Goal: Task Accomplishment & Management: Manage account settings

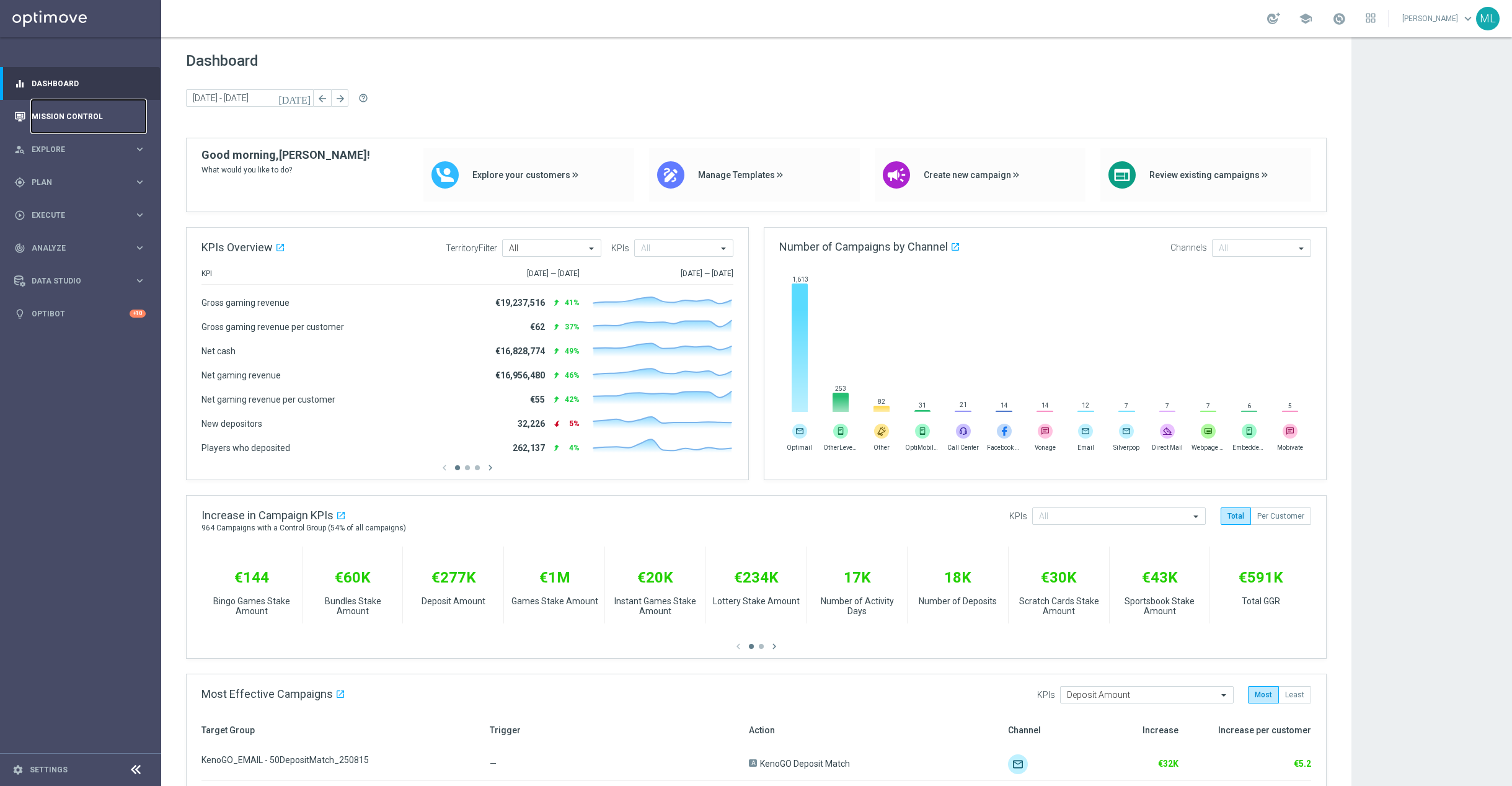
click at [57, 117] on link "Mission Control" at bounding box center [88, 116] width 114 height 33
click at [58, 117] on link "Mission Control" at bounding box center [88, 116] width 114 height 33
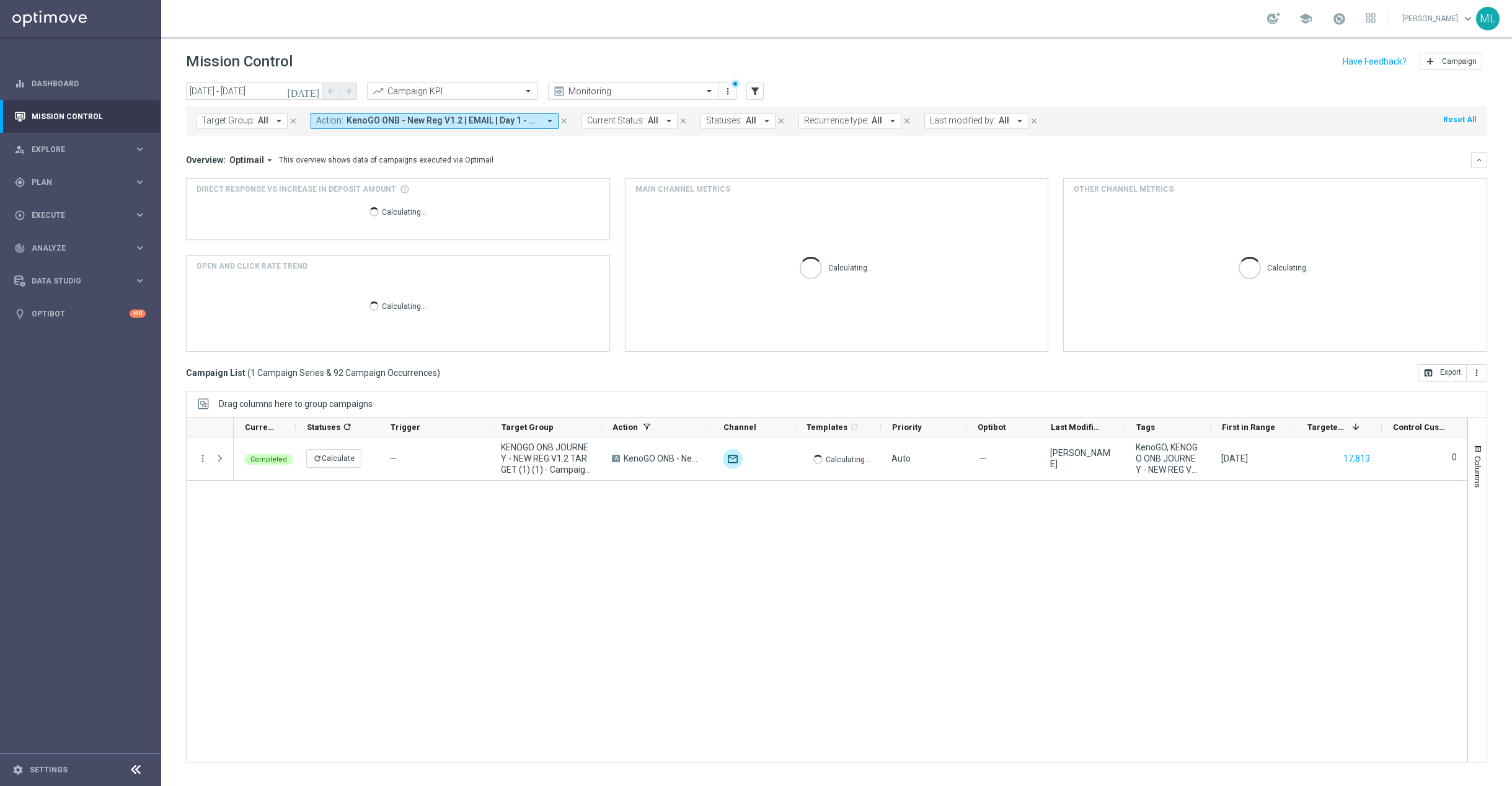
click at [313, 93] on icon "[DATE]" at bounding box center [303, 91] width 33 height 11
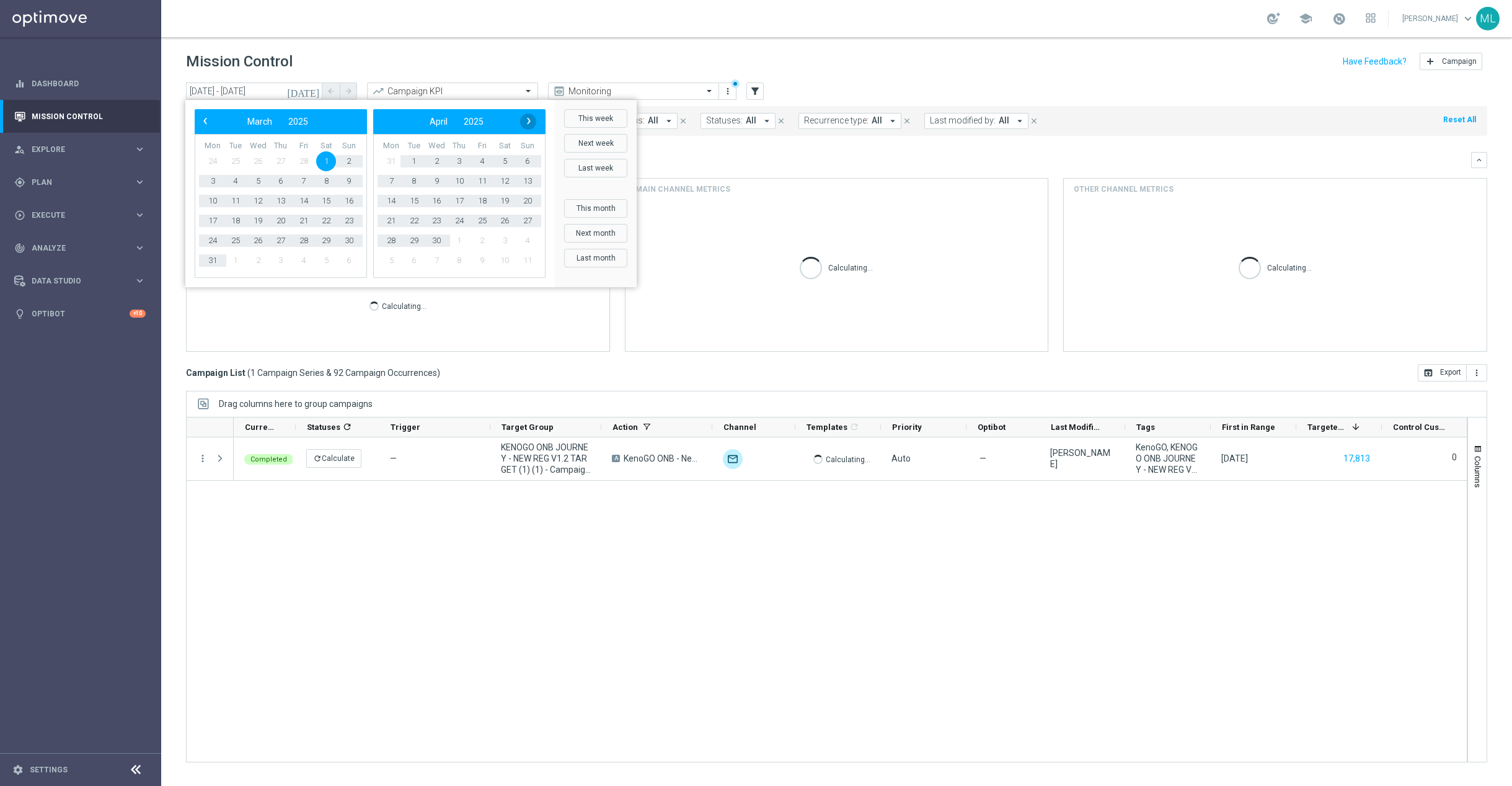
click at [524, 117] on span "›" at bounding box center [528, 121] width 16 height 16
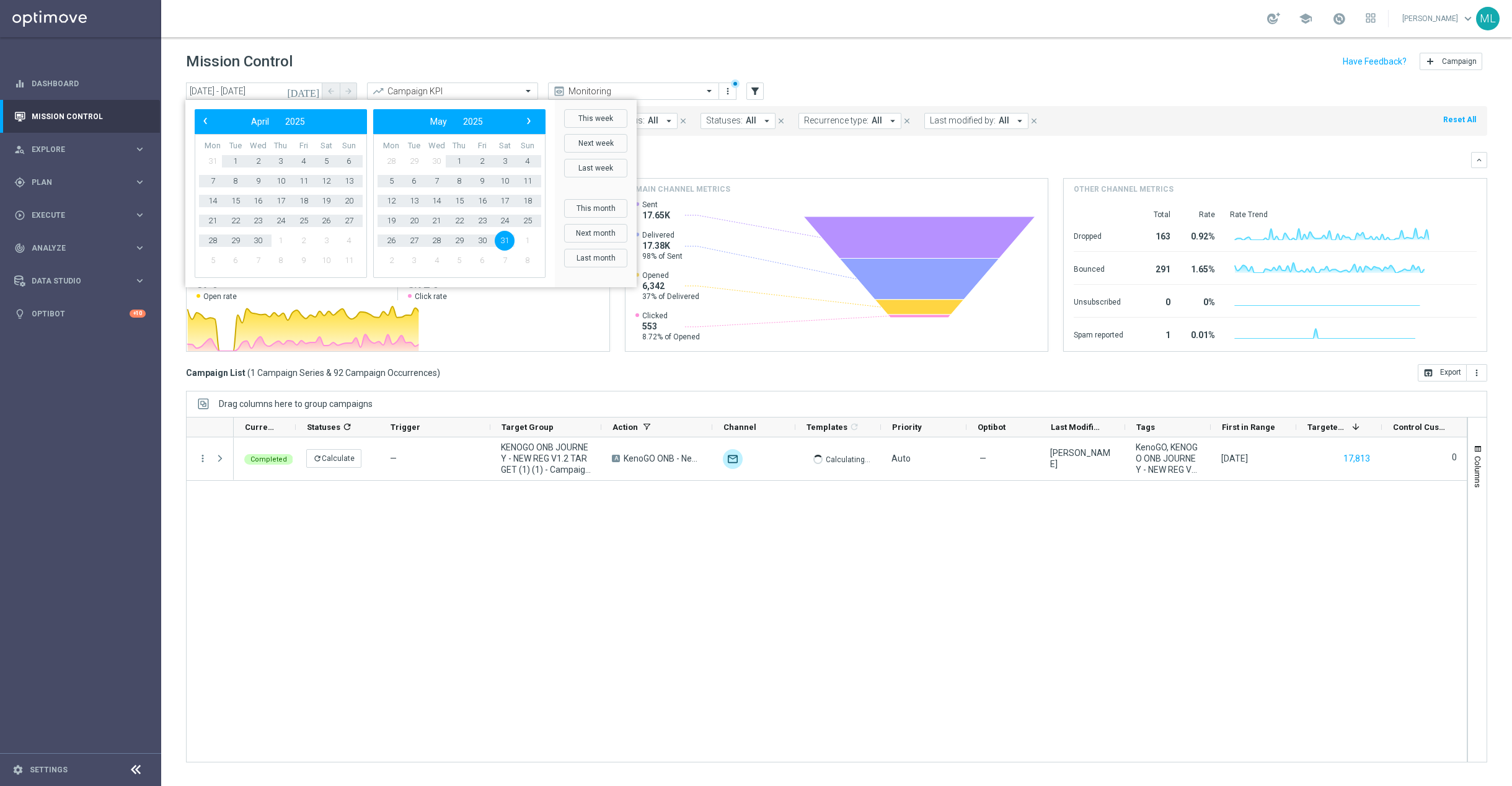
click at [524, 117] on span "›" at bounding box center [528, 121] width 16 height 16
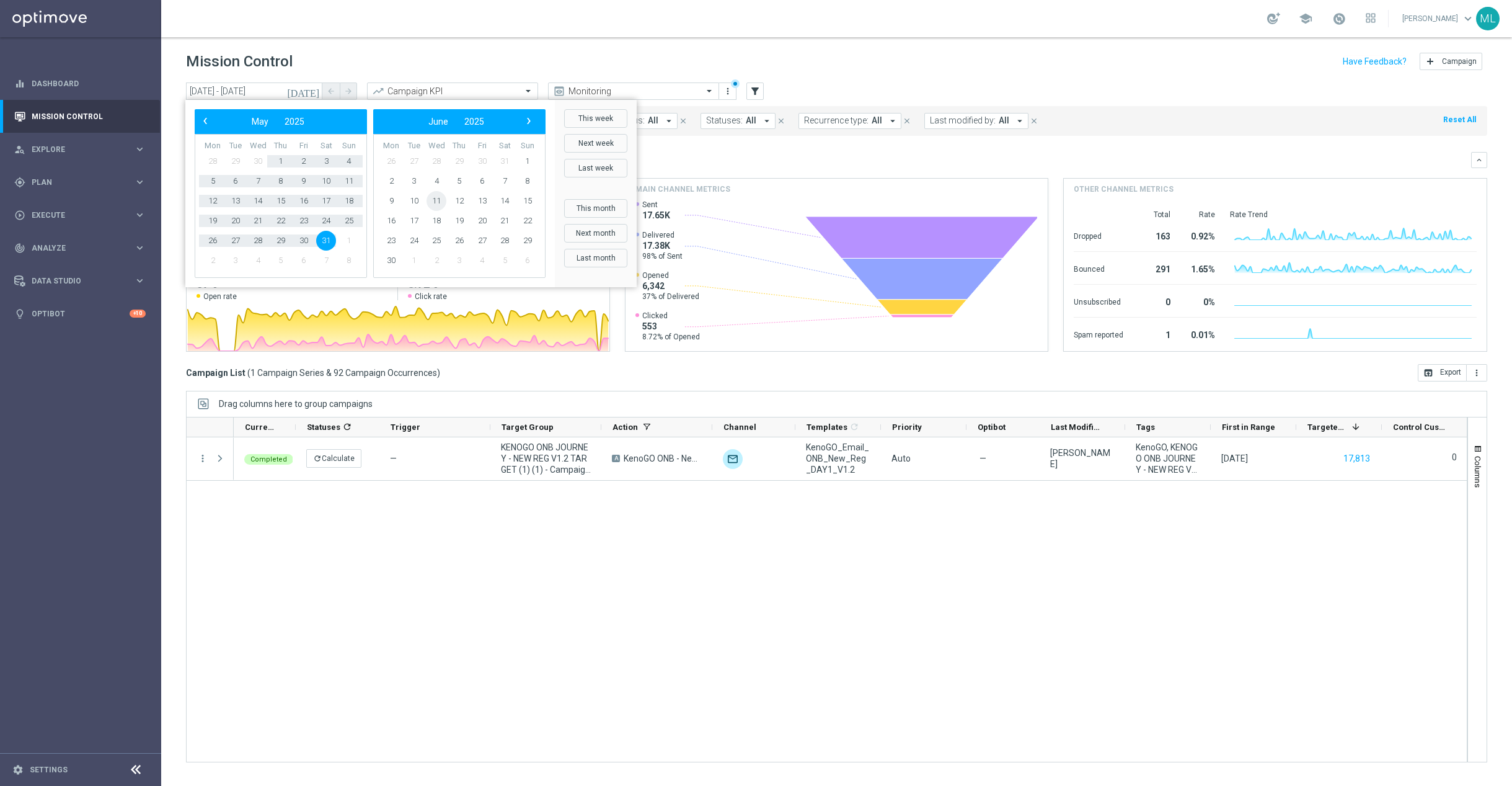
click at [436, 195] on span "11" at bounding box center [436, 201] width 20 height 20
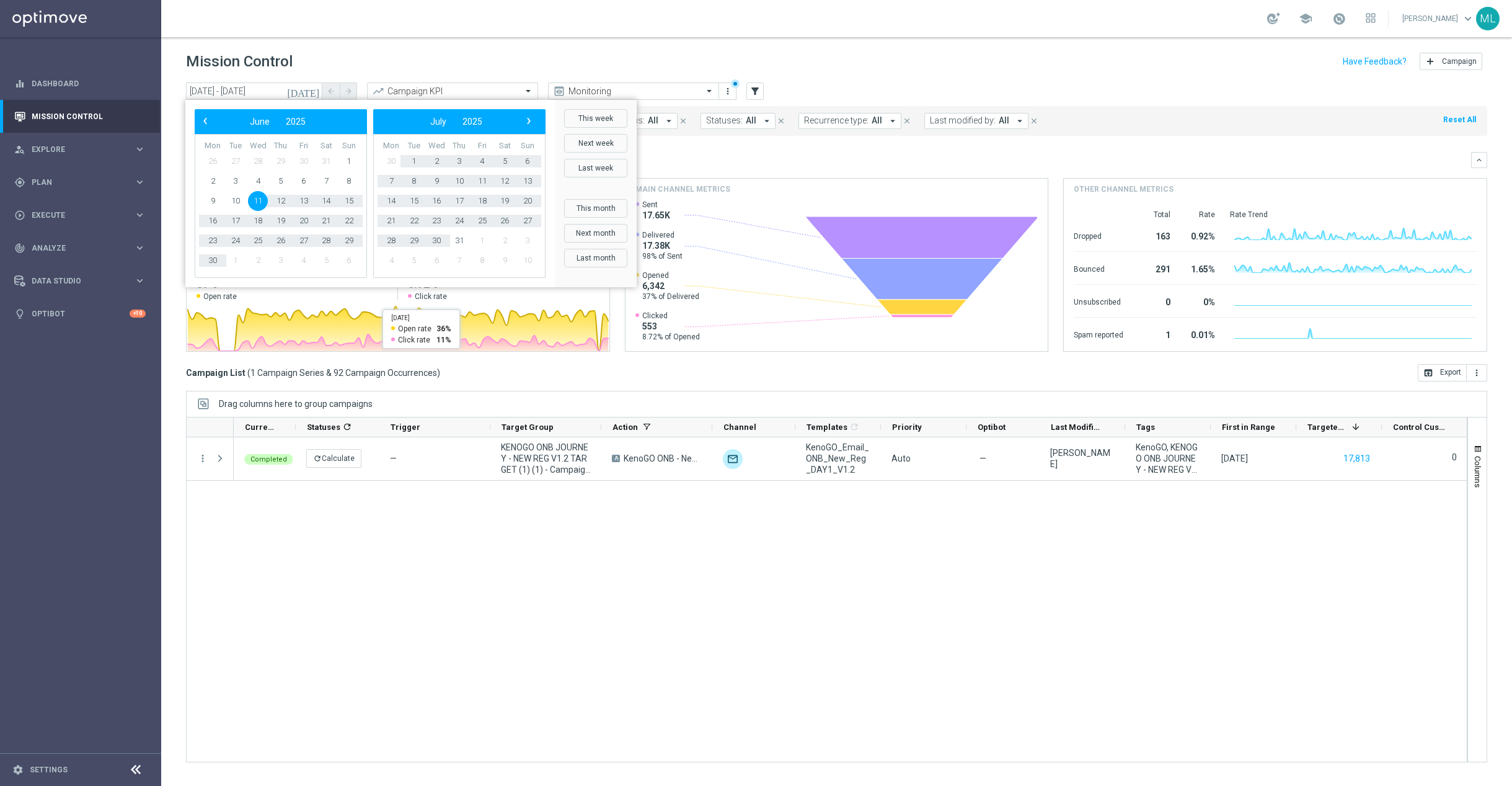
click at [452, 531] on div "Completed refresh Calculate — KENOGO ONB JOURNEY - NEW REG V1.2 TARGET (1) (1) …" at bounding box center [850, 600] width 1233 height 324
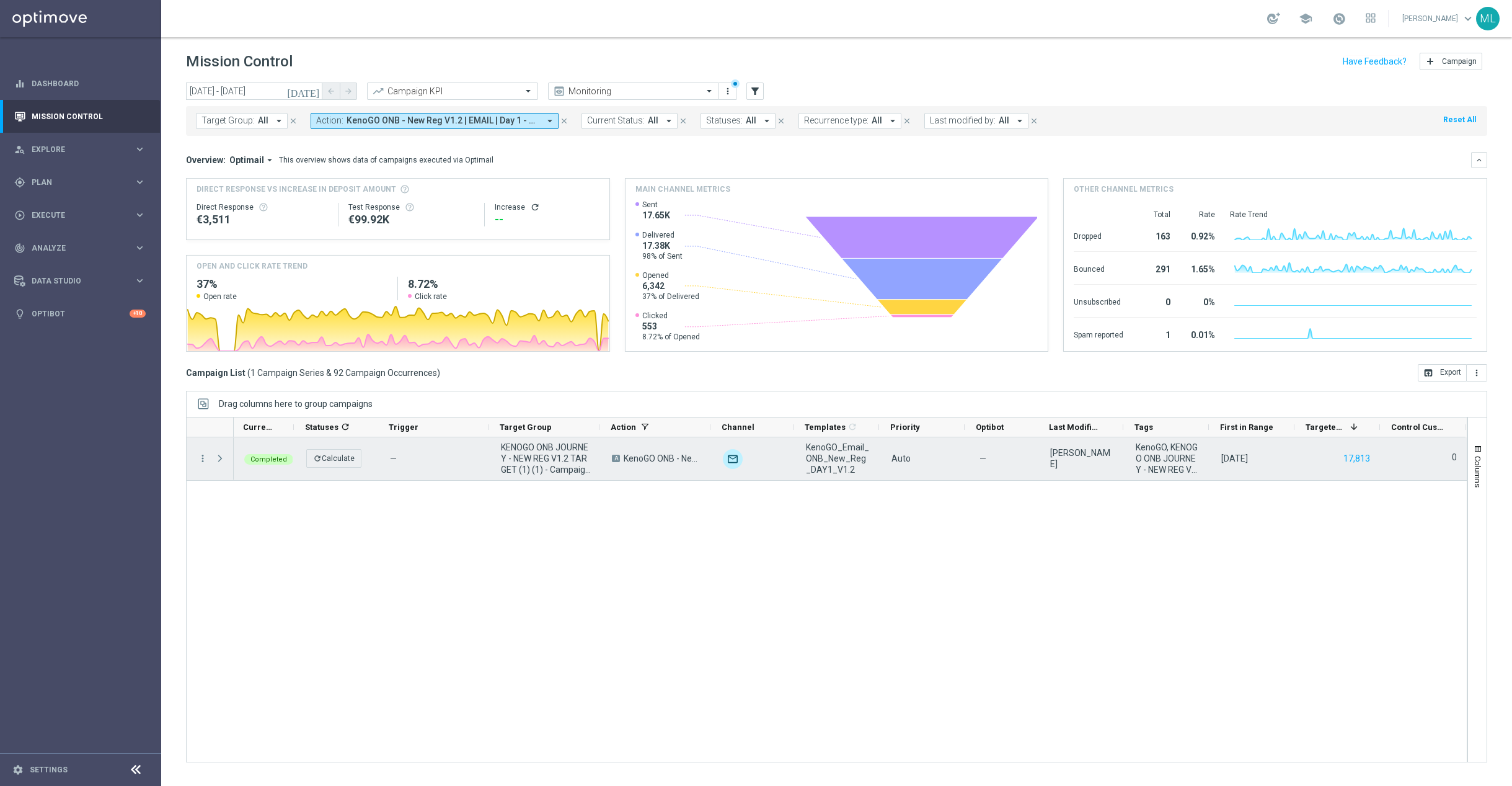
scroll to position [0, 2]
click at [202, 462] on icon "more_vert" at bounding box center [202, 458] width 11 height 11
click at [266, 539] on span "Go to Campaign Analysis" at bounding box center [271, 537] width 89 height 9
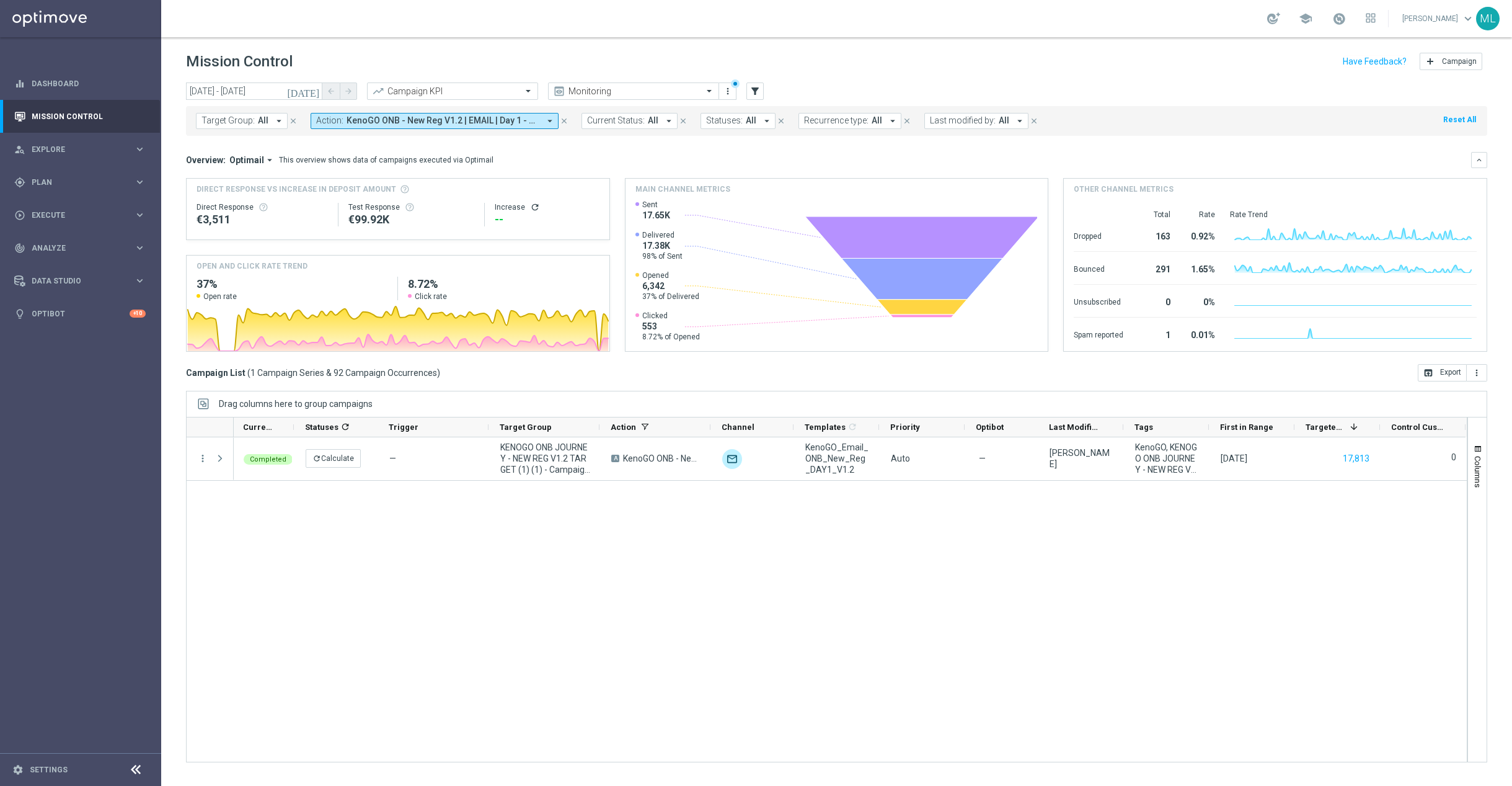
click at [314, 90] on icon "[DATE]" at bounding box center [303, 91] width 33 height 11
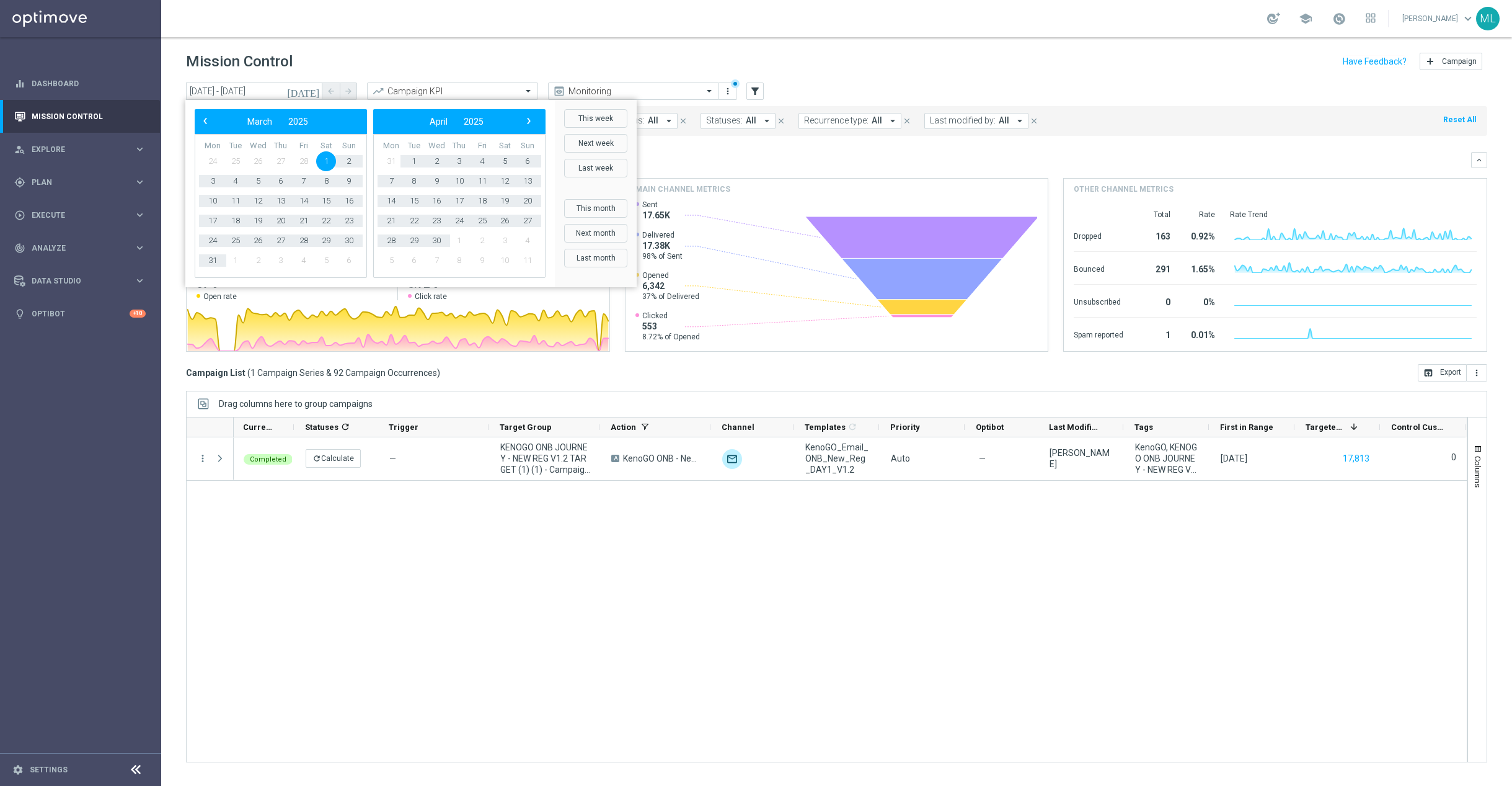
click at [326, 160] on span "1" at bounding box center [326, 161] width 20 height 20
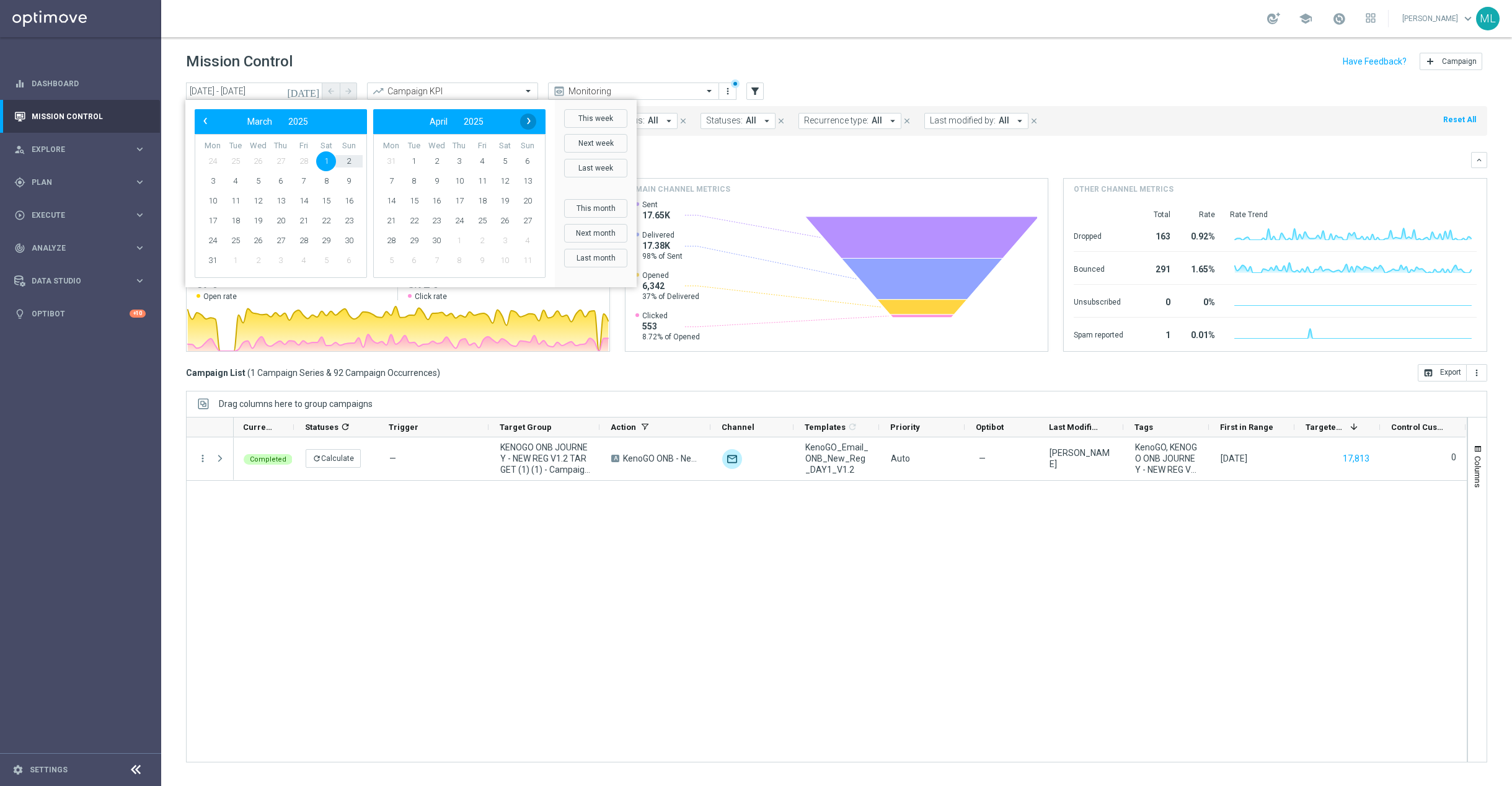
click at [532, 124] on span "›" at bounding box center [528, 121] width 16 height 16
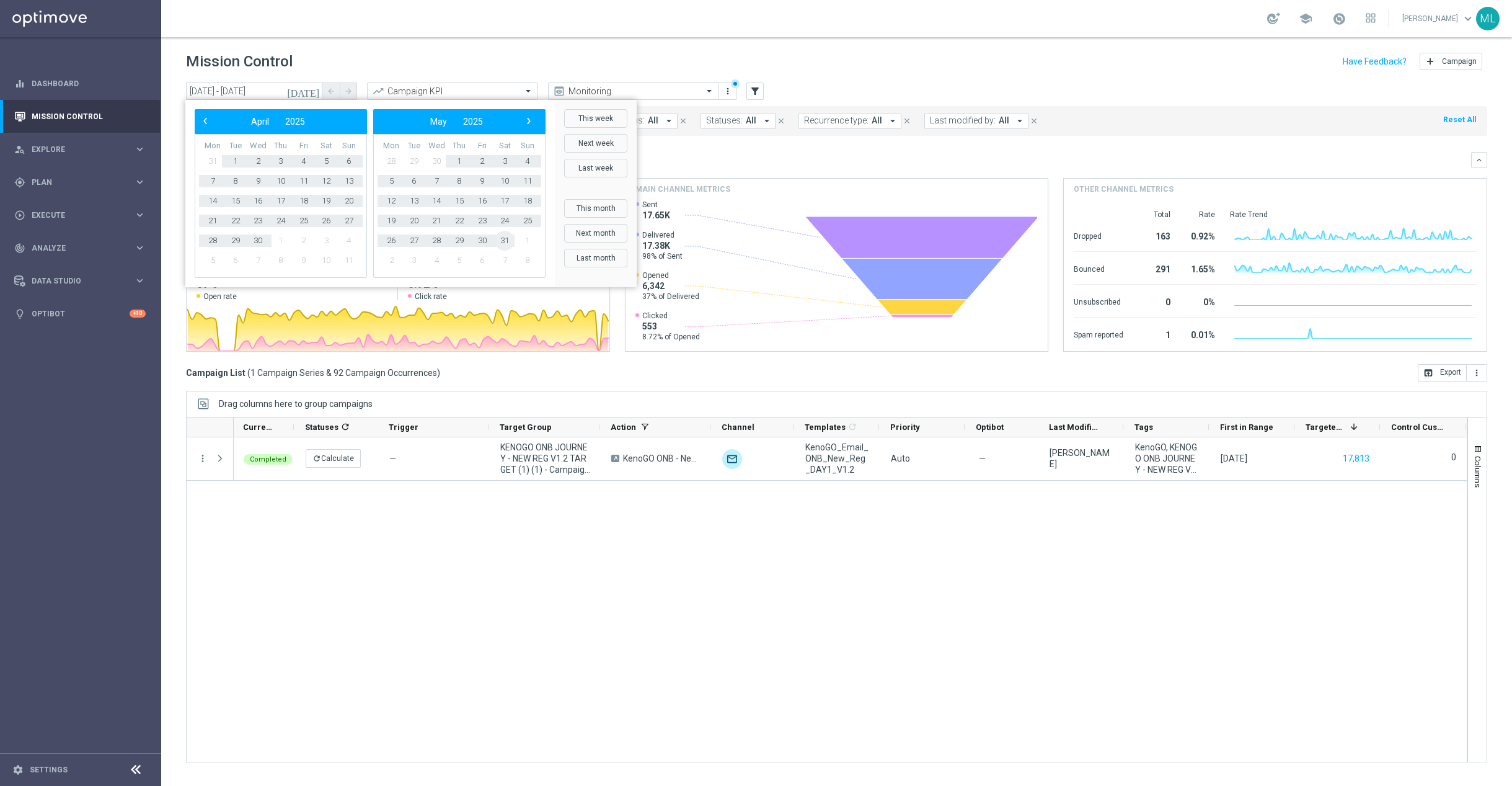
click at [503, 239] on span "31" at bounding box center [504, 240] width 20 height 20
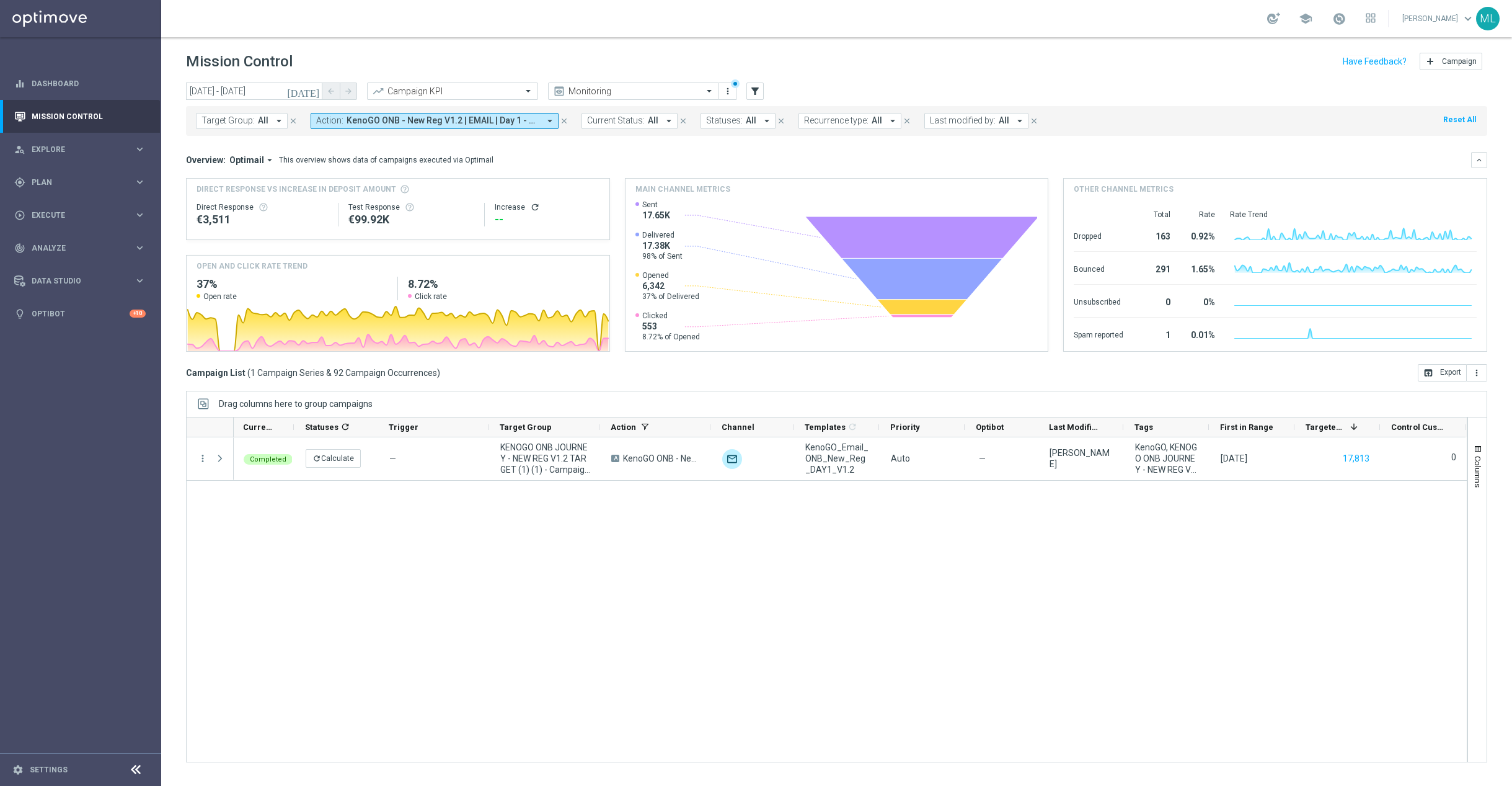
click at [261, 545] on div "Completed refresh Calculate — KENOGO ONB JOURNEY - NEW REG V1.2 TARGET (1) (1) …" at bounding box center [850, 600] width 1233 height 324
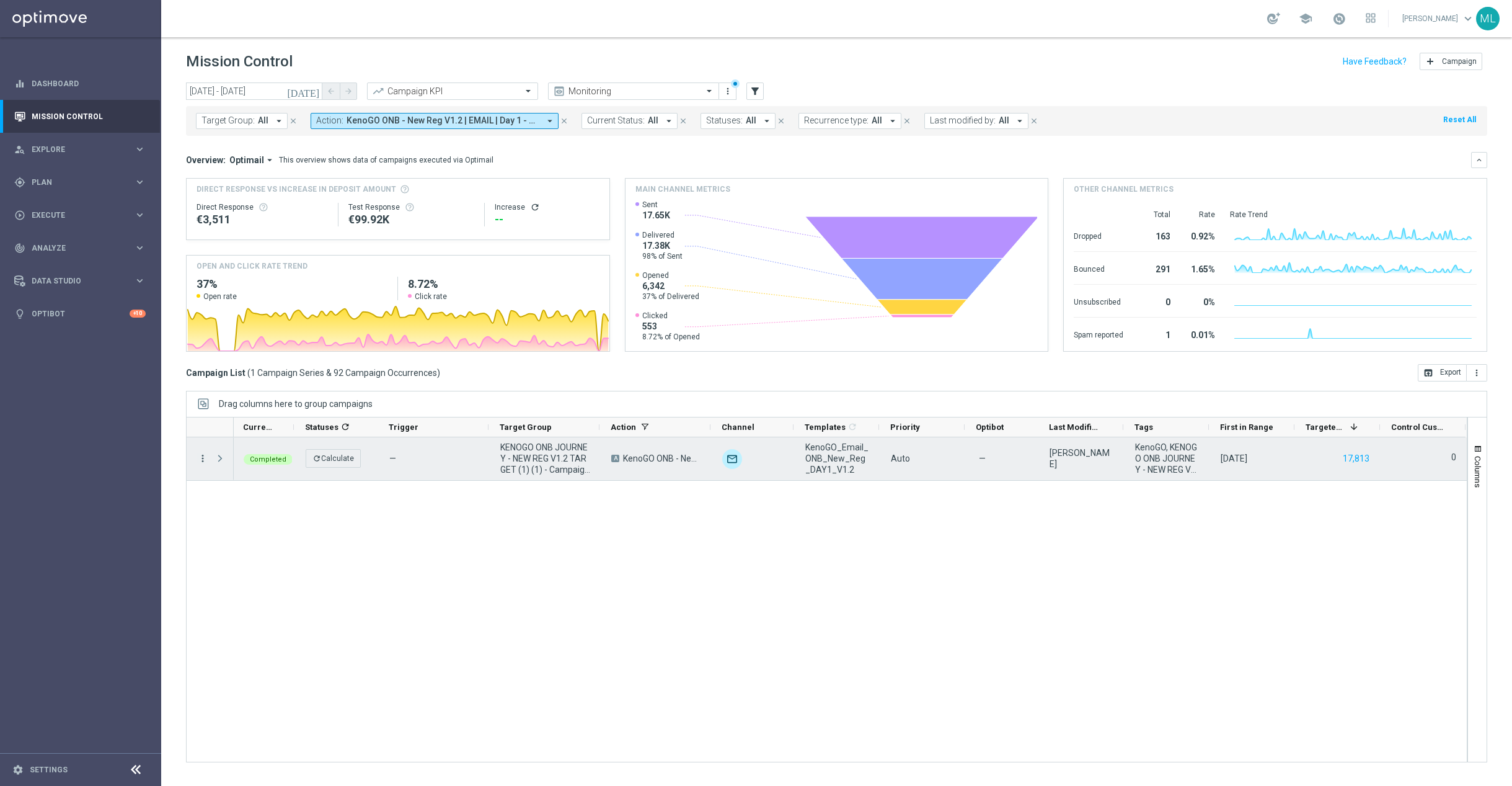
click at [202, 462] on icon "more_vert" at bounding box center [202, 458] width 11 height 11
click at [245, 534] on span "Go to Campaign Analysis" at bounding box center [271, 537] width 89 height 9
click at [202, 459] on icon "more_vert" at bounding box center [202, 458] width 11 height 11
click at [253, 539] on span "Go to Campaign Analysis" at bounding box center [271, 537] width 89 height 9
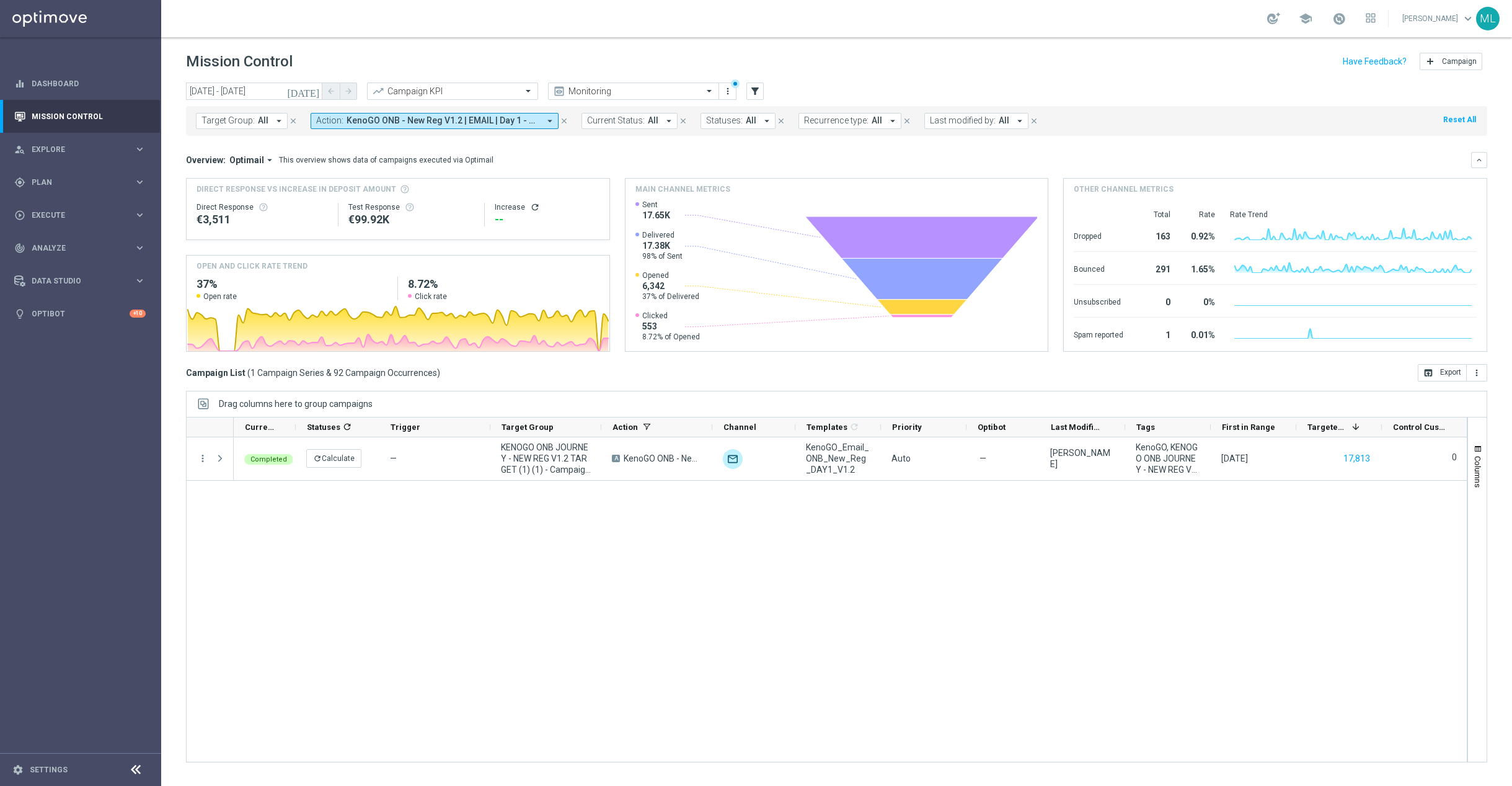
click at [653, 548] on div "Completed refresh Calculate — KENOGO ONB JOURNEY - NEW REG V1.2 TARGET (1) (1) …" at bounding box center [850, 600] width 1233 height 324
click at [537, 122] on span "KenoGO ONB - New Reg V1.2 | EMAIL | Day 1 - USPs" at bounding box center [442, 121] width 193 height 11
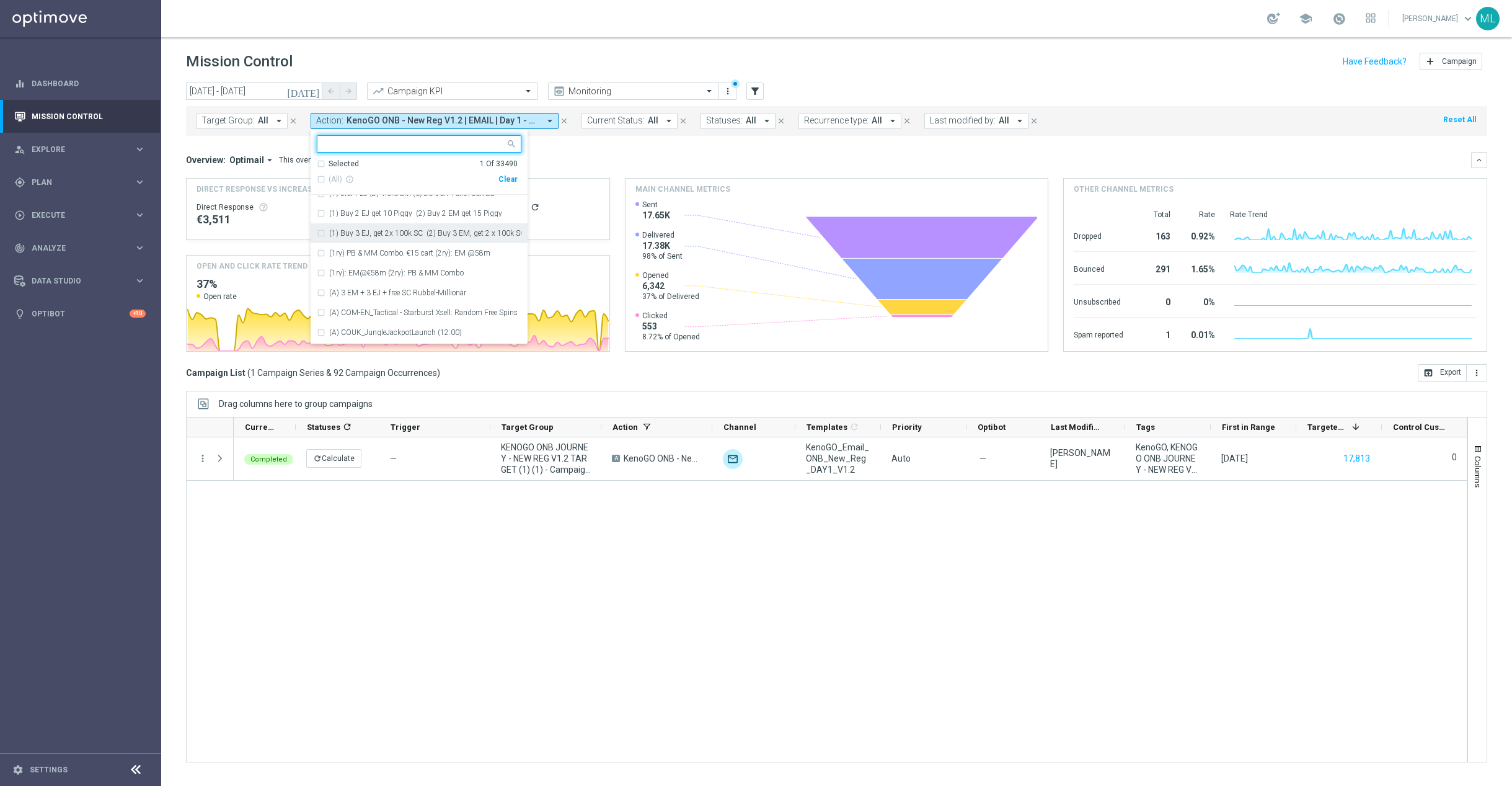
scroll to position [826, 0]
click at [563, 148] on mini-dashboard "Overview: Optimail arrow_drop_down This overview shows data of campaigns execut…" at bounding box center [837, 250] width 1301 height 229
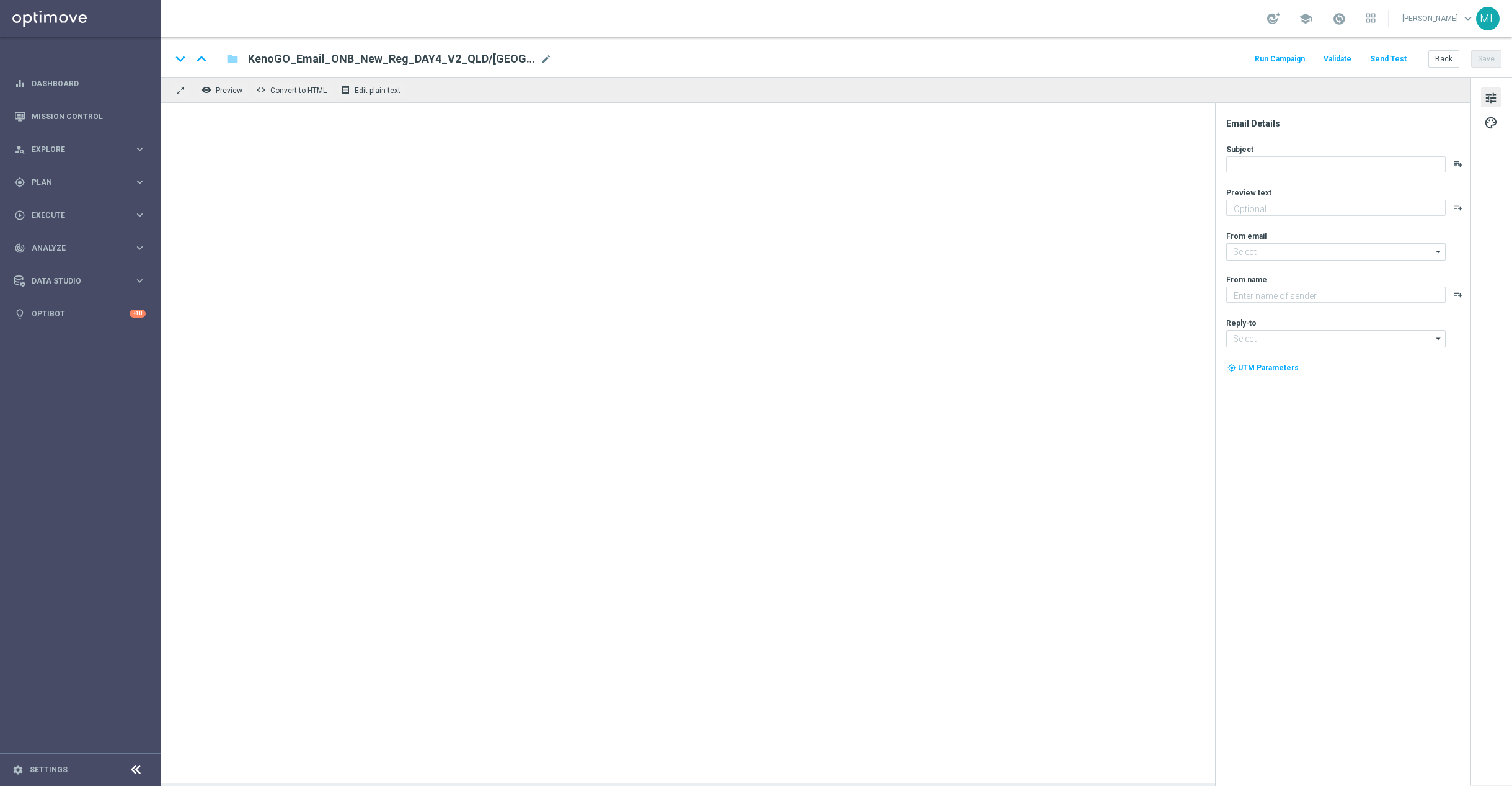
type textarea "From the classics to the world’s biggest Keno…"
type textarea "KenoGO"
type input "mail@crm.kenogo.com.au"
type input "support@kenogo.com.au"
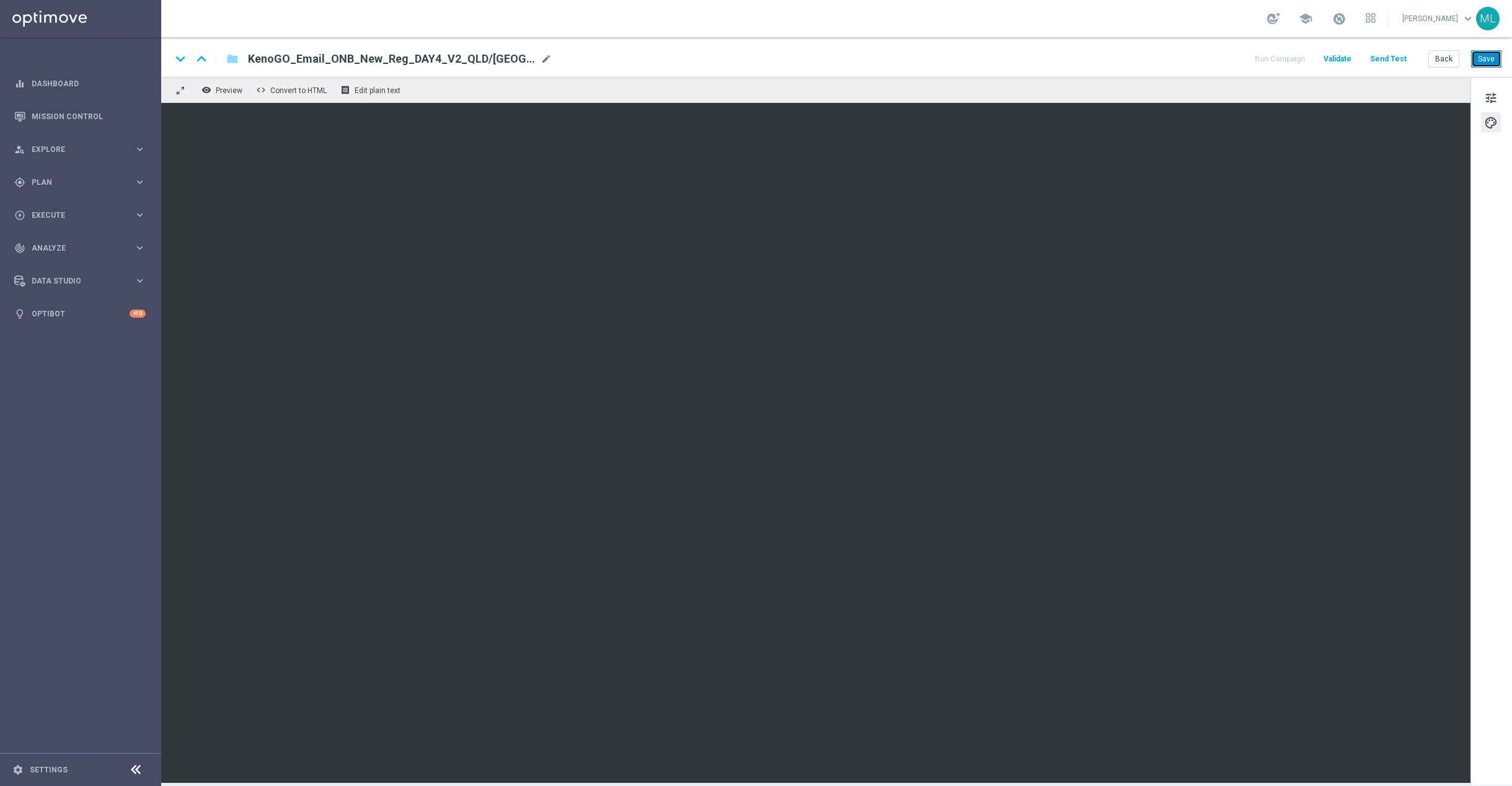
click at [1480, 62] on button "Save" at bounding box center [1486, 58] width 30 height 17
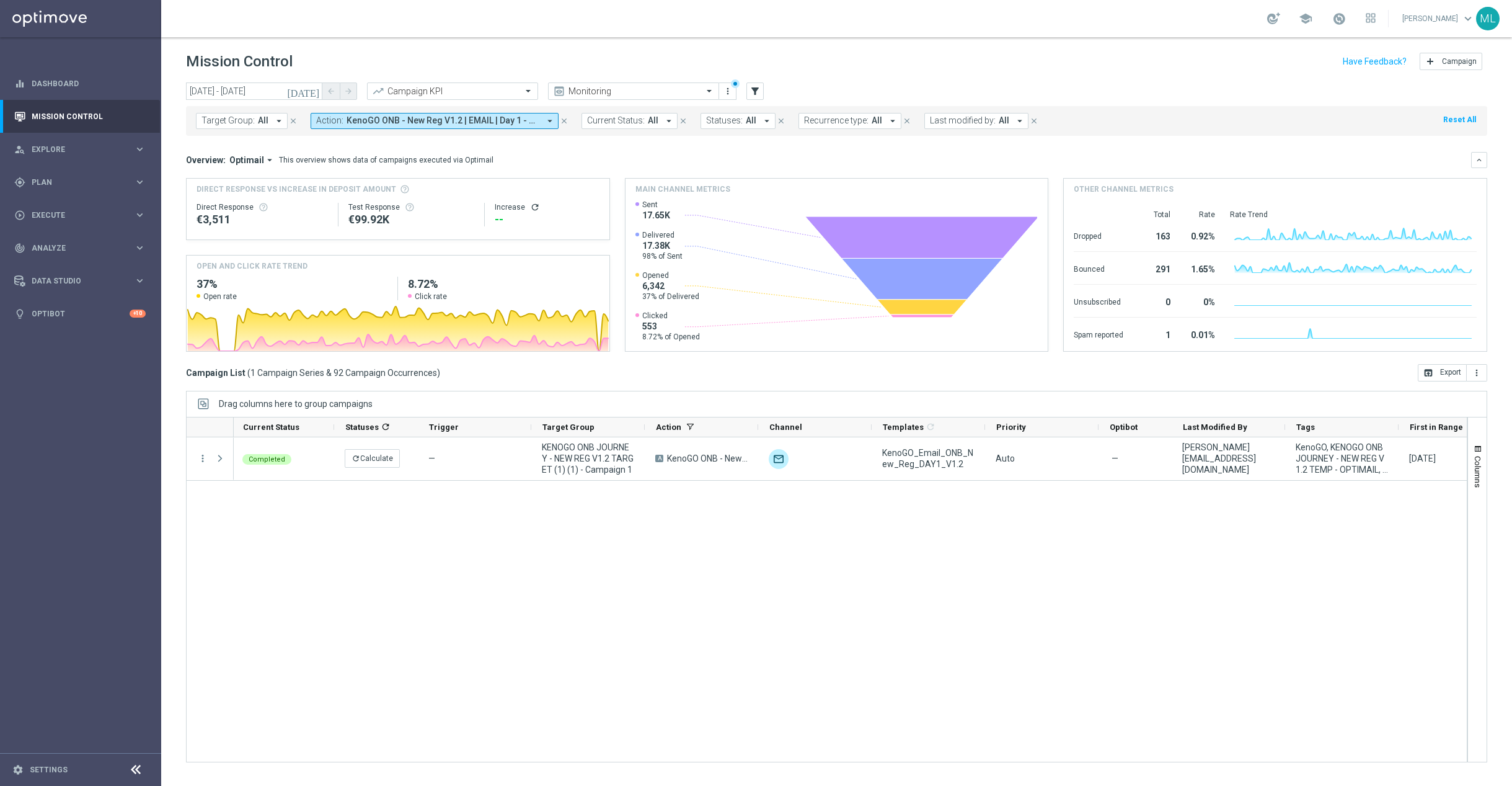
scroll to position [0, 2]
click at [140, 182] on icon "keyboard_arrow_right" at bounding box center [139, 182] width 12 height 12
click at [142, 247] on icon "keyboard_arrow_right" at bounding box center [139, 245] width 12 height 12
click at [67, 267] on link "Optimail" at bounding box center [83, 263] width 90 height 10
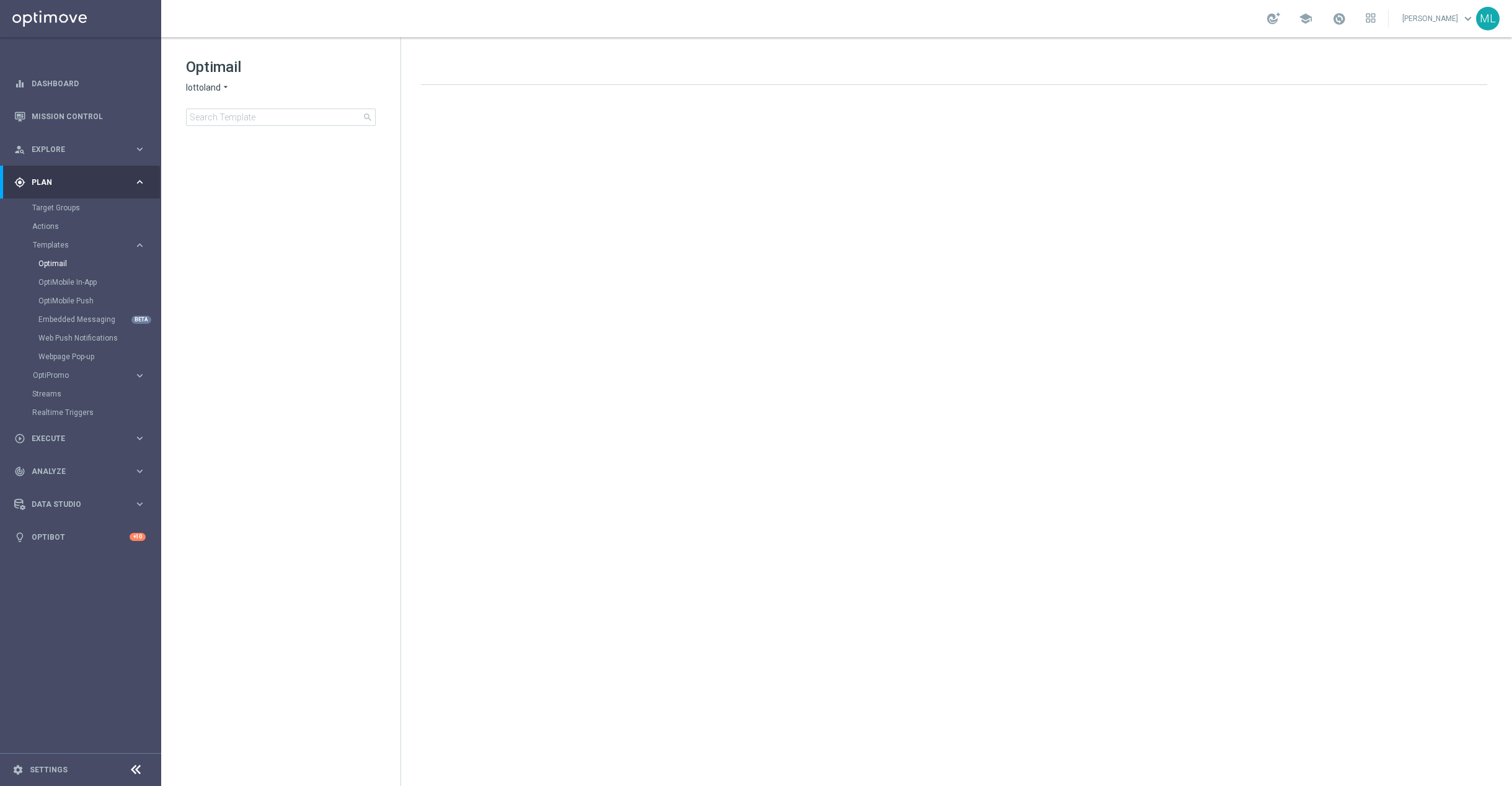
click at [224, 91] on icon "arrow_drop_down" at bounding box center [225, 87] width 10 height 12
click at [0, 0] on span "KenoGO" at bounding box center [0, 0] width 0 height 0
click at [246, 121] on input at bounding box center [281, 117] width 190 height 17
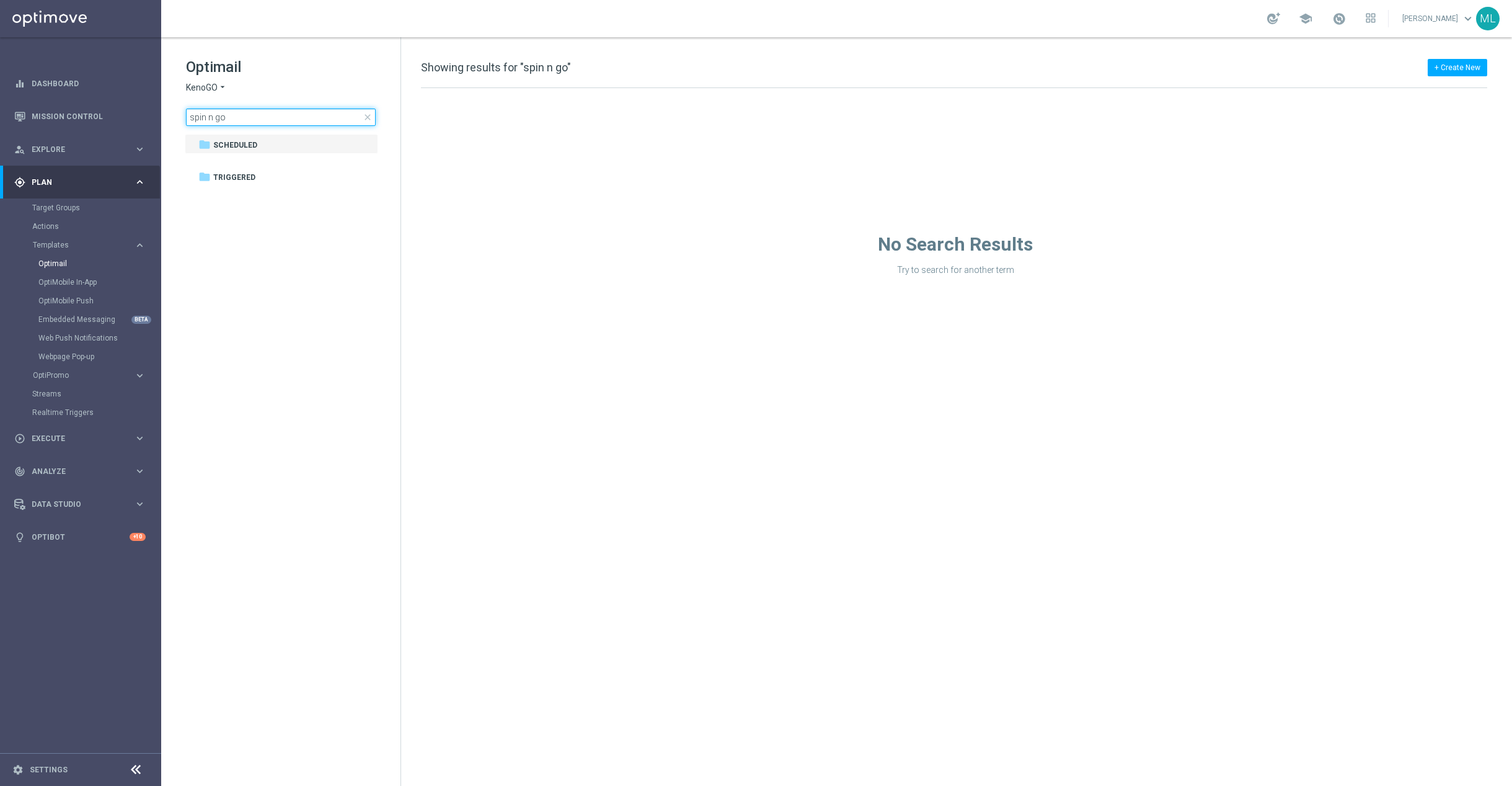
drag, startPoint x: 246, startPoint y: 118, endPoint x: 207, endPoint y: 118, distance: 39.0
click at [207, 118] on input "spin n go" at bounding box center [281, 117] width 190 height 17
type input "spin"
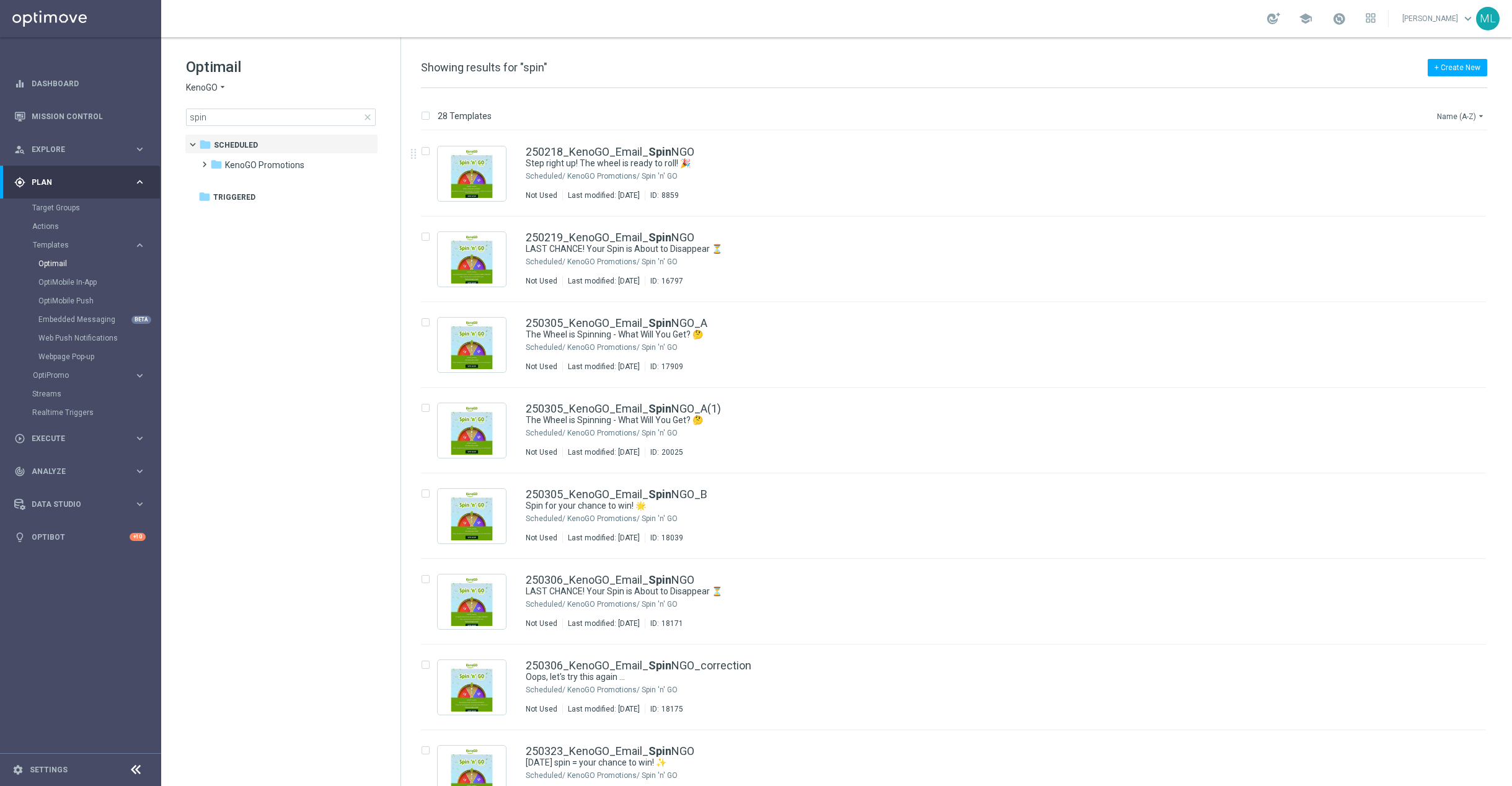
drag, startPoint x: 1482, startPoint y: 114, endPoint x: 1476, endPoint y: 120, distance: 8.5
click at [1482, 114] on icon "arrow_drop_down" at bounding box center [1481, 116] width 10 height 10
click at [1458, 172] on span "Date Modified (Newest)" at bounding box center [1439, 172] width 83 height 9
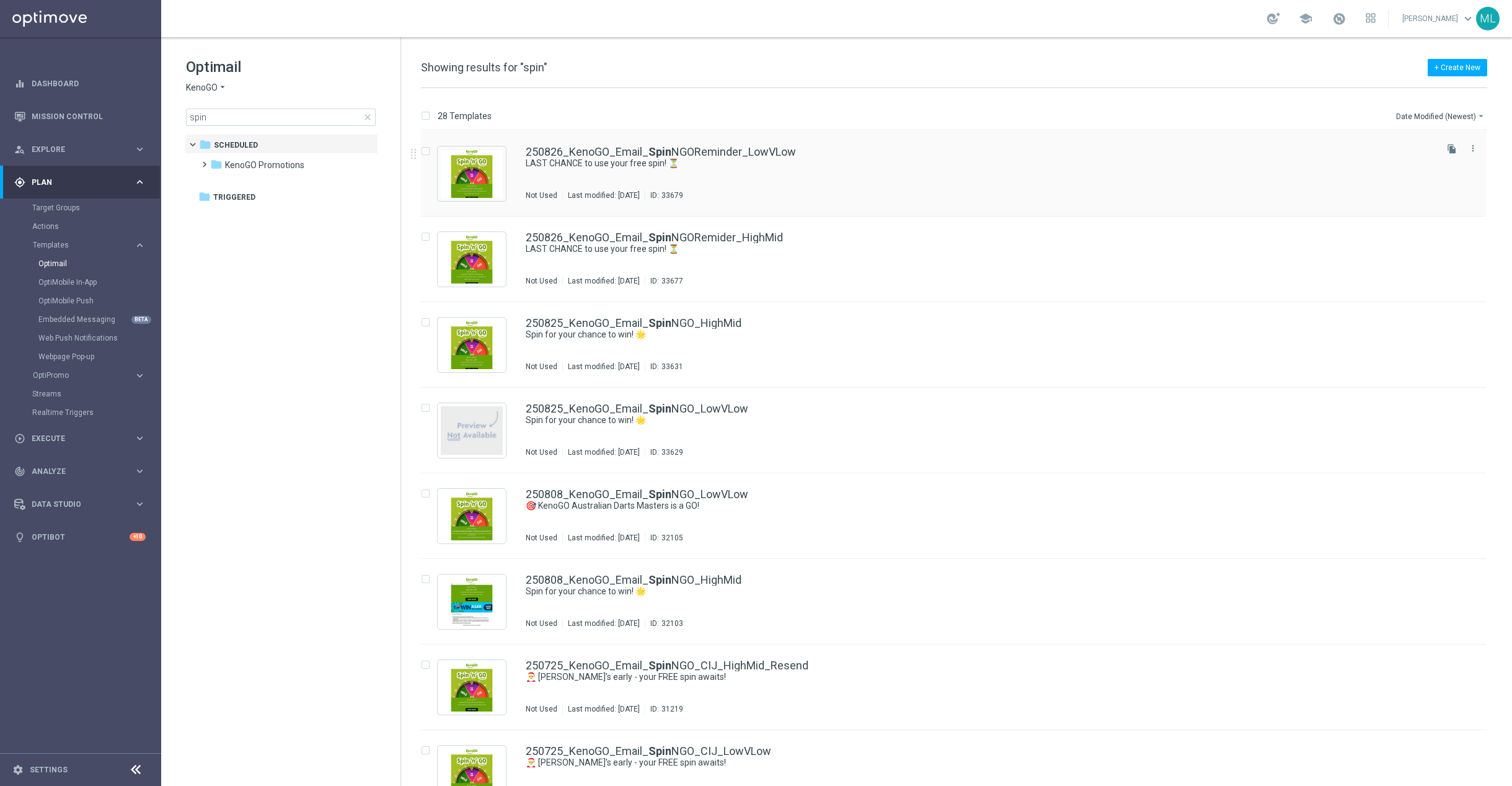
click at [784, 180] on div "250826_KenoGO_Email_ Spin NGOReminder_LowVLow LAST CHANCE to use your free spin…" at bounding box center [980, 173] width 908 height 54
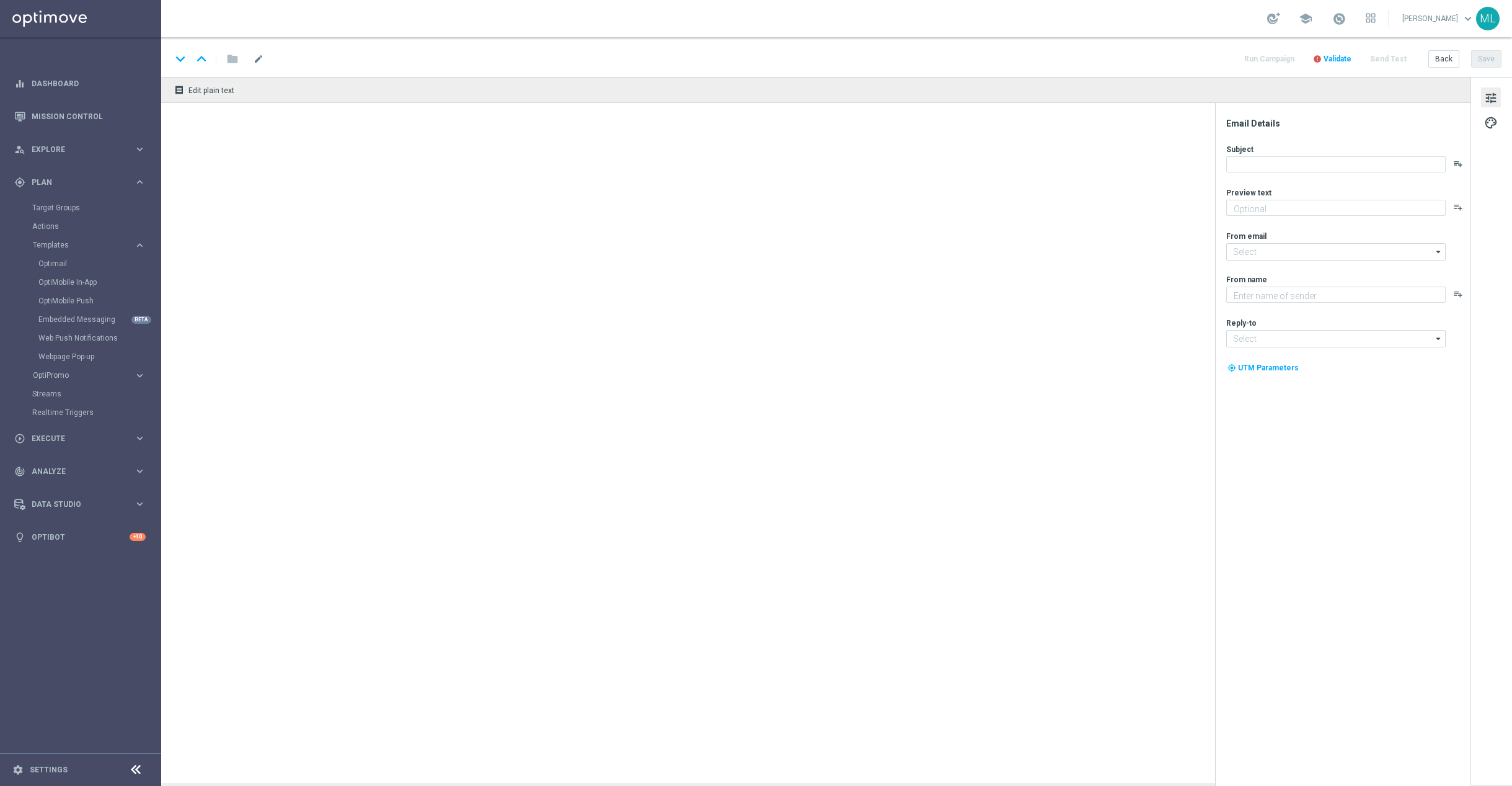
type textarea "Give it a whirl and see what's yours!"
type input "mail@crm.kenogo.com.au"
type textarea "KenoGO"
type input "support@kenogo.com.au"
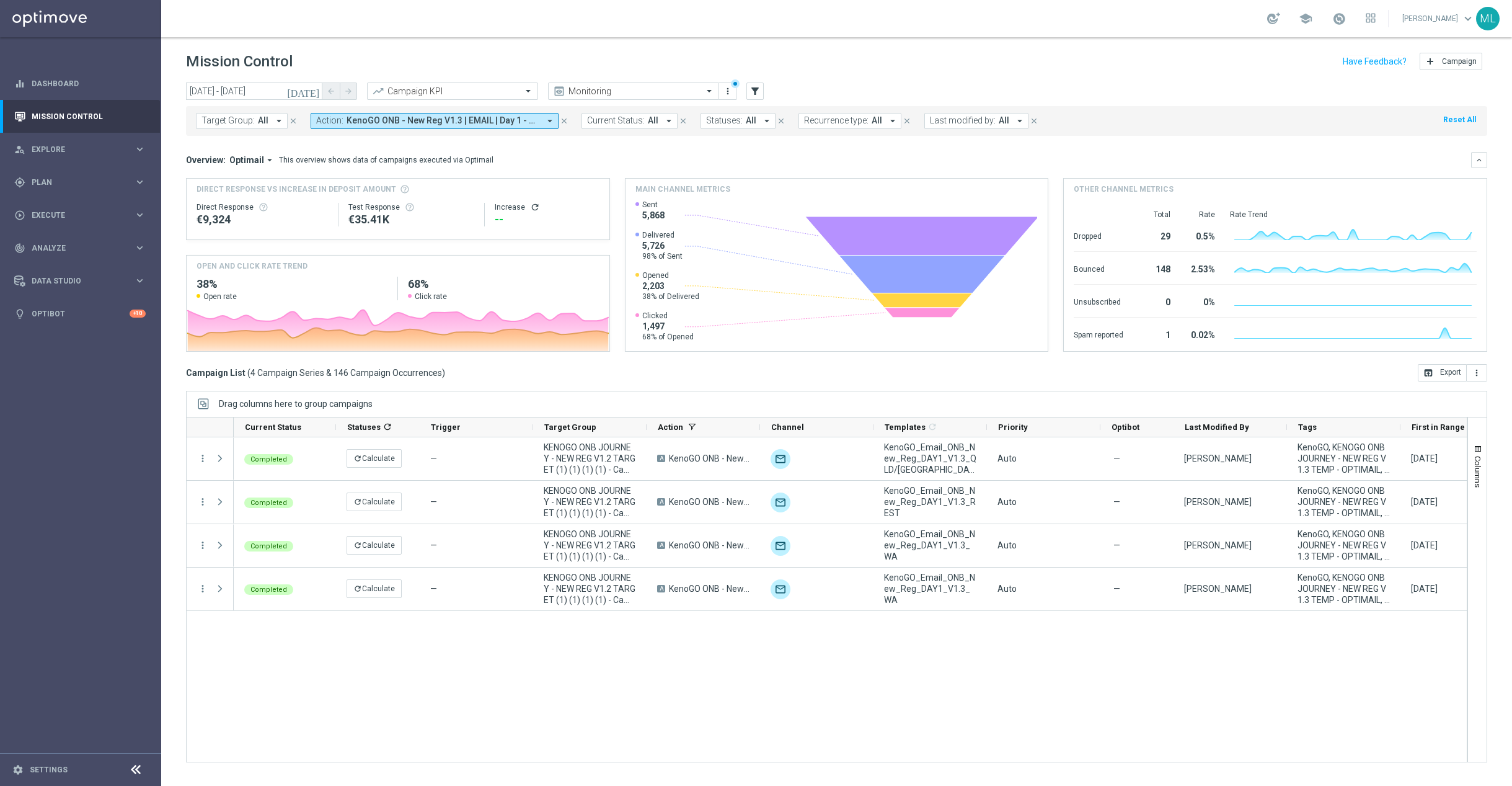
click at [313, 91] on icon "[DATE]" at bounding box center [303, 91] width 33 height 11
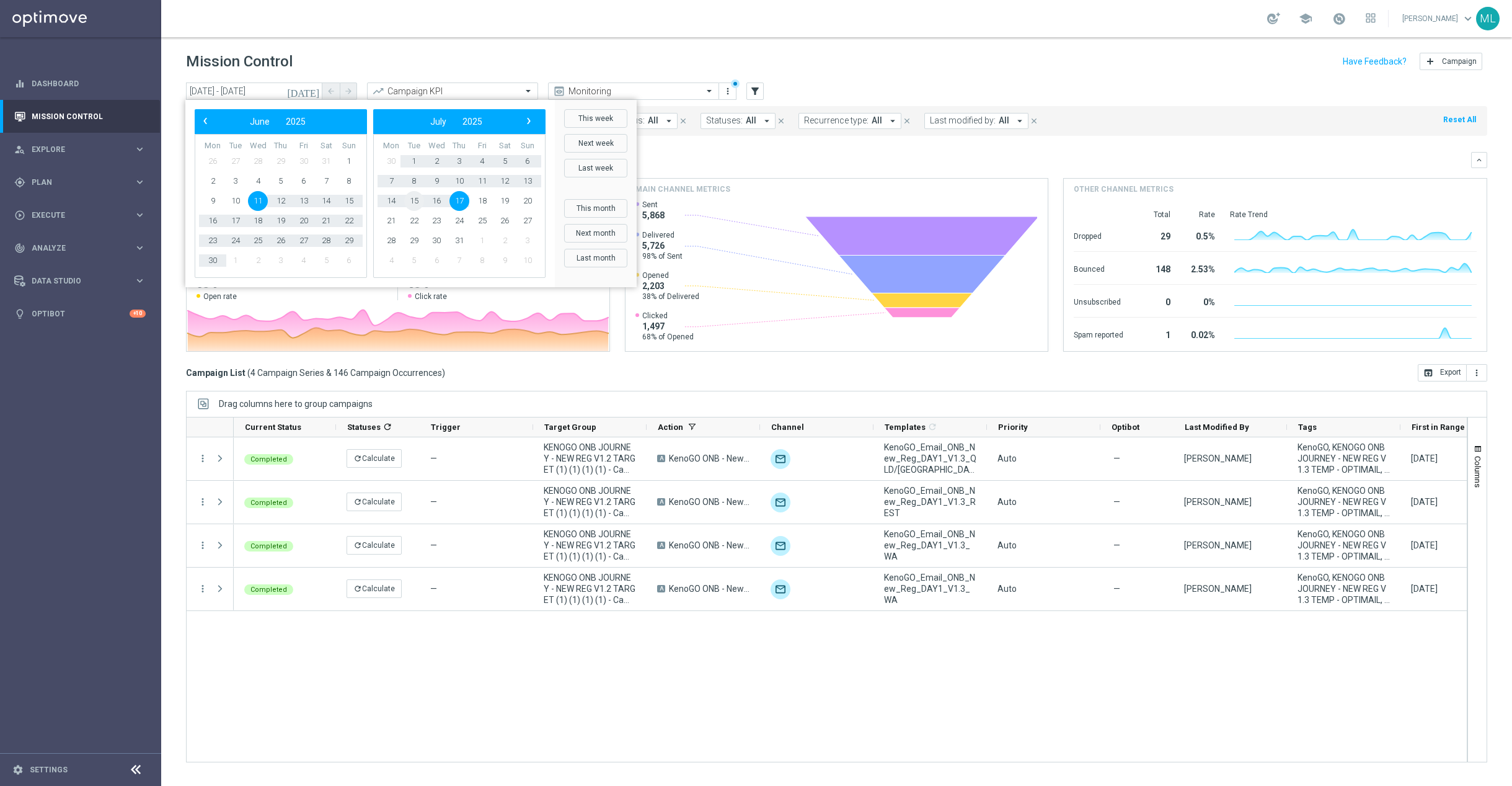
click at [414, 200] on span "15" at bounding box center [414, 201] width 20 height 20
click at [206, 124] on span "‹" at bounding box center [205, 121] width 16 height 16
click at [255, 201] on span "11" at bounding box center [258, 201] width 20 height 20
click at [416, 203] on span "15" at bounding box center [414, 201] width 20 height 20
type input "11 Jun 2025 - 15 Jul 2025"
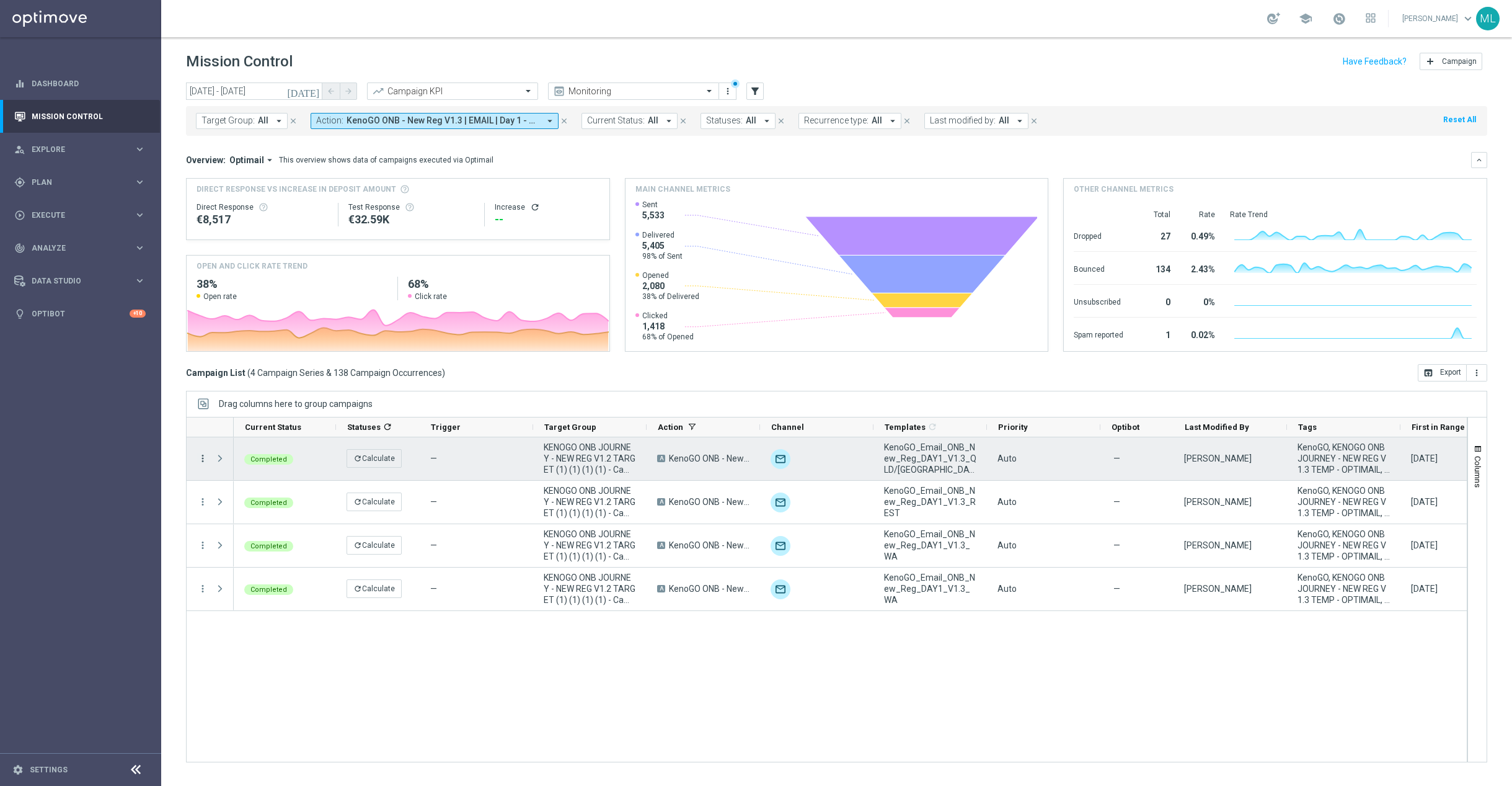
click at [202, 460] on icon "more_vert" at bounding box center [202, 458] width 11 height 11
click at [279, 531] on div "bar_chart Go to Campaign Analysis" at bounding box center [279, 537] width 140 height 17
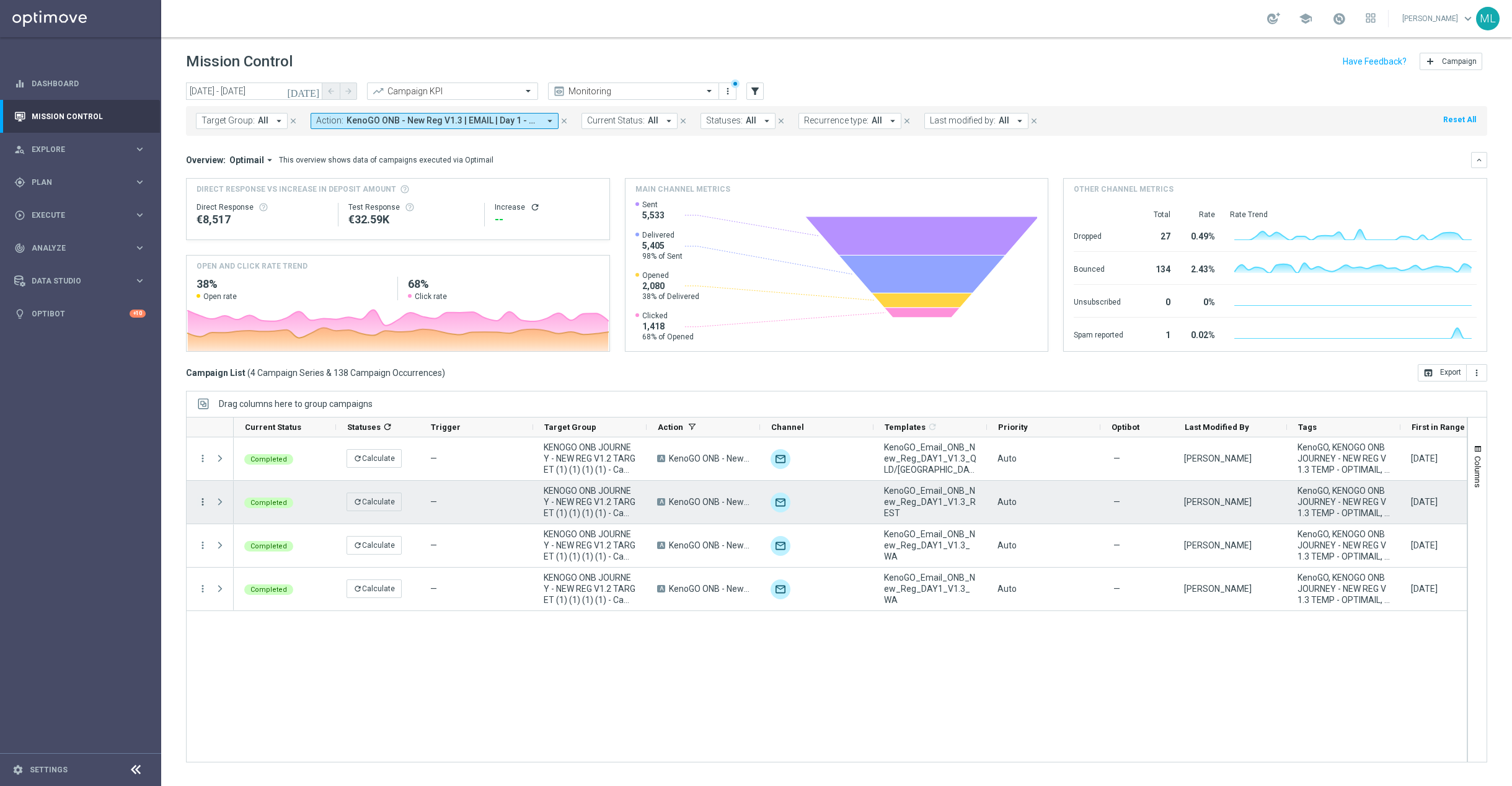
click at [202, 502] on icon "more_vert" at bounding box center [202, 502] width 11 height 11
click at [277, 579] on span "Go to Campaign Analysis" at bounding box center [271, 580] width 89 height 9
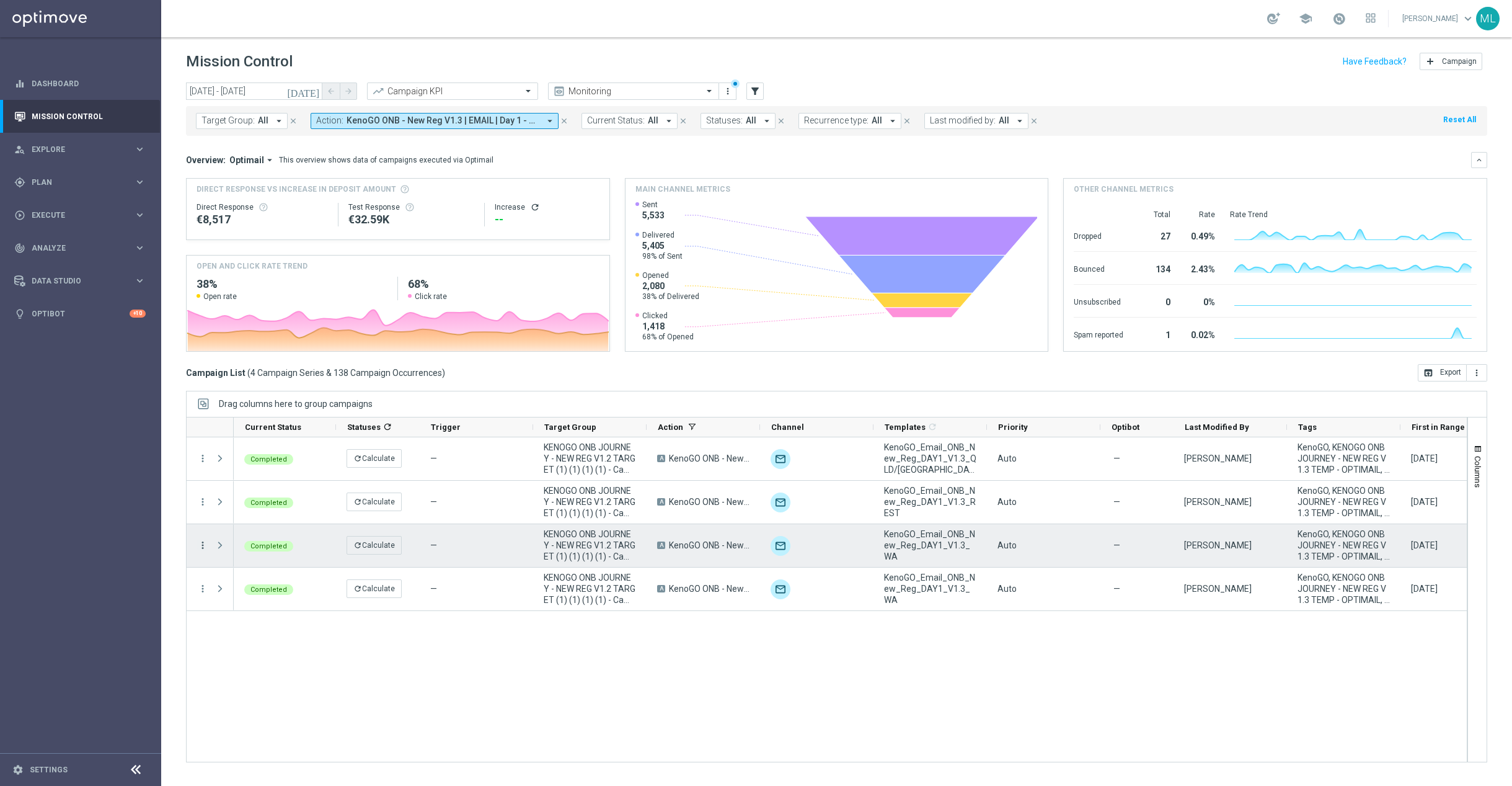
click at [204, 545] on icon "more_vert" at bounding box center [202, 545] width 11 height 11
click at [266, 627] on span "Go to Campaign Analysis" at bounding box center [271, 624] width 89 height 9
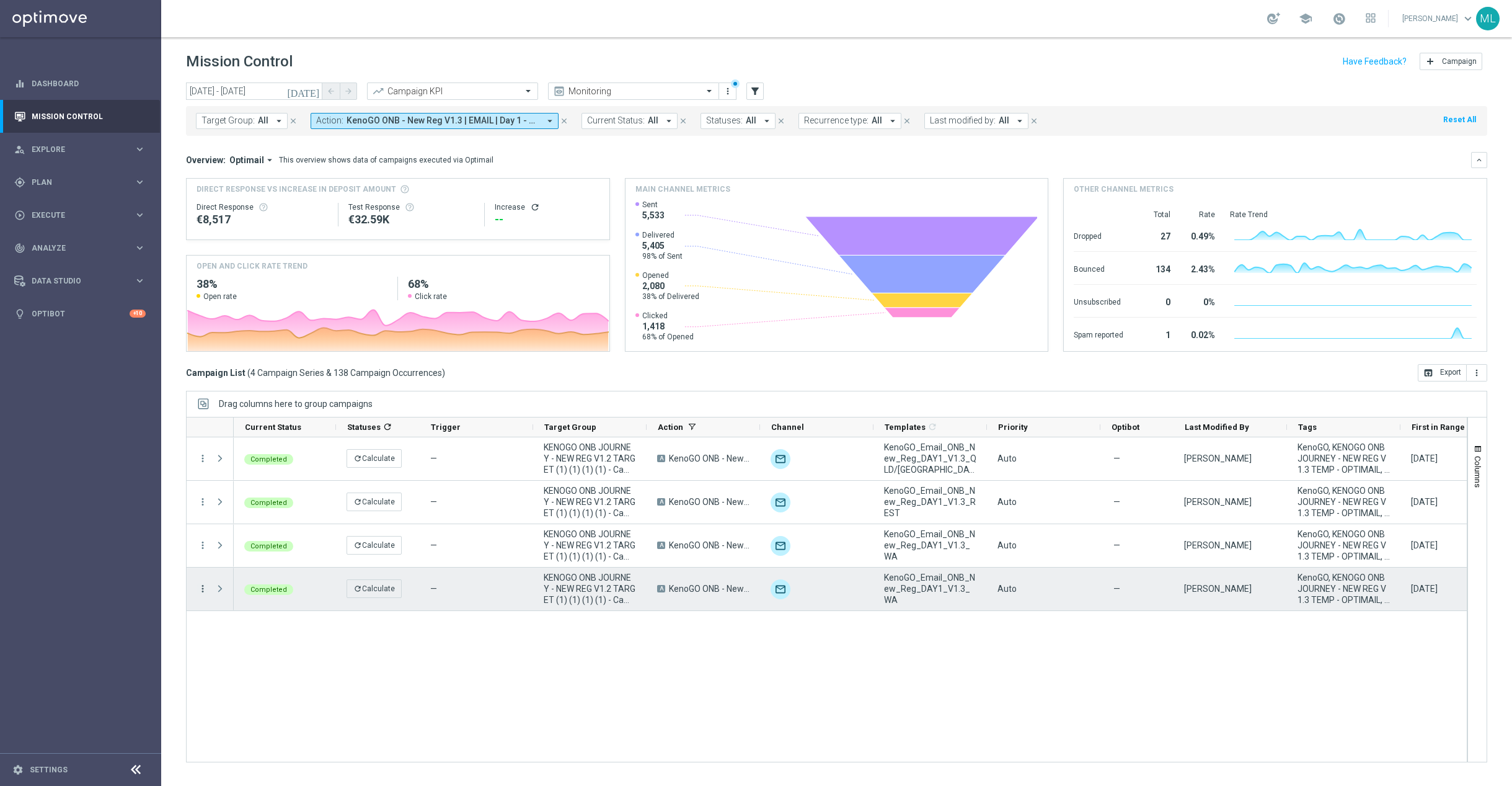
click at [206, 592] on icon "more_vert" at bounding box center [202, 588] width 11 height 11
click at [246, 665] on span "Go to Campaign Analysis" at bounding box center [271, 667] width 89 height 9
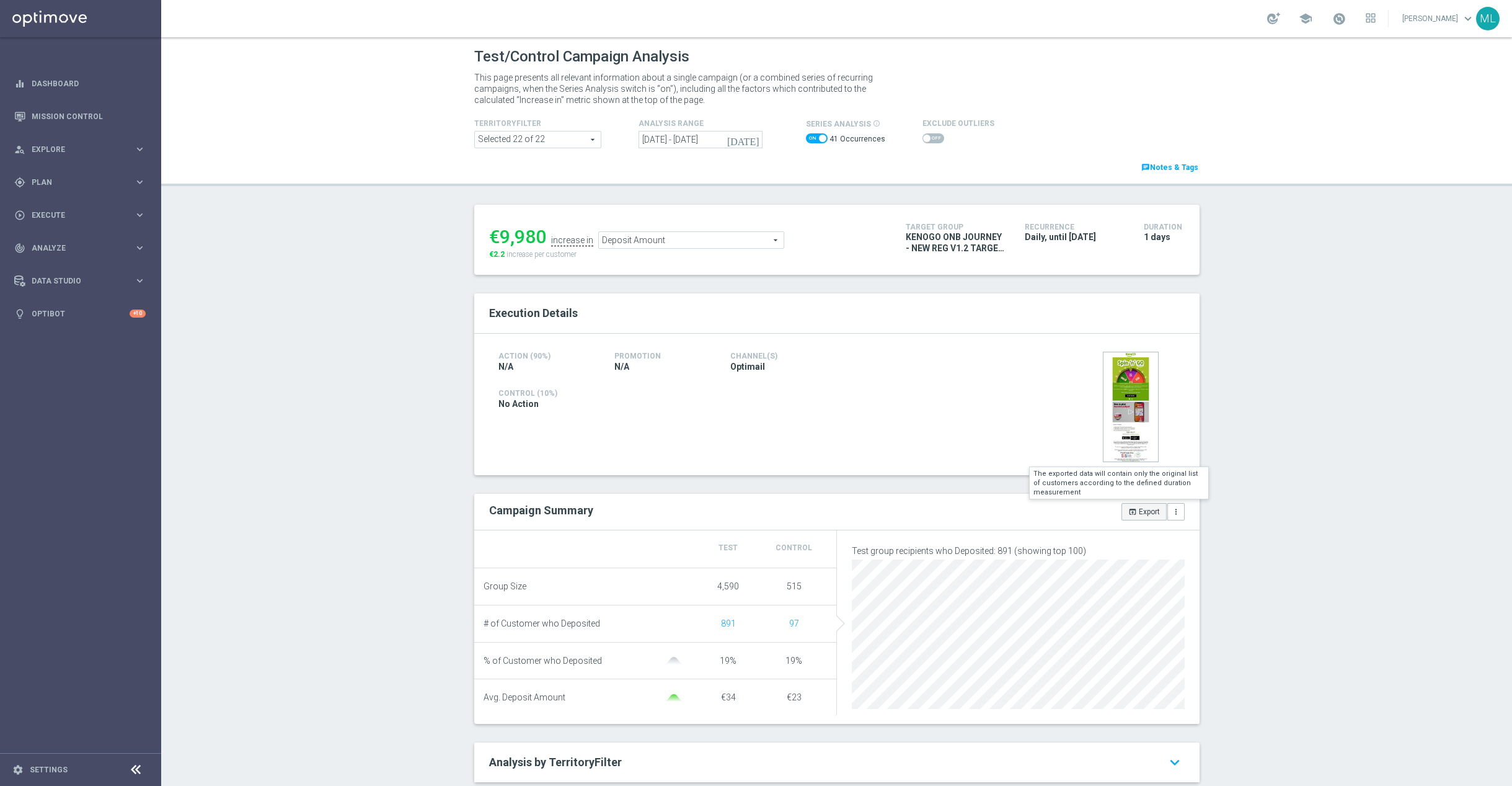
click at [1138, 511] on button "open_in_browser Export" at bounding box center [1144, 511] width 46 height 17
click at [1154, 514] on button "open_in_browser Export" at bounding box center [1144, 511] width 46 height 17
click at [1125, 515] on button "open_in_browser Export" at bounding box center [1144, 511] width 46 height 17
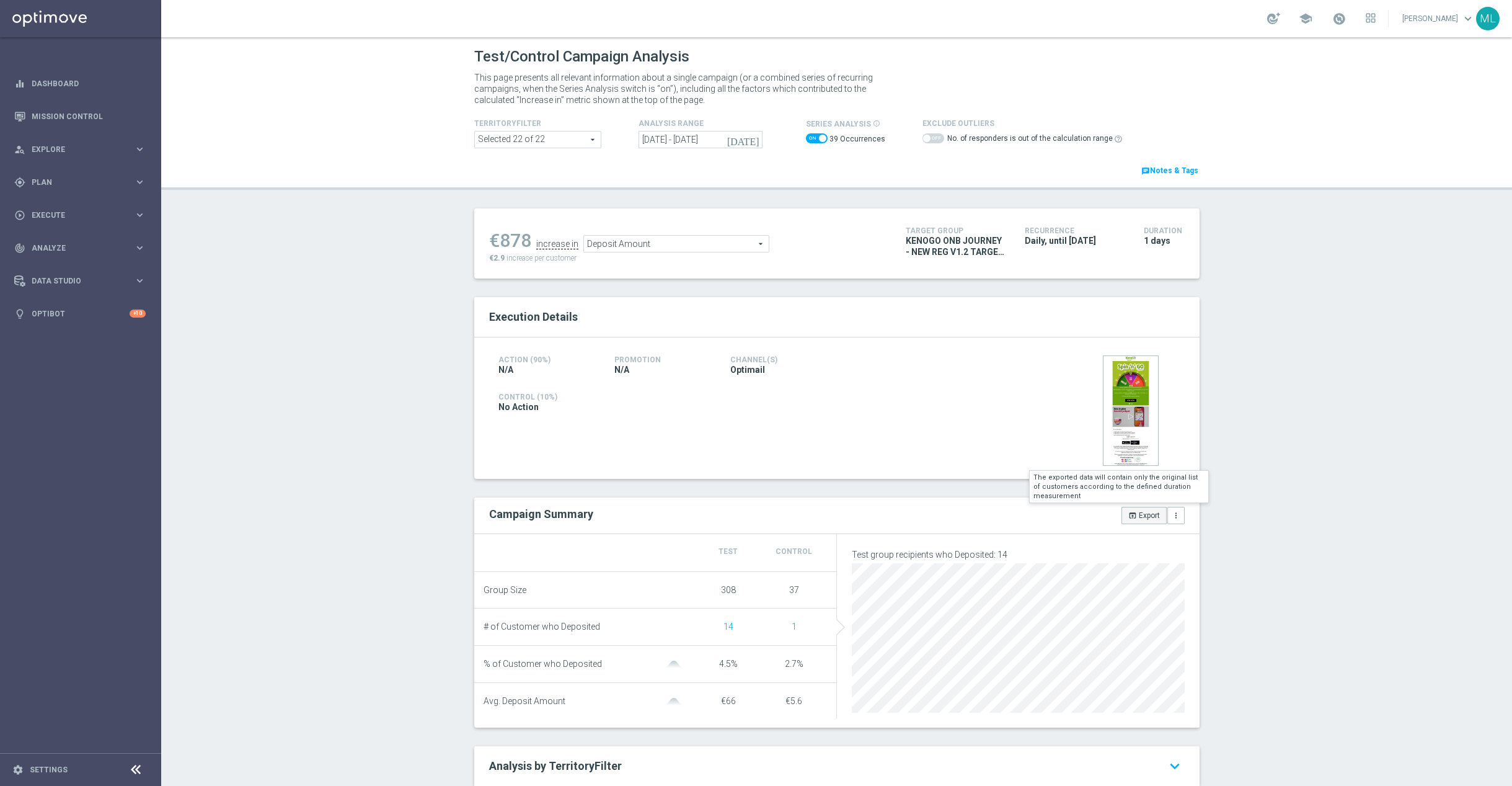
click at [1138, 523] on button "open_in_browser Export" at bounding box center [1144, 514] width 46 height 17
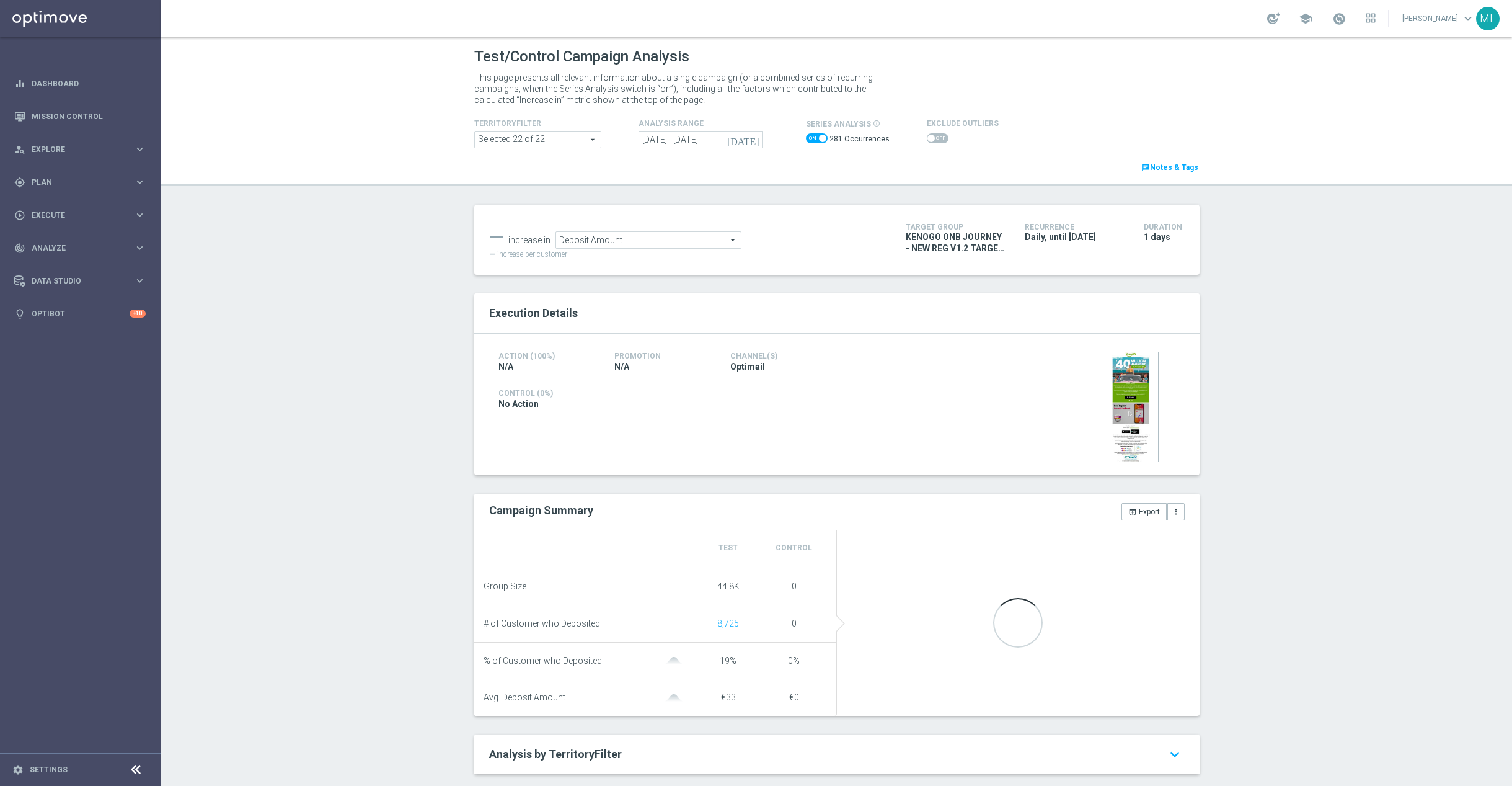
click at [268, 531] on div "Test/Control Campaign Analysis This page presents all relevant information abou…" at bounding box center [837, 411] width 1351 height 748
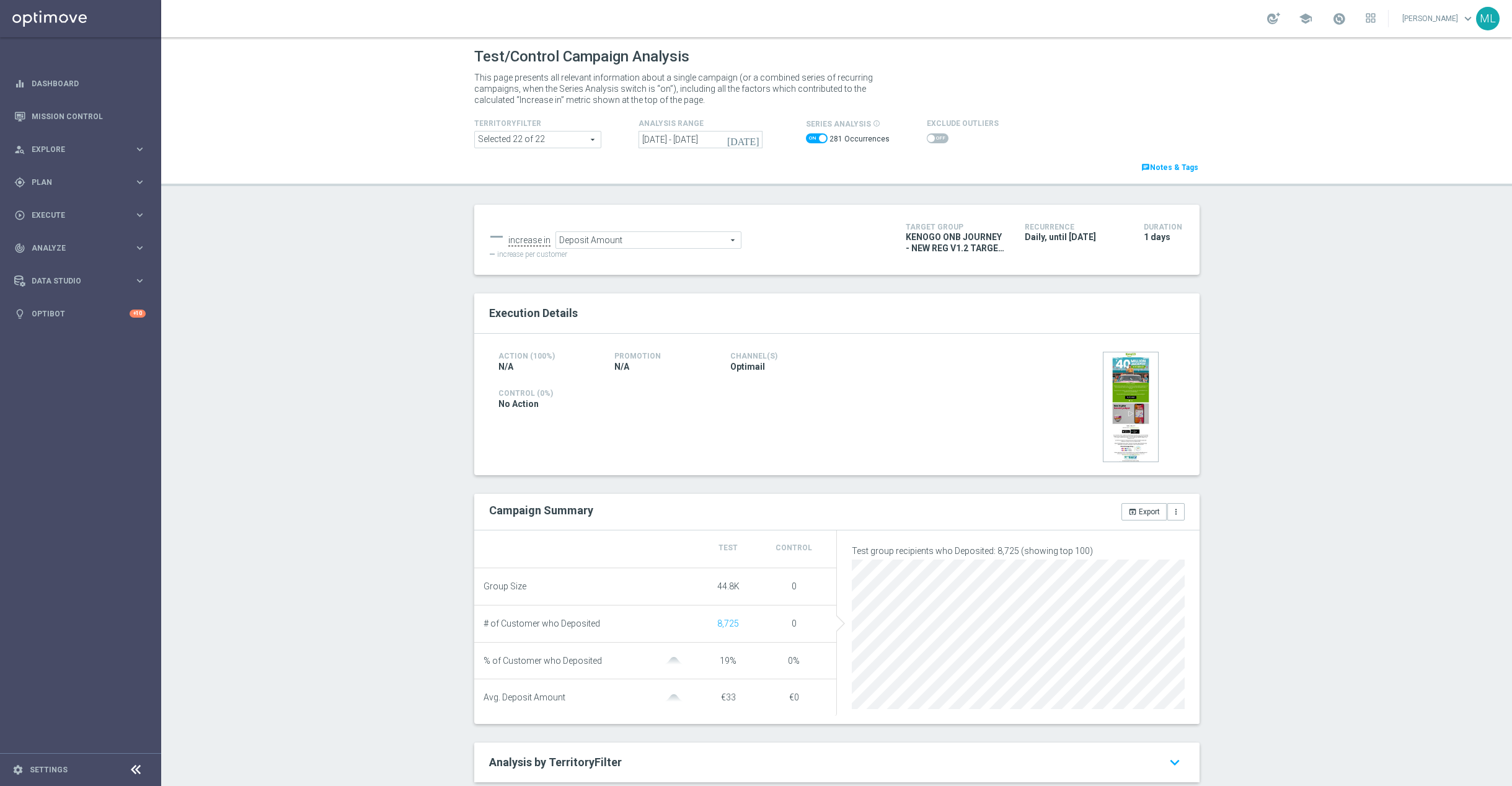
click at [749, 142] on icon "[DATE]" at bounding box center [743, 139] width 33 height 11
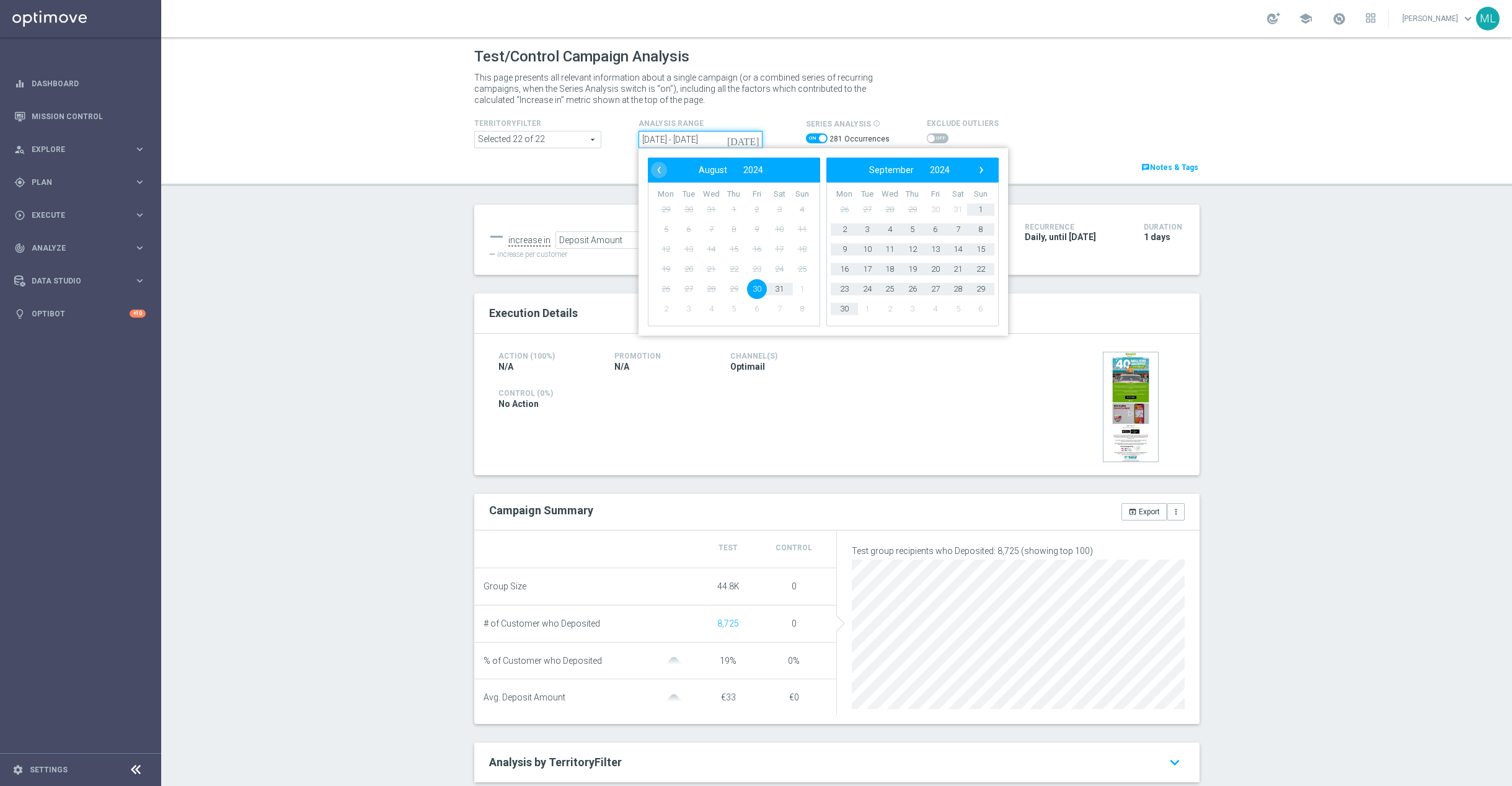
click at [711, 132] on input "[DATE] - [DATE]" at bounding box center [700, 139] width 124 height 17
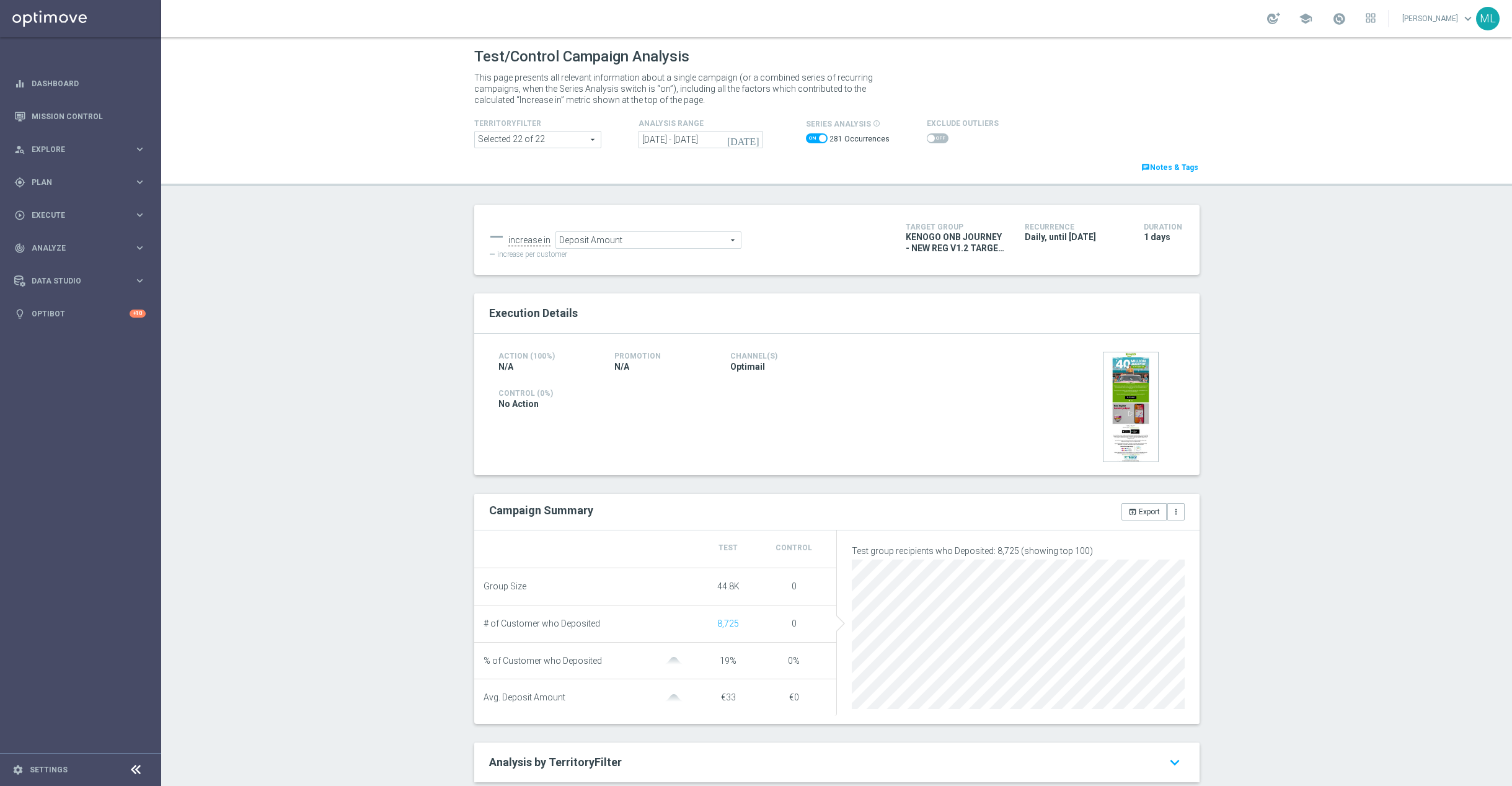
click at [754, 139] on icon "[DATE]" at bounding box center [743, 139] width 33 height 11
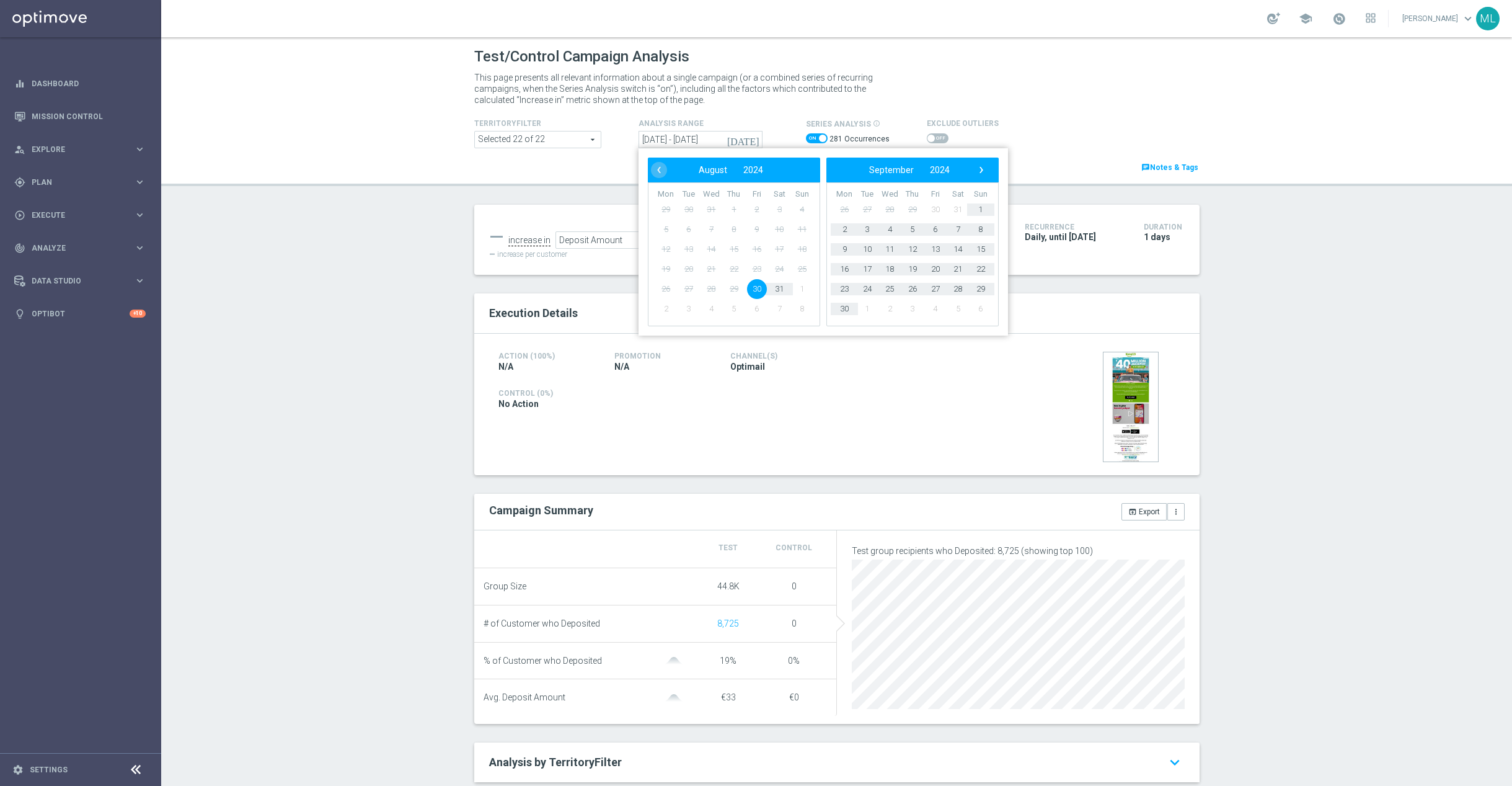
click at [598, 170] on div "TerritoryFilter Selected 22 of 22 arrow_drop_down search Show Selected 22 of 22…" at bounding box center [837, 144] width 743 height 58
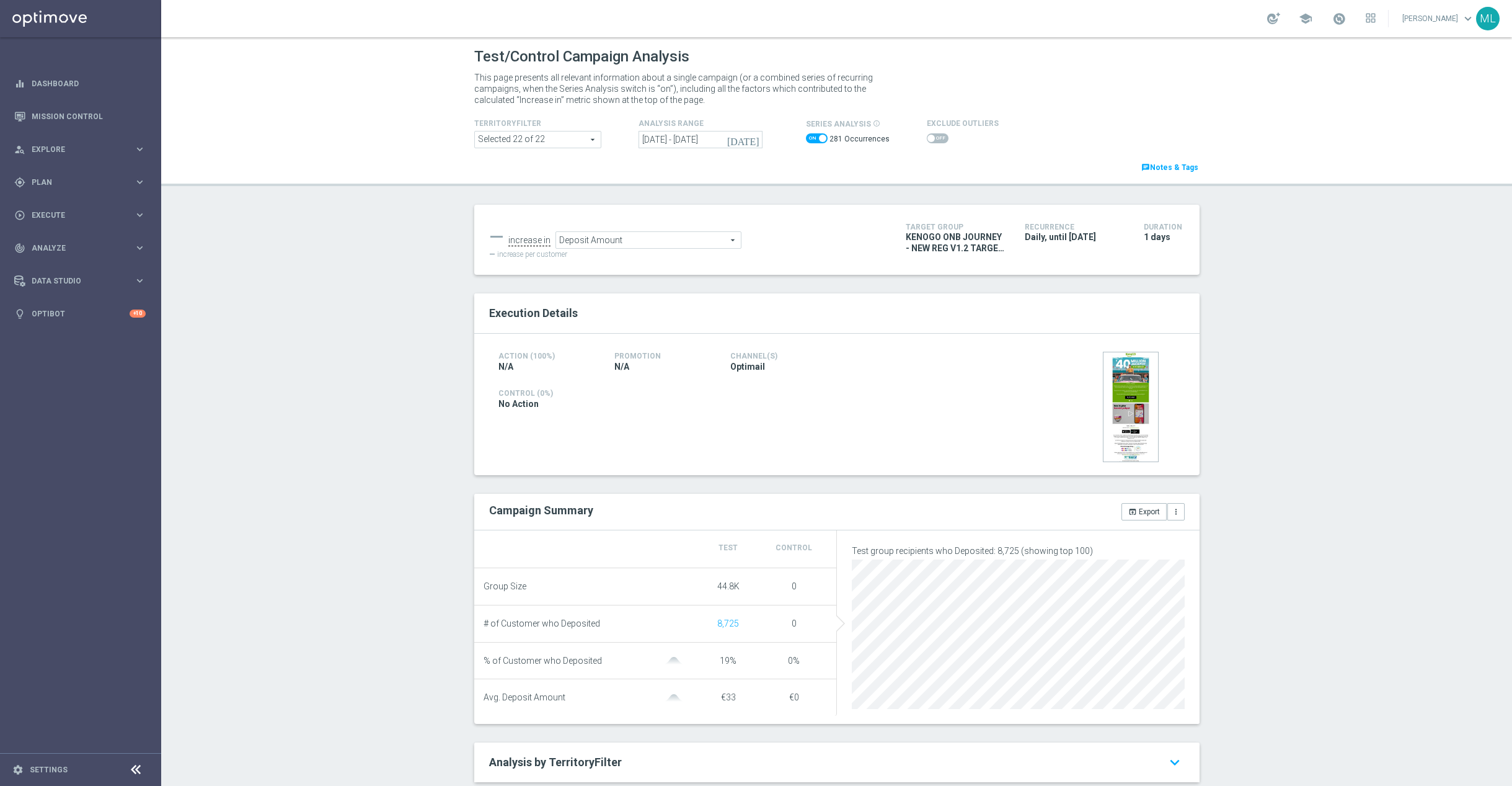
click at [756, 142] on icon "[DATE]" at bounding box center [743, 139] width 33 height 11
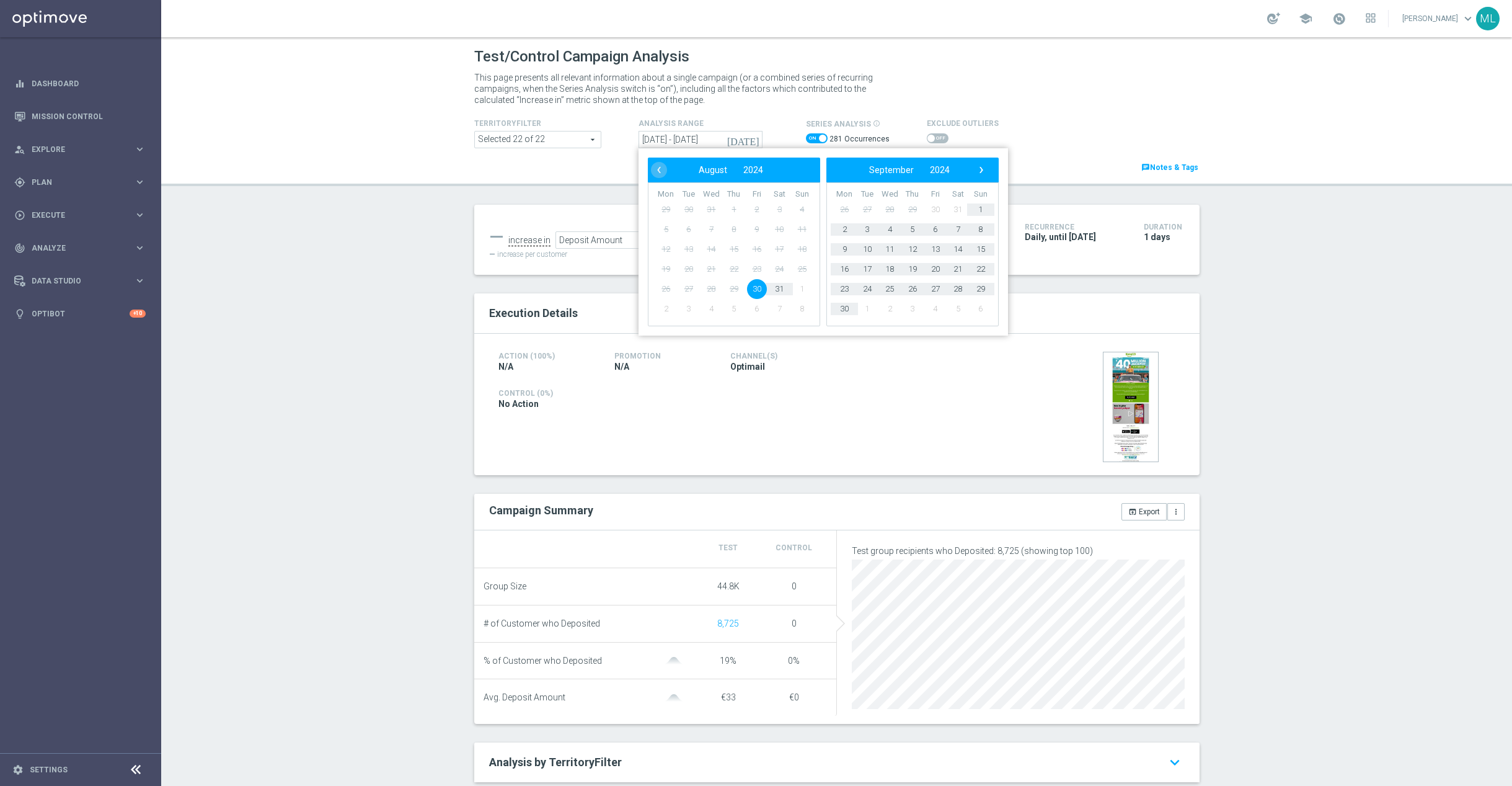
click at [683, 245] on span "13" at bounding box center [688, 249] width 20 height 20
click at [683, 244] on span "13" at bounding box center [688, 249] width 20 height 20
click at [681, 244] on span "13" at bounding box center [688, 249] width 20 height 20
click at [687, 216] on span "30" at bounding box center [688, 210] width 20 height 20
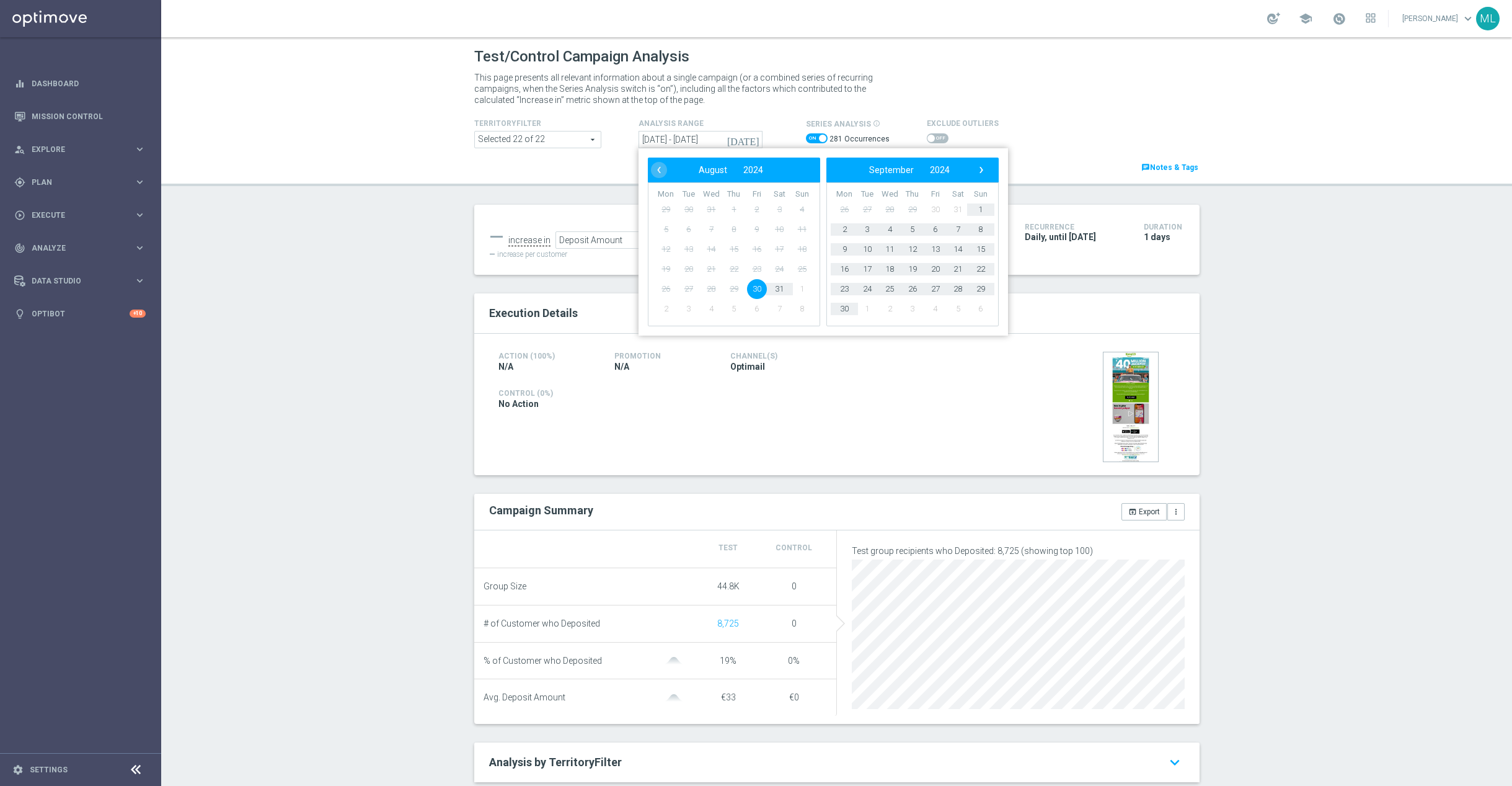
click at [687, 216] on span "30" at bounding box center [688, 210] width 20 height 20
click at [760, 170] on span "2024" at bounding box center [753, 169] width 20 height 10
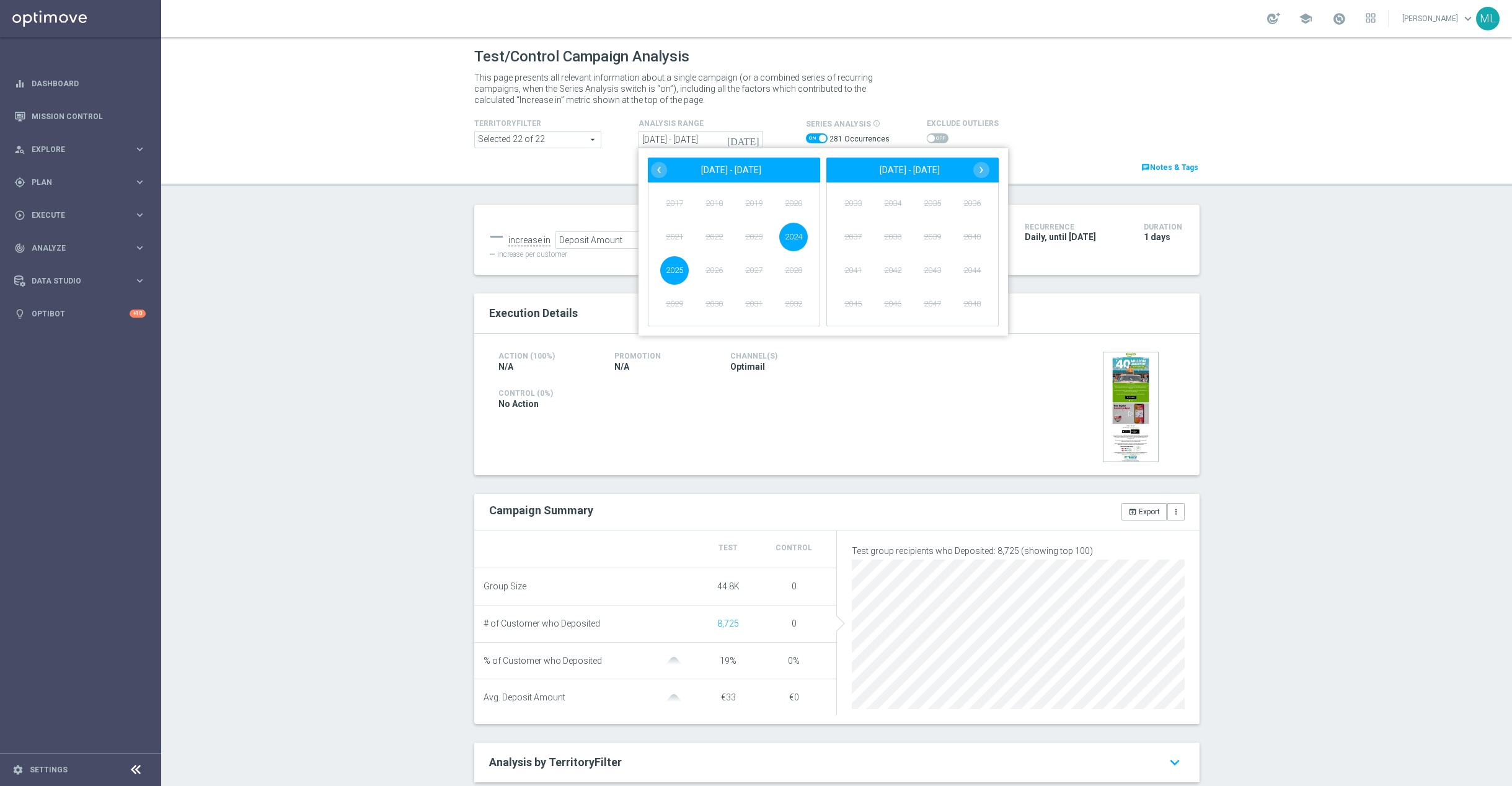
click at [672, 269] on span "2025" at bounding box center [674, 271] width 29 height 29
click at [780, 206] on span "March" at bounding box center [784, 205] width 57 height 18
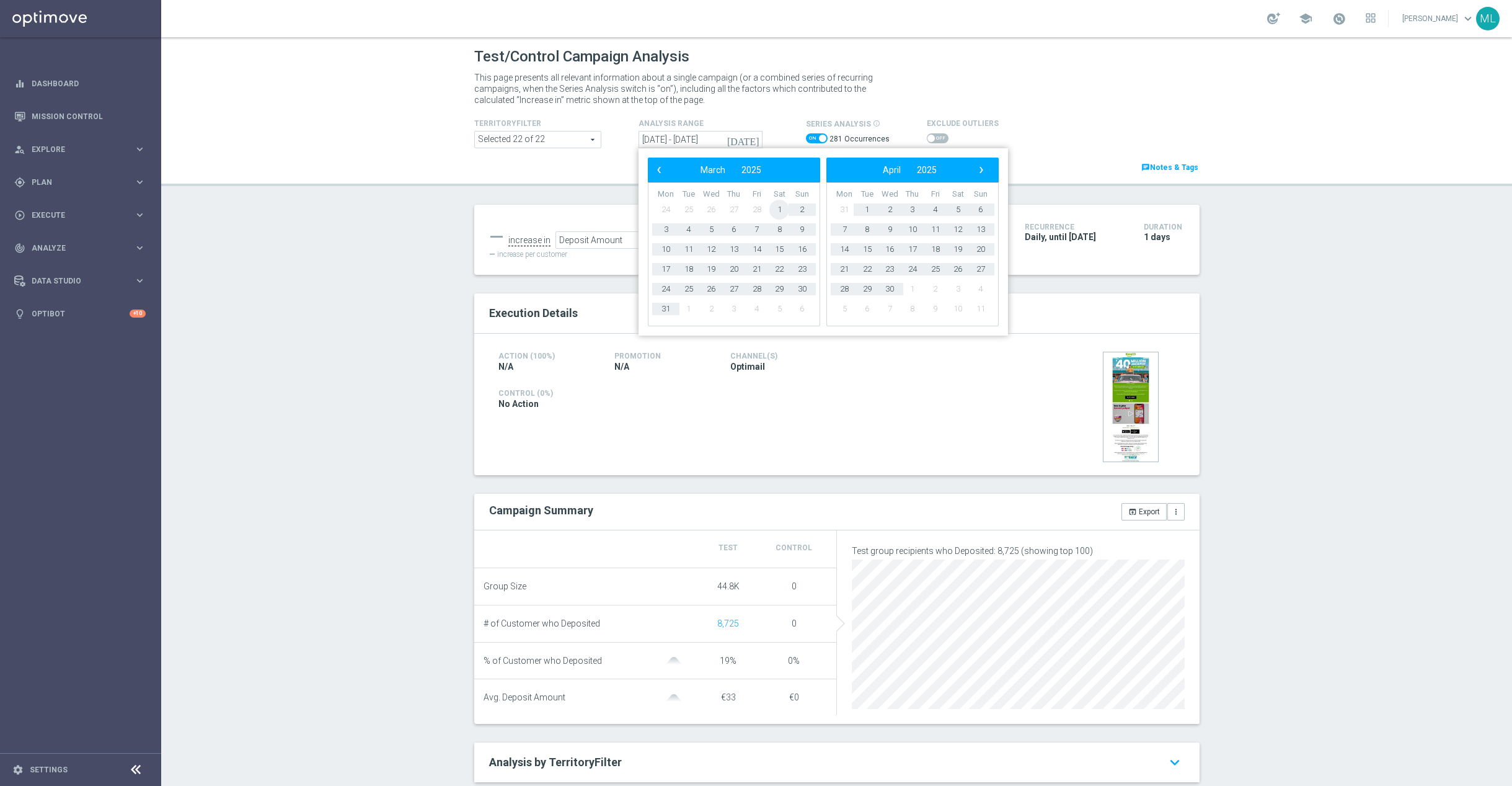
click at [775, 206] on span "1" at bounding box center [779, 210] width 20 height 20
click at [980, 172] on span "›" at bounding box center [981, 170] width 16 height 16
click at [958, 289] on span "31" at bounding box center [958, 289] width 20 height 20
type input "01 Mar 2025 - 31 May 2025"
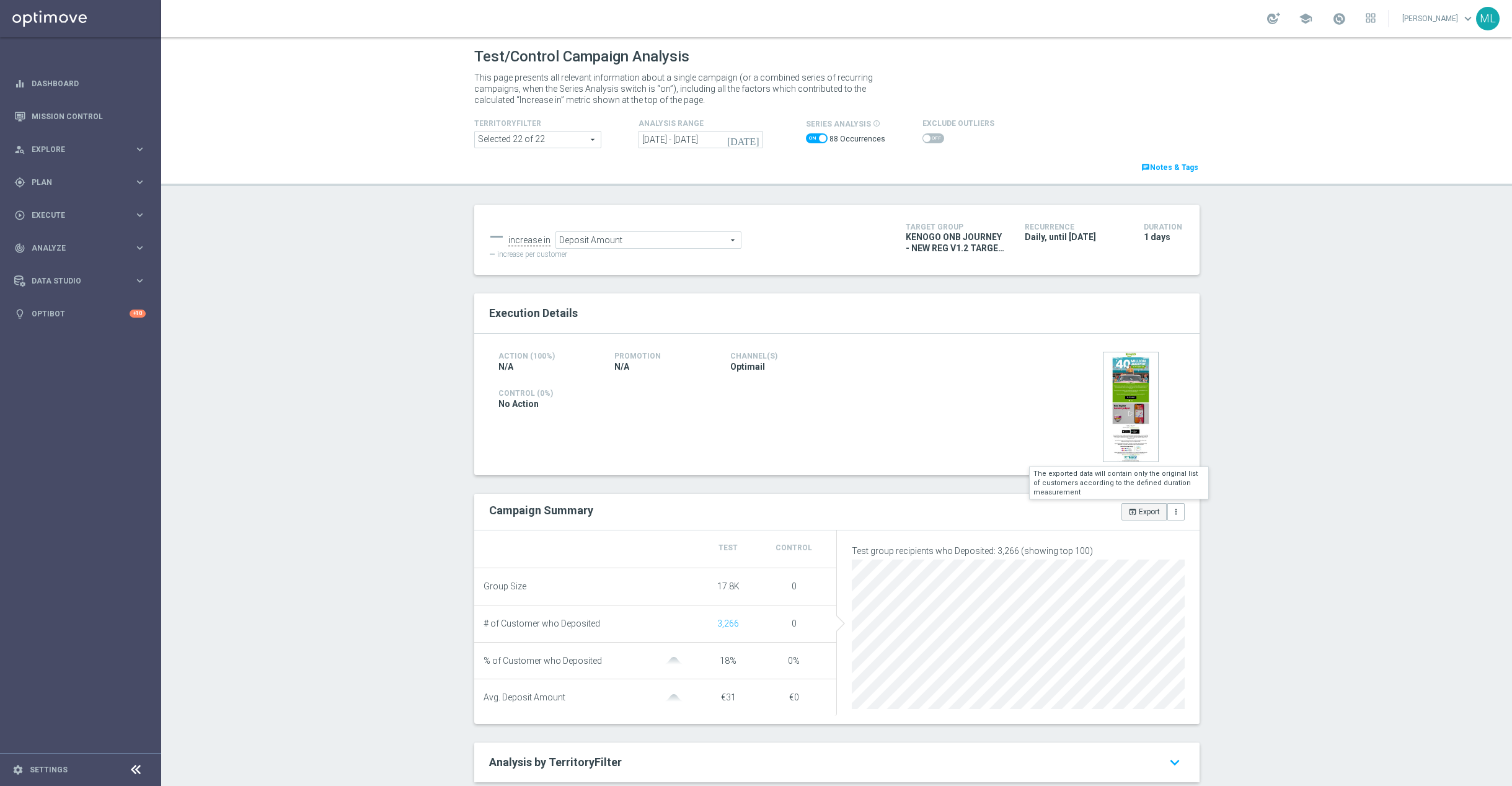
click at [1132, 514] on icon "open_in_browser" at bounding box center [1132, 512] width 9 height 9
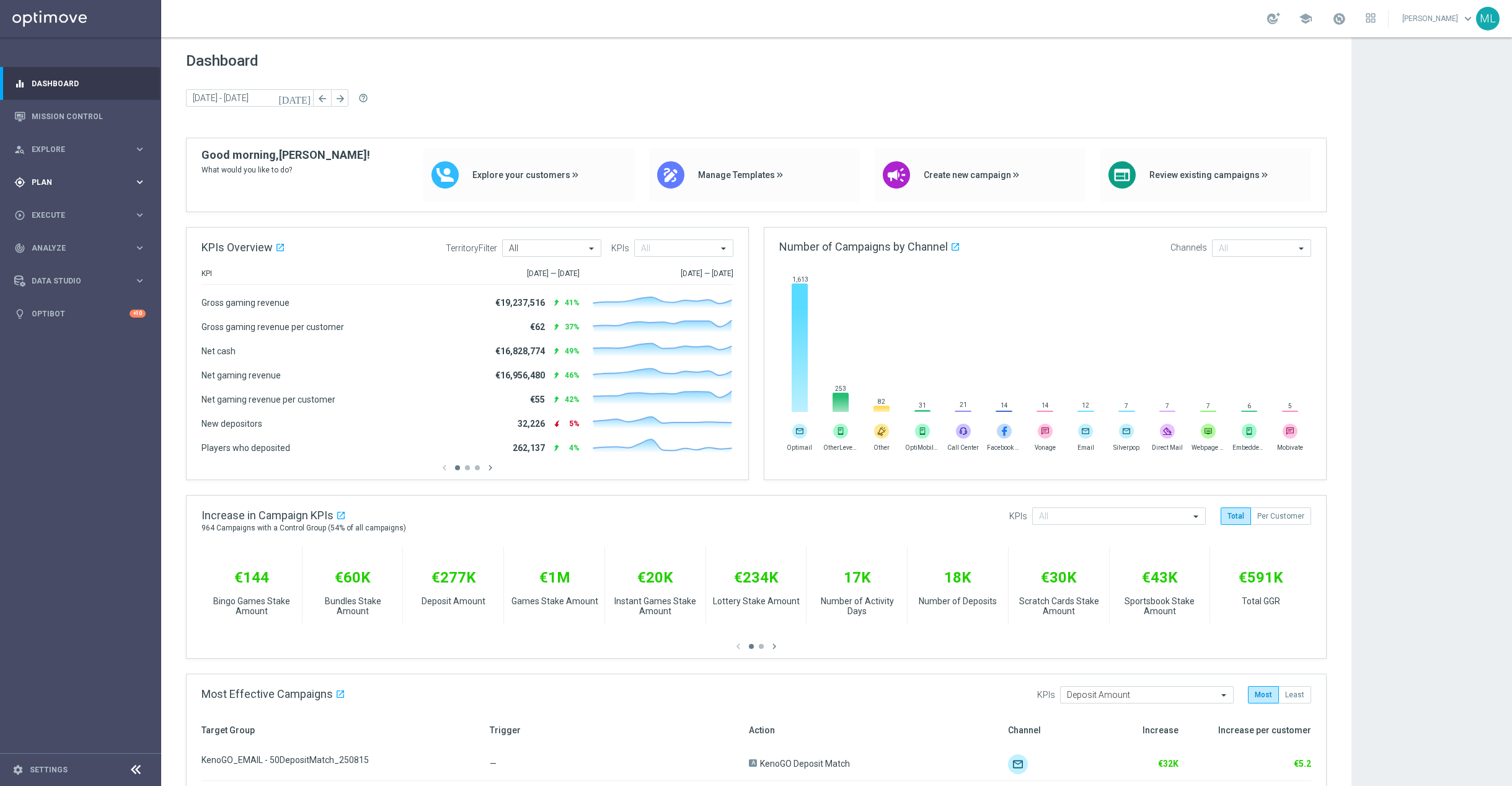
click at [144, 186] on icon "keyboard_arrow_right" at bounding box center [139, 182] width 12 height 12
click at [143, 244] on icon "keyboard_arrow_right" at bounding box center [139, 245] width 12 height 12
click at [98, 205] on link "Target Groups" at bounding box center [81, 207] width 97 height 10
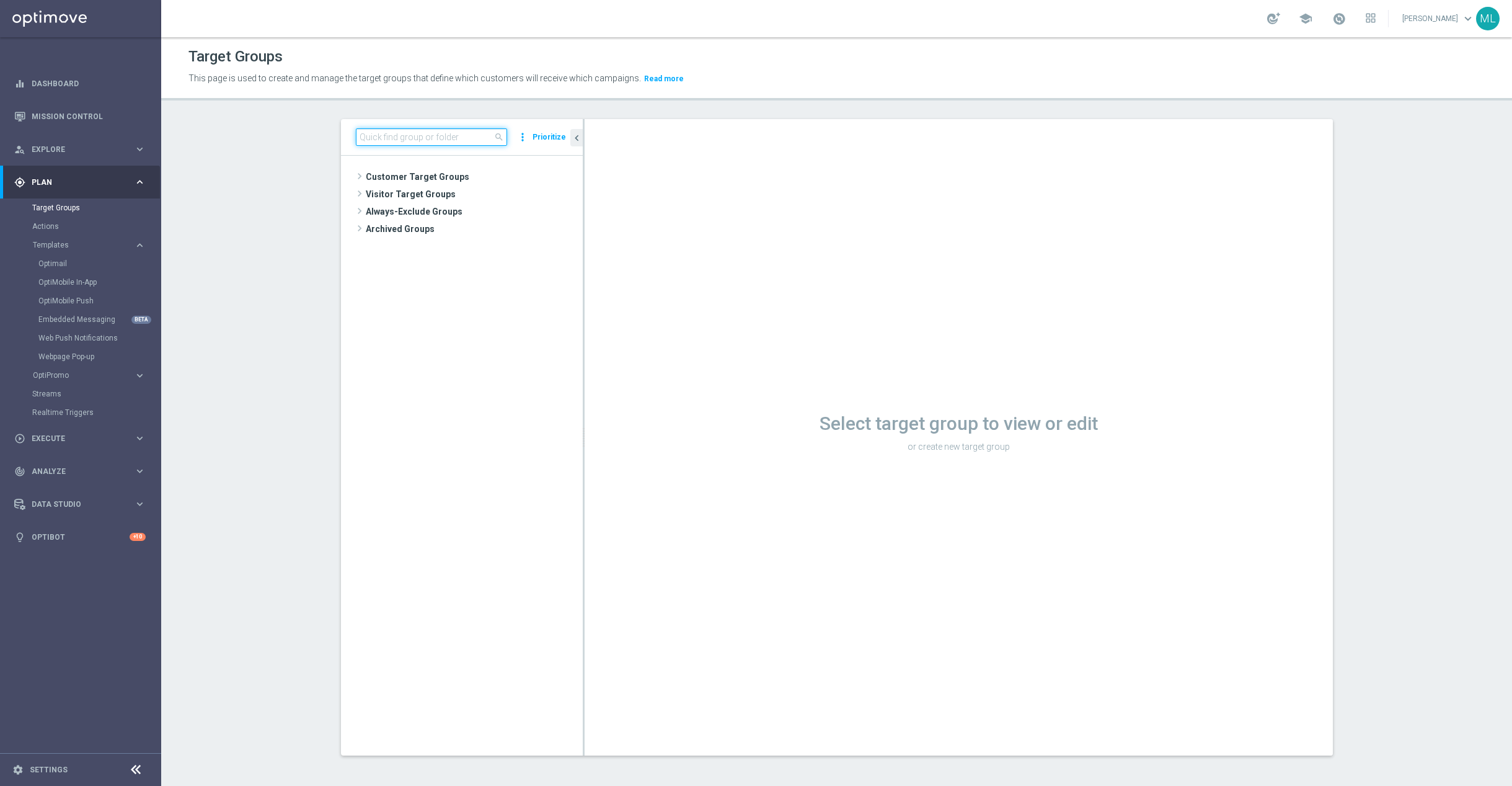
click at [420, 130] on input at bounding box center [431, 136] width 151 height 17
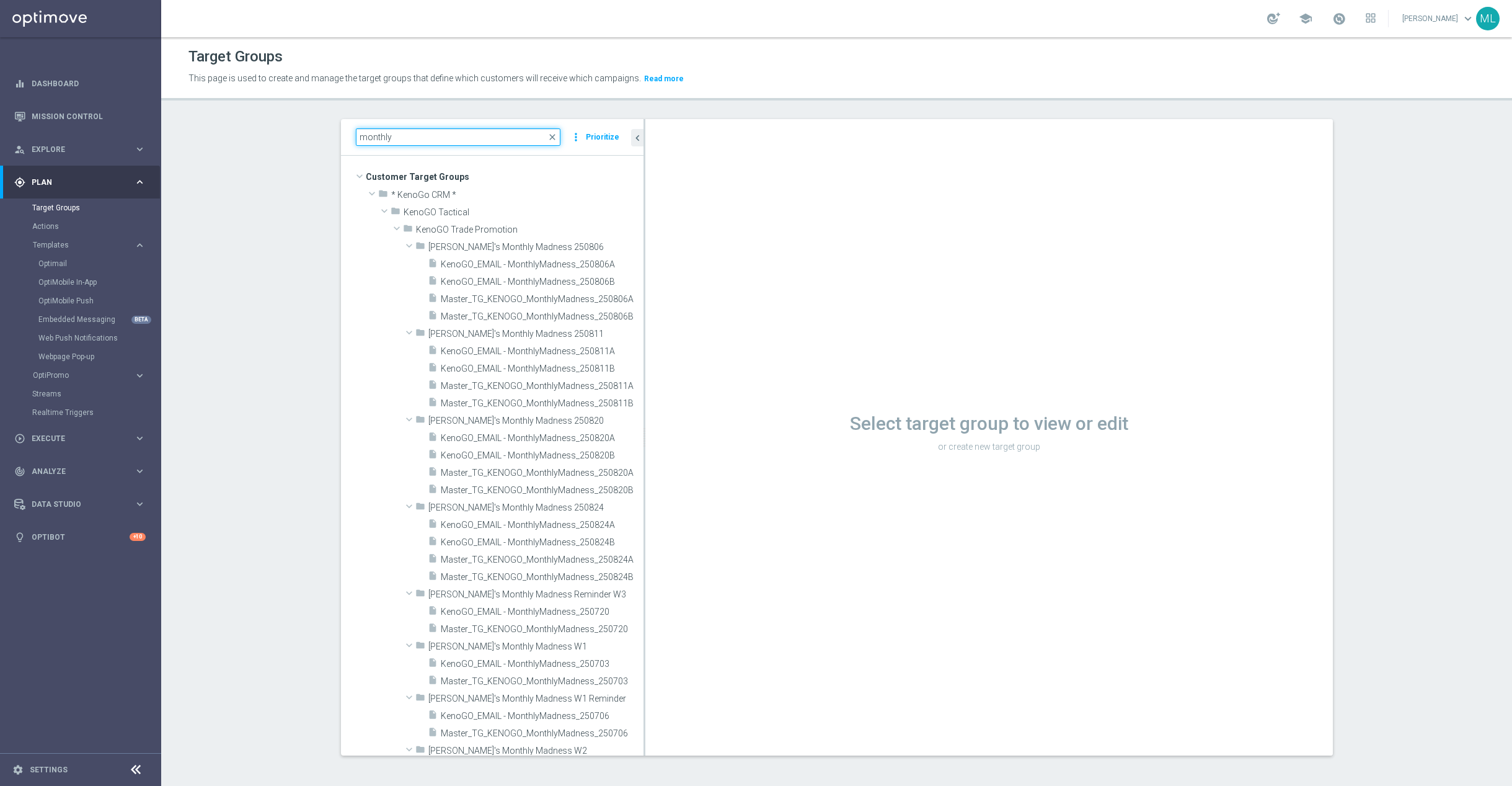
drag, startPoint x: 582, startPoint y: 188, endPoint x: 647, endPoint y: 193, distance: 65.2
click at [645, 193] on div at bounding box center [644, 437] width 2 height 636
type input "monthly"
click at [609, 231] on icon "create_new_folder" at bounding box center [608, 229] width 10 height 10
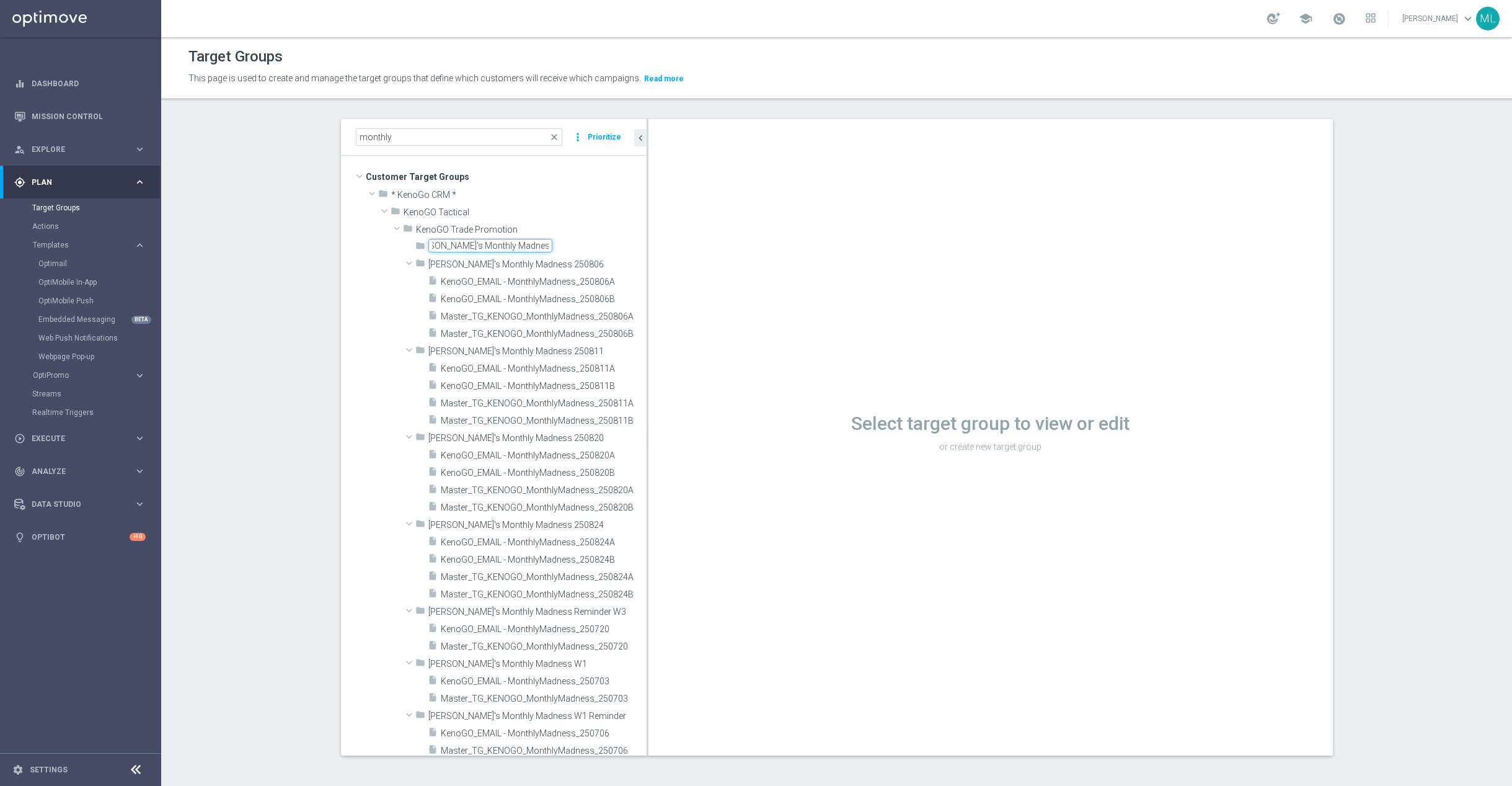
type input "KenoGO's Monthly Madness 250831"
click at [359, 255] on div "folder KenoGO's Monthly Madness 250831 library_add create_new_folder mode_edit …" at bounding box center [494, 662] width 305 height 851
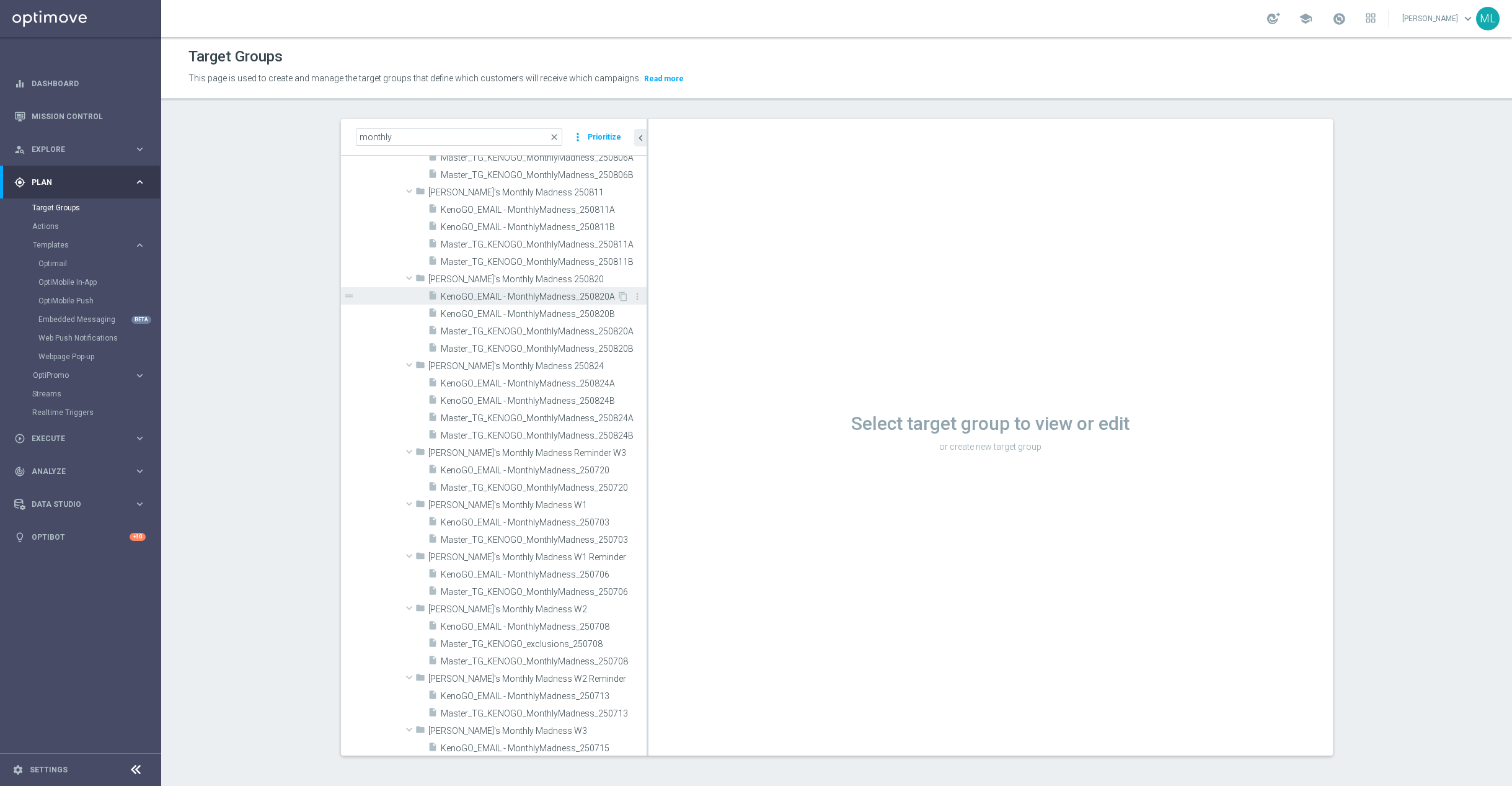
scroll to position [143, 0]
click at [573, 420] on span "Master_TG_KENOGO_MonthlyMadness_250824A" at bounding box center [529, 417] width 178 height 11
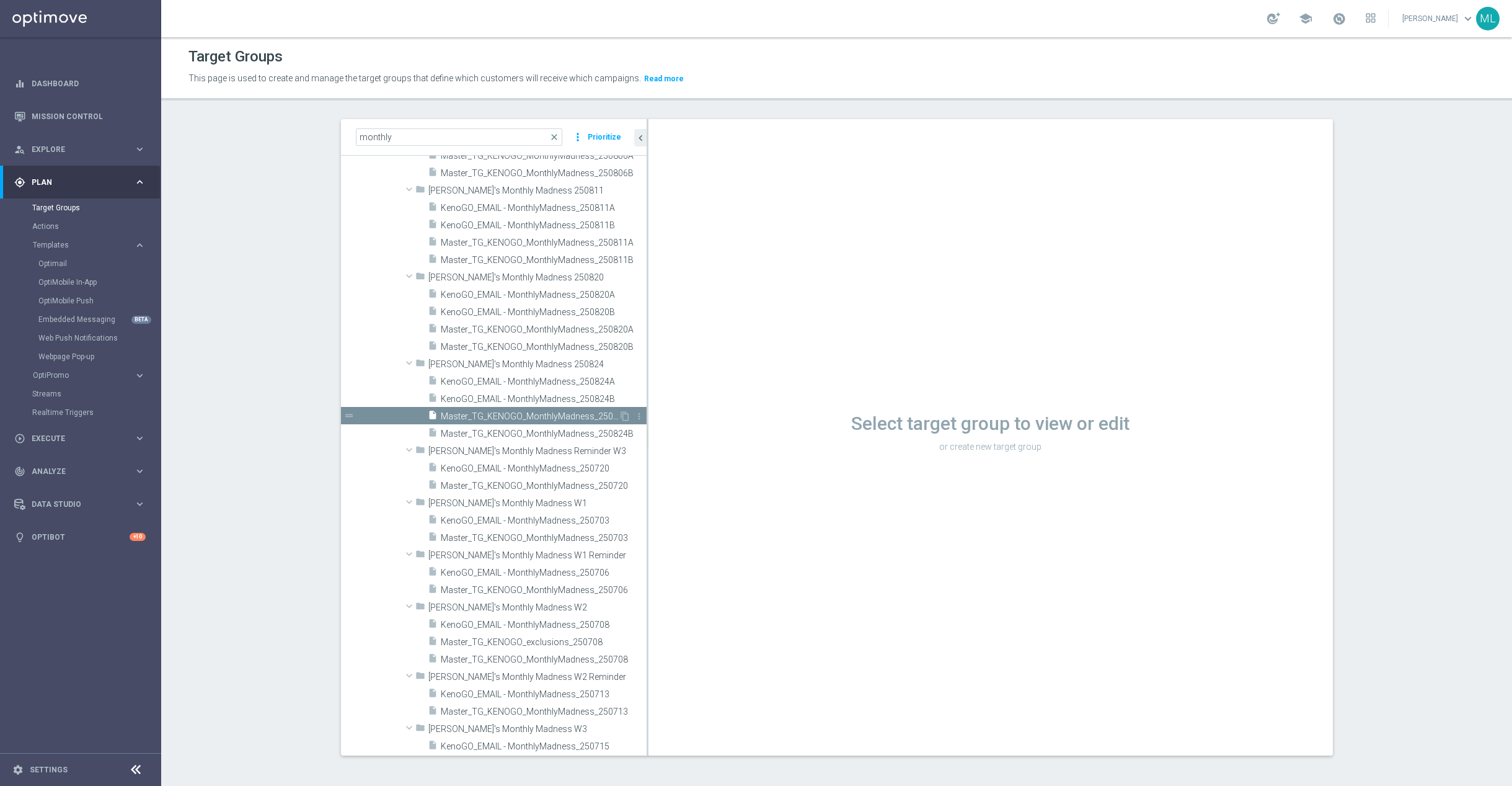
click at [569, 419] on span "Master_TG_KENOGO_MonthlyMadness_250824A" at bounding box center [529, 417] width 178 height 11
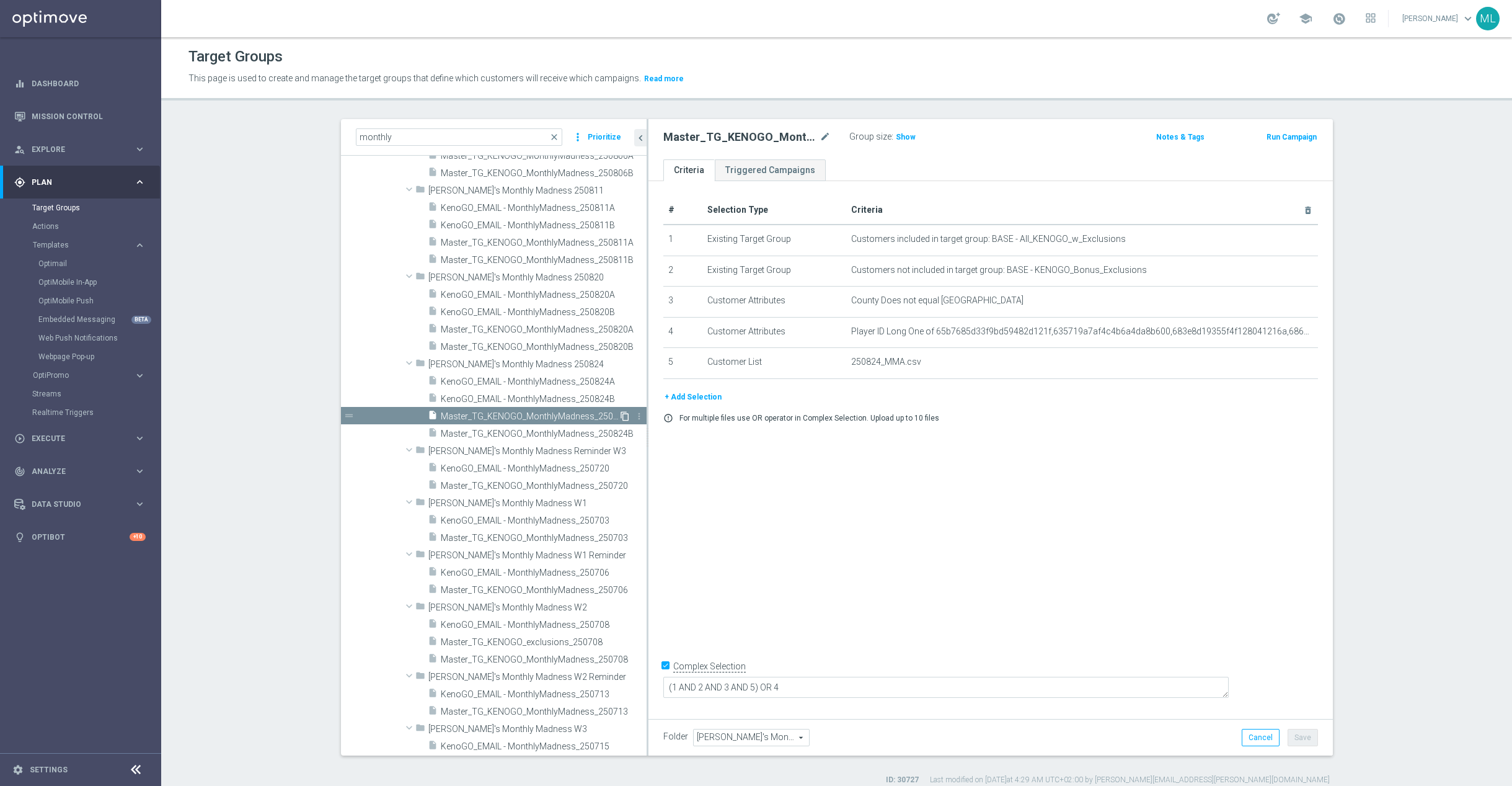
click at [623, 416] on icon "content_copy" at bounding box center [624, 416] width 10 height 10
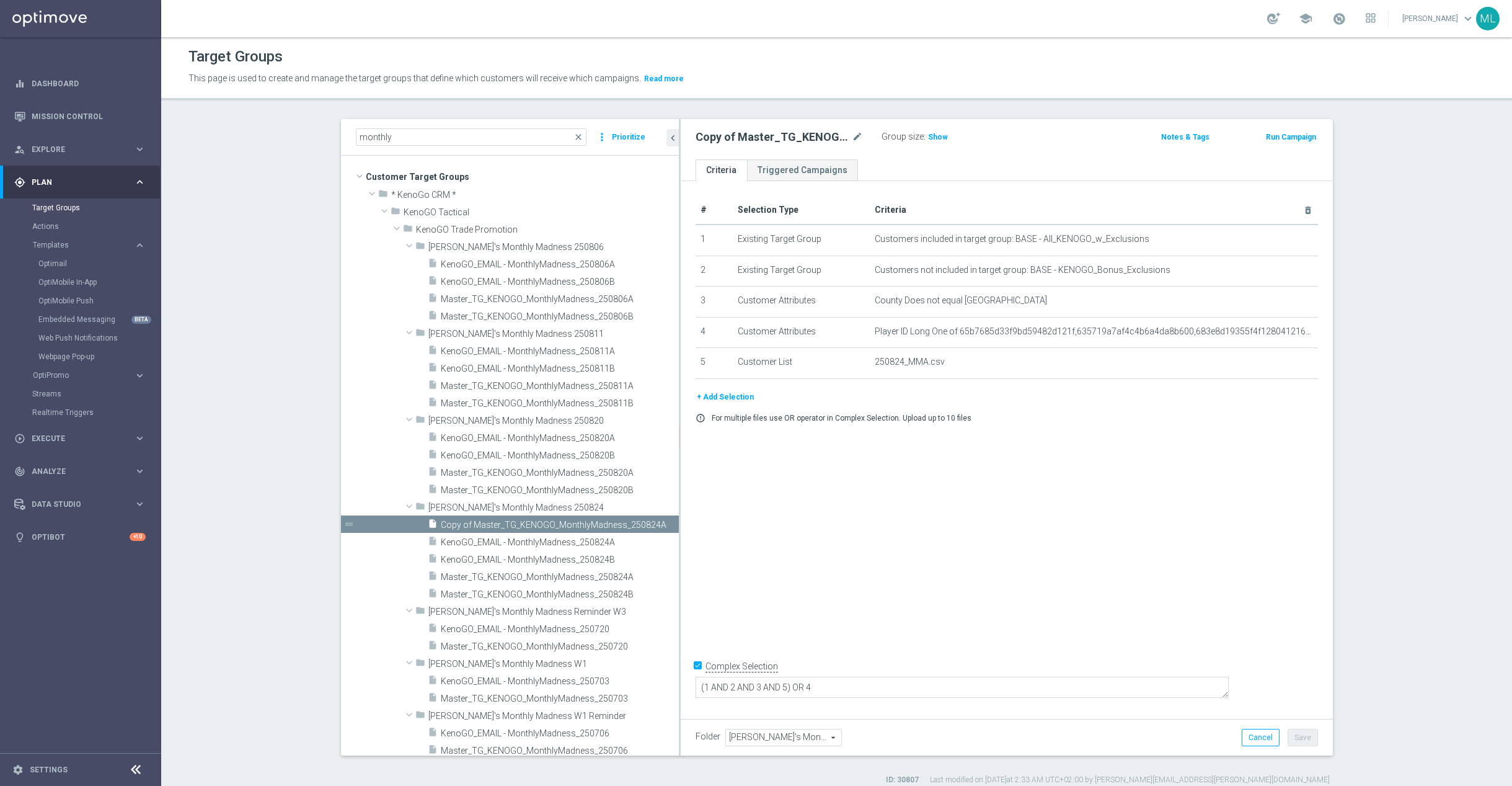
drag, startPoint x: 647, startPoint y: 412, endPoint x: 717, endPoint y: 422, distance: 70.7
click at [718, 422] on as-split "monthly close more_vert Prioritize Customer Target Groups library_add create_ne…" at bounding box center [837, 437] width 992 height 636
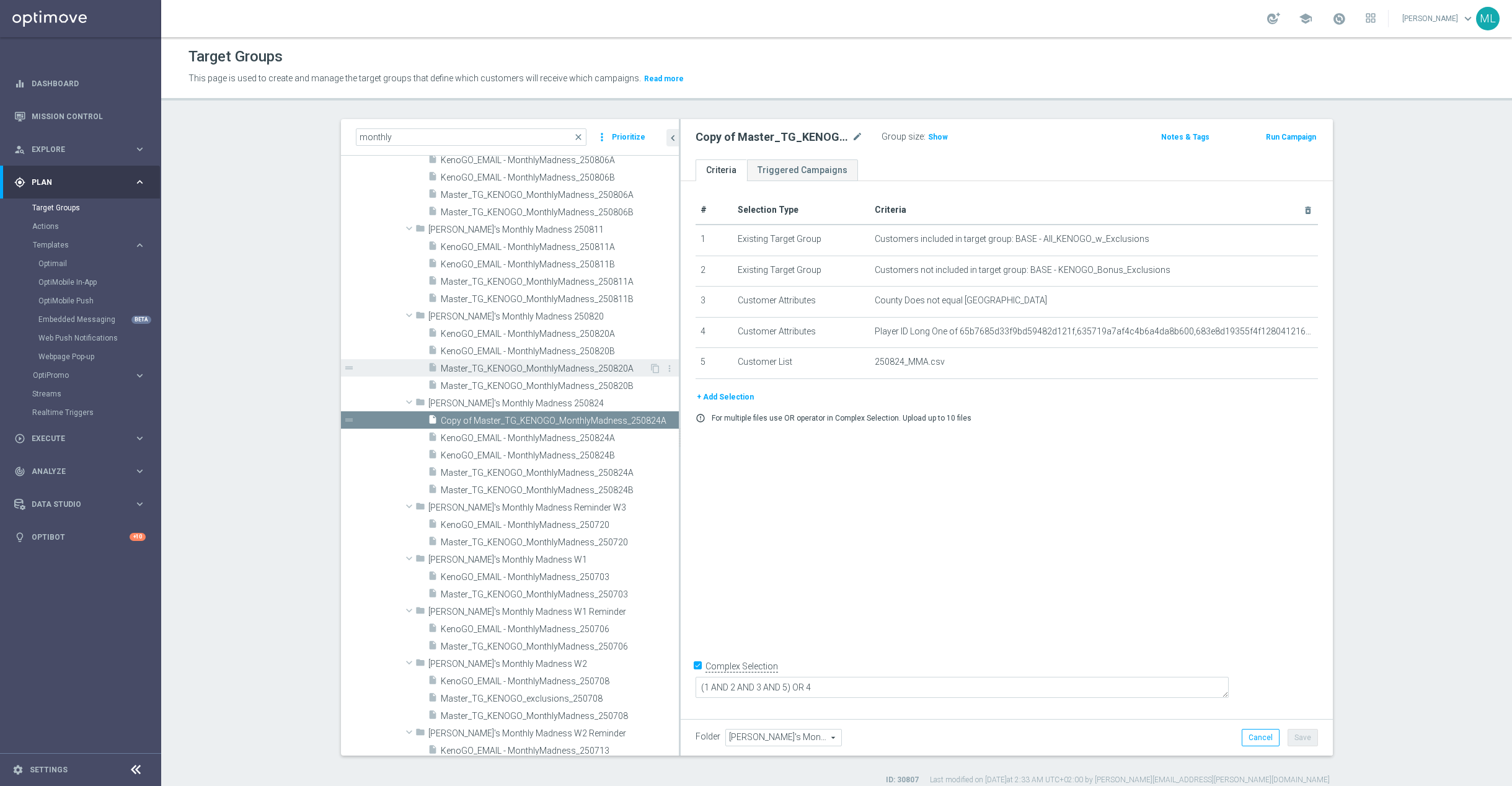
scroll to position [114, 0]
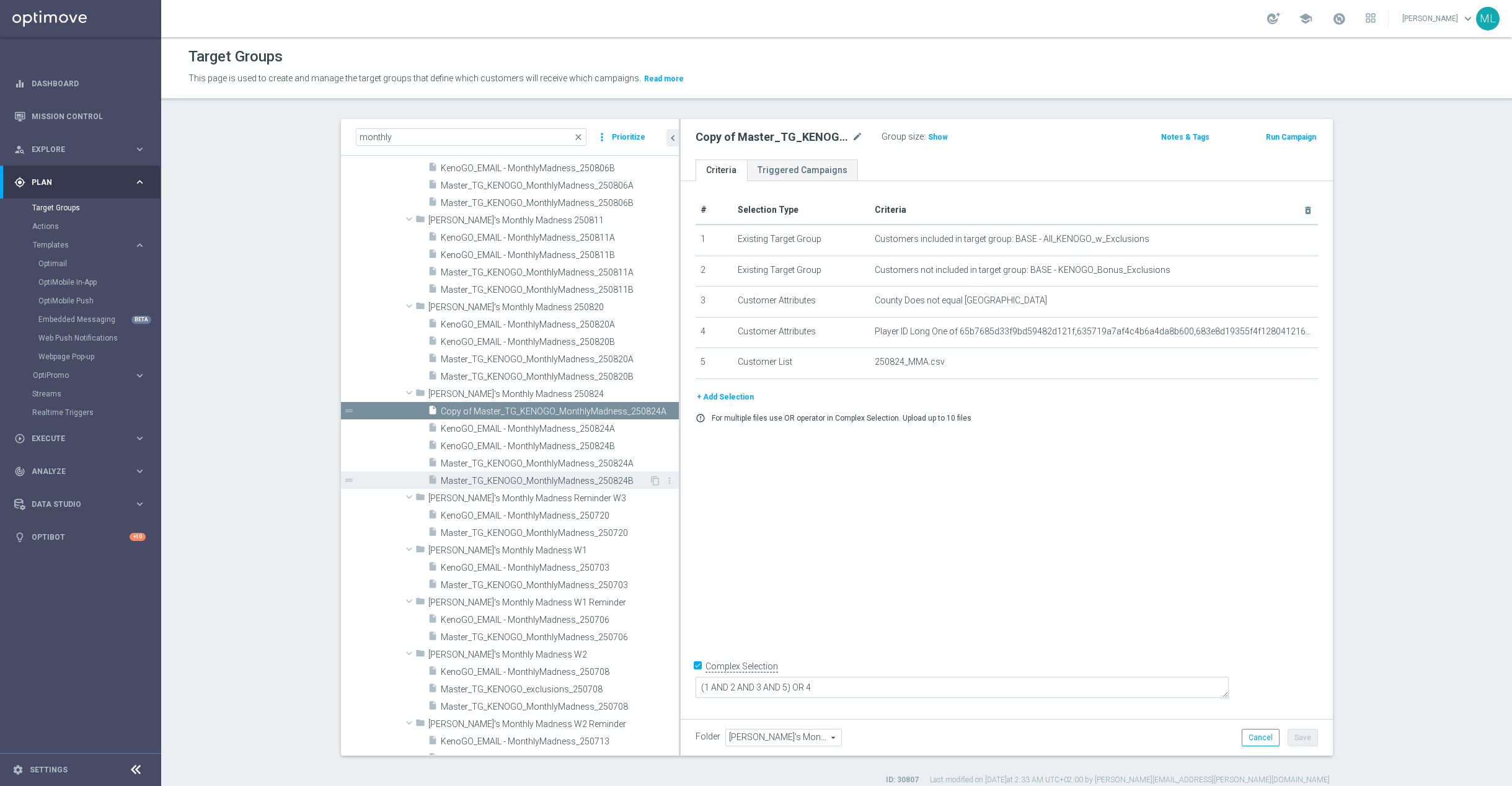
click at [593, 479] on span "Master_TG_KENOGO_MonthlyMadness_250824B" at bounding box center [545, 481] width 209 height 11
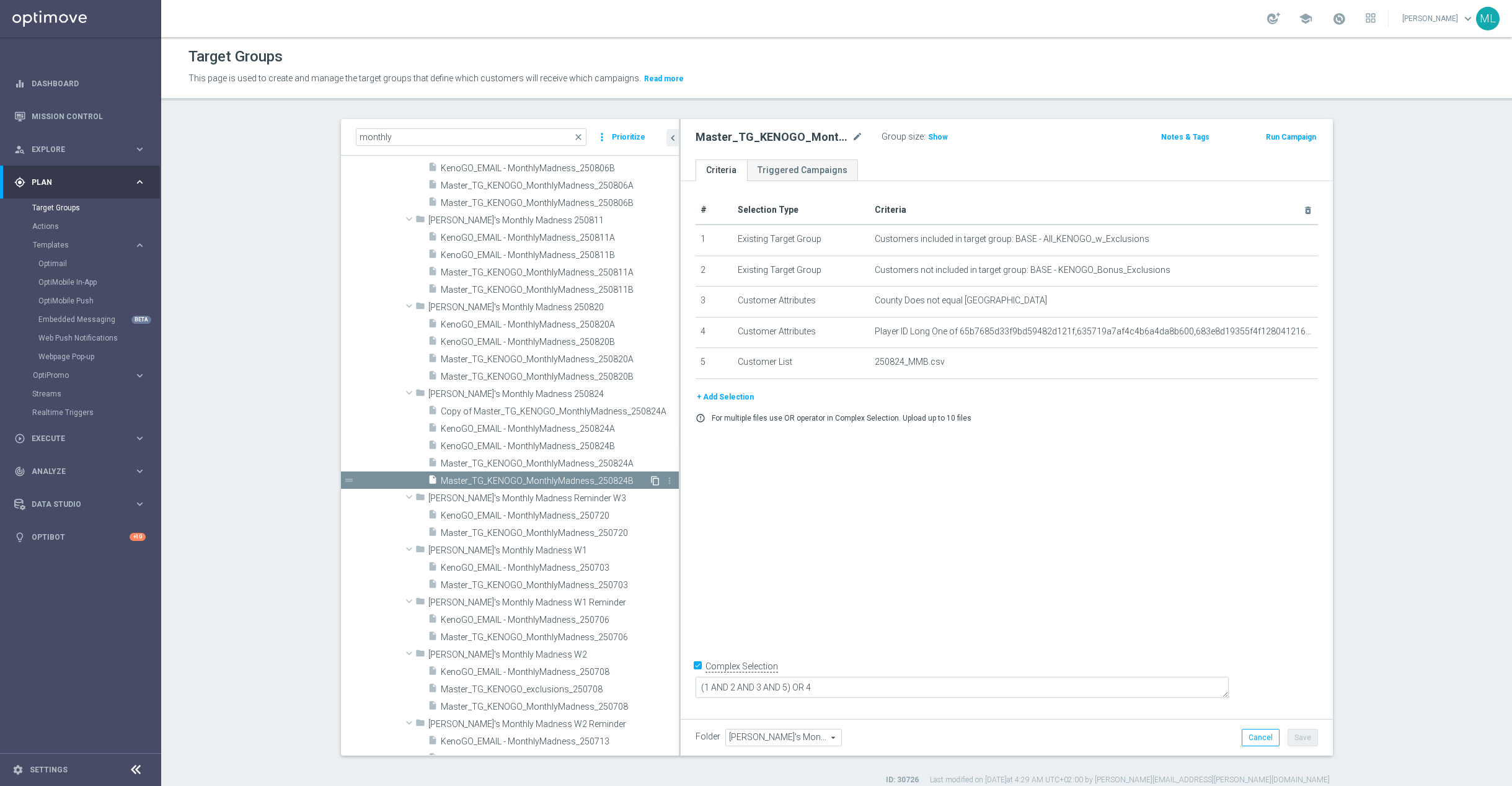
click at [657, 479] on icon "content_copy" at bounding box center [655, 480] width 10 height 10
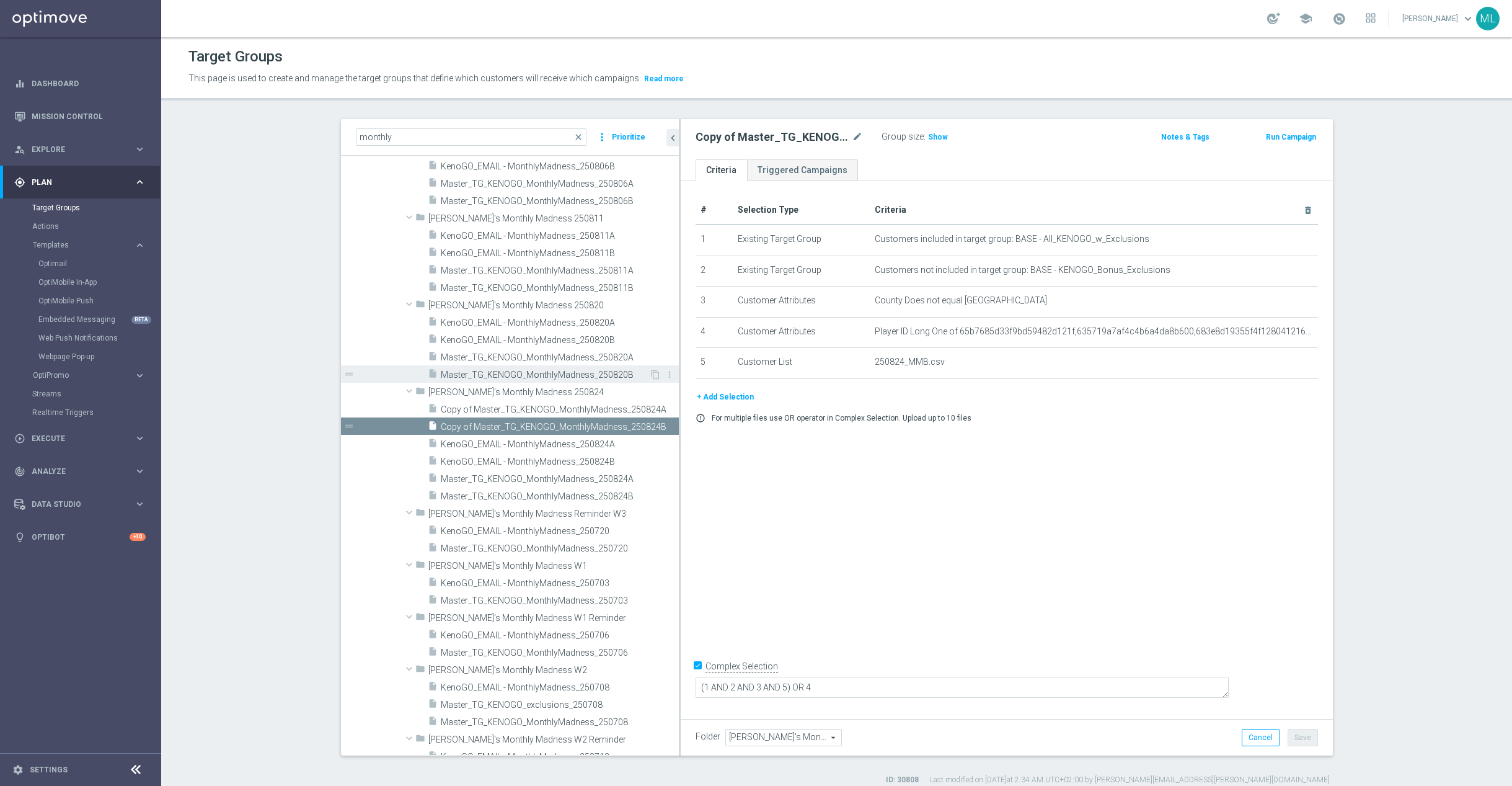
scroll to position [138, 0]
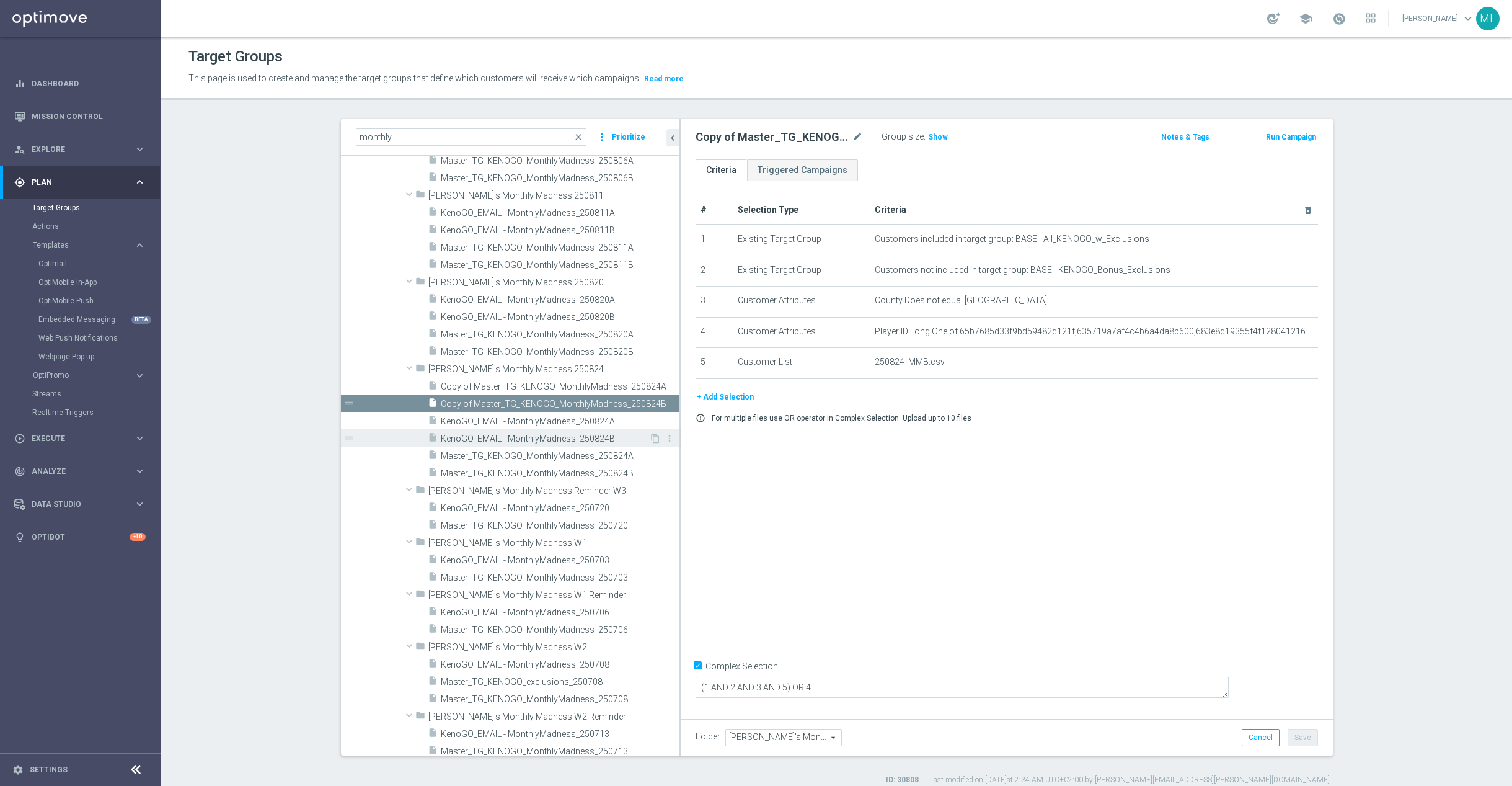
click at [571, 437] on span "KenoGO_EMAIL - MonthlyMadness_250824B" at bounding box center [545, 439] width 209 height 11
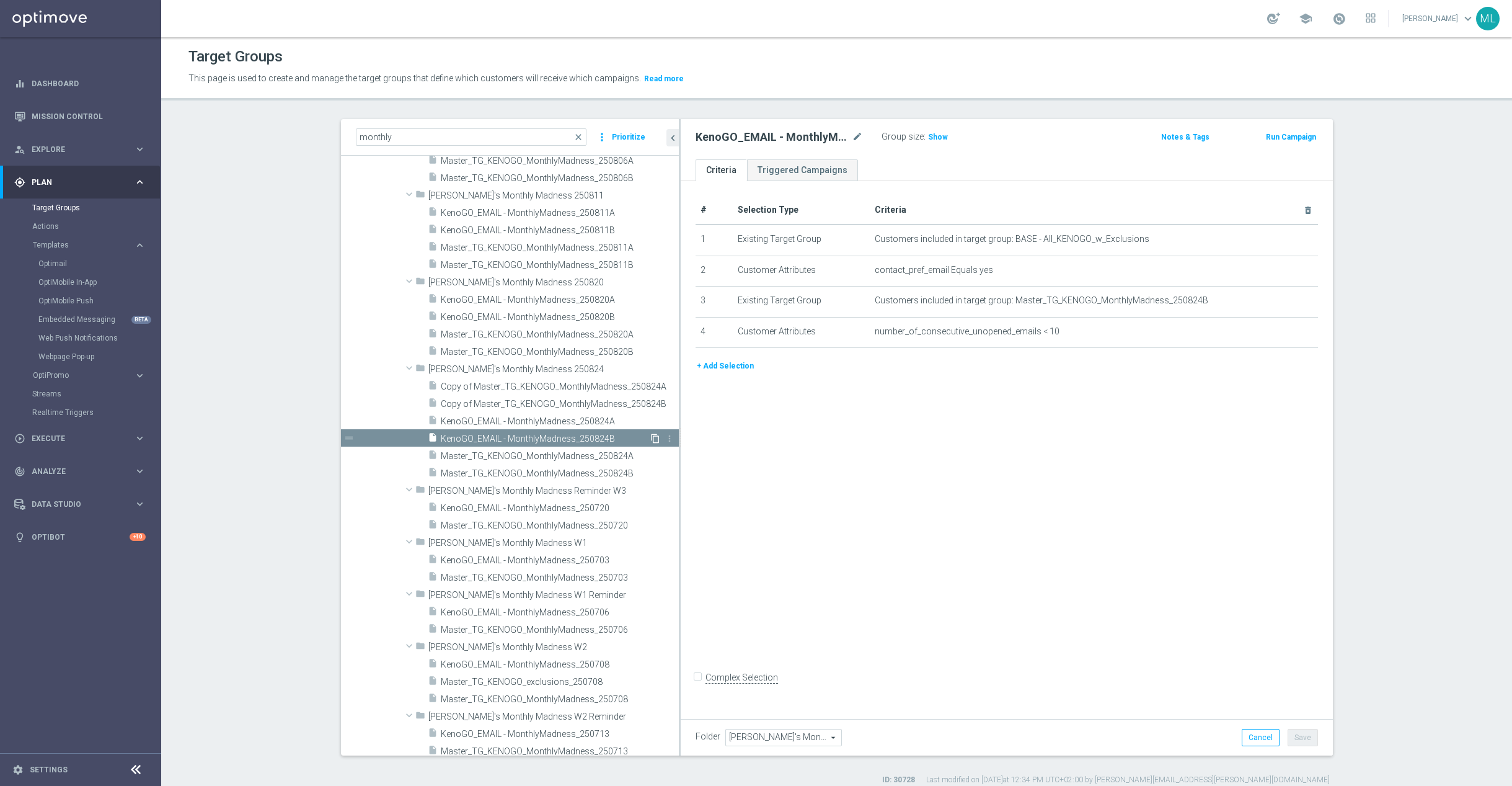
click at [650, 438] on icon "content_copy" at bounding box center [655, 438] width 10 height 10
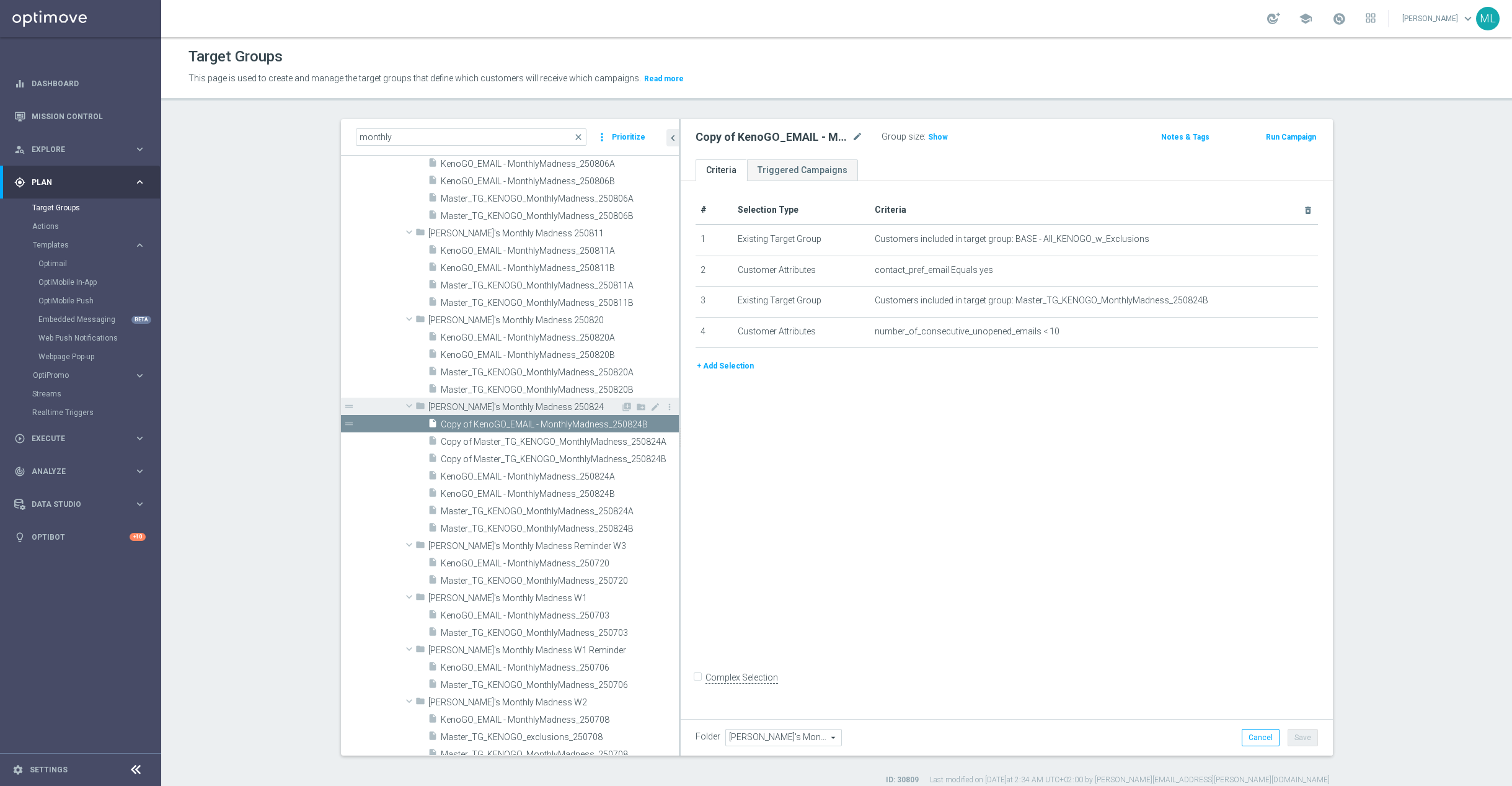
scroll to position [104, 0]
click at [598, 492] on span "KenoGO_EMAIL - MonthlyMadness_250824B" at bounding box center [545, 490] width 209 height 11
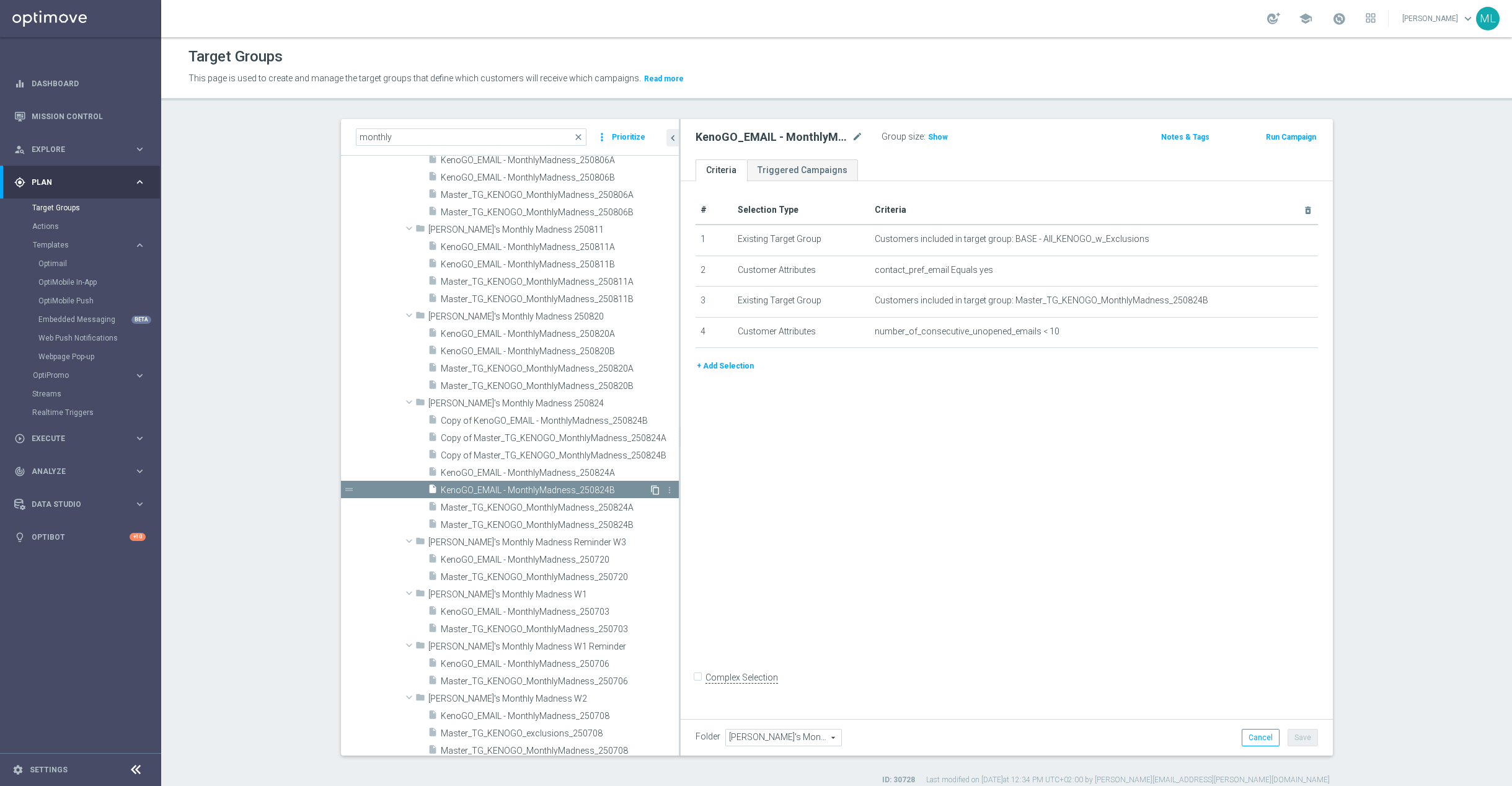
click at [657, 490] on icon "content_copy" at bounding box center [655, 489] width 10 height 10
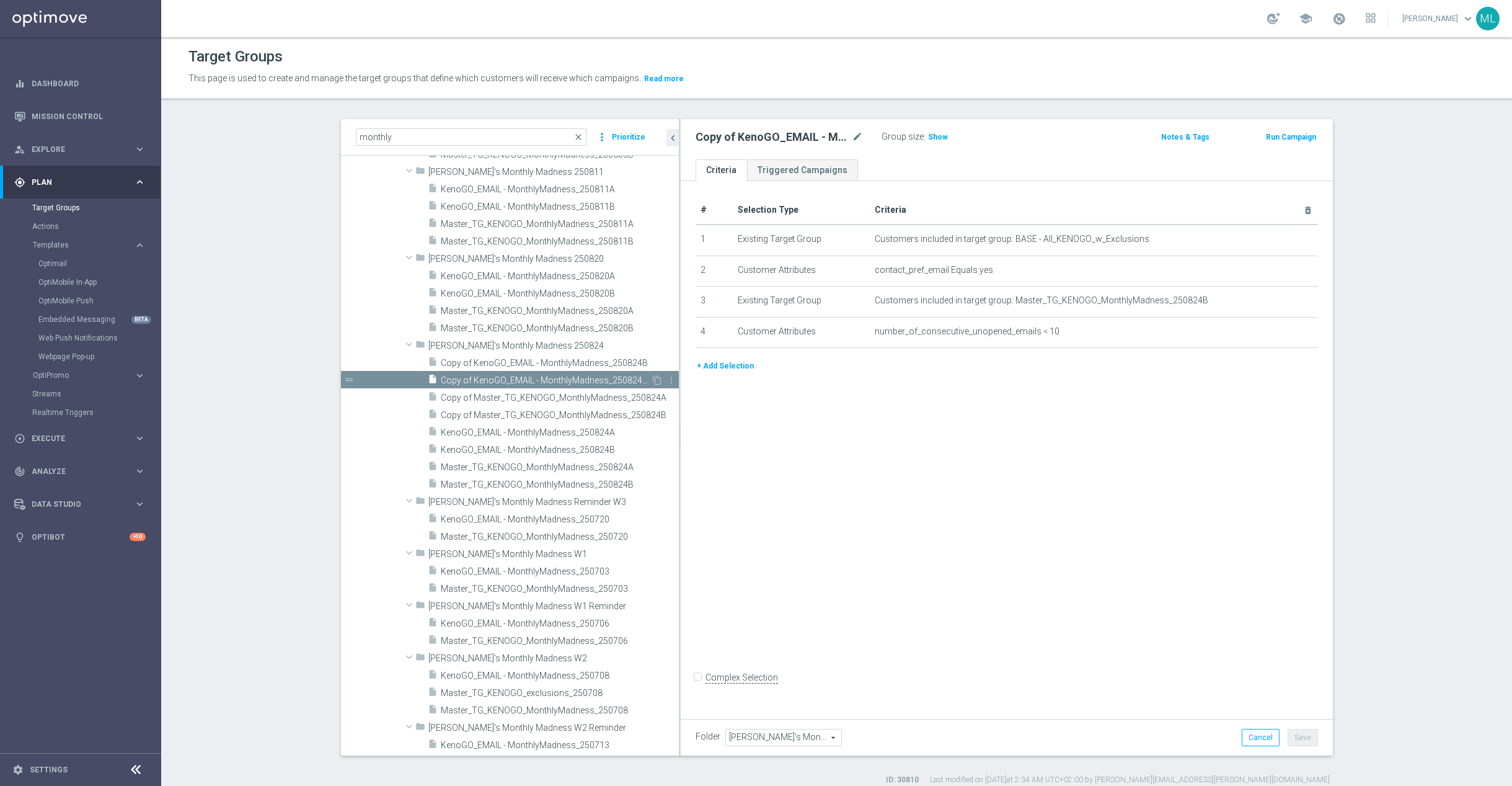
scroll to position [168, 0]
click at [490, 407] on span "Copy of Master_TG_KENOGO_MonthlyMadness_250824B" at bounding box center [546, 410] width 210 height 11
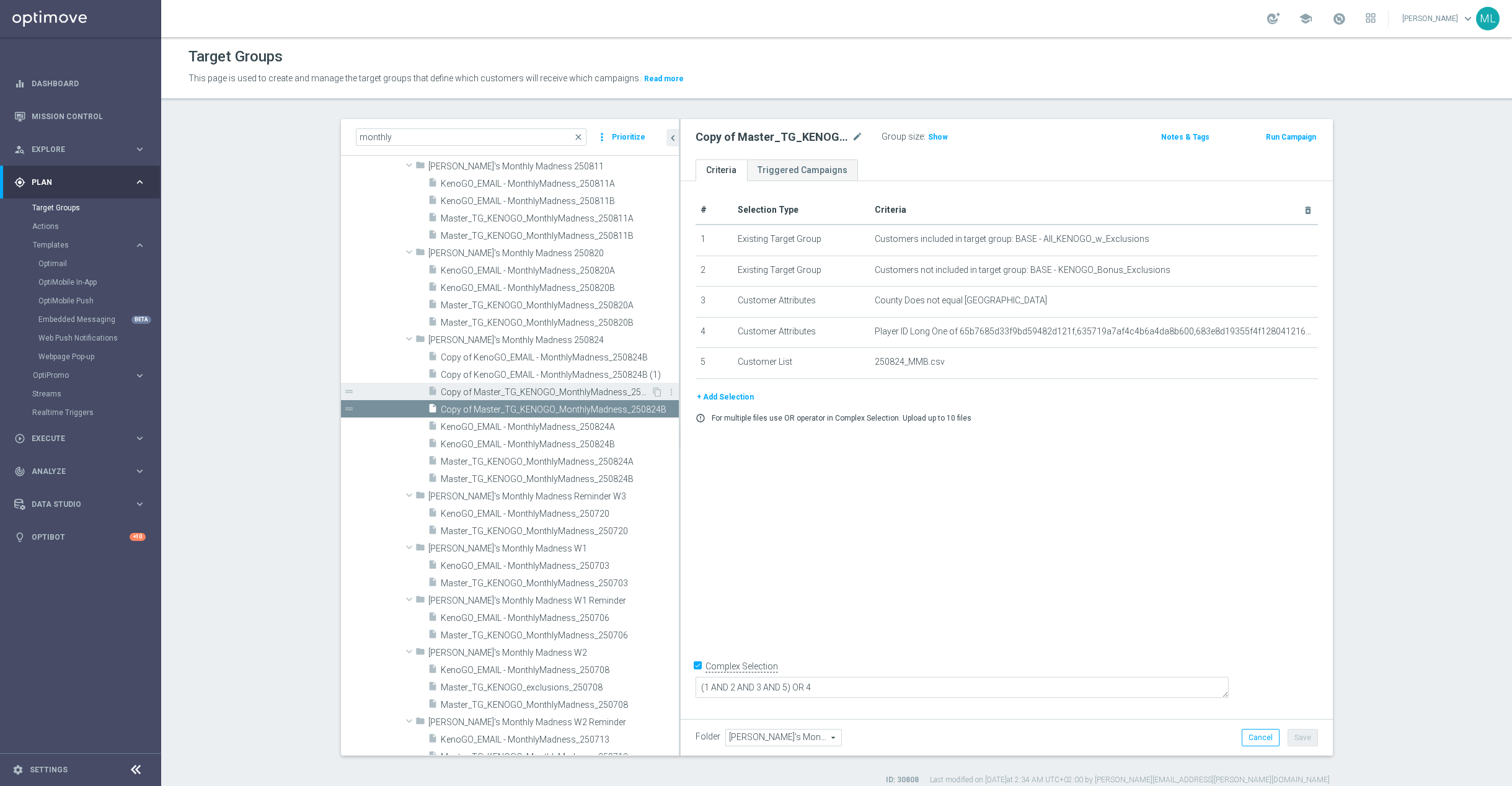
click at [492, 393] on span "Copy of Master_TG_KENOGO_MonthlyMadness_250824A" at bounding box center [546, 393] width 210 height 11
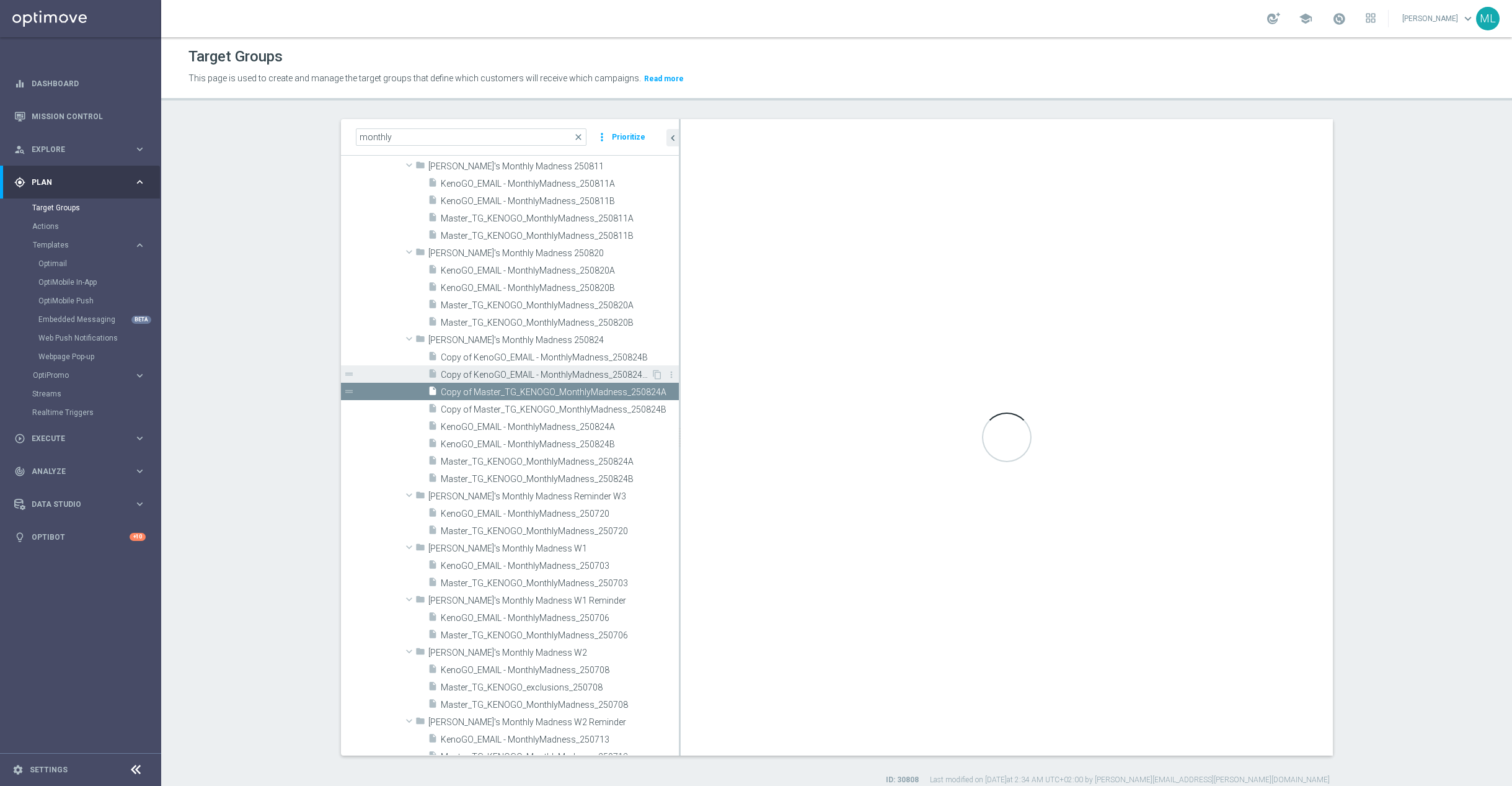
click at [496, 374] on span "Copy of KenoGO_EMAIL - MonthlyMadness_250824B (1)" at bounding box center [546, 375] width 210 height 11
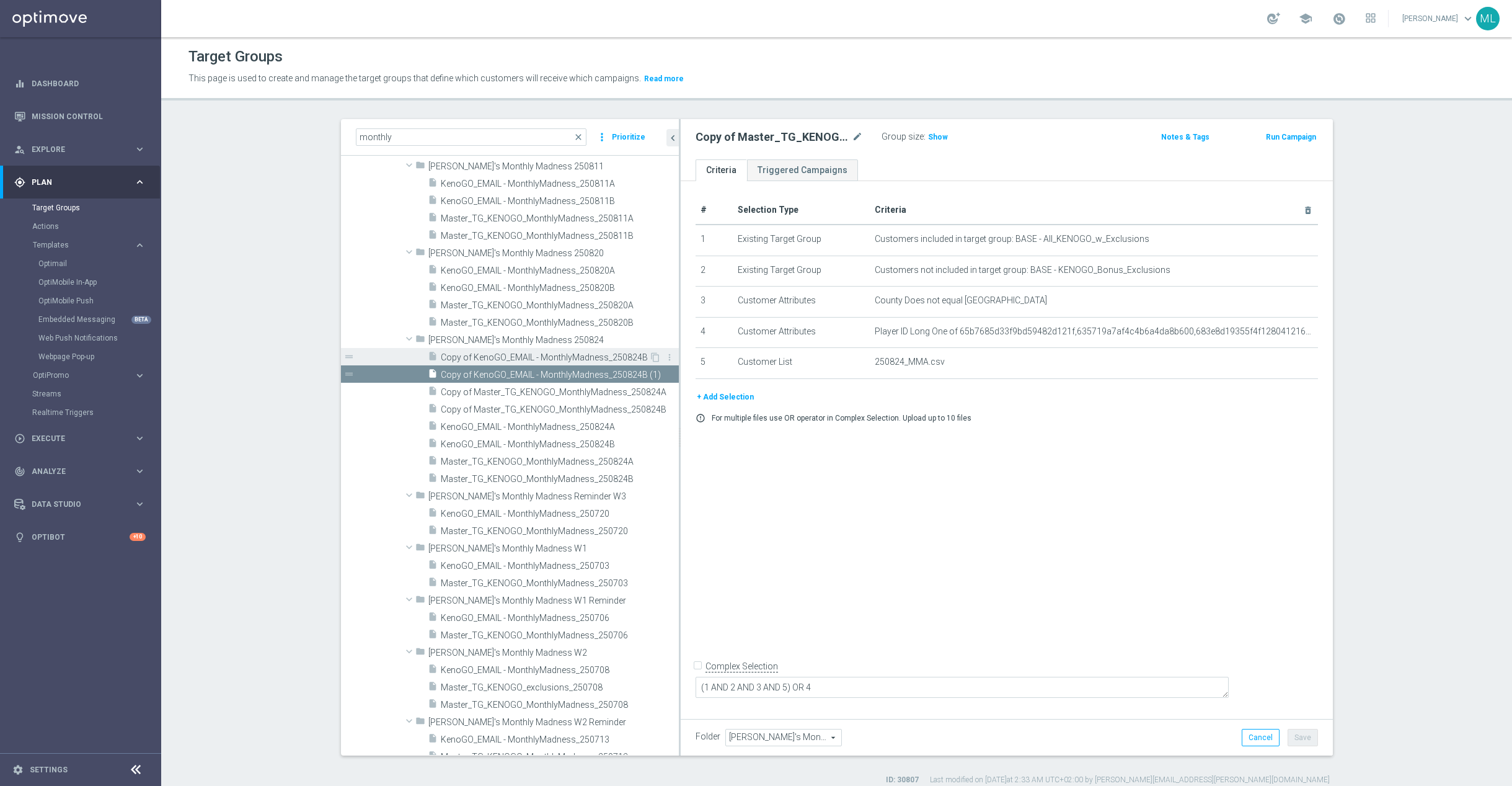
click at [498, 356] on span "Copy of KenoGO_EMAIL - MonthlyMadness_250824B" at bounding box center [545, 358] width 209 height 11
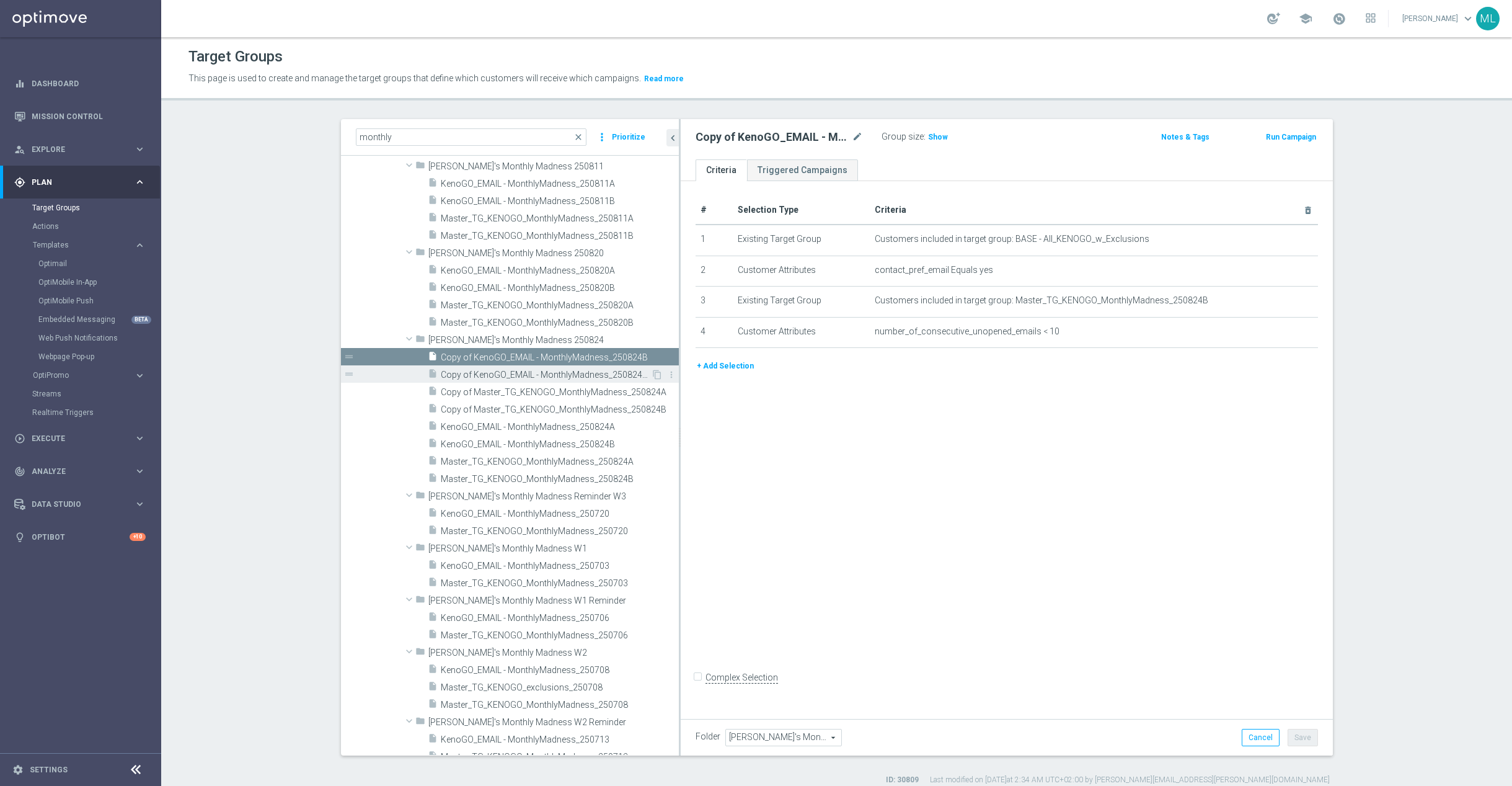
click at [511, 376] on span "Copy of KenoGO_EMAIL - MonthlyMadness_250824B (1)" at bounding box center [546, 375] width 210 height 11
click at [508, 392] on span "Copy of Master_TG_KENOGO_MonthlyMadness_250824A" at bounding box center [546, 393] width 210 height 11
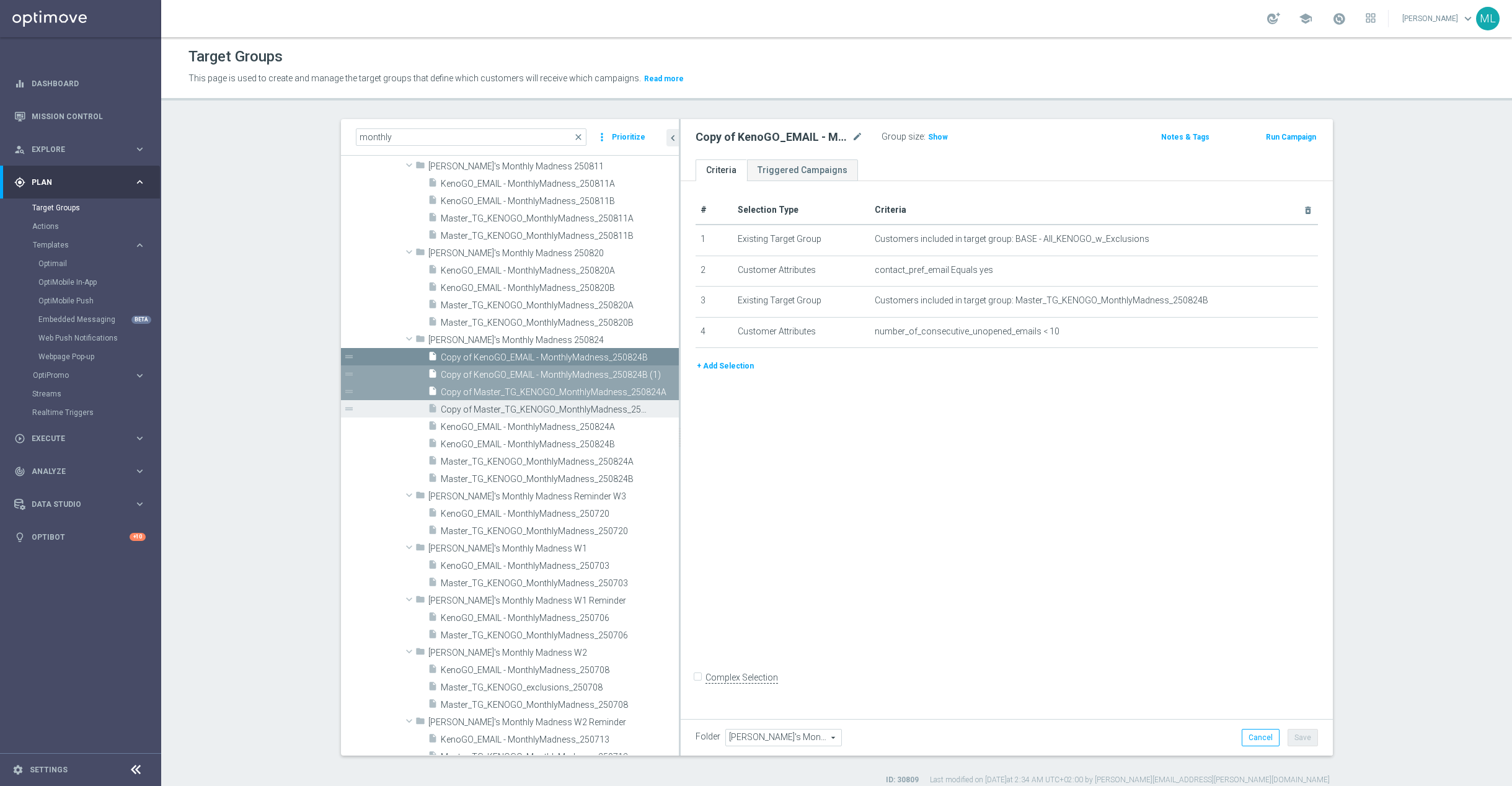
click at [505, 408] on span "Copy of Master_TG_KENOGO_MonthlyMadness_250824B" at bounding box center [546, 410] width 210 height 11
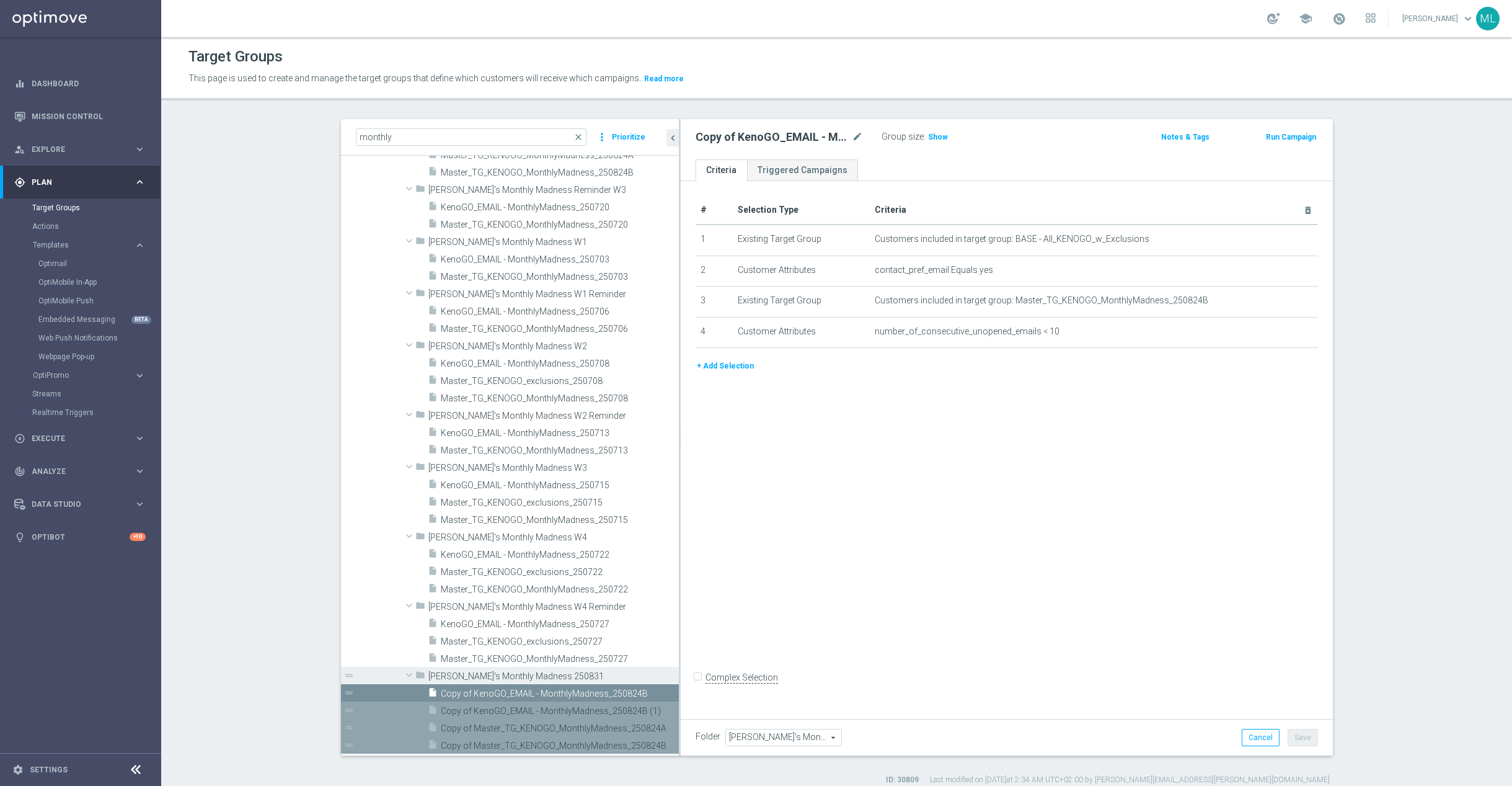
scroll to position [332, 0]
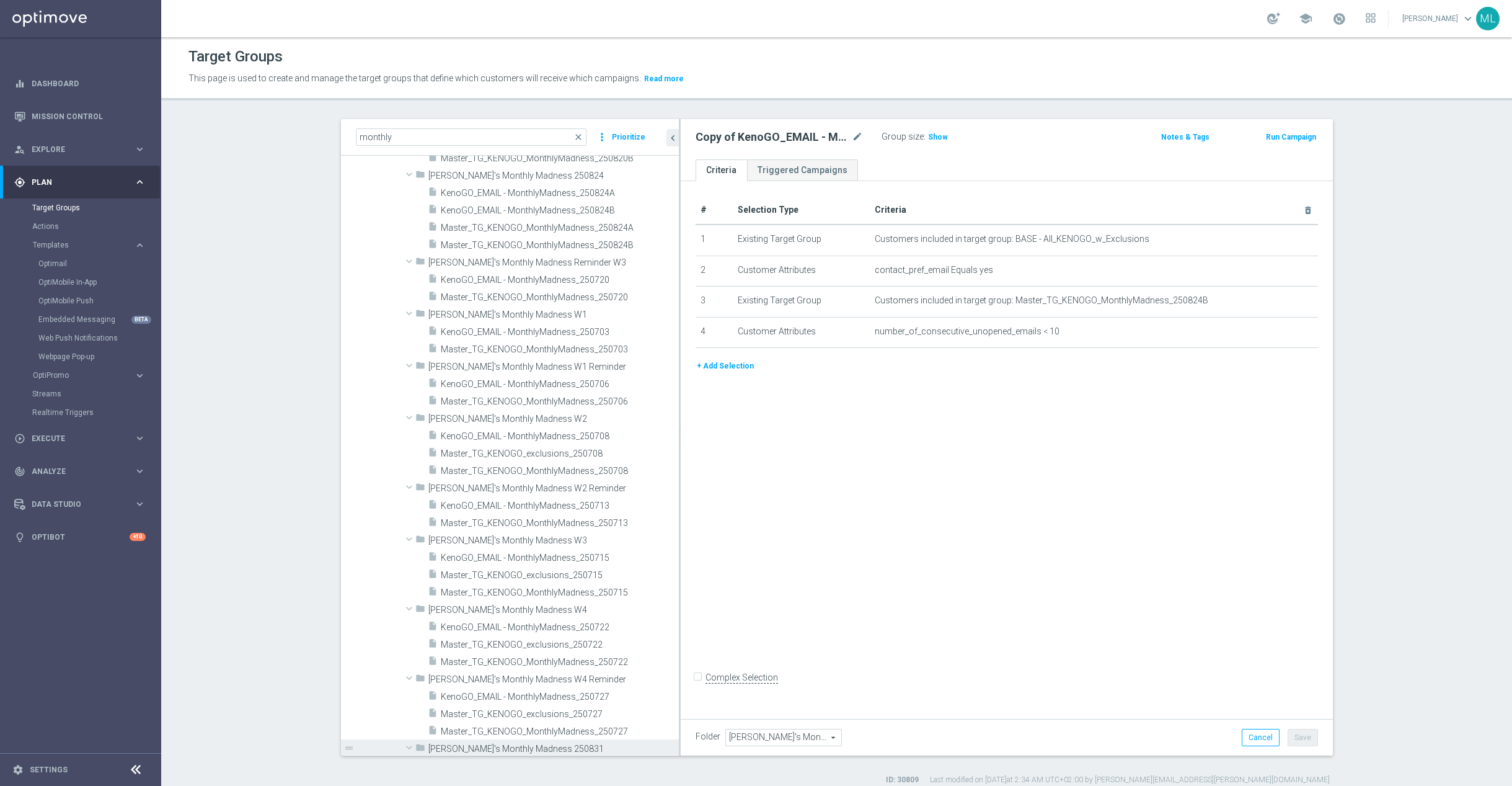
click at [491, 747] on span "KenoGO's Monthly Madness 250831" at bounding box center [525, 749] width 193 height 11
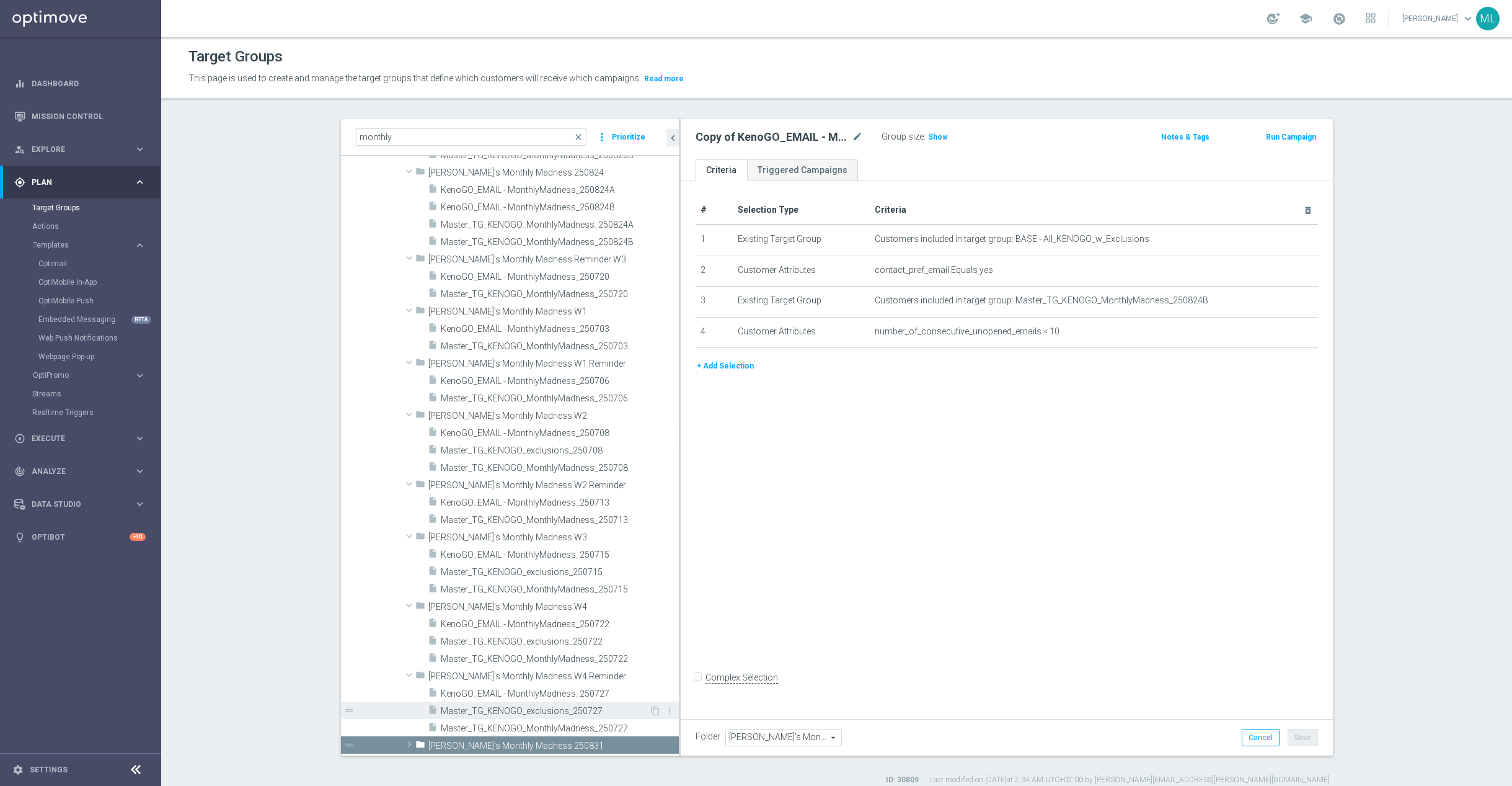
scroll to position [12, 0]
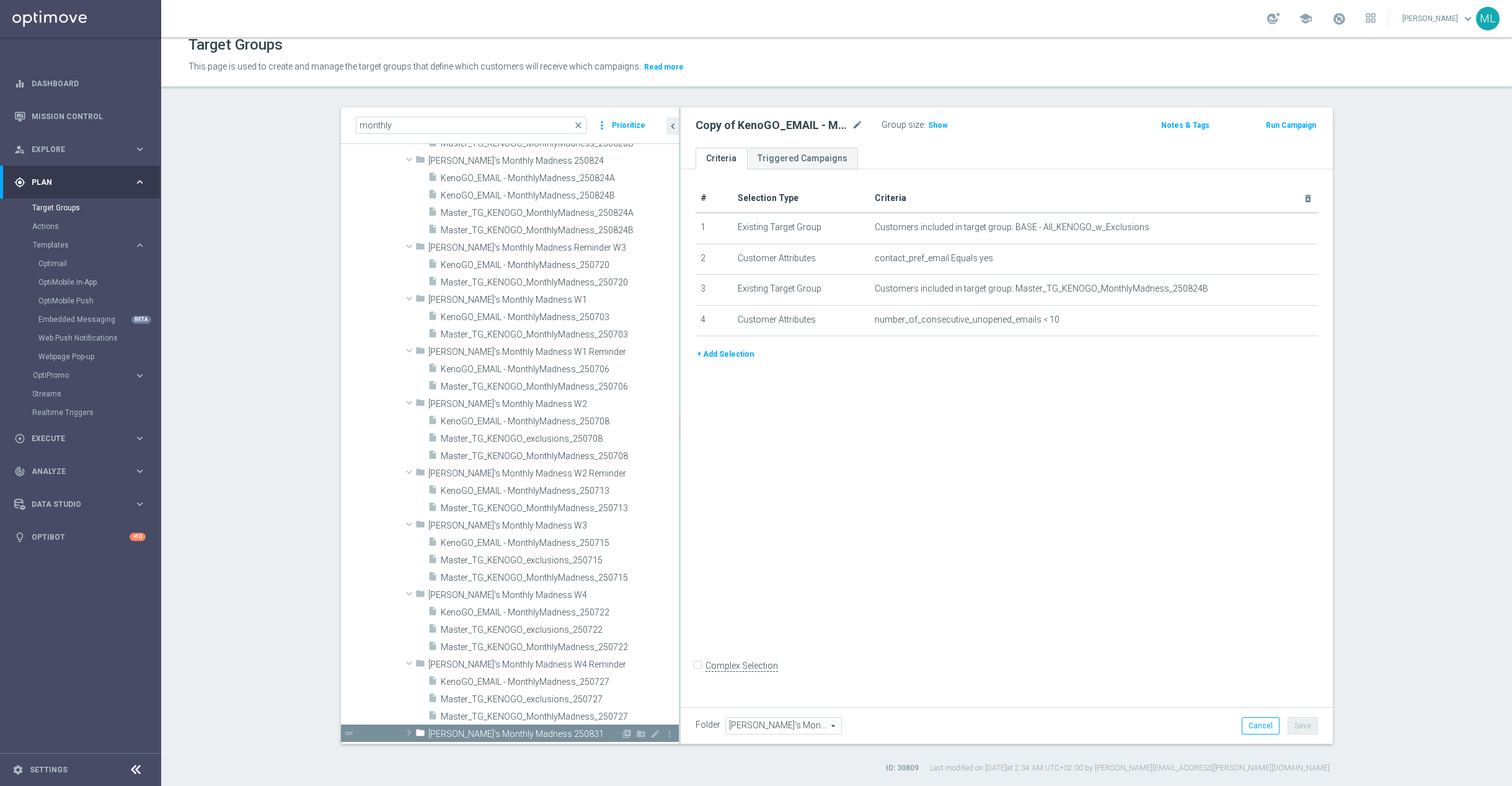
click at [410, 730] on span at bounding box center [409, 732] width 13 height 15
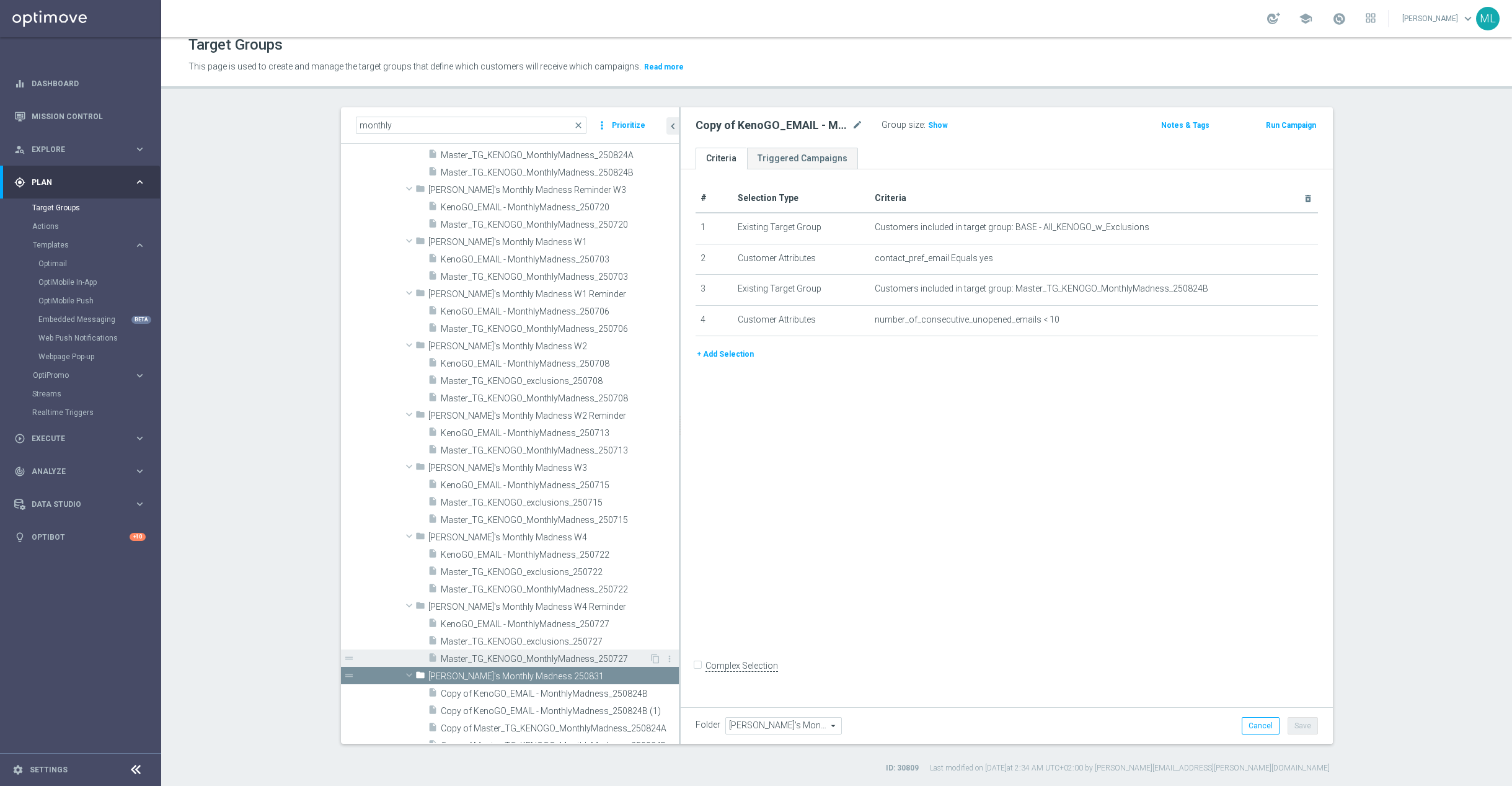
scroll to position [404, 0]
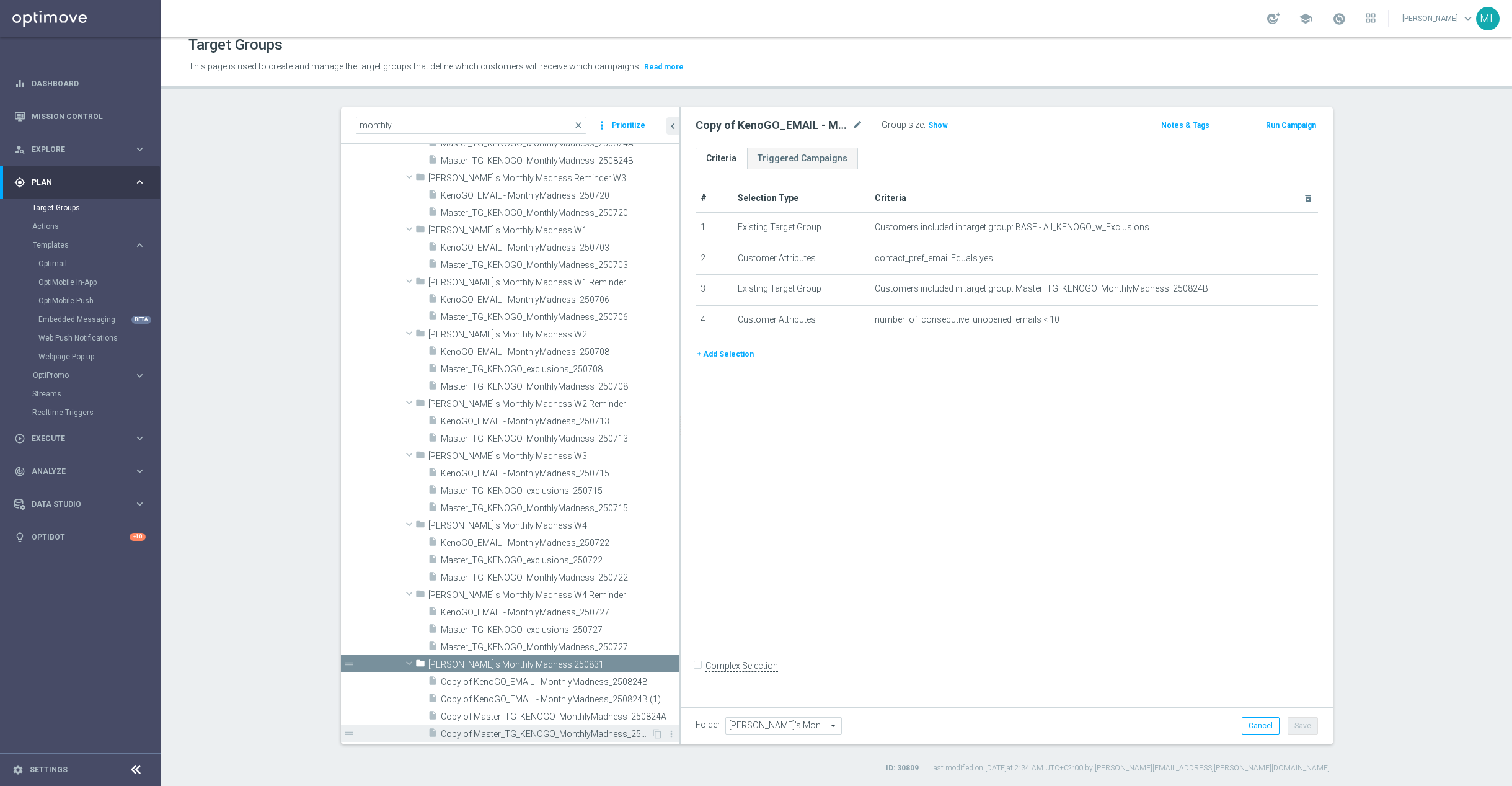
click at [541, 732] on span "Copy of Master_TG_KENOGO_MonthlyMadness_250824B" at bounding box center [546, 734] width 210 height 11
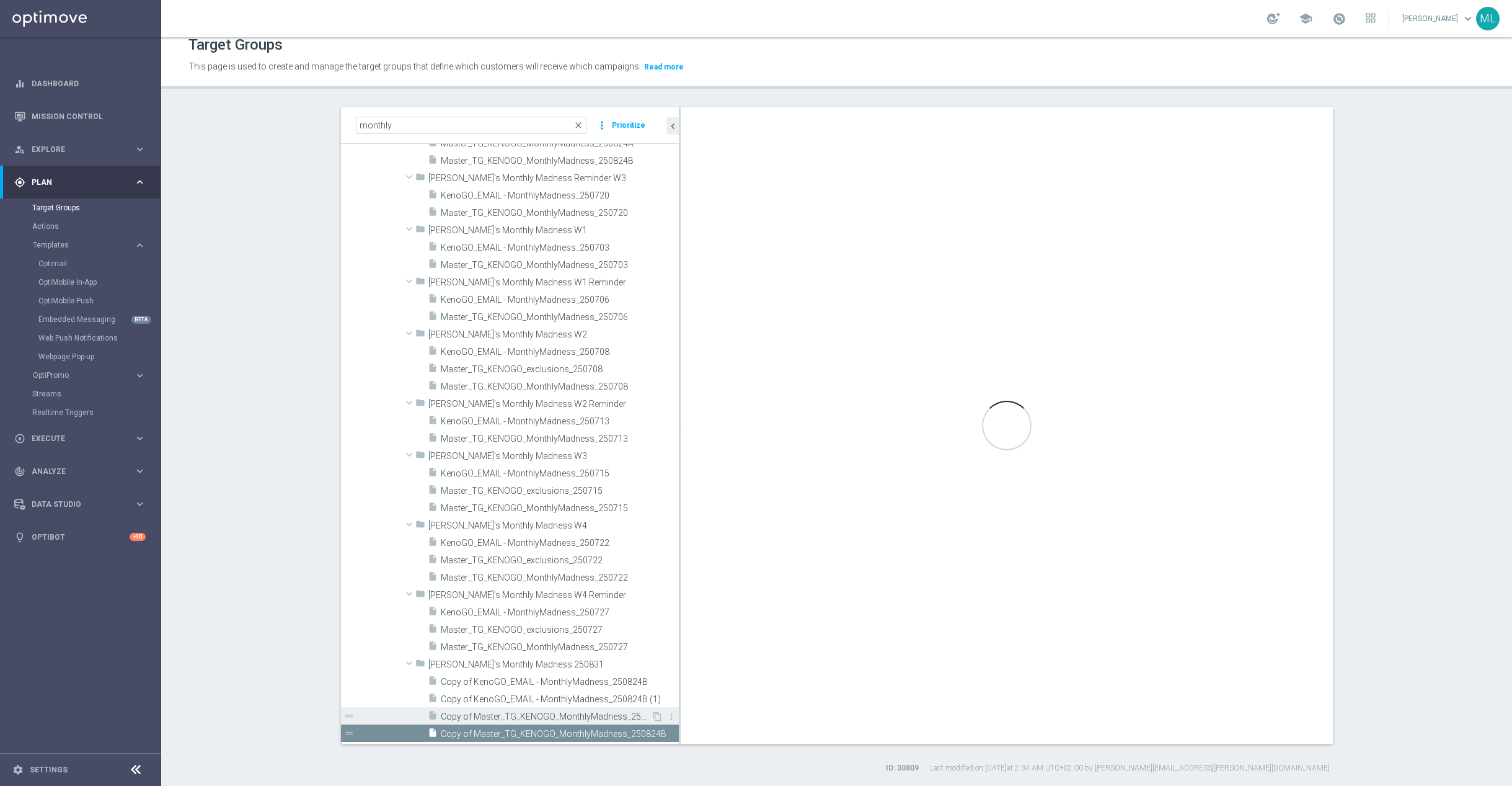
checkbox input "true"
type input "KenoGO's Monthly Madness 250831"
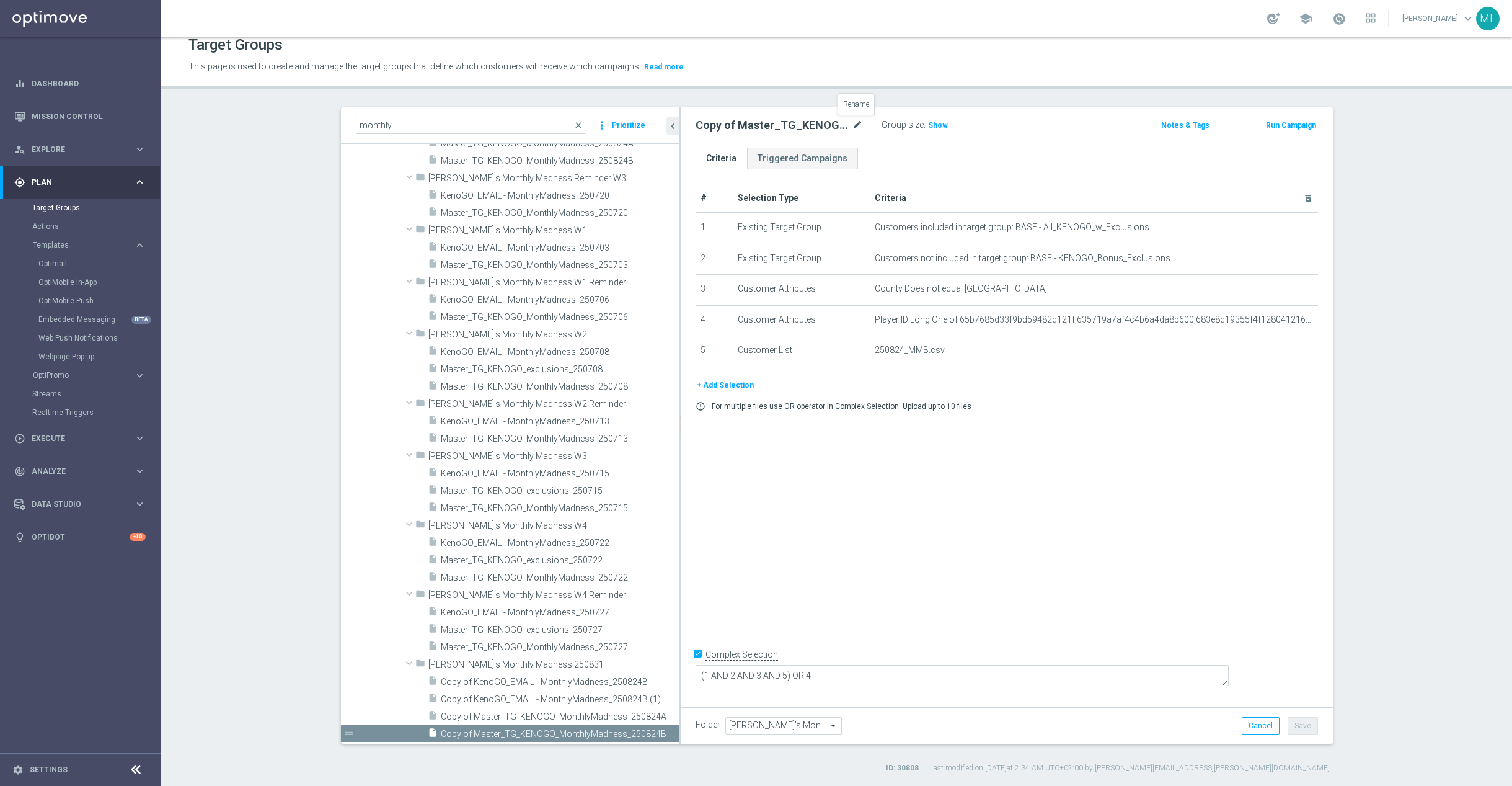
click at [855, 122] on icon "mode_edit" at bounding box center [857, 125] width 11 height 15
click at [858, 125] on input "Copy of Master_TG_KENOGO_MonthlyMadness_250824B" at bounding box center [778, 125] width 168 height 17
drag, startPoint x: 846, startPoint y: 127, endPoint x: 863, endPoint y: 126, distance: 17.0
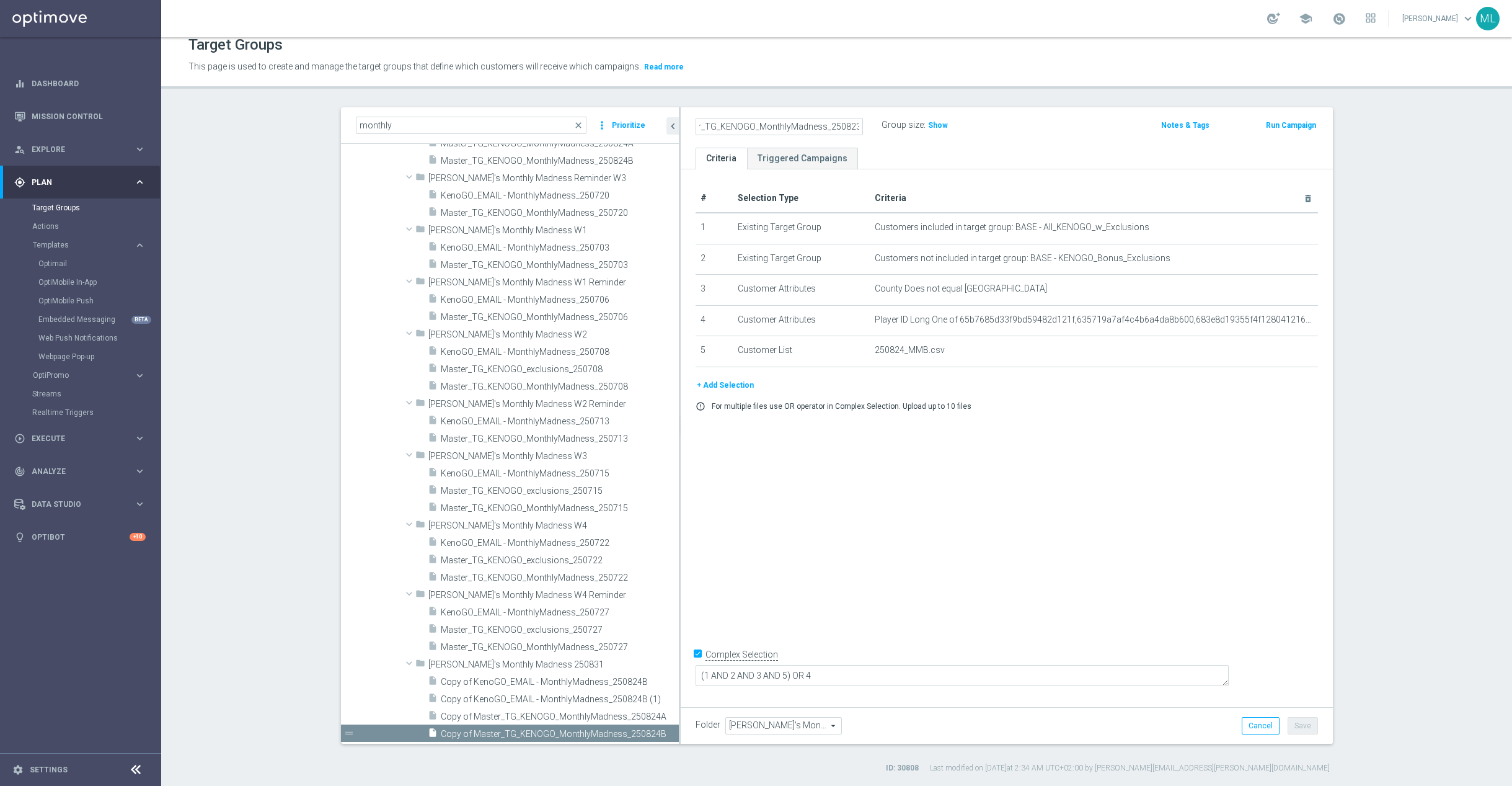
click at [863, 126] on div "Copy of Master_TG_KENOGO_MonthlyMadness_2508231" at bounding box center [779, 125] width 186 height 17
click at [720, 120] on input "Copy of Master_TG_KENOGO_MonthlyMadness_250831" at bounding box center [778, 125] width 168 height 17
click at [733, 127] on input "Copy of Master_TG_KENOGO_MonthlyMadness_250831" at bounding box center [778, 125] width 168 height 17
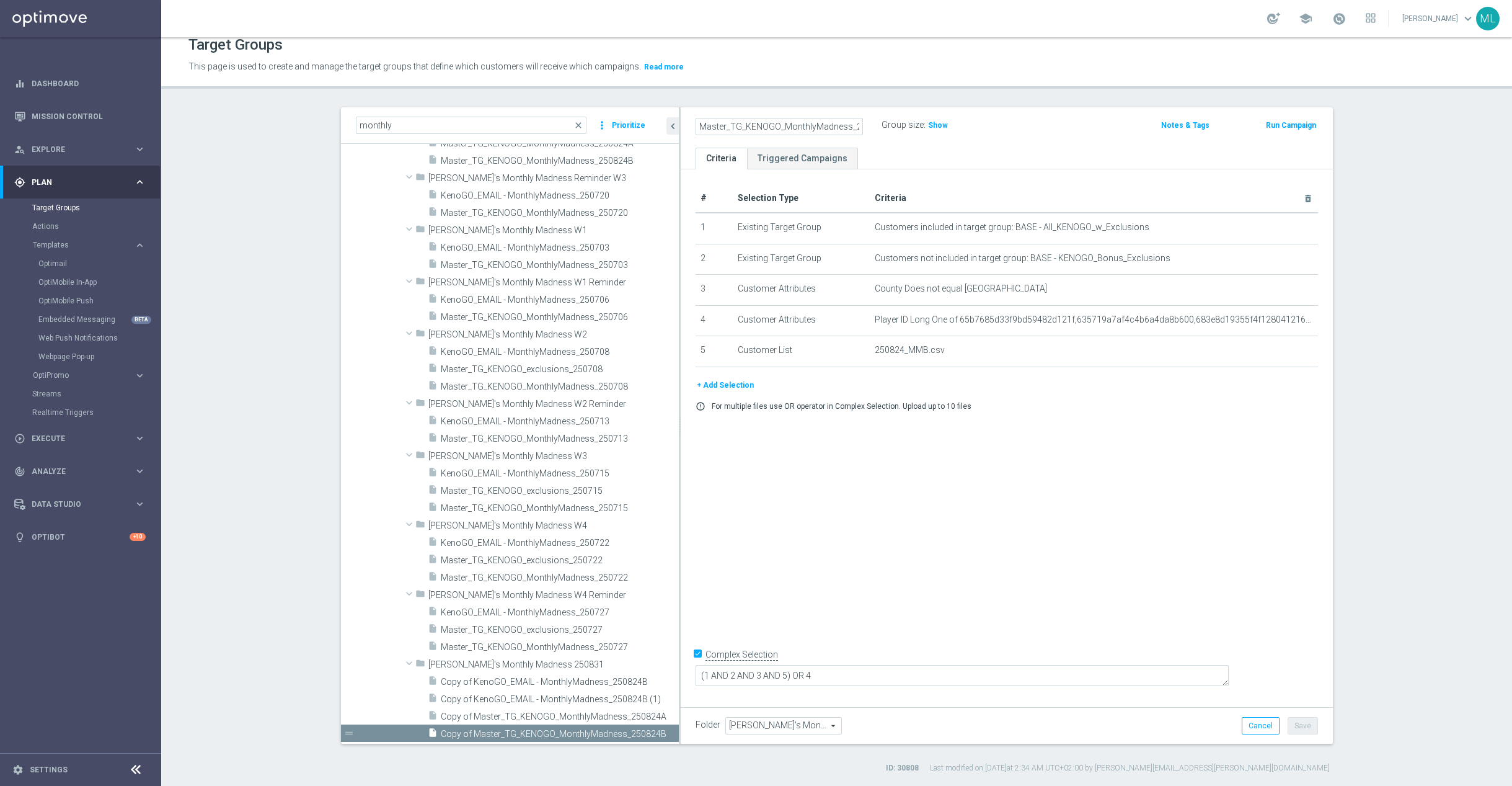
type input "Master_TG_KENOGO_MonthlyMadness_250831"
click at [1055, 121] on div "Master_TG_KENOGO_MonthlyMadness_250831 Group size : Show" at bounding box center [899, 125] width 427 height 19
click at [1307, 726] on button "Save" at bounding box center [1302, 725] width 30 height 17
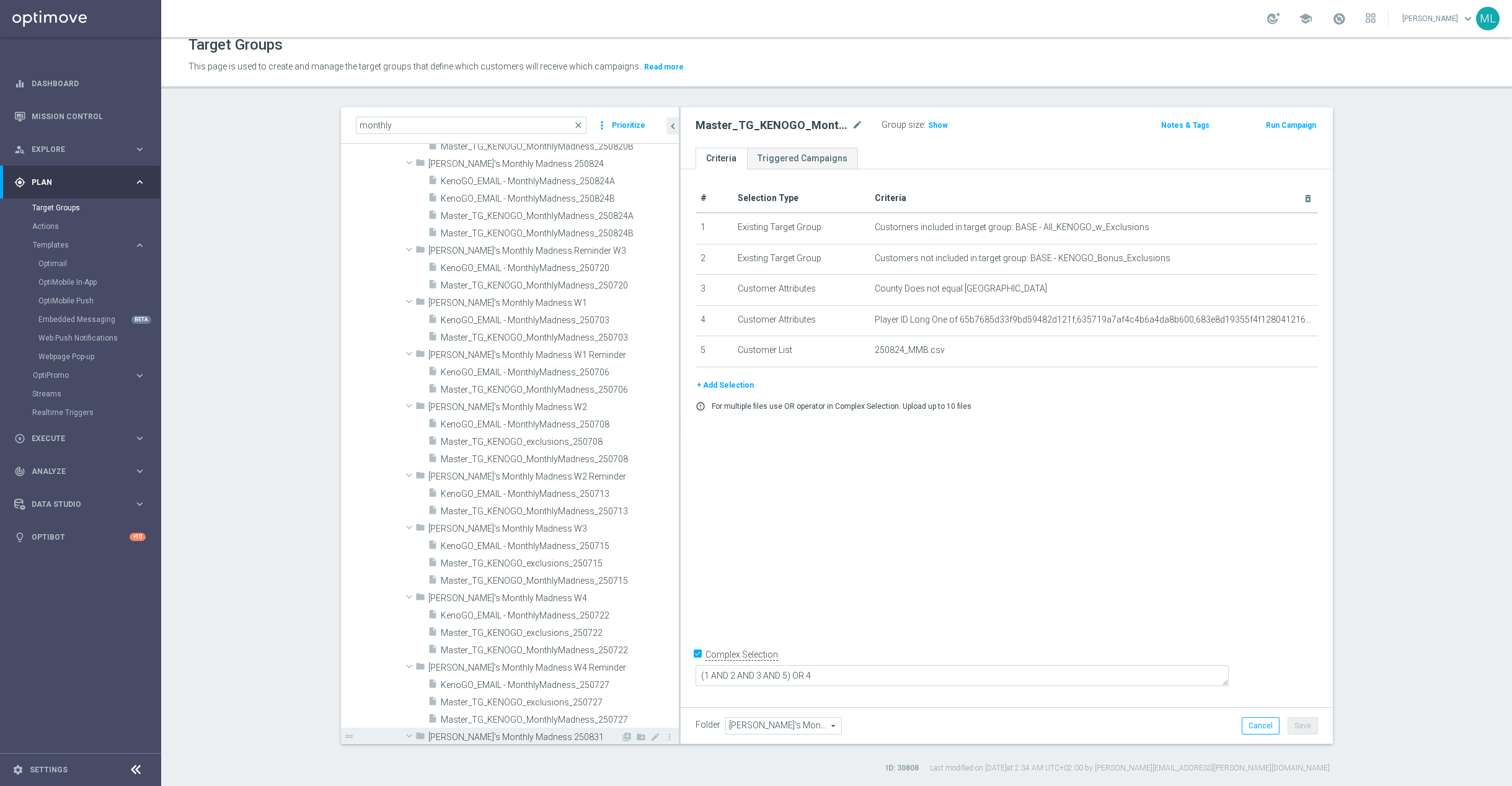
scroll to position [404, 0]
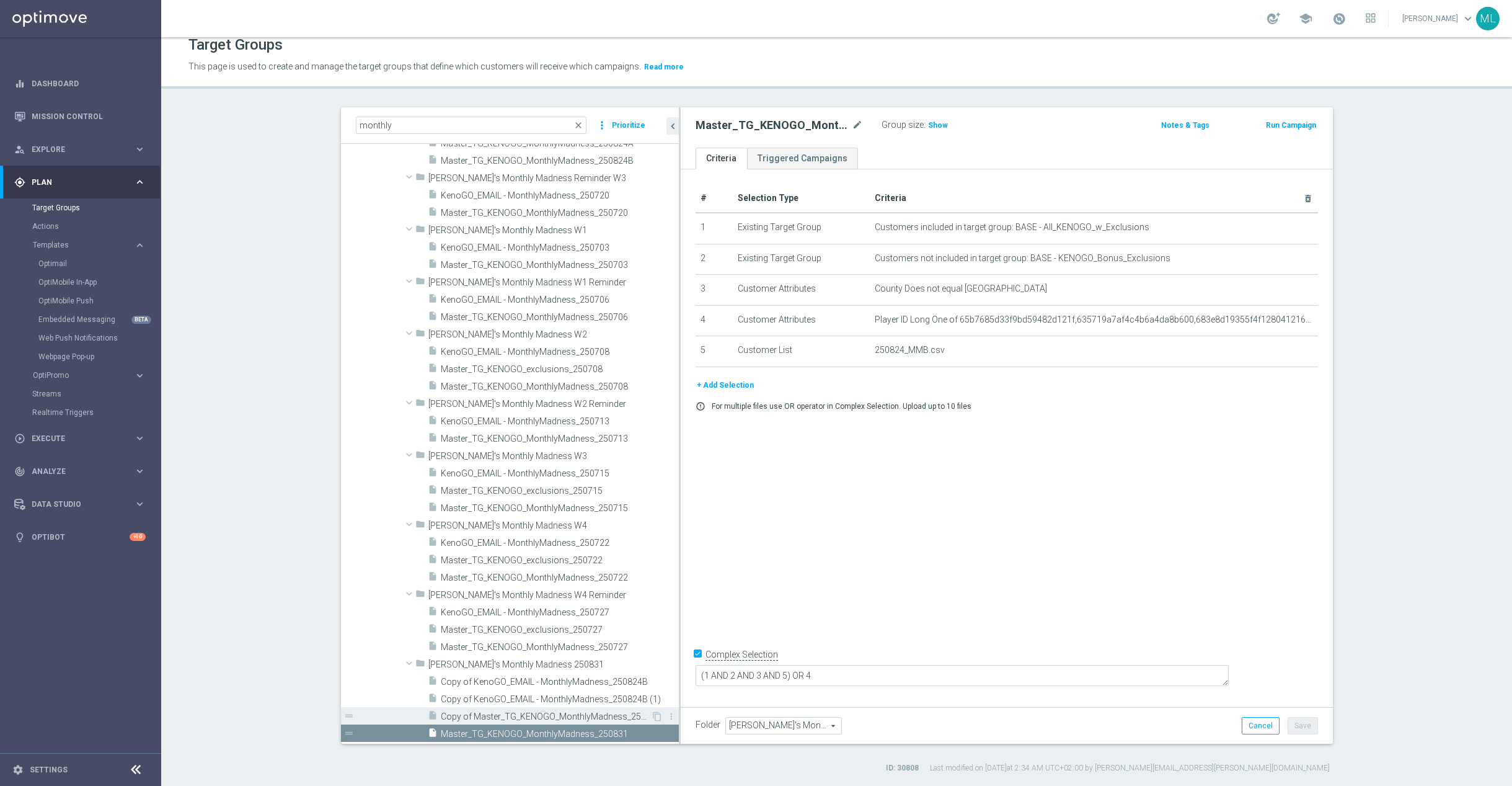
click at [574, 713] on span "Copy of Master_TG_KENOGO_MonthlyMadness_250824A" at bounding box center [546, 717] width 210 height 11
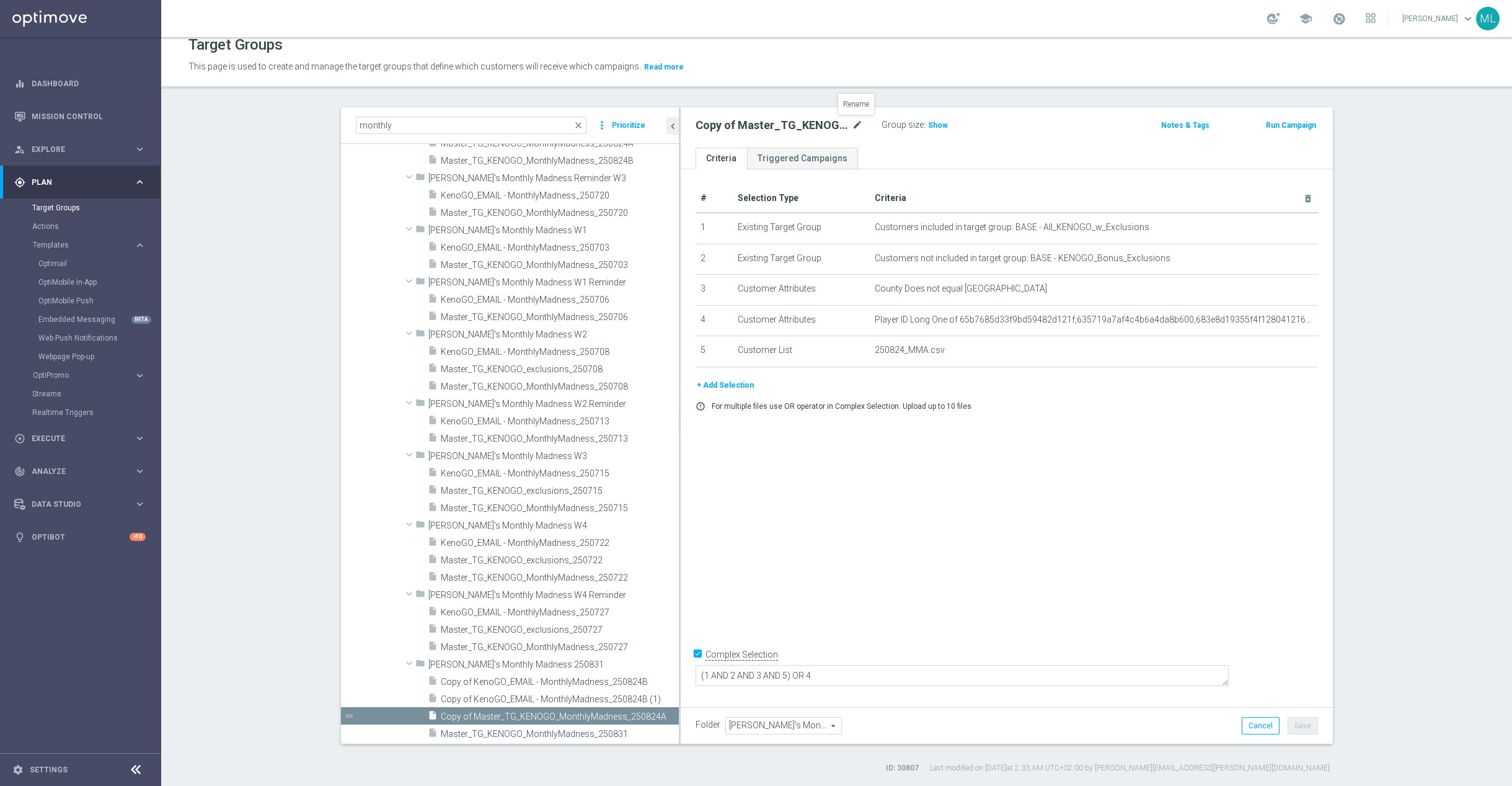
click at [853, 120] on icon "mode_edit" at bounding box center [857, 125] width 11 height 15
click at [856, 127] on input "Copy of Master_TG_KENOGO_MonthlyMadness_250824A" at bounding box center [778, 125] width 168 height 17
click at [850, 126] on input "Copy of Master_TG_KENOGO_MonthlyMadness_250824A" at bounding box center [778, 125] width 168 height 17
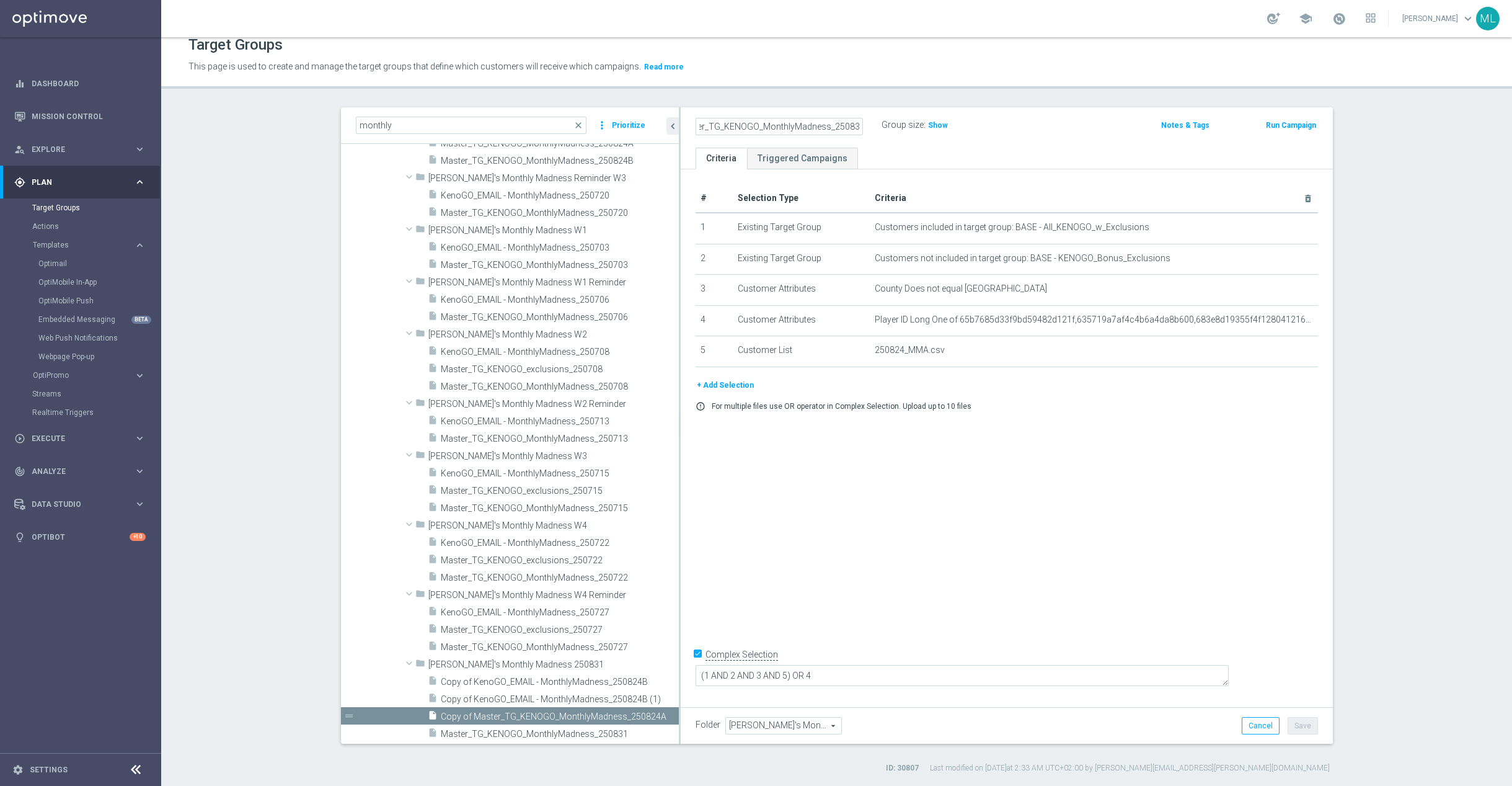
click at [717, 125] on input "Copy of Master_TG_KENOGO_MonthlyMadness_250831A" at bounding box center [778, 125] width 168 height 17
type input "Master_TG_KENOGO_MonthlyMadness_250831A"
click at [1048, 118] on div "Master_TG_KENOGO_MonthlyMadness_250831A Group size : Show" at bounding box center [899, 125] width 427 height 19
click at [1302, 728] on button "Save" at bounding box center [1302, 725] width 30 height 17
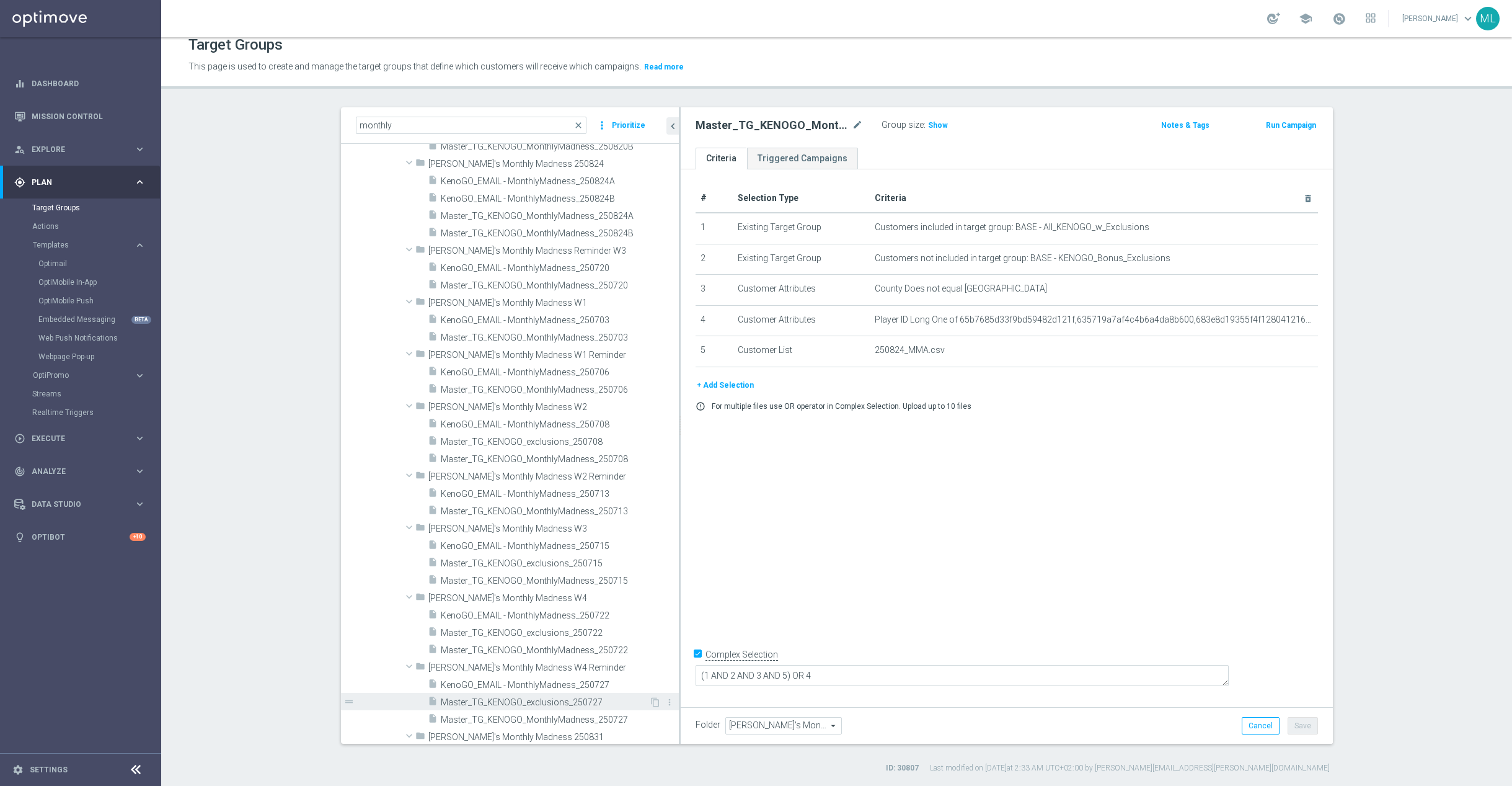
scroll to position [404, 0]
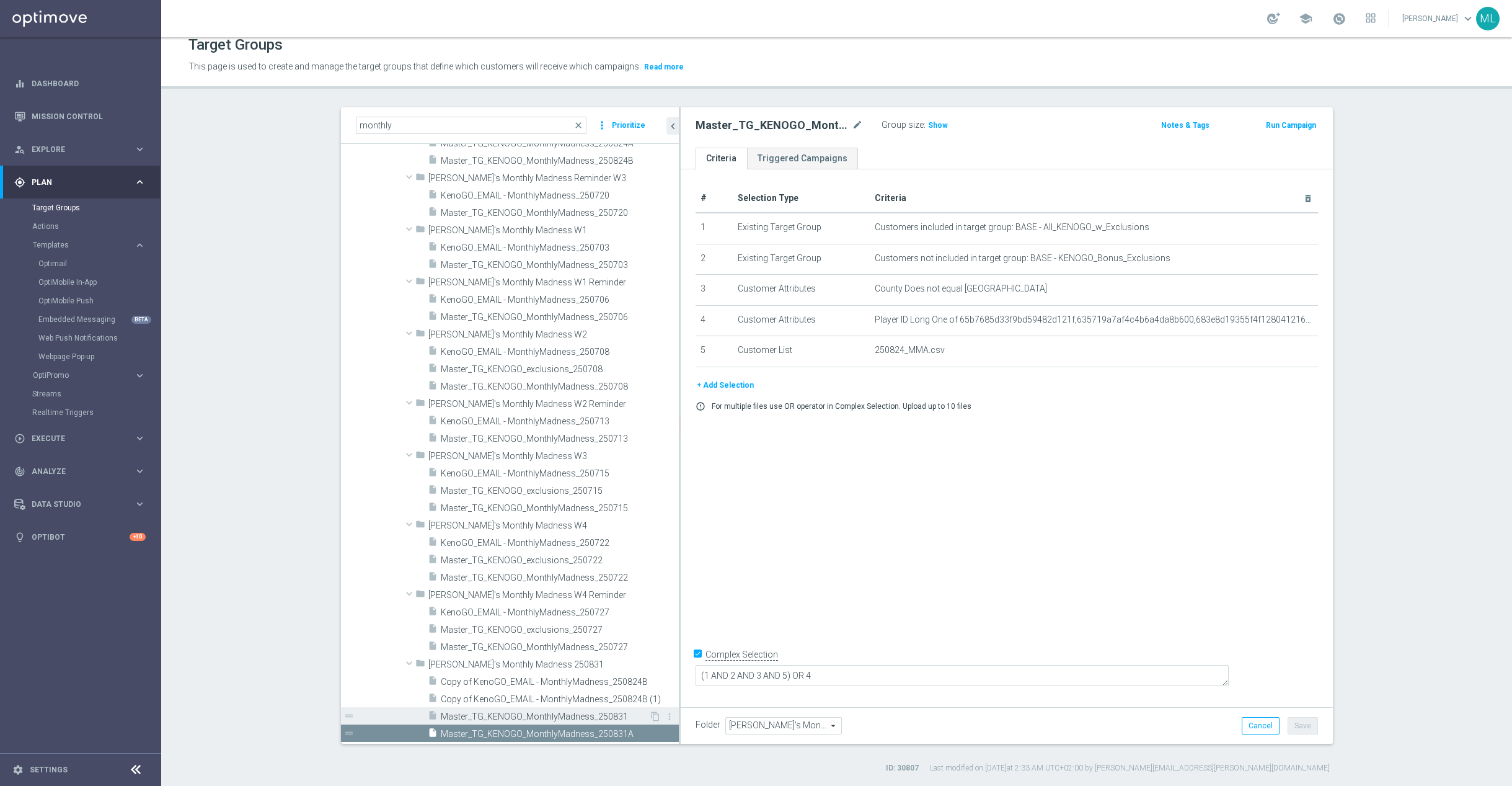
click at [607, 713] on span "Master_TG_KENOGO_MonthlyMadness_250831" at bounding box center [545, 717] width 209 height 11
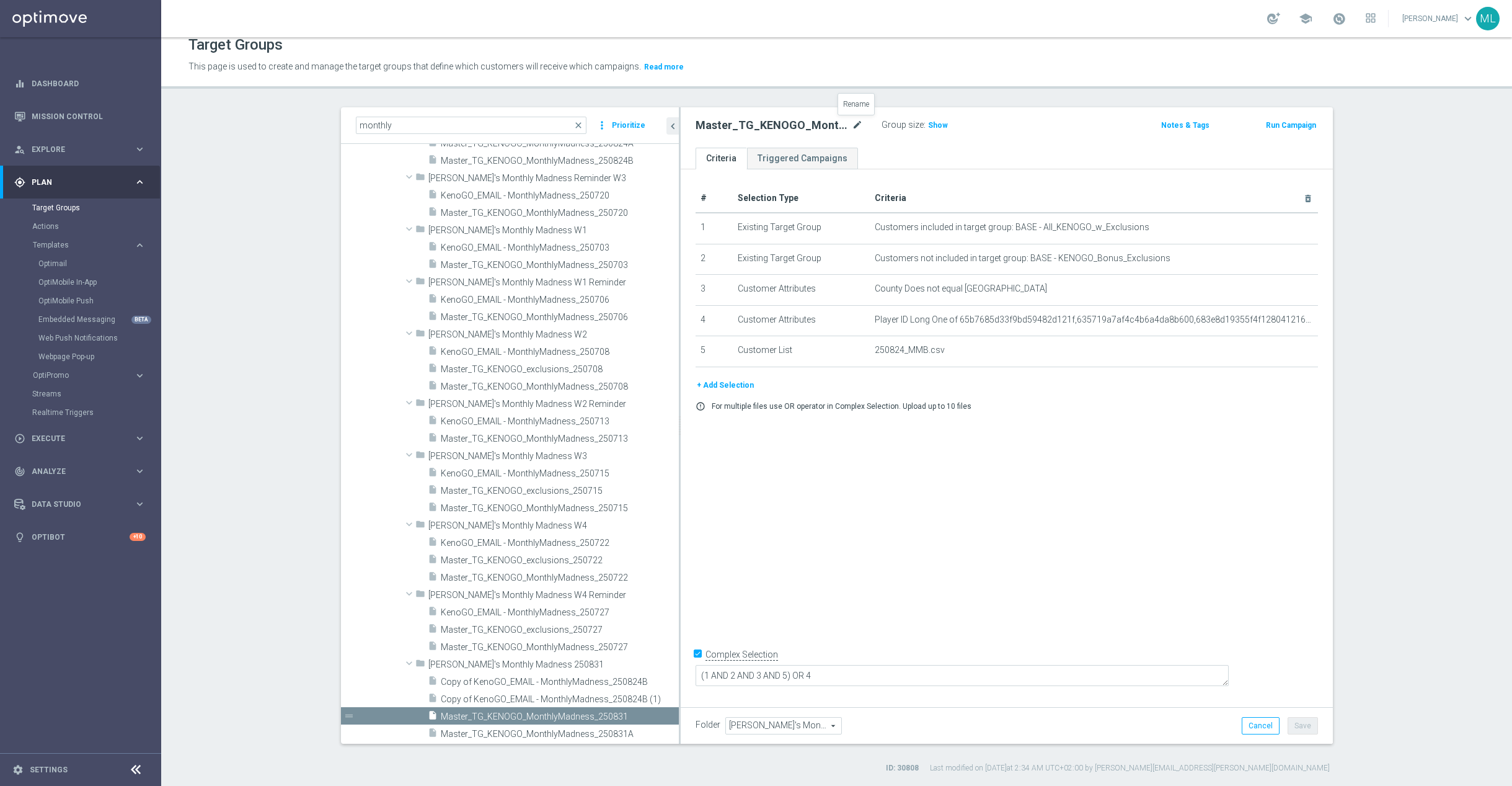
click at [860, 124] on icon "mode_edit" at bounding box center [857, 125] width 11 height 15
drag, startPoint x: 859, startPoint y: 125, endPoint x: 874, endPoint y: 127, distance: 15.1
click at [861, 125] on input "Master_TG_KENOGO_MonthlyMadness_250831" at bounding box center [778, 125] width 168 height 17
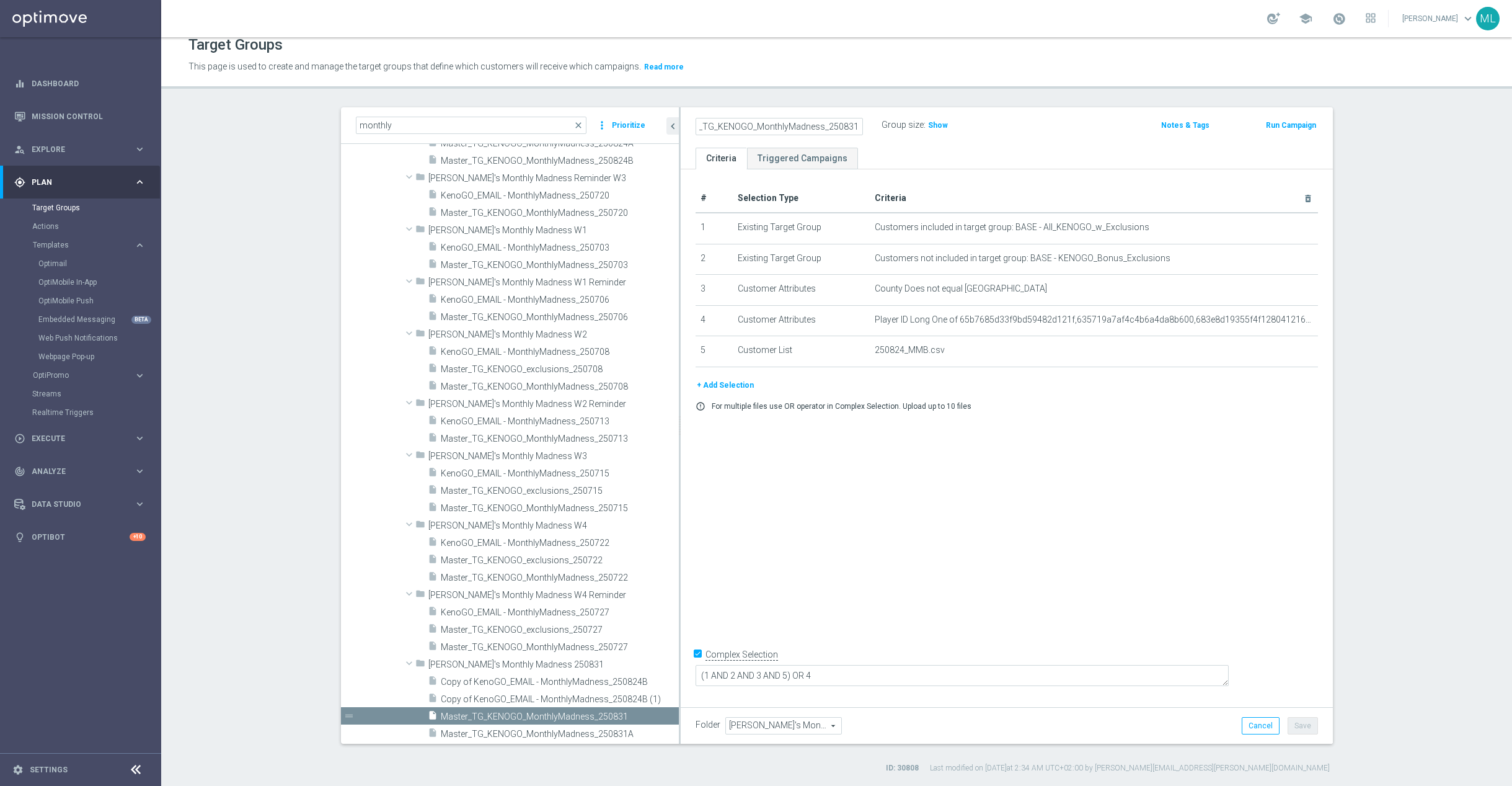
type input "Master_TG_KENOGO_MonthlyMadness_250831B"
click at [1009, 136] on div "Master_TG_KENOGO_MonthlyMadness_250831B Group size : Show Notes & Tags Run Camp…" at bounding box center [1007, 127] width 652 height 40
click at [1306, 724] on button "Save" at bounding box center [1302, 725] width 30 height 17
click at [624, 682] on span "Copy of KenoGO_EMAIL - MonthlyMadness_250824B" at bounding box center [545, 682] width 209 height 11
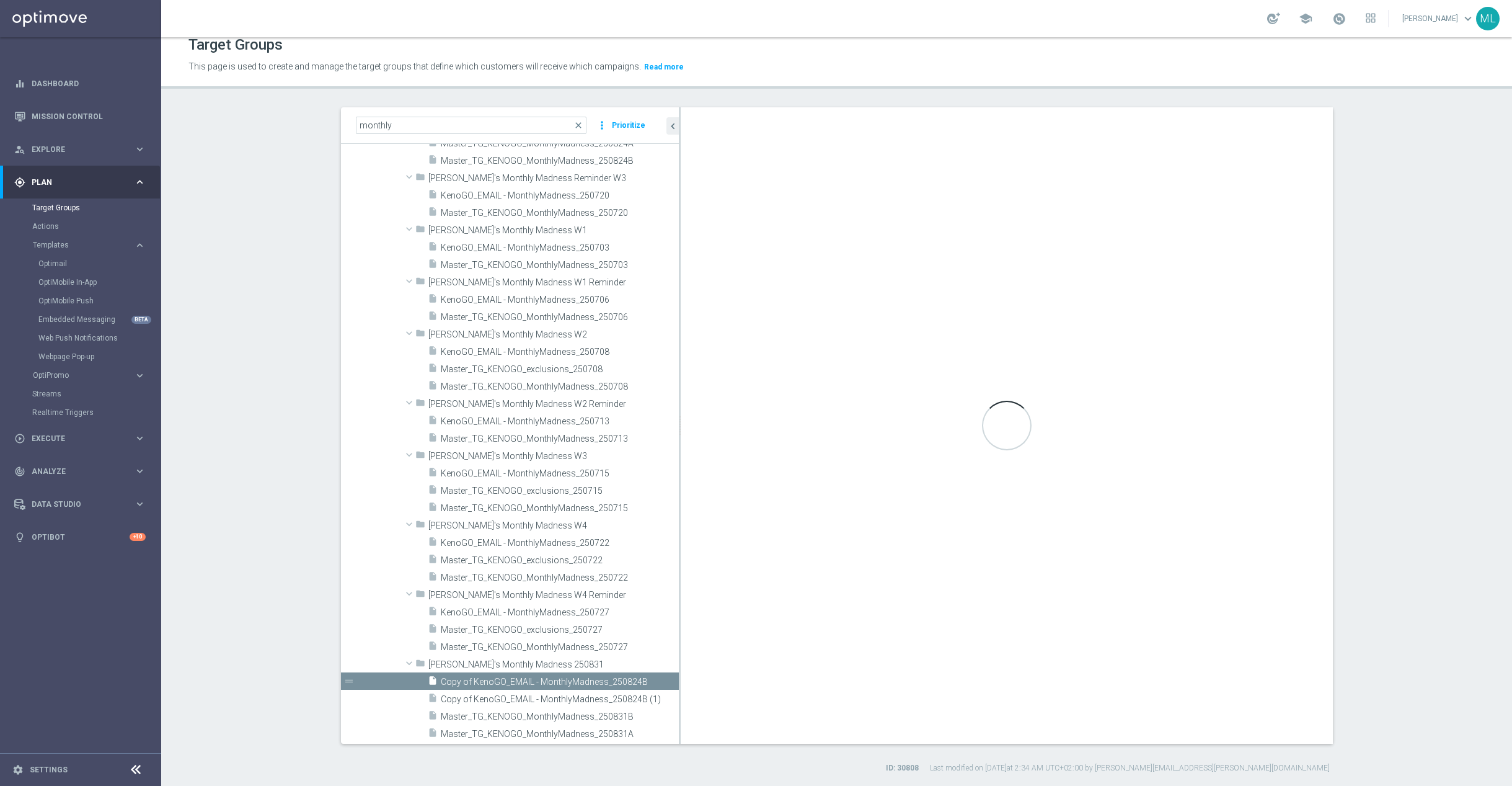
checkbox input "false"
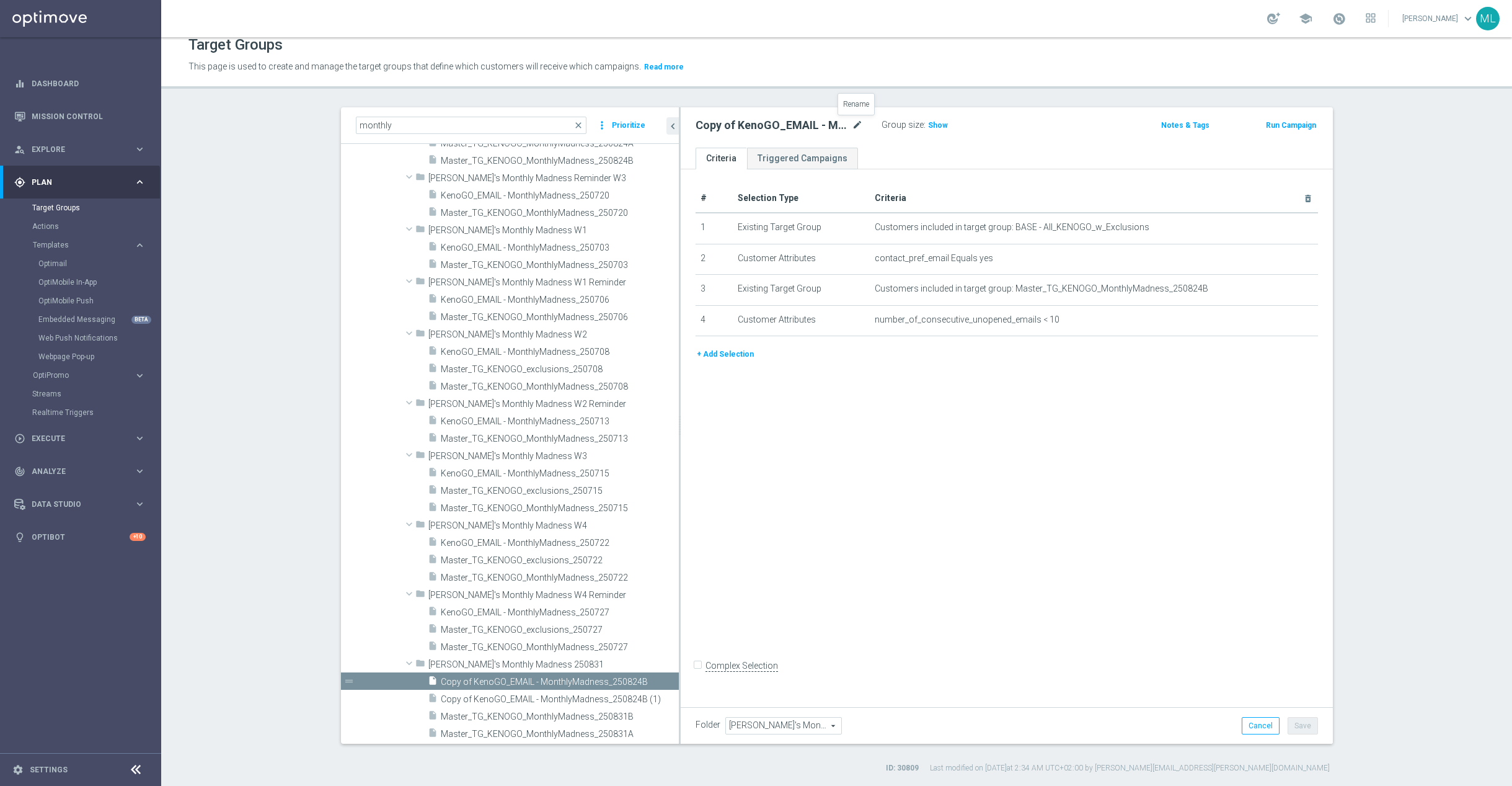
click at [856, 120] on icon "mode_edit" at bounding box center [857, 125] width 11 height 15
drag, startPoint x: 857, startPoint y: 125, endPoint x: 872, endPoint y: 128, distance: 15.3
click at [858, 125] on input "Copy of KenoGO_EMAIL - MonthlyMadness_250824B" at bounding box center [778, 125] width 168 height 17
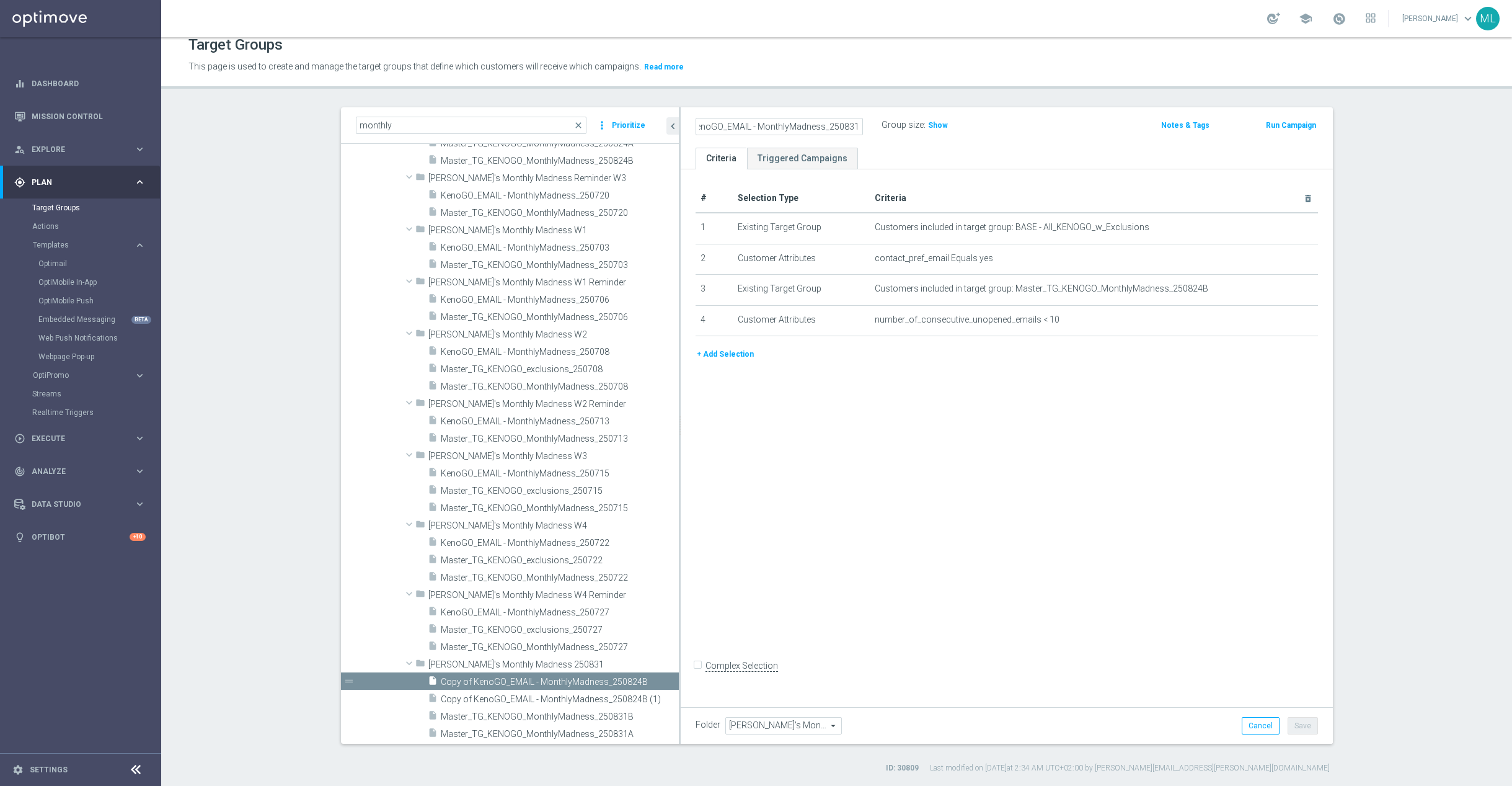
click at [709, 125] on input "Copy of KenoGO_EMAIL - MonthlyMadness_250831A" at bounding box center [778, 125] width 168 height 17
type input "KenoGO_EMAIL - MonthlyMadness_250831A"
click at [1045, 130] on div "KenoGO_EMAIL - MonthlyMadness_250831A Group size : Show" at bounding box center [899, 125] width 427 height 19
click at [1280, 290] on icon "mode_edit" at bounding box center [1282, 289] width 10 height 10
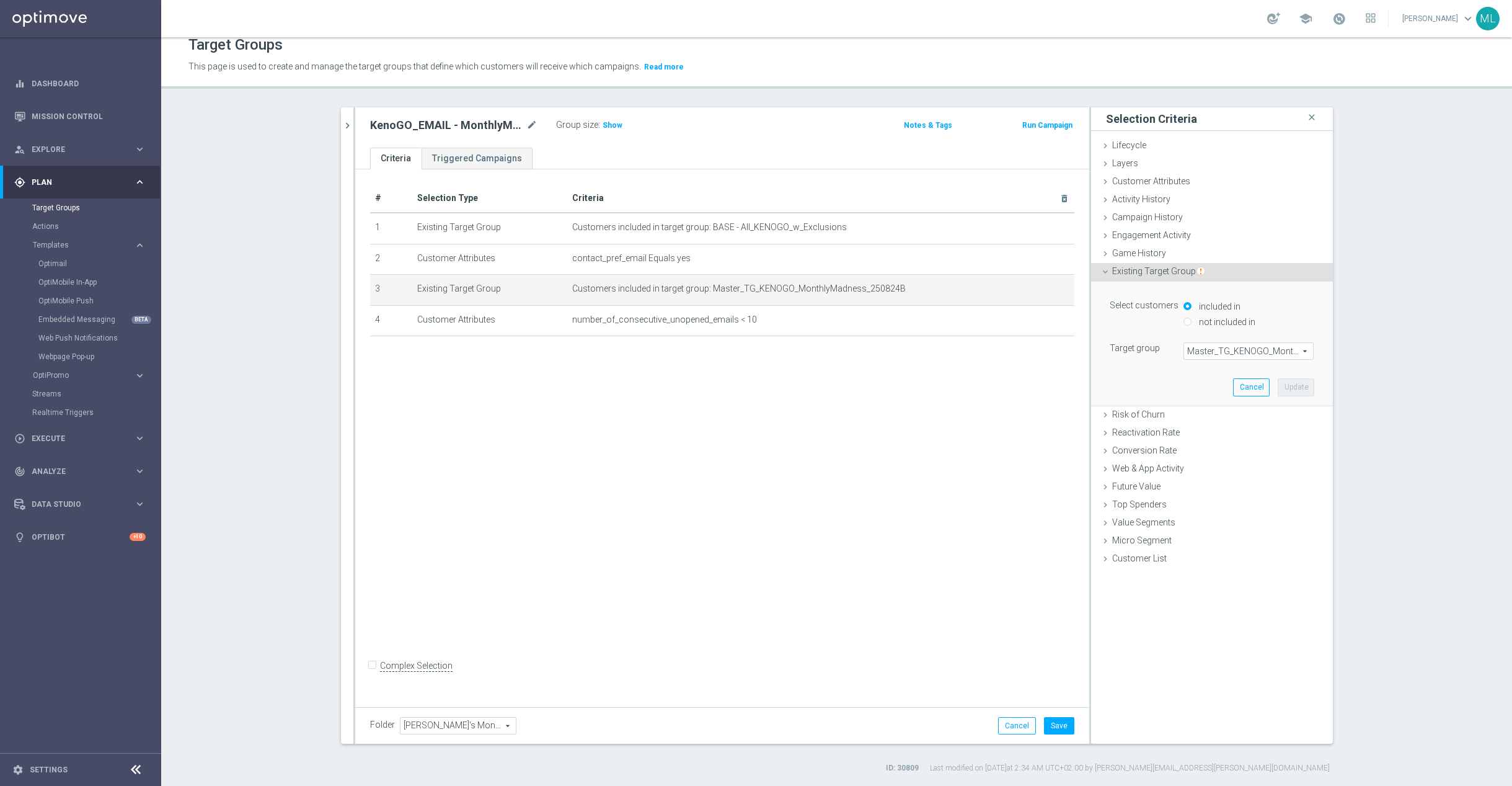
click at [1255, 350] on span "Master_TG_KENOGO_MonthlyMadness_250824B" at bounding box center [1249, 351] width 129 height 16
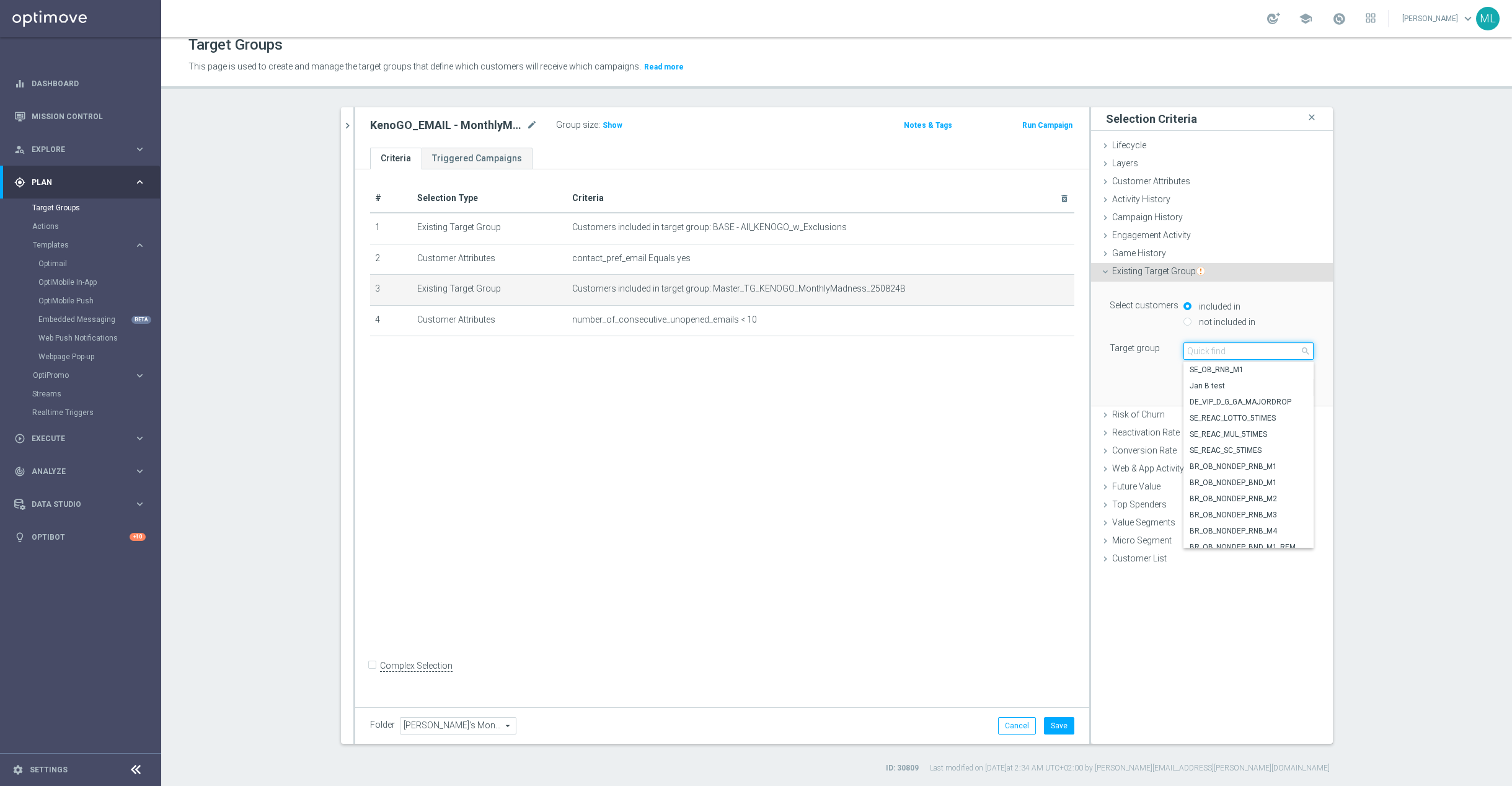
click at [1226, 351] on input "search" at bounding box center [1248, 350] width 130 height 17
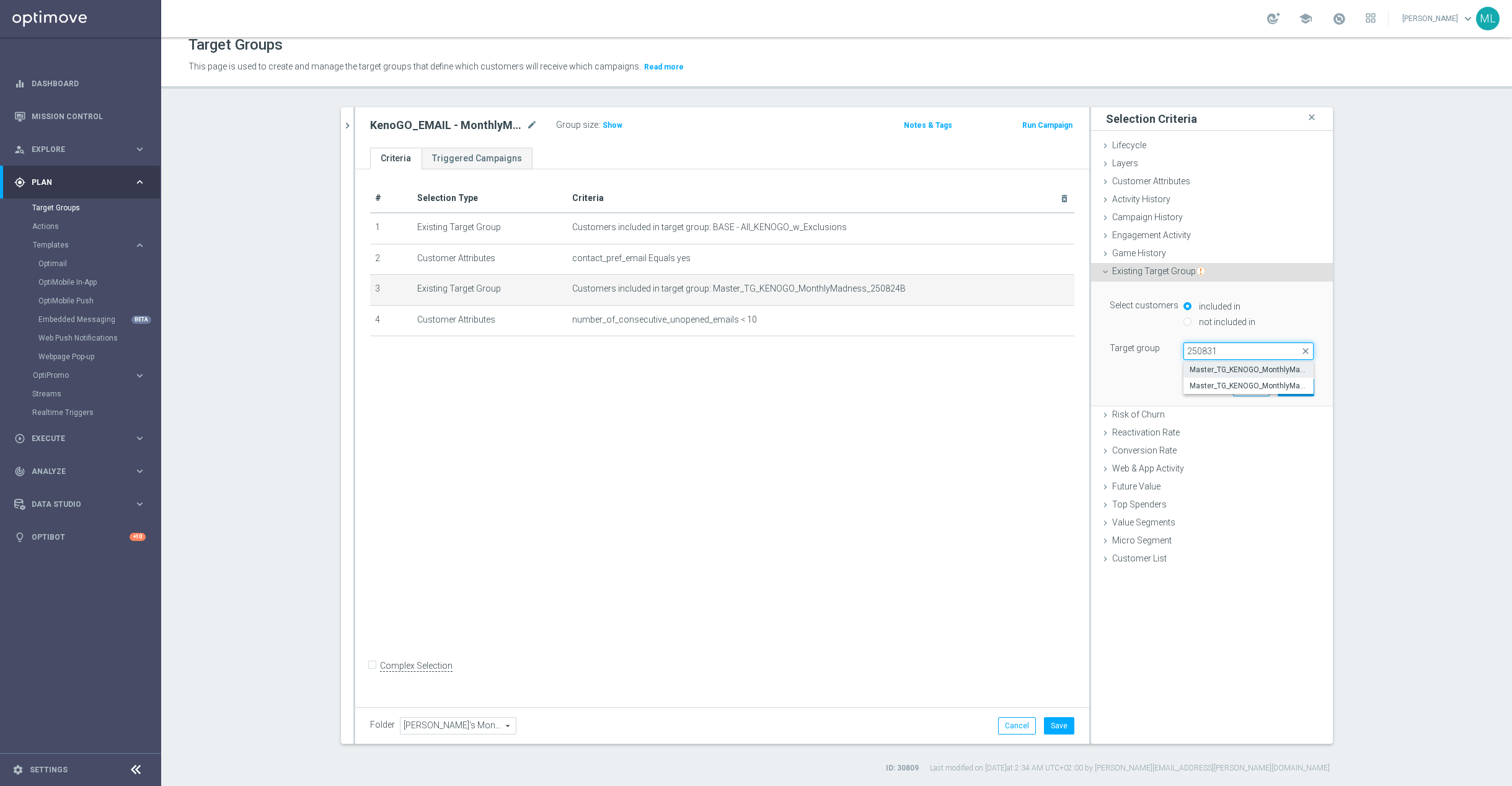
type input "250831"
click at [1279, 369] on span "Master_TG_KENOGO_MonthlyMadness_250831A" at bounding box center [1248, 369] width 117 height 10
type input "Master_TG_KENOGO_MonthlyMadness_250831A"
click at [1295, 385] on button "Update" at bounding box center [1295, 386] width 37 height 17
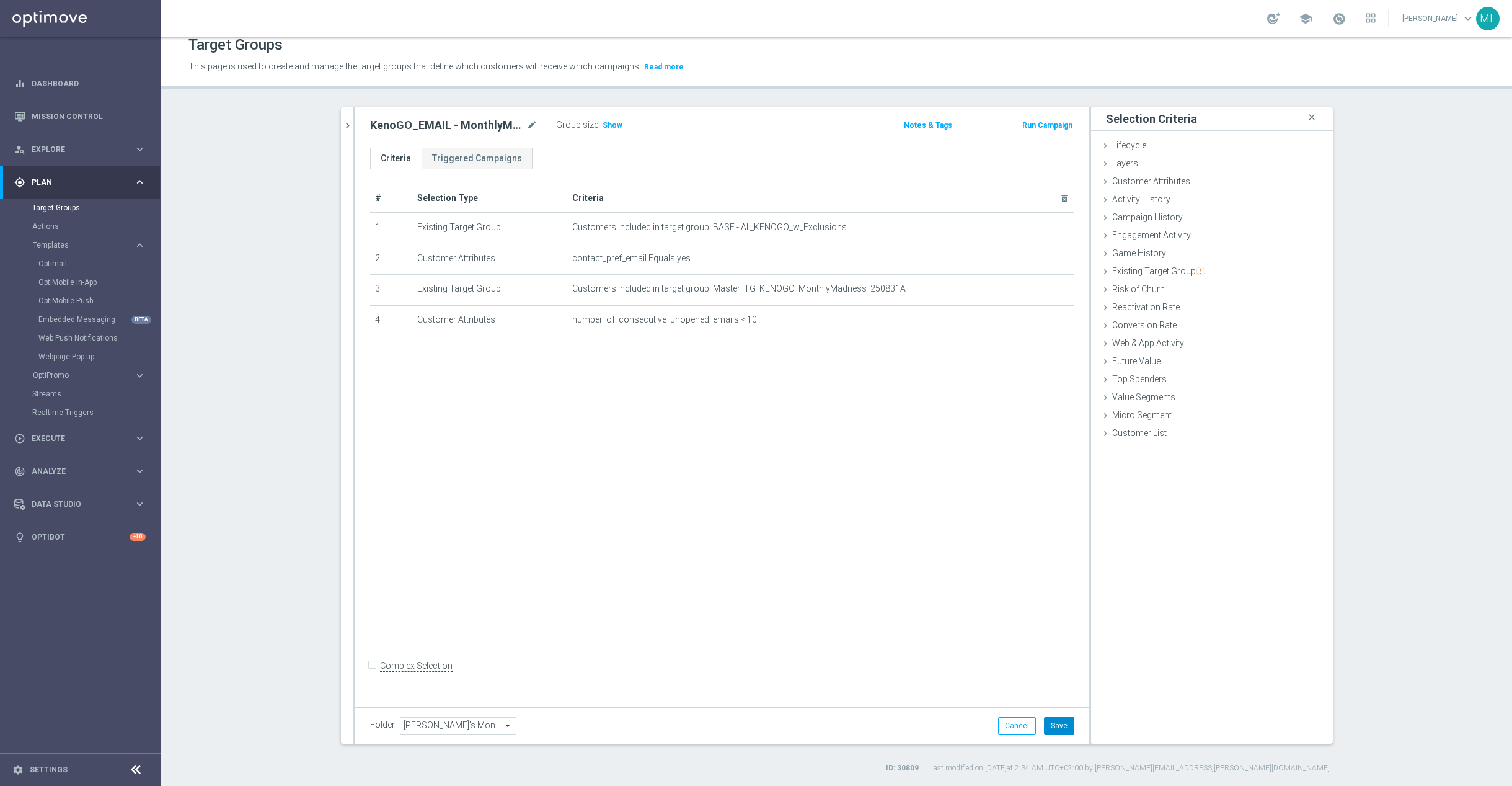
click at [1063, 727] on button "Save" at bounding box center [1059, 725] width 30 height 17
click at [348, 129] on icon "chevron_right" at bounding box center [347, 125] width 12 height 12
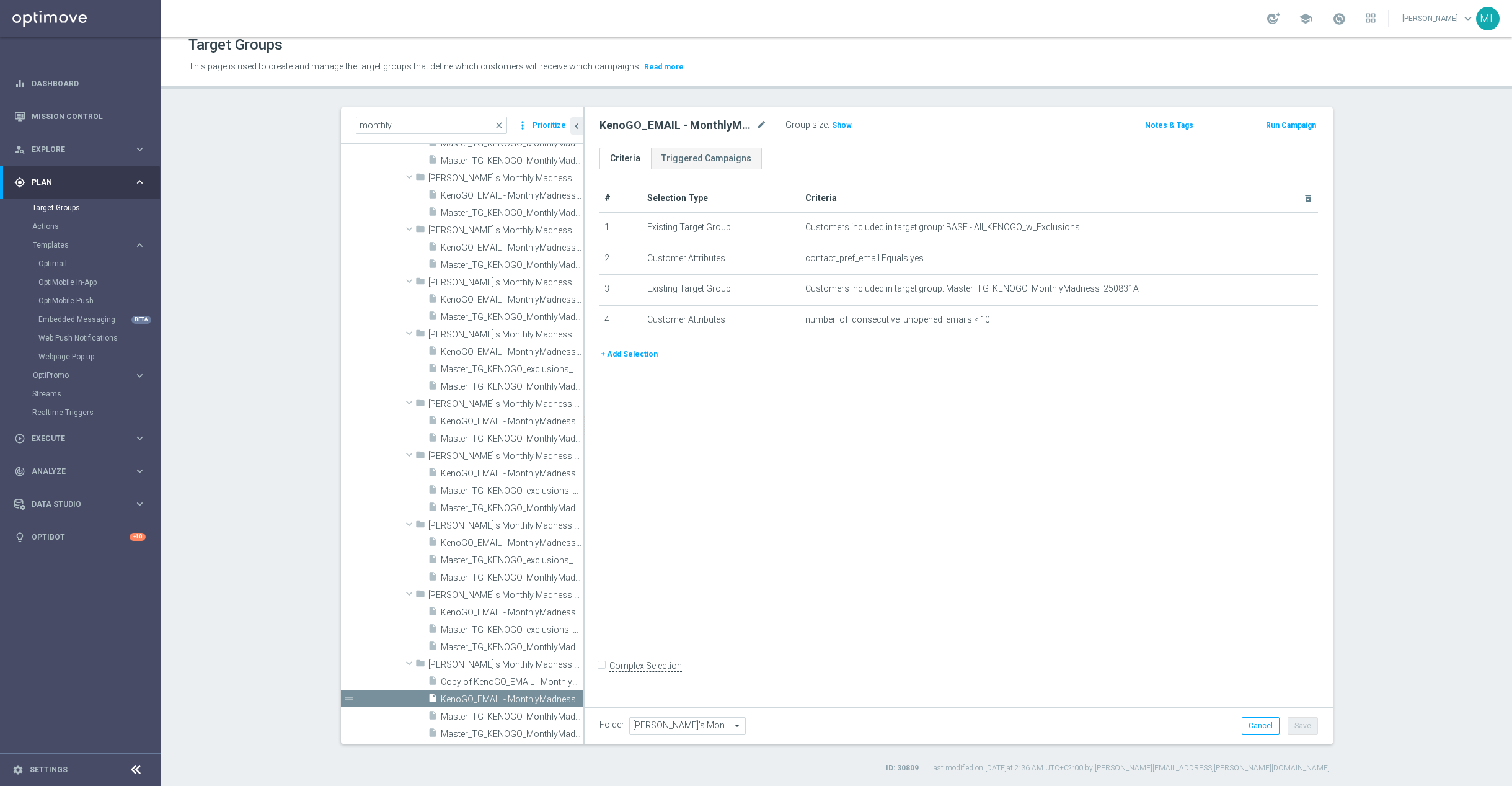
scroll to position [402, 0]
click at [516, 680] on span "Copy of KenoGO_EMAIL - MonthlyMadness_250824B (1)" at bounding box center [497, 684] width 114 height 11
click at [764, 123] on icon "mode_edit" at bounding box center [761, 125] width 11 height 15
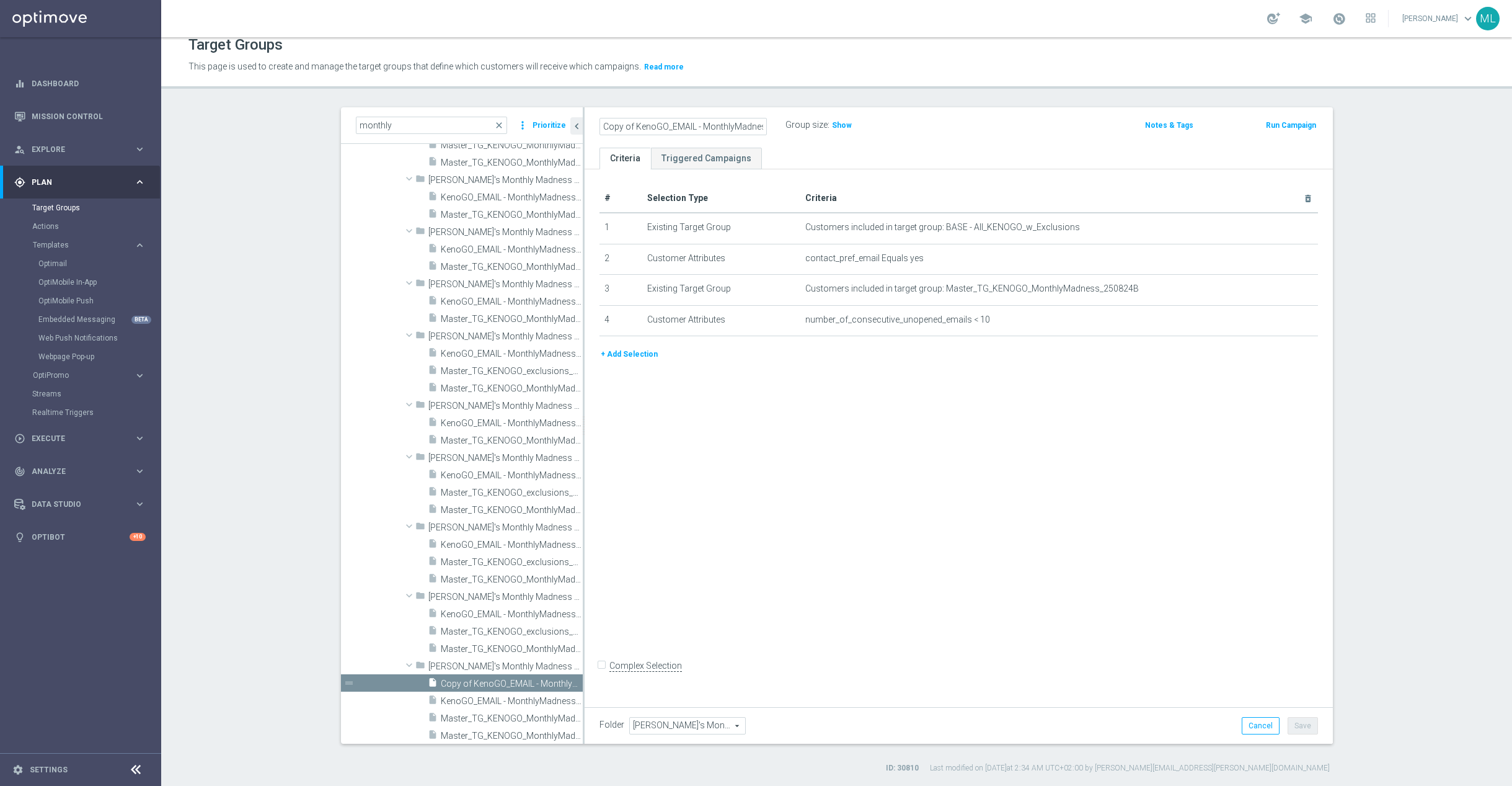
scroll to position [0, 55]
click at [763, 125] on input "Copy of KenoGO_EMAIL - MonthlyMadness_250824B (1)" at bounding box center [683, 125] width 168 height 17
click at [756, 126] on input "Copy of KenoGO_EMAIL - MonthlyMadness_250824B" at bounding box center [683, 125] width 168 height 17
click at [670, 129] on input "Copy of KenoGO_EMAIL - MonthlyMadness_250831B" at bounding box center [683, 125] width 168 height 17
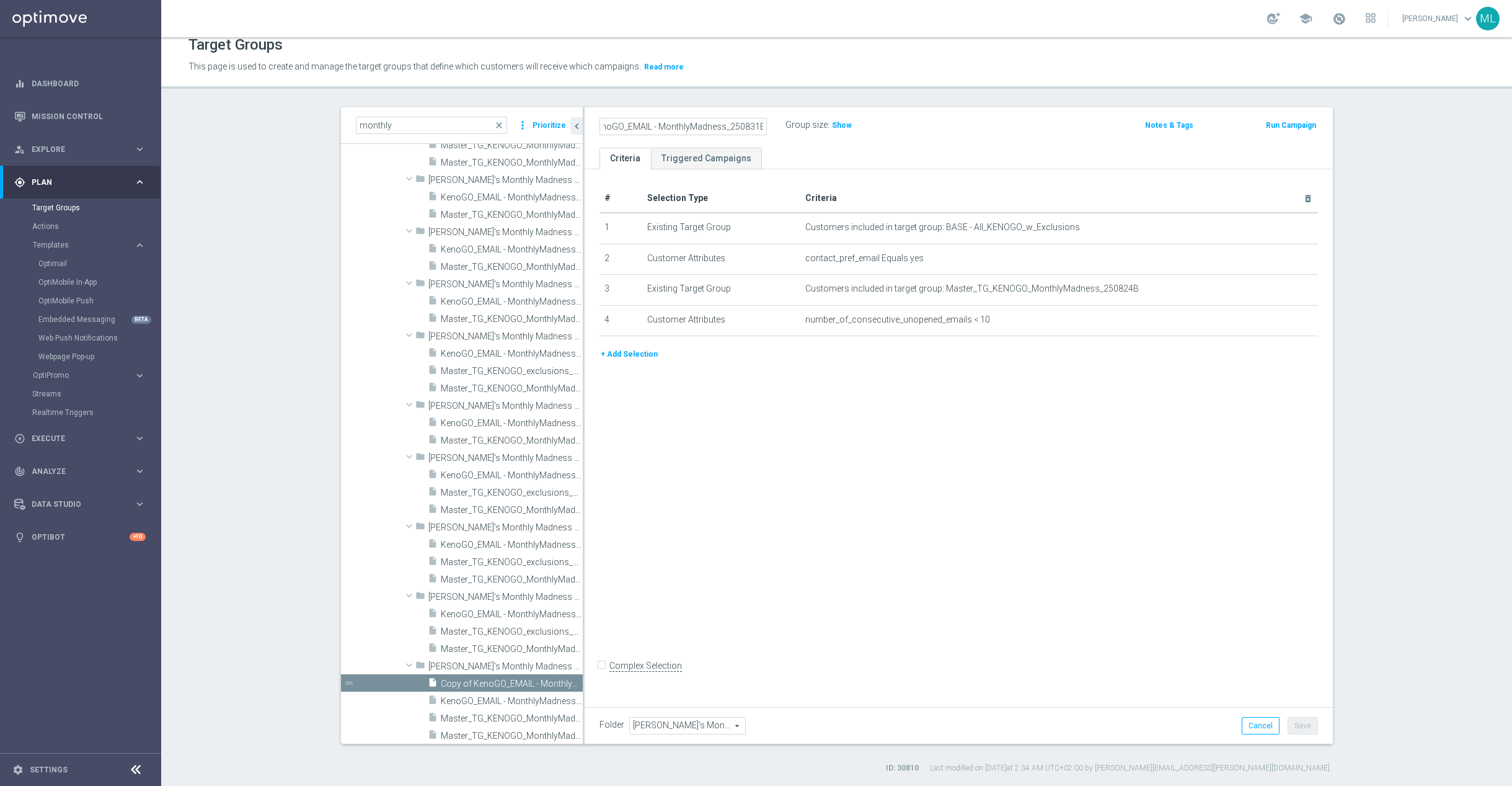
scroll to position [0, 0]
type input "KenoGO_EMAIL - MonthlyMadness_250831B"
click at [1273, 289] on icon "mode_edit" at bounding box center [1276, 289] width 10 height 10
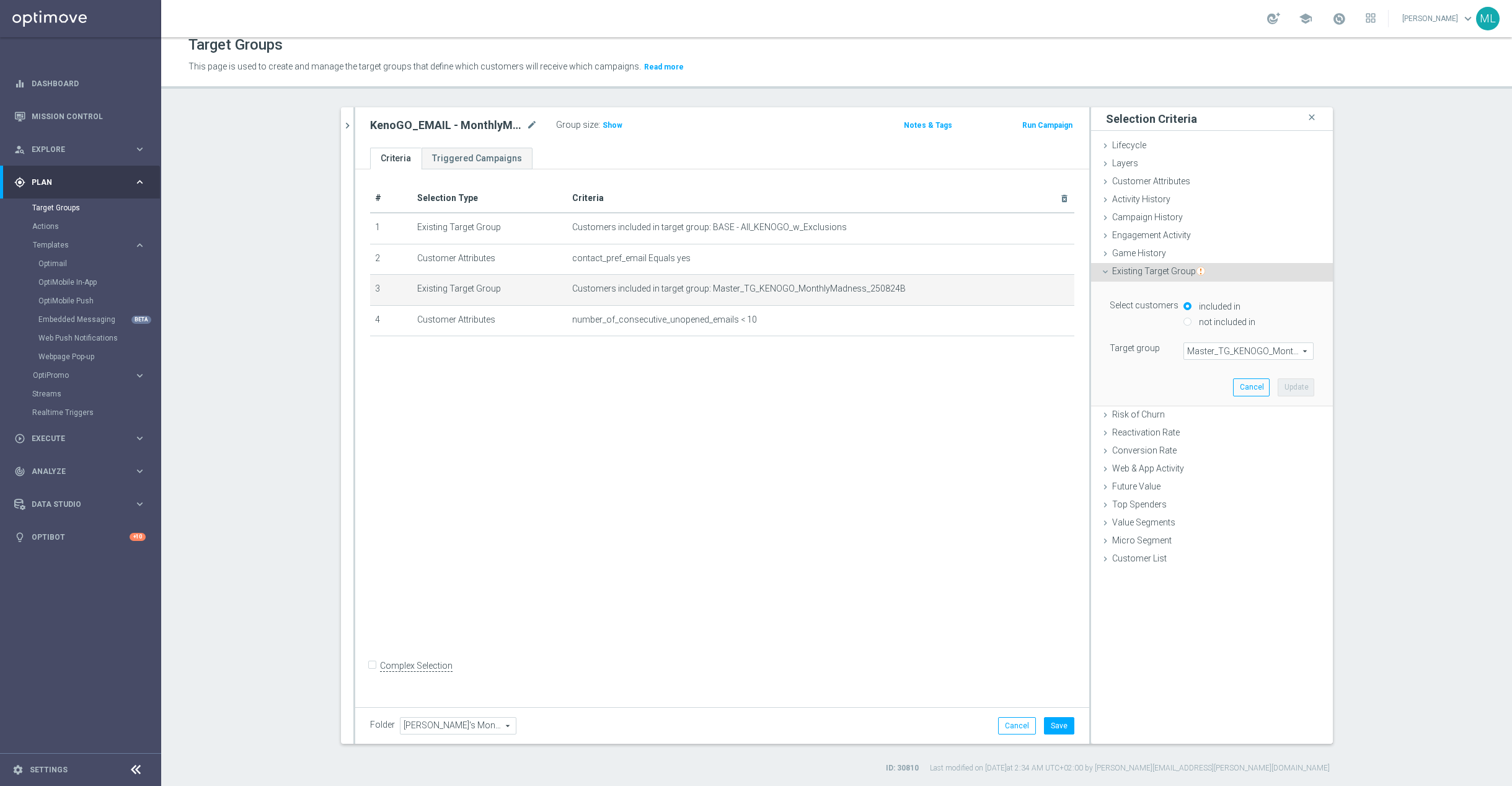
click at [1229, 353] on span "Master_TG_KENOGO_MonthlyMadness_250824B" at bounding box center [1249, 351] width 129 height 16
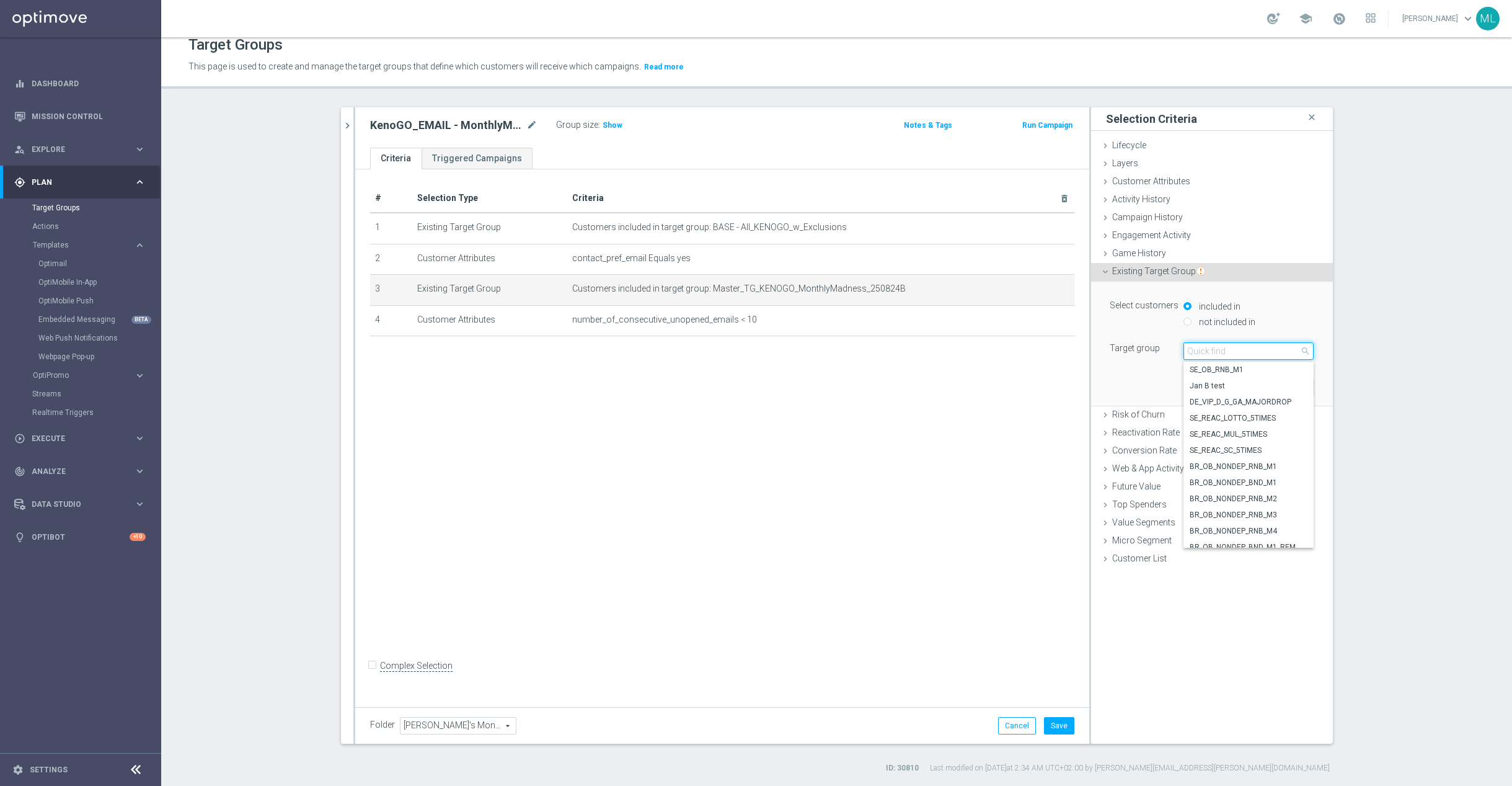
click at [1208, 353] on input "search" at bounding box center [1248, 350] width 130 height 17
type input "250831"
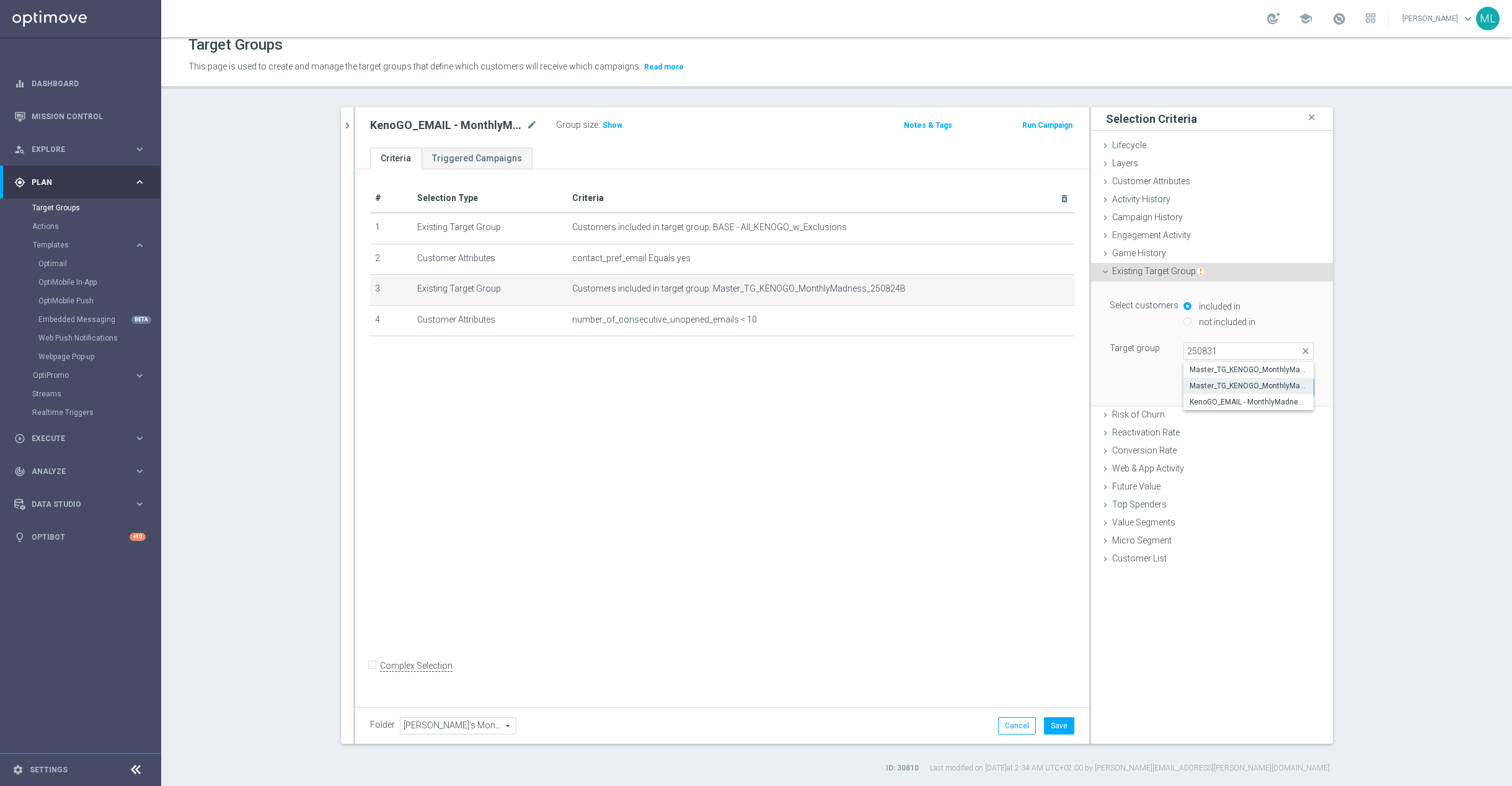
click at [1257, 390] on span "Master_TG_KENOGO_MonthlyMadness_250831B" at bounding box center [1248, 385] width 117 height 10
type input "Master_TG_KENOGO_MonthlyMadness_250831B"
click at [1302, 387] on button "Update" at bounding box center [1295, 386] width 37 height 17
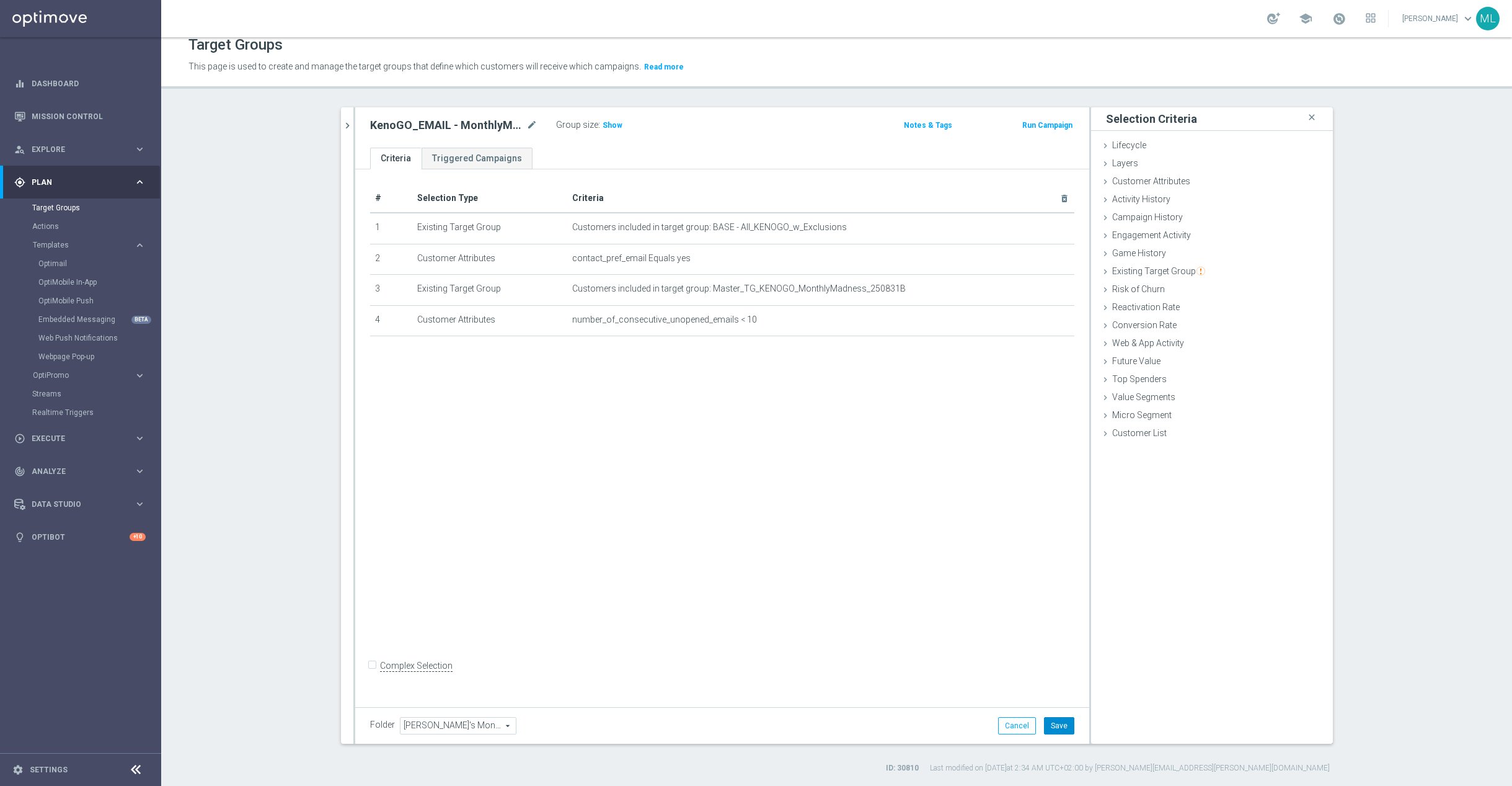
click at [1050, 727] on button "Save" at bounding box center [1059, 725] width 30 height 17
click at [348, 133] on button "chevron_right" at bounding box center [348, 125] width 13 height 37
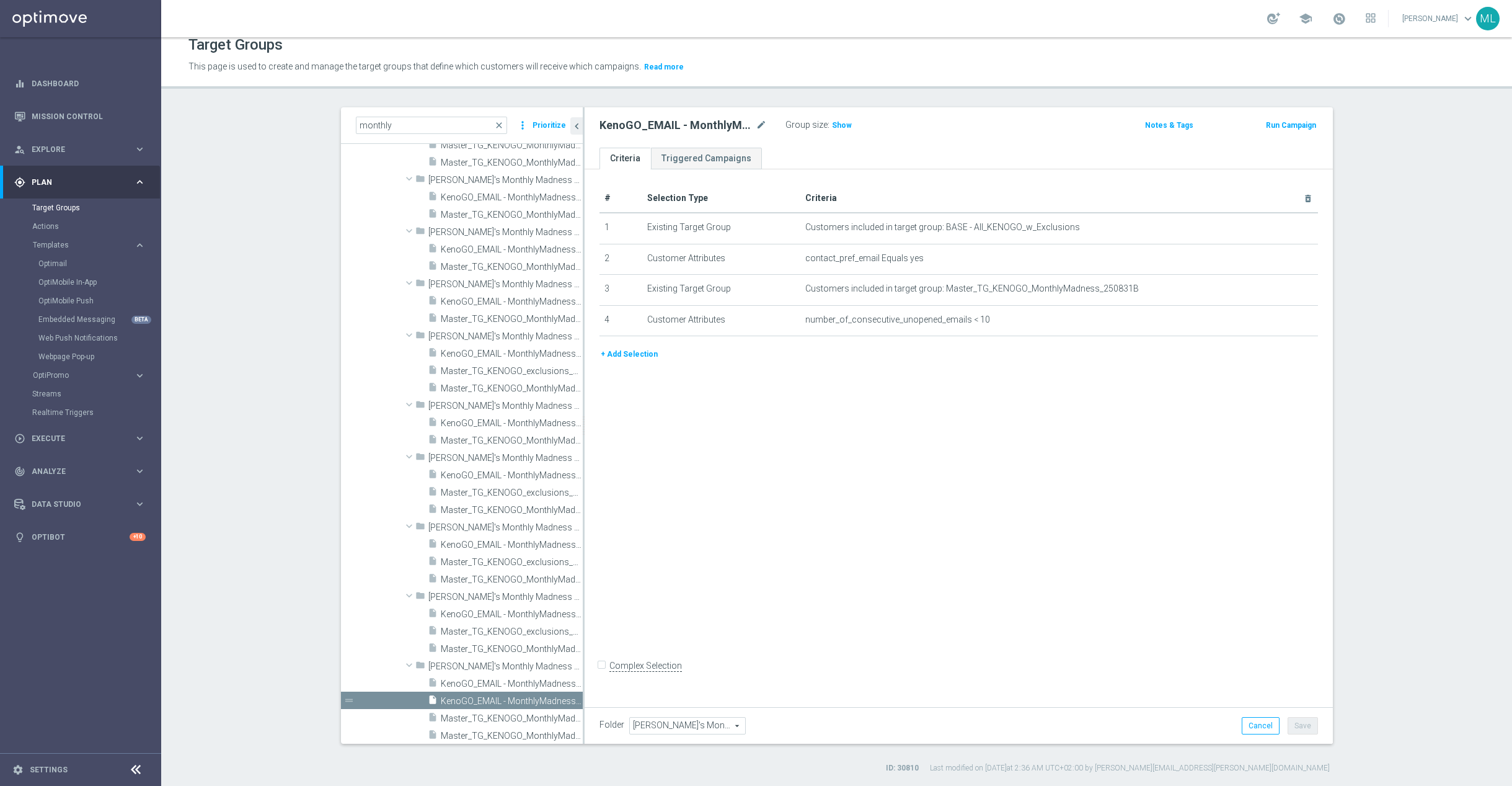
scroll to position [11, 0]
drag, startPoint x: 405, startPoint y: 125, endPoint x: 353, endPoint y: 119, distance: 52.3
click at [353, 119] on div "monthly close more_vert Prioritize" at bounding box center [462, 125] width 242 height 37
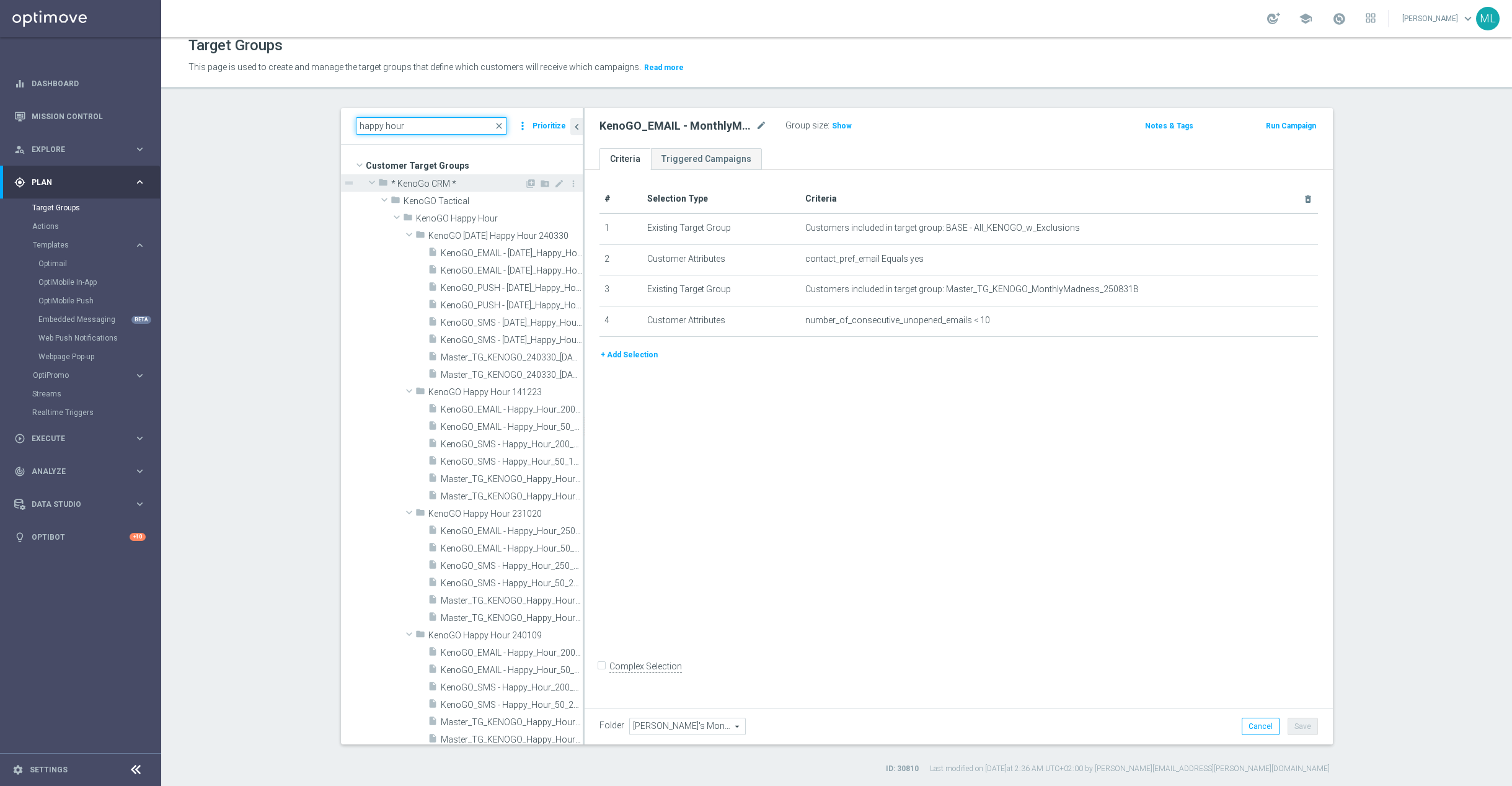
scroll to position [0, 0]
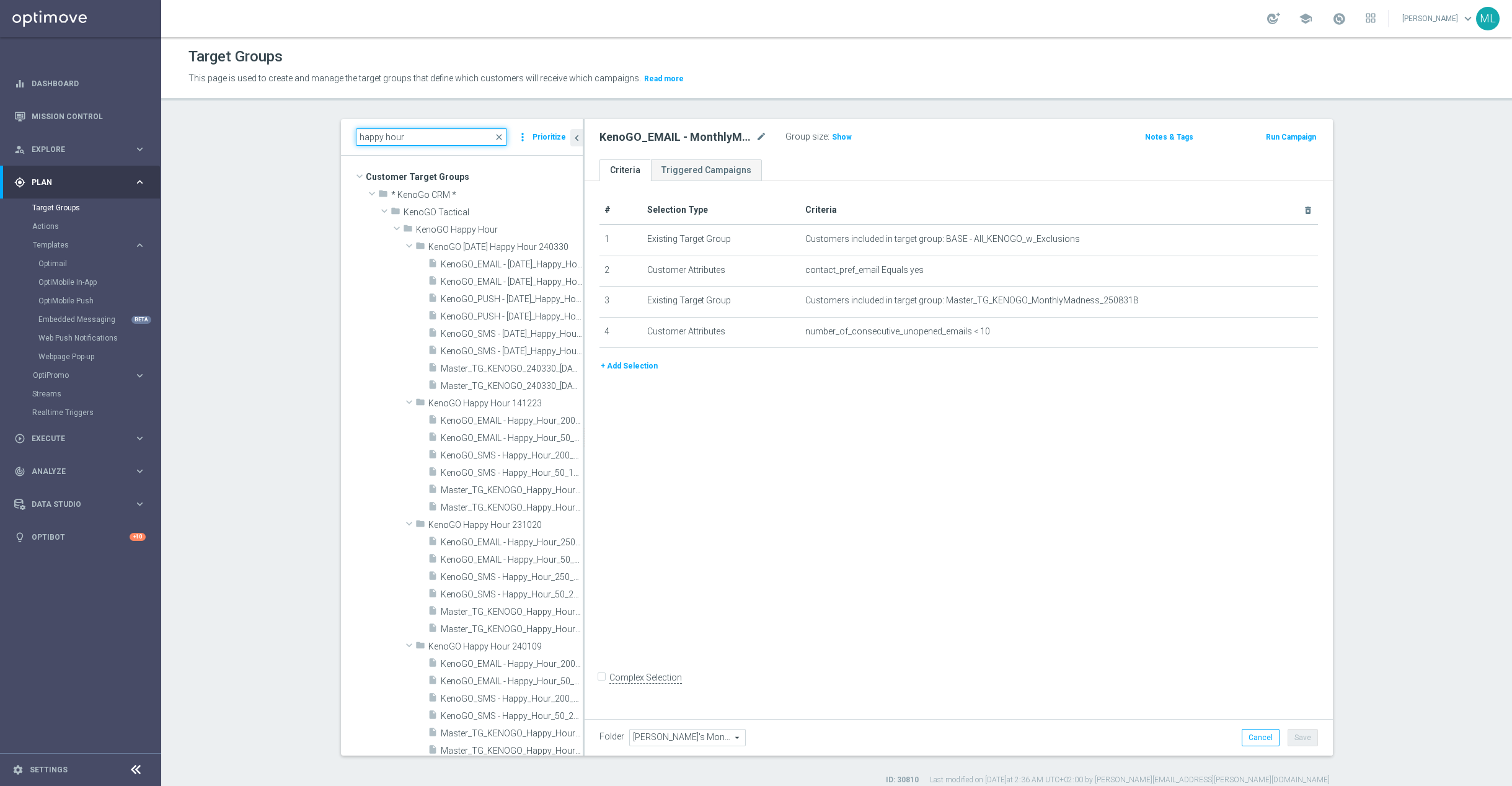
drag, startPoint x: 418, startPoint y: 138, endPoint x: 329, endPoint y: 128, distance: 89.6
click at [329, 128] on div "happy hour close more_vert Prioritize Customer Target Groups library_add create…" at bounding box center [837, 452] width 1042 height 666
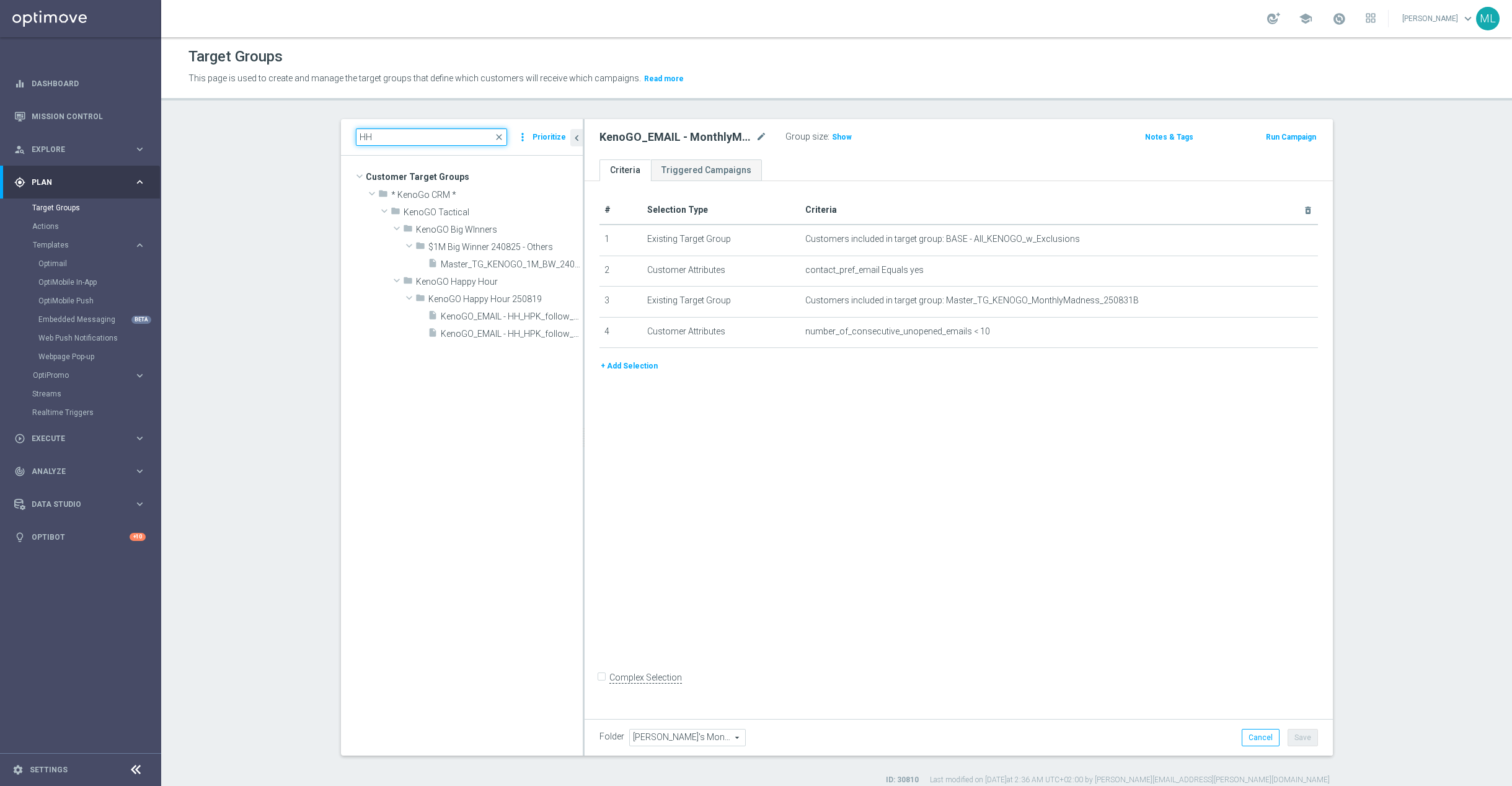
drag, startPoint x: 356, startPoint y: 132, endPoint x: 349, endPoint y: 130, distance: 7.3
click at [349, 130] on div "HH close more_vert Prioritize" at bounding box center [462, 137] width 242 height 37
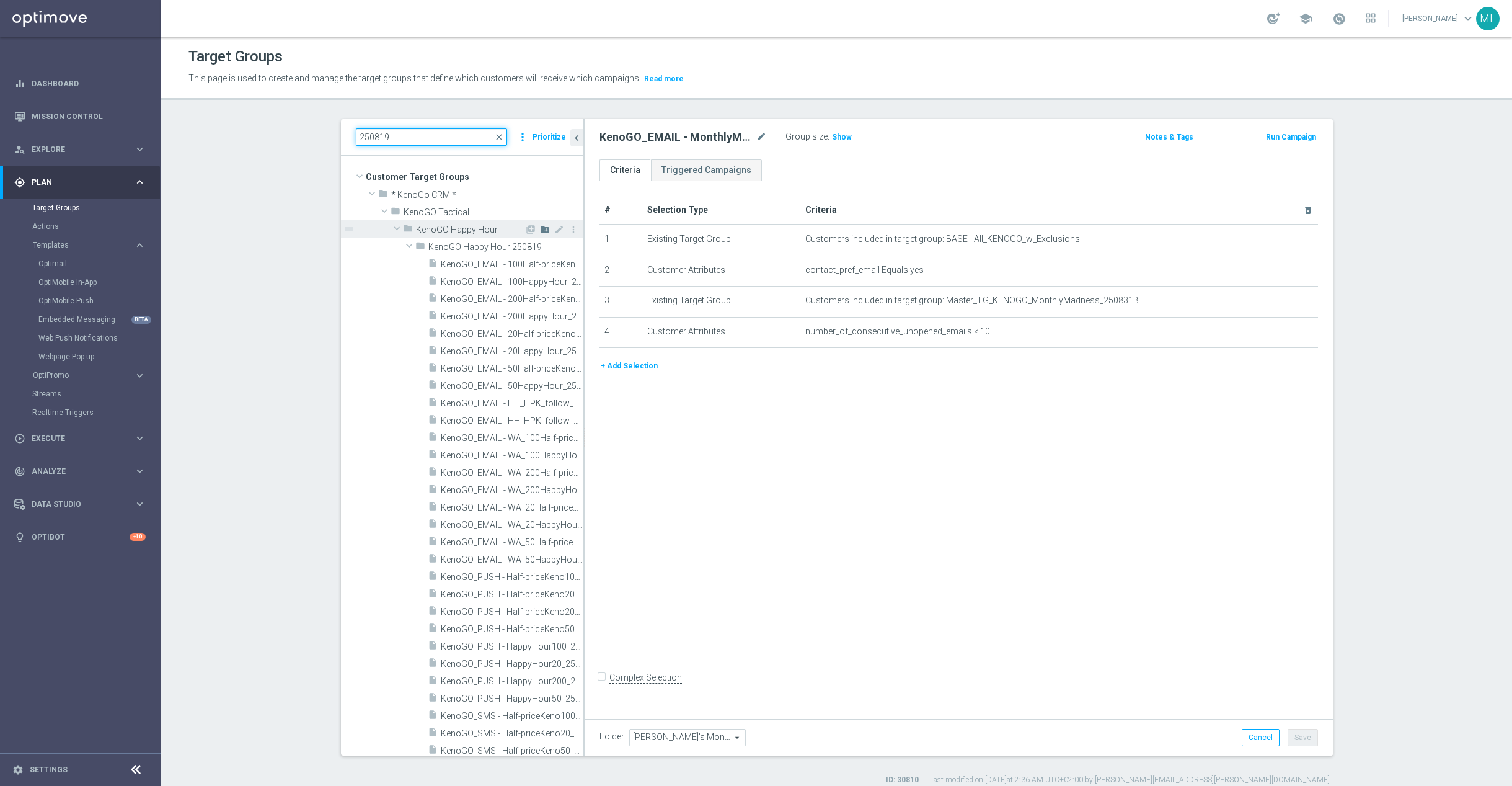
type input "250819"
click at [544, 230] on icon "create_new_folder" at bounding box center [545, 229] width 10 height 10
type input "KenoGO Happy Hour 250829"
click at [376, 246] on div "folder KenoGO Happy Hour 250829 library_add create_new_folder mode_edit more_ve…" at bounding box center [462, 619] width 242 height 764
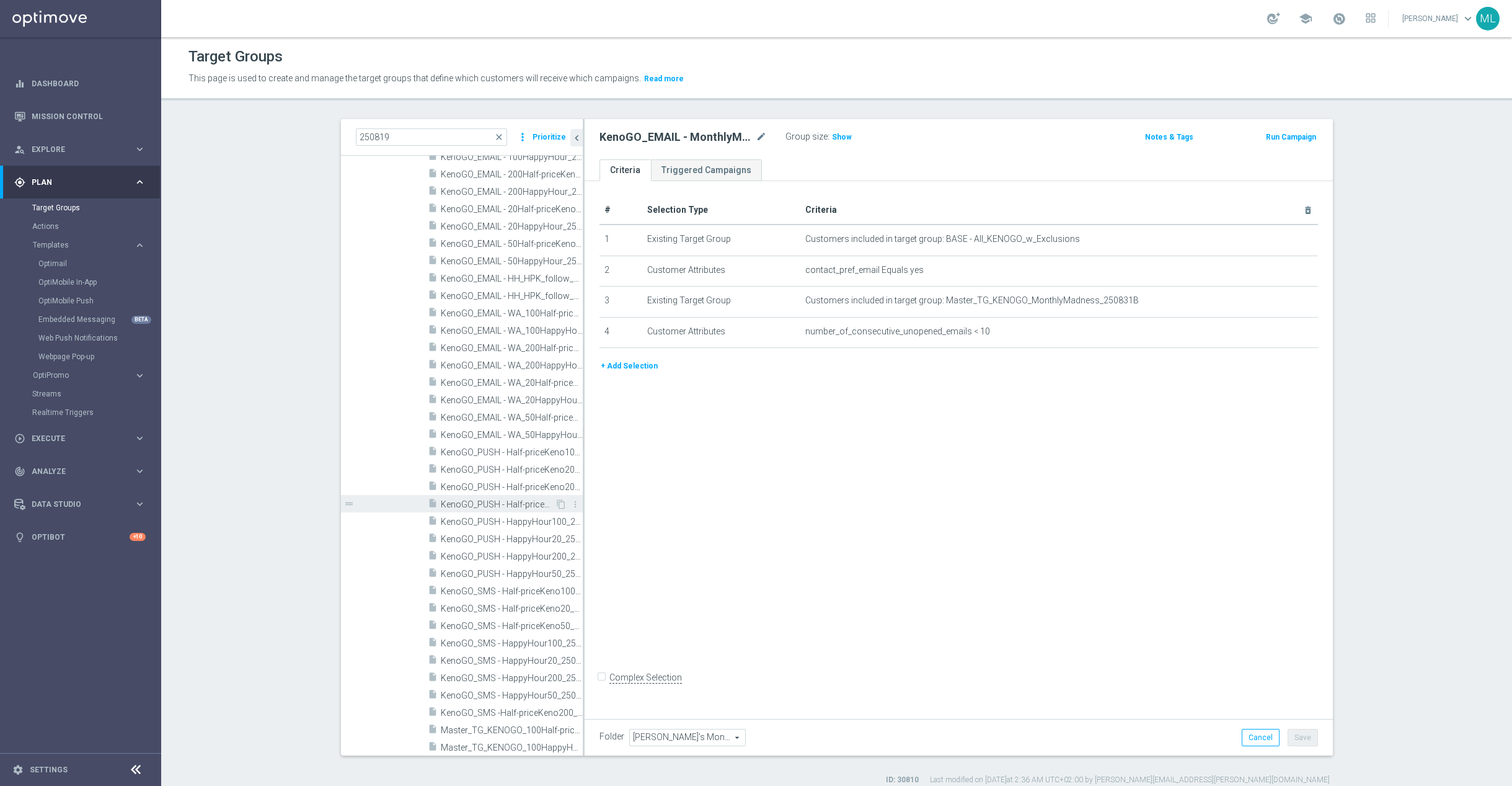
scroll to position [248, 0]
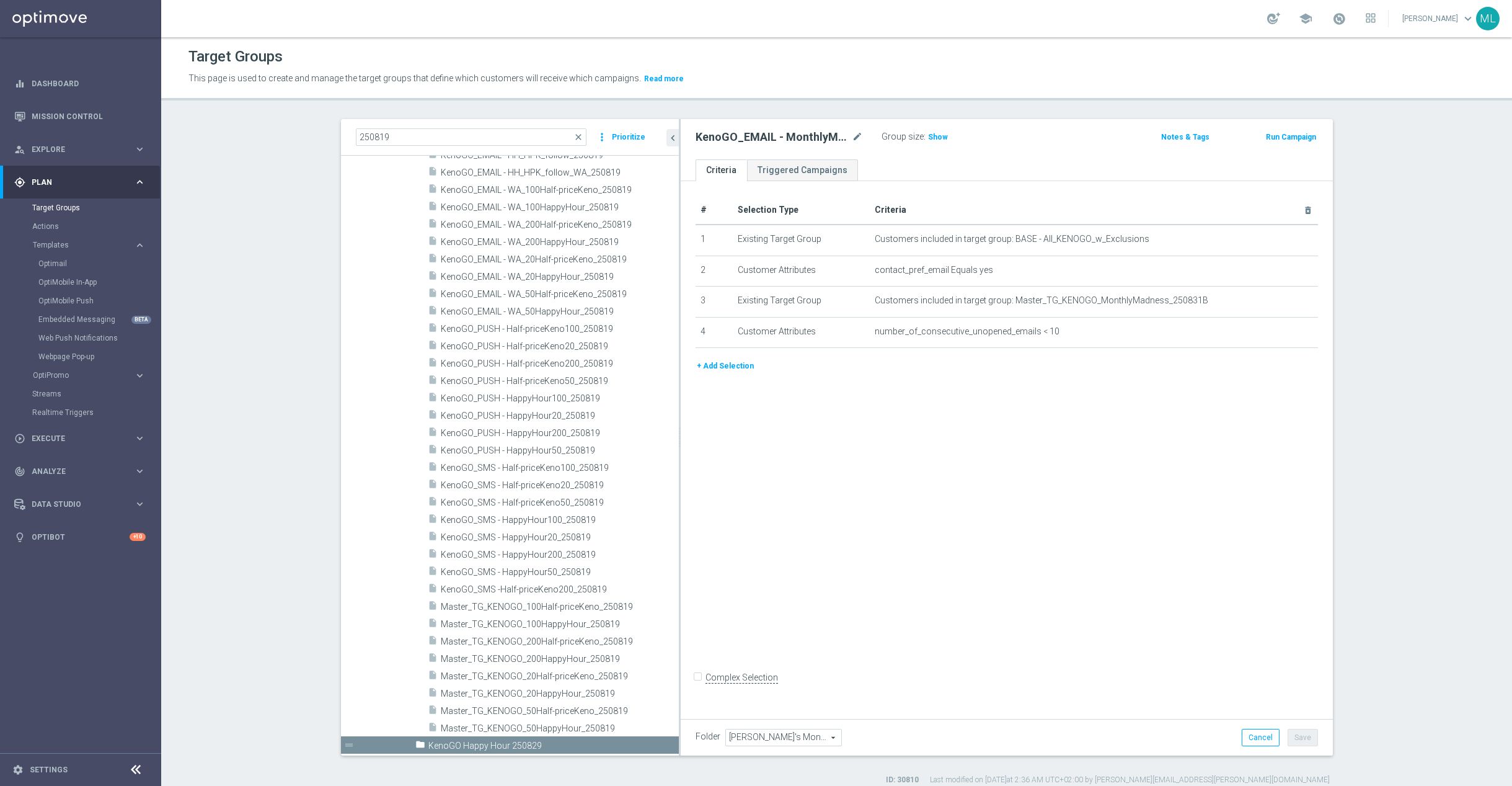
drag, startPoint x: 582, startPoint y: 591, endPoint x: 695, endPoint y: 593, distance: 113.0
click at [697, 592] on as-split "250819 close more_vert Prioritize Customer Target Groups library_add create_new…" at bounding box center [837, 437] width 992 height 636
click at [602, 721] on div "insert_drive_file Master_TG_KENOGO_50HappyHour_250819" at bounding box center [537, 727] width 221 height 17
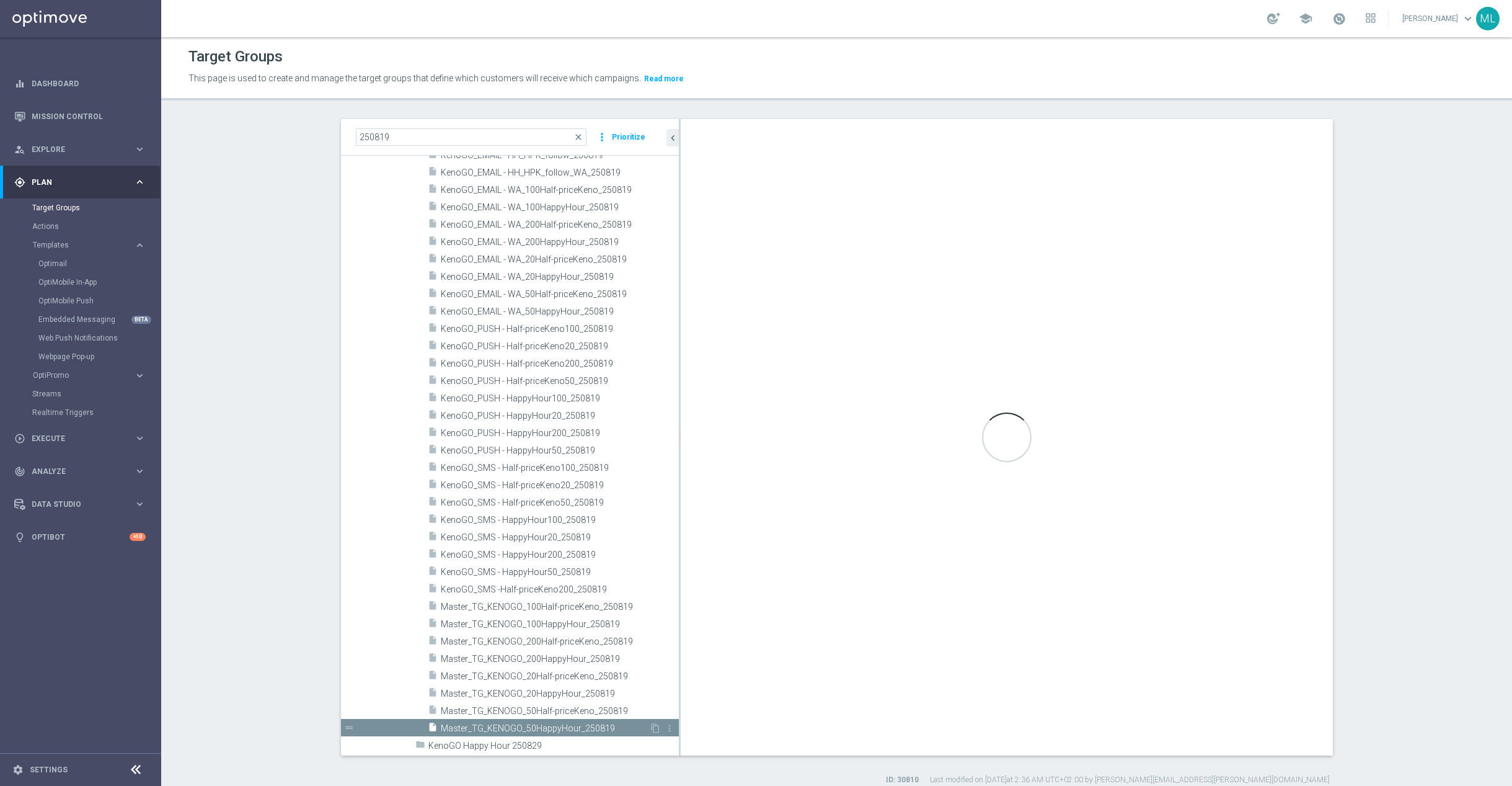
type input "KenoGO Happy Hour 250819"
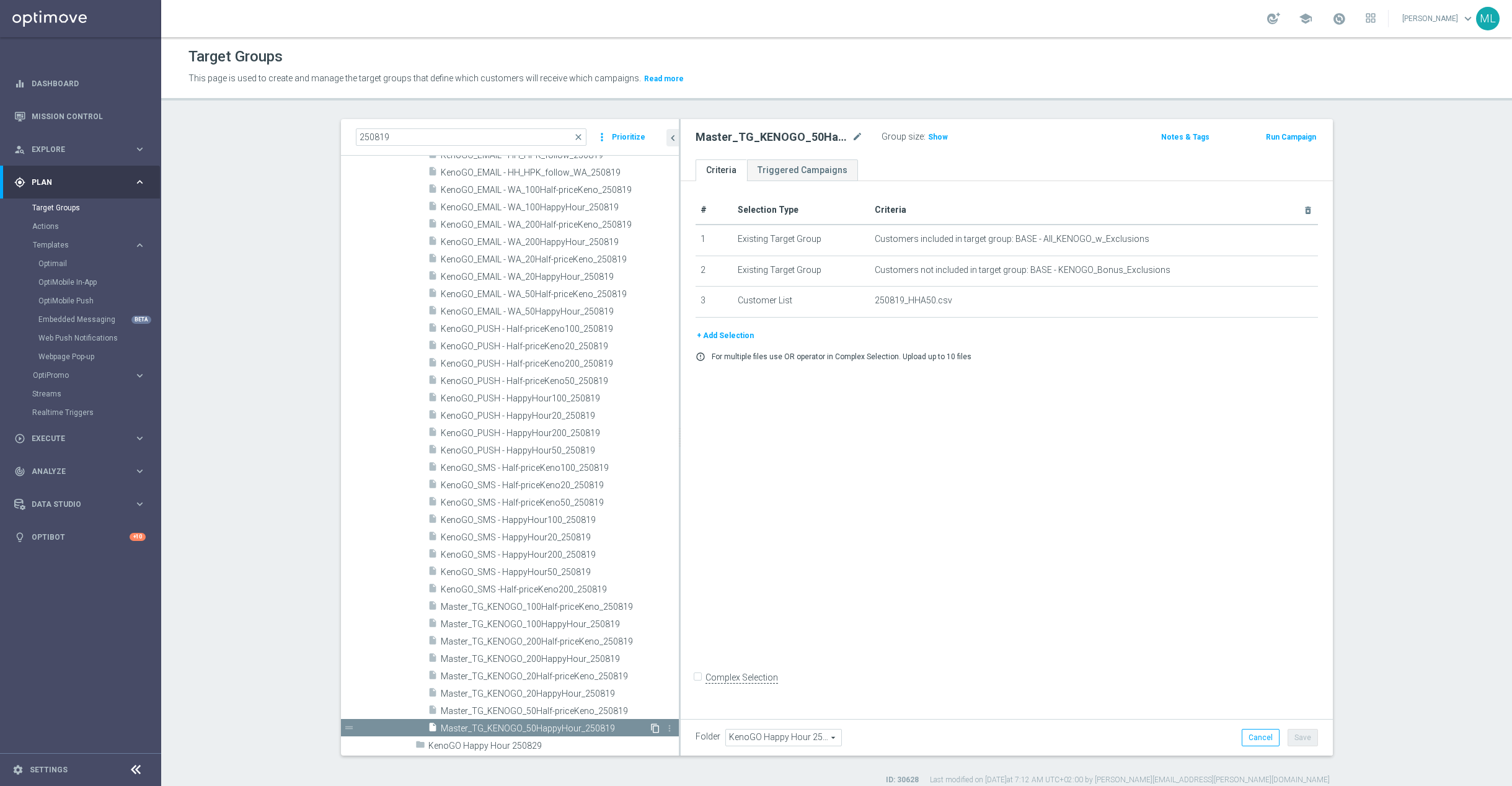
click at [654, 725] on icon "content_copy" at bounding box center [655, 728] width 10 height 10
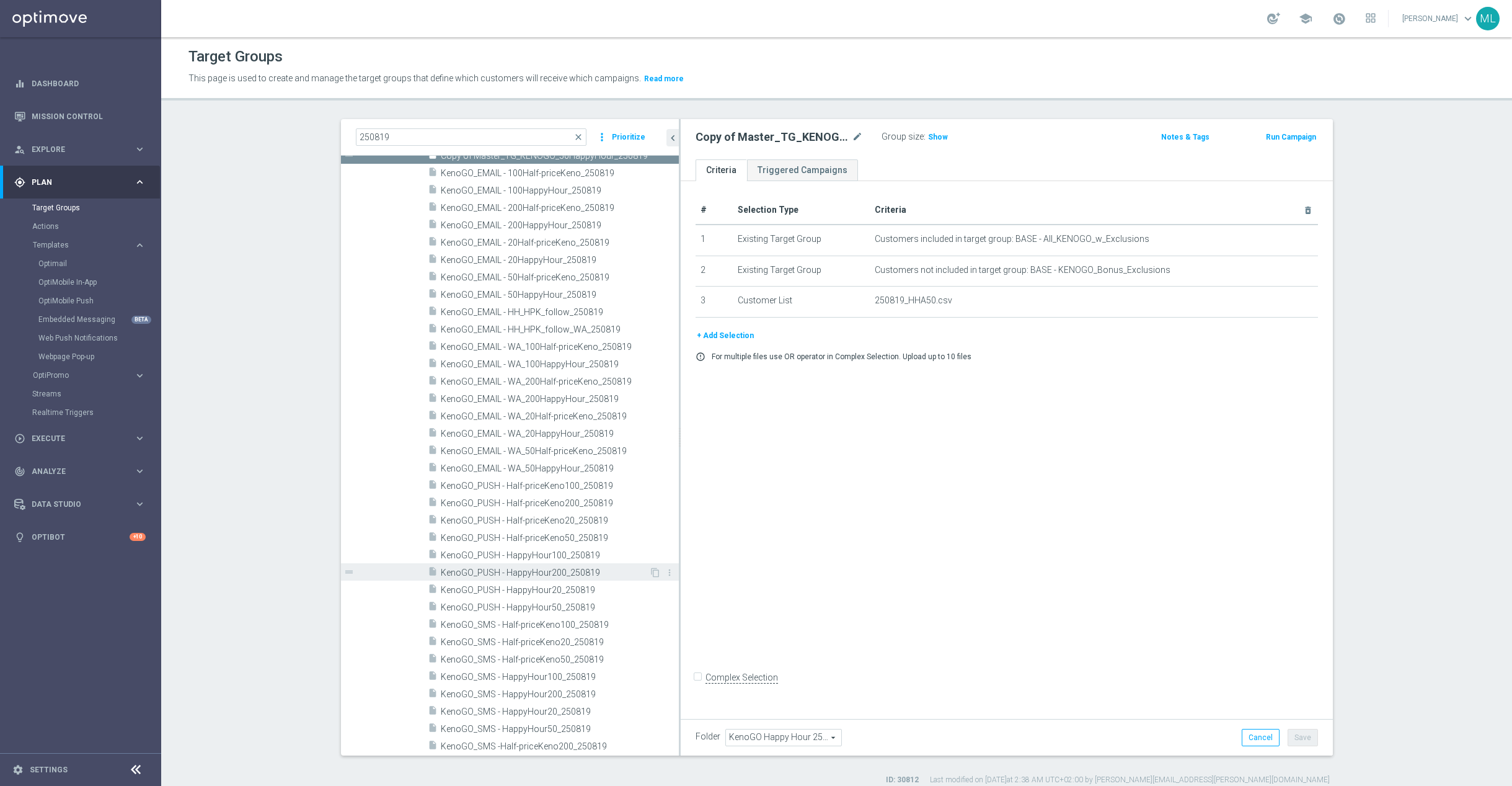
scroll to position [264, 0]
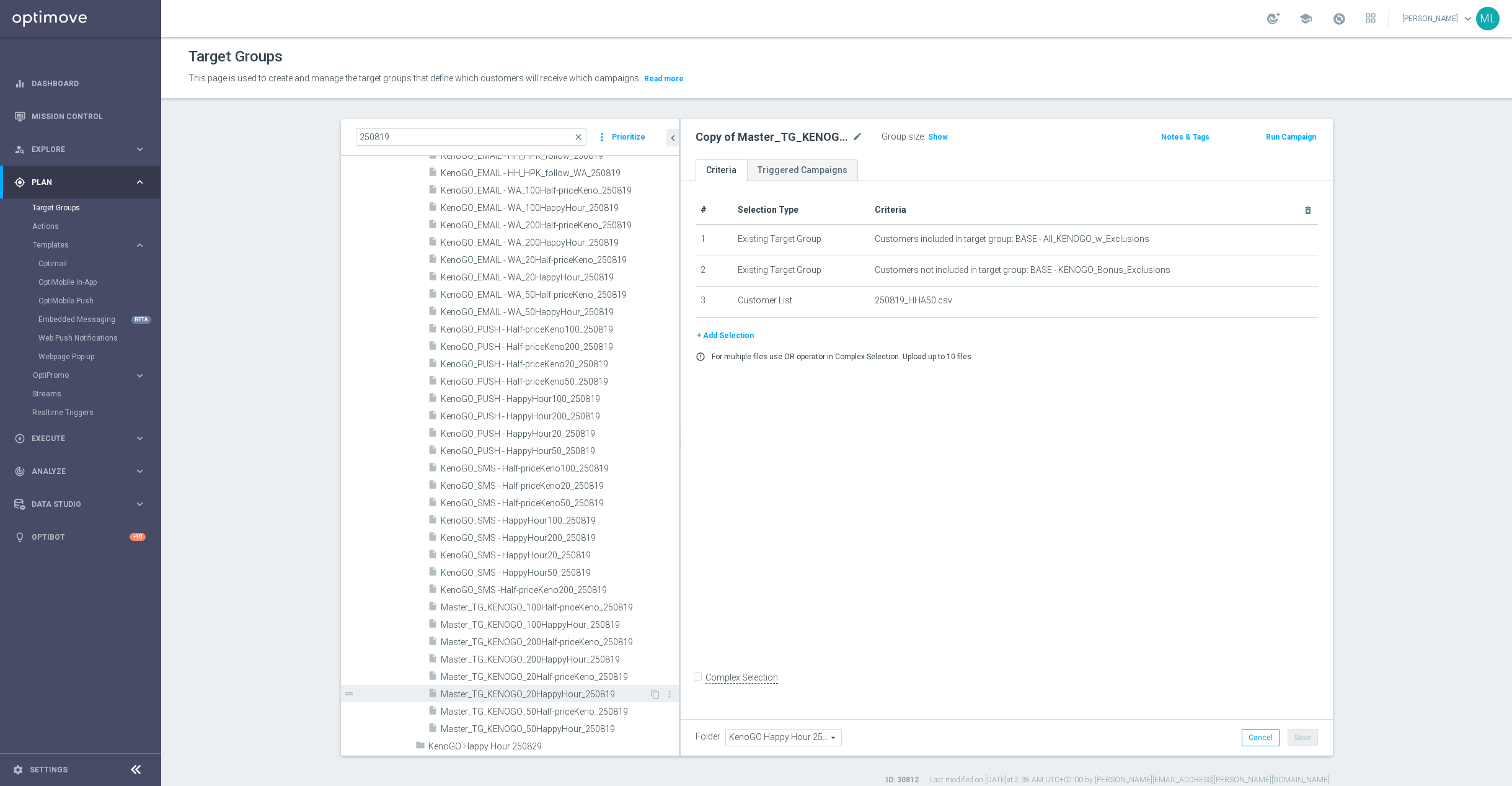
click at [614, 694] on span "Master_TG_KENOGO_20HappyHour_250819" at bounding box center [545, 695] width 209 height 11
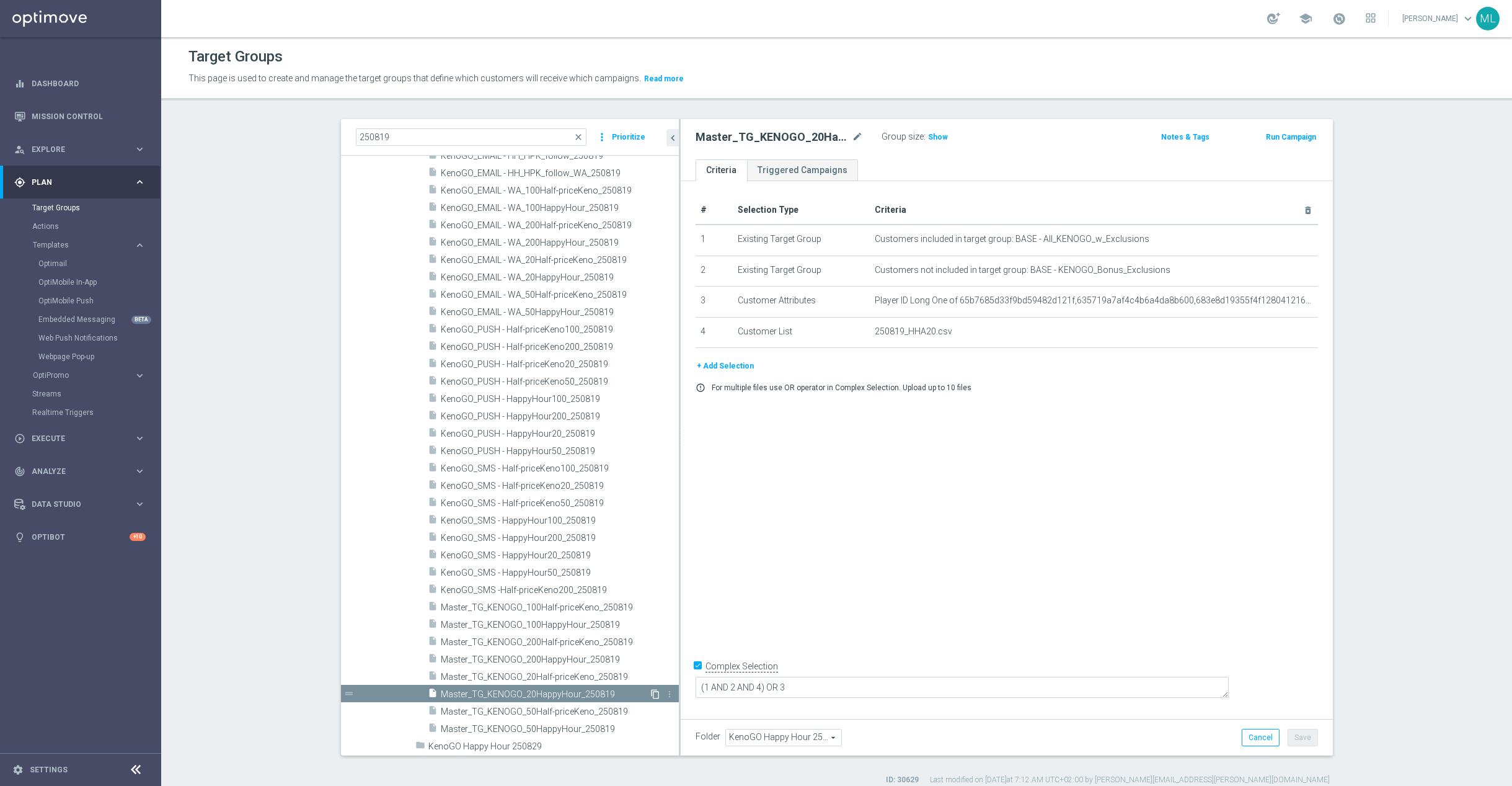
click at [652, 692] on icon "content_copy" at bounding box center [655, 694] width 10 height 10
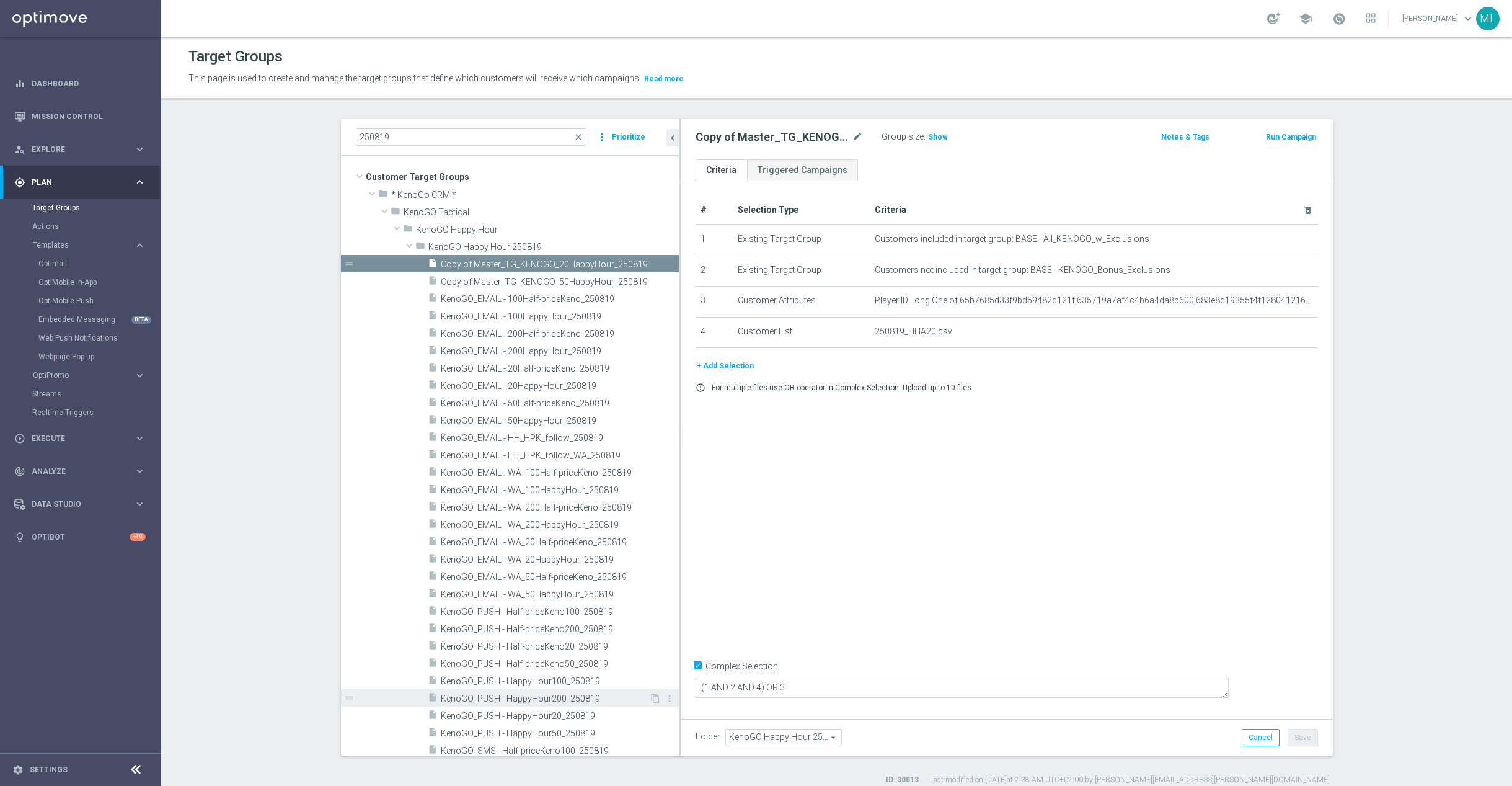
scroll to position [283, 0]
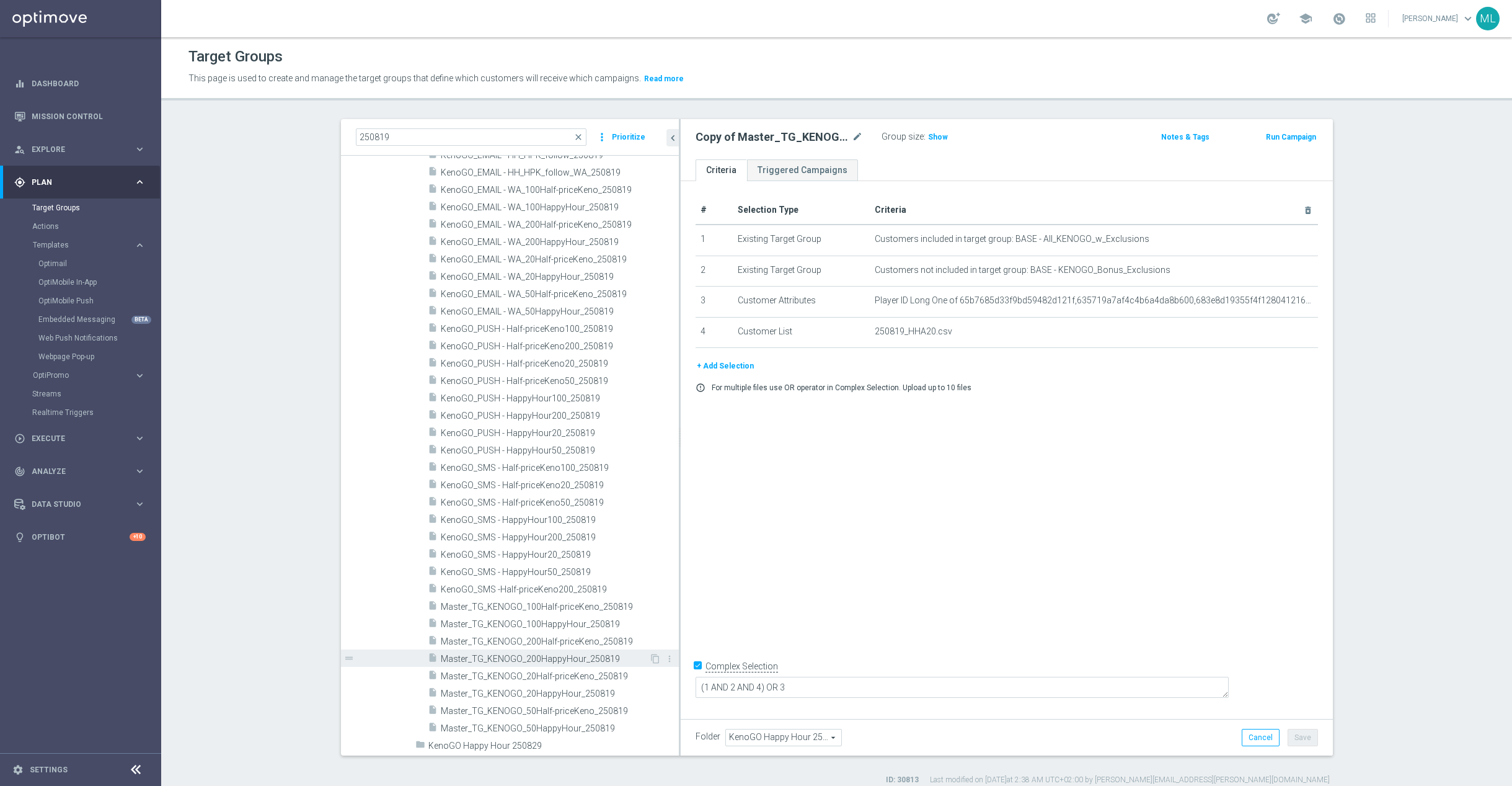
click at [597, 660] on span "Master_TG_KENOGO_200HappyHour_250819" at bounding box center [545, 659] width 209 height 11
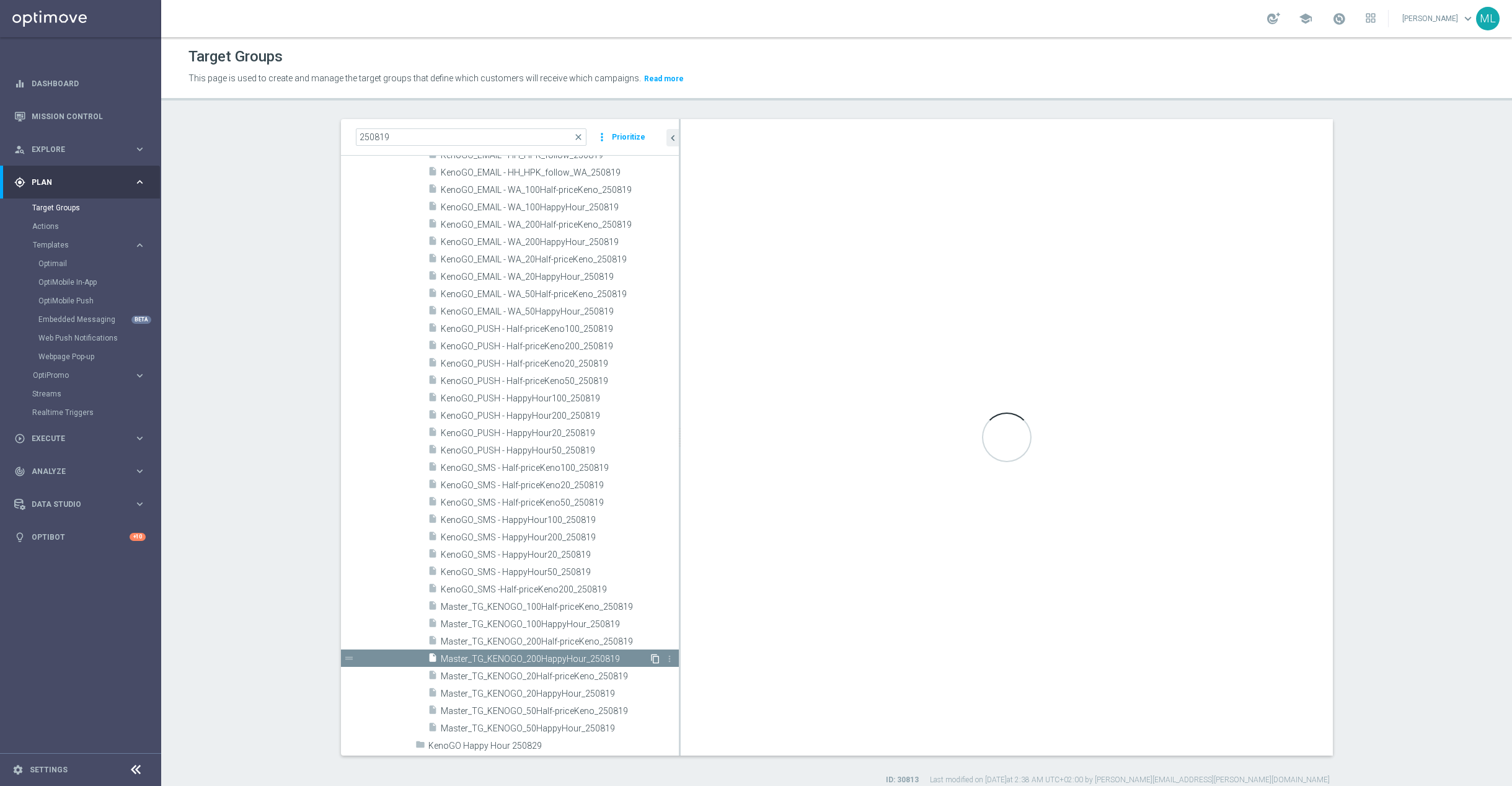
checkbox input "false"
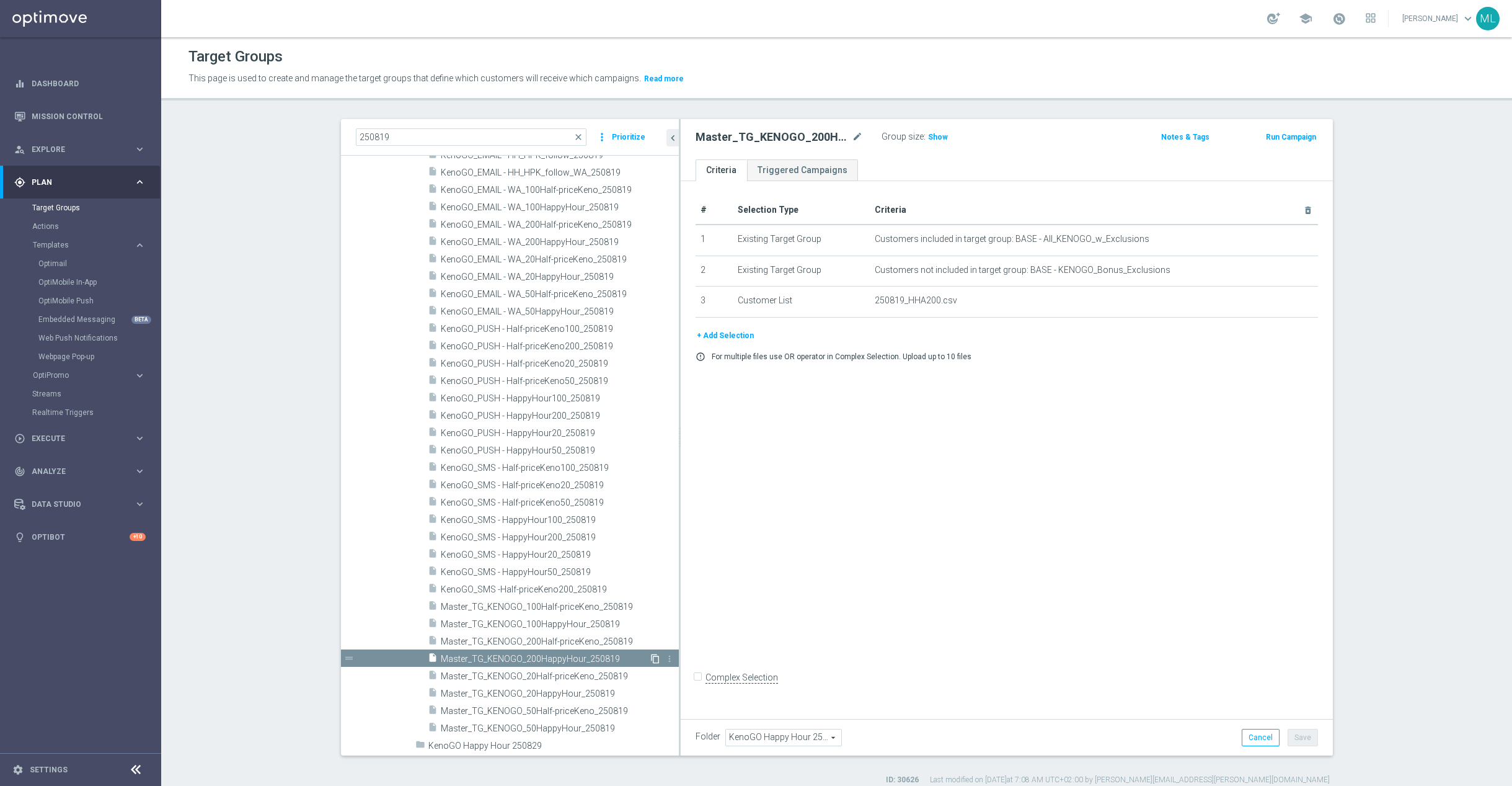
click at [651, 658] on icon "content_copy" at bounding box center [655, 658] width 10 height 10
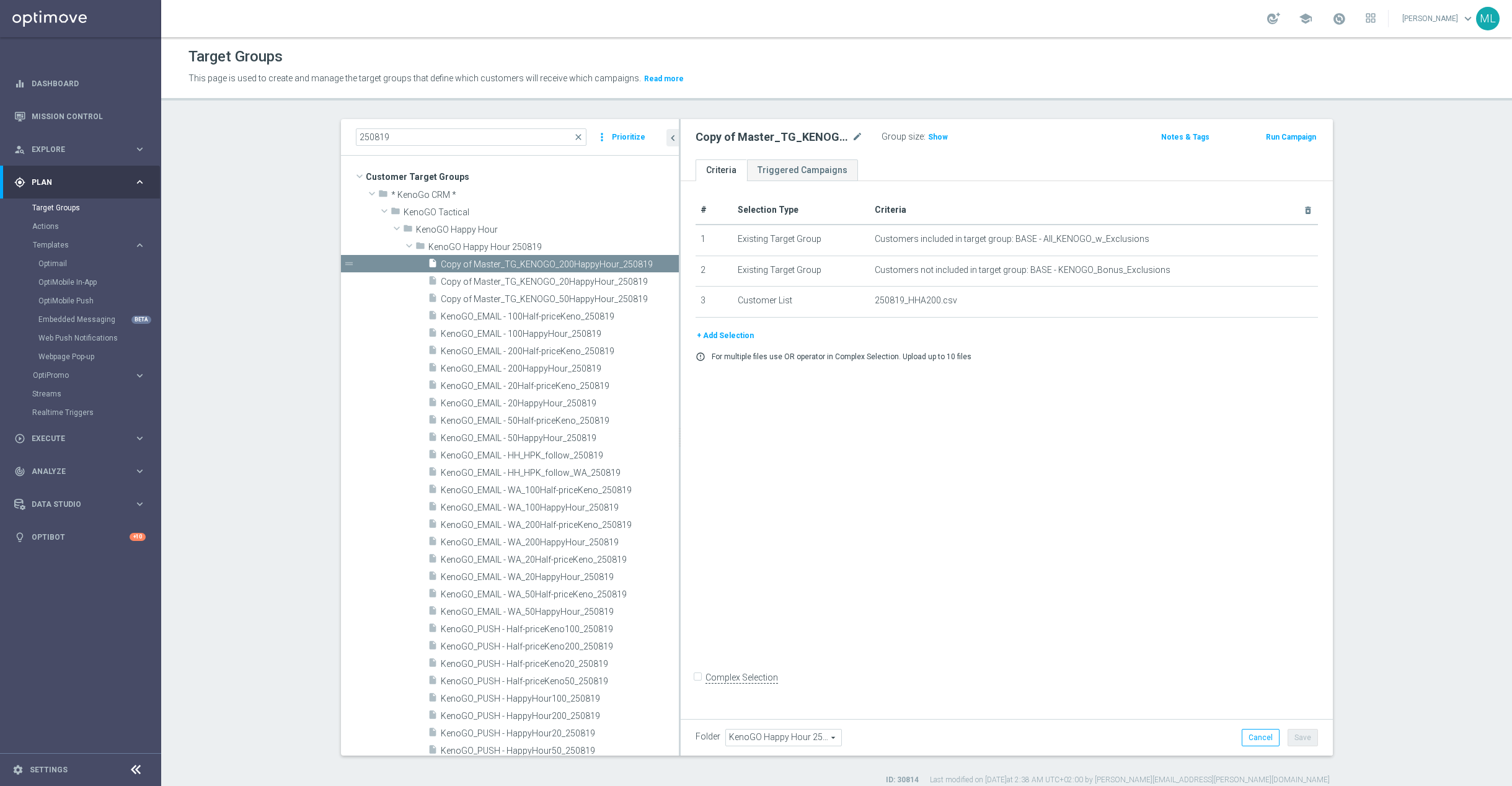
scroll to position [300, 0]
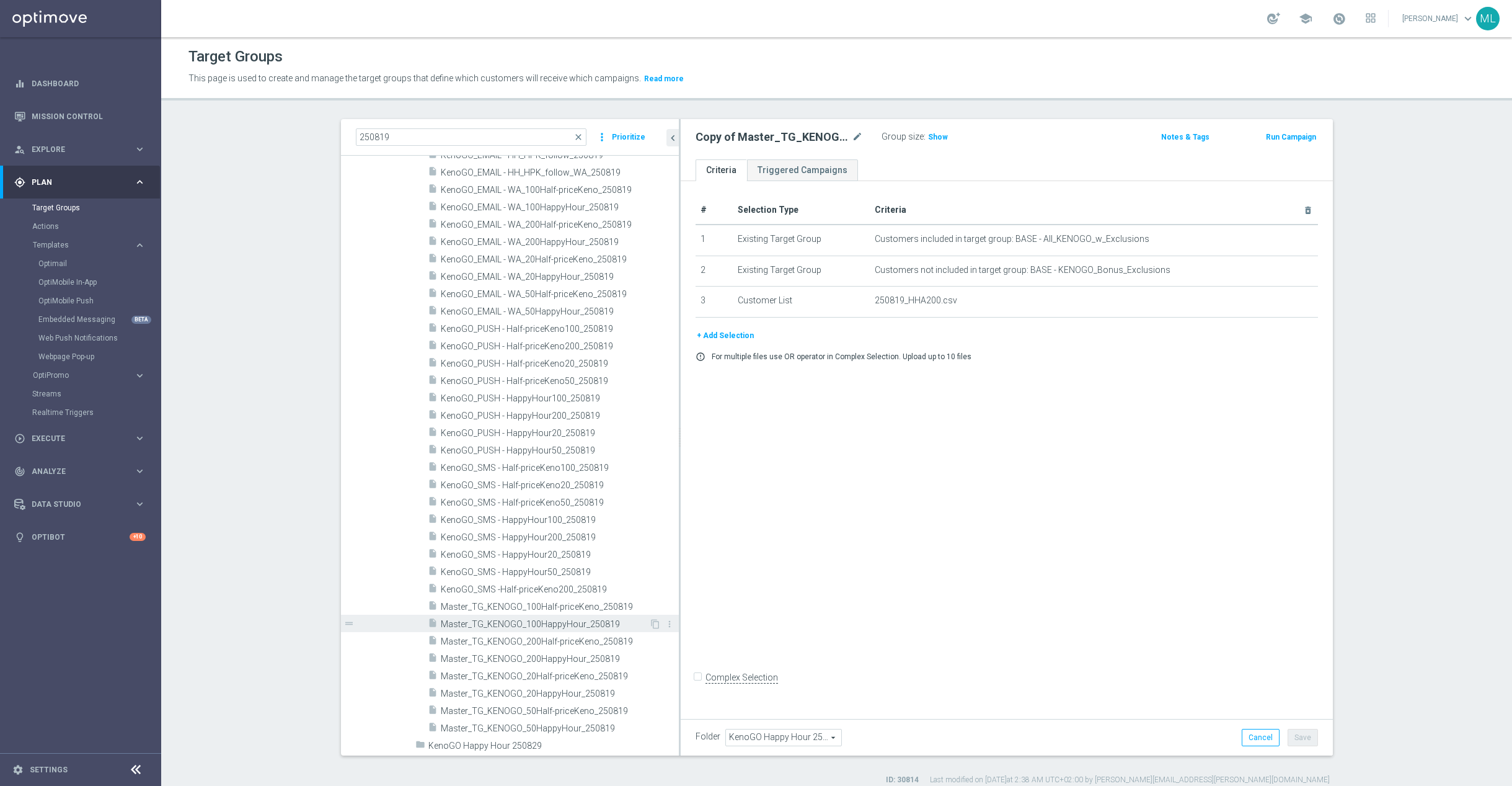
click at [609, 621] on span "Master_TG_KENOGO_100HappyHour_250819" at bounding box center [545, 625] width 209 height 11
click at [657, 622] on icon "content_copy" at bounding box center [655, 624] width 10 height 10
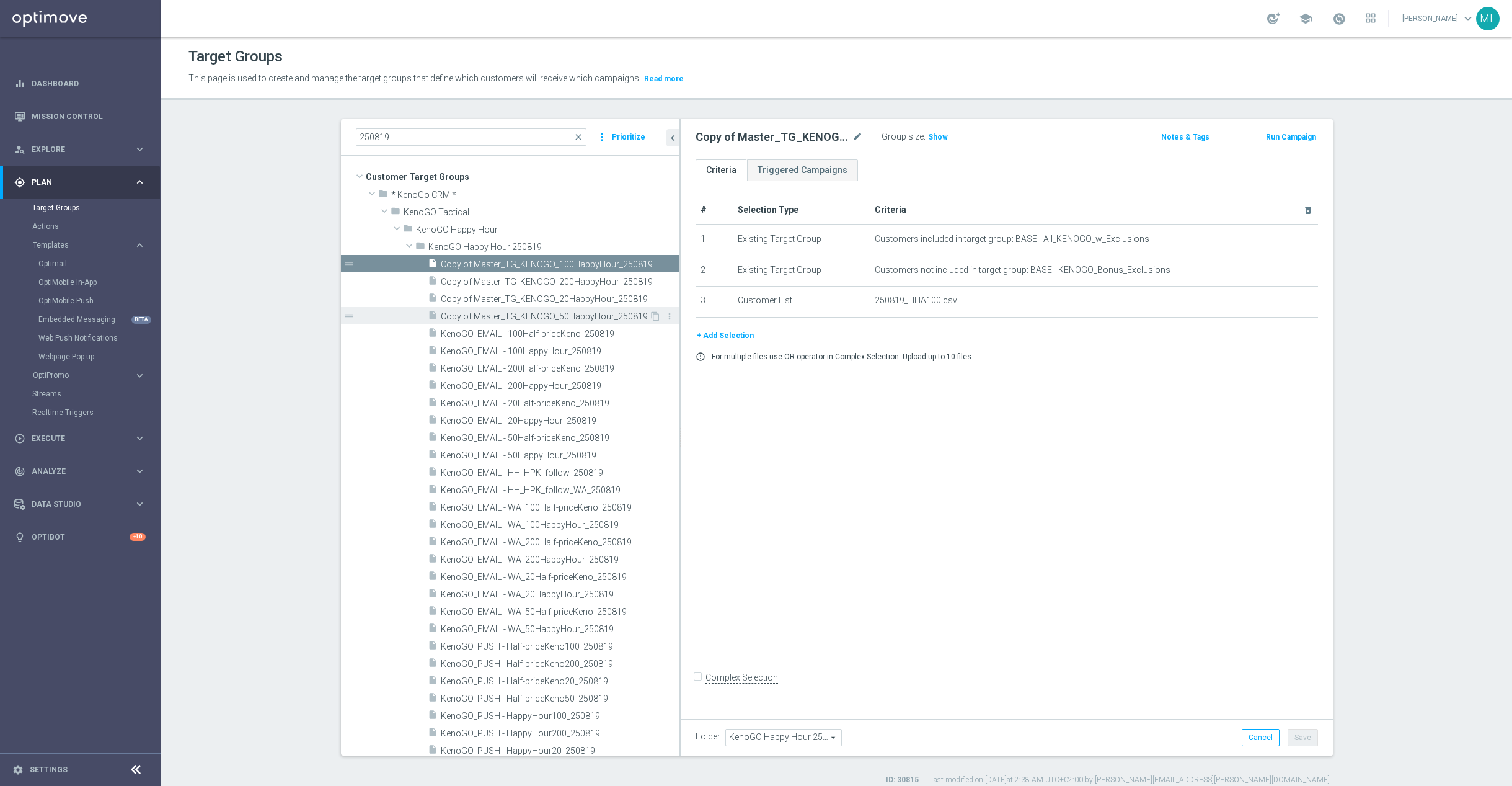
click at [520, 315] on span "Copy of Master_TG_KENOGO_50HappyHour_250819" at bounding box center [545, 316] width 209 height 11
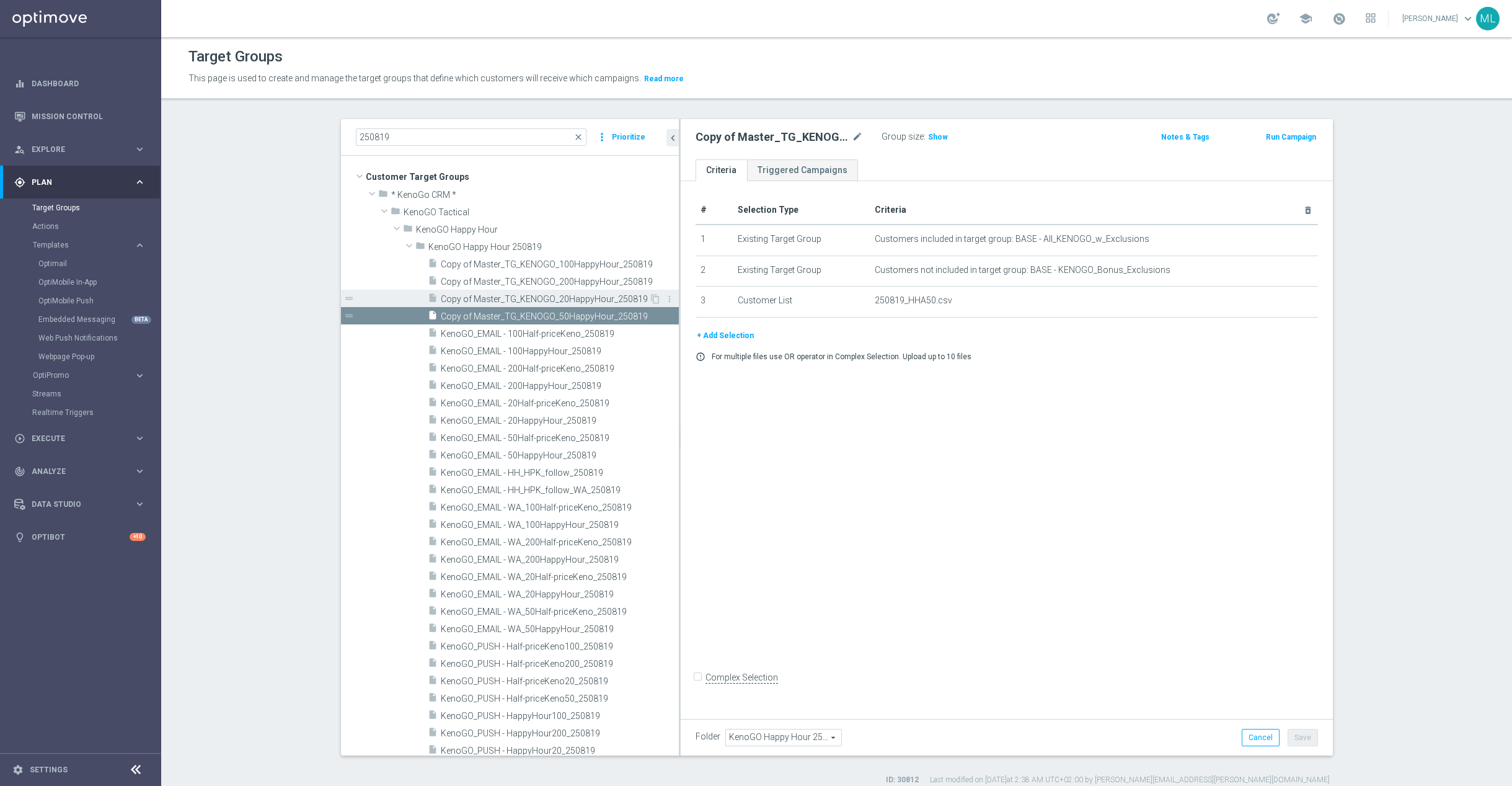
click at [516, 297] on span "Copy of Master_TG_KENOGO_20HappyHour_250819" at bounding box center [545, 299] width 209 height 11
drag, startPoint x: 511, startPoint y: 277, endPoint x: 511, endPoint y: 265, distance: 12.0
click at [511, 277] on span "Copy of Master_TG_KENOGO_200HappyHour_250819" at bounding box center [560, 282] width 238 height 11
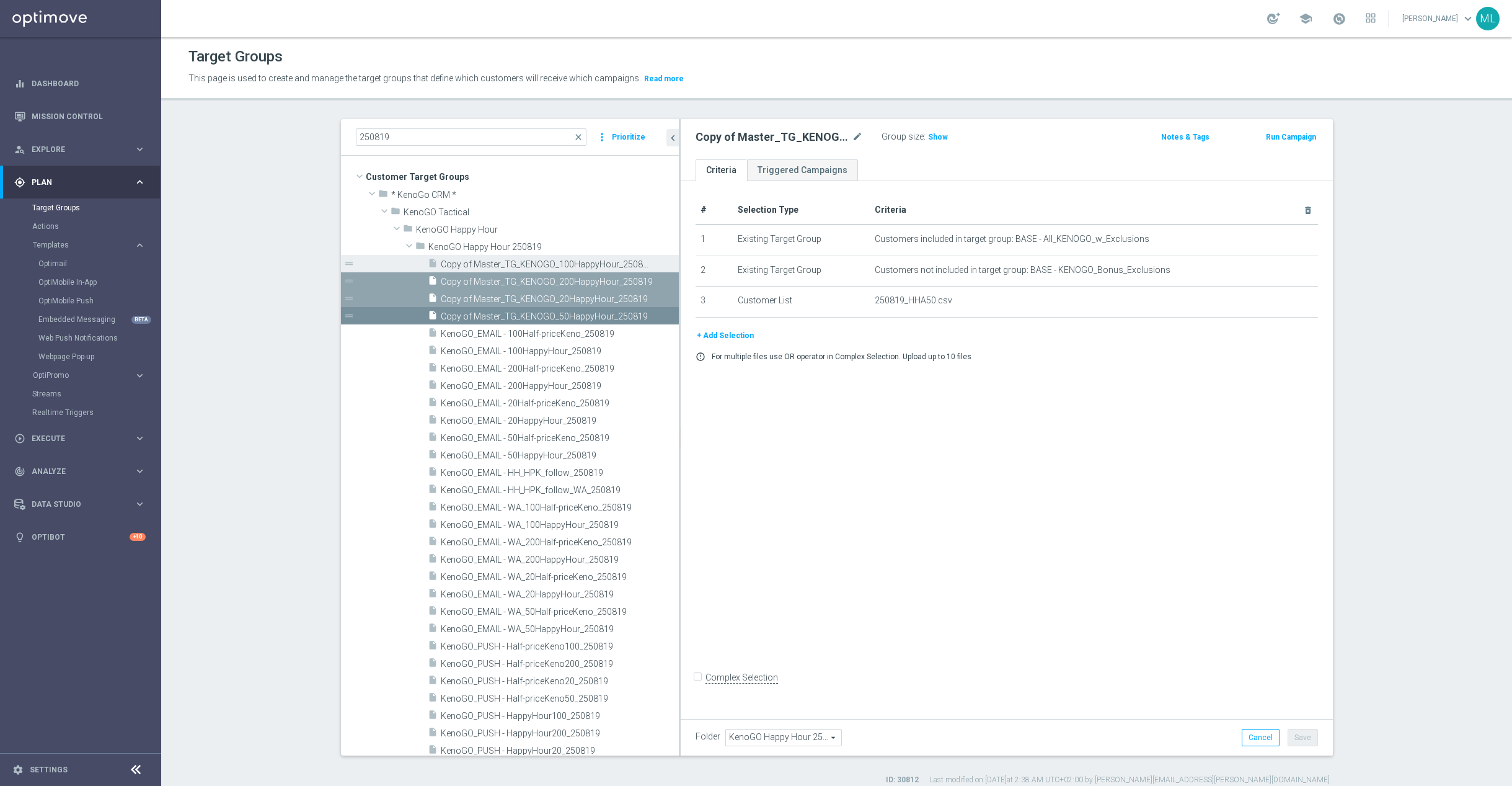
click at [511, 259] on span "Copy of Master_TG_KENOGO_100HappyHour_250819" at bounding box center [546, 264] width 210 height 11
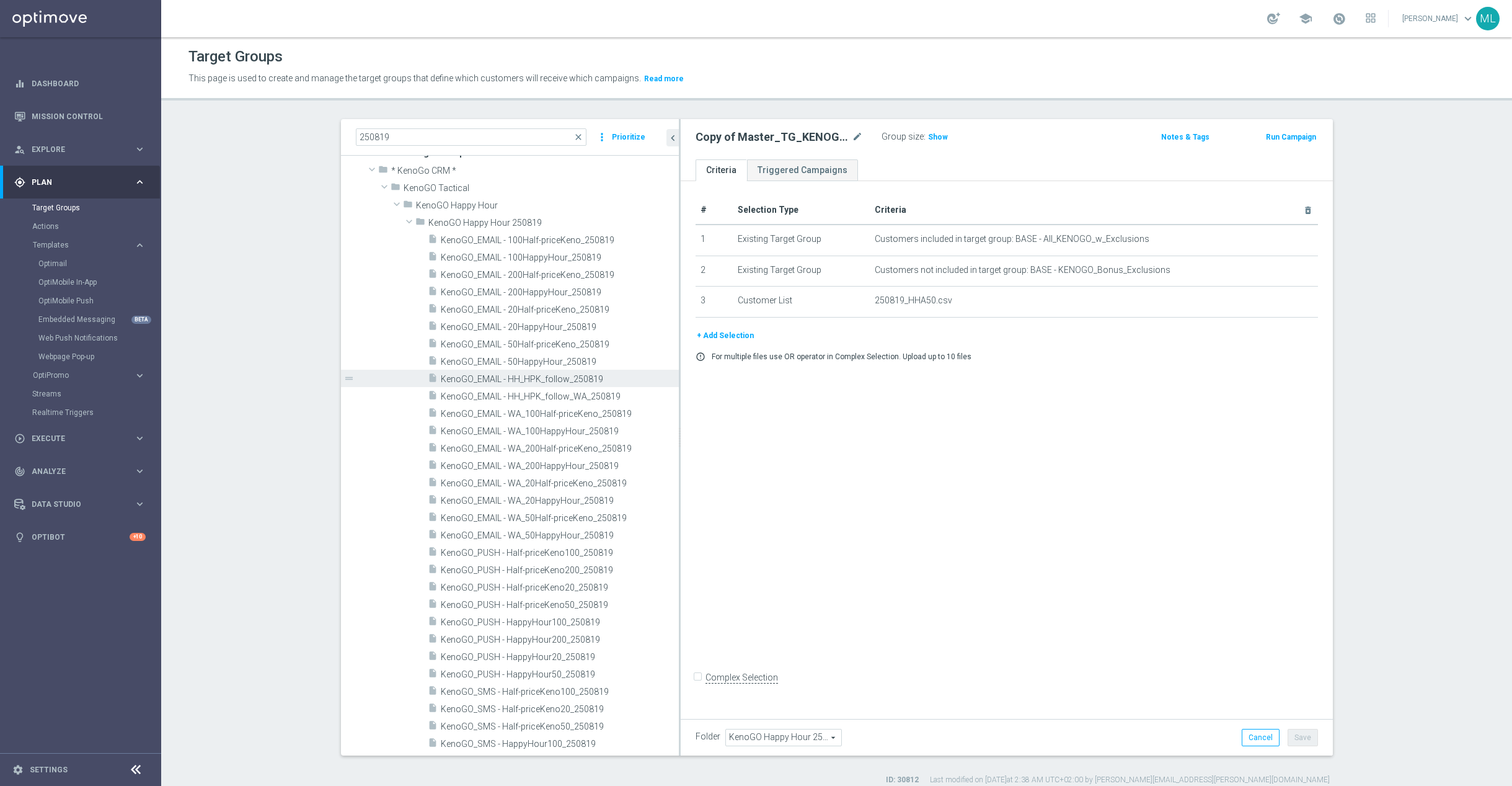
scroll to position [21, 0]
click at [565, 297] on span "KenoGO_EMAIL - 200HappyHour_250819" at bounding box center [546, 297] width 210 height 11
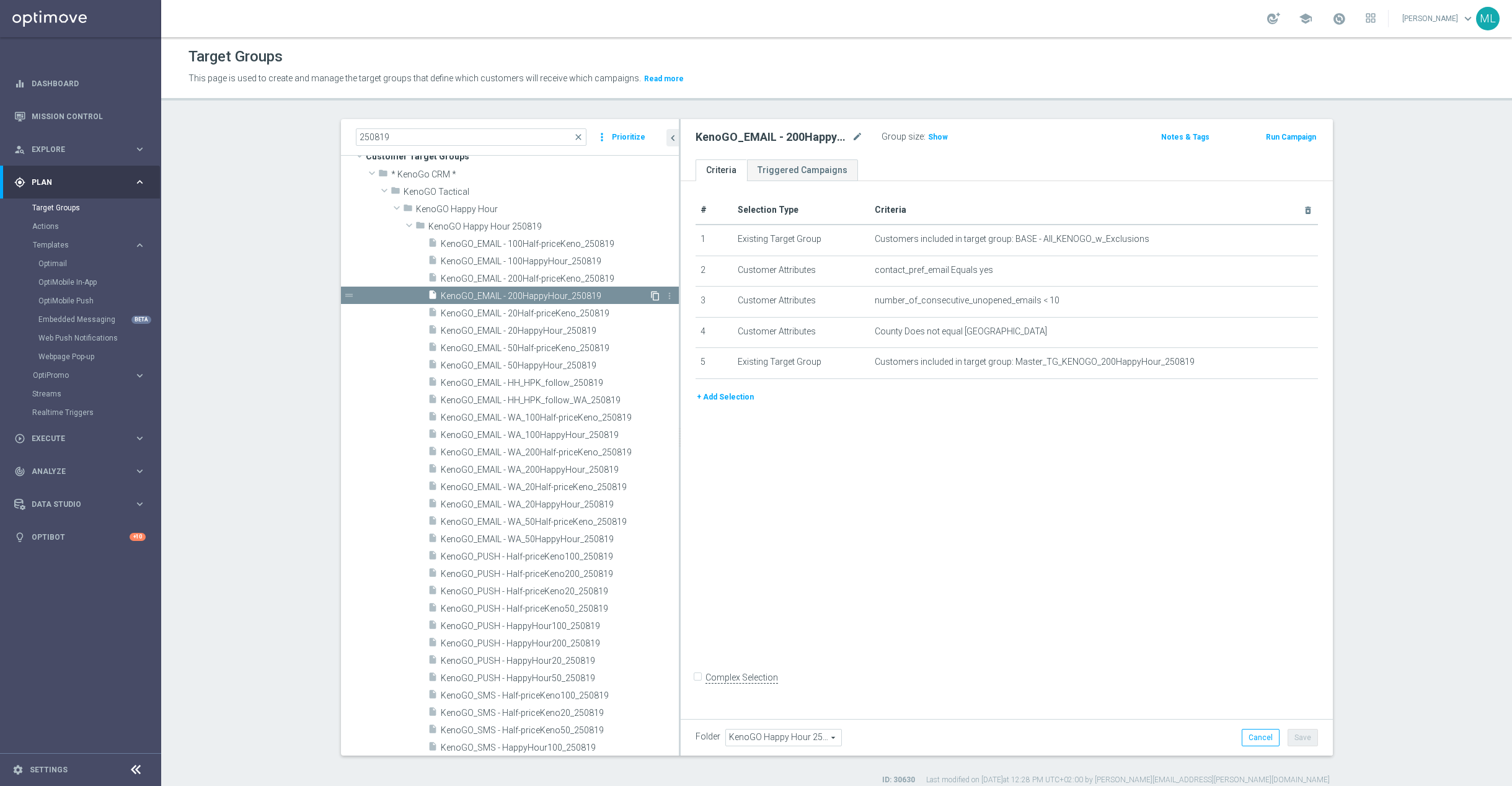
click at [653, 297] on icon "content_copy" at bounding box center [655, 296] width 10 height 10
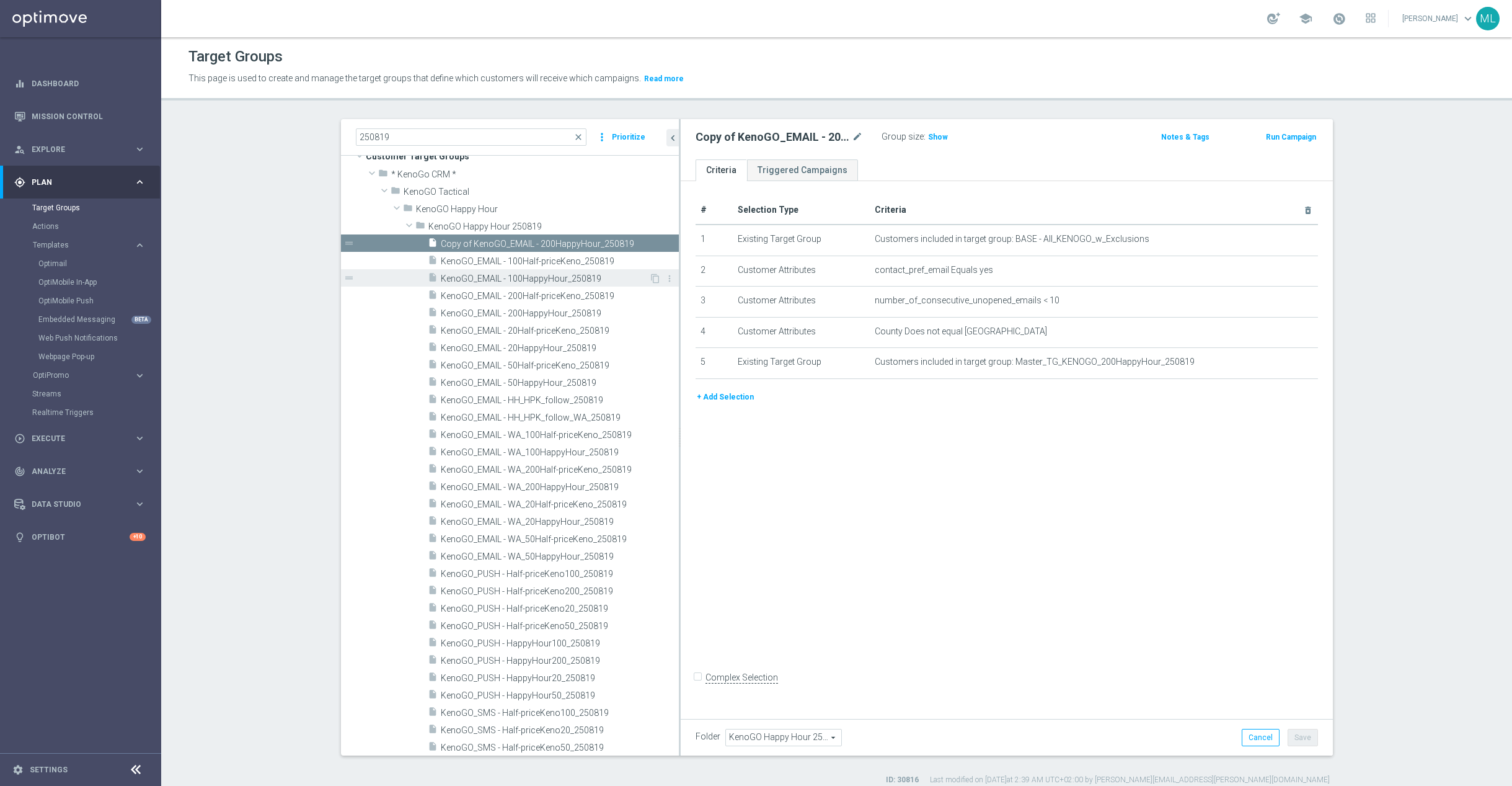
click at [588, 280] on span "KenoGO_EMAIL - 100HappyHour_250819" at bounding box center [545, 279] width 209 height 11
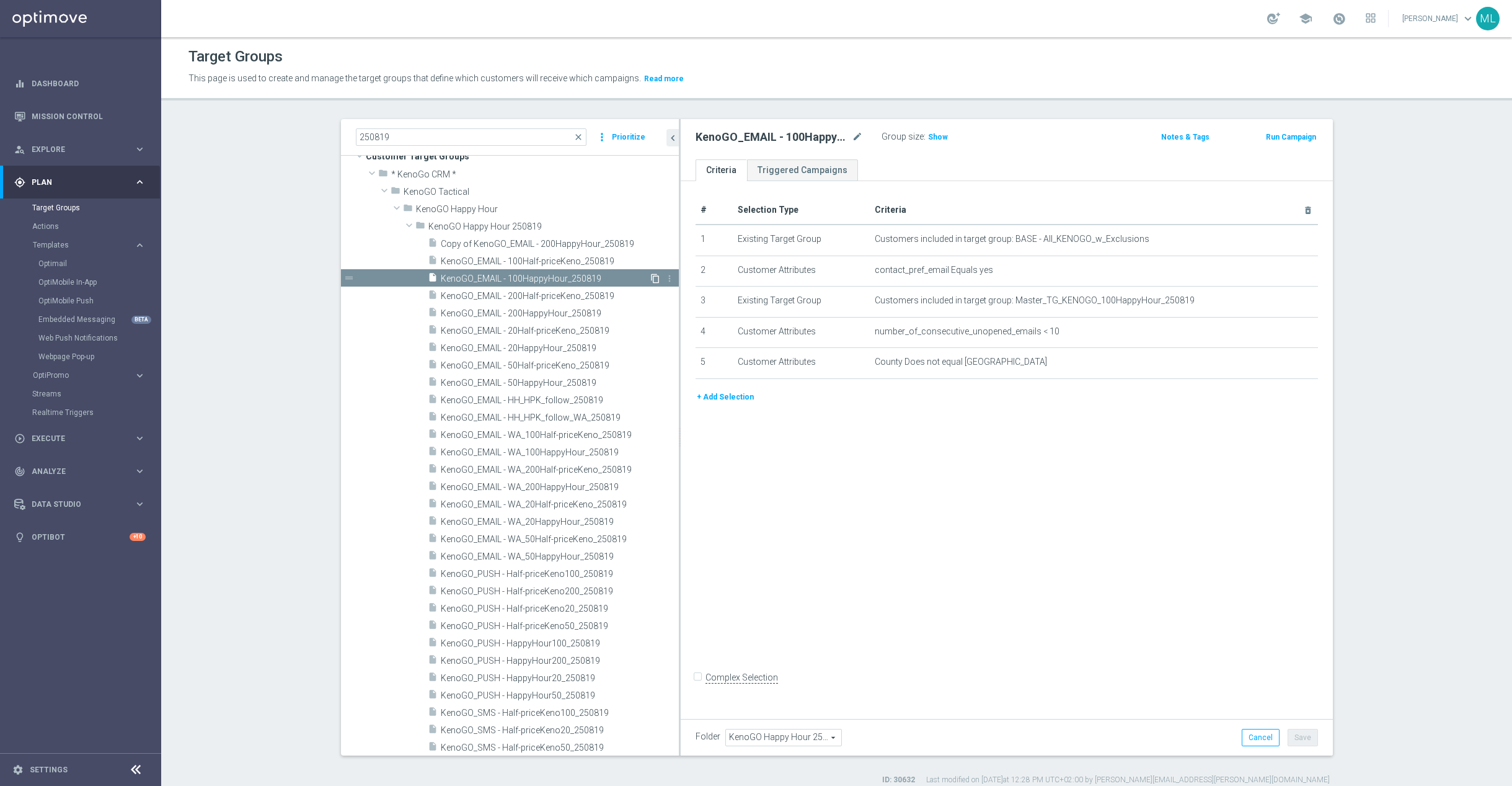
click at [653, 278] on icon "content_copy" at bounding box center [655, 278] width 10 height 10
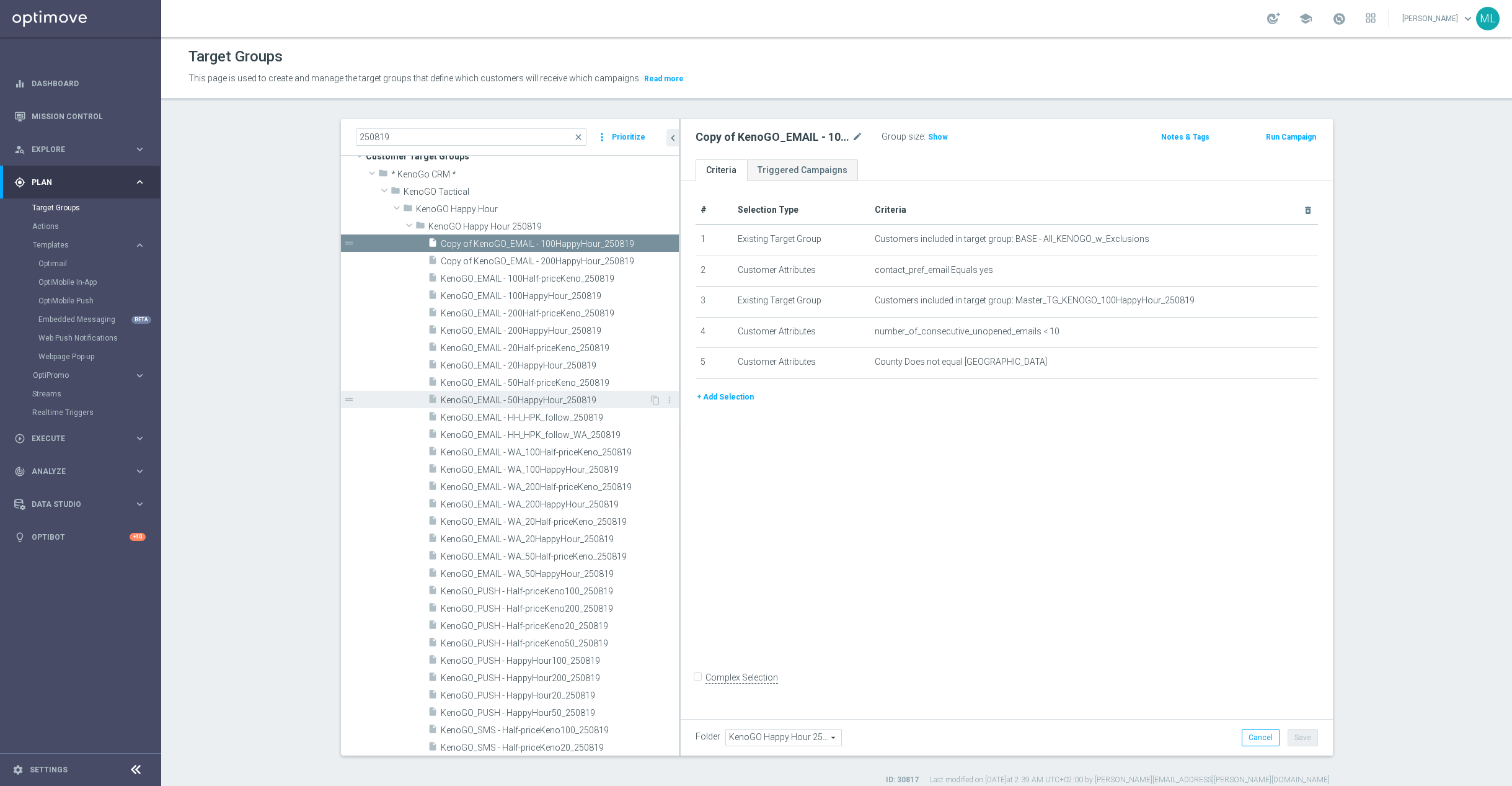
click at [586, 400] on span "KenoGO_EMAIL - 50HappyHour_250819" at bounding box center [545, 401] width 209 height 11
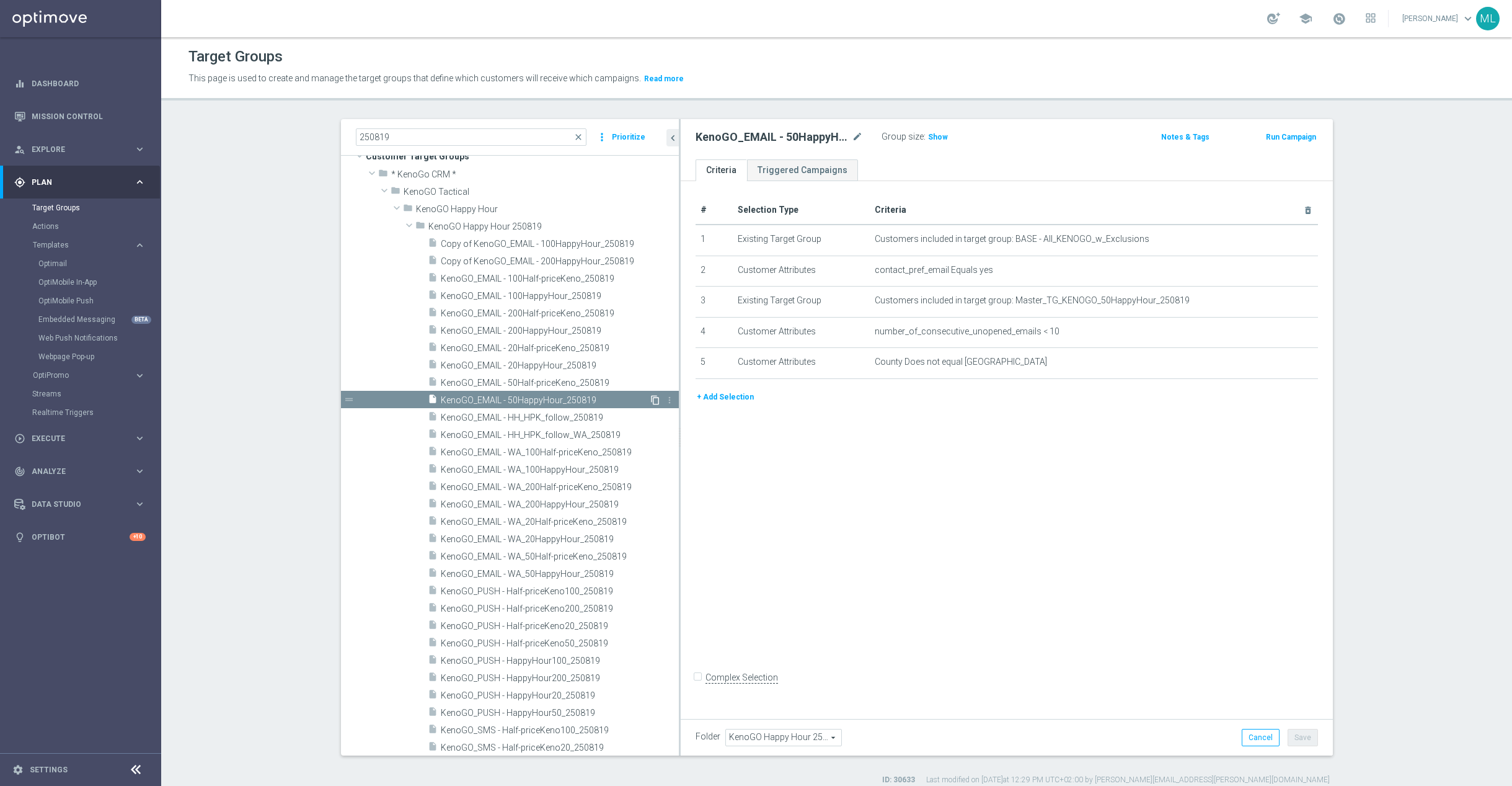
click at [656, 399] on icon "content_copy" at bounding box center [655, 400] width 10 height 10
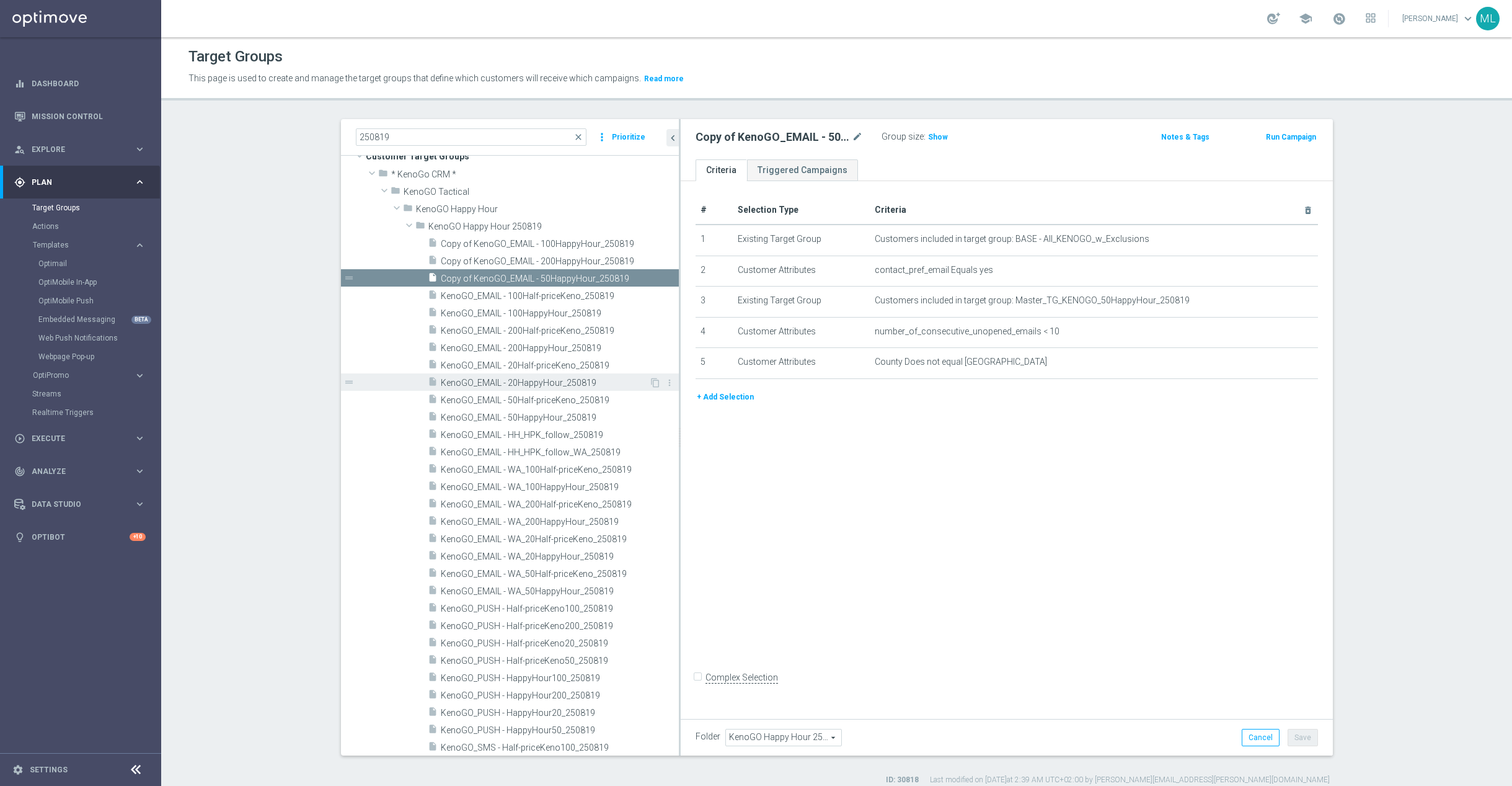
click at [574, 382] on span "KenoGO_EMAIL - 20HappyHour_250819" at bounding box center [545, 383] width 209 height 11
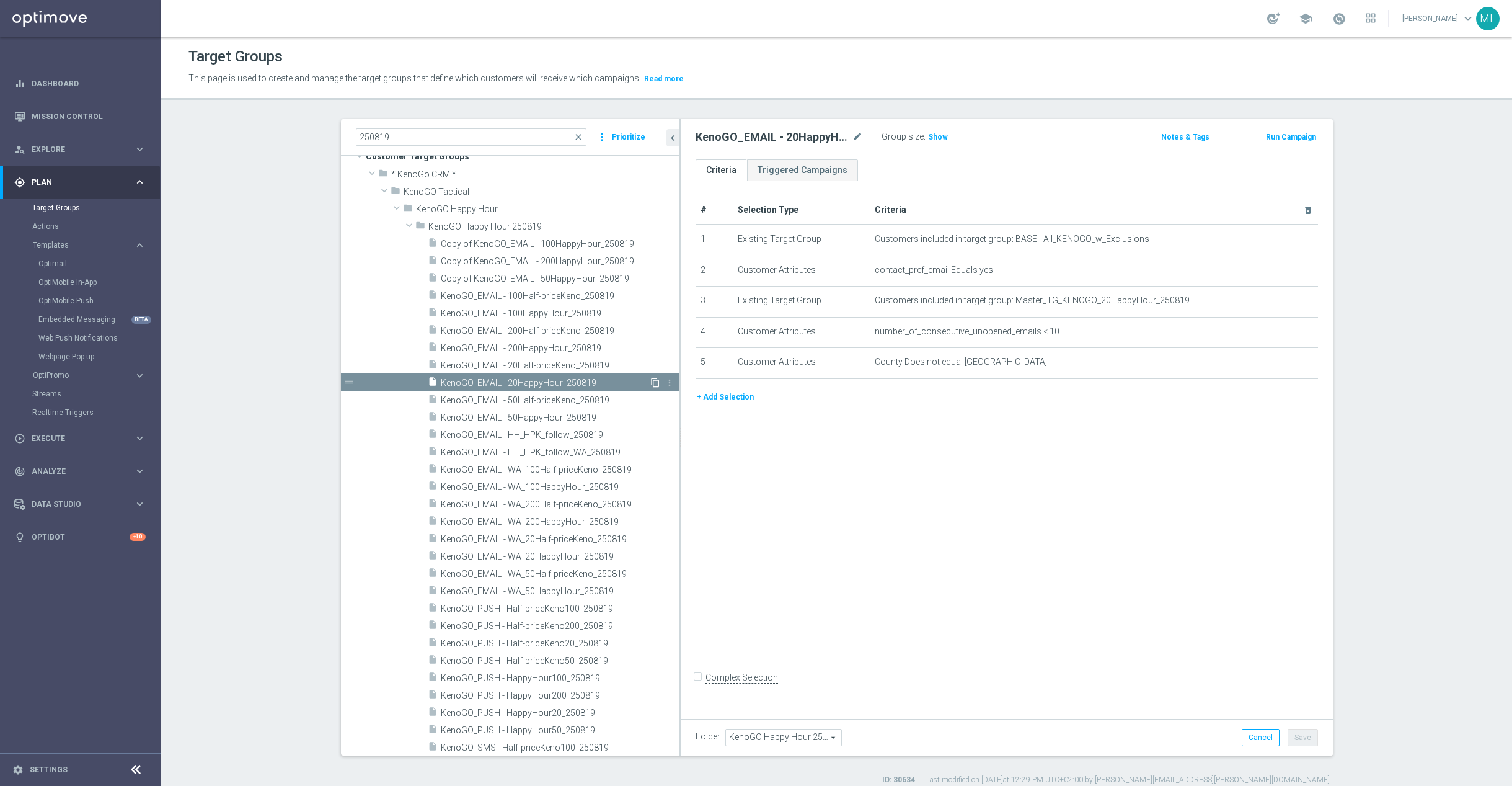
click at [652, 382] on icon "content_copy" at bounding box center [655, 382] width 10 height 10
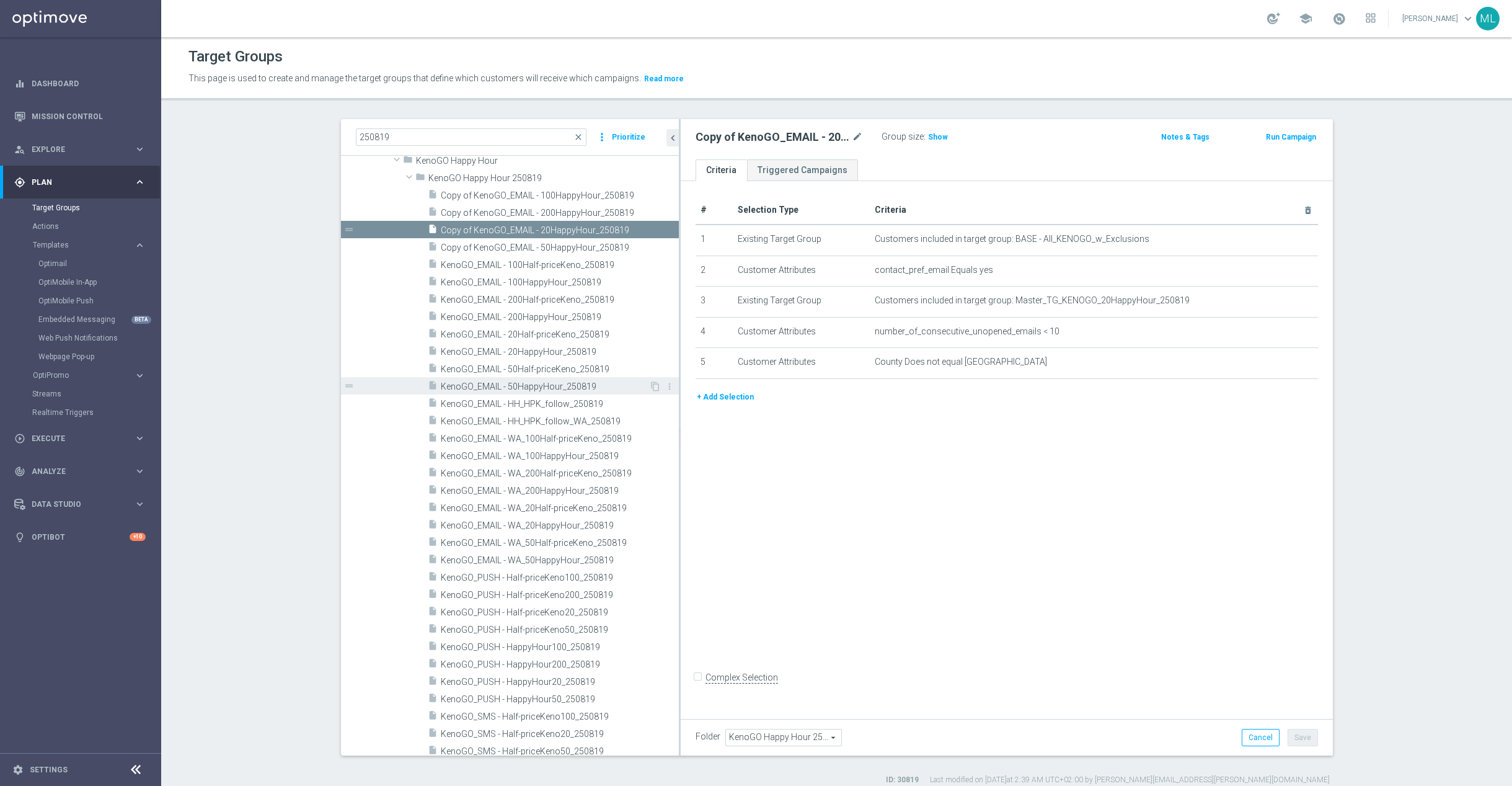
scroll to position [78, 0]
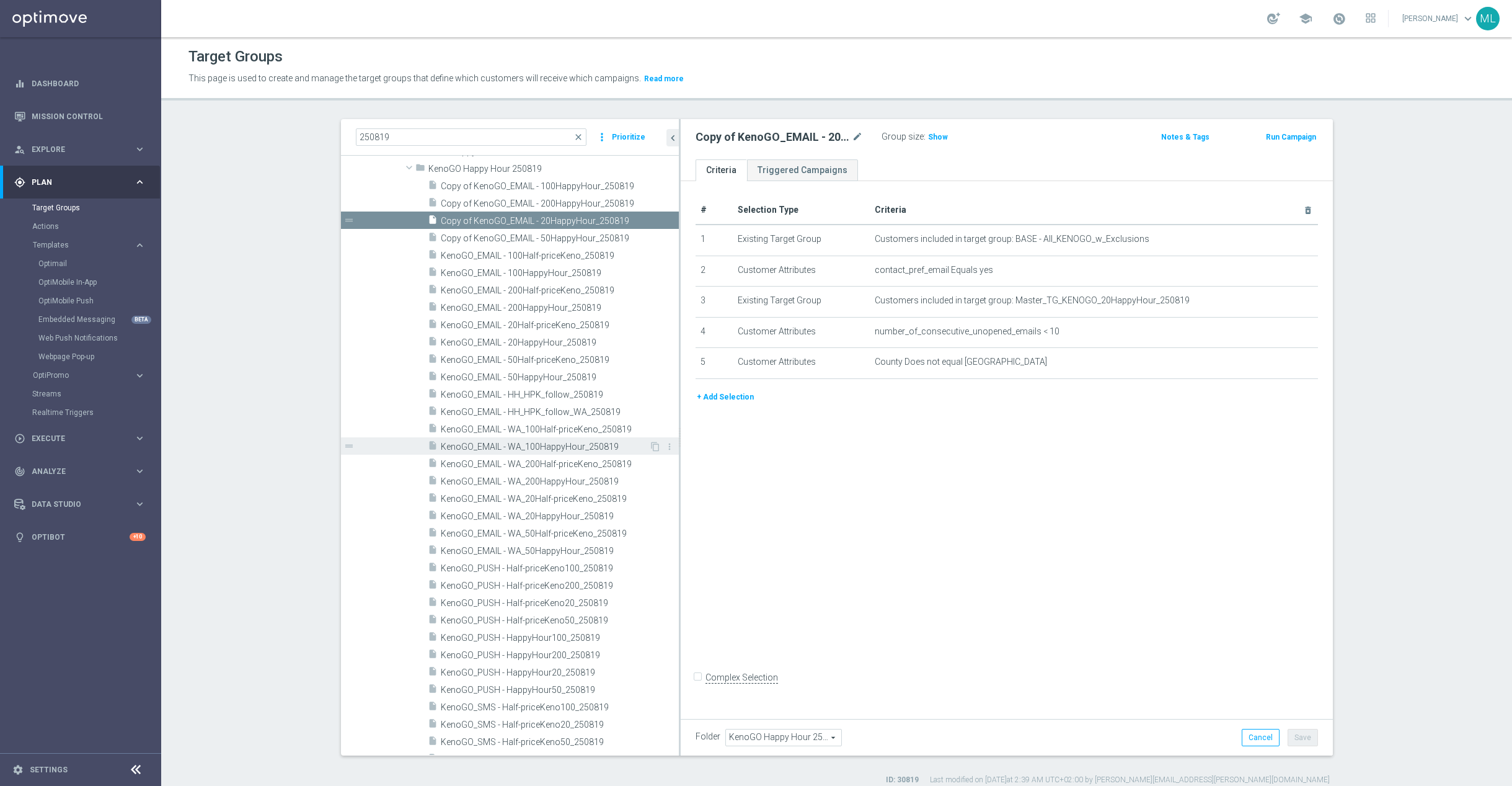
click at [583, 446] on span "KenoGO_EMAIL - WA_100HappyHour_250819" at bounding box center [545, 447] width 209 height 11
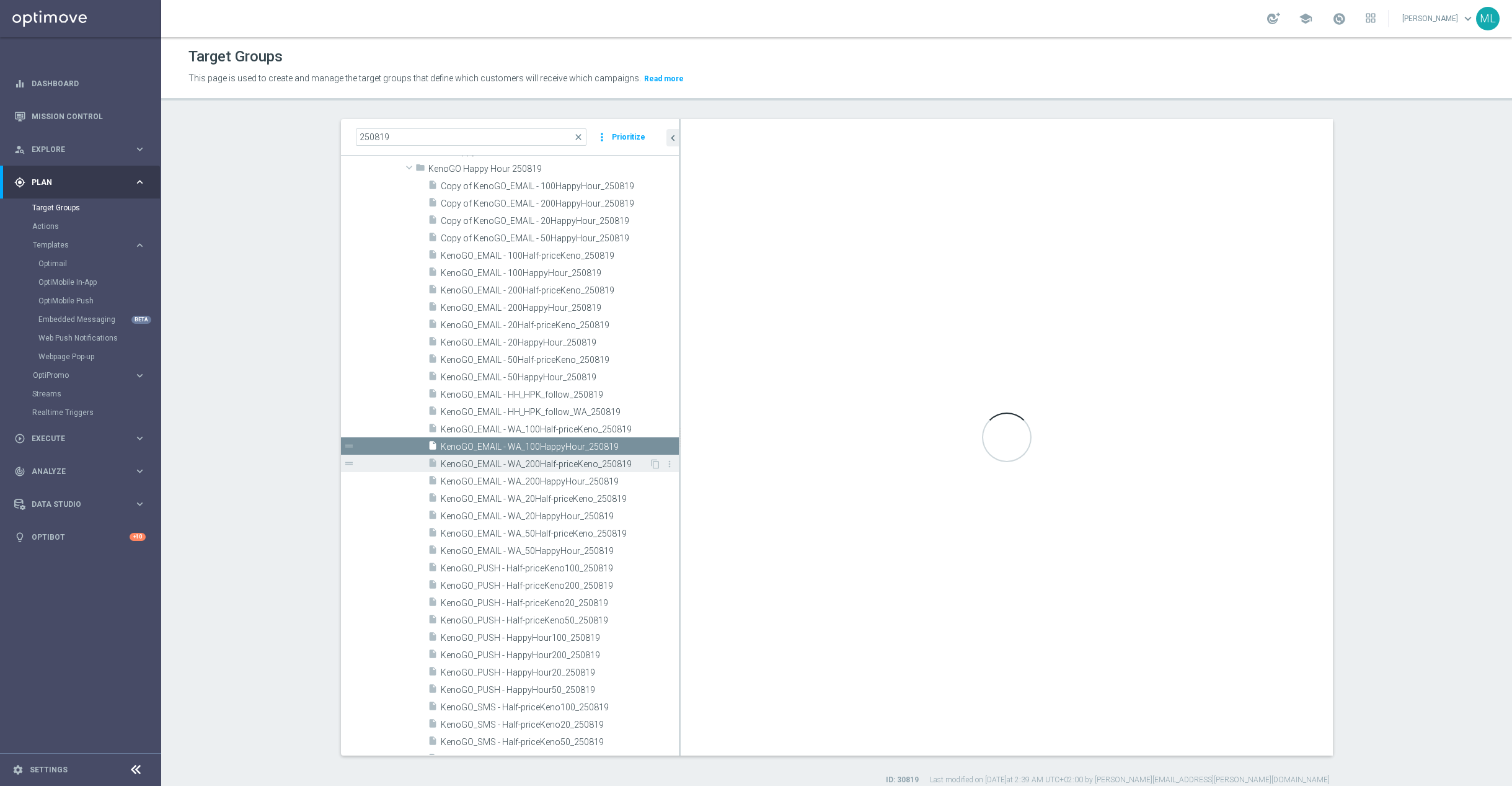
click at [588, 462] on span "KenoGO_EMAIL - WA_200Half-priceKeno_250819" at bounding box center [545, 464] width 209 height 11
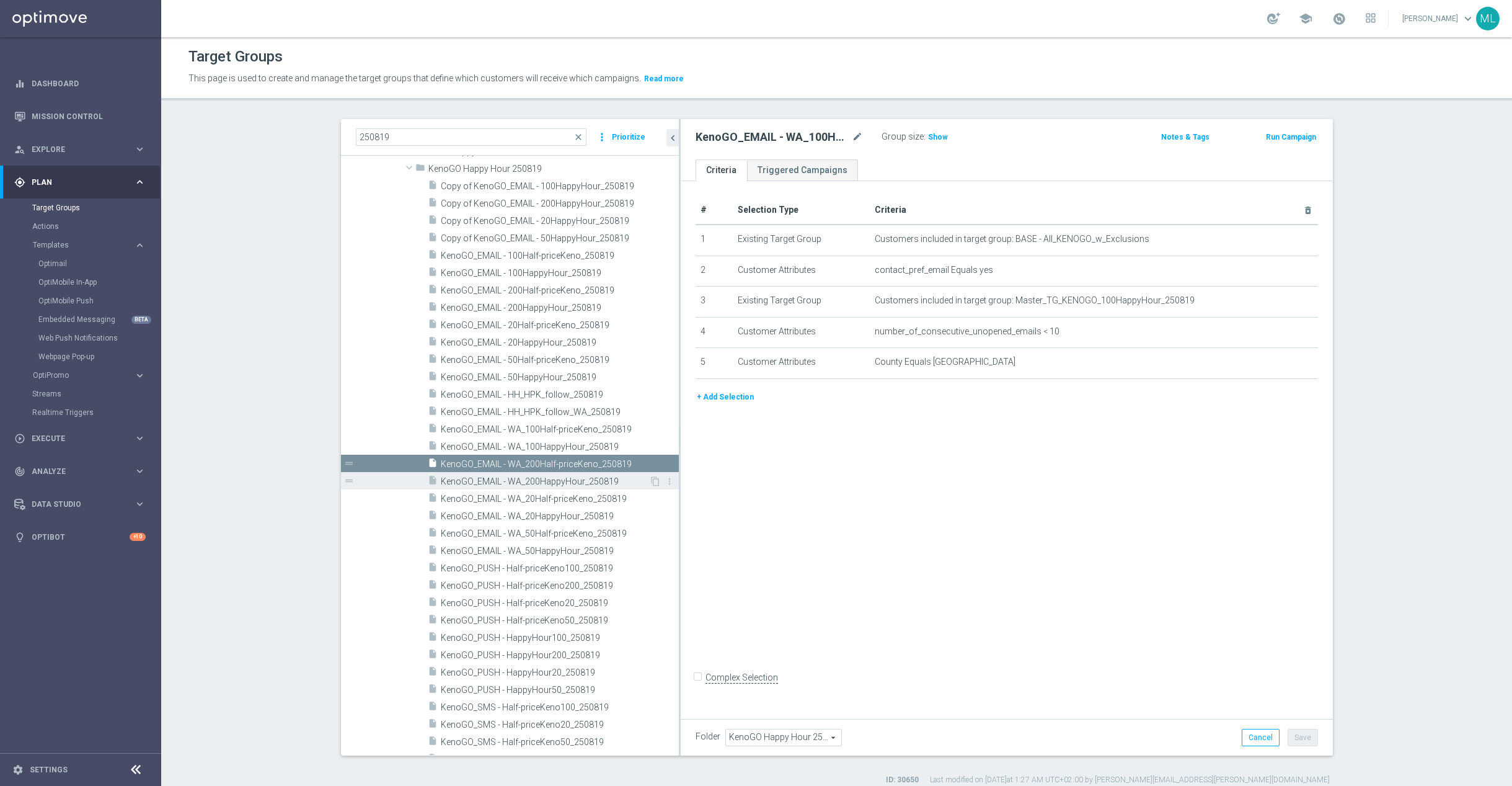
click at [591, 481] on span "KenoGO_EMAIL - WA_200HappyHour_250819" at bounding box center [545, 481] width 209 height 11
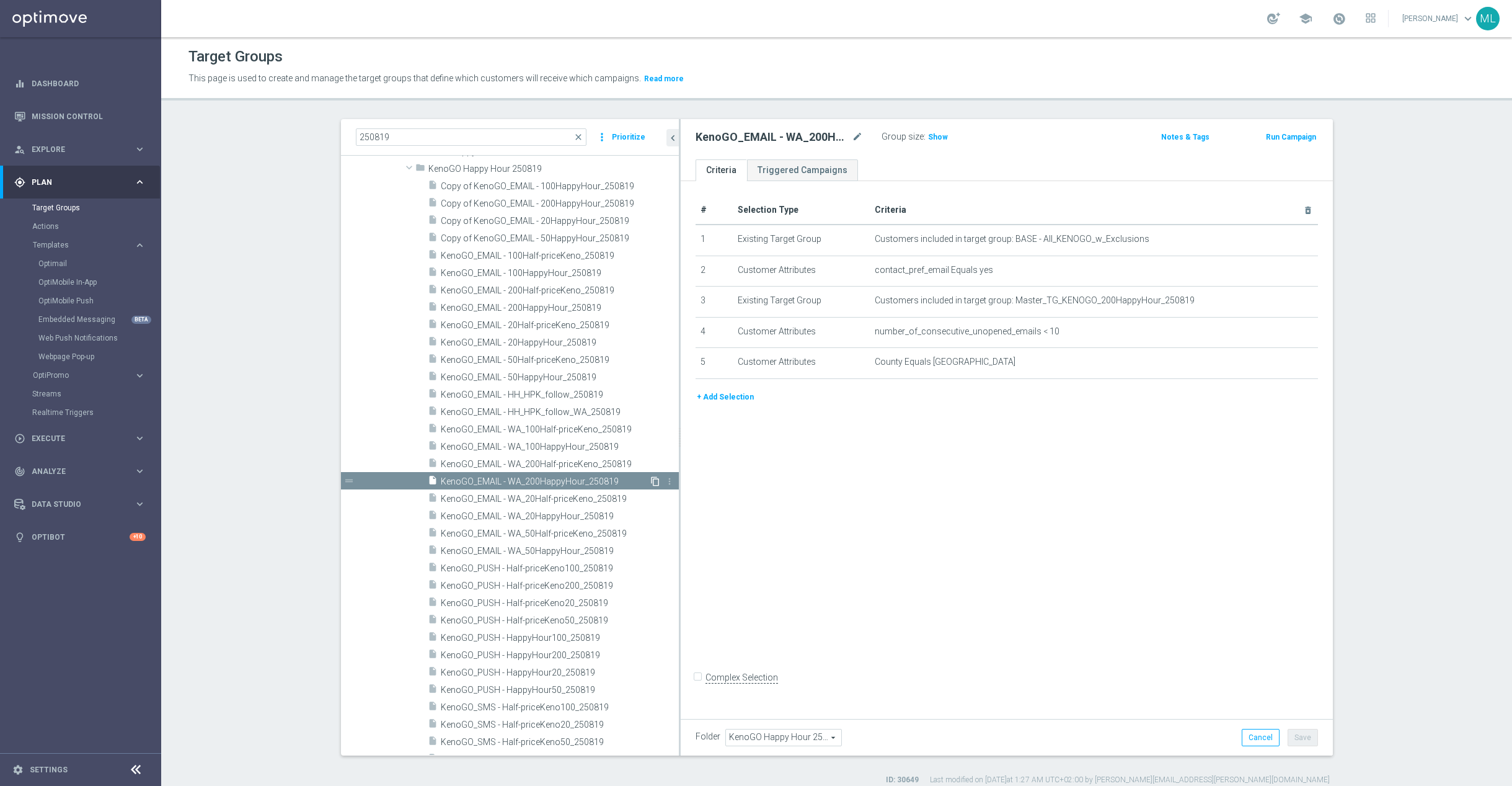
click at [653, 482] on icon "content_copy" at bounding box center [655, 480] width 10 height 10
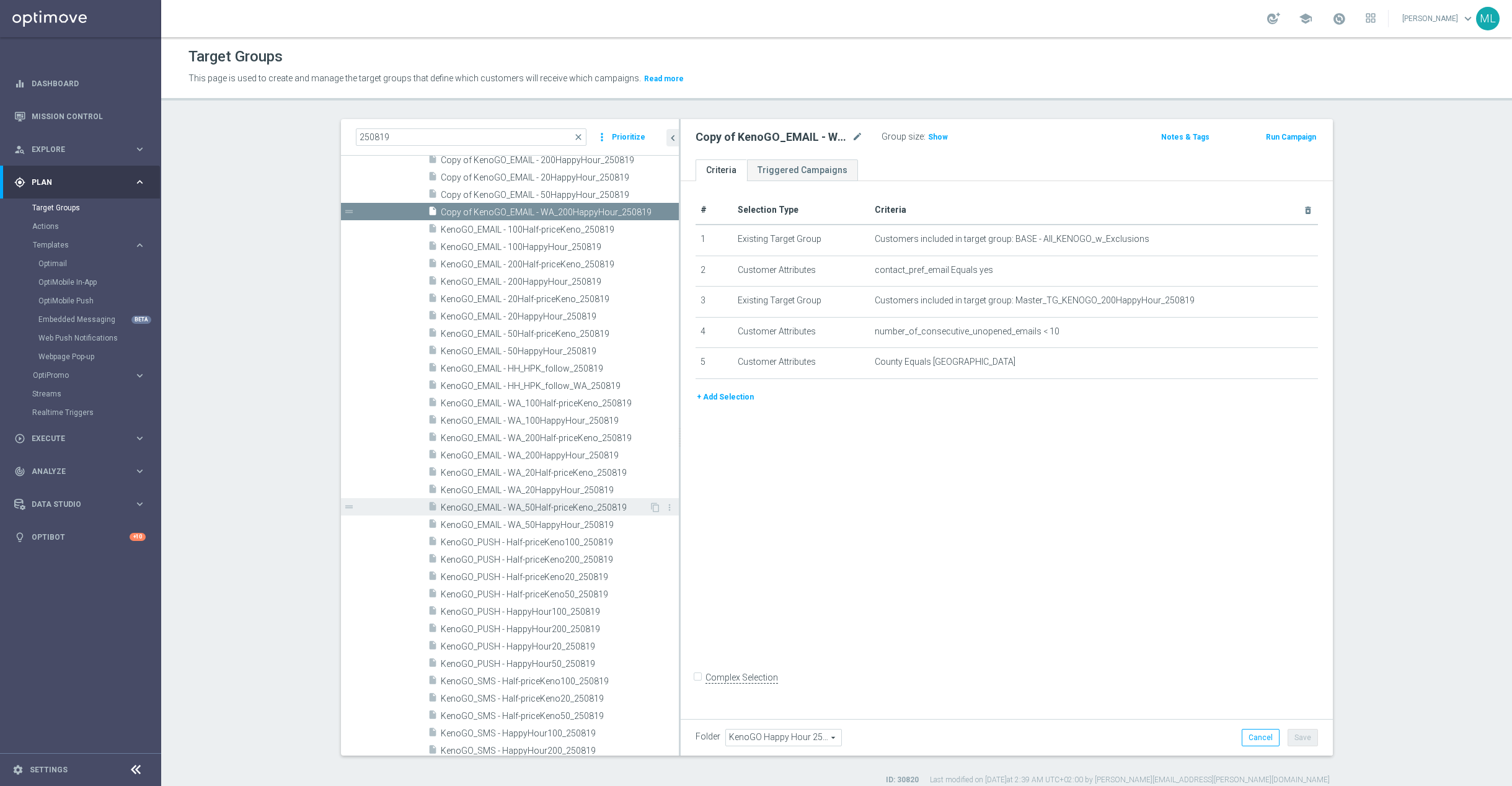
scroll to position [127, 0]
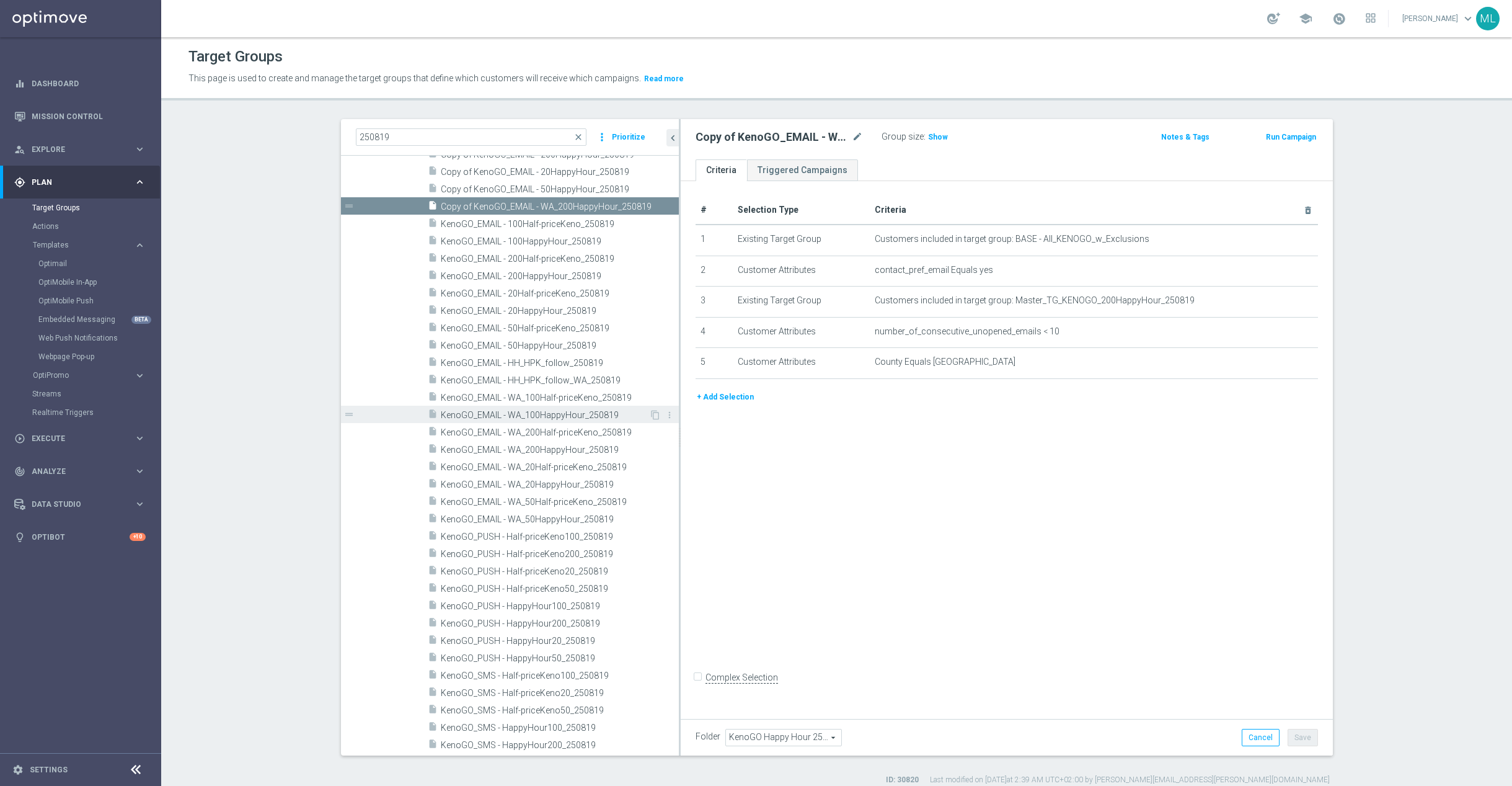
click at [603, 414] on span "KenoGO_EMAIL - WA_100HappyHour_250819" at bounding box center [545, 415] width 209 height 11
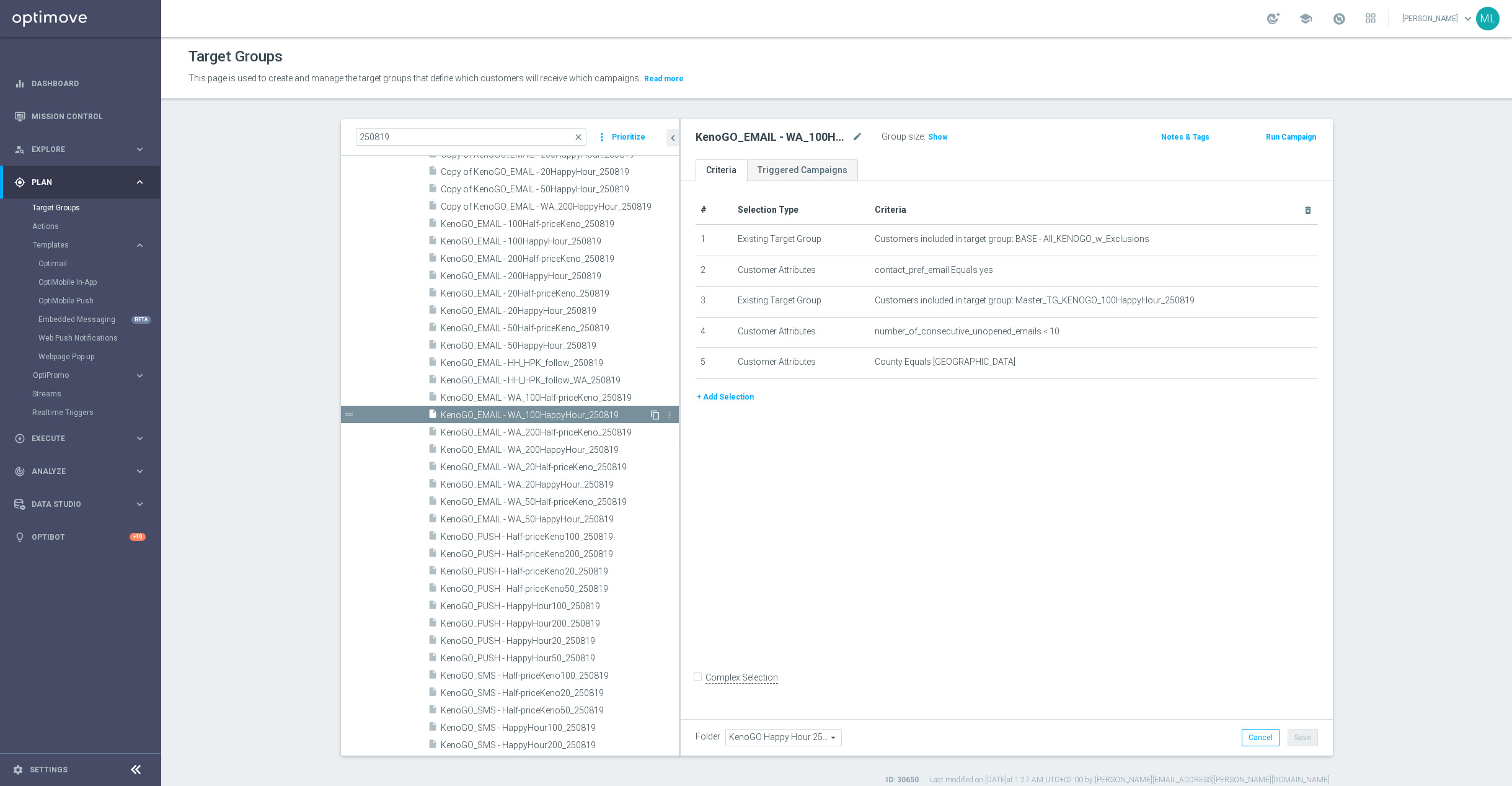
click at [654, 416] on icon "content_copy" at bounding box center [655, 414] width 10 height 10
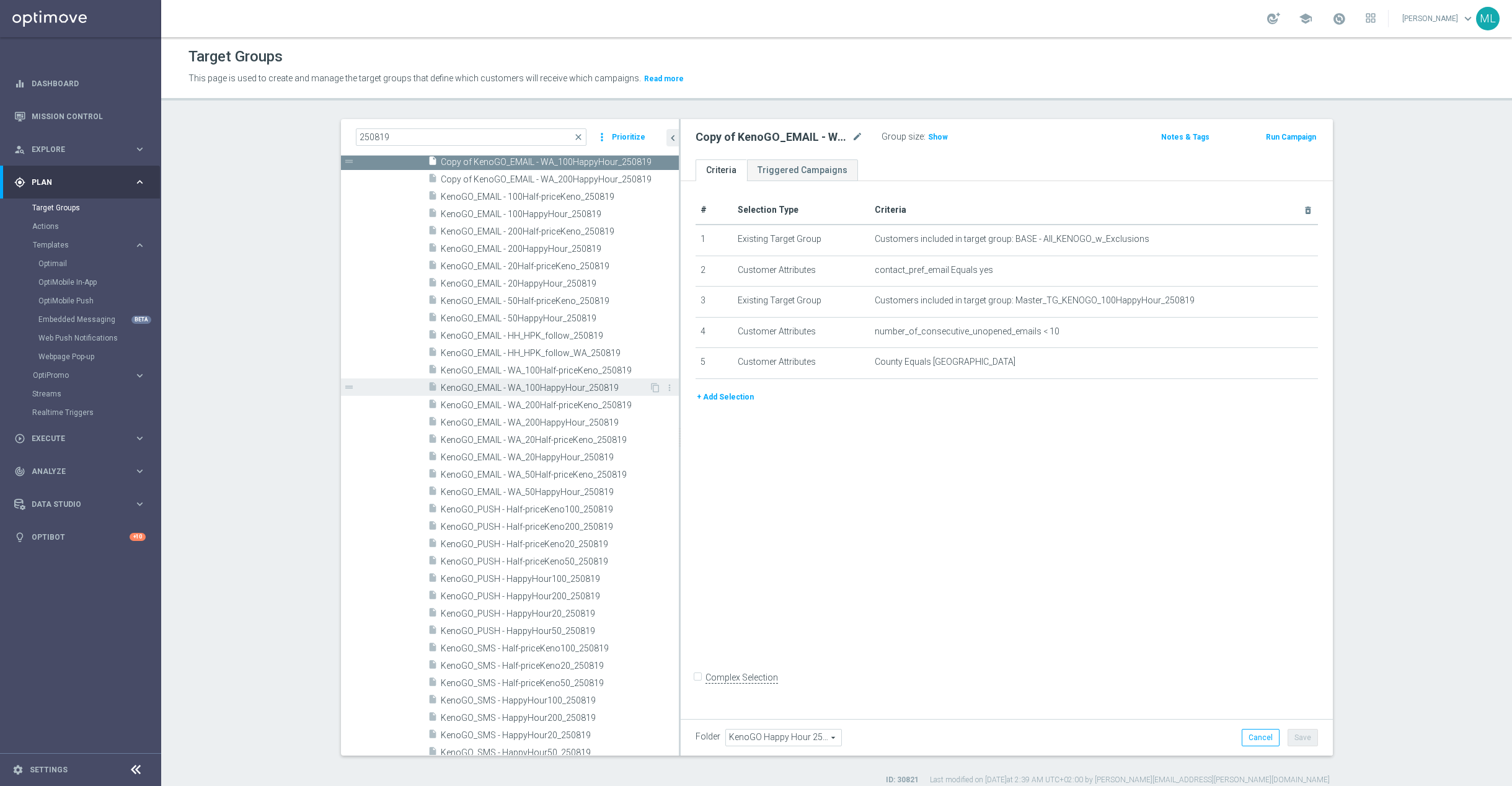
scroll to position [176, 0]
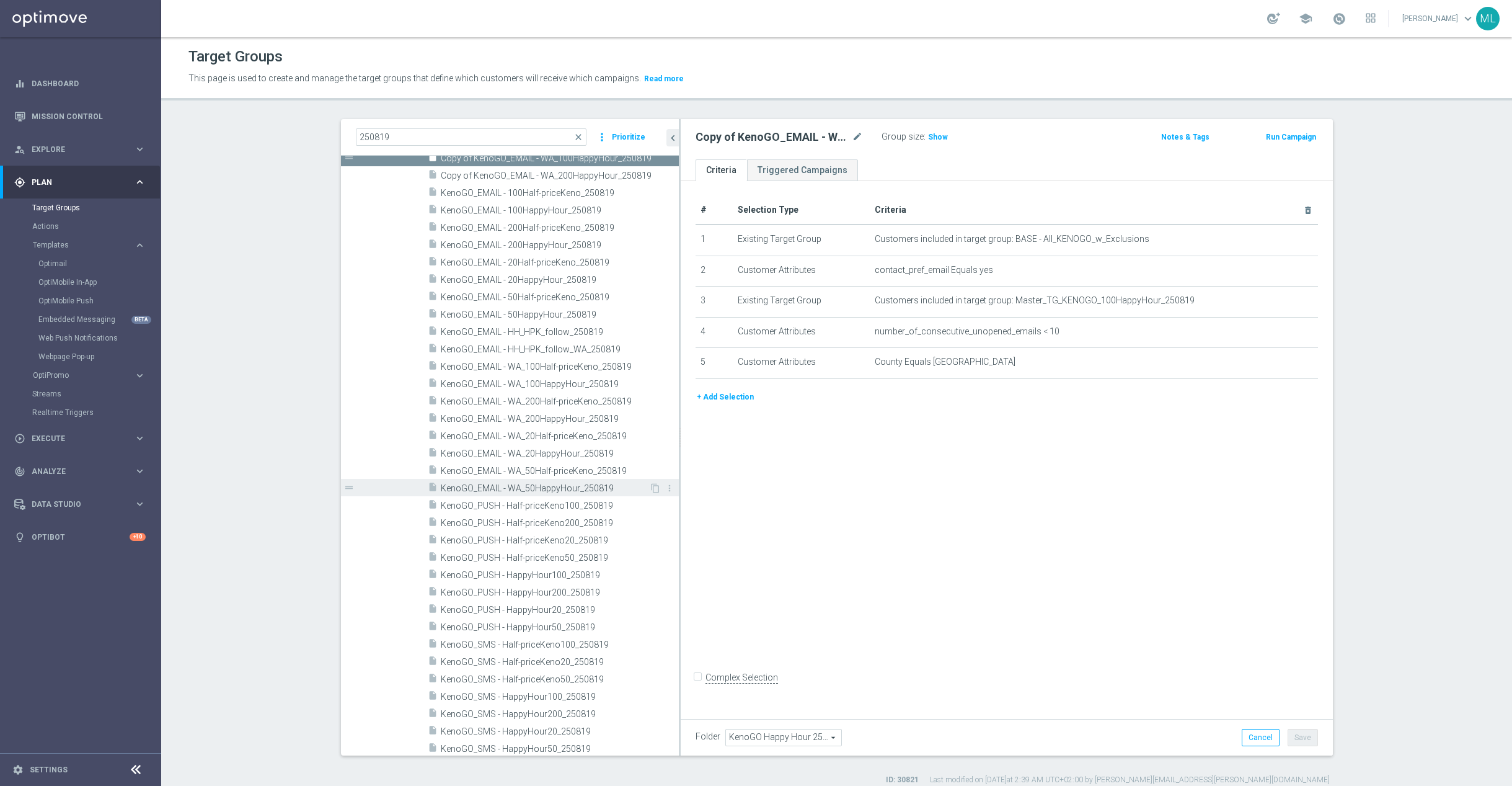
click at [587, 489] on span "KenoGO_EMAIL - WA_50HappyHour_250819" at bounding box center [545, 488] width 209 height 11
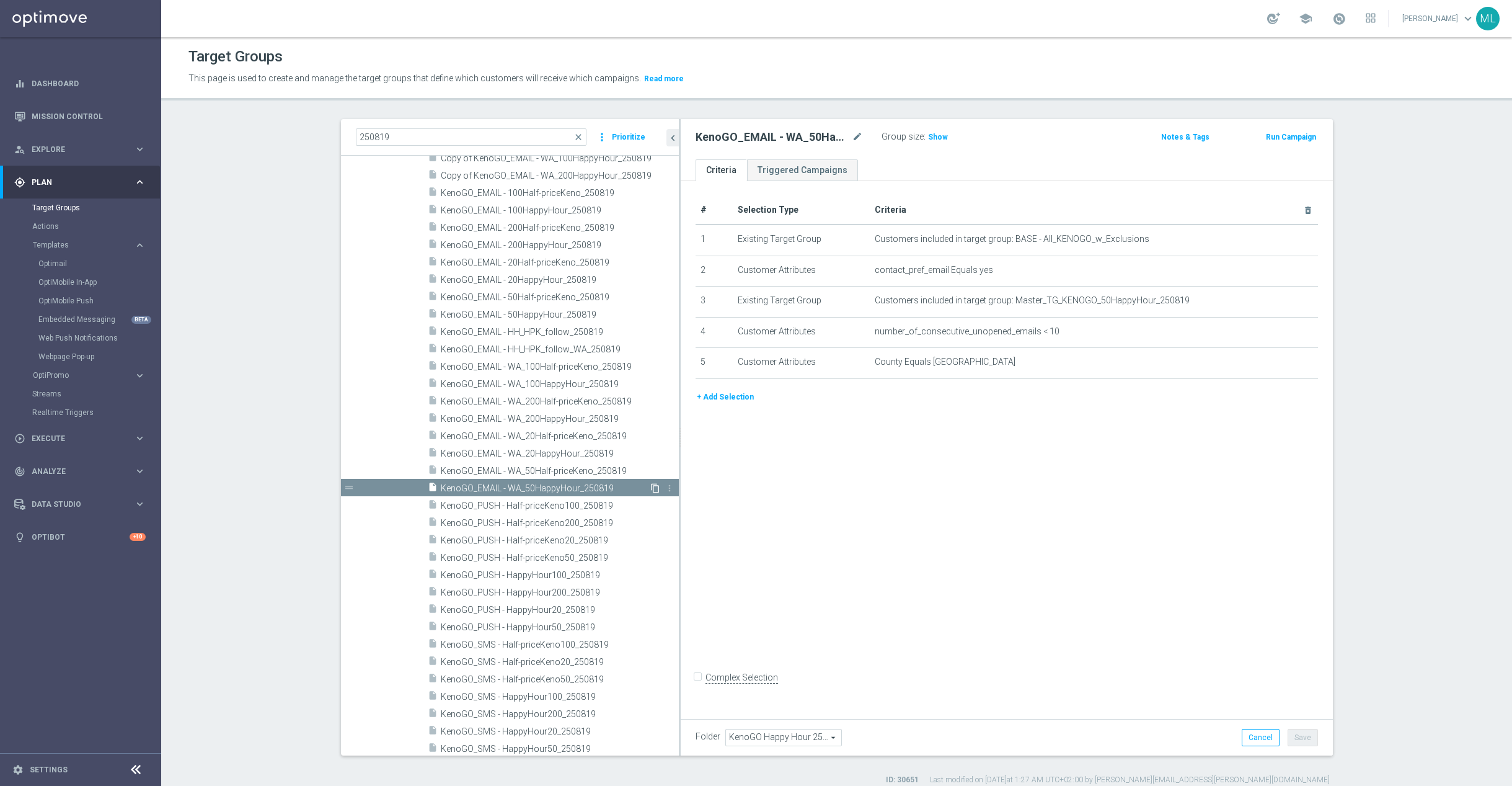
click at [655, 486] on icon "content_copy" at bounding box center [655, 488] width 10 height 10
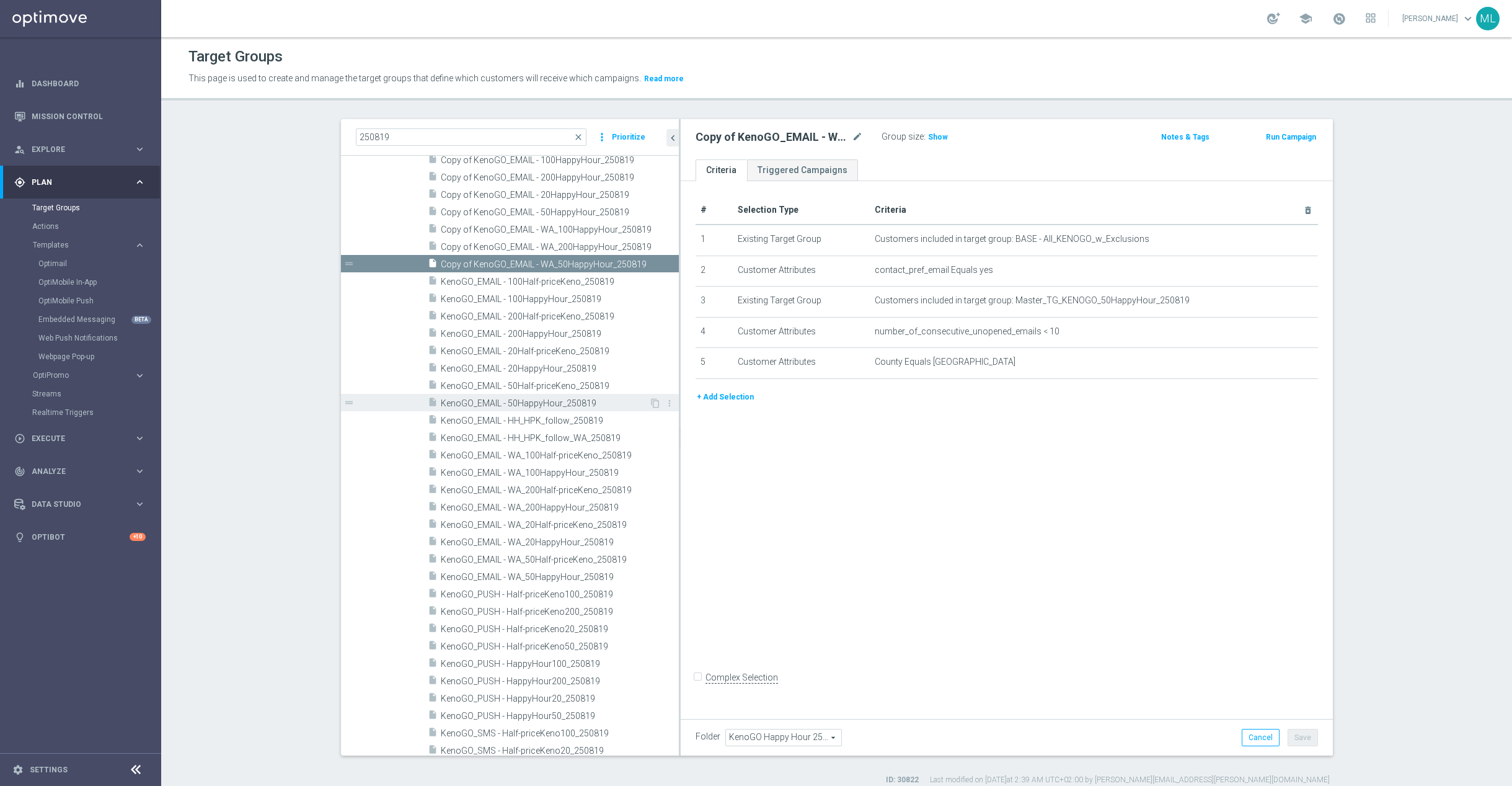
scroll to position [134, 0]
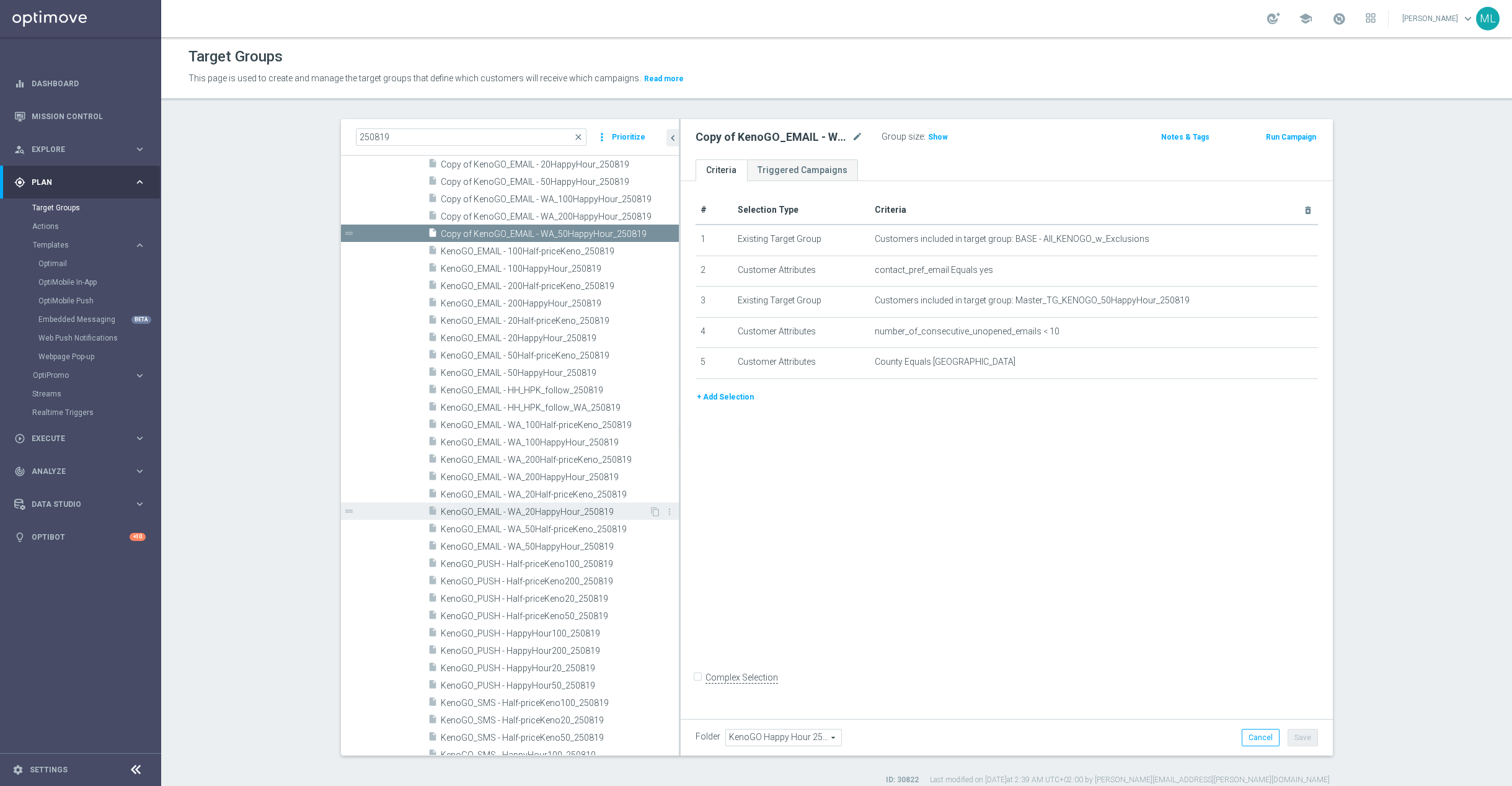
click at [577, 511] on span "KenoGO_EMAIL - WA_20HappyHour_250819" at bounding box center [545, 512] width 209 height 11
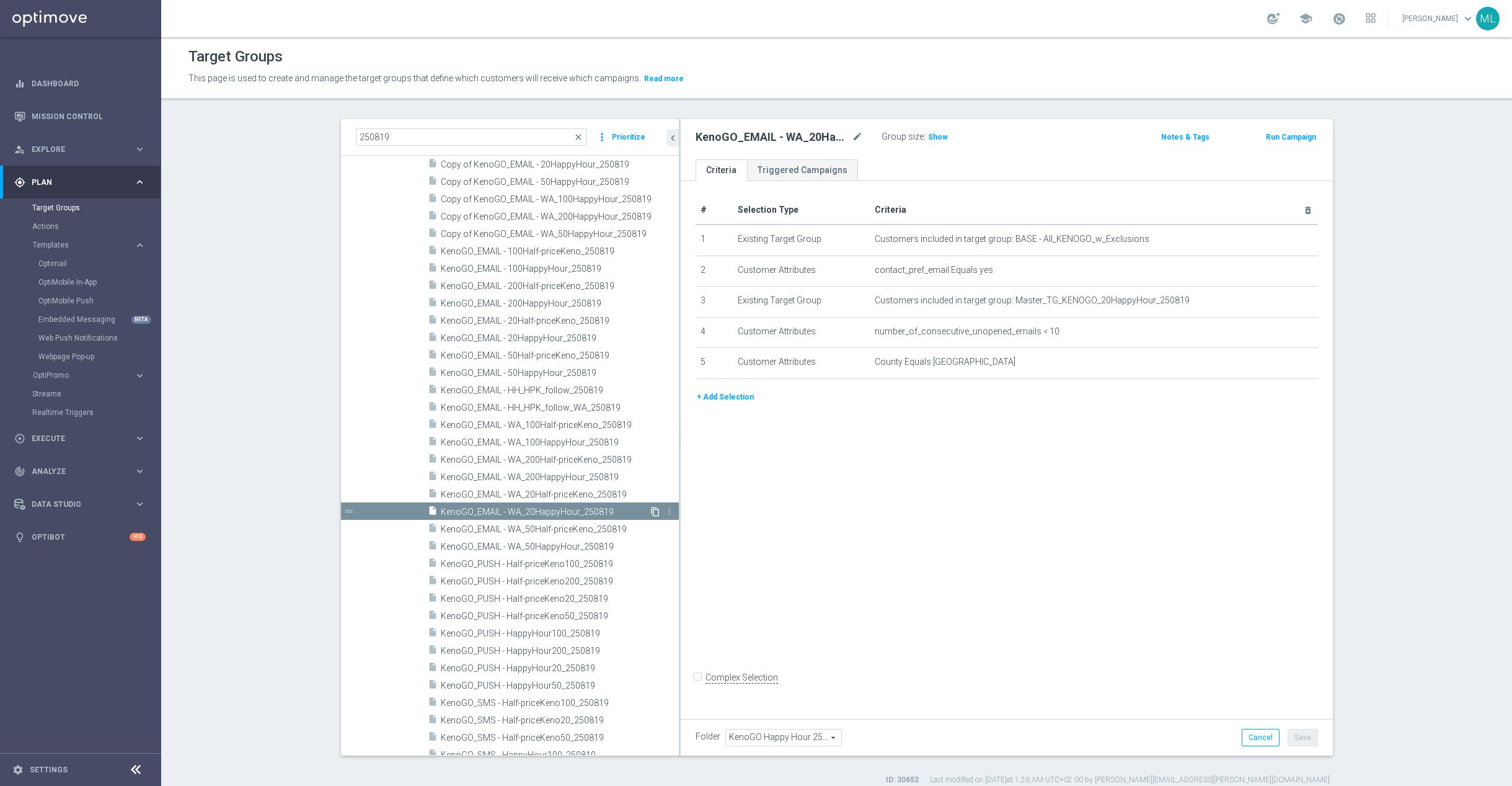
click at [652, 511] on icon "content_copy" at bounding box center [655, 511] width 10 height 10
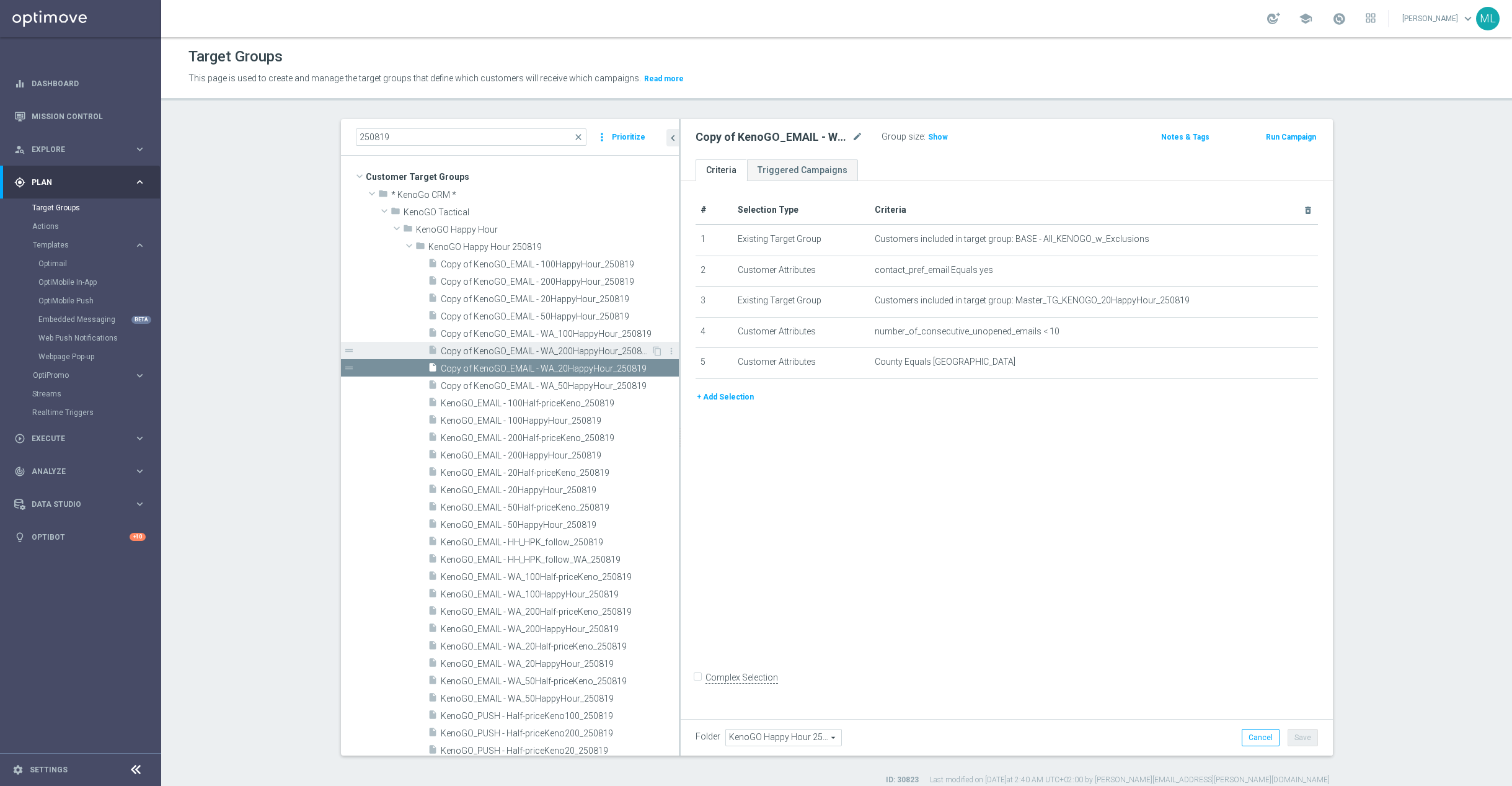
click at [520, 353] on span "Copy of KenoGO_EMAIL - WA_200HappyHour_250819" at bounding box center [546, 351] width 210 height 11
click at [522, 335] on span "Copy of KenoGO_EMAIL - WA_100HappyHour_250819" at bounding box center [546, 334] width 210 height 11
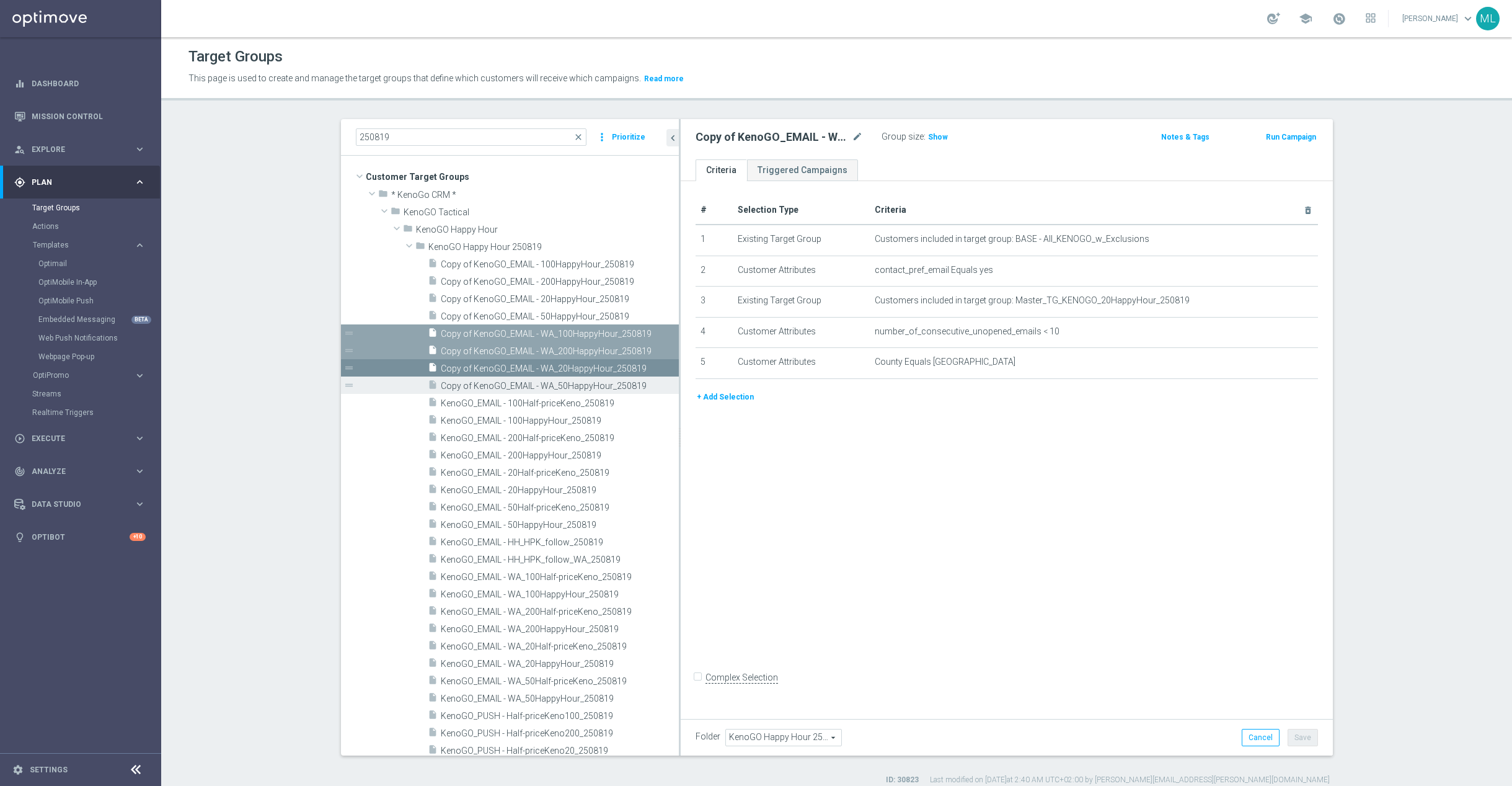
click at [533, 390] on span "Copy of KenoGO_EMAIL - WA_50HappyHour_250819" at bounding box center [546, 386] width 210 height 11
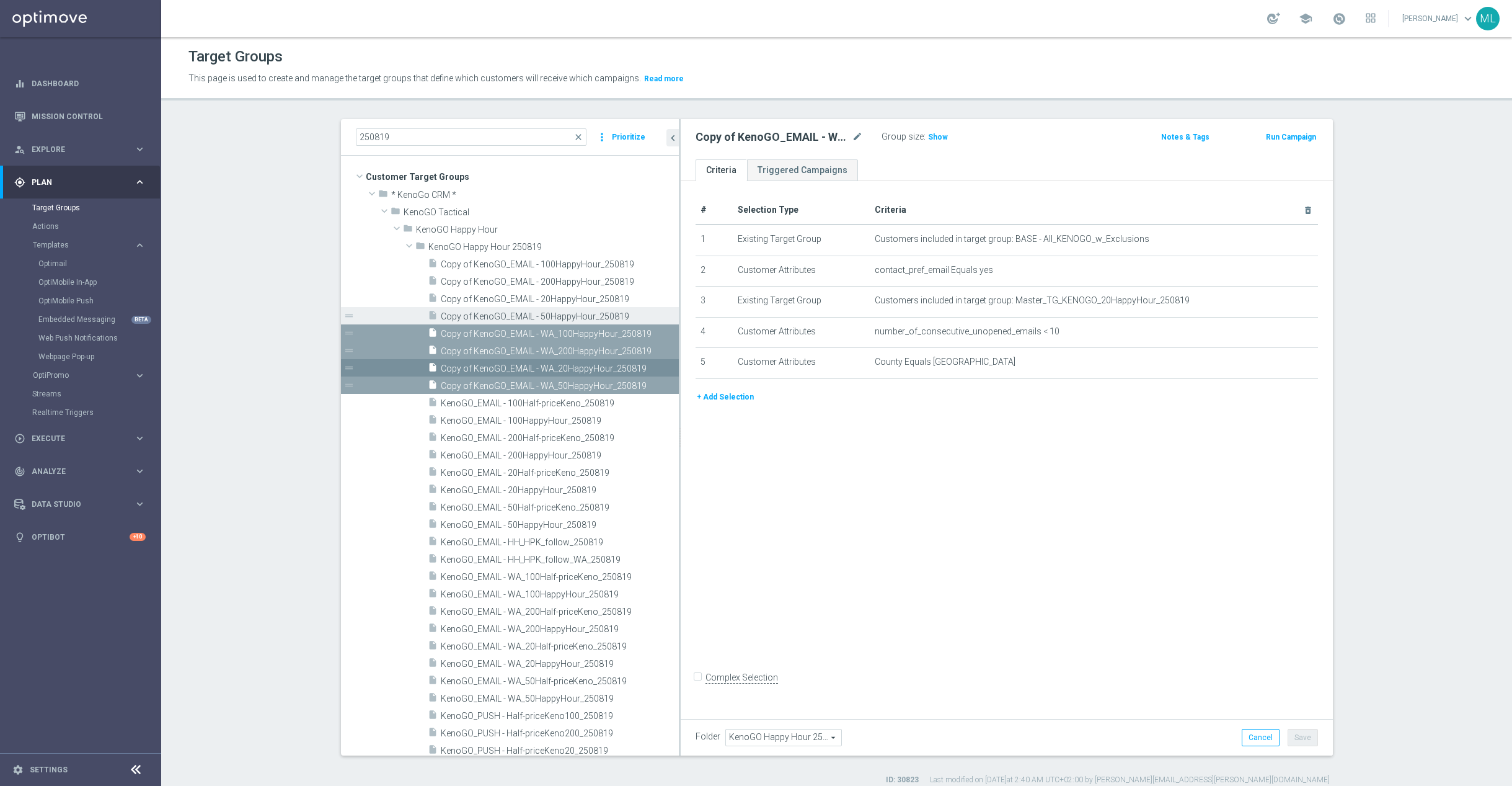
click at [560, 311] on span "Copy of KenoGO_EMAIL - 50HappyHour_250819" at bounding box center [546, 316] width 210 height 11
click at [564, 297] on span "Copy of KenoGO_EMAIL - 20HappyHour_250819" at bounding box center [546, 299] width 210 height 11
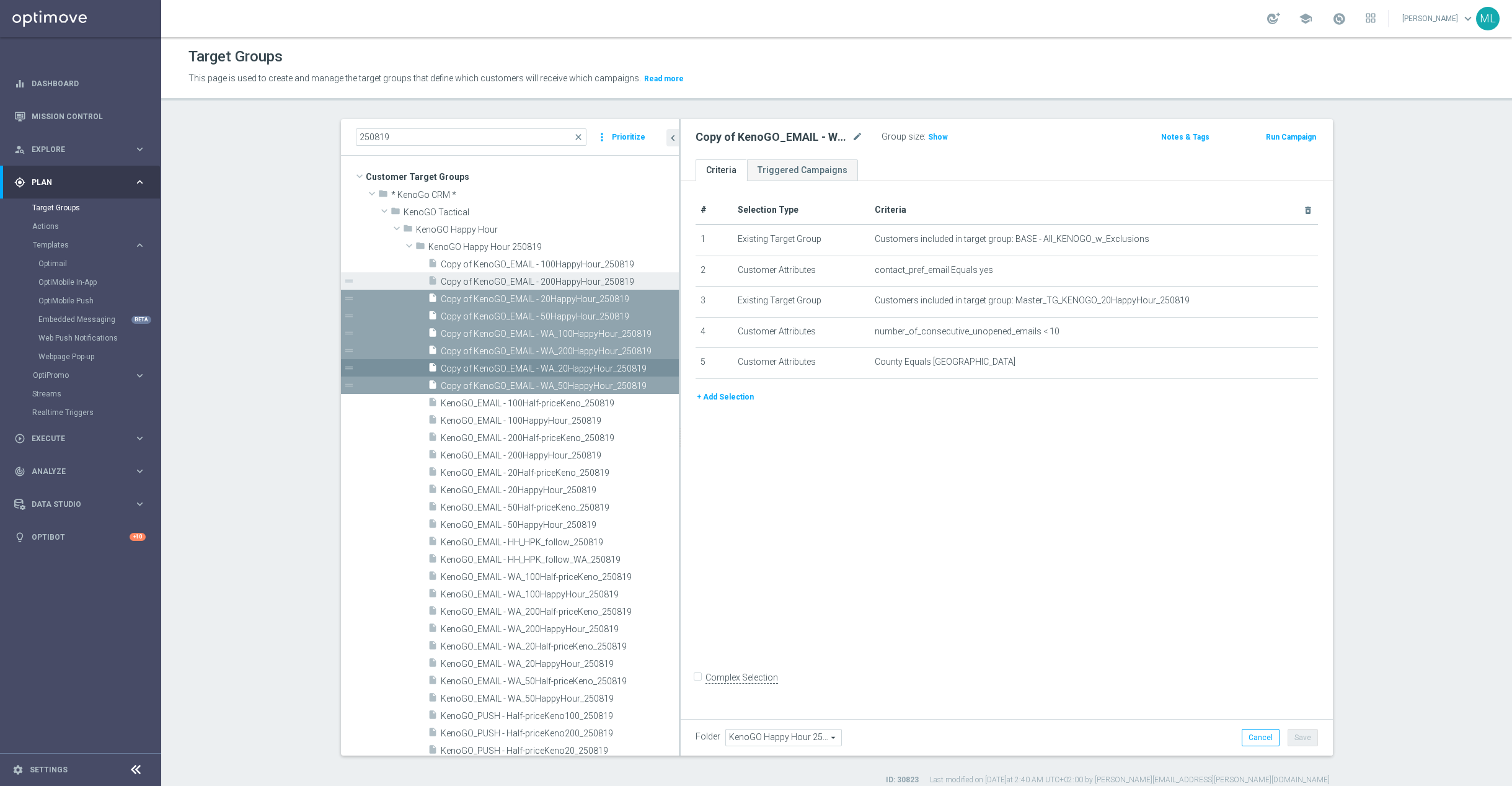
click at [566, 279] on span "Copy of KenoGO_EMAIL - 200HappyHour_250819" at bounding box center [546, 282] width 210 height 11
click at [568, 263] on span "Copy of KenoGO_EMAIL - 100HappyHour_250819" at bounding box center [546, 264] width 210 height 11
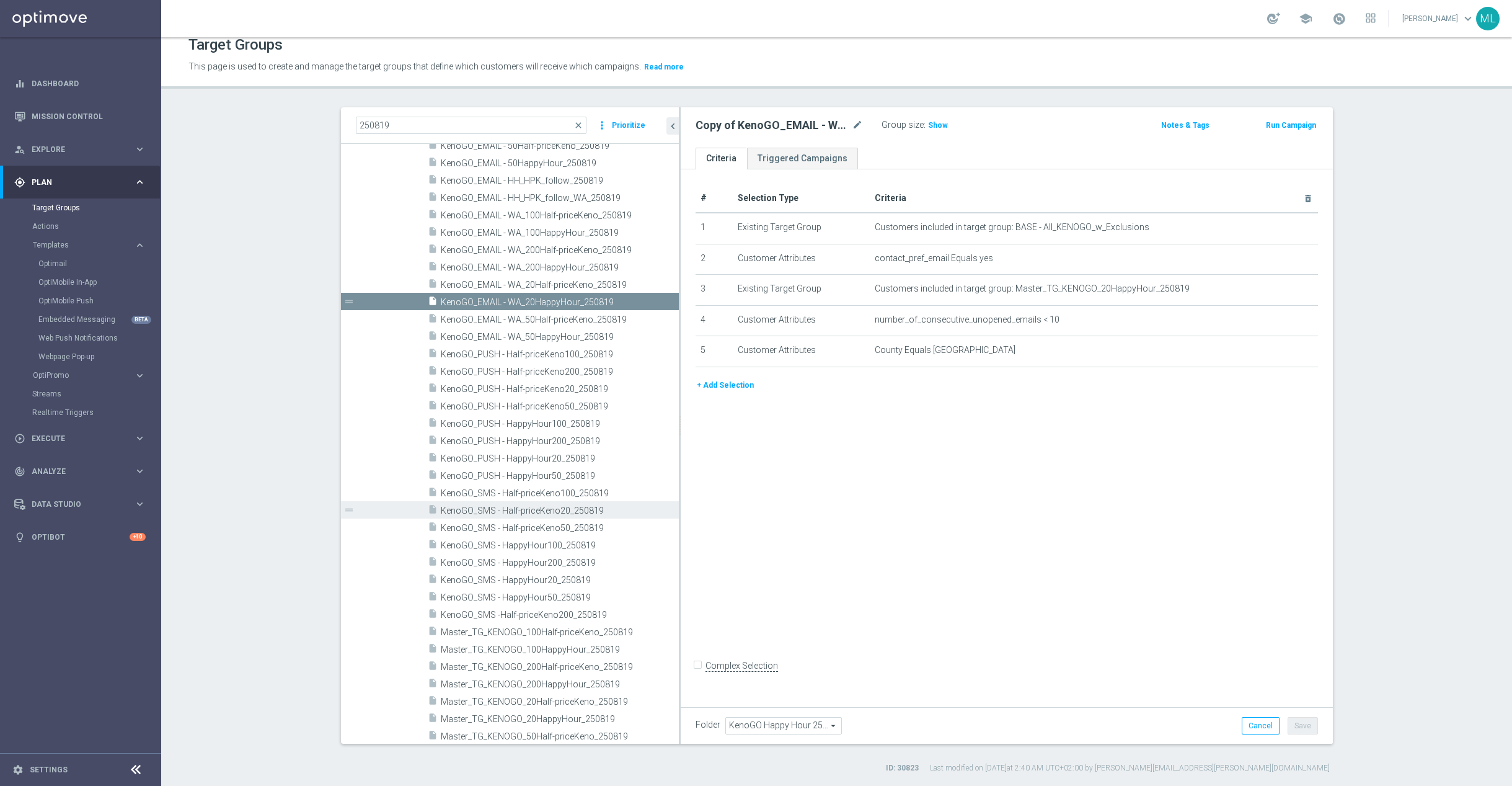
scroll to position [200, 0]
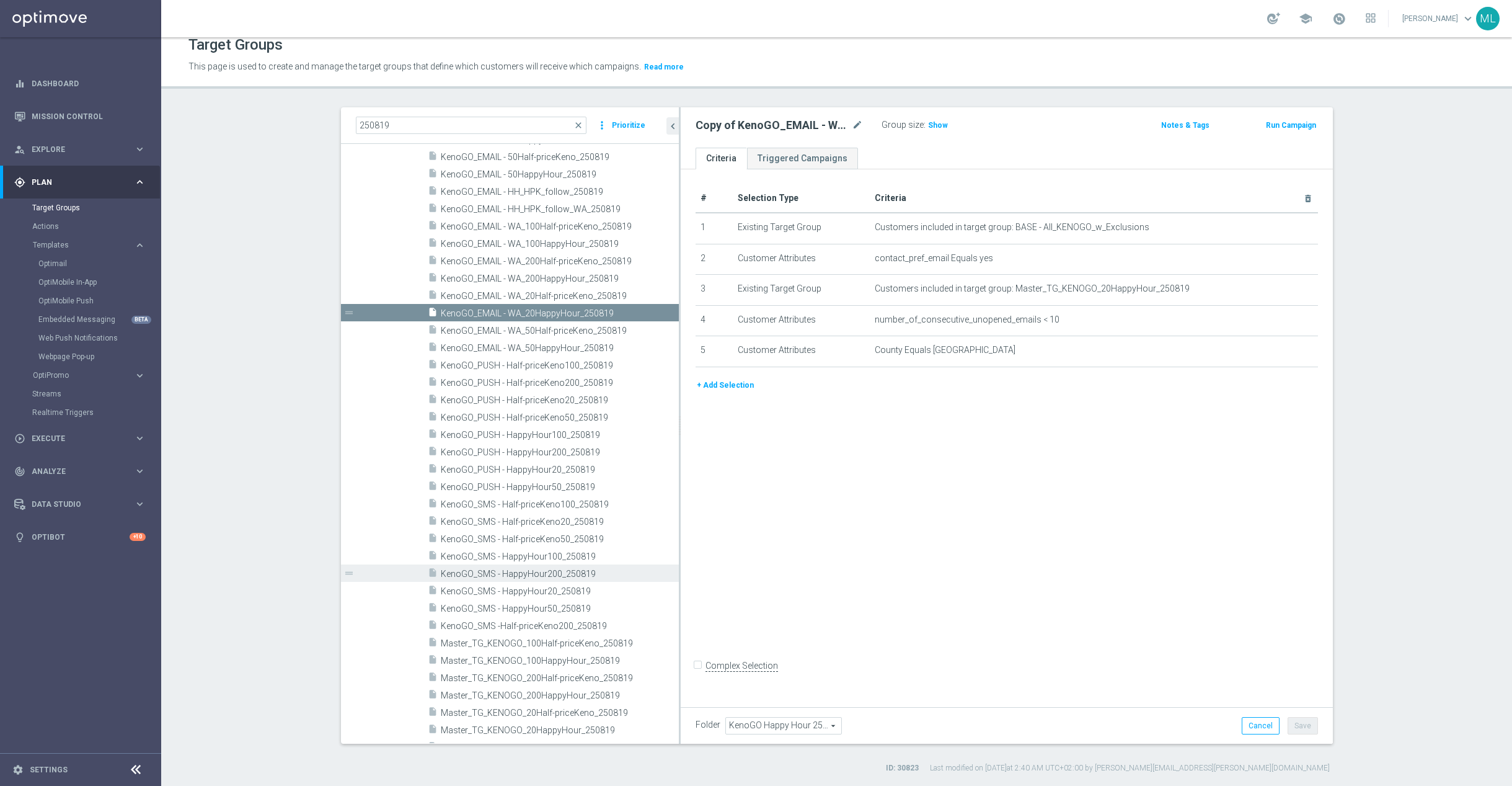
click at [588, 573] on span "KenoGO_SMS - HappyHour200_250819" at bounding box center [546, 574] width 210 height 11
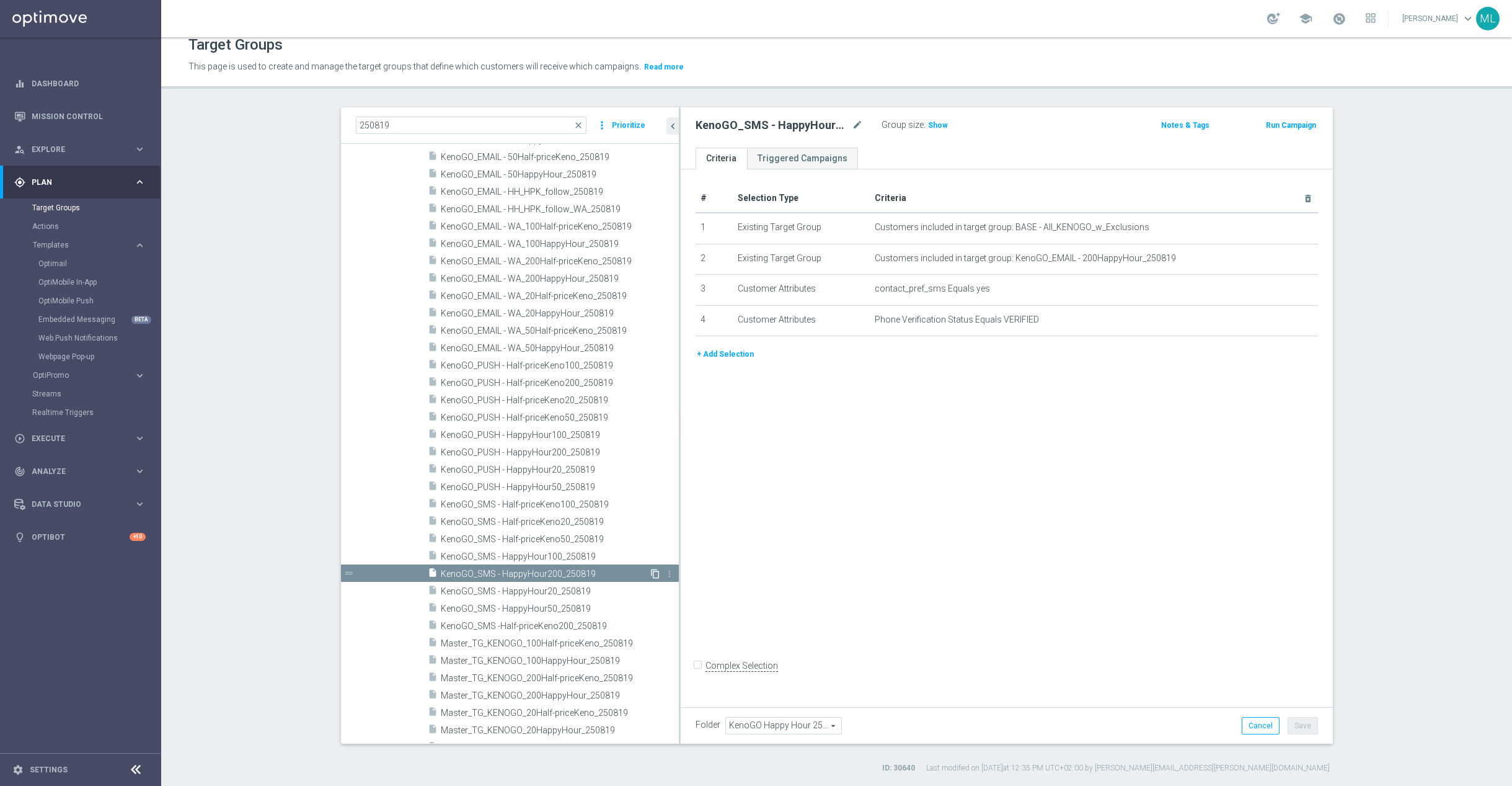
click at [655, 574] on icon "content_copy" at bounding box center [655, 574] width 10 height 10
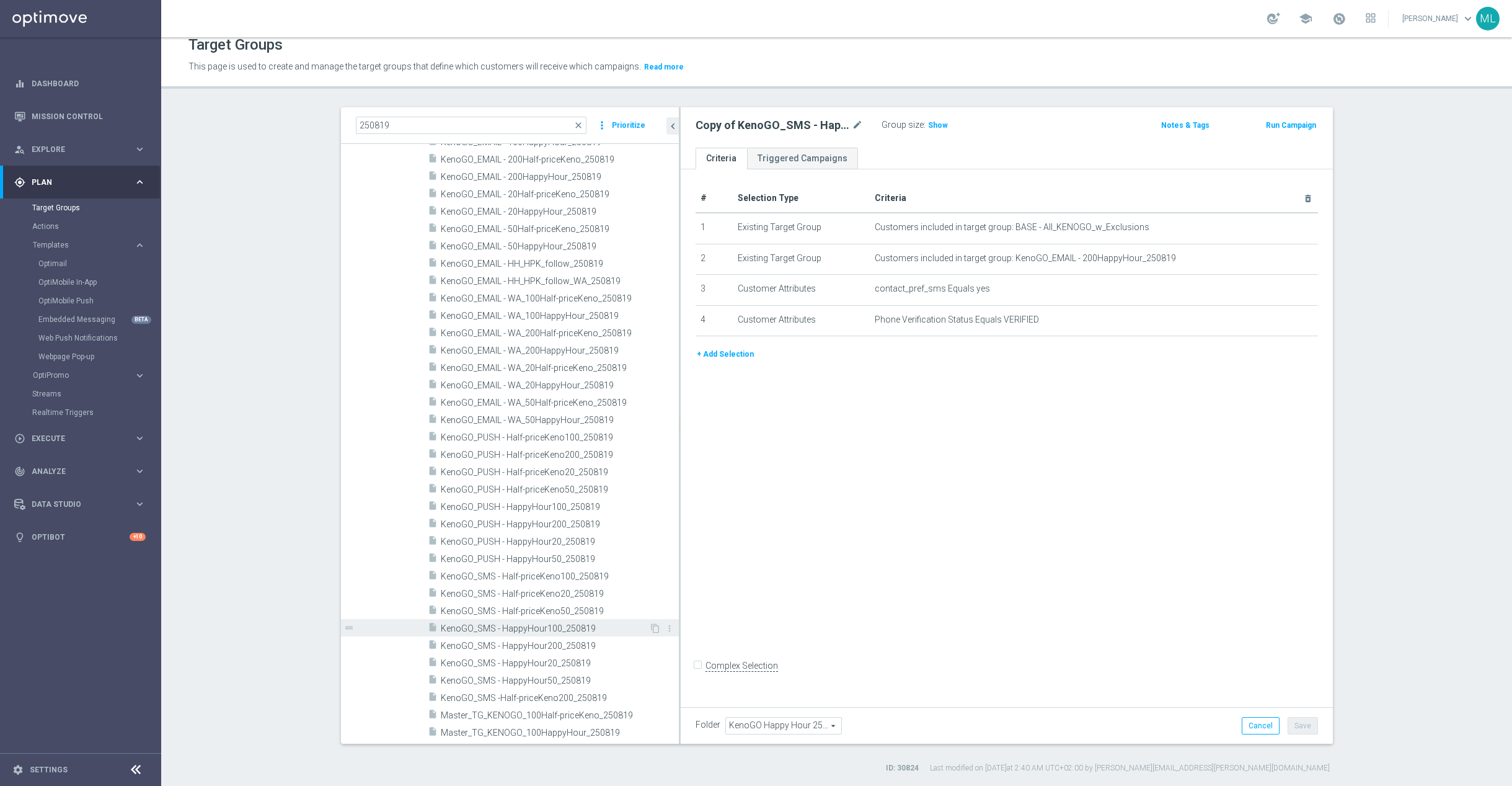
scroll to position [188, 0]
click at [589, 584] on span "KenoGO_SMS - HappyHour100_250819" at bounding box center [545, 585] width 209 height 11
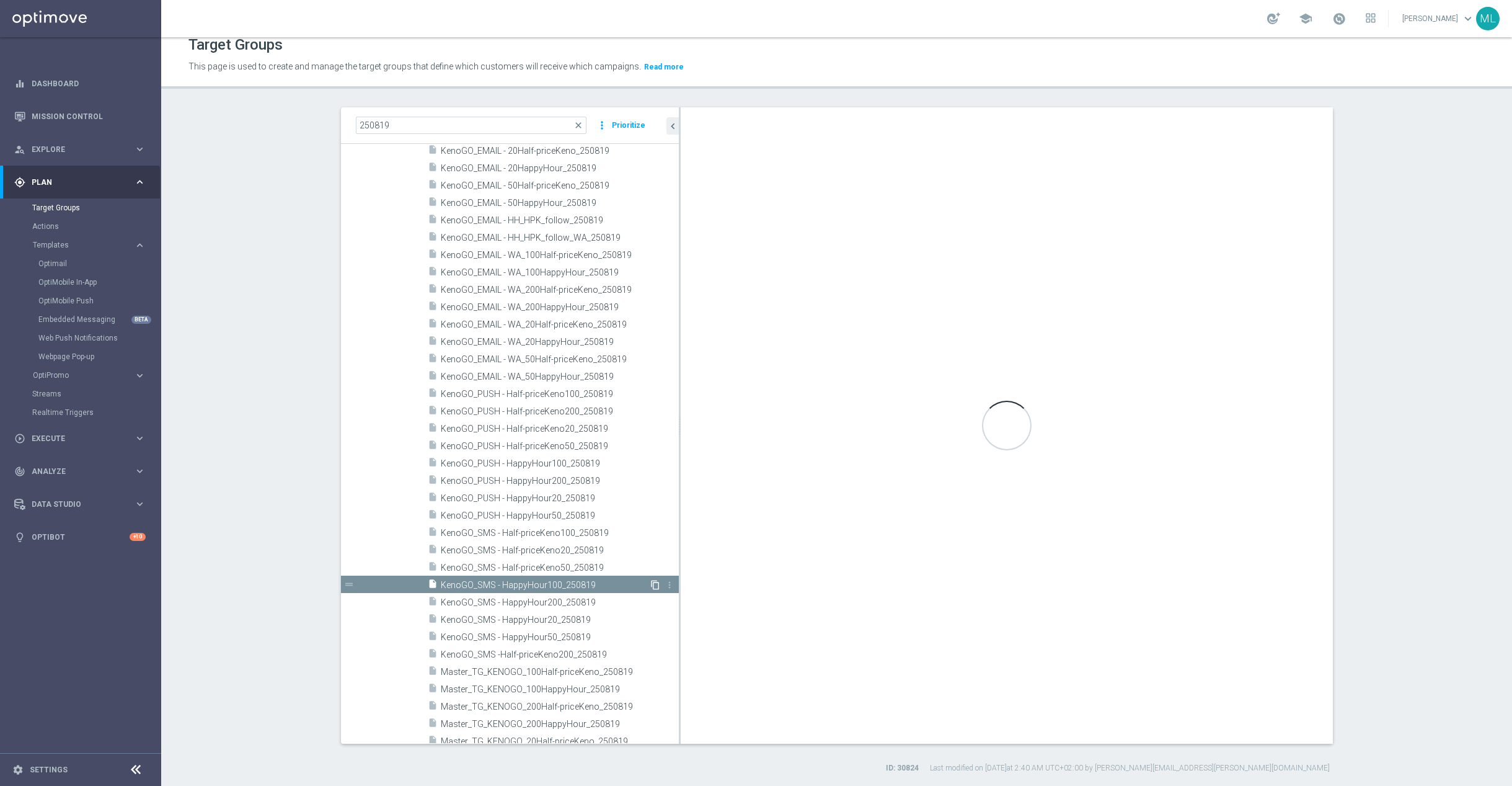
click at [657, 585] on icon "content_copy" at bounding box center [655, 584] width 10 height 10
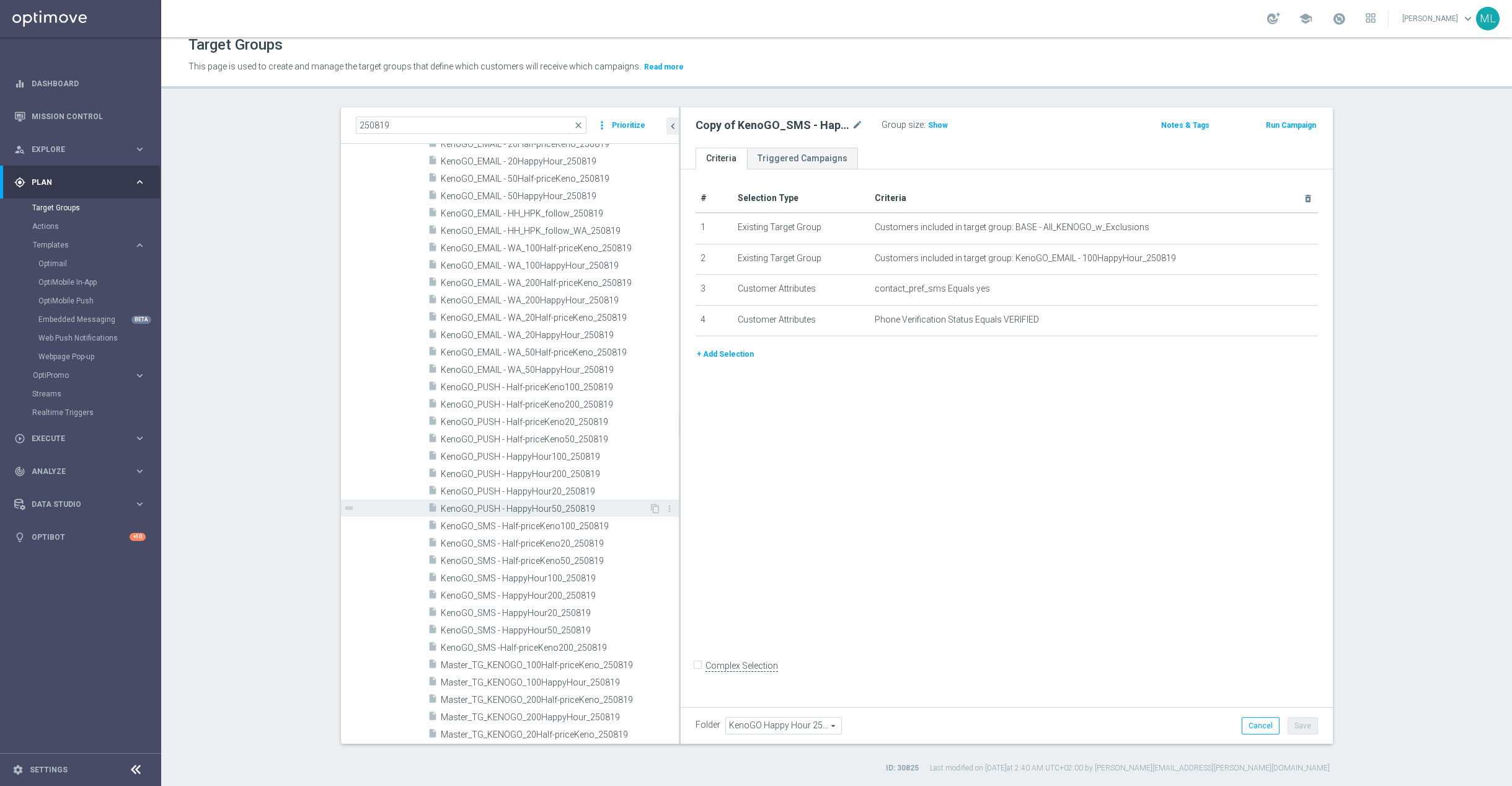
scroll to position [227, 0]
click at [577, 613] on span "KenoGO_SMS - HappyHour50_250819" at bounding box center [545, 617] width 209 height 11
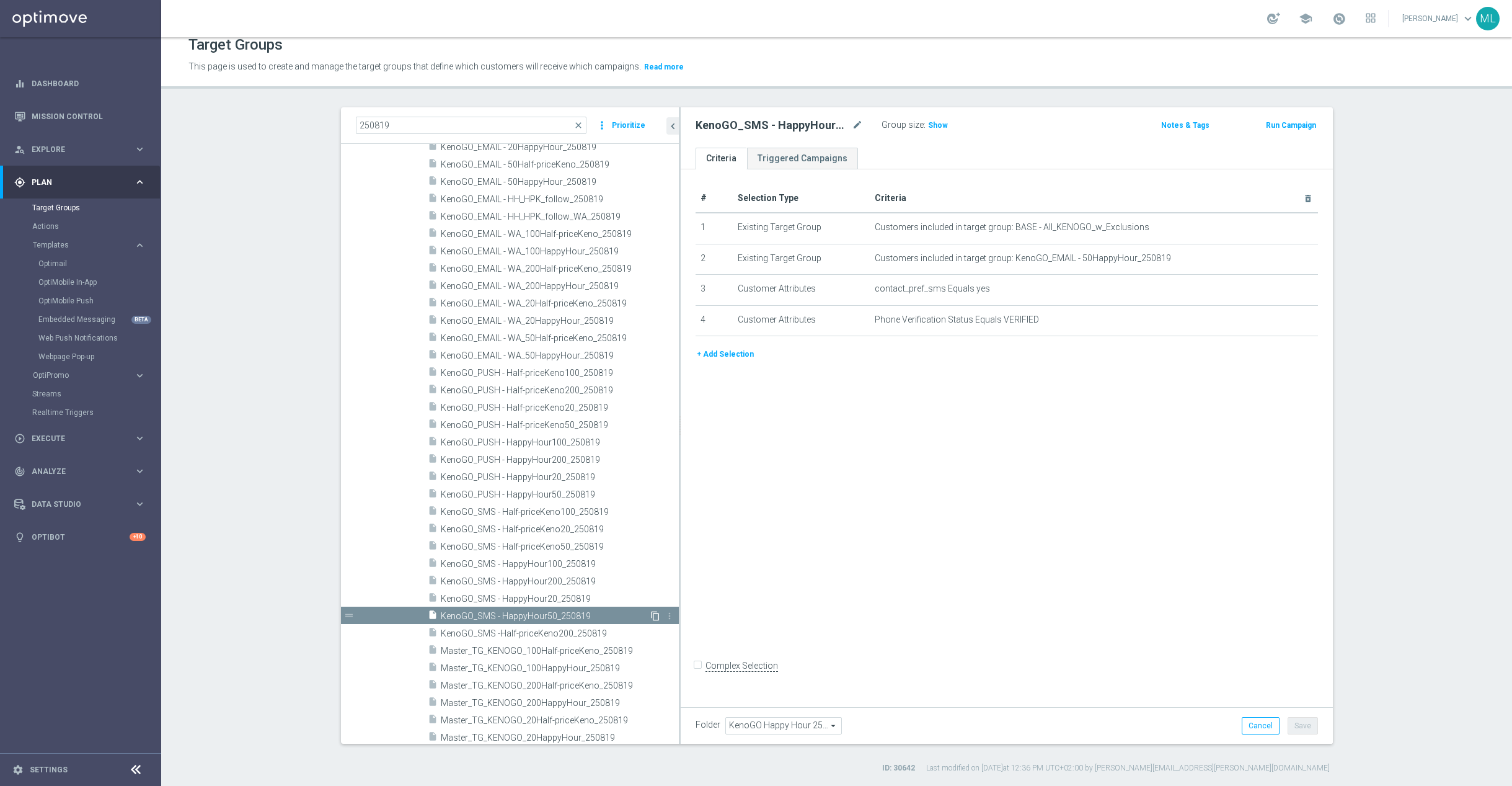
click at [652, 615] on icon "content_copy" at bounding box center [655, 616] width 10 height 10
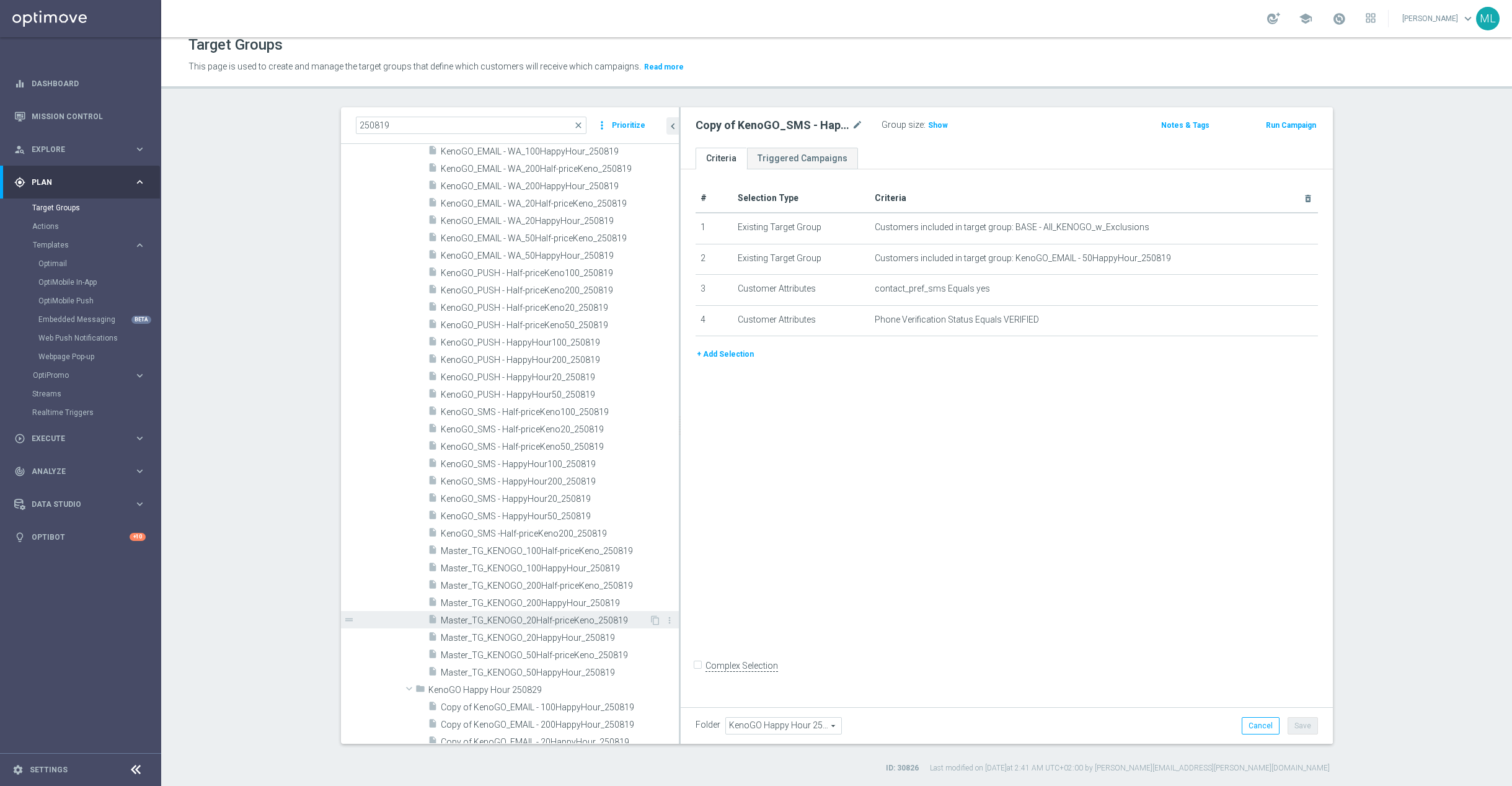
scroll to position [348, 0]
click at [592, 496] on span "KenoGO_SMS - HappyHour20_250819" at bounding box center [545, 496] width 209 height 11
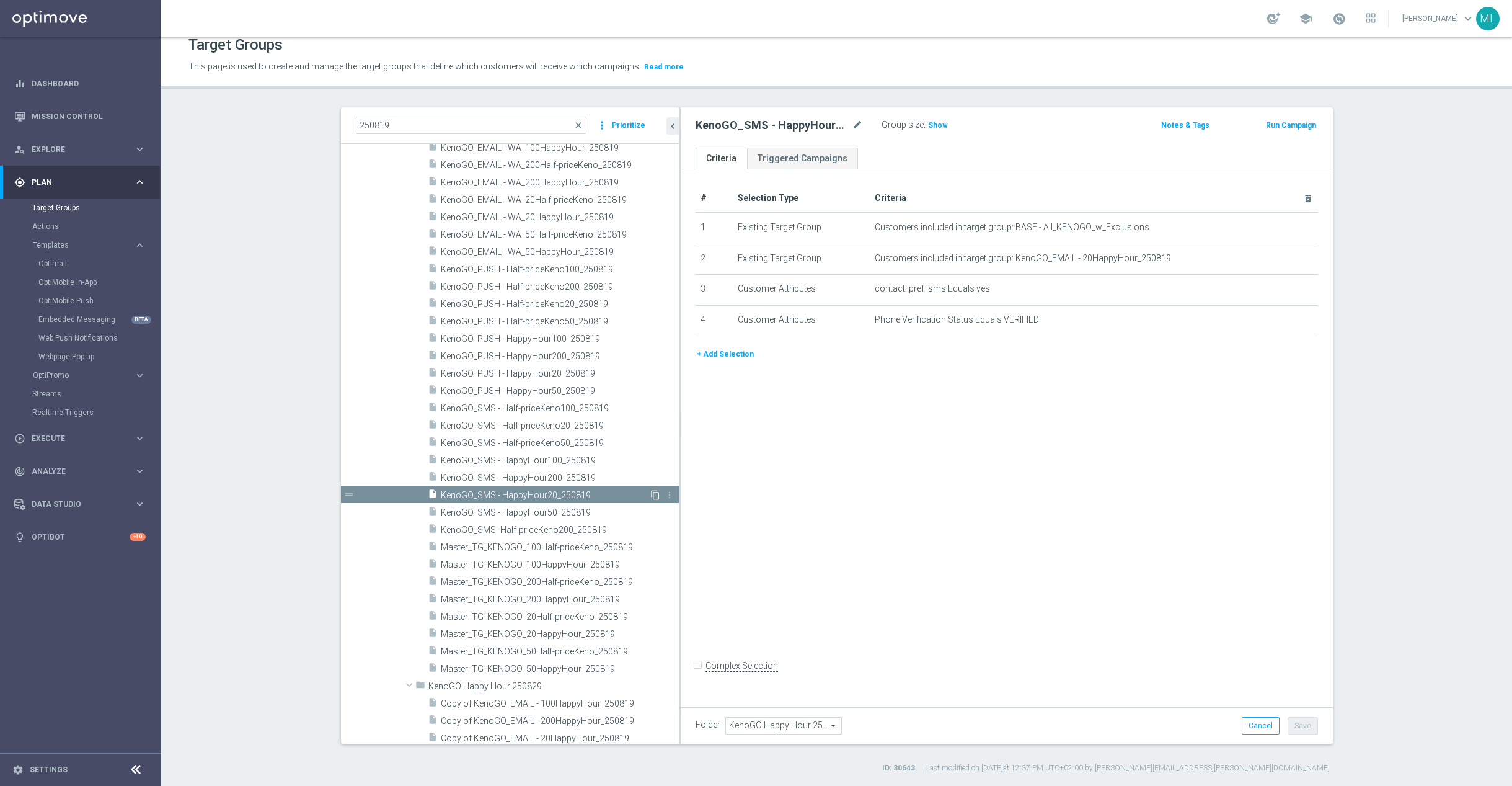
click at [656, 497] on icon "content_copy" at bounding box center [655, 495] width 10 height 10
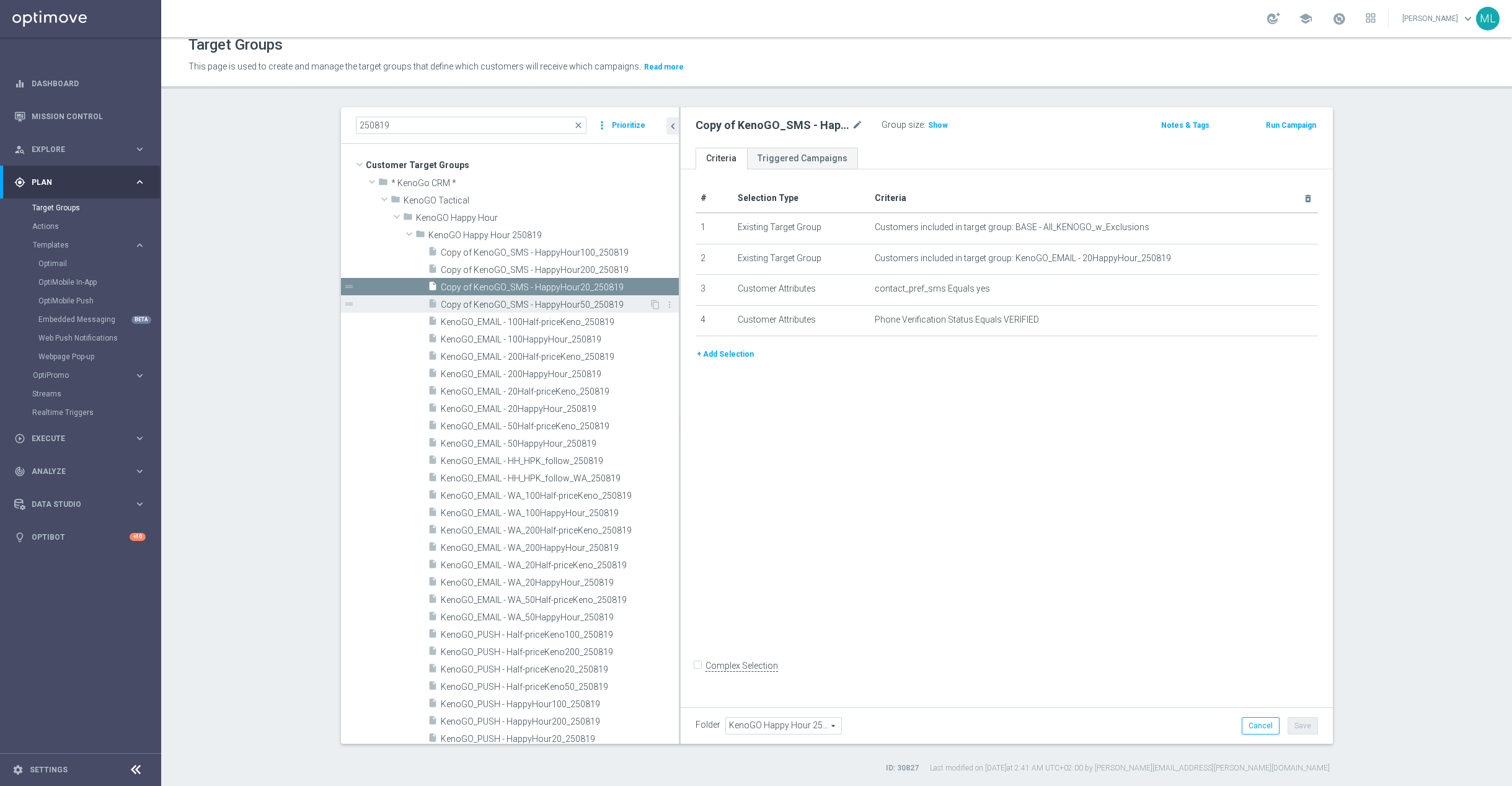
click at [558, 305] on span "Copy of KenoGO_SMS - HappyHour50_250819" at bounding box center [545, 305] width 209 height 11
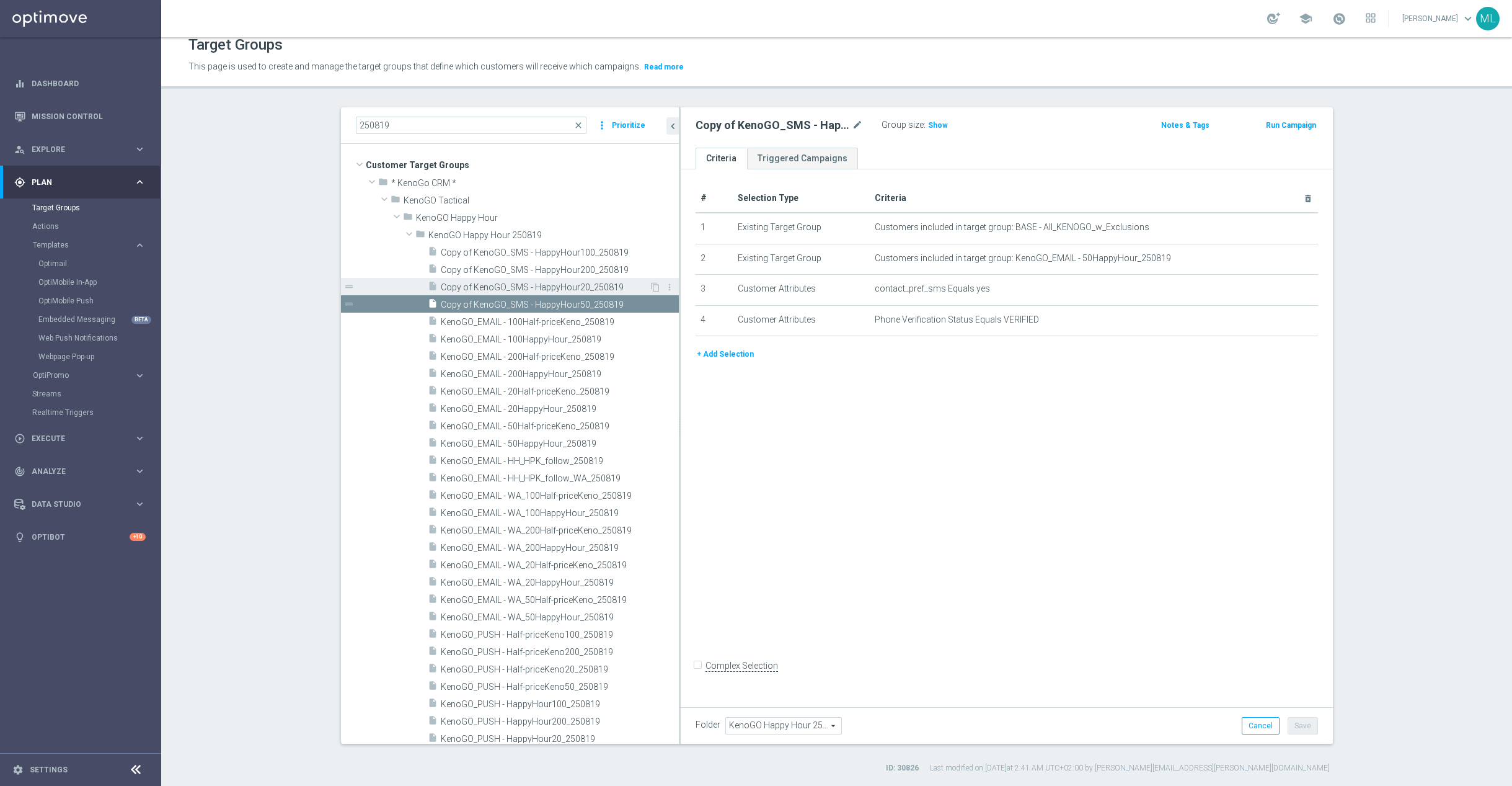
click at [552, 289] on span "Copy of KenoGO_SMS - HappyHour20_250819" at bounding box center [545, 288] width 209 height 11
click at [558, 270] on span "Copy of KenoGO_SMS - HappyHour200_250819" at bounding box center [546, 270] width 210 height 11
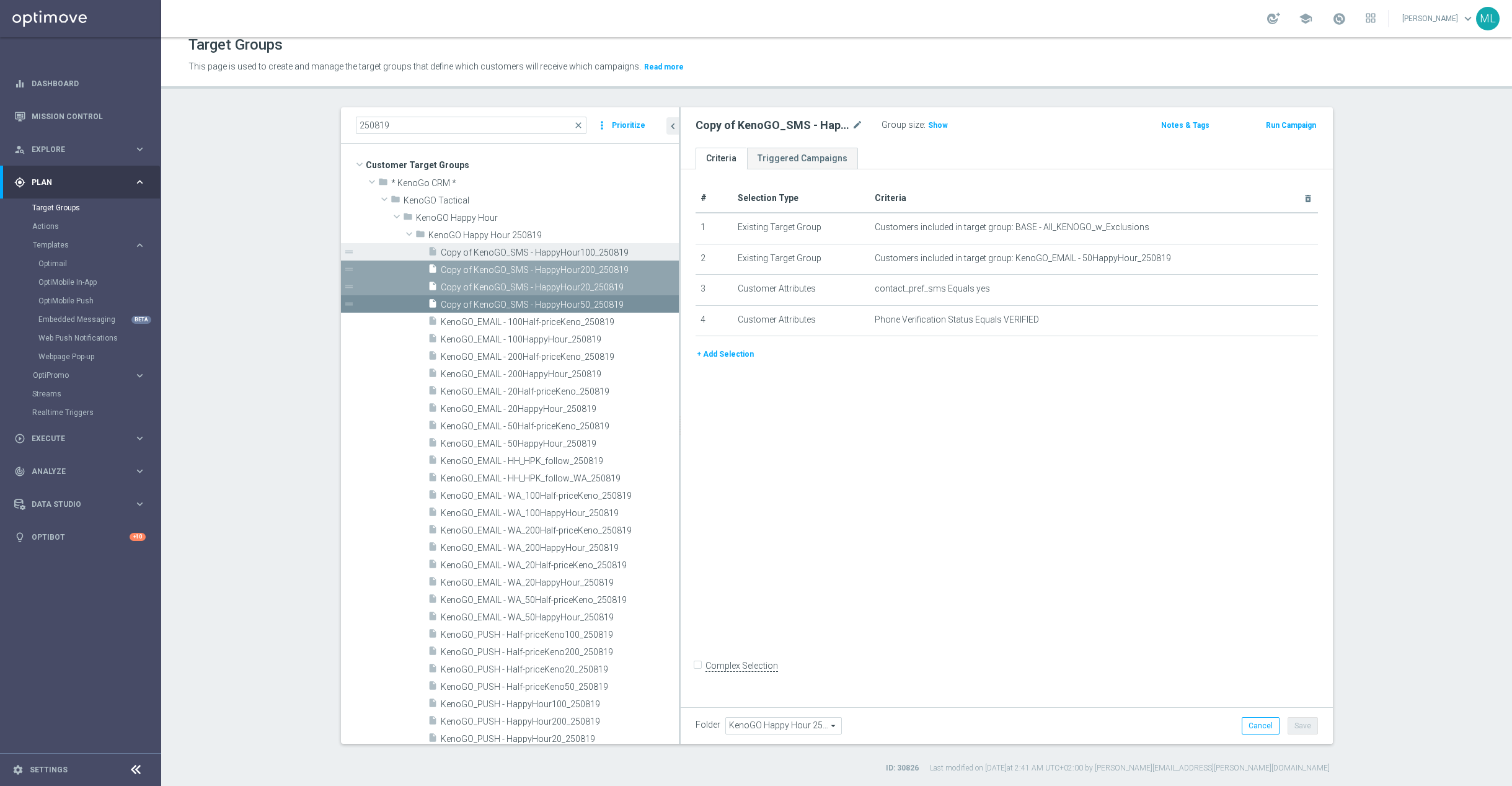
click at [564, 251] on span "Copy of KenoGO_SMS - HappyHour100_250819" at bounding box center [546, 253] width 210 height 11
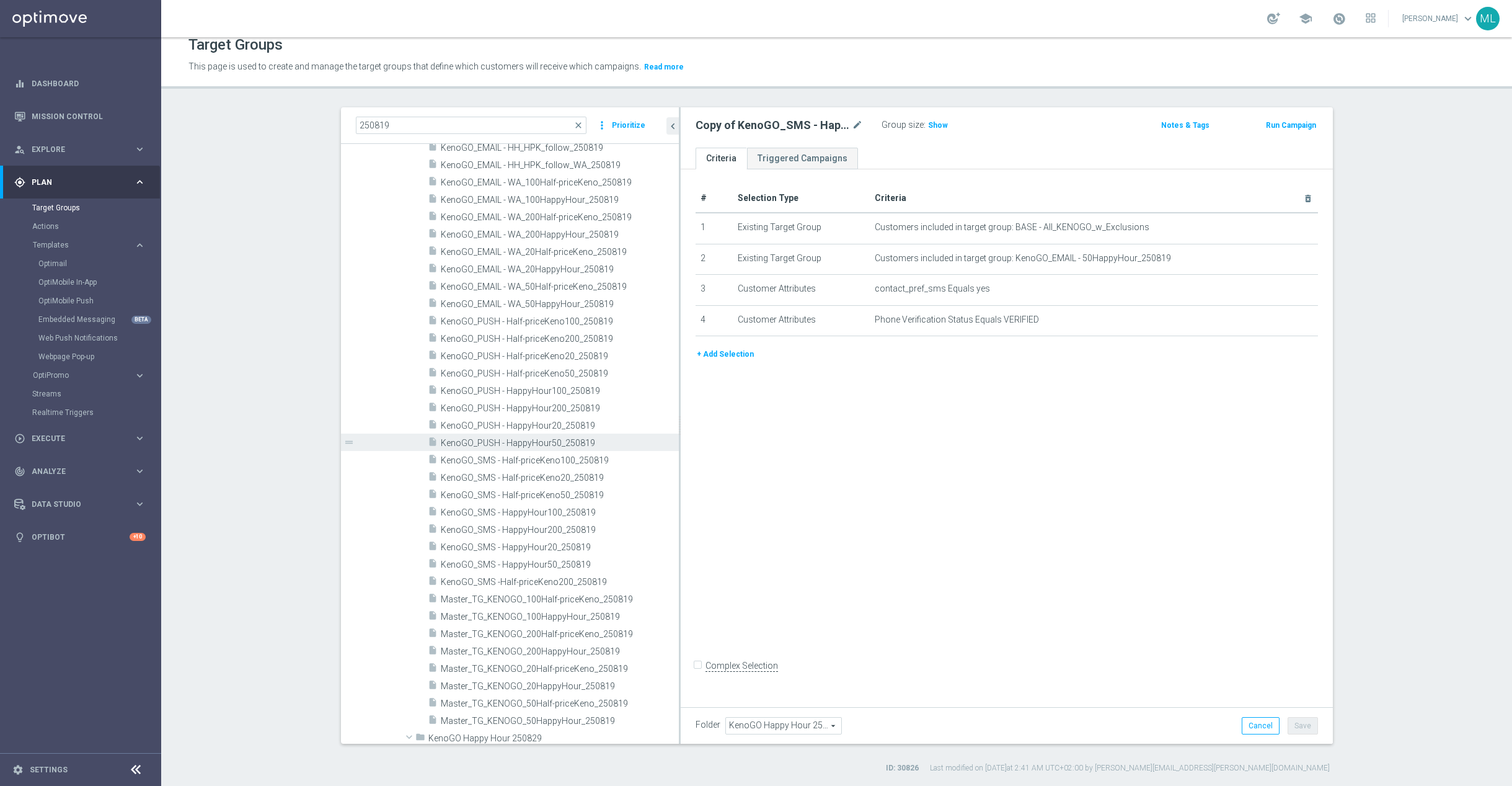
scroll to position [240, 0]
click at [568, 414] on span "KenoGO_PUSH - HappyHour200_250819" at bounding box center [546, 412] width 210 height 11
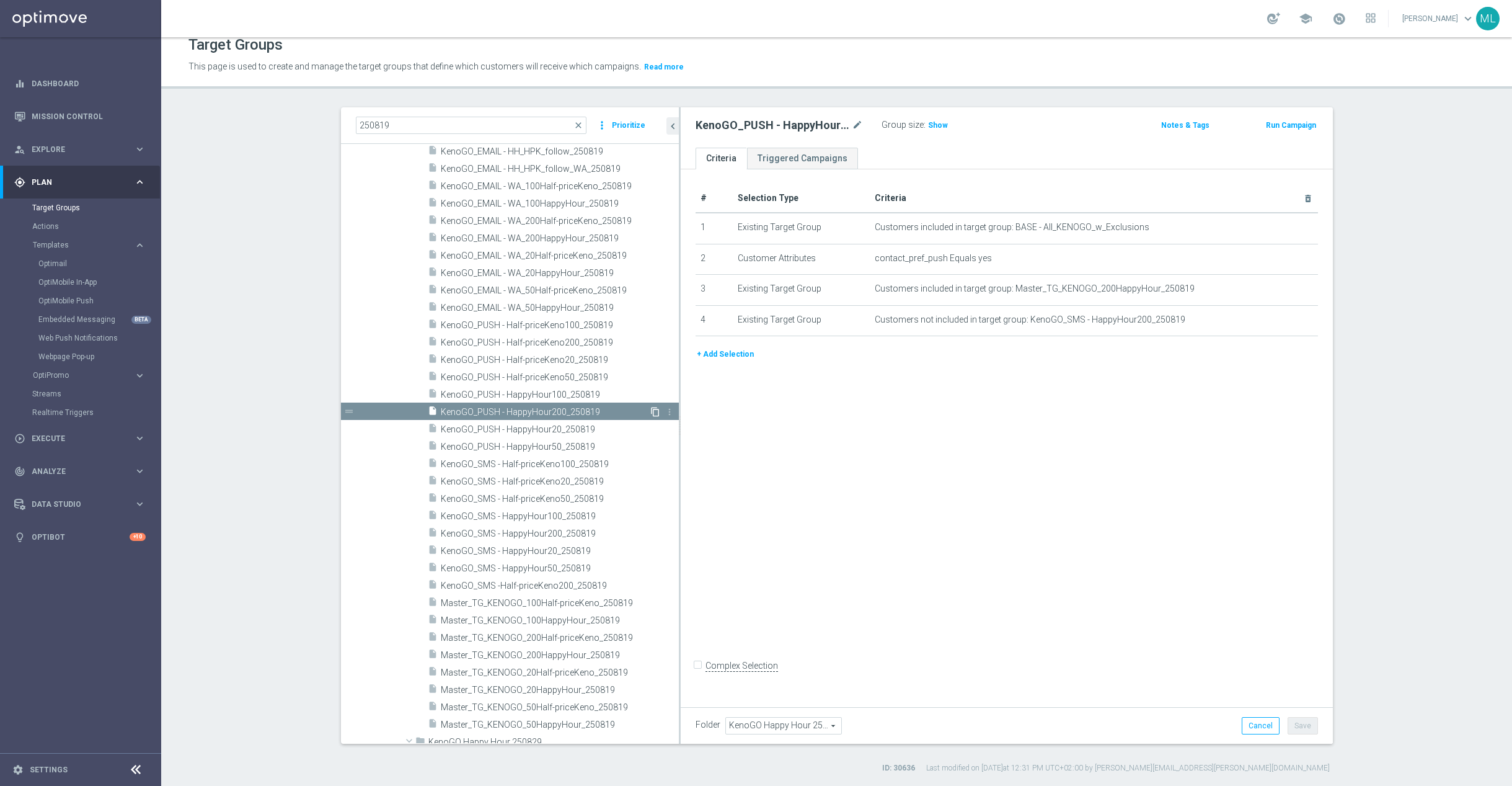
click at [655, 414] on icon "content_copy" at bounding box center [655, 411] width 10 height 10
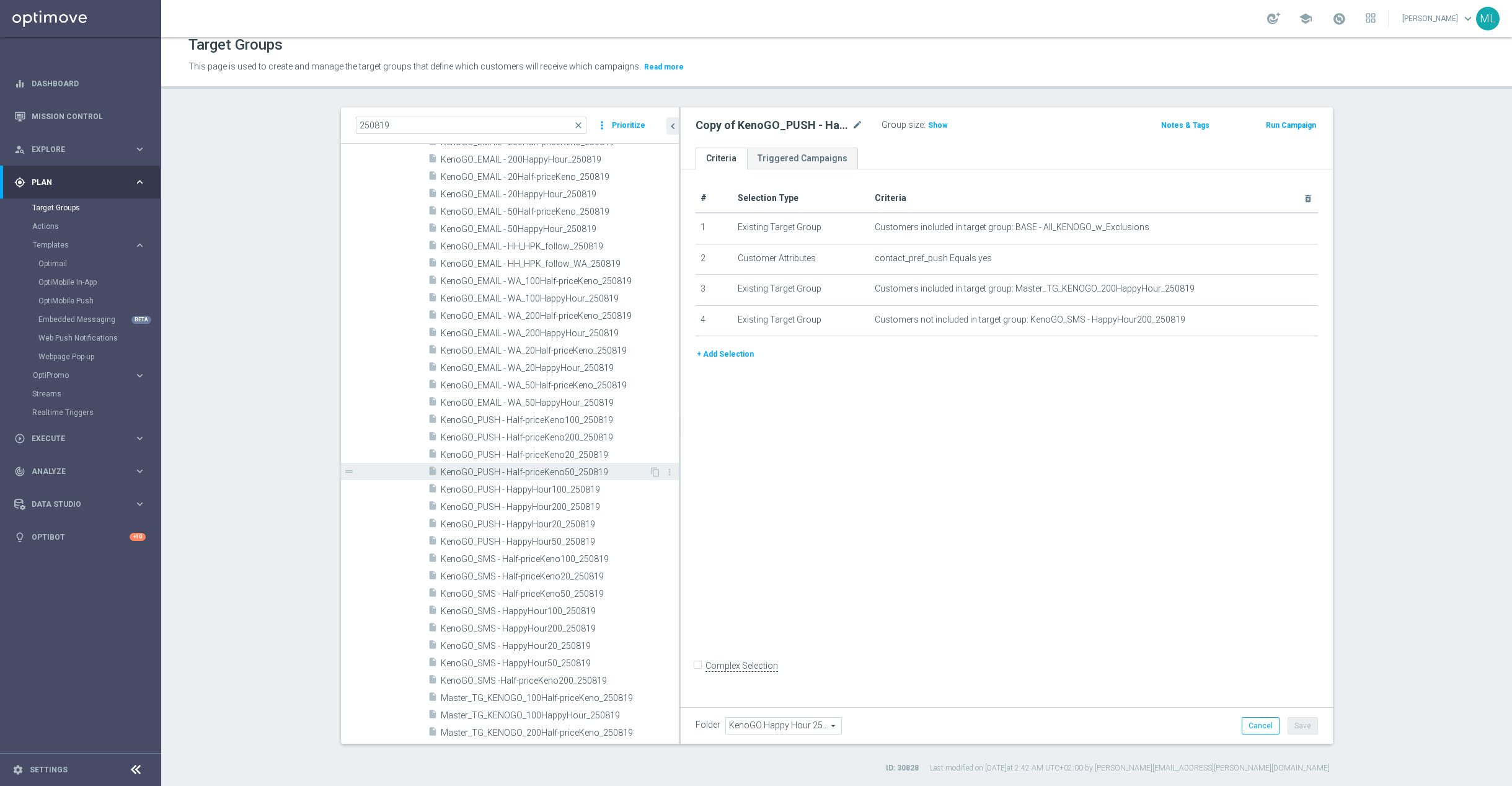
scroll to position [169, 0]
click at [569, 487] on span "KenoGO_PUSH - HappyHour100_250819" at bounding box center [545, 483] width 209 height 11
click at [654, 485] on icon "content_copy" at bounding box center [655, 482] width 10 height 10
click at [597, 536] on span "KenoGO_PUSH - HappyHour50_250819" at bounding box center [545, 537] width 209 height 11
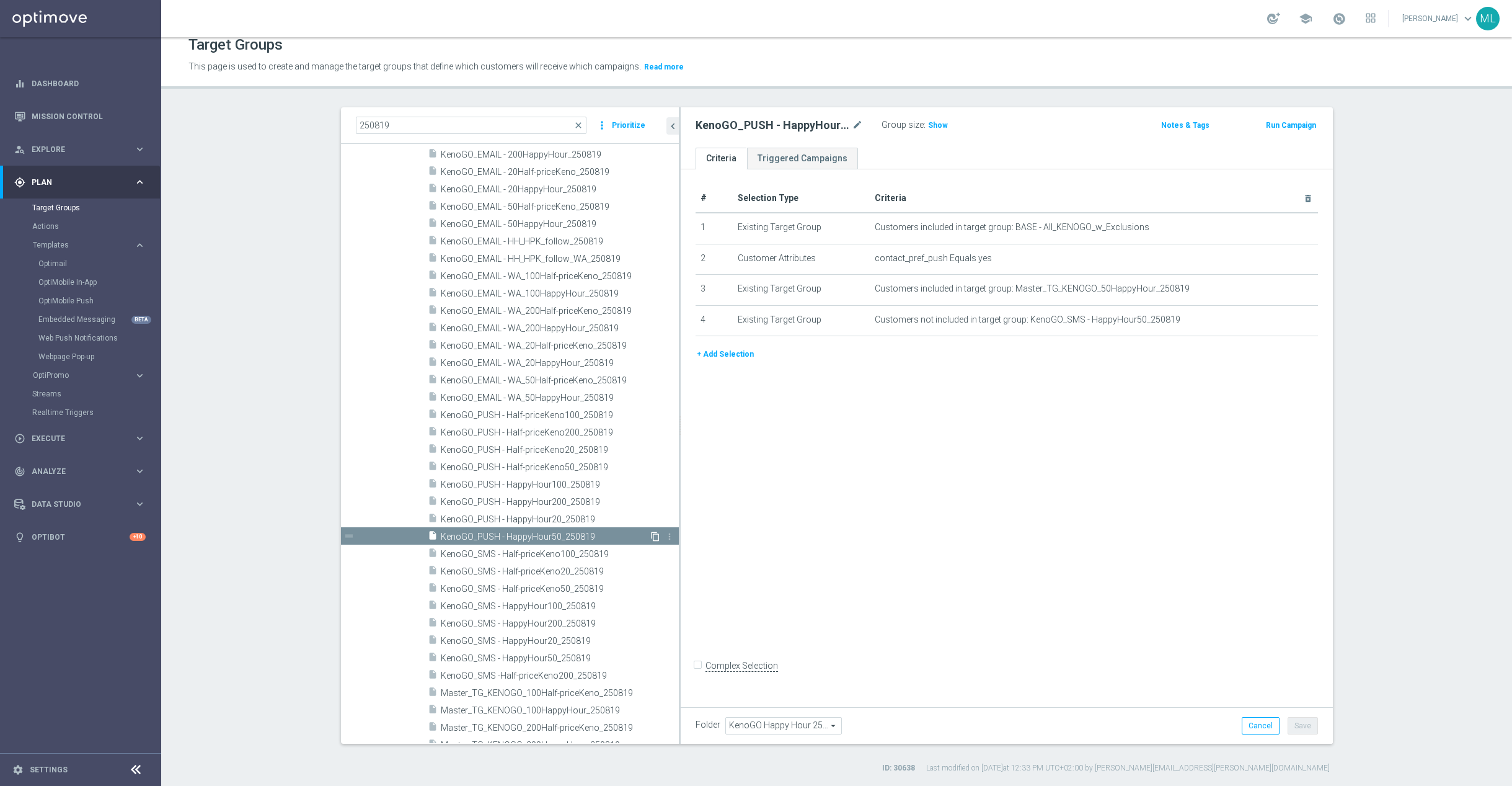
click at [651, 537] on icon "content_copy" at bounding box center [655, 536] width 10 height 10
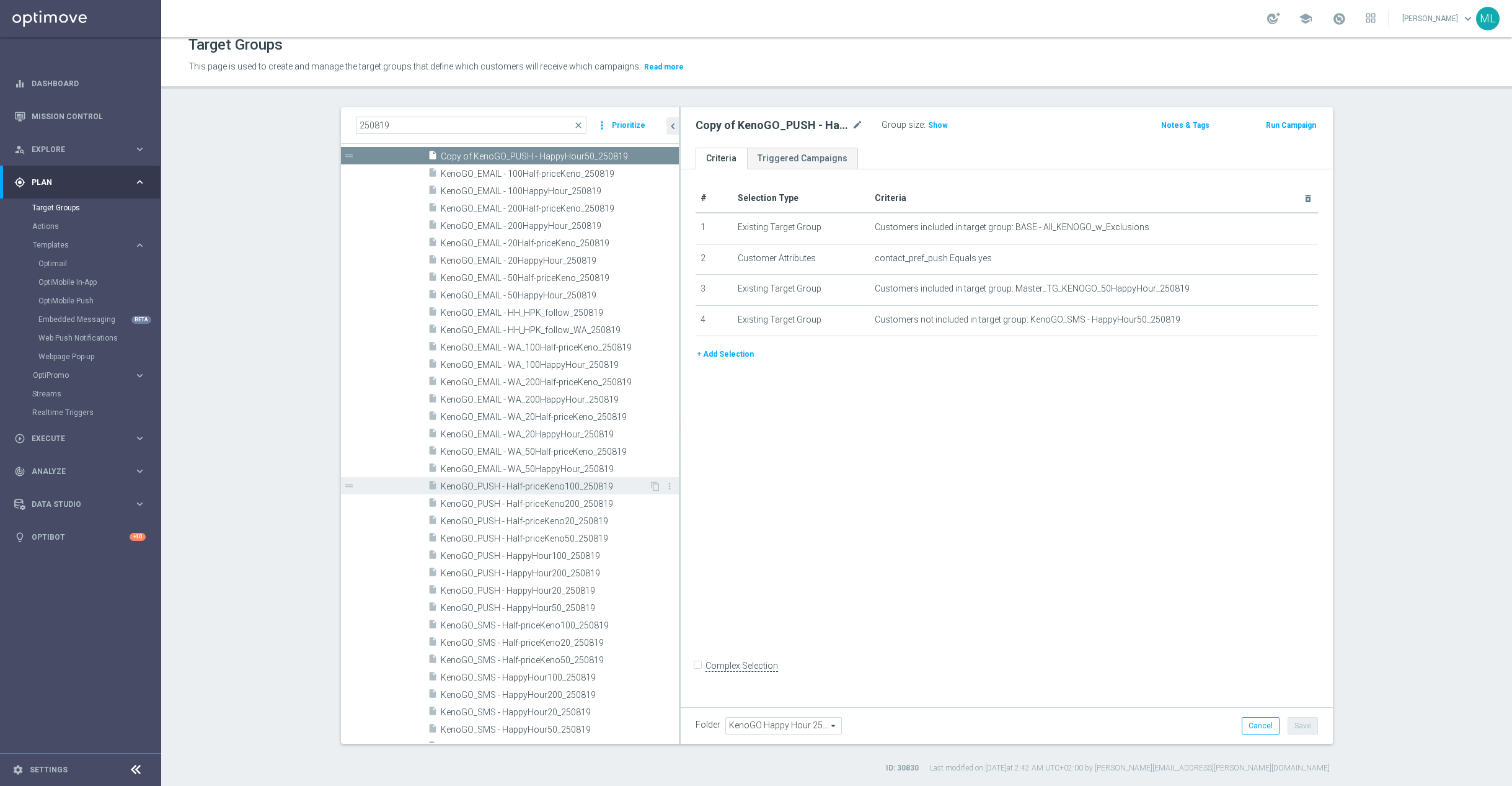
scroll to position [138, 0]
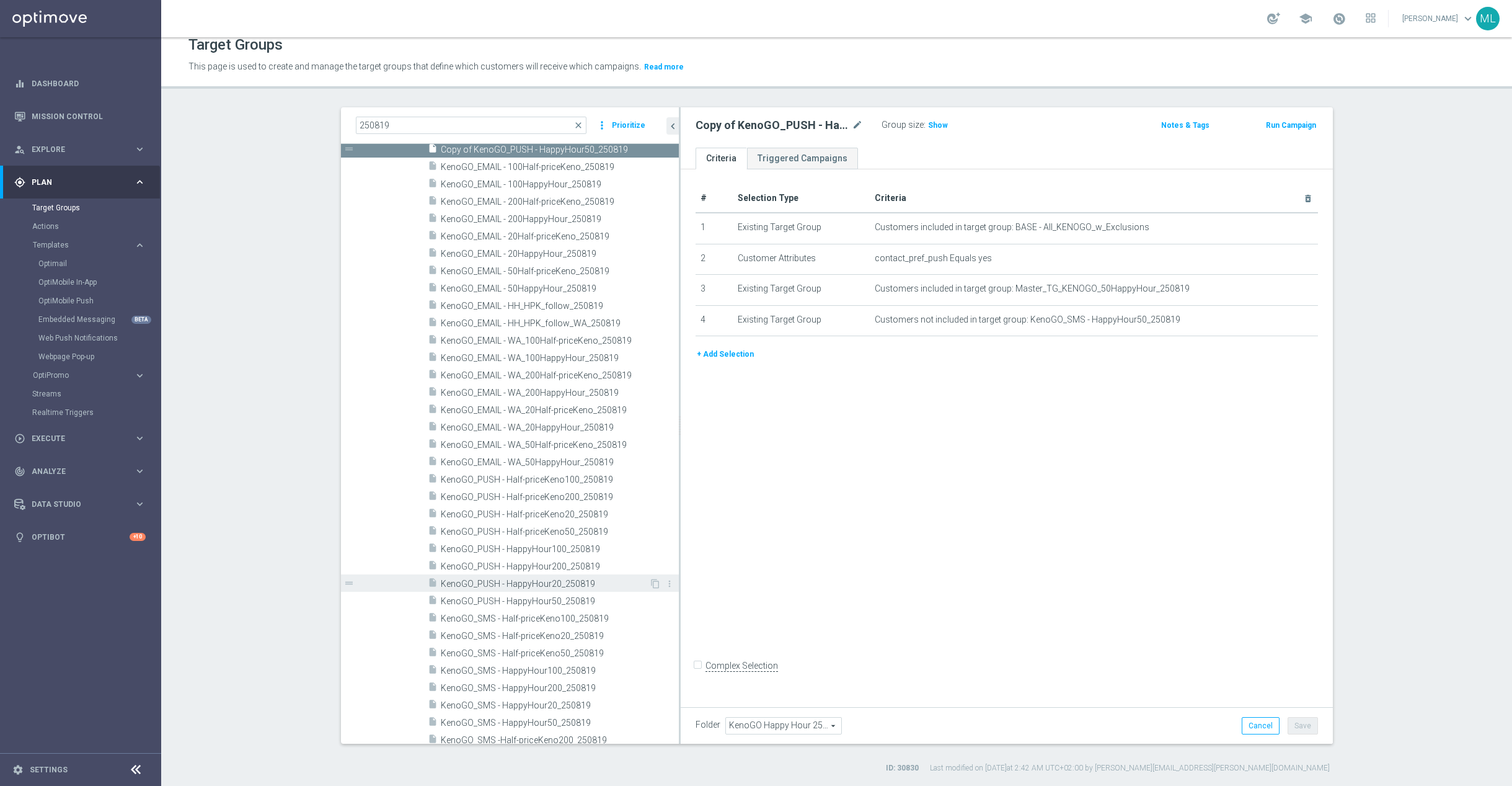
click at [592, 584] on span "KenoGO_PUSH - HappyHour20_250819" at bounding box center [545, 584] width 209 height 11
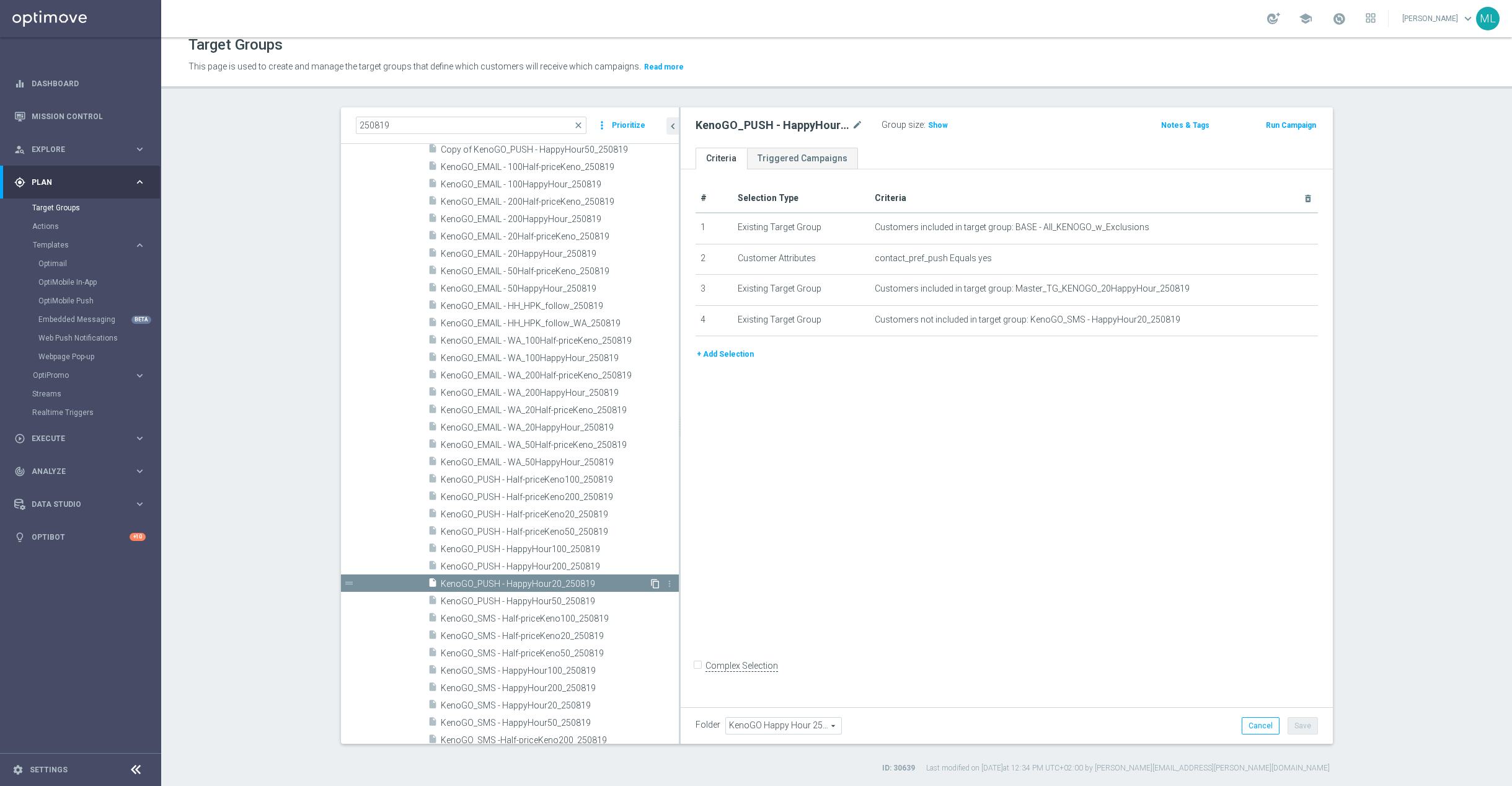
click at [651, 583] on icon "content_copy" at bounding box center [655, 583] width 10 height 10
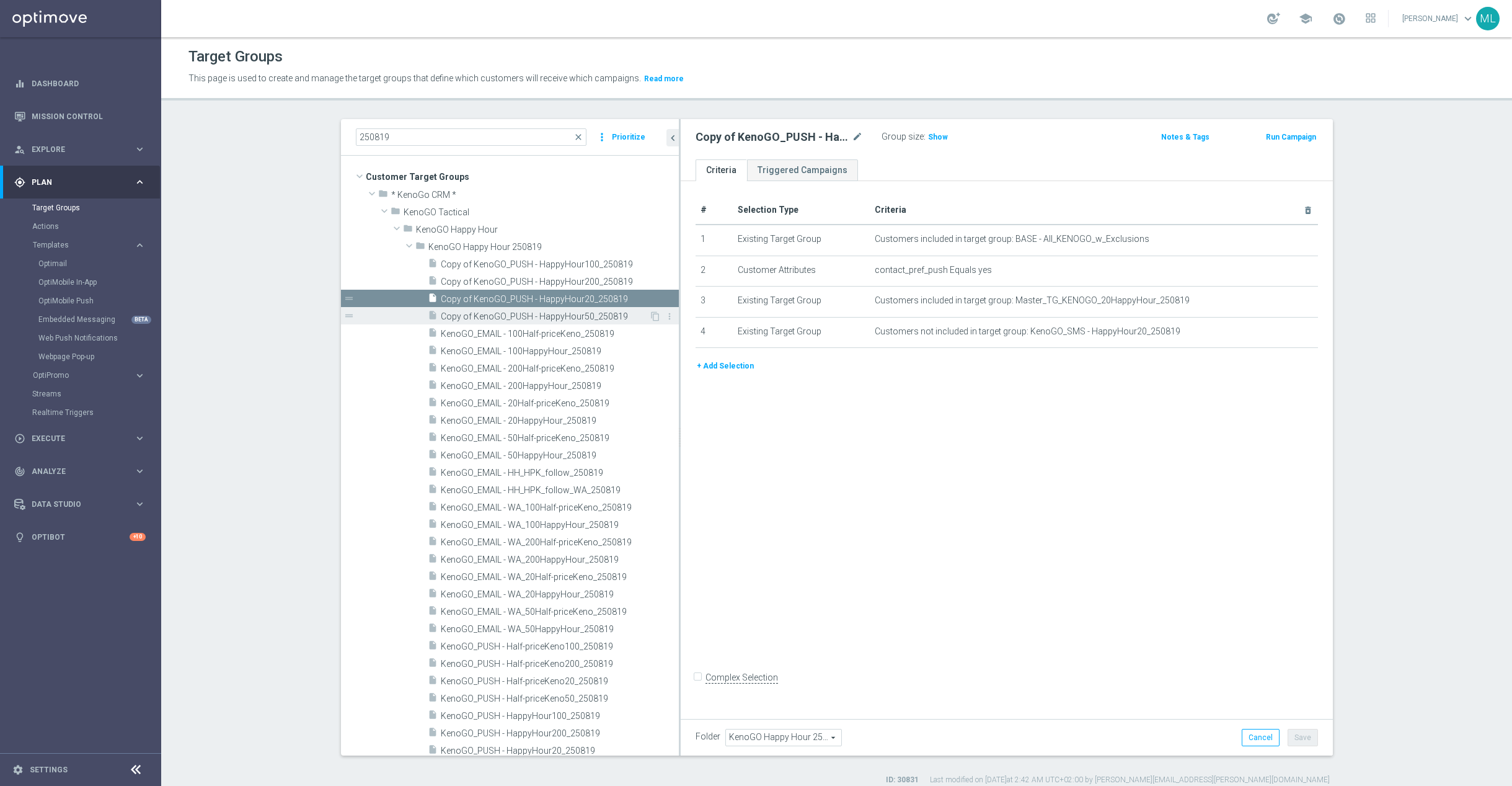
click at [542, 317] on span "Copy of KenoGO_PUSH - HappyHour50_250819" at bounding box center [545, 316] width 209 height 11
click at [548, 299] on span "Copy of KenoGO_PUSH - HappyHour20_250819" at bounding box center [545, 299] width 209 height 11
click at [545, 281] on span "Copy of KenoGO_PUSH - HappyHour200_250819" at bounding box center [546, 282] width 210 height 11
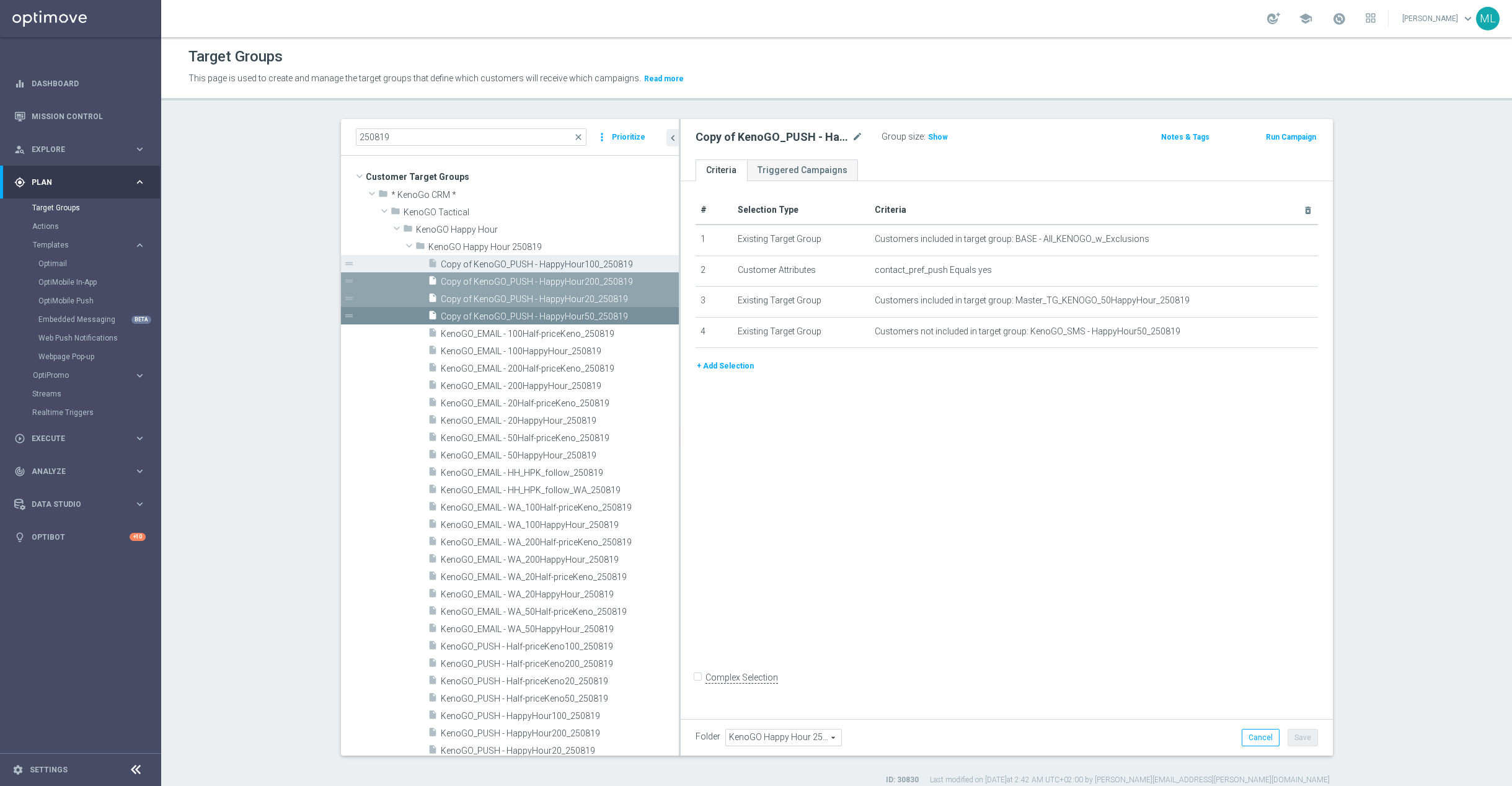
click at [546, 265] on span "Copy of KenoGO_PUSH - HappyHour100_250819" at bounding box center [546, 264] width 210 height 11
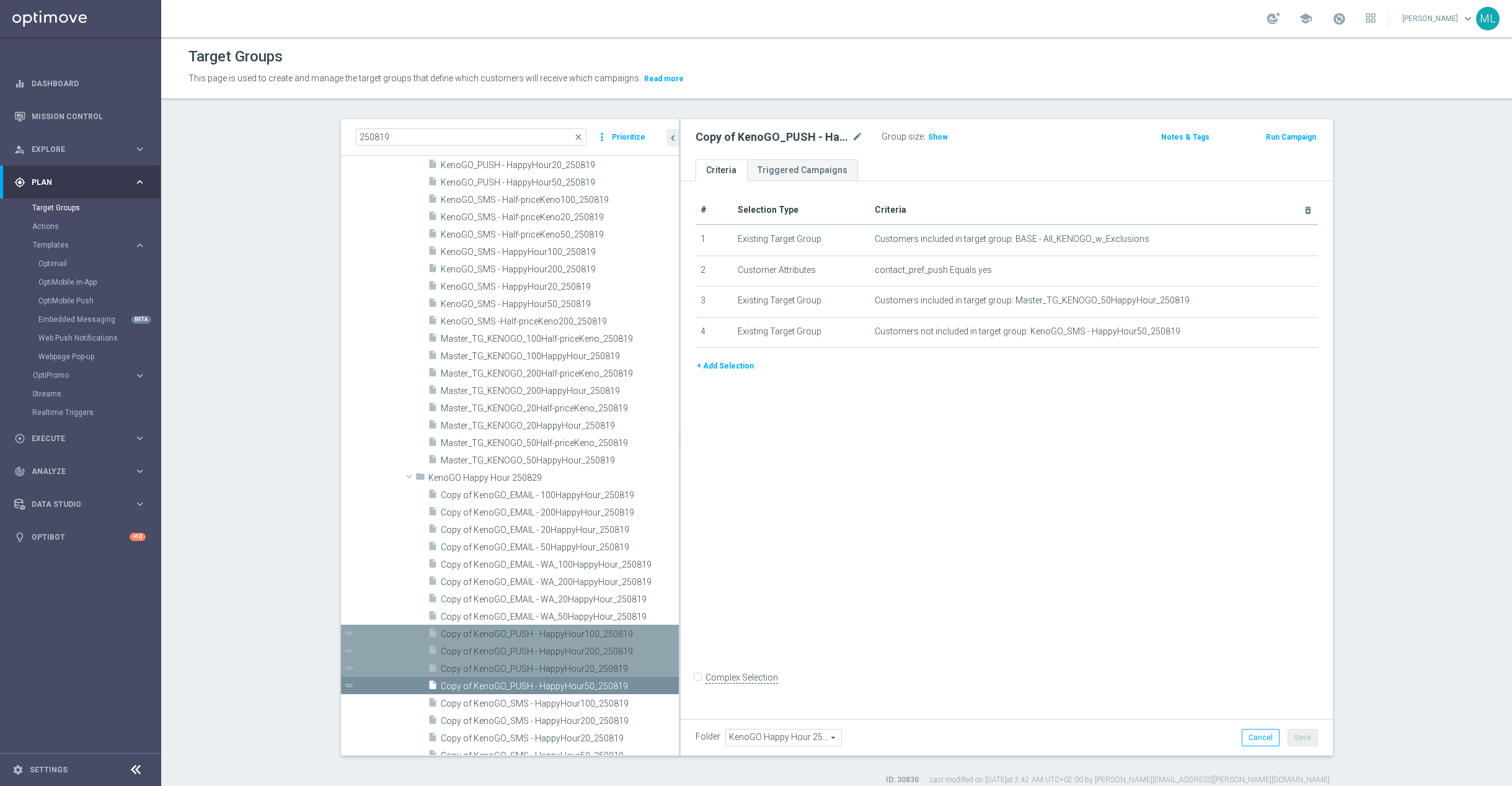
scroll to position [587, 0]
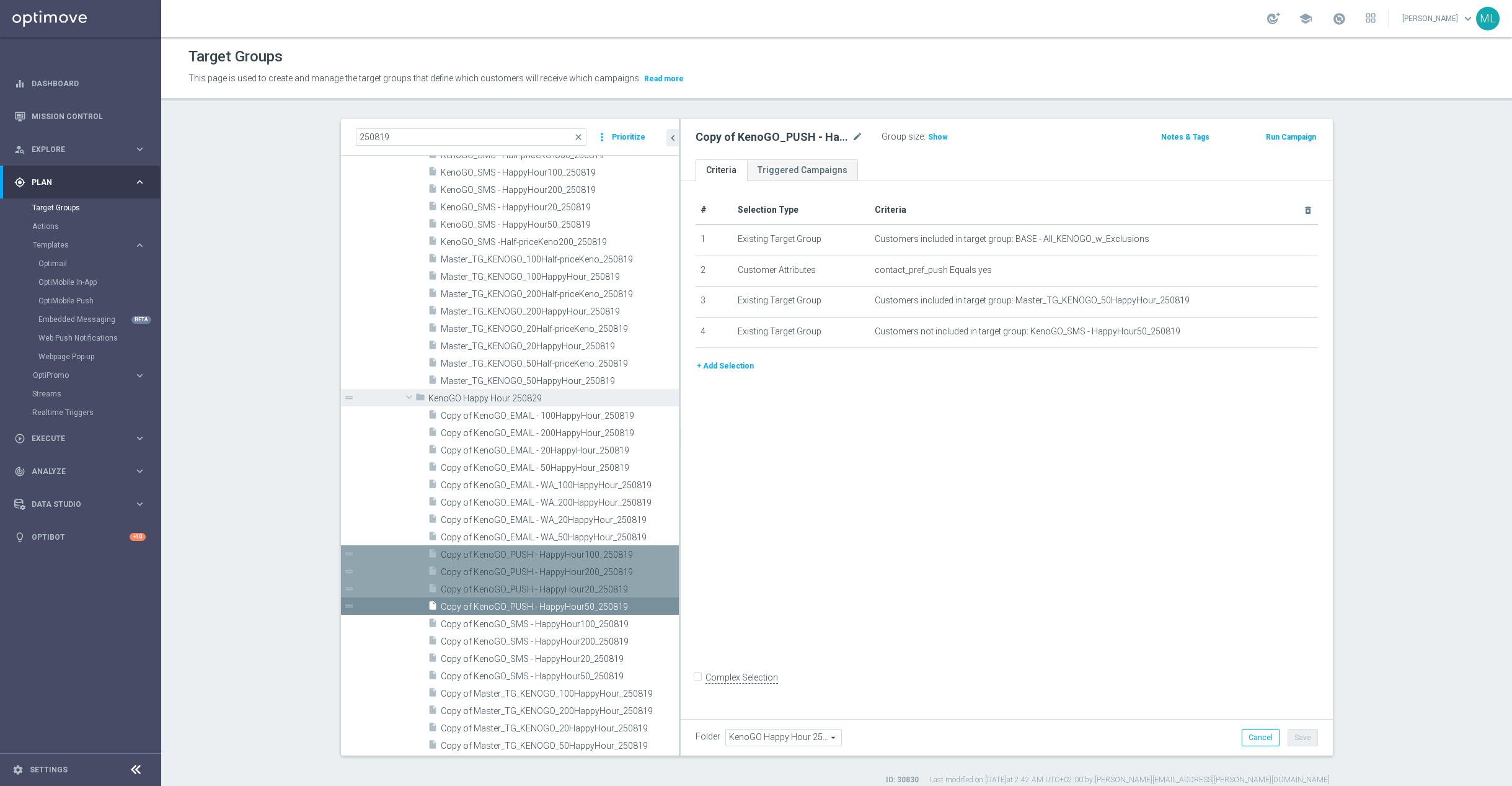
click at [500, 400] on span "KenoGO Happy Hour 250829" at bounding box center [525, 399] width 193 height 11
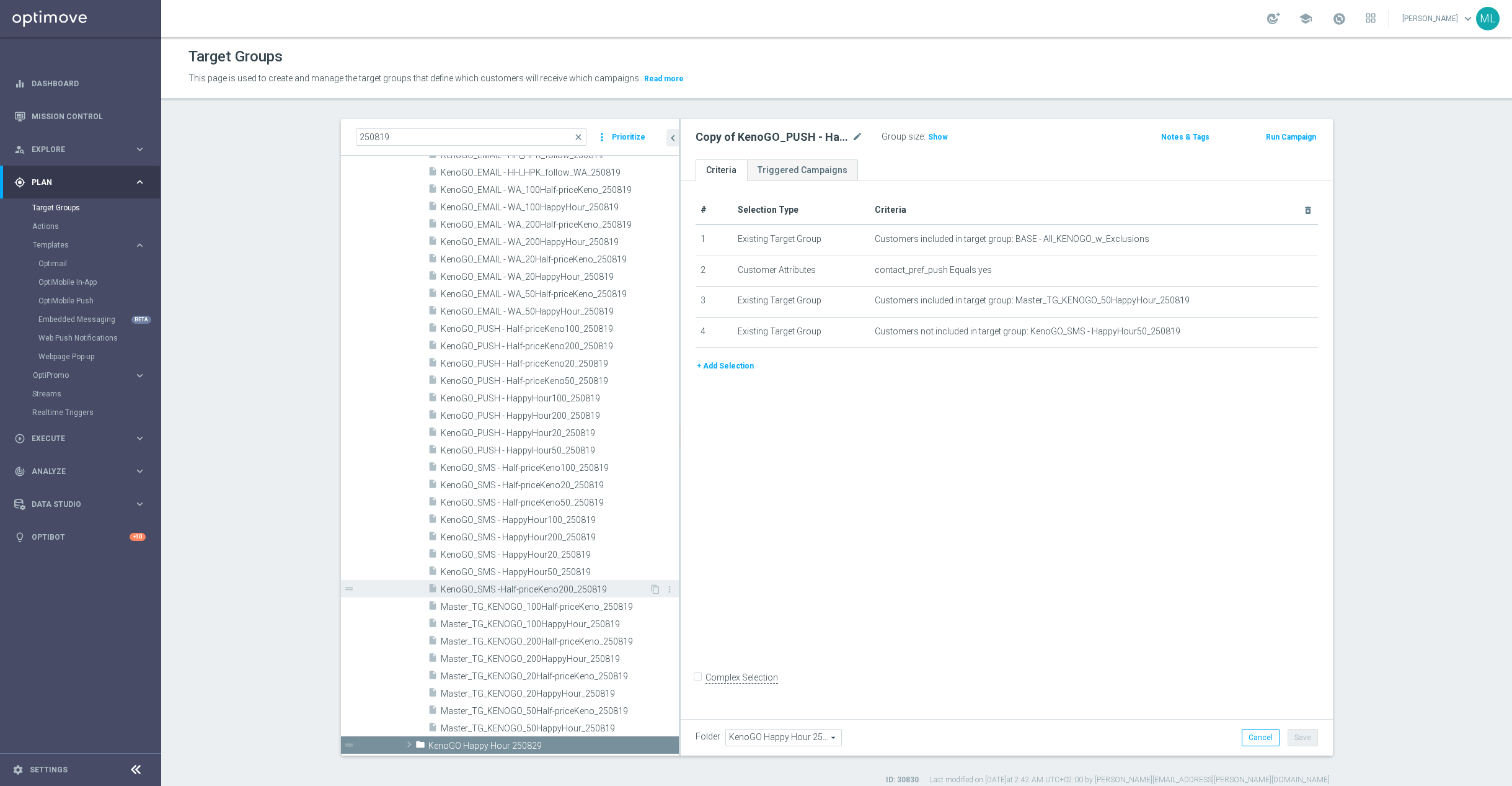
scroll to position [12, 0]
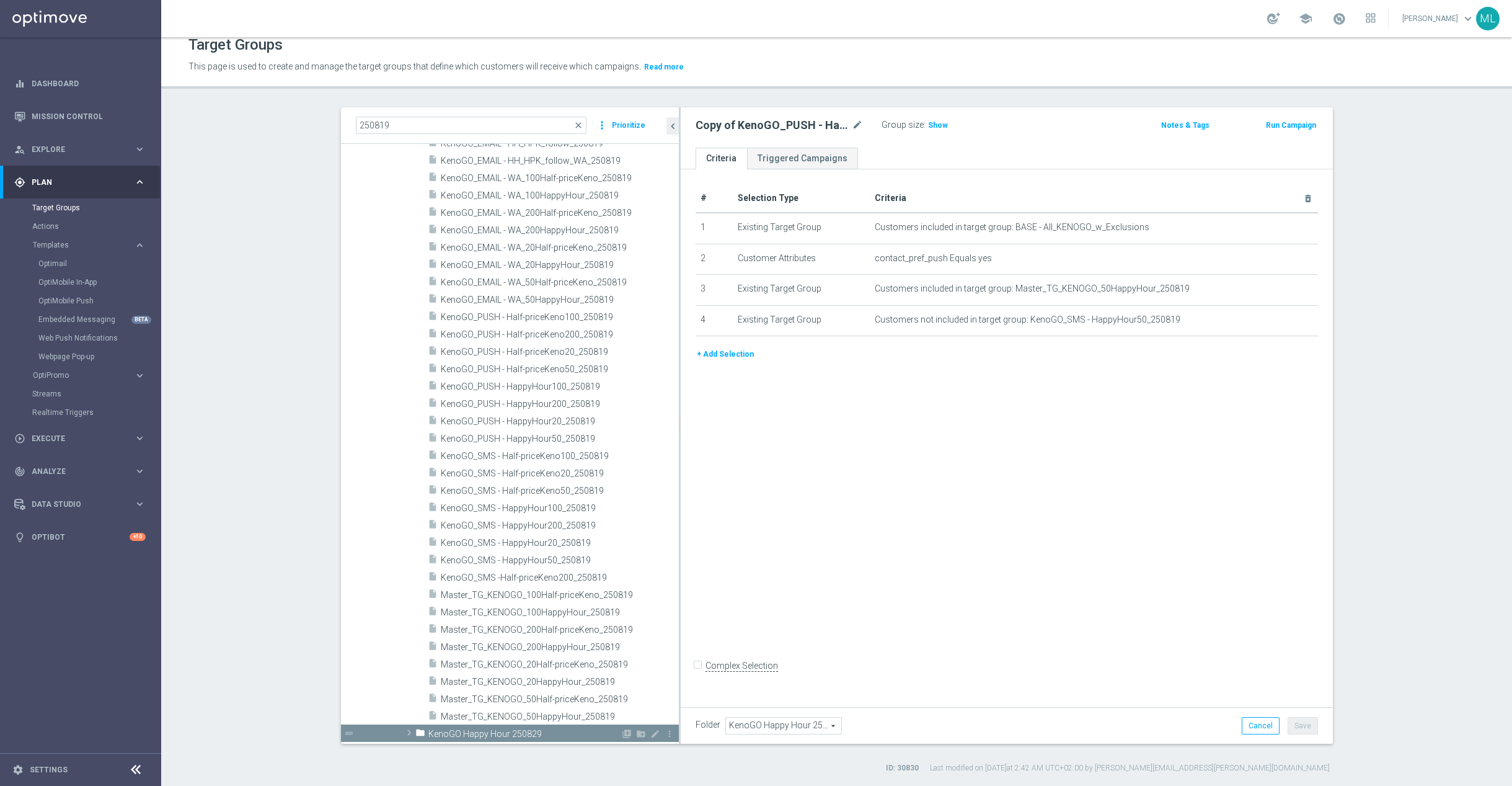
click at [409, 734] on span at bounding box center [409, 732] width 13 height 15
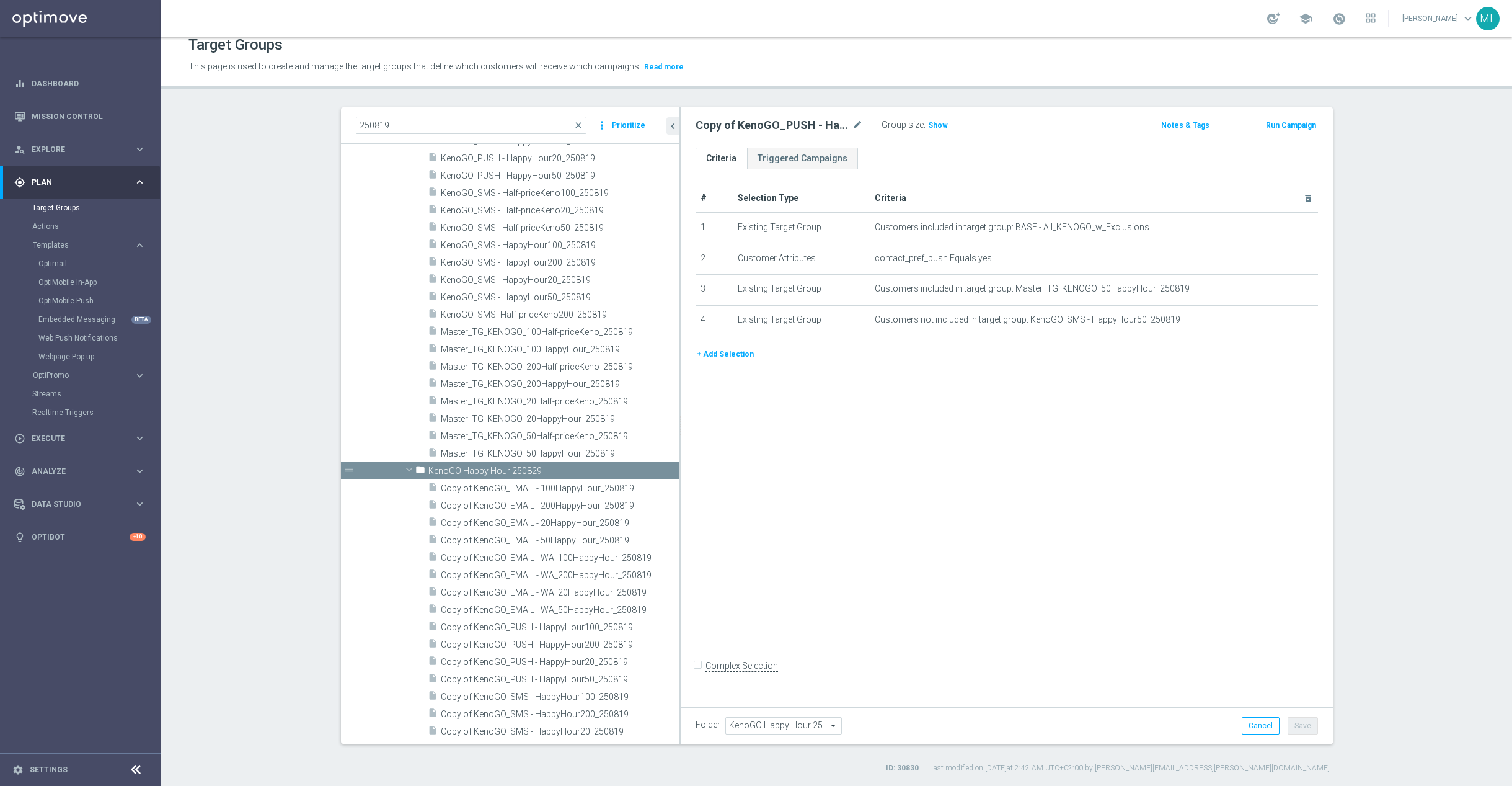
scroll to position [587, 0]
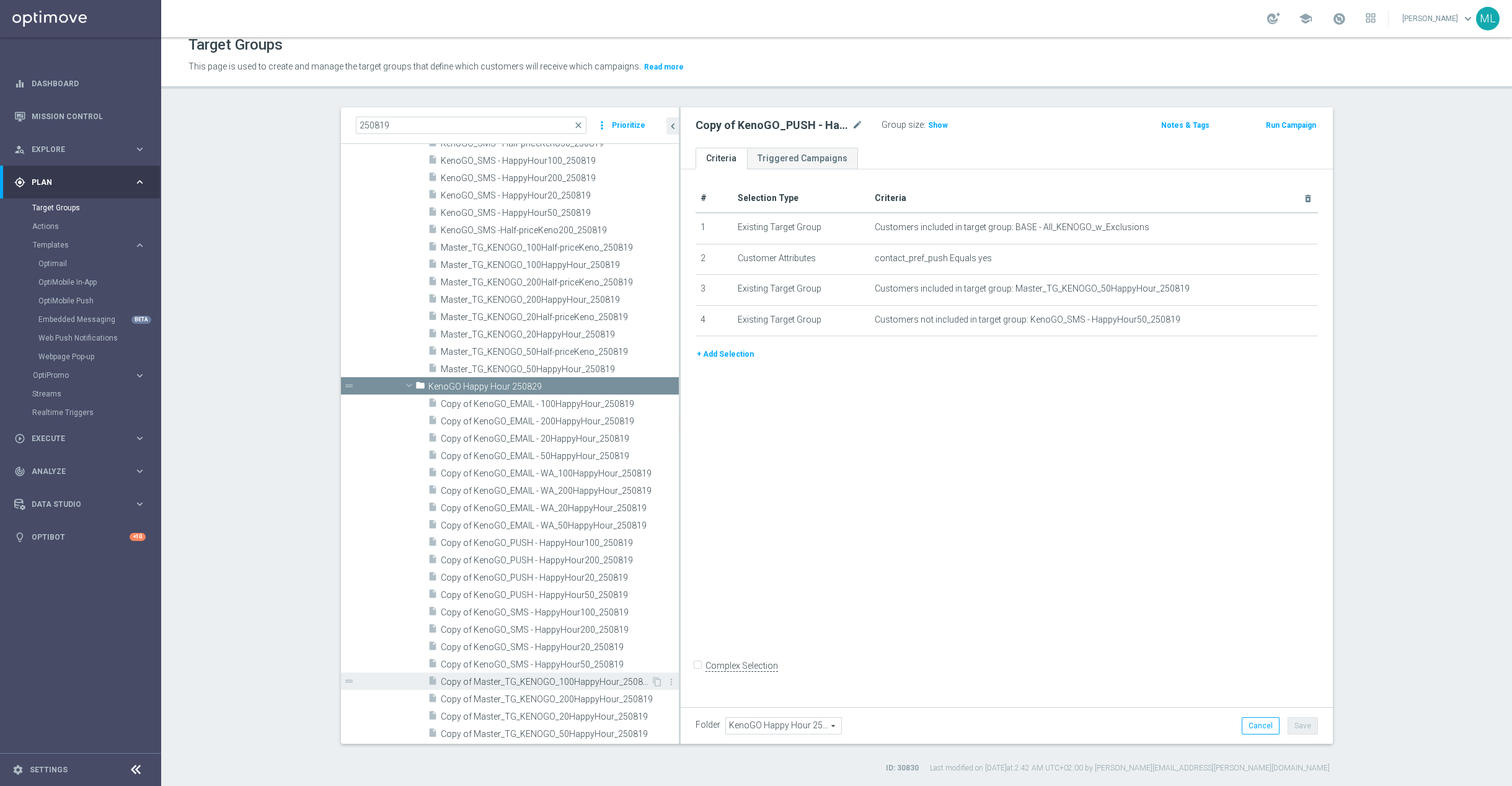
click at [555, 684] on span "Copy of Master_TG_KENOGO_100HappyHour_250819" at bounding box center [546, 682] width 210 height 11
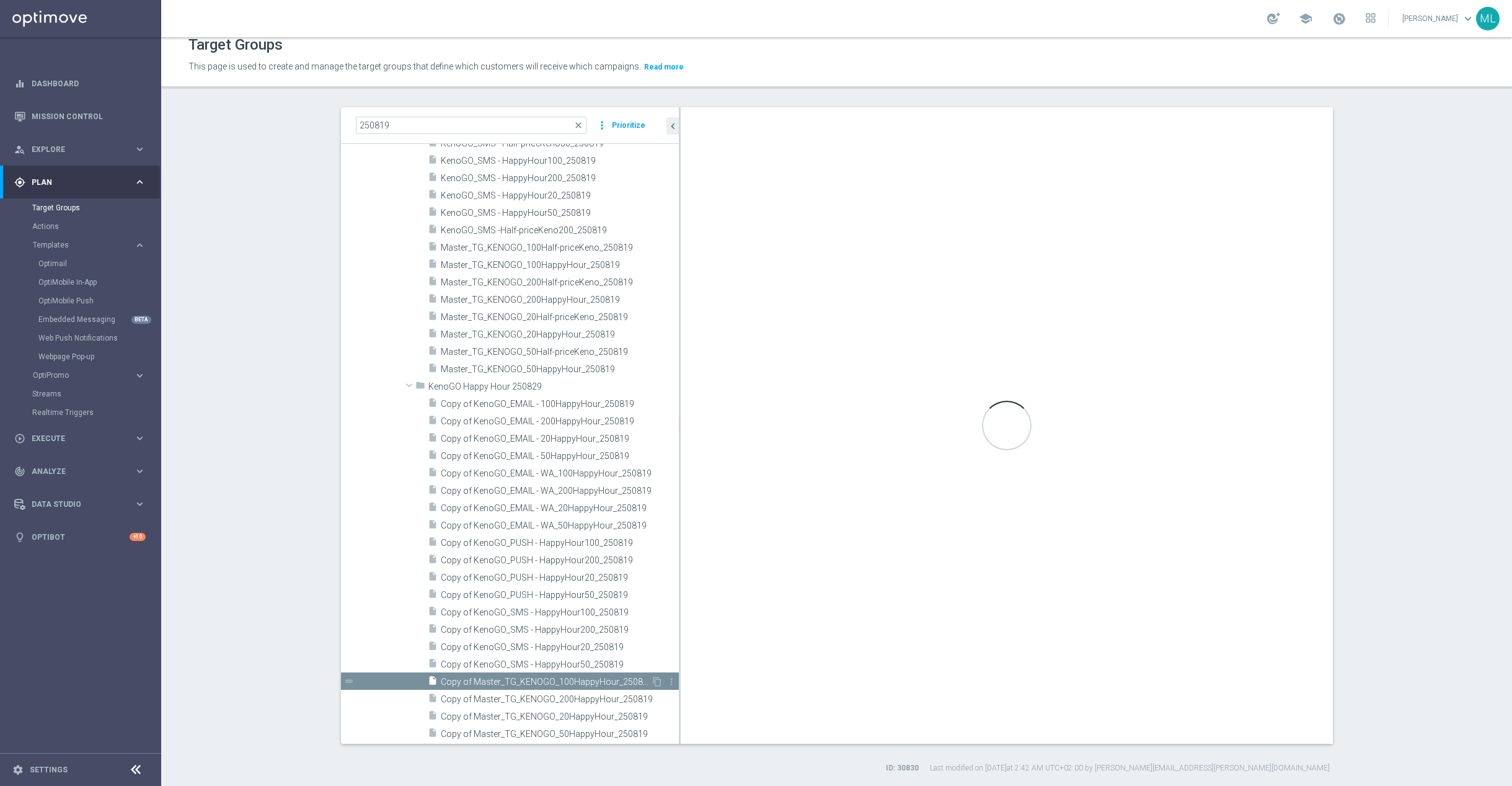
type input "KenoGO Happy Hour 250829"
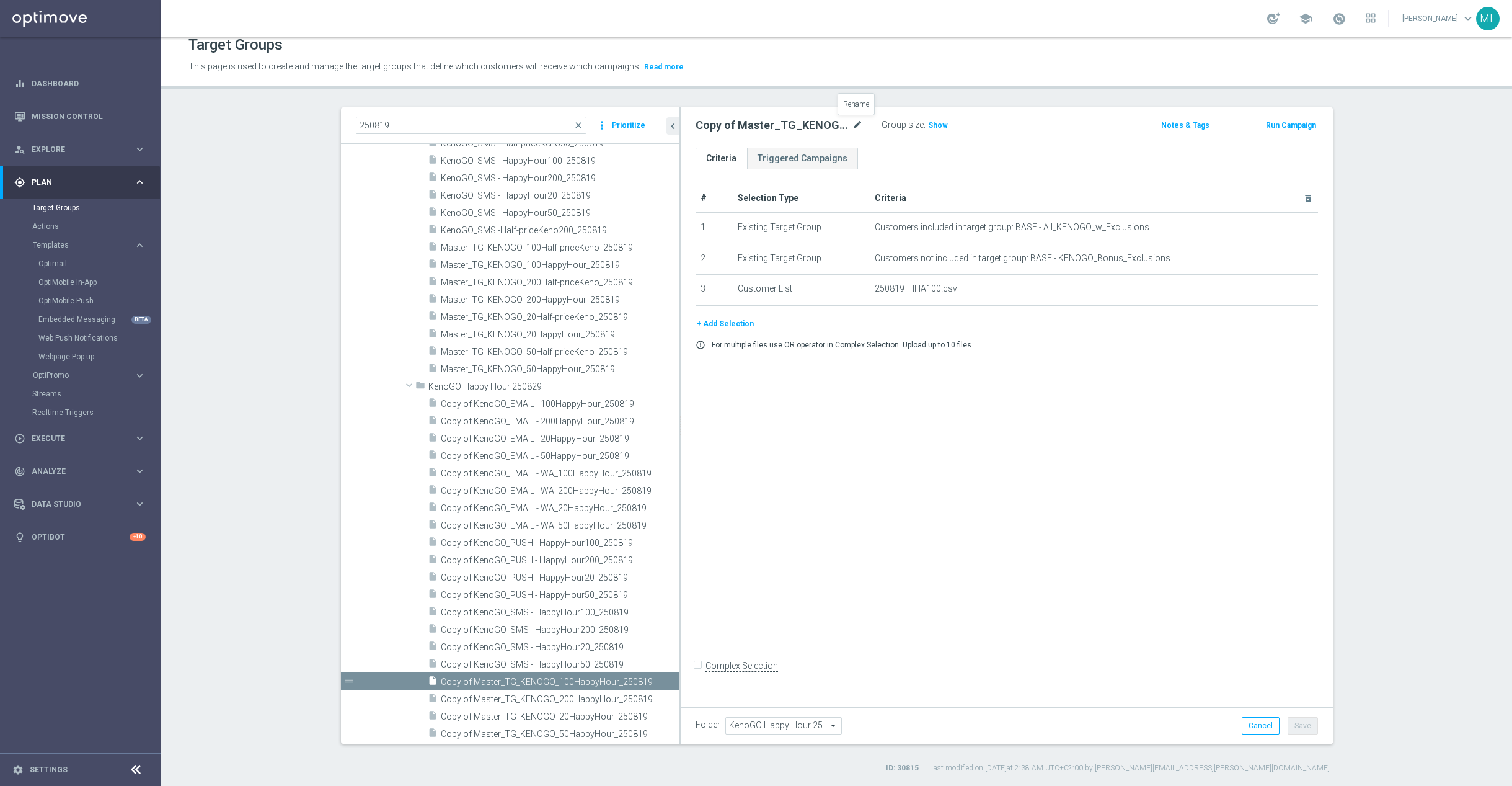
click at [858, 122] on icon "mode_edit" at bounding box center [857, 125] width 11 height 15
click at [860, 127] on input "Copy of Master_TG_KENOGO_100HappyHour_250819" at bounding box center [778, 125] width 168 height 17
click at [717, 128] on input "Copy of Master_TG_KENOGO_100HappyHour_250829" at bounding box center [778, 125] width 168 height 17
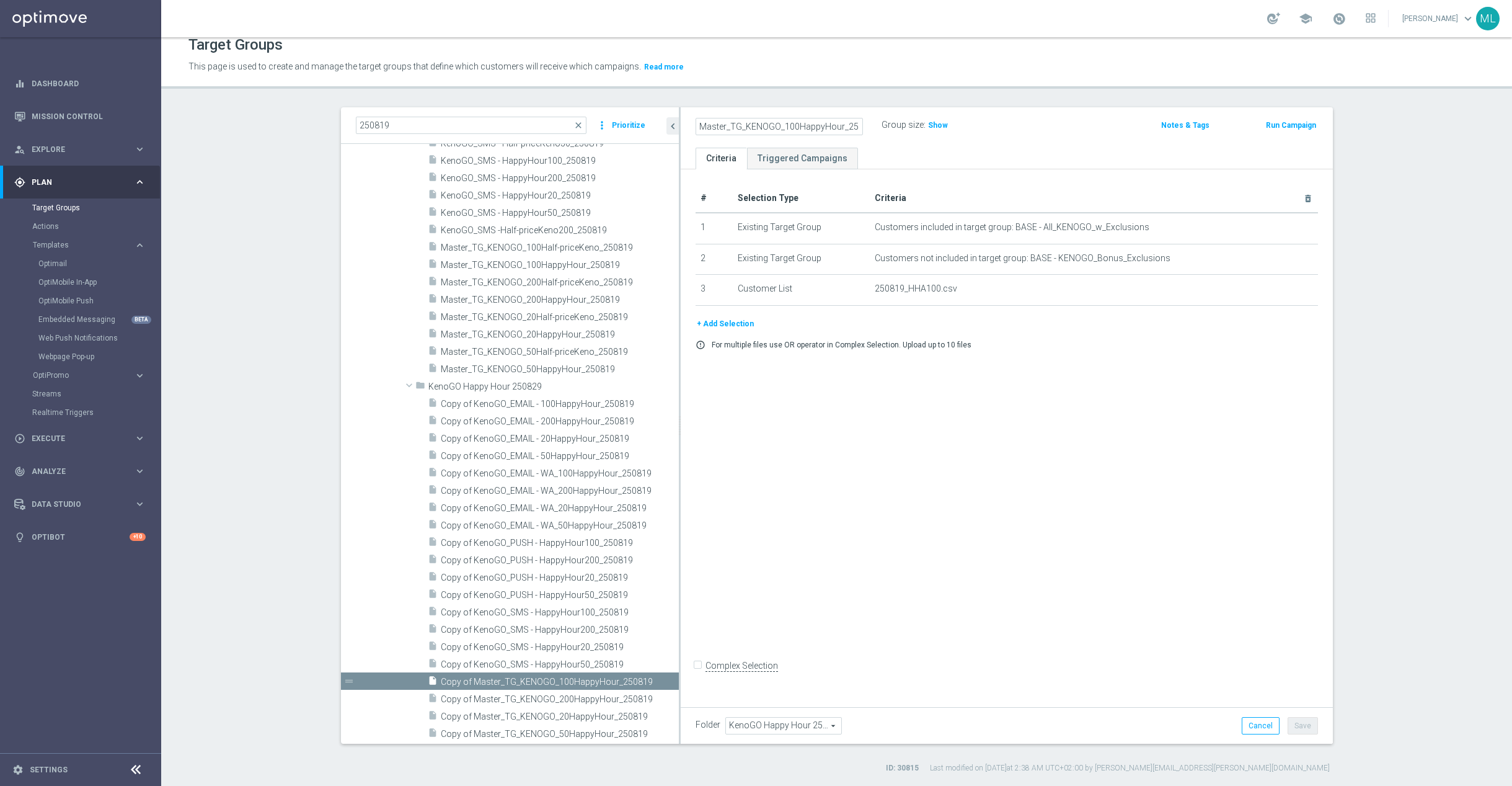
type input "Master_TG_KENOGO_100HappyHour_250829"
click at [1049, 141] on div "Master_TG_KENOGO_100HappyHour_250829 Group size : Show Notes & Tags Run Campaign" at bounding box center [1007, 127] width 652 height 40
click at [1302, 724] on button "Save" at bounding box center [1302, 725] width 30 height 17
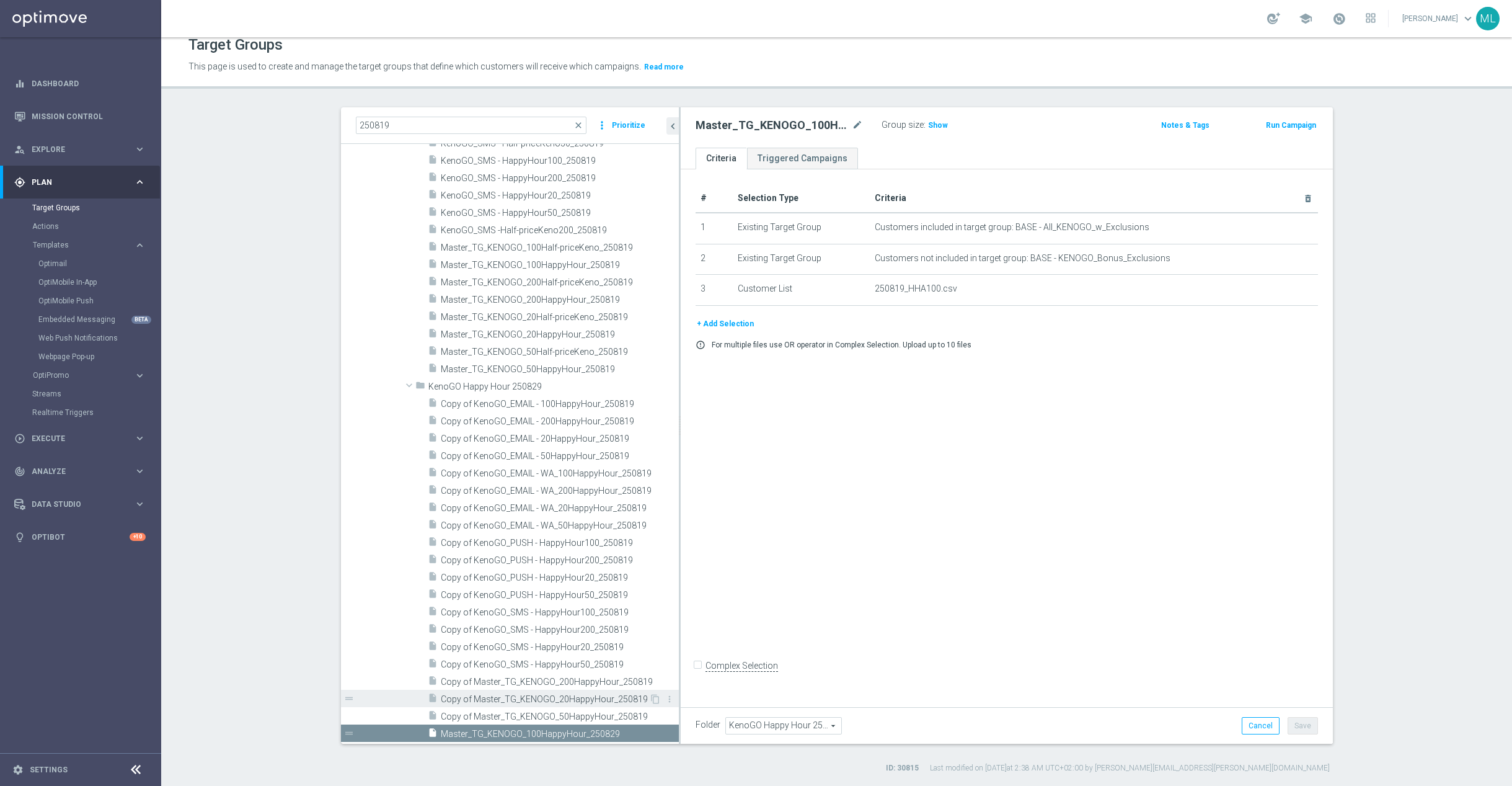
scroll to position [587, 0]
click at [554, 717] on span "Copy of Master_TG_KENOGO_50HappyHour_250819" at bounding box center [545, 717] width 209 height 11
click at [860, 121] on icon "mode_edit" at bounding box center [857, 125] width 11 height 15
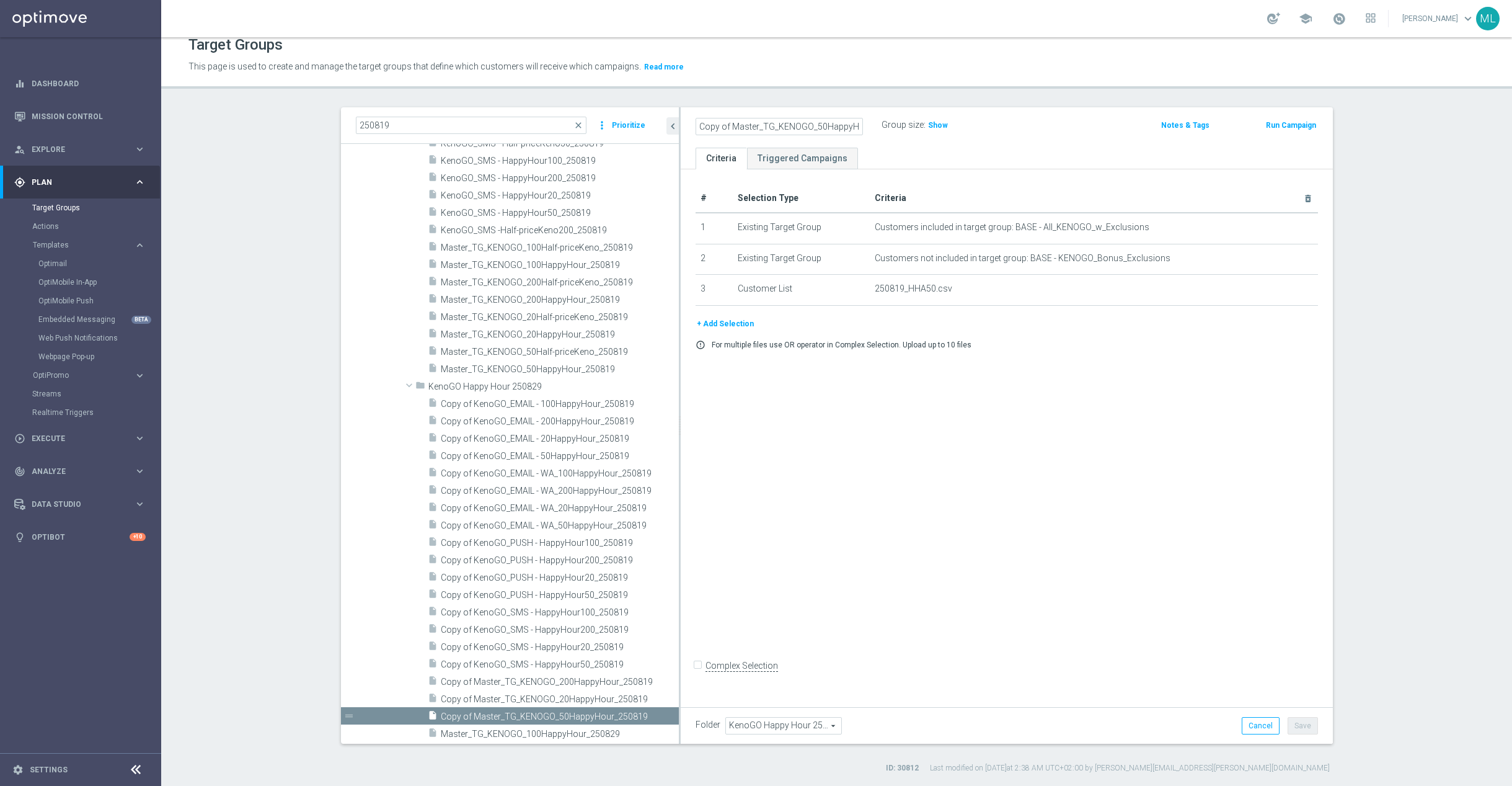
scroll to position [0, 41]
click at [856, 125] on input "Copy of Master_TG_KENOGO_50HappyHour_250819" at bounding box center [778, 125] width 168 height 17
click at [855, 127] on input "Copy of Master_TG_KENOGO_50HappyHour_250819" at bounding box center [778, 125] width 168 height 17
click at [709, 128] on input "Copy of Master_TG_KENOGO_50HappyHour_250829" at bounding box center [778, 125] width 168 height 17
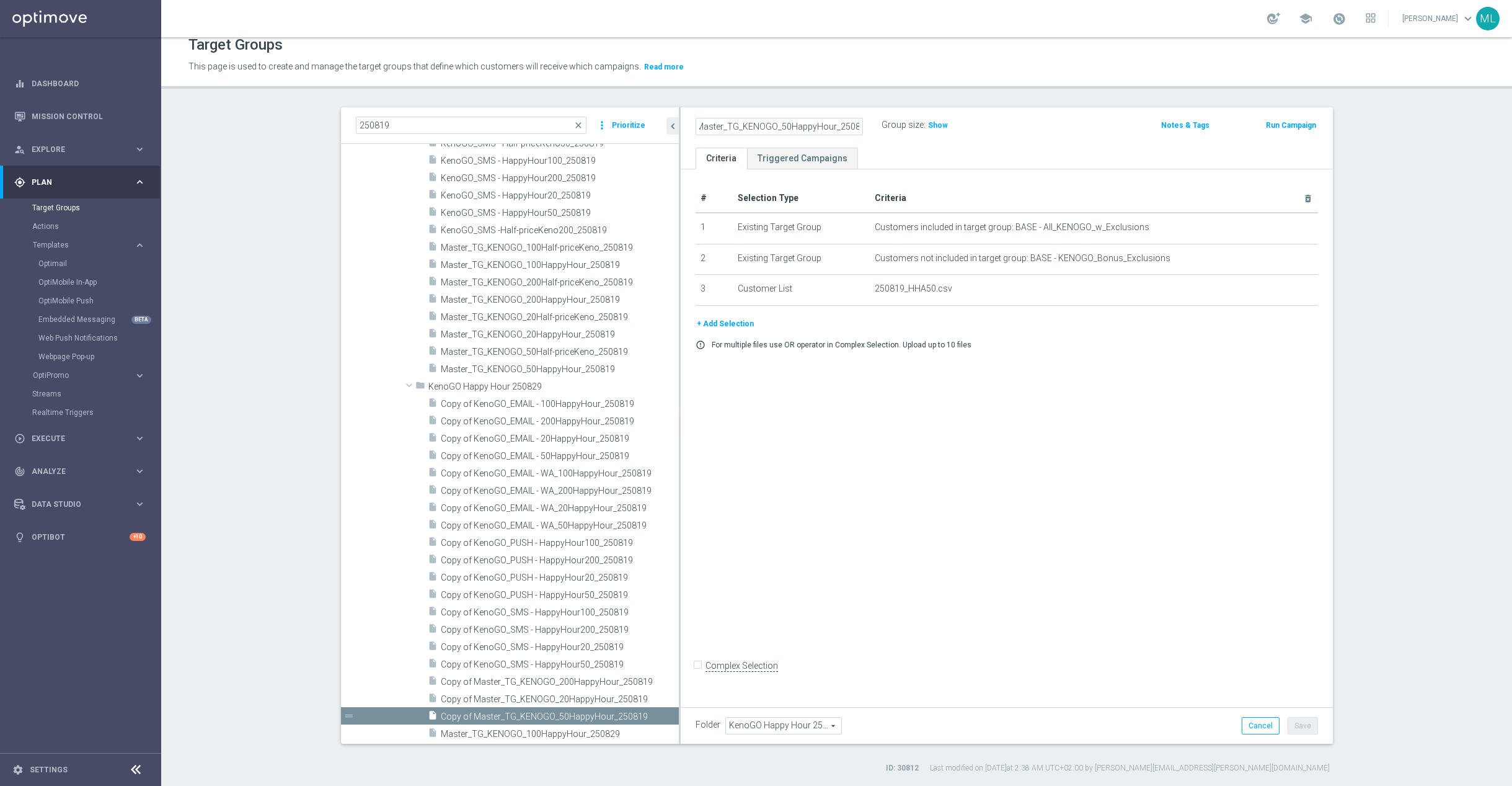
scroll to position [0, 0]
type input "Master_TG_KENOGO_50HappyHour_250829"
click at [1035, 132] on div "Master_TG_KENOGO_50HappyHour_250829 Group size : Show" at bounding box center [899, 125] width 427 height 19
click at [1308, 724] on button "Save" at bounding box center [1302, 725] width 30 height 17
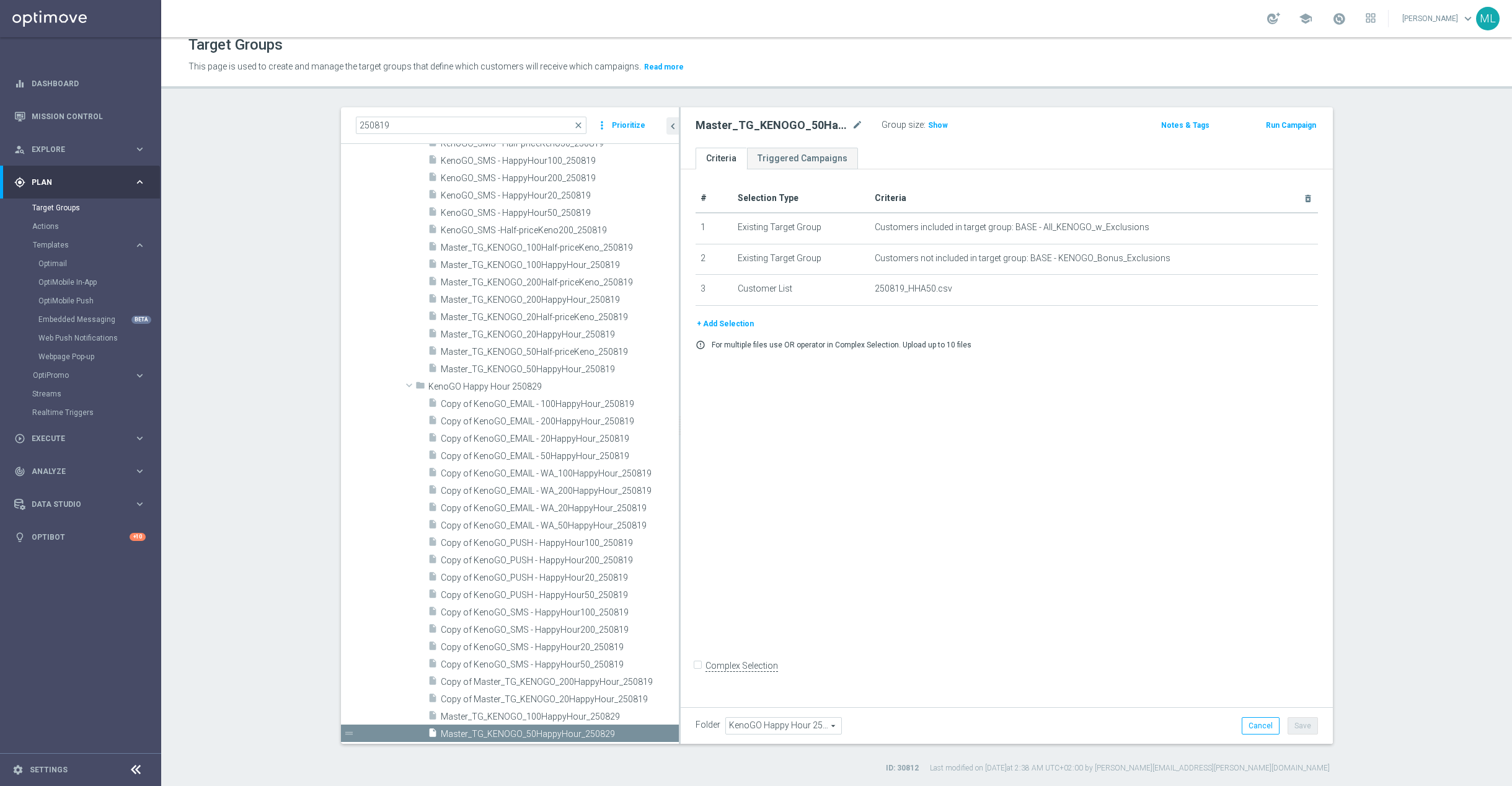
scroll to position [587, 0]
click at [599, 694] on span "Copy of Master_TG_KENOGO_20HappyHour_250819" at bounding box center [545, 699] width 209 height 11
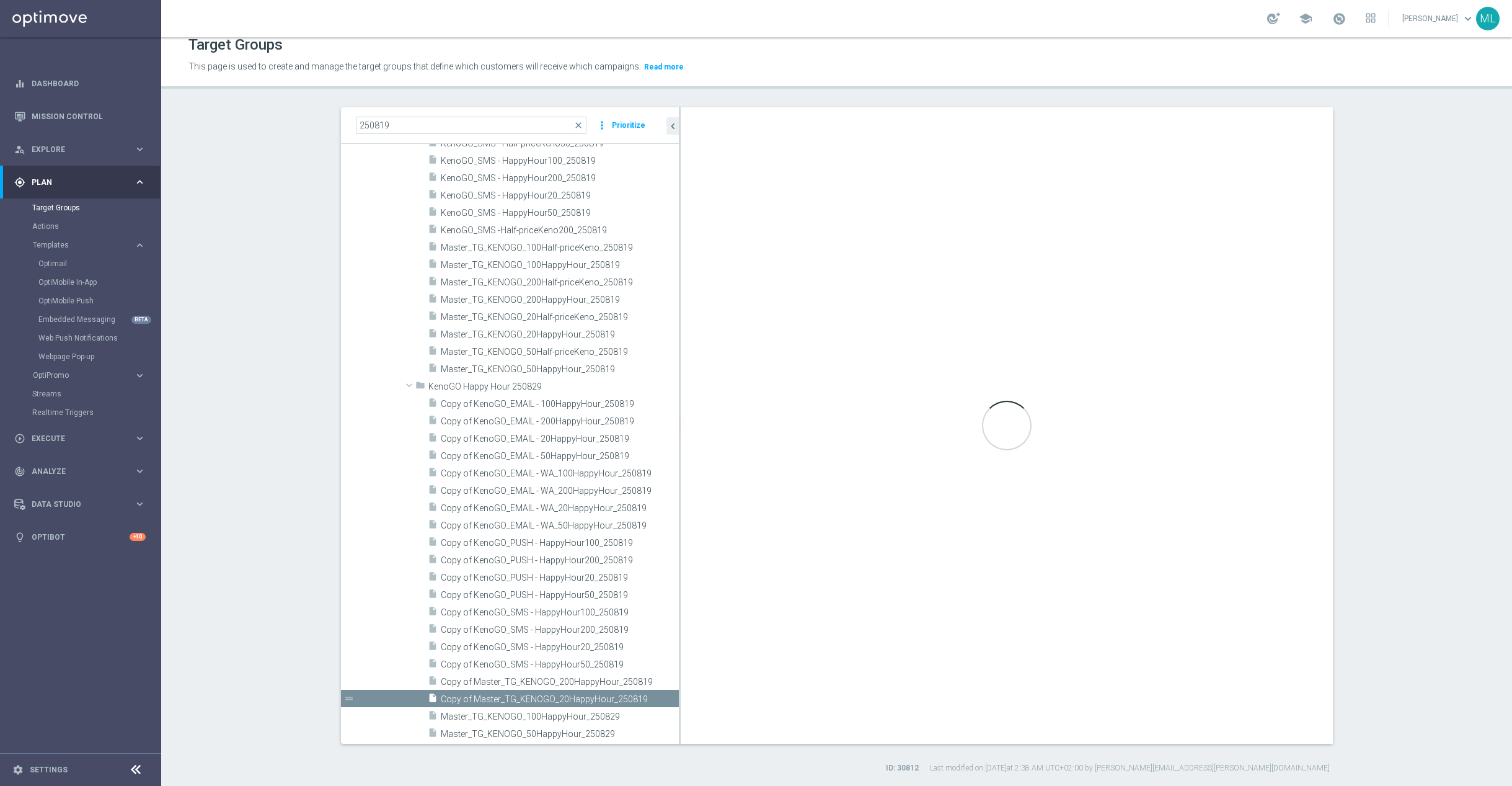
checkbox input "true"
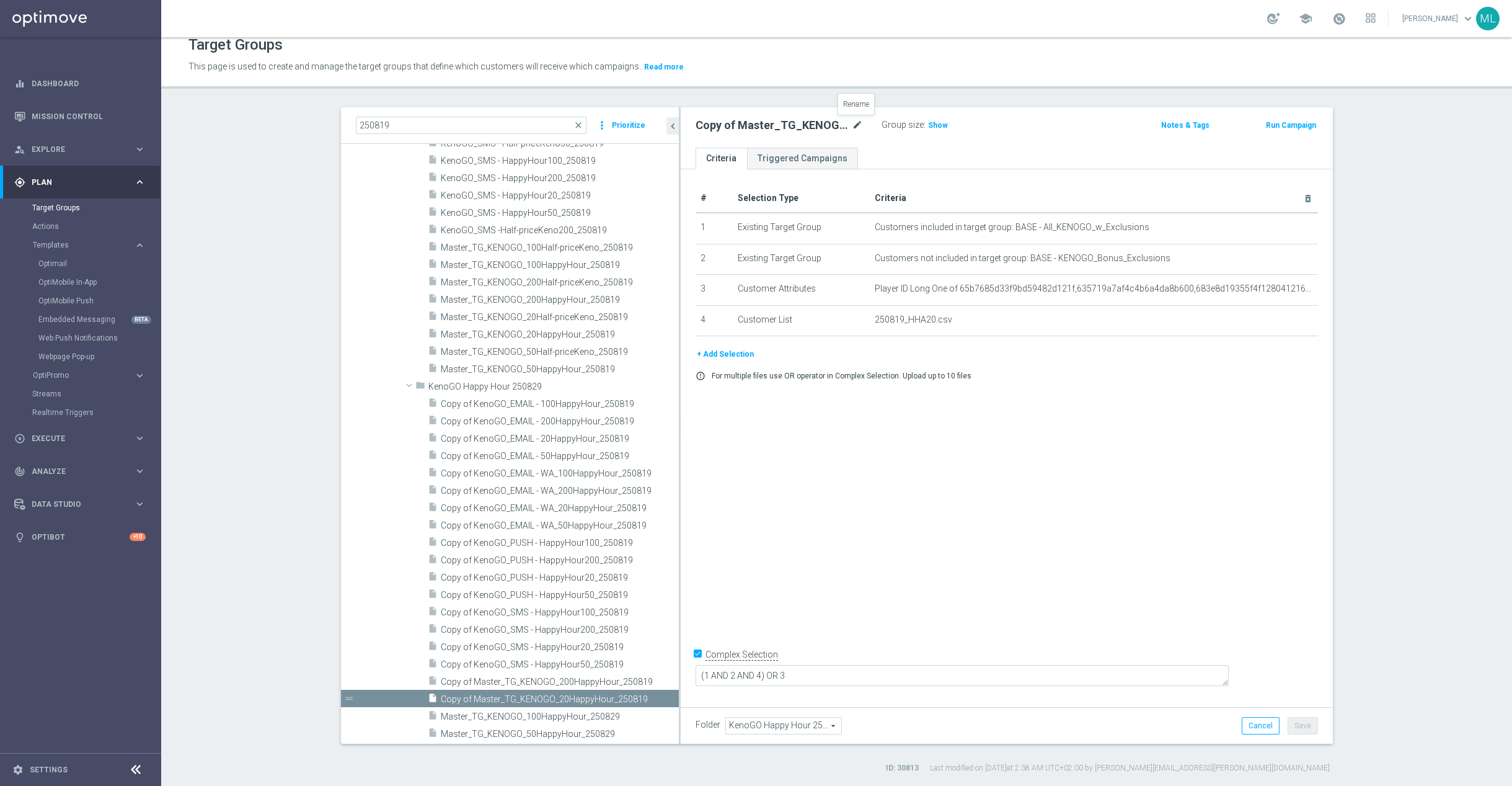
click at [857, 124] on icon "mode_edit" at bounding box center [857, 125] width 11 height 15
drag, startPoint x: 855, startPoint y: 125, endPoint x: 873, endPoint y: 125, distance: 18.0
click at [856, 125] on input "Copy of Master_TG_KENOGO_20HappyHour_250819" at bounding box center [778, 125] width 168 height 17
click at [856, 126] on input "Copy of Master_TG_KENOGO_20HappyHour_250819" at bounding box center [778, 125] width 168 height 17
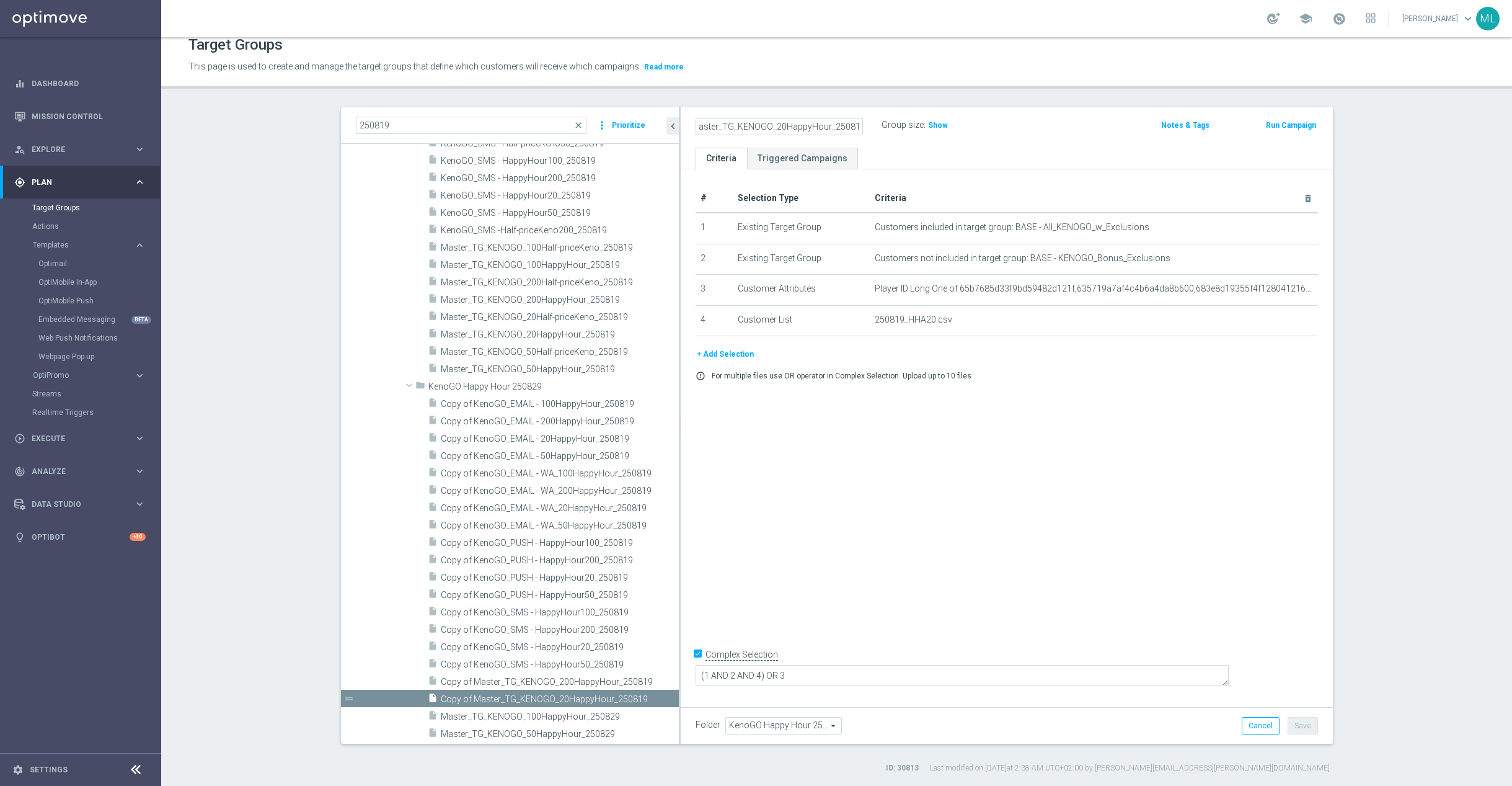
drag, startPoint x: 855, startPoint y: 126, endPoint x: 872, endPoint y: 126, distance: 17.0
click at [855, 126] on input "Copy of Master_TG_KENOGO_20HappyHour_250819" at bounding box center [778, 125] width 168 height 17
click at [709, 124] on input "Copy of Master_TG_KENOGO_20HappyHour_250829" at bounding box center [778, 125] width 168 height 17
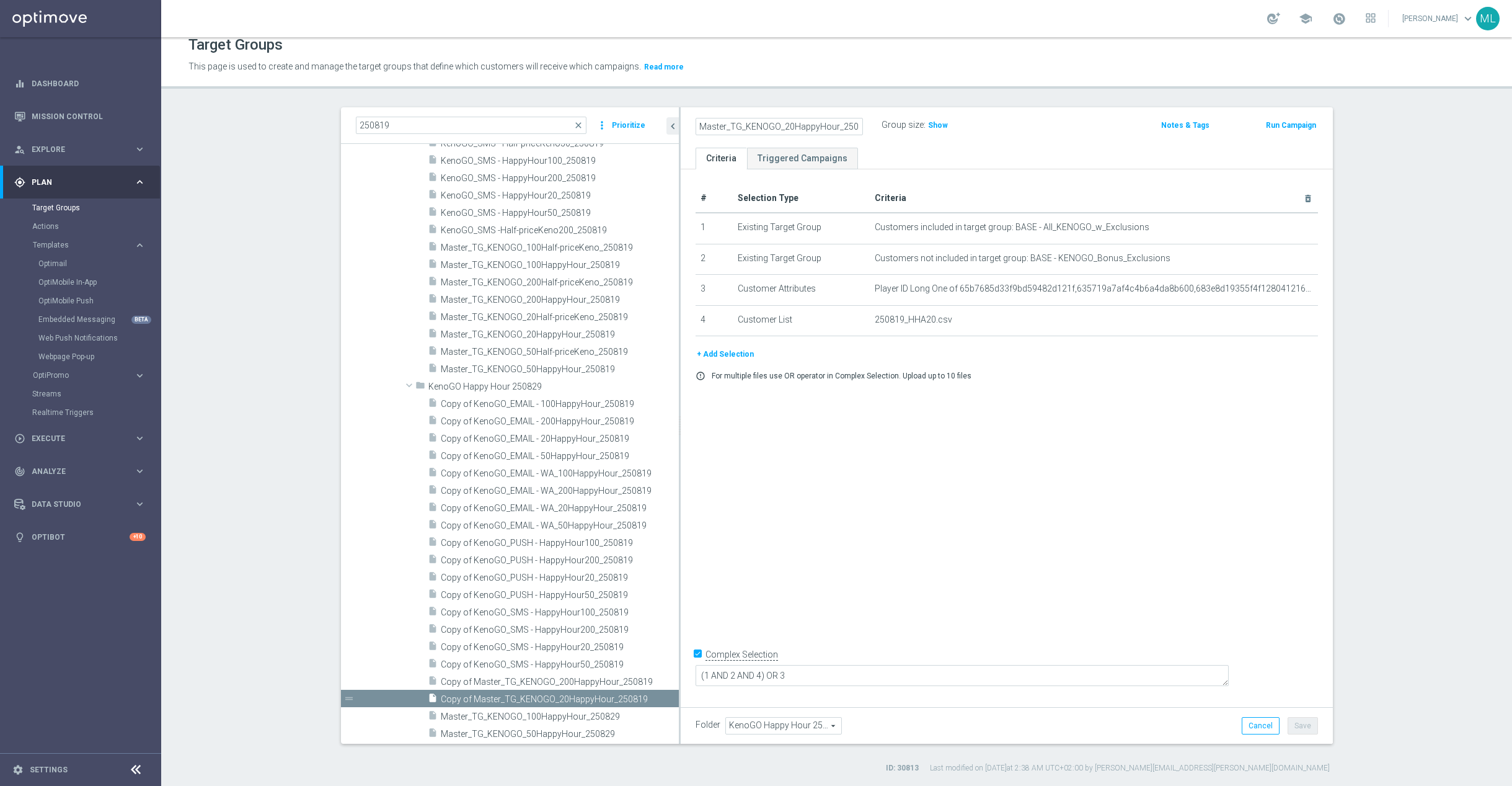
type input "Master_TG_KENOGO_20HappyHour_250829"
click at [1066, 117] on div "Master_TG_KENOGO_20HappyHour_250829 Group size : Show" at bounding box center [899, 125] width 427 height 19
click at [1305, 734] on div "Cancel Save Saving..." at bounding box center [1279, 725] width 76 height 17
click at [1306, 727] on button "Save" at bounding box center [1302, 725] width 30 height 17
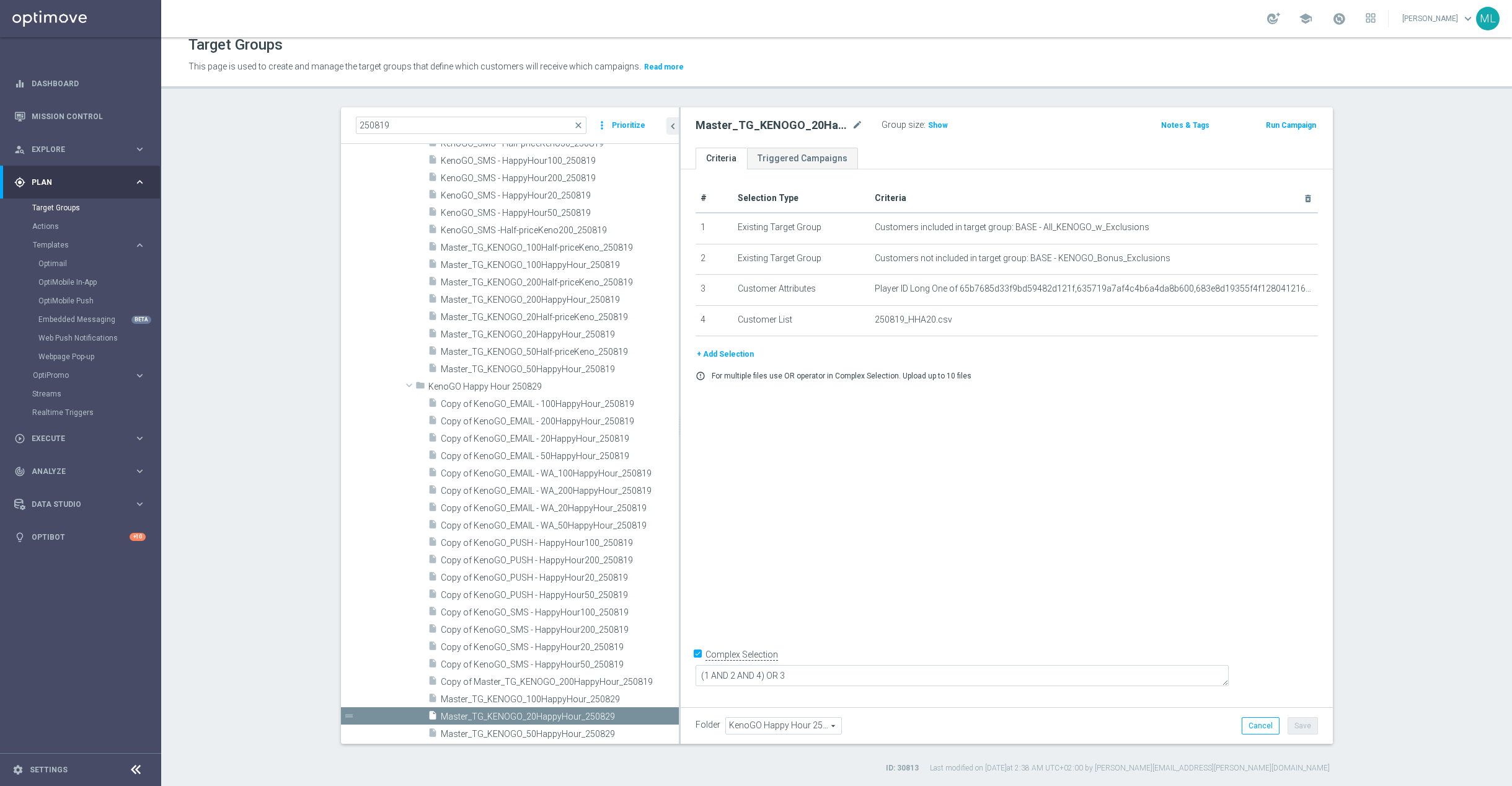
scroll to position [587, 0]
click at [520, 684] on span "Copy of Master_TG_KENOGO_200HappyHour_250819" at bounding box center [546, 682] width 210 height 11
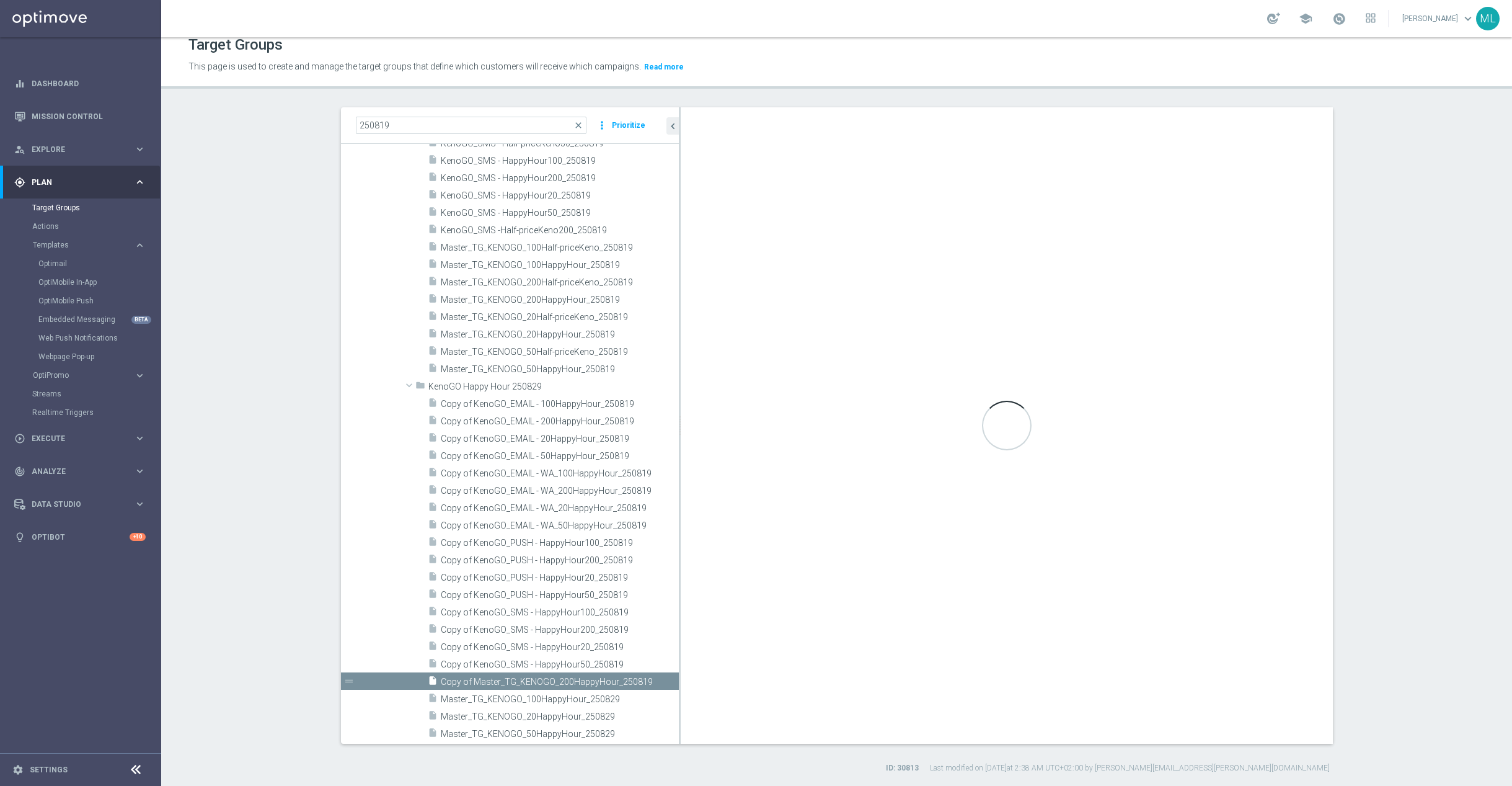
checkbox input "false"
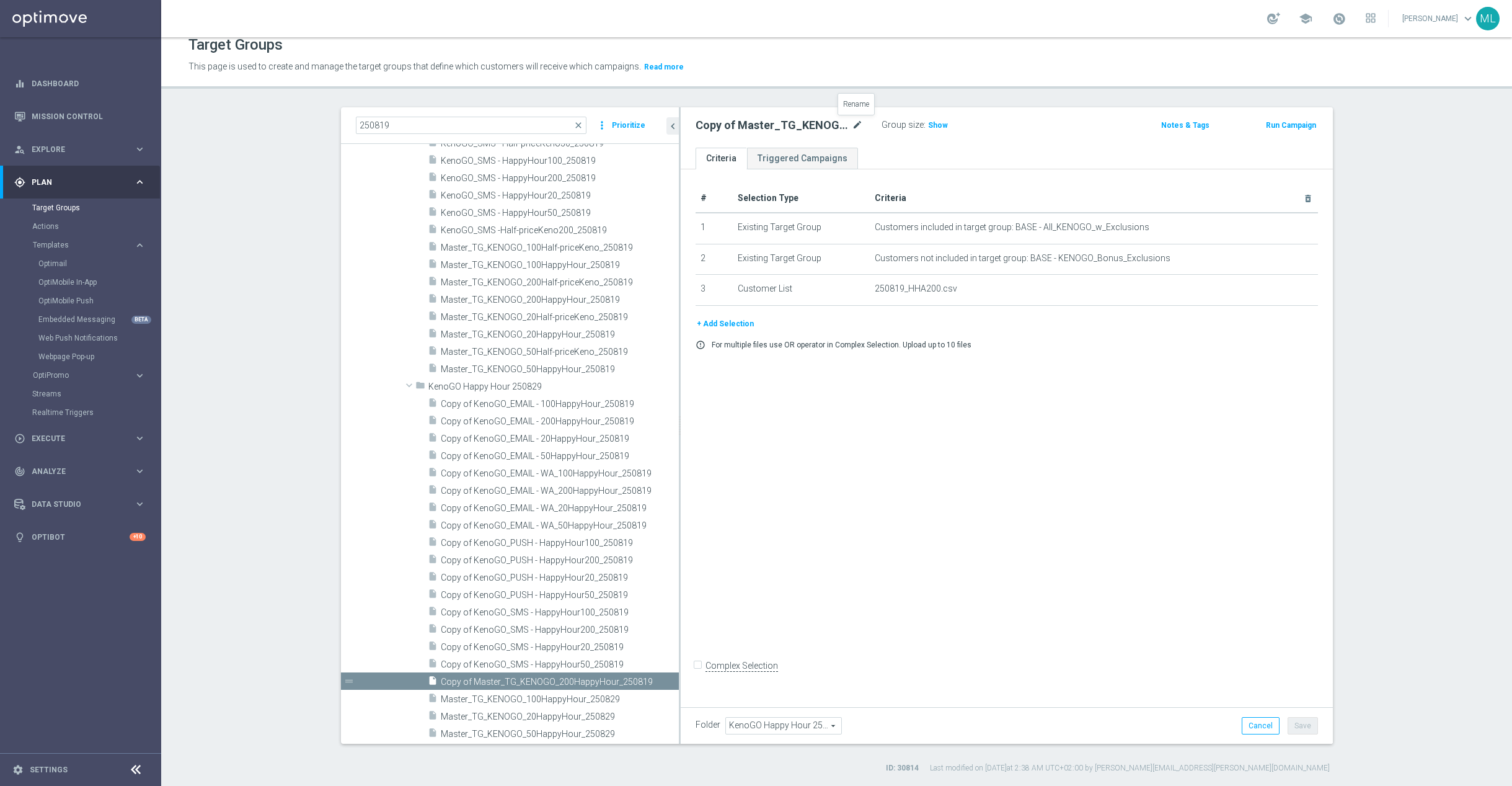
click at [857, 124] on icon "mode_edit" at bounding box center [857, 125] width 11 height 15
drag, startPoint x: 855, startPoint y: 125, endPoint x: 870, endPoint y: 128, distance: 15.3
click at [855, 125] on input "Copy of Master_TG_KENOGO_200HappyHour_250819" at bounding box center [778, 125] width 168 height 17
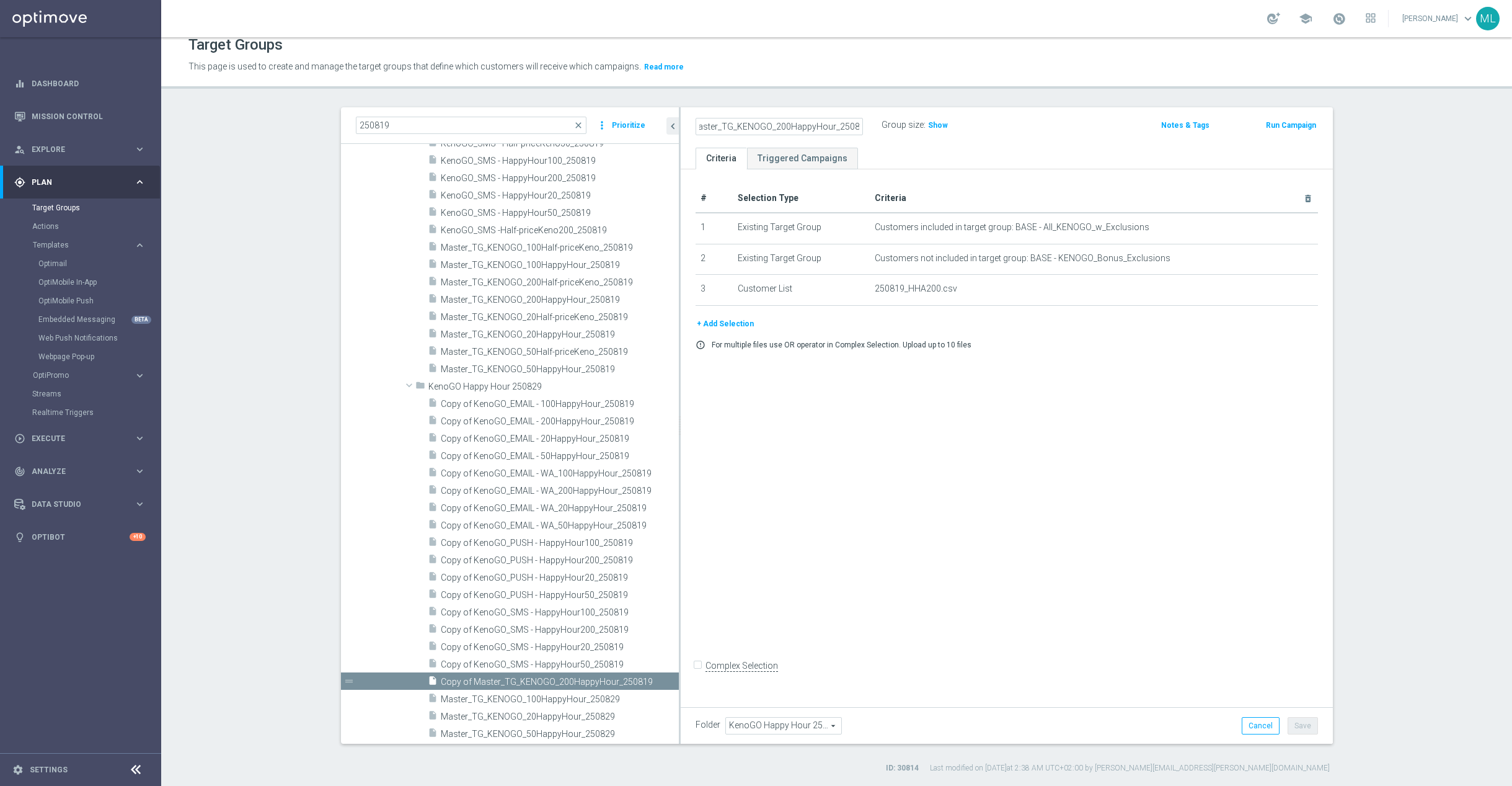
click at [713, 123] on input "Copy of Master_TG_KENOGO_200HappyHour_250829" at bounding box center [778, 125] width 168 height 17
type input "Master_TG_KENOGO_200HappyHour_250829"
click at [1070, 136] on div "Master_TG_KENOGO_200HappyHour_250829 Group size : Show Notes & Tags Run Campaign" at bounding box center [1007, 127] width 652 height 40
click at [1301, 720] on button "Save" at bounding box center [1302, 725] width 30 height 17
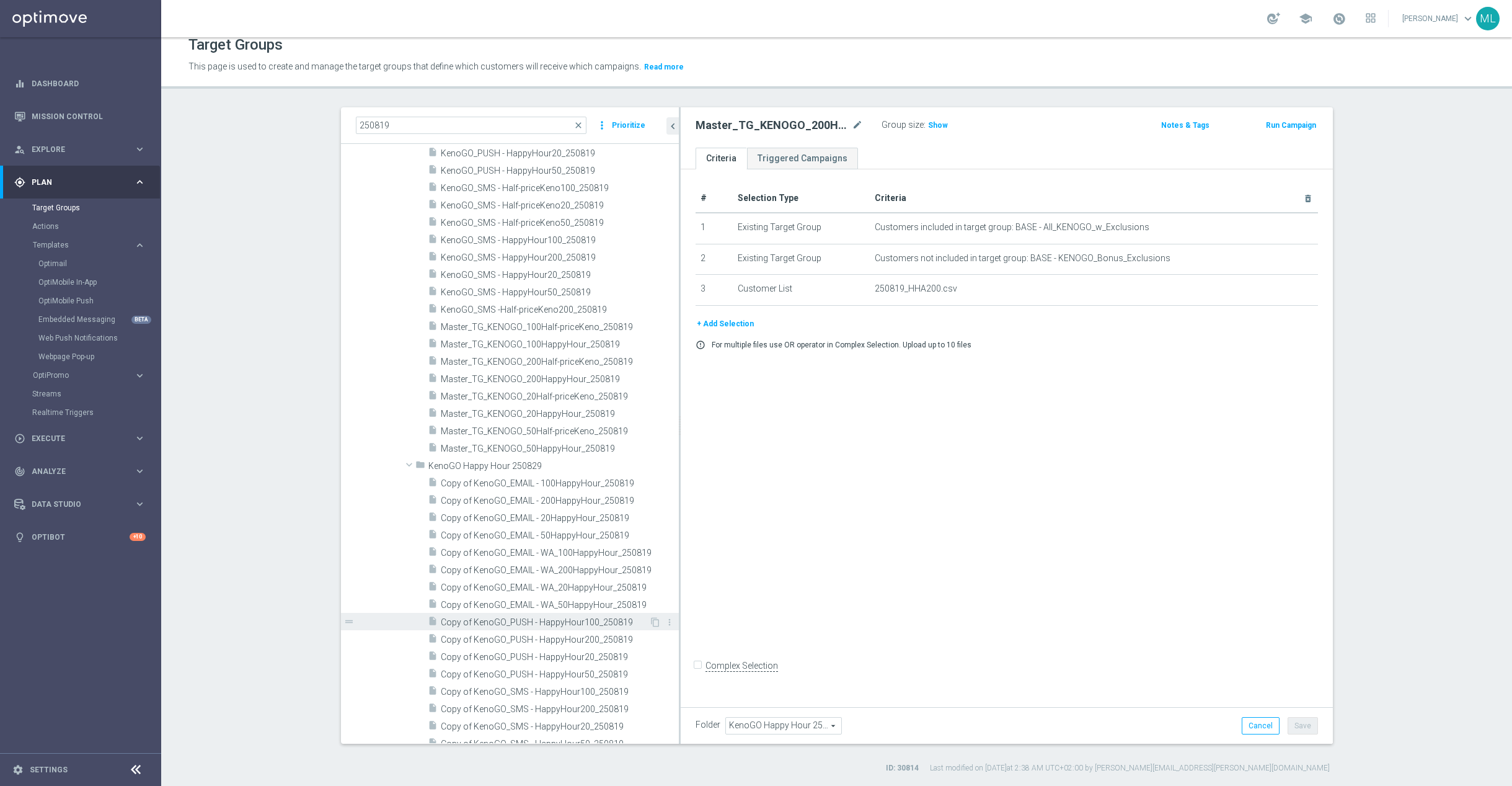
scroll to position [587, 0]
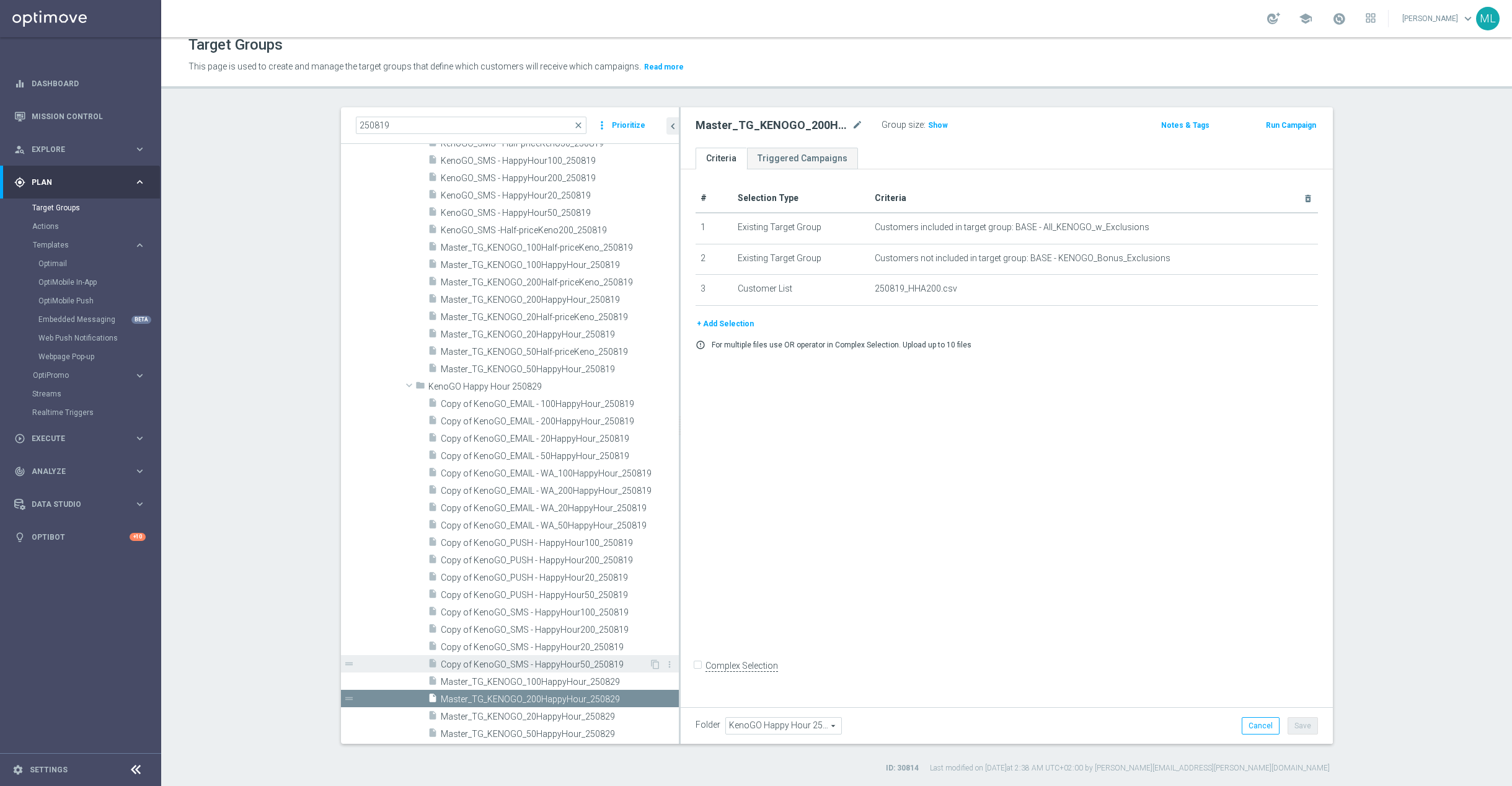
click at [533, 665] on span "Copy of KenoGO_SMS - HappyHour50_250819" at bounding box center [545, 665] width 209 height 11
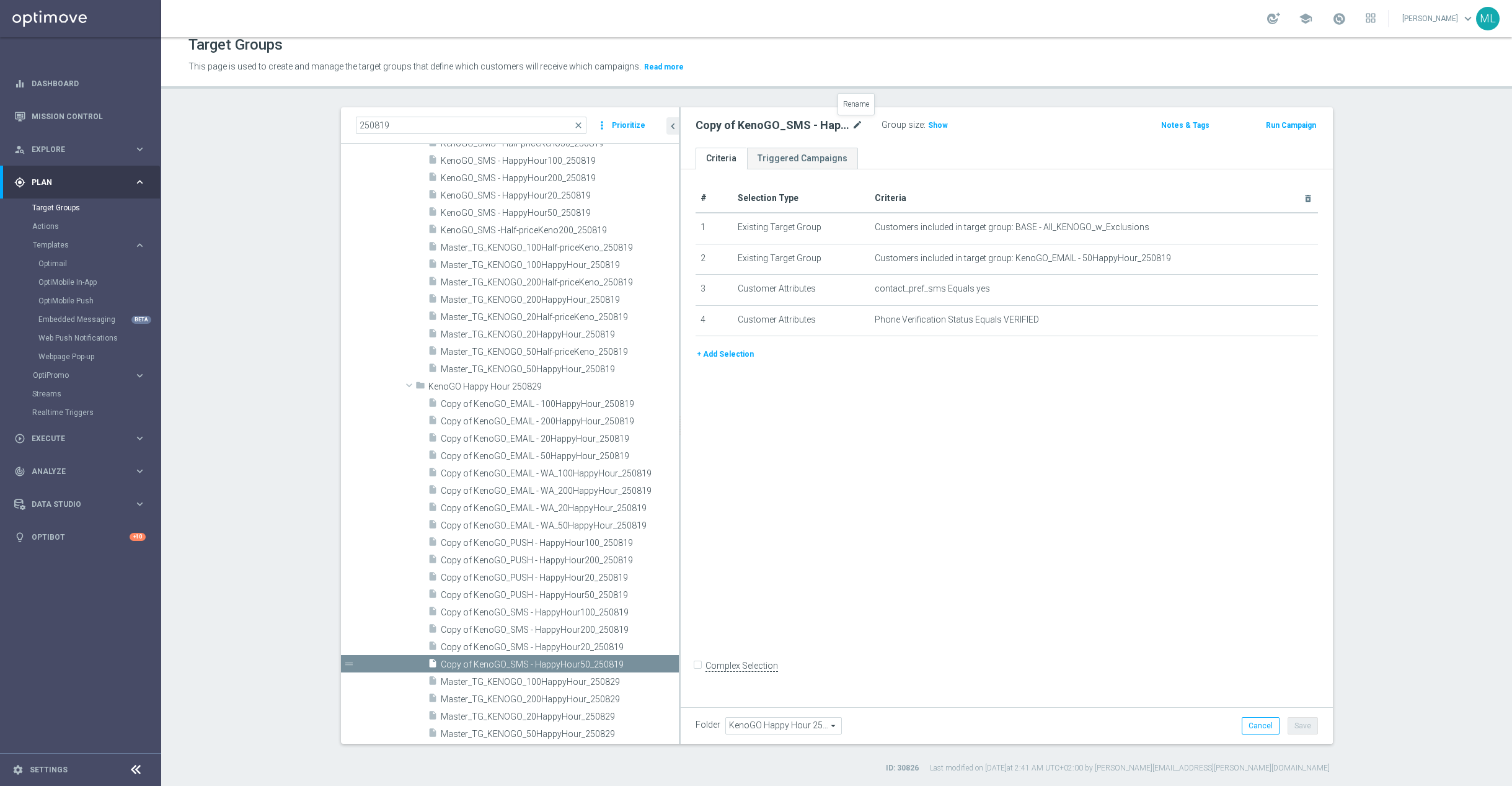
click at [858, 124] on icon "mode_edit" at bounding box center [857, 125] width 11 height 15
drag, startPoint x: 854, startPoint y: 126, endPoint x: 863, endPoint y: 128, distance: 9.2
click at [855, 126] on input "Copy of KenoGO_SMS - HappyHour50_250819" at bounding box center [778, 125] width 168 height 17
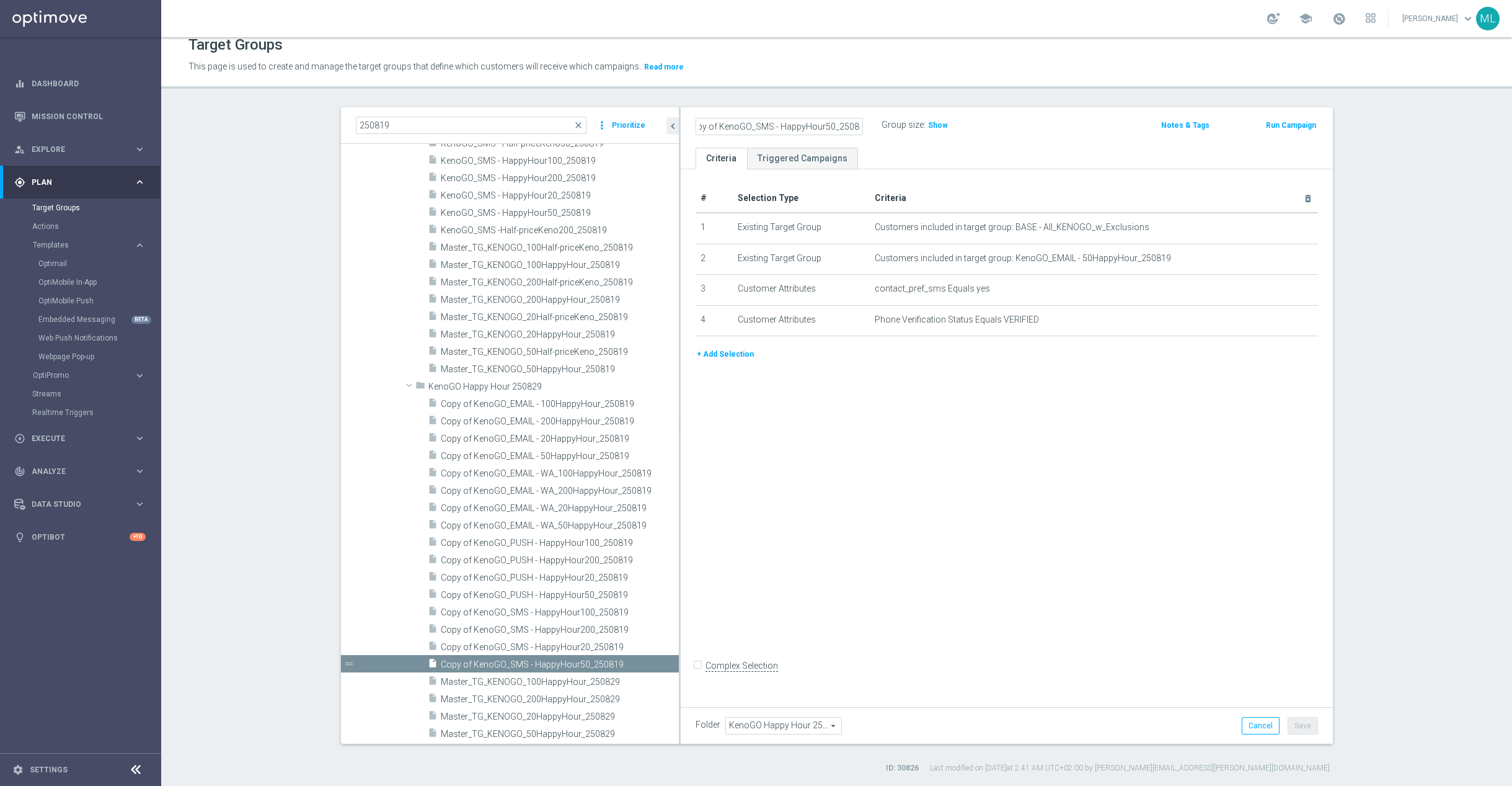
click at [717, 128] on input "Copy of KenoGO_SMS - HappyHour50_250829" at bounding box center [778, 125] width 168 height 17
type input "KenoGO_SMS - HappyHour50_250829"
click at [1037, 148] on ul "Criteria Triggered Campaigns" at bounding box center [1007, 159] width 652 height 22
click at [1304, 724] on button "Save" at bounding box center [1302, 725] width 30 height 17
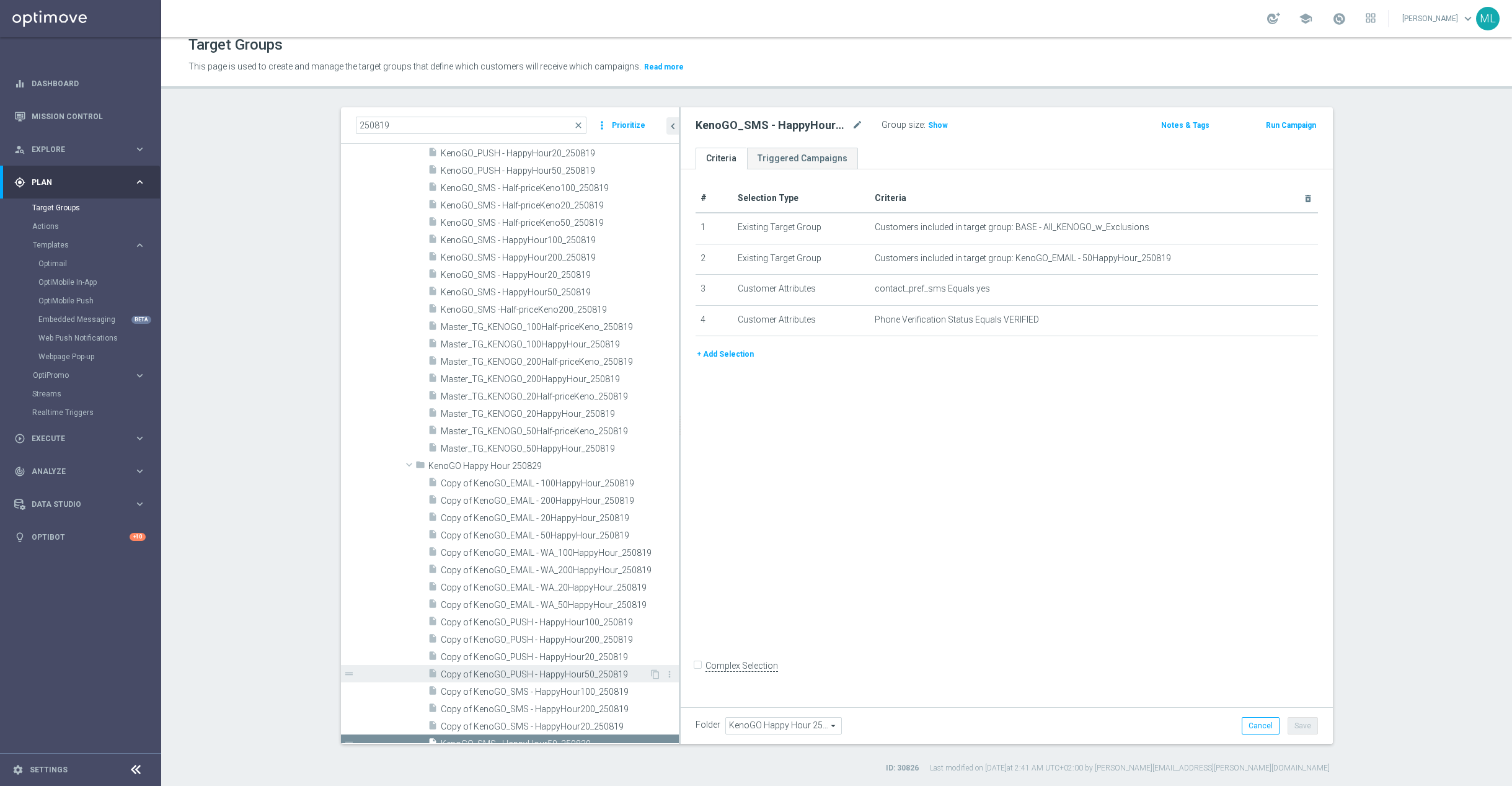
scroll to position [587, 0]
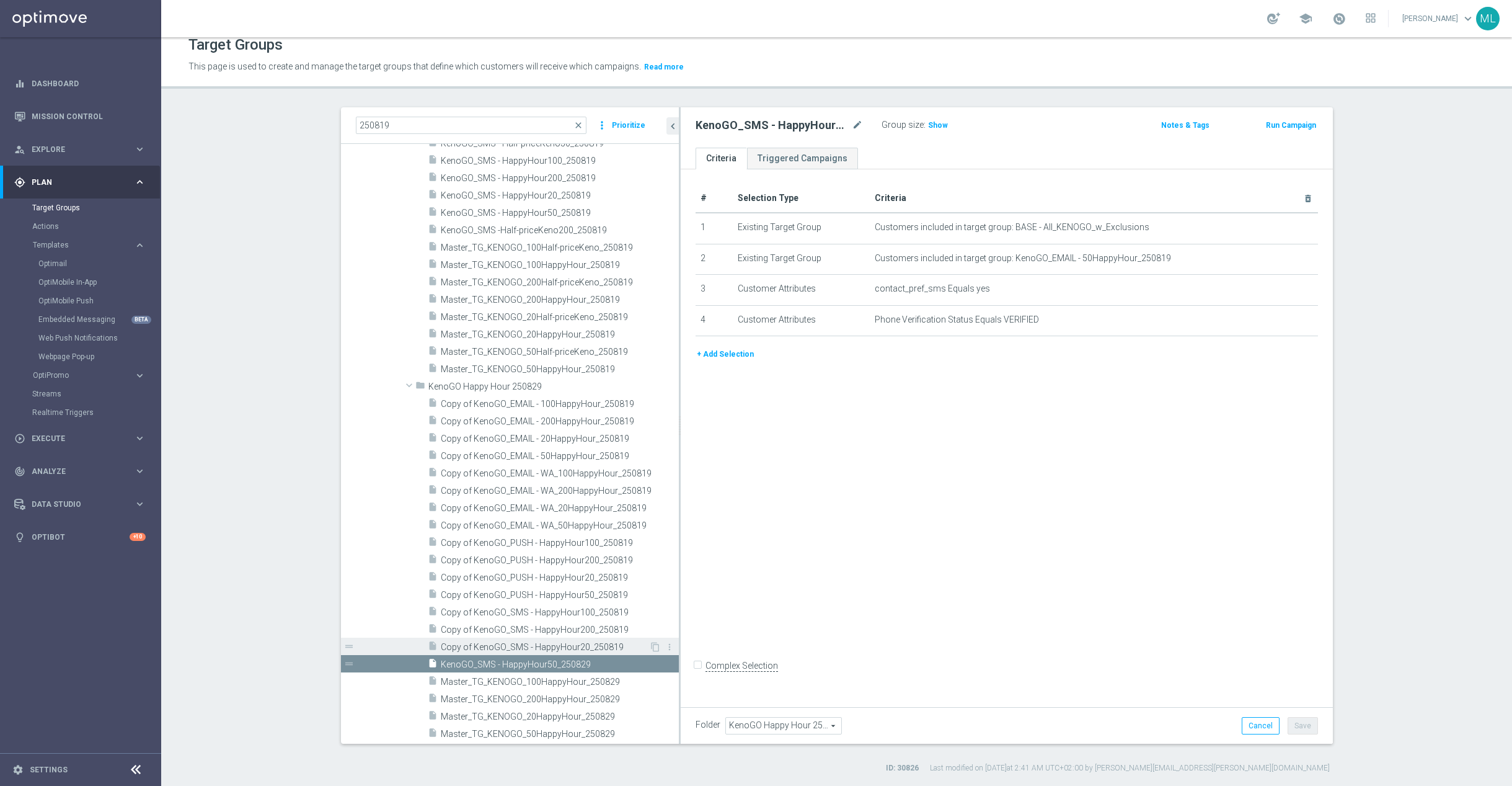
click at [486, 645] on span "Copy of KenoGO_SMS - HappyHour20_250819" at bounding box center [545, 647] width 209 height 11
click at [856, 124] on icon "mode_edit" at bounding box center [857, 125] width 11 height 15
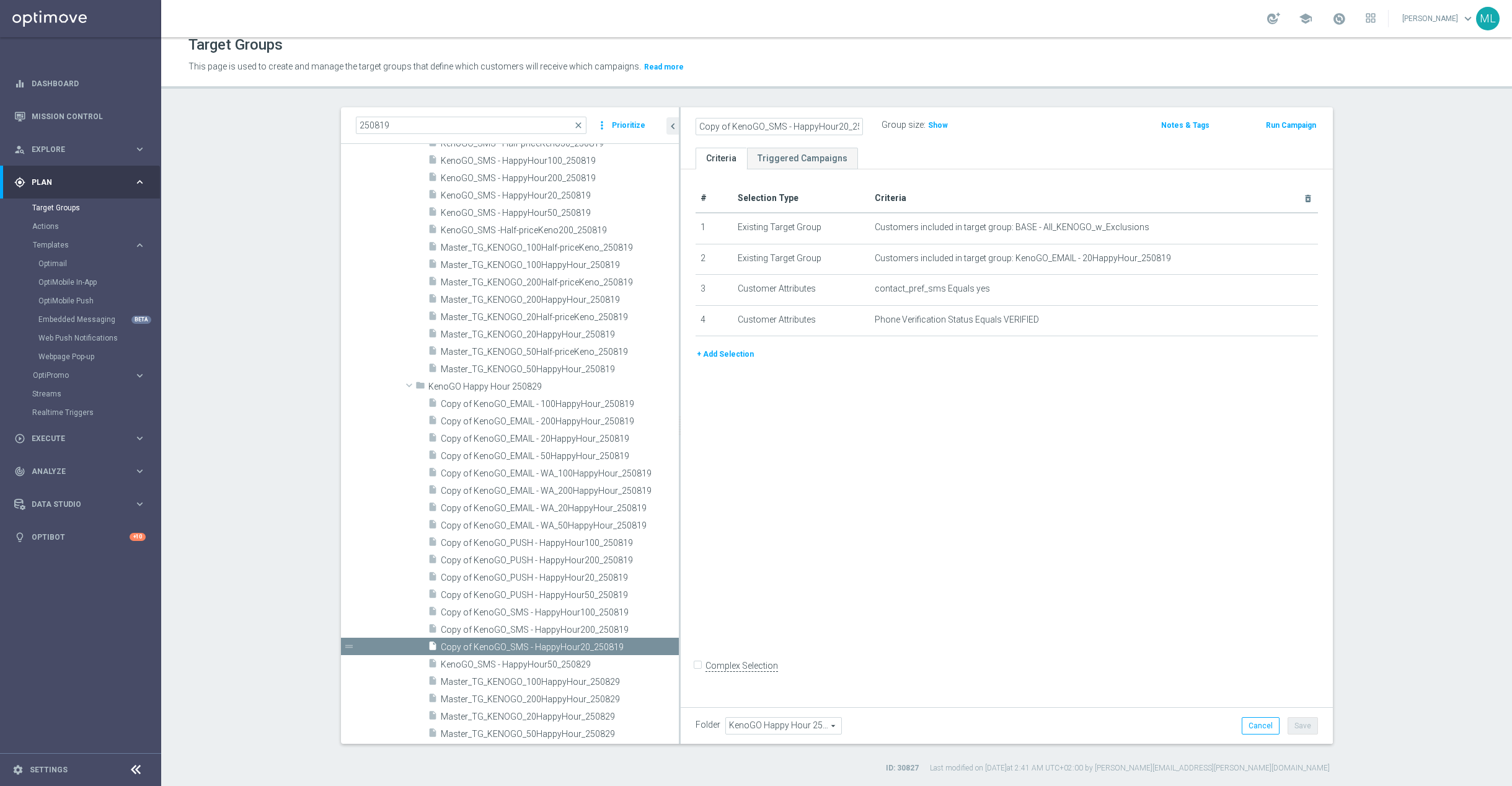
scroll to position [0, 17]
click at [855, 125] on input "Copy of KenoGO_SMS - HappyHour20_250819" at bounding box center [778, 125] width 168 height 17
click at [854, 126] on input "Copy of KenoGO_SMS - HappyHour20_250819" at bounding box center [778, 125] width 168 height 17
drag, startPoint x: 706, startPoint y: 130, endPoint x: 780, endPoint y: 130, distance: 74.0
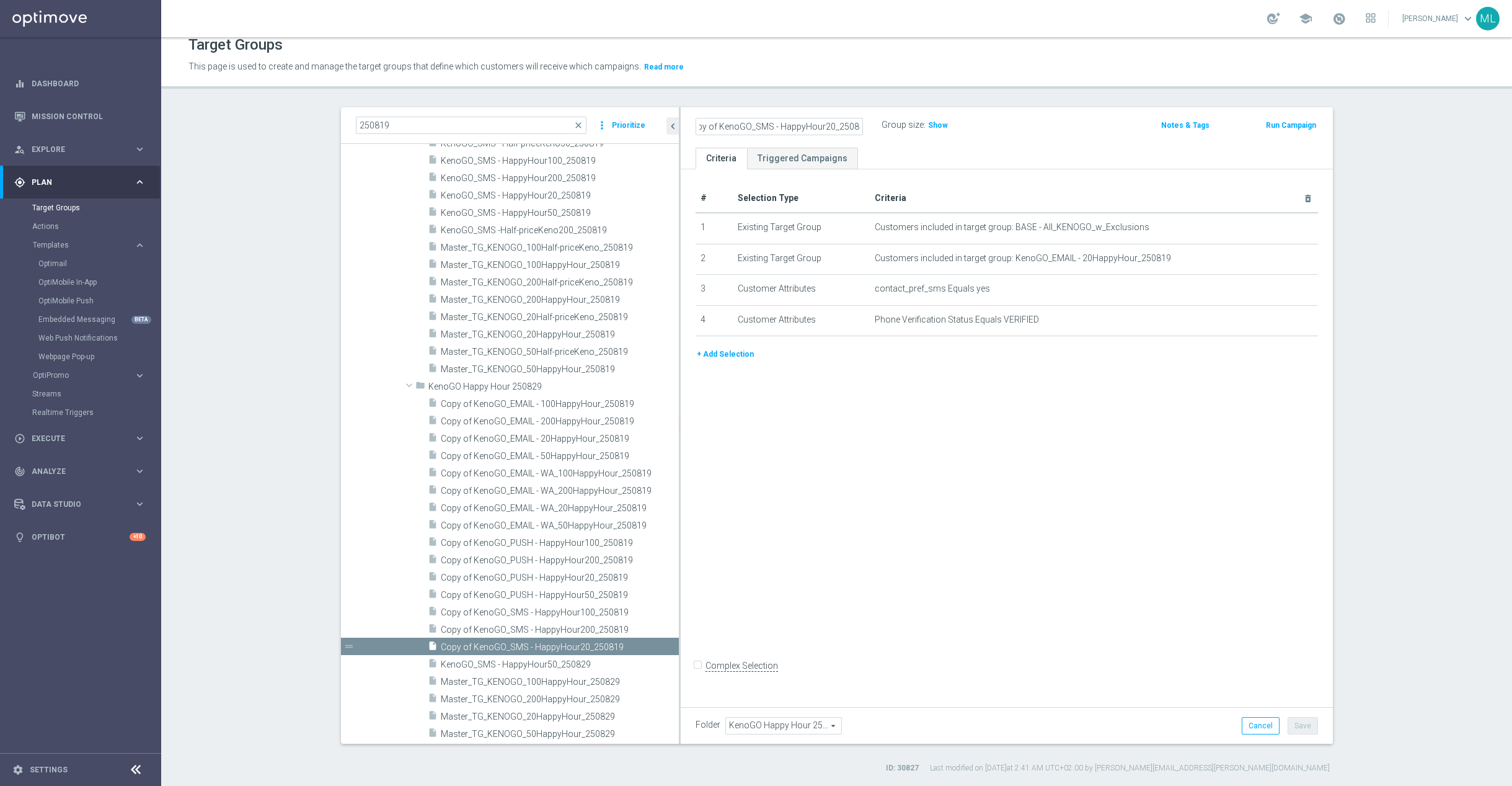
click at [708, 129] on input "Copy of KenoGO_SMS - HappyHour20_250829" at bounding box center [778, 125] width 168 height 17
click at [718, 126] on input "Copy of KenoGO_SMS - HappyHour20_250829" at bounding box center [778, 125] width 168 height 17
type input "KenoGO_SMS - HappyHour20_250829"
click at [1054, 142] on div "KenoGO_SMS - HappyHour20_250829 Group size : Show Notes & Tags Run Campaign" at bounding box center [1007, 127] width 652 height 40
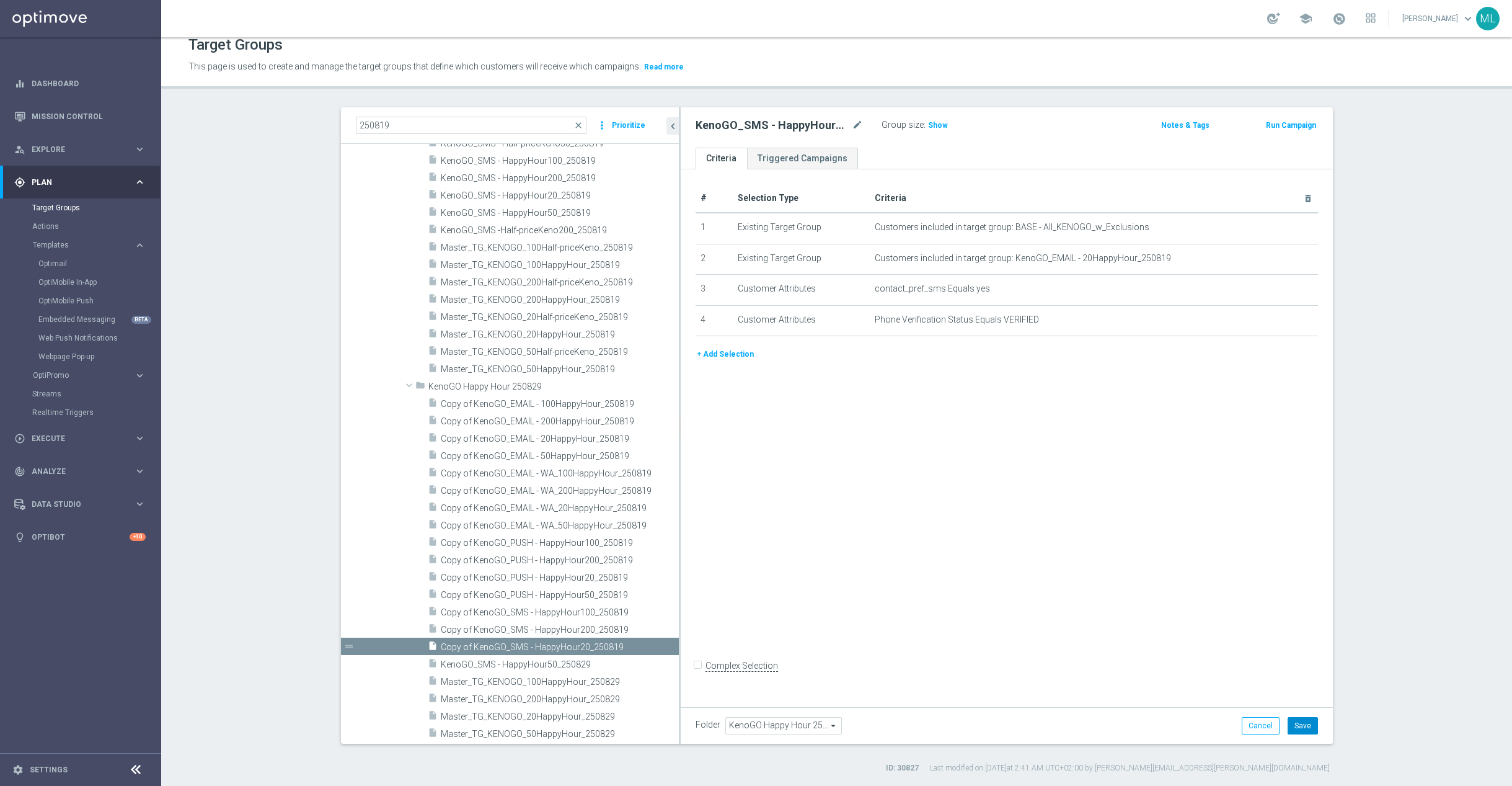
click at [1307, 721] on button "Save" at bounding box center [1302, 725] width 30 height 17
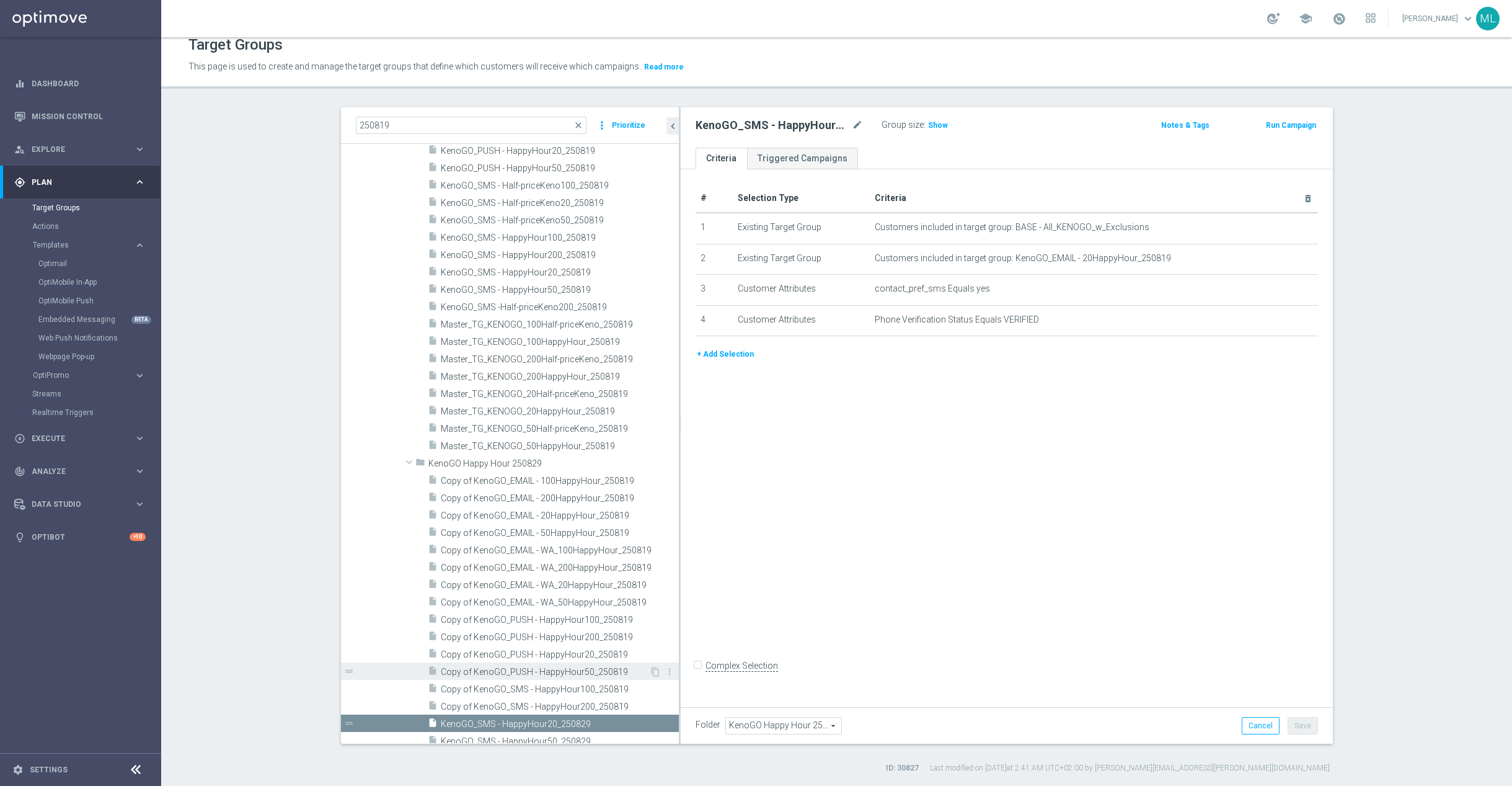
scroll to position [587, 0]
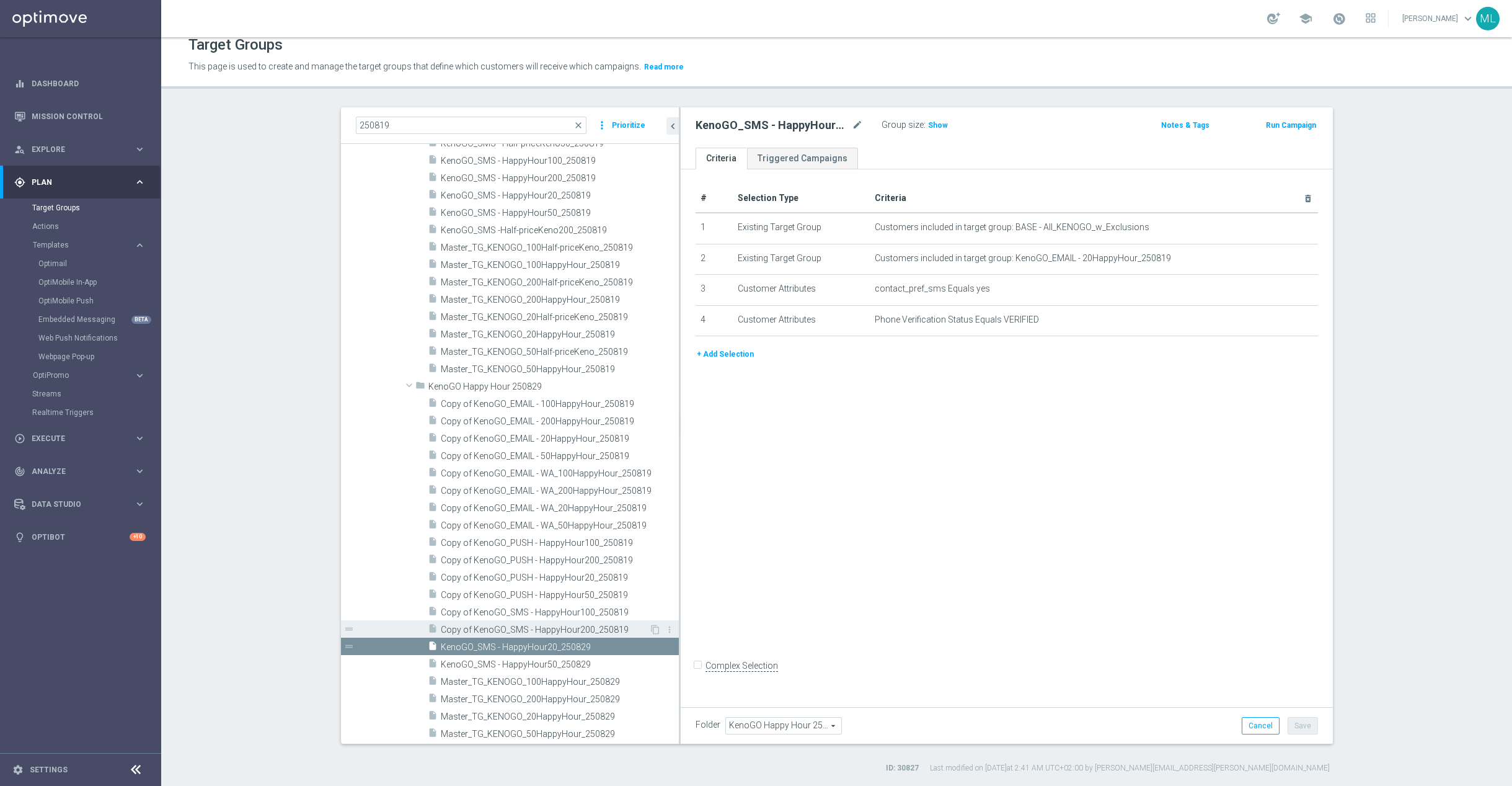
click at [537, 625] on span "Copy of KenoGO_SMS - HappyHour200_250819" at bounding box center [545, 630] width 209 height 11
click at [858, 120] on icon "mode_edit" at bounding box center [857, 125] width 11 height 15
click at [854, 125] on input "Copy of KenoGO_SMS - HappyHour200_250819" at bounding box center [778, 125] width 168 height 17
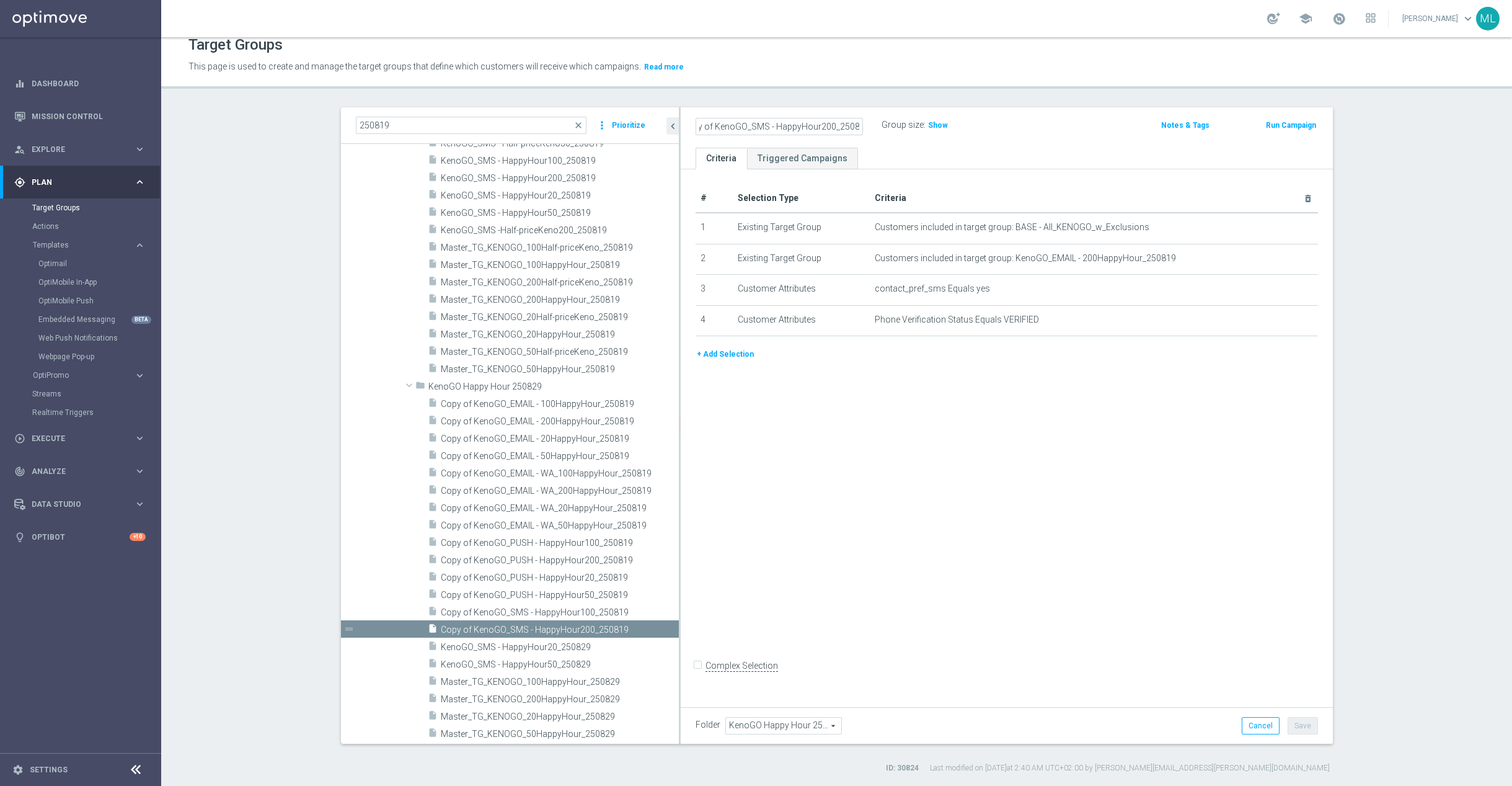
drag, startPoint x: 711, startPoint y: 126, endPoint x: 724, endPoint y: 125, distance: 13.0
click at [712, 126] on input "Copy of KenoGO_SMS - HappyHour200_250829" at bounding box center [778, 125] width 168 height 17
type input "KenoGO_SMS - HappyHour200_250829"
click at [1023, 129] on div "KenoGO_SMS - HappyHour200_250829 Group size : Show" at bounding box center [899, 125] width 427 height 19
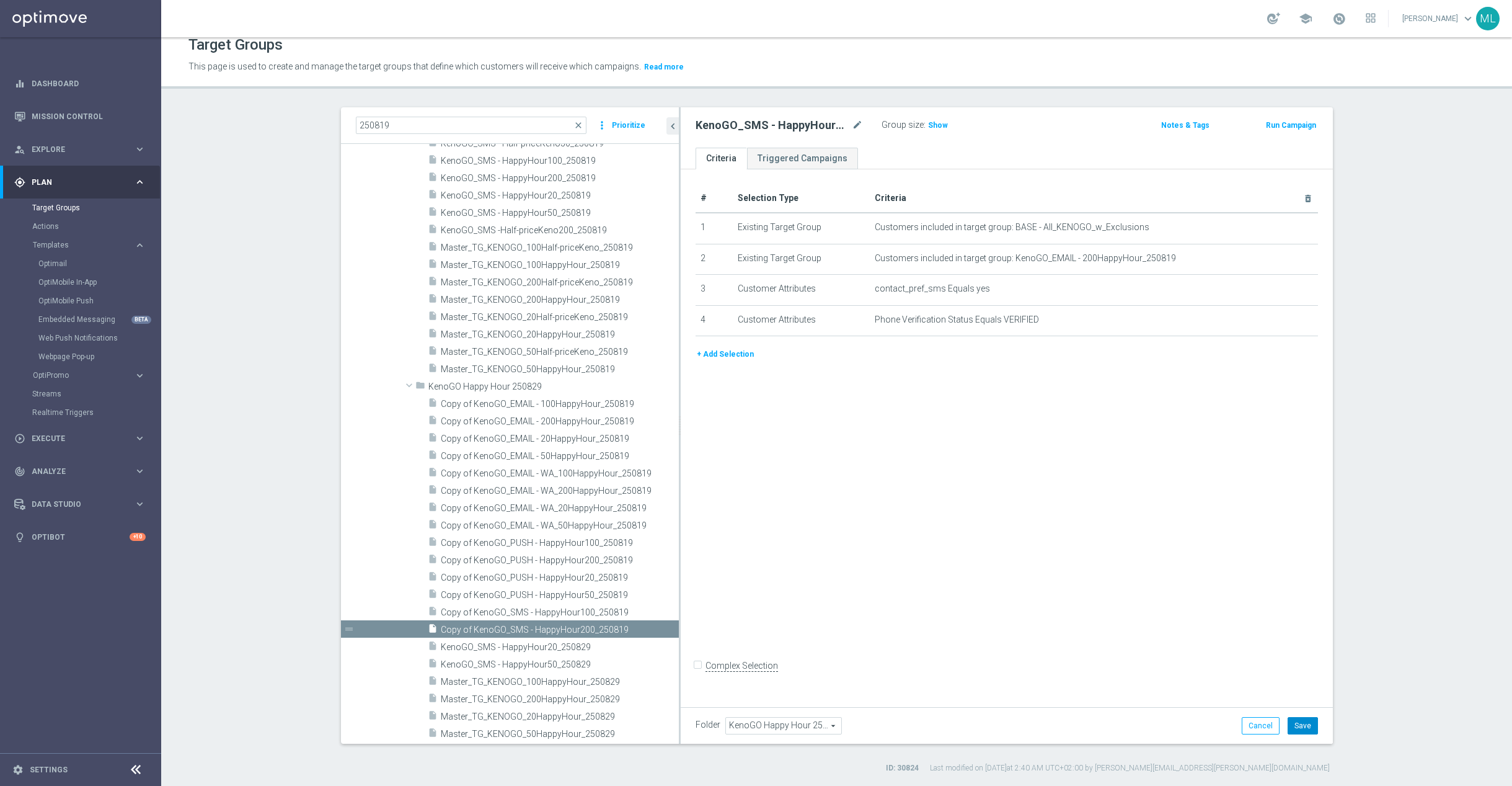
click at [1311, 728] on button "Save" at bounding box center [1302, 725] width 30 height 17
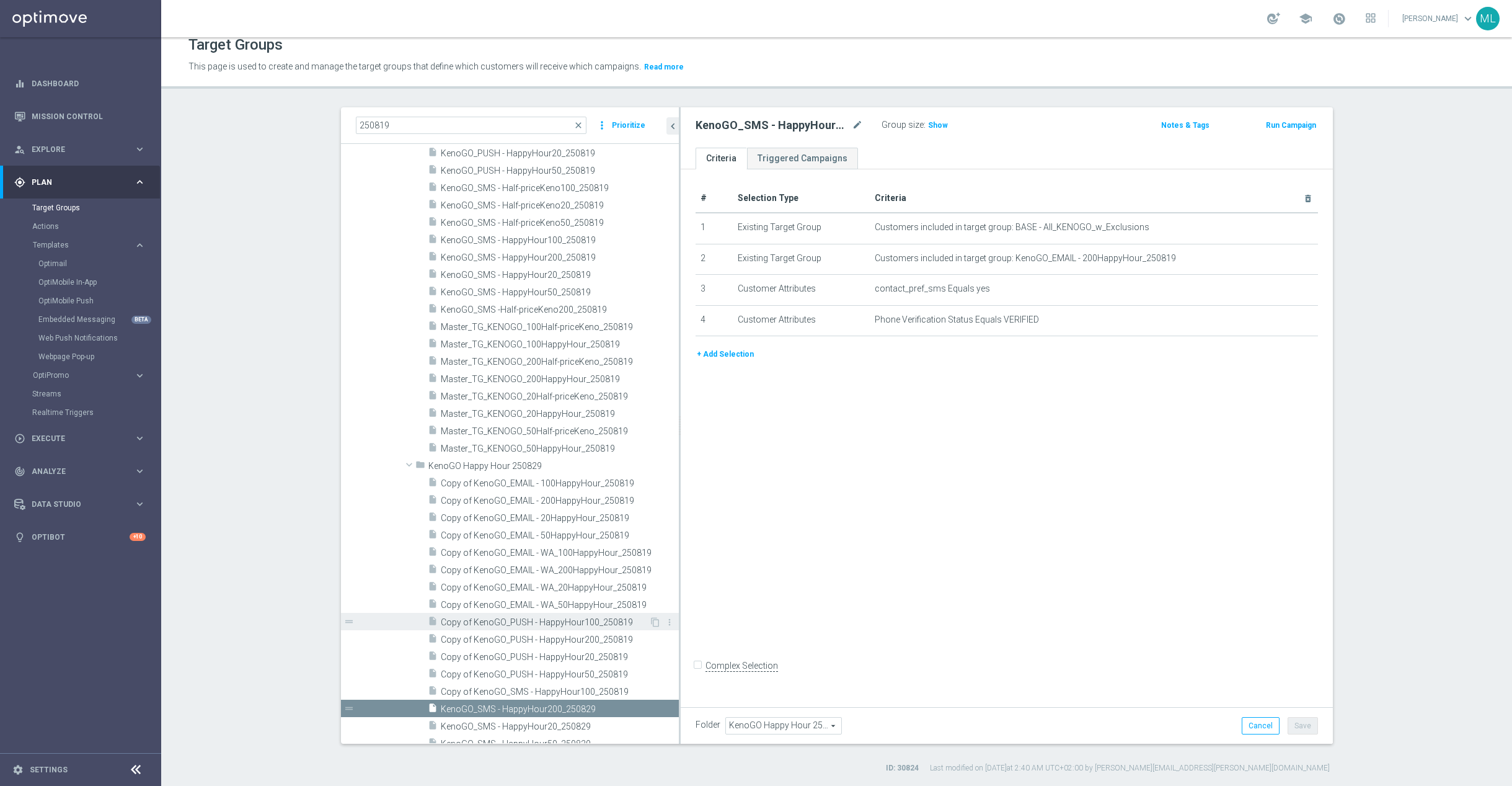
scroll to position [587, 0]
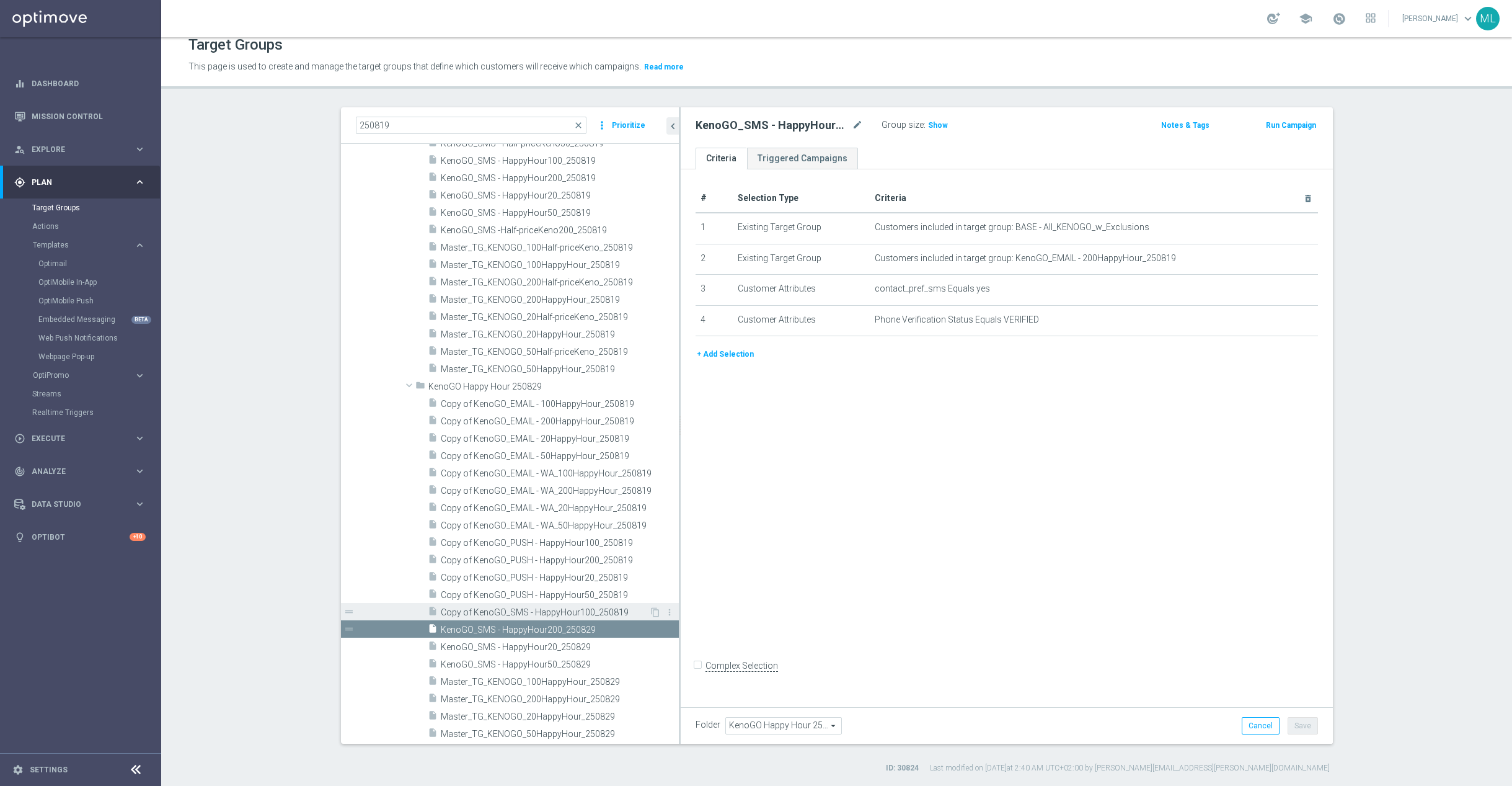
click at [489, 608] on span "Copy of KenoGO_SMS - HappyHour100_250819" at bounding box center [545, 612] width 209 height 11
click at [860, 124] on icon "mode_edit" at bounding box center [857, 125] width 11 height 15
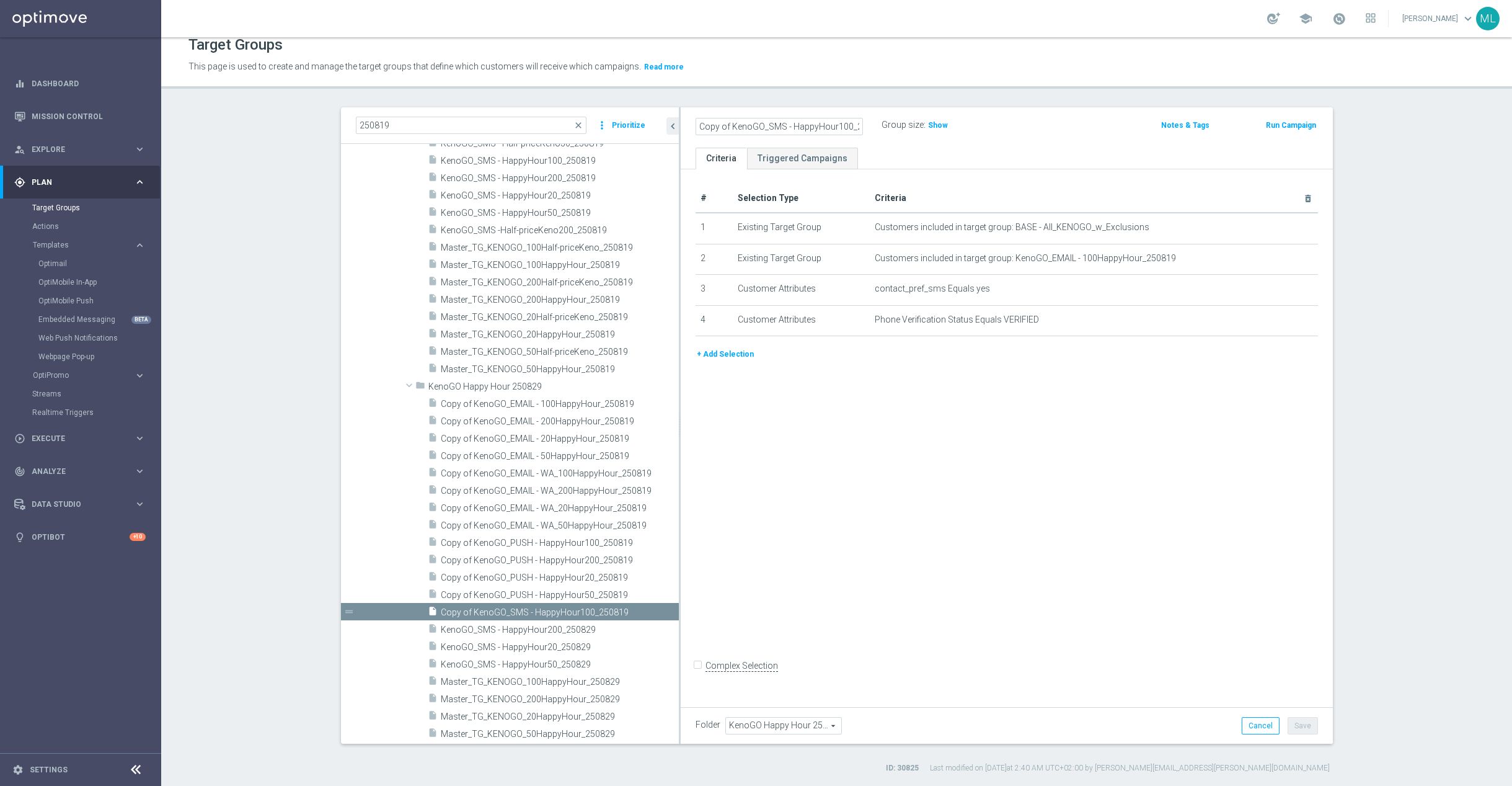
scroll to position [0, 22]
click at [855, 126] on input "Copy of KenoGO_SMS - HappyHour100_250819" at bounding box center [778, 125] width 168 height 17
click at [714, 125] on input "Copy of KenoGO_SMS - HappyHour100_250829" at bounding box center [778, 125] width 168 height 17
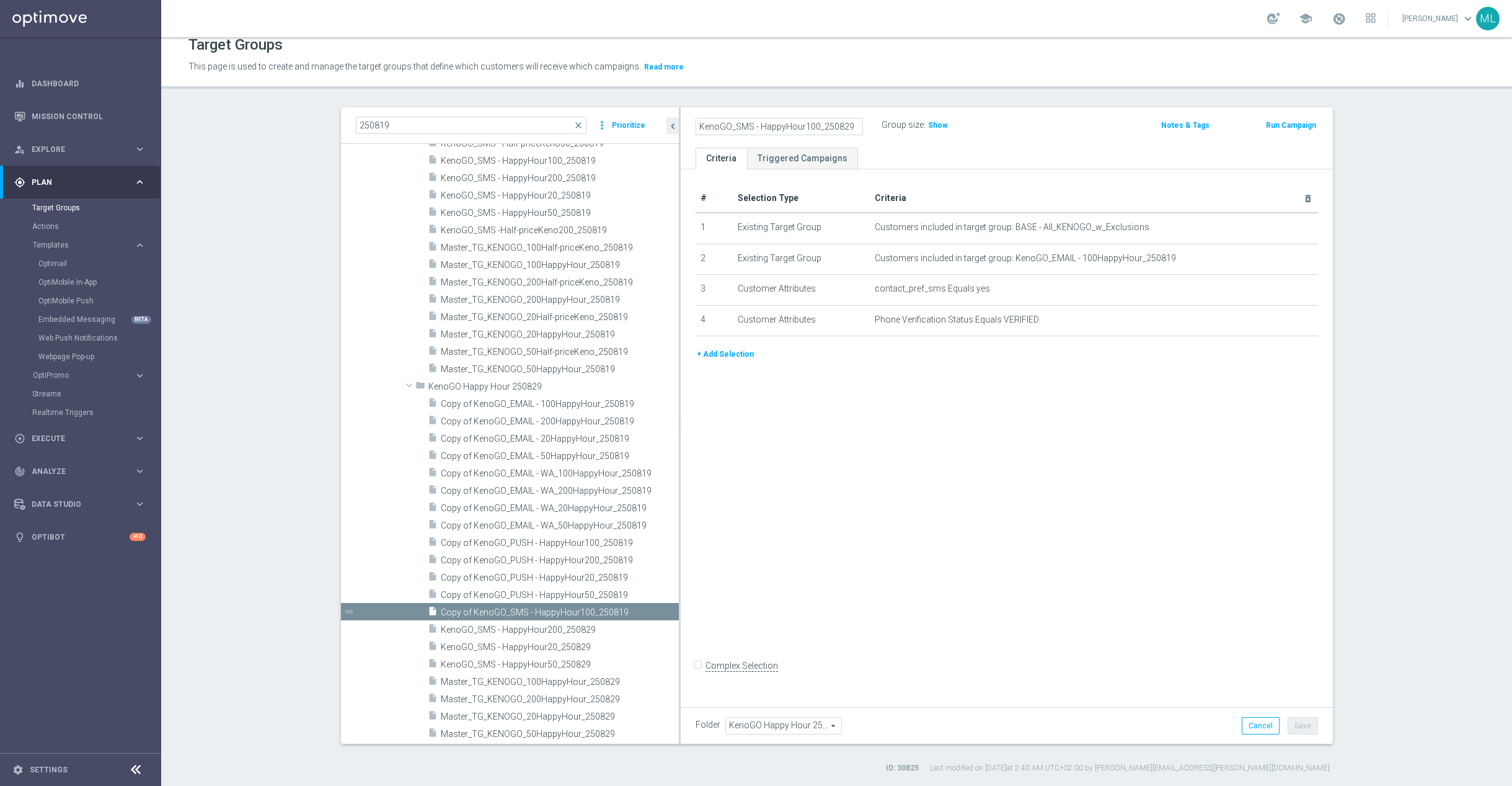
type input "KenoGO_SMS - HappyHour100_250829"
click at [1005, 130] on div "KenoGO_SMS - HappyHour100_250829 Group size : Show" at bounding box center [899, 125] width 427 height 19
click at [1302, 723] on button "Save" at bounding box center [1302, 725] width 30 height 17
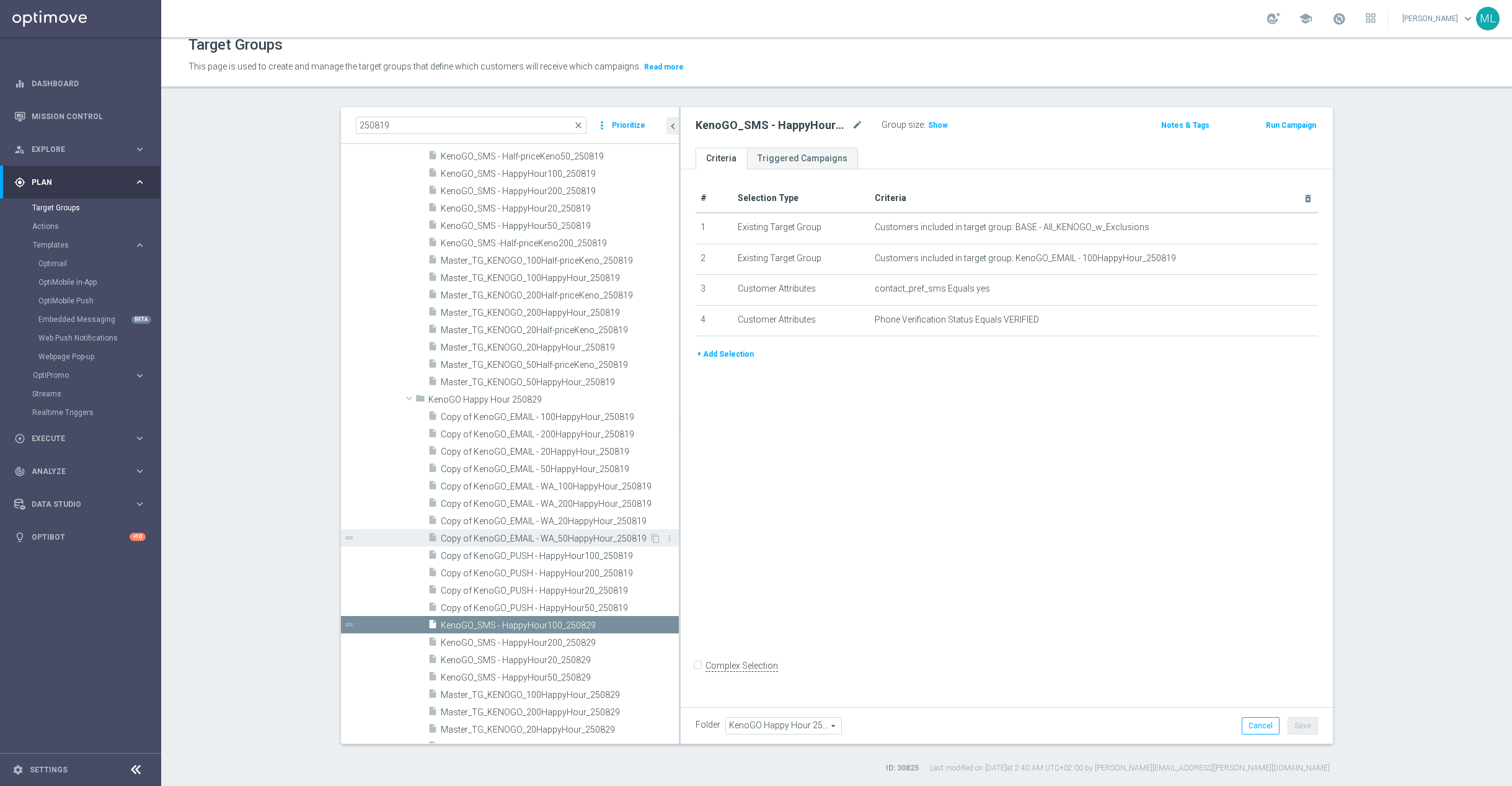
scroll to position [587, 0]
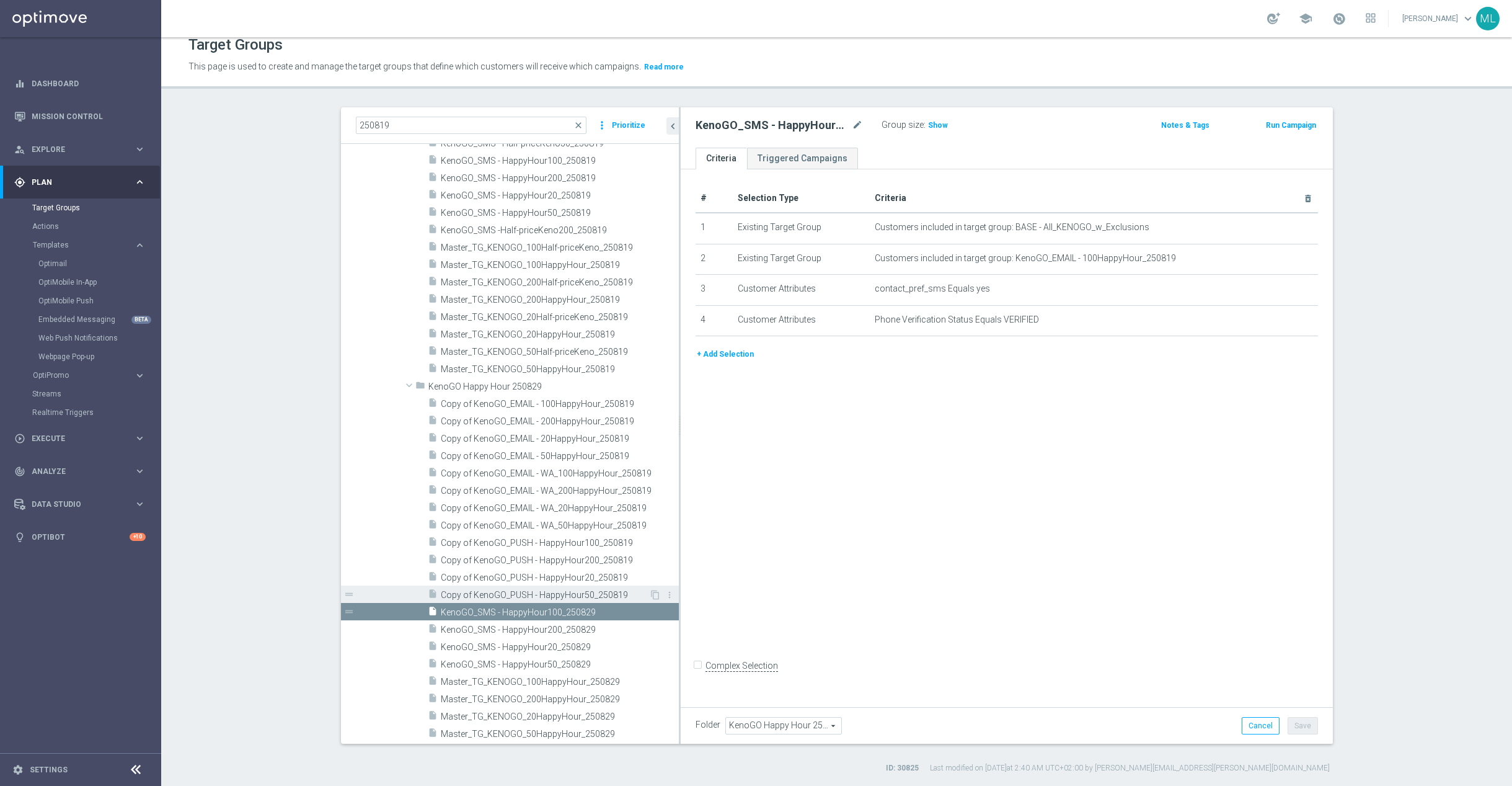
click at [516, 592] on span "Copy of KenoGO_PUSH - HappyHour50_250819" at bounding box center [545, 595] width 209 height 11
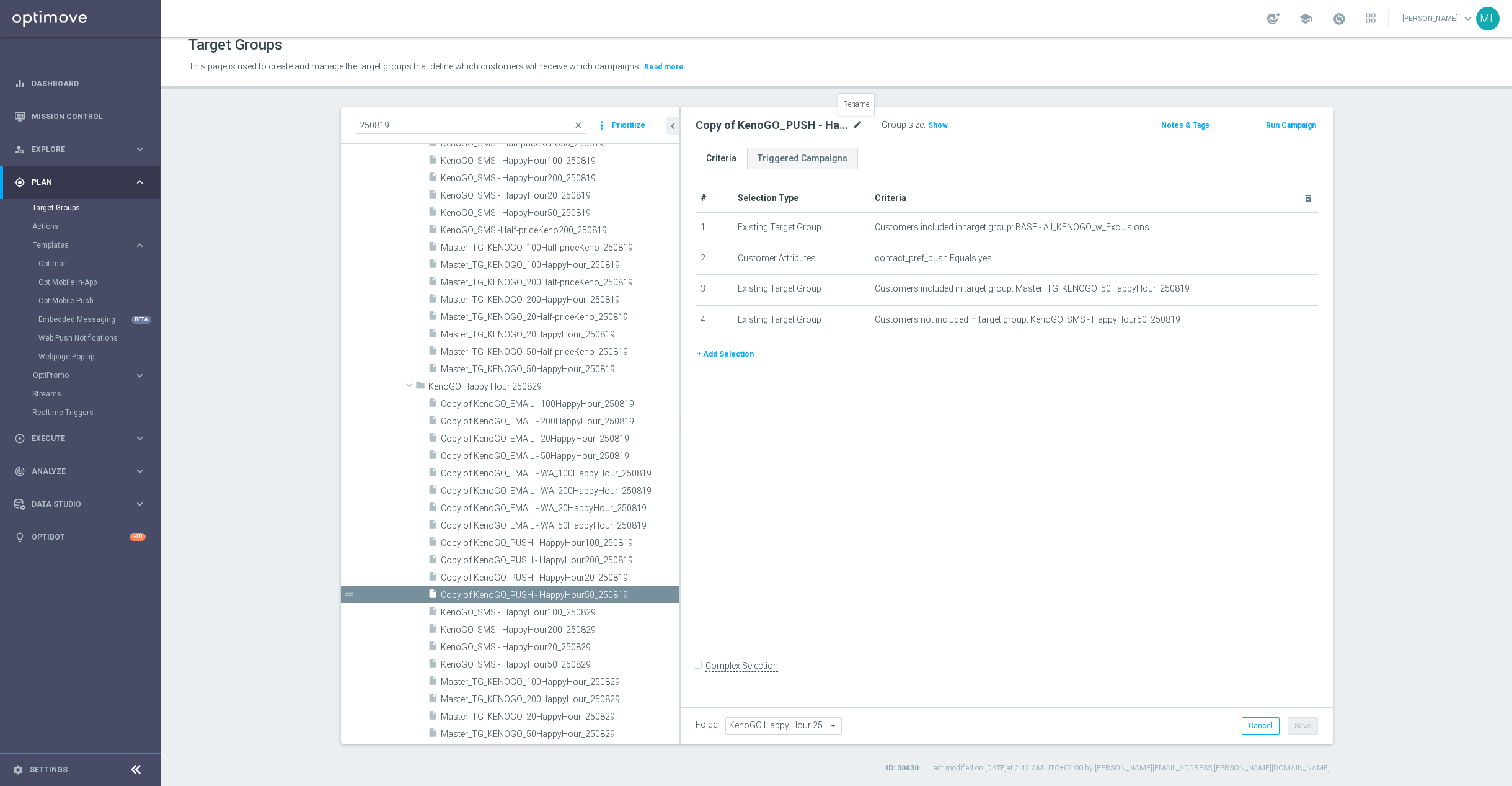
click at [853, 121] on icon "mode_edit" at bounding box center [857, 125] width 11 height 15
click at [855, 127] on input "Copy of KenoGO_PUSH - HappyHour50_250819" at bounding box center [778, 125] width 168 height 17
drag, startPoint x: 713, startPoint y: 125, endPoint x: 726, endPoint y: 125, distance: 13.0
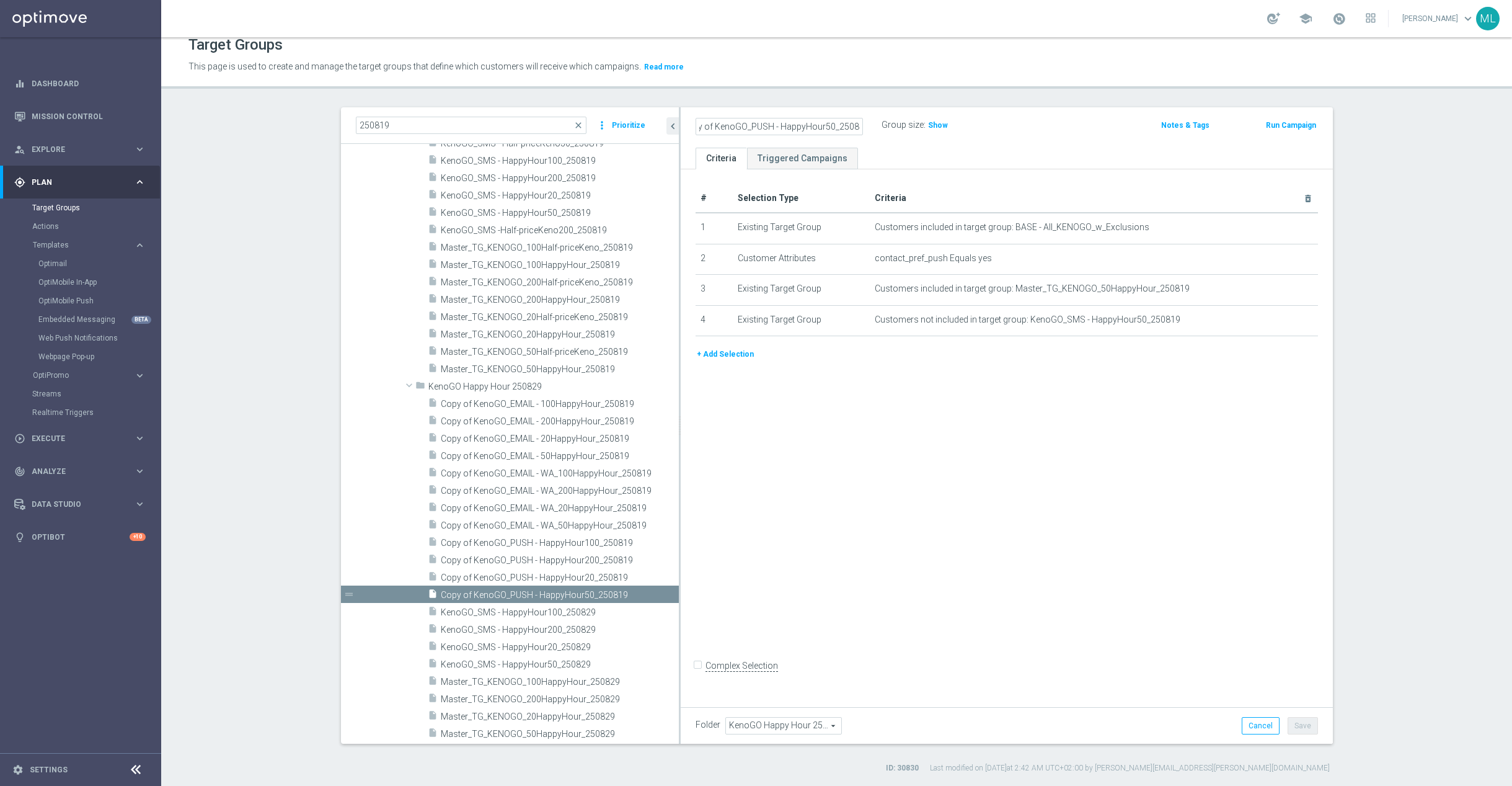
click at [714, 125] on input "Copy of KenoGO_PUSH - HappyHour50_250829" at bounding box center [778, 125] width 168 height 17
type input "KenoGO_PUSH - HappyHour50_250829"
click at [1022, 132] on div "KenoGO_PUSH - HappyHour50_250829 Group size : Show" at bounding box center [899, 125] width 427 height 19
click at [1310, 721] on button "Save" at bounding box center [1302, 725] width 30 height 17
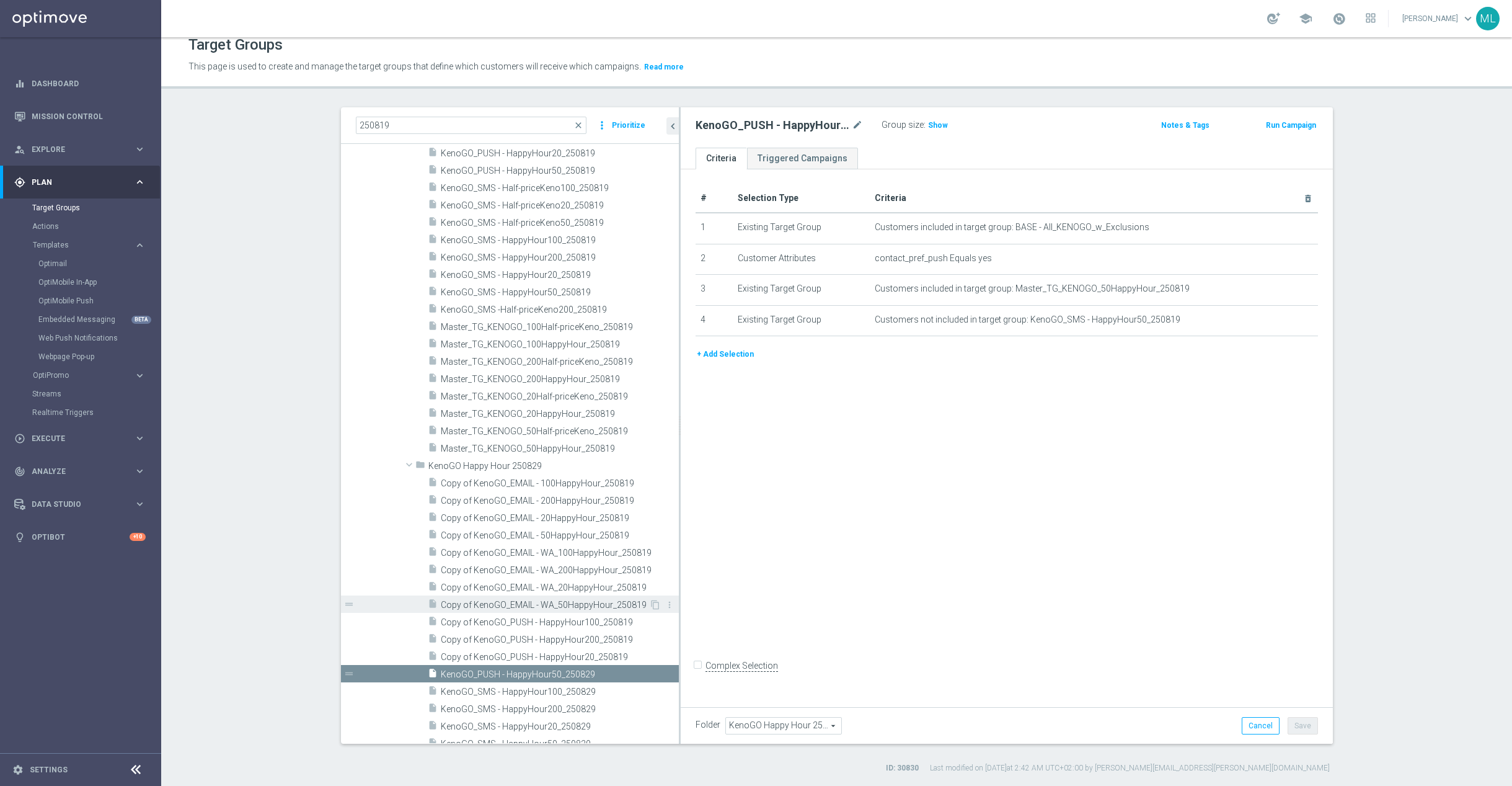
scroll to position [587, 0]
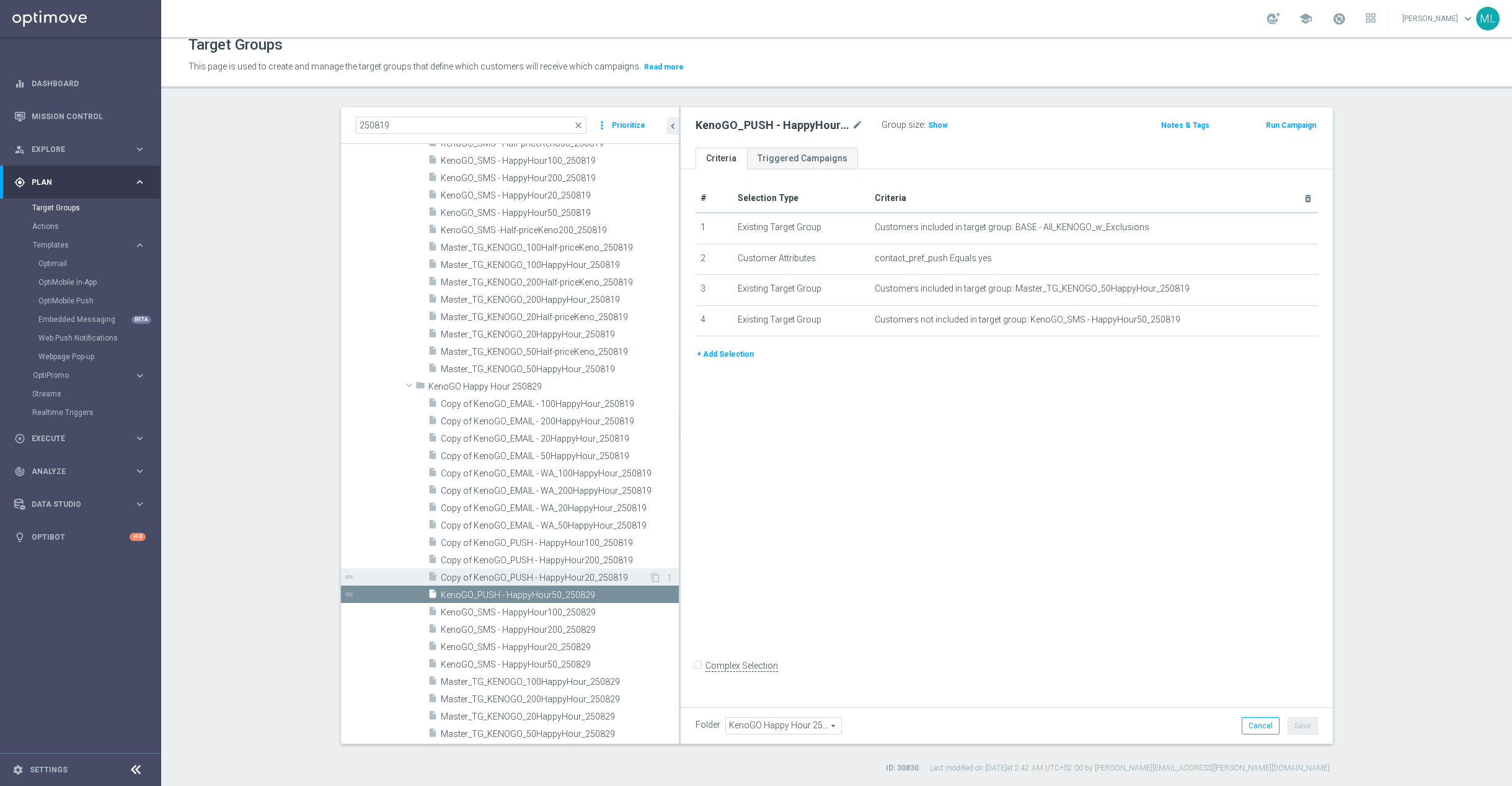
click at [535, 573] on span "Copy of KenoGO_PUSH - HappyHour20_250819" at bounding box center [545, 578] width 209 height 11
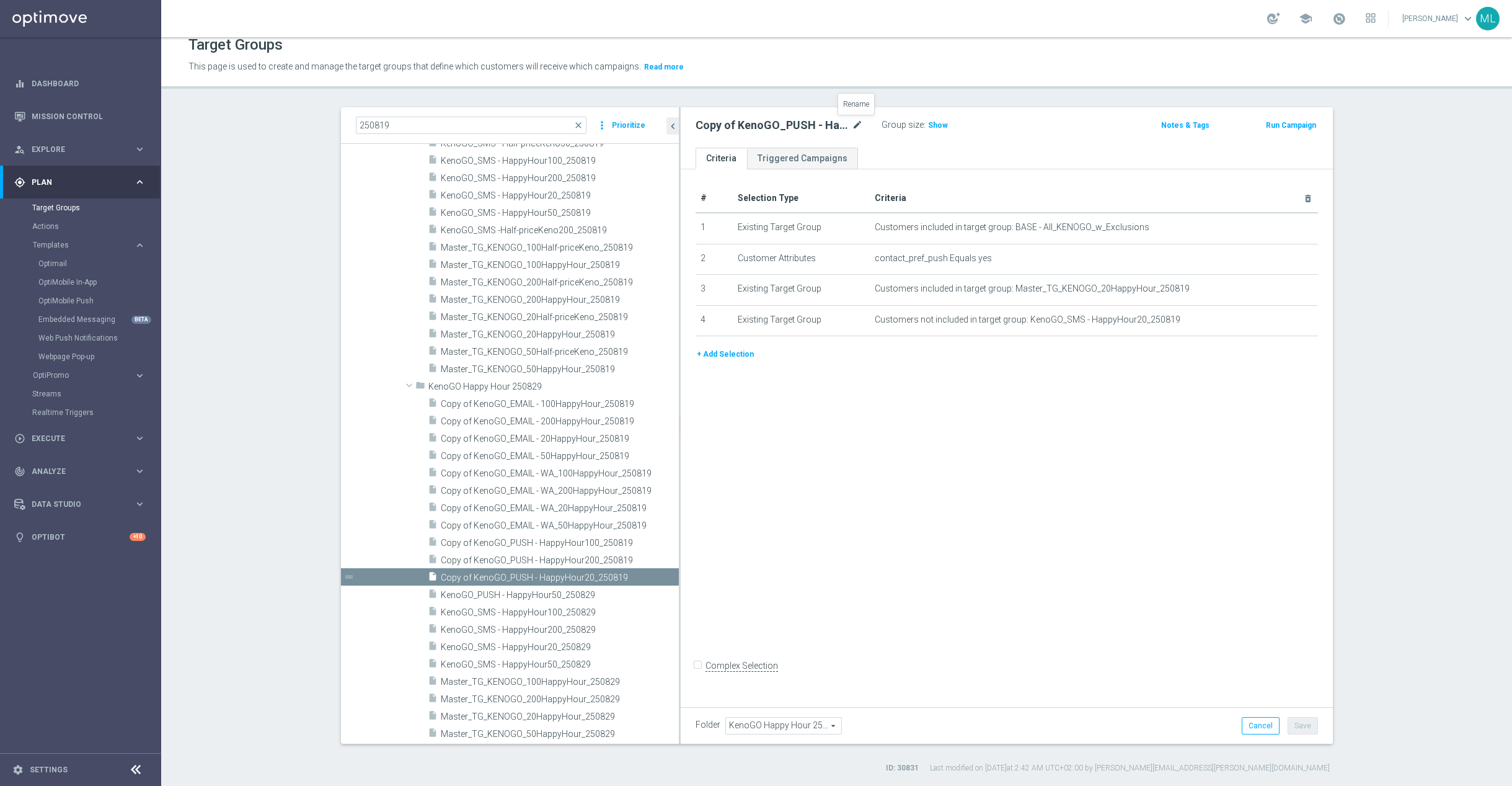
click at [856, 121] on icon "mode_edit" at bounding box center [857, 125] width 11 height 15
click at [856, 126] on input "Copy of KenoGO_PUSH - HappyHour20_250819" at bounding box center [778, 125] width 168 height 17
drag, startPoint x: 713, startPoint y: 126, endPoint x: 767, endPoint y: 132, distance: 54.3
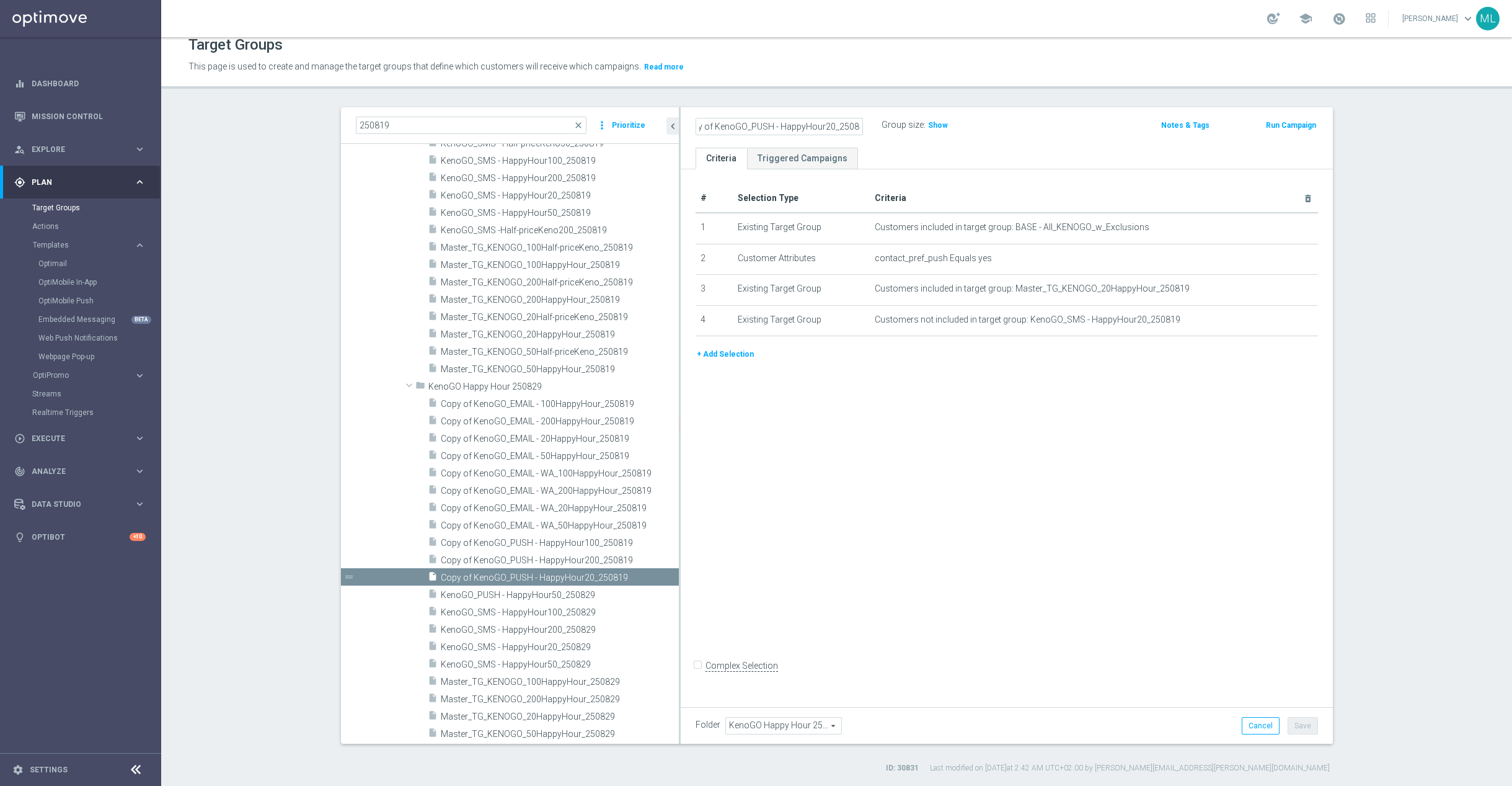
click at [714, 126] on input "Copy of KenoGO_PUSH - HappyHour20_250829" at bounding box center [778, 125] width 168 height 17
type input "KenoGO_PUSH - HappyHour20_250829"
drag, startPoint x: 1021, startPoint y: 142, endPoint x: 1043, endPoint y: 160, distance: 28.4
click at [1023, 141] on div "KenoGO_PUSH - HappyHour20_250829 Group size : Show Notes & Tags Run Campaign" at bounding box center [1007, 127] width 652 height 40
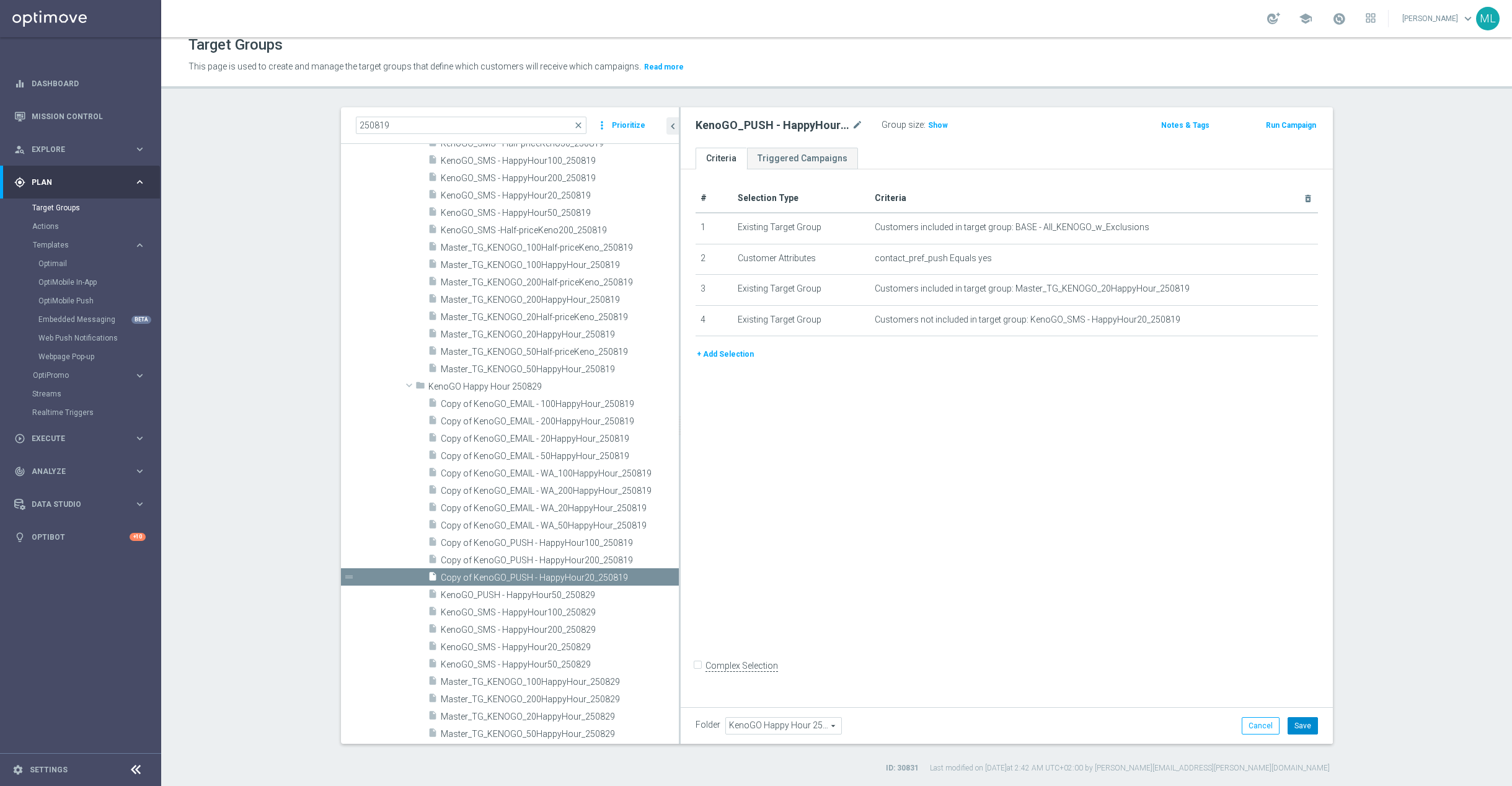
click at [1309, 723] on button "Save" at bounding box center [1302, 725] width 30 height 17
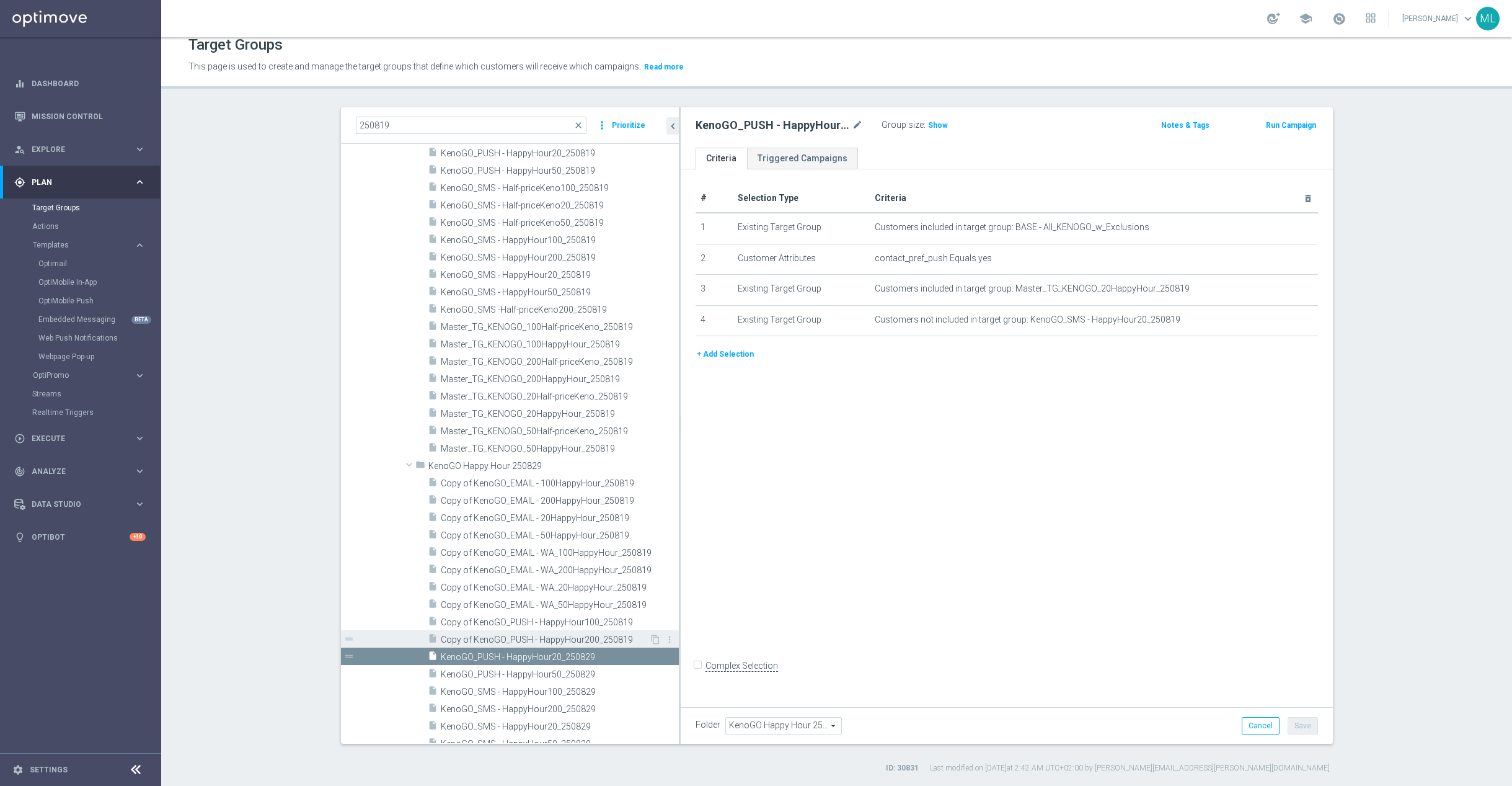
click at [499, 637] on span "Copy of KenoGO_PUSH - HappyHour200_250819" at bounding box center [545, 640] width 209 height 11
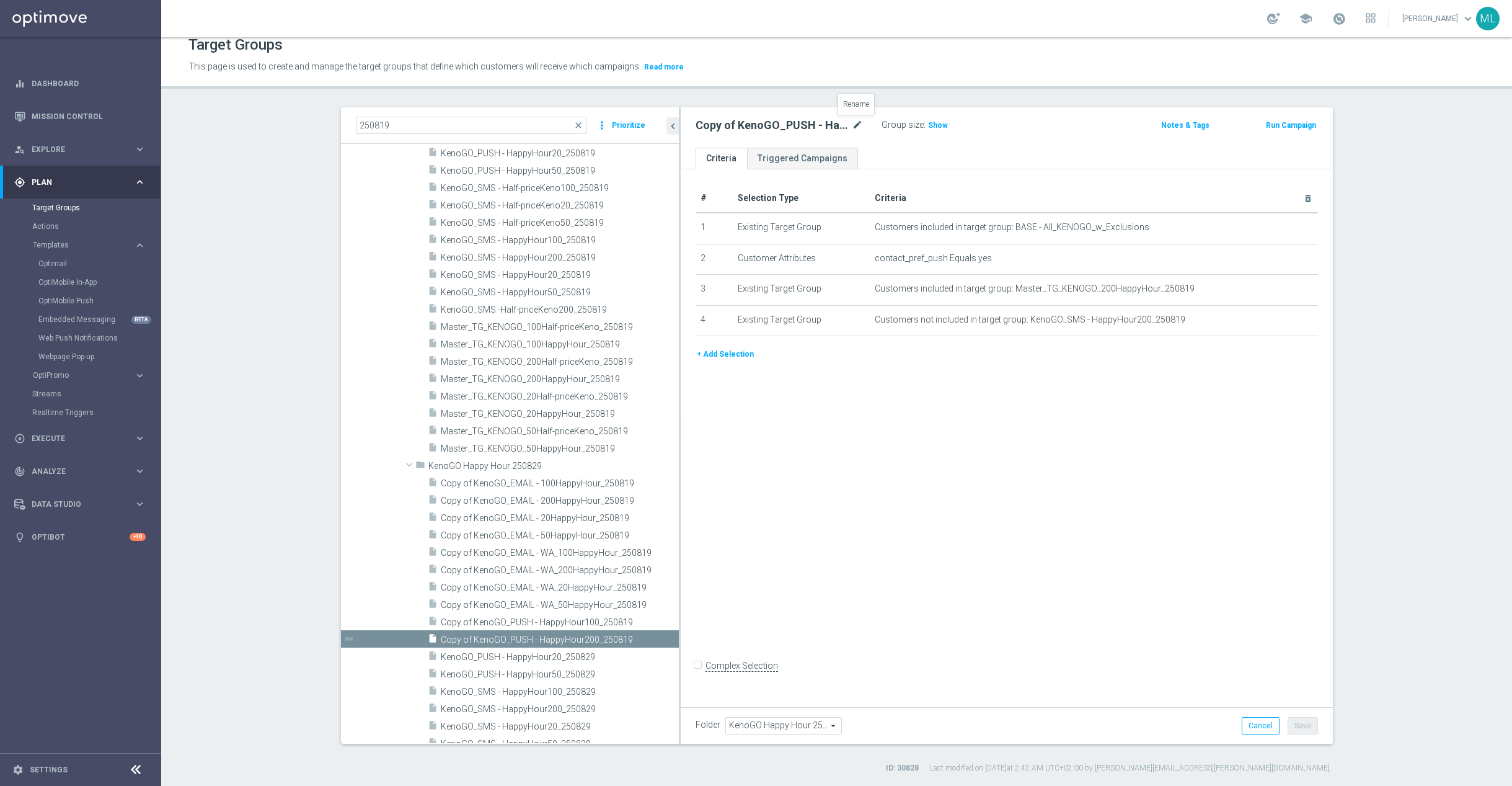
click at [855, 120] on icon "mode_edit" at bounding box center [857, 125] width 11 height 15
click at [854, 124] on input "Copy of KenoGO_PUSH - HappyHour200_250819" at bounding box center [778, 125] width 168 height 17
click at [710, 126] on input "Copy of KenoGO_PUSH - HappyHour200_250829" at bounding box center [778, 125] width 168 height 17
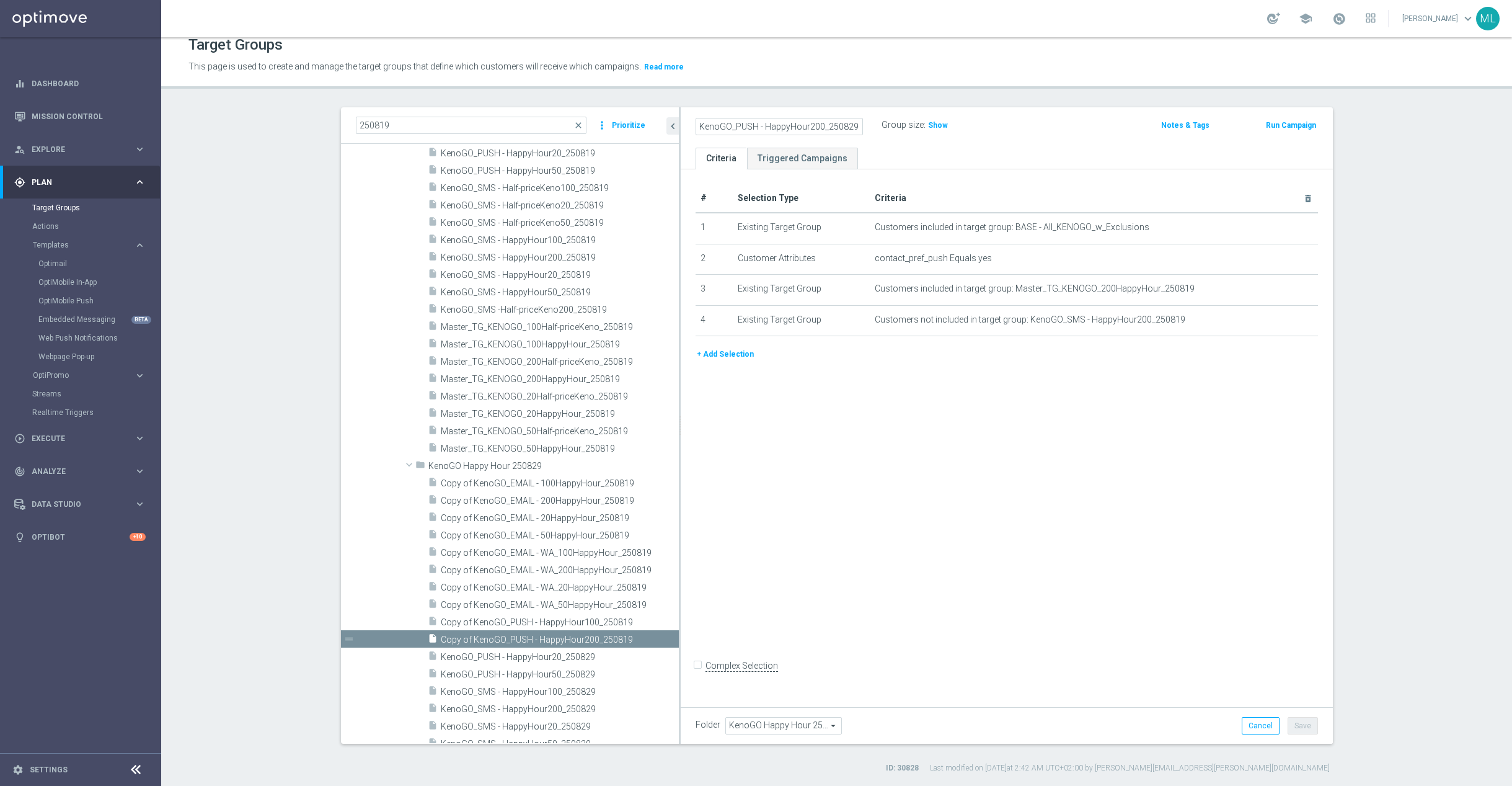
scroll to position [0, 0]
type input "KenoGO_PUSH - HappyHour200_250829"
click at [983, 130] on div "Group size : Show" at bounding box center [943, 124] width 124 height 15
click at [1313, 722] on button "Save" at bounding box center [1302, 725] width 30 height 17
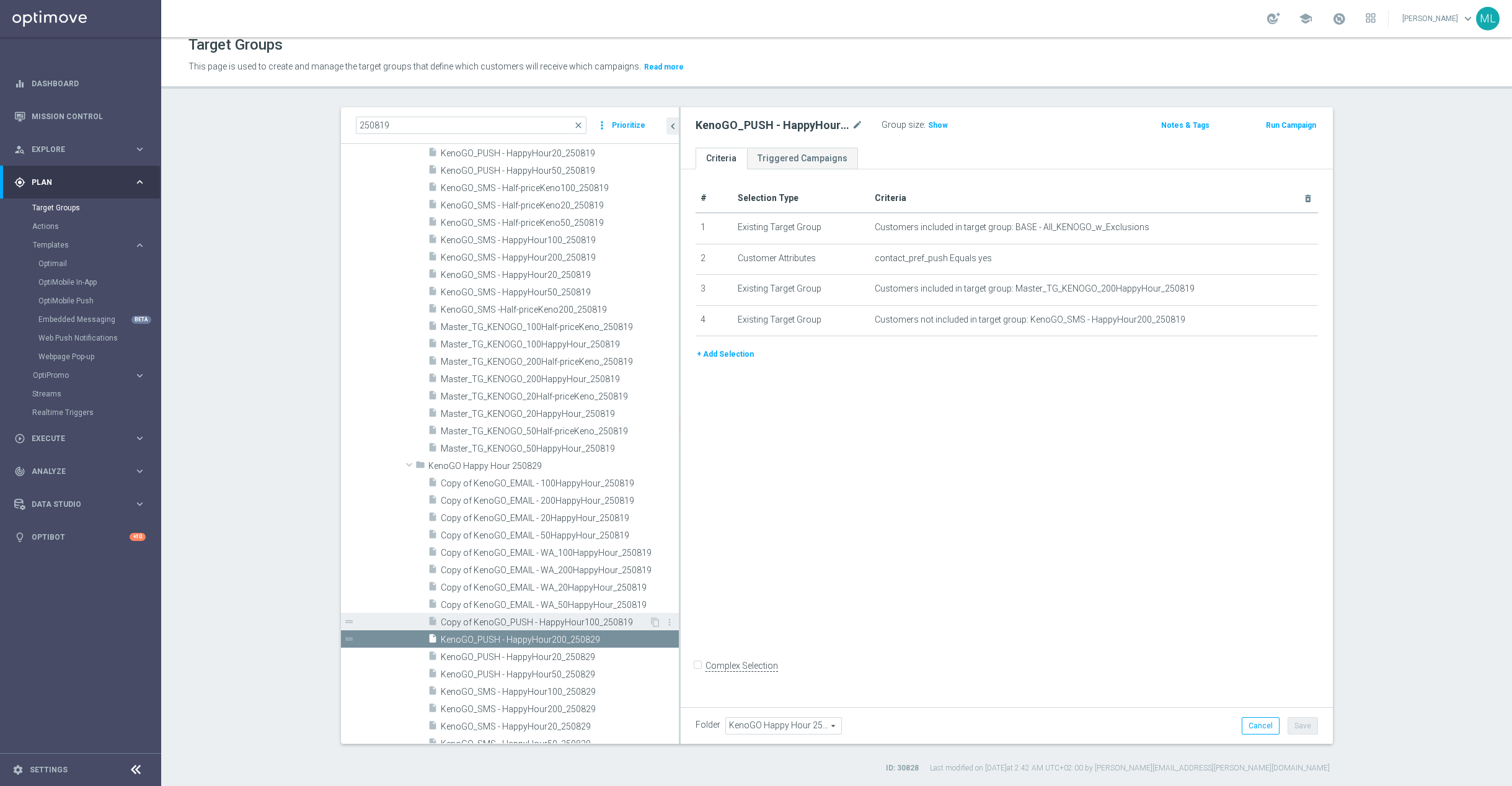
click at [511, 624] on span "Copy of KenoGO_PUSH - HappyHour100_250819" at bounding box center [545, 623] width 209 height 11
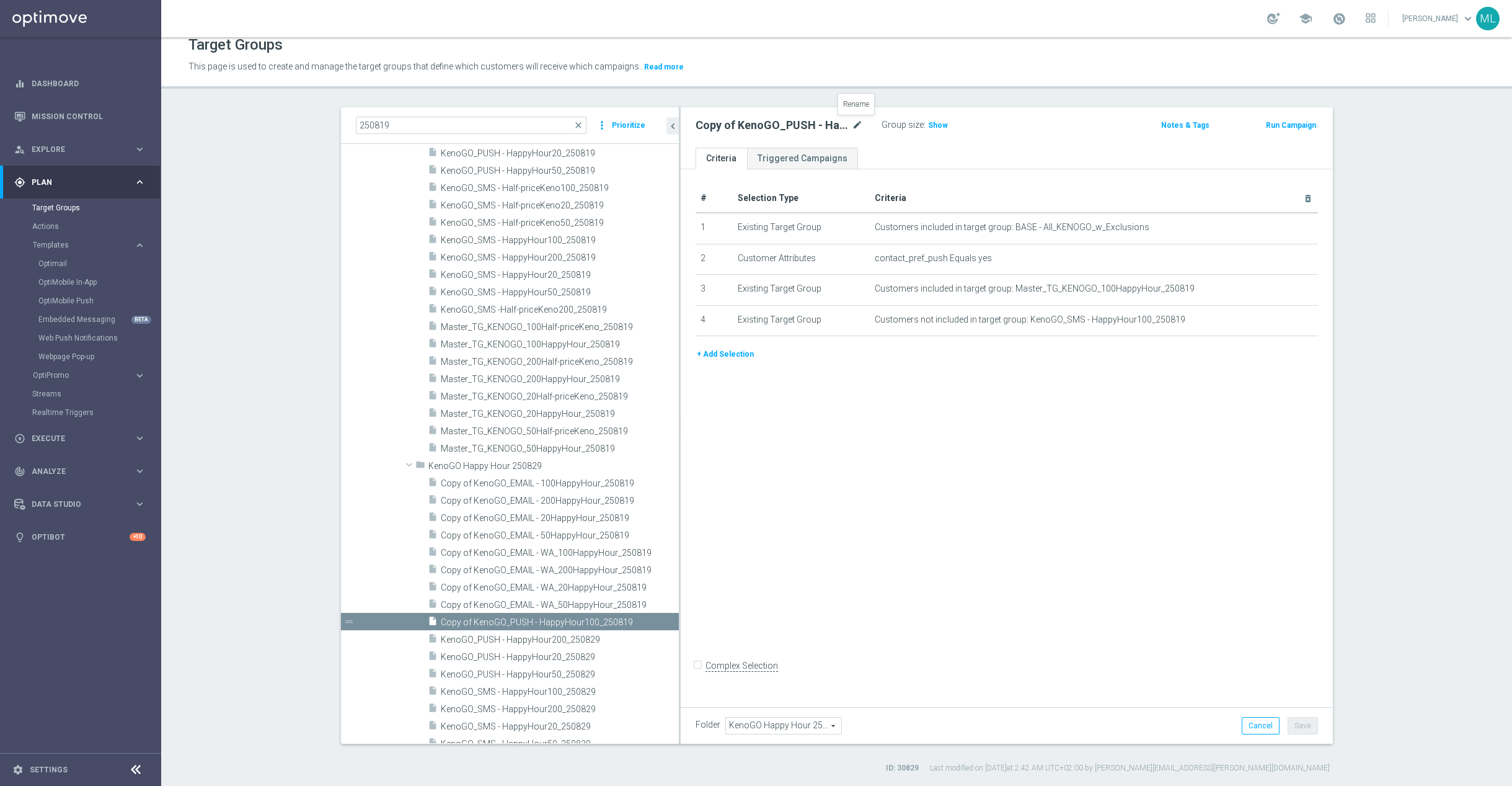
click at [852, 121] on icon "mode_edit" at bounding box center [857, 125] width 11 height 15
click at [855, 126] on input "Copy of KenoGO_PUSH - HappyHour100_250819" at bounding box center [778, 125] width 168 height 17
click at [855, 128] on input "Copy of KenoGO_PUSH - HappyHour100_250819" at bounding box center [778, 125] width 168 height 17
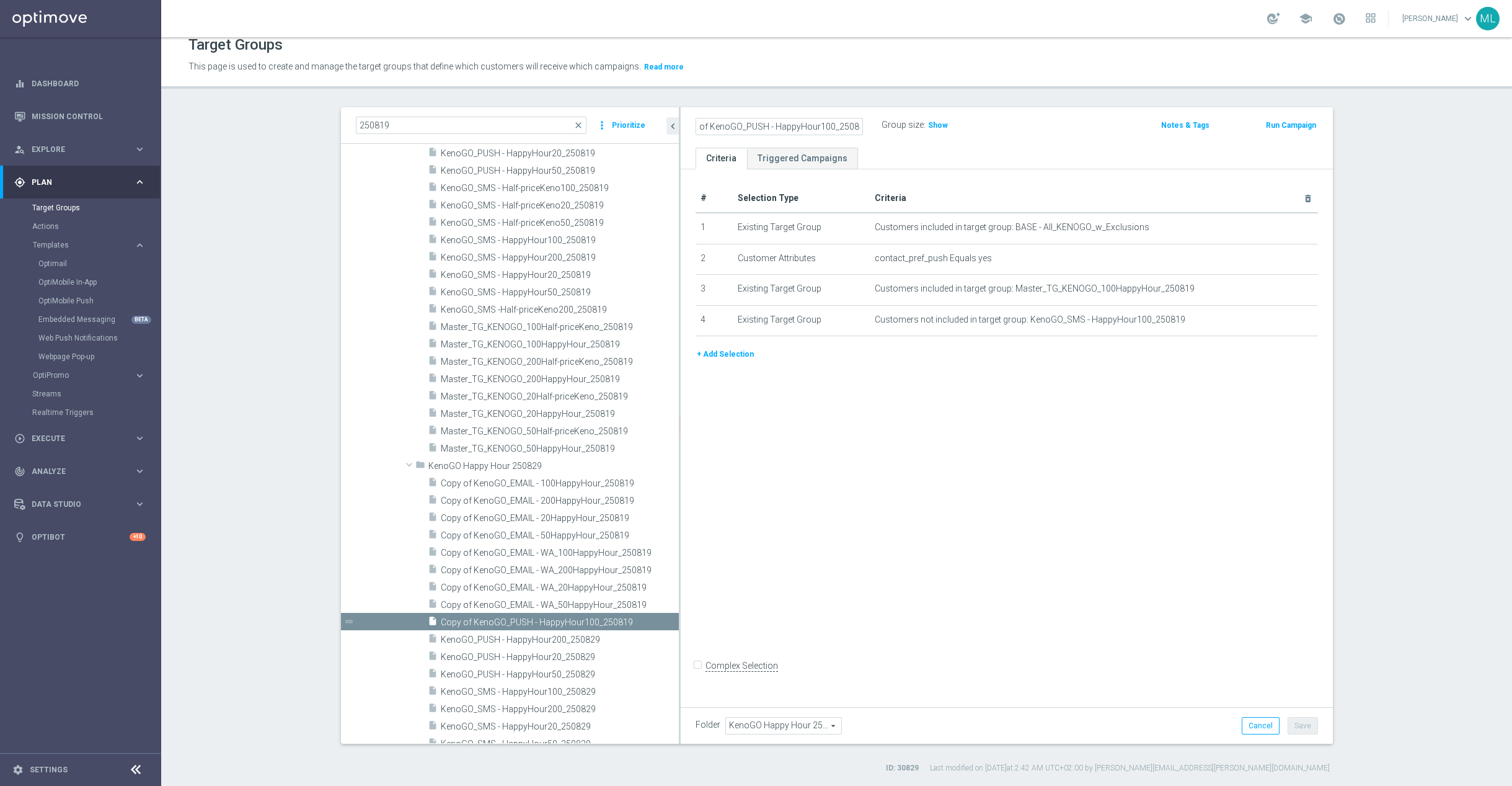
drag, startPoint x: 708, startPoint y: 125, endPoint x: 748, endPoint y: 127, distance: 40.0
click at [709, 125] on input "Copy of KenoGO_PUSH - HappyHour100_250829" at bounding box center [778, 125] width 168 height 17
type input "KenoGO_PUSH - HappyHour100_250829"
drag, startPoint x: 1033, startPoint y: 137, endPoint x: 1022, endPoint y: 140, distance: 11.4
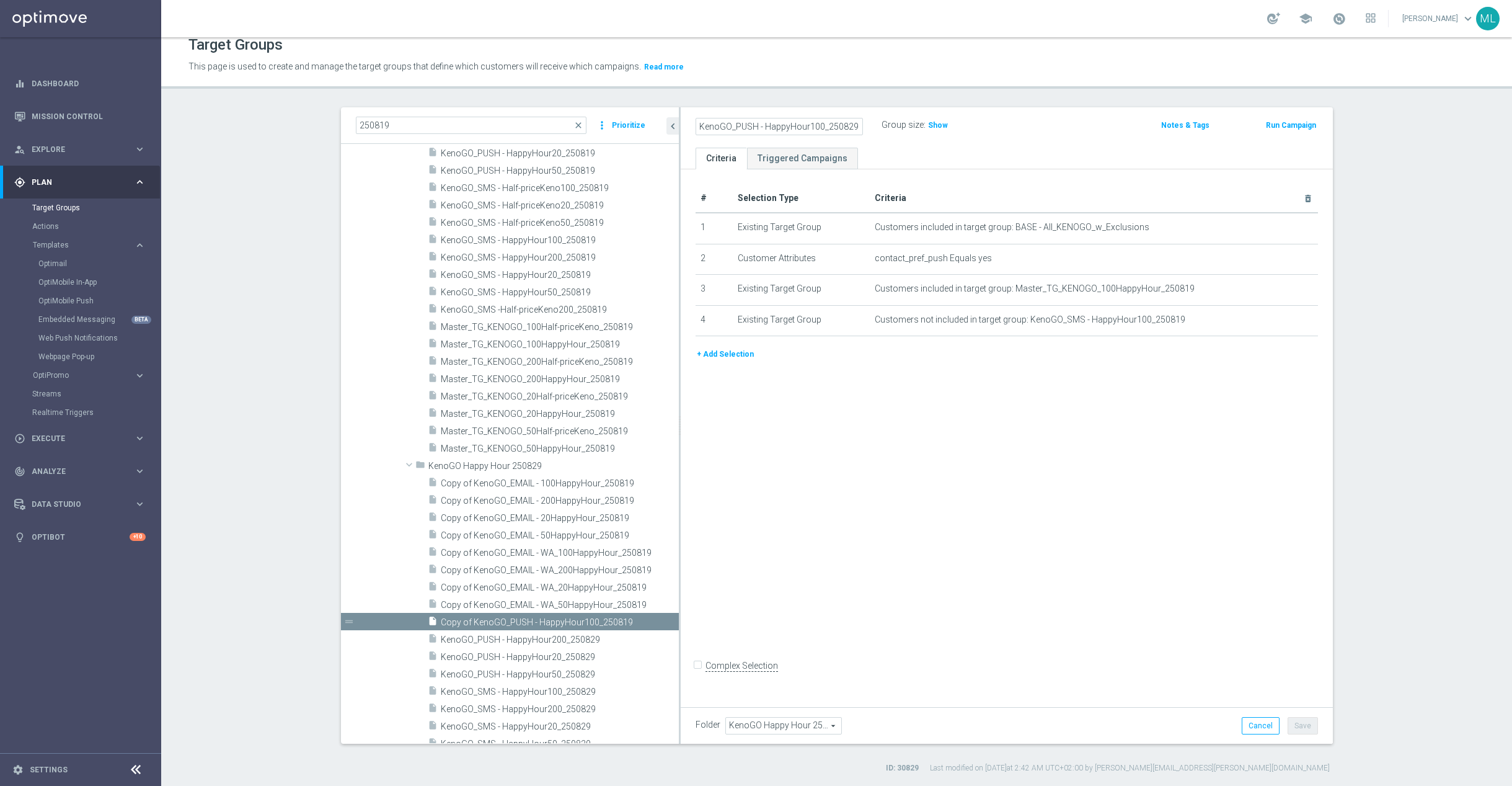
click at [1033, 137] on div "KenoGO_PUSH - HappyHour100_250829 Group size : Show Notes & Tags Run Campaign" at bounding box center [1007, 127] width 652 height 40
click at [1308, 726] on button "Save" at bounding box center [1302, 725] width 30 height 17
click at [538, 607] on span "Copy of KenoGO_EMAIL - WA_50HappyHour_250819" at bounding box center [545, 605] width 209 height 11
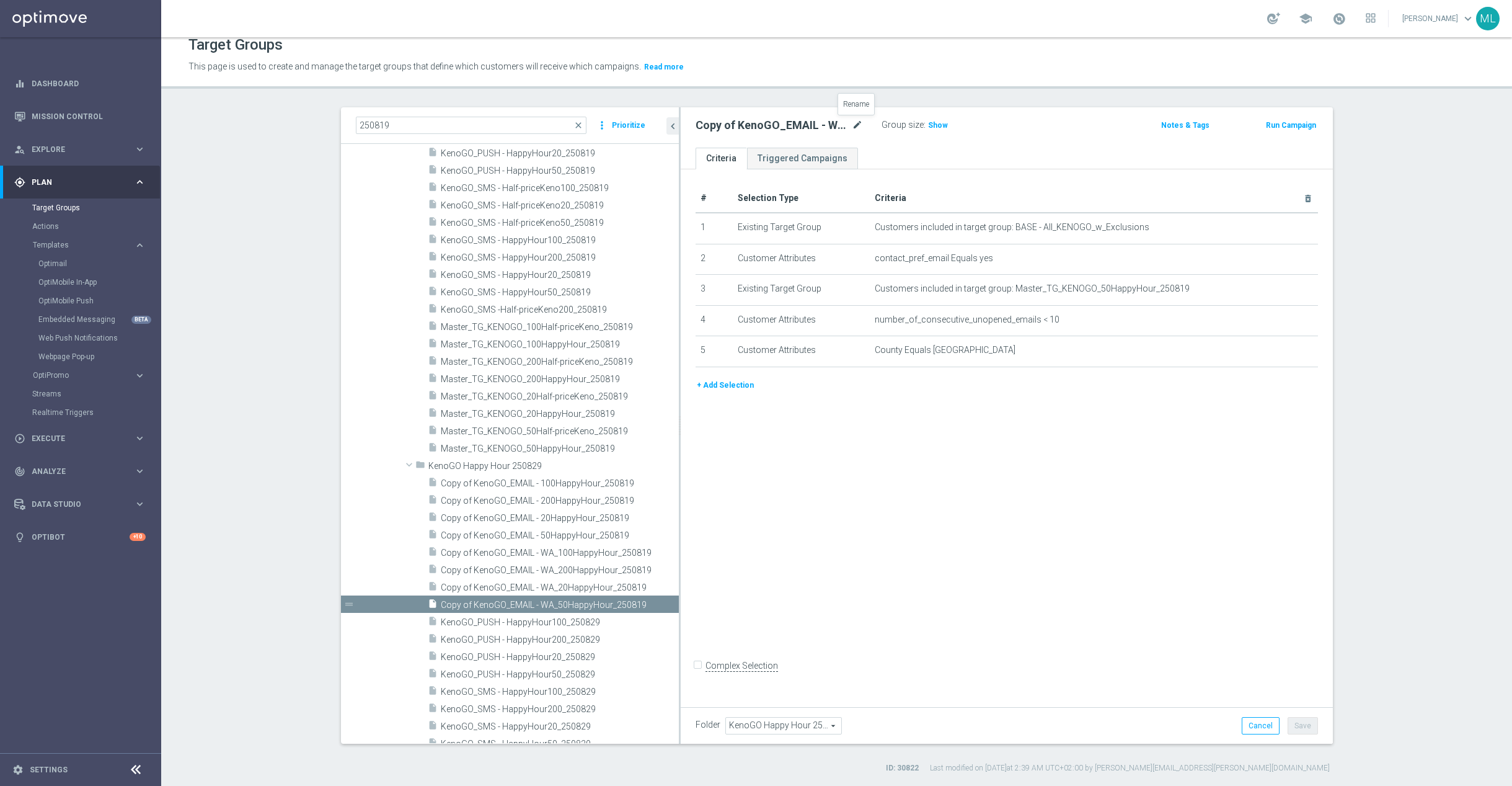
click at [862, 121] on icon "mode_edit" at bounding box center [857, 125] width 11 height 15
drag, startPoint x: 855, startPoint y: 124, endPoint x: 872, endPoint y: 128, distance: 17.5
click at [856, 124] on input "Copy of KenoGO_EMAIL - WA_50HappyHour_250819" at bounding box center [778, 125] width 168 height 17
click at [855, 126] on input "Copy of KenoGO_EMAIL - WA_50HappyHour_250819" at bounding box center [778, 125] width 168 height 17
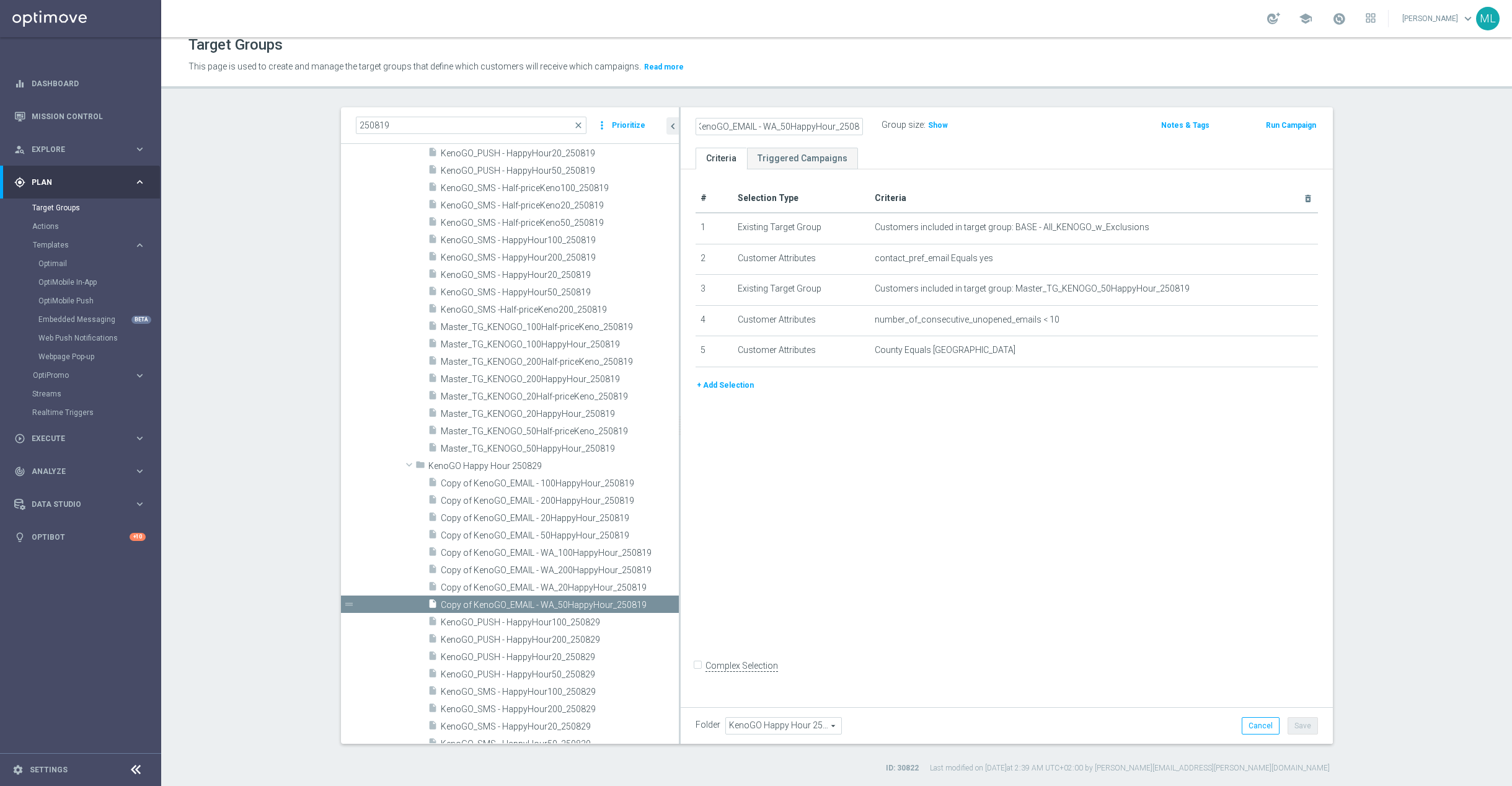
scroll to position [0, 38]
drag, startPoint x: 708, startPoint y: 126, endPoint x: 748, endPoint y: 128, distance: 40.0
click at [709, 126] on input "Copy of KenoGO_EMAIL - WA_50HappyHour_250829" at bounding box center [778, 125] width 168 height 17
type input "KenoGO_EMAIL - WA_50HappyHour_250829"
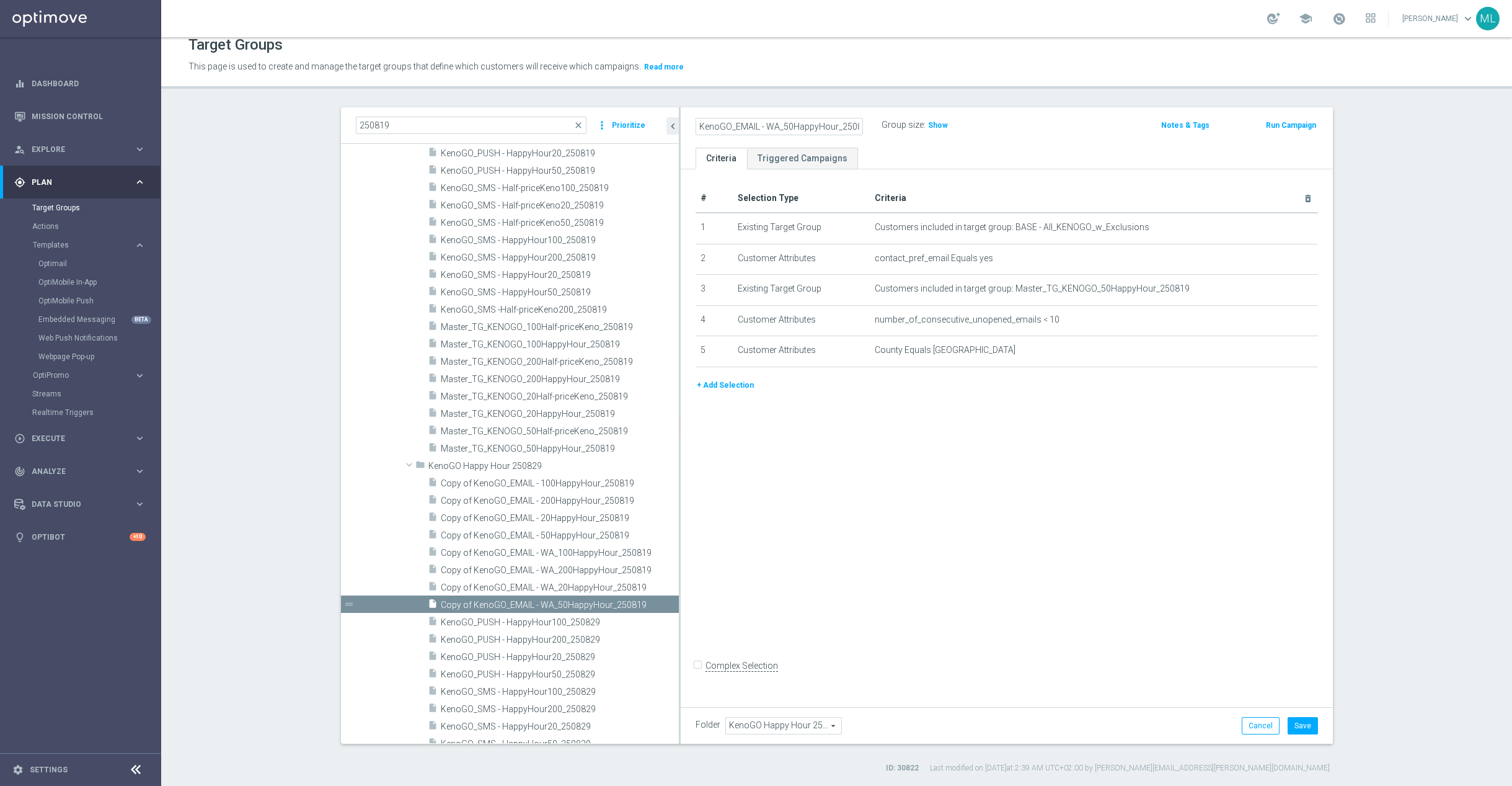
click at [1040, 127] on div "KenoGO_EMAIL - WA_50HappyHour_250829 Group size : Show" at bounding box center [899, 125] width 427 height 19
click at [1306, 728] on button "Save" at bounding box center [1302, 725] width 30 height 17
click at [511, 585] on span "Copy of KenoGO_EMAIL - WA_20HappyHour_250819" at bounding box center [545, 588] width 209 height 11
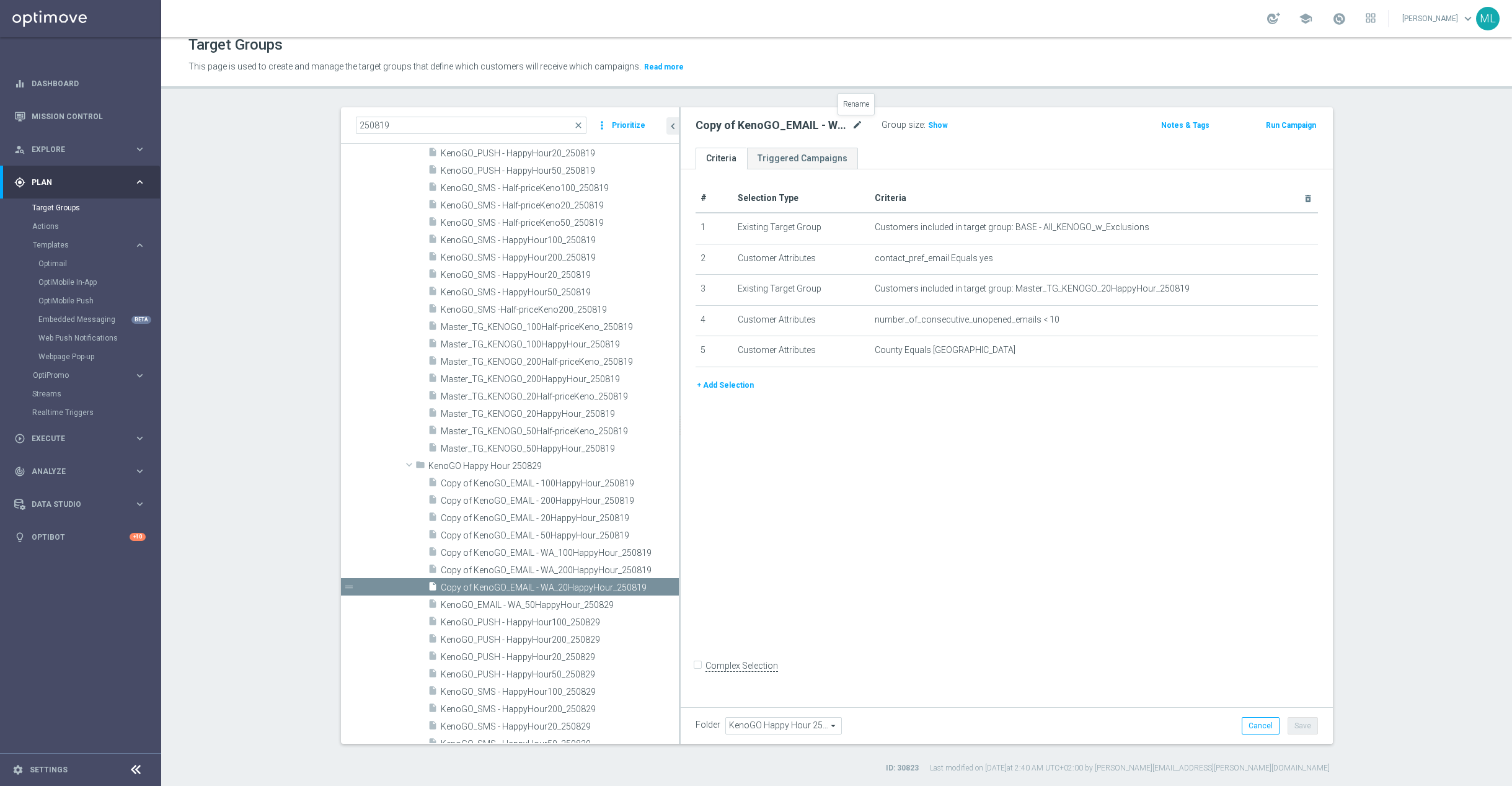
click at [860, 121] on icon "mode_edit" at bounding box center [857, 125] width 11 height 15
click at [855, 125] on input "Copy of KenoGO_EMAIL - WA_20HappyHour_250819" at bounding box center [778, 125] width 168 height 17
drag, startPoint x: 855, startPoint y: 125, endPoint x: 872, endPoint y: 129, distance: 17.5
click at [855, 125] on input "Copy of KenoGO_EMAIL - WA_20HappyHour_250819" at bounding box center [778, 125] width 168 height 17
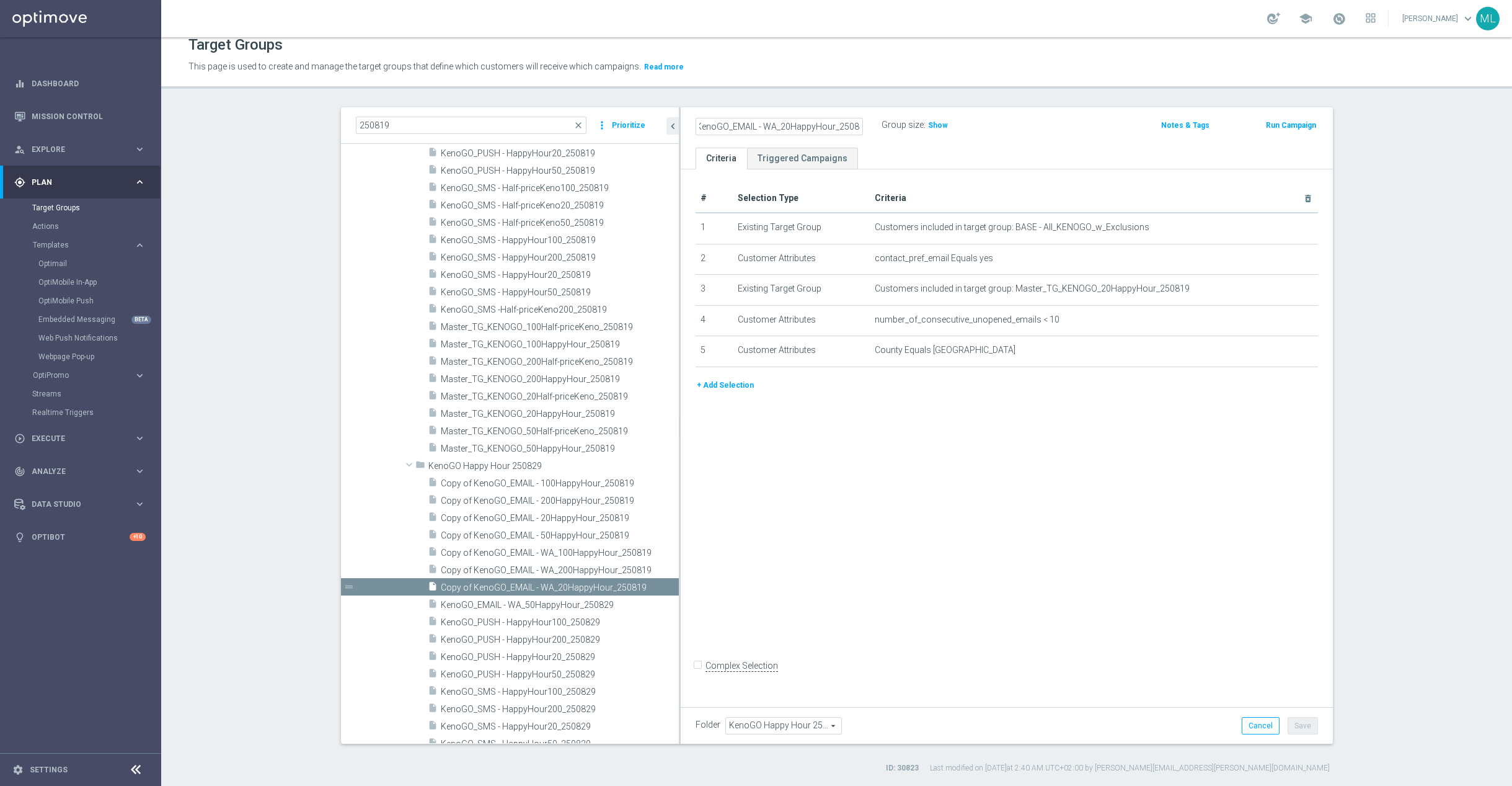
scroll to position [0, 38]
click at [709, 128] on input "Copy of KenoGO_EMAIL - WA_20HappyHour_250829" at bounding box center [778, 125] width 168 height 17
type input "KenoGO_EMAIL - WA_20HappyHour_250829"
click at [1036, 140] on div "KenoGO_EMAIL - WA_20HappyHour_250829 Group size : Show Notes & Tags Run Campaign" at bounding box center [1007, 127] width 652 height 40
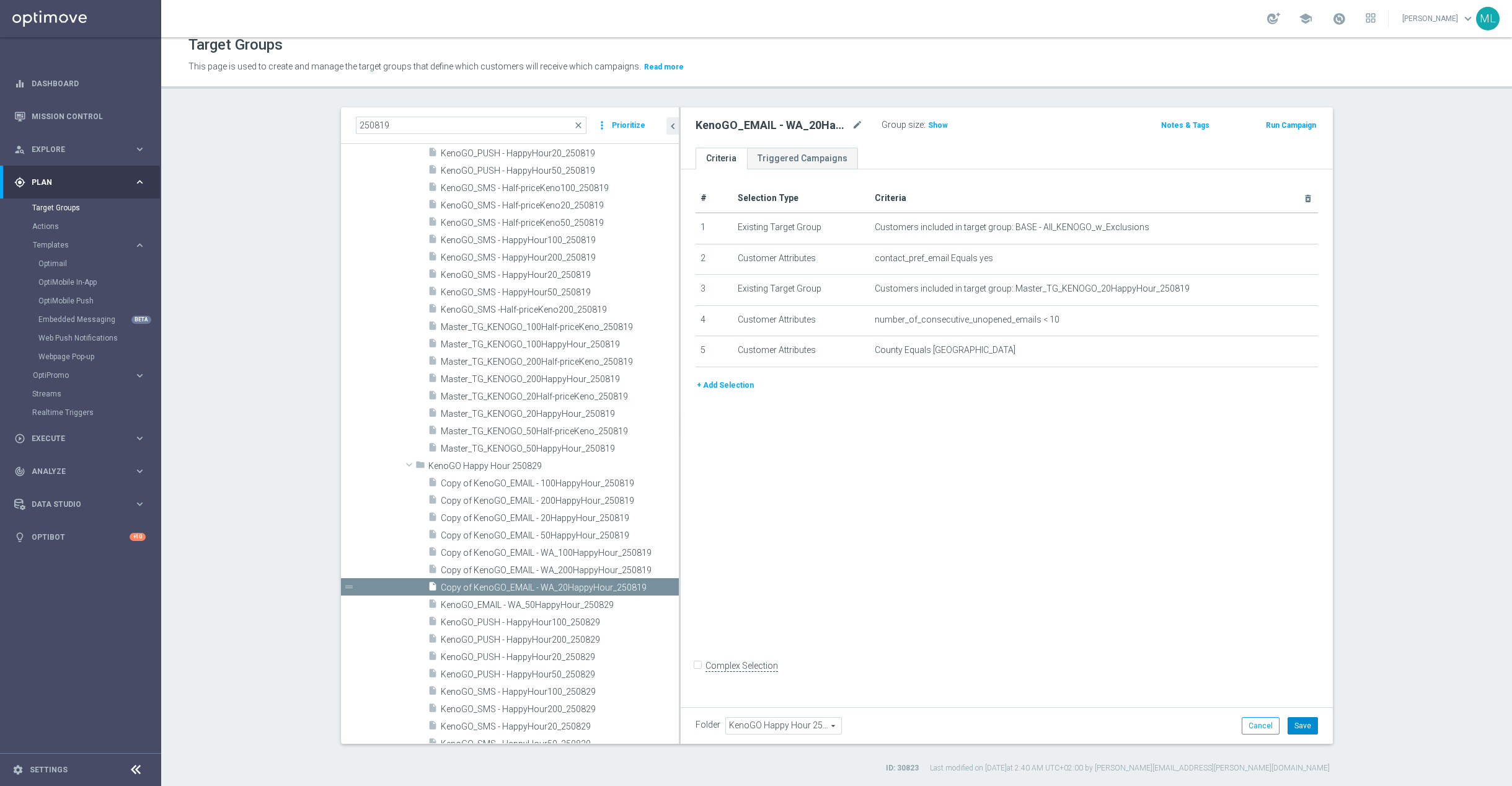
click at [1311, 726] on button "Save" at bounding box center [1302, 725] width 30 height 17
click at [569, 566] on span "Copy of KenoGO_EMAIL - WA_200HappyHour_250819" at bounding box center [546, 570] width 210 height 11
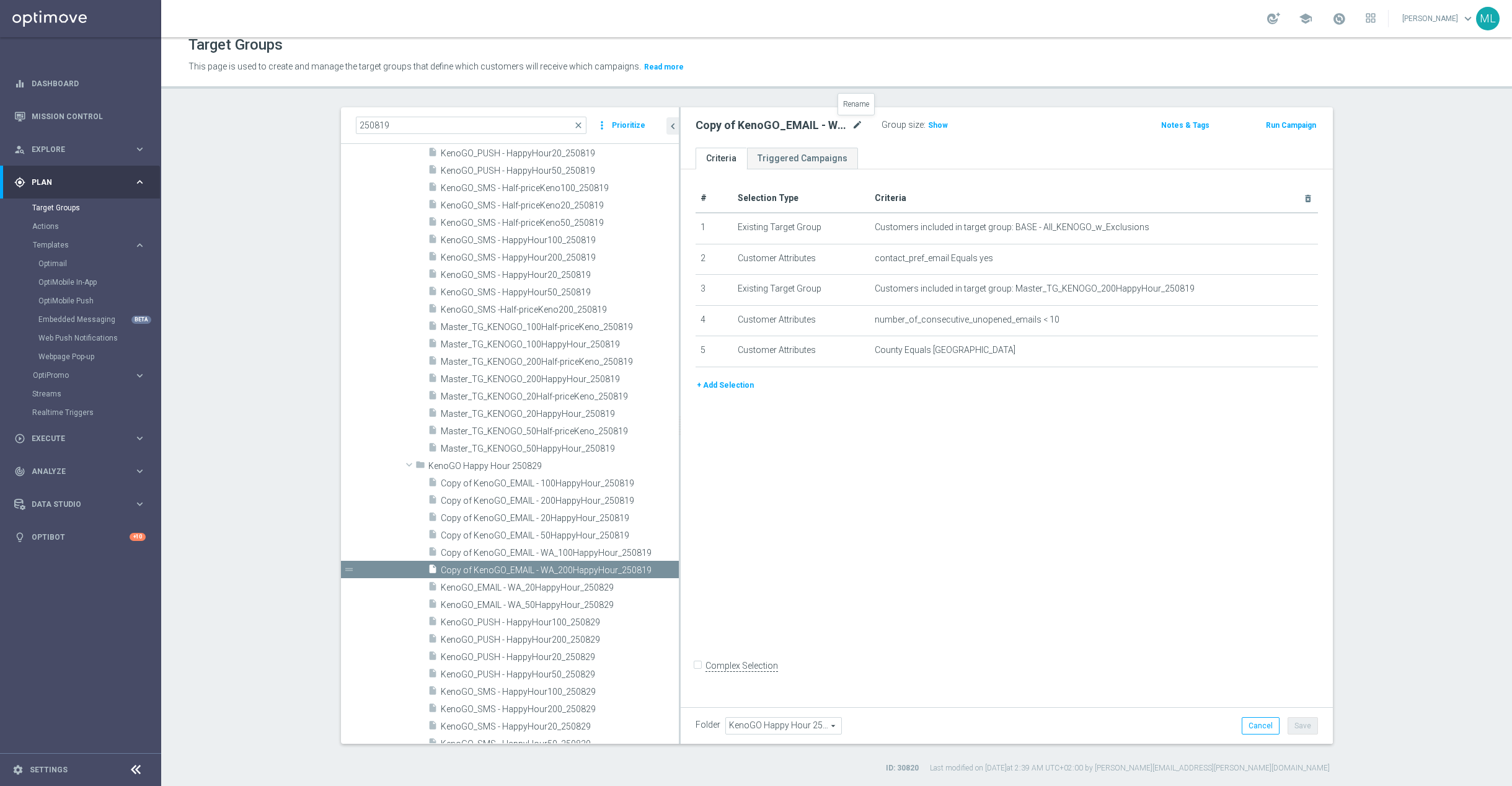
click at [854, 124] on icon "mode_edit" at bounding box center [857, 125] width 11 height 15
click at [855, 125] on input "Copy of KenoGO_EMAIL - WA_200HappyHour_250819" at bounding box center [778, 125] width 168 height 17
click at [697, 126] on input "Copy of KenoGO_EMAIL - WA_200HappyHour_250829" at bounding box center [778, 125] width 168 height 17
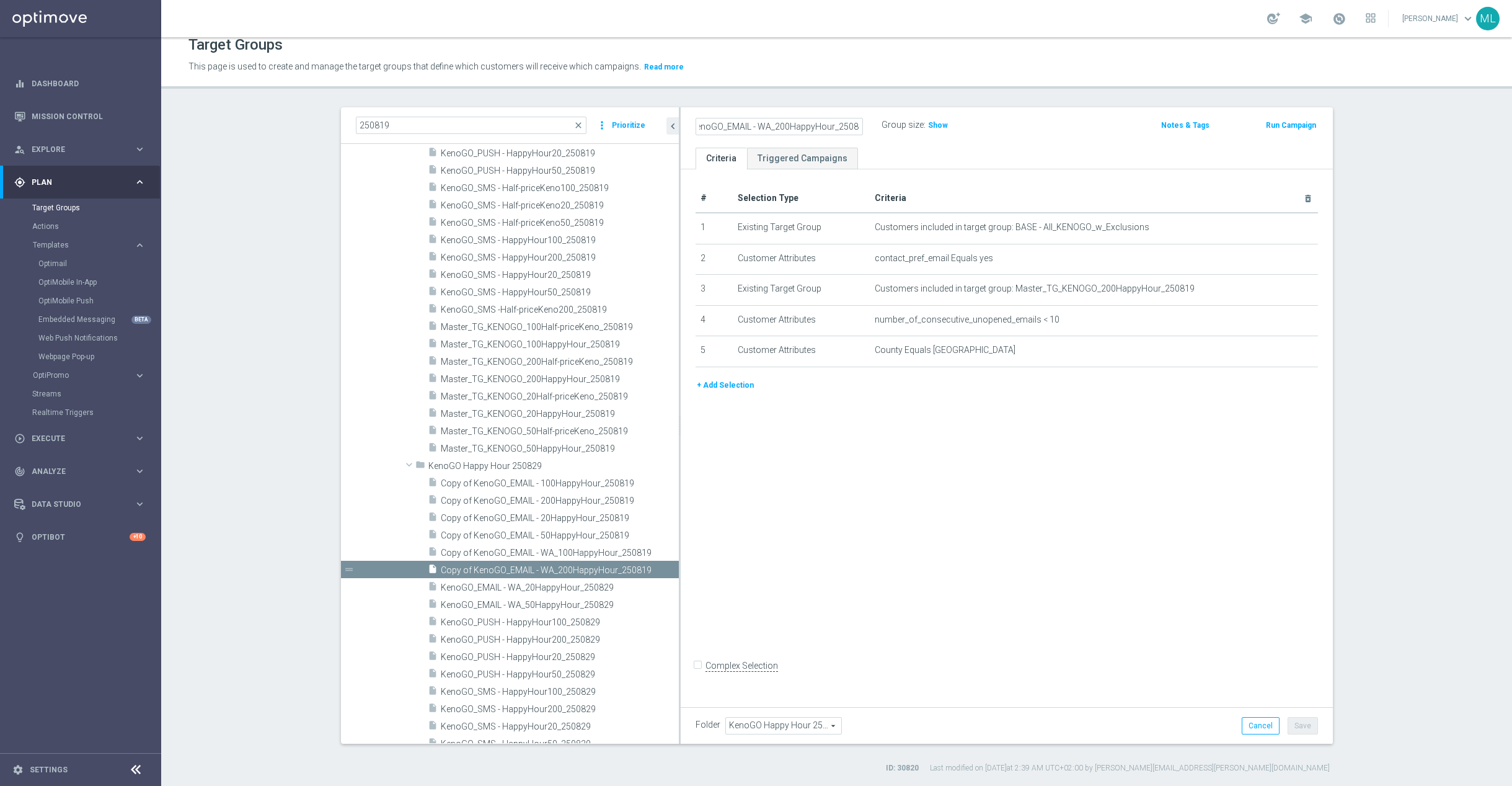
click at [732, 125] on input "Copy of KenoGO_EMAIL - WA_200HappyHour_250829" at bounding box center [778, 125] width 168 height 17
drag, startPoint x: 707, startPoint y: 124, endPoint x: 728, endPoint y: 126, distance: 21.1
click at [707, 124] on input "Copy of KenoGO_EMAIL - WA_200HappyHour_250829" at bounding box center [778, 125] width 168 height 17
type input "KenoGO_EMAIL - WA_200HappyHour_250829"
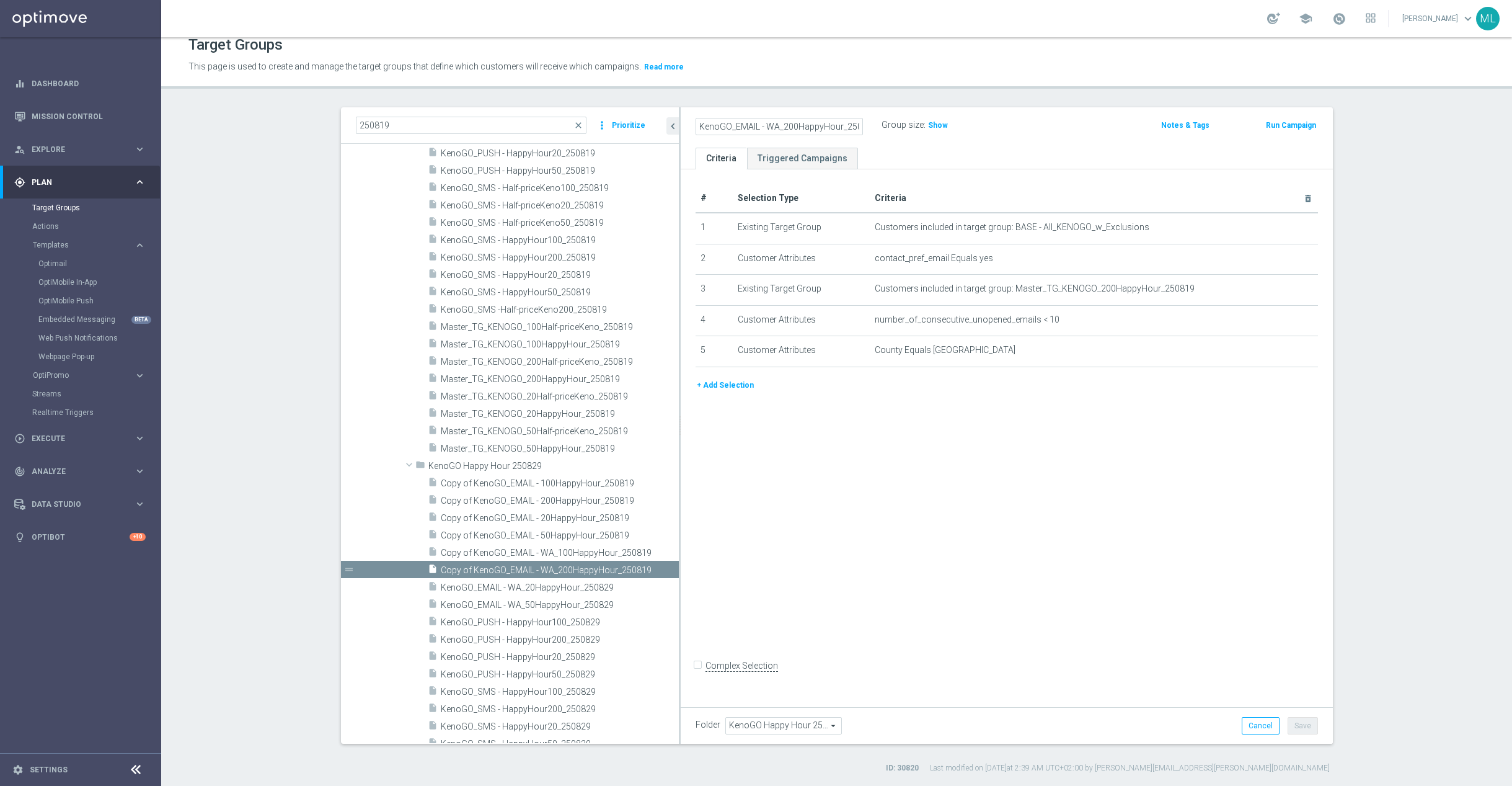
drag, startPoint x: 1076, startPoint y: 128, endPoint x: 1068, endPoint y: 132, distance: 8.9
click at [1076, 128] on div "KenoGO_EMAIL - WA_200HappyHour_250829 Group size : Show" at bounding box center [899, 125] width 427 height 19
click at [1296, 724] on button "Save" at bounding box center [1302, 725] width 30 height 17
click at [551, 550] on span "Copy of KenoGO_EMAIL - WA_100HappyHour_250819" at bounding box center [546, 553] width 210 height 11
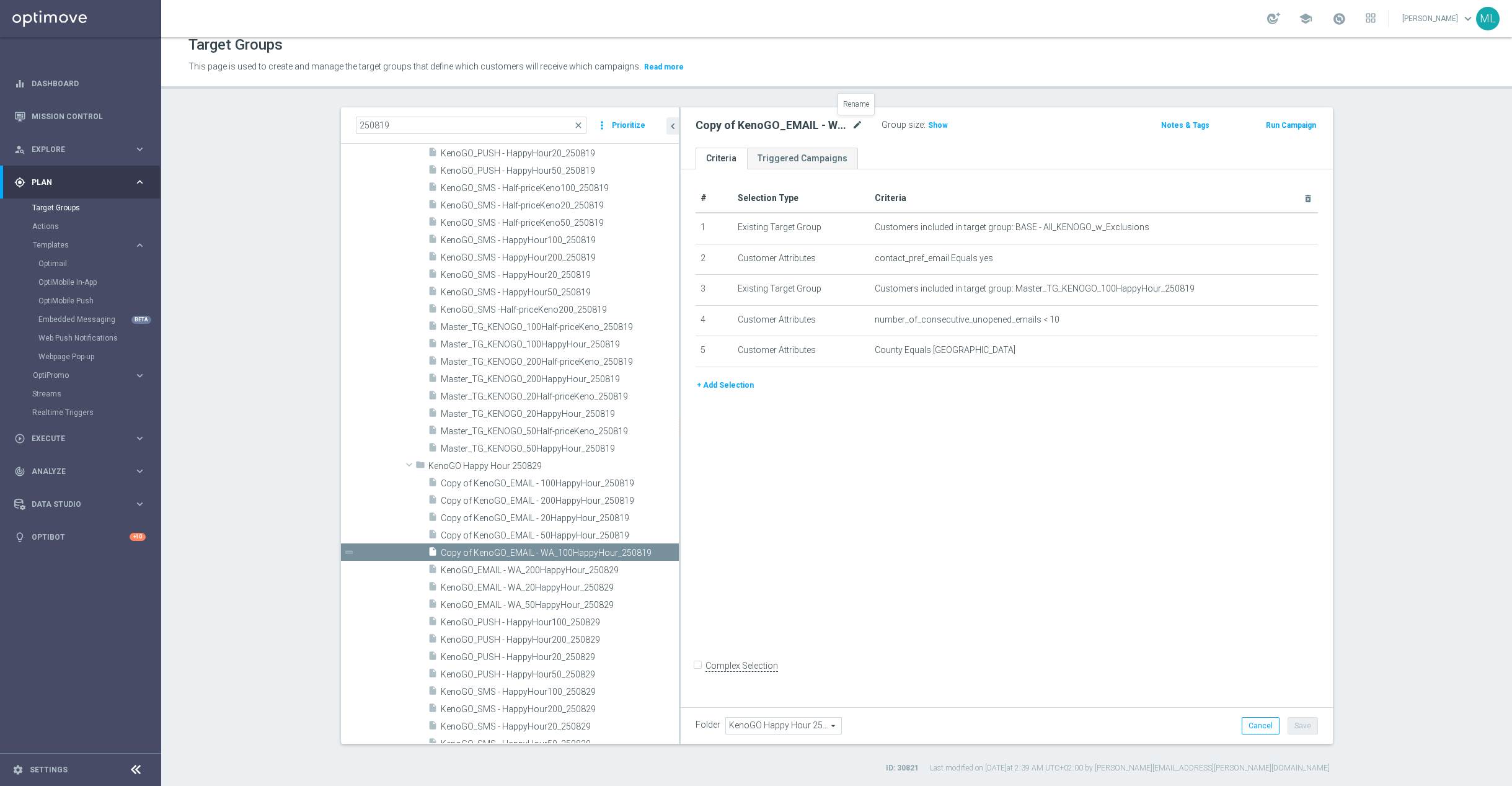
click at [857, 124] on icon "mode_edit" at bounding box center [857, 125] width 11 height 15
drag, startPoint x: 852, startPoint y: 124, endPoint x: 858, endPoint y: 124, distance: 6.0
click at [852, 124] on input "Copy of KenoGO_EMAIL - WA_100HappyHour_250819" at bounding box center [778, 125] width 168 height 17
click at [855, 125] on input "Copy of KenoGO_EMAIL - WA_100HappyHour_250819" at bounding box center [778, 125] width 168 height 17
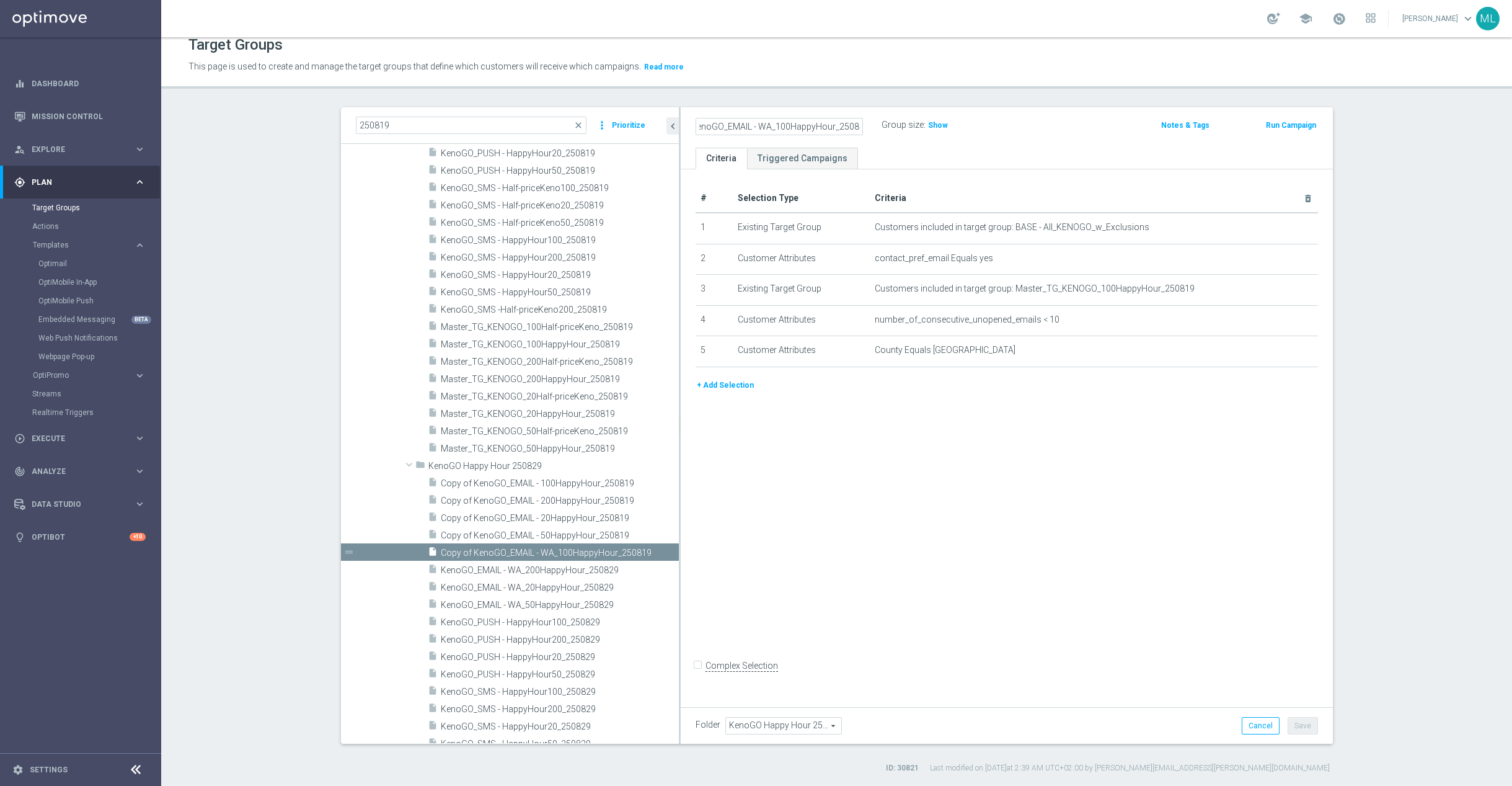
scroll to position [0, 41]
drag, startPoint x: 704, startPoint y: 129, endPoint x: 717, endPoint y: 127, distance: 13.2
click at [705, 128] on input "Copy of KenoGO_EMAIL - WA_100HappyHour_250829" at bounding box center [778, 125] width 168 height 17
type input "KenoGO_EMAIL - WA_100HappyHour_250829"
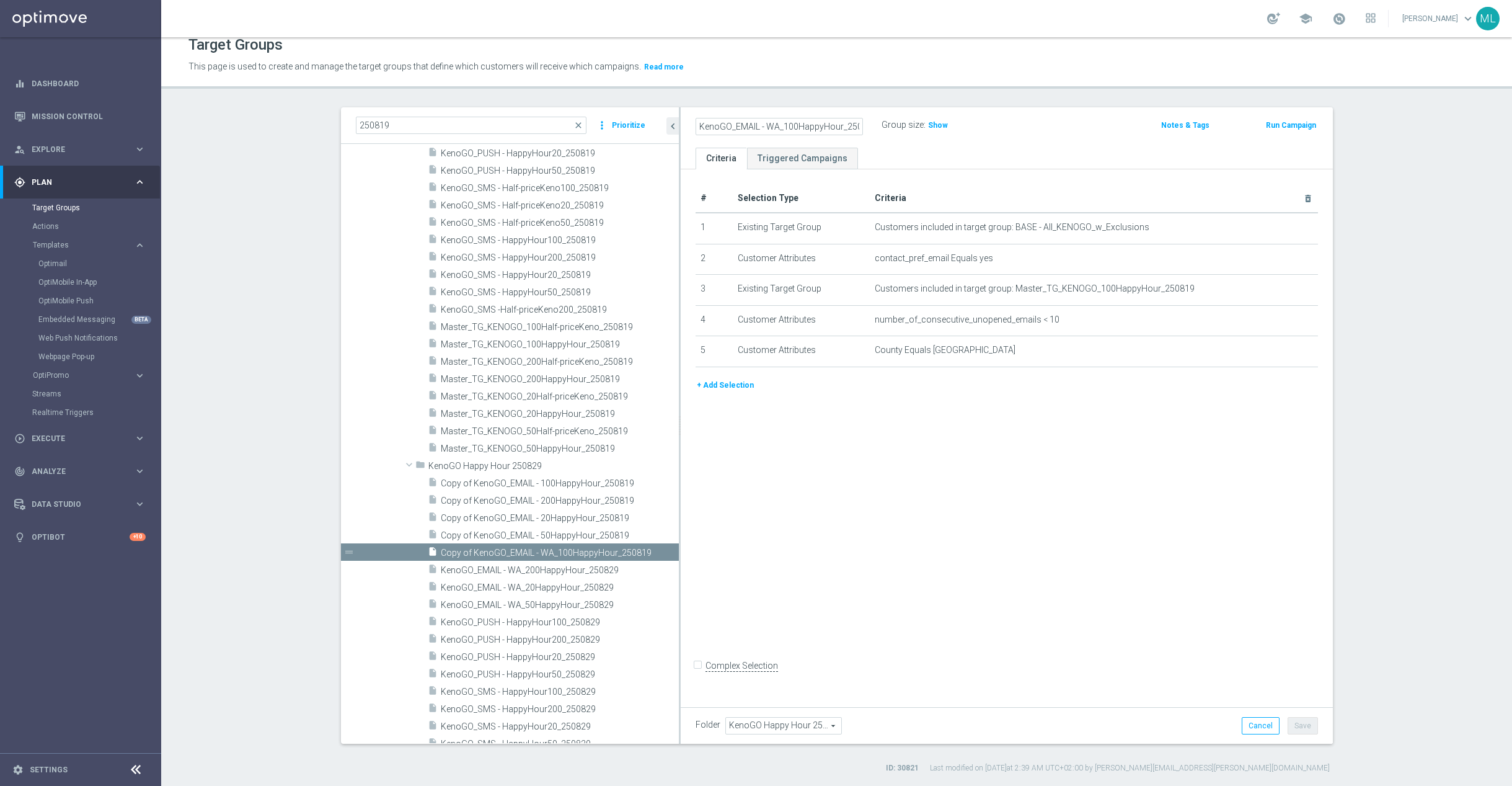
click at [1023, 120] on div "KenoGO_EMAIL - WA_100HappyHour_250829 Group size : Show" at bounding box center [899, 125] width 427 height 19
click at [1302, 728] on button "Save" at bounding box center [1302, 725] width 30 height 17
click at [532, 531] on span "Copy of KenoGO_EMAIL - 50HappyHour_250819" at bounding box center [545, 536] width 209 height 11
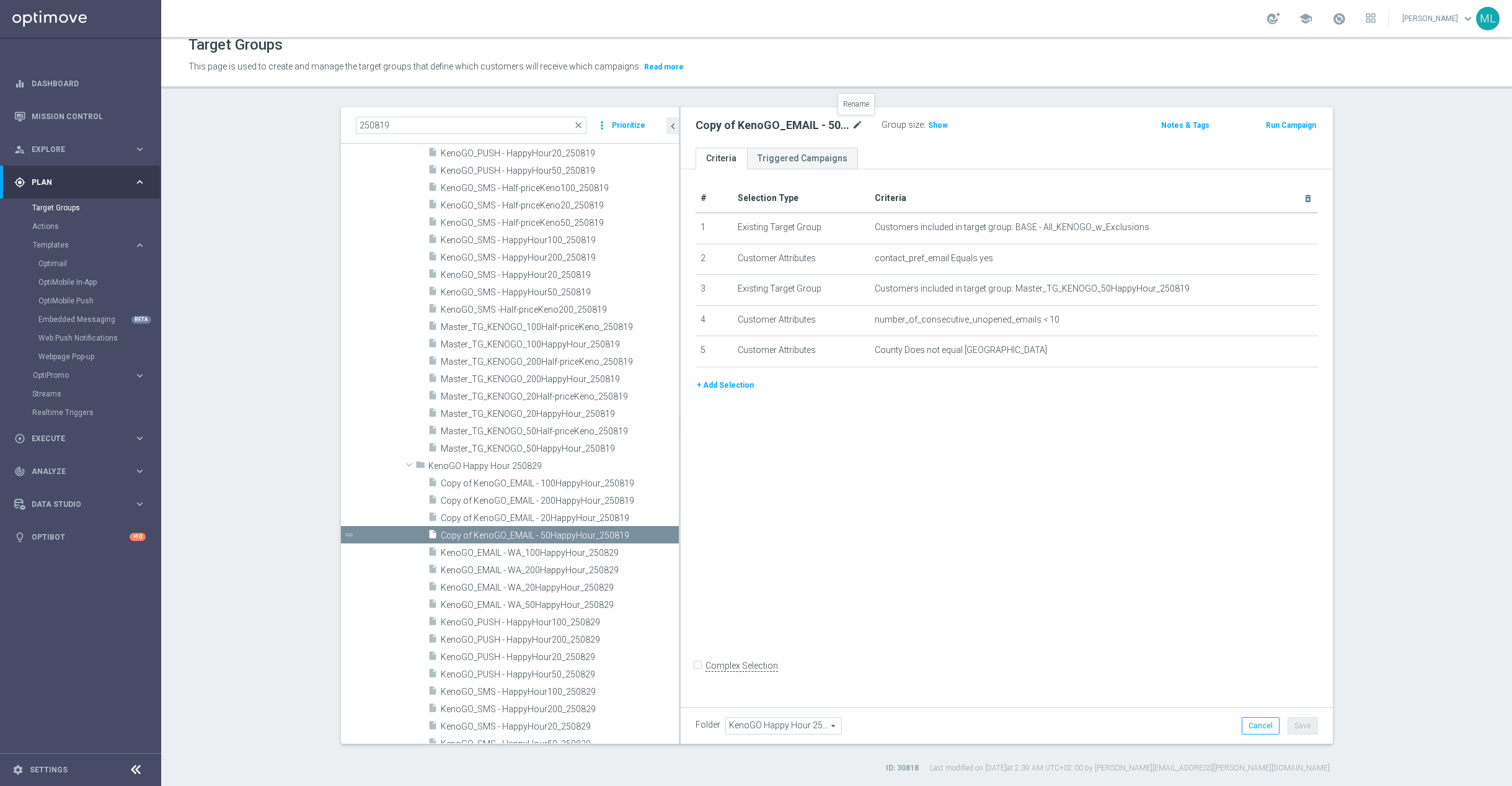
click at [855, 121] on icon "mode_edit" at bounding box center [857, 125] width 11 height 15
click at [856, 125] on input "Copy of KenoGO_EMAIL - 50HappyHour_250819" at bounding box center [778, 125] width 168 height 17
click at [855, 126] on input "Copy of KenoGO_EMAIL - 50HappyHour_250819" at bounding box center [778, 125] width 168 height 17
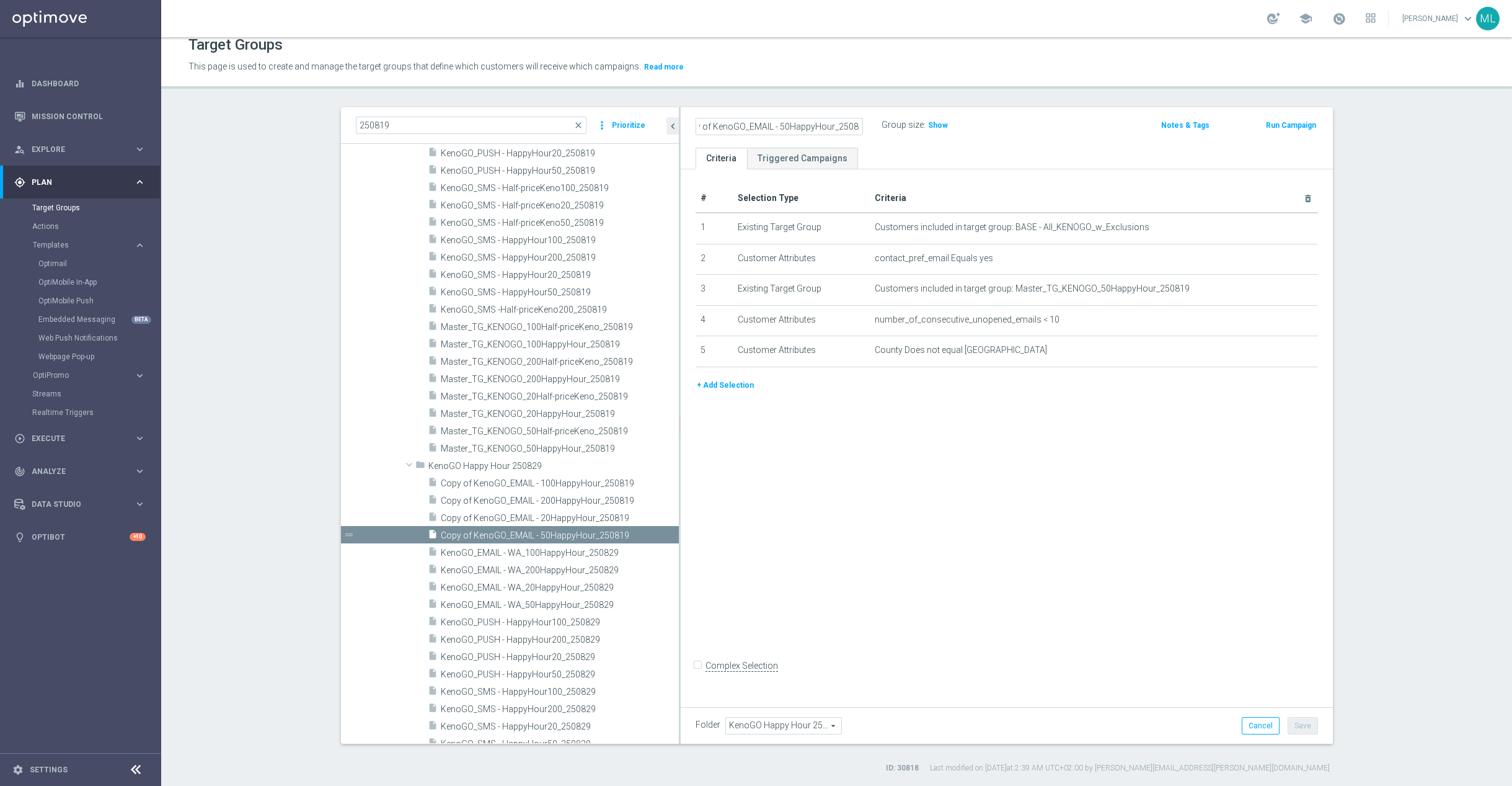
drag, startPoint x: 711, startPoint y: 125, endPoint x: 727, endPoint y: 124, distance: 16.0
click at [712, 125] on input "Copy of KenoGO_EMAIL - 50HappyHour_250829" at bounding box center [778, 125] width 168 height 17
type input "KenoGO_EMAIL - 50HappyHour_250829"
click at [1036, 125] on div "KenoGO_EMAIL - 50HappyHour_250829 Group size : Show" at bounding box center [899, 125] width 427 height 19
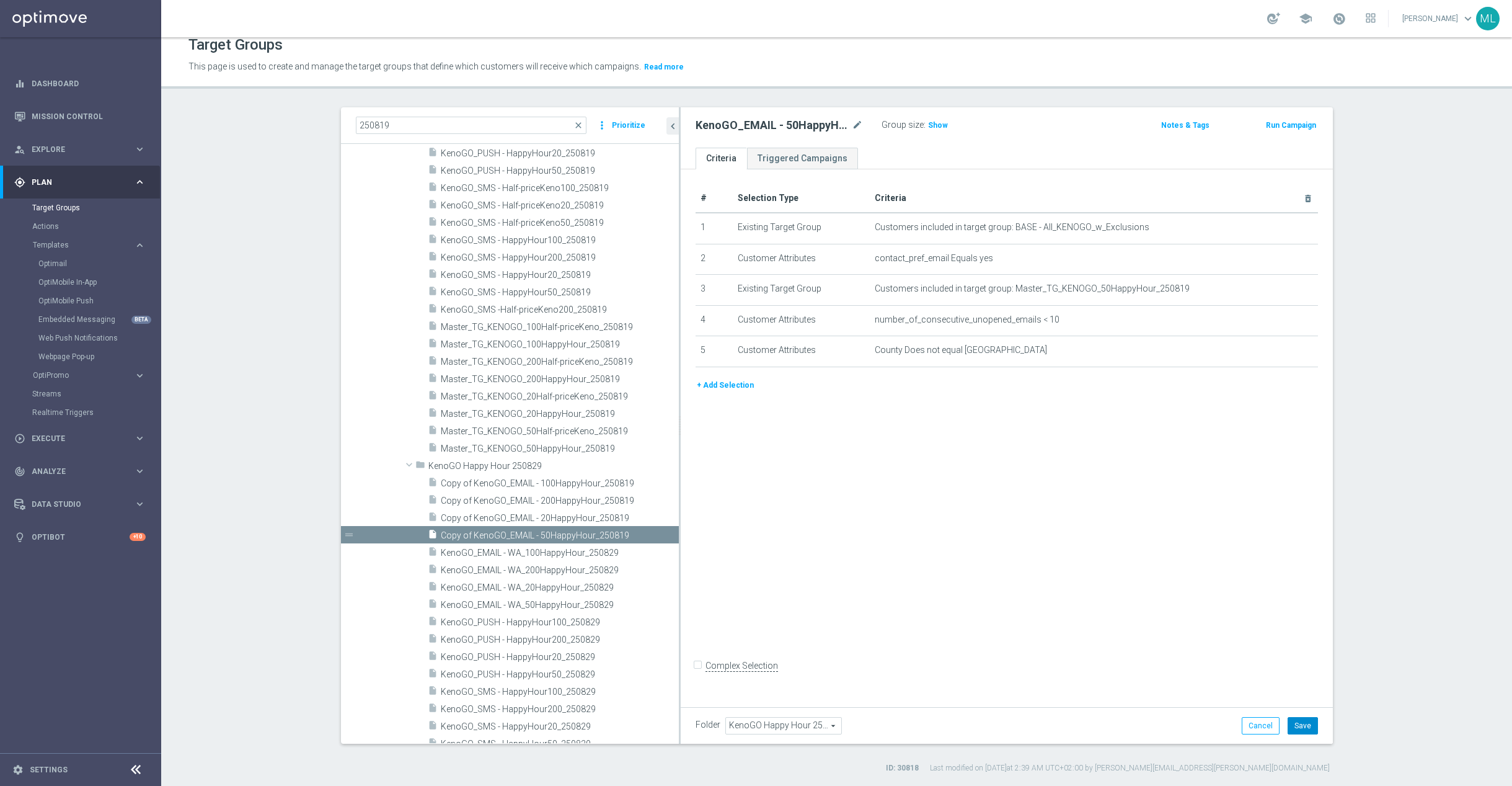
click at [1301, 722] on button "Save" at bounding box center [1302, 725] width 30 height 17
click at [505, 518] on span "Copy of KenoGO_EMAIL - 20HappyHour_250819" at bounding box center [545, 518] width 209 height 11
click at [856, 121] on icon "mode_edit" at bounding box center [857, 125] width 11 height 15
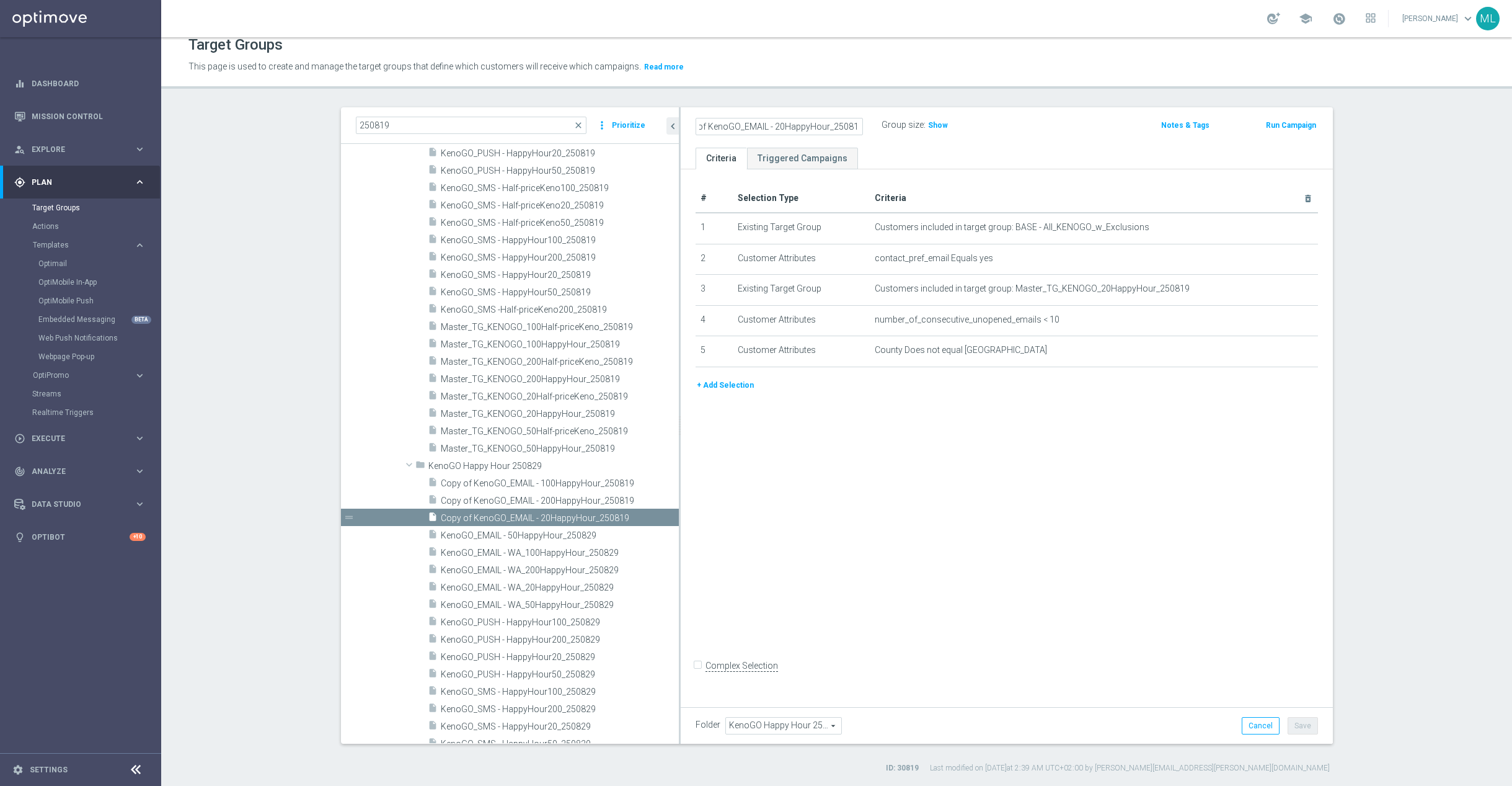
click at [855, 125] on input "Copy of KenoGO_EMAIL - 20HappyHour_250819" at bounding box center [778, 125] width 168 height 17
click at [711, 128] on input "Copy of KenoGO_EMAIL - 20HappyHour_250829" at bounding box center [778, 125] width 168 height 17
type input "KenoGO_EMAIL - 20HappyHour_250829"
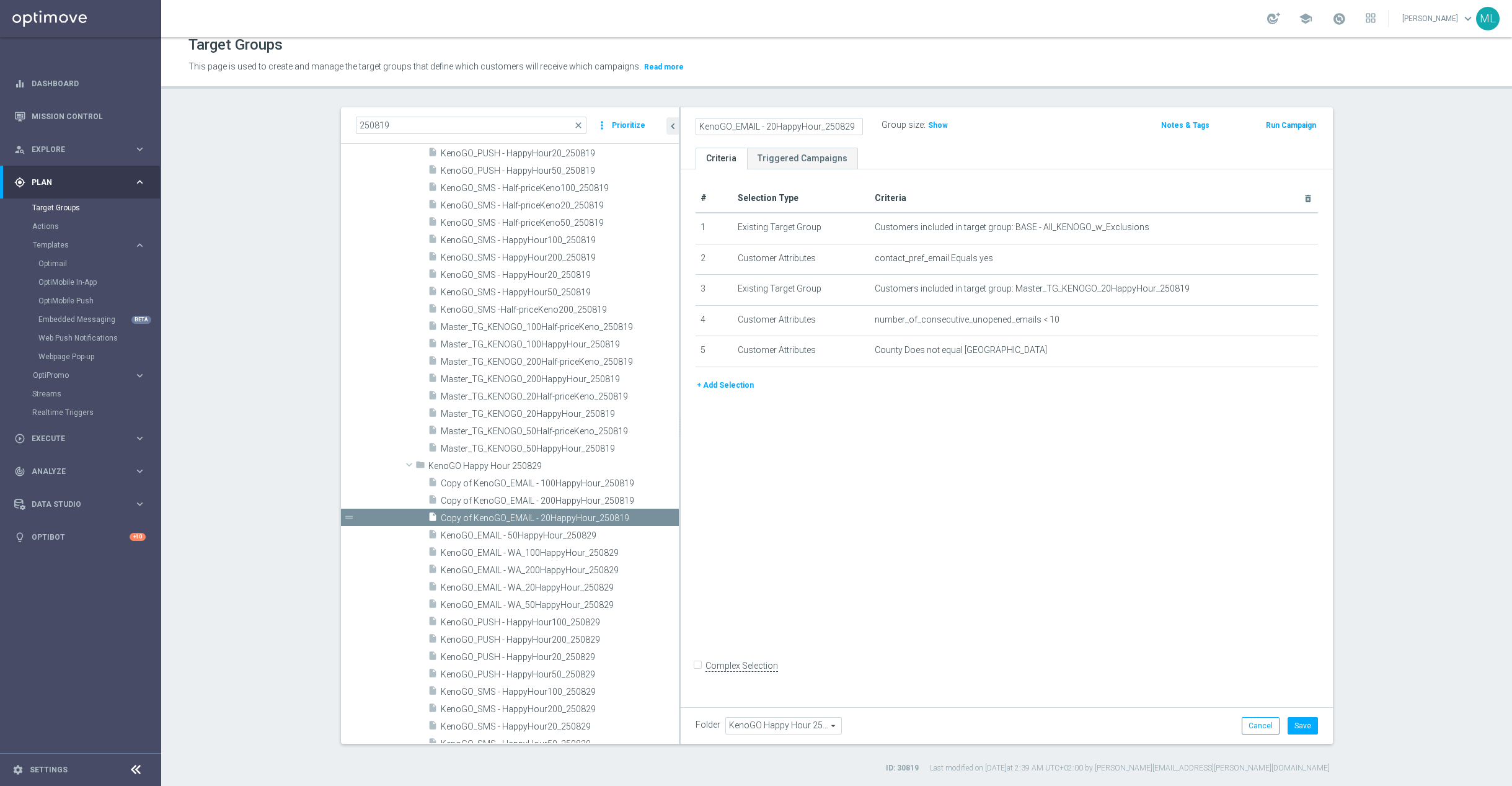
click at [1032, 142] on div "KenoGO_EMAIL - 20HappyHour_250829 Group size : Show Notes & Tags Run Campaign" at bounding box center [1007, 127] width 652 height 40
click at [1304, 721] on button "Save" at bounding box center [1302, 725] width 30 height 17
drag, startPoint x: 514, startPoint y: 503, endPoint x: 505, endPoint y: 500, distance: 9.5
click at [514, 502] on span "Copy of KenoGO_EMAIL - 200HappyHour_250819" at bounding box center [545, 504] width 209 height 11
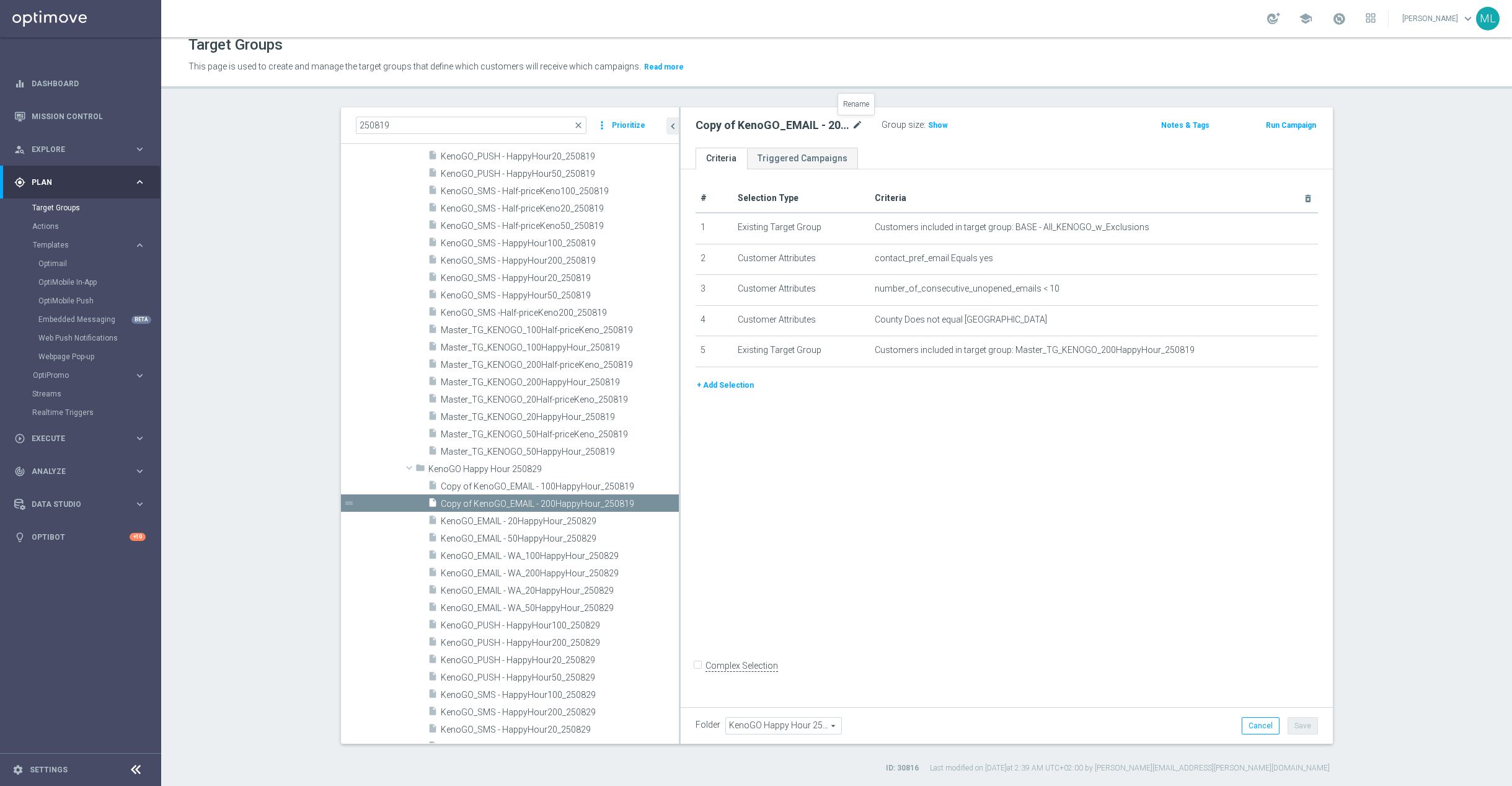
click at [859, 124] on icon "mode_edit" at bounding box center [857, 125] width 11 height 15
click at [855, 125] on input "Copy of KenoGO_EMAIL - 200HappyHour_250819" at bounding box center [778, 125] width 168 height 17
click at [705, 125] on input "Copy of KenoGO_EMAIL - 200HappyHour_250829" at bounding box center [778, 125] width 168 height 17
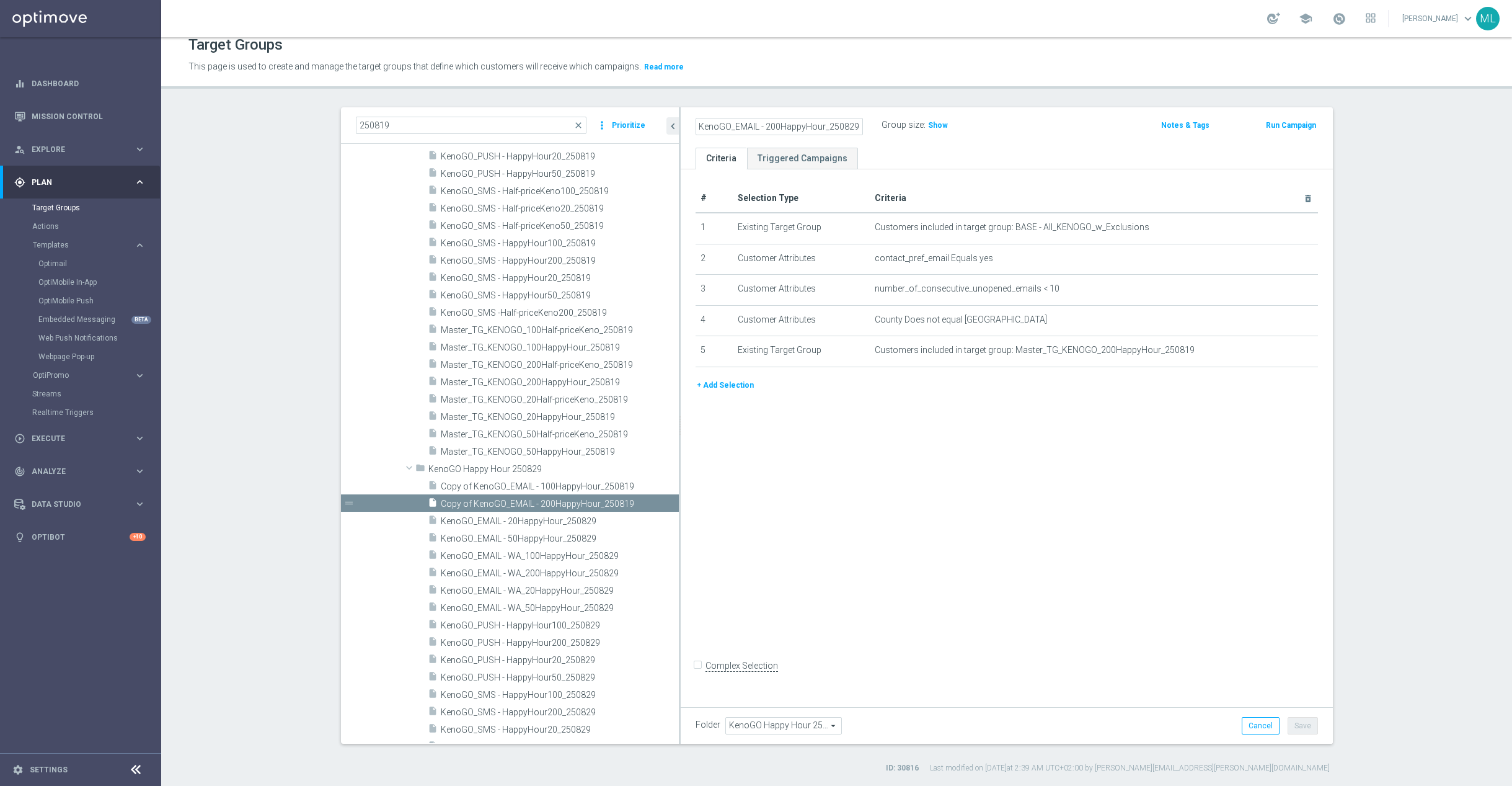
scroll to position [0, 0]
type input "KenoGO_EMAIL - 200HappyHour_250829"
click at [1009, 136] on div "KenoGO_EMAIL - 200HappyHour_250829 Group size : Show Notes & Tags Run Campaign" at bounding box center [1007, 127] width 652 height 40
click at [1307, 724] on button "Save" at bounding box center [1302, 725] width 30 height 17
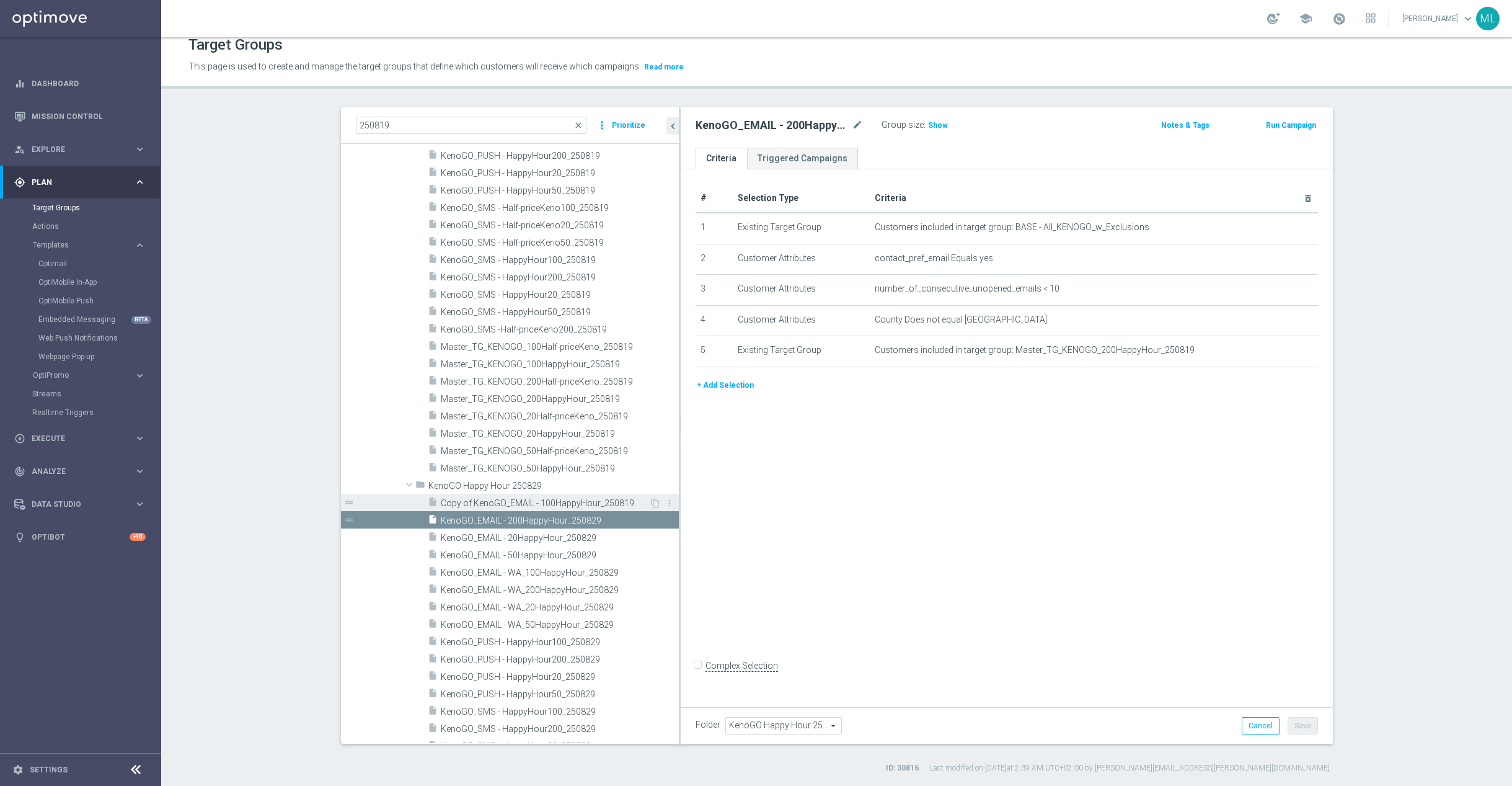
click at [488, 505] on span "Copy of KenoGO_EMAIL - 100HappyHour_250819" at bounding box center [545, 504] width 209 height 11
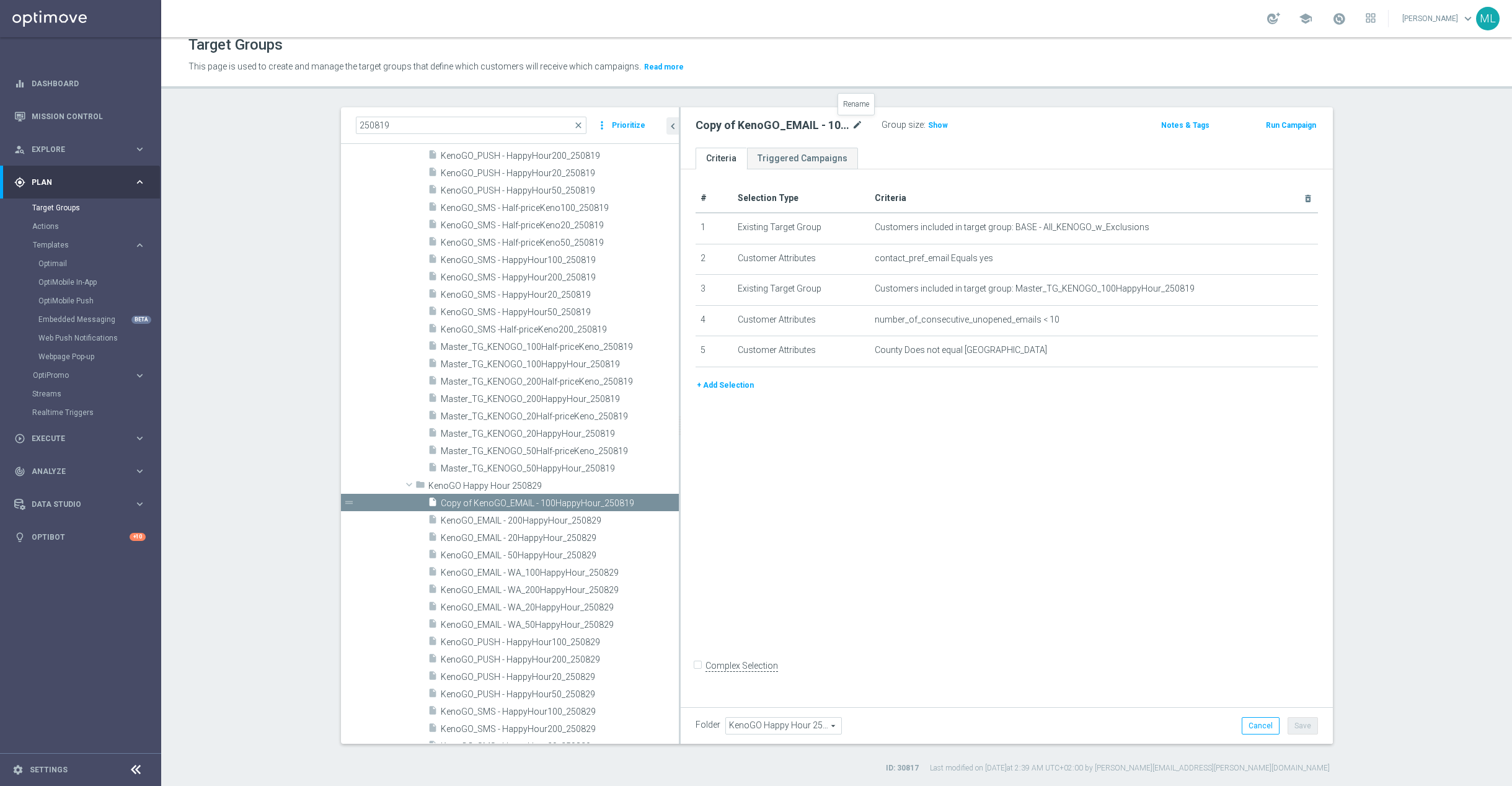
click at [855, 124] on icon "mode_edit" at bounding box center [857, 125] width 11 height 15
drag, startPoint x: 855, startPoint y: 125, endPoint x: 874, endPoint y: 128, distance: 19.2
click at [855, 125] on input "Copy of KenoGO_EMAIL - 100HappyHour_250819" at bounding box center [778, 125] width 168 height 17
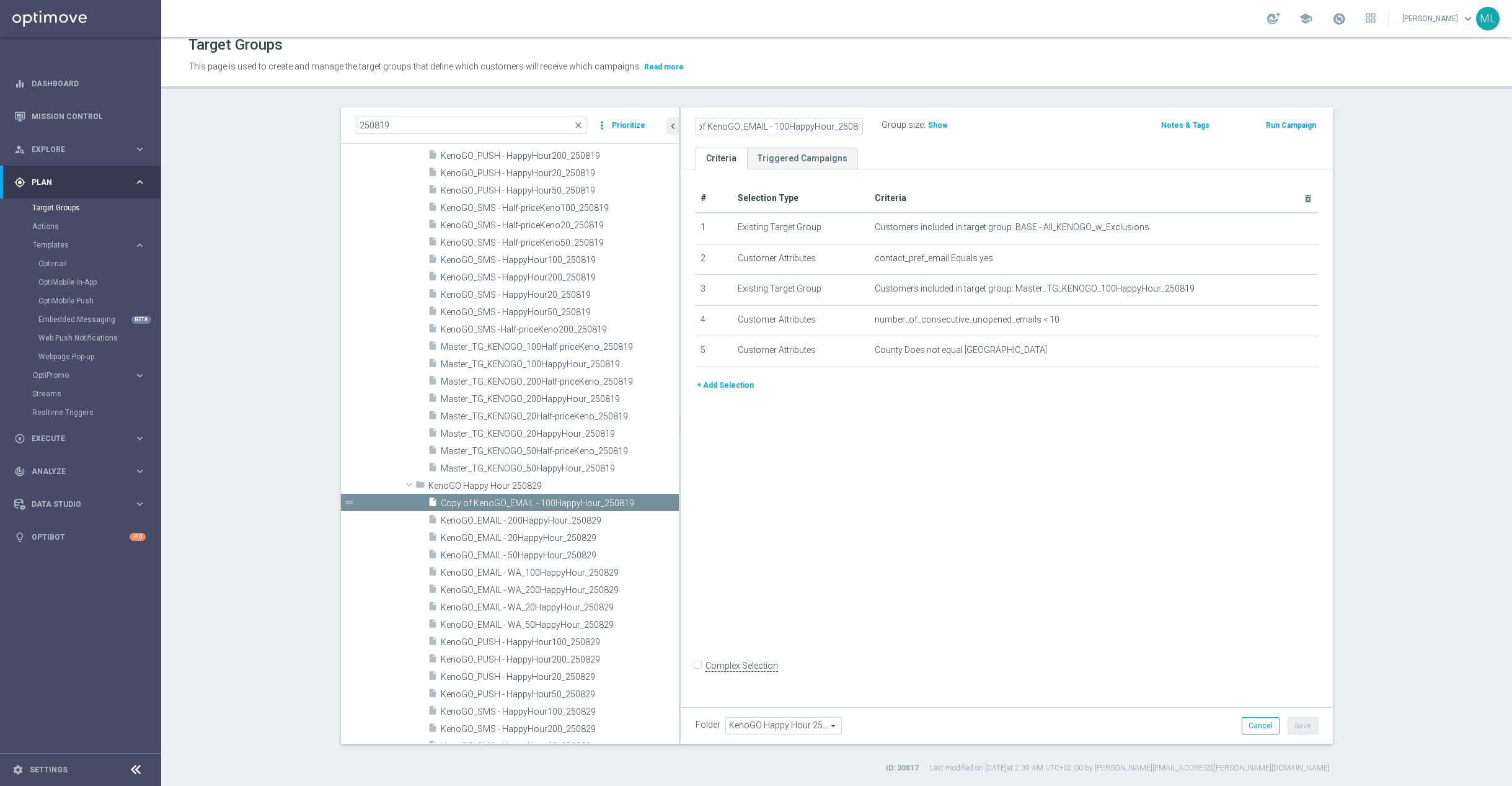
drag, startPoint x: 705, startPoint y: 125, endPoint x: 716, endPoint y: 125, distance: 11.0
click at [706, 125] on input "Copy of KenoGO_EMAIL - 100HappyHour_250829" at bounding box center [778, 125] width 168 height 17
type input "KenoGO_EMAIL - 100HappyHour_250829"
drag, startPoint x: 1027, startPoint y: 139, endPoint x: 1005, endPoint y: 144, distance: 22.6
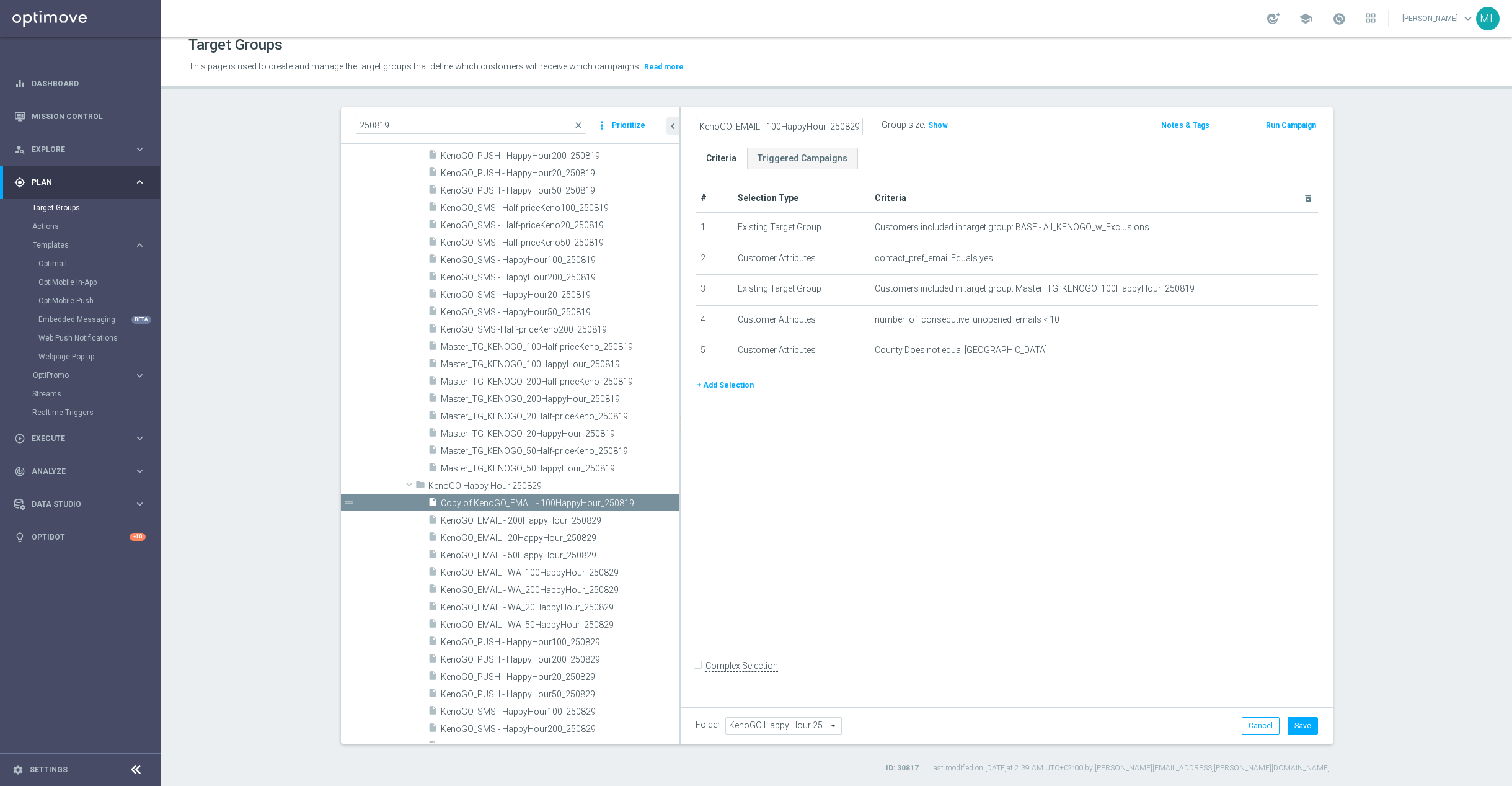
click at [1027, 139] on div "KenoGO_EMAIL - 100HappyHour_250829 Group size : Show Notes & Tags Run Campaign" at bounding box center [1007, 127] width 652 height 40
click at [1296, 724] on button "Save" at bounding box center [1302, 725] width 30 height 17
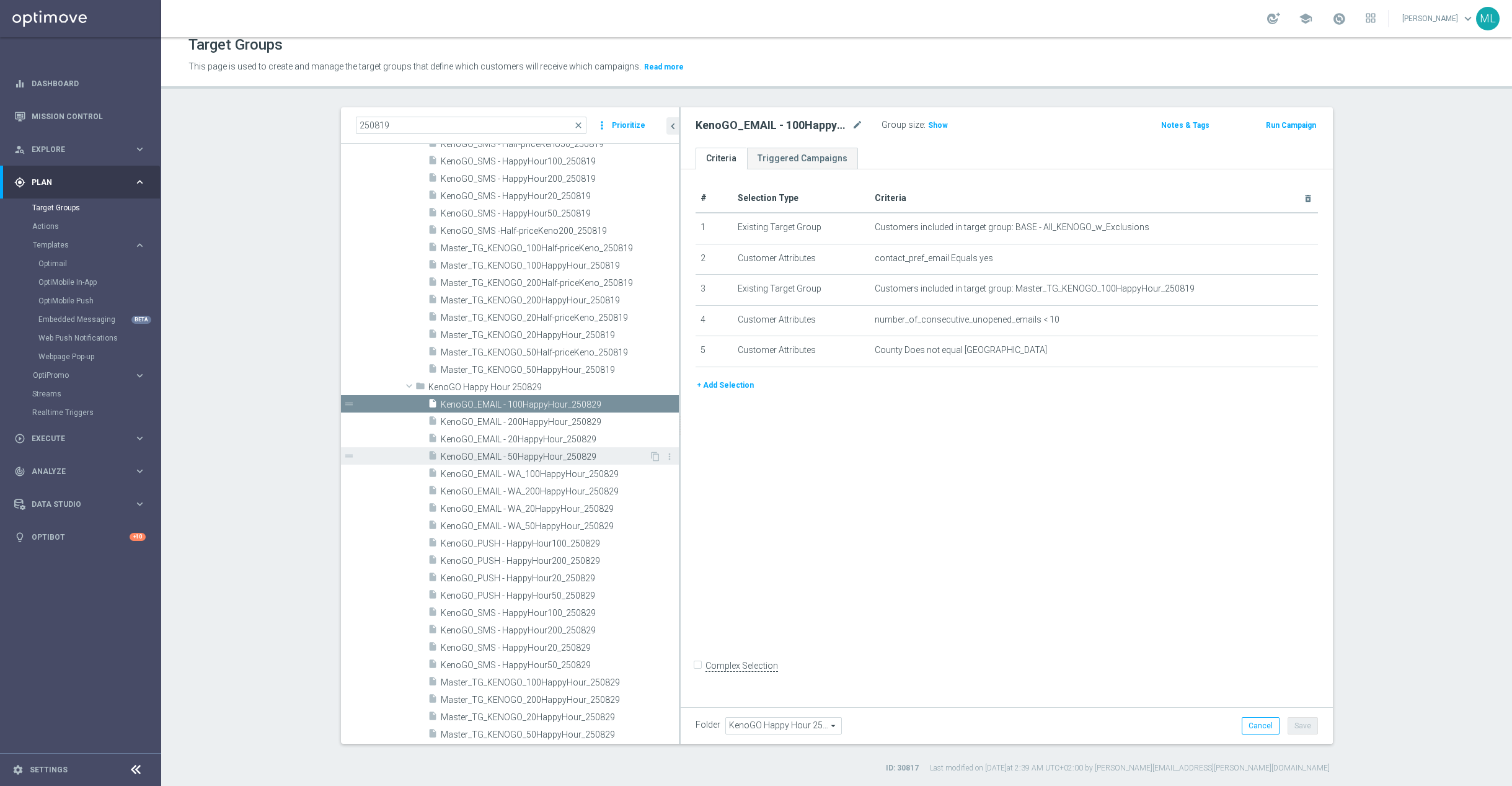
scroll to position [587, 0]
click at [573, 695] on span "Master_TG_KENOGO_200HappyHour_250829" at bounding box center [545, 699] width 209 height 11
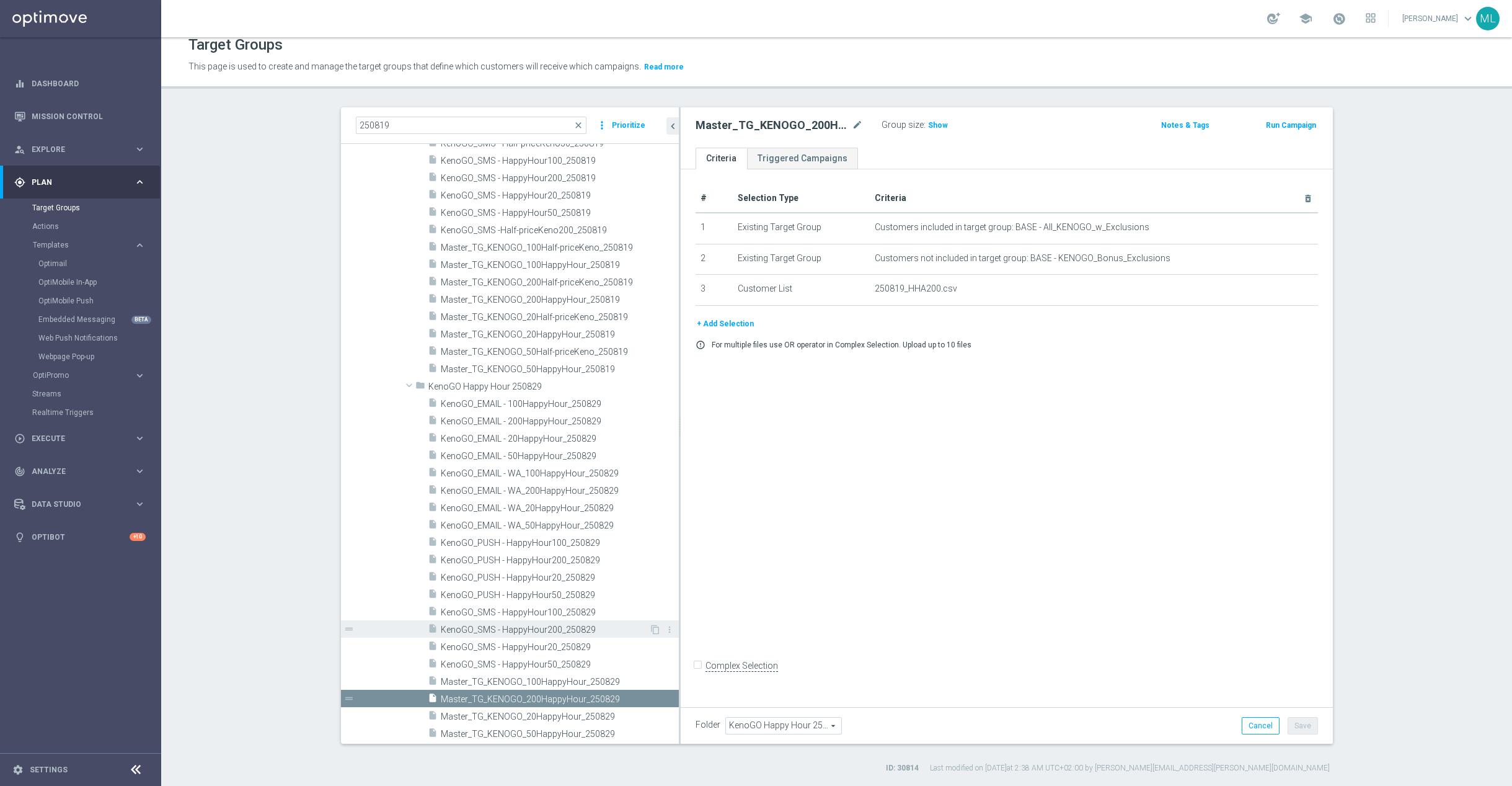
click at [579, 626] on span "KenoGO_SMS - HappyHour200_250829" at bounding box center [545, 630] width 209 height 11
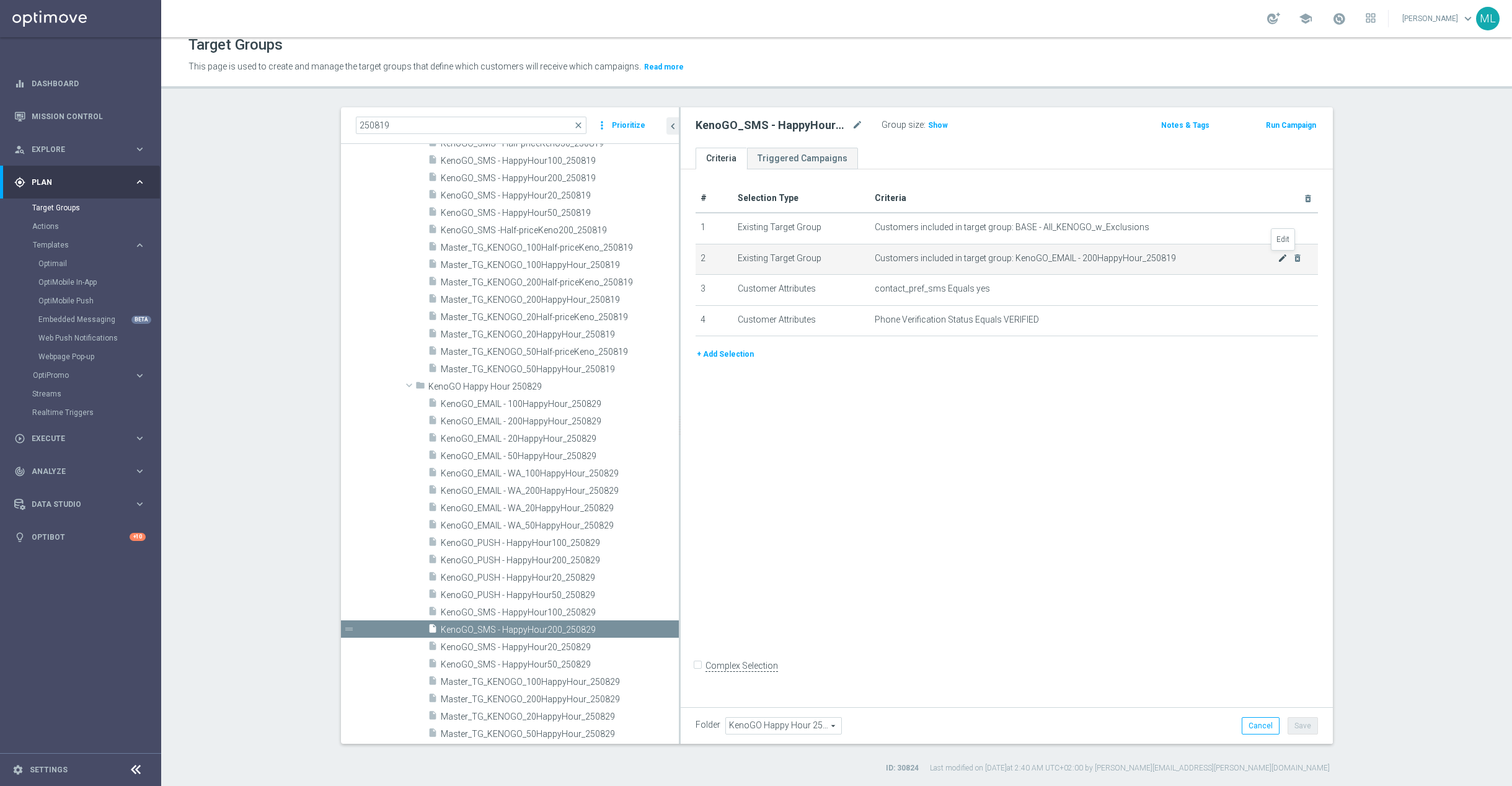
click at [1284, 259] on icon "mode_edit" at bounding box center [1282, 257] width 10 height 10
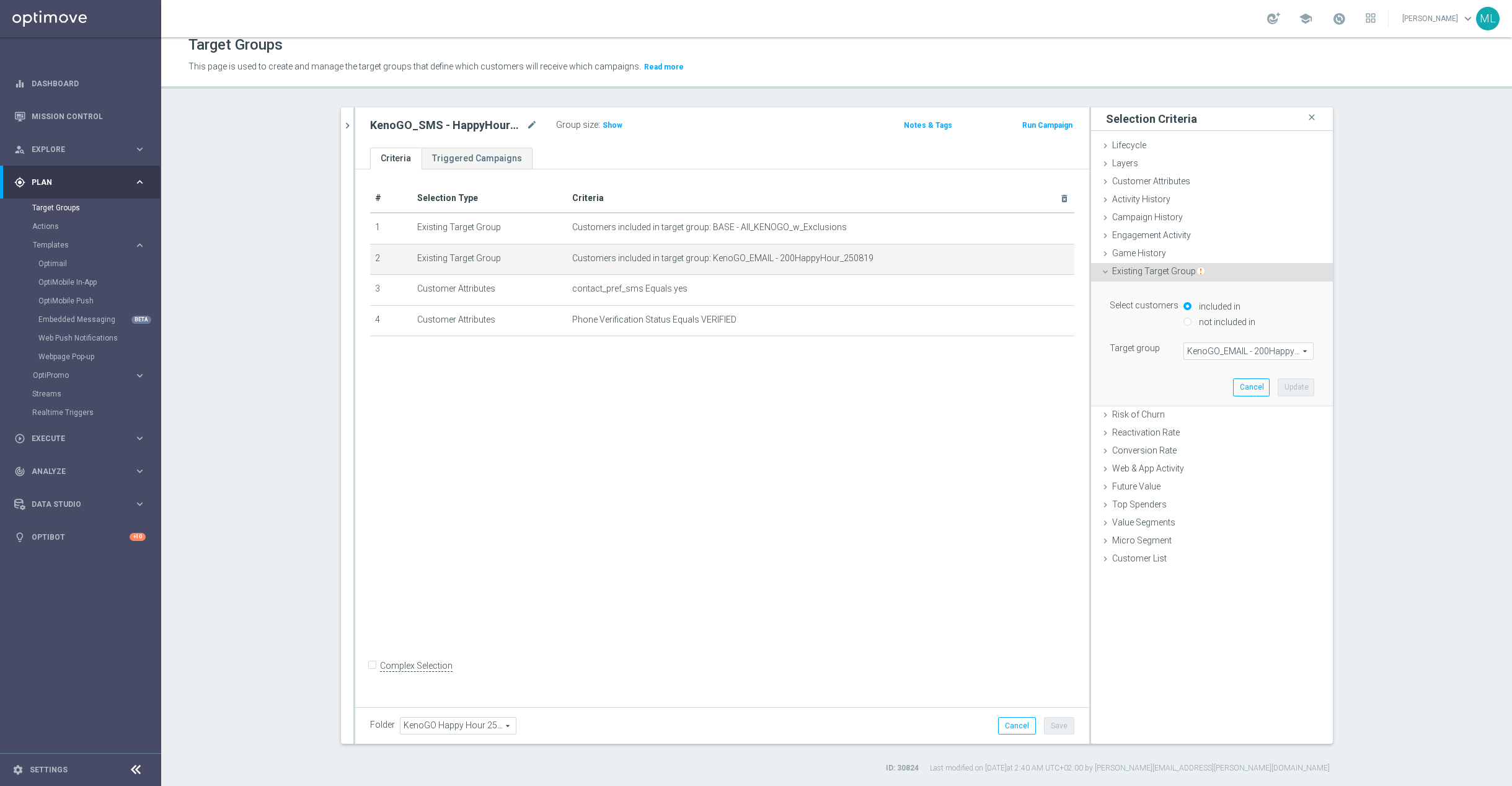
click at [1239, 350] on span "KenoGO_EMAIL - 200HappyHour_250819" at bounding box center [1249, 351] width 129 height 16
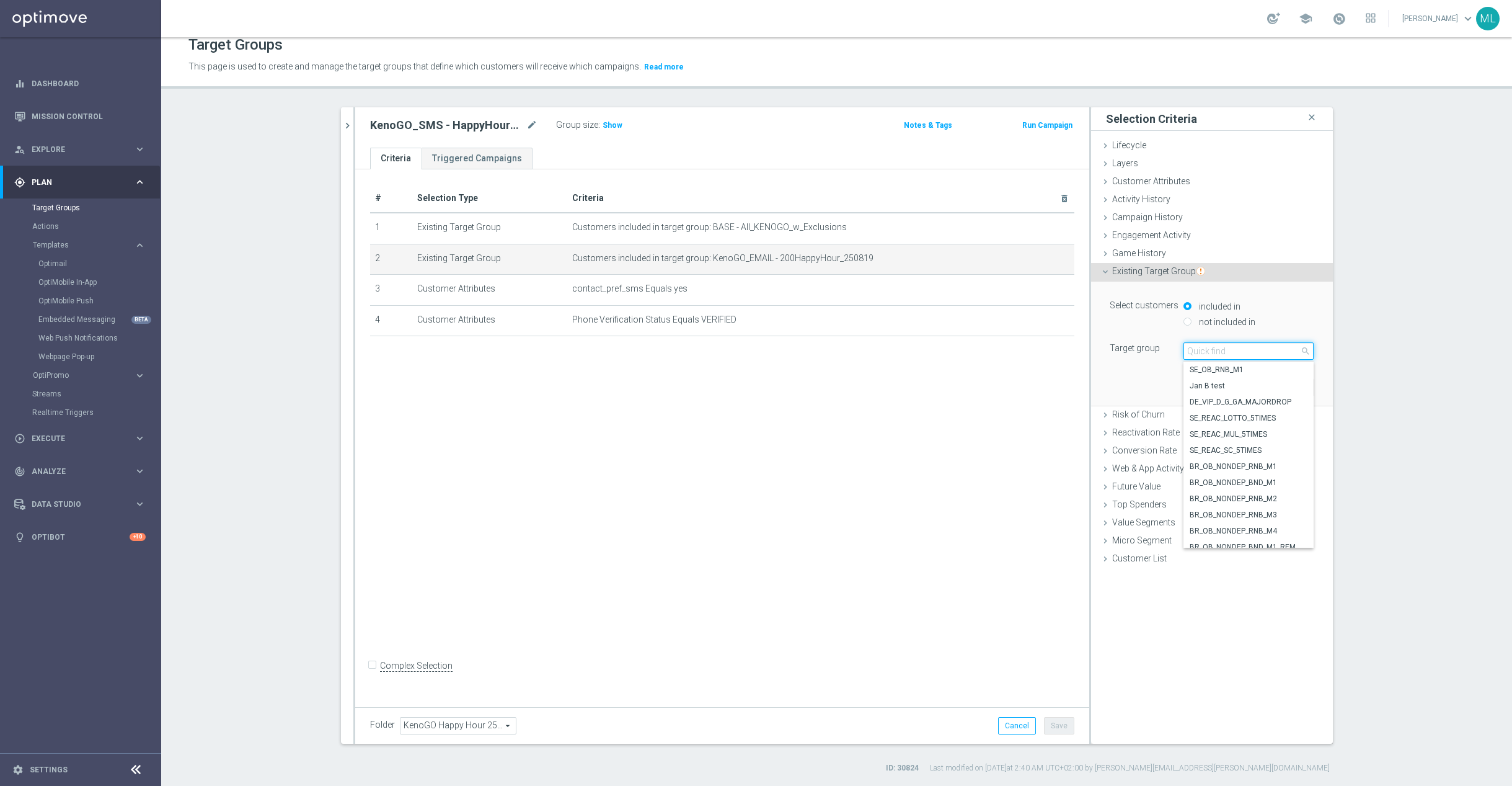
click at [1218, 350] on input "search" at bounding box center [1248, 350] width 130 height 17
type input "250829"
click at [1272, 431] on span "KenoGO_EMAIL - 200HappyHour_250829" at bounding box center [1248, 434] width 117 height 10
type input "KenoGO_EMAIL - 200HappyHour_250829"
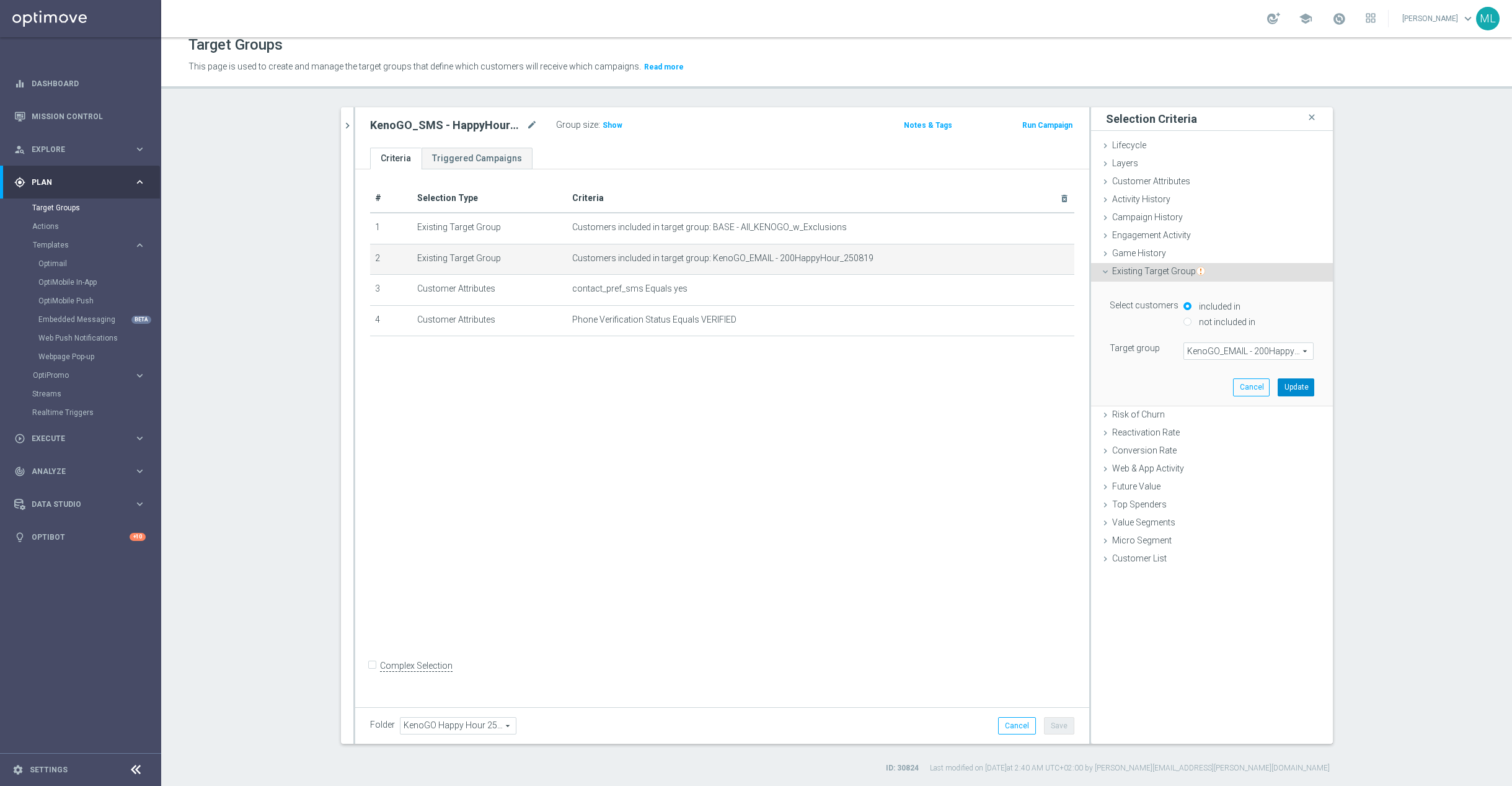
click at [1287, 389] on button "Update" at bounding box center [1295, 386] width 37 height 17
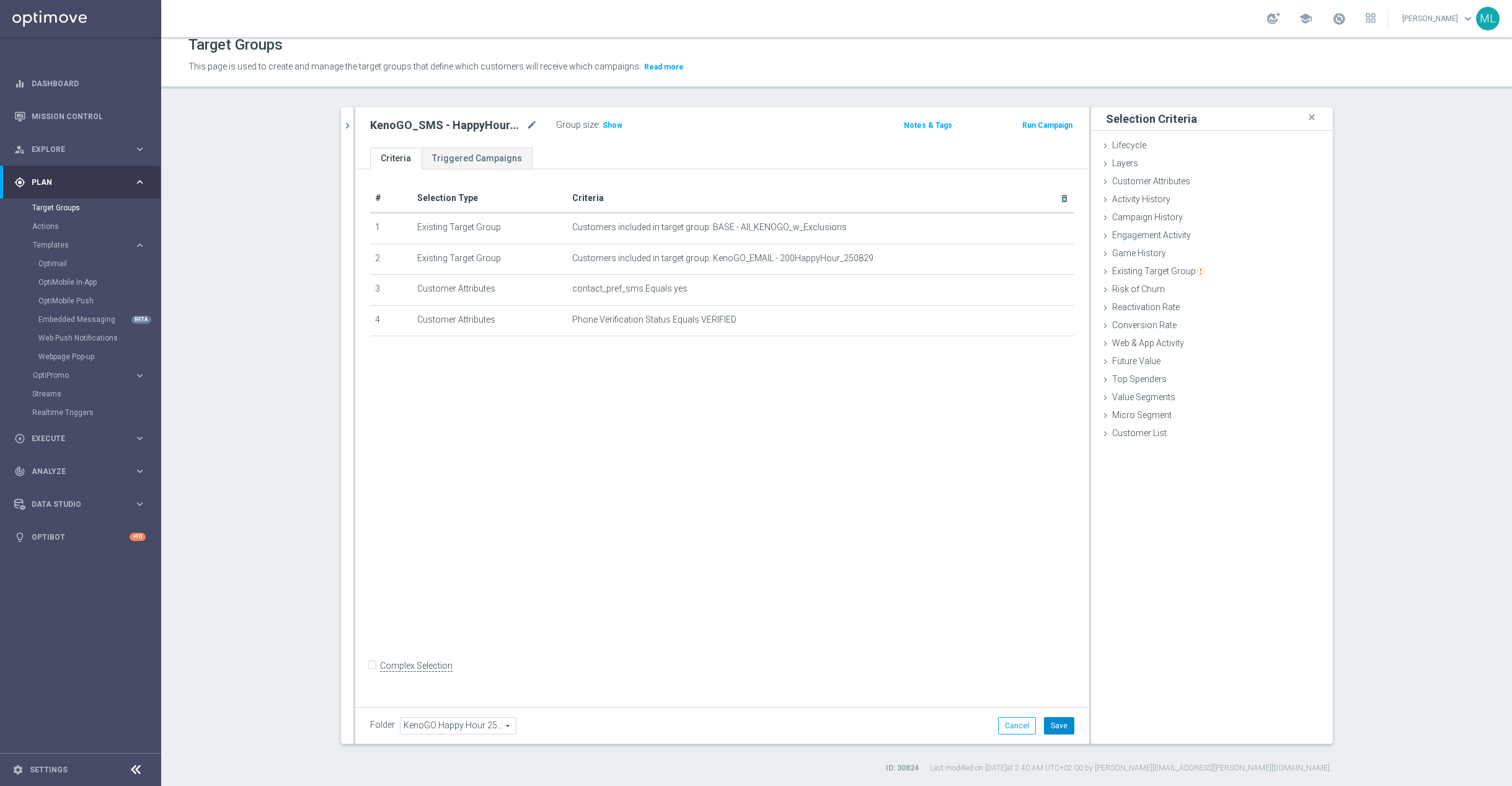
click at [1064, 724] on button "Save" at bounding box center [1059, 725] width 30 height 17
click at [350, 125] on icon "chevron_right" at bounding box center [347, 125] width 12 height 12
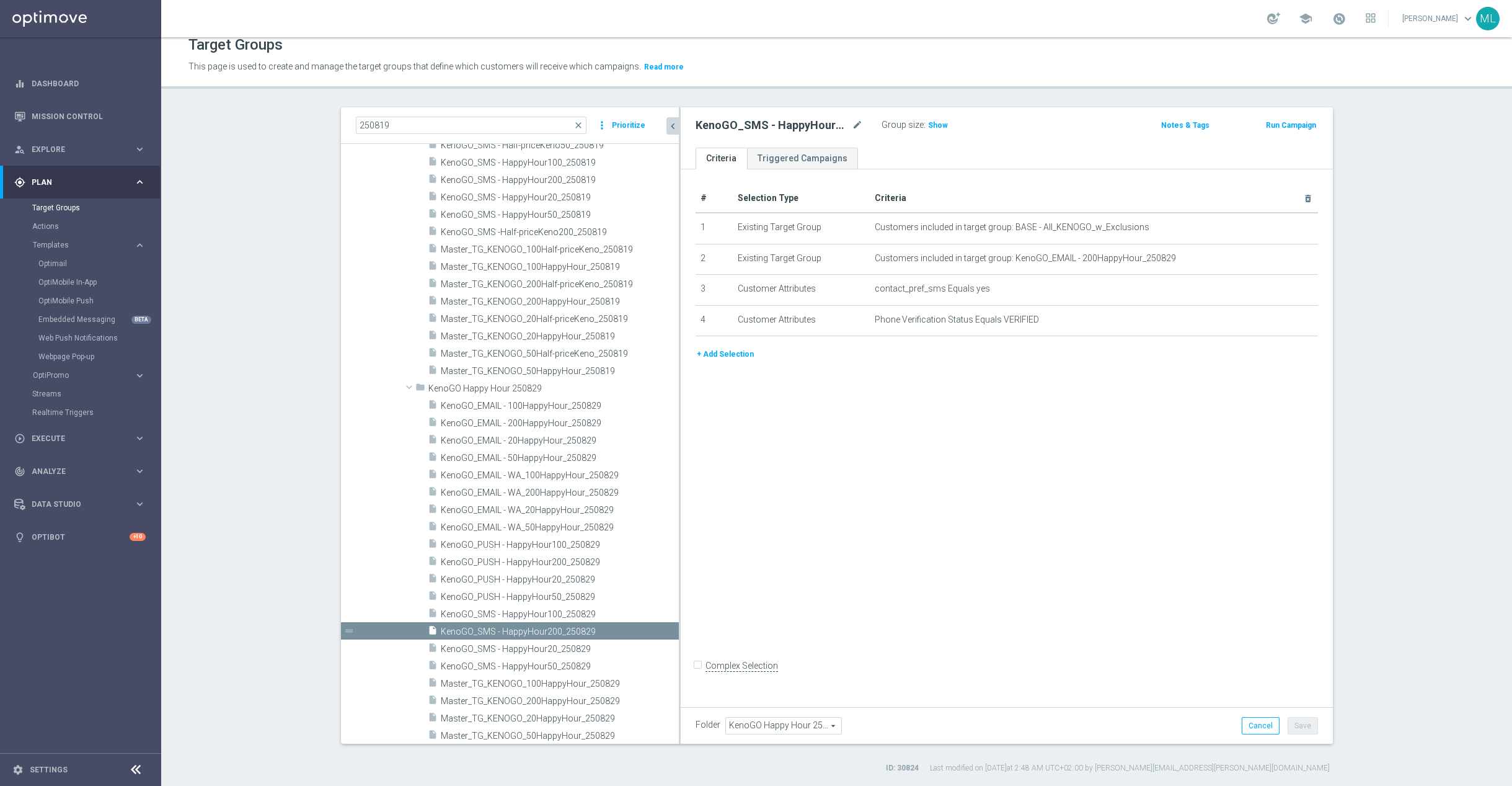
drag, startPoint x: 582, startPoint y: 557, endPoint x: 687, endPoint y: 559, distance: 105.0
click at [689, 557] on as-split "250819 close more_vert Prioritize Customer Target Groups library_add create_new…" at bounding box center [837, 426] width 992 height 636
click at [567, 611] on span "KenoGO_SMS - HappyHour100_250829" at bounding box center [545, 612] width 209 height 11
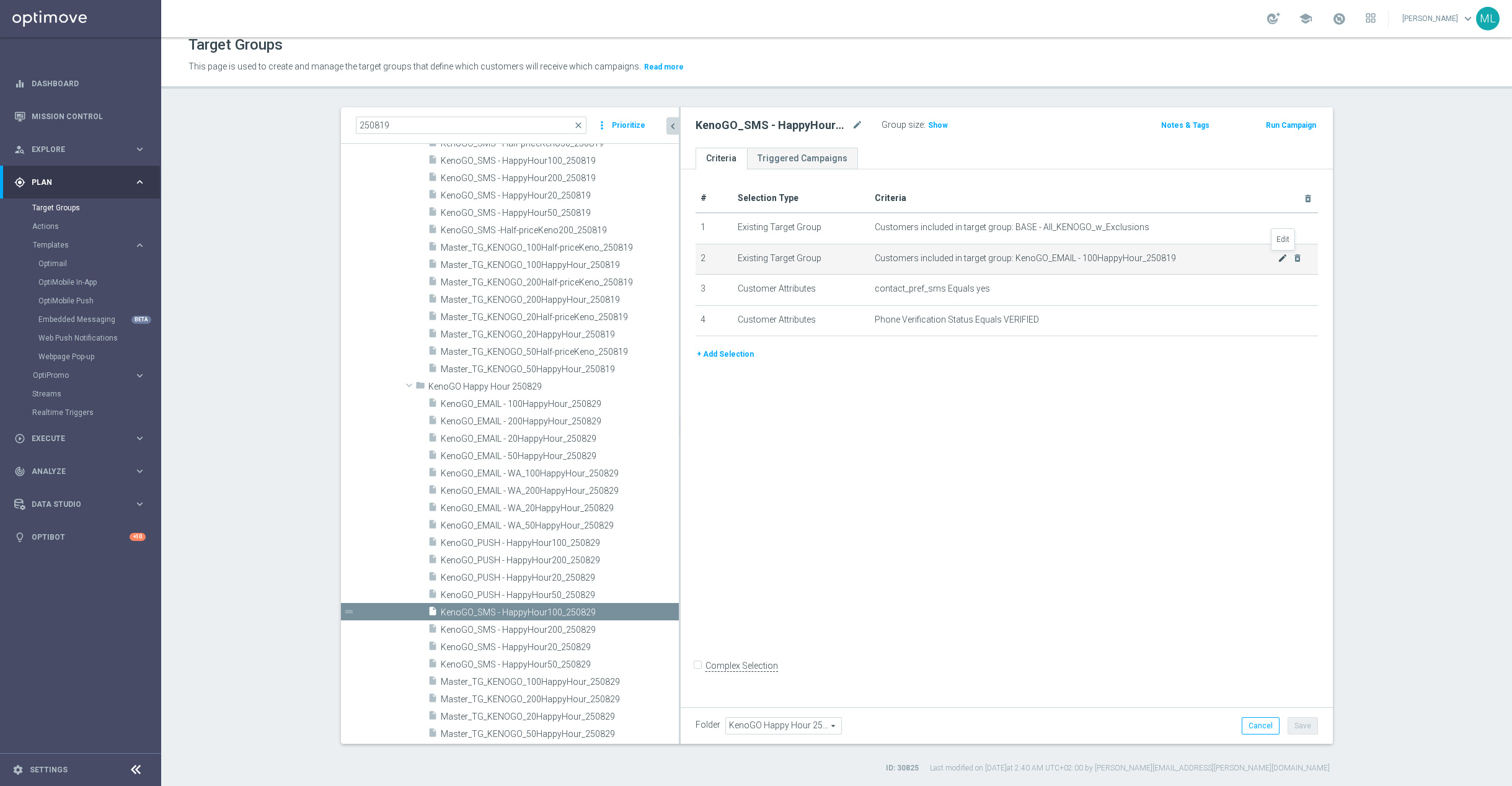
click at [1284, 256] on icon "mode_edit" at bounding box center [1282, 257] width 10 height 10
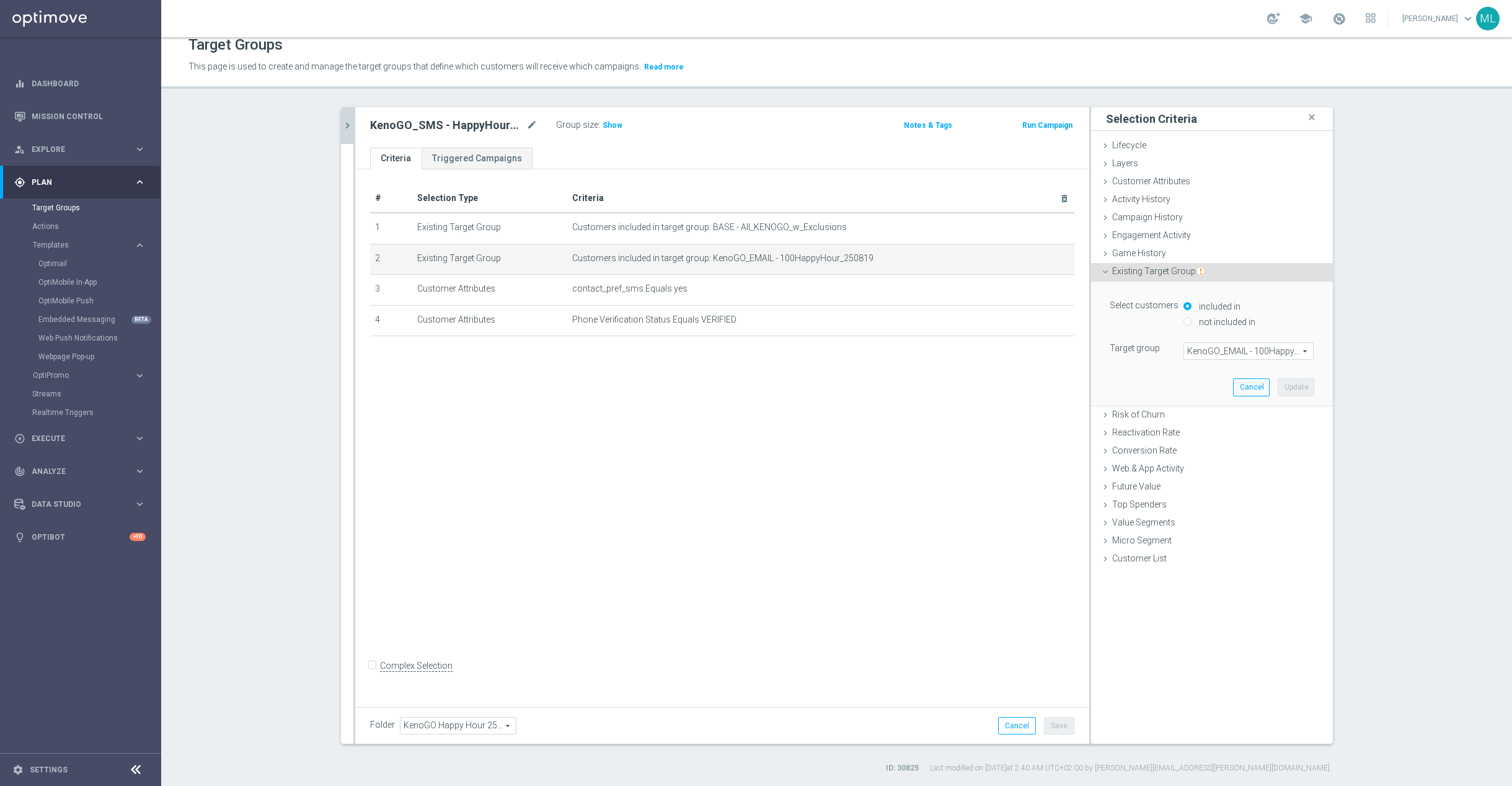
click at [1233, 353] on span "KenoGO_EMAIL - 100HappyHour_250819" at bounding box center [1249, 351] width 129 height 16
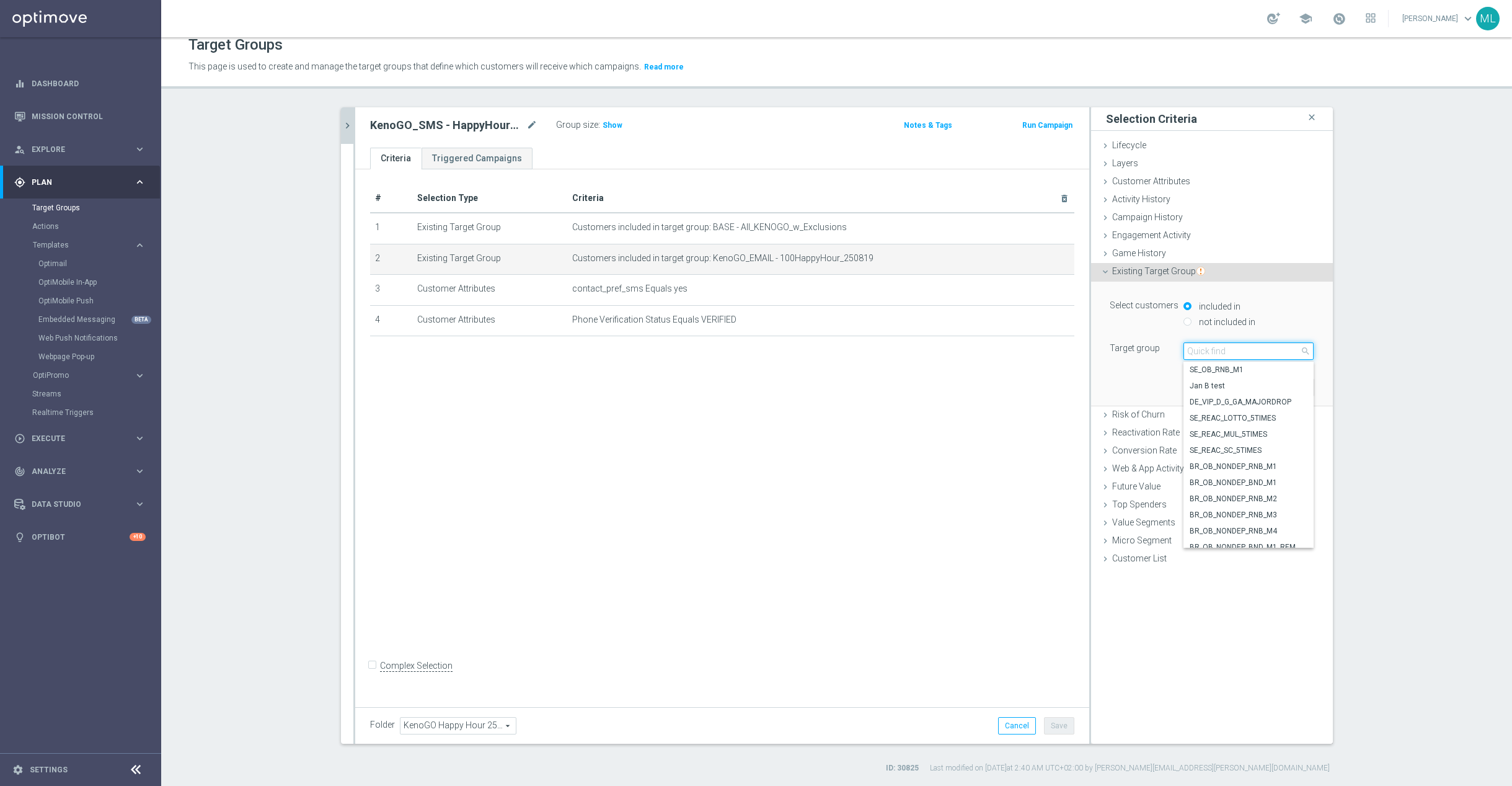
click at [1226, 353] on input "search" at bounding box center [1248, 350] width 130 height 17
type input "250829"
click at [1257, 452] on span "KenoGO_EMAIL - 100HappyHour_250829" at bounding box center [1248, 450] width 117 height 10
type input "KenoGO_EMAIL - 100HappyHour_250829"
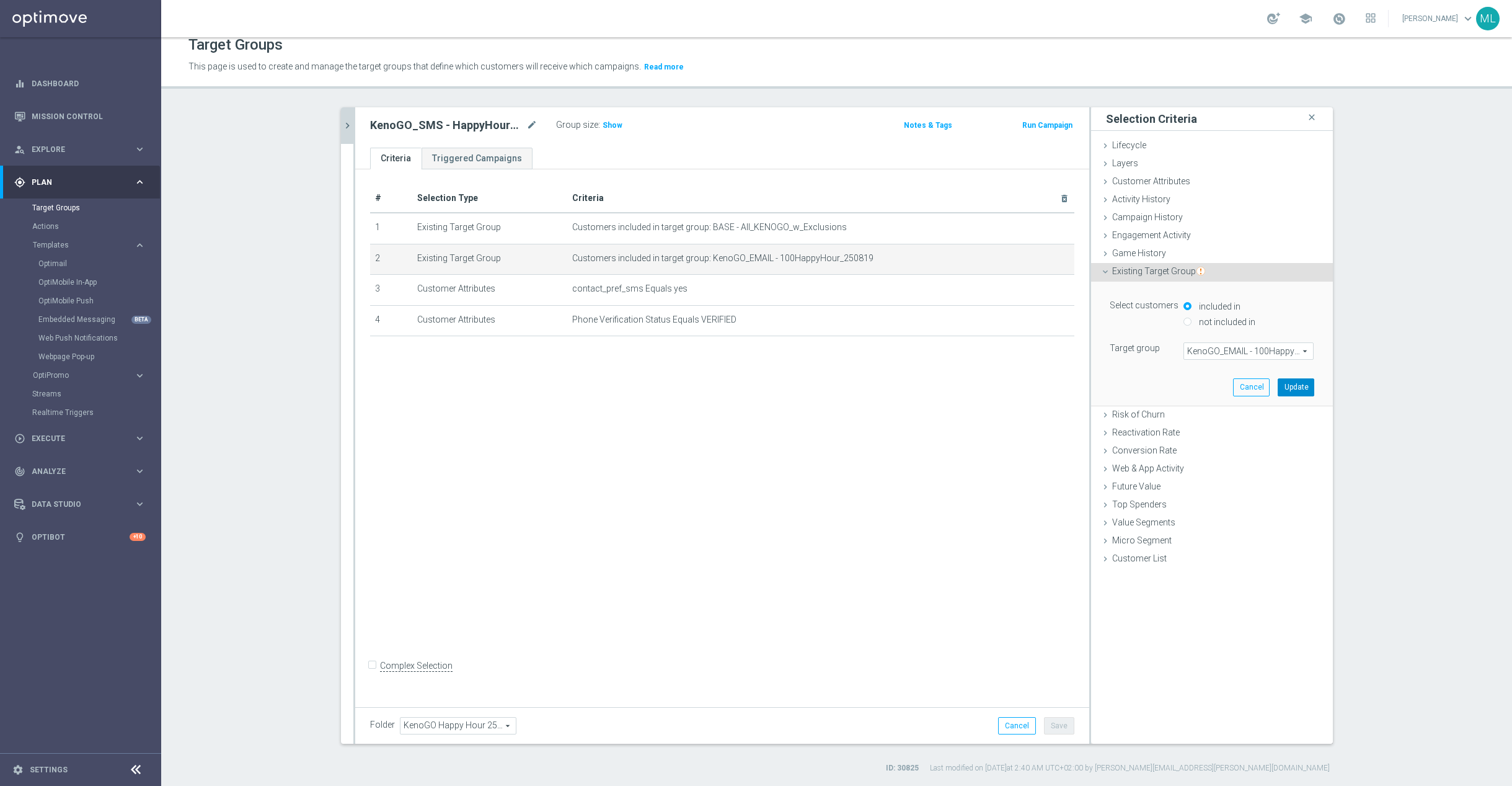
click at [1311, 390] on button "Update" at bounding box center [1295, 386] width 37 height 17
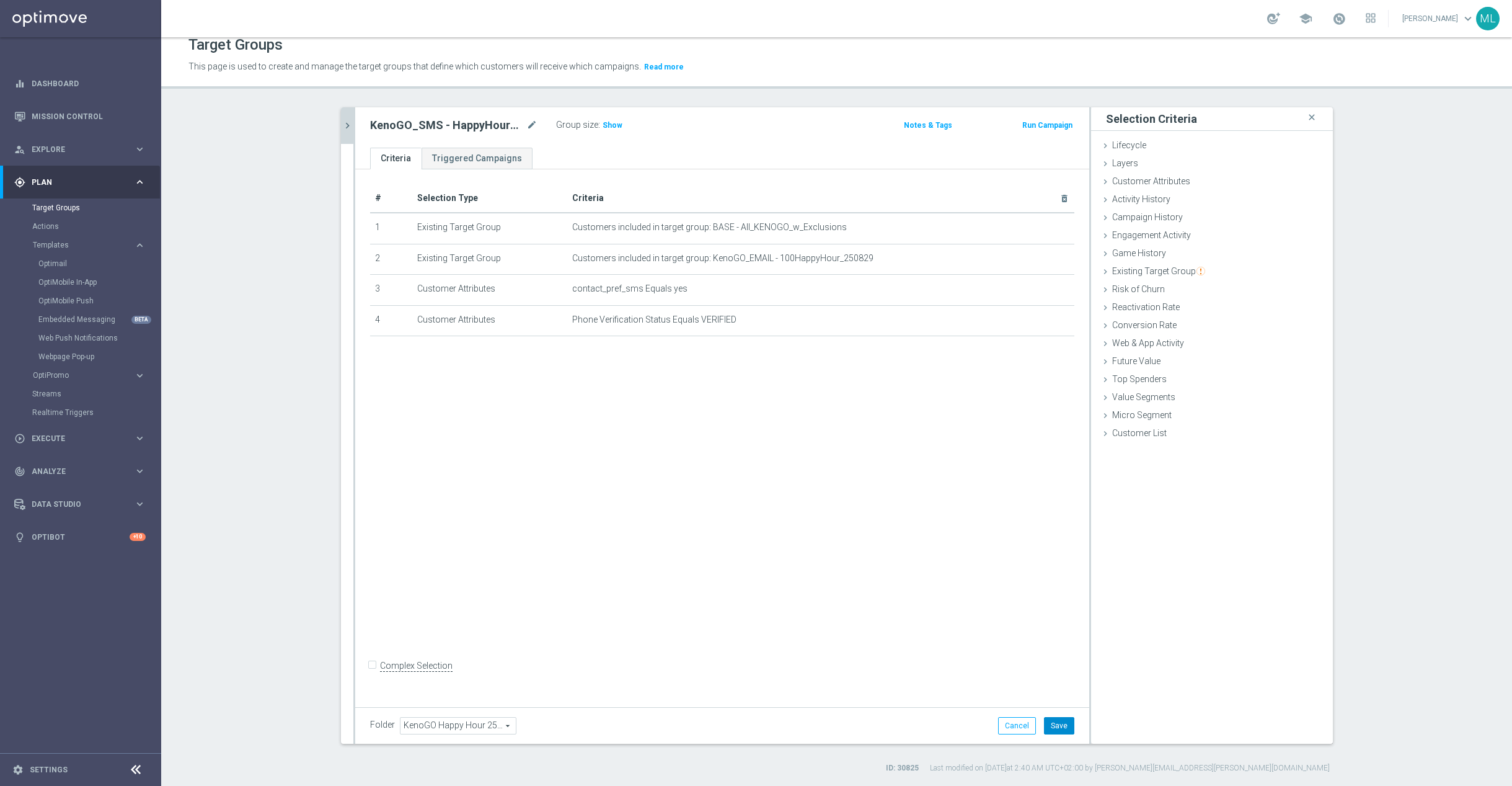
click at [1063, 725] on button "Save" at bounding box center [1059, 725] width 30 height 17
click at [351, 128] on icon "chevron_right" at bounding box center [347, 125] width 12 height 12
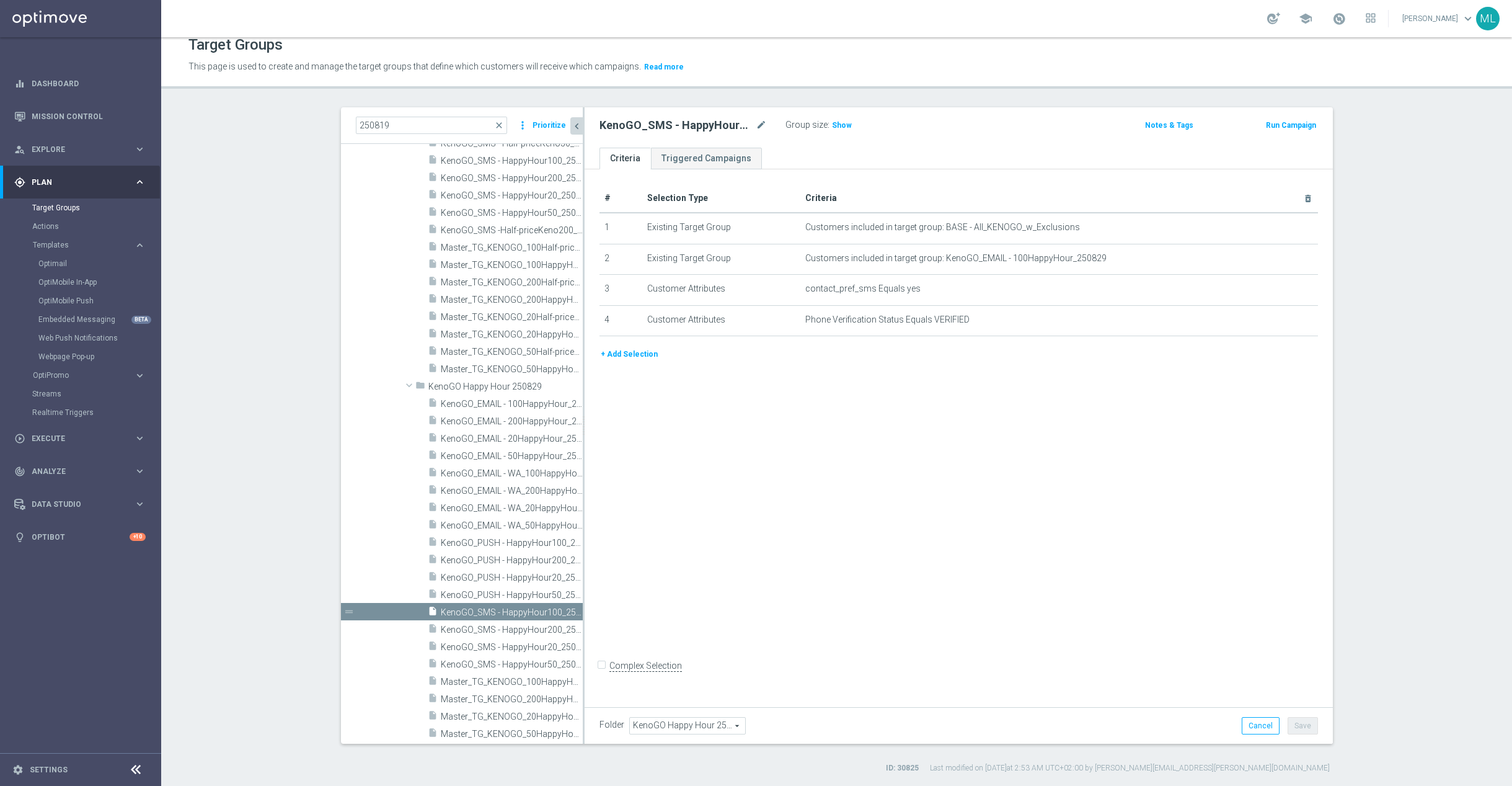
scroll to position [585, 0]
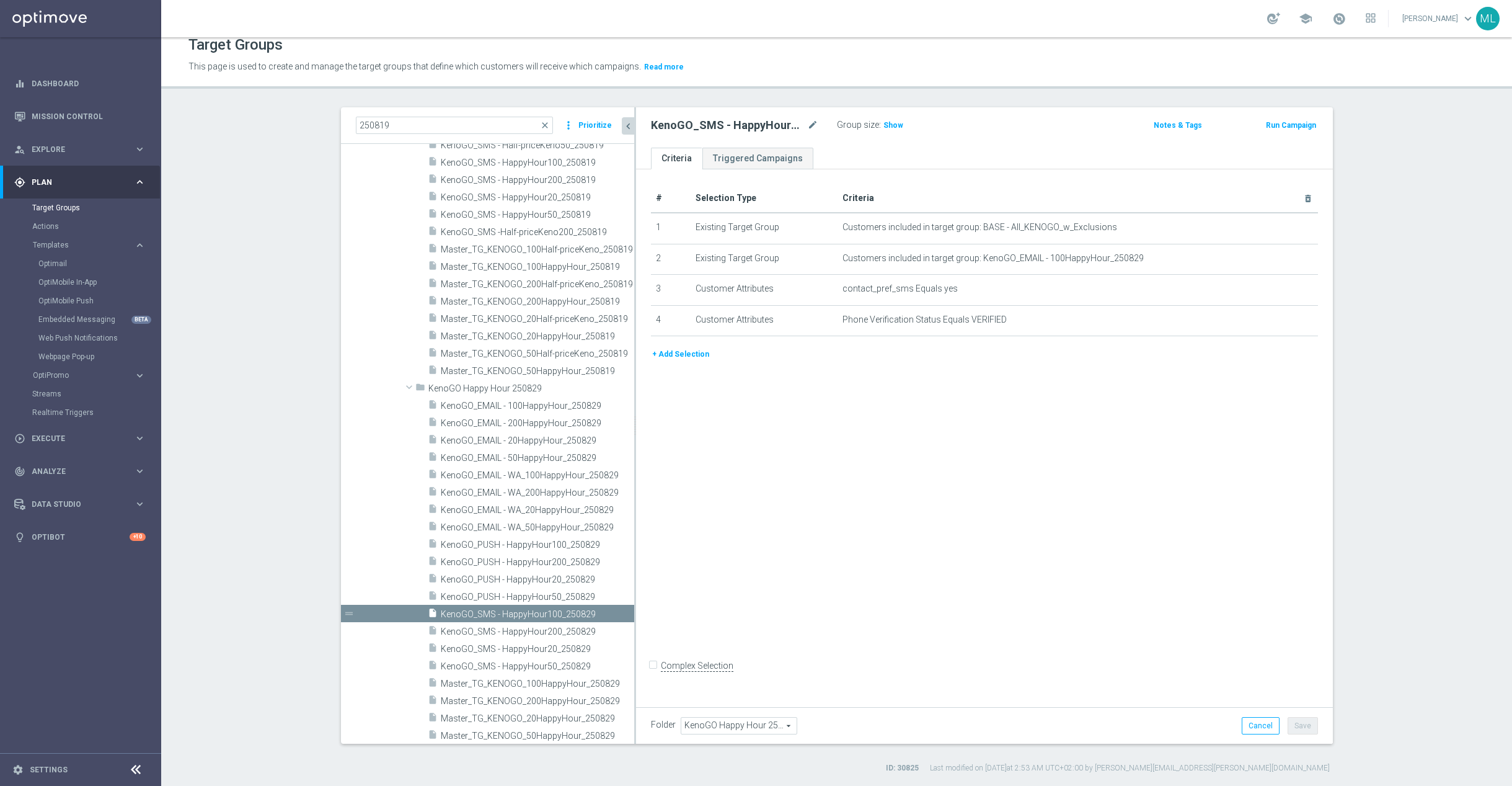
drag, startPoint x: 582, startPoint y: 370, endPoint x: 634, endPoint y: 374, distance: 52.2
click at [634, 374] on div at bounding box center [635, 426] width 2 height 636
click at [570, 661] on span "KenoGO_SMS - HappyHour50_250829" at bounding box center [522, 667] width 164 height 11
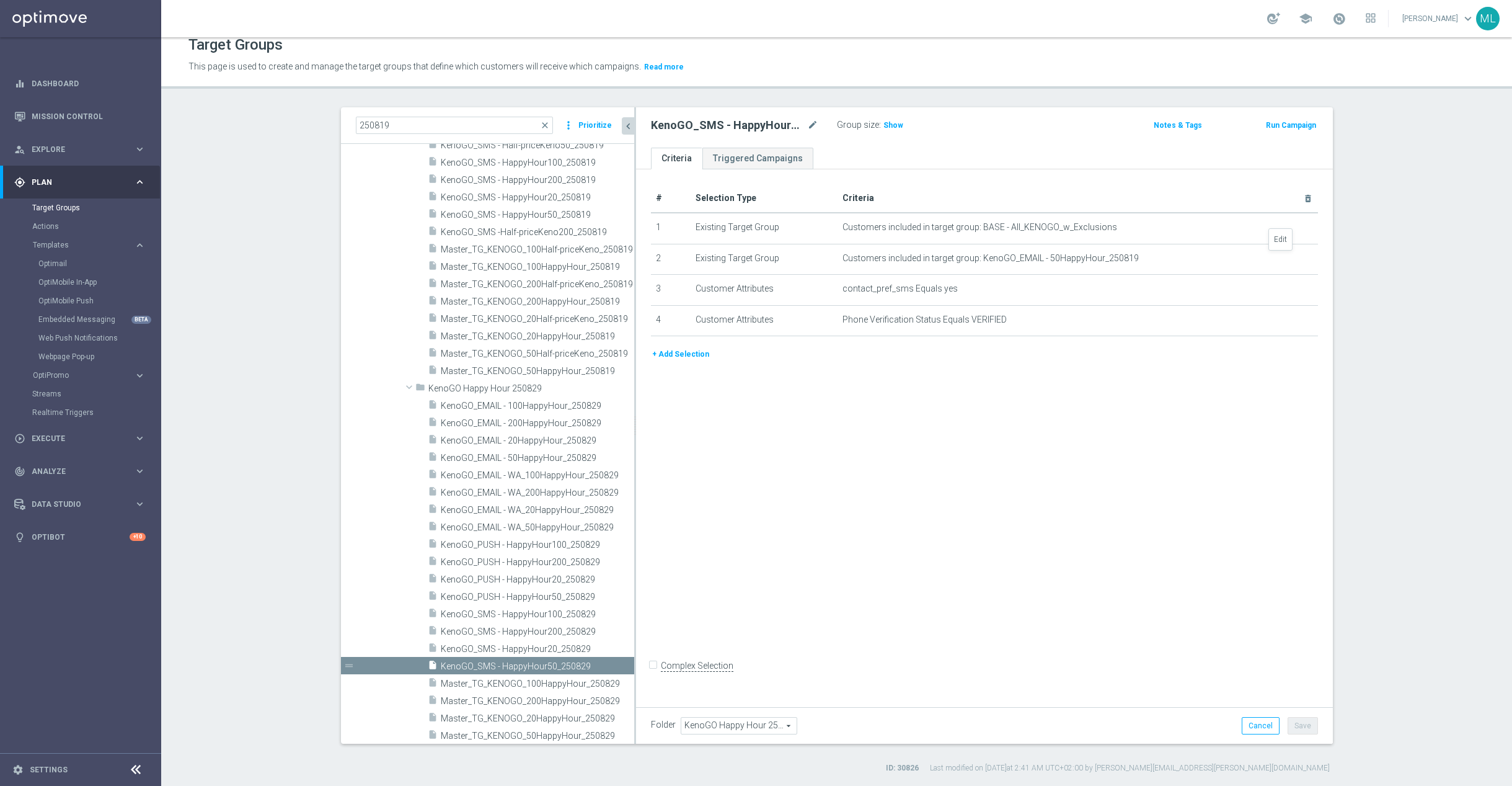
click at [0, 0] on icon "mode_edit" at bounding box center [0, 0] width 0 height 0
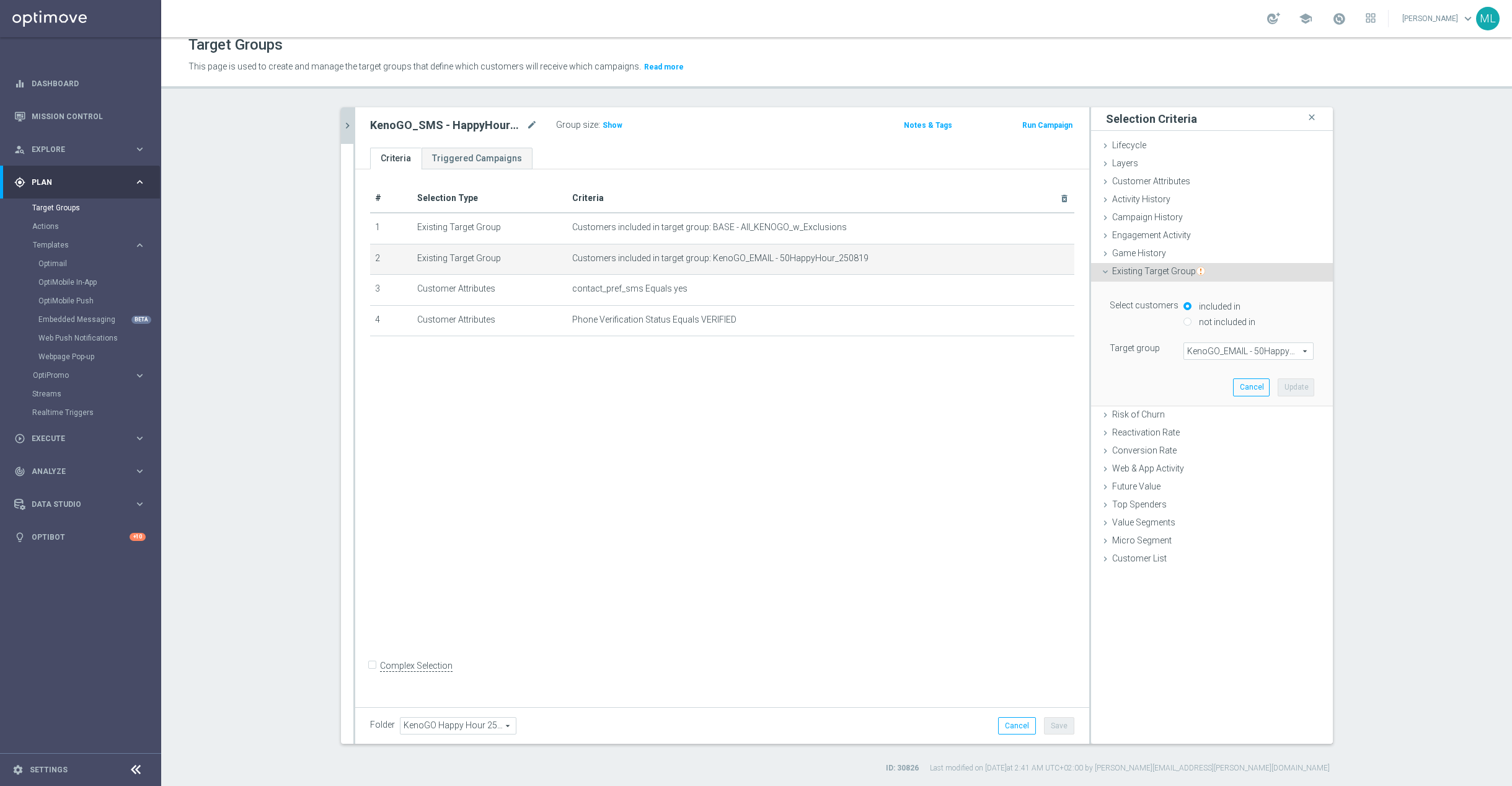
click at [1210, 353] on span "KenoGO_EMAIL - 50HappyHour_250819" at bounding box center [1249, 351] width 129 height 16
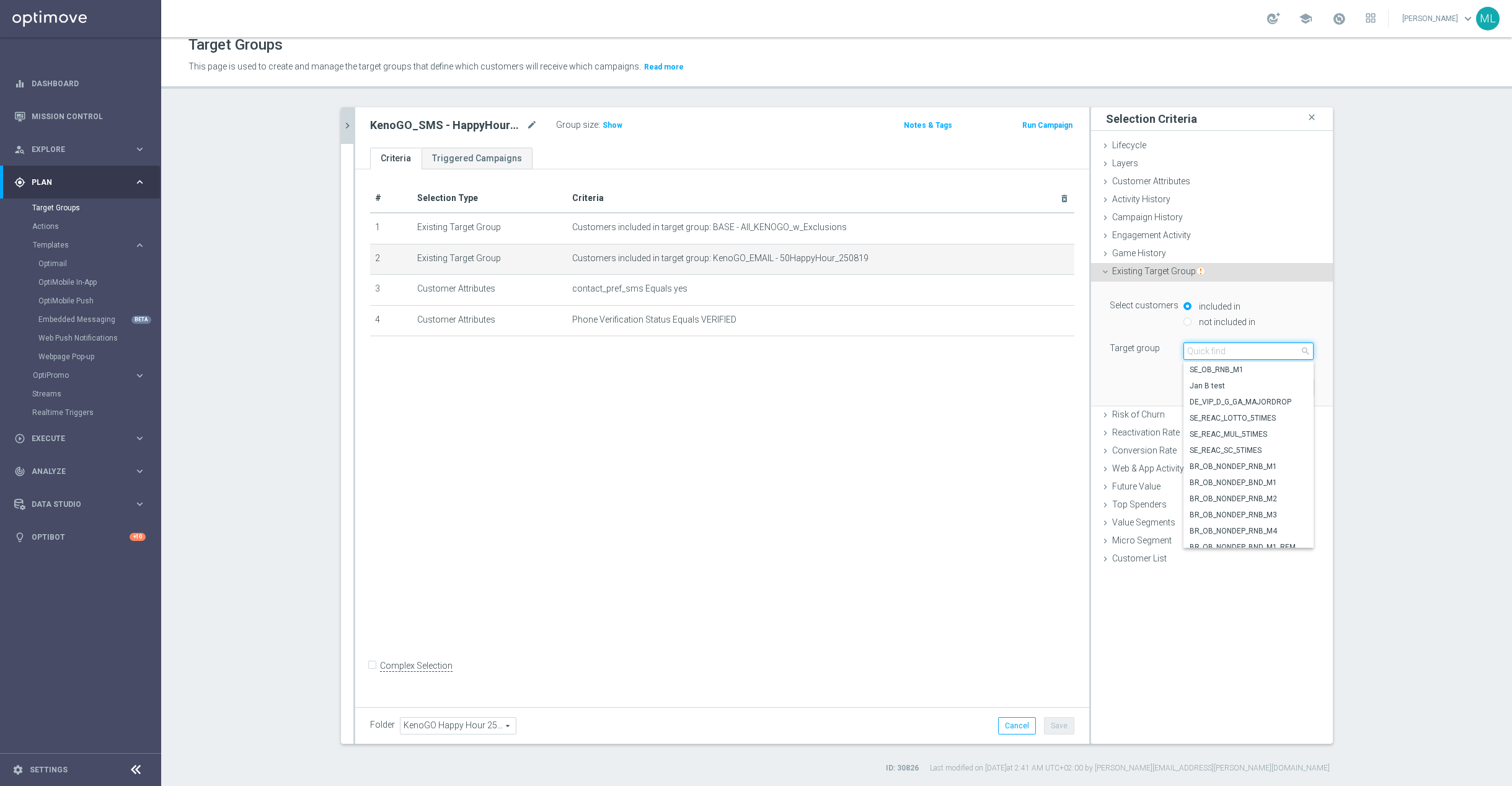
click at [1210, 352] on input "search" at bounding box center [1248, 350] width 130 height 17
type input "250829"
click at [1256, 466] on span "KenoGO_EMAIL - 50HappyHour_250829" at bounding box center [1248, 466] width 117 height 10
type input "KenoGO_EMAIL - 50HappyHour_250829"
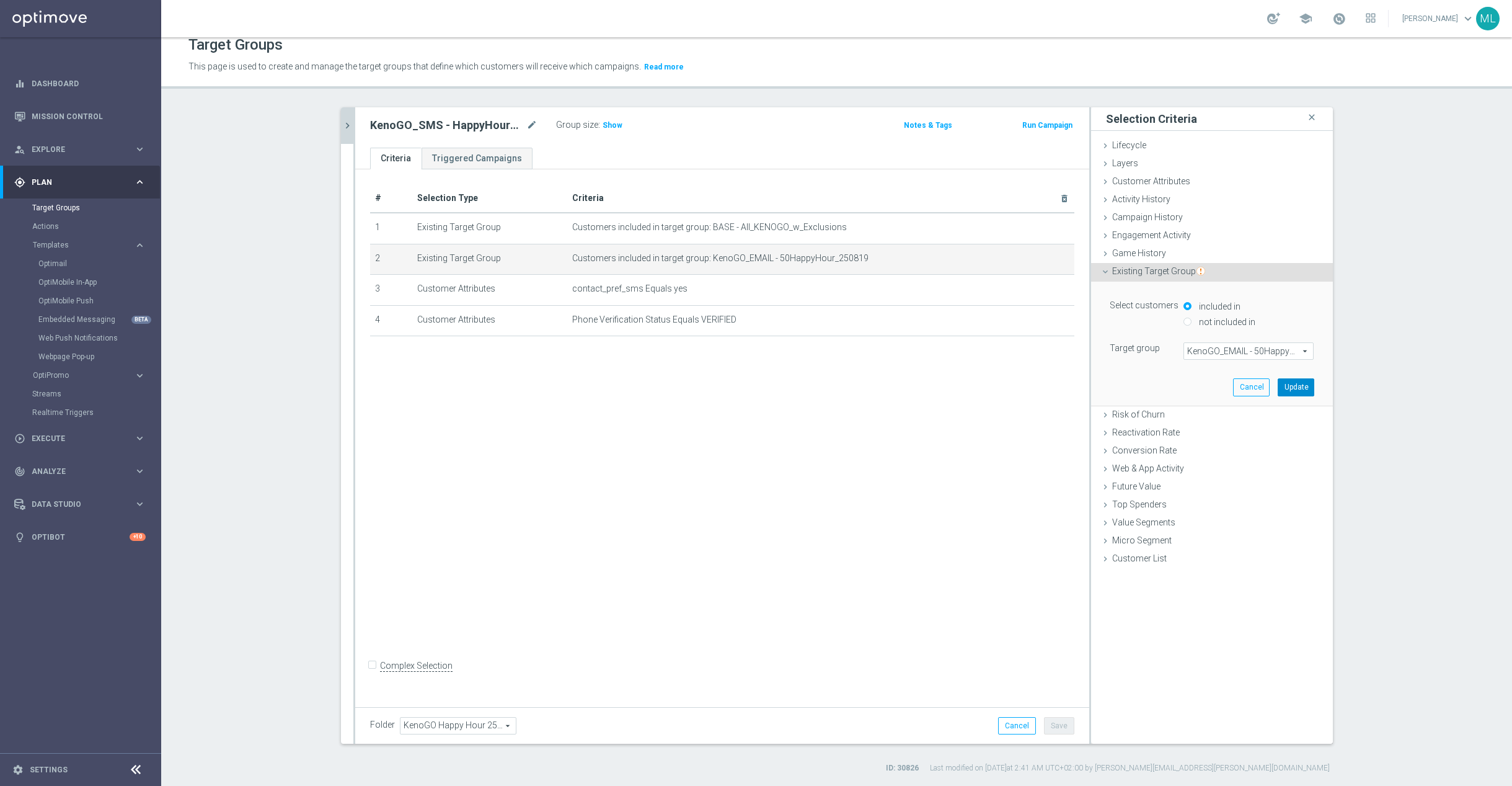
click at [1302, 387] on button "Update" at bounding box center [1295, 386] width 37 height 17
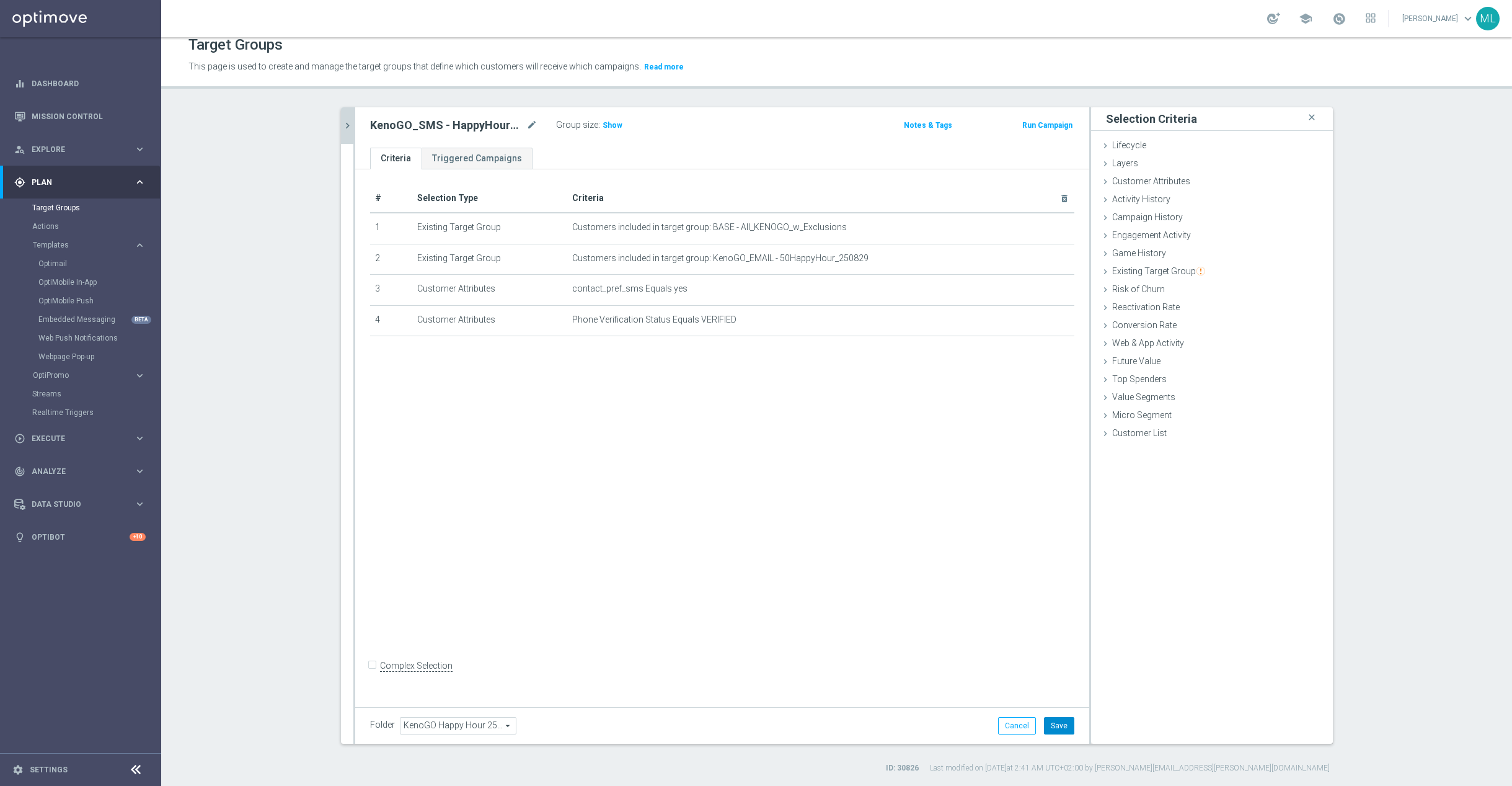
click at [1061, 724] on button "Save" at bounding box center [1059, 725] width 30 height 17
click at [349, 125] on icon "chevron_right" at bounding box center [347, 125] width 12 height 12
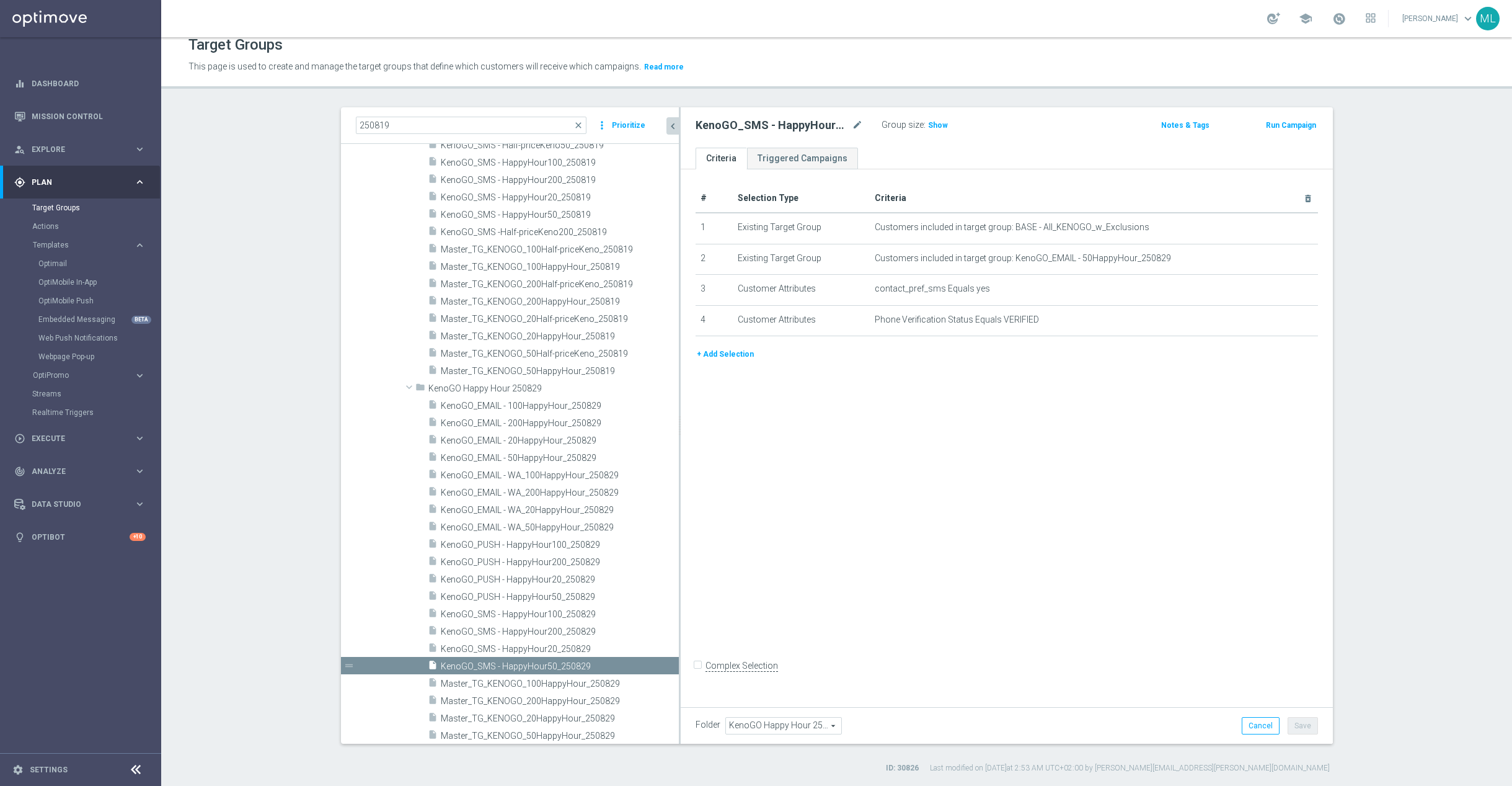
drag, startPoint x: 582, startPoint y: 566, endPoint x: 689, endPoint y: 569, distance: 107.0
click at [689, 569] on as-split "250819 close more_vert Prioritize Customer Target Groups library_add create_new…" at bounding box center [837, 426] width 992 height 636
click at [591, 645] on span "KenoGO_SMS - HappyHour20_250829" at bounding box center [545, 649] width 209 height 11
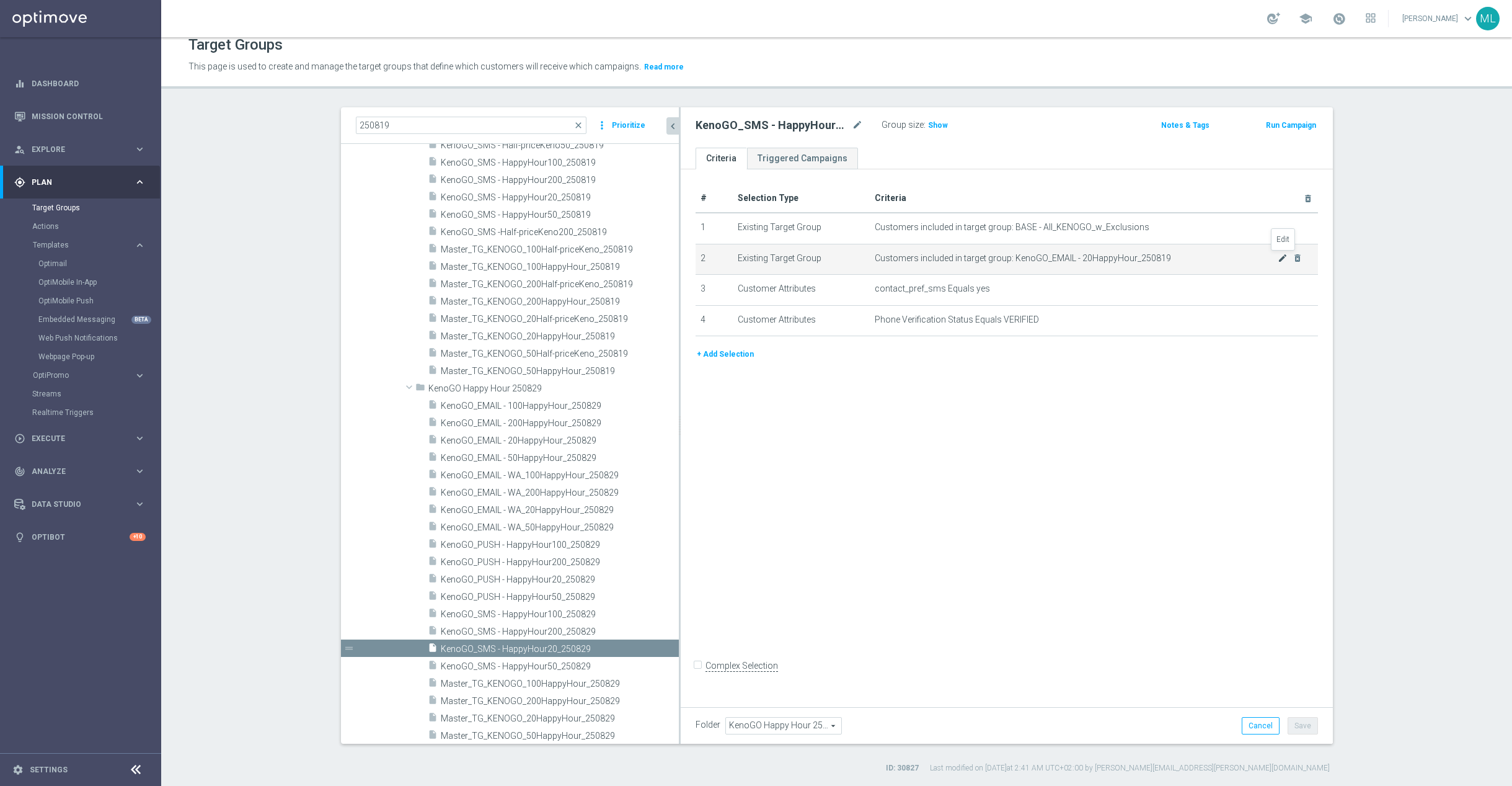
click at [1283, 259] on icon "mode_edit" at bounding box center [1282, 257] width 10 height 10
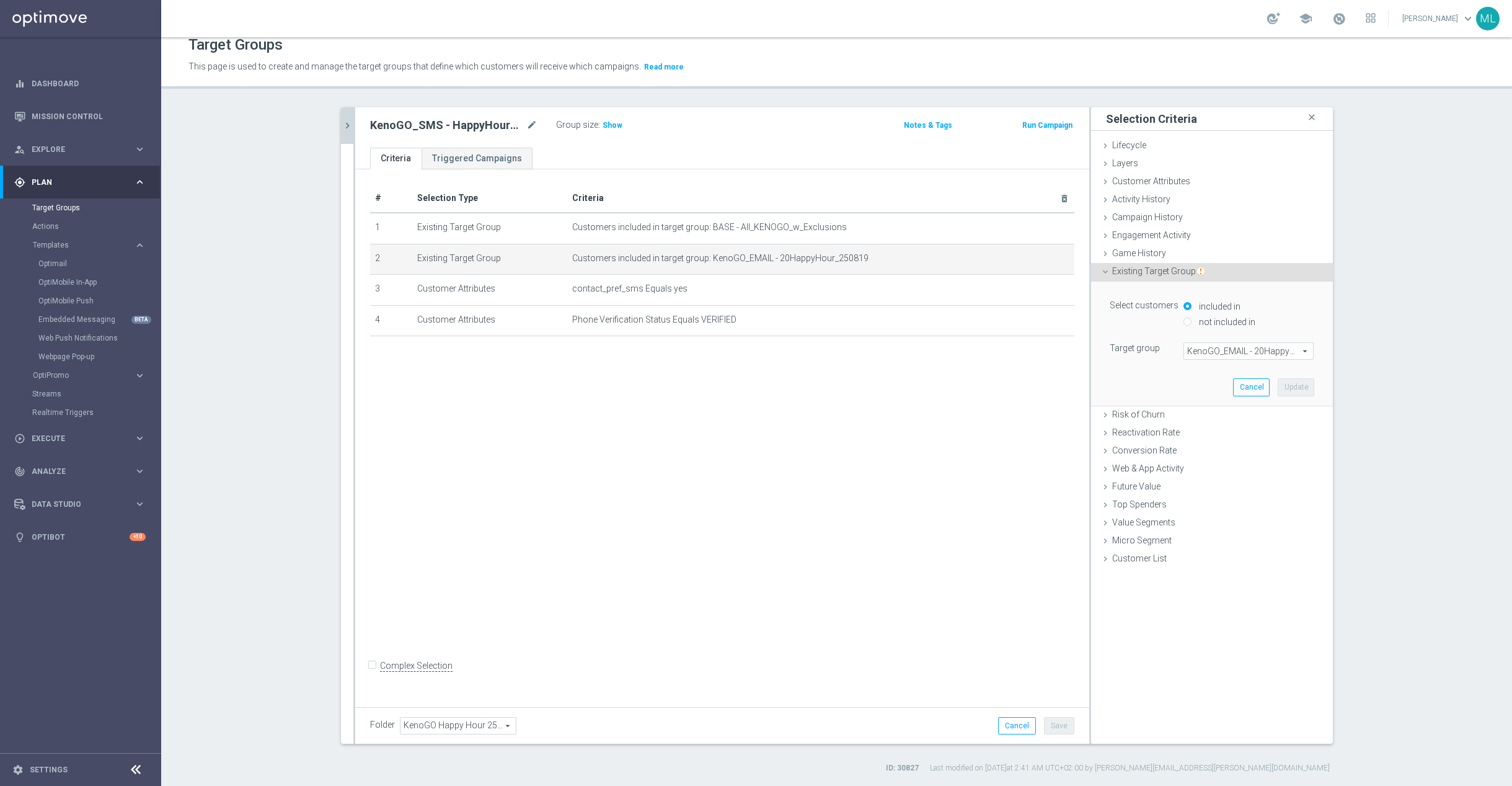
click at [1245, 350] on span "KenoGO_EMAIL - 20HappyHour_250819" at bounding box center [1249, 351] width 129 height 16
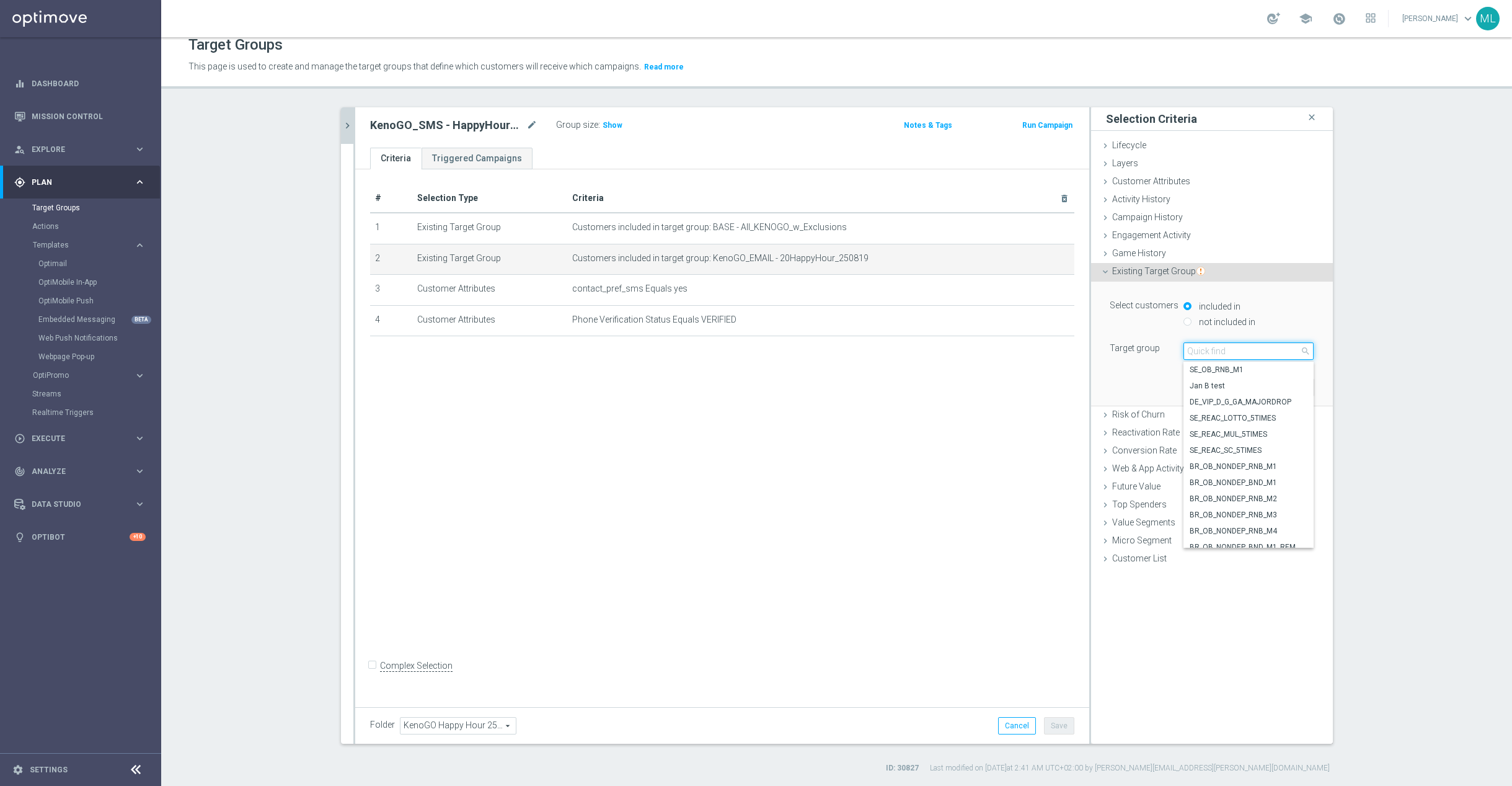
click at [1223, 353] on input "search" at bounding box center [1248, 350] width 130 height 17
type input "250829"
click at [1273, 480] on span "KenoGO_EMAIL - 20HappyHour_250829" at bounding box center [1248, 482] width 117 height 10
type input "KenoGO_EMAIL - 20HappyHour_250829"
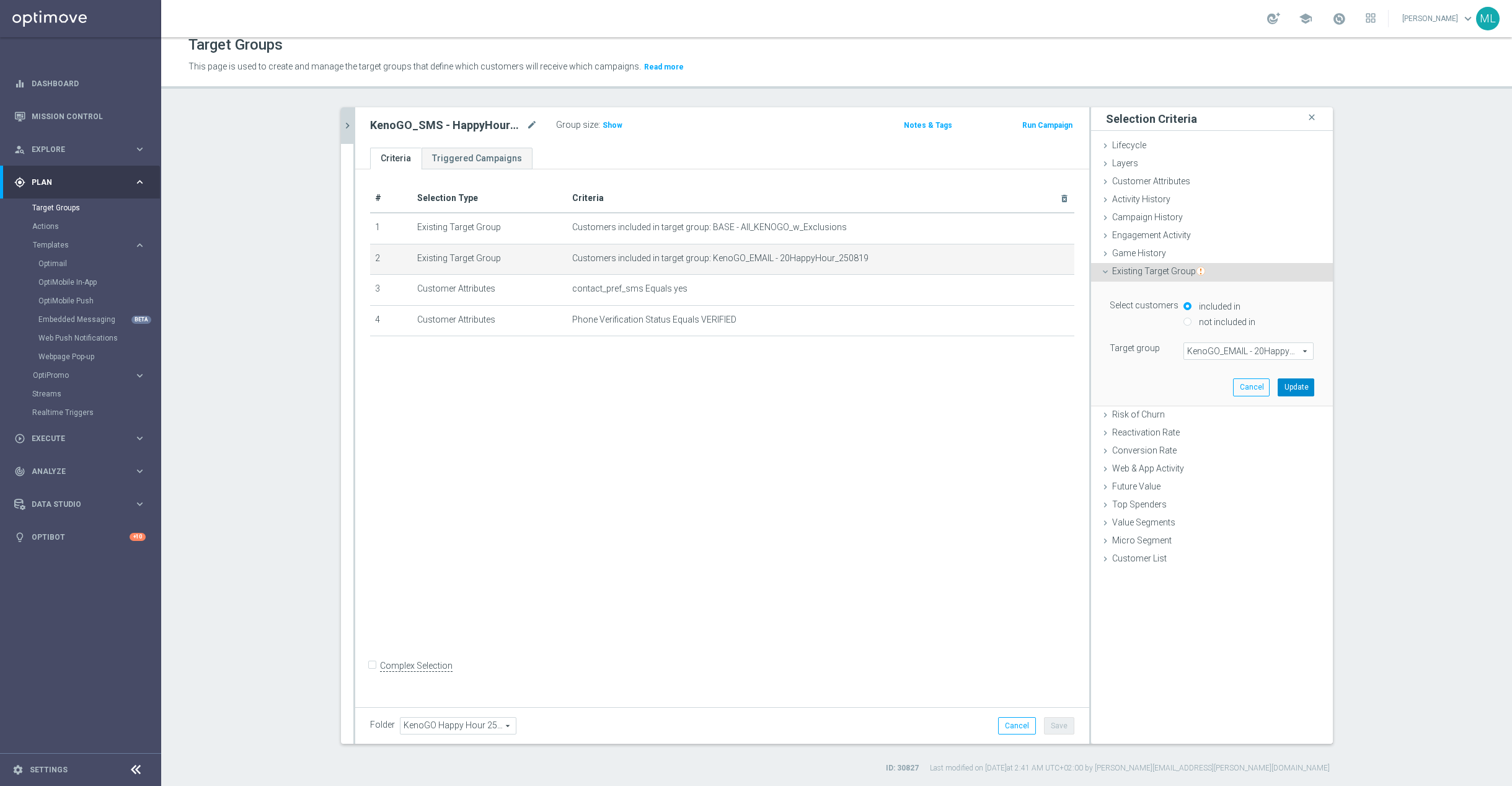
click at [1300, 386] on button "Update" at bounding box center [1295, 386] width 37 height 17
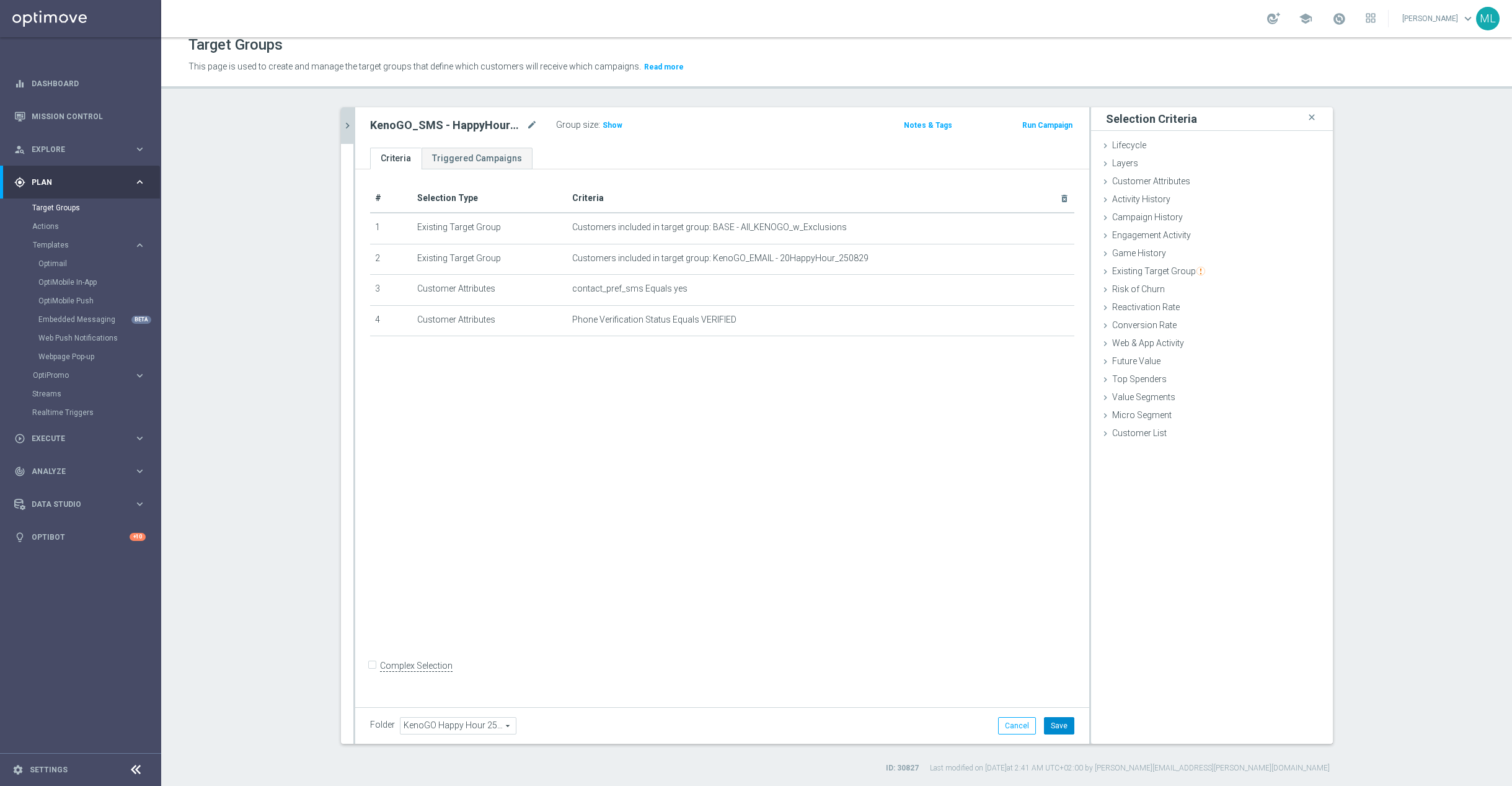
click at [1062, 724] on button "Save" at bounding box center [1059, 725] width 30 height 17
click at [346, 126] on icon "chevron_right" at bounding box center [347, 125] width 12 height 12
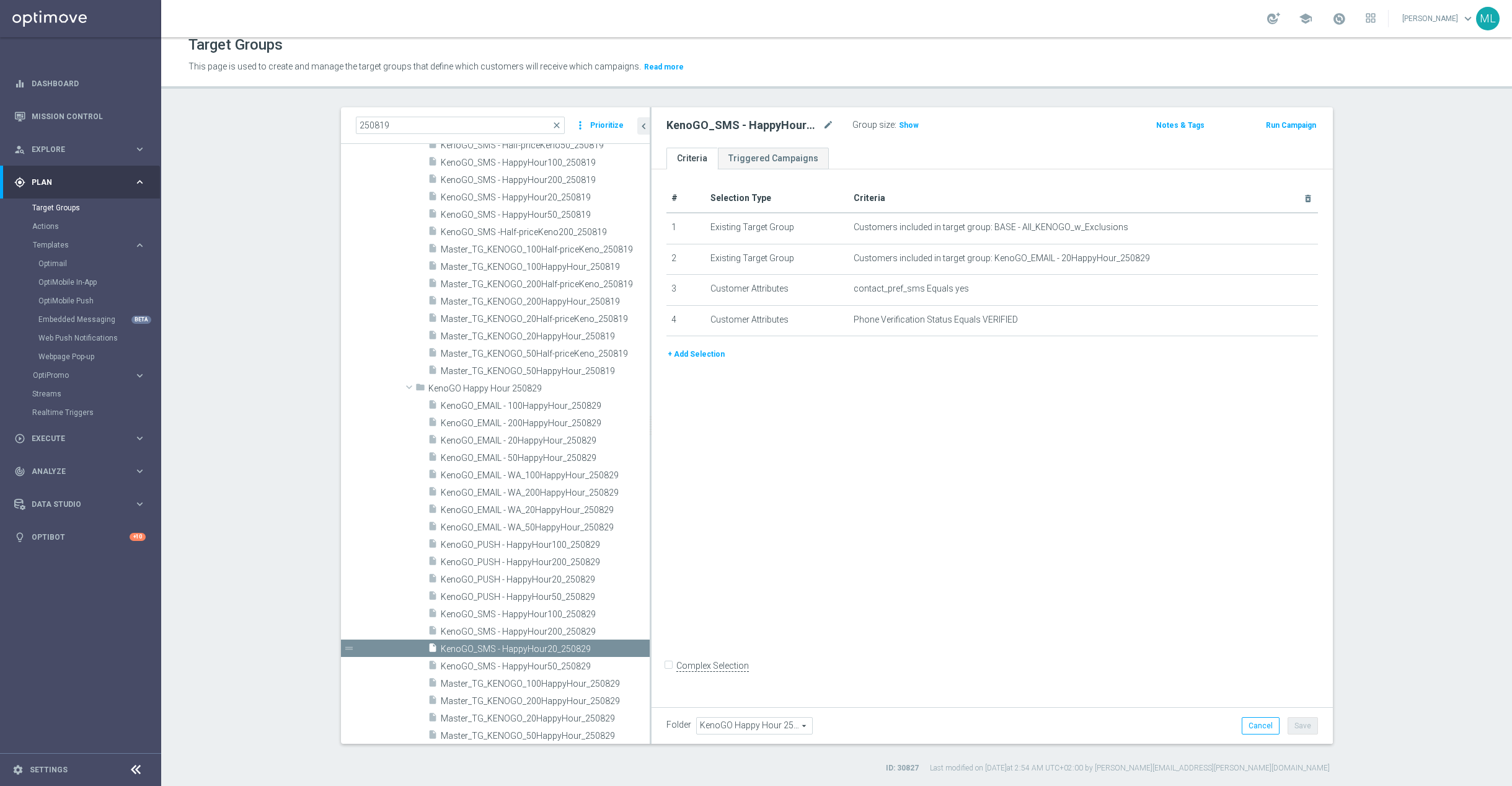
drag, startPoint x: 582, startPoint y: 473, endPoint x: 649, endPoint y: 475, distance: 67.0
click at [649, 475] on div at bounding box center [650, 426] width 2 height 636
click at [568, 563] on span "KenoGO_PUSH - HappyHour200_250829" at bounding box center [530, 562] width 179 height 11
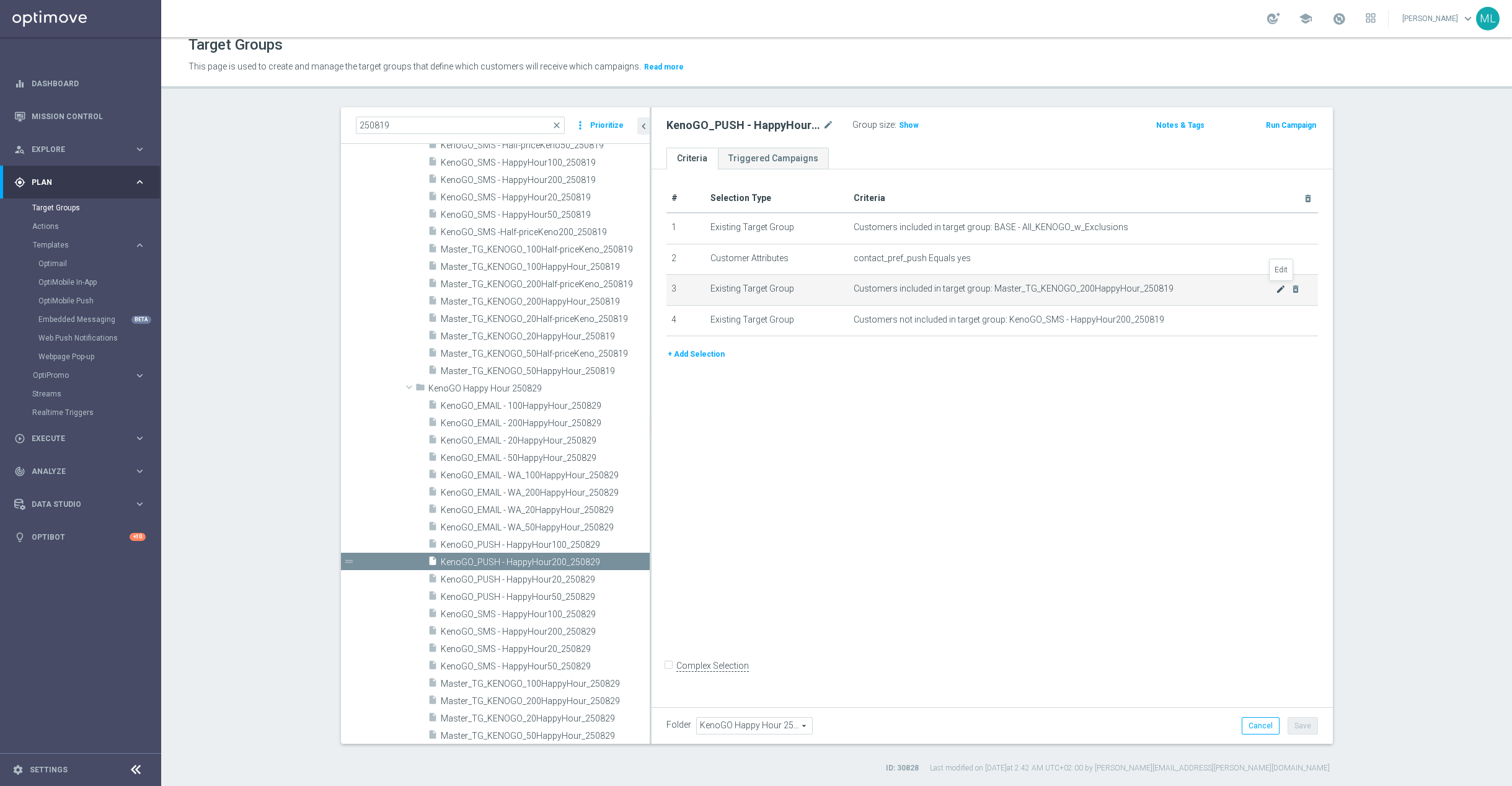
click at [1278, 286] on icon "mode_edit" at bounding box center [1280, 289] width 10 height 10
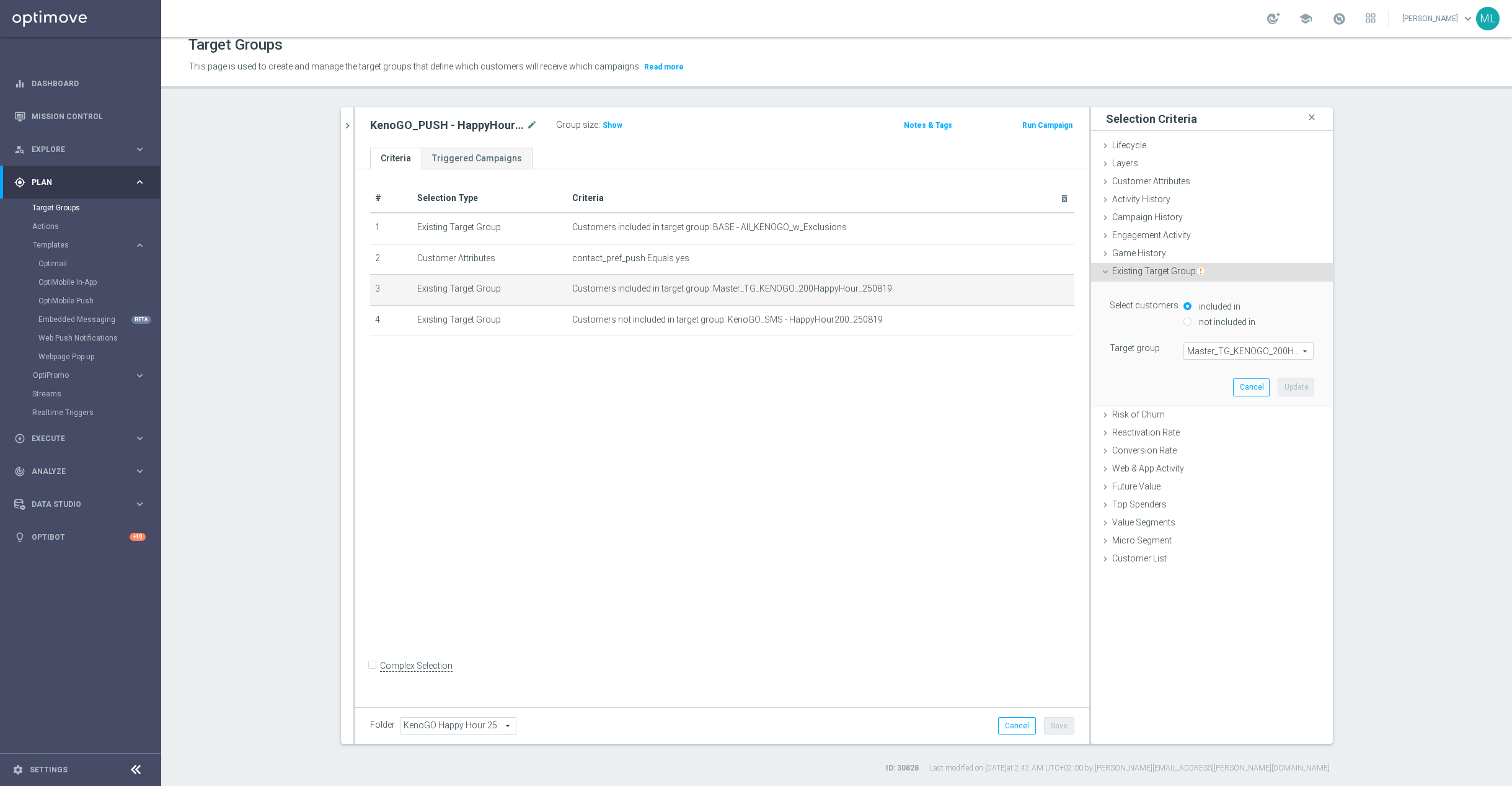
click at [1234, 355] on span "Master_TG_KENOGO_200HappyHour_250819" at bounding box center [1249, 351] width 129 height 16
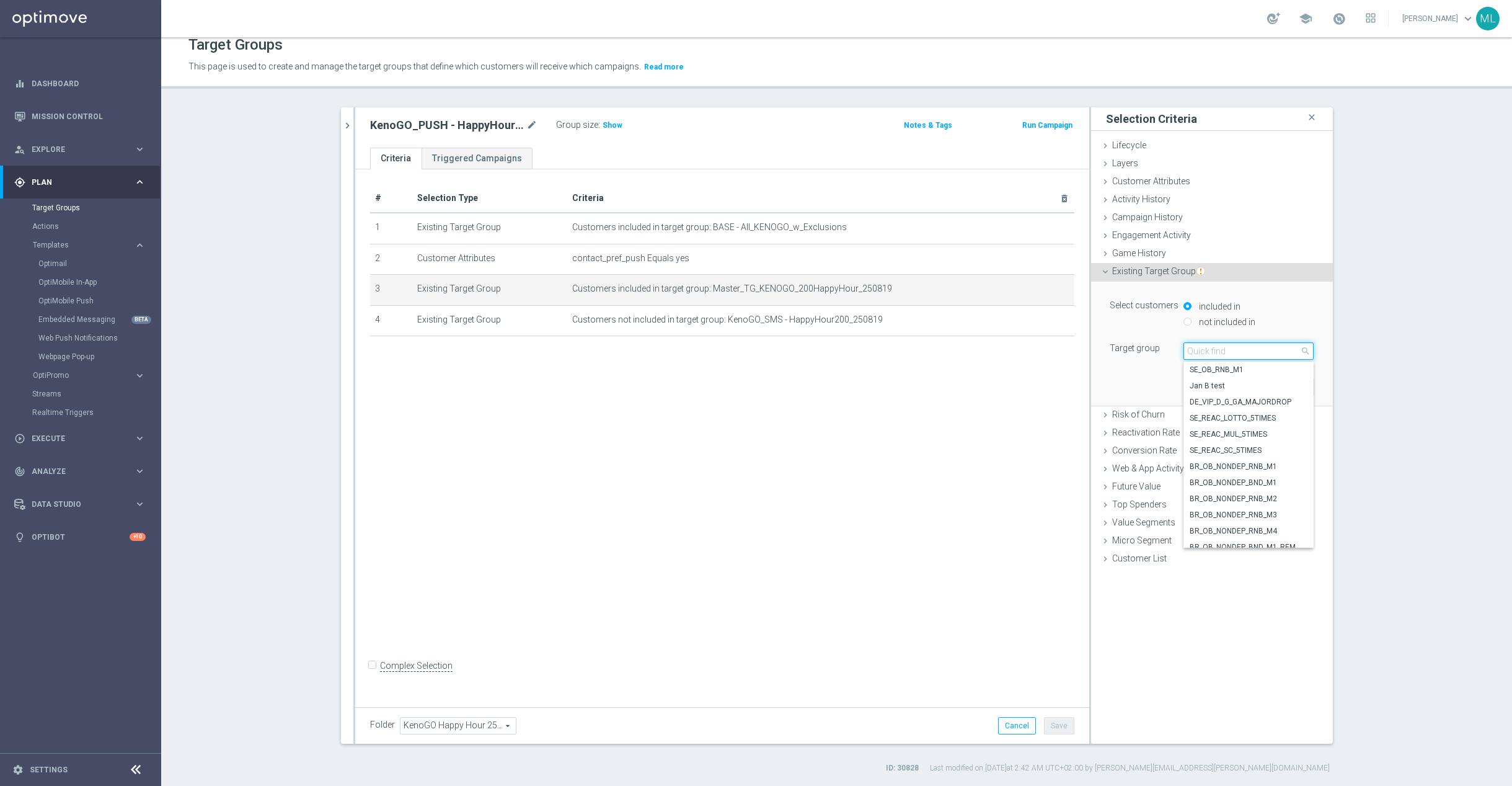
click at [1224, 352] on input "search" at bounding box center [1248, 350] width 130 height 17
type input "250829"
click at [1272, 402] on span "Master_TG_KENOGO_200HappyHour_250829" at bounding box center [1248, 402] width 117 height 10
type input "Master_TG_KENOGO_200HappyHour_250829"
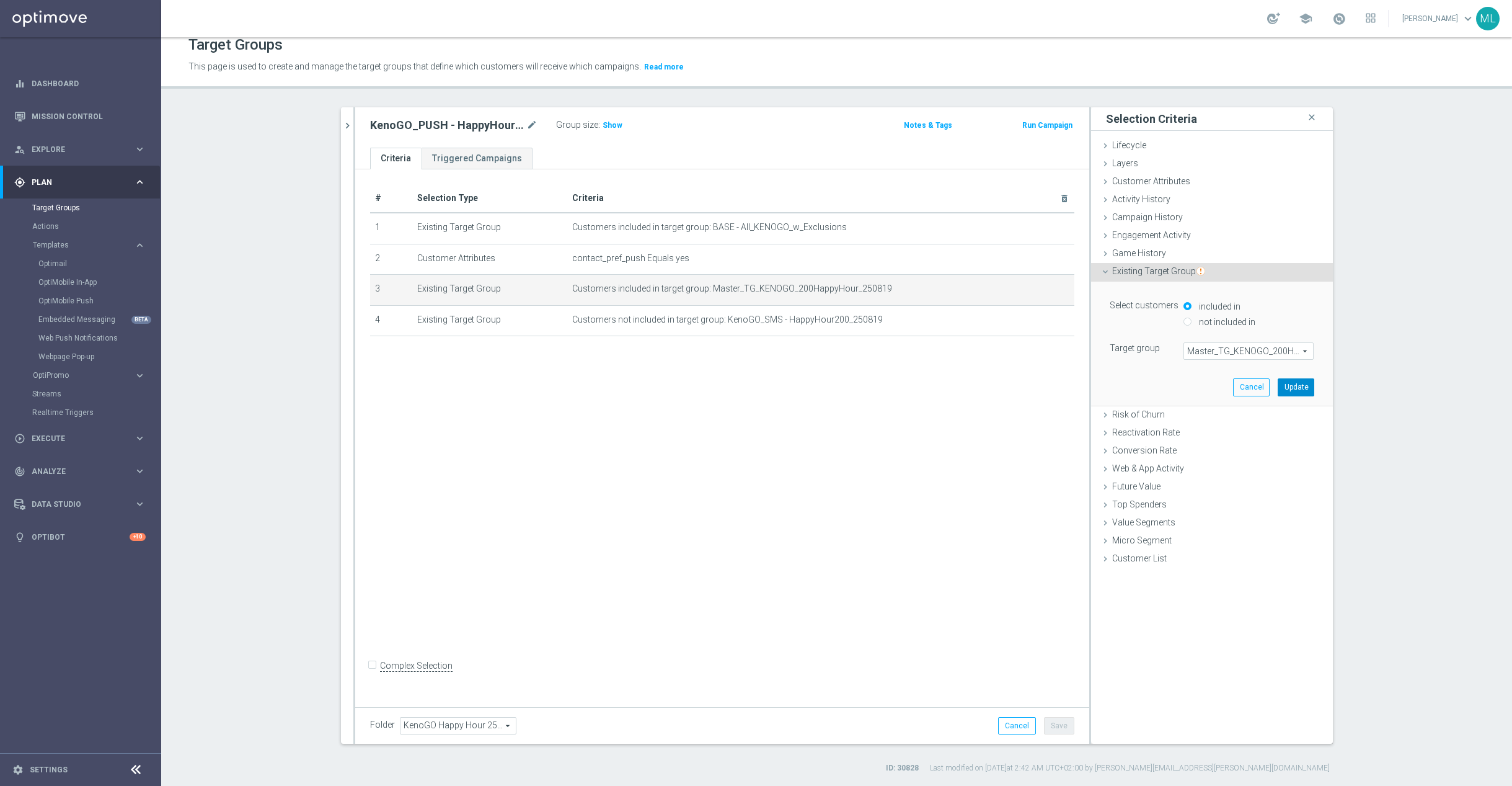
click at [1293, 389] on button "Update" at bounding box center [1295, 386] width 37 height 17
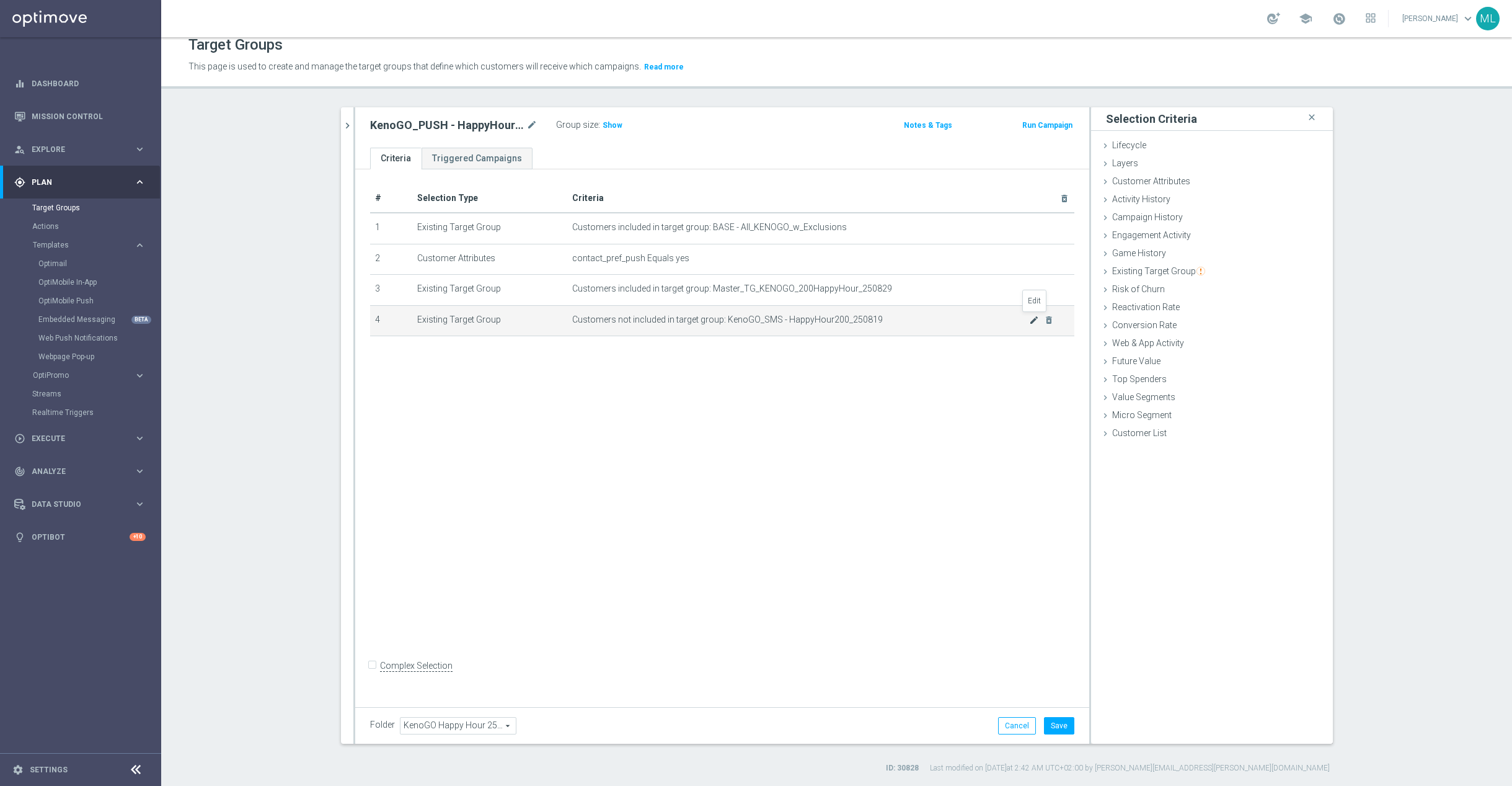
click at [1032, 320] on icon "mode_edit" at bounding box center [1034, 320] width 10 height 10
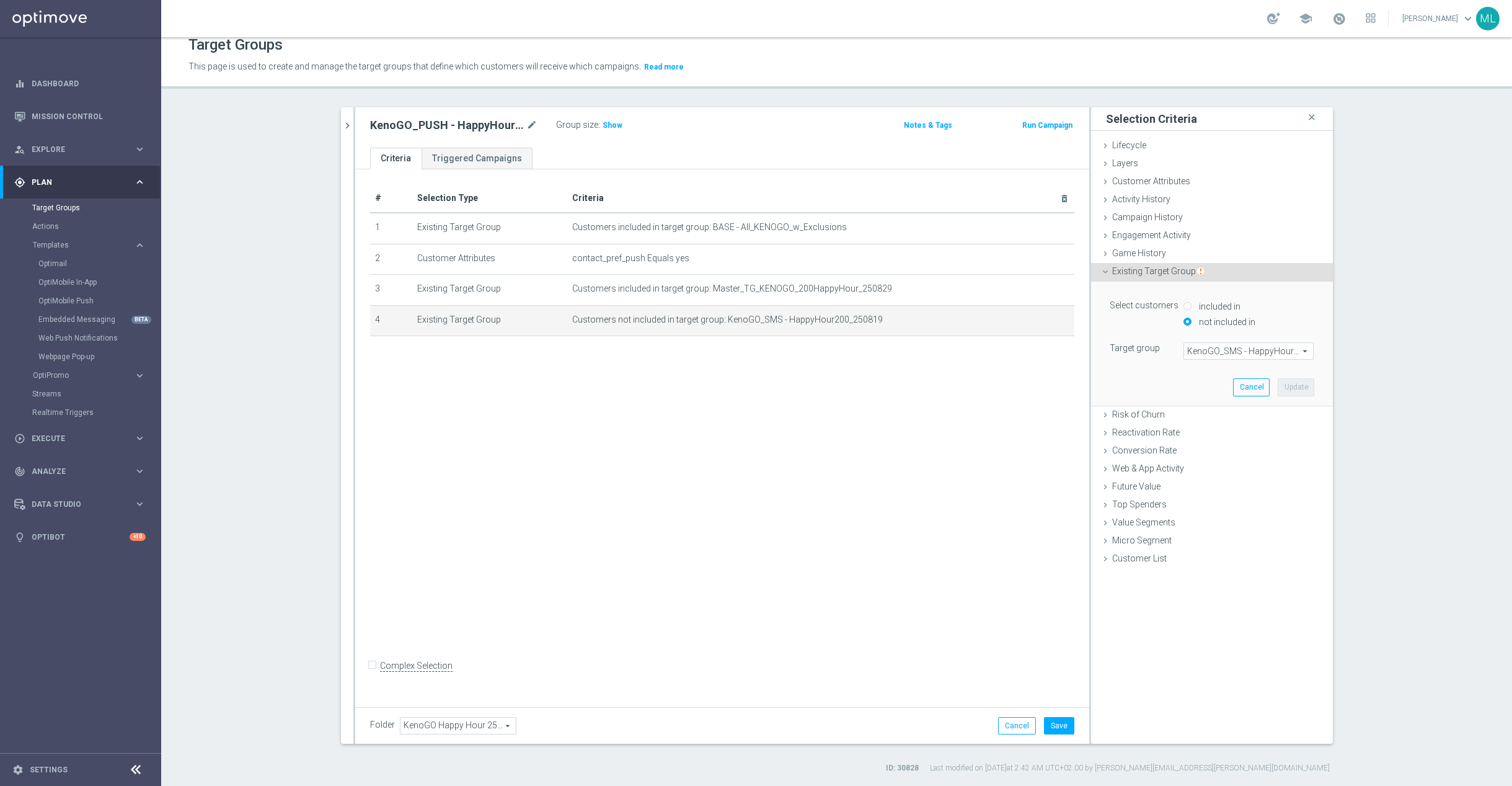
click at [1243, 353] on span "KenoGO_SMS - HappyHour200_250819" at bounding box center [1249, 351] width 129 height 16
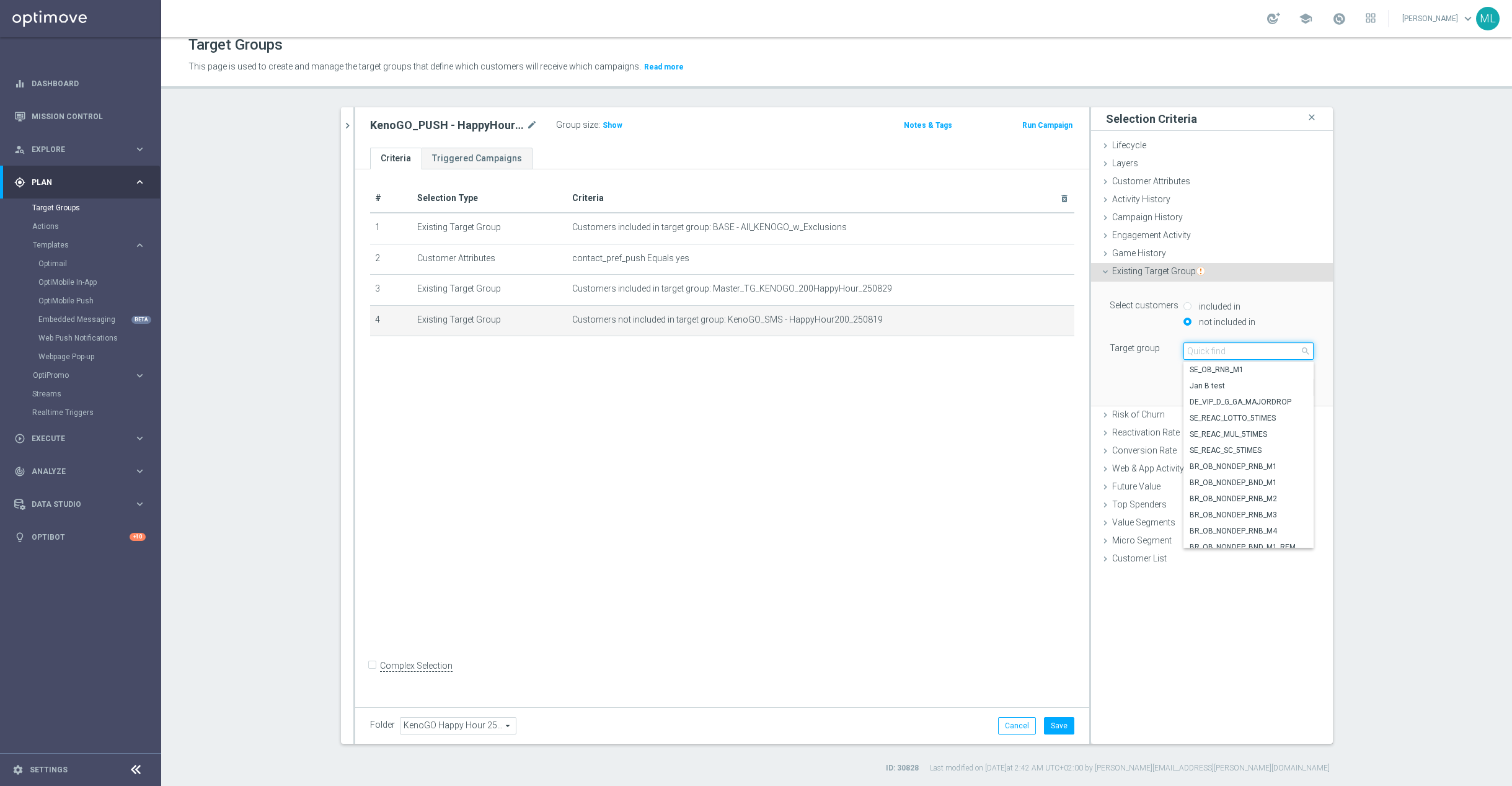
click at [1214, 351] on input "search" at bounding box center [1248, 350] width 130 height 17
type input "250829"
click at [1284, 441] on span "KenoGO_SMS - HappyHour200_250829" at bounding box center [1248, 443] width 117 height 10
type input "KenoGO_SMS - HappyHour200_250829"
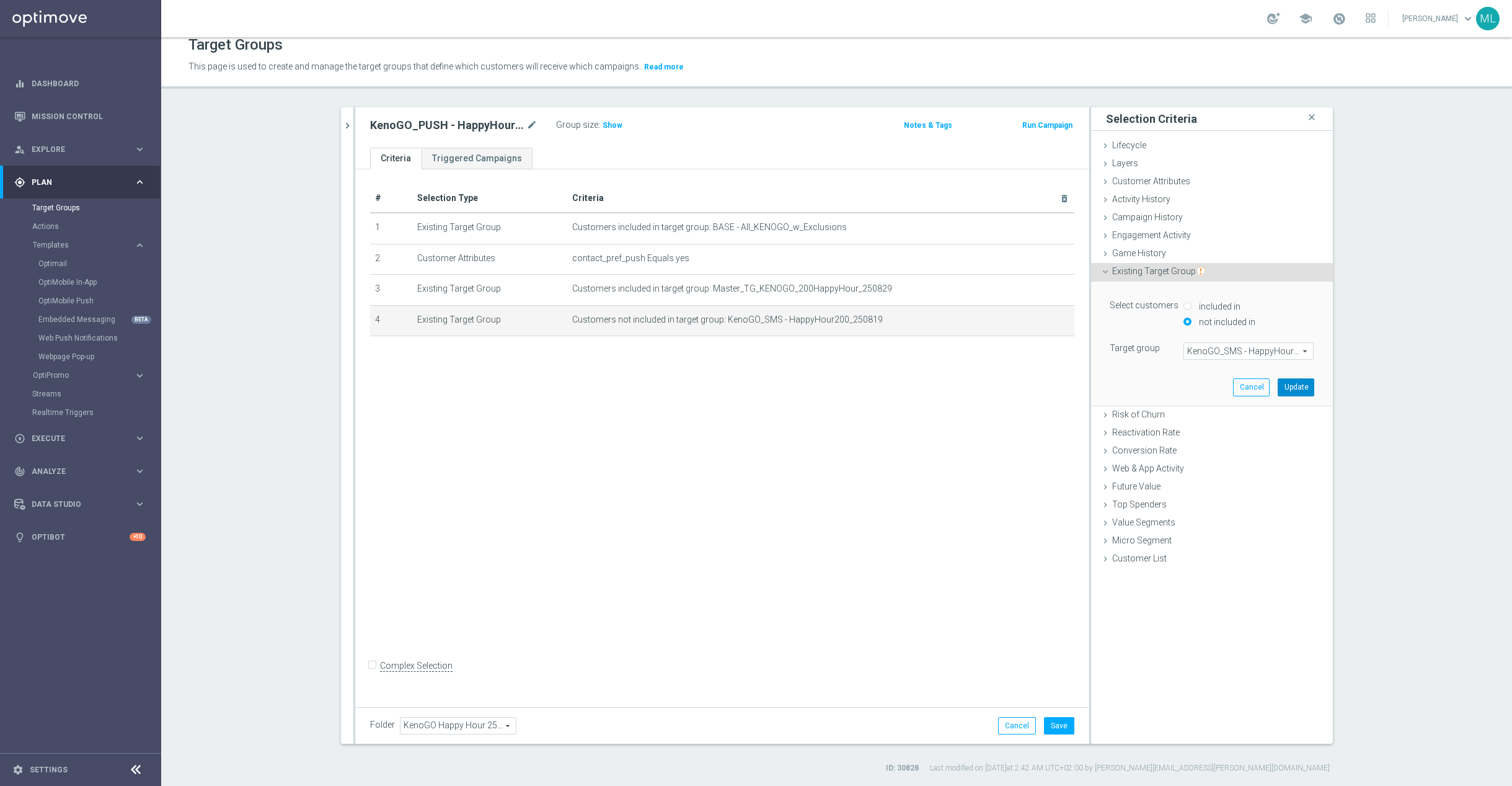
click at [1297, 385] on button "Update" at bounding box center [1295, 386] width 37 height 17
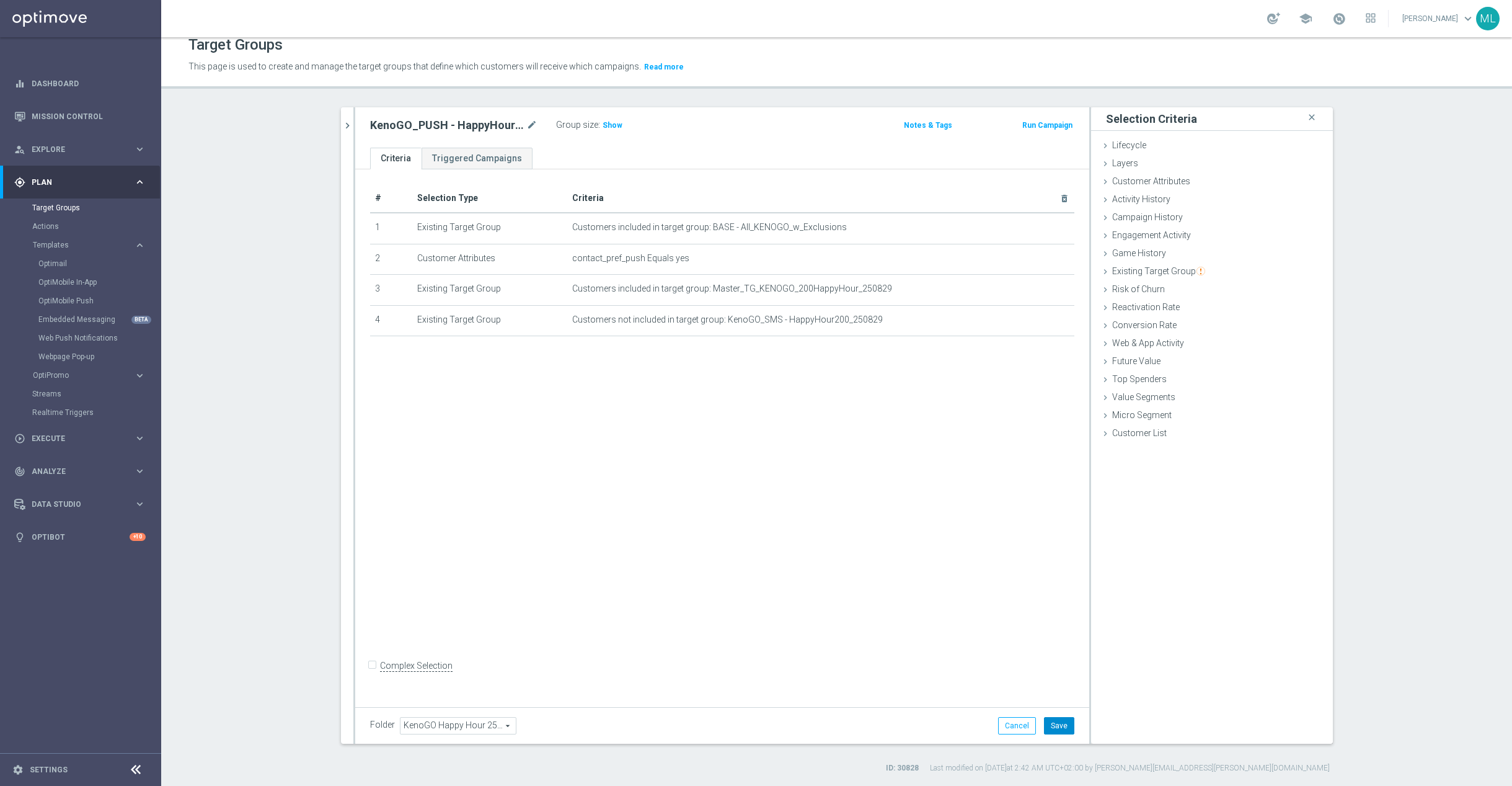
click at [1052, 720] on button "Save" at bounding box center [1059, 725] width 30 height 17
click at [349, 122] on icon "chevron_right" at bounding box center [347, 125] width 12 height 12
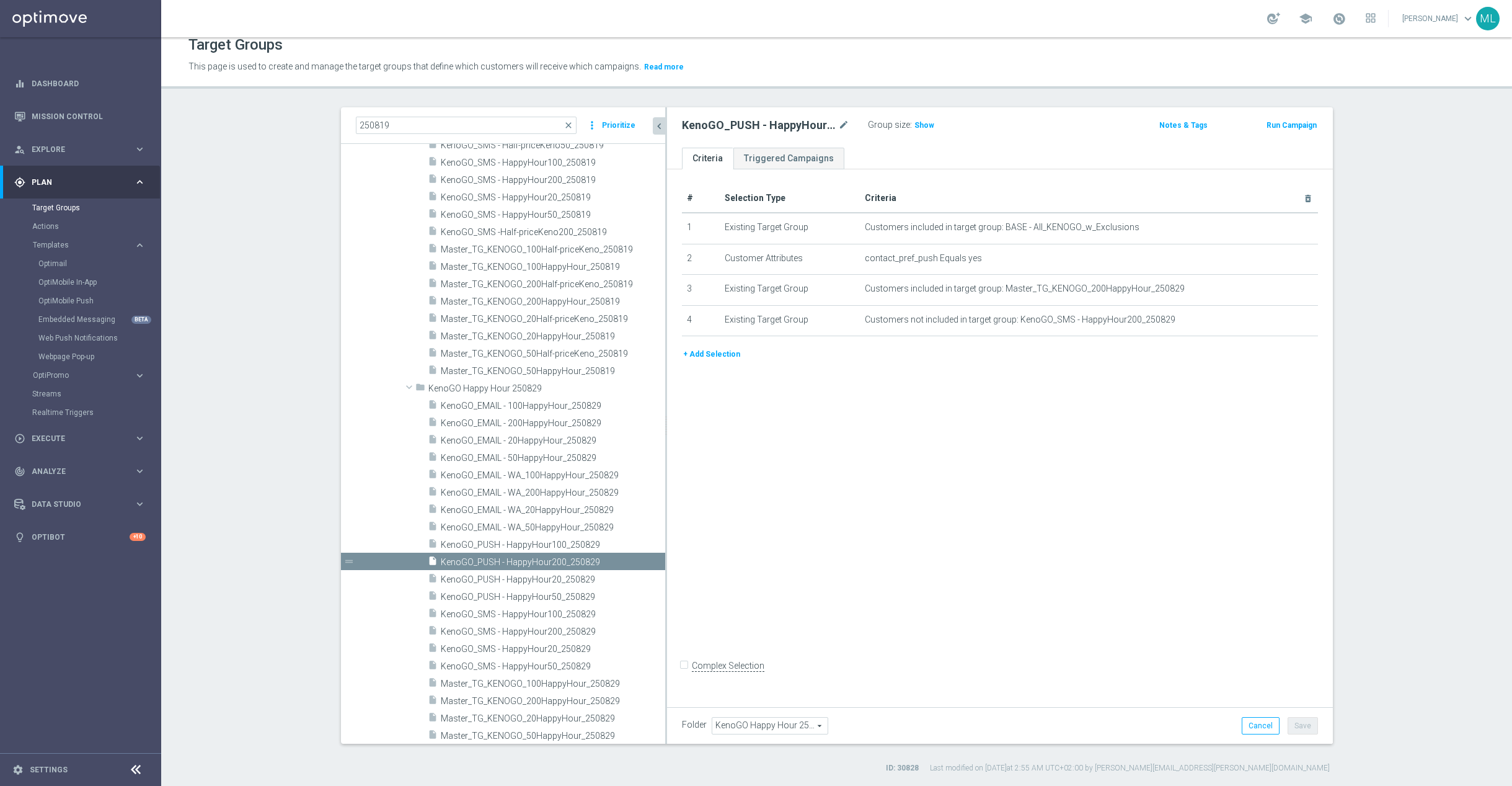
drag, startPoint x: 582, startPoint y: 436, endPoint x: 667, endPoint y: 438, distance: 85.0
click at [667, 438] on div at bounding box center [666, 426] width 2 height 636
click at [571, 540] on span "KenoGO_PUSH - HappyHour100_250829" at bounding box center [538, 545] width 196 height 11
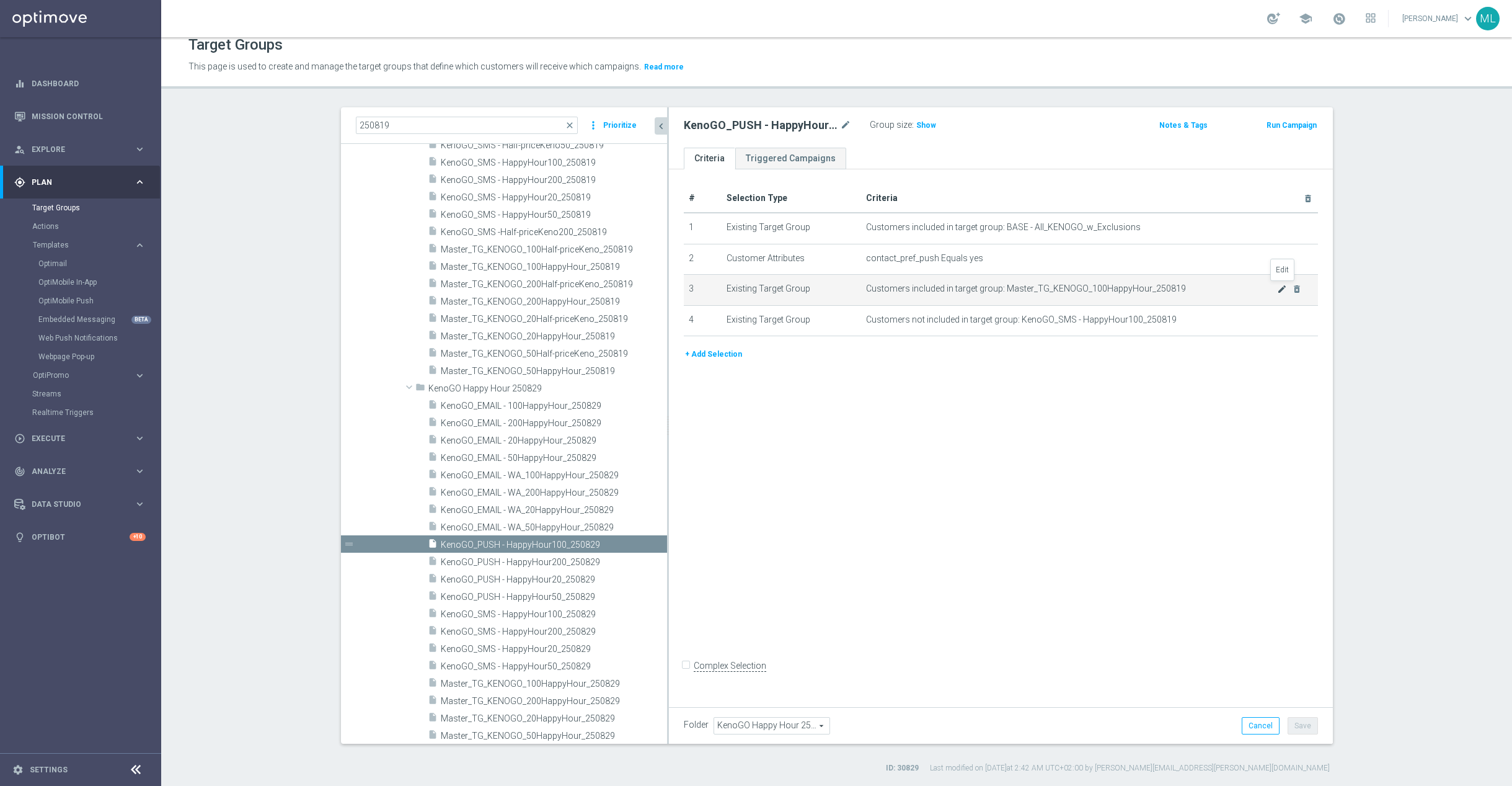
click at [1279, 289] on icon "mode_edit" at bounding box center [1281, 289] width 10 height 10
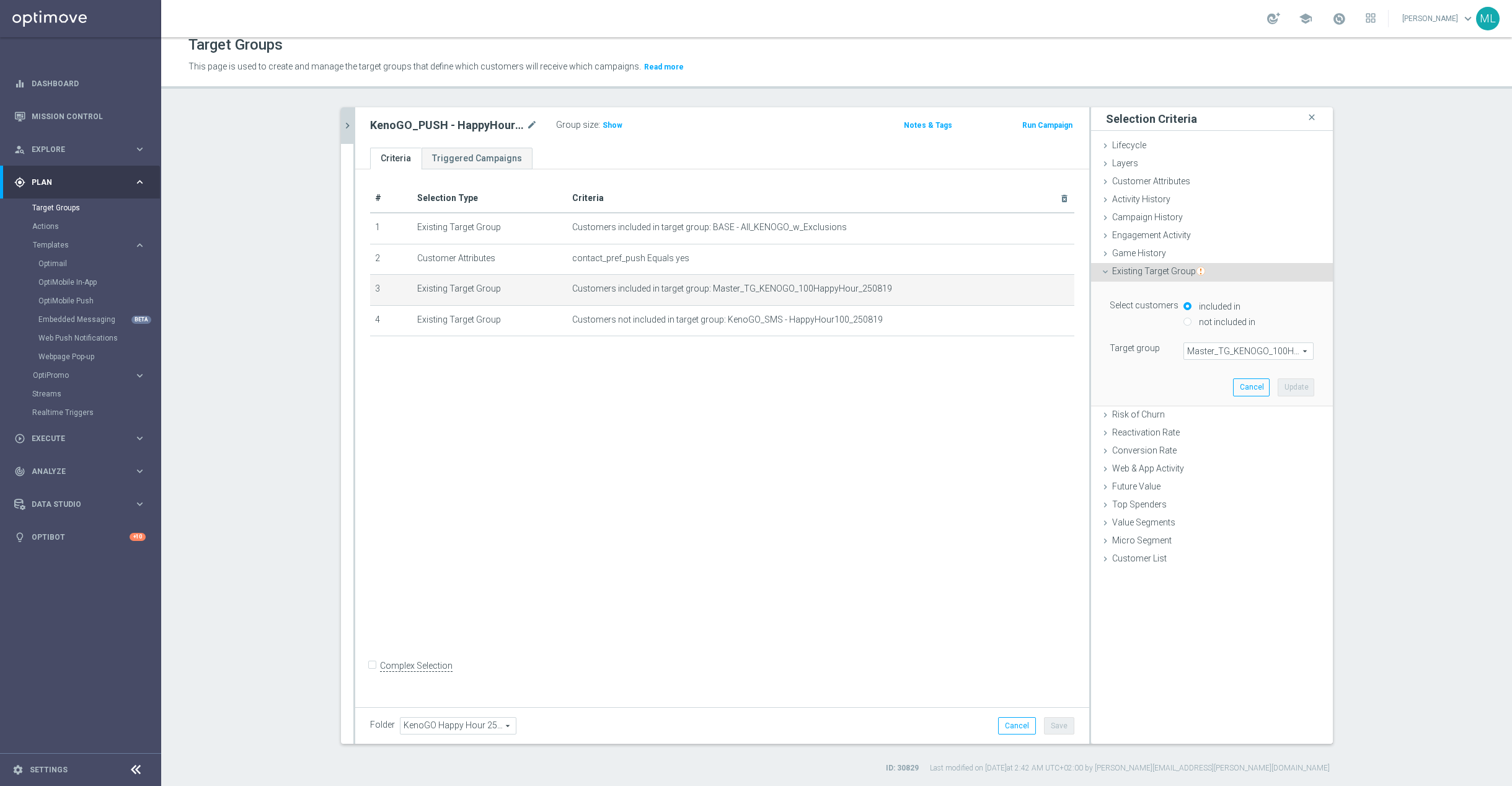
click at [1223, 351] on span "Master_TG_KENOGO_100HappyHour_250819" at bounding box center [1249, 351] width 129 height 16
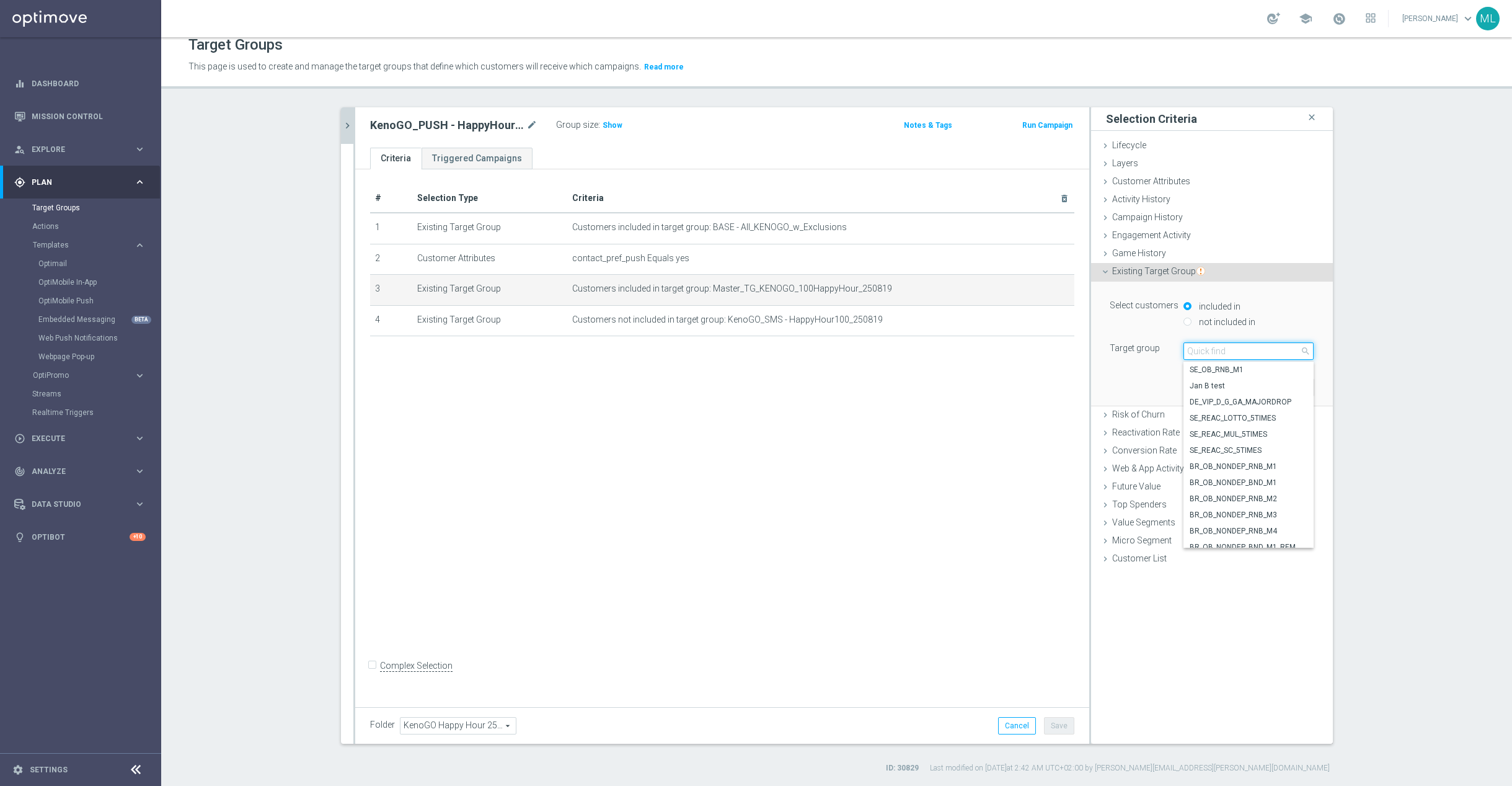
click at [1201, 354] on input "search" at bounding box center [1248, 350] width 130 height 17
type input "250829"
click at [1284, 416] on span "Master_TG_KENOGO_100HappyHour_250829" at bounding box center [1248, 418] width 117 height 10
type input "Master_TG_KENOGO_100HappyHour_250829"
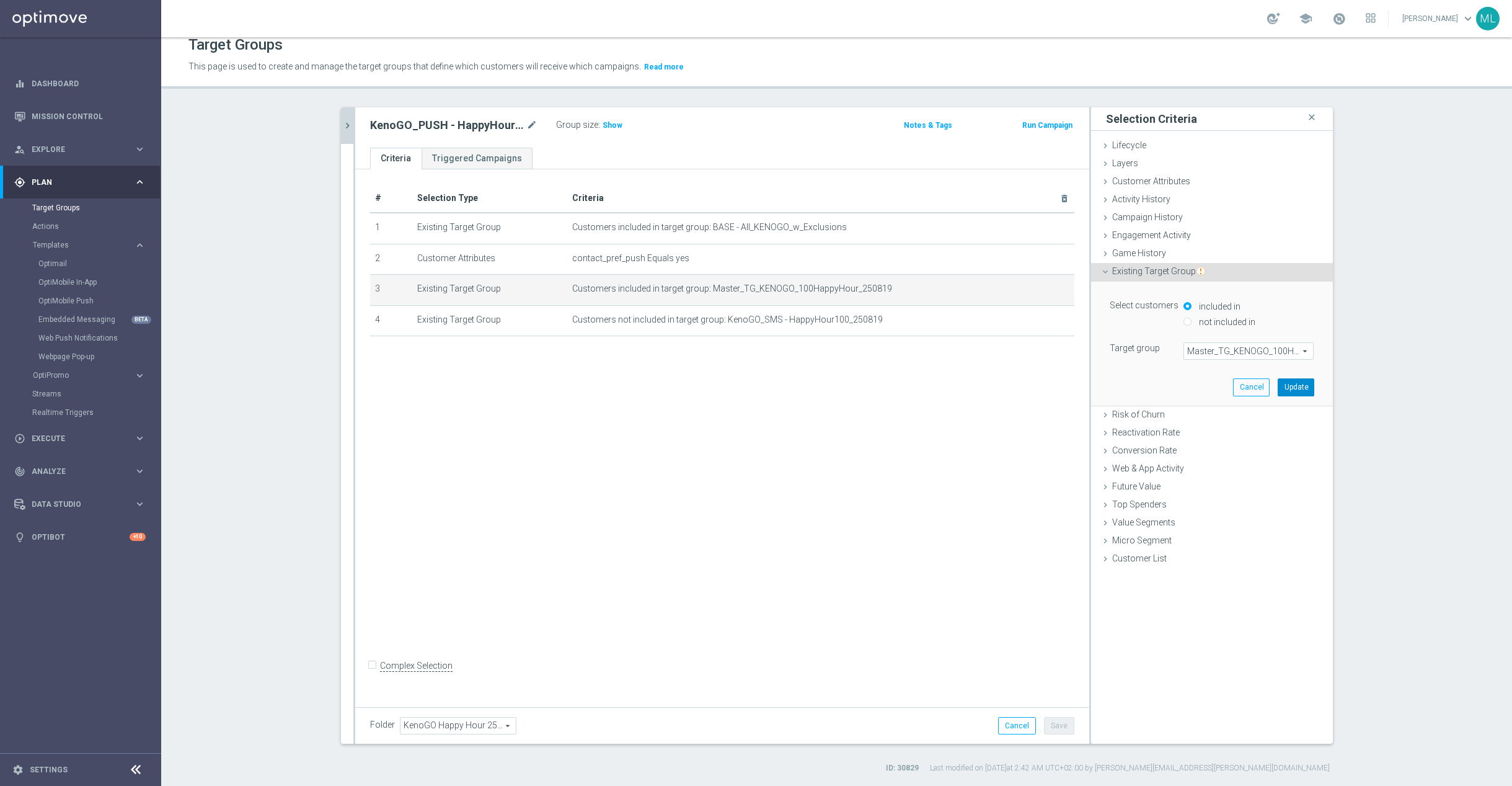
click at [1301, 382] on button "Update" at bounding box center [1295, 386] width 37 height 17
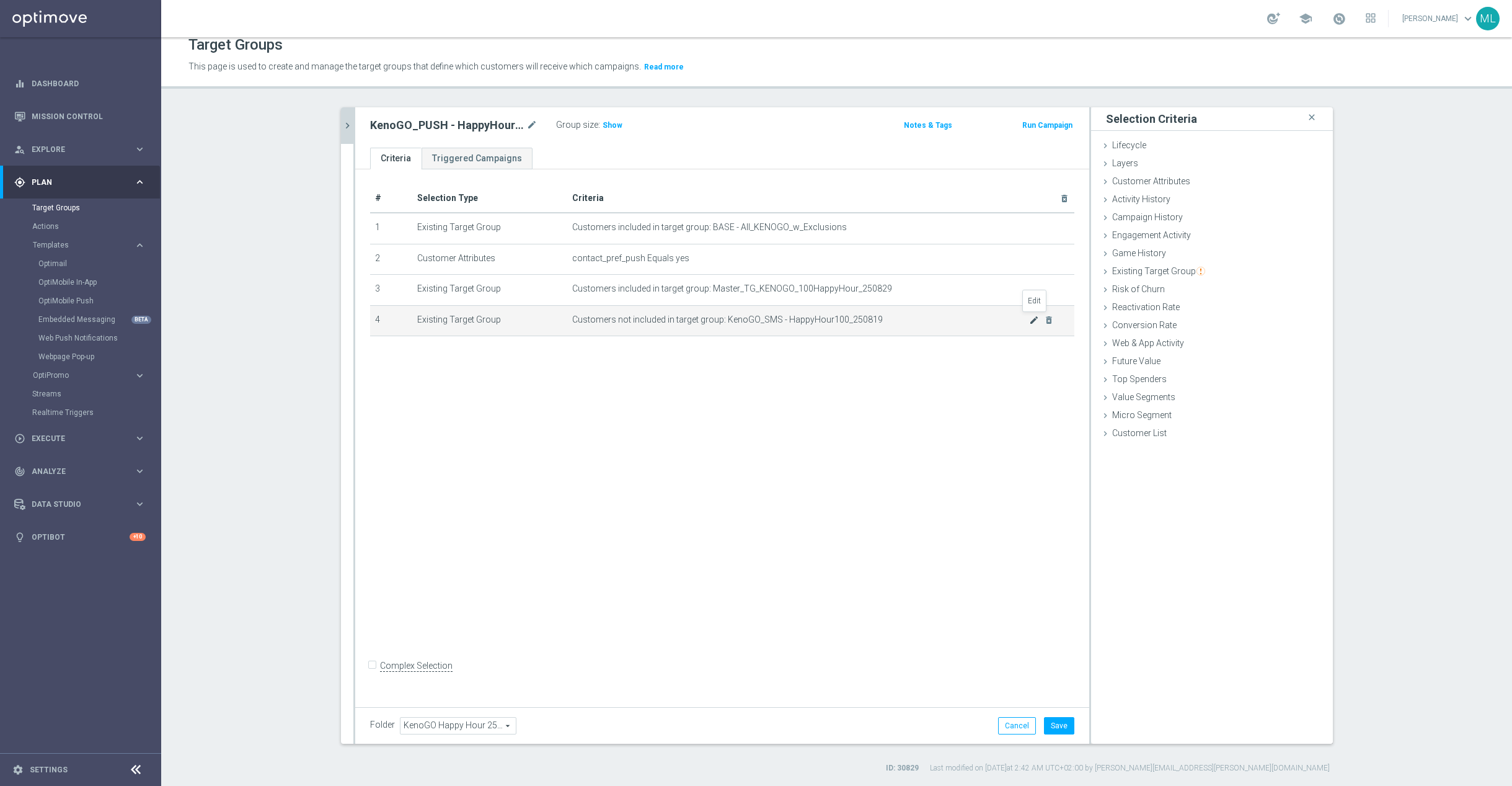
click at [1035, 319] on icon "mode_edit" at bounding box center [1034, 320] width 10 height 10
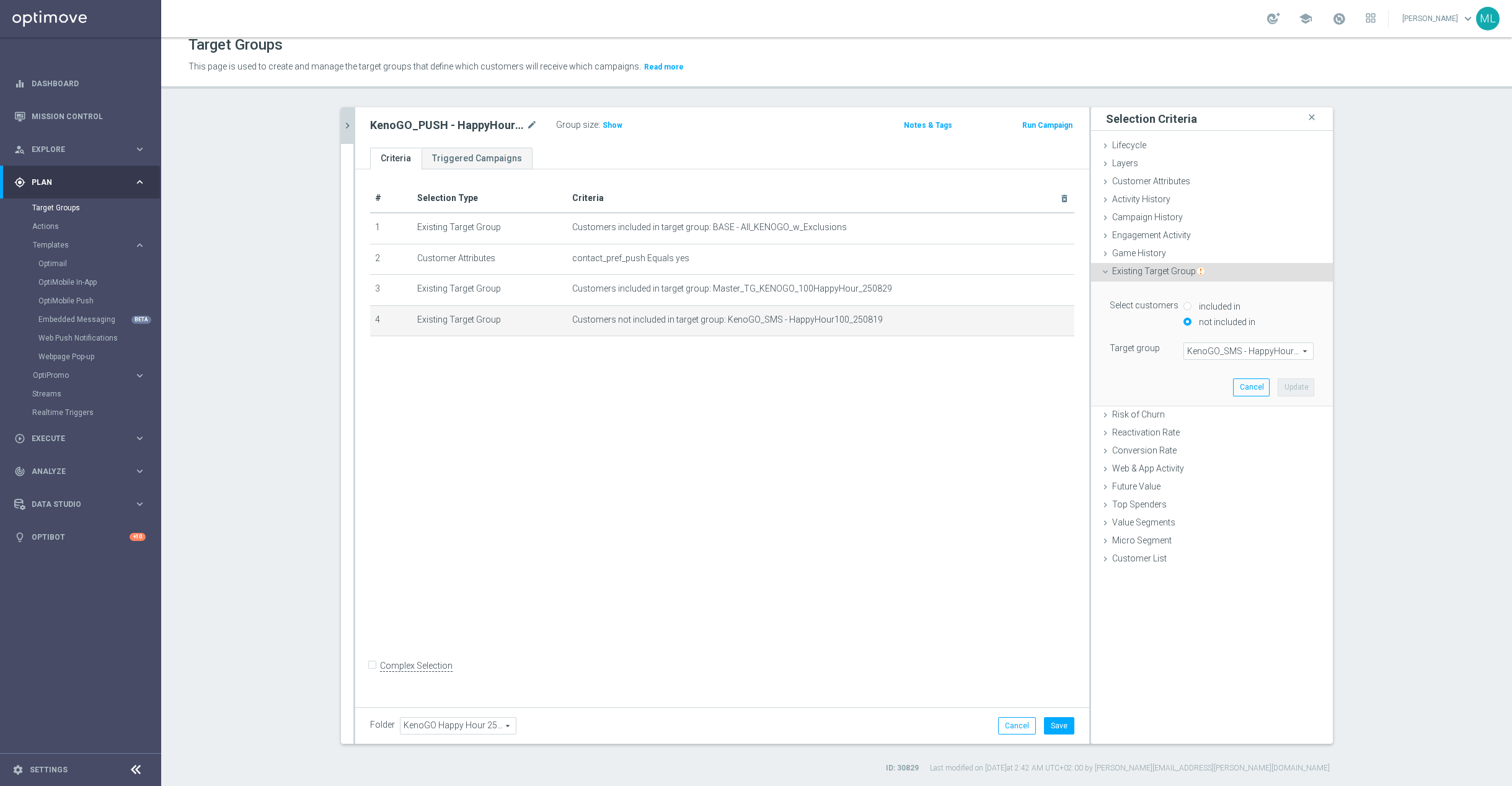
click at [1229, 348] on span "KenoGO_SMS - HappyHour100_250819" at bounding box center [1249, 351] width 129 height 16
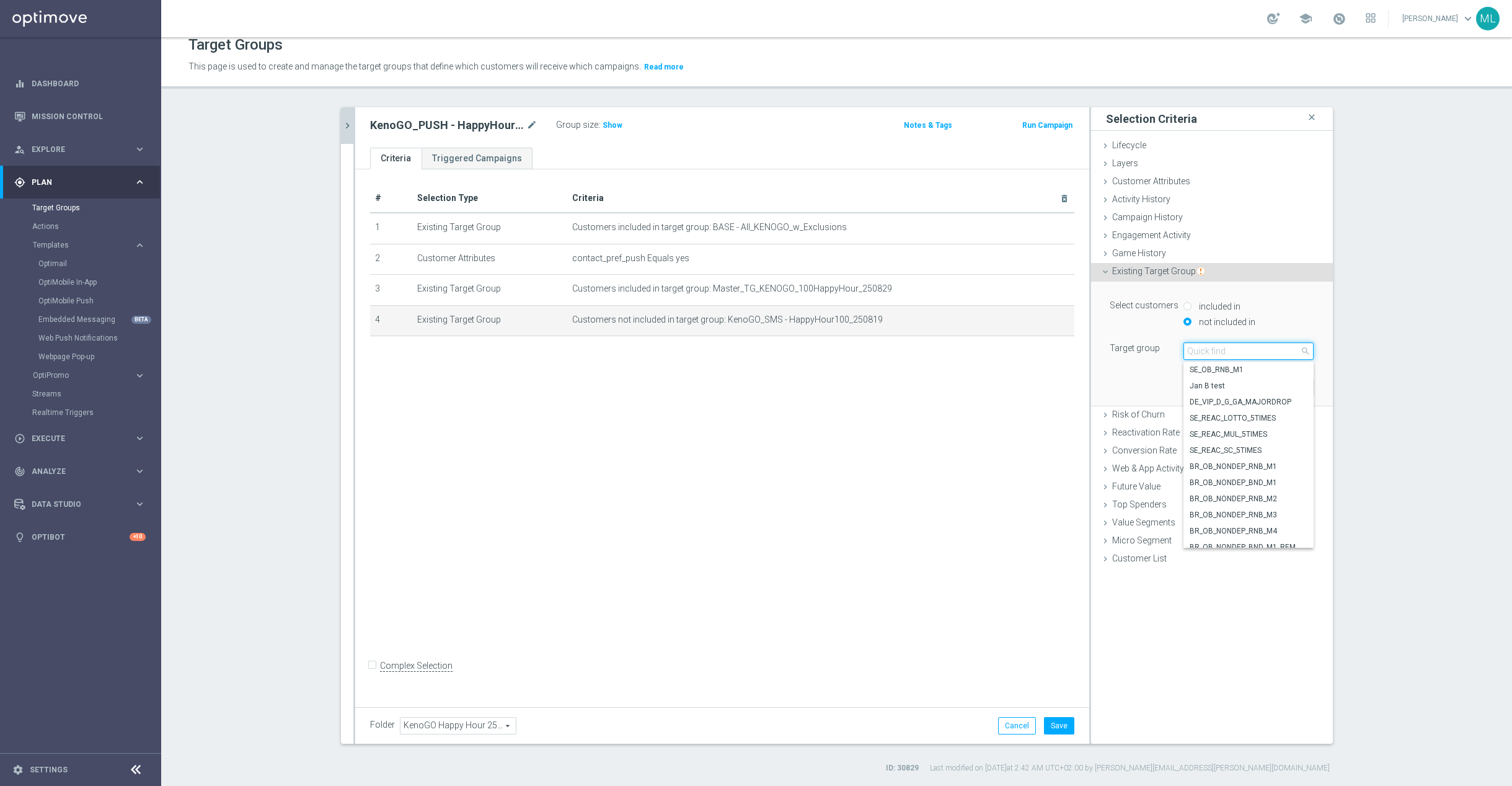
click at [1223, 355] on input "search" at bounding box center [1248, 350] width 130 height 17
type input "250829"
click at [1289, 457] on span "KenoGO_SMS - HappyHour100_250829" at bounding box center [1248, 459] width 117 height 10
type input "KenoGO_SMS - HappyHour100_250829"
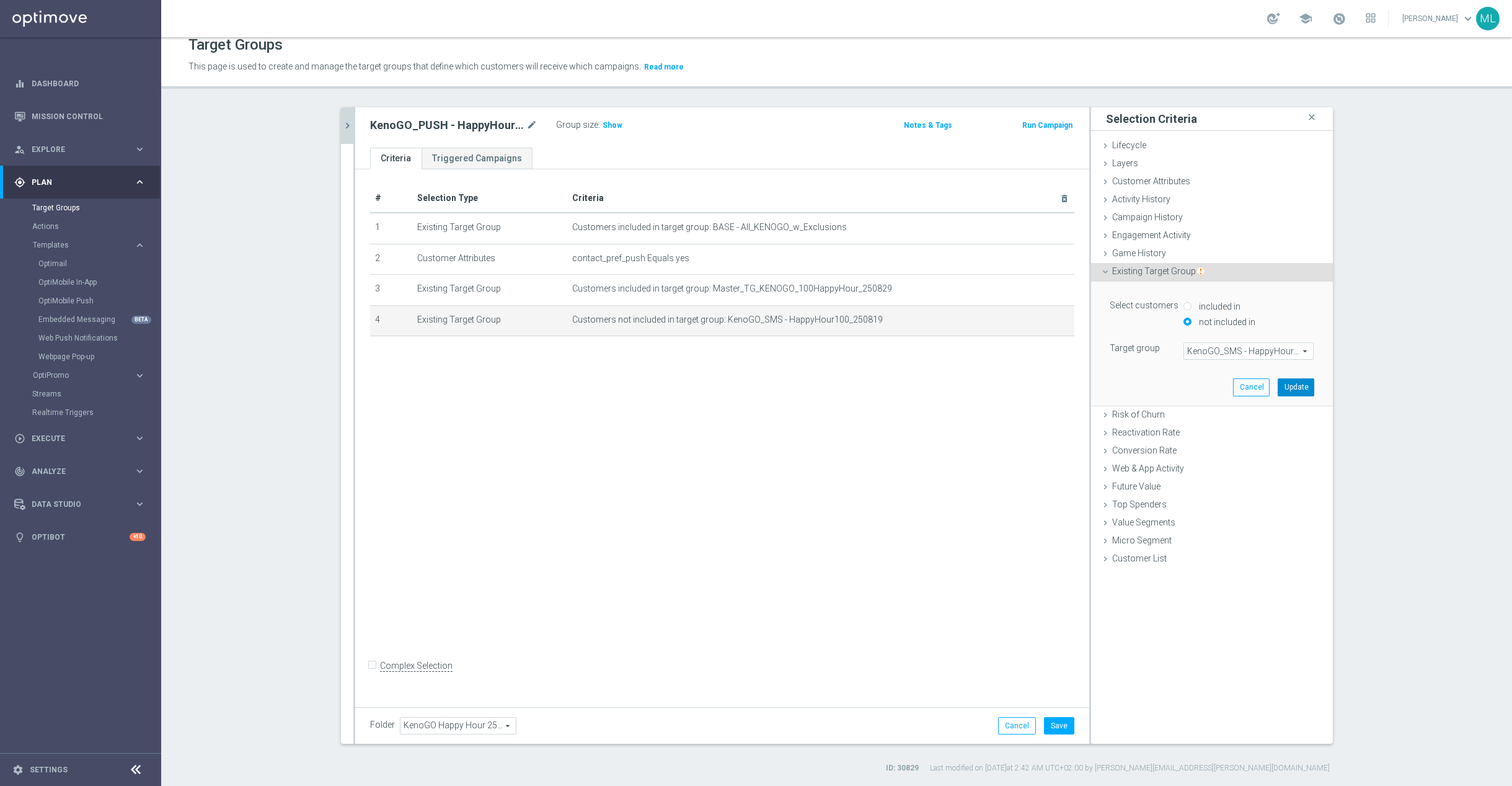
click at [1299, 391] on button "Update" at bounding box center [1295, 386] width 37 height 17
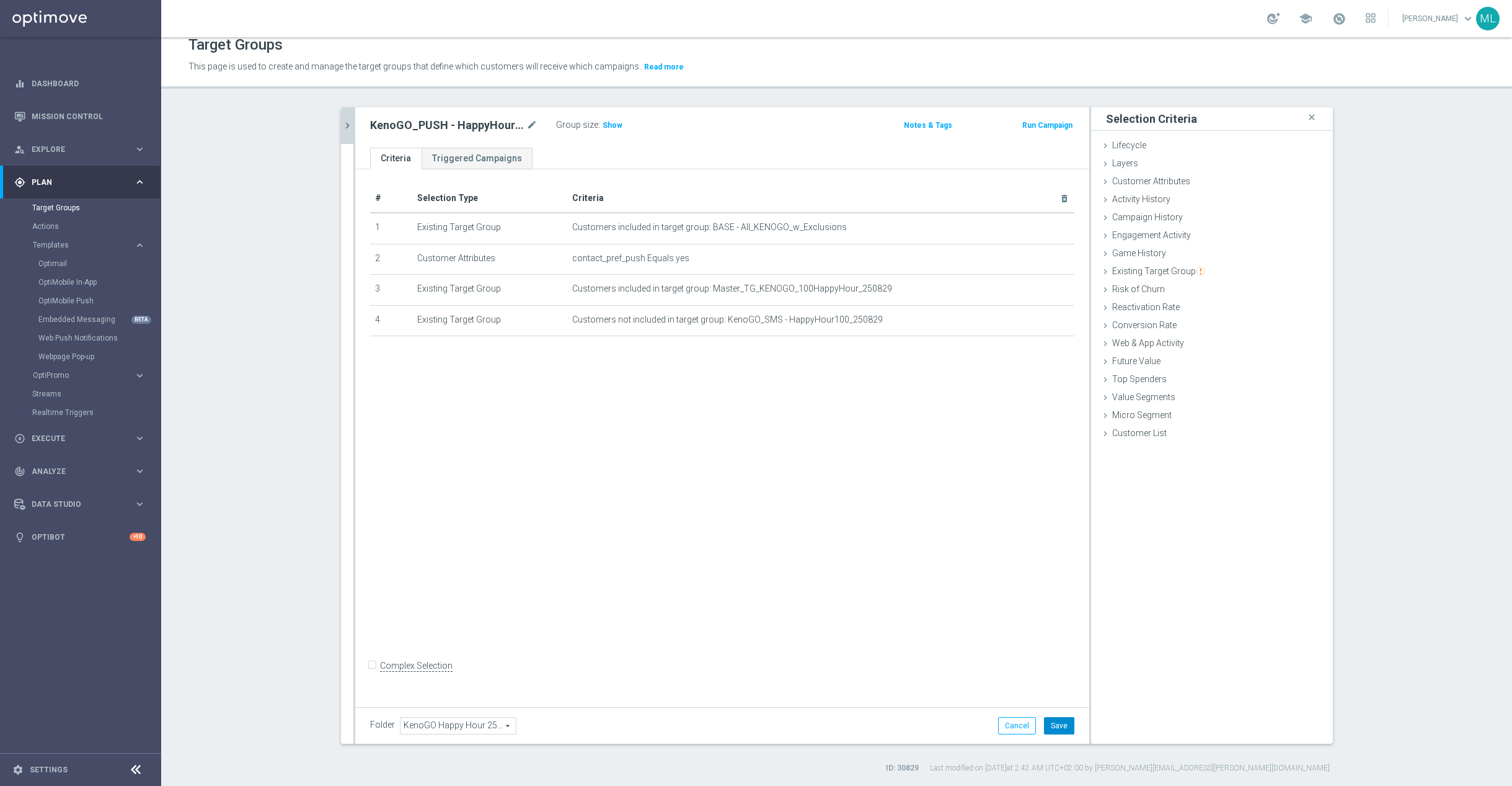
click at [1063, 722] on button "Save" at bounding box center [1059, 725] width 30 height 17
click at [351, 125] on icon "chevron_right" at bounding box center [347, 125] width 12 height 12
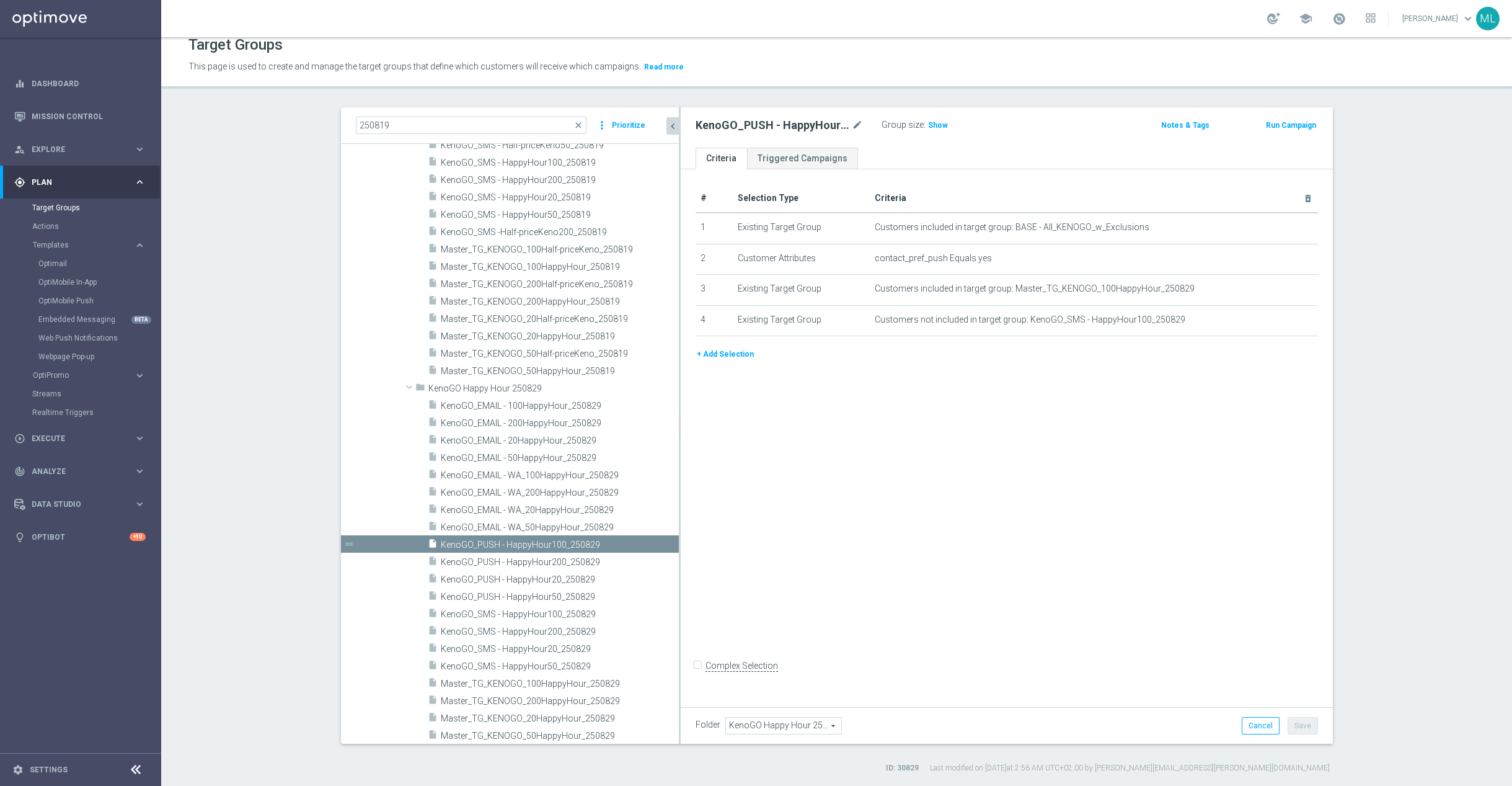
drag, startPoint x: 582, startPoint y: 411, endPoint x: 681, endPoint y: 413, distance: 99.0
click at [681, 413] on as-split "250819 close more_vert Prioritize Customer Target Groups library_add create_new…" at bounding box center [837, 426] width 992 height 636
click at [564, 592] on span "KenoGO_PUSH - HappyHour50_250829" at bounding box center [545, 597] width 209 height 11
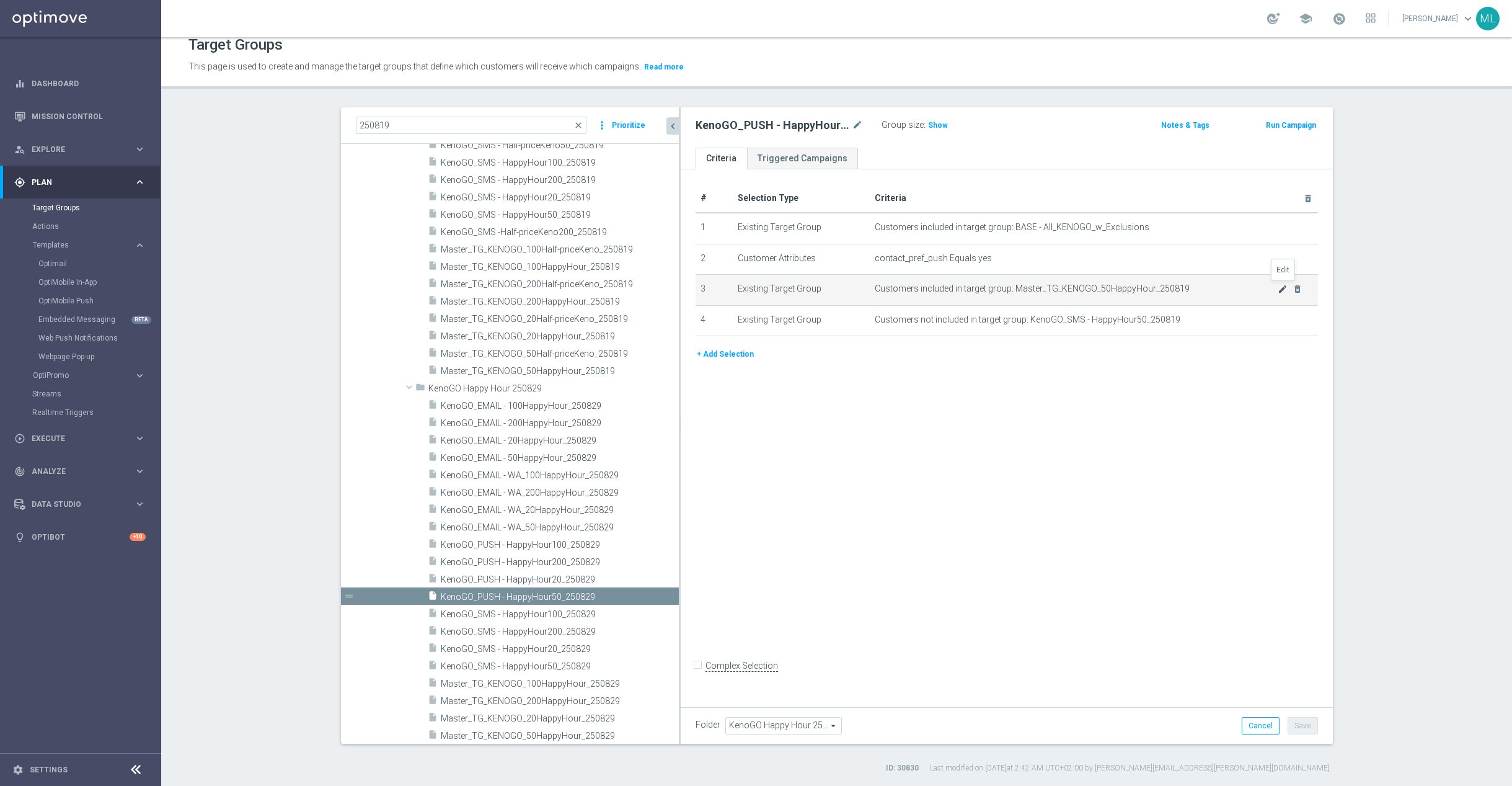
click at [1282, 287] on icon "mode_edit" at bounding box center [1282, 289] width 10 height 10
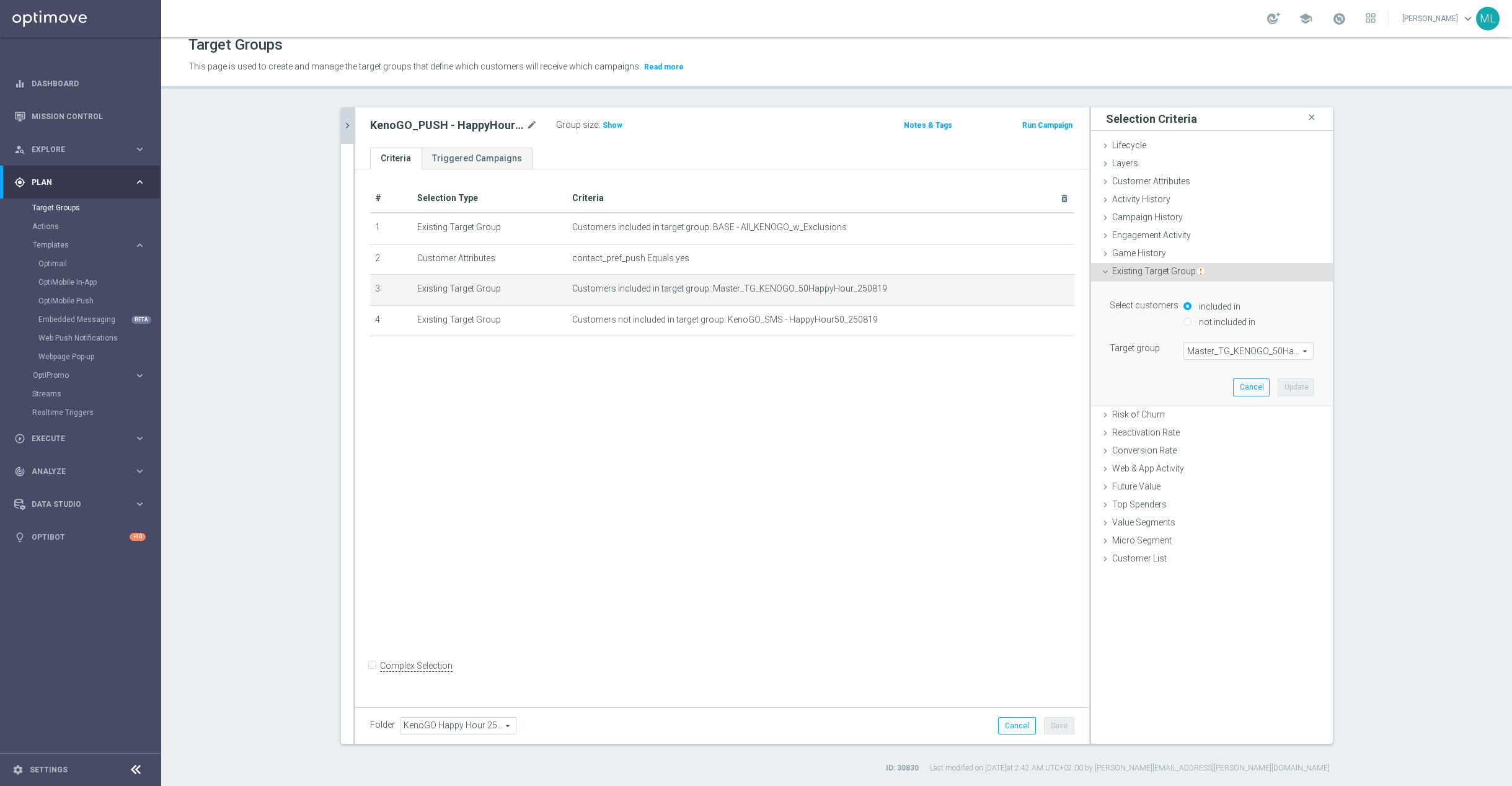
drag, startPoint x: 1231, startPoint y: 350, endPoint x: 1216, endPoint y: 350, distance: 15.0
click at [1231, 350] on span "Master_TG_KENOGO_50HappyHour_250819" at bounding box center [1249, 351] width 129 height 16
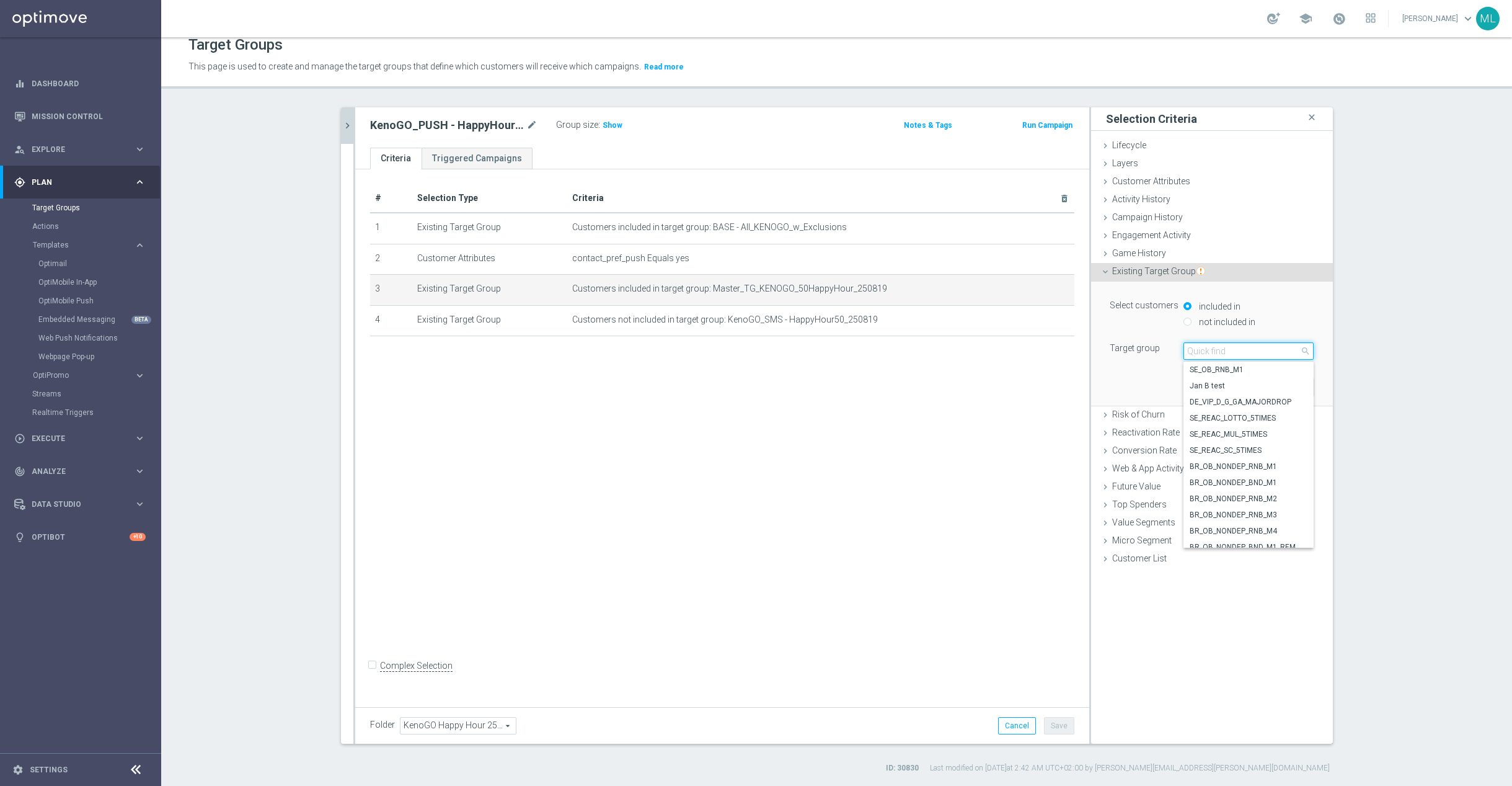
click at [1207, 351] on input "search" at bounding box center [1248, 350] width 130 height 17
type input "250829"
click at [1252, 371] on span "Master_TG_KENOGO_50HappyHour_250829" at bounding box center [1248, 369] width 117 height 10
type input "Master_TG_KENOGO_50HappyHour_250829"
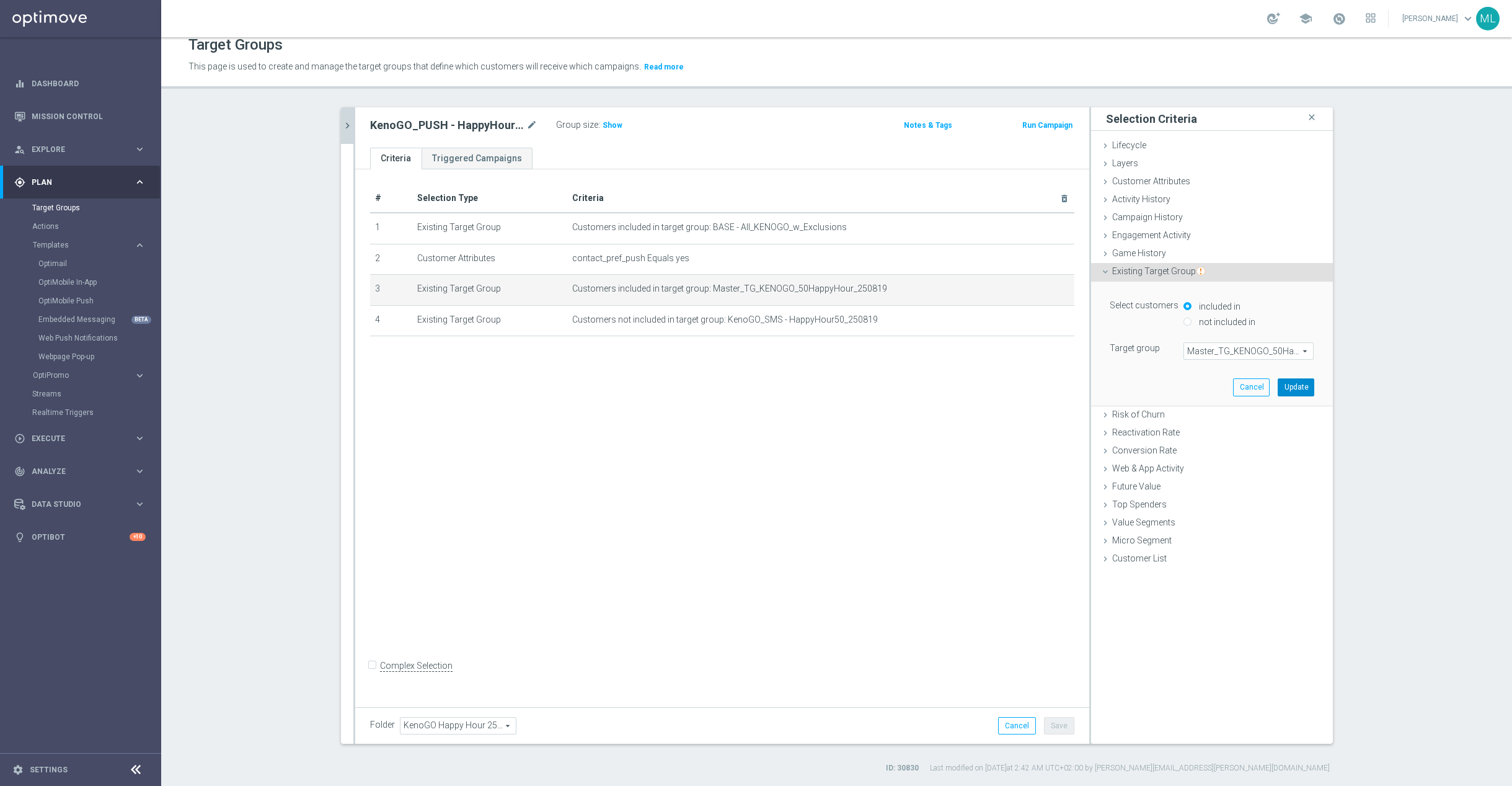
click at [1299, 385] on button "Update" at bounding box center [1295, 386] width 37 height 17
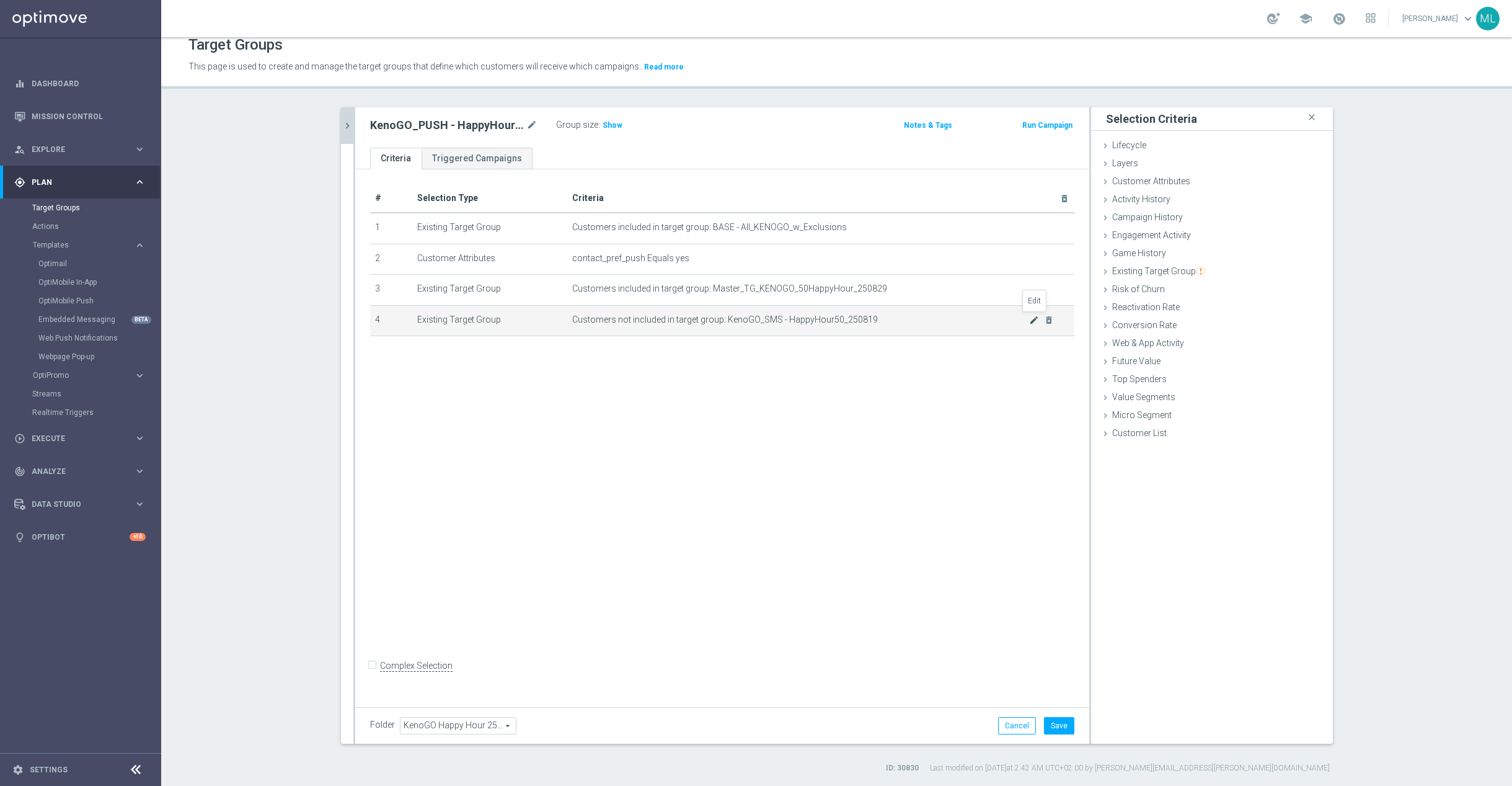
click at [1034, 319] on icon "mode_edit" at bounding box center [1034, 320] width 10 height 10
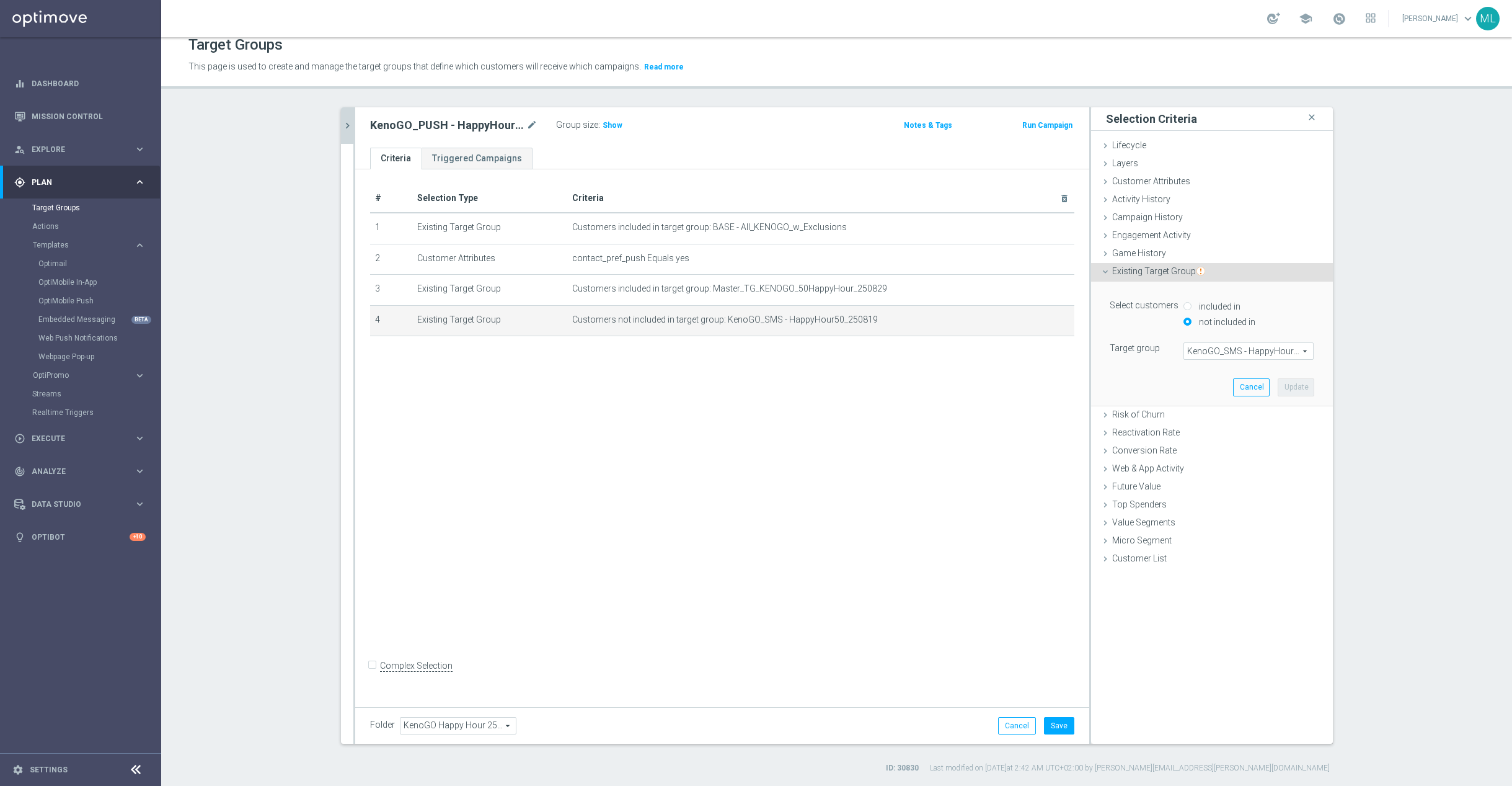
click at [1222, 355] on span "KenoGO_SMS - HappyHour50_250819" at bounding box center [1249, 351] width 129 height 16
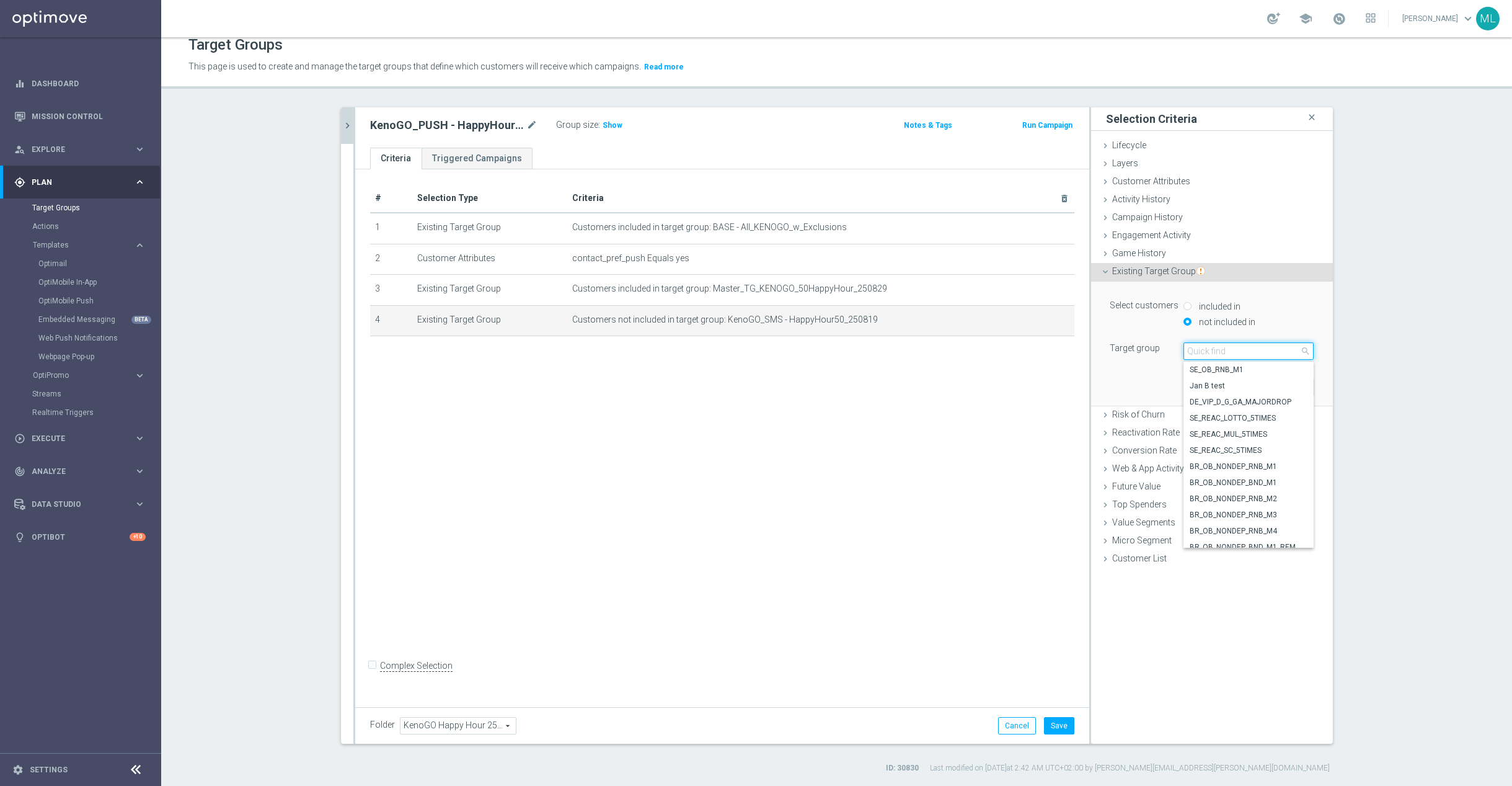
click at [1207, 348] on input "search" at bounding box center [1248, 350] width 130 height 17
type input "250829"
click at [1271, 480] on label "KenoGO_SMS - HappyHour50_250829" at bounding box center [1248, 475] width 130 height 16
type input "KenoGO_SMS - HappyHour50_250829"
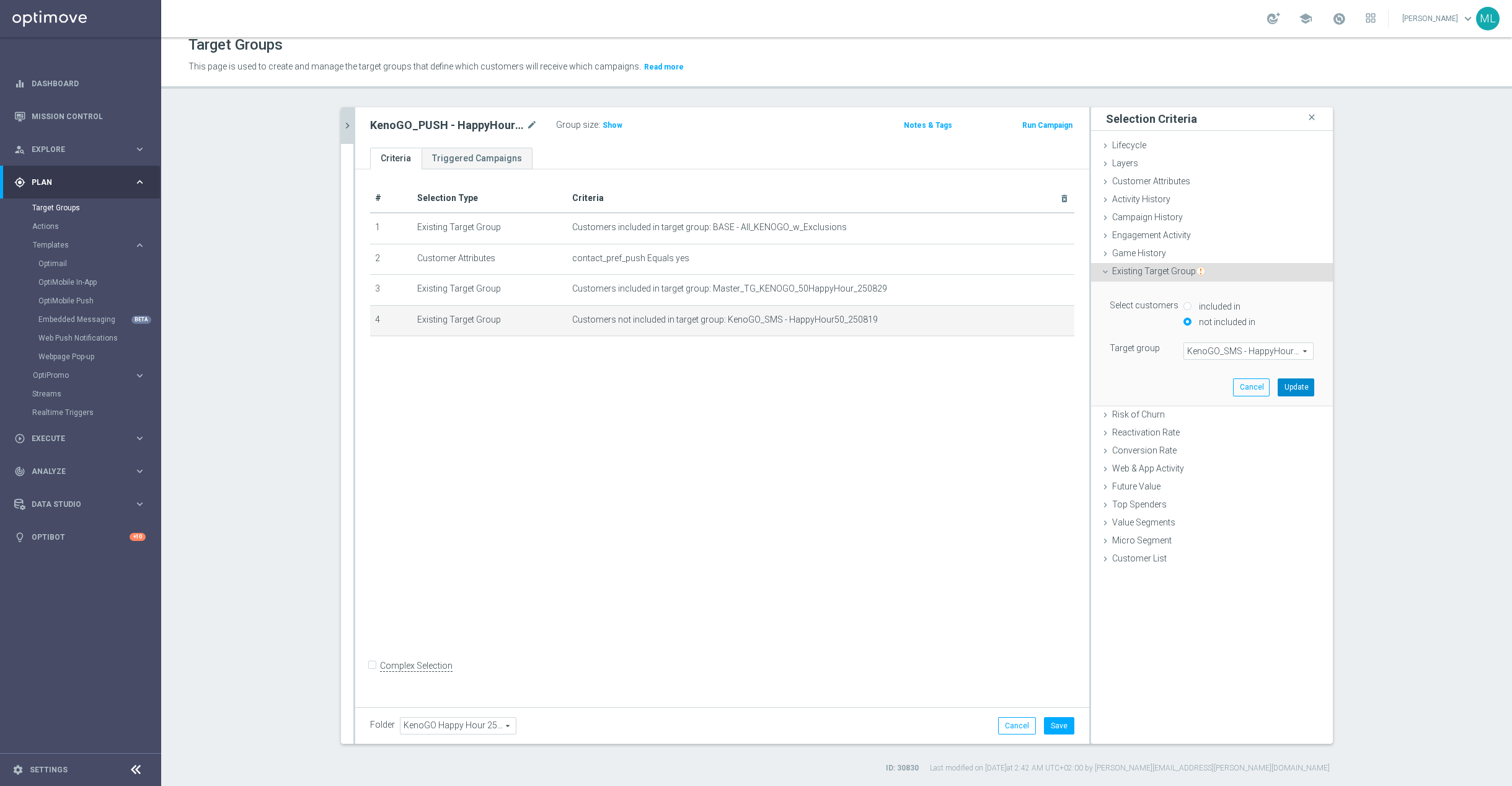
click at [1295, 387] on button "Update" at bounding box center [1295, 386] width 37 height 17
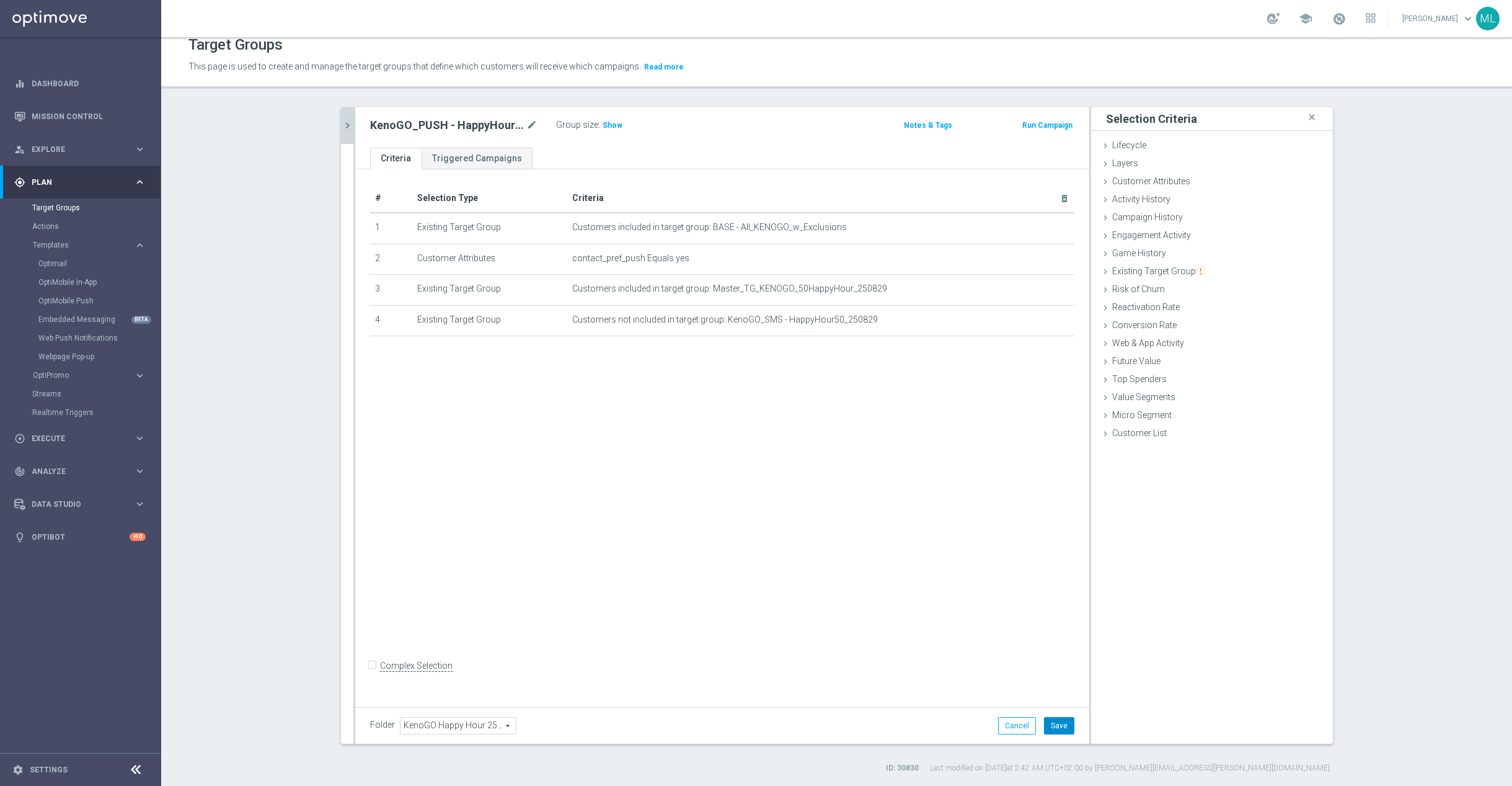
click at [1060, 721] on button "Save" at bounding box center [1059, 725] width 30 height 17
click at [349, 126] on icon "chevron_right" at bounding box center [347, 125] width 12 height 12
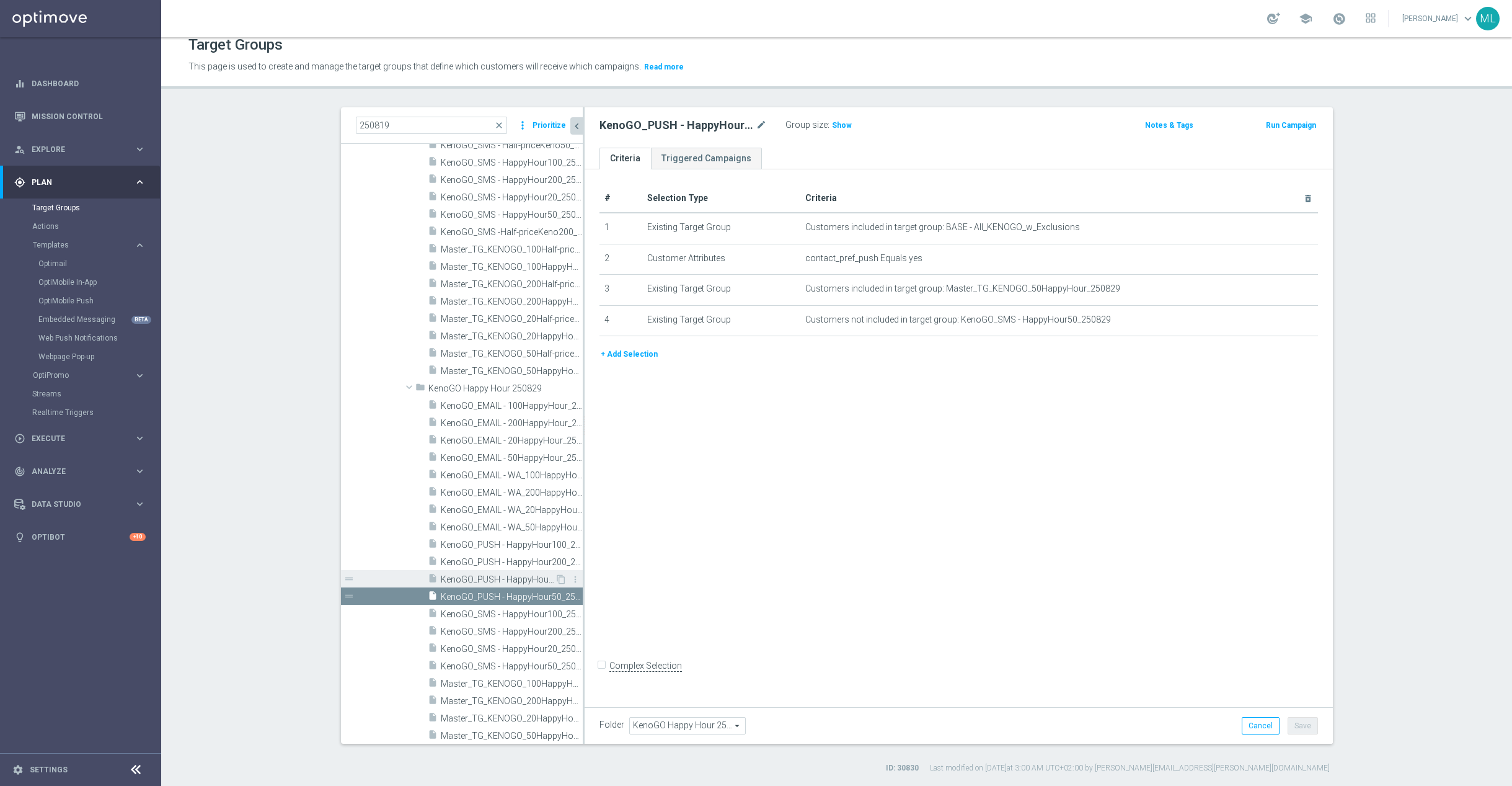
click at [528, 577] on span "KenoGO_PUSH - HappyHour20_250829" at bounding box center [497, 580] width 114 height 11
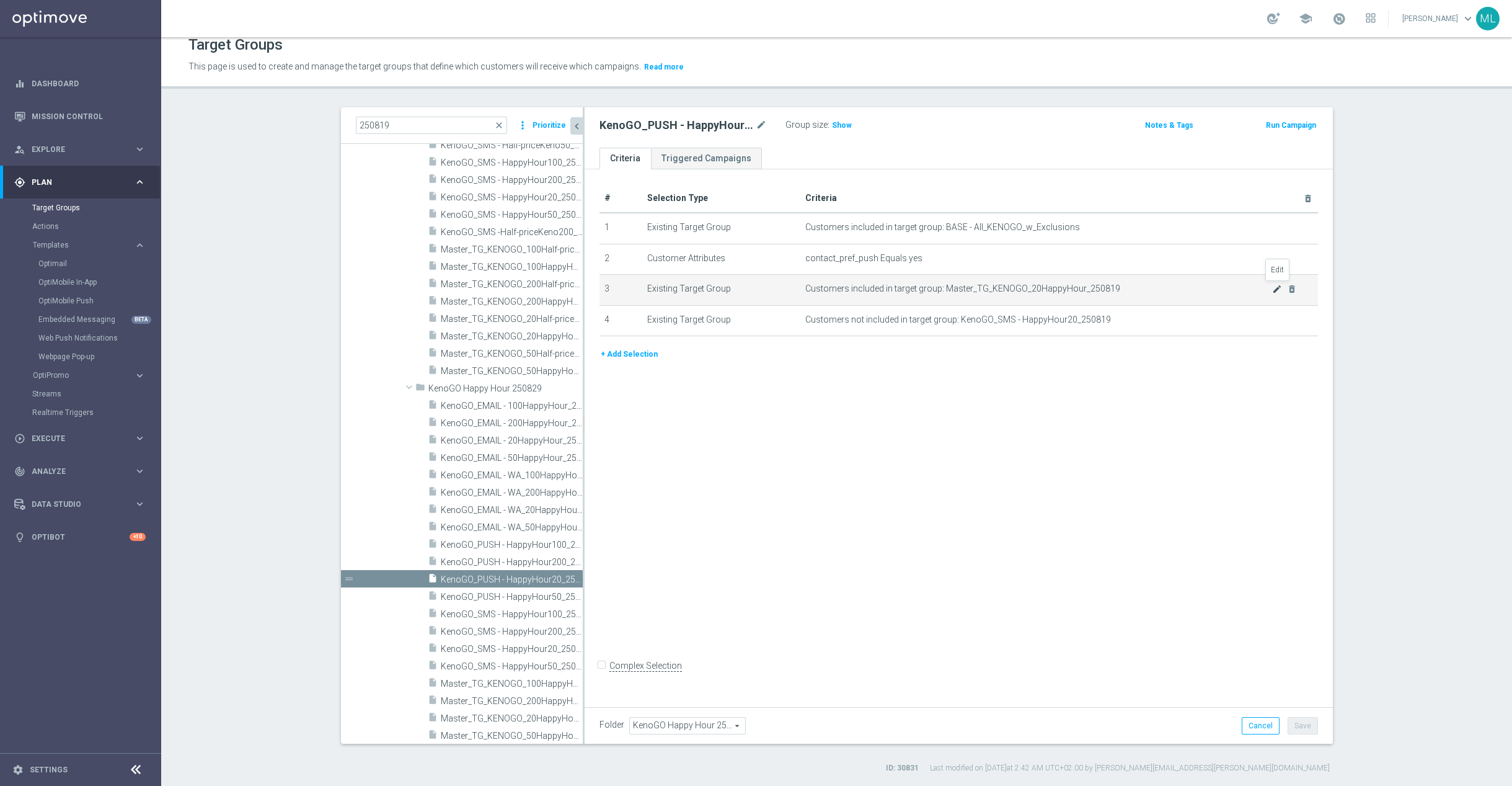
click at [1278, 289] on icon "mode_edit" at bounding box center [1276, 289] width 10 height 10
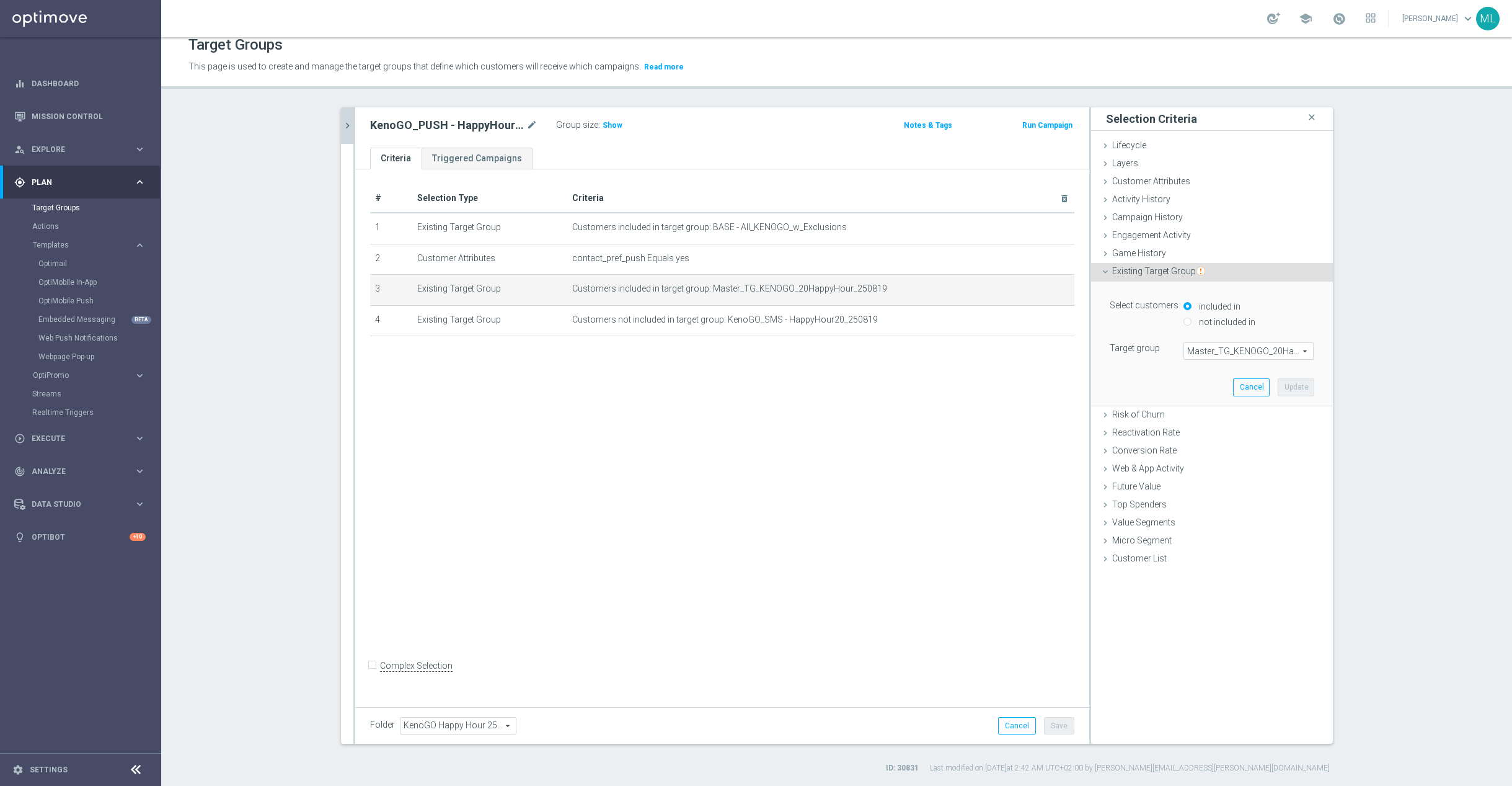
click at [1222, 348] on span "Master_TG_KENOGO_20HappyHour_250819" at bounding box center [1249, 351] width 129 height 16
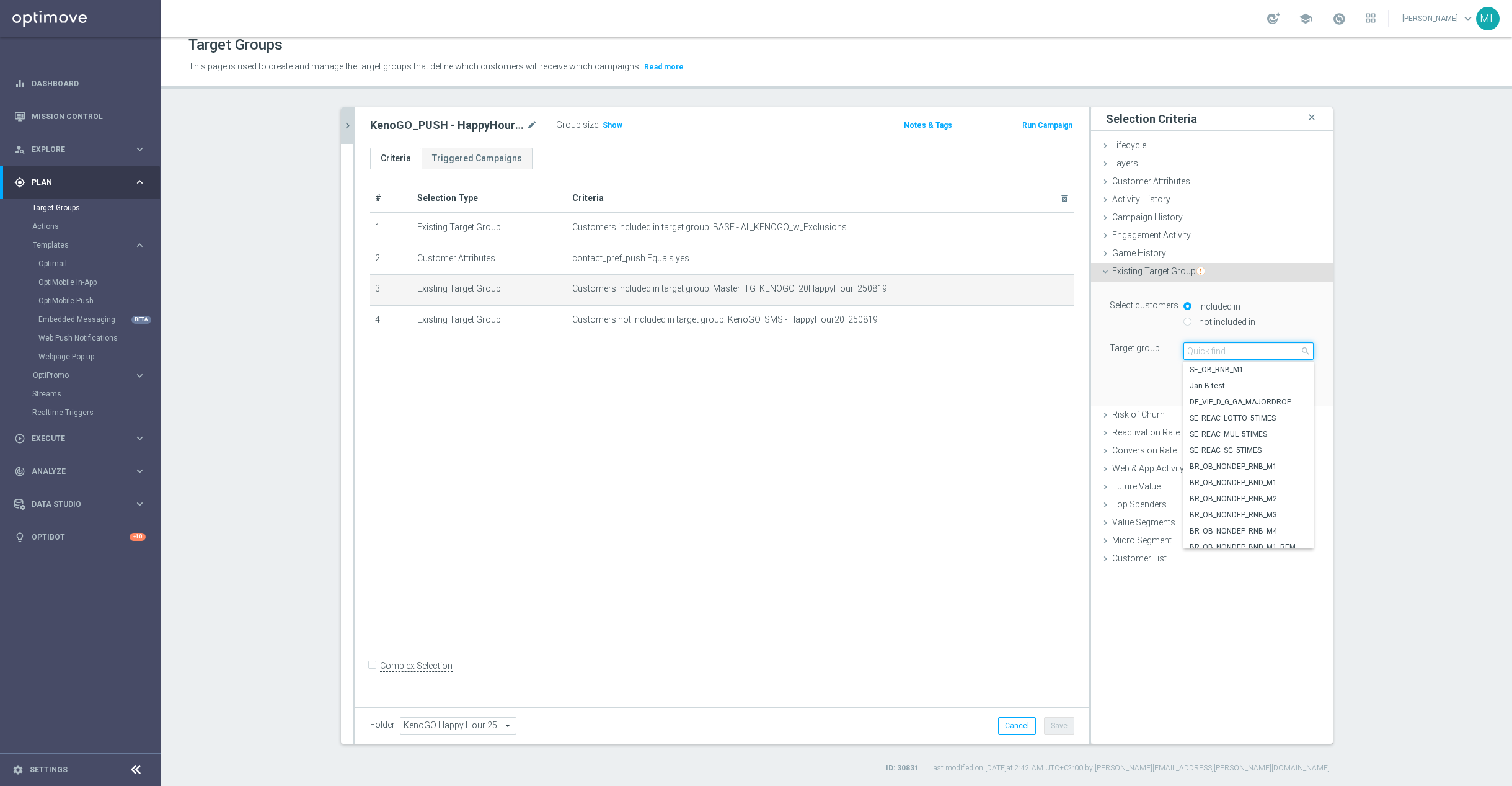
click at [1221, 353] on input "search" at bounding box center [1248, 350] width 130 height 17
type input "250829"
click at [1242, 388] on span "Master_TG_KENOGO_20HappyHour_250829" at bounding box center [1248, 385] width 117 height 10
type input "Master_TG_KENOGO_20HappyHour_250829"
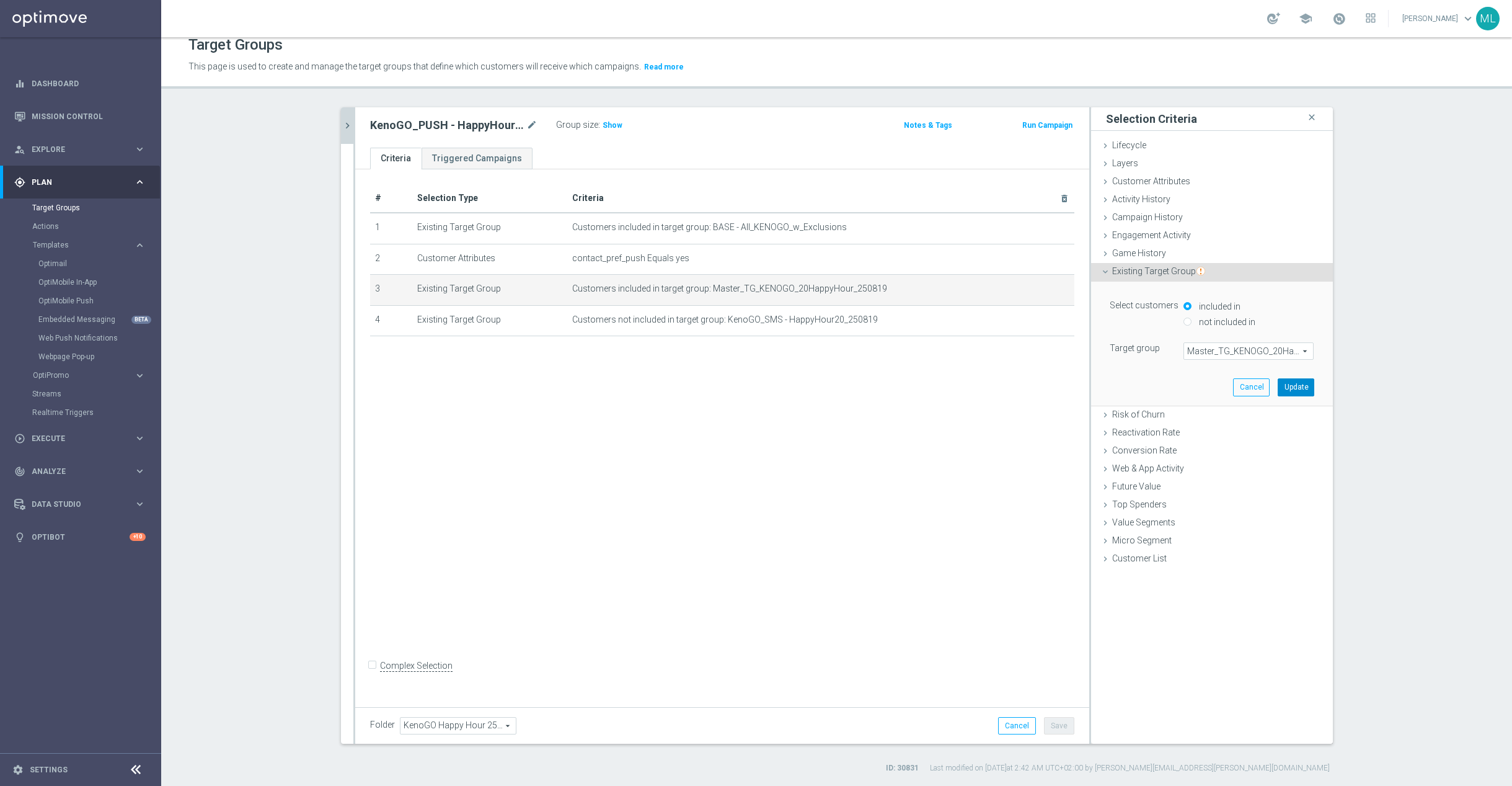
click at [1295, 386] on button "Update" at bounding box center [1295, 386] width 37 height 17
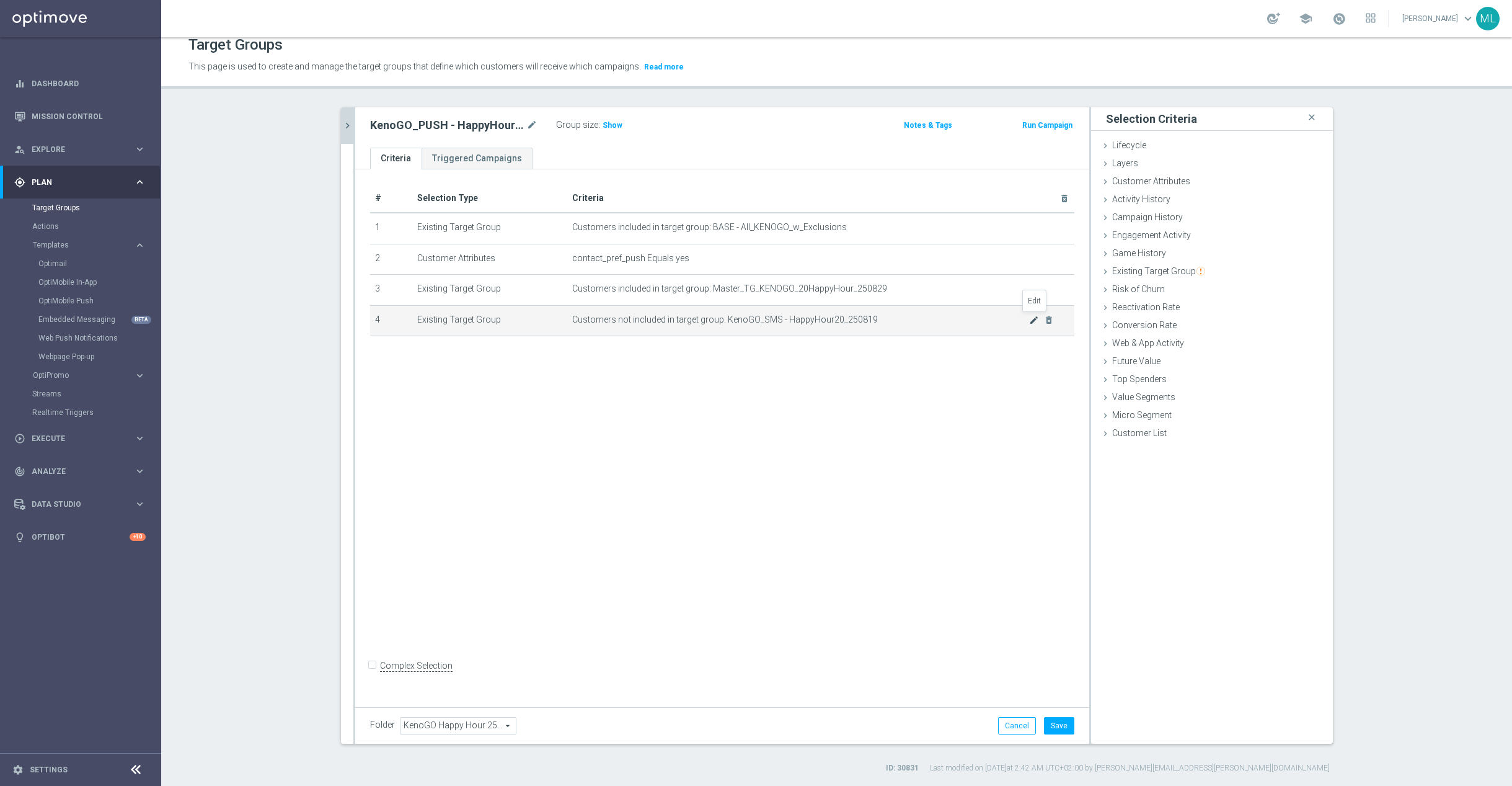
click at [1034, 321] on icon "mode_edit" at bounding box center [1034, 320] width 10 height 10
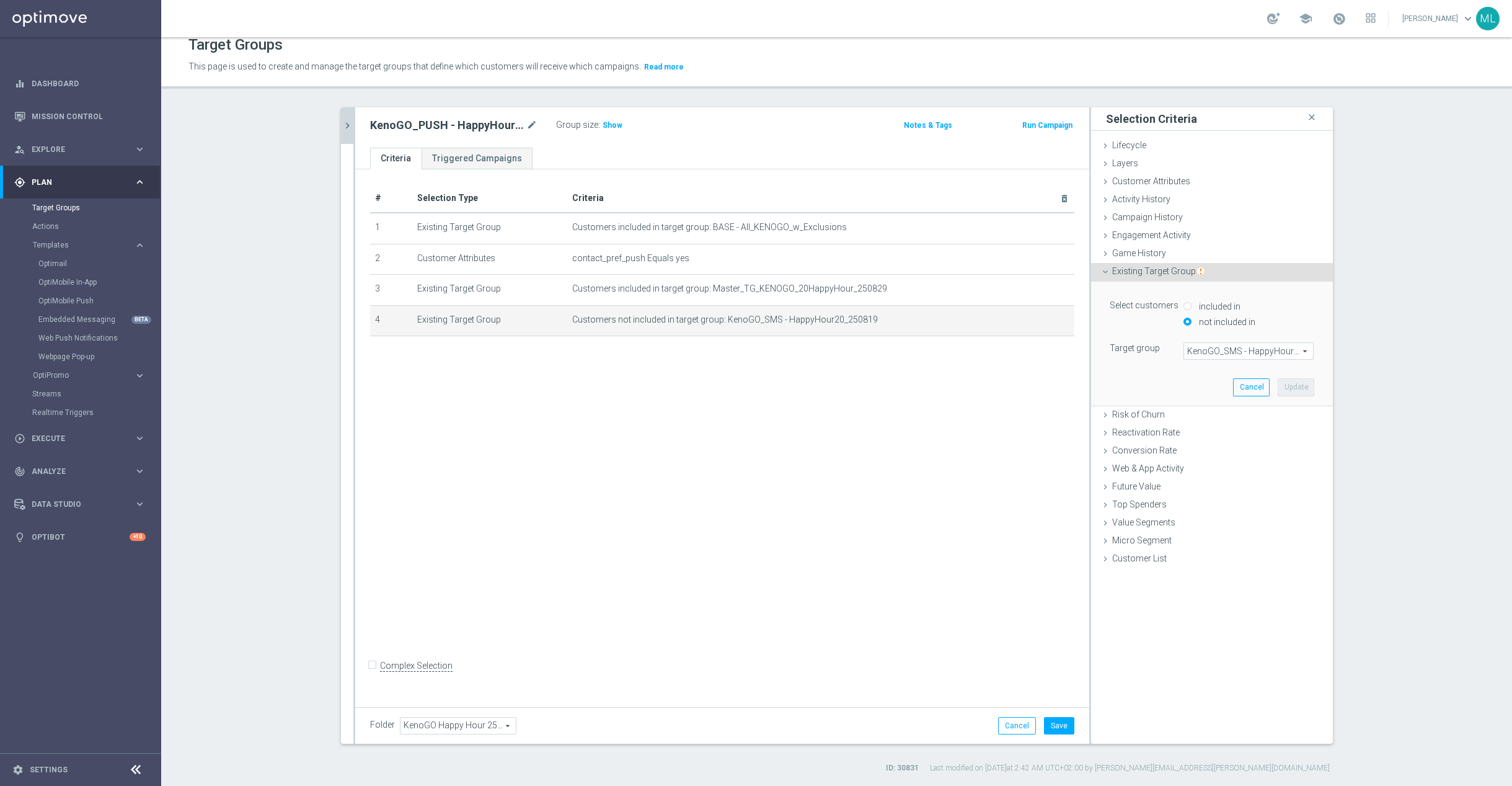
drag, startPoint x: 1208, startPoint y: 350, endPoint x: 1219, endPoint y: 352, distance: 11.2
click at [1208, 350] on span "KenoGO_SMS - HappyHour20_250819" at bounding box center [1249, 351] width 129 height 16
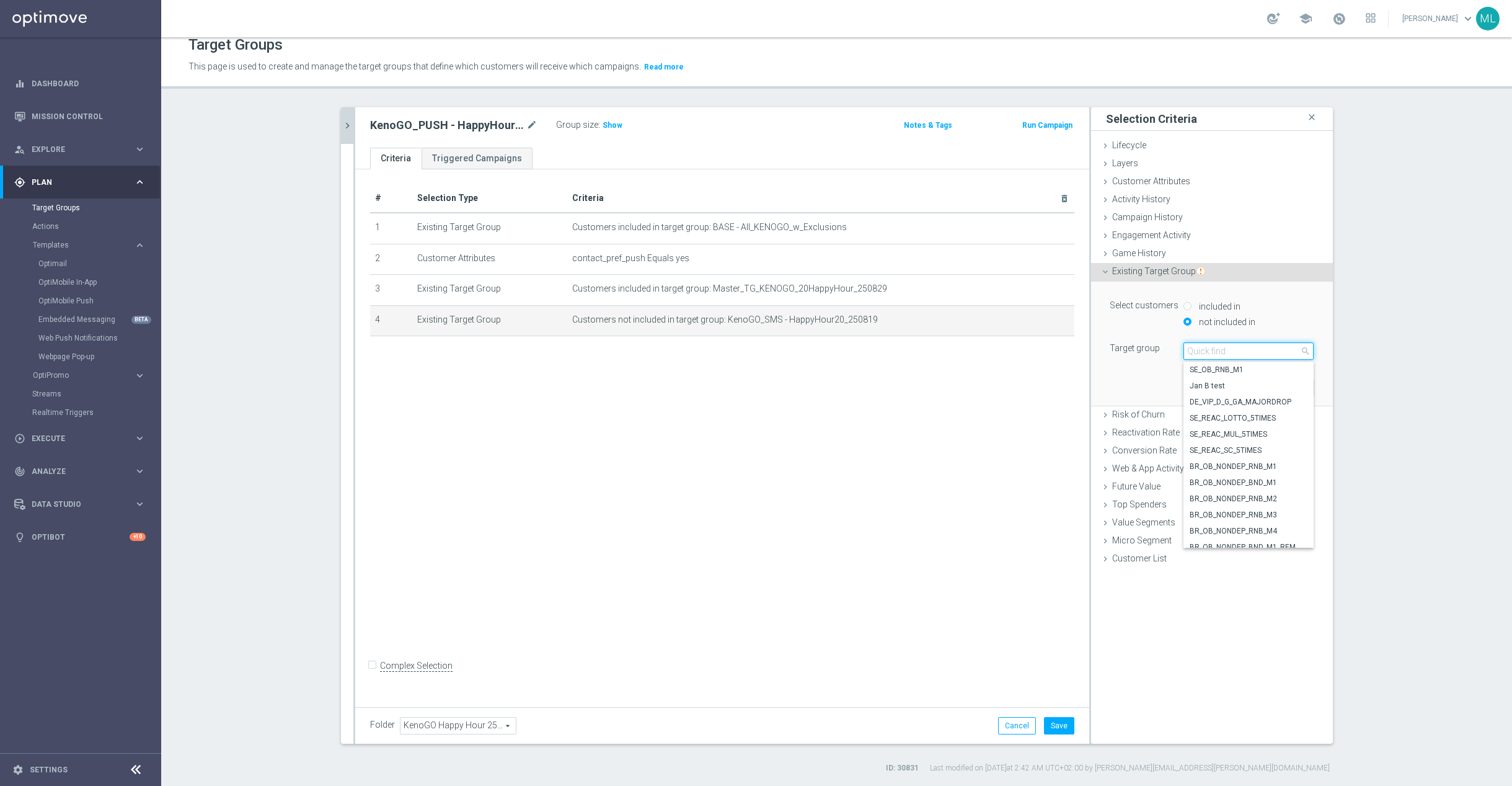
click at [1221, 351] on input "search" at bounding box center [1248, 350] width 130 height 17
type input "250829"
click at [1283, 490] on span "KenoGO_SMS - HappyHour20_250829" at bounding box center [1248, 491] width 117 height 10
type input "KenoGO_SMS - HappyHour20_250829"
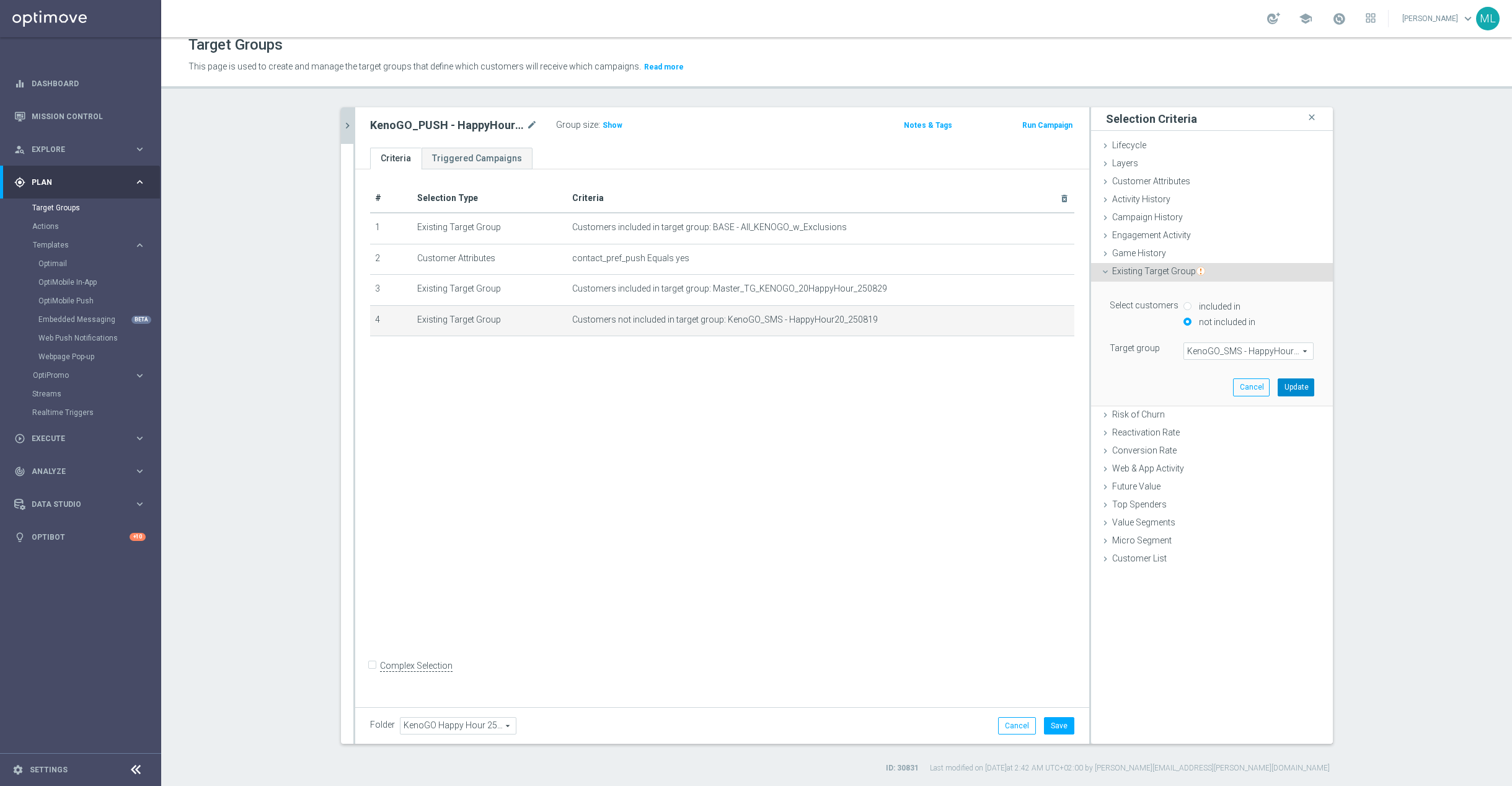
click at [1295, 389] on button "Update" at bounding box center [1295, 386] width 37 height 17
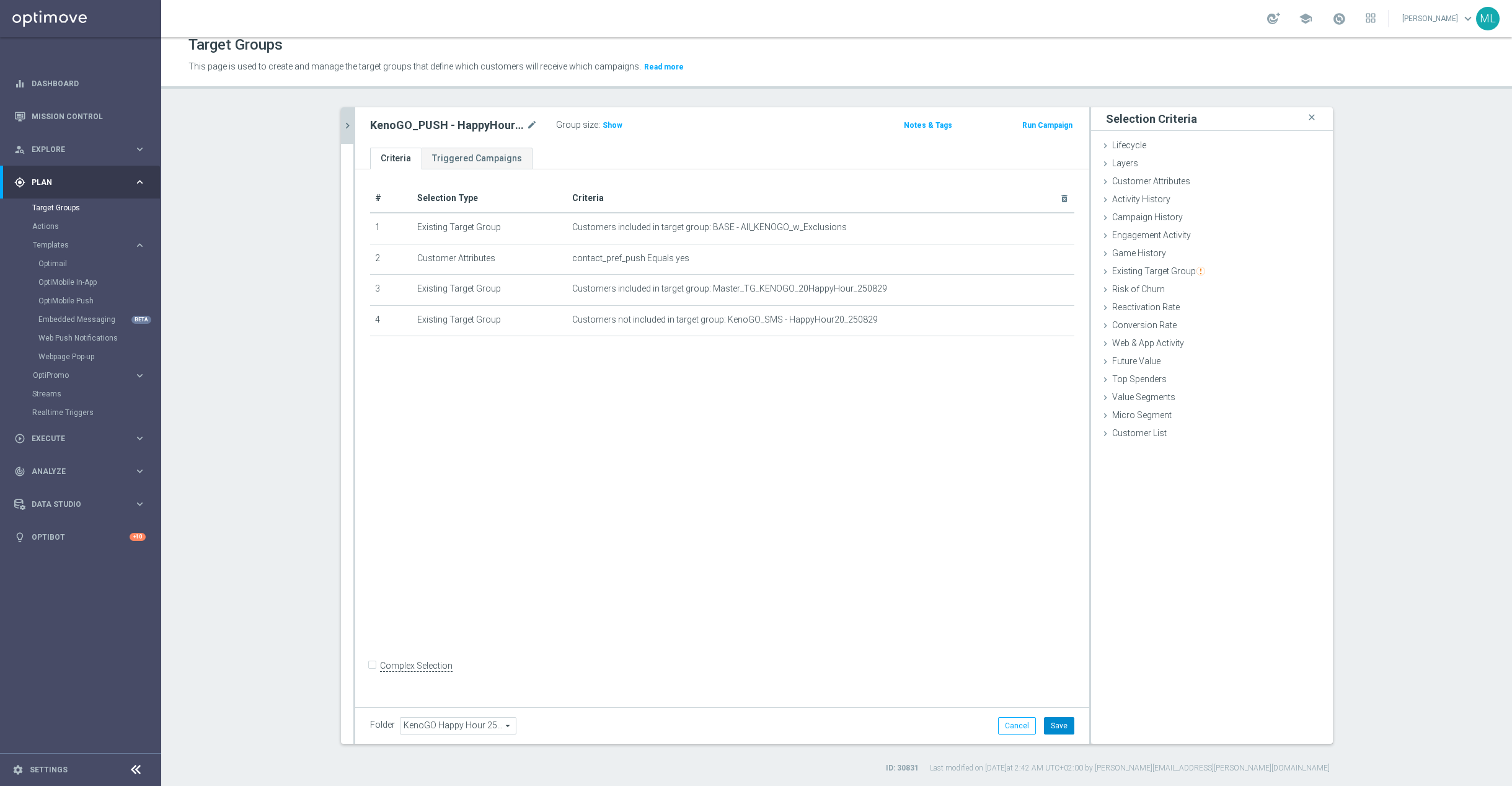
click at [1061, 721] on button "Save" at bounding box center [1059, 725] width 30 height 17
click at [351, 125] on icon "chevron_right" at bounding box center [347, 125] width 12 height 12
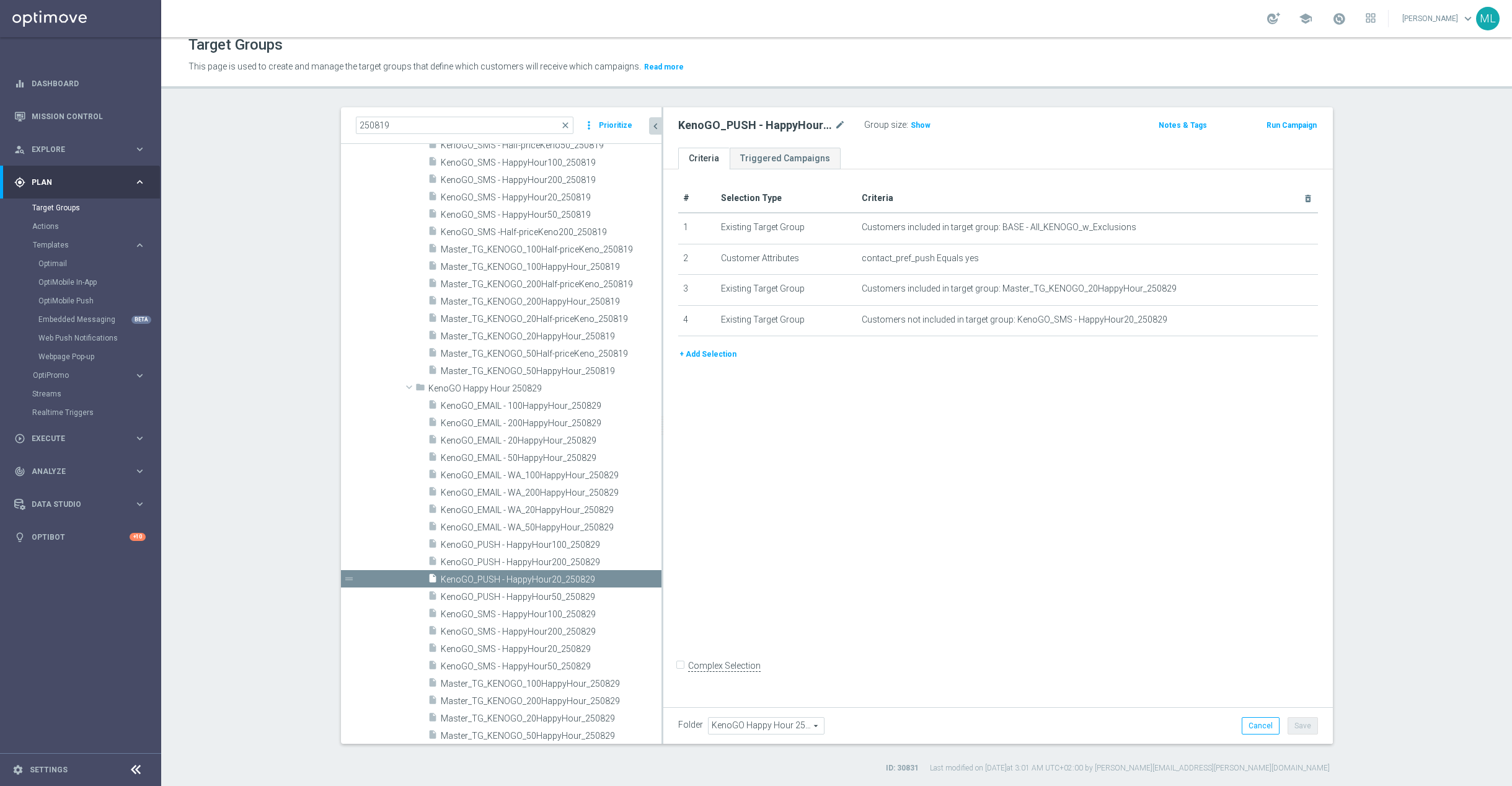
drag, startPoint x: 582, startPoint y: 373, endPoint x: 661, endPoint y: 376, distance: 79.1
click at [661, 376] on as-split "250819 close more_vert Prioritize Customer Target Groups library_add create_new…" at bounding box center [837, 426] width 992 height 636
click at [563, 588] on div "insert_drive_file KenoGO_PUSH - HappyHour50_250829" at bounding box center [529, 595] width 204 height 17
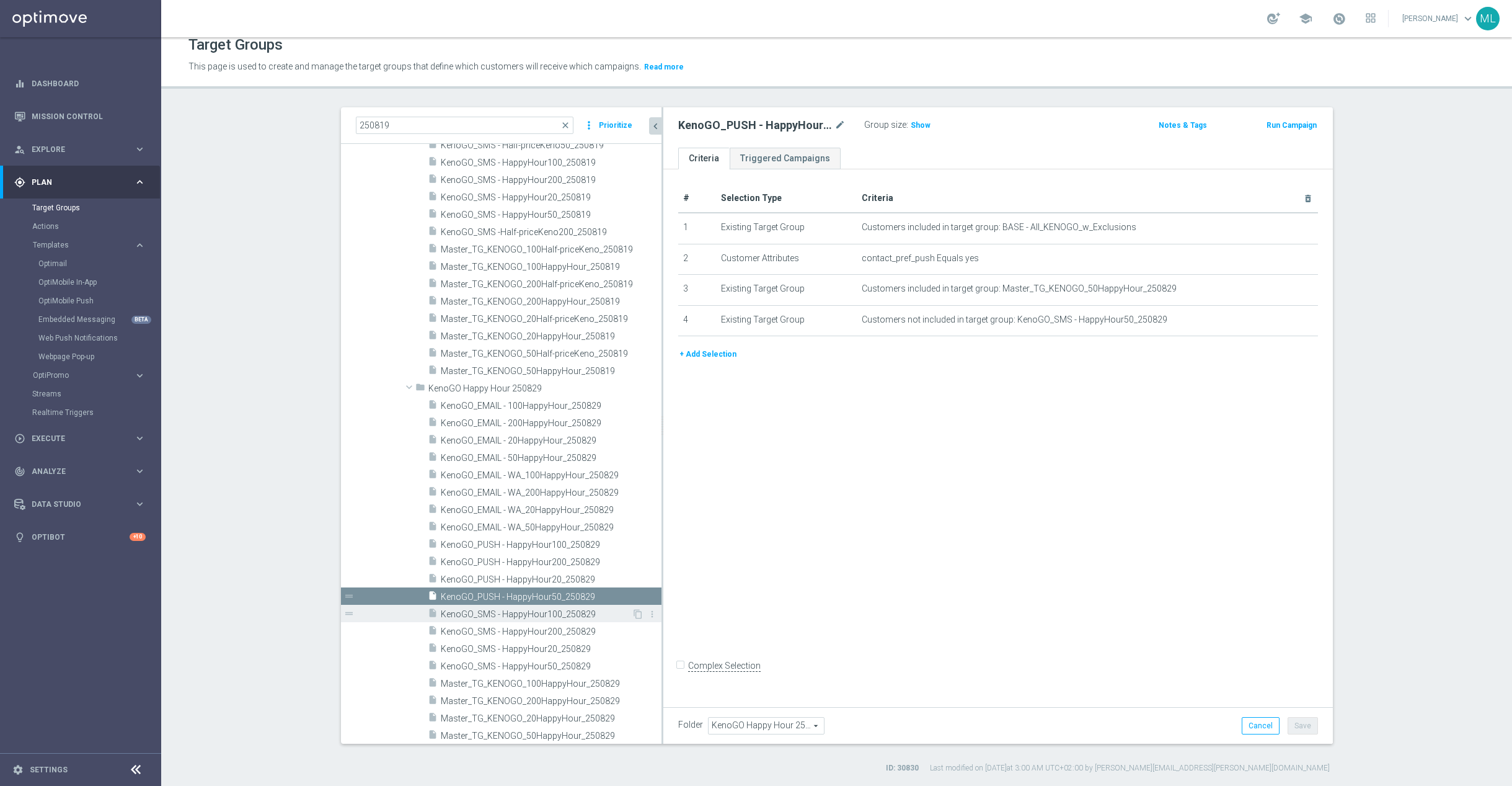
click at [568, 615] on span "KenoGO_SMS - HappyHour100_250829" at bounding box center [536, 615] width 191 height 11
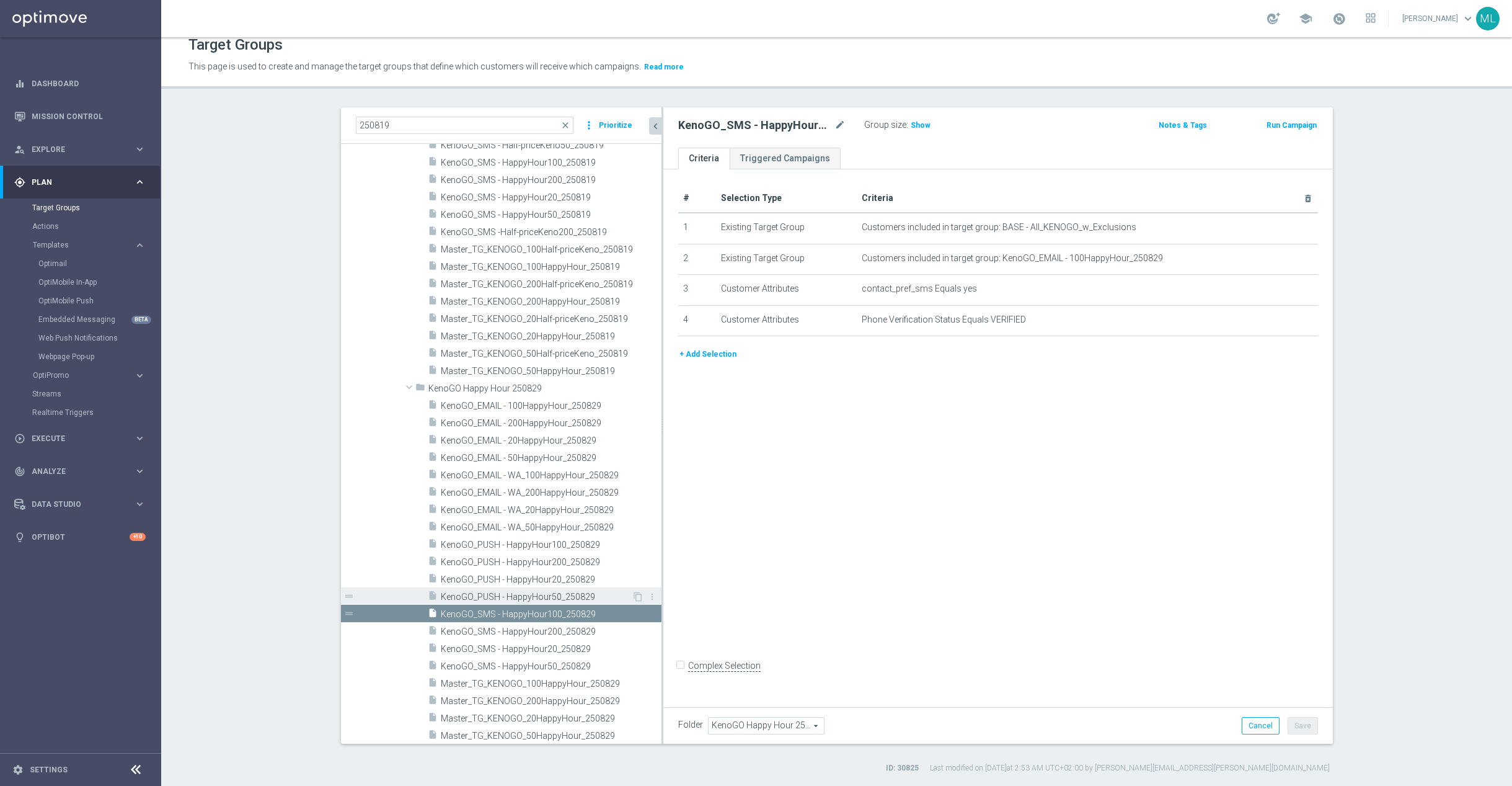
click at [561, 597] on span "KenoGO_PUSH - HappyHour50_250829" at bounding box center [536, 597] width 191 height 11
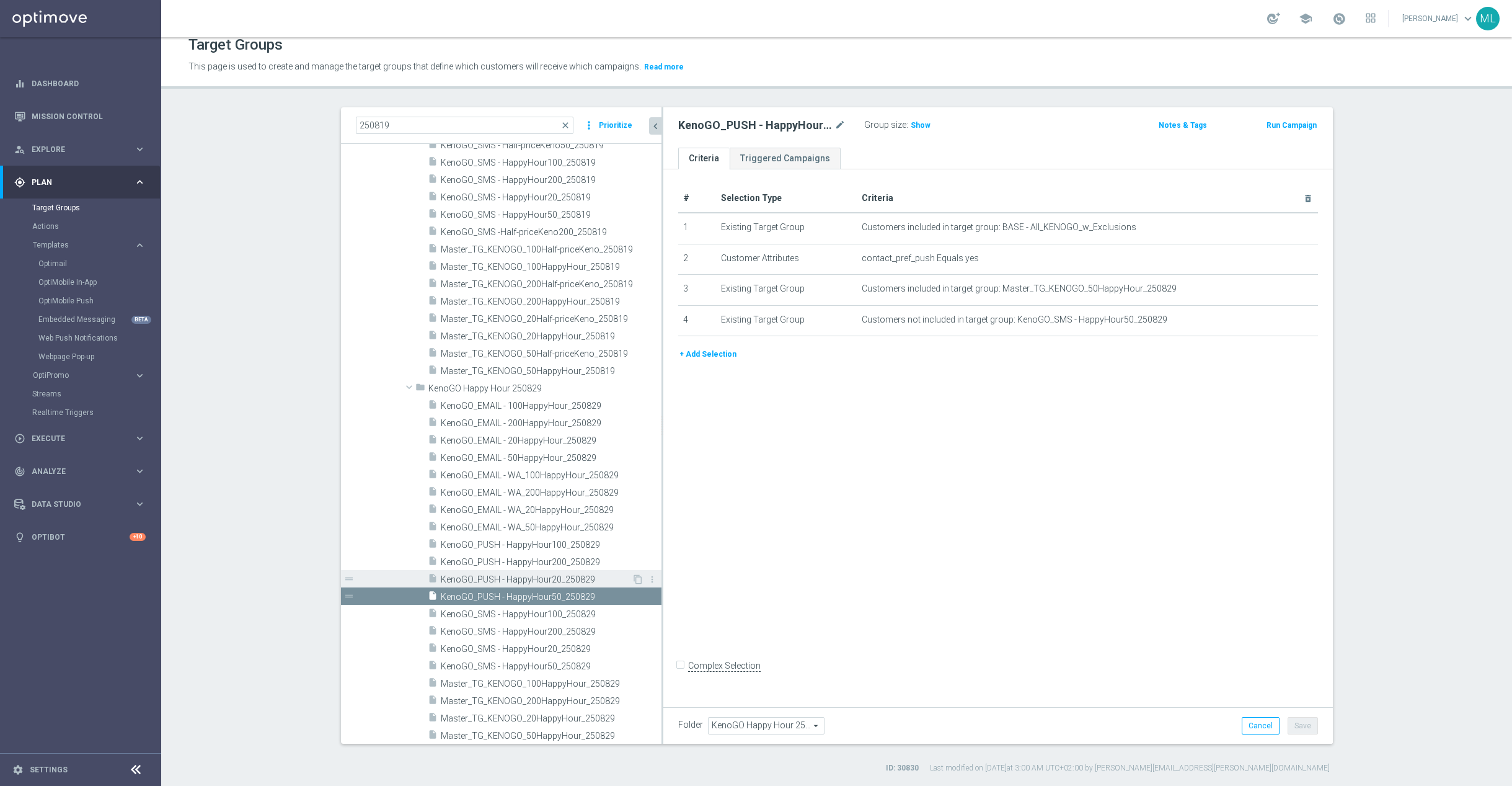
click at [569, 574] on span "KenoGO_PUSH - HappyHour20_250829" at bounding box center [536, 580] width 191 height 11
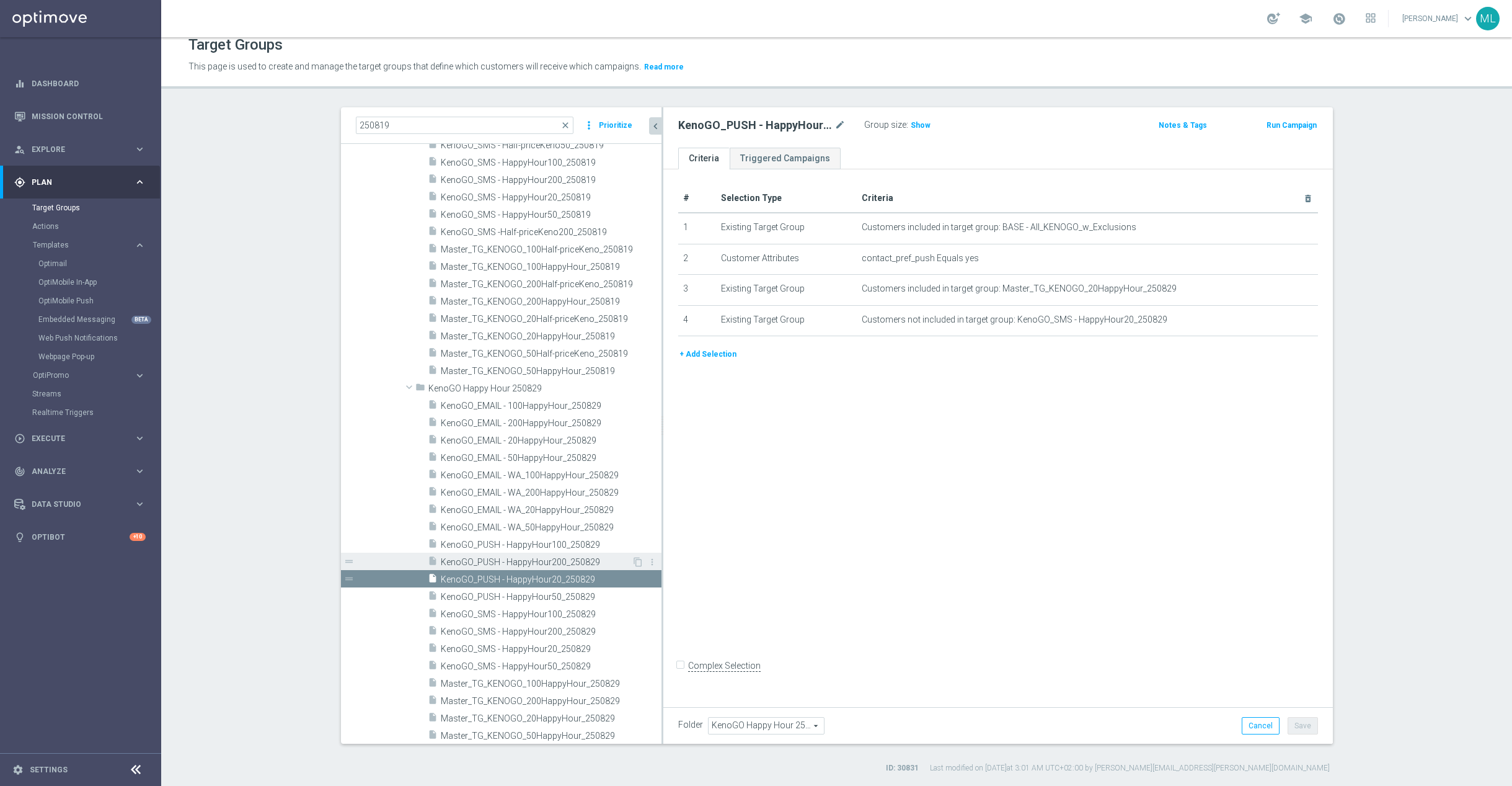
click at [567, 560] on span "KenoGO_PUSH - HappyHour200_250829" at bounding box center [536, 562] width 191 height 11
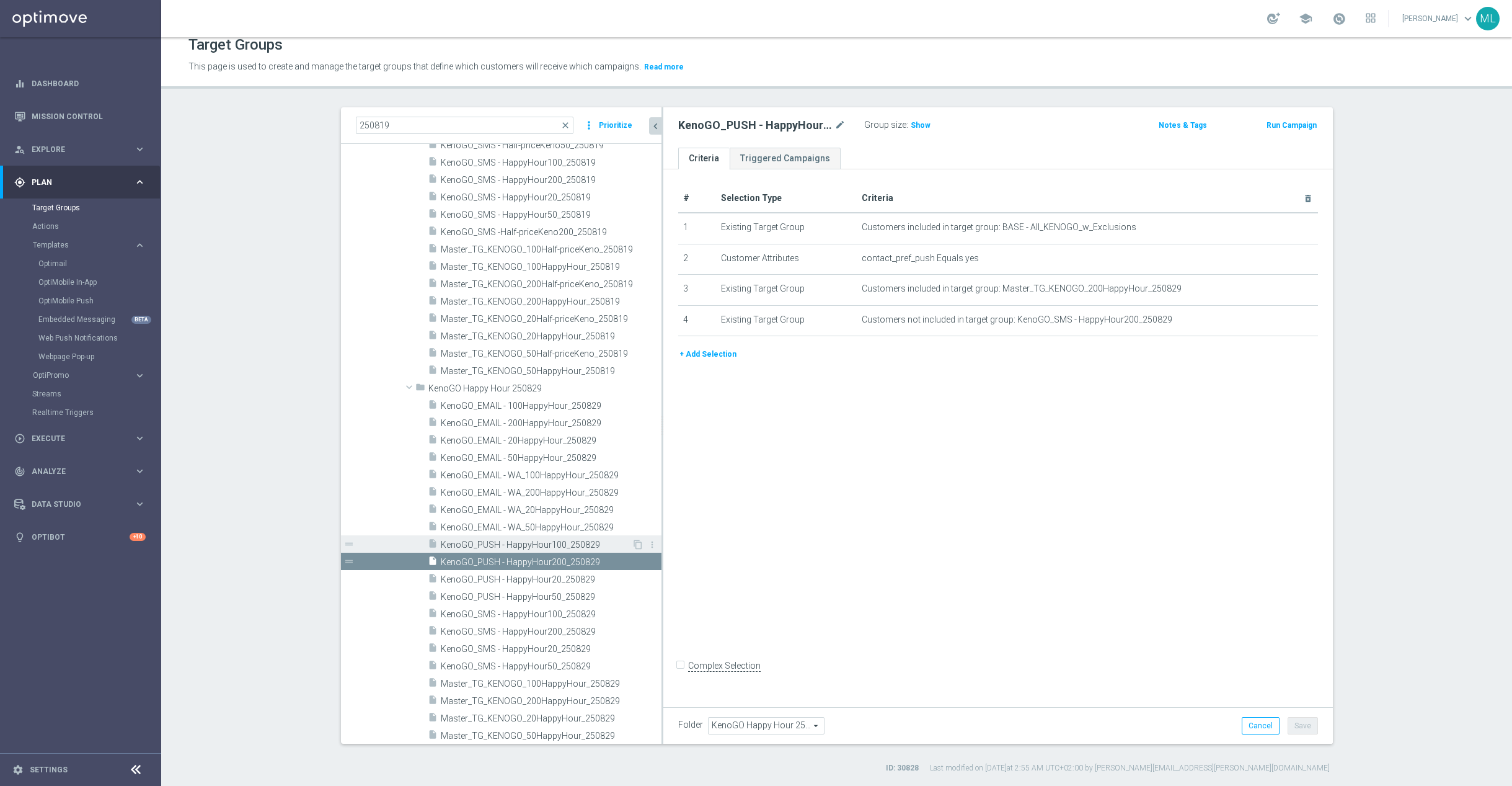
click at [558, 547] on span "KenoGO_PUSH - HappyHour100_250829" at bounding box center [536, 545] width 191 height 11
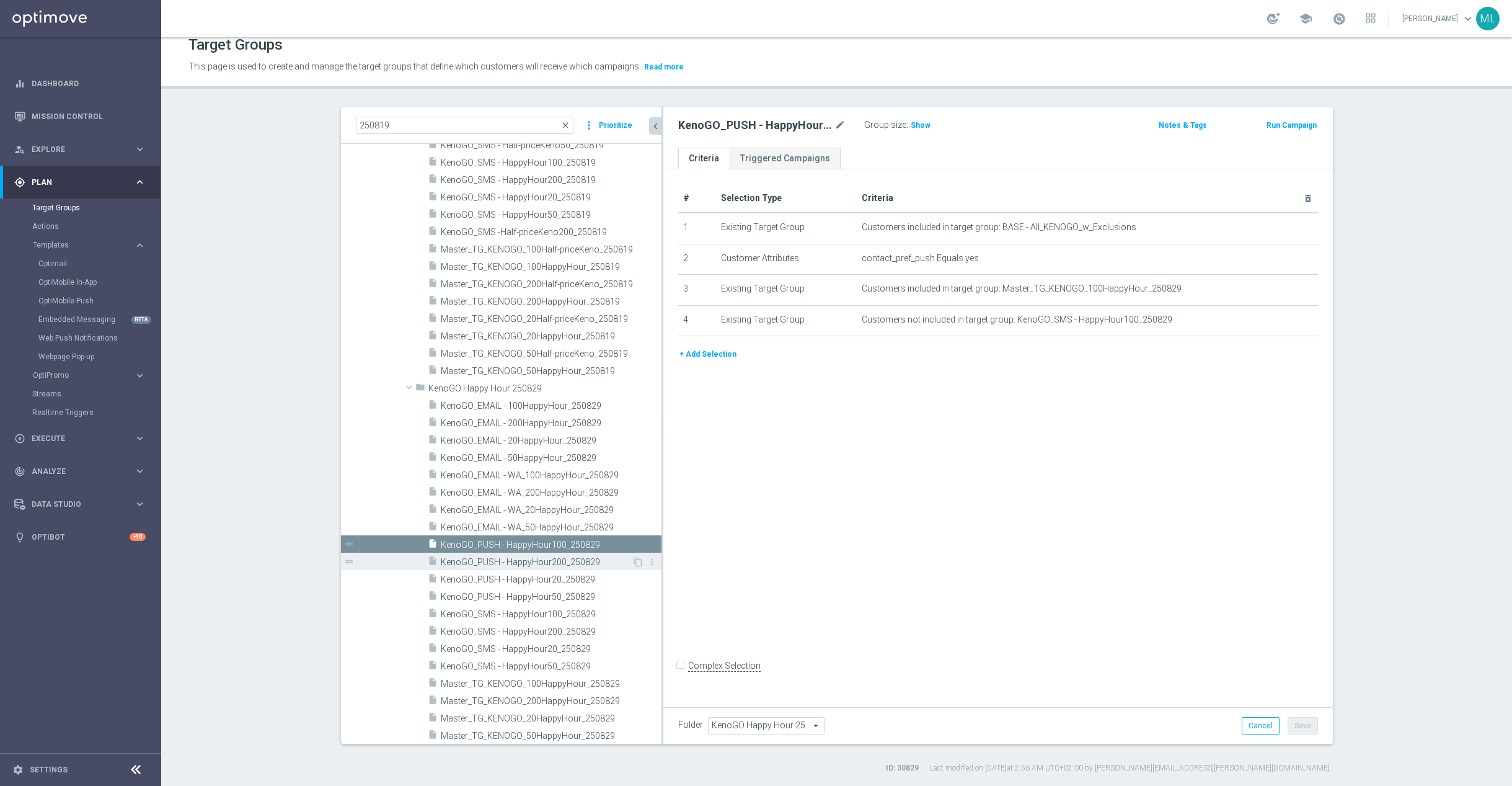
click at [535, 561] on span "KenoGO_PUSH - HappyHour200_250829" at bounding box center [536, 562] width 191 height 11
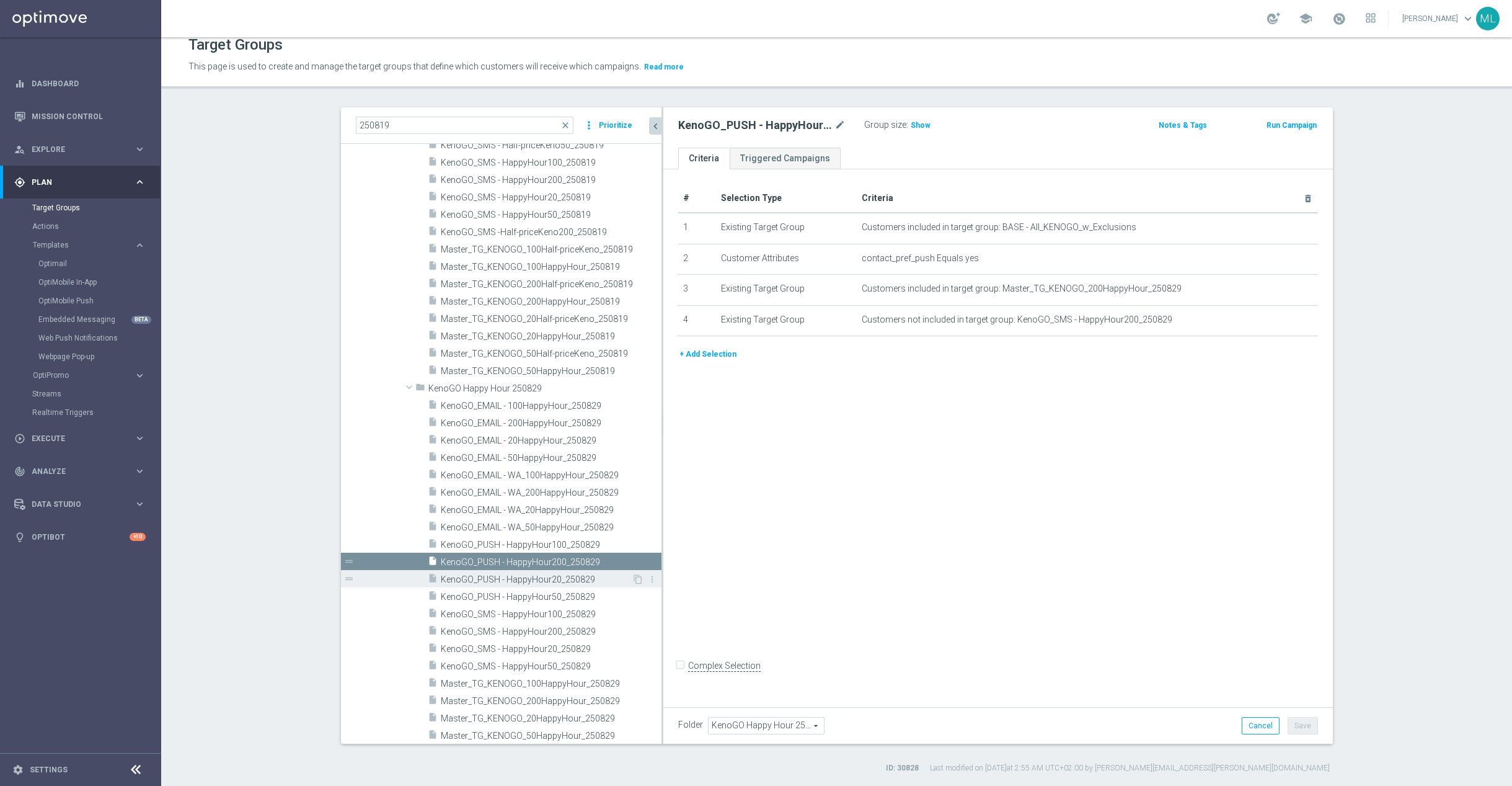
click at [535, 581] on span "KenoGO_PUSH - HappyHour20_250829" at bounding box center [536, 580] width 191 height 11
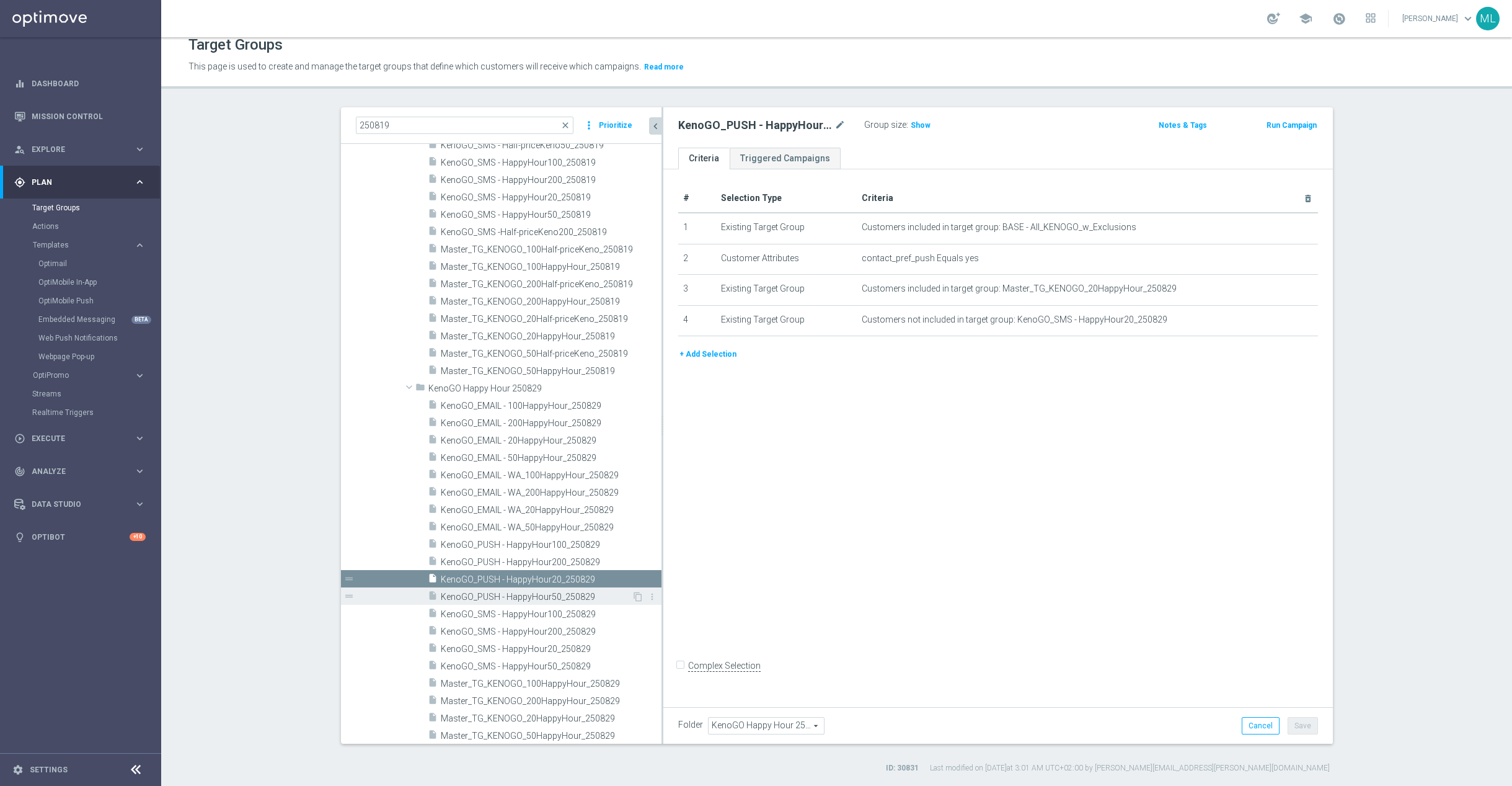
click at [528, 592] on span "KenoGO_PUSH - HappyHour50_250829" at bounding box center [536, 597] width 191 height 11
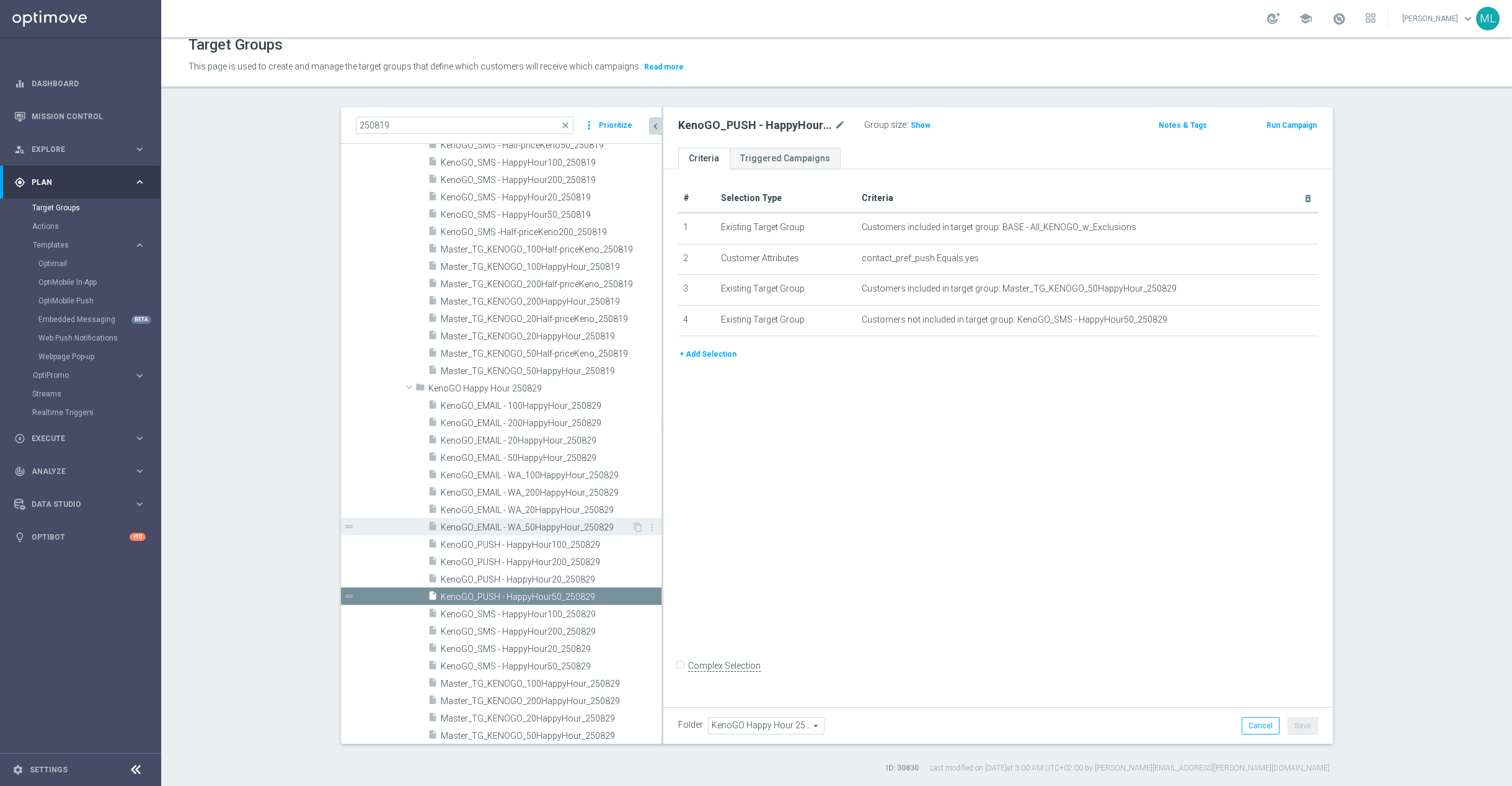
click at [545, 529] on span "KenoGO_EMAIL - WA_50HappyHour_250829" at bounding box center [536, 528] width 191 height 11
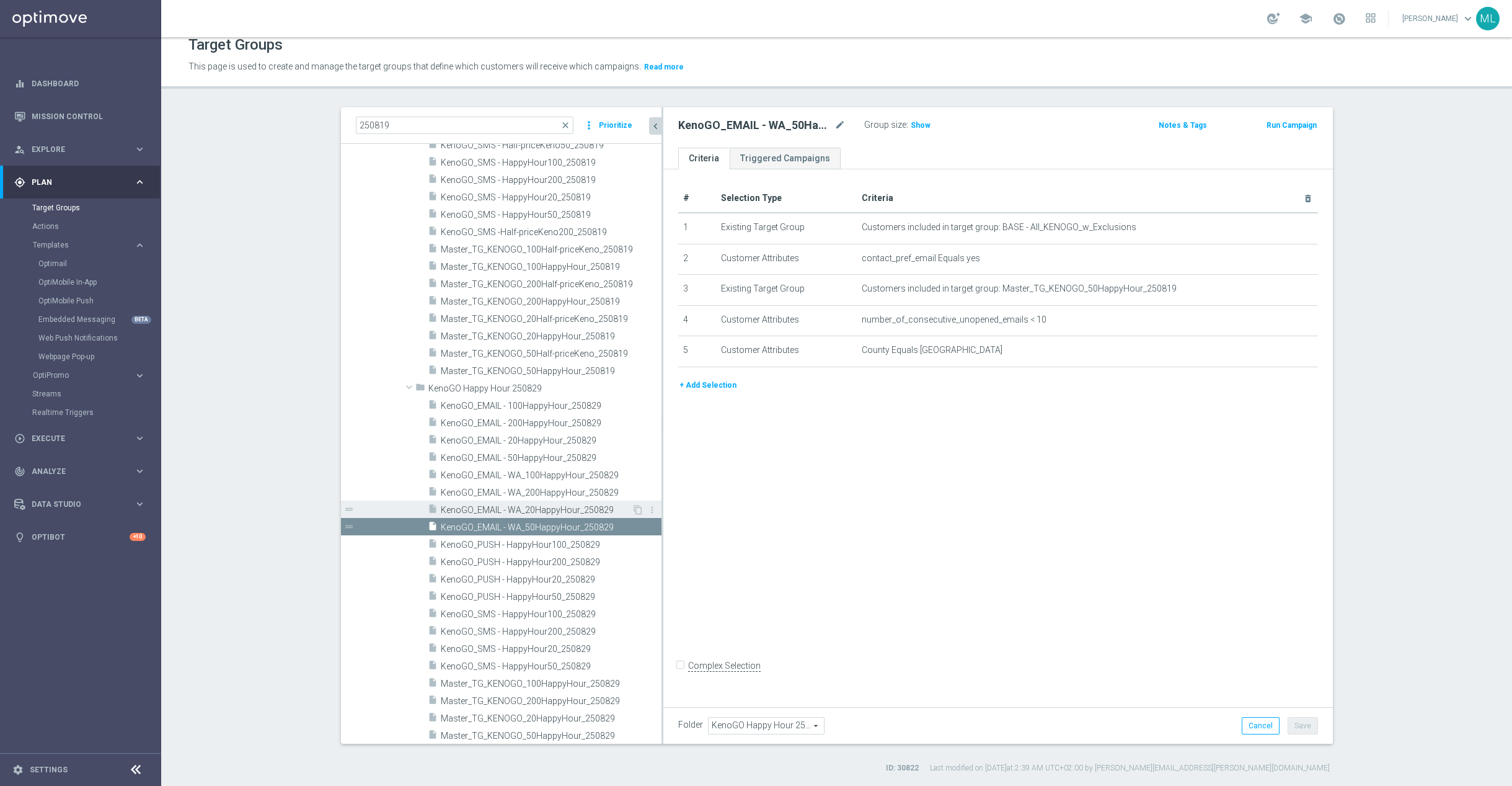
click at [536, 508] on span "KenoGO_EMAIL - WA_20HappyHour_250829" at bounding box center [536, 510] width 191 height 11
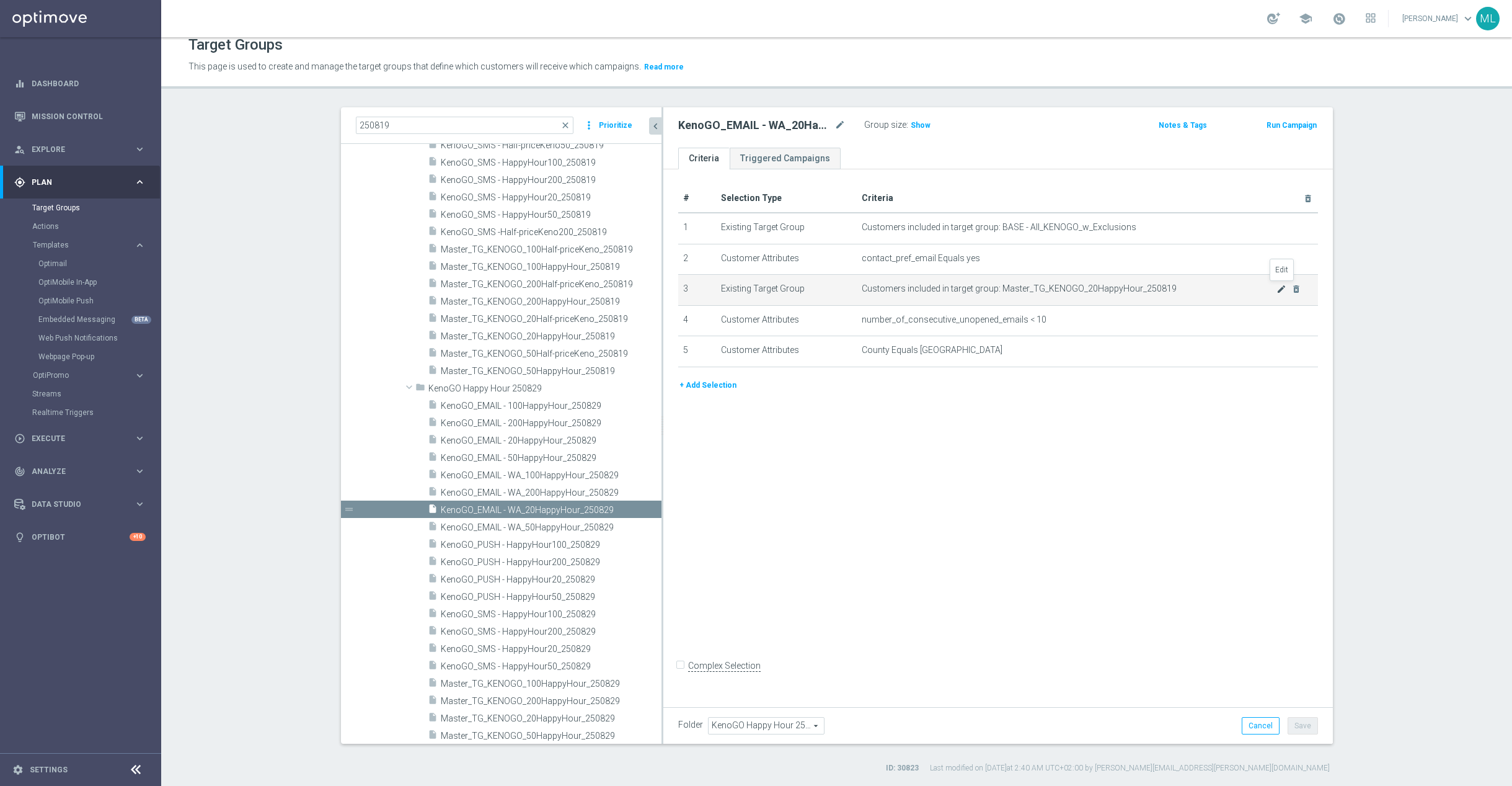
click at [1279, 289] on icon "mode_edit" at bounding box center [1281, 289] width 10 height 10
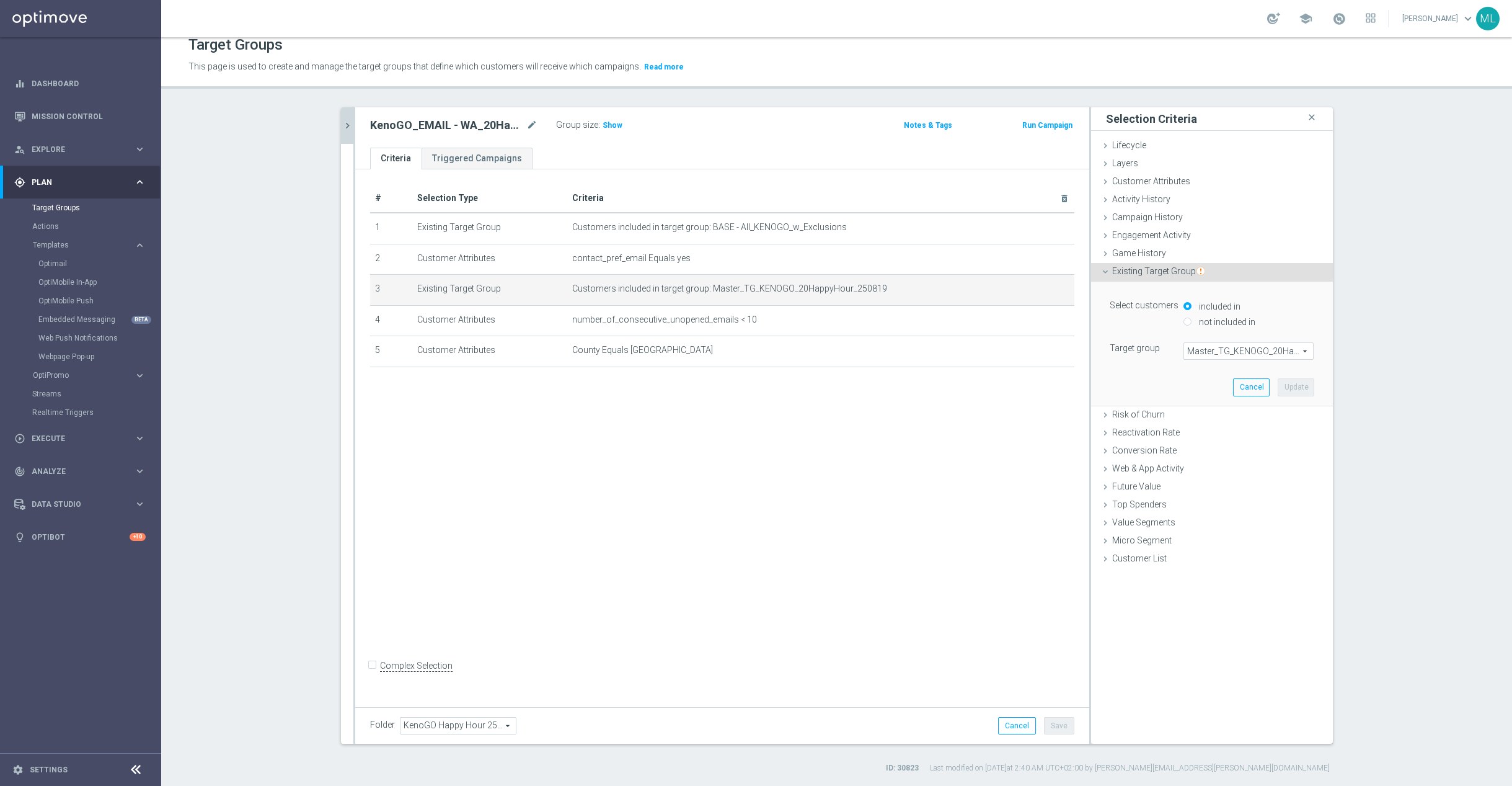
click at [1231, 348] on span "Master_TG_KENOGO_20HappyHour_250819" at bounding box center [1249, 351] width 129 height 16
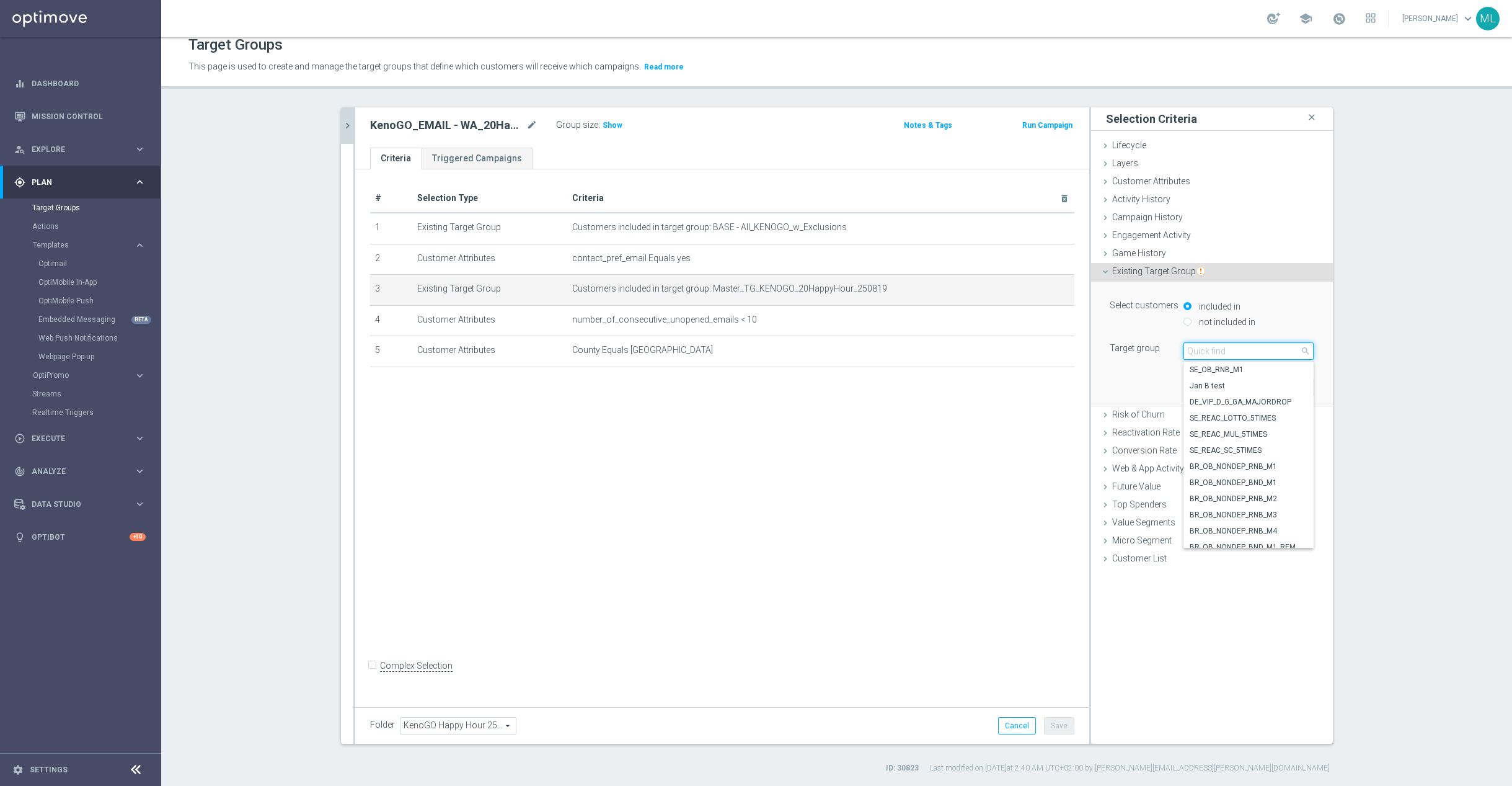
click at [1233, 348] on input "search" at bounding box center [1248, 350] width 130 height 17
type input "250829"
click at [1279, 384] on span "Master_TG_KENOGO_20HappyHour_250829" at bounding box center [1248, 385] width 117 height 10
type input "Master_TG_KENOGO_20HappyHour_250829"
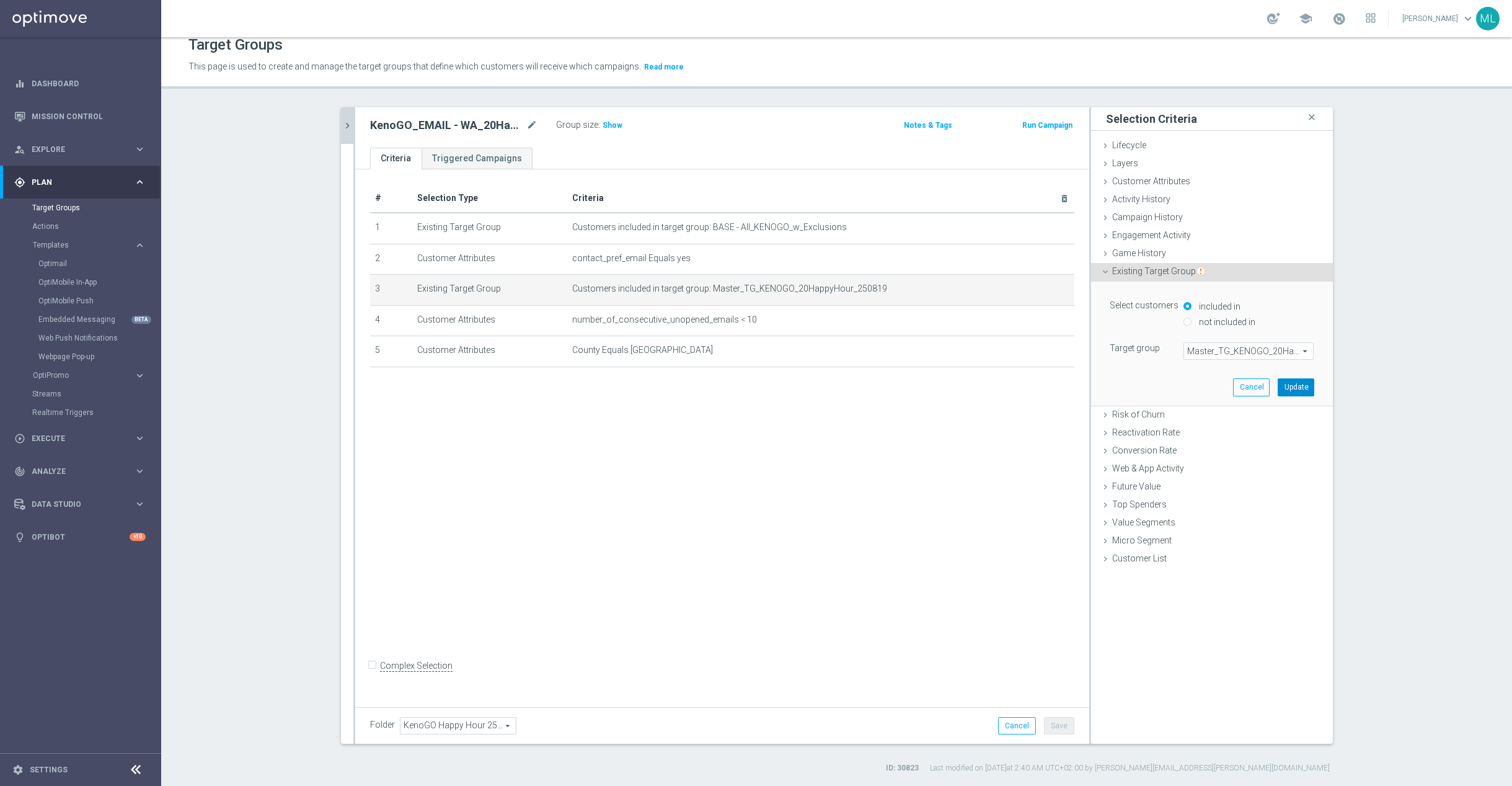
click at [1299, 384] on button "Update" at bounding box center [1295, 386] width 37 height 17
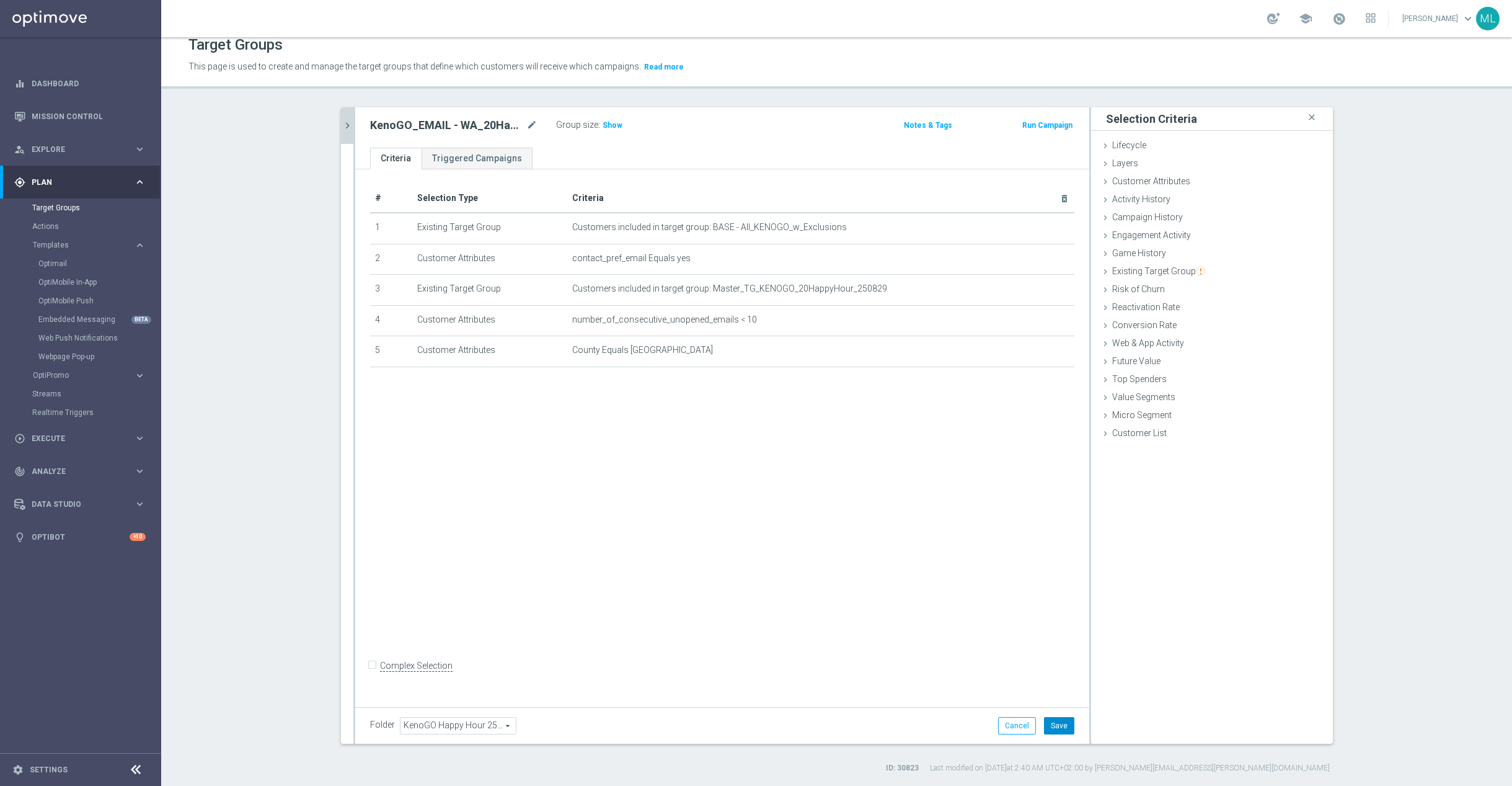
click at [1058, 726] on button "Save" at bounding box center [1059, 725] width 30 height 17
click at [344, 122] on icon "chevron_right" at bounding box center [347, 125] width 12 height 12
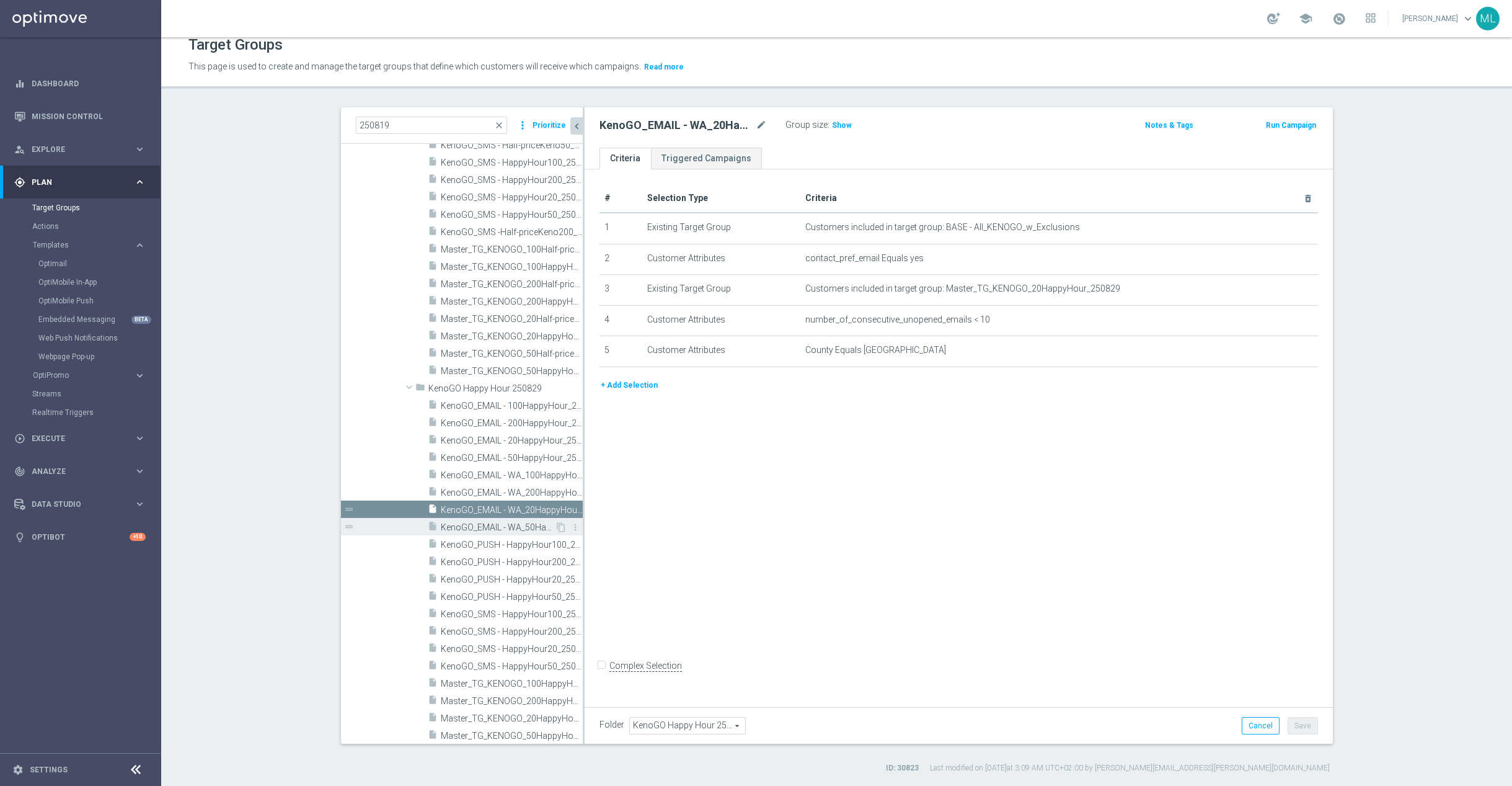
click at [528, 525] on span "KenoGO_EMAIL - WA_50HappyHour_250829" at bounding box center [497, 528] width 114 height 11
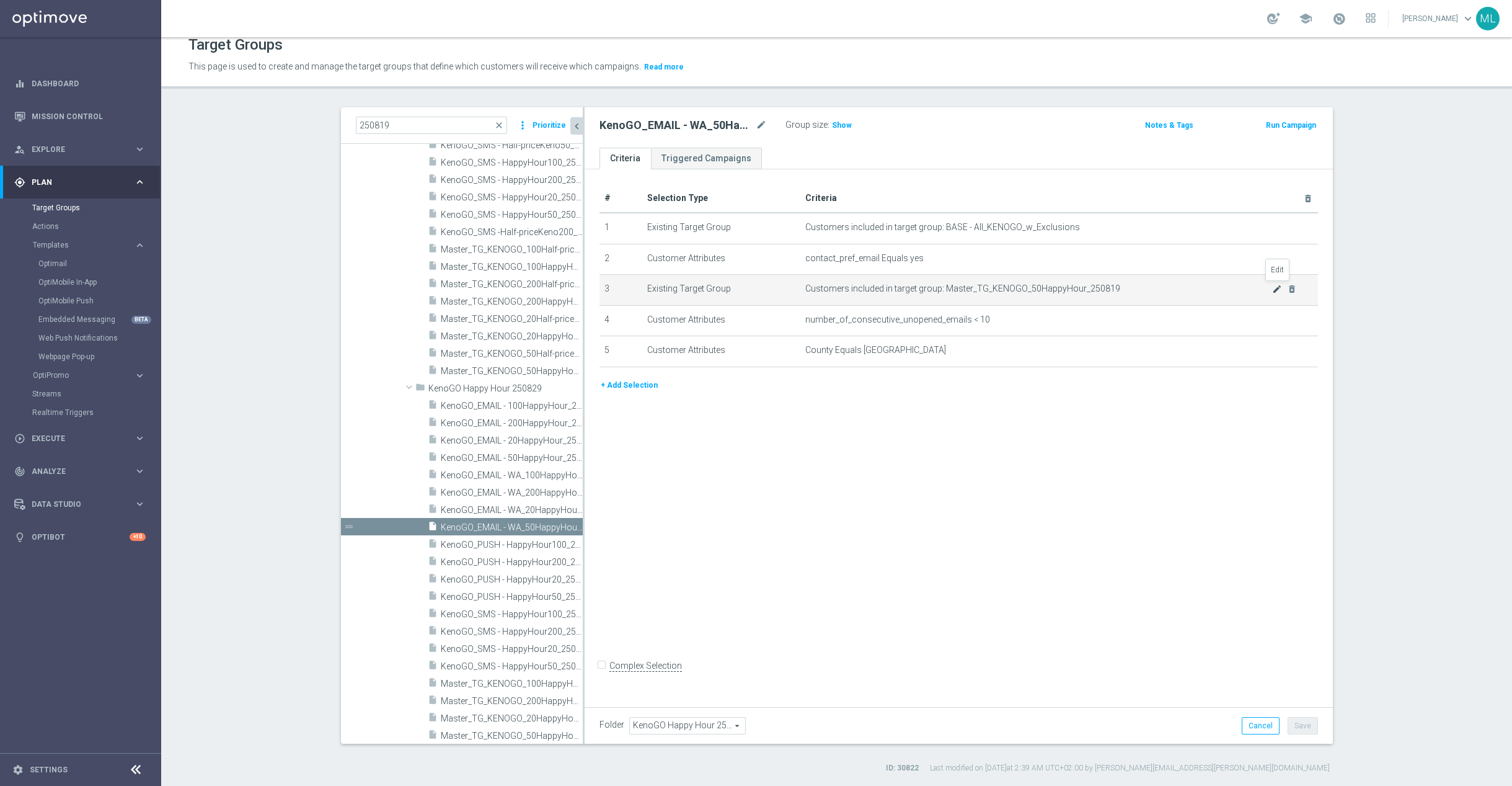
click at [1275, 288] on icon "mode_edit" at bounding box center [1276, 289] width 10 height 10
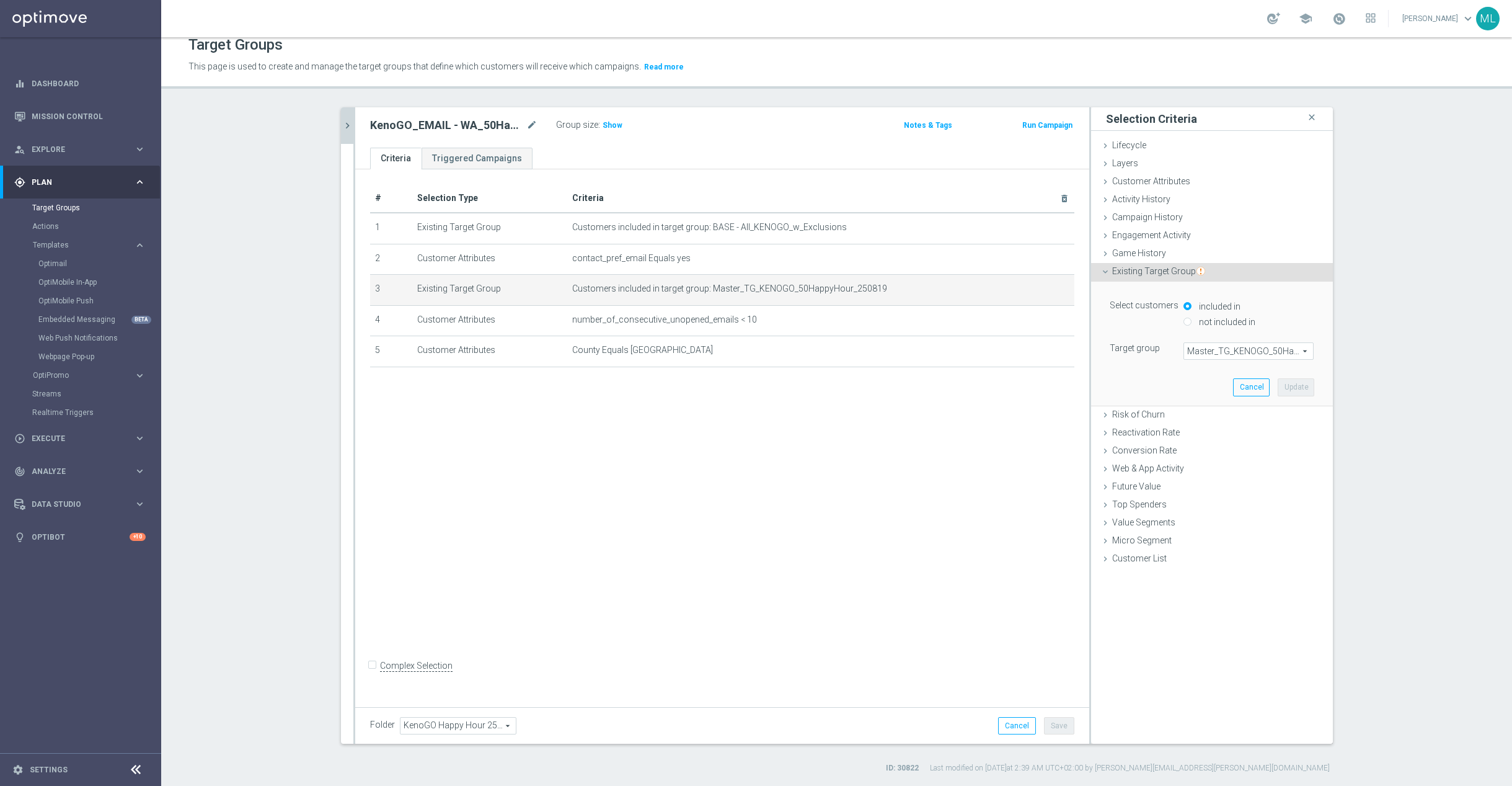
click at [1224, 354] on span "Master_TG_KENOGO_50HappyHour_250819" at bounding box center [1249, 351] width 129 height 16
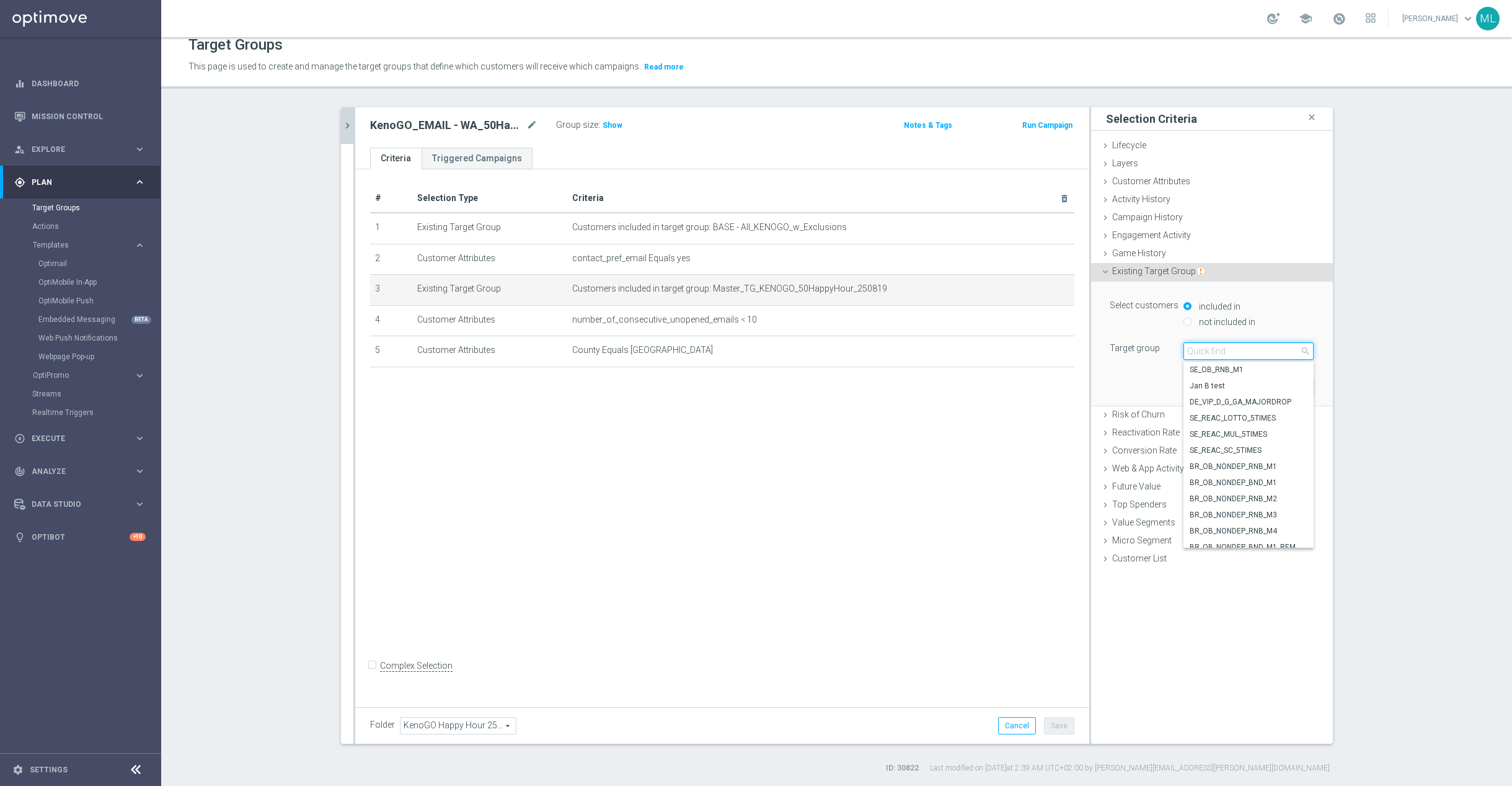
click at [1230, 351] on input "search" at bounding box center [1248, 350] width 130 height 17
type input "250829"
click at [1256, 370] on span "Master_TG_KENOGO_50HappyHour_250829" at bounding box center [1248, 369] width 117 height 10
type input "Master_TG_KENOGO_50HappyHour_250829"
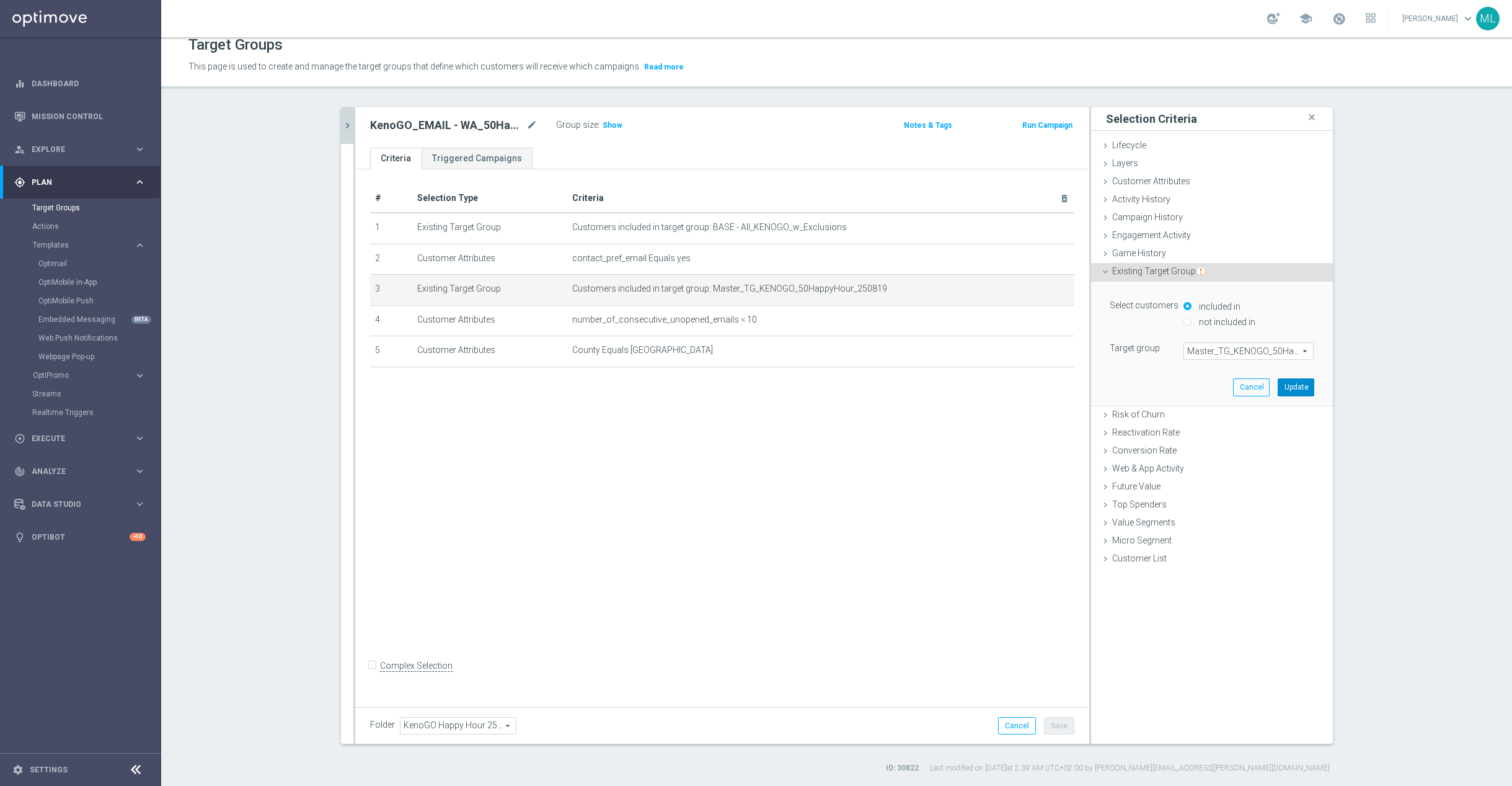
click at [1303, 389] on button "Update" at bounding box center [1295, 386] width 37 height 17
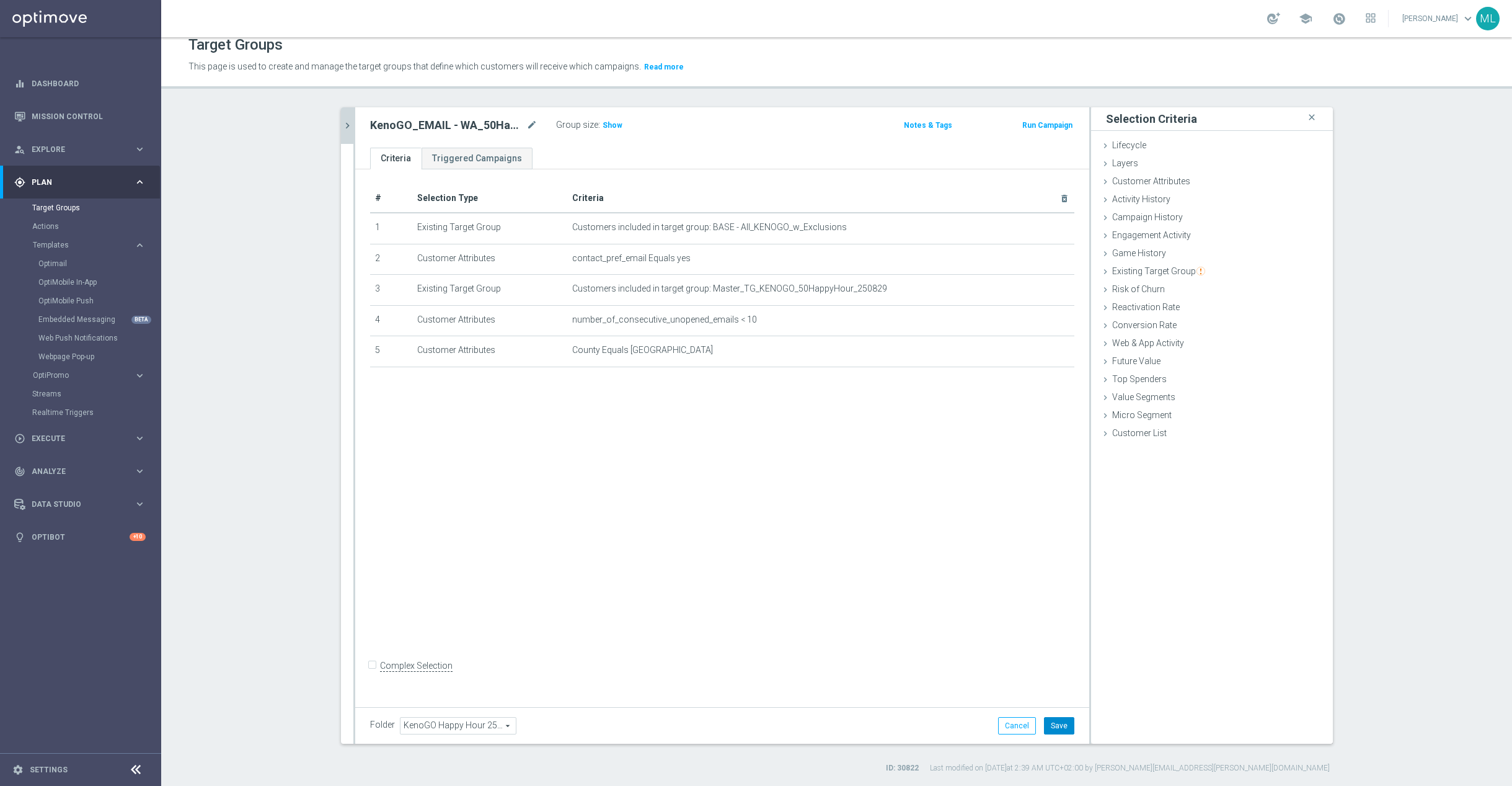
click at [1061, 717] on button "Save" at bounding box center [1059, 725] width 30 height 17
click at [344, 112] on button "chevron_right" at bounding box center [348, 125] width 13 height 37
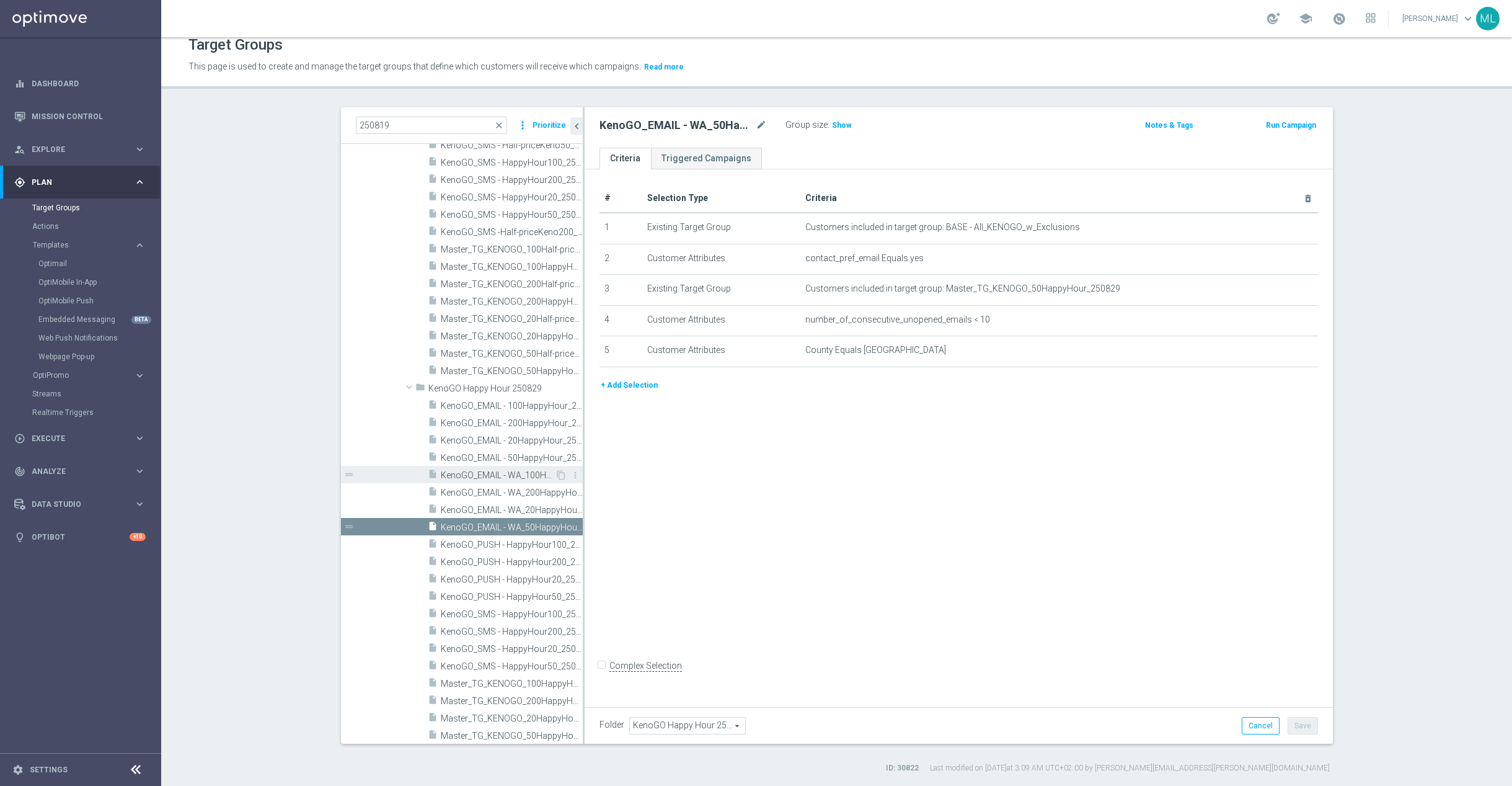
click at [528, 471] on span "KenoGO_EMAIL - WA_100HappyHour_250829" at bounding box center [497, 476] width 114 height 11
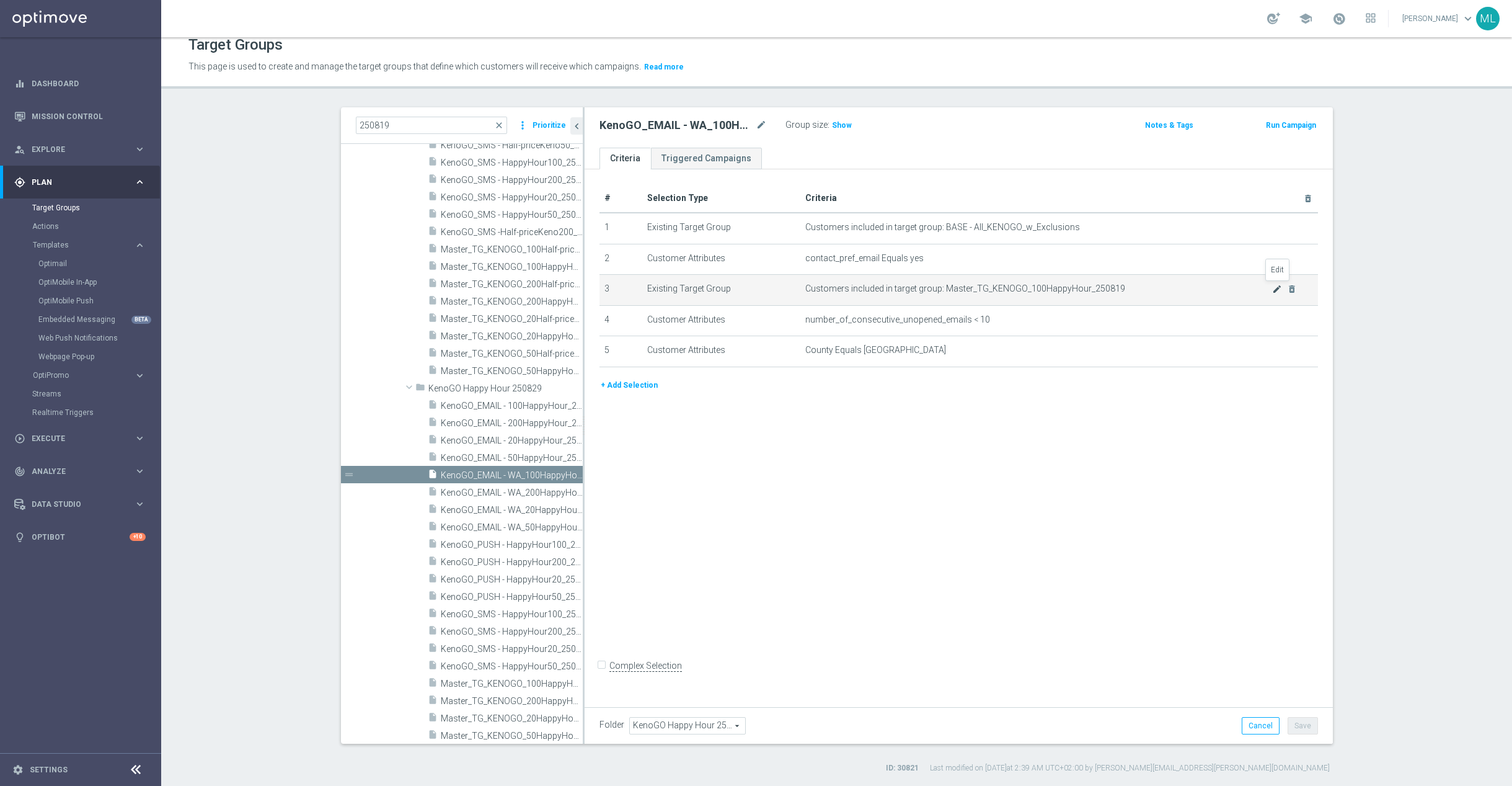
click at [1278, 289] on icon "mode_edit" at bounding box center [1276, 289] width 10 height 10
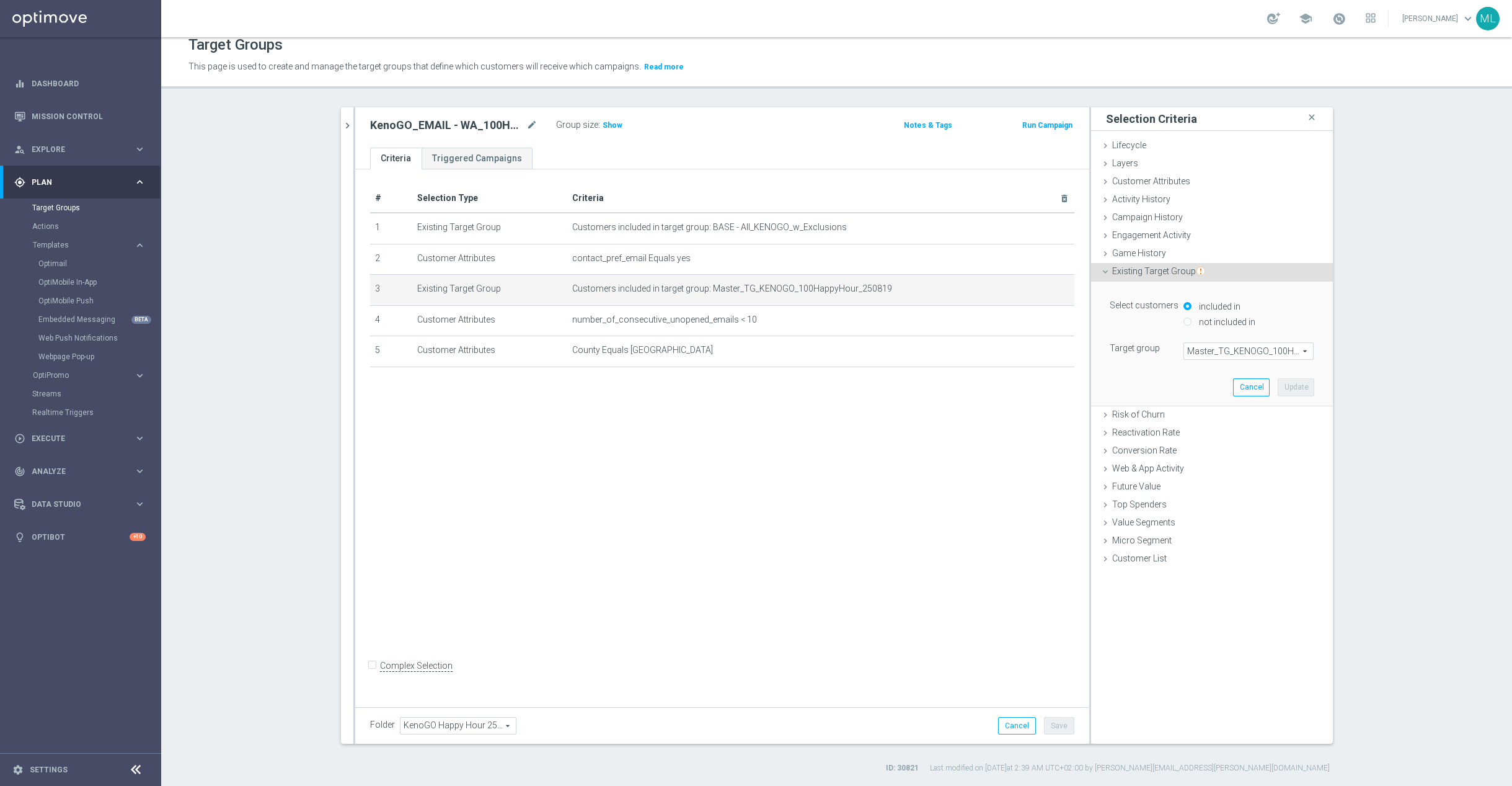
drag, startPoint x: 1229, startPoint y: 345, endPoint x: 1215, endPoint y: 359, distance: 19.8
click at [1229, 346] on span "Master_TG_KENOGO_100HappyHour_250819" at bounding box center [1249, 351] width 129 height 16
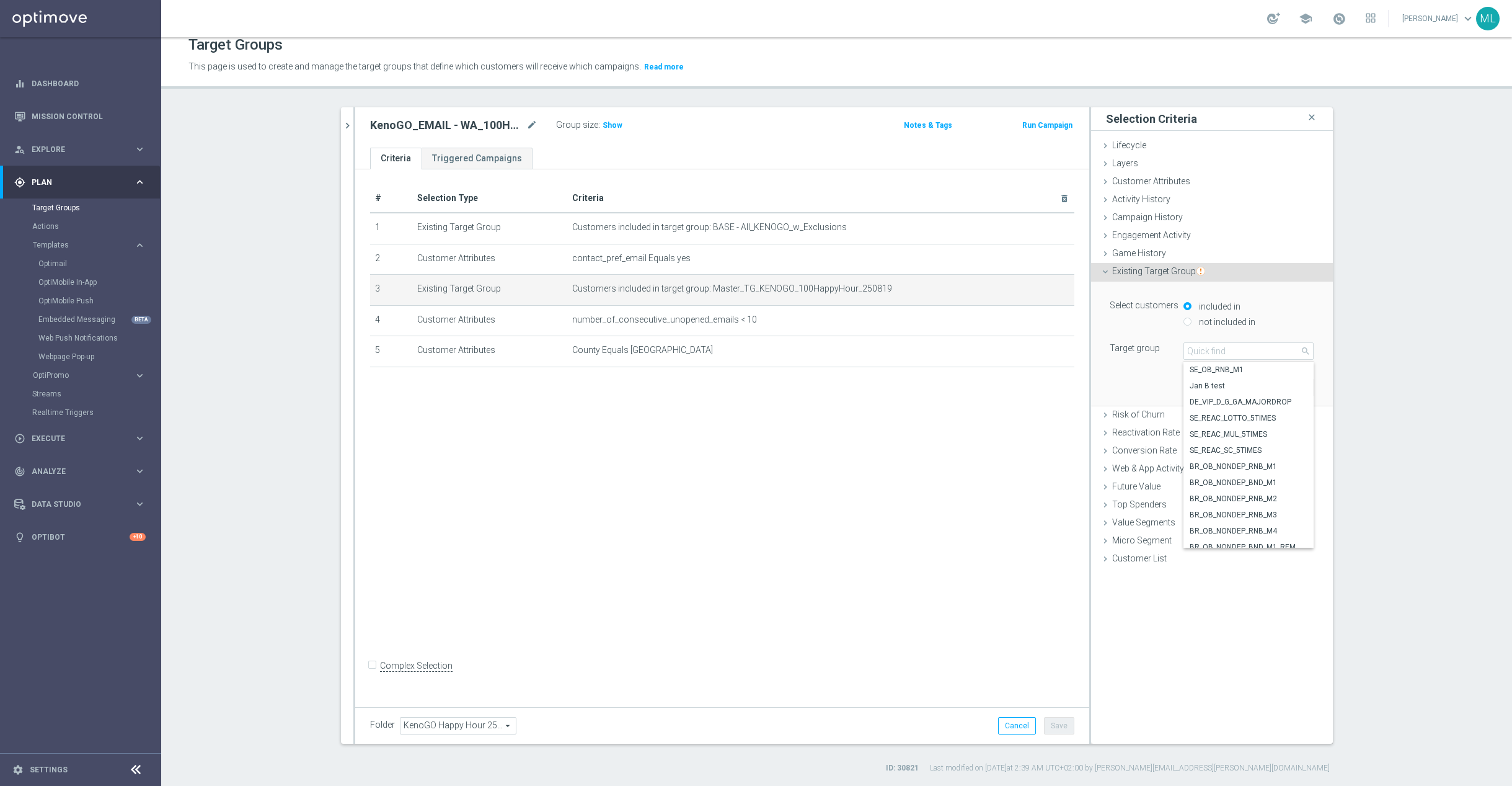
click at [1208, 359] on div "Master_TG_KENOGO_100HappyHour_250819 Master_TG_KENOGO_100HappyHour_250819 arrow…" at bounding box center [1248, 350] width 130 height 17
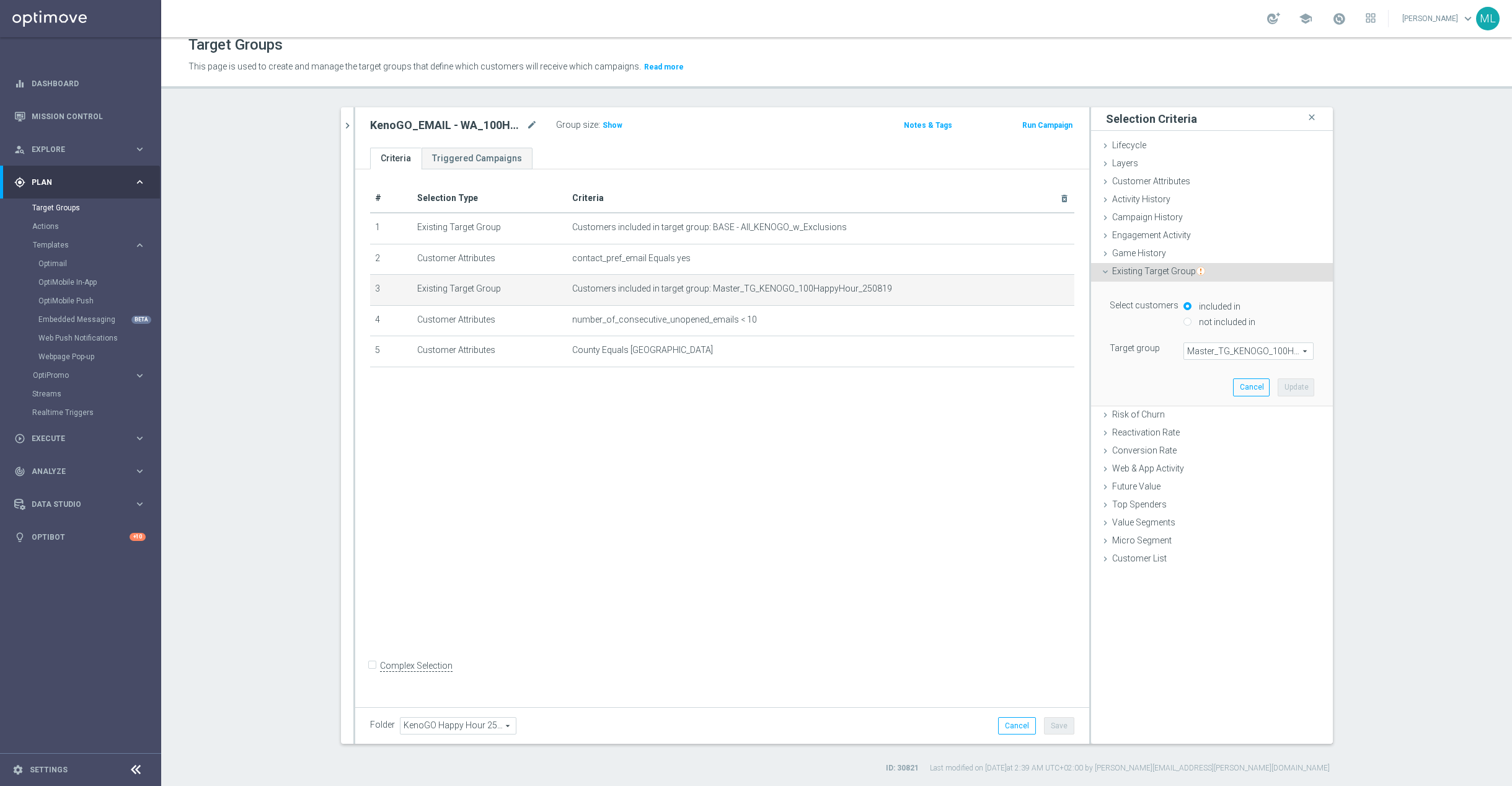
click at [1210, 351] on span "Master_TG_KENOGO_100HappyHour_250819" at bounding box center [1249, 351] width 129 height 16
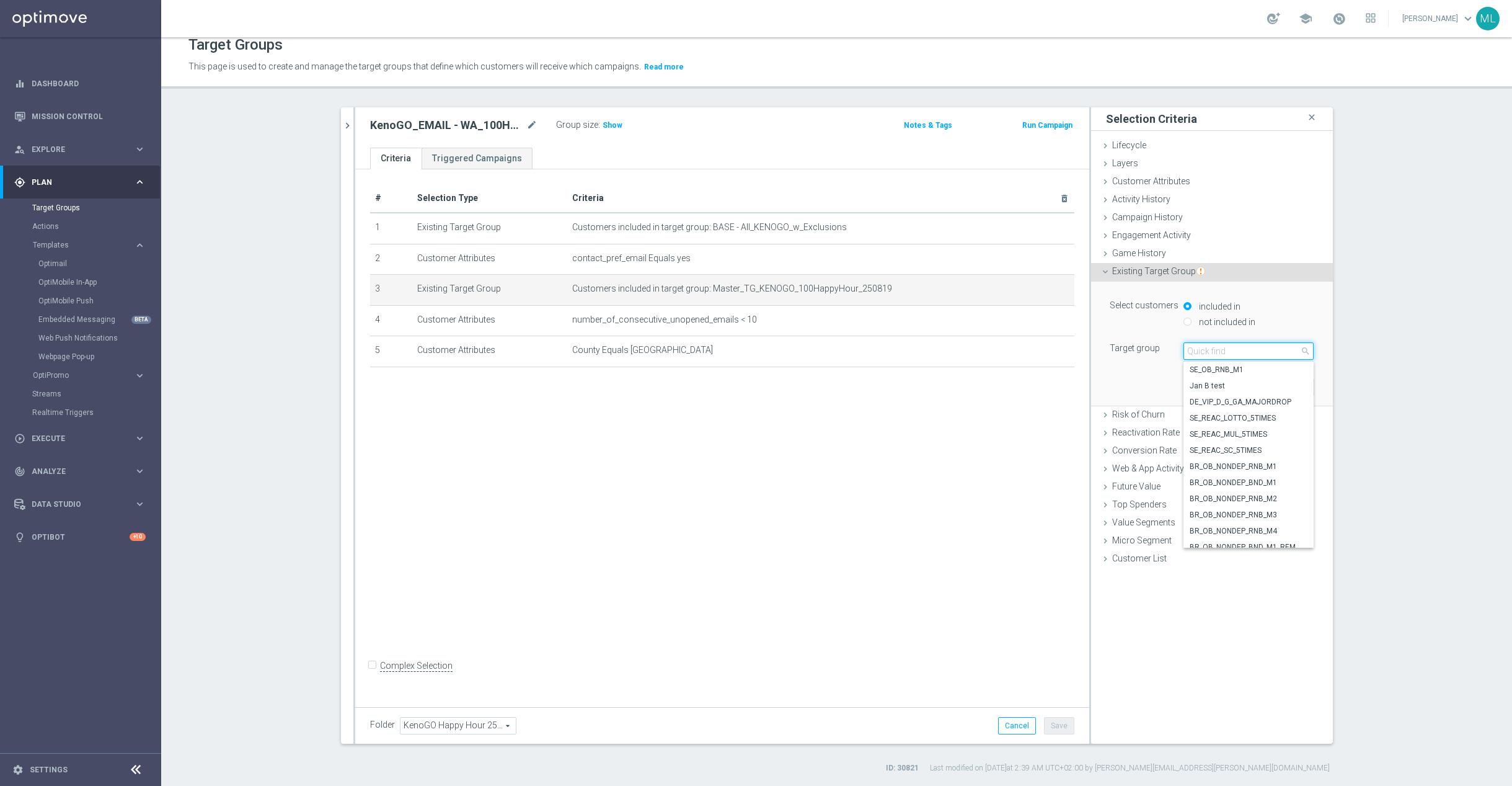
click at [1221, 350] on input "search" at bounding box center [1248, 350] width 130 height 17
type input "250829"
click at [1269, 419] on span "Master_TG_KENOGO_100HappyHour_250829" at bounding box center [1248, 418] width 117 height 10
type input "Master_TG_KENOGO_100HappyHour_250829"
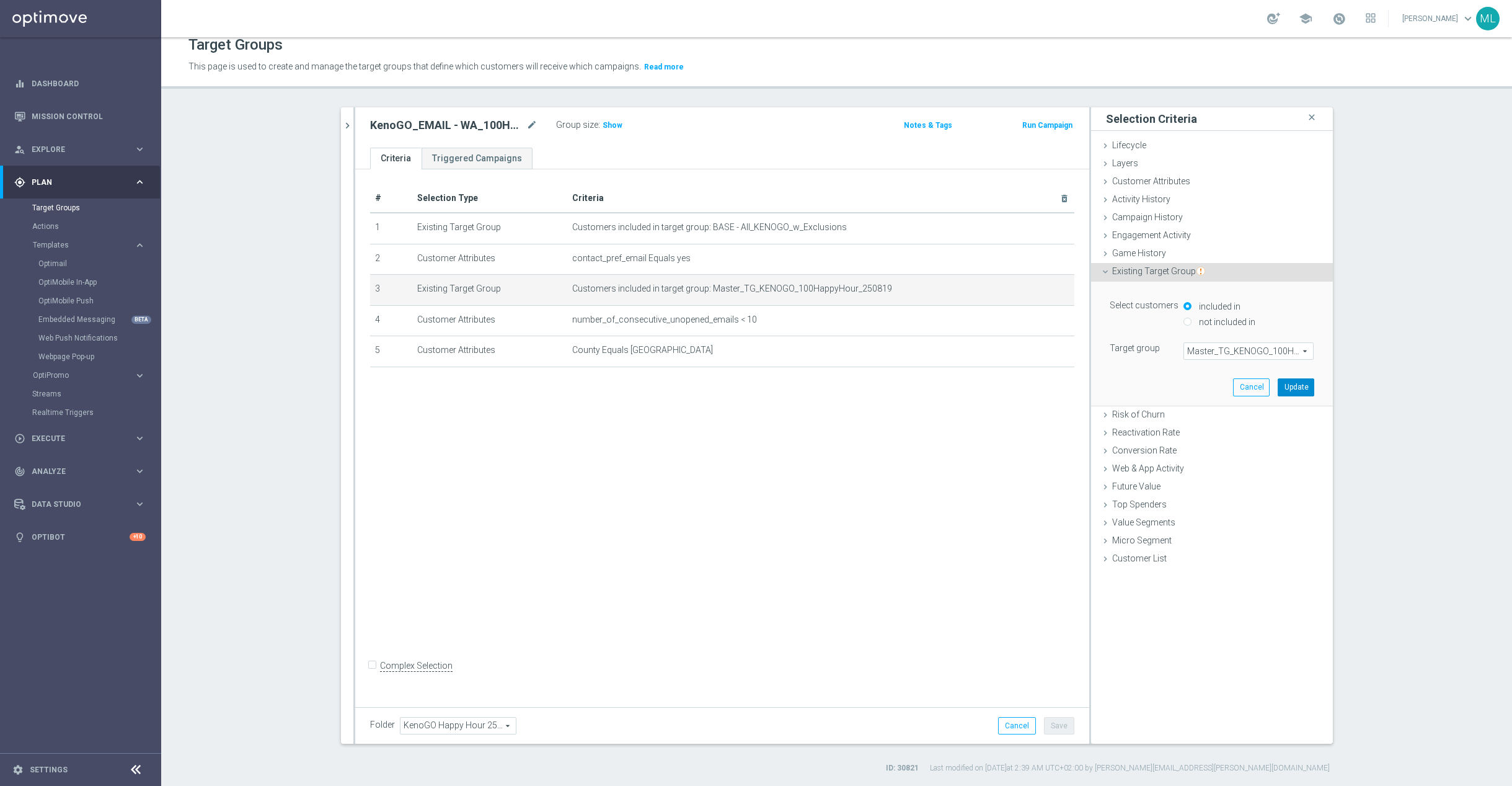
click at [1297, 389] on button "Update" at bounding box center [1295, 386] width 37 height 17
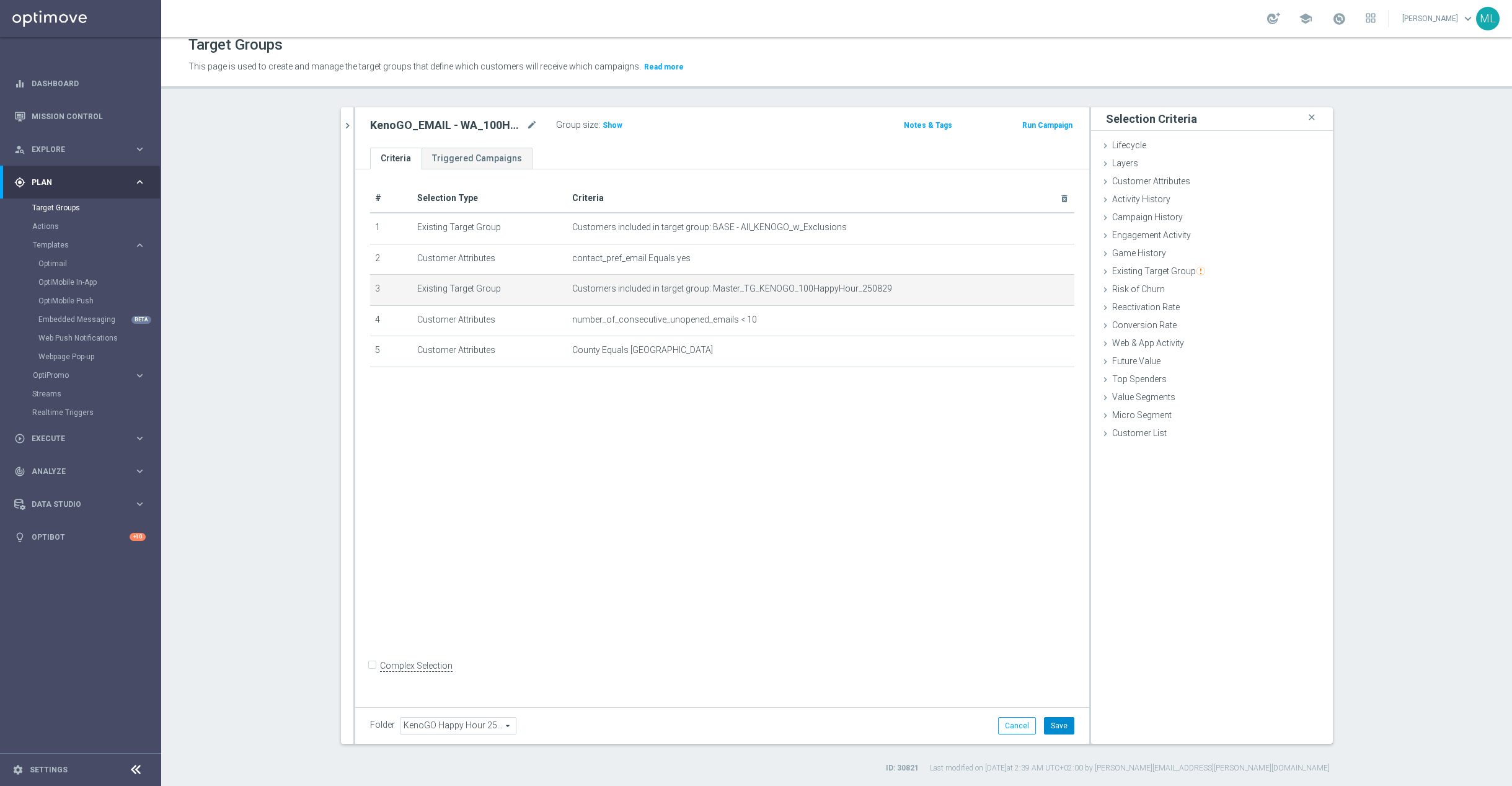
click at [1057, 727] on button "Save" at bounding box center [1059, 725] width 30 height 17
click at [345, 121] on icon "chevron_right" at bounding box center [347, 125] width 12 height 12
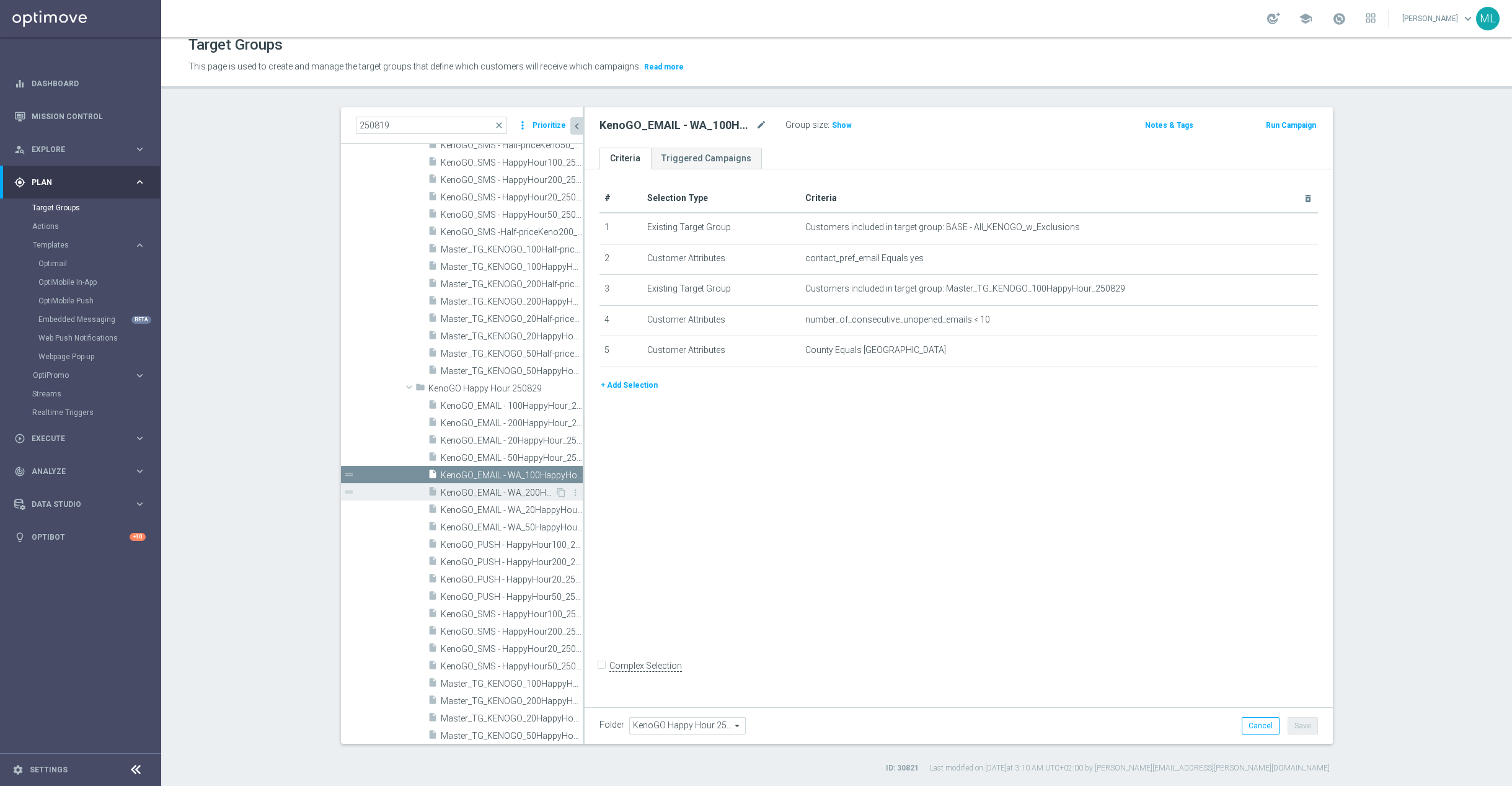
click at [534, 492] on span "KenoGO_EMAIL - WA_200HappyHour_250829" at bounding box center [497, 493] width 114 height 11
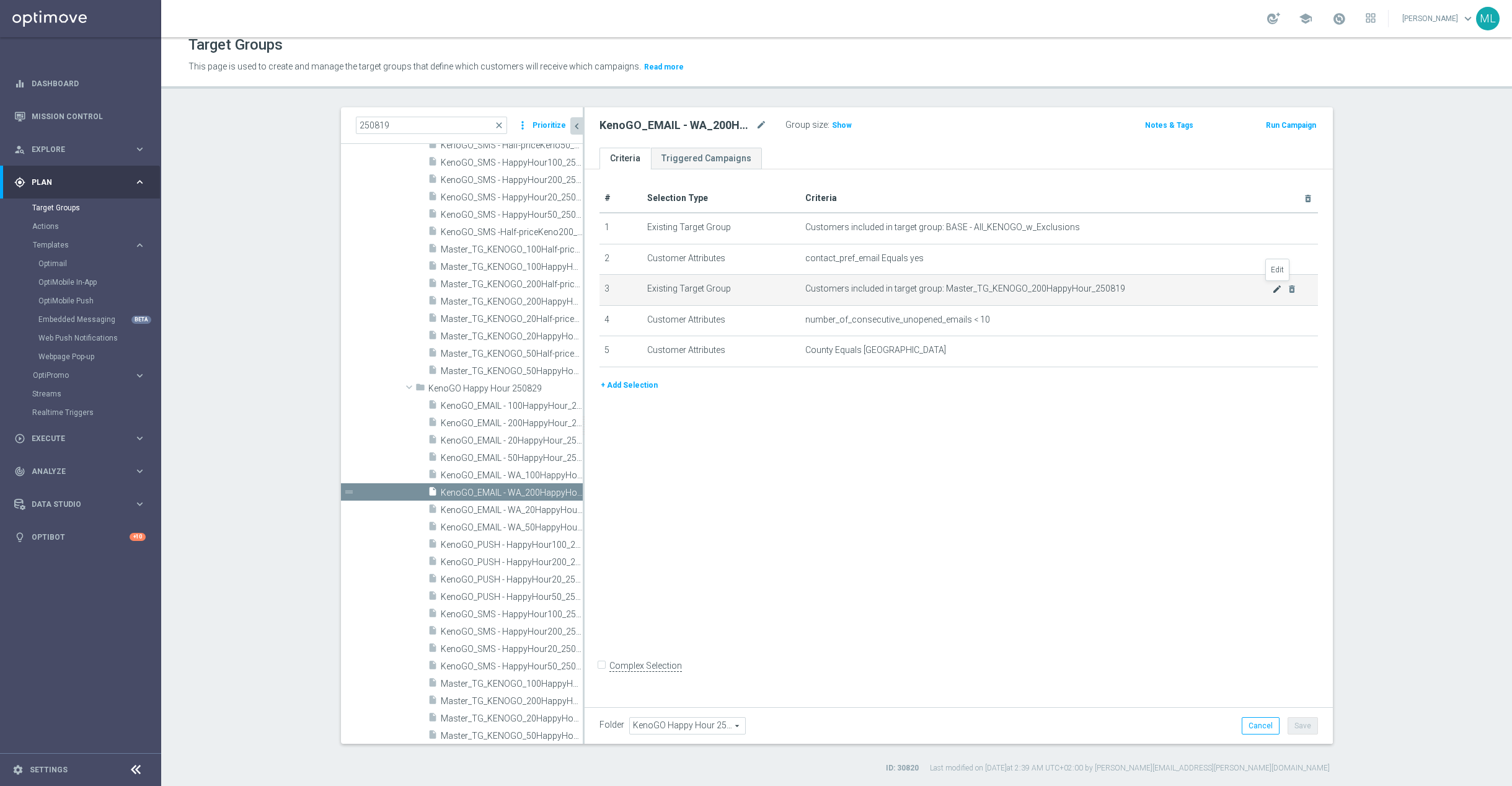
click at [1276, 290] on icon "mode_edit" at bounding box center [1276, 289] width 10 height 10
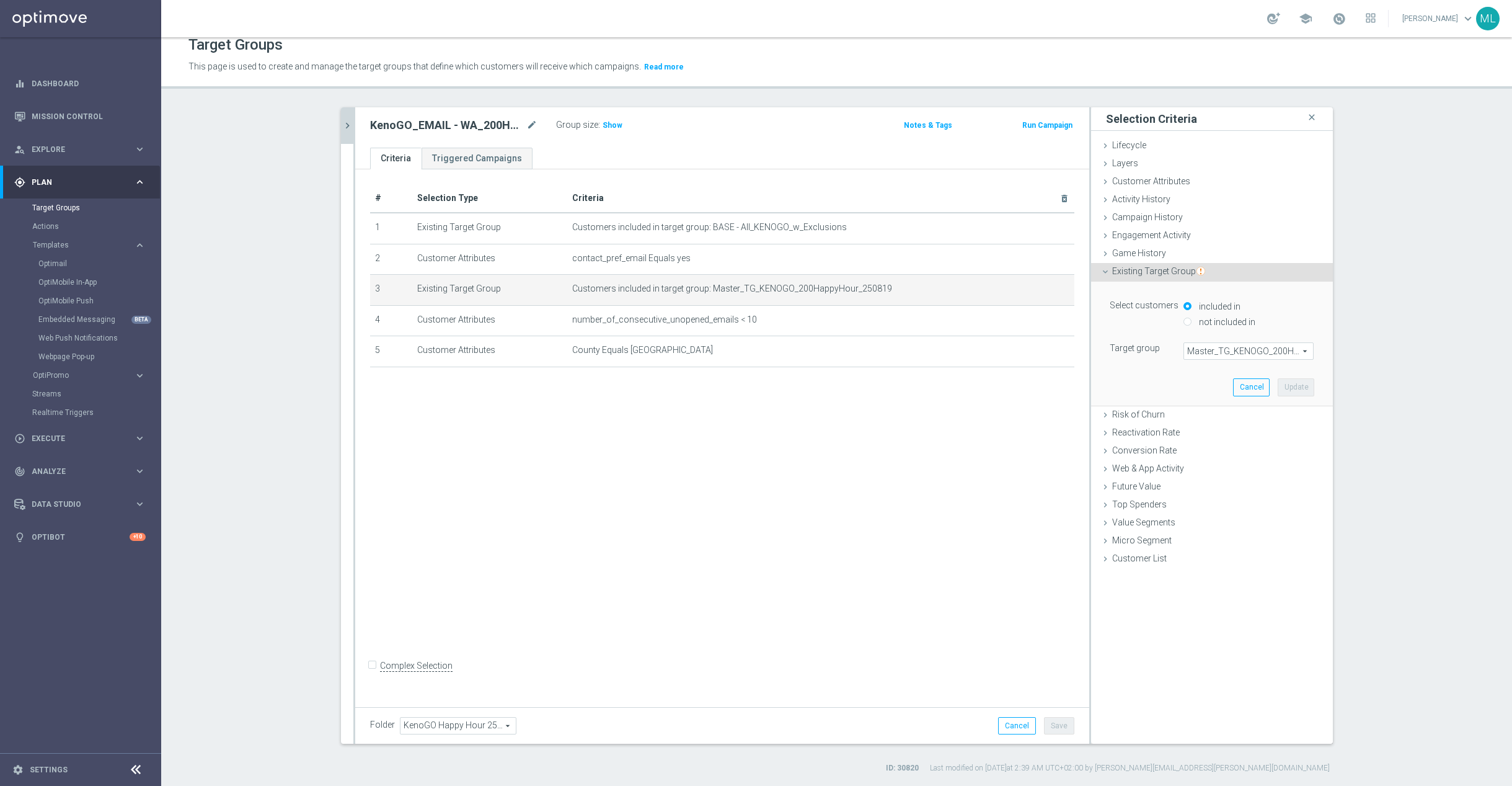
click at [1251, 357] on span "Master_TG_KENOGO_200HappyHour_250819" at bounding box center [1249, 351] width 129 height 16
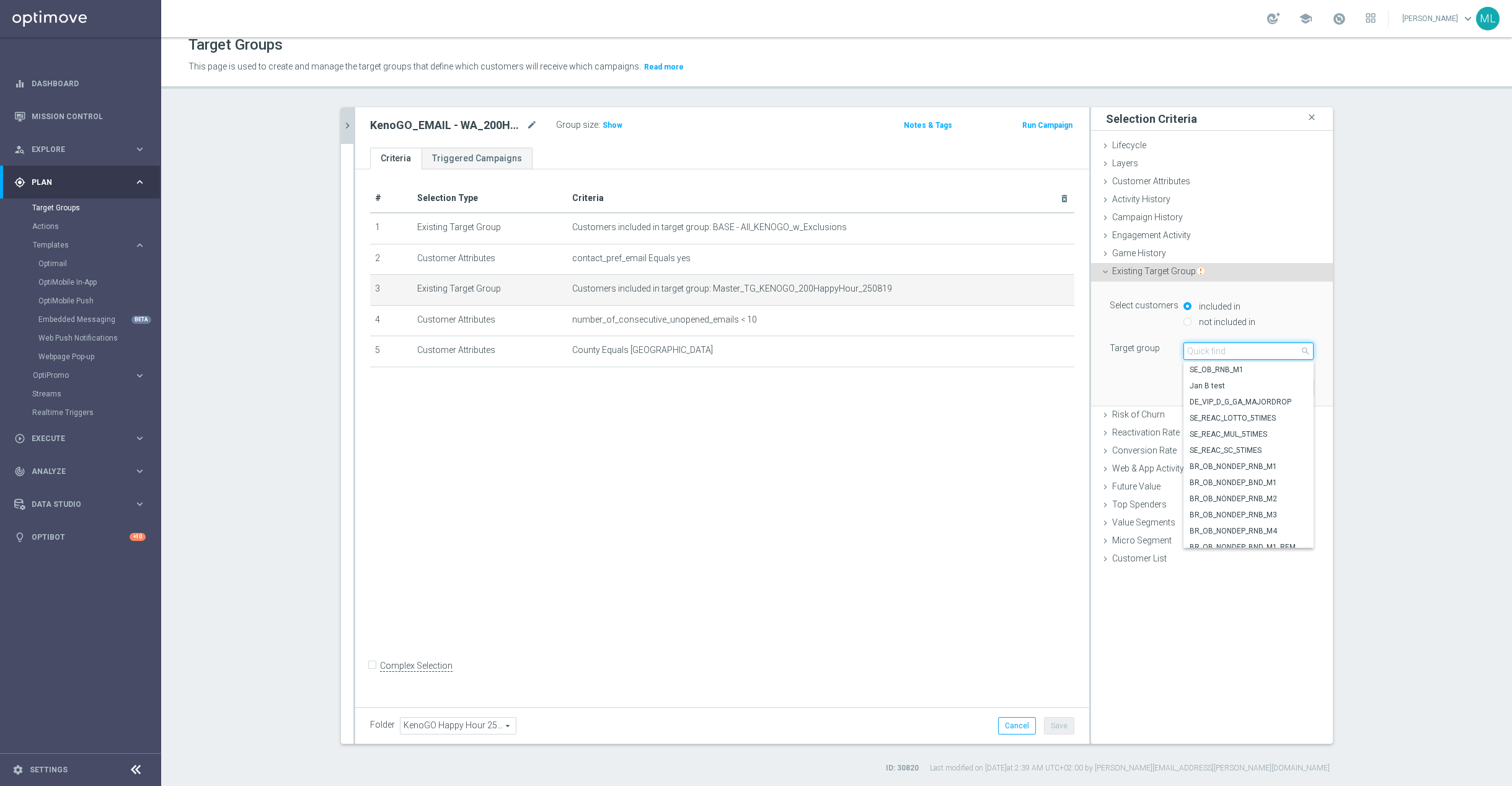
click at [1247, 351] on input "search" at bounding box center [1248, 350] width 130 height 17
type input "250829"
click at [1275, 400] on span "Master_TG_KENOGO_200HappyHour_250829" at bounding box center [1248, 402] width 117 height 10
type input "Master_TG_KENOGO_200HappyHour_250829"
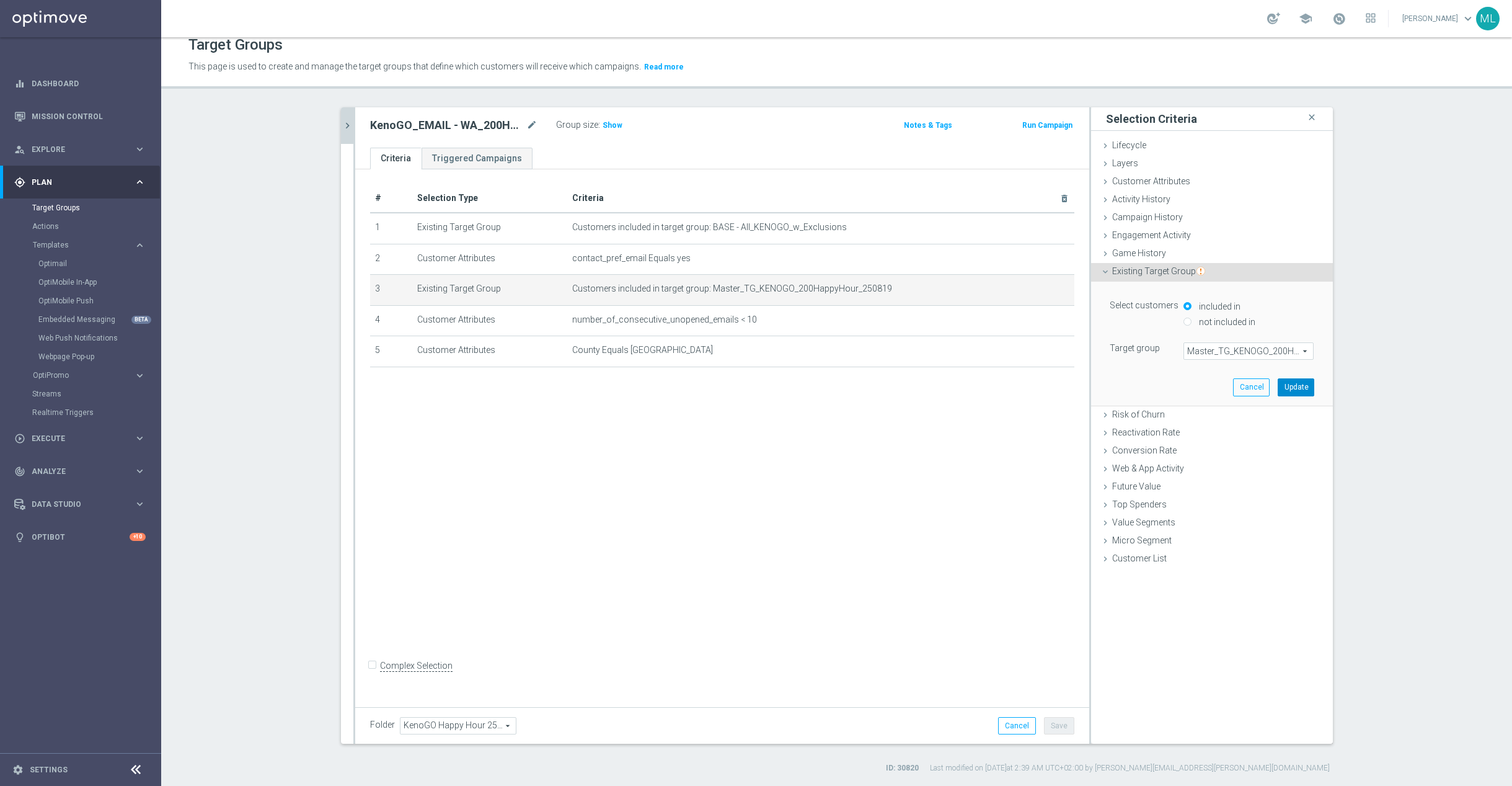
click at [1293, 386] on button "Update" at bounding box center [1295, 386] width 37 height 17
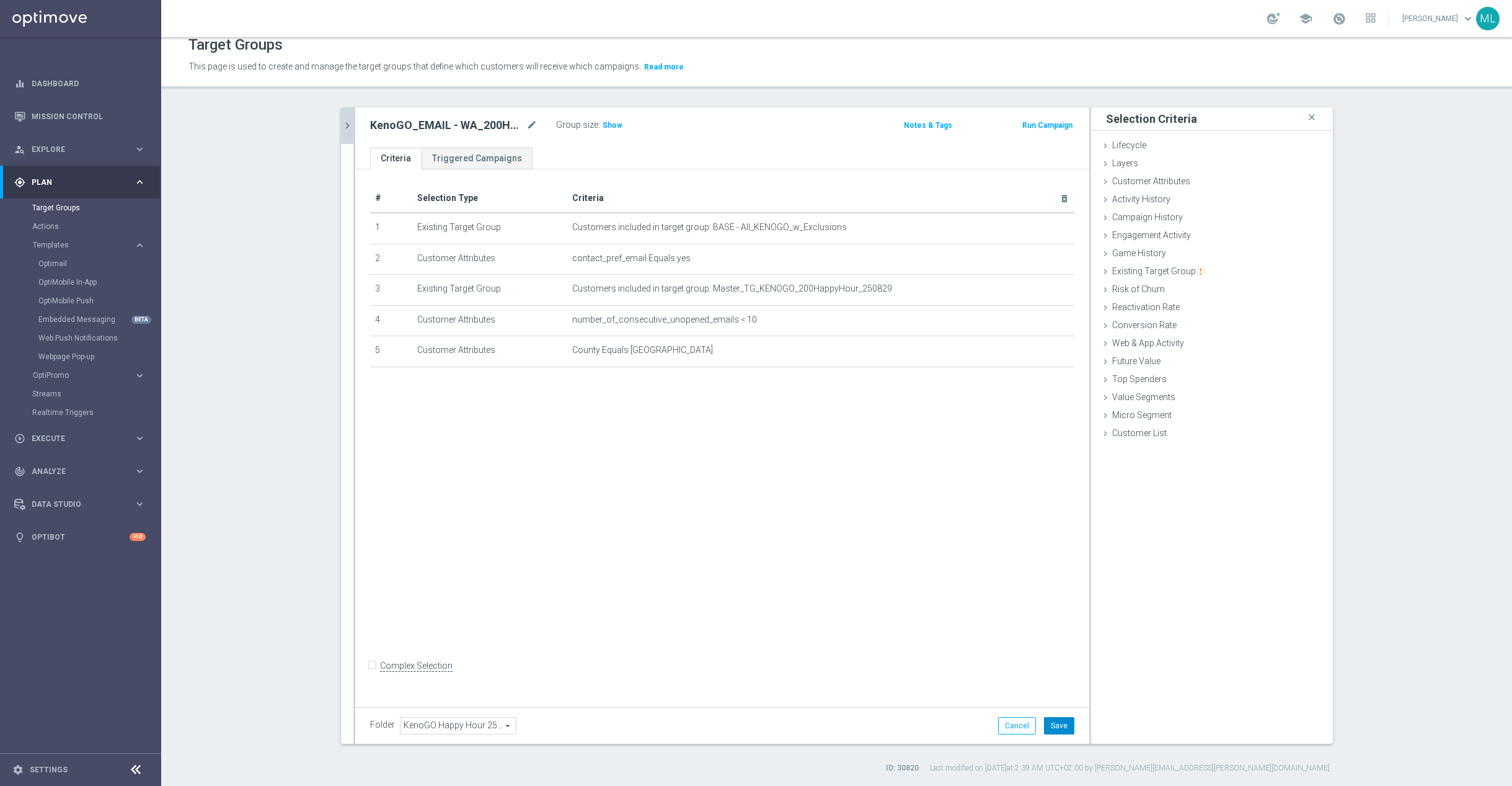
click at [1061, 728] on button "Save" at bounding box center [1059, 725] width 30 height 17
click at [349, 125] on icon "chevron_right" at bounding box center [347, 125] width 12 height 12
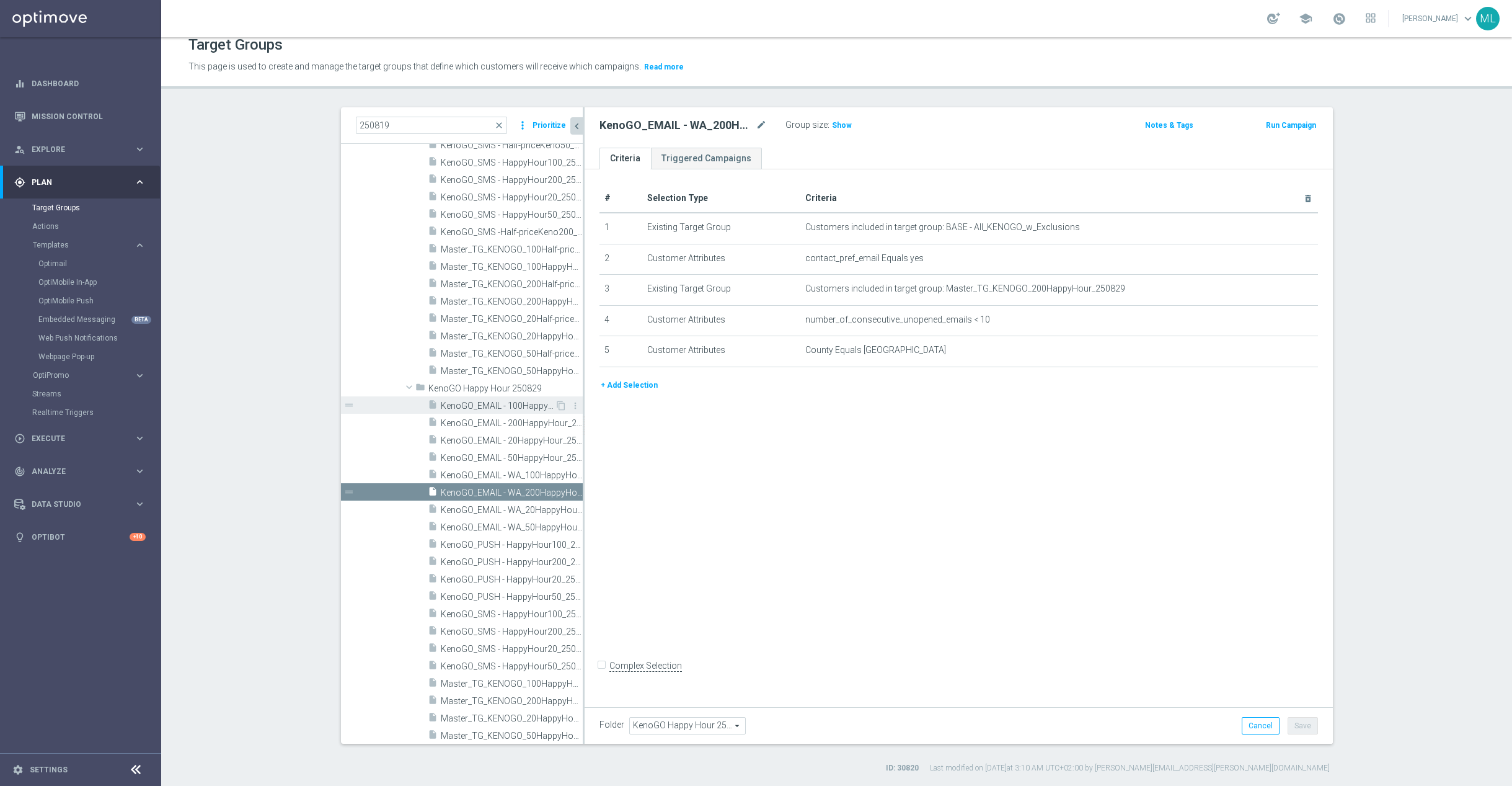
click at [487, 408] on span "KenoGO_EMAIL - 100HappyHour_250829" at bounding box center [497, 406] width 114 height 11
click at [504, 426] on span "KenoGO_EMAIL - 200HappyHour_250829" at bounding box center [497, 423] width 114 height 11
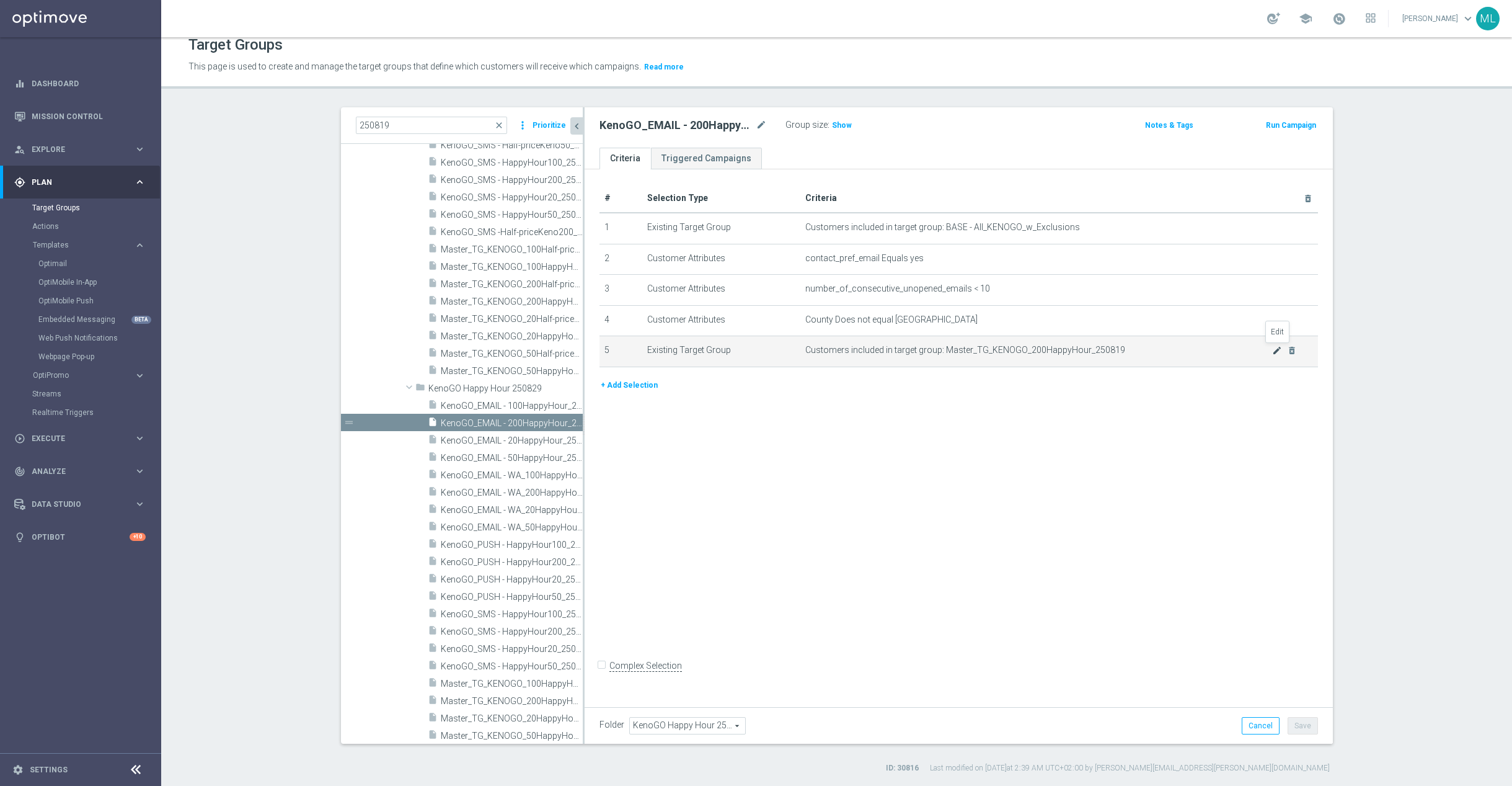
click at [1276, 350] on icon "mode_edit" at bounding box center [1276, 350] width 10 height 10
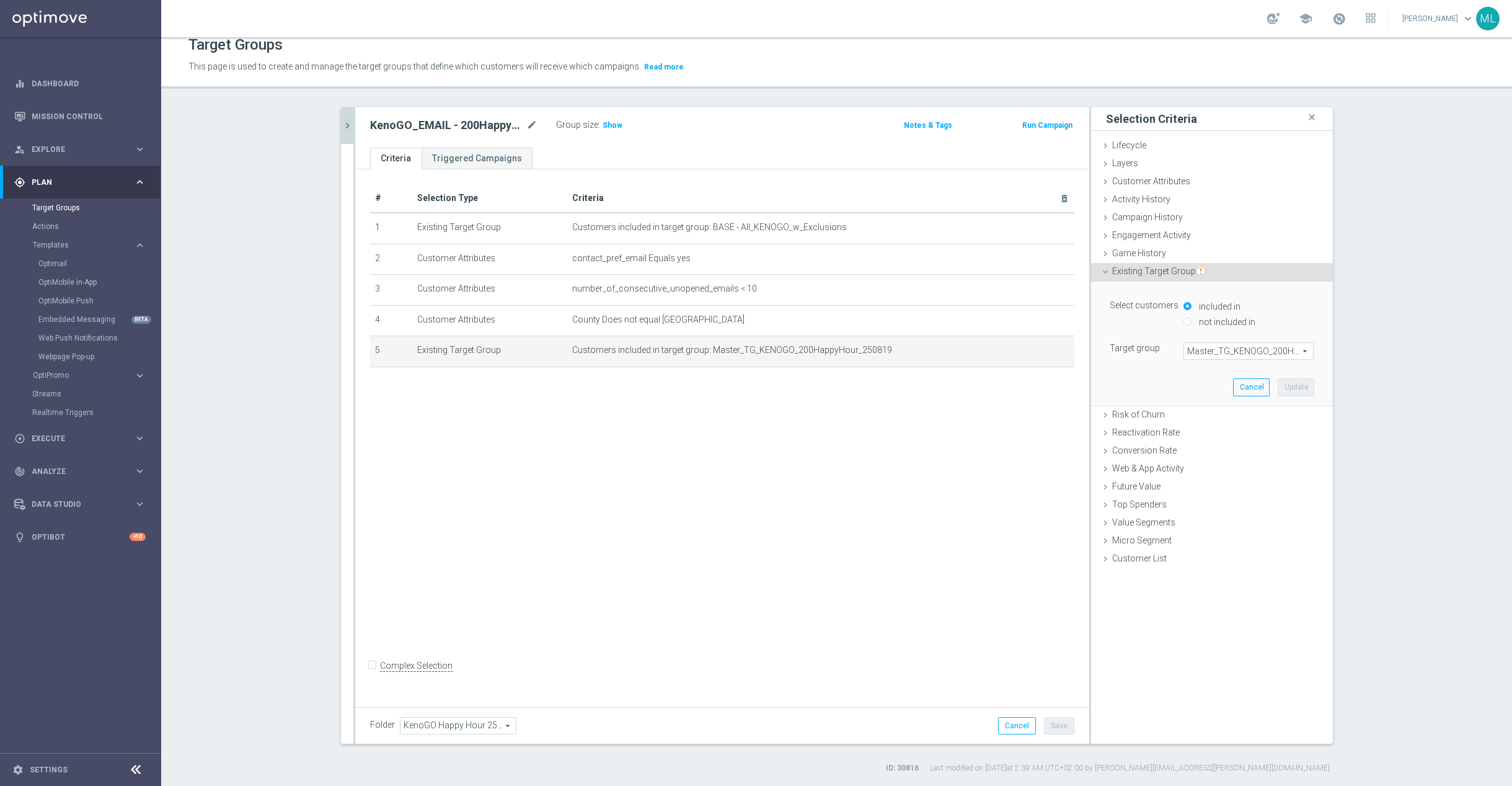
click at [1237, 353] on span "Master_TG_KENOGO_200HappyHour_250819" at bounding box center [1249, 351] width 129 height 16
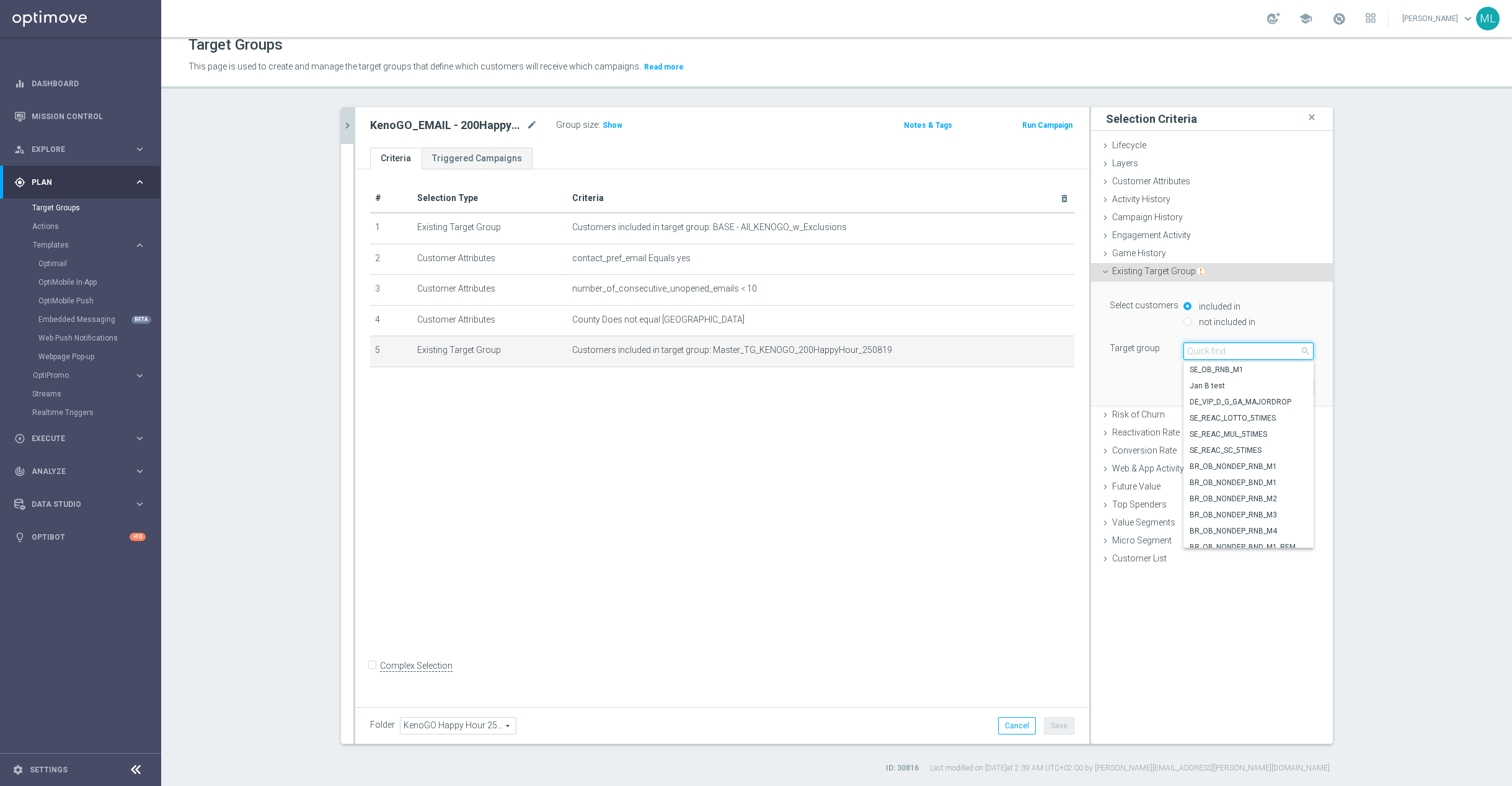
click at [1223, 350] on input "search" at bounding box center [1248, 350] width 130 height 17
type input "250829"
click at [1274, 398] on span "Master_TG_KENOGO_200HappyHour_250829" at bounding box center [1248, 402] width 117 height 10
type input "Master_TG_KENOGO_200HappyHour_250829"
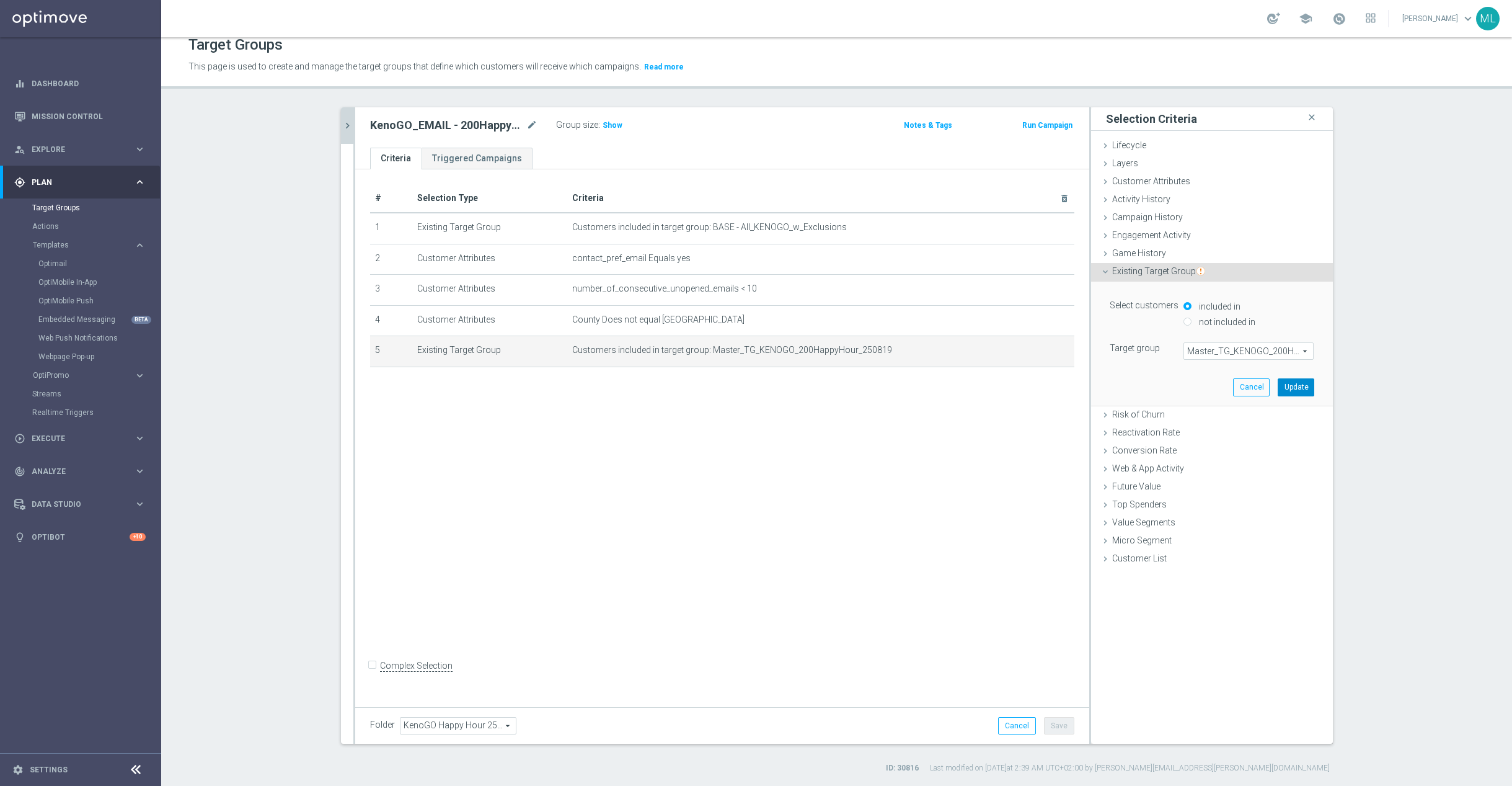
click at [1294, 390] on button "Update" at bounding box center [1295, 386] width 37 height 17
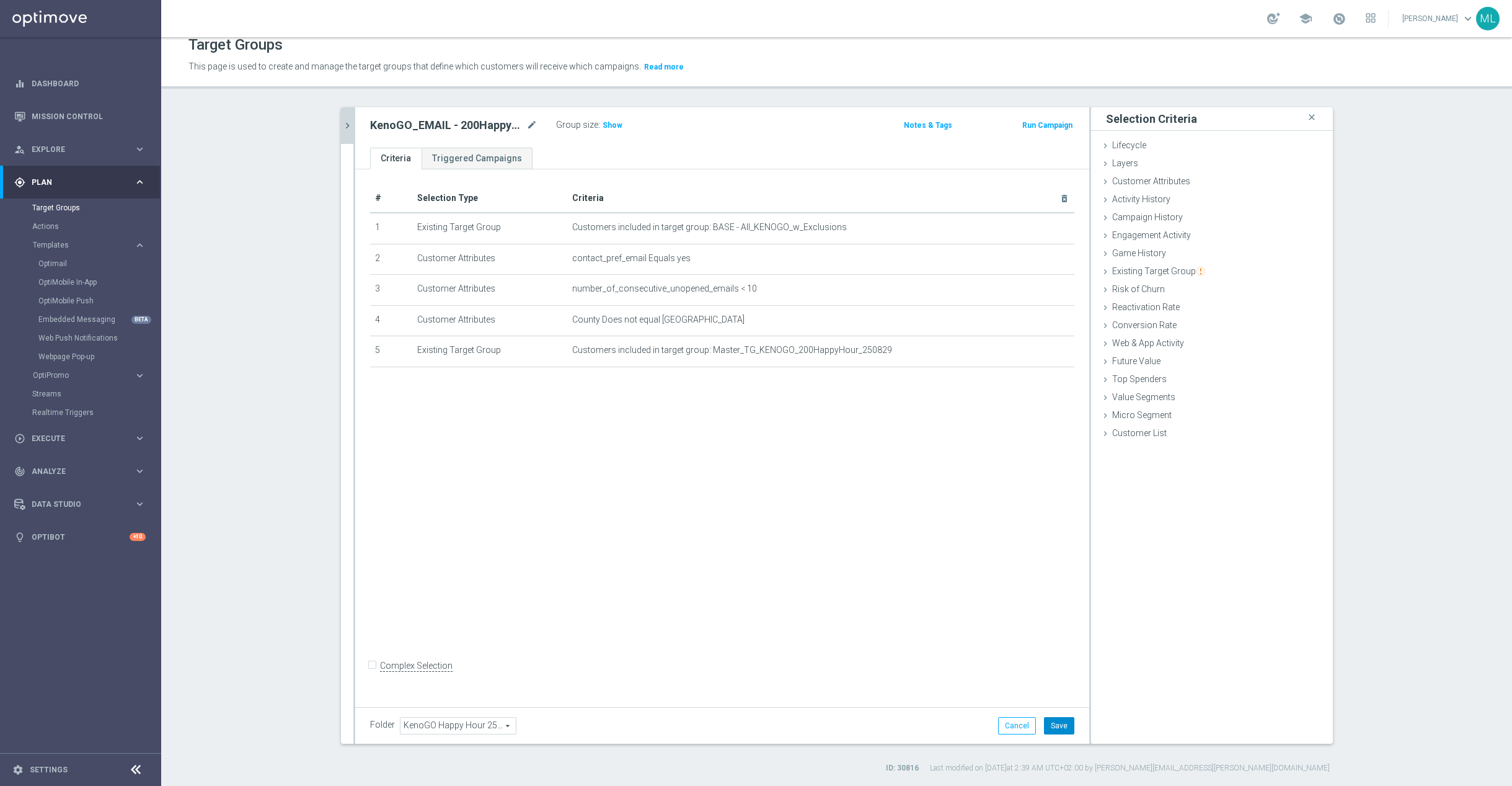
drag, startPoint x: 1060, startPoint y: 725, endPoint x: 1041, endPoint y: 715, distance: 21.5
click at [1060, 723] on button "Save" at bounding box center [1059, 725] width 30 height 17
click at [352, 136] on body "equalizer Dashboard Mission Control" at bounding box center [756, 393] width 1512 height 786
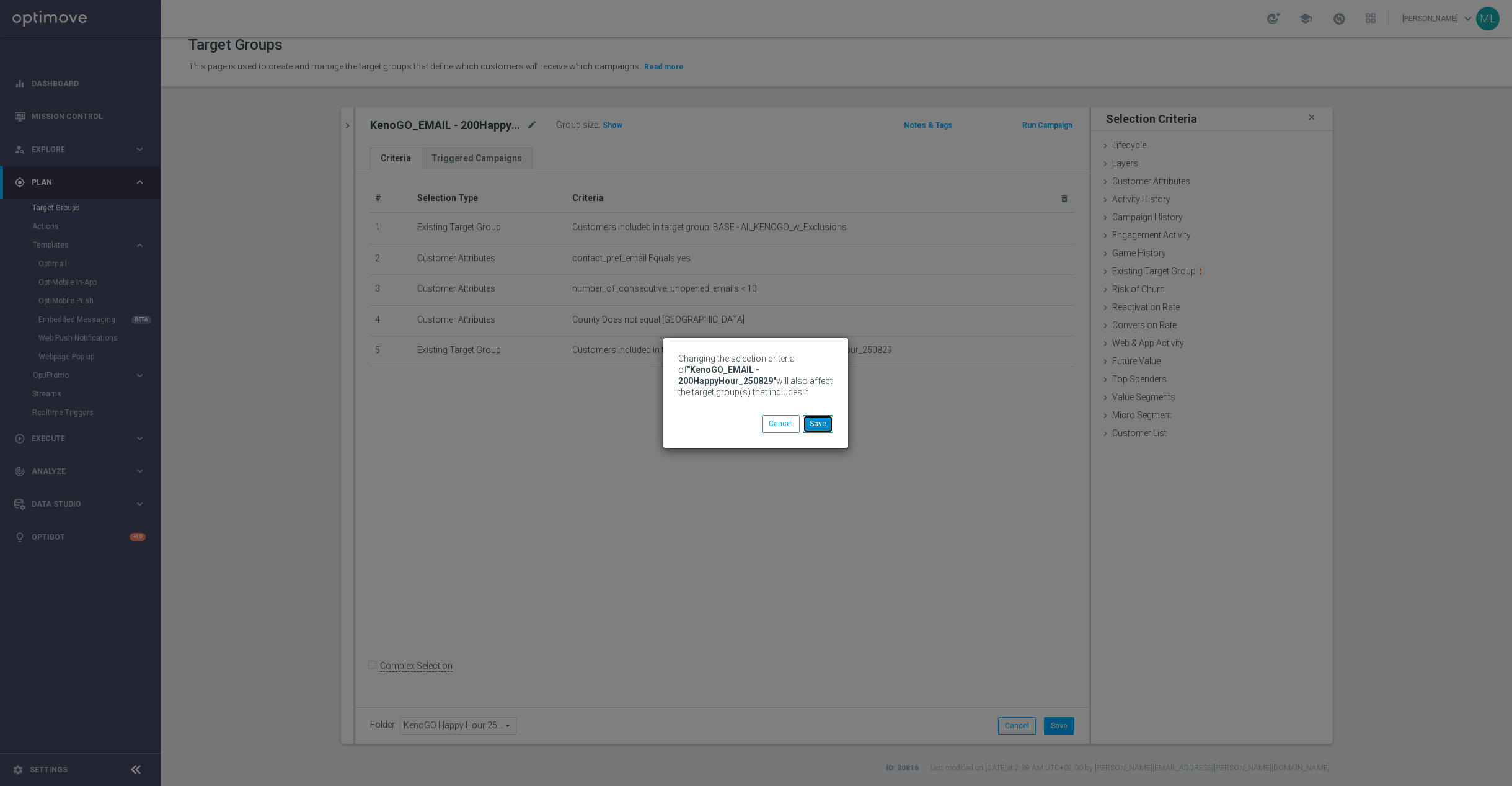
click at [822, 424] on button "Save" at bounding box center [818, 423] width 30 height 17
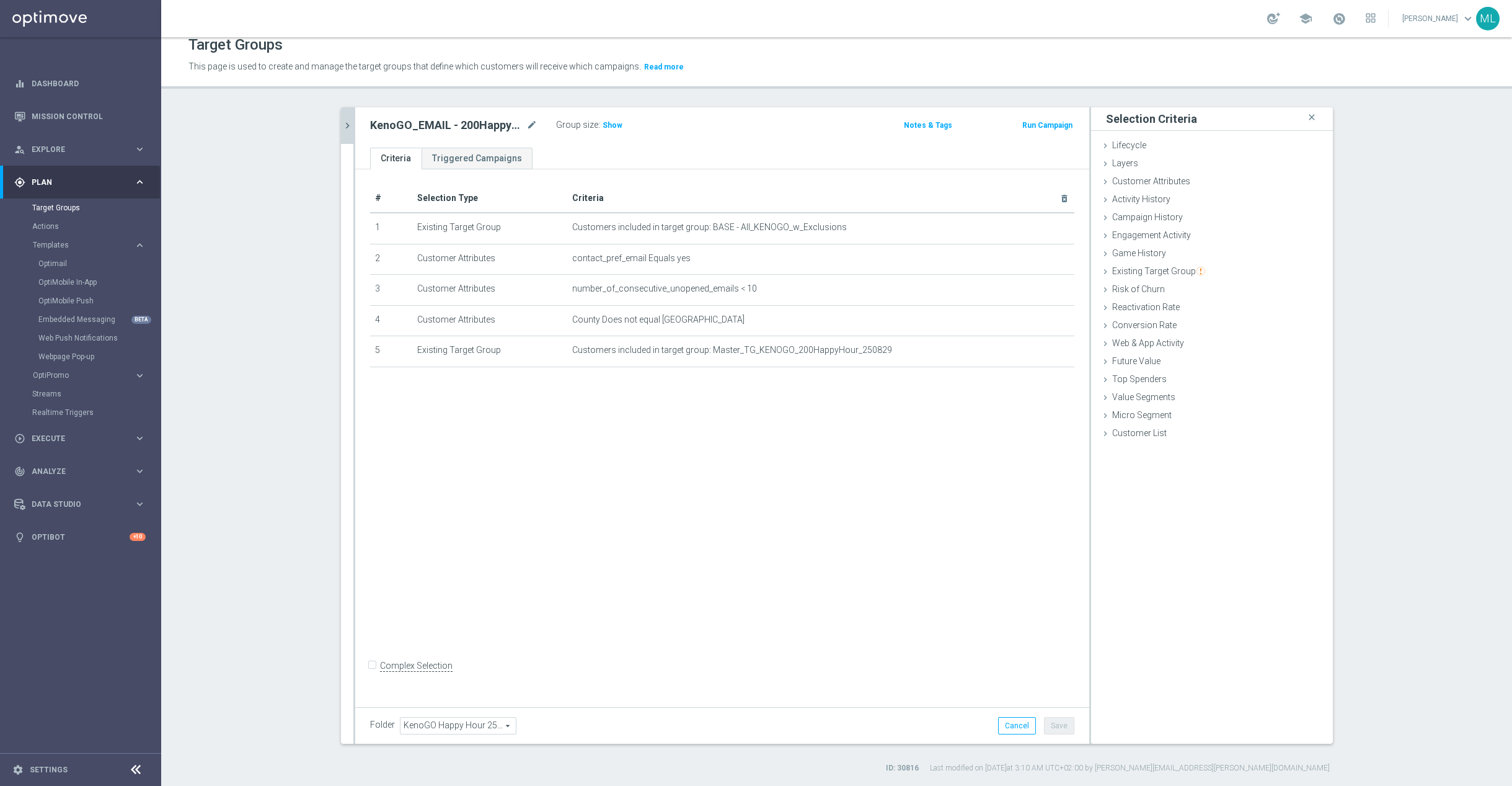
click at [350, 130] on icon "chevron_right" at bounding box center [347, 125] width 12 height 12
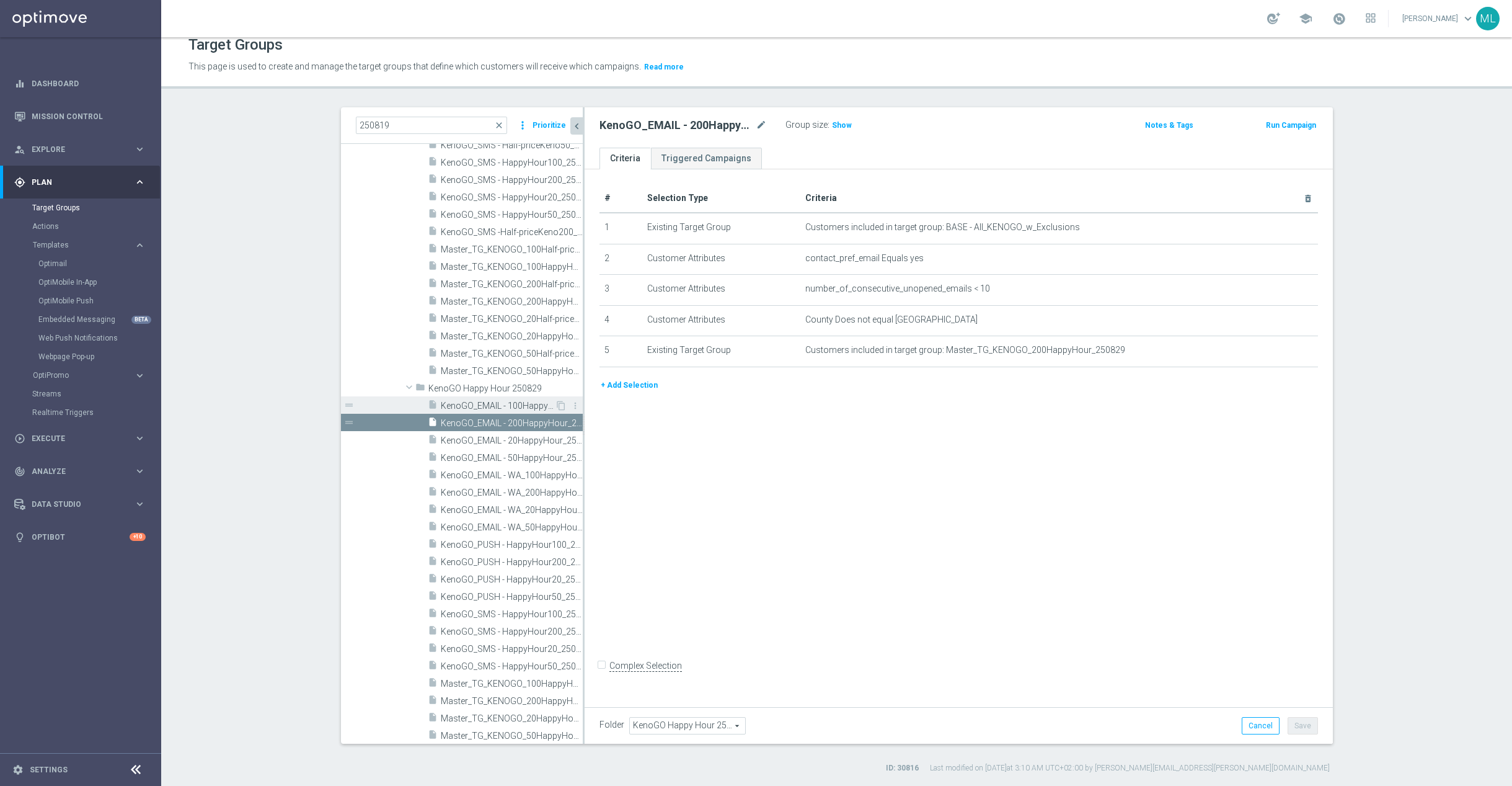
click at [524, 403] on span "KenoGO_EMAIL - 100HappyHour_250829" at bounding box center [497, 406] width 114 height 11
click at [0, 0] on icon "mode_edit" at bounding box center [0, 0] width 0 height 0
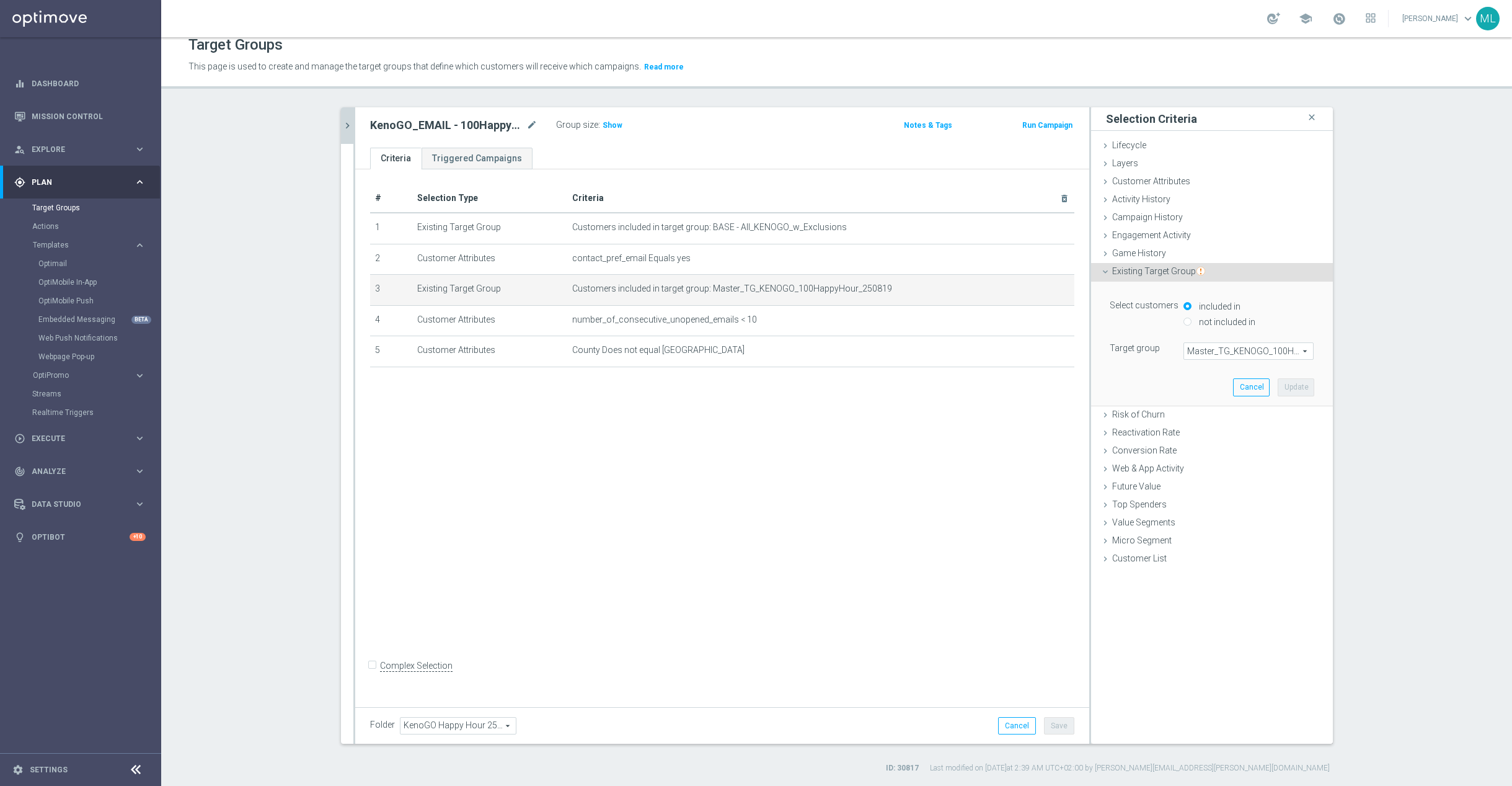
drag, startPoint x: 1244, startPoint y: 348, endPoint x: 1228, endPoint y: 351, distance: 16.3
click at [1244, 348] on span "Master_TG_KENOGO_100HappyHour_250819" at bounding box center [1249, 351] width 129 height 16
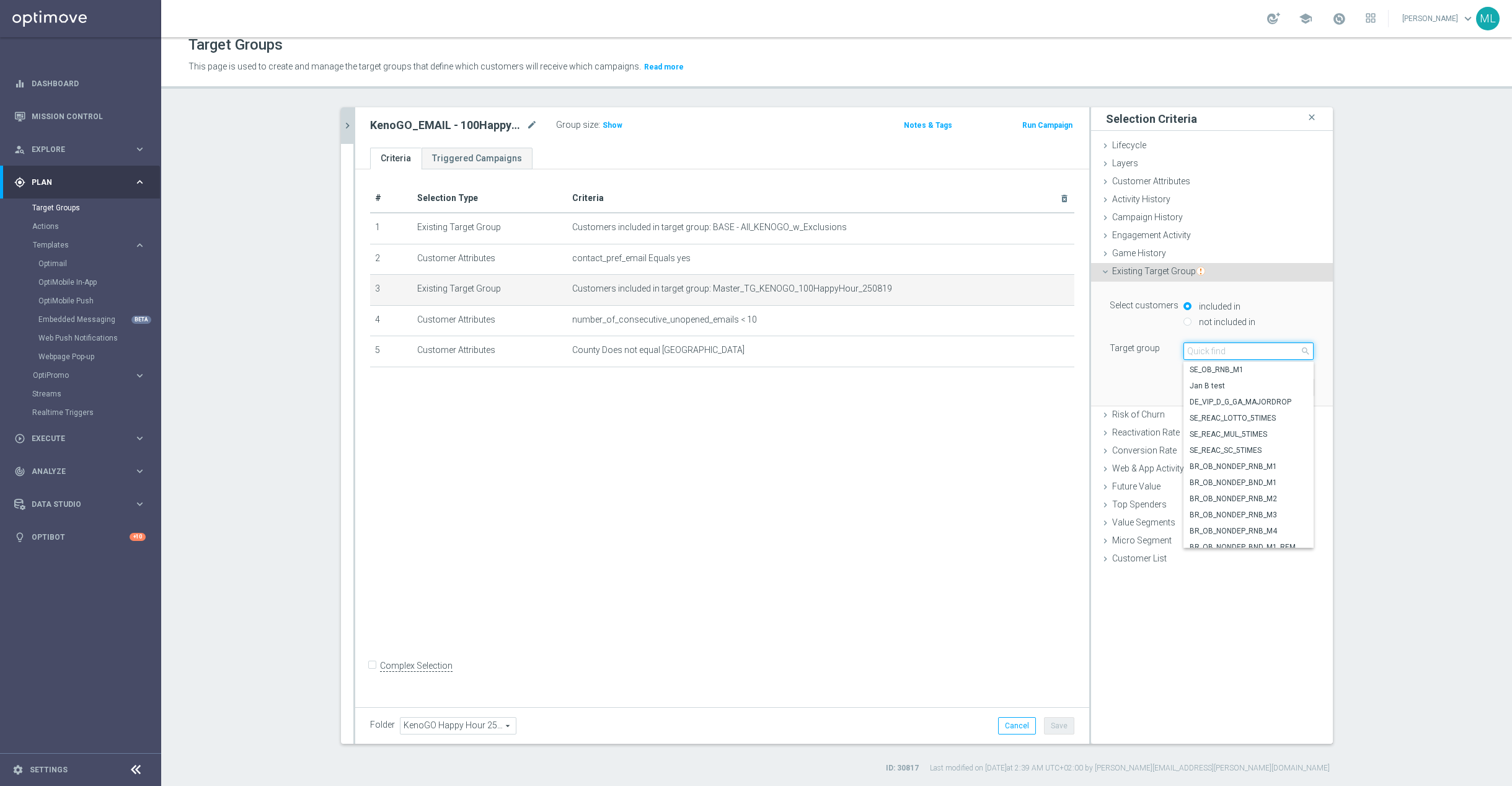
click at [1215, 351] on input "search" at bounding box center [1248, 350] width 130 height 17
type input "250829"
click at [1245, 414] on span "Master_TG_KENOGO_100HappyHour_250829" at bounding box center [1248, 418] width 117 height 10
type input "Master_TG_KENOGO_100HappyHour_250829"
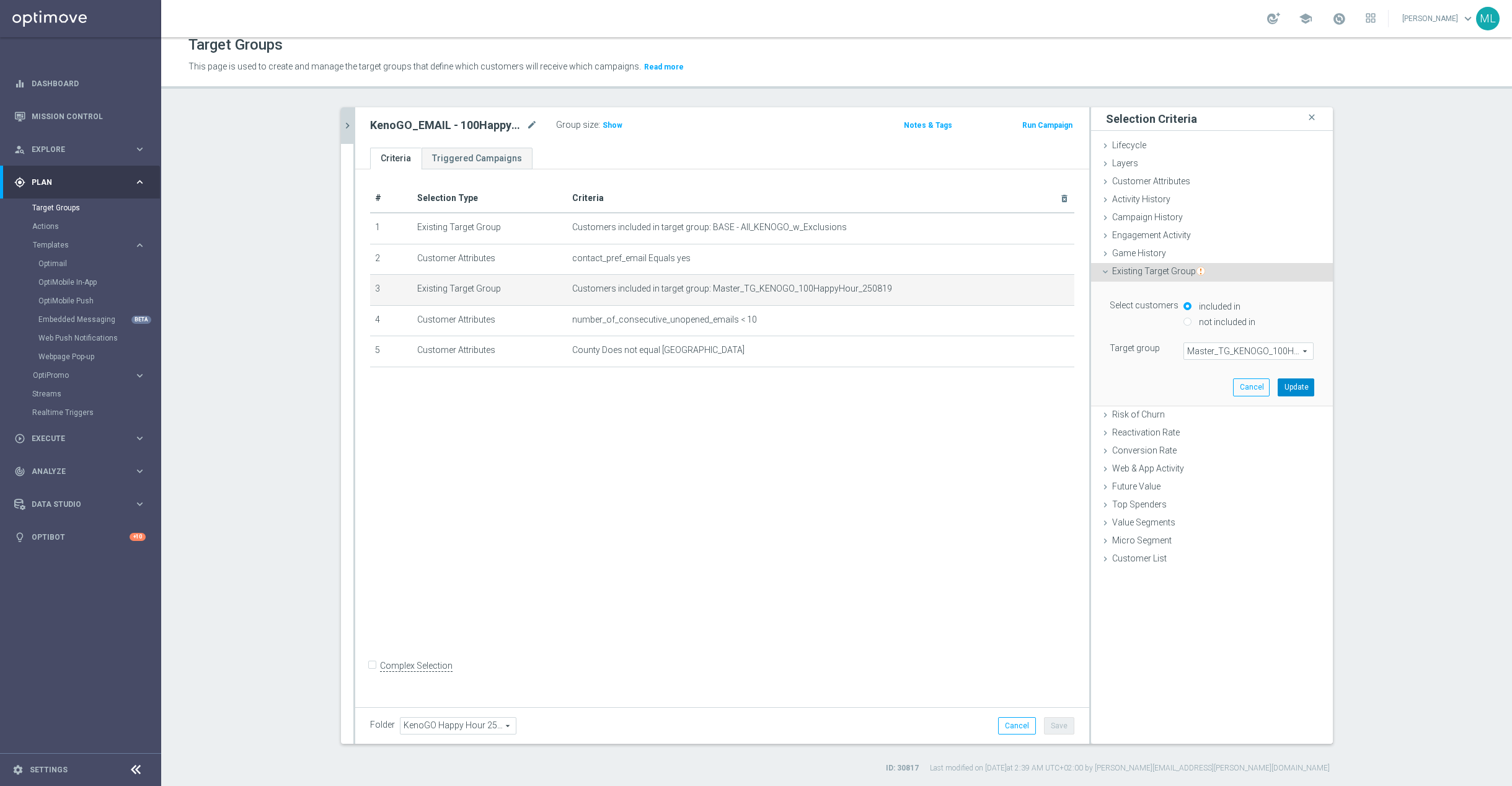
click at [1291, 389] on button "Update" at bounding box center [1295, 386] width 37 height 17
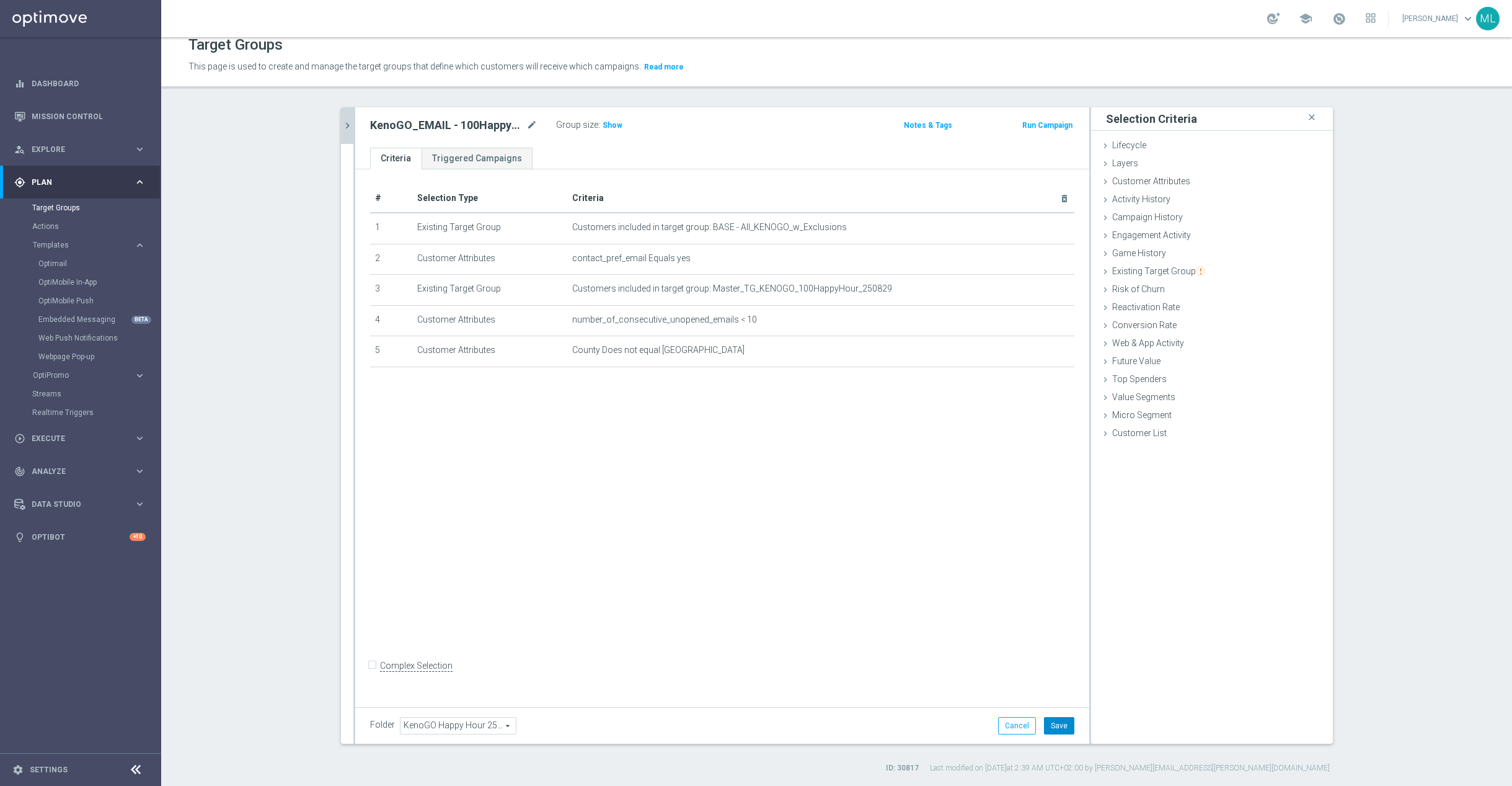
click at [1061, 722] on button "Save" at bounding box center [1059, 725] width 30 height 17
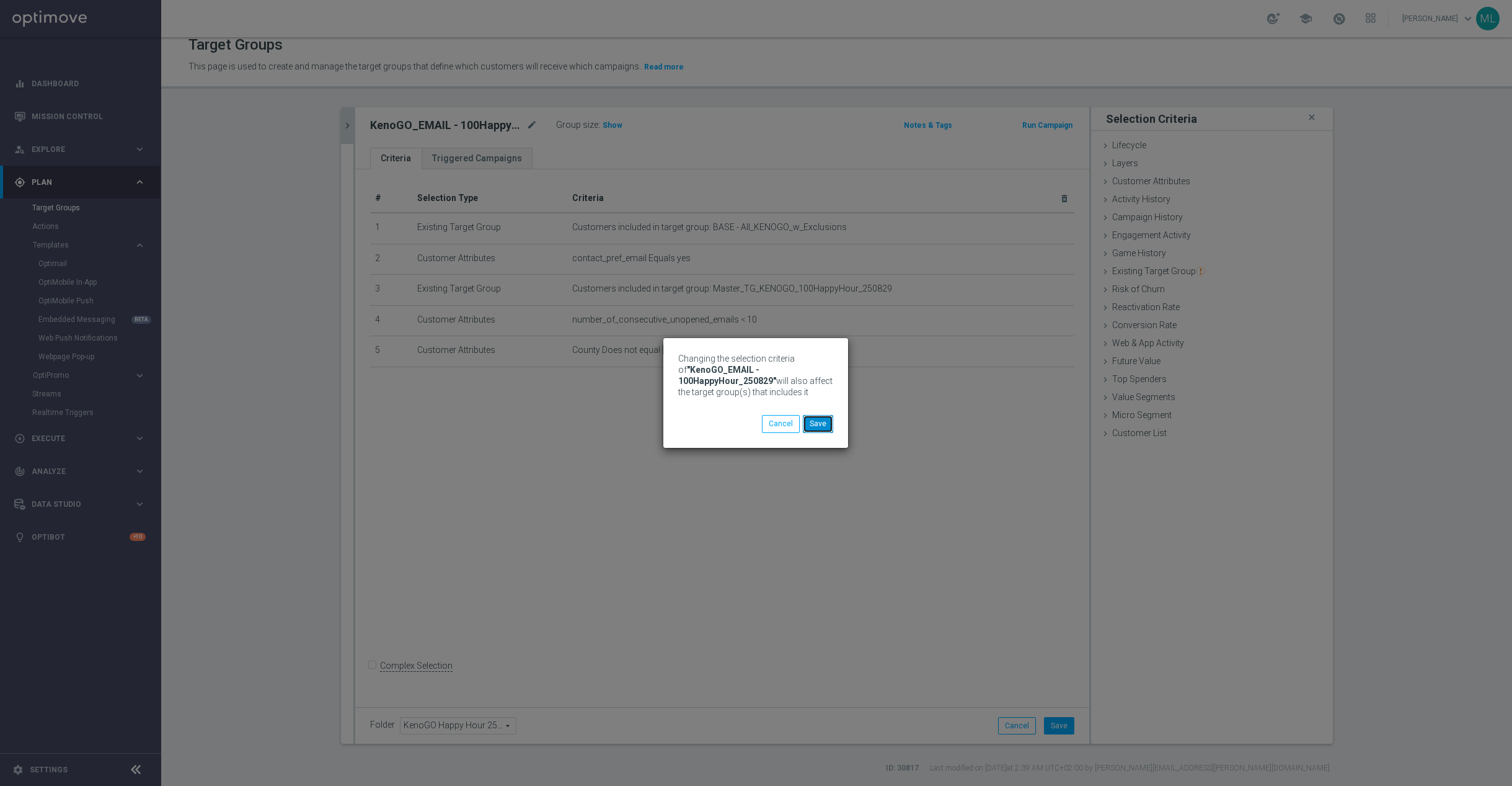
click at [820, 421] on button "Save" at bounding box center [818, 423] width 30 height 17
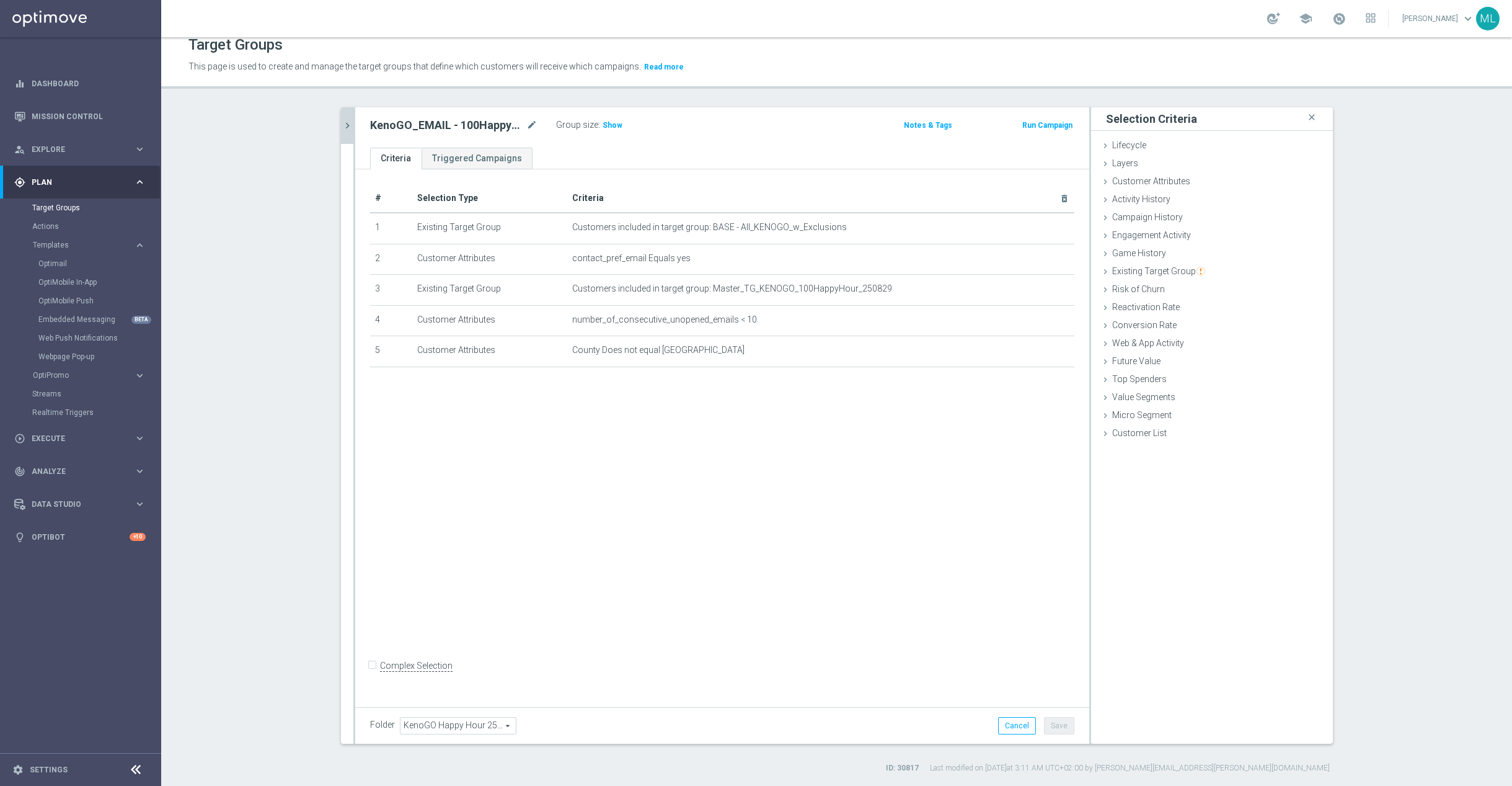
click at [349, 129] on icon "chevron_right" at bounding box center [347, 125] width 12 height 12
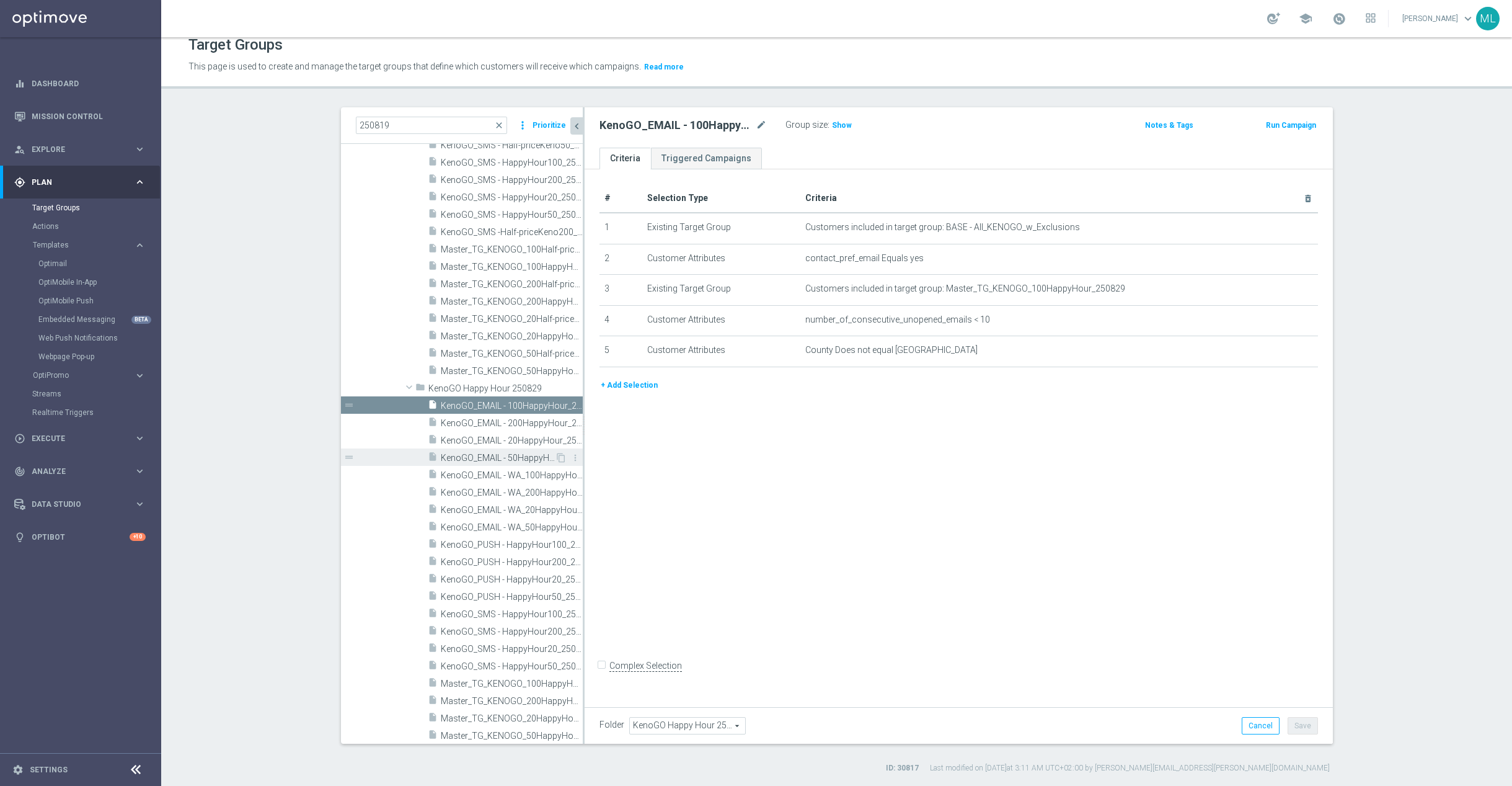
click at [531, 456] on span "KenoGO_EMAIL - 50HappyHour_250829" at bounding box center [497, 458] width 114 height 11
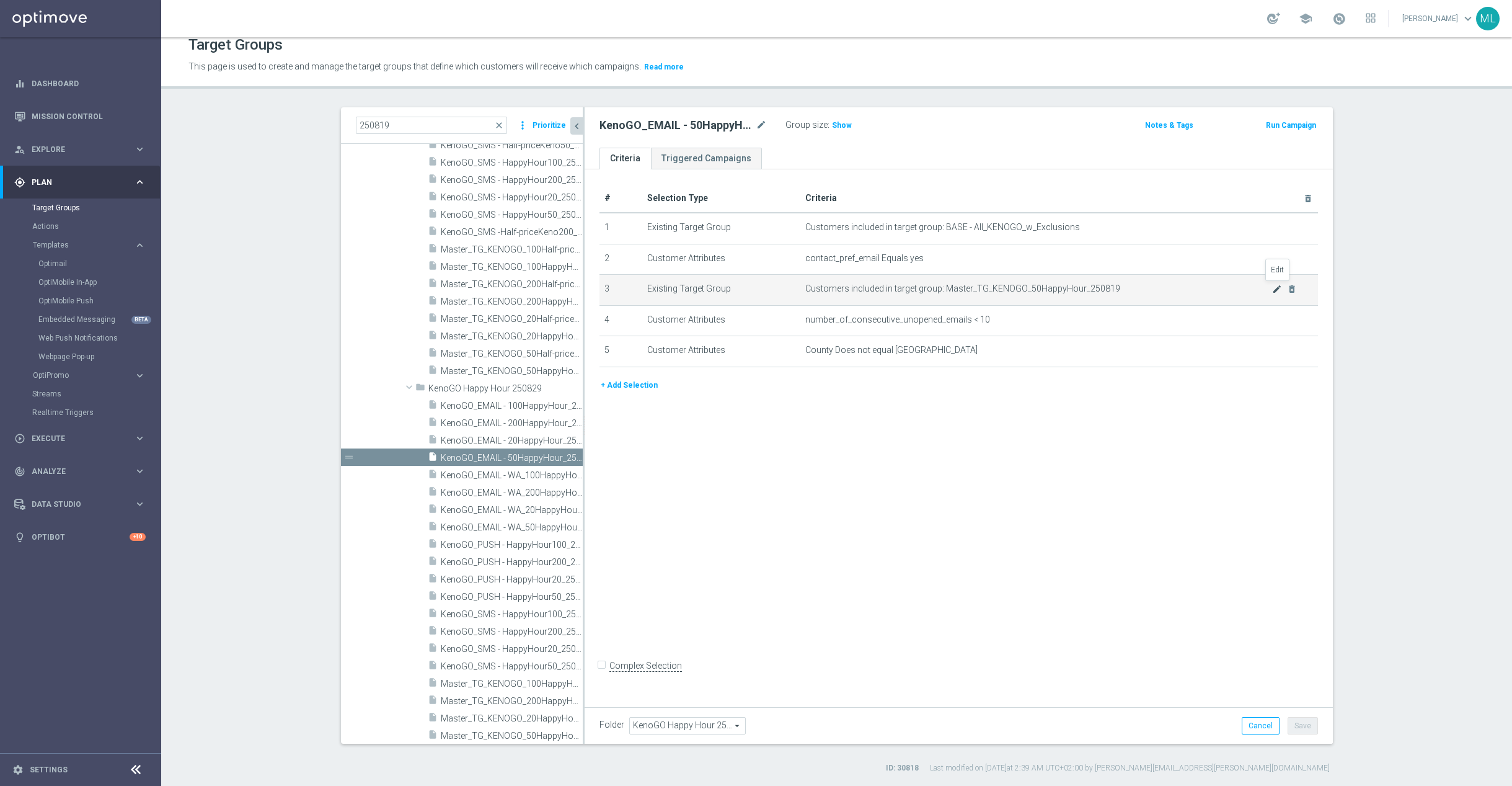
click at [1276, 289] on icon "mode_edit" at bounding box center [1276, 289] width 10 height 10
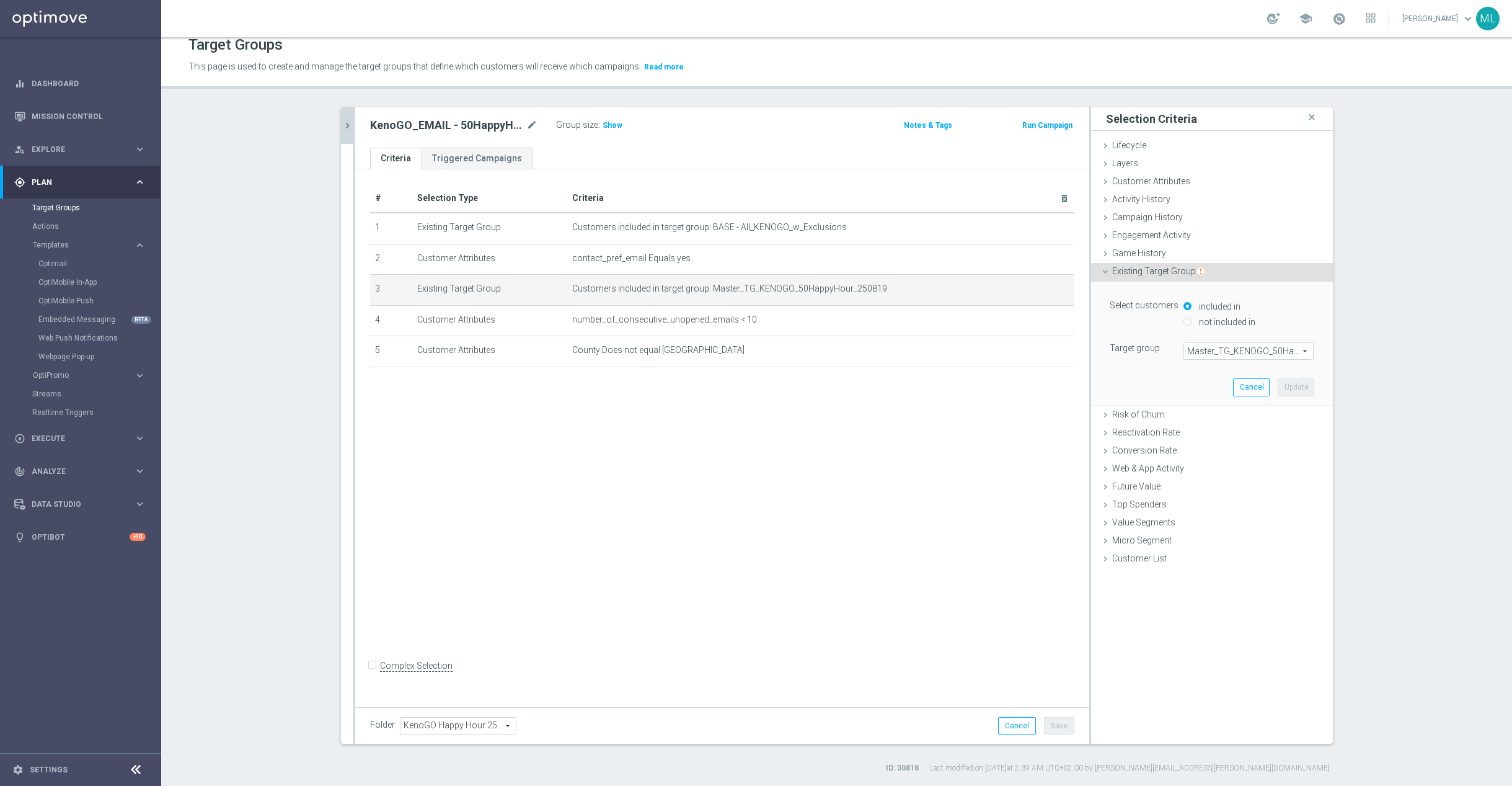
click at [1249, 345] on span "Master_TG_KENOGO_50HappyHour_250819" at bounding box center [1249, 351] width 129 height 16
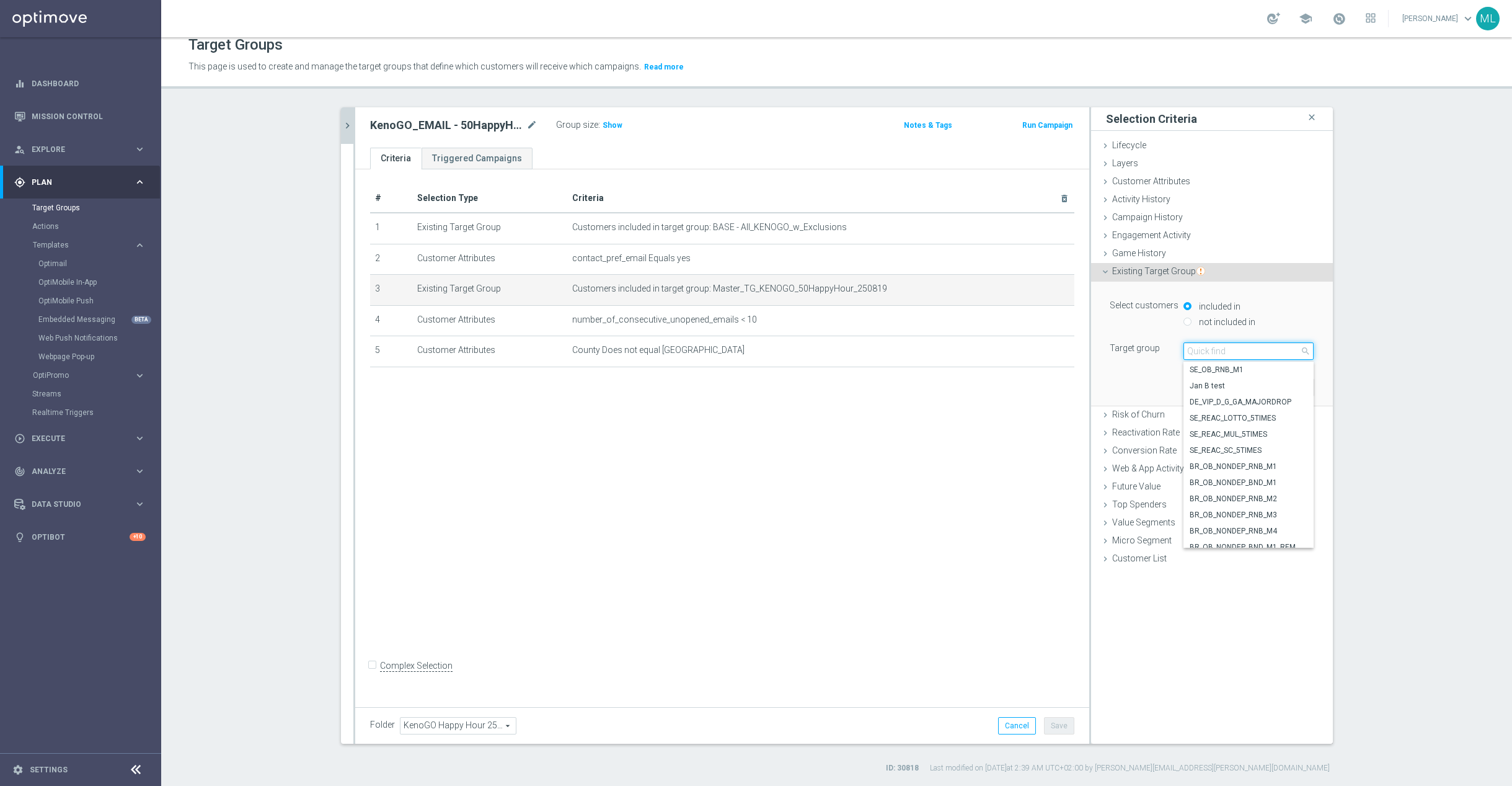
click at [1202, 351] on input "search" at bounding box center [1248, 350] width 130 height 17
type input "250829"
click at [1275, 365] on span "Master_TG_KENOGO_50HappyHour_250829" at bounding box center [1248, 369] width 117 height 10
type input "Master_TG_KENOGO_50HappyHour_250829"
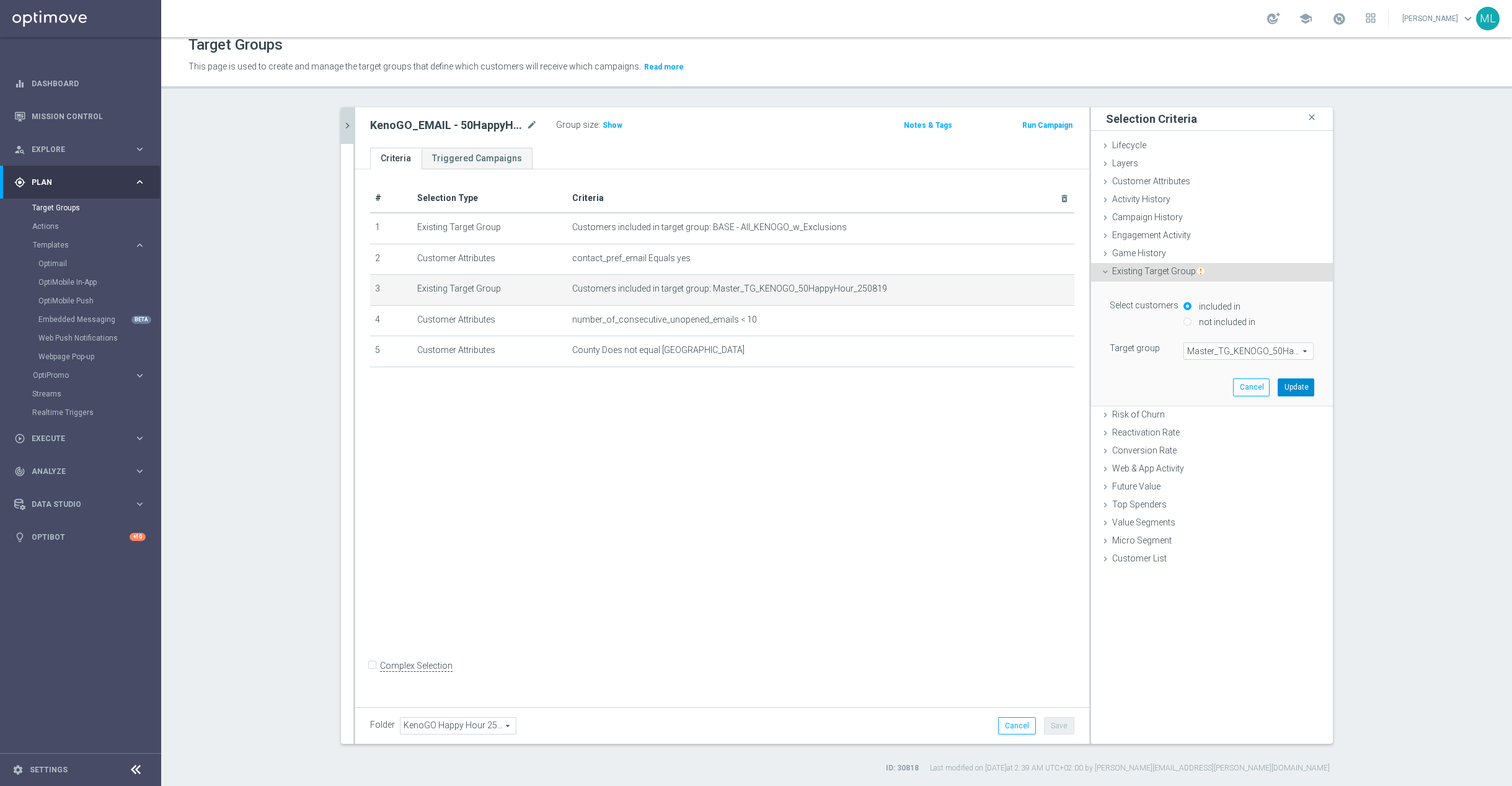
click at [1305, 393] on button "Update" at bounding box center [1295, 386] width 37 height 17
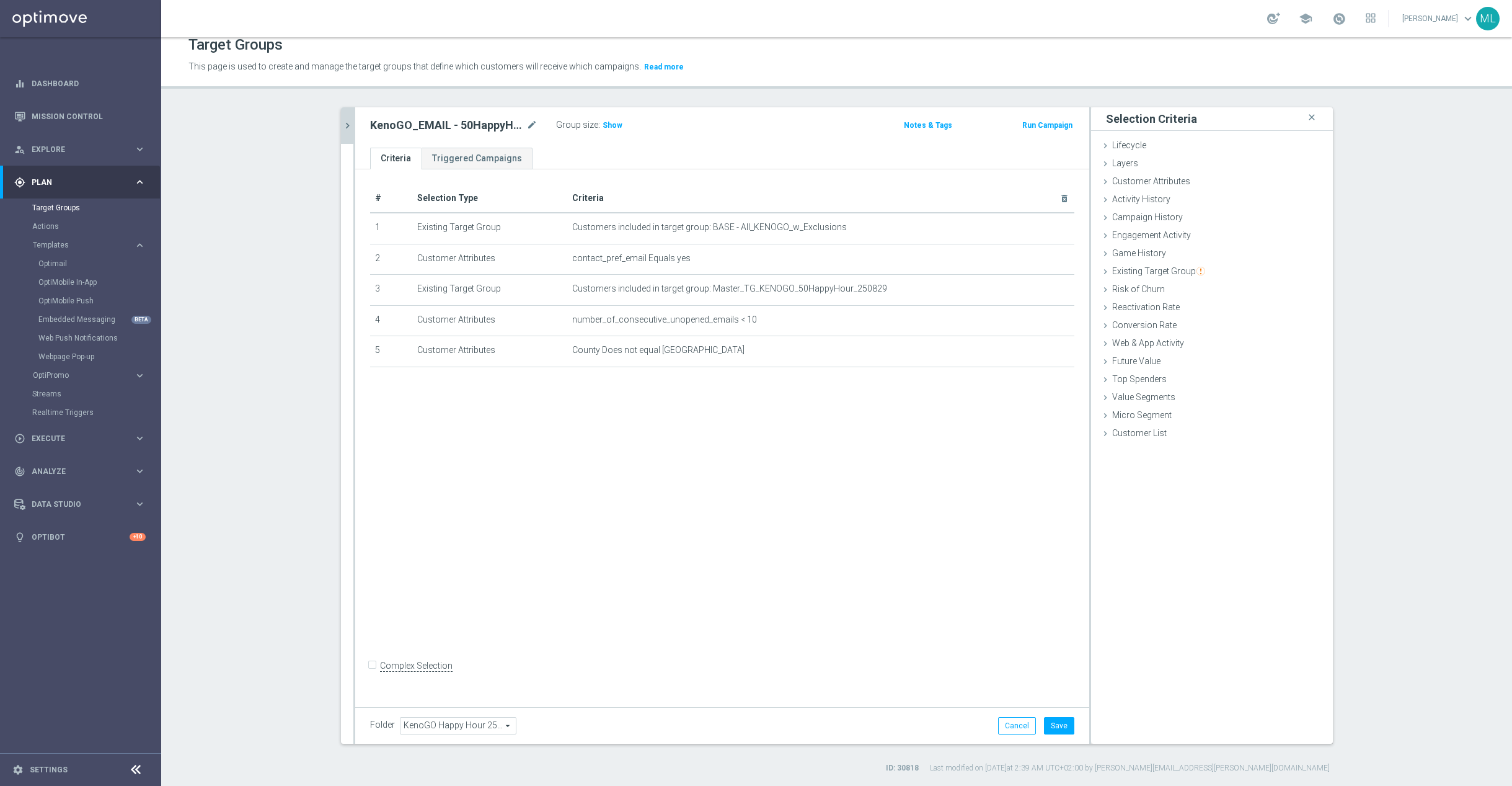
click at [1056, 735] on div "Folder KenoGO Happy Hour 250829 KenoGO Happy Hour 250829 arrow_drop_down search…" at bounding box center [722, 725] width 734 height 37
click at [1058, 728] on button "Save" at bounding box center [1059, 725] width 30 height 17
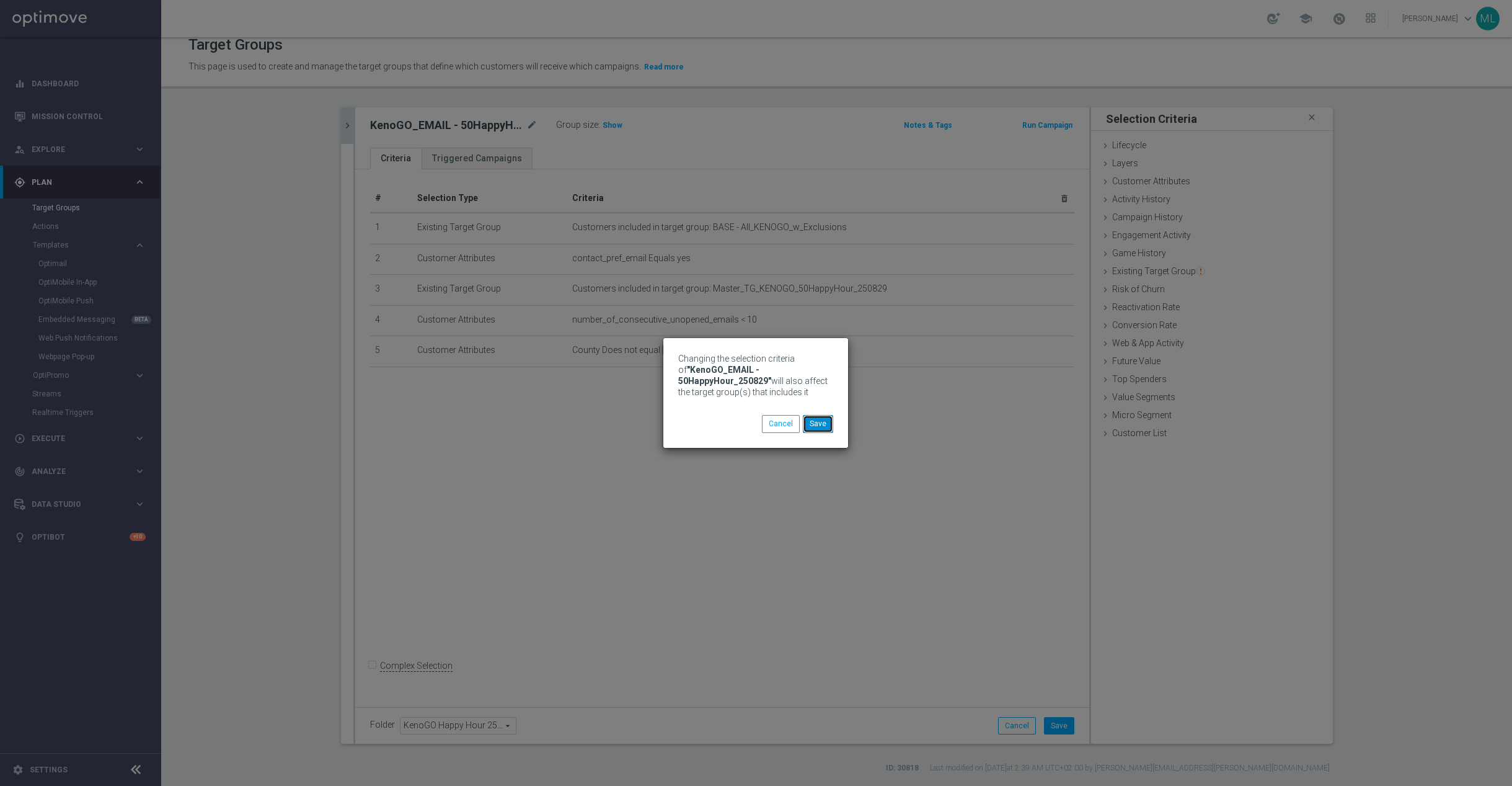
click at [816, 423] on button "Save" at bounding box center [818, 423] width 30 height 17
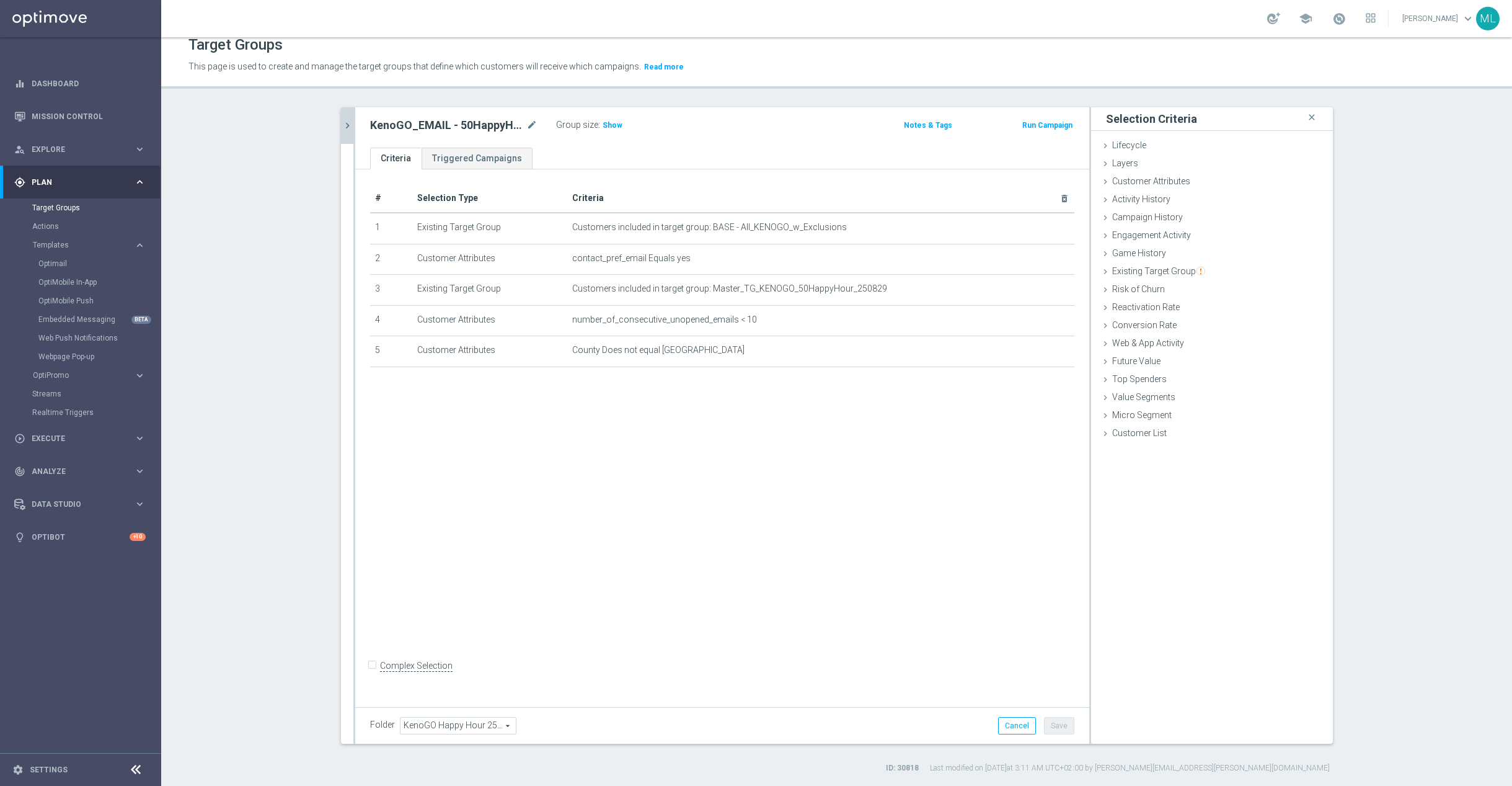
click at [348, 130] on icon "chevron_right" at bounding box center [347, 125] width 12 height 12
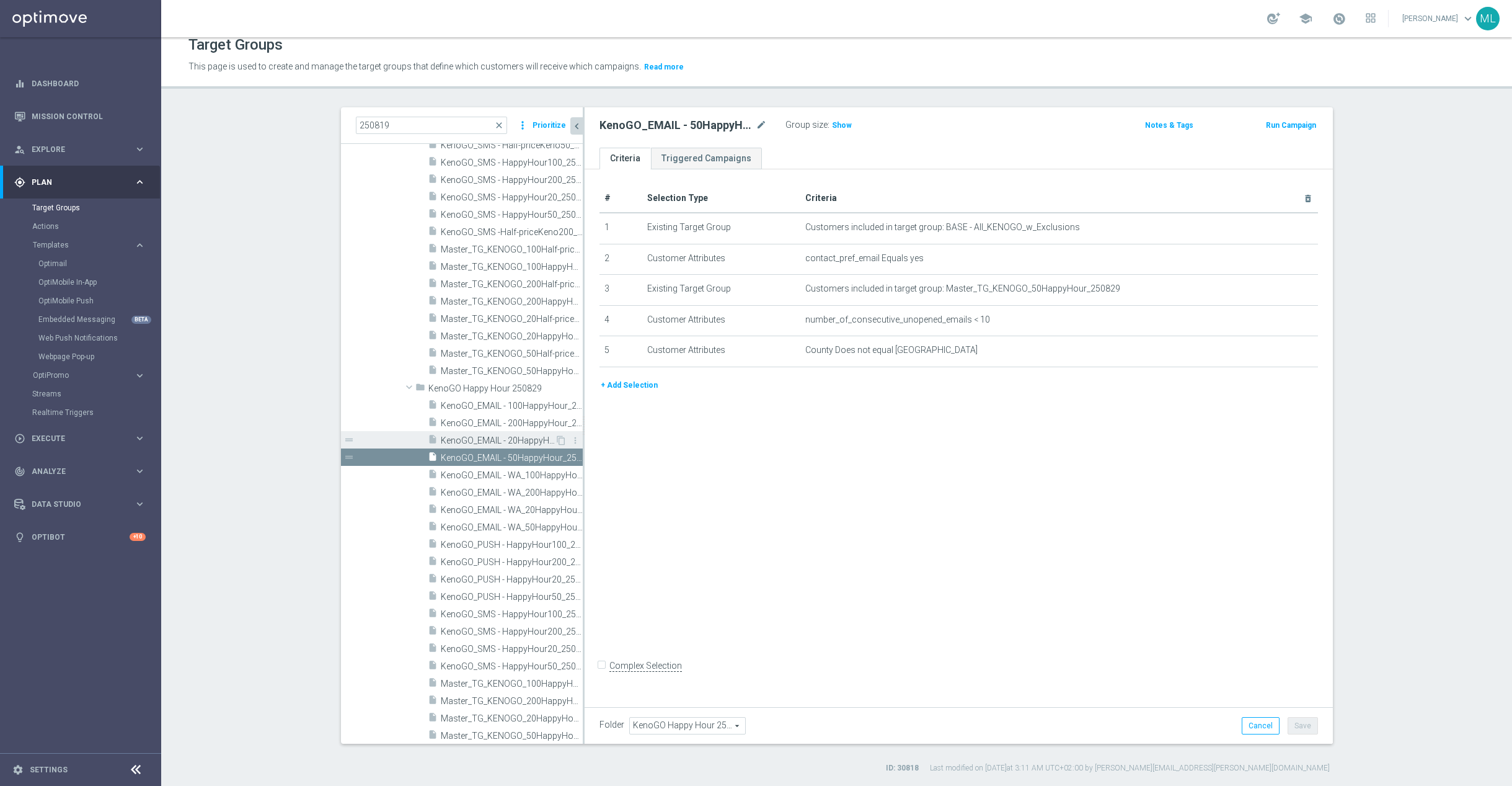
drag, startPoint x: 534, startPoint y: 439, endPoint x: 527, endPoint y: 440, distance: 7.1
click at [534, 439] on span "KenoGO_EMAIL - 20HappyHour_250829" at bounding box center [497, 441] width 114 height 11
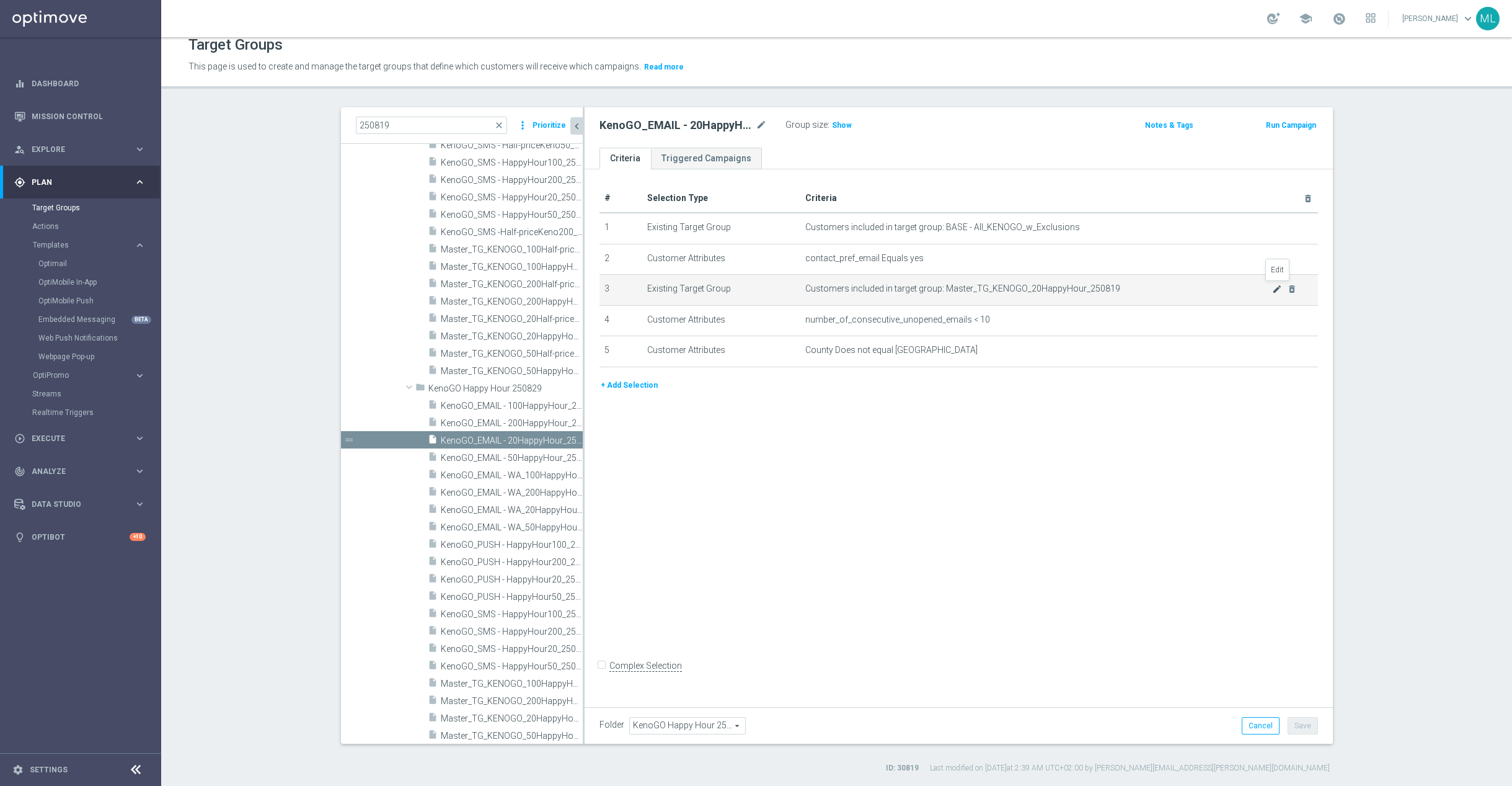
click at [1275, 288] on icon "mode_edit" at bounding box center [1276, 289] width 10 height 10
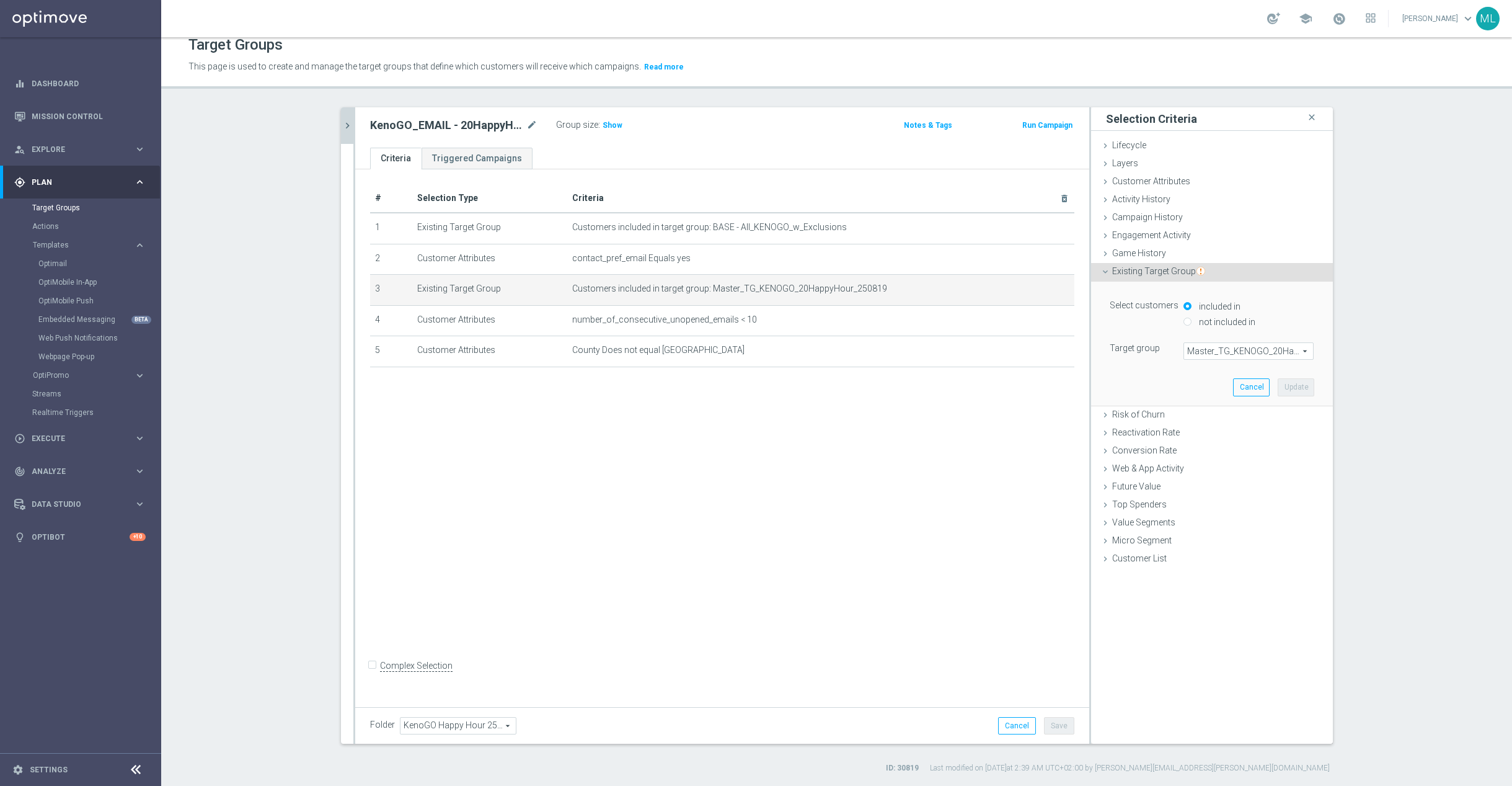
drag, startPoint x: 1247, startPoint y: 349, endPoint x: 1228, endPoint y: 351, distance: 19.1
click at [1247, 349] on span "Master_TG_KENOGO_20HappyHour_250819" at bounding box center [1249, 351] width 129 height 16
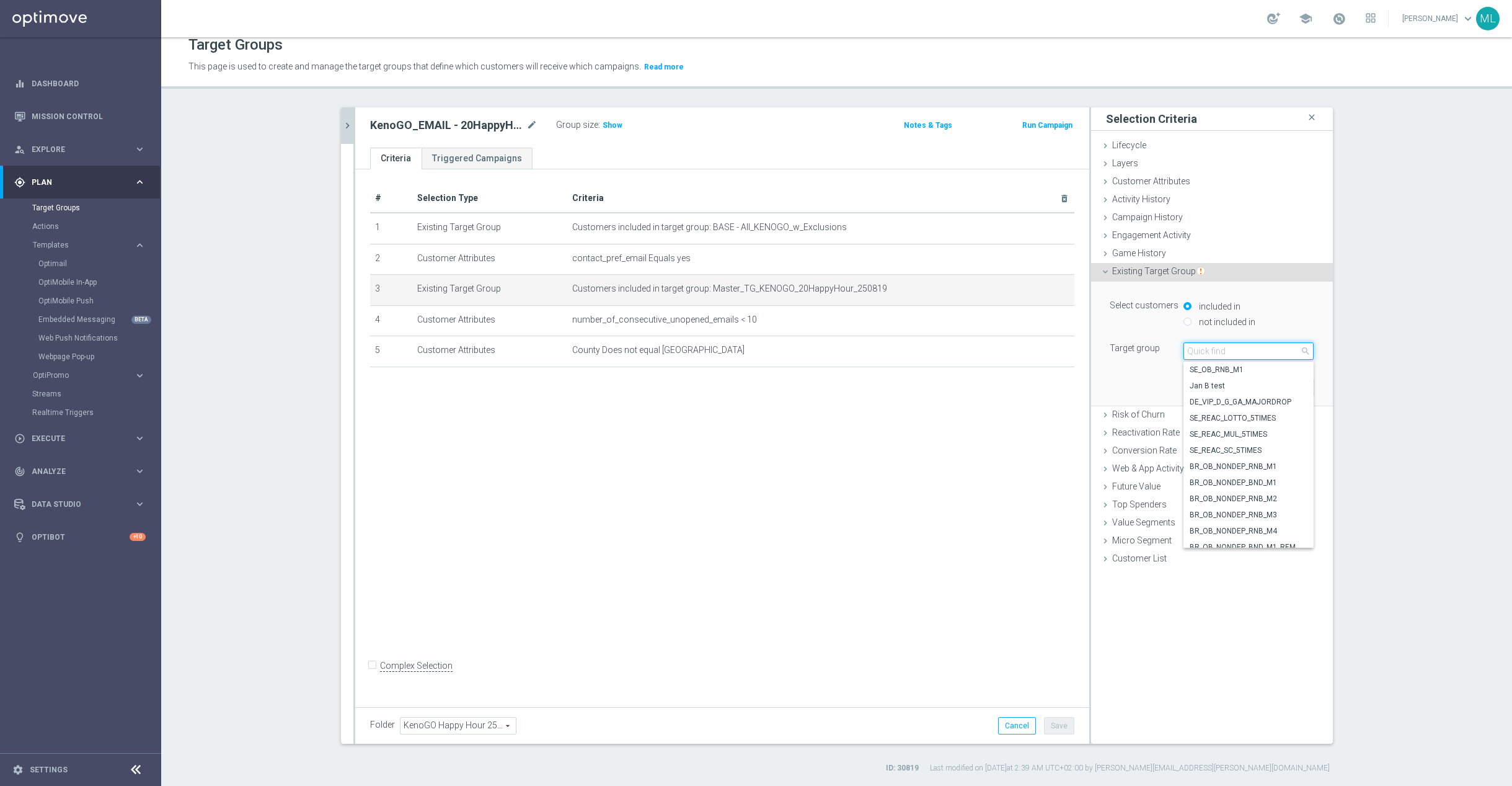
click at [1207, 351] on input "search" at bounding box center [1248, 350] width 130 height 17
type input "250829"
click at [1267, 387] on span "Master_TG_KENOGO_20HappyHour_250829" at bounding box center [1248, 385] width 117 height 10
type input "Master_TG_KENOGO_20HappyHour_250829"
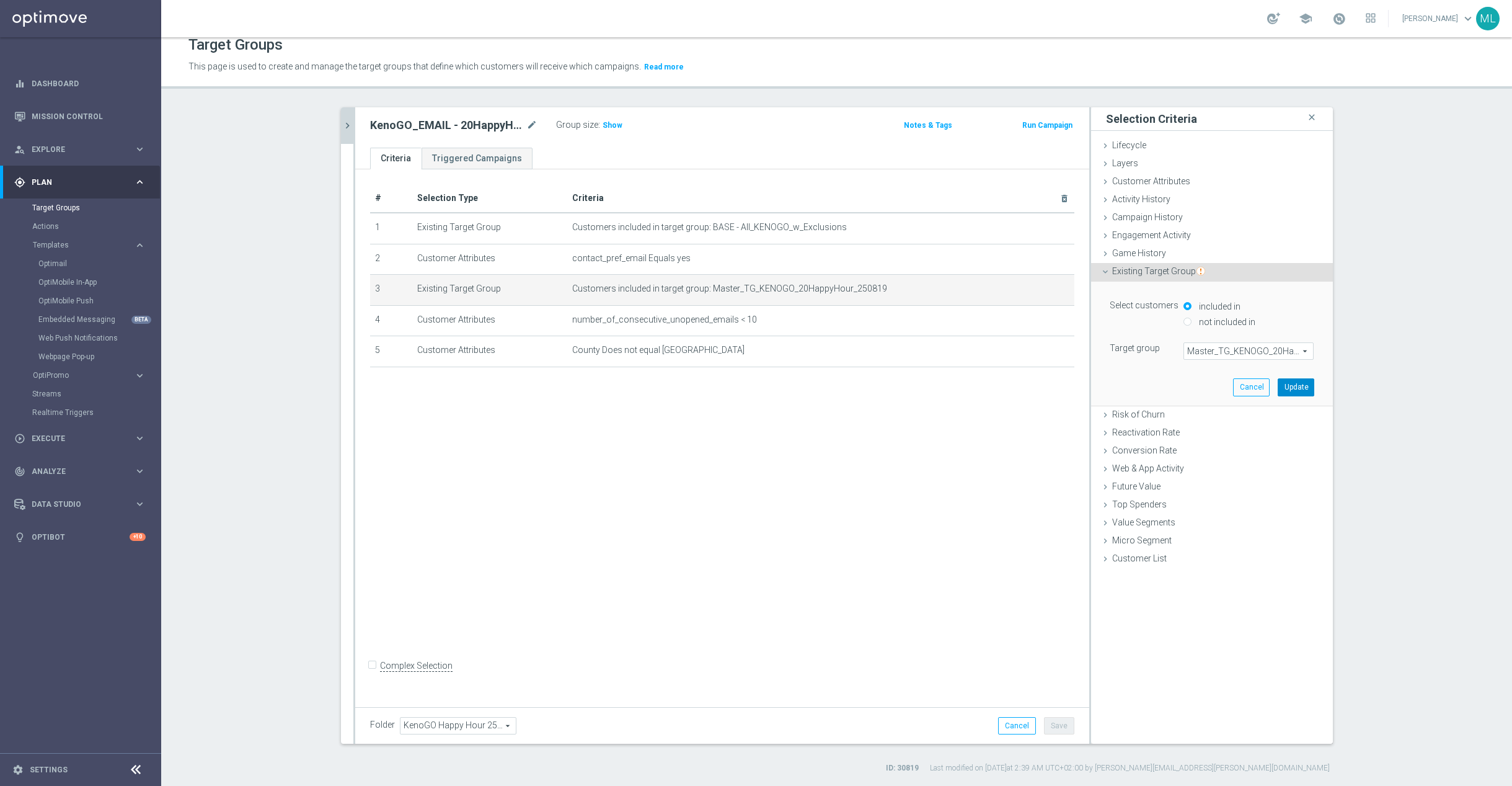
click at [1299, 390] on button "Update" at bounding box center [1295, 386] width 37 height 17
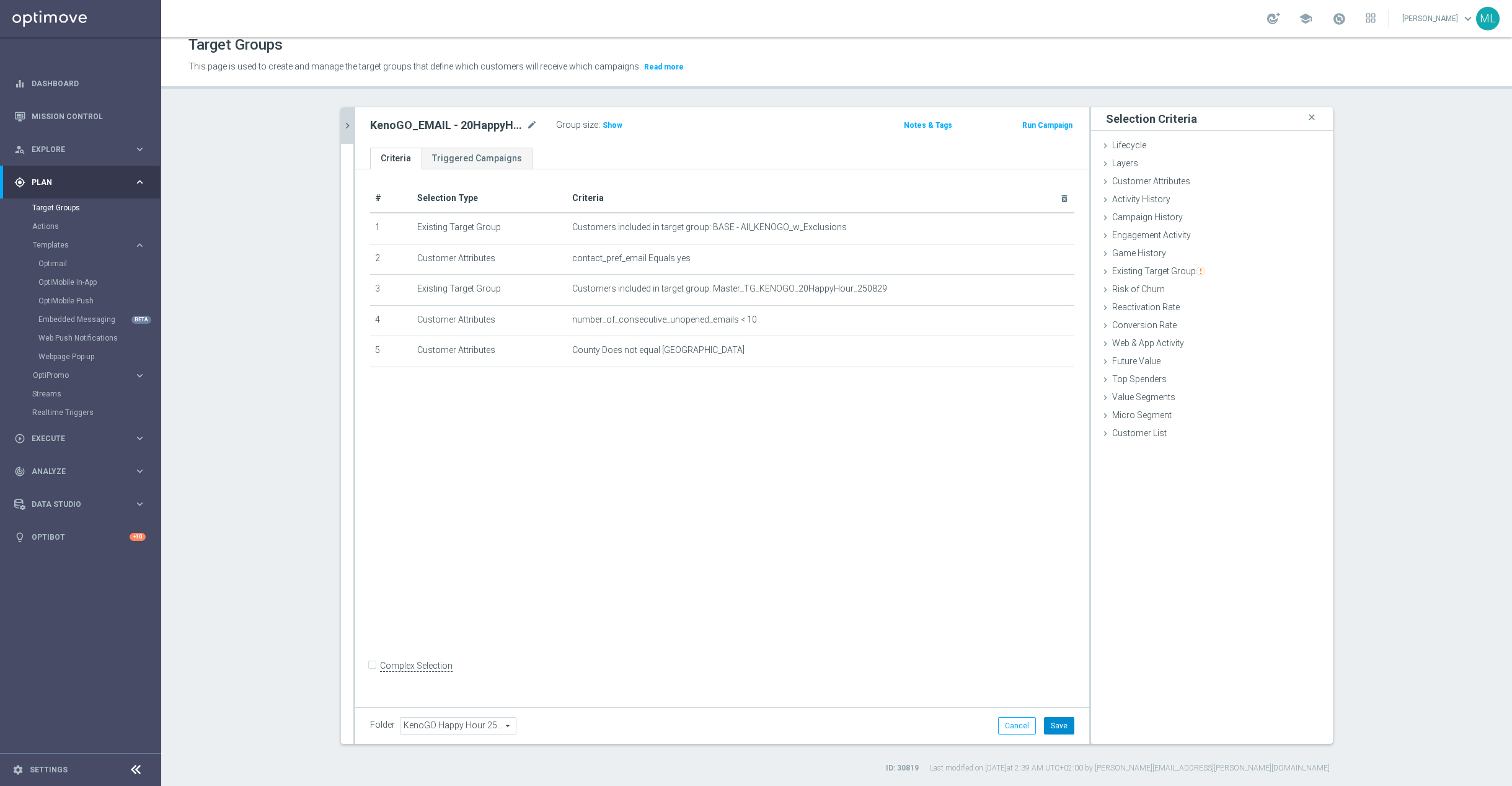
click at [1052, 718] on button "Save" at bounding box center [1059, 725] width 30 height 17
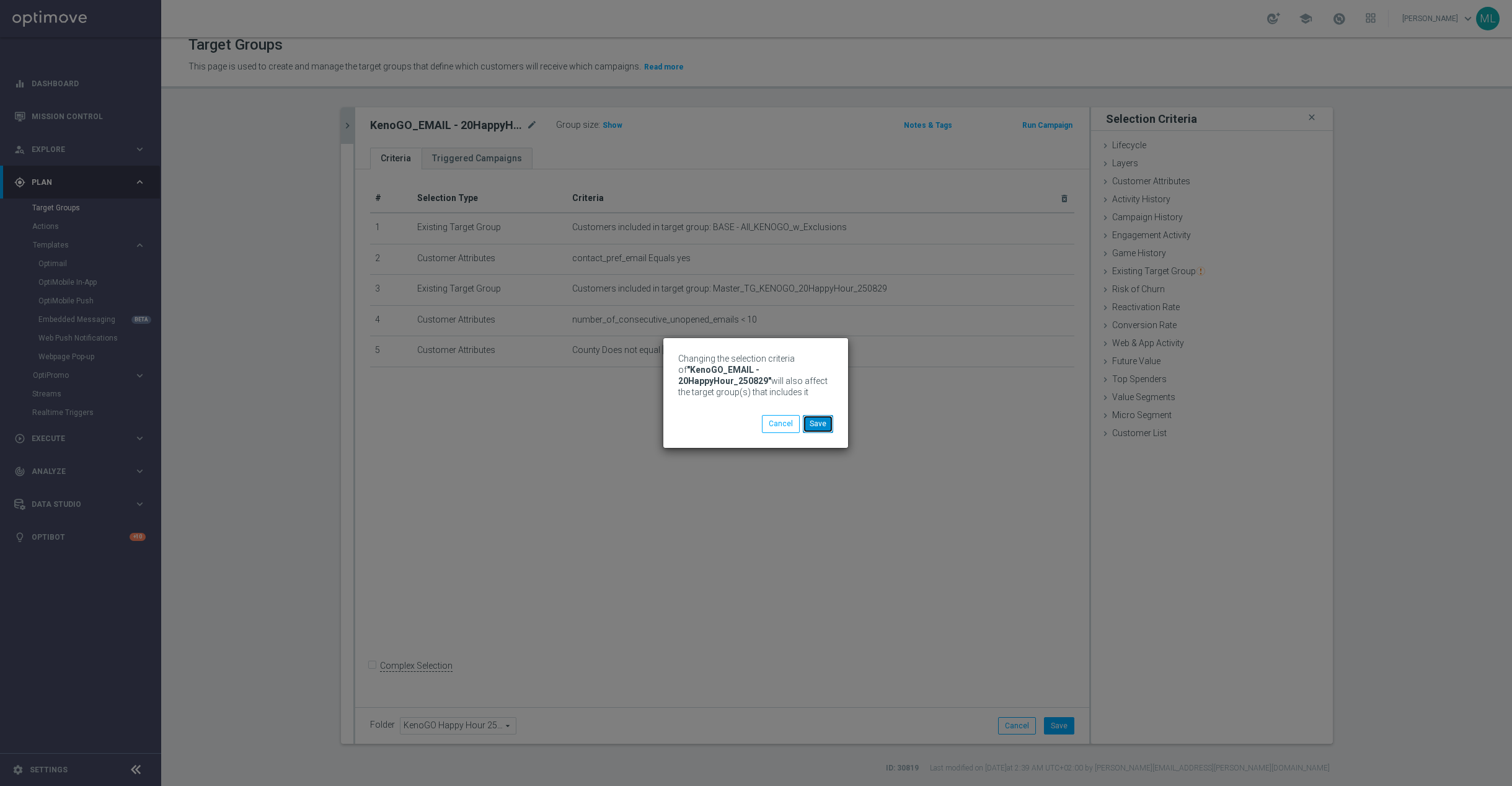
click at [813, 422] on button "Save" at bounding box center [818, 423] width 30 height 17
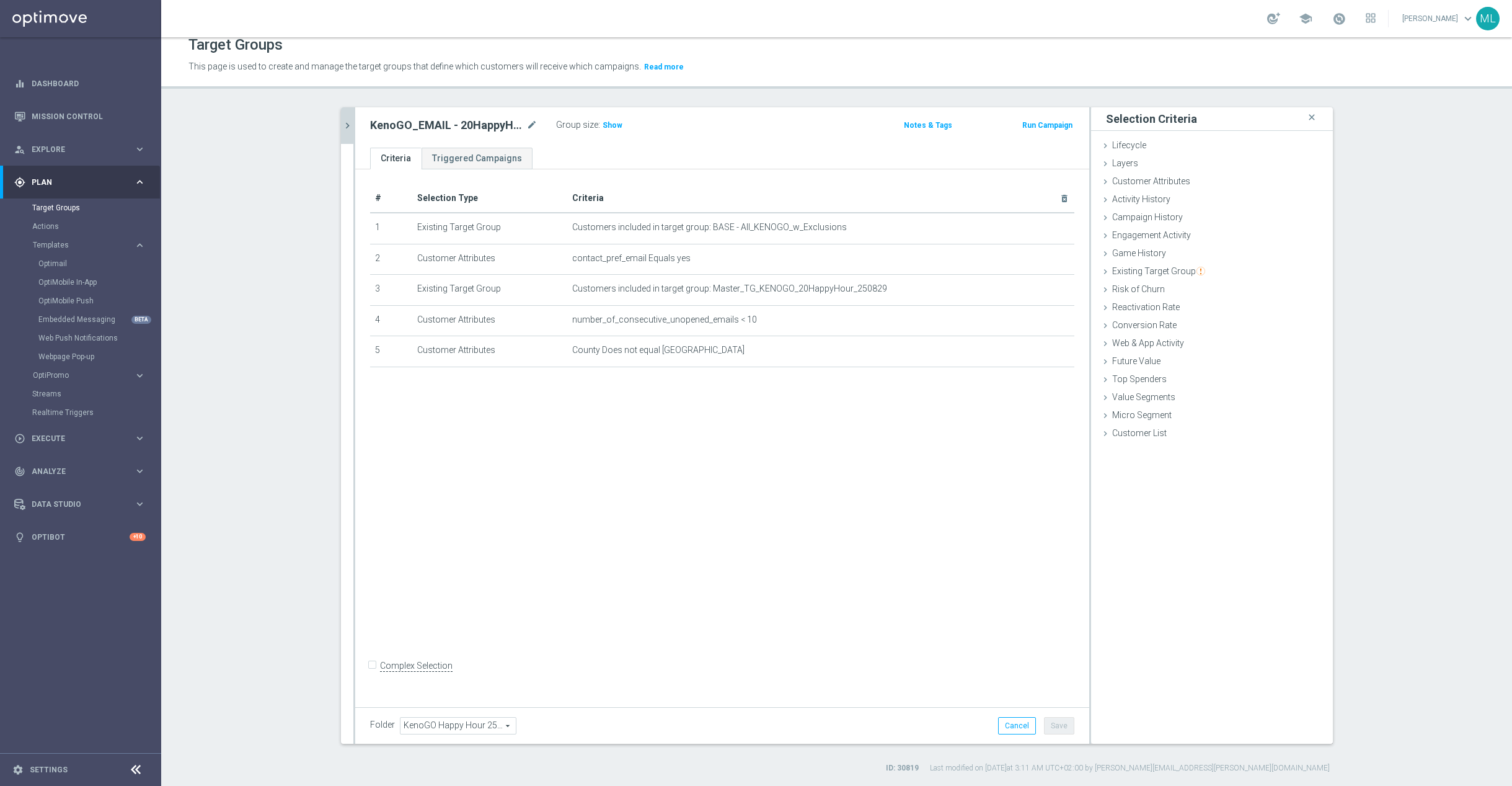
click at [346, 128] on icon "chevron_right" at bounding box center [347, 125] width 12 height 12
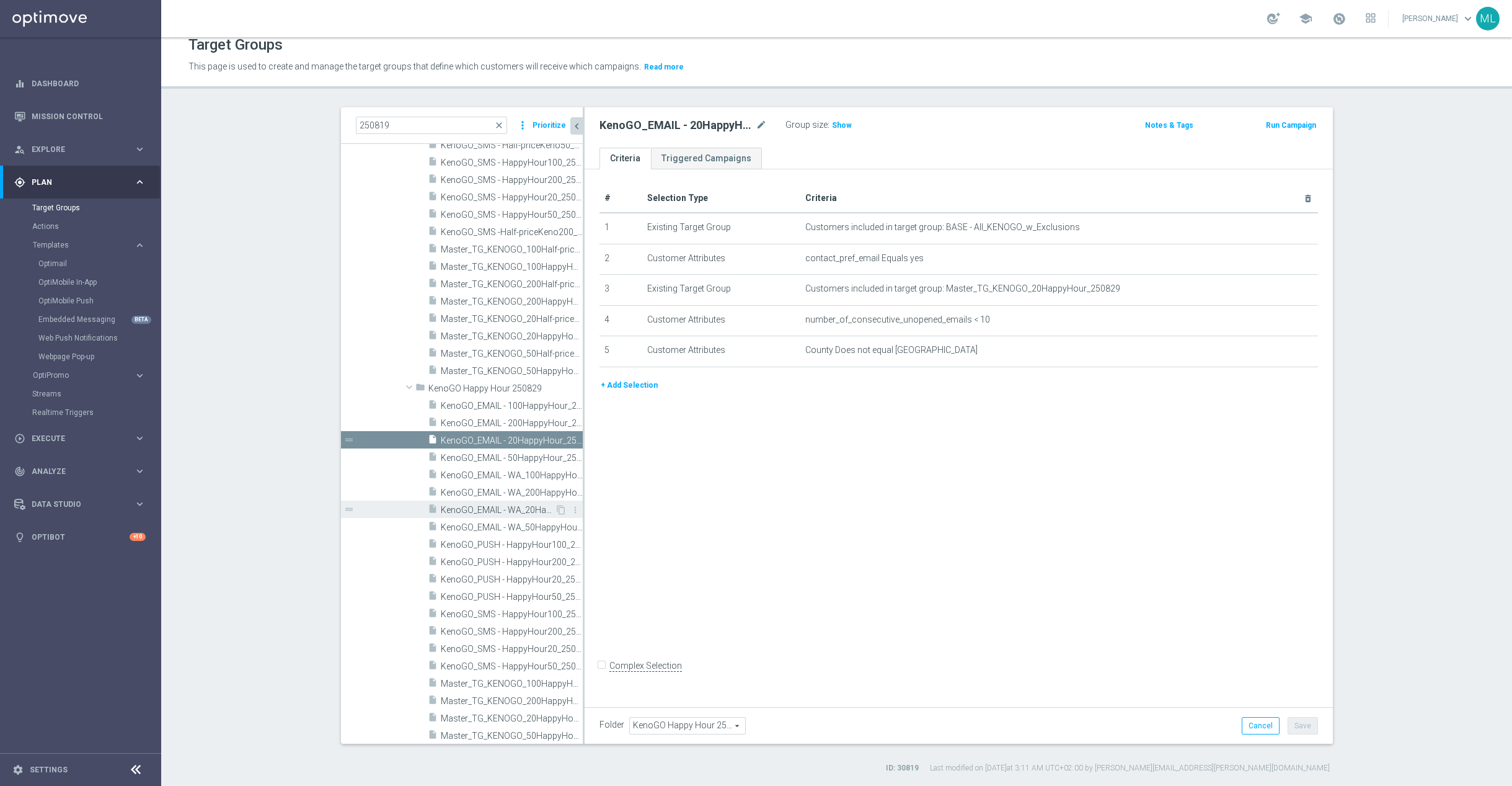
scroll to position [587, 0]
click at [516, 406] on span "KenoGO_EMAIL - 100HappyHour_250829" at bounding box center [497, 404] width 114 height 11
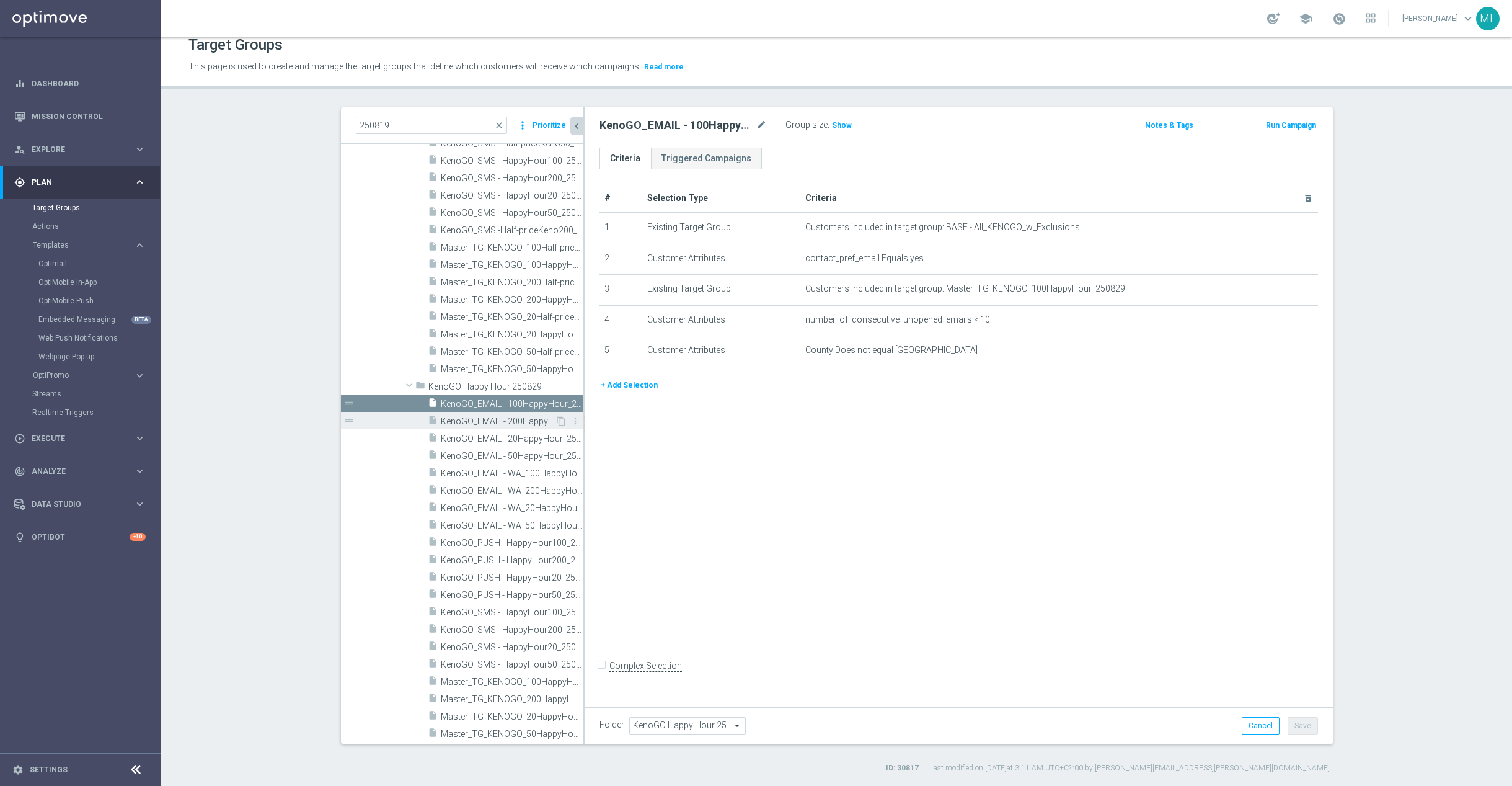
click at [514, 419] on span "KenoGO_EMAIL - 200HappyHour_250829" at bounding box center [497, 421] width 114 height 11
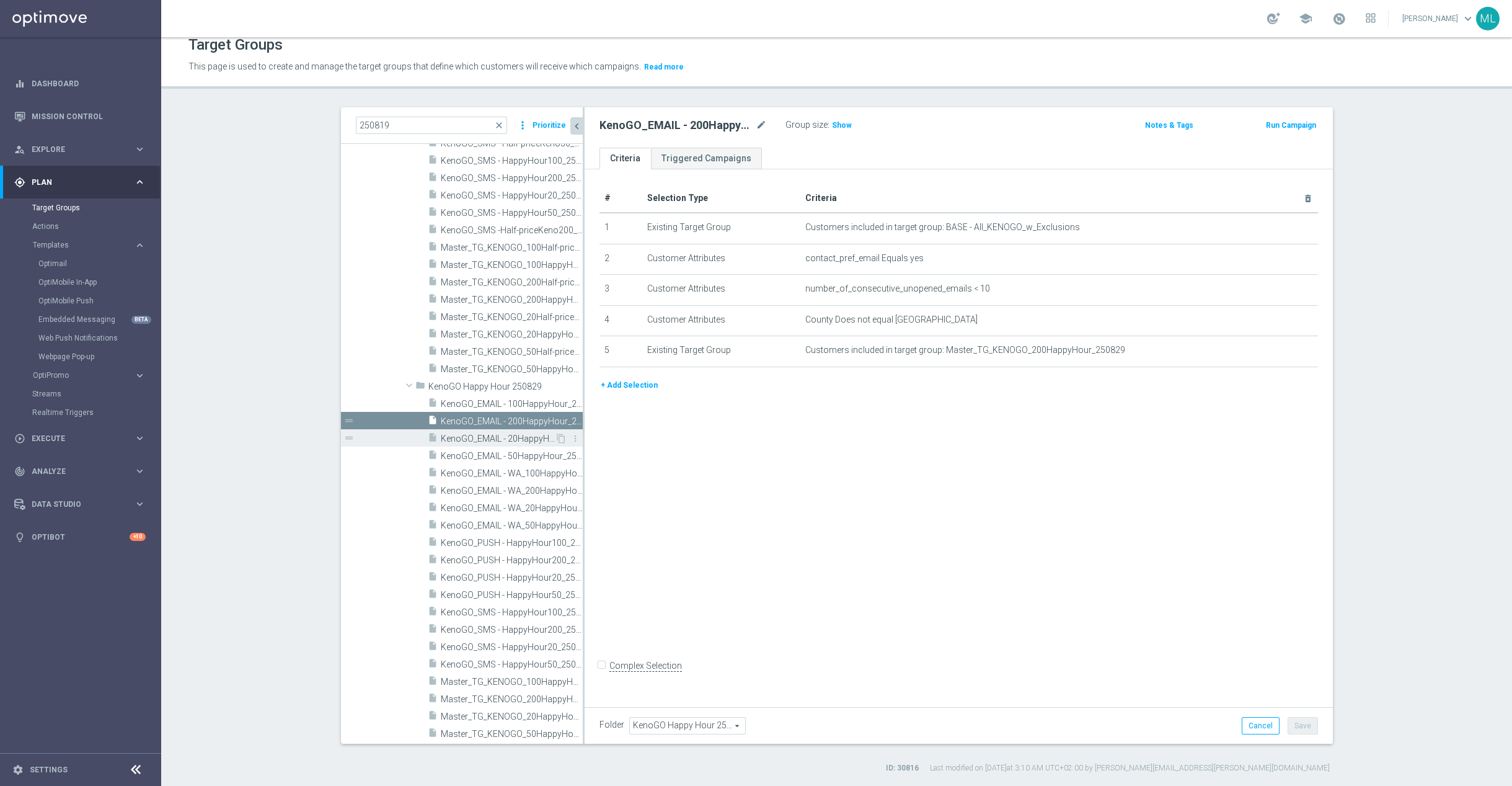
click at [514, 436] on span "KenoGO_EMAIL - 20HappyHour_250829" at bounding box center [497, 439] width 114 height 11
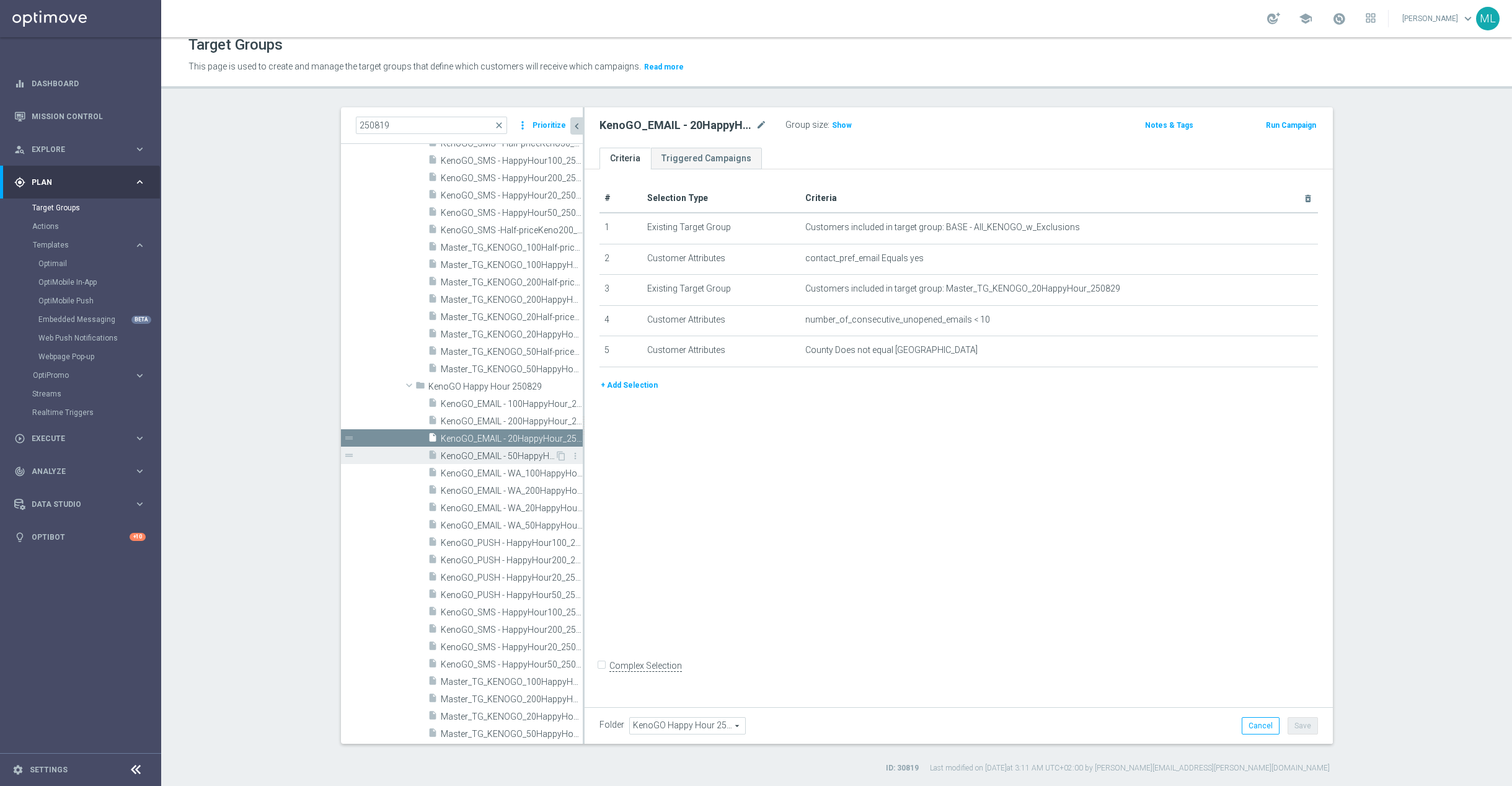
click at [518, 458] on span "KenoGO_EMAIL - 50HappyHour_250829" at bounding box center [497, 456] width 114 height 11
click at [514, 474] on span "KenoGO_EMAIL - WA_100HappyHour_250829" at bounding box center [497, 473] width 114 height 11
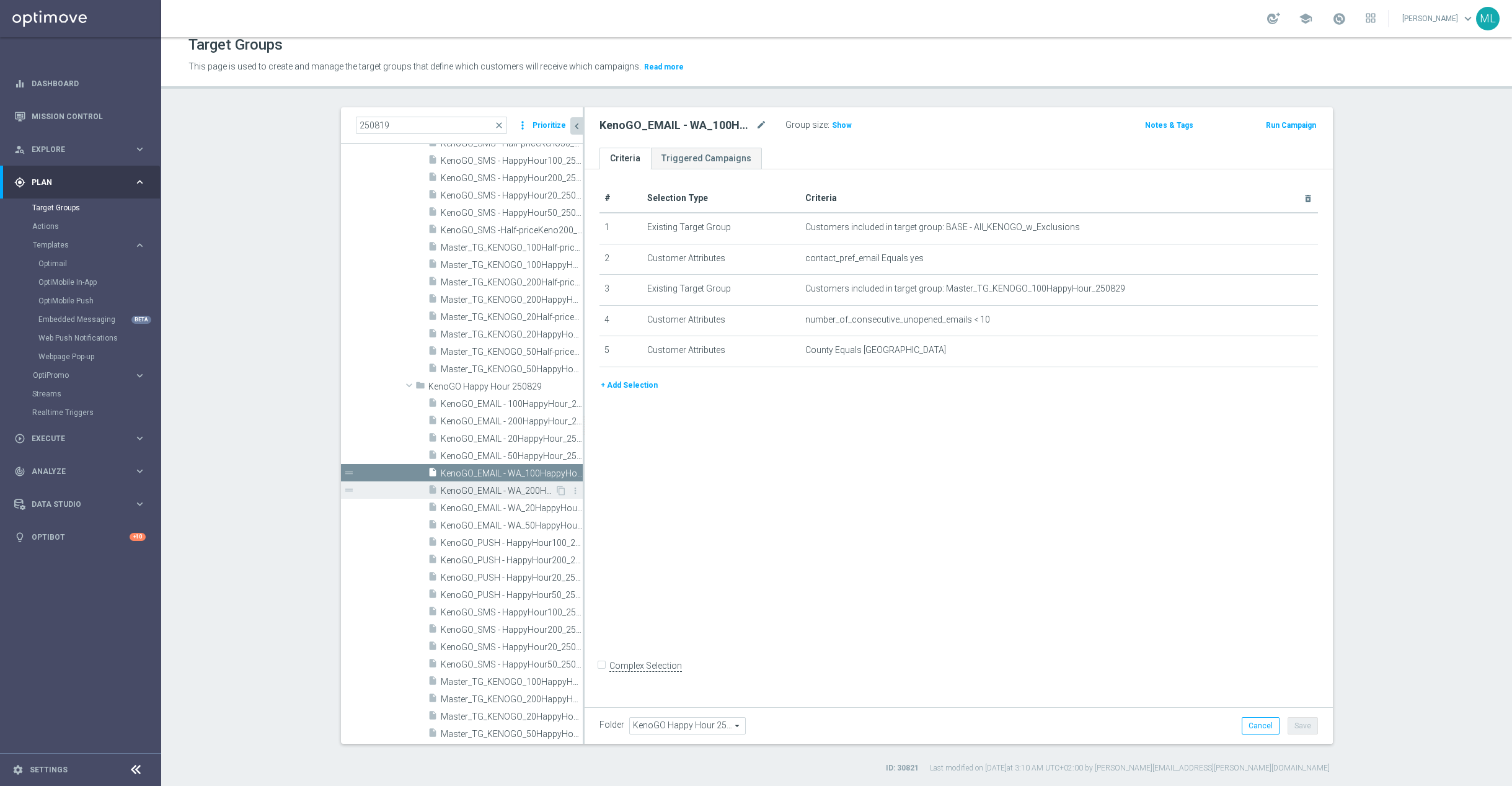
click at [517, 489] on span "KenoGO_EMAIL - WA_200HappyHour_250829" at bounding box center [497, 491] width 114 height 11
click at [514, 505] on span "KenoGO_EMAIL - WA_20HappyHour_250829" at bounding box center [497, 508] width 114 height 11
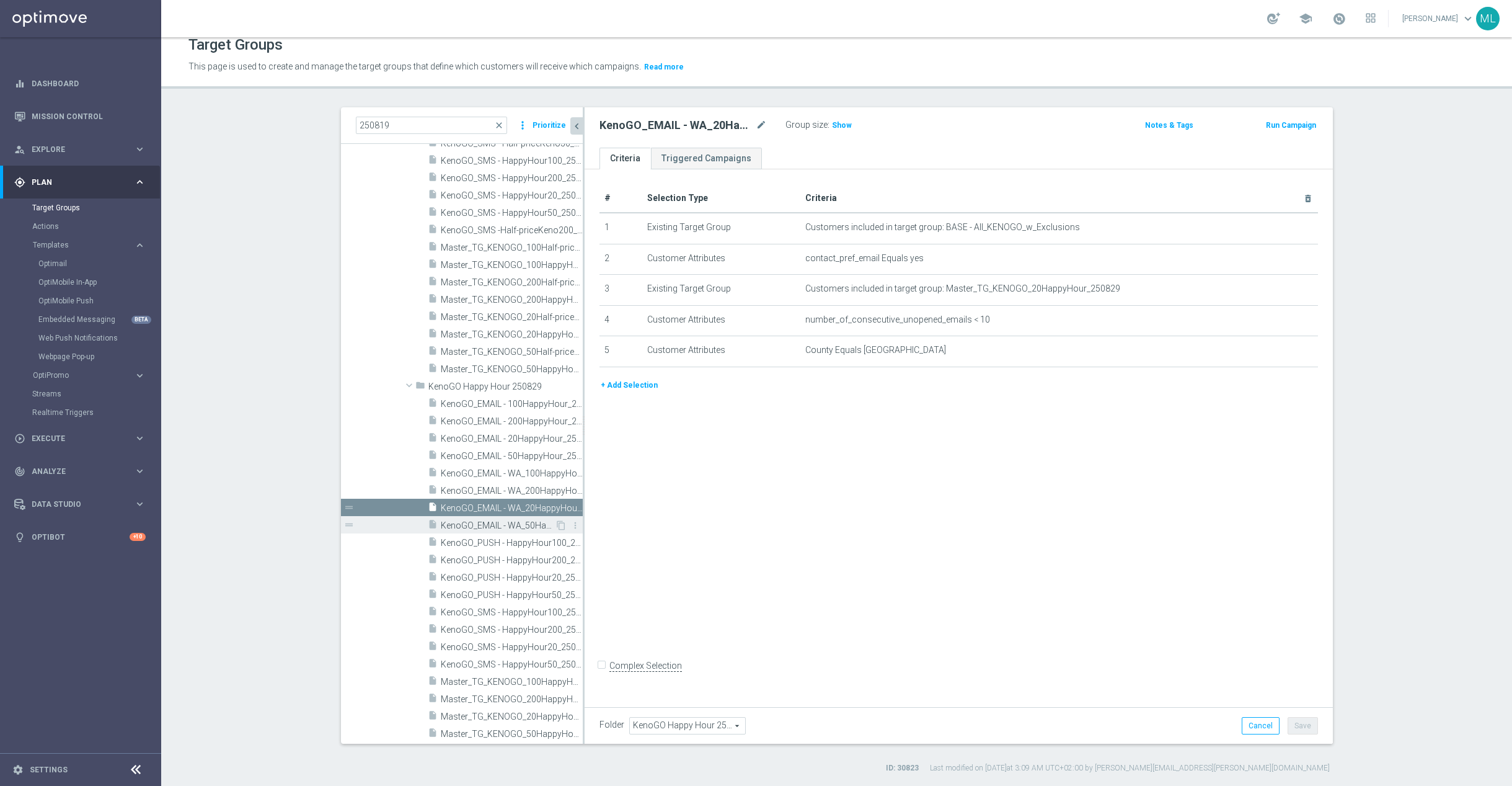
click at [512, 524] on span "KenoGO_EMAIL - WA_50HappyHour_250829" at bounding box center [497, 526] width 114 height 11
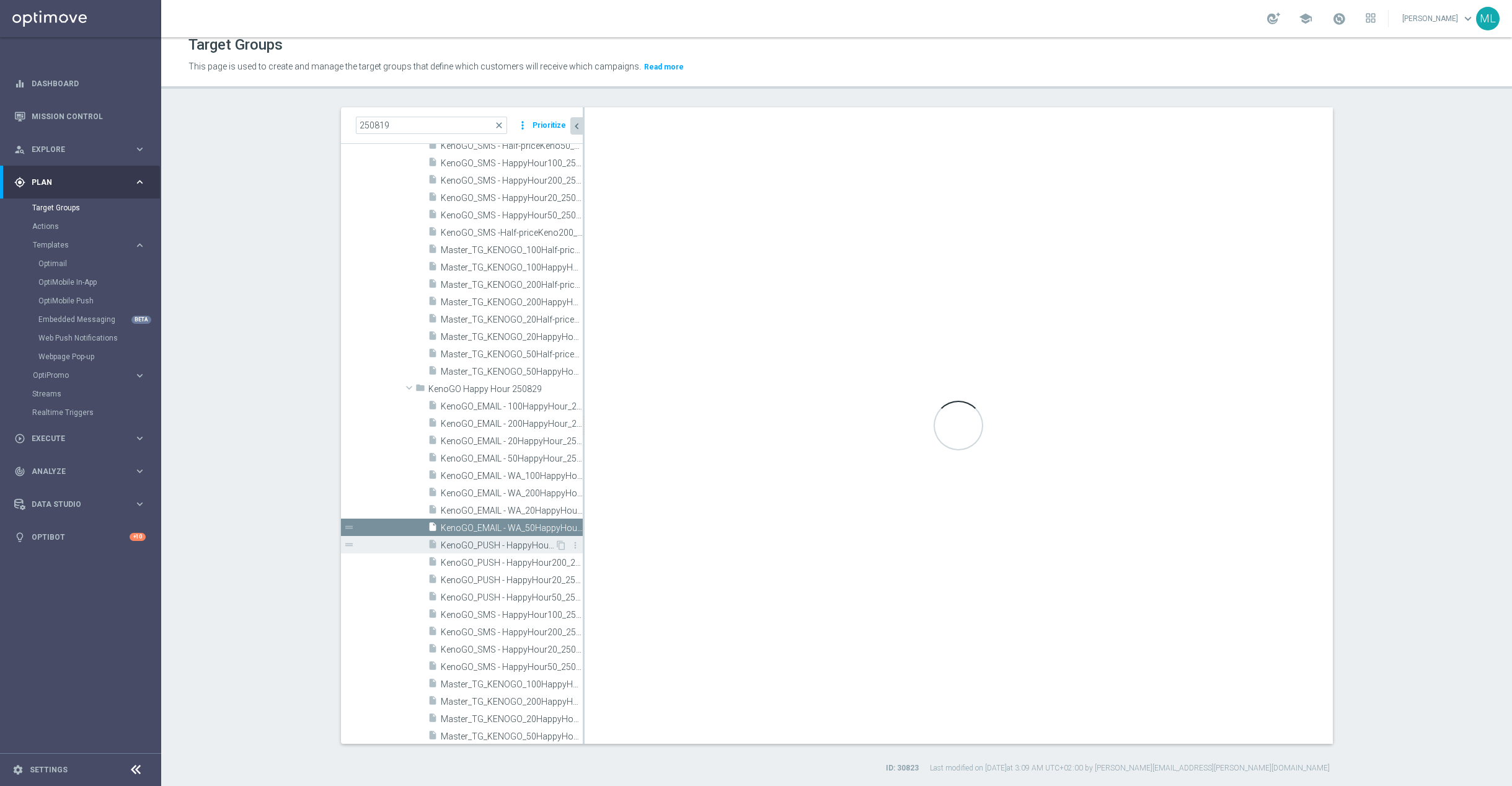
scroll to position [587, 0]
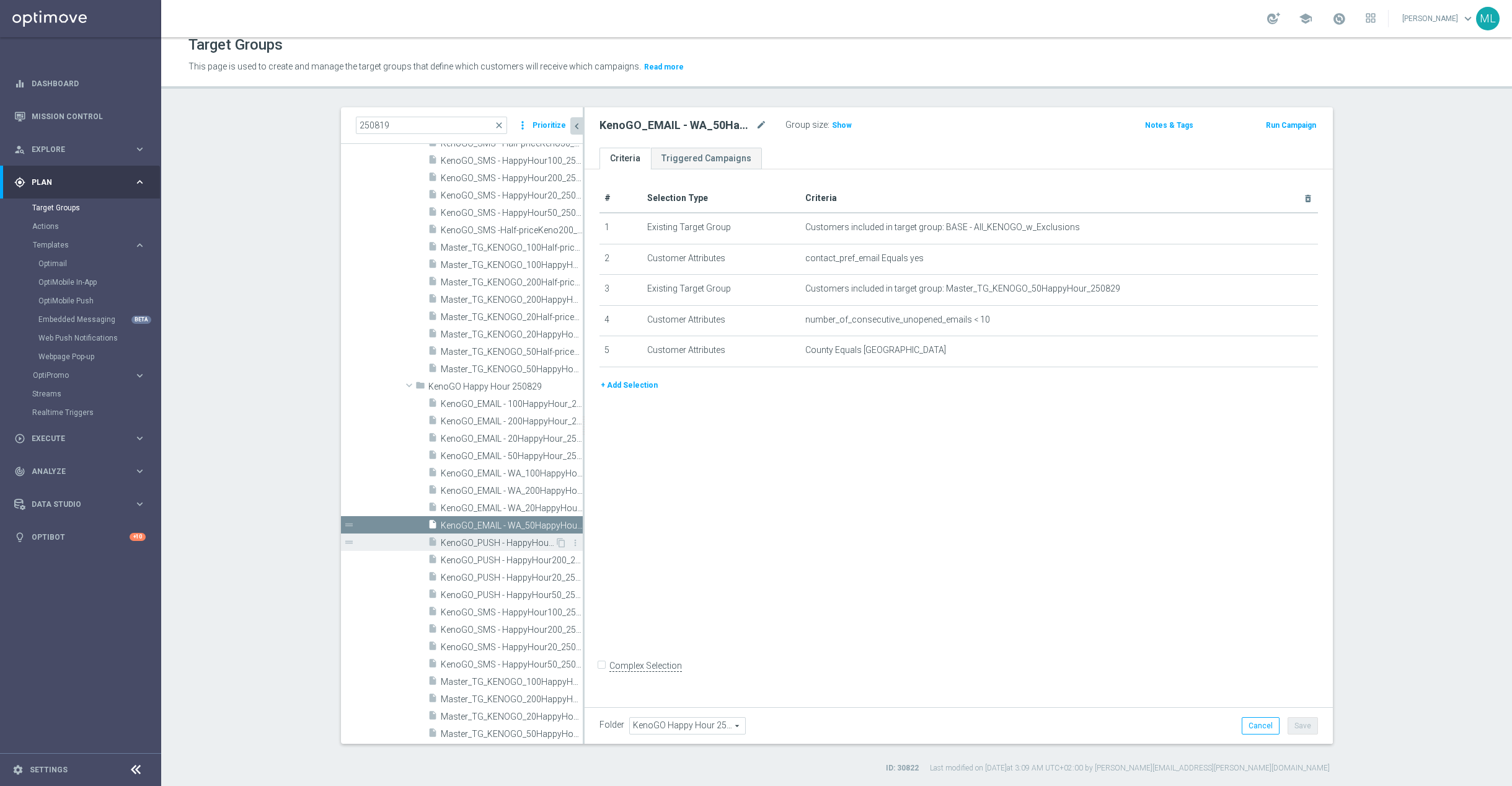
click at [514, 540] on span "KenoGO_PUSH - HappyHour100_250829" at bounding box center [497, 543] width 114 height 11
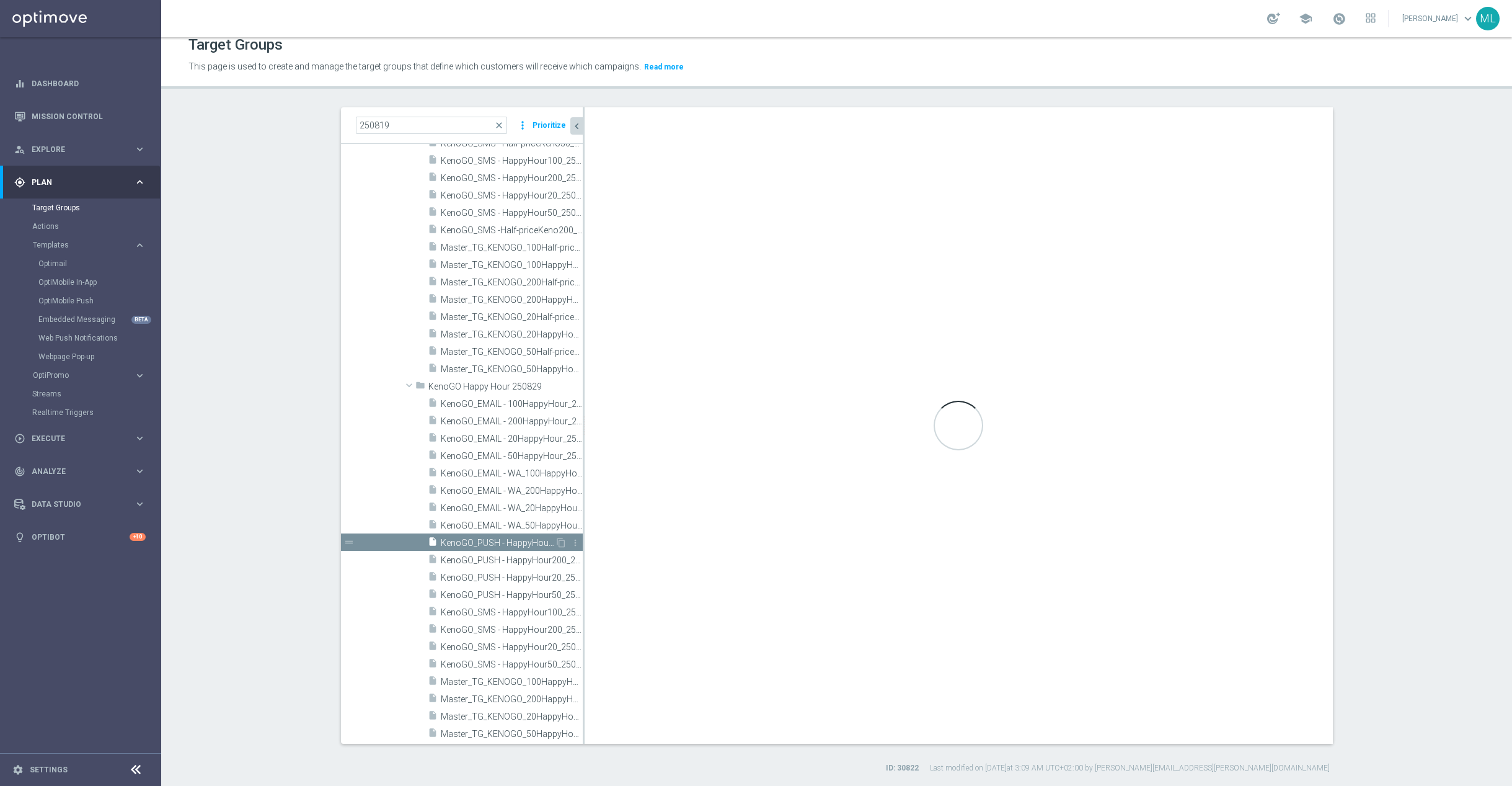
scroll to position [583, 0]
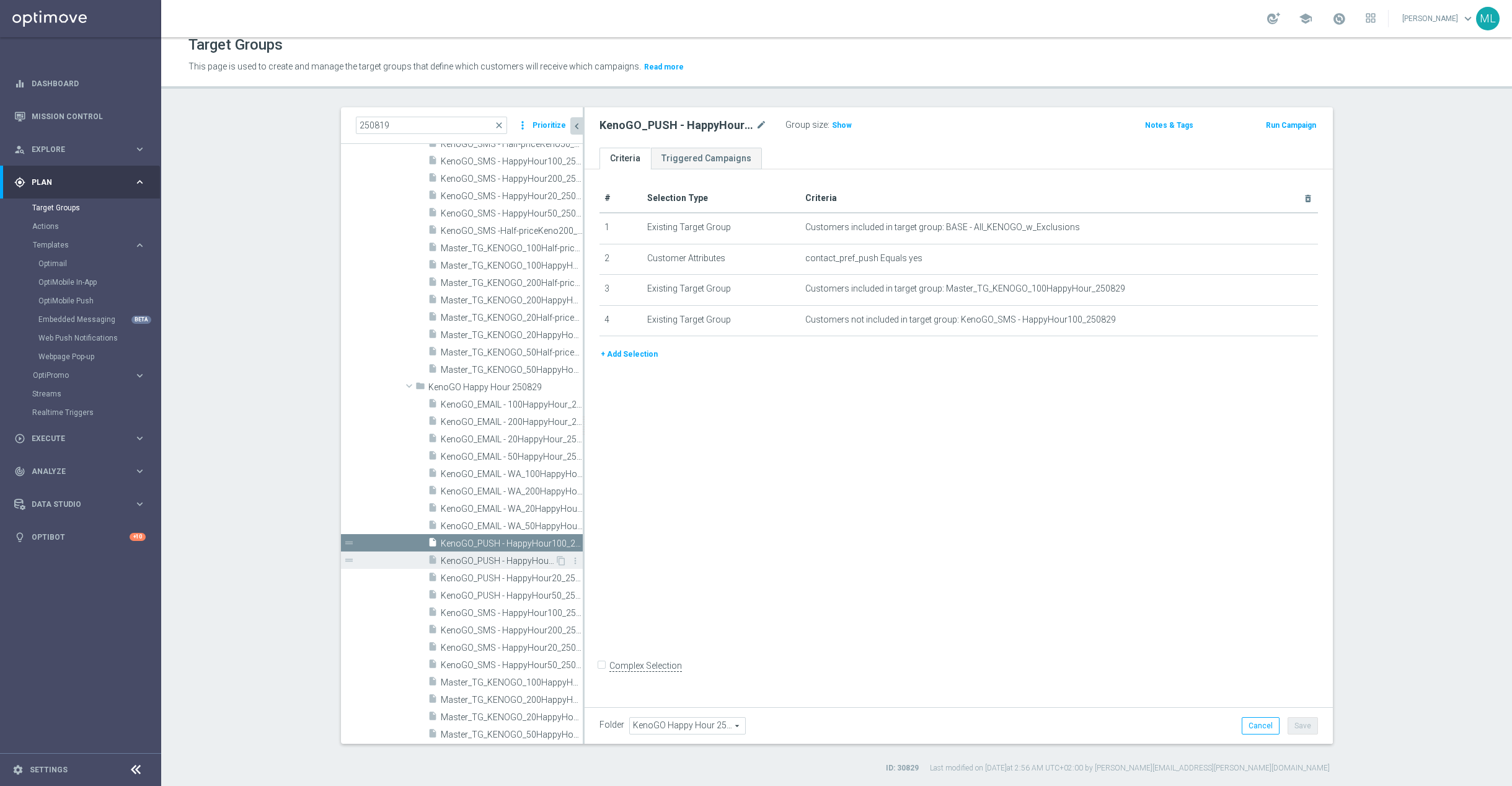
click at [507, 563] on span "KenoGO_PUSH - HappyHour200_250829" at bounding box center [497, 561] width 114 height 11
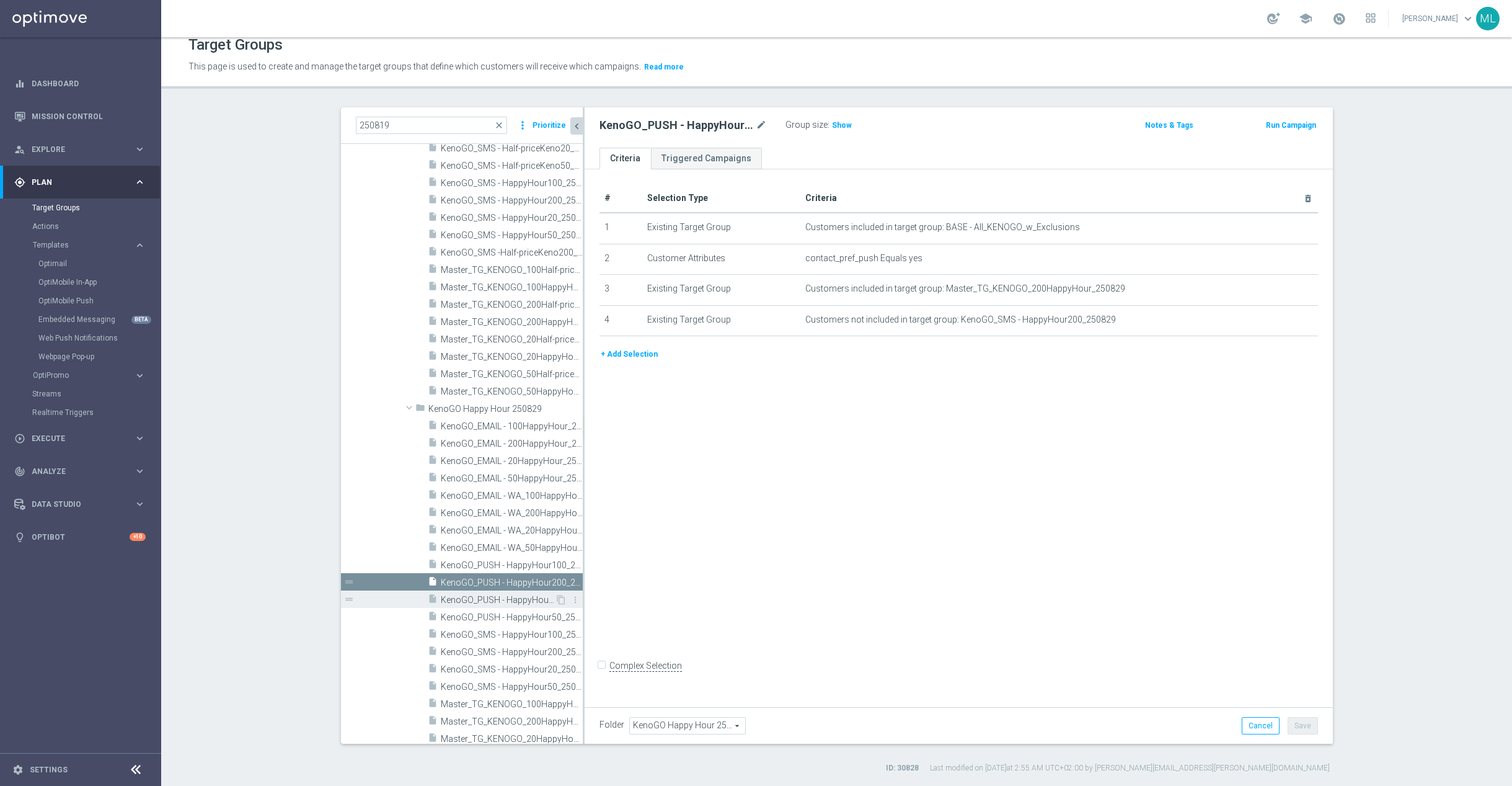
click at [509, 581] on span "KenoGO_PUSH - HappyHour200_250829" at bounding box center [511, 583] width 142 height 11
click at [512, 618] on div "insert_drive_file KenoGO_PUSH - HappyHour50_250829" at bounding box center [504, 623] width 155 height 17
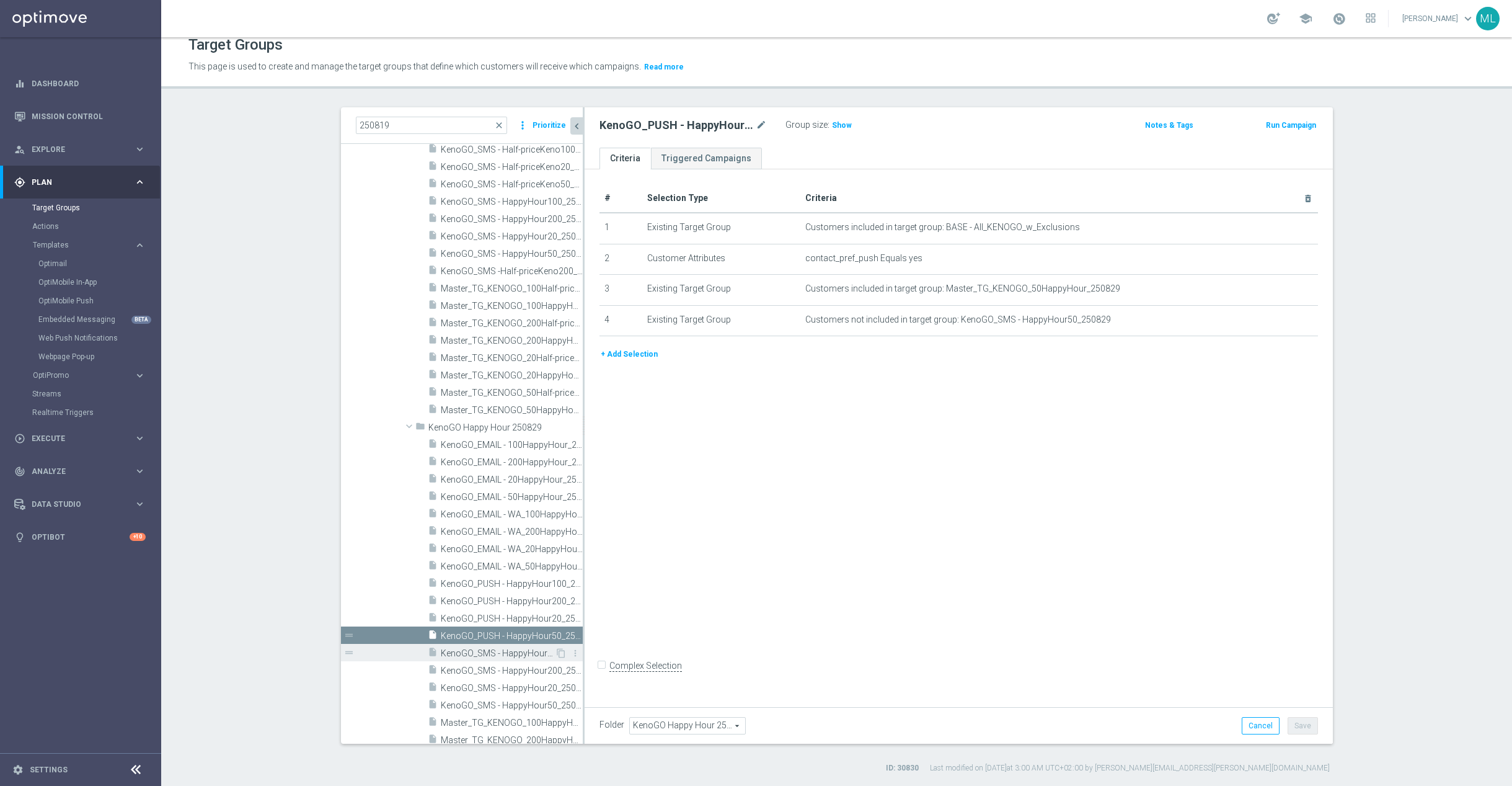
click at [520, 663] on div "insert_drive_file KenoGO_EMAIL - 100HappyHour_250829 content_copy more_vert dra…" at bounding box center [499, 609] width 168 height 348
click at [499, 636] on span "KenoGO_SMS - HappyHour100_250829" at bounding box center [497, 641] width 114 height 11
click at [513, 657] on span "KenoGO_SMS - HappyHour200_250829" at bounding box center [497, 658] width 114 height 11
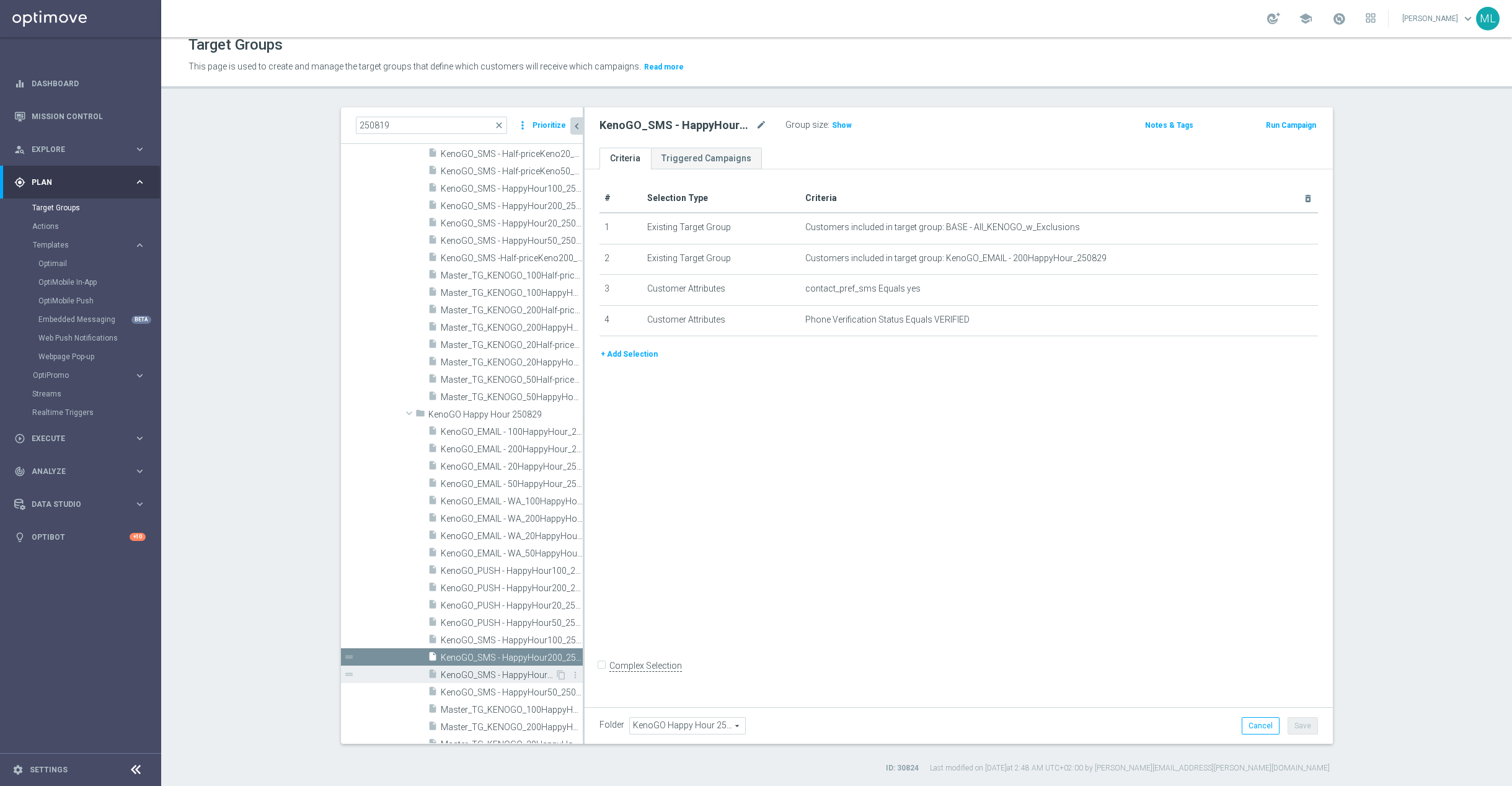
click at [517, 672] on span "KenoGO_SMS - HappyHour20_250829" at bounding box center [497, 675] width 114 height 11
click at [519, 694] on span "KenoGO_SMS - HappyHour50_250829" at bounding box center [497, 693] width 114 height 11
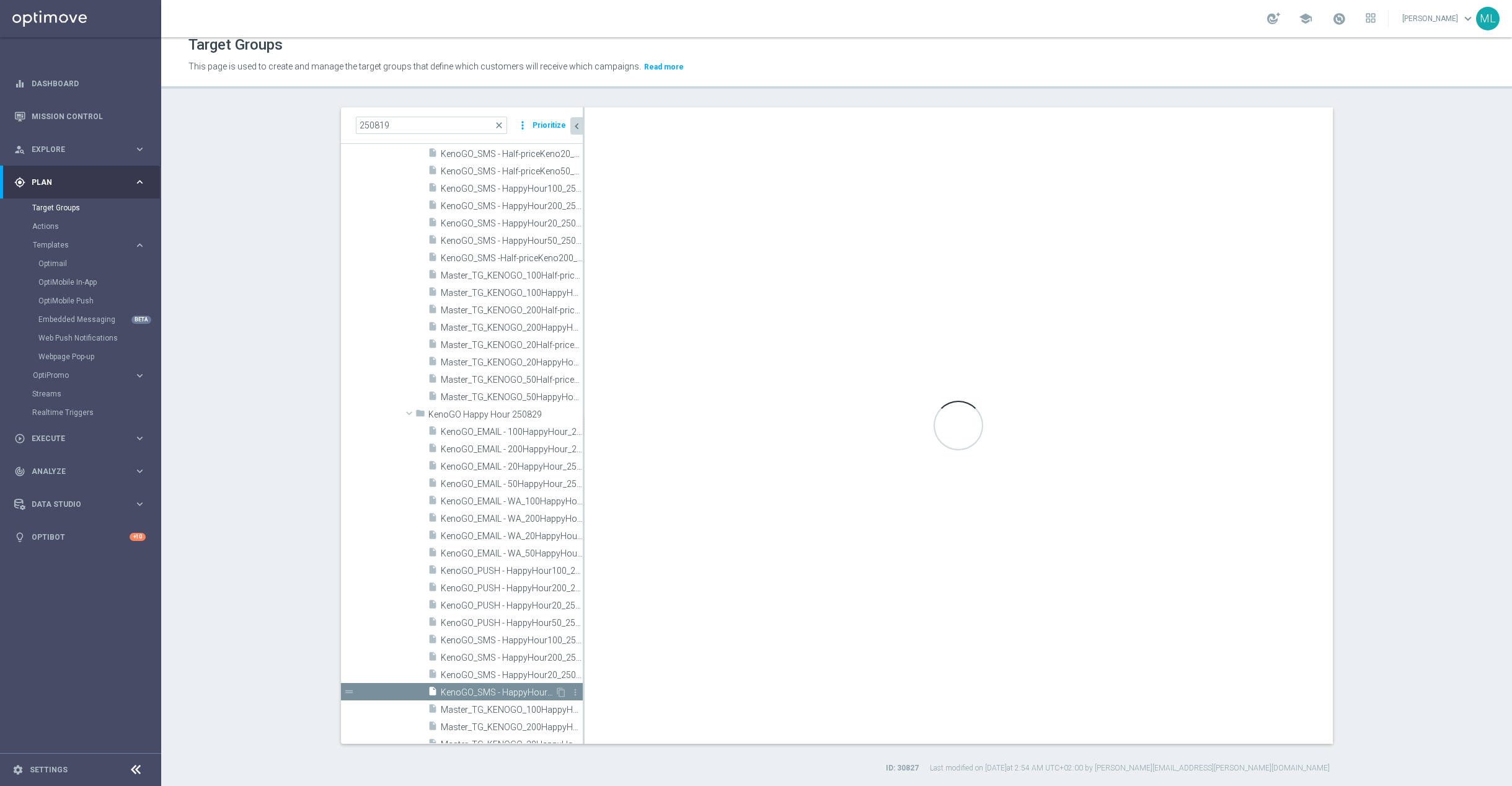
scroll to position [587, 0]
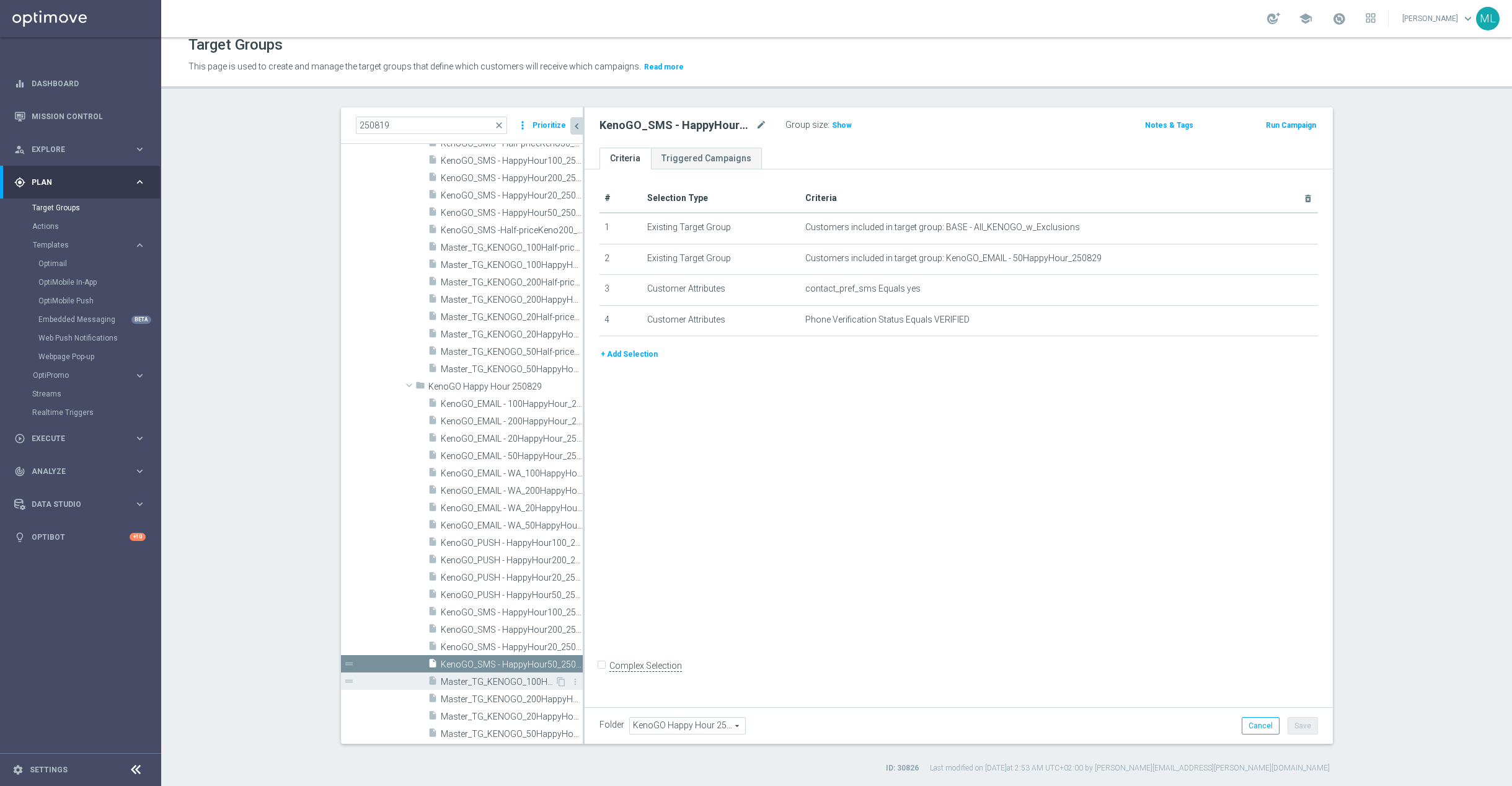
click at [512, 678] on span "Master_TG_KENOGO_100HappyHour_250829" at bounding box center [497, 682] width 114 height 11
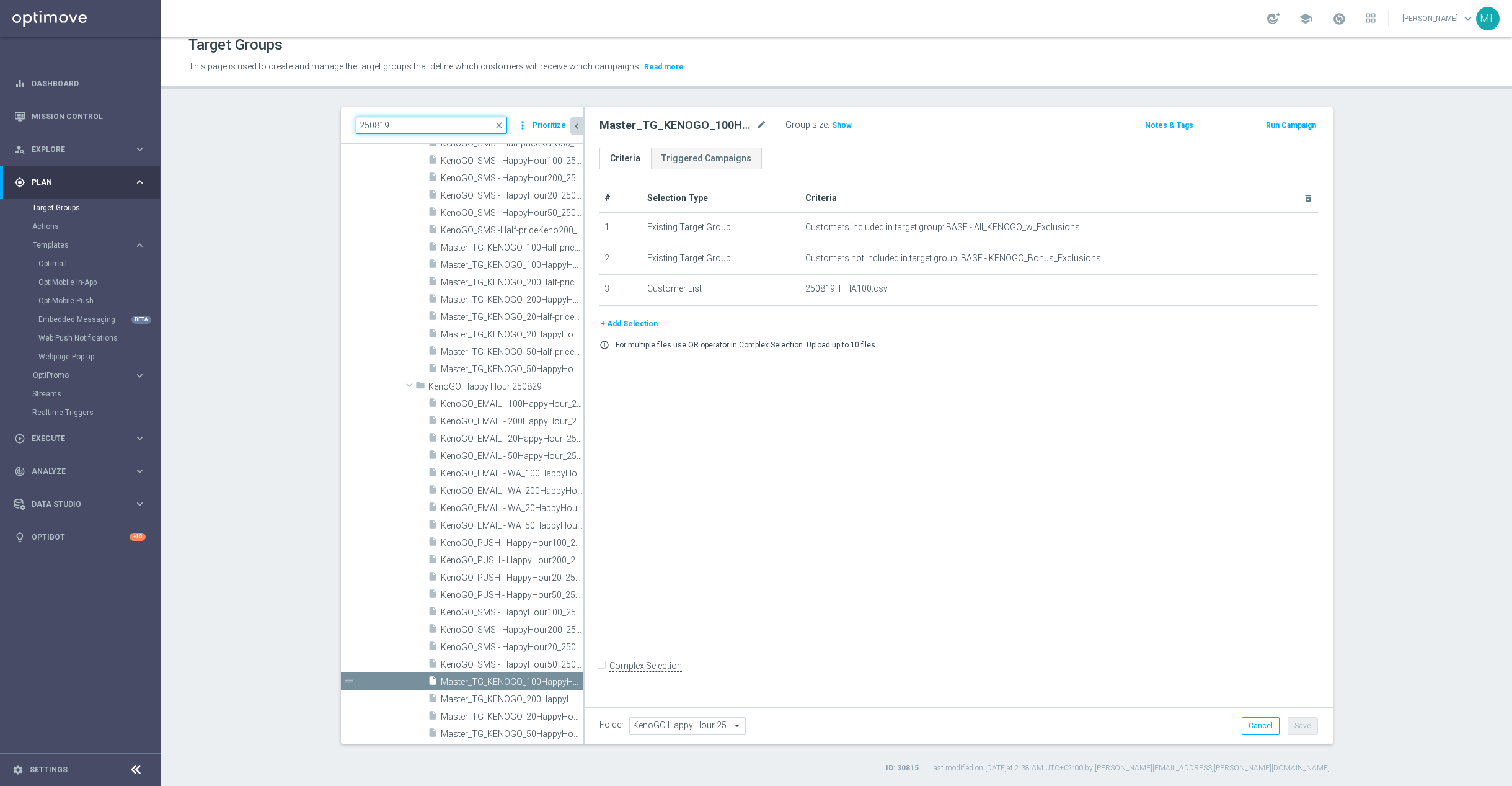
drag, startPoint x: 403, startPoint y: 125, endPoint x: 346, endPoint y: 117, distance: 57.6
click at [346, 117] on div "250819 close more_vert Prioritize" at bounding box center [462, 125] width 242 height 37
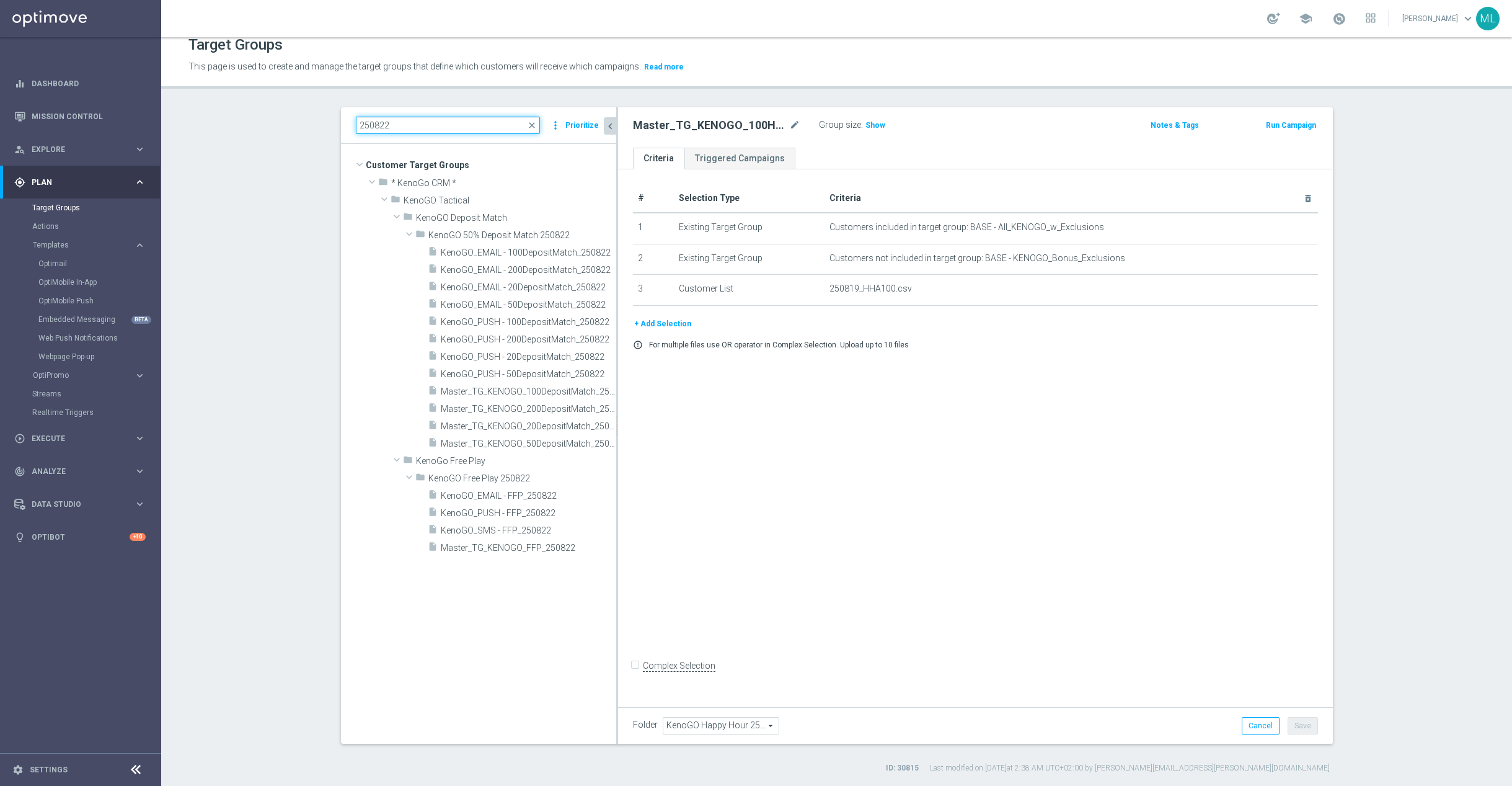
drag, startPoint x: 582, startPoint y: 237, endPoint x: 616, endPoint y: 238, distance: 34.0
click at [616, 238] on div at bounding box center [617, 426] width 2 height 636
type input "250822"
click at [576, 219] on icon "create_new_folder" at bounding box center [578, 217] width 10 height 10
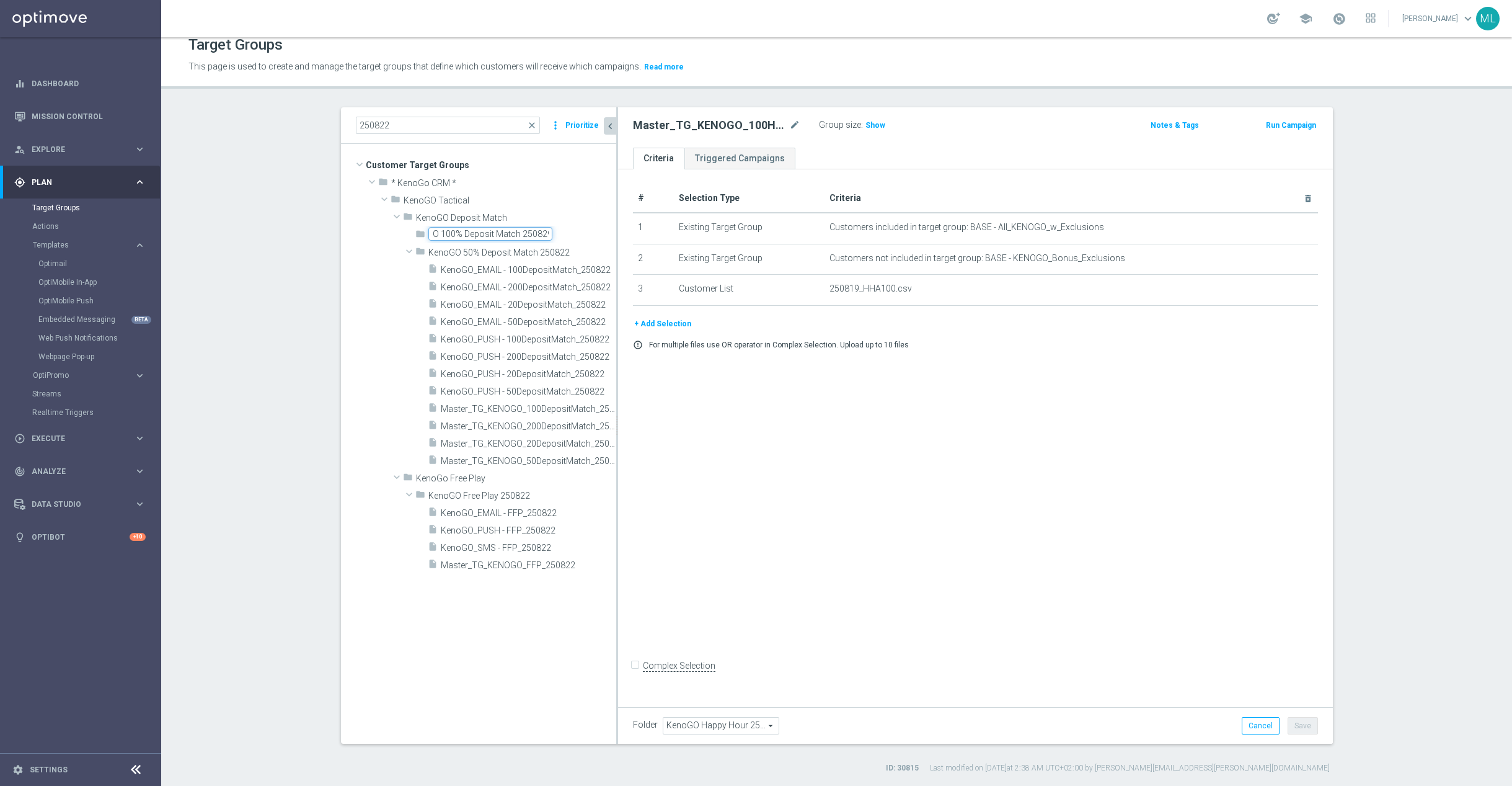
type input "KenoGO 100% Deposit Match 250829"
click at [388, 233] on div "folder KenoGO 100% Deposit Match 250829 library_add create_new_folder mode_edit…" at bounding box center [478, 347] width 275 height 243
click at [370, 272] on div "insert_drive_file KenoGO_EMAIL - 100DepositMatch_250822 content_copy more_vert …" at bounding box center [478, 365] width 275 height 209
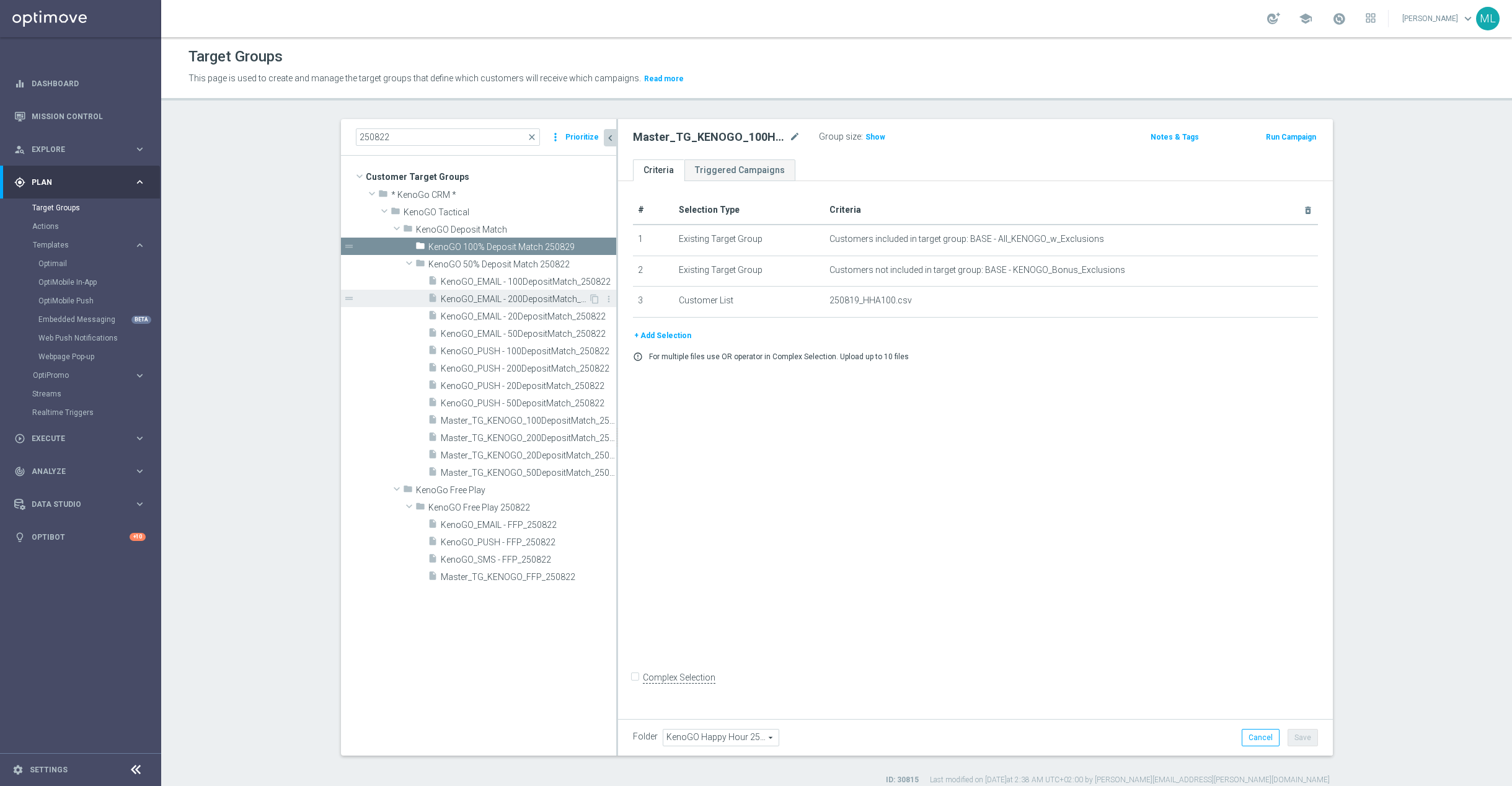
scroll to position [12, 0]
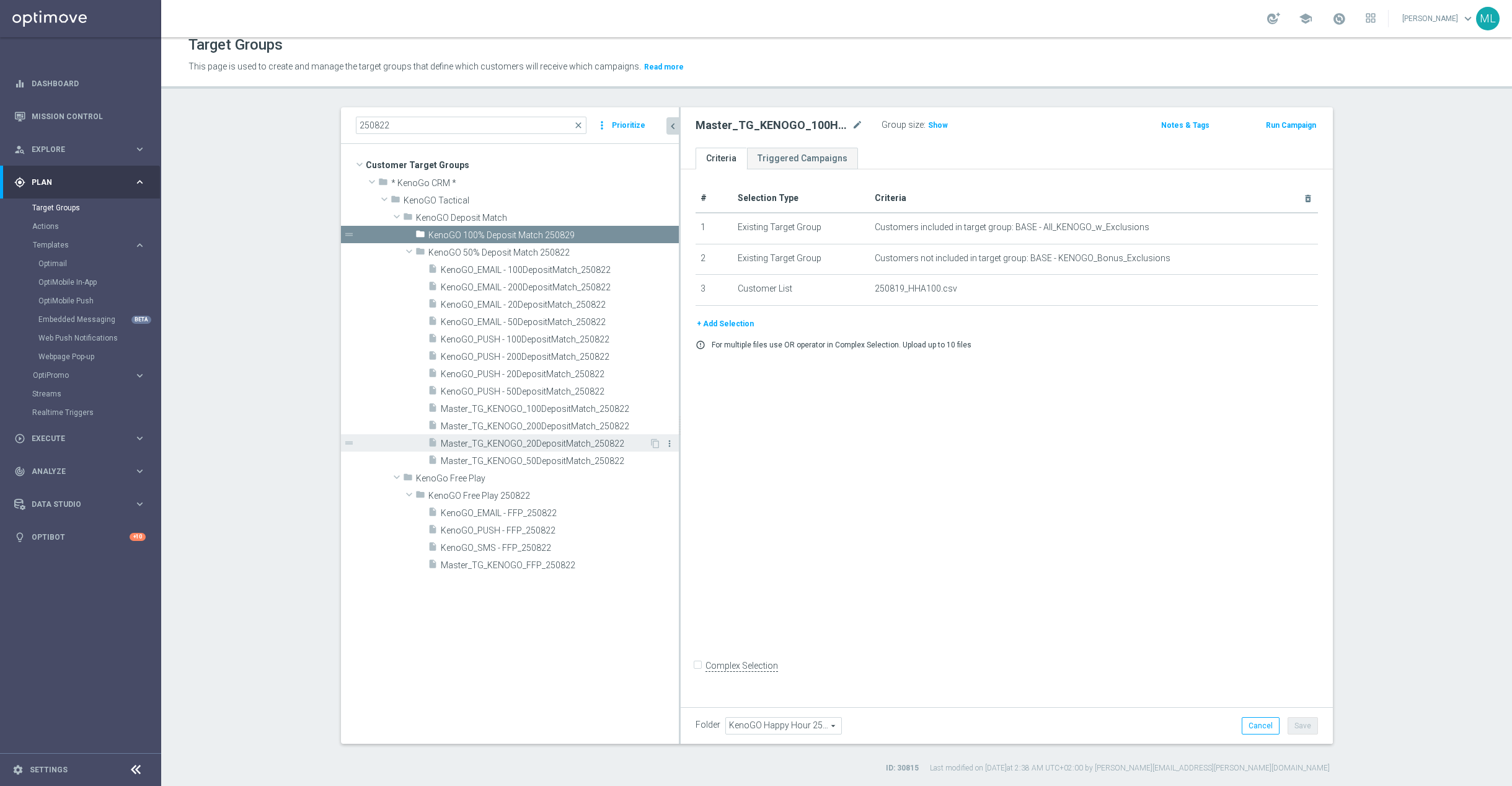
drag, startPoint x: 616, startPoint y: 440, endPoint x: 664, endPoint y: 445, distance: 48.3
click at [687, 445] on as-split "250822 close more_vert Prioritize Customer Target Groups library_add create_new…" at bounding box center [837, 426] width 992 height 636
click at [569, 426] on span "Master_TG_KENOGO_200DepositMatch_250822" at bounding box center [545, 427] width 209 height 11
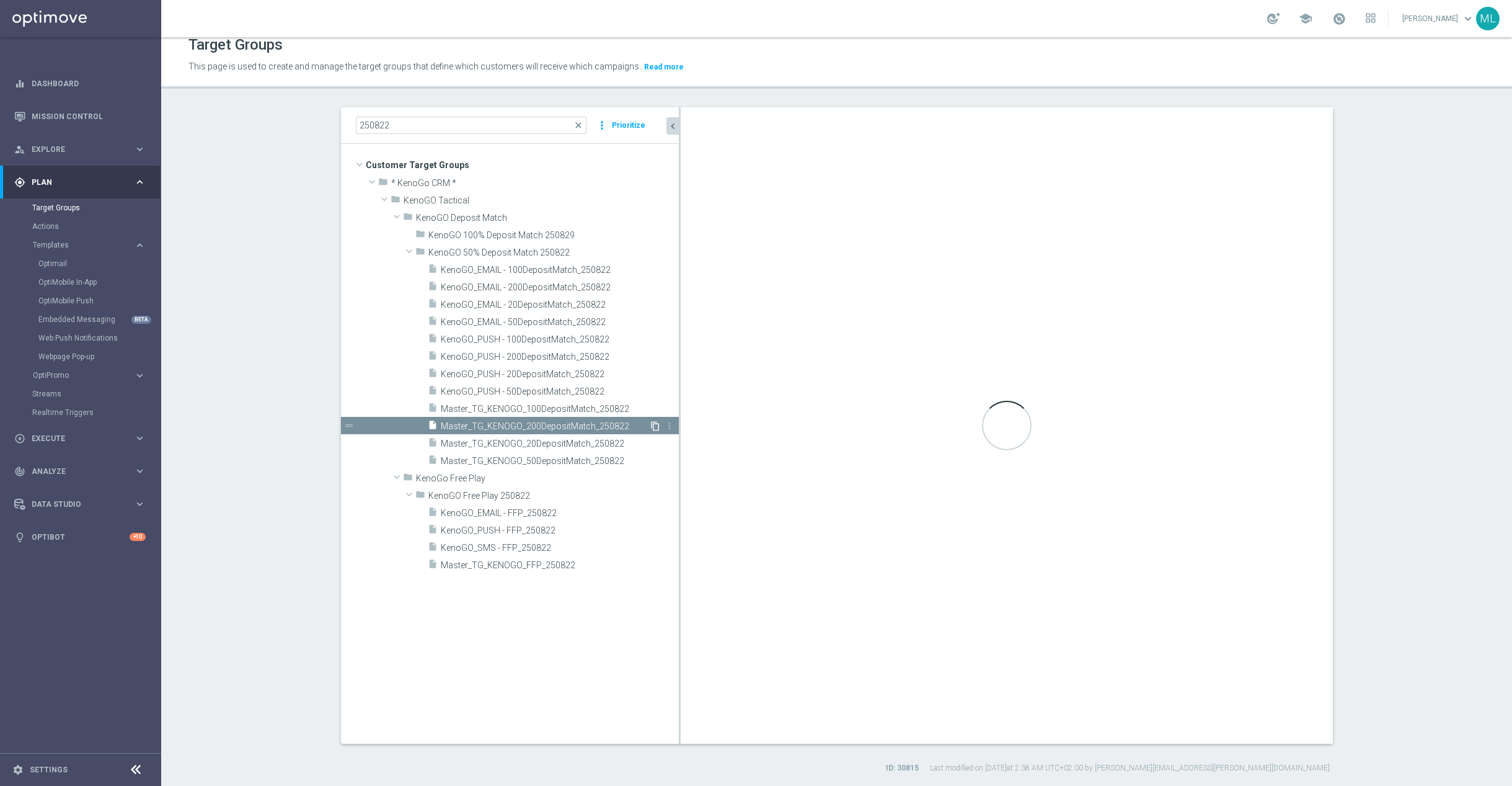
type input "KenoGO 50% Deposit Match 250822"
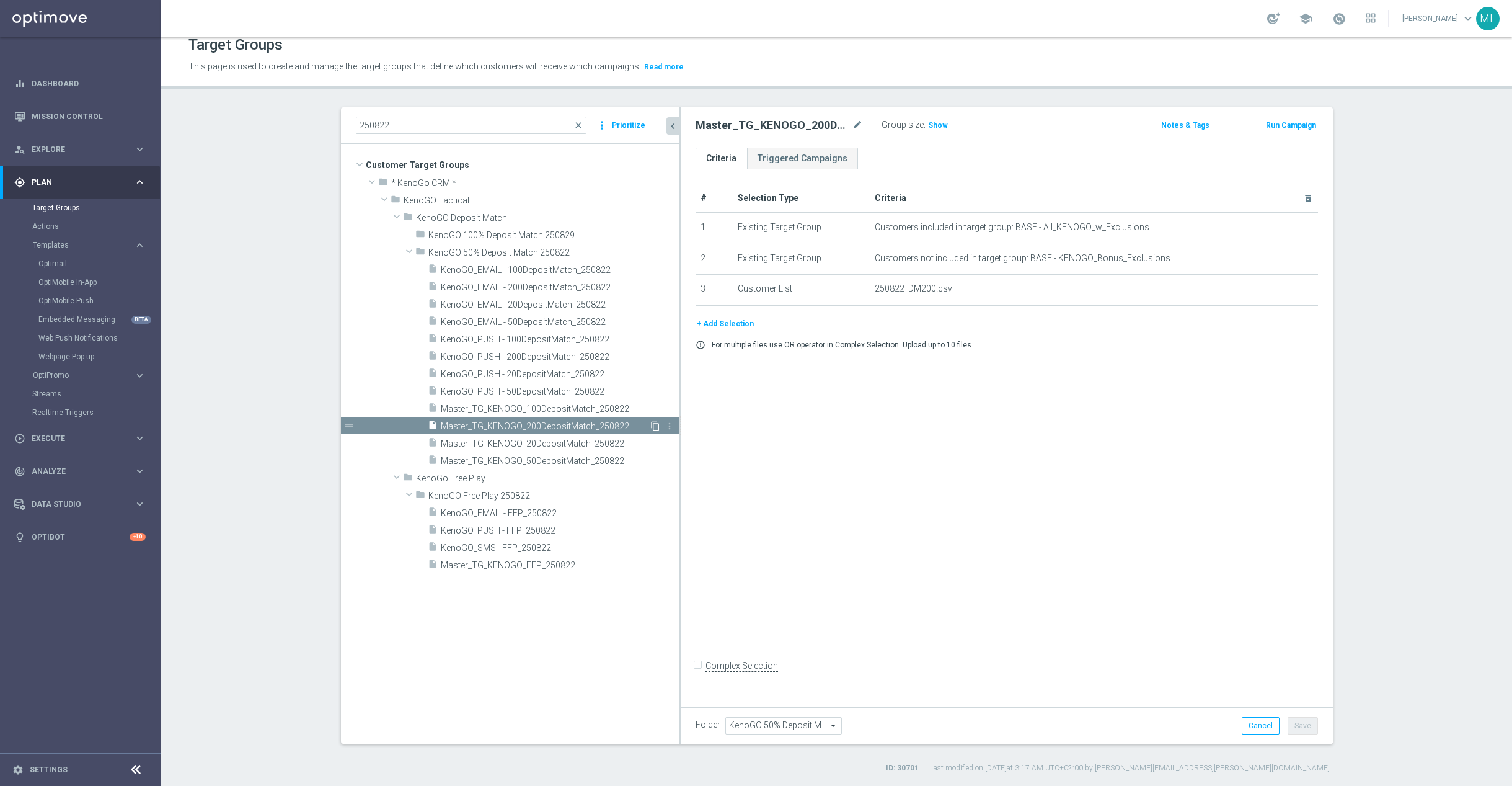
click at [654, 427] on icon "content_copy" at bounding box center [655, 426] width 10 height 10
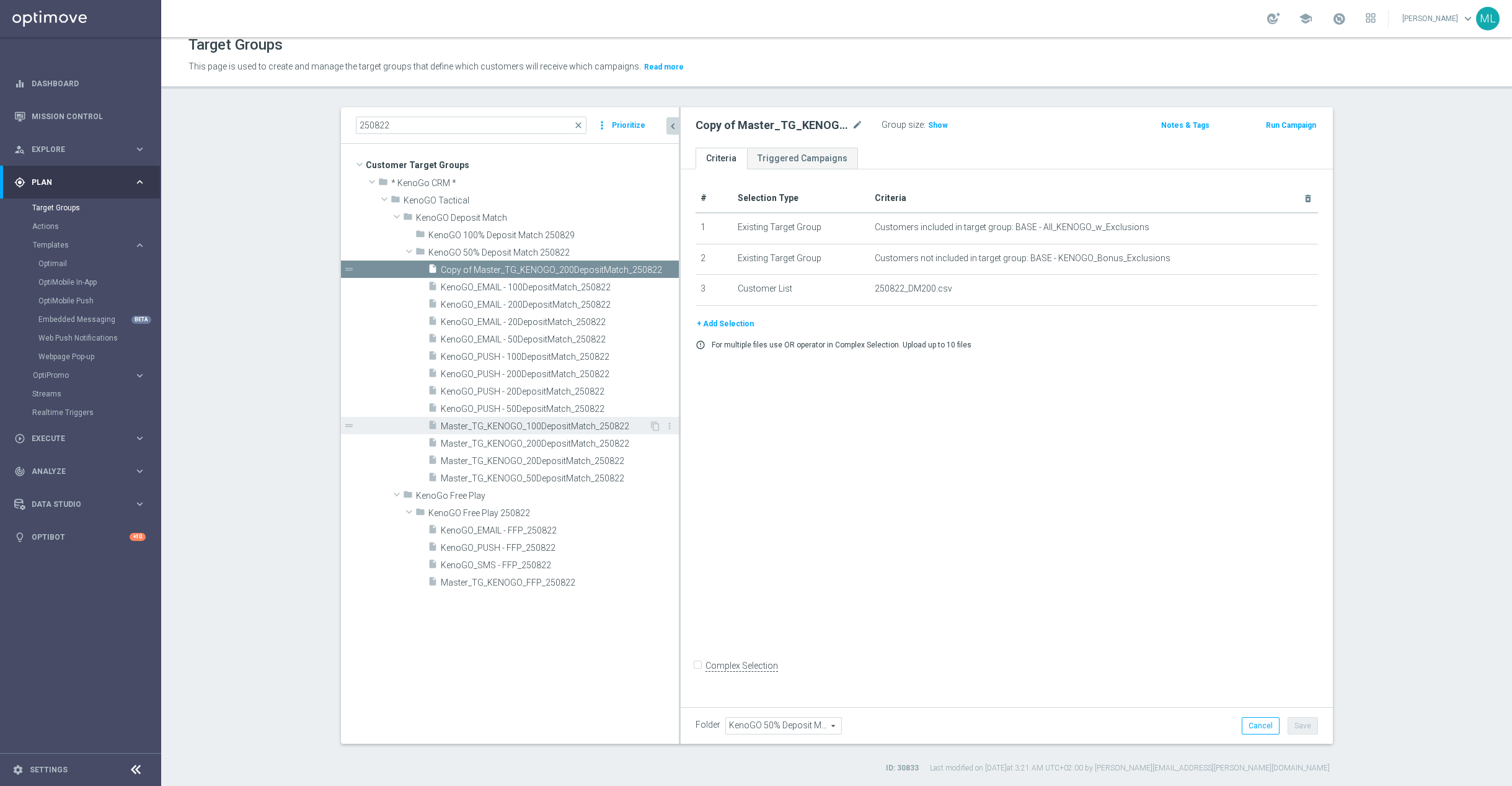
click at [615, 430] on span "Master_TG_KENOGO_100DepositMatch_250822" at bounding box center [545, 427] width 209 height 11
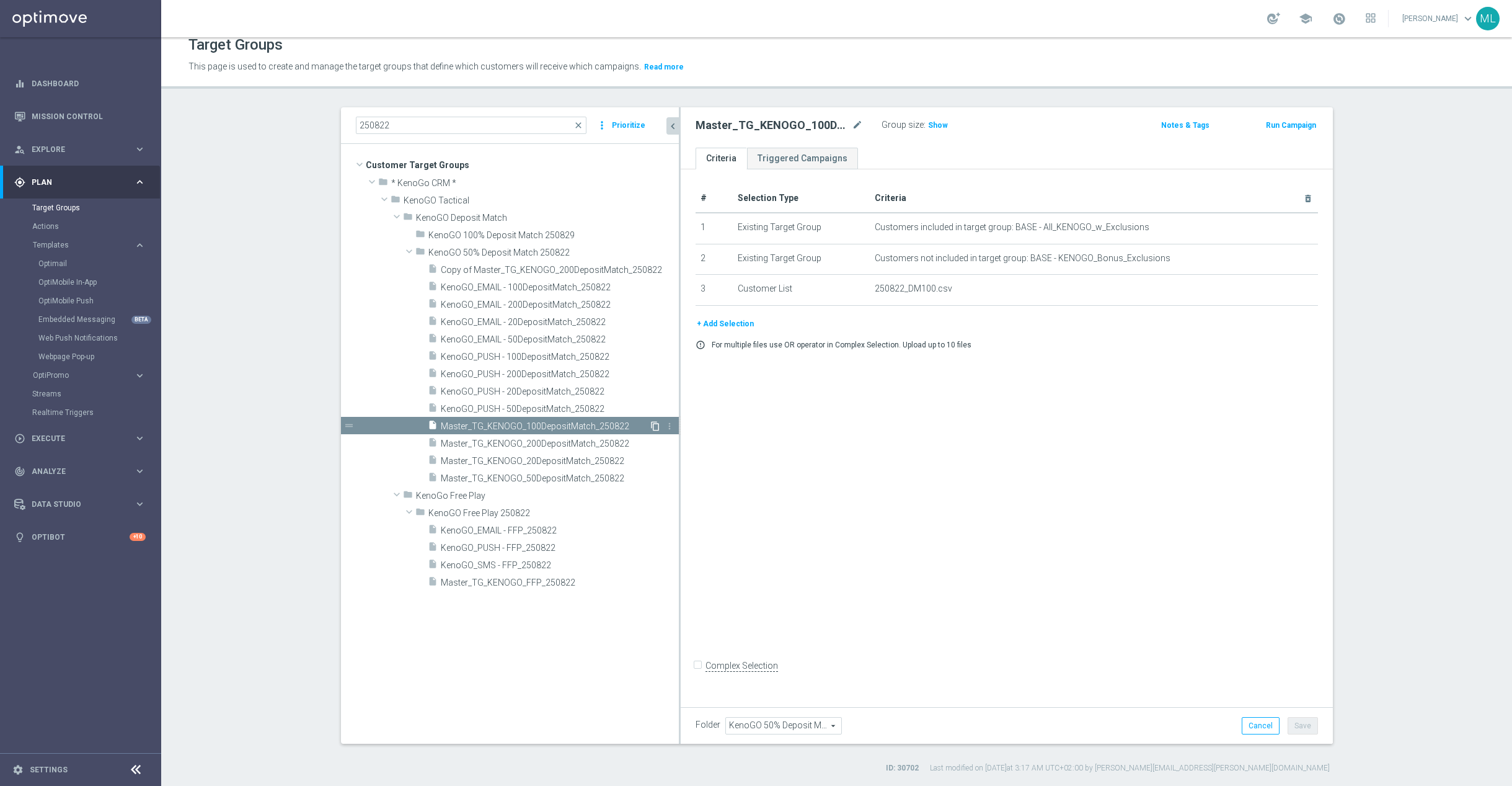
click at [654, 426] on icon "content_copy" at bounding box center [655, 426] width 10 height 10
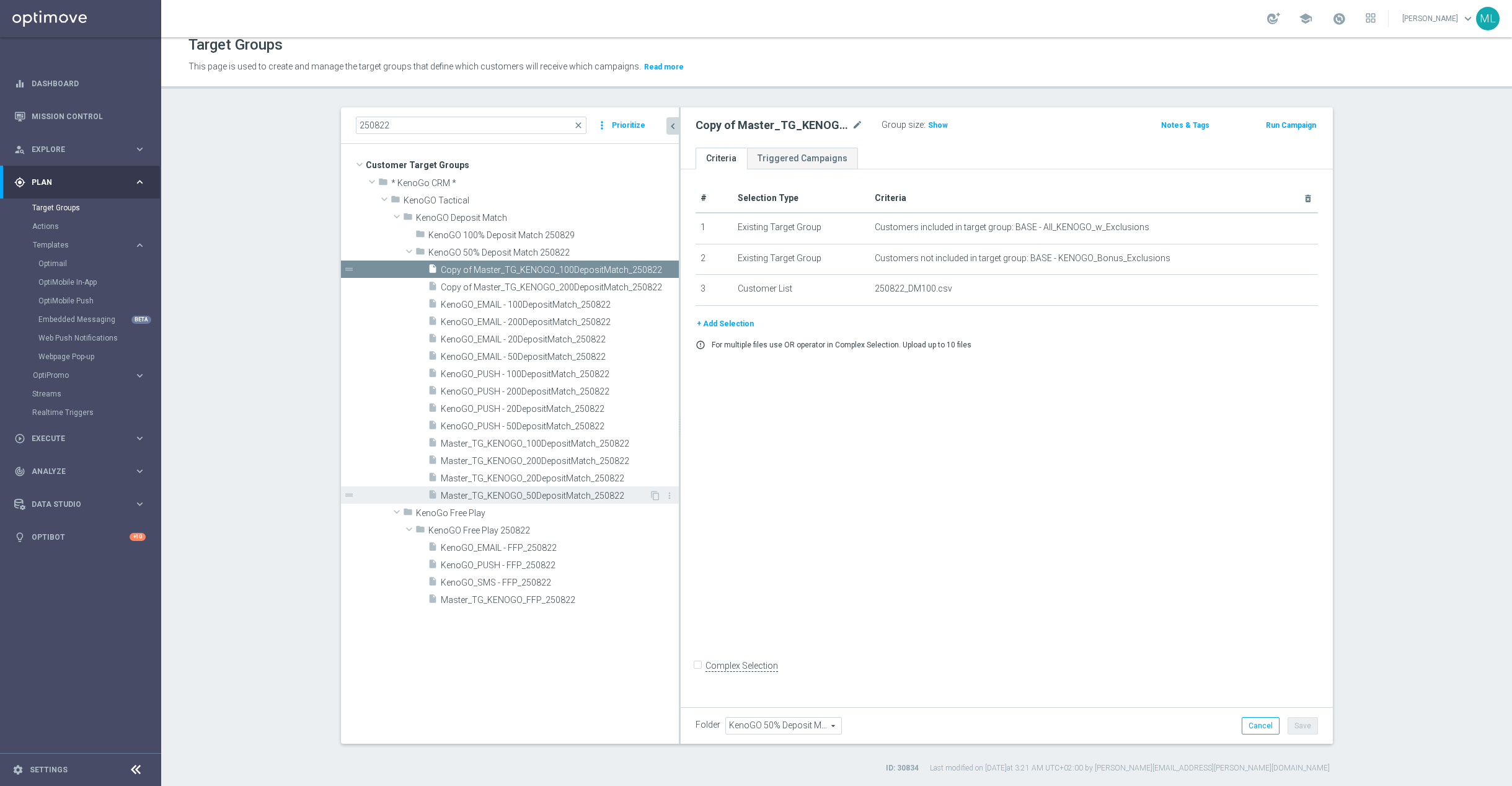
click at [598, 497] on span "Master_TG_KENOGO_50DepositMatch_250822" at bounding box center [545, 496] width 209 height 11
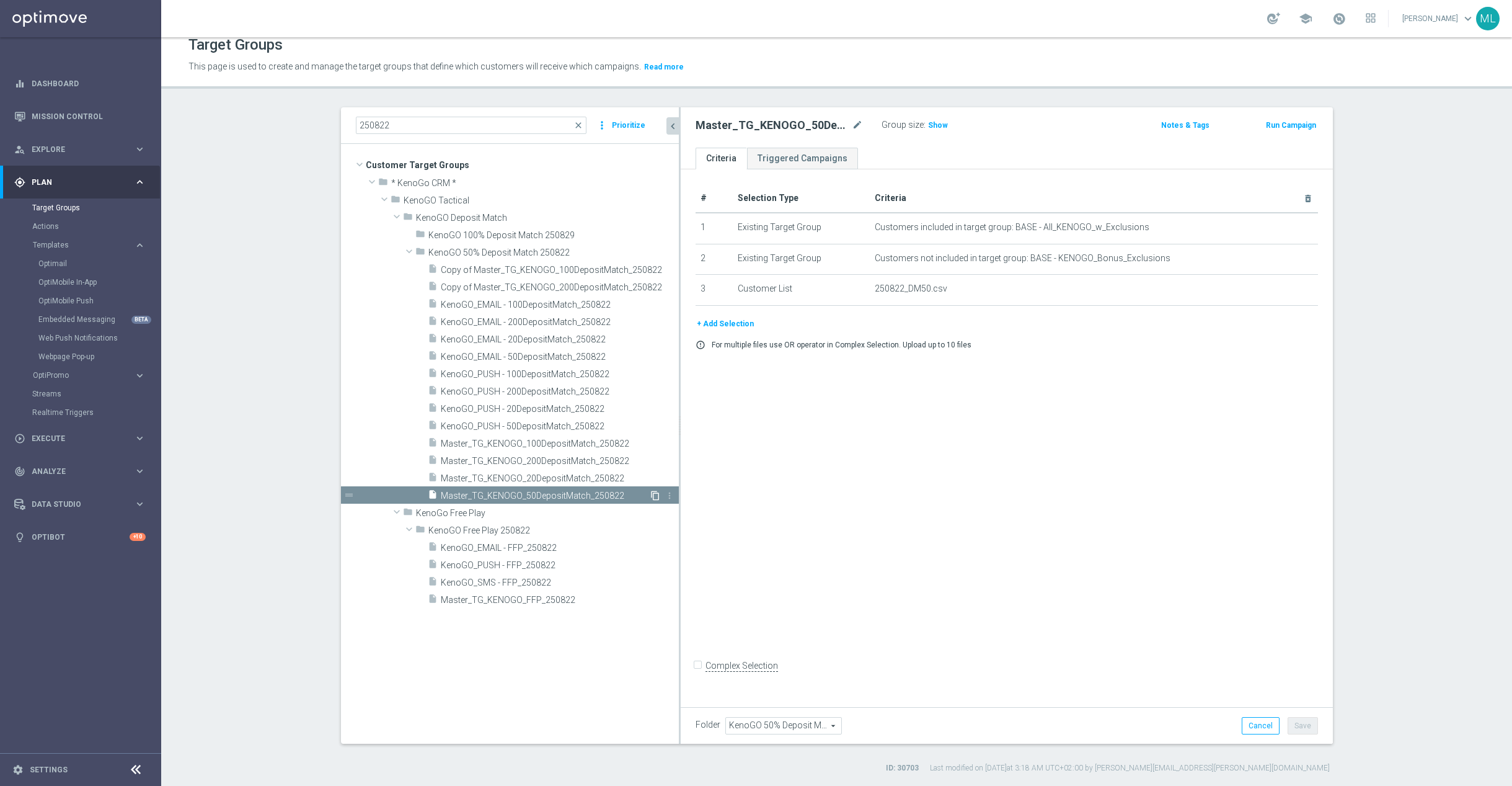
click at [655, 495] on icon "content_copy" at bounding box center [655, 495] width 10 height 10
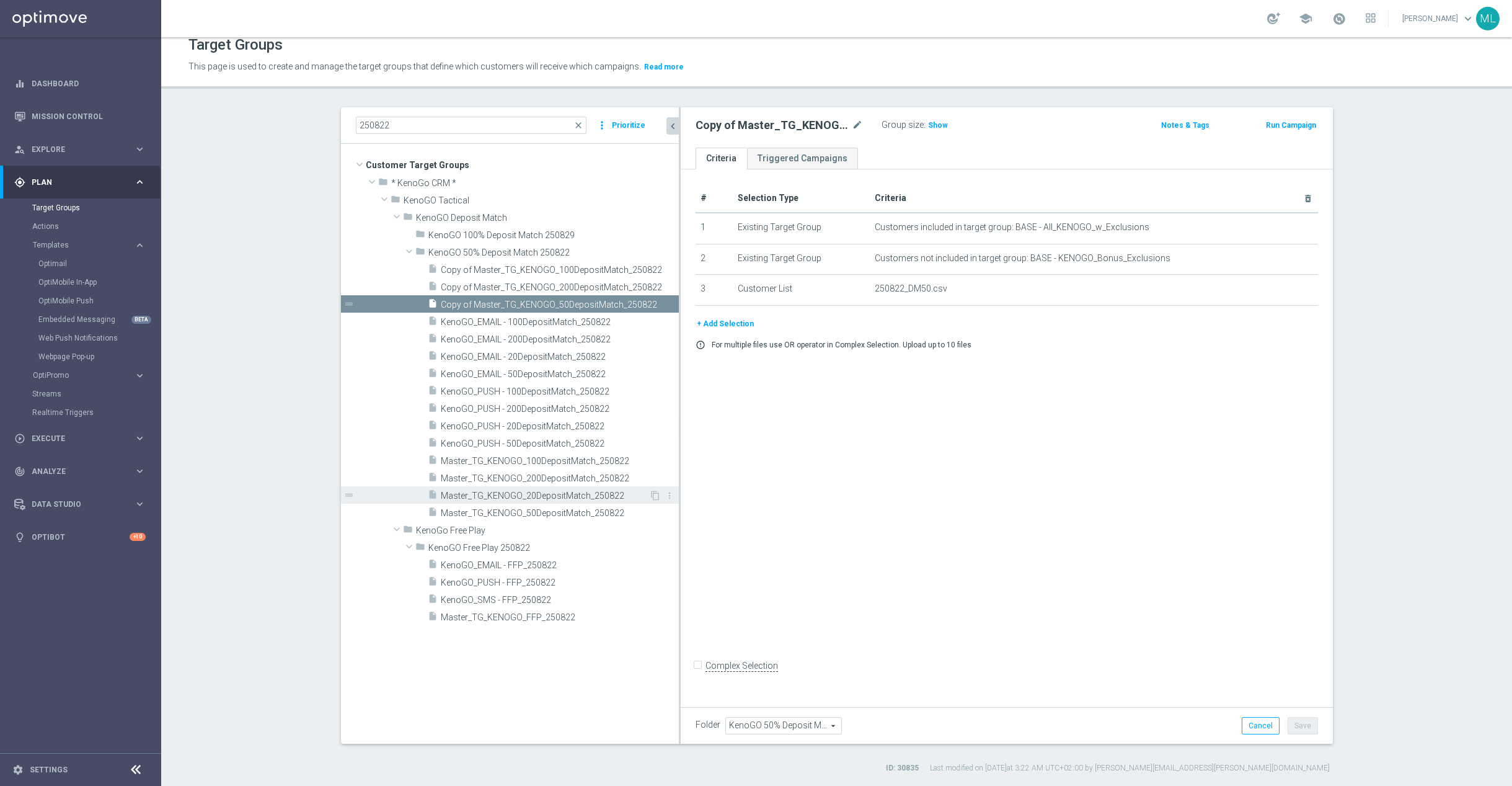
click at [580, 494] on span "Master_TG_KENOGO_20DepositMatch_250822" at bounding box center [545, 496] width 209 height 11
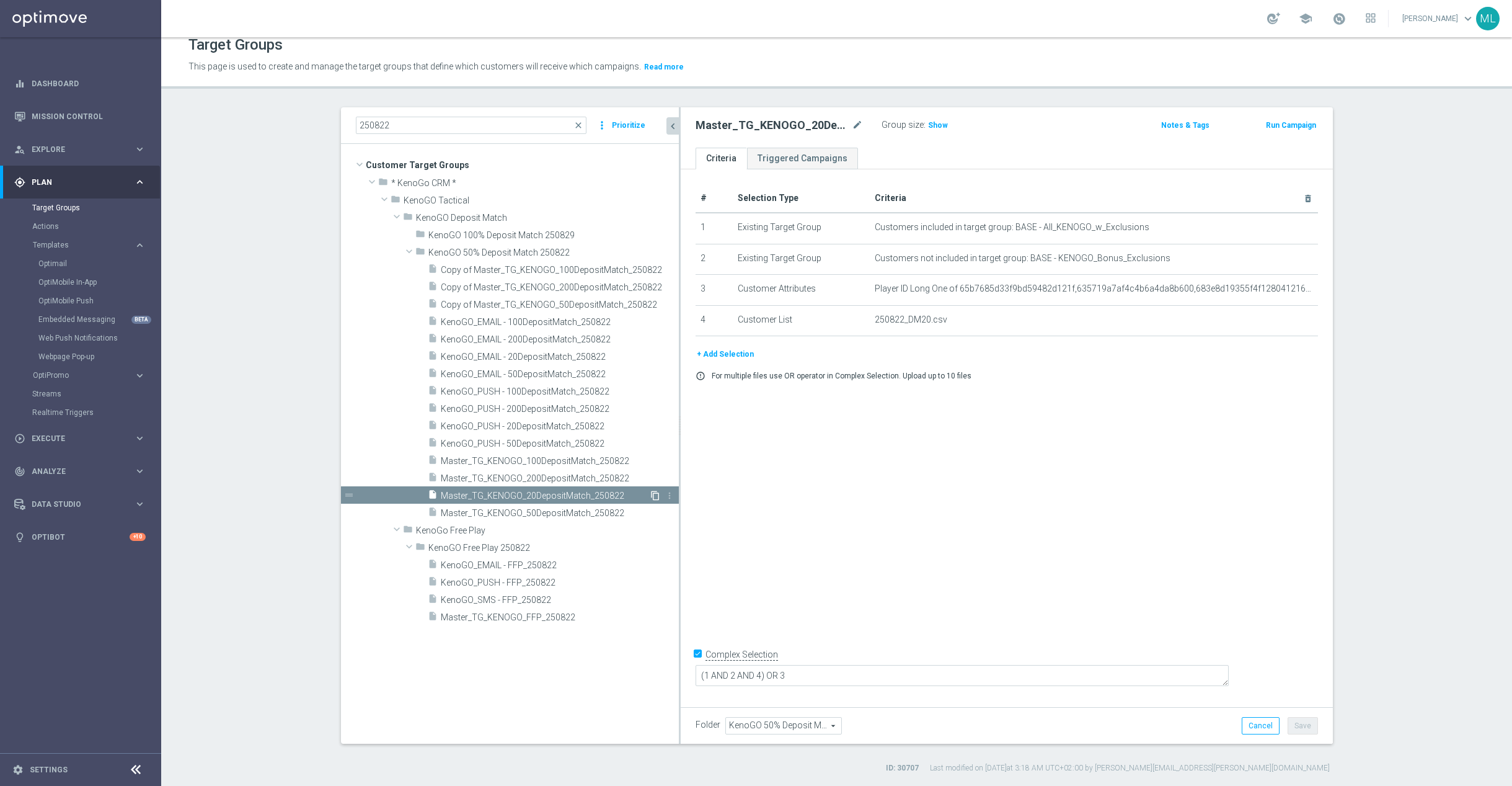
click at [654, 492] on icon "content_copy" at bounding box center [655, 495] width 10 height 10
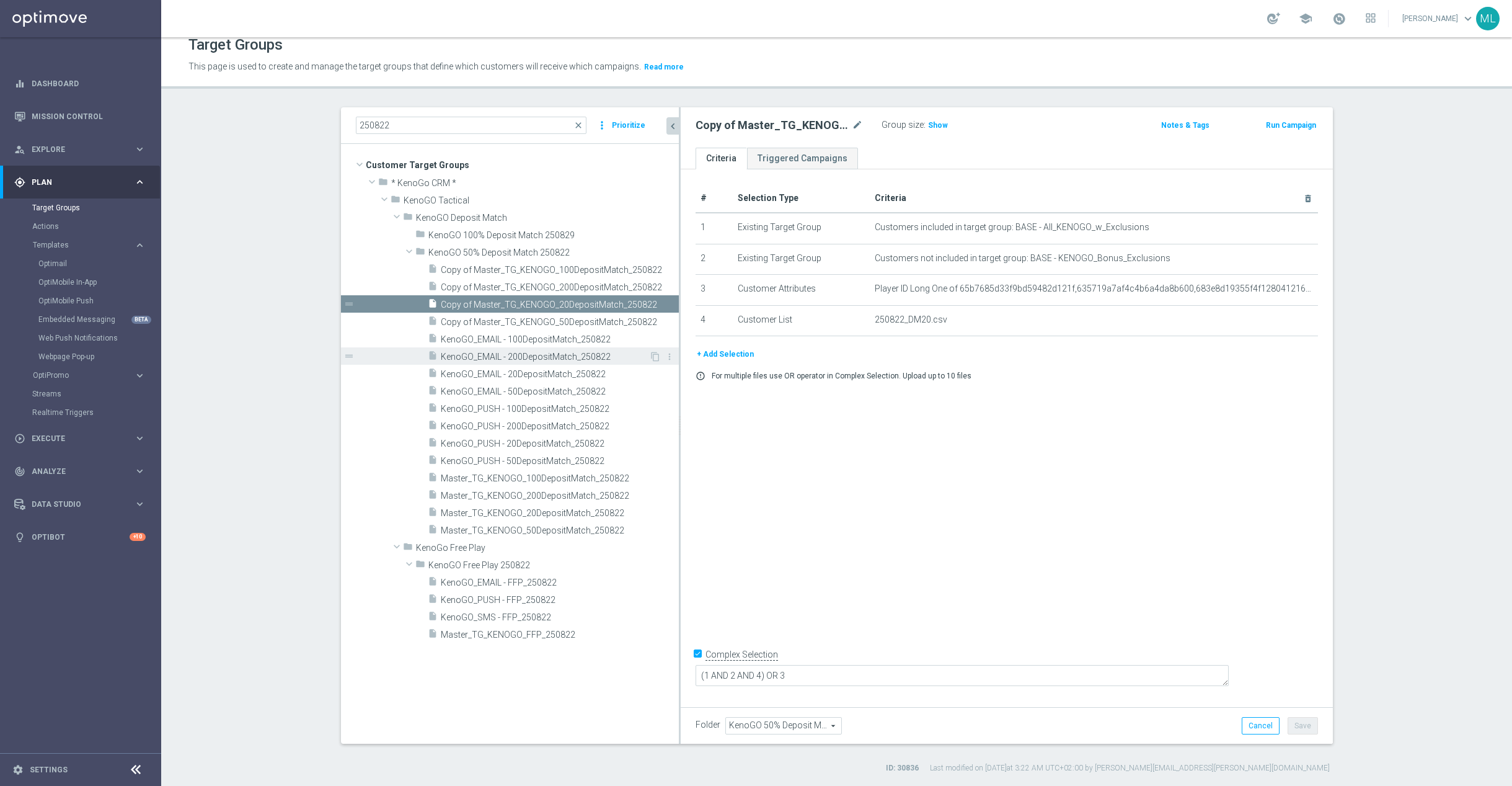
click at [568, 356] on span "KenoGO_EMAIL - 200DepositMatch_250822" at bounding box center [545, 357] width 209 height 11
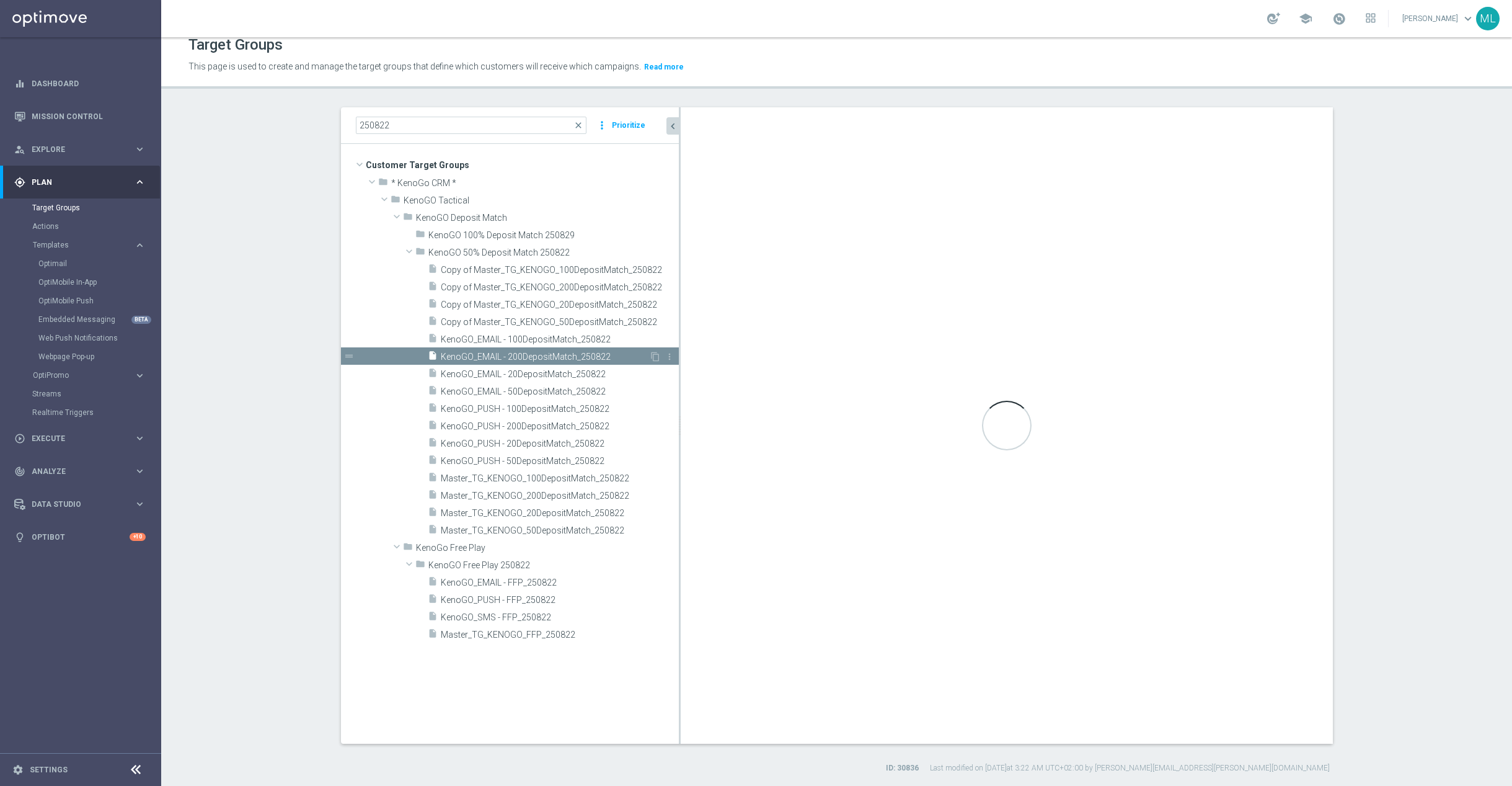
checkbox input "false"
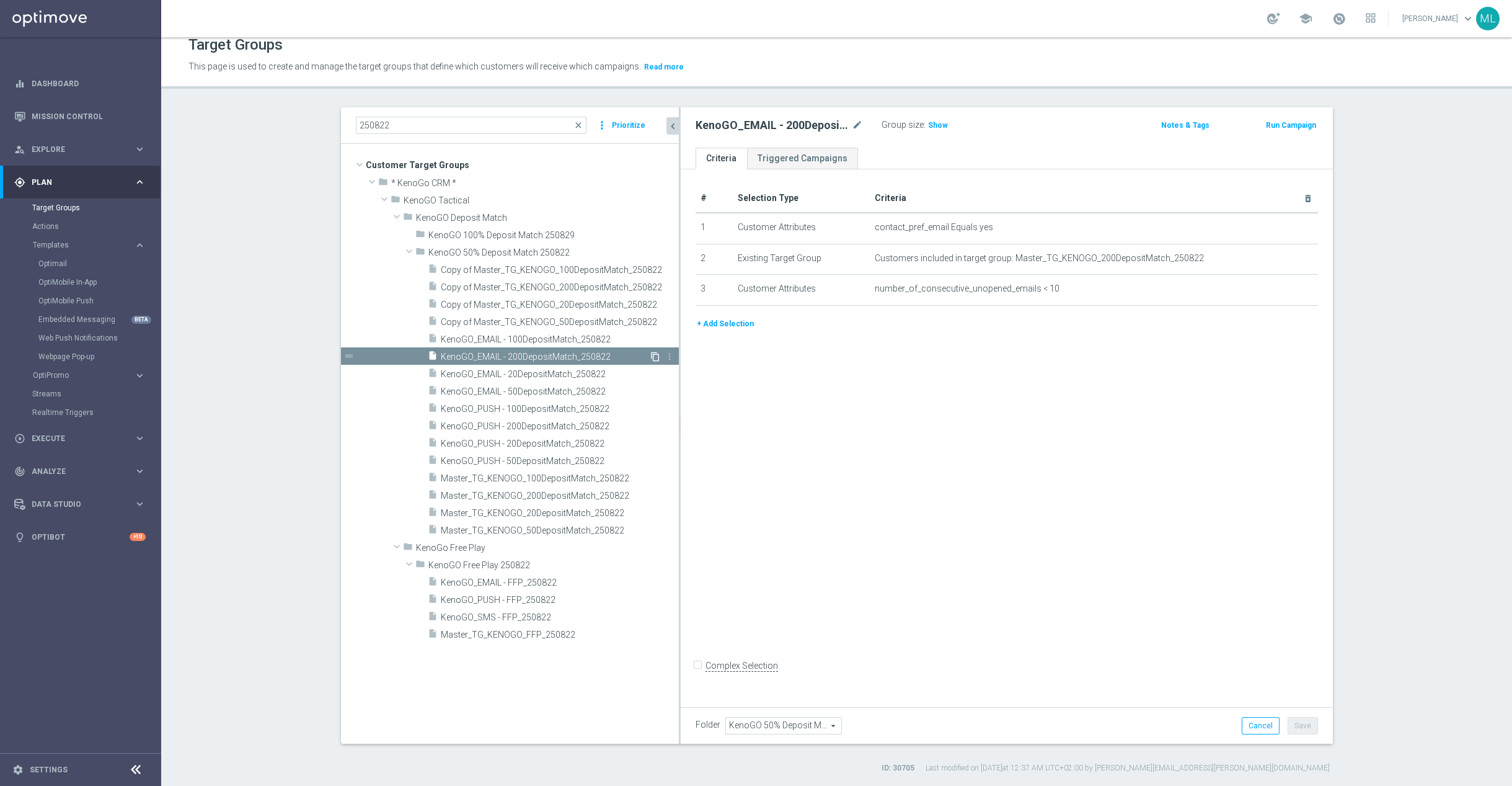
click at [656, 356] on icon "content_copy" at bounding box center [655, 356] width 10 height 10
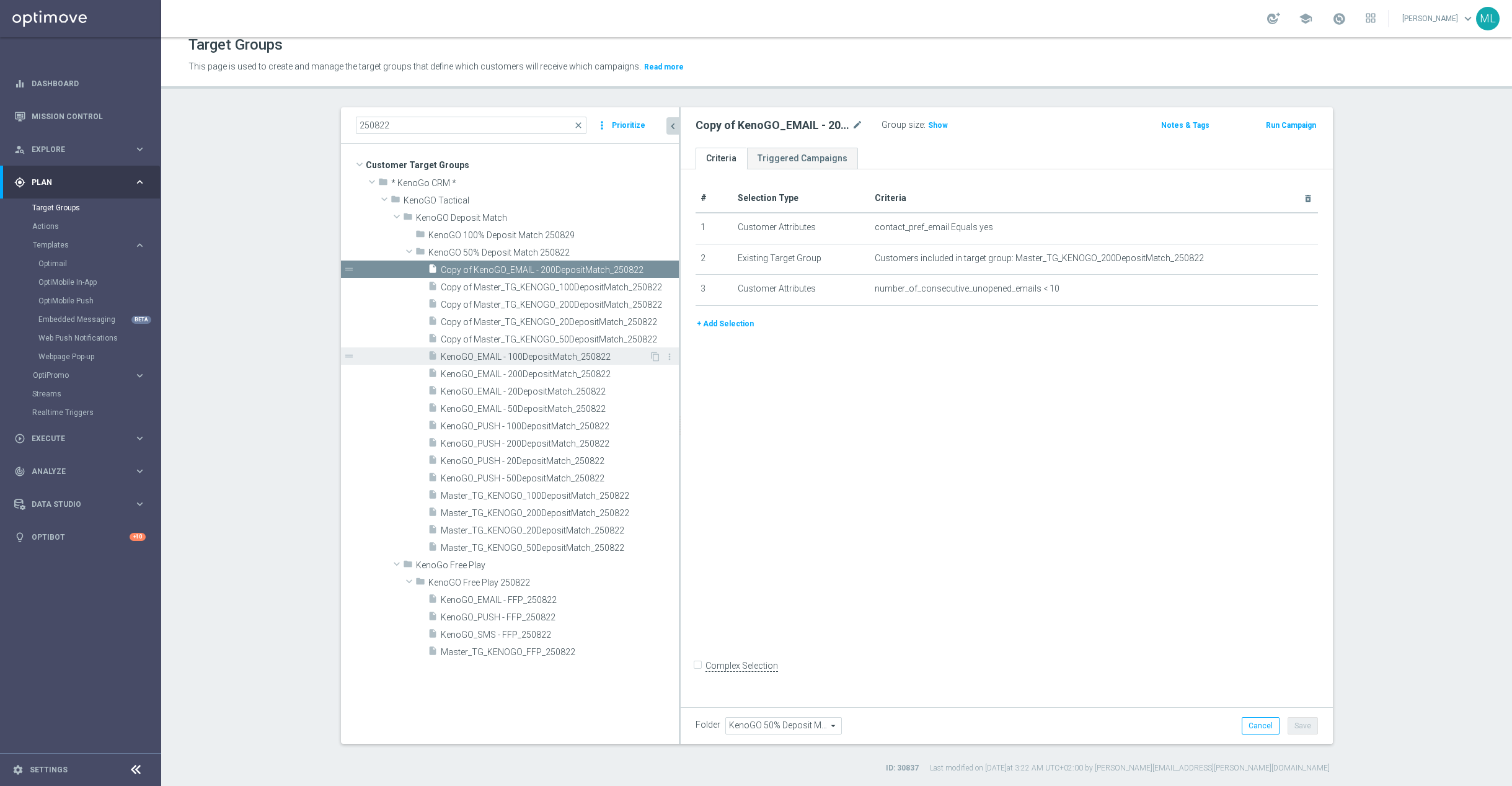
click at [597, 358] on span "KenoGO_EMAIL - 100DepositMatch_250822" at bounding box center [545, 357] width 209 height 11
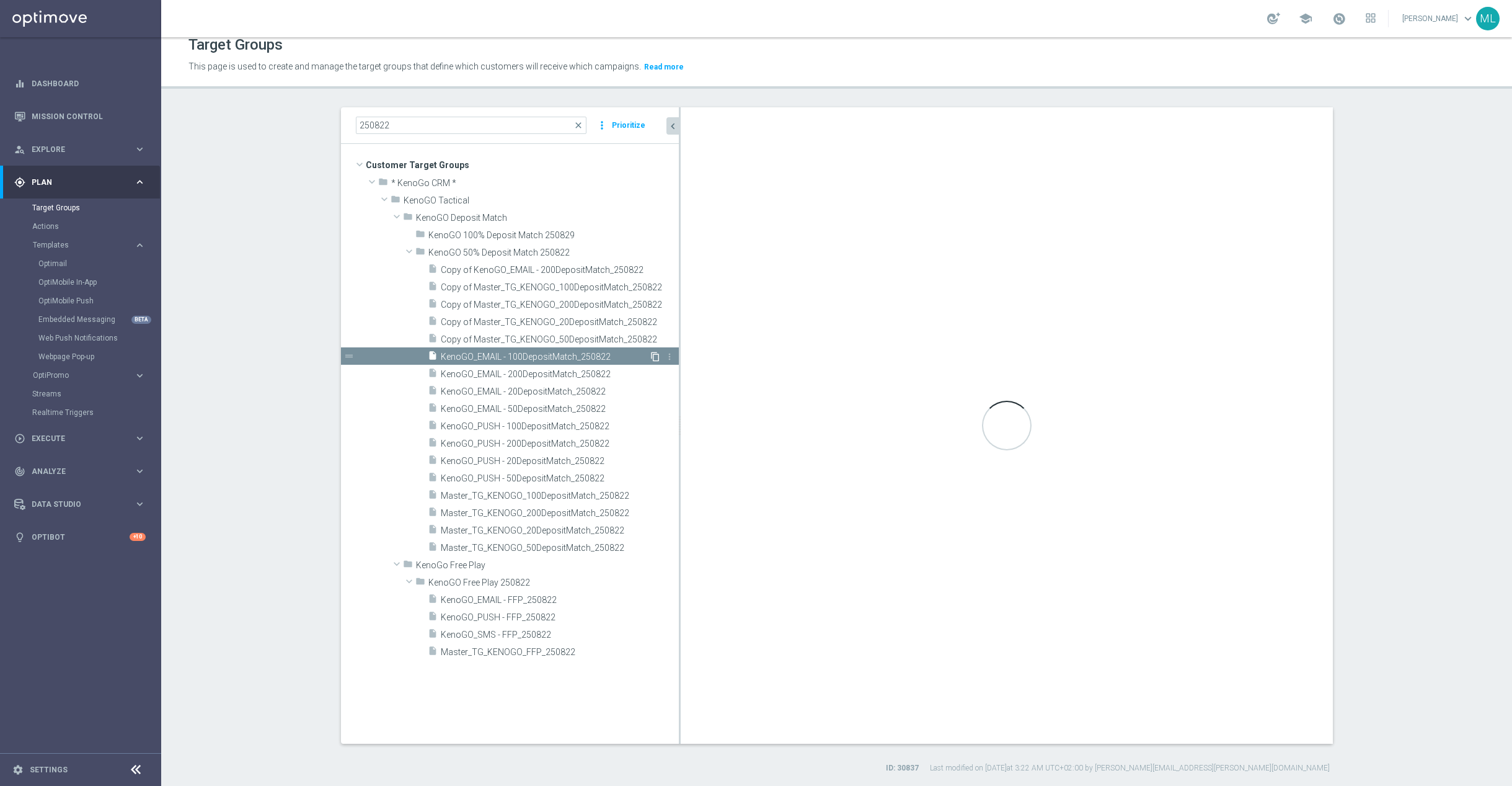
click at [654, 354] on icon "content_copy" at bounding box center [655, 356] width 10 height 10
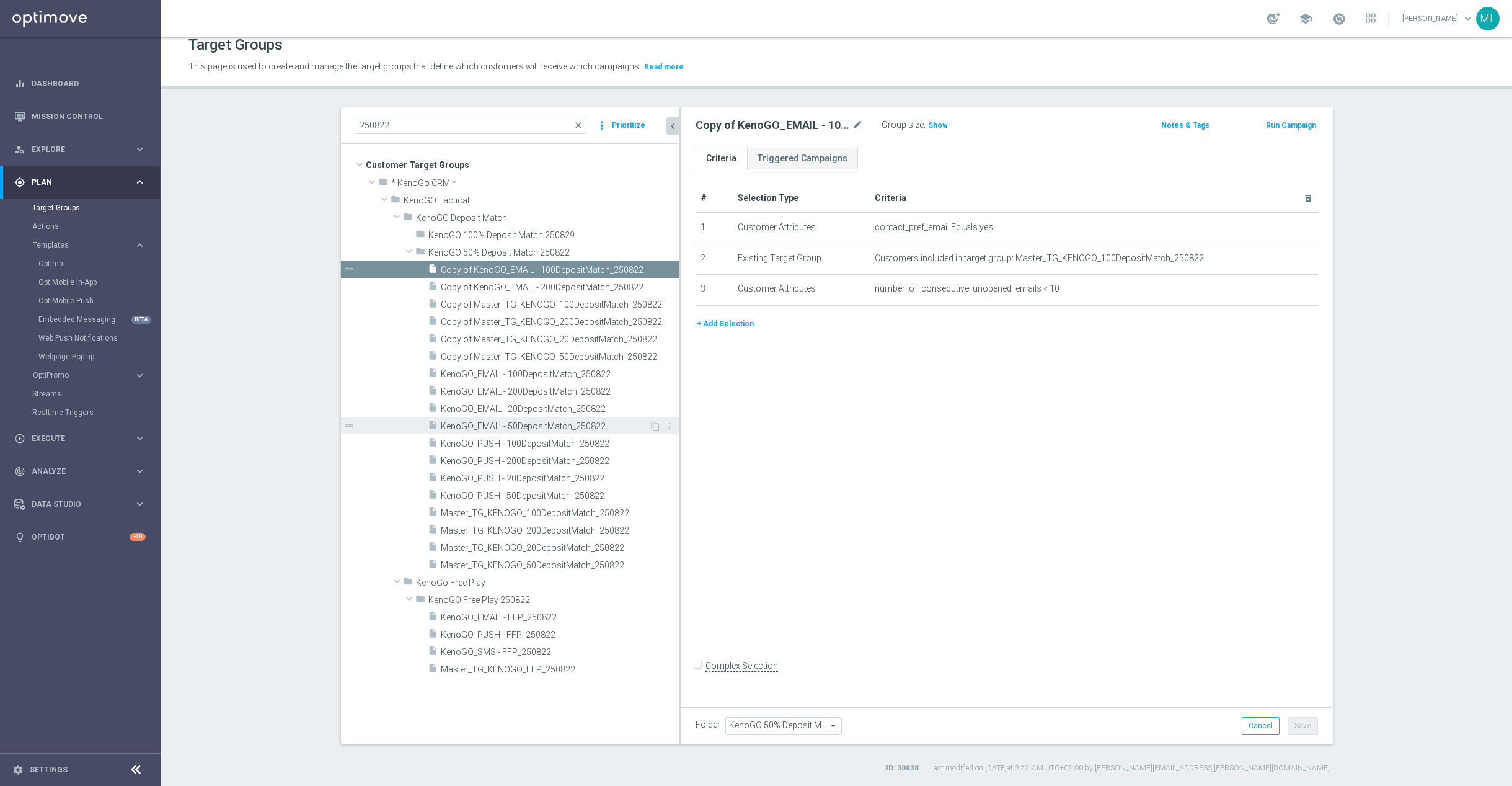
click at [564, 423] on span "KenoGO_EMAIL - 50DepositMatch_250822" at bounding box center [545, 427] width 209 height 11
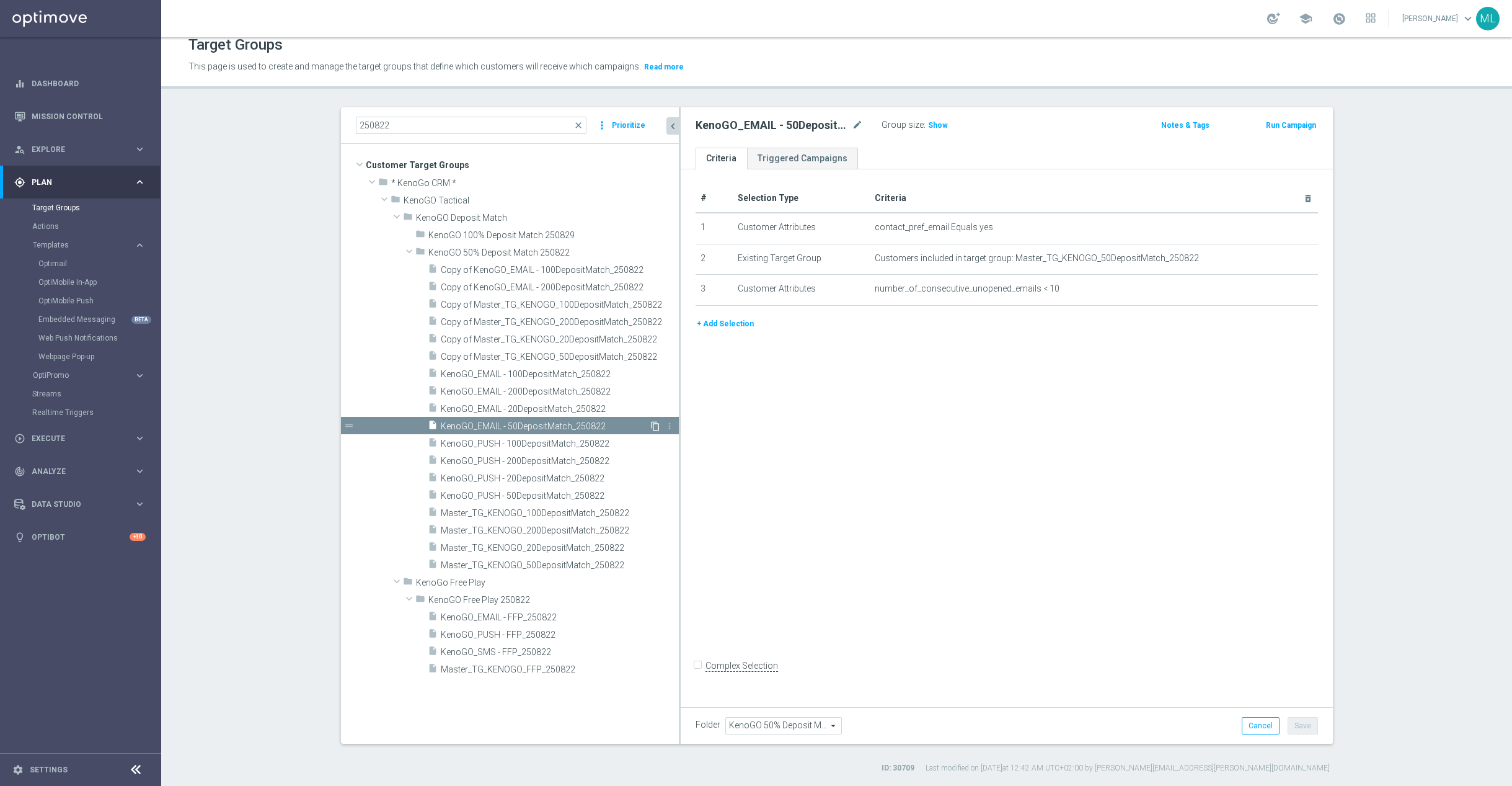
click at [653, 422] on icon "content_copy" at bounding box center [655, 426] width 10 height 10
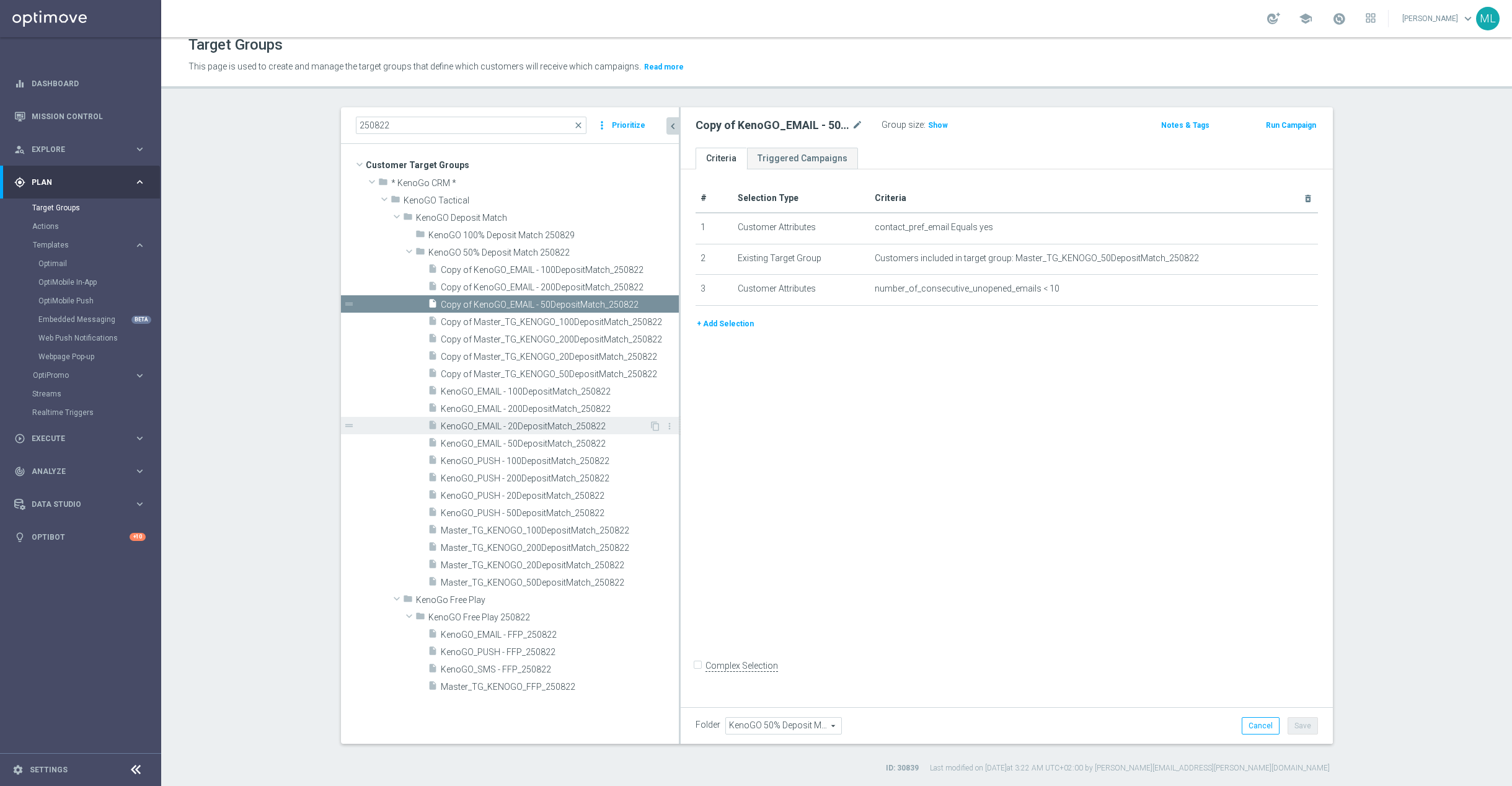
click at [559, 426] on span "KenoGO_EMAIL - 20DepositMatch_250822" at bounding box center [545, 427] width 209 height 11
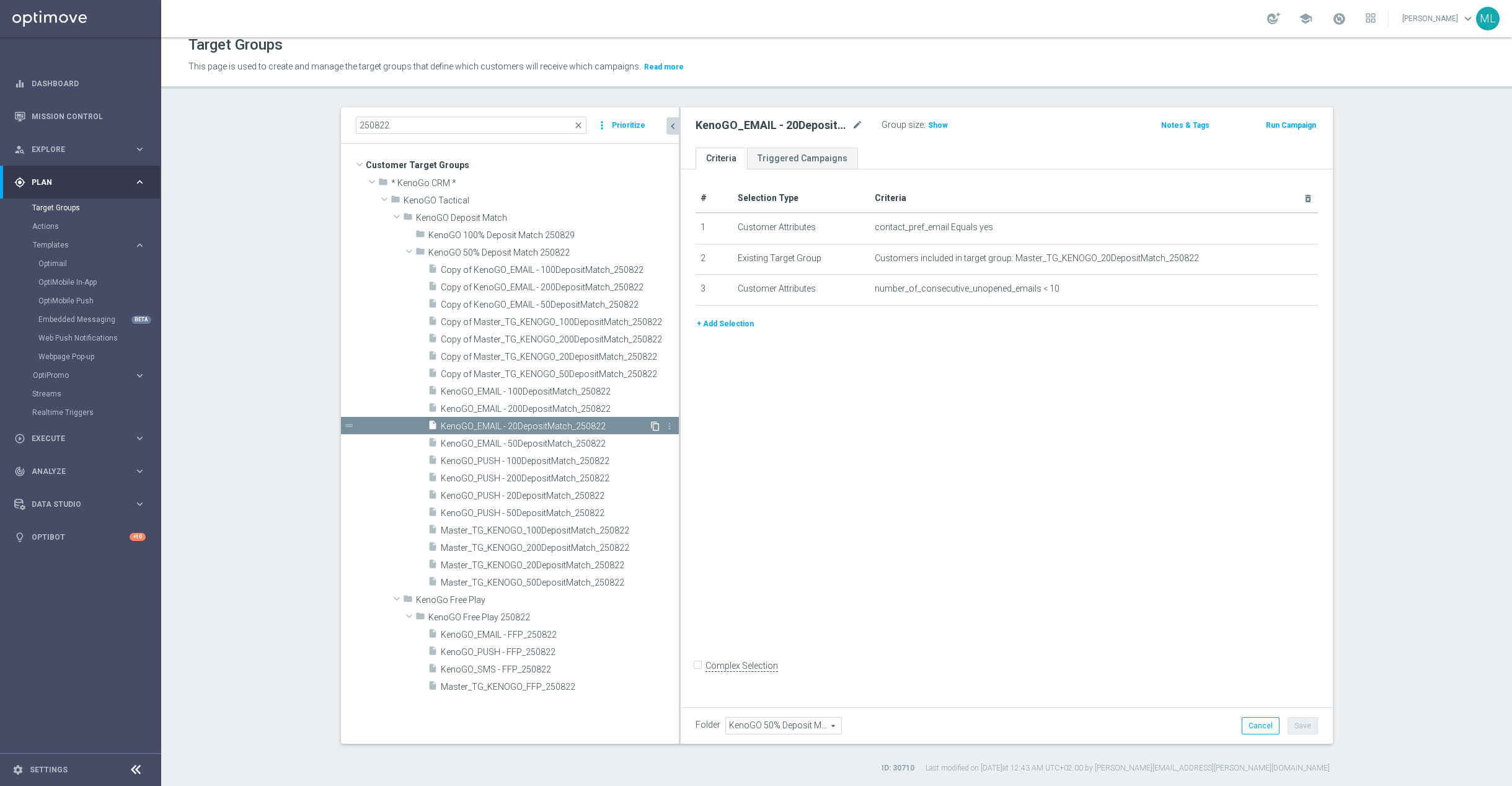
click at [655, 426] on icon "content_copy" at bounding box center [655, 426] width 10 height 10
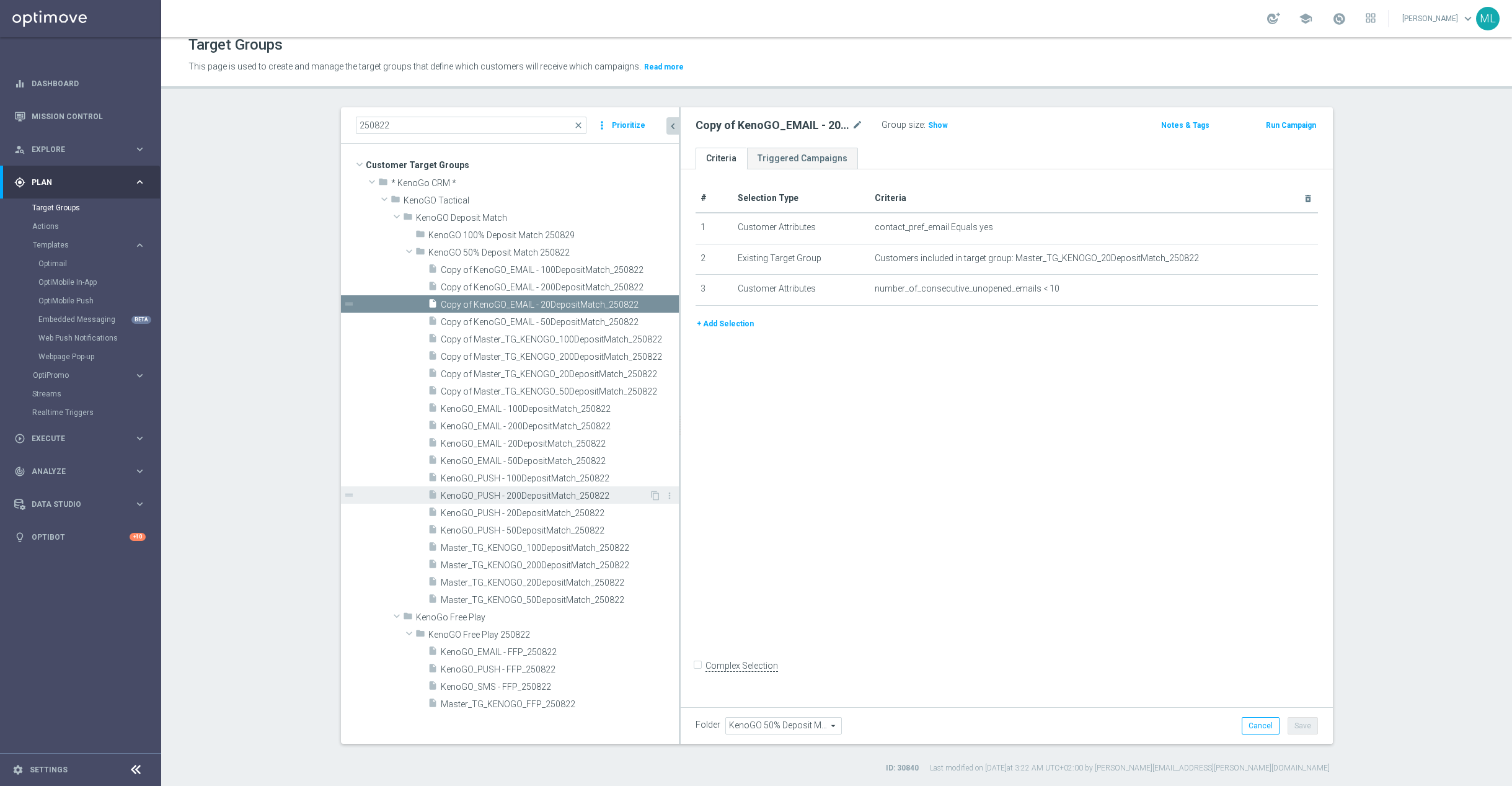
click at [570, 495] on span "KenoGO_PUSH - 200DepositMatch_250822" at bounding box center [545, 496] width 209 height 11
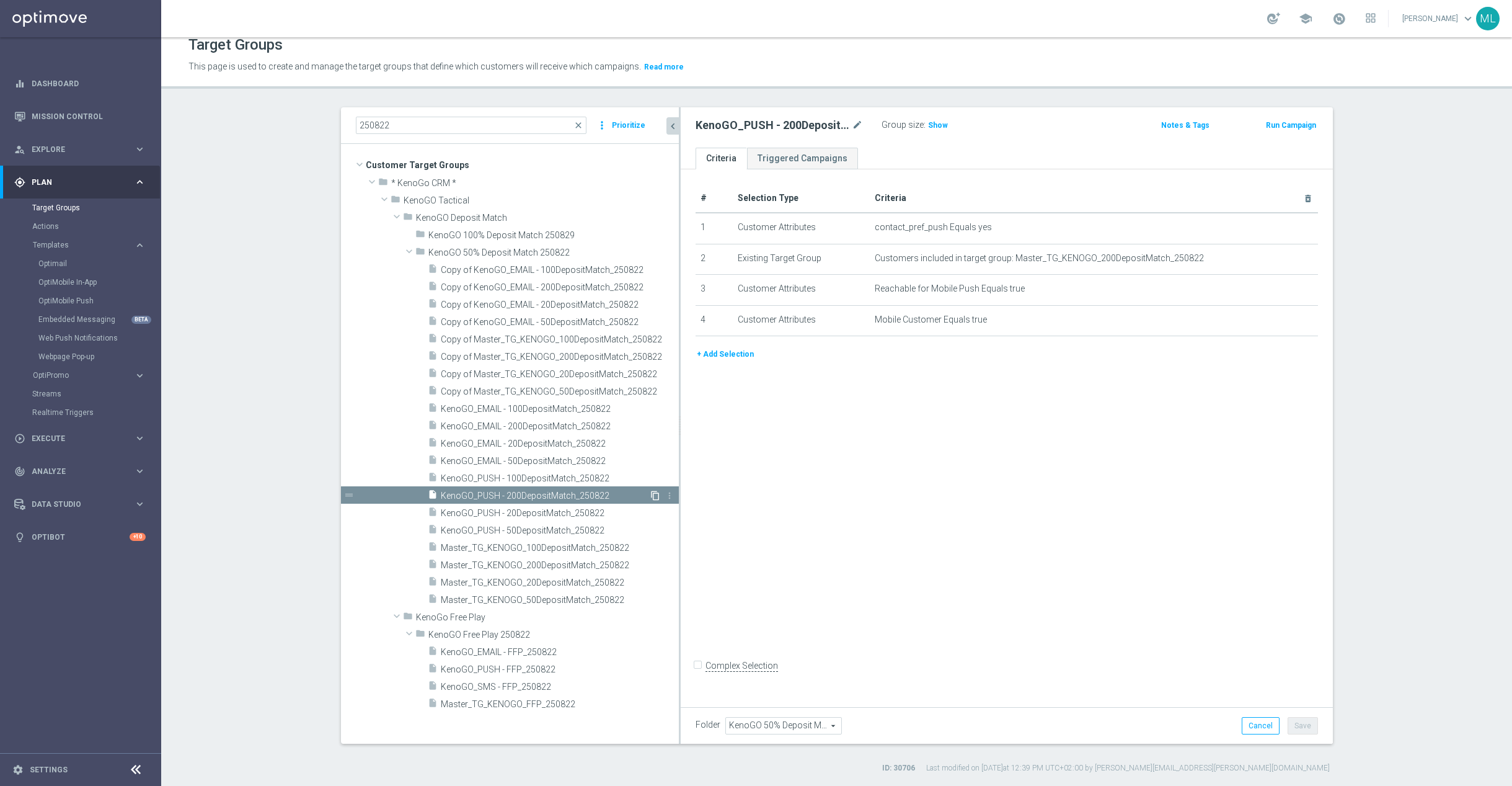
click at [653, 495] on icon "content_copy" at bounding box center [655, 495] width 10 height 10
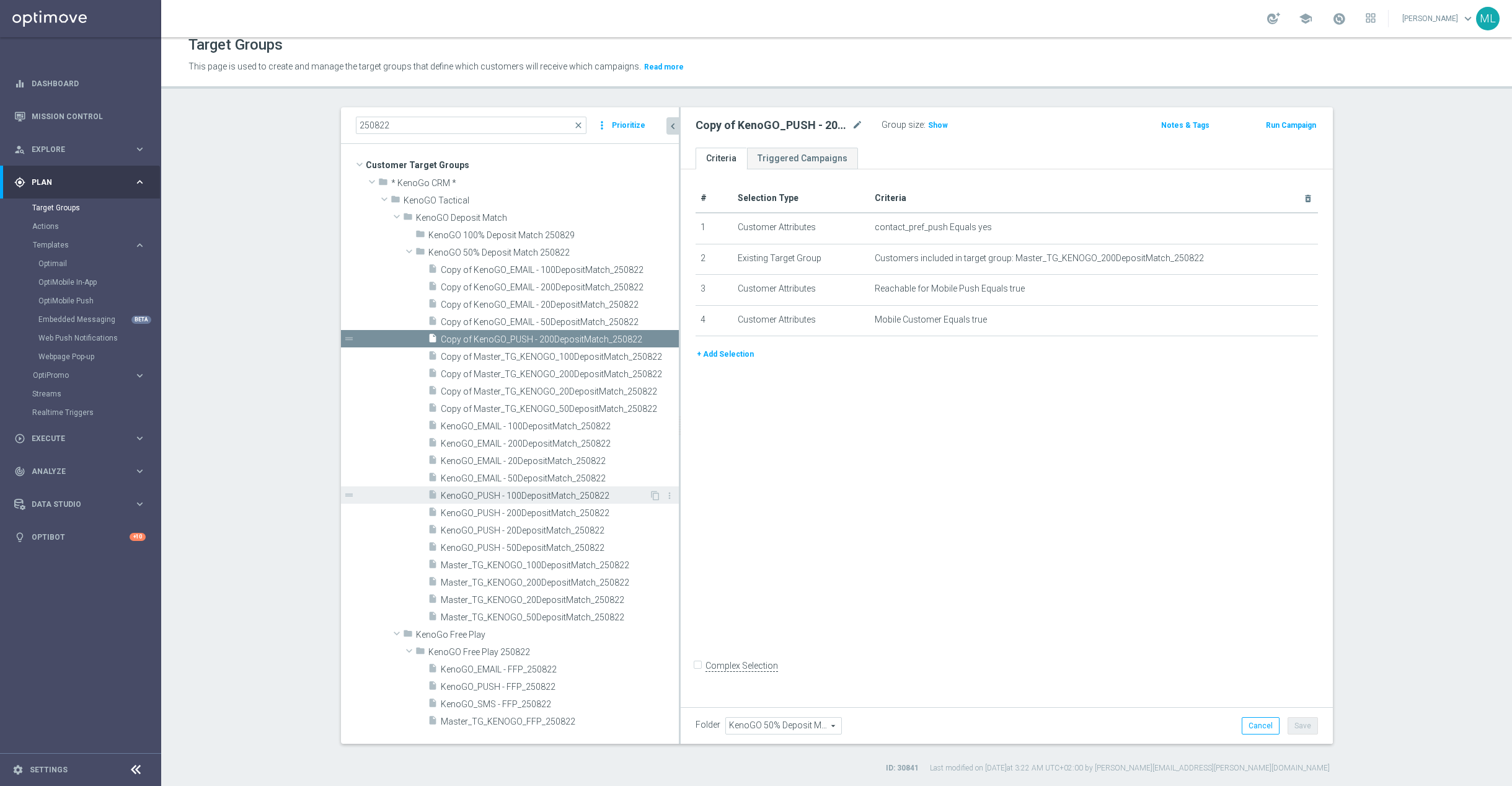
click at [575, 496] on span "KenoGO_PUSH - 100DepositMatch_250822" at bounding box center [545, 496] width 209 height 11
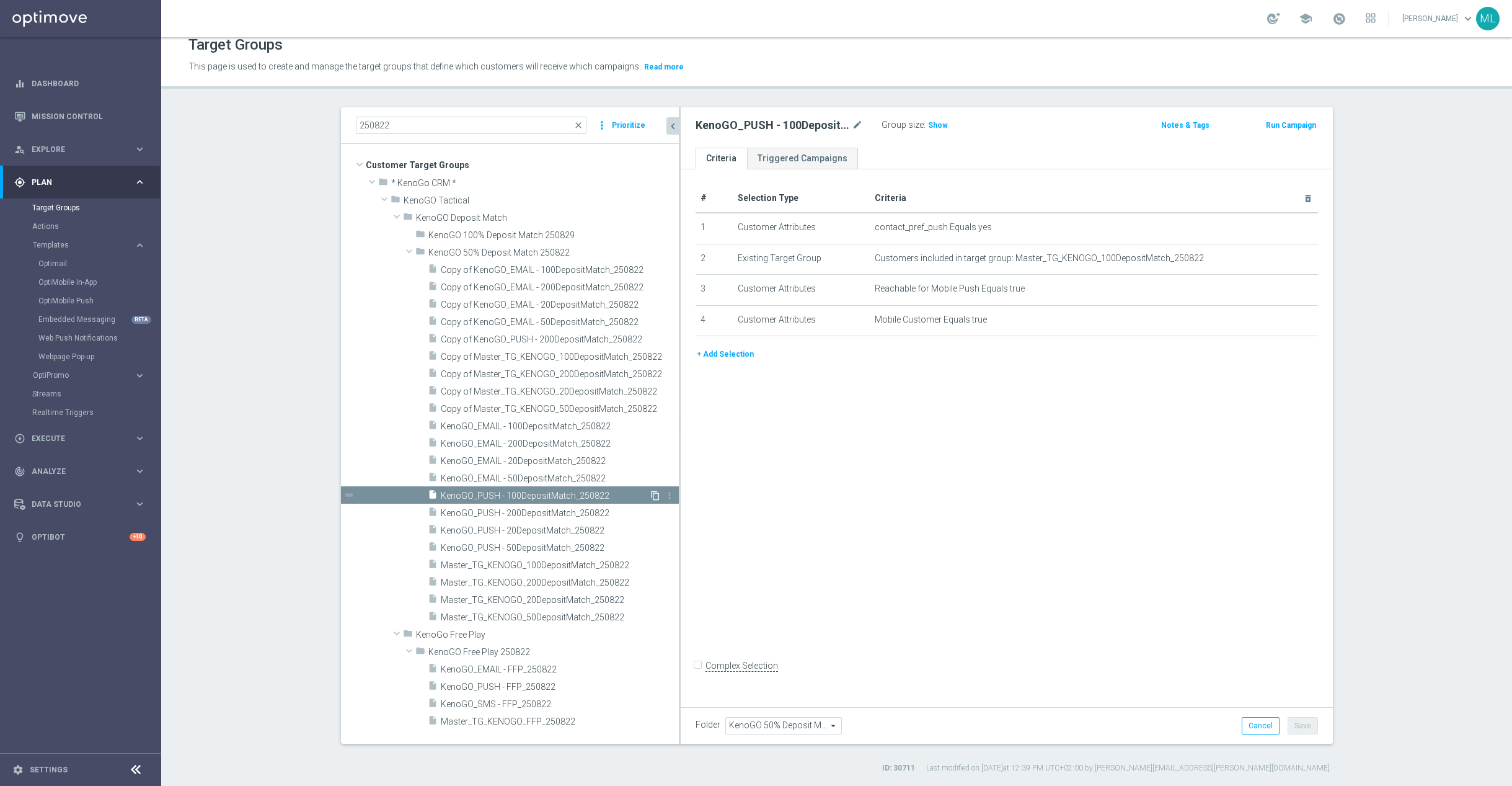
click at [655, 497] on icon "content_copy" at bounding box center [655, 495] width 10 height 10
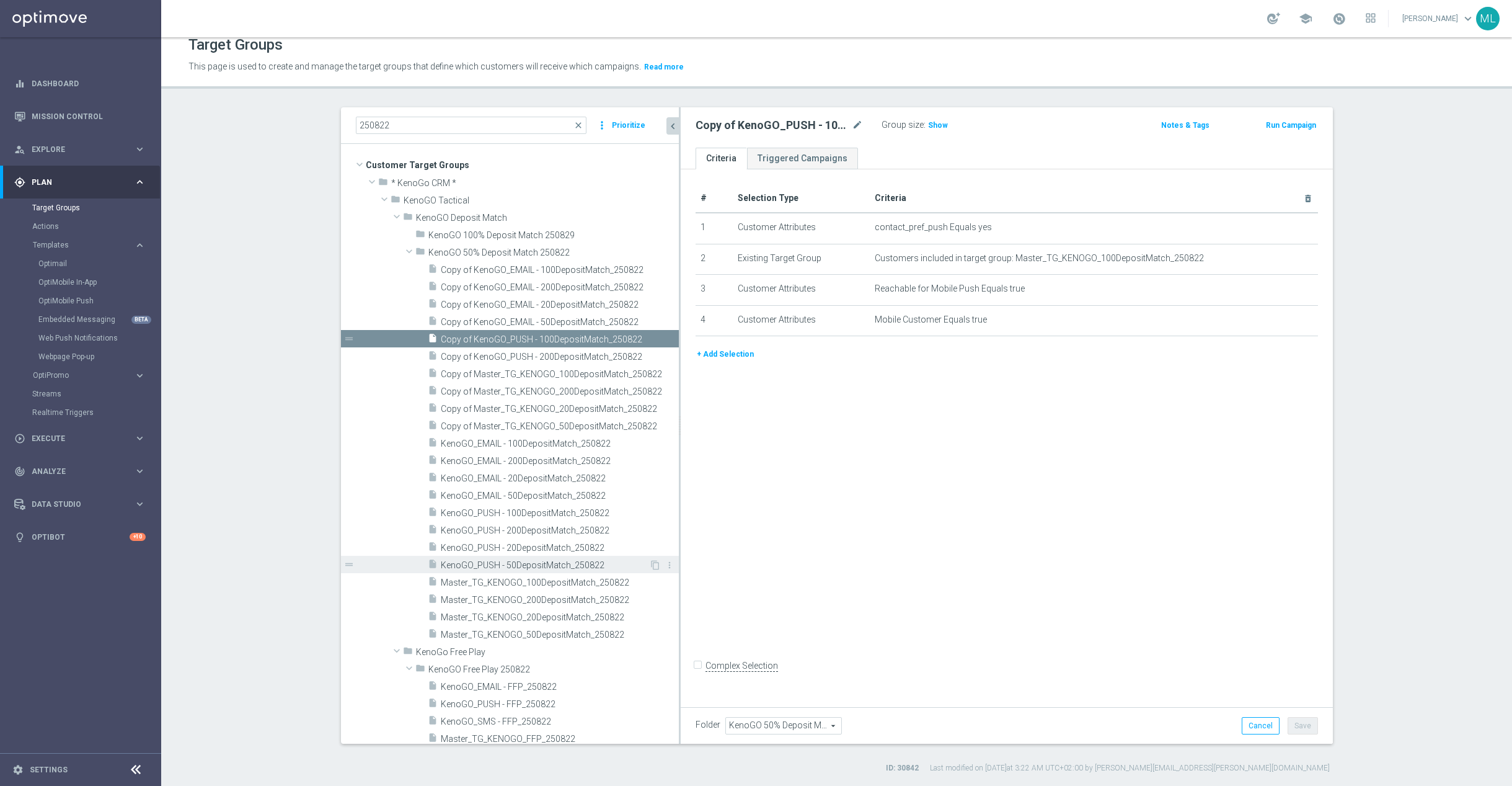
click at [574, 558] on div "insert_drive_file KenoGO_PUSH - 50DepositMatch_250822" at bounding box center [537, 564] width 221 height 17
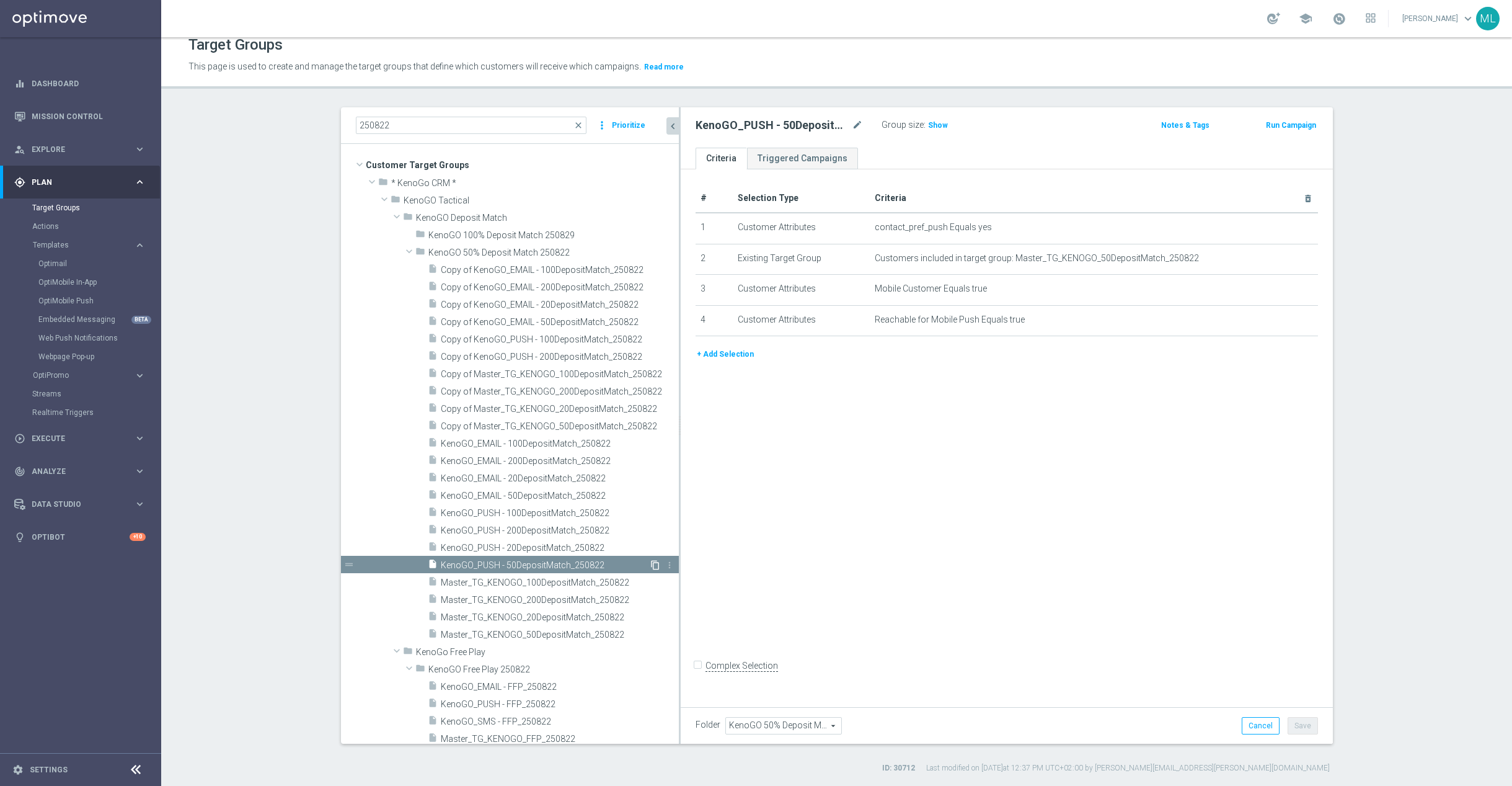
click at [655, 565] on icon "content_copy" at bounding box center [655, 565] width 10 height 10
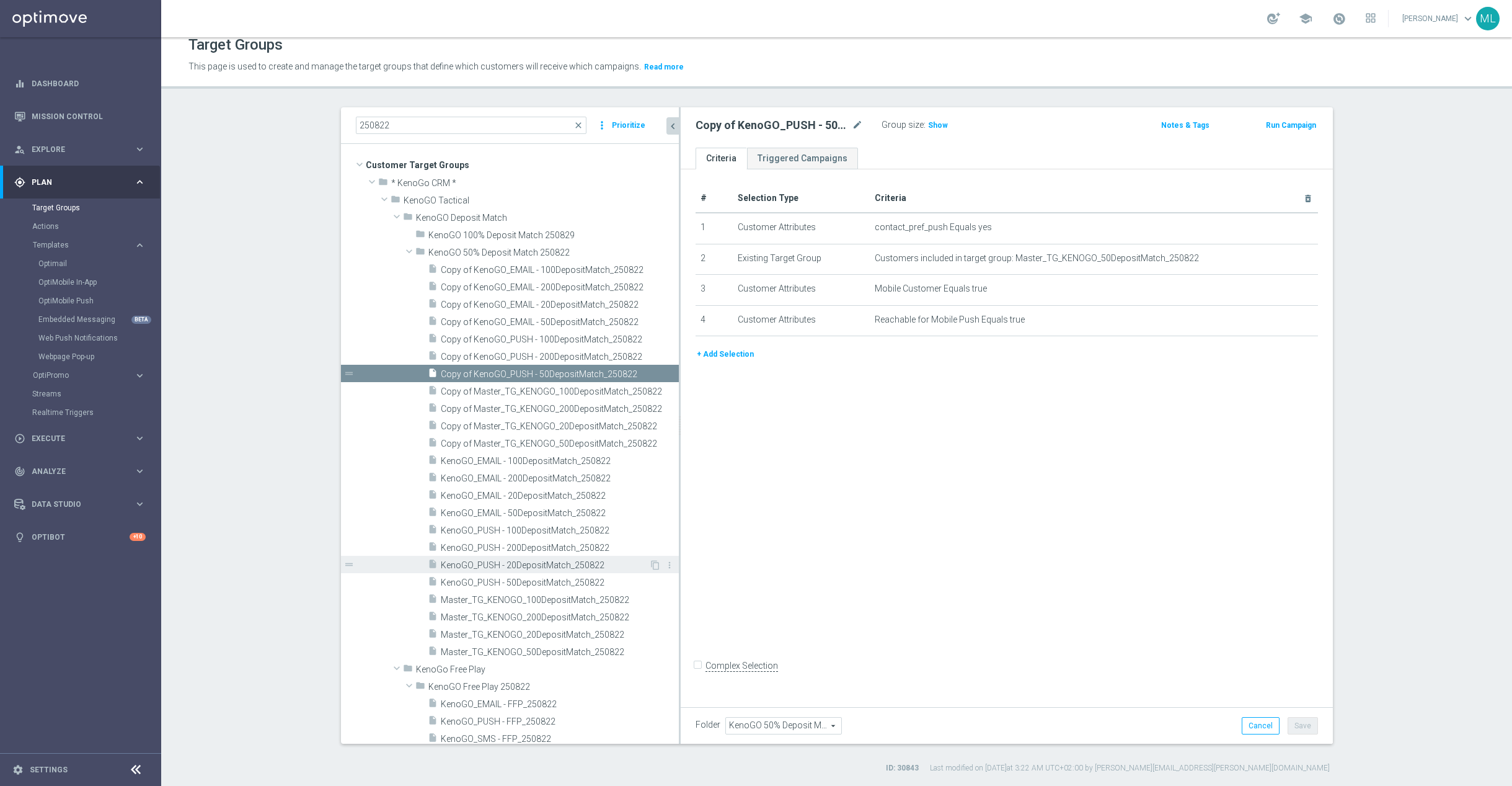
click at [562, 563] on span "KenoGO_PUSH - 20DepositMatch_250822" at bounding box center [545, 566] width 209 height 11
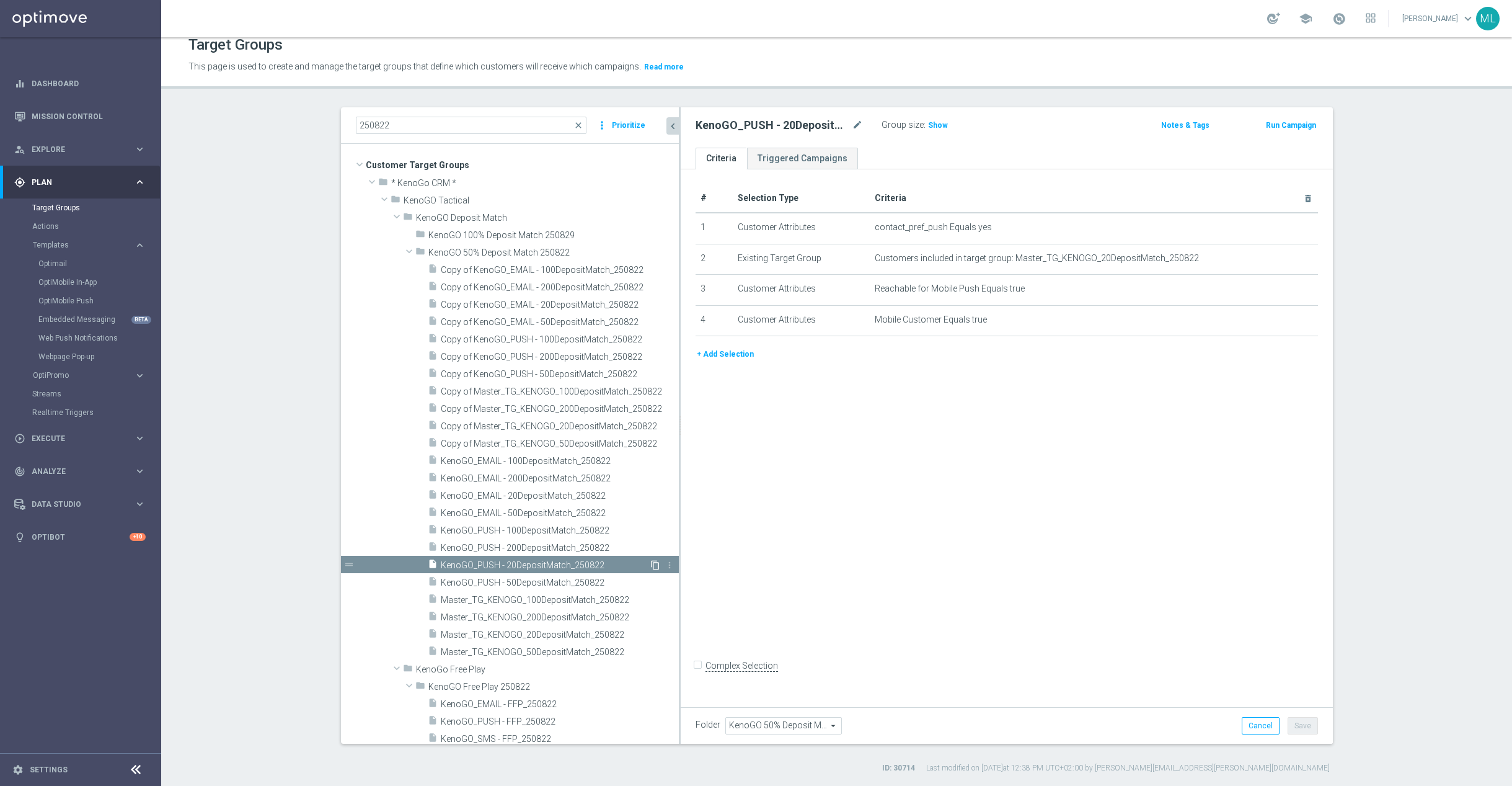
click at [650, 563] on icon "content_copy" at bounding box center [655, 565] width 10 height 10
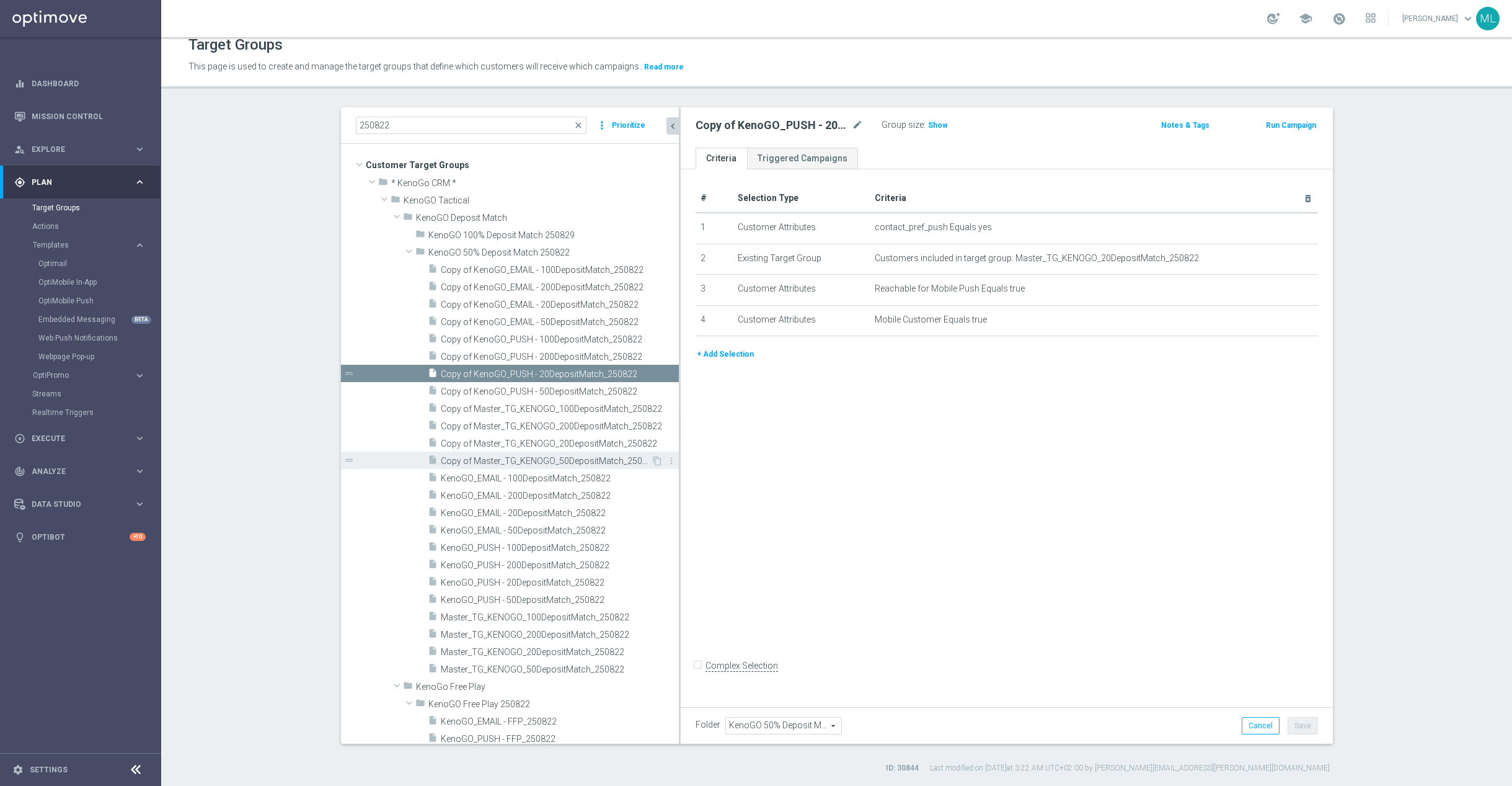
click at [510, 456] on span "Copy of Master_TG_KENOGO_50DepositMatch_250822" at bounding box center [546, 462] width 210 height 11
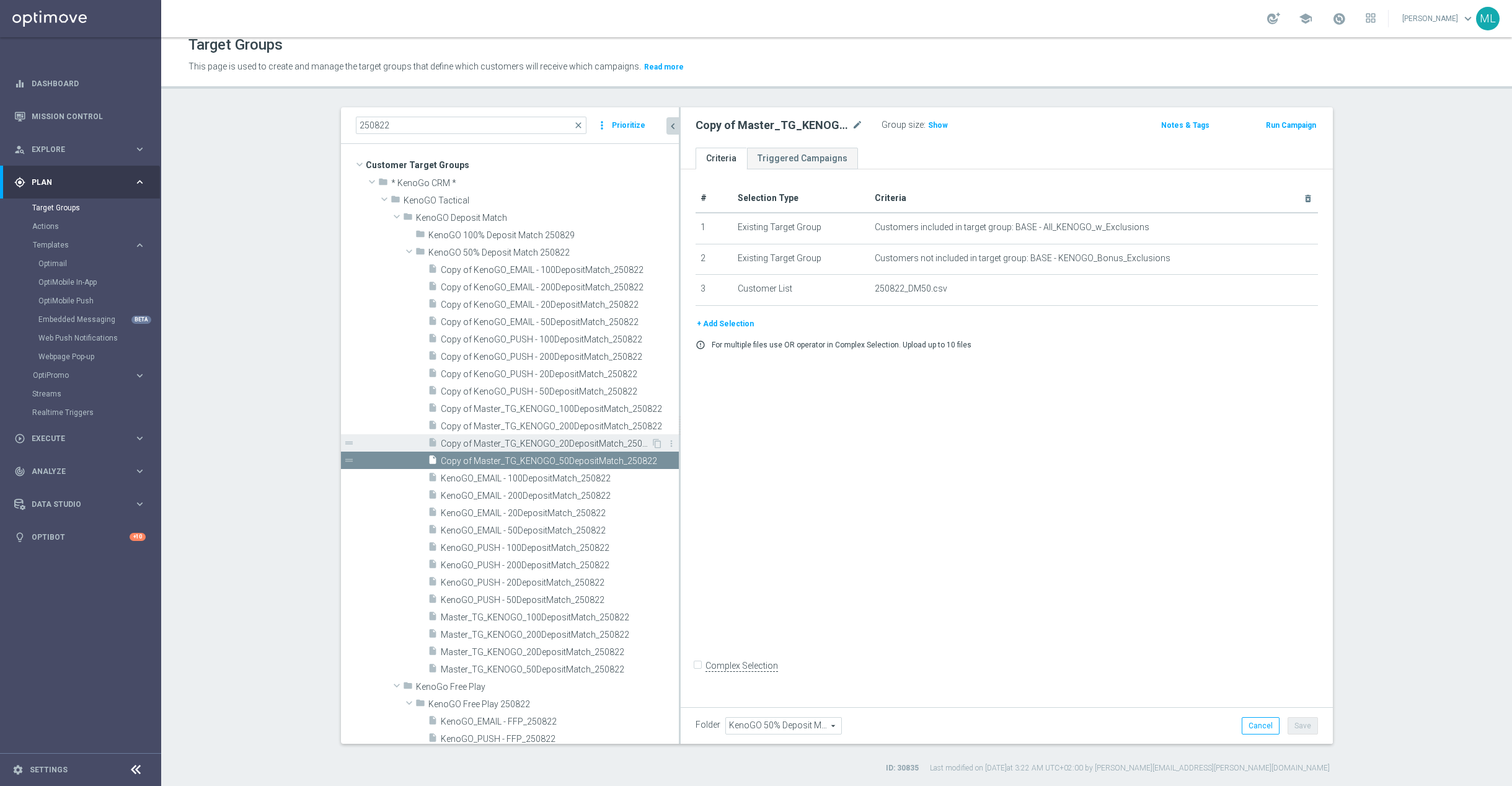
click at [498, 440] on span "Copy of Master_TG_KENOGO_20DepositMatch_250822" at bounding box center [546, 444] width 210 height 11
click at [499, 422] on span "Copy of Master_TG_KENOGO_200DepositMatch_250822" at bounding box center [546, 427] width 210 height 11
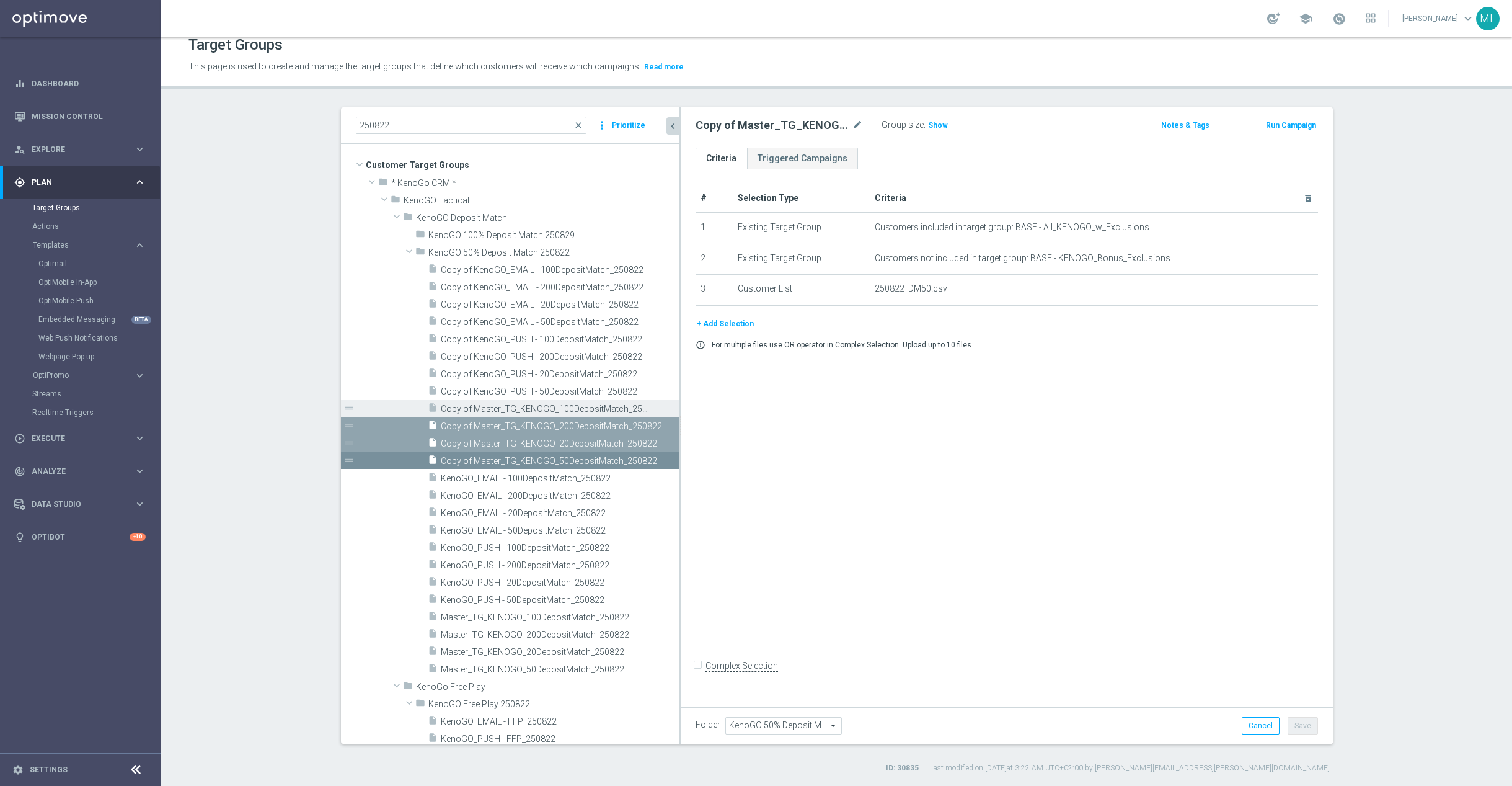
click at [500, 408] on span "Copy of Master_TG_KENOGO_100DepositMatch_250822" at bounding box center [546, 409] width 210 height 11
click at [503, 389] on span "Copy of KenoGO_PUSH - 50DepositMatch_250822" at bounding box center [546, 392] width 210 height 11
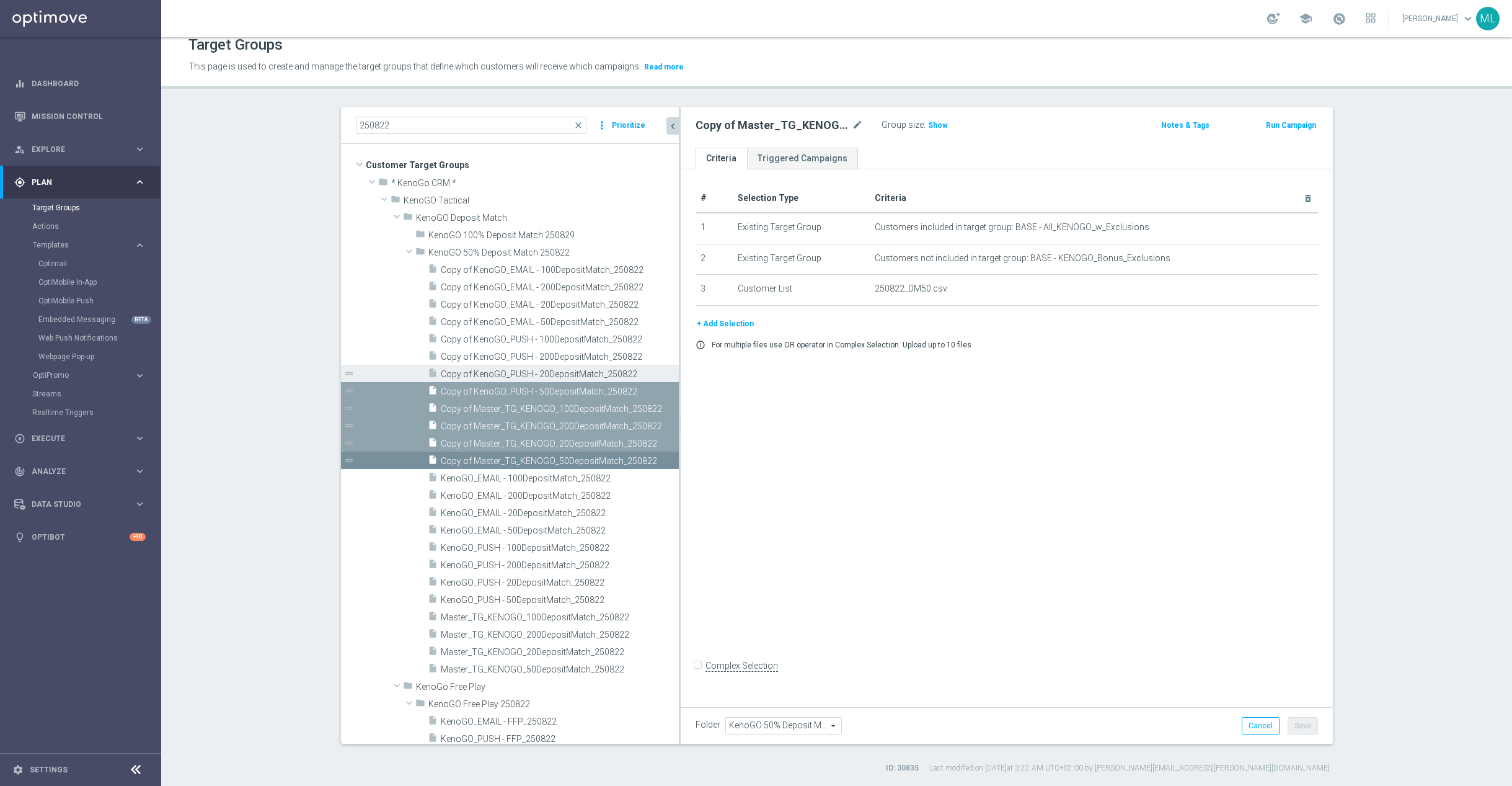
click at [509, 370] on span "Copy of KenoGO_PUSH - 20DepositMatch_250822" at bounding box center [546, 375] width 210 height 11
click at [506, 350] on div "insert_drive_file Copy of KenoGO_PUSH - 200DepositMatch_250822" at bounding box center [538, 356] width 223 height 17
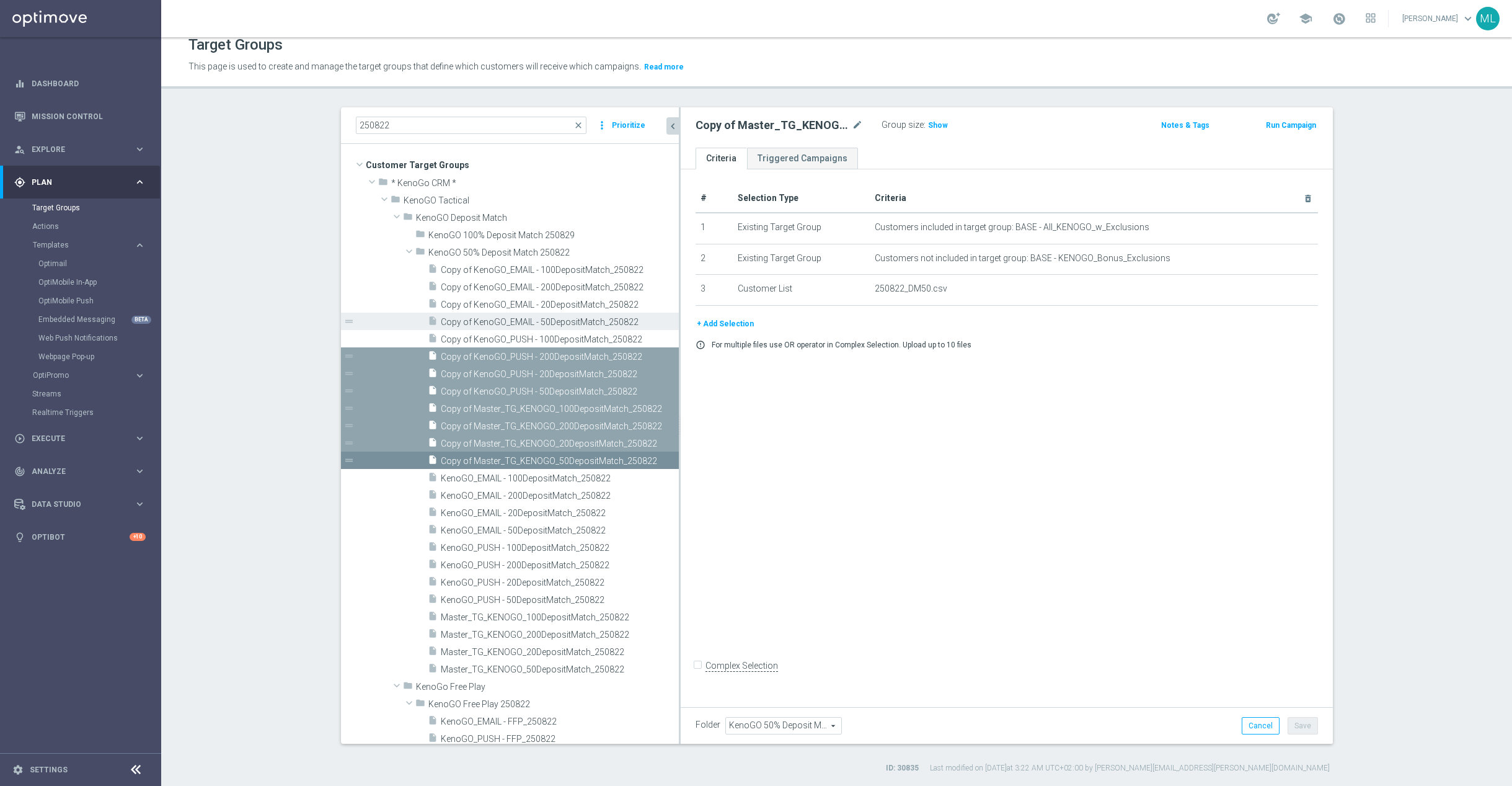
click at [508, 325] on span "Copy of KenoGO_EMAIL - 50DepositMatch_250822" at bounding box center [546, 323] width 210 height 11
click at [504, 340] on span "Copy of KenoGO_PUSH - 100DepositMatch_250822" at bounding box center [546, 340] width 210 height 11
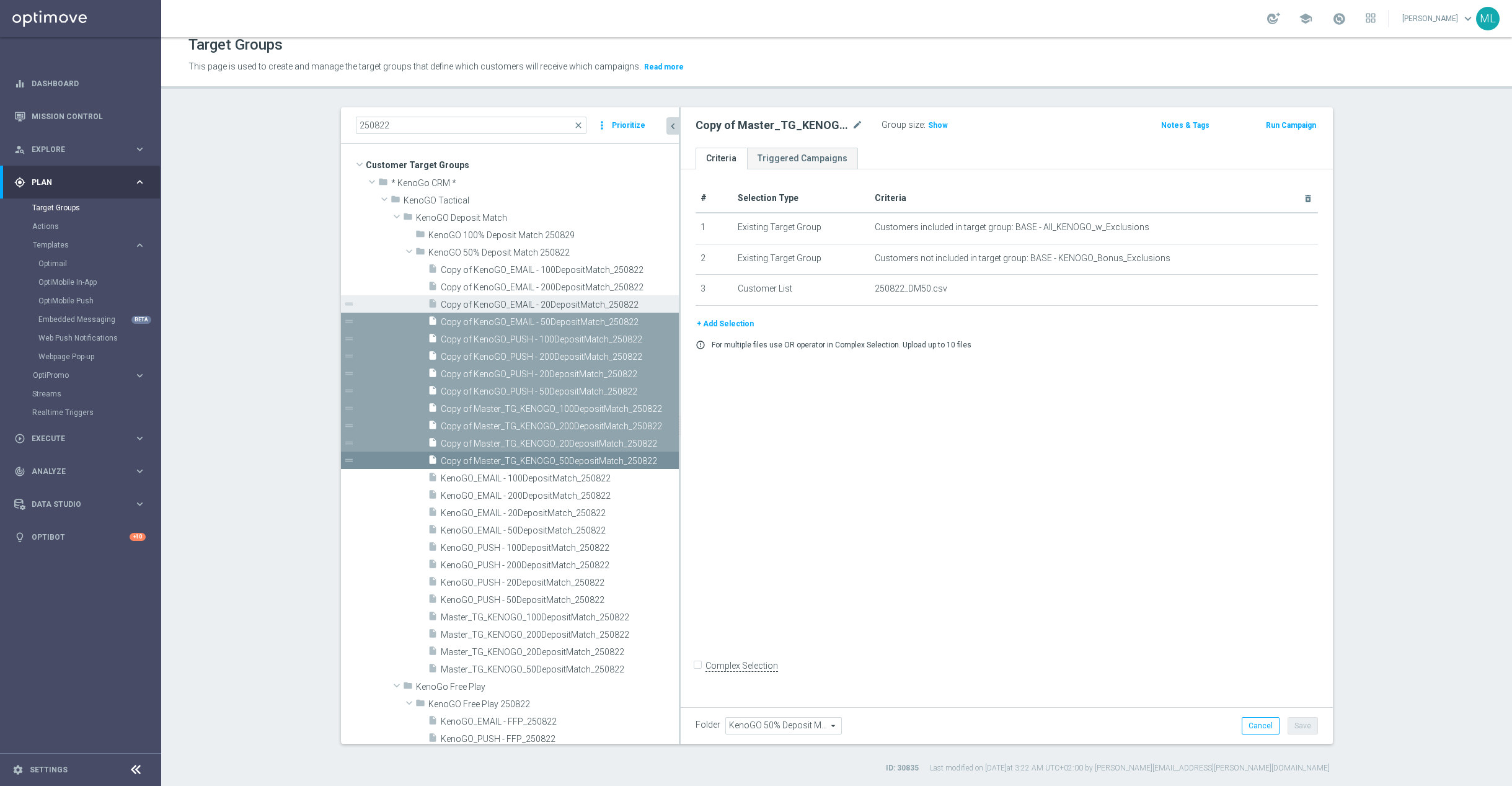
click at [512, 303] on span "Copy of KenoGO_EMAIL - 20DepositMatch_250822" at bounding box center [546, 305] width 210 height 11
click at [515, 286] on span "Copy of KenoGO_EMAIL - 200DepositMatch_250822" at bounding box center [546, 288] width 210 height 11
click at [535, 274] on span "Copy of KenoGO_EMAIL - 100DepositMatch_250822" at bounding box center [546, 270] width 210 height 11
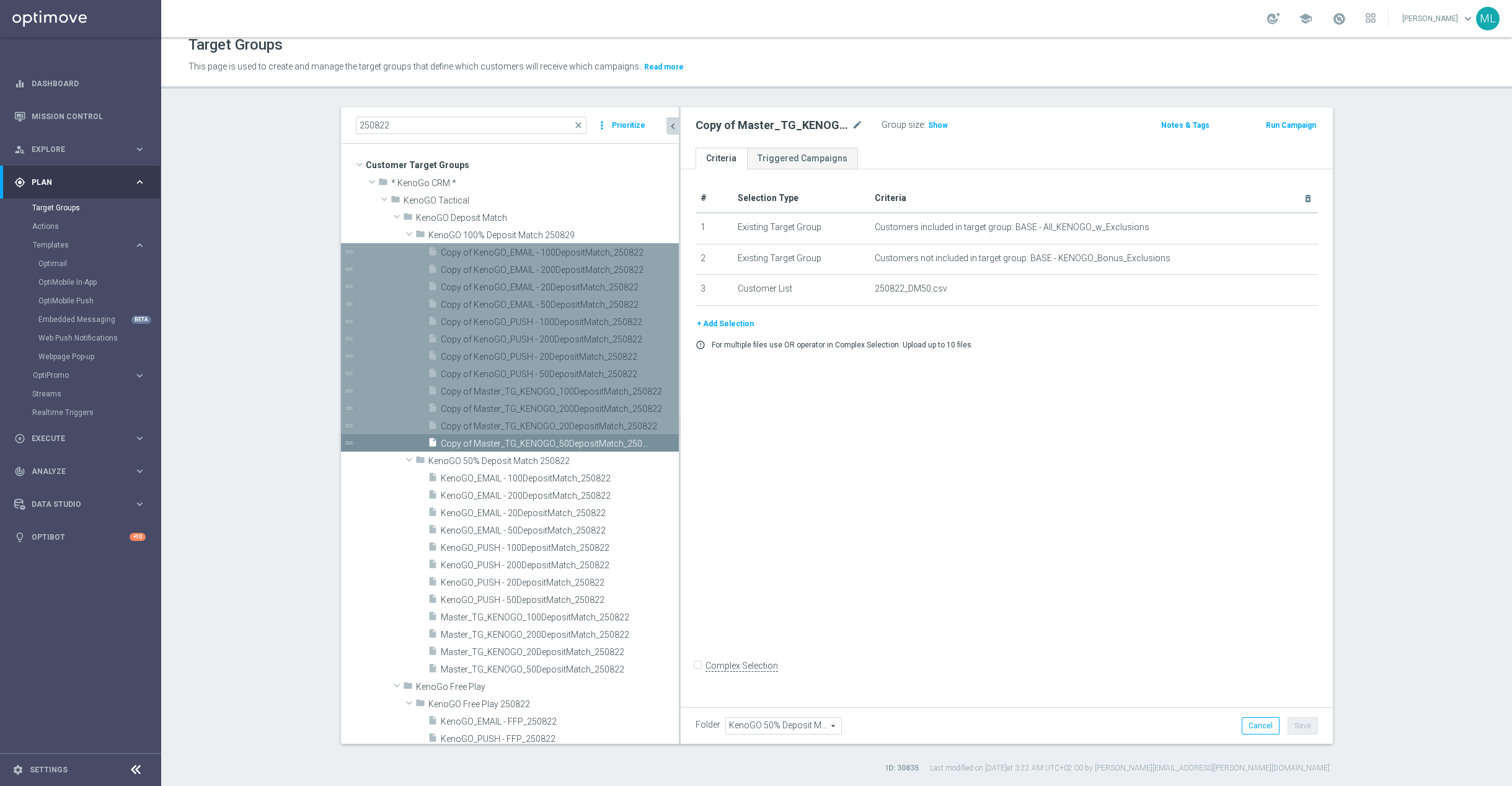
click at [512, 445] on span "Copy of Master_TG_KENOGO_50DepositMatch_250822" at bounding box center [546, 444] width 210 height 11
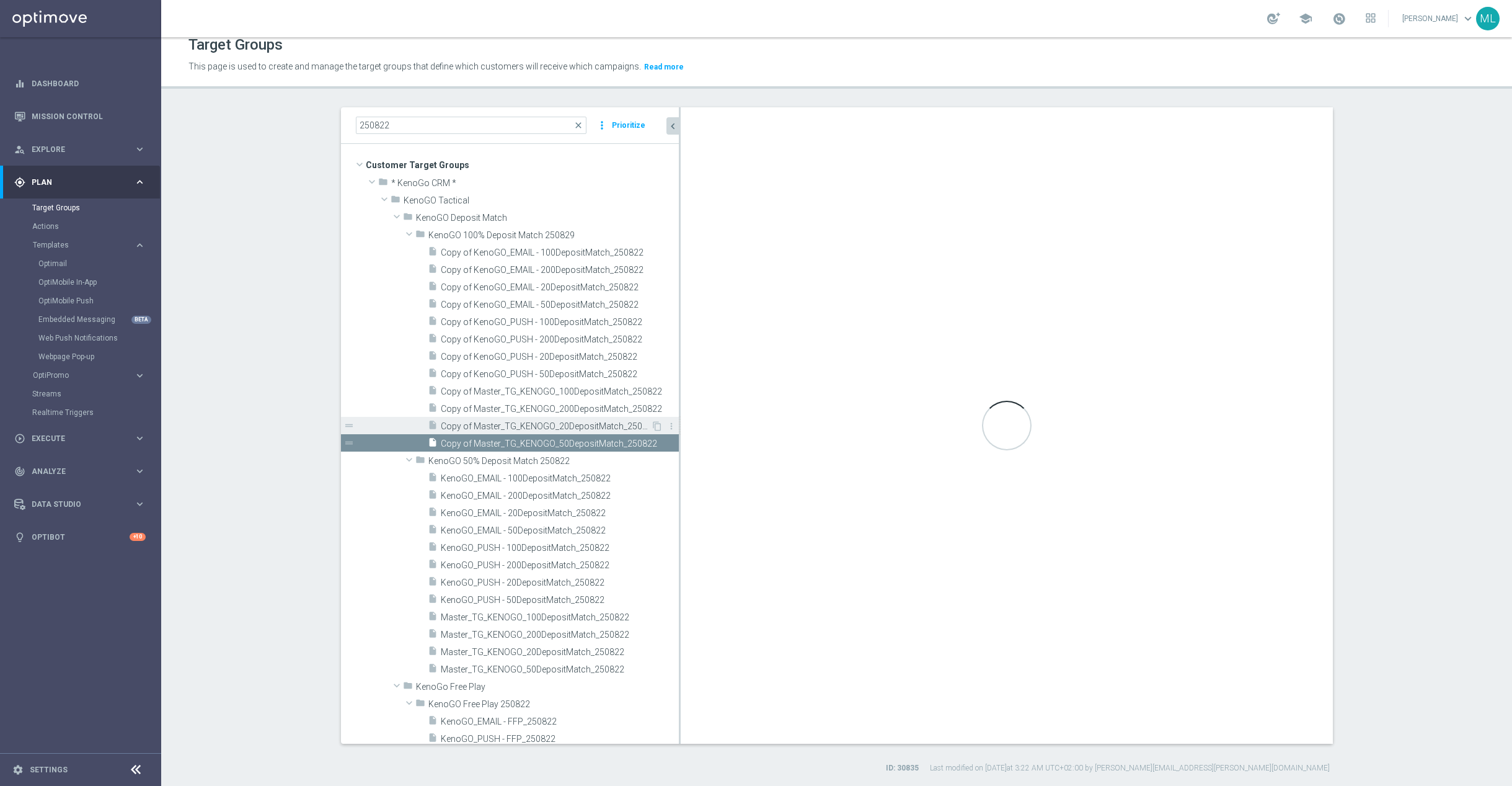
type input "KenoGO 100% Deposit Match 250829"
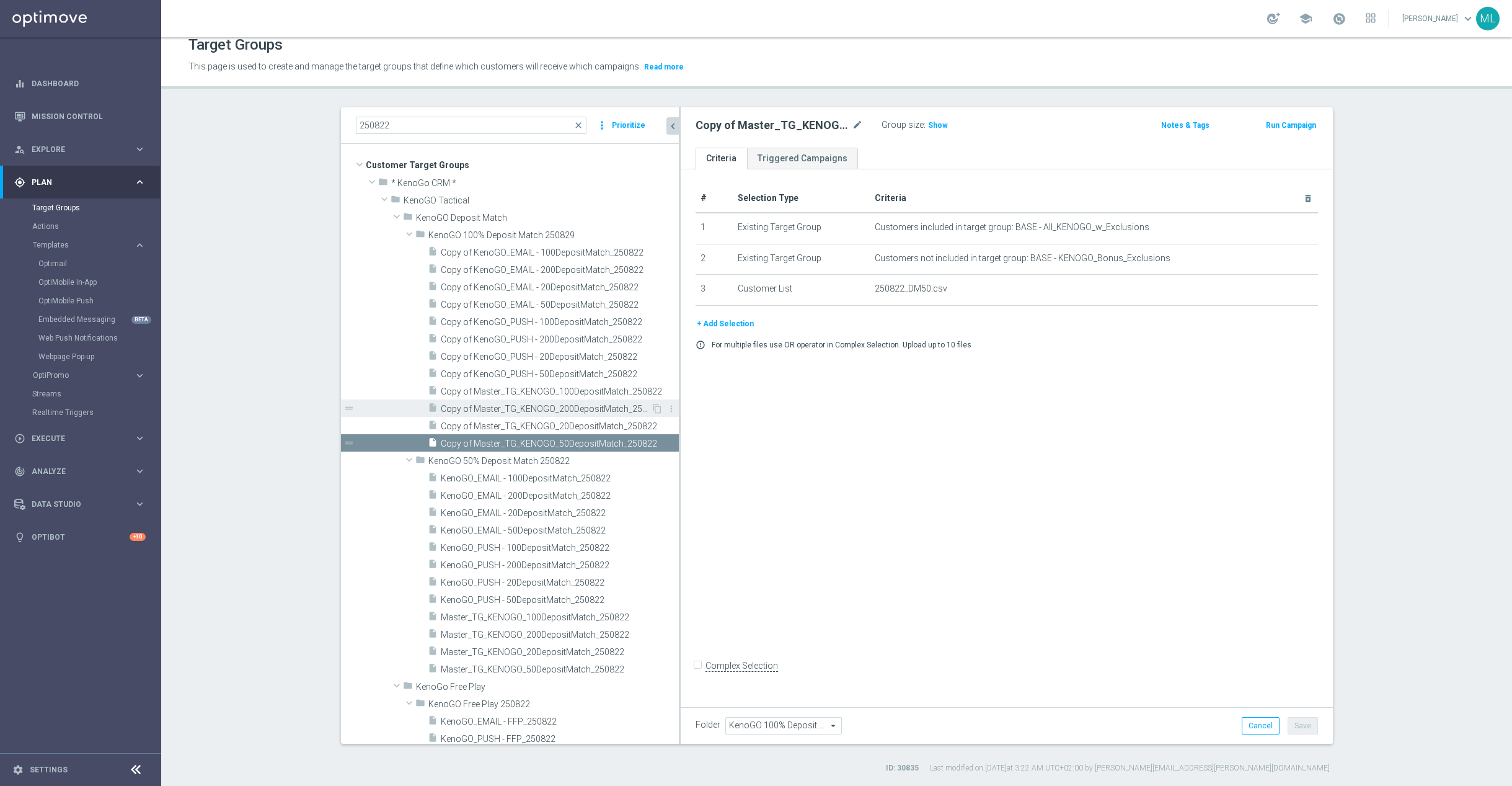
click at [541, 411] on span "Copy of Master_TG_KENOGO_200DepositMatch_250822" at bounding box center [546, 409] width 210 height 11
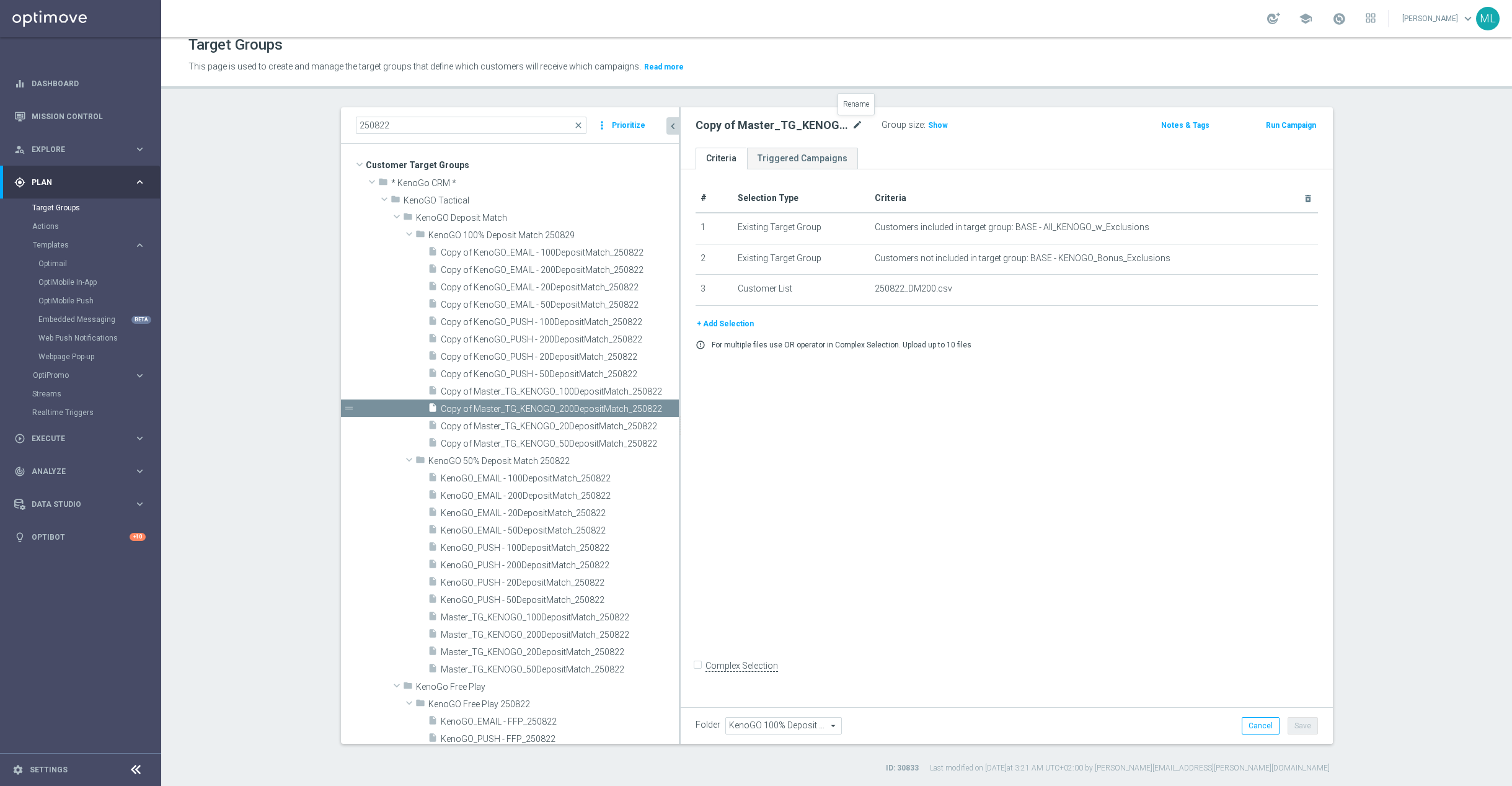
click at [858, 122] on icon "mode_edit" at bounding box center [857, 125] width 11 height 15
click at [858, 125] on input "Copy of Master_TG_KENOGO_200DepositMatch_250822" at bounding box center [778, 125] width 168 height 17
click at [717, 124] on input "Copy of Master_TG_KENOGO_200DepositMatch_250829" at bounding box center [778, 125] width 168 height 17
click at [707, 127] on input "Copy of Master_TG_KENOGO_200DepositMatch_250829" at bounding box center [778, 125] width 168 height 17
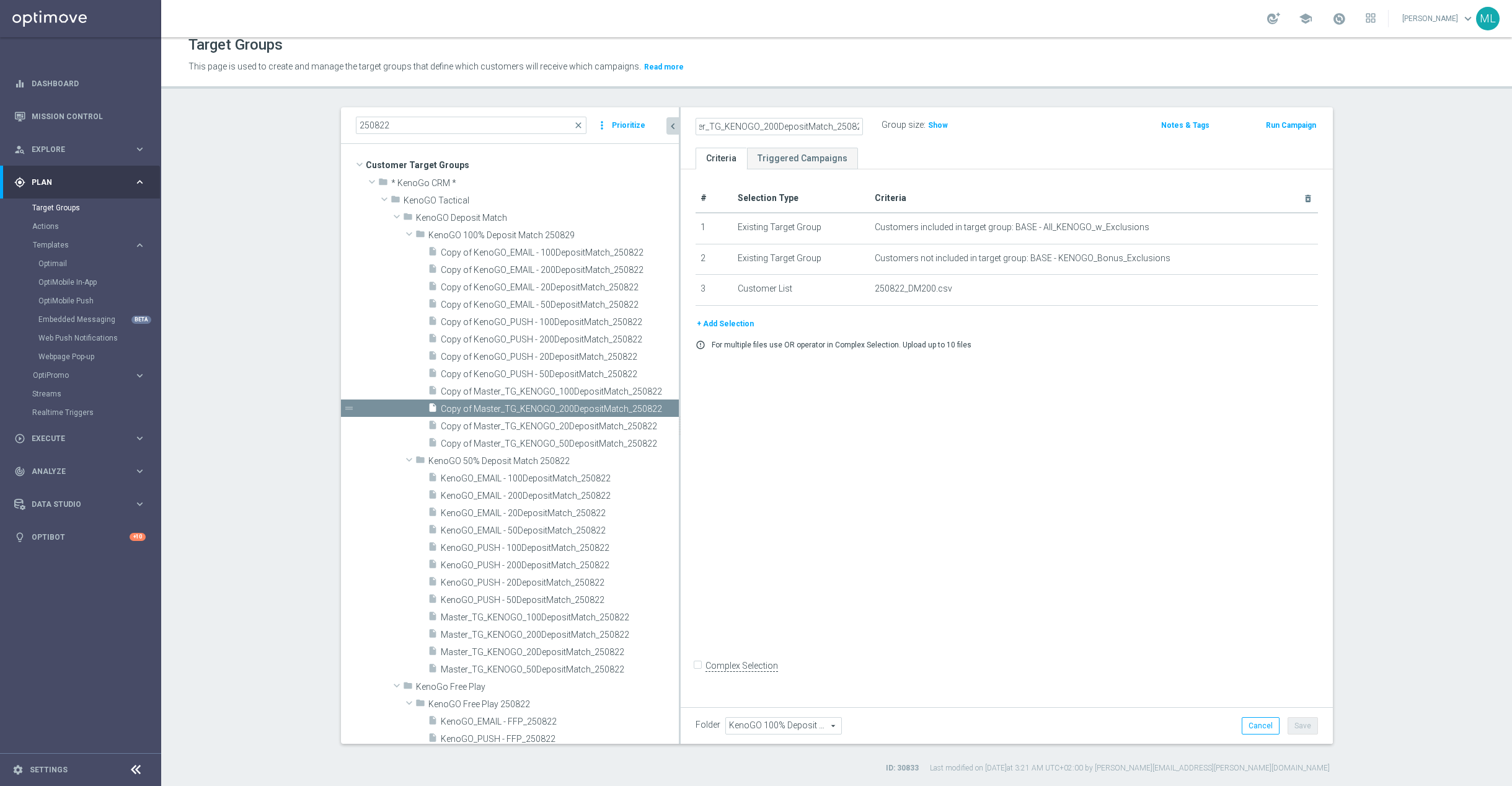
scroll to position [0, 0]
drag, startPoint x: 826, startPoint y: 124, endPoint x: 853, endPoint y: 128, distance: 27.3
click at [826, 124] on input "Master_TG_KENOGO_200DepositMatch_250829" at bounding box center [778, 125] width 168 height 17
type input "Master_TG_KENOGO_200DepositMatch_250829"
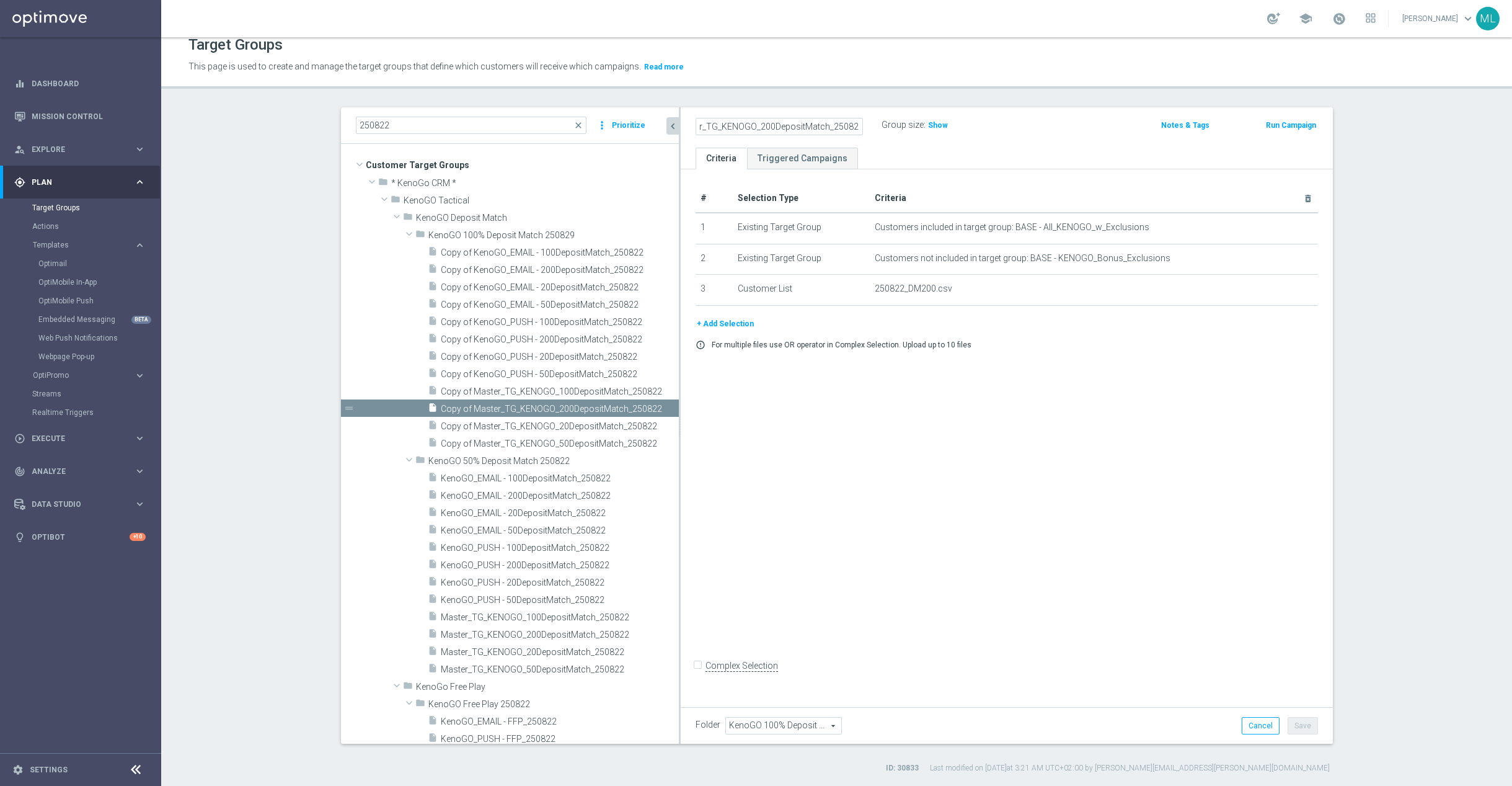
scroll to position [0, 0]
click at [1001, 142] on div "Master_TG_KENOGO_200DepositMatch_250829 Group size : Show Notes & Tags Run Camp…" at bounding box center [1007, 127] width 652 height 40
click at [1307, 724] on button "Save" at bounding box center [1302, 725] width 30 height 17
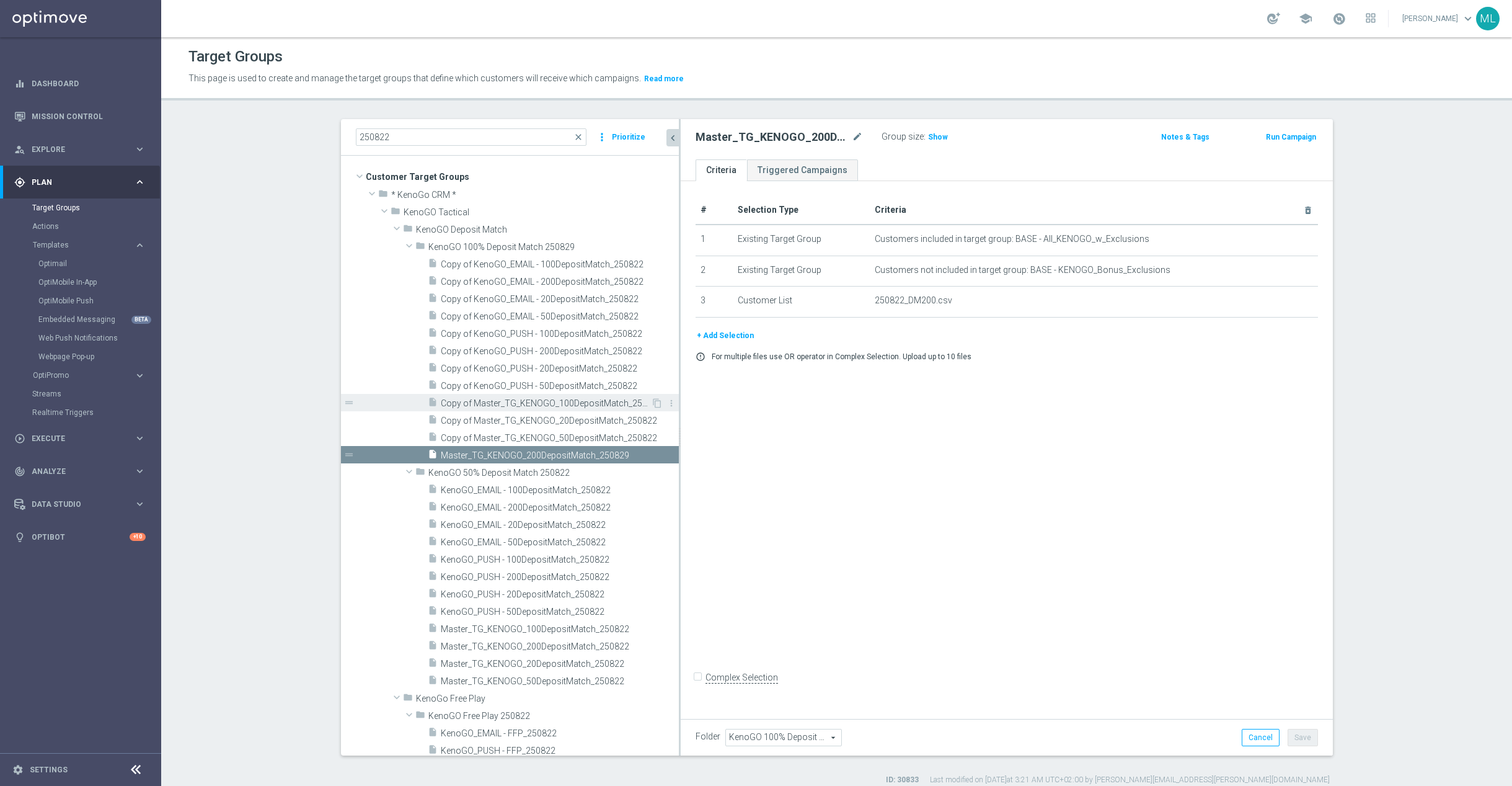
click at [561, 406] on span "Copy of Master_TG_KENOGO_100DepositMatch_250822" at bounding box center [546, 403] width 210 height 11
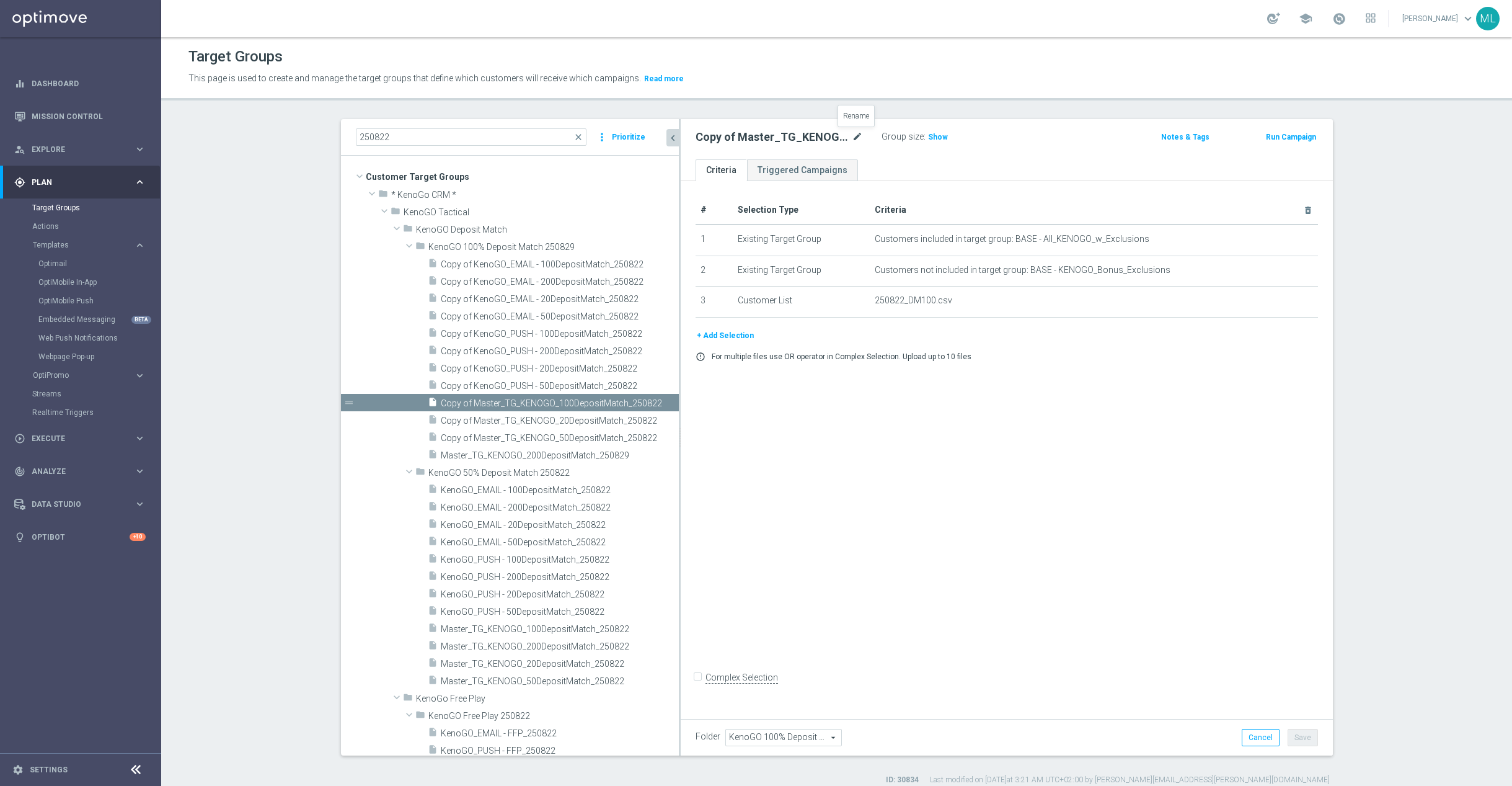
click at [856, 140] on icon "mode_edit" at bounding box center [857, 137] width 11 height 15
drag, startPoint x: 858, startPoint y: 139, endPoint x: 876, endPoint y: 142, distance: 18.2
click at [858, 139] on input "Copy of Master_TG_KENOGO_100DepositMatch_250822" at bounding box center [778, 138] width 168 height 17
drag, startPoint x: 703, startPoint y: 141, endPoint x: 716, endPoint y: 143, distance: 13.2
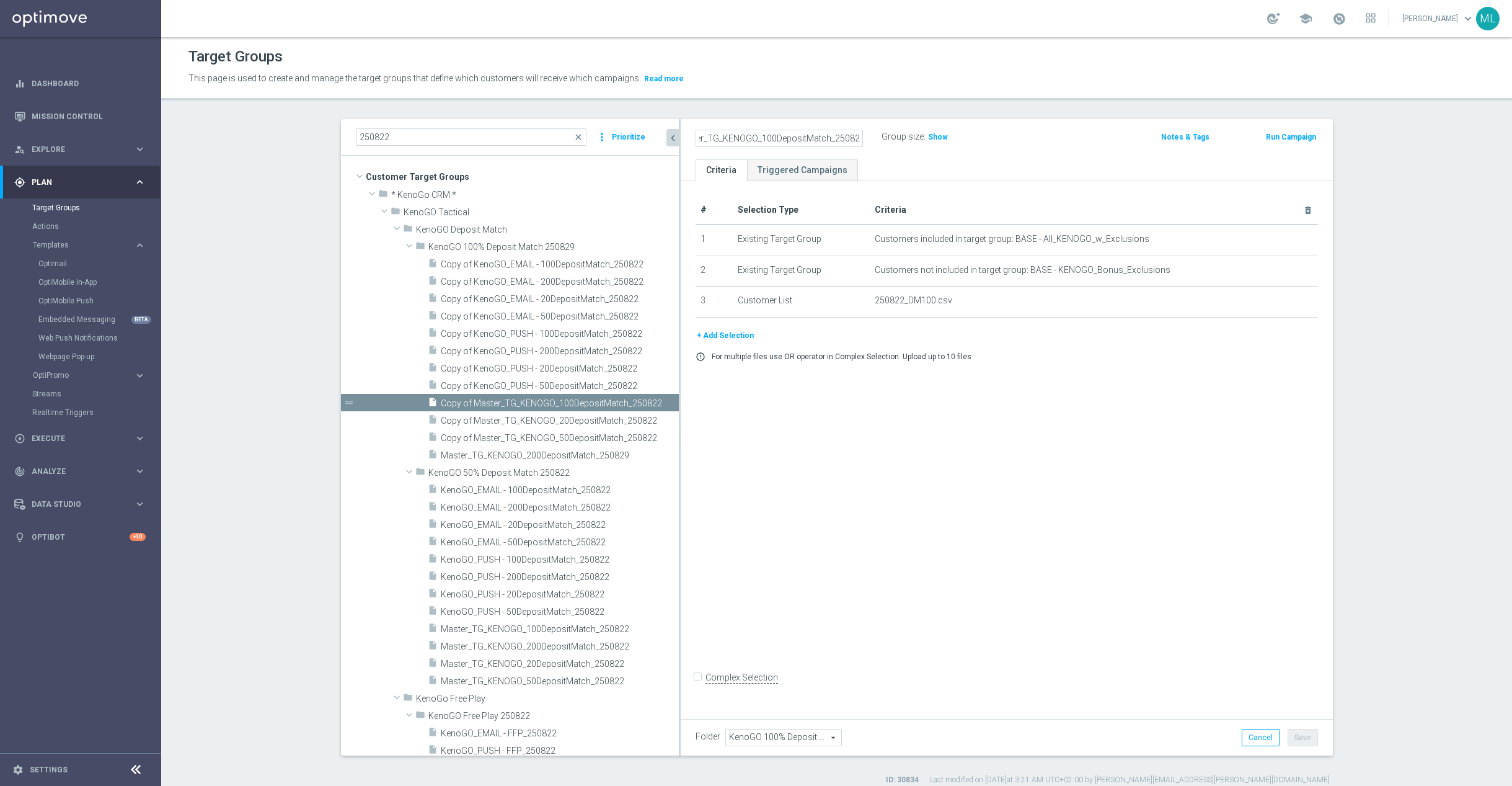
click at [708, 142] on input "Copy of Master_TG_KENOGO_100DepositMatch_250829" at bounding box center [778, 138] width 168 height 17
click at [729, 135] on input "Copy of Master_TG_KENOGO_100DepositMatch_250829" at bounding box center [778, 138] width 168 height 17
click at [733, 136] on input "Copy of Master_TG_KENOGO_100DepositMatch_250829" at bounding box center [778, 138] width 168 height 17
type input "Master_TG_KENOGO_100DepositMatch_250829"
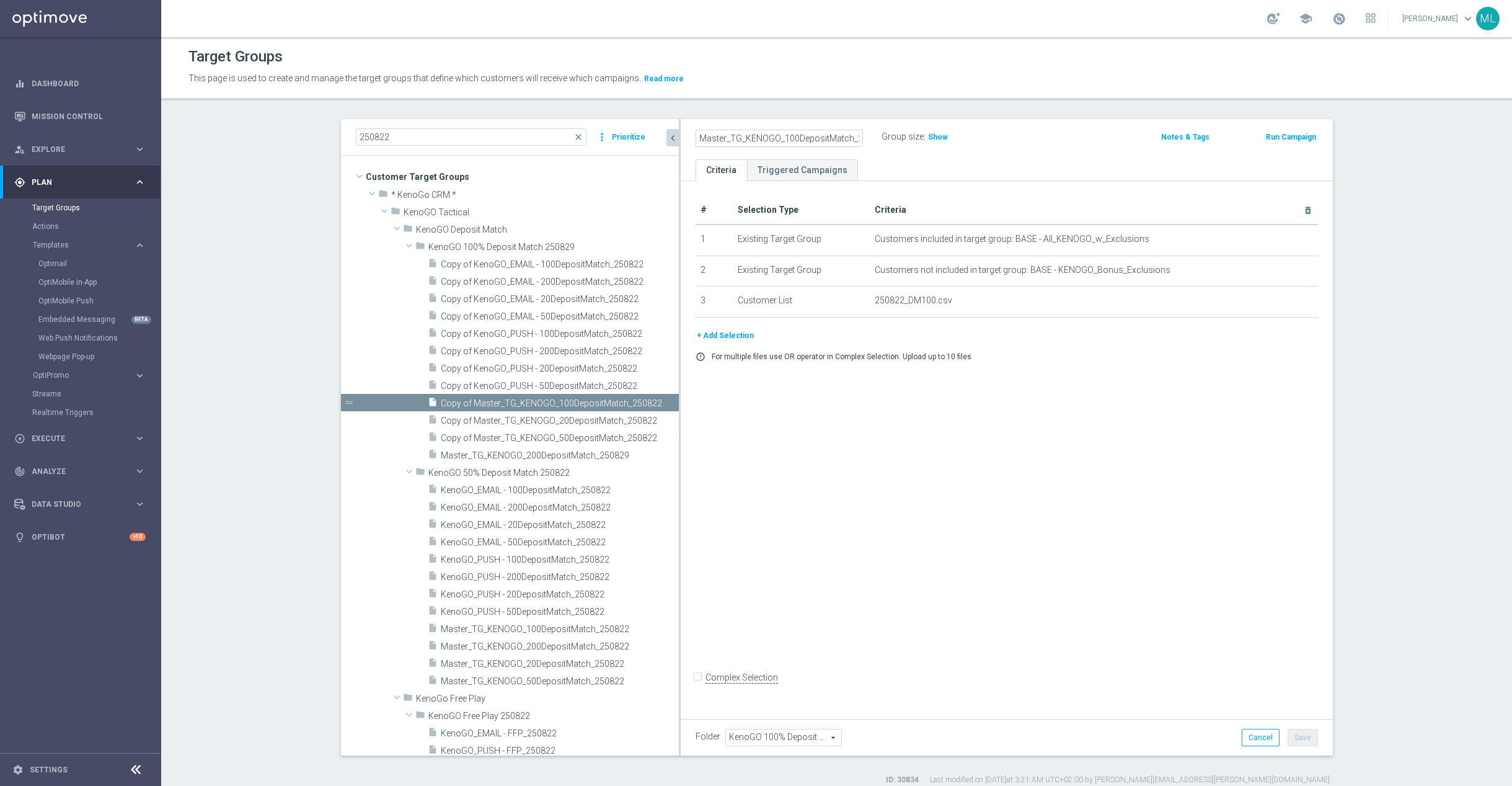
click at [1060, 136] on div "Master_TG_KENOGO_100DepositMatch_250829 Group size : Show" at bounding box center [899, 137] width 427 height 19
click at [1307, 735] on button "Save" at bounding box center [1302, 737] width 30 height 17
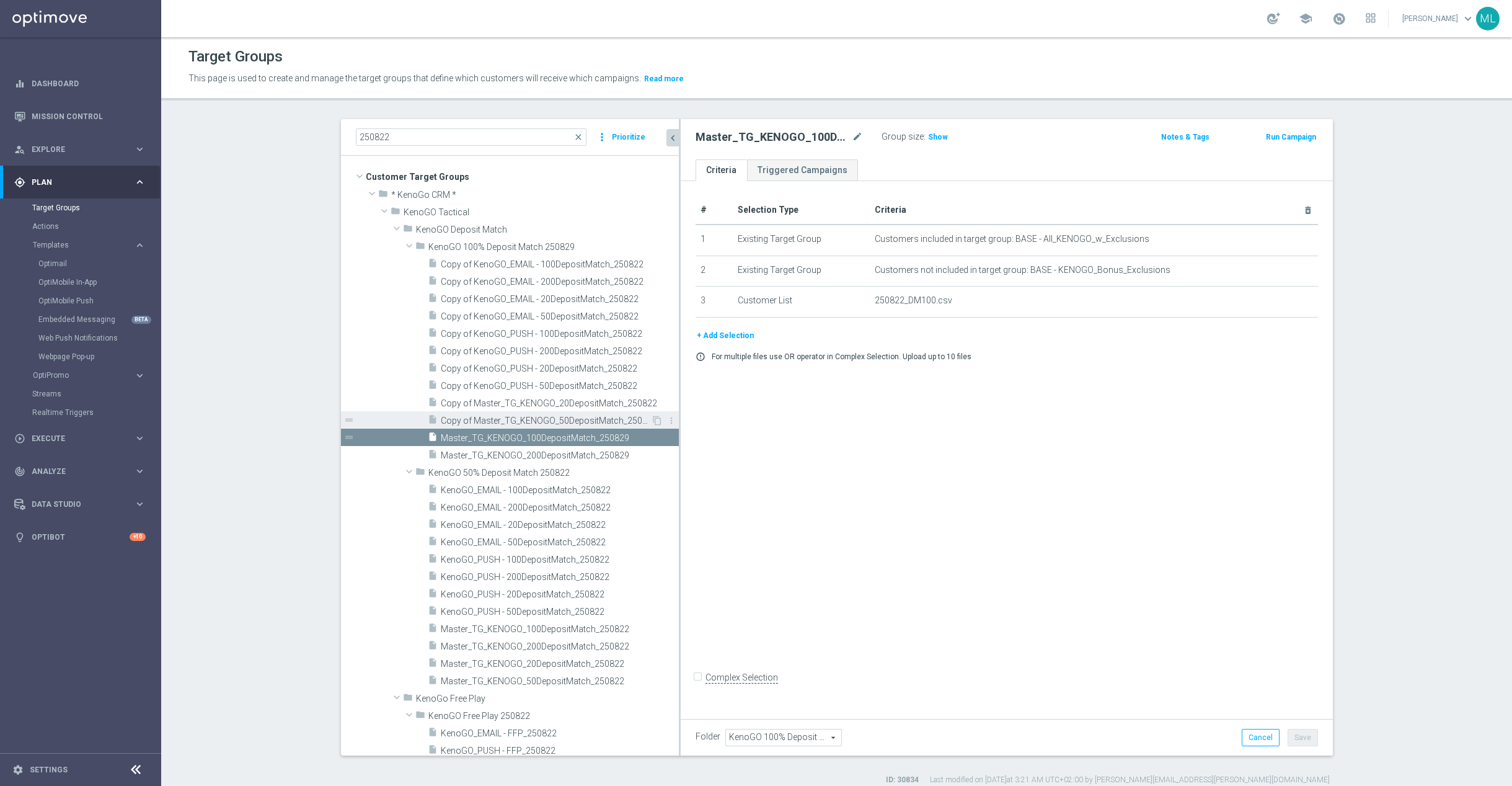
click at [579, 419] on span "Copy of Master_TG_KENOGO_50DepositMatch_250822" at bounding box center [546, 421] width 210 height 11
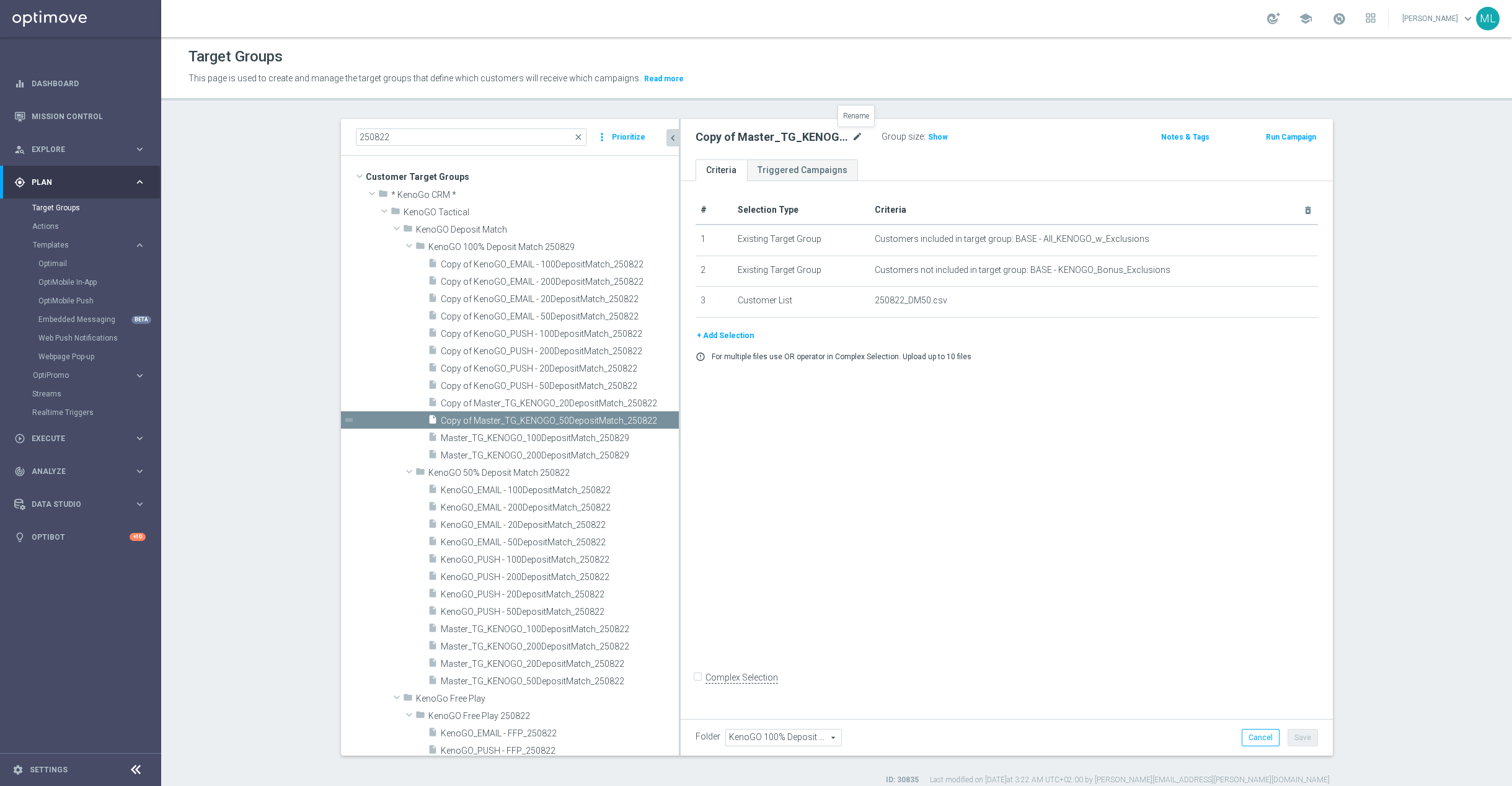
click at [859, 133] on icon "mode_edit" at bounding box center [857, 137] width 11 height 15
drag, startPoint x: 858, startPoint y: 139, endPoint x: 873, endPoint y: 142, distance: 15.3
click at [860, 140] on input "Copy of Master_TG_KENOGO_50DepositMatch_250822" at bounding box center [778, 138] width 168 height 17
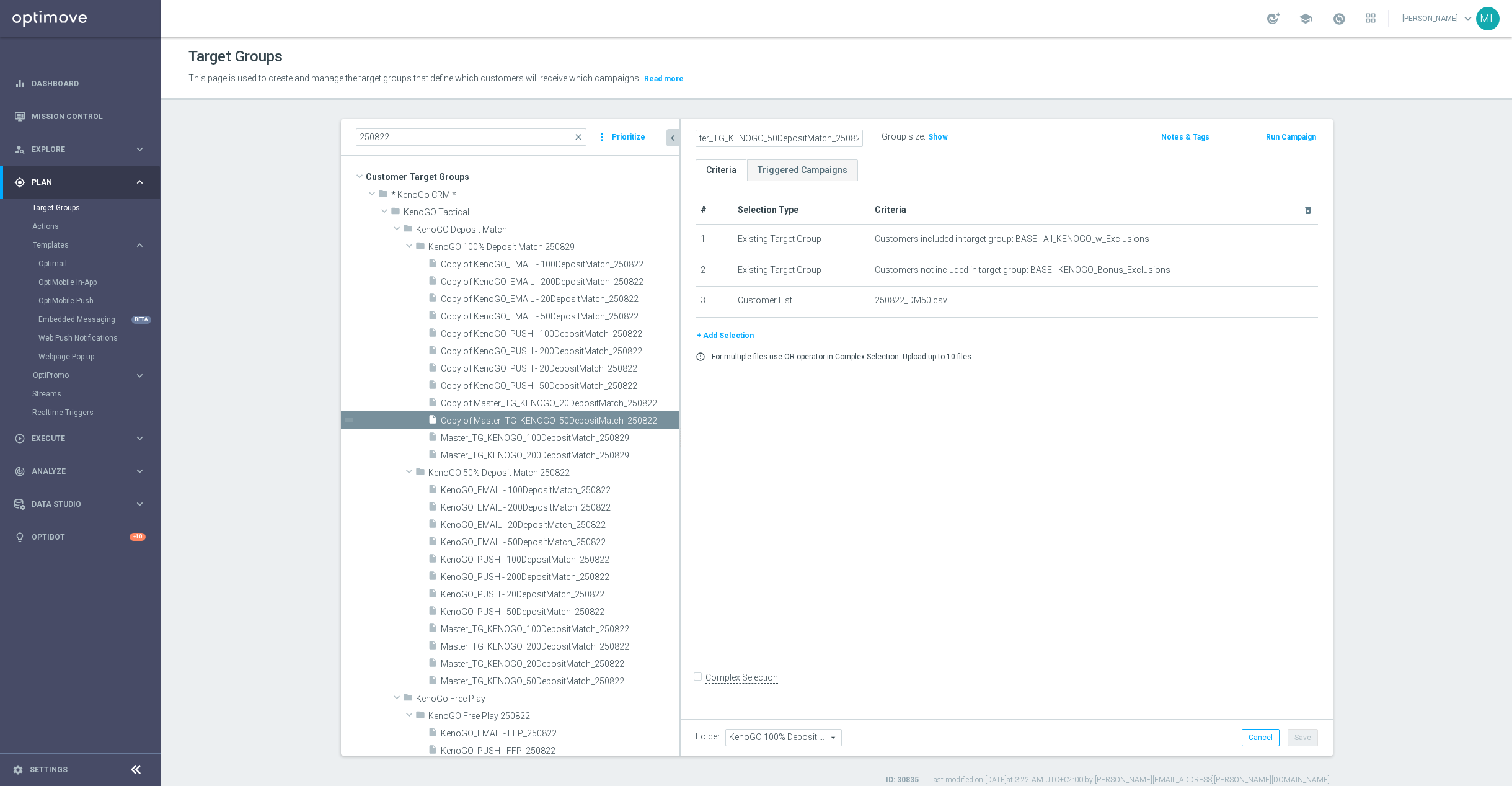
click at [706, 136] on input "Copy of Master_TG_KENOGO_50DepositMatch_250829" at bounding box center [778, 138] width 168 height 17
type input "Master_TG_KENOGO_50DepositMatch_250829"
click at [1103, 130] on div "Master_TG_KENOGO_50DepositMatch_250829 Group size : Show" at bounding box center [899, 137] width 427 height 19
click at [1302, 733] on button "Save" at bounding box center [1302, 737] width 30 height 17
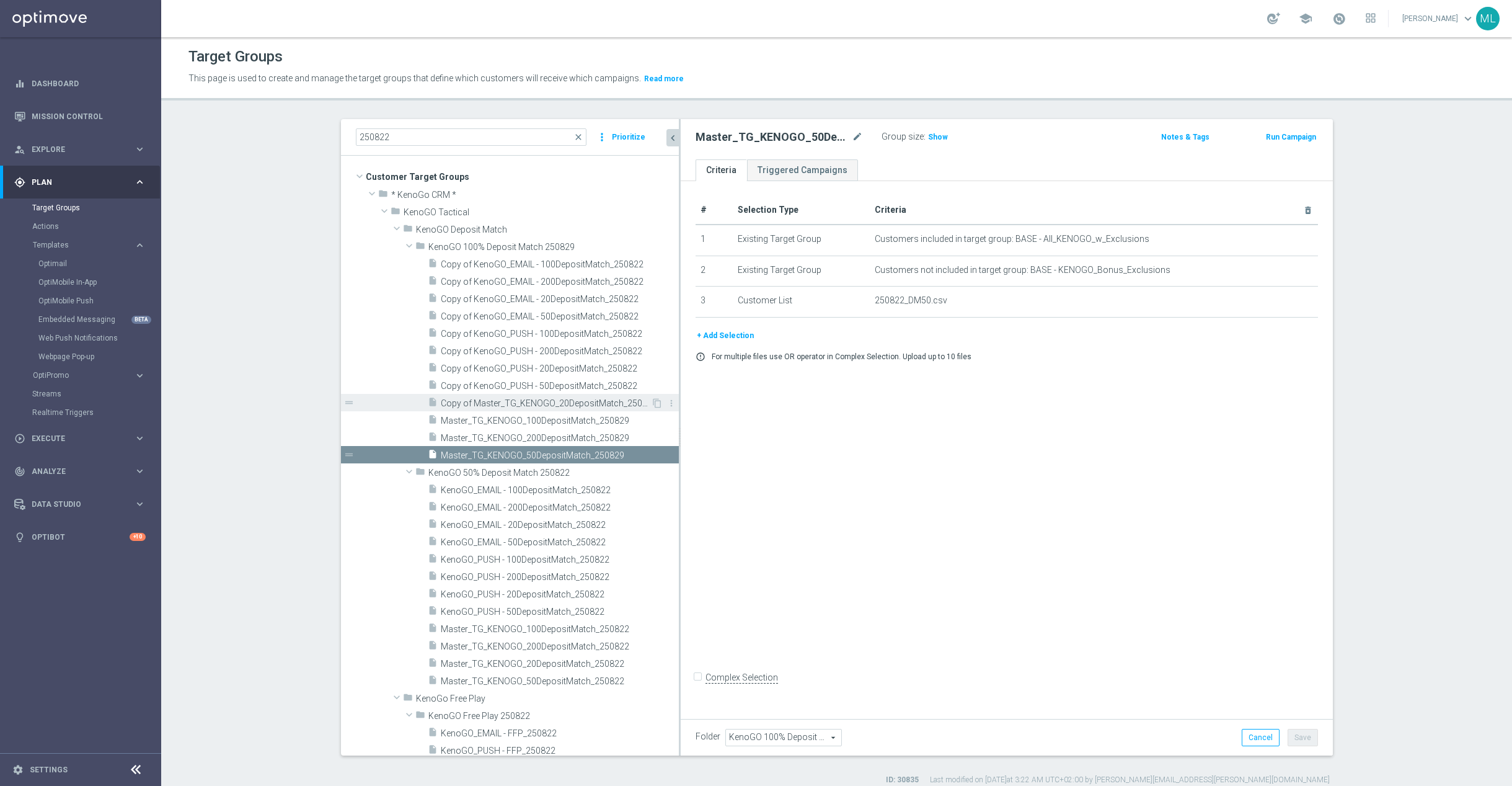
click at [559, 407] on span "Copy of Master_TG_KENOGO_20DepositMatch_250822" at bounding box center [546, 403] width 210 height 11
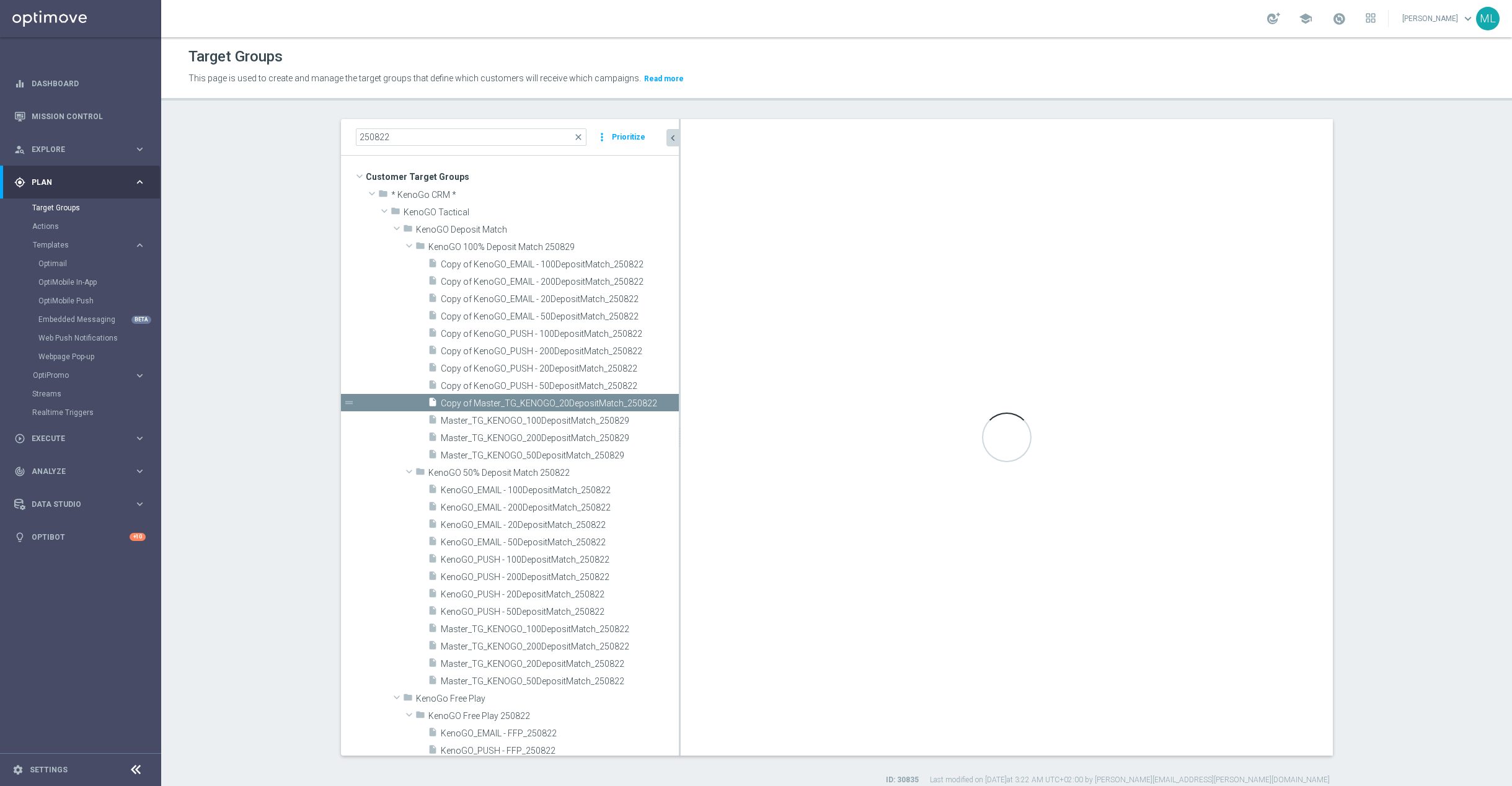
checkbox input "true"
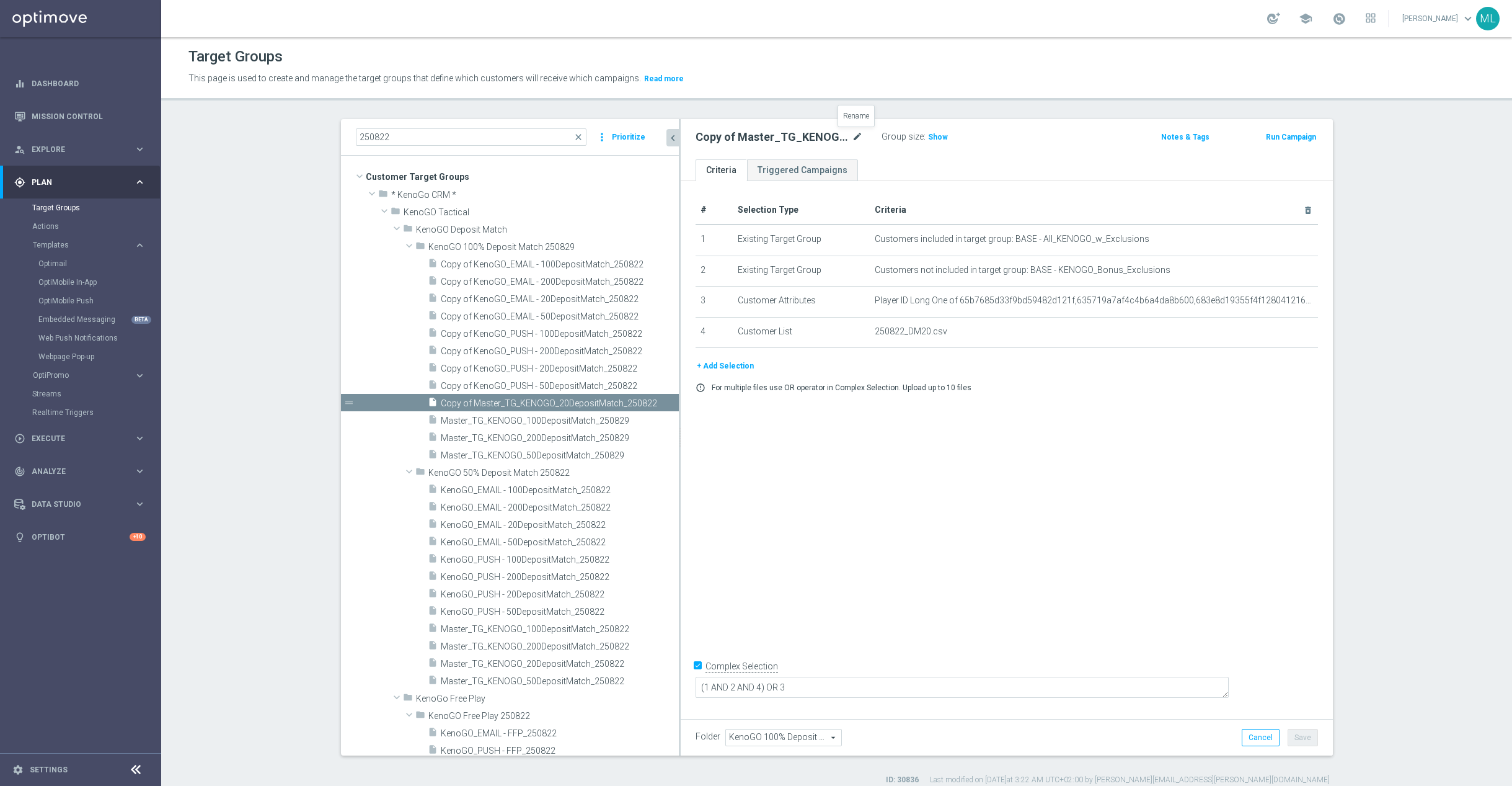
click at [855, 140] on icon "mode_edit" at bounding box center [857, 137] width 11 height 15
drag, startPoint x: 858, startPoint y: 138, endPoint x: 868, endPoint y: 139, distance: 10.0
click at [859, 138] on input "Copy of Master_TG_KENOGO_20DepositMatch_250822" at bounding box center [778, 138] width 168 height 17
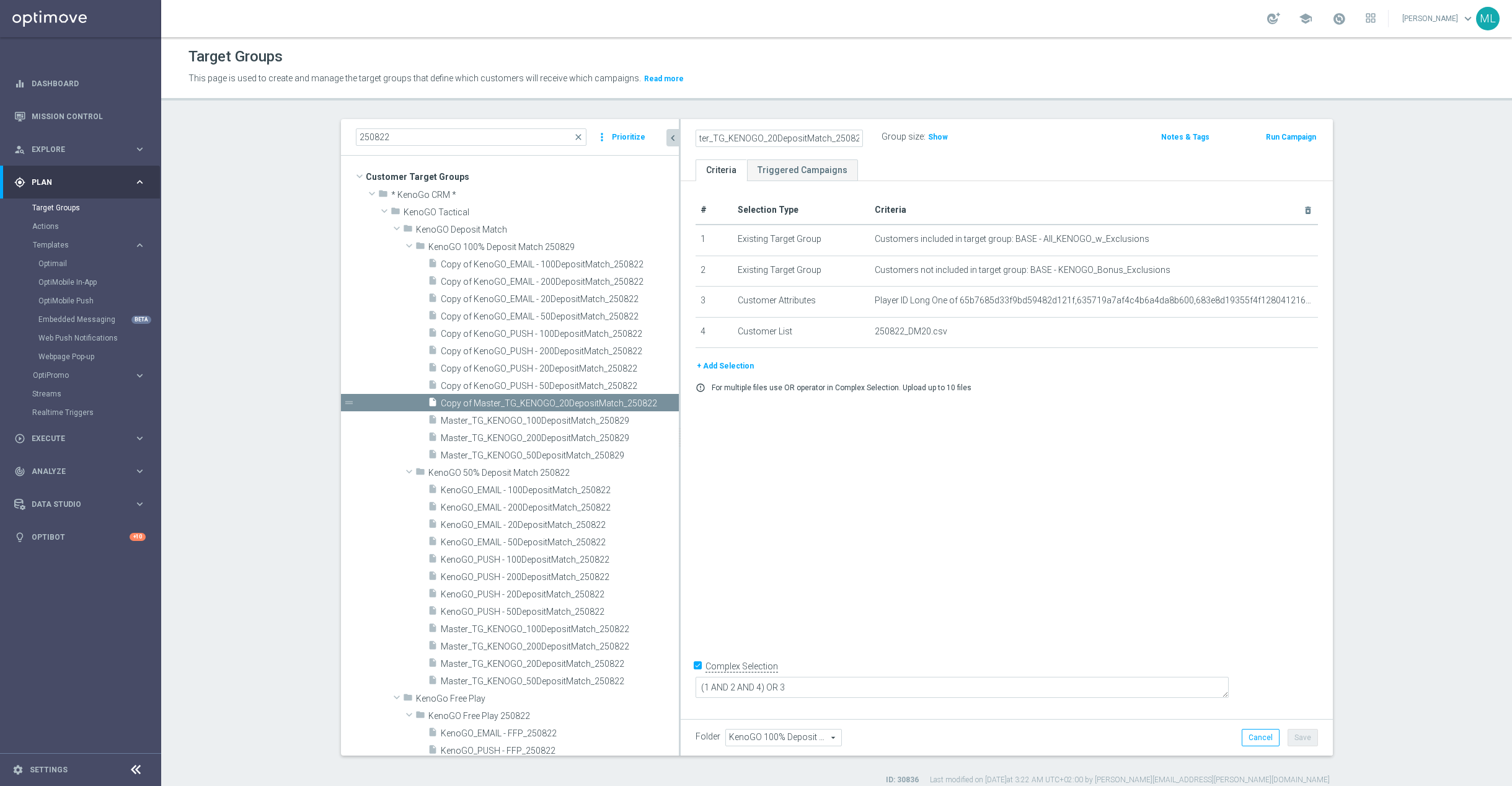
drag, startPoint x: 702, startPoint y: 140, endPoint x: 741, endPoint y: 139, distance: 39.0
click at [704, 139] on input "Copy of Master_TG_KENOGO_20DepositMatch_250829" at bounding box center [778, 138] width 168 height 17
type input "Master_TG_KENOGO_20DepositMatch_250829"
click at [1016, 130] on div "Master_TG_KENOGO_20DepositMatch_250829 Group size : Show" at bounding box center [899, 137] width 427 height 19
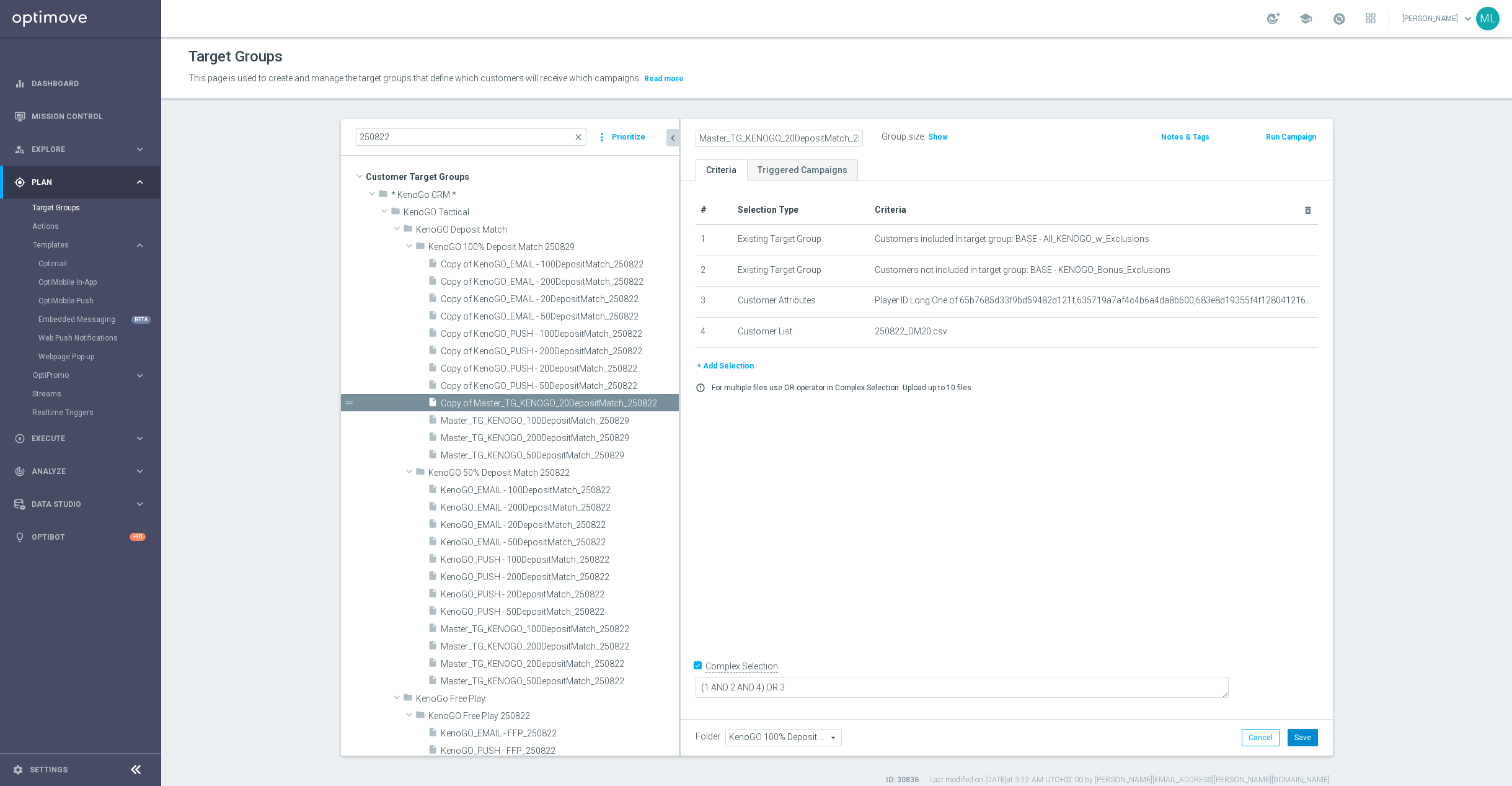
click at [1303, 740] on button "Save" at bounding box center [1302, 737] width 30 height 17
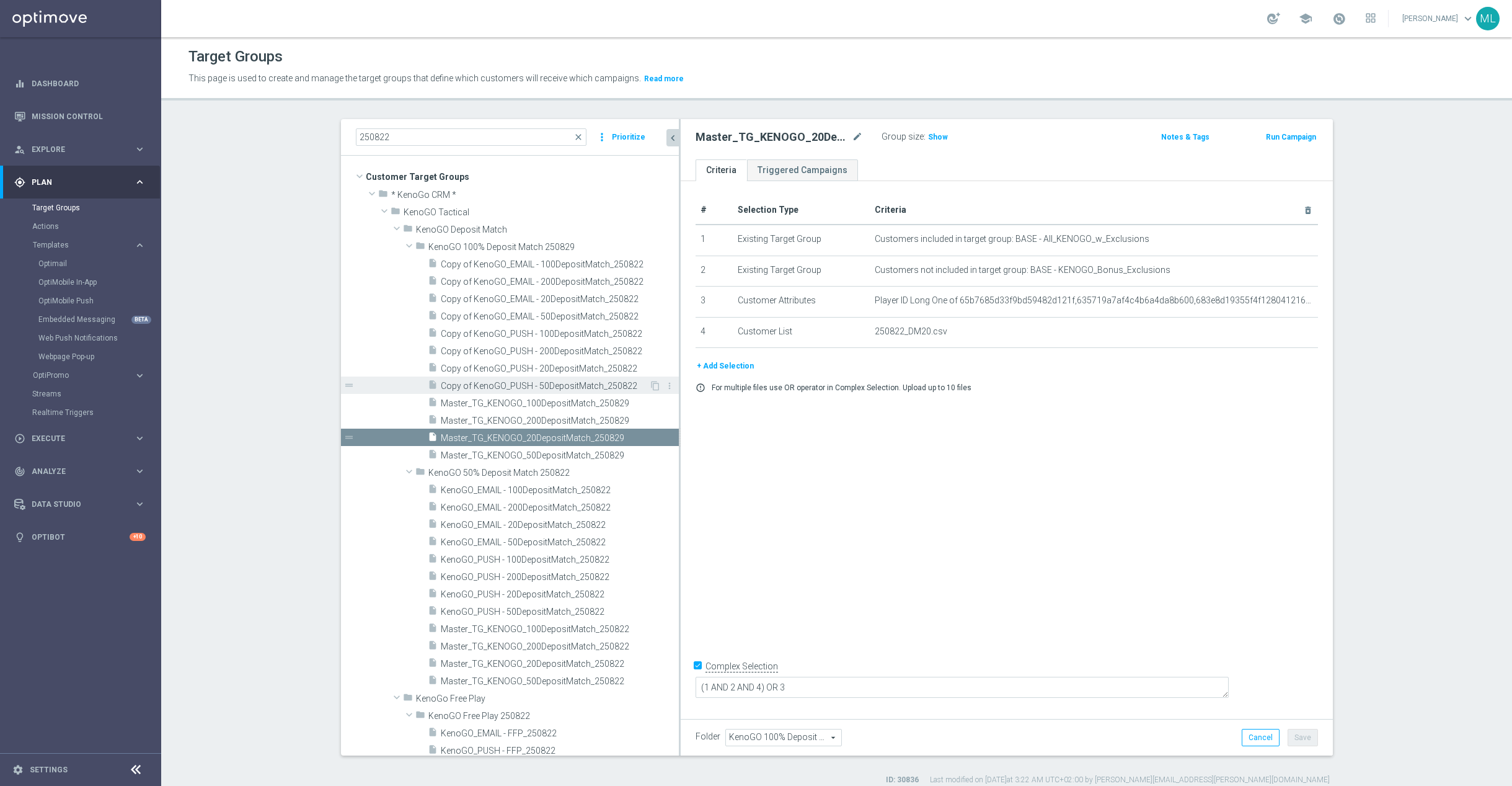
click at [526, 383] on span "Copy of KenoGO_PUSH - 50DepositMatch_250822" at bounding box center [545, 386] width 209 height 11
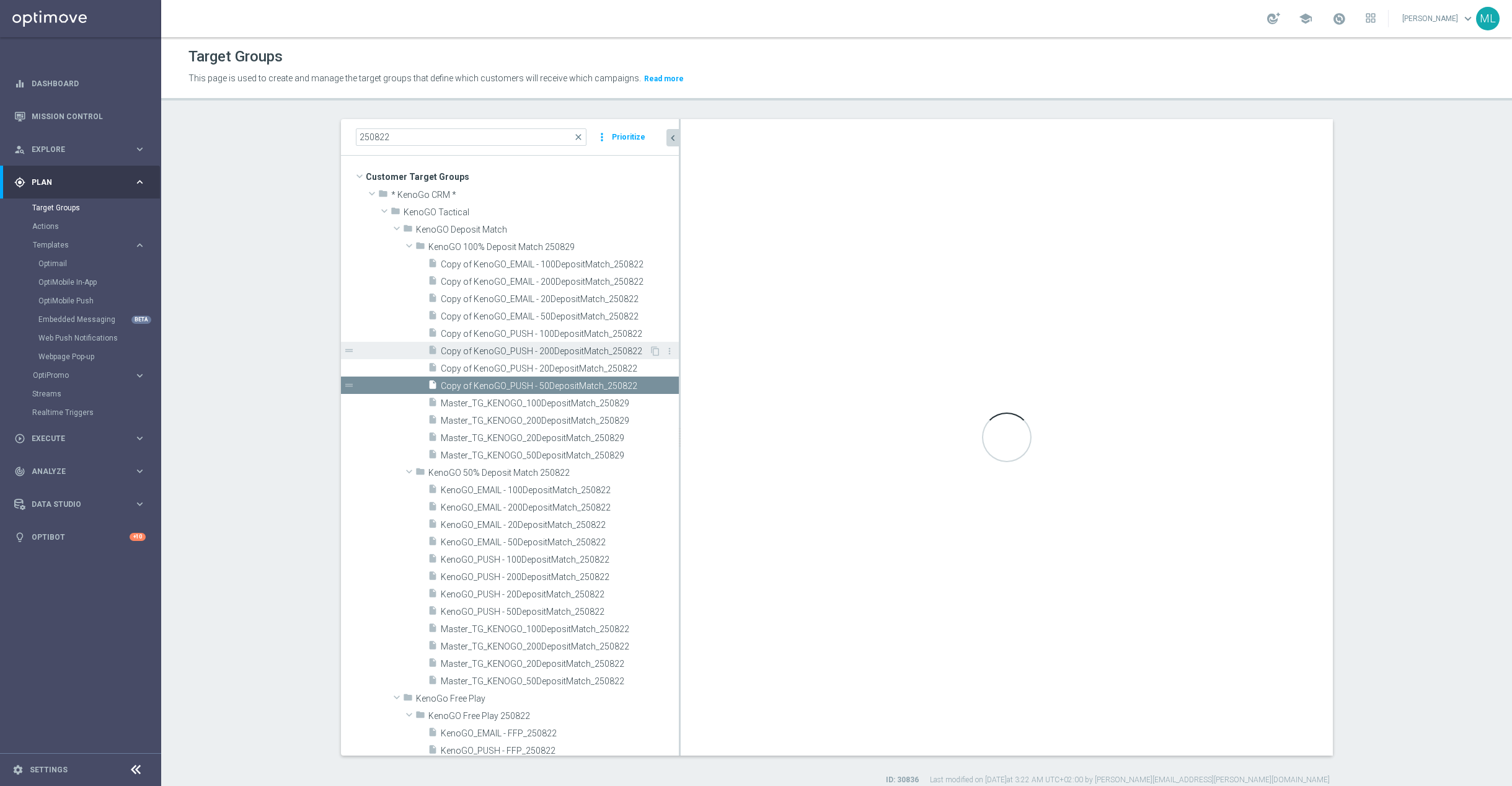
checkbox input "false"
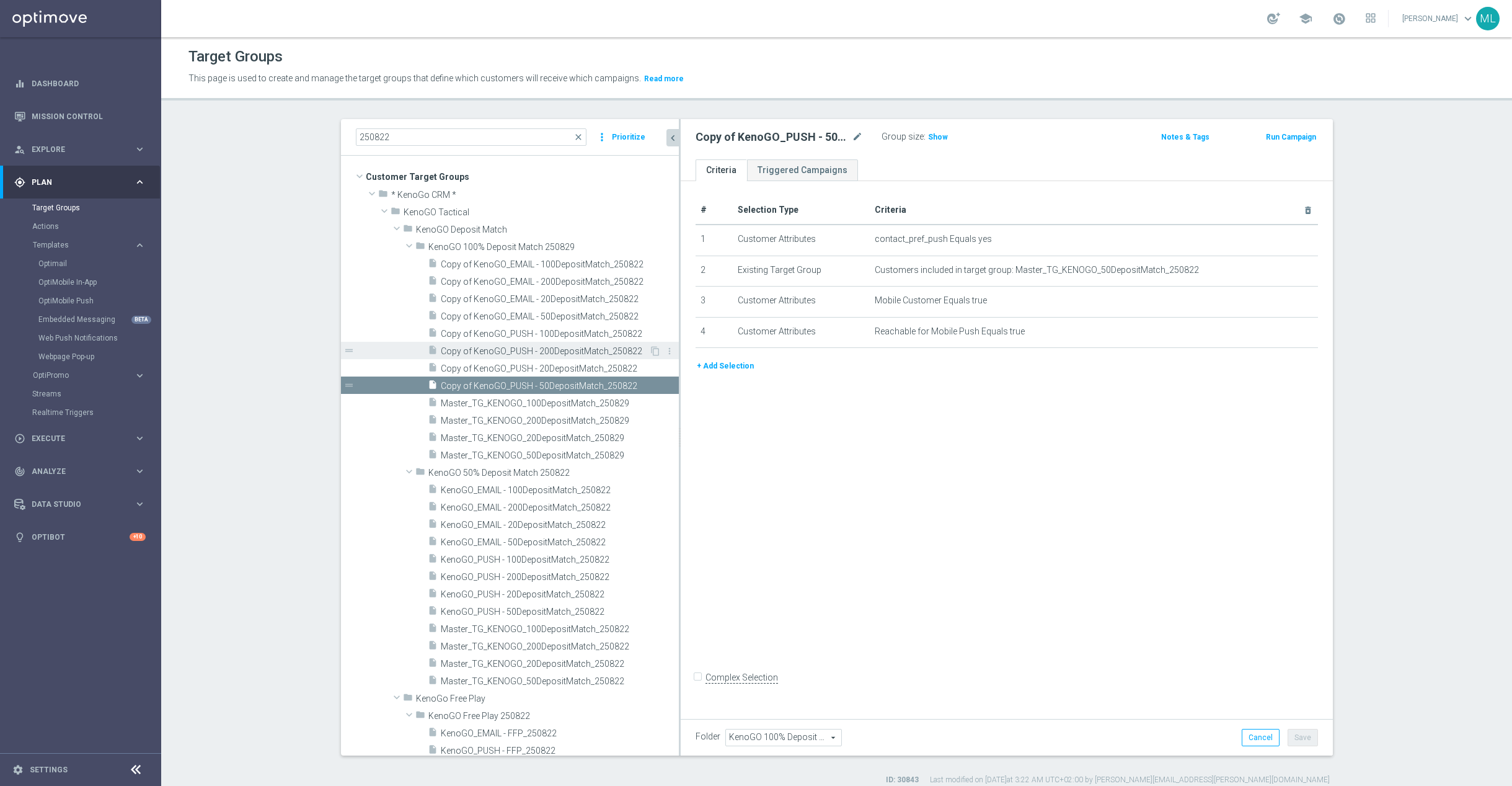
click at [523, 349] on span "Copy of KenoGO_PUSH - 200DepositMatch_250822" at bounding box center [545, 351] width 209 height 11
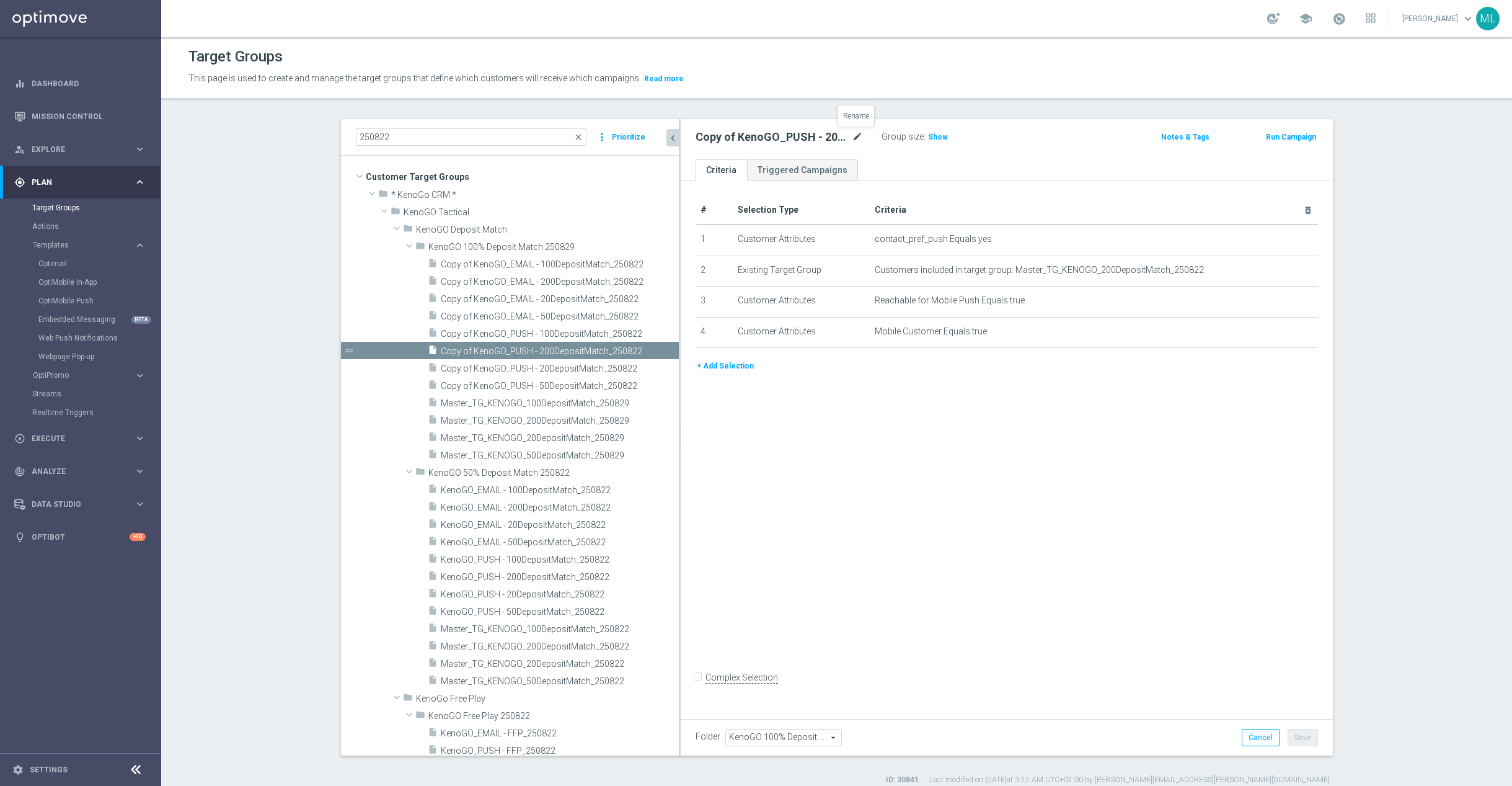
click at [856, 136] on icon "mode_edit" at bounding box center [857, 137] width 11 height 15
click at [858, 135] on input "Copy of KenoGO_PUSH - 200DepositMatch_250822" at bounding box center [778, 138] width 168 height 17
click at [701, 136] on input "Copy of KenoGO_PUSH - 200DepositMatch_250829" at bounding box center [778, 138] width 168 height 17
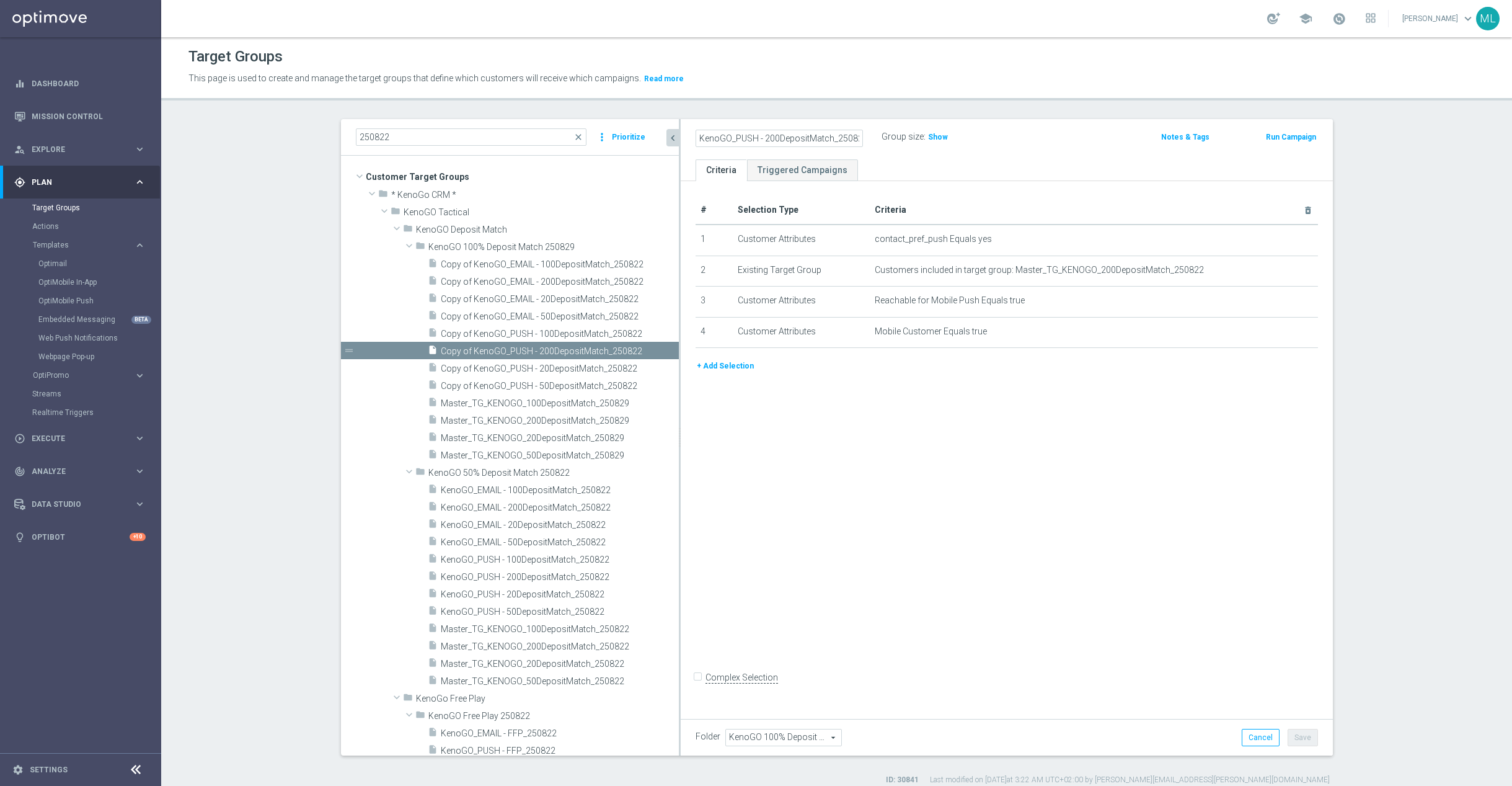
type input "KenoGO_PUSH - 200DepositMatch_250829"
click at [1042, 141] on div "KenoGO_PUSH - 200DepositMatch_250829 Group size : Show" at bounding box center [899, 137] width 427 height 19
click at [1300, 732] on button "Save" at bounding box center [1302, 737] width 30 height 17
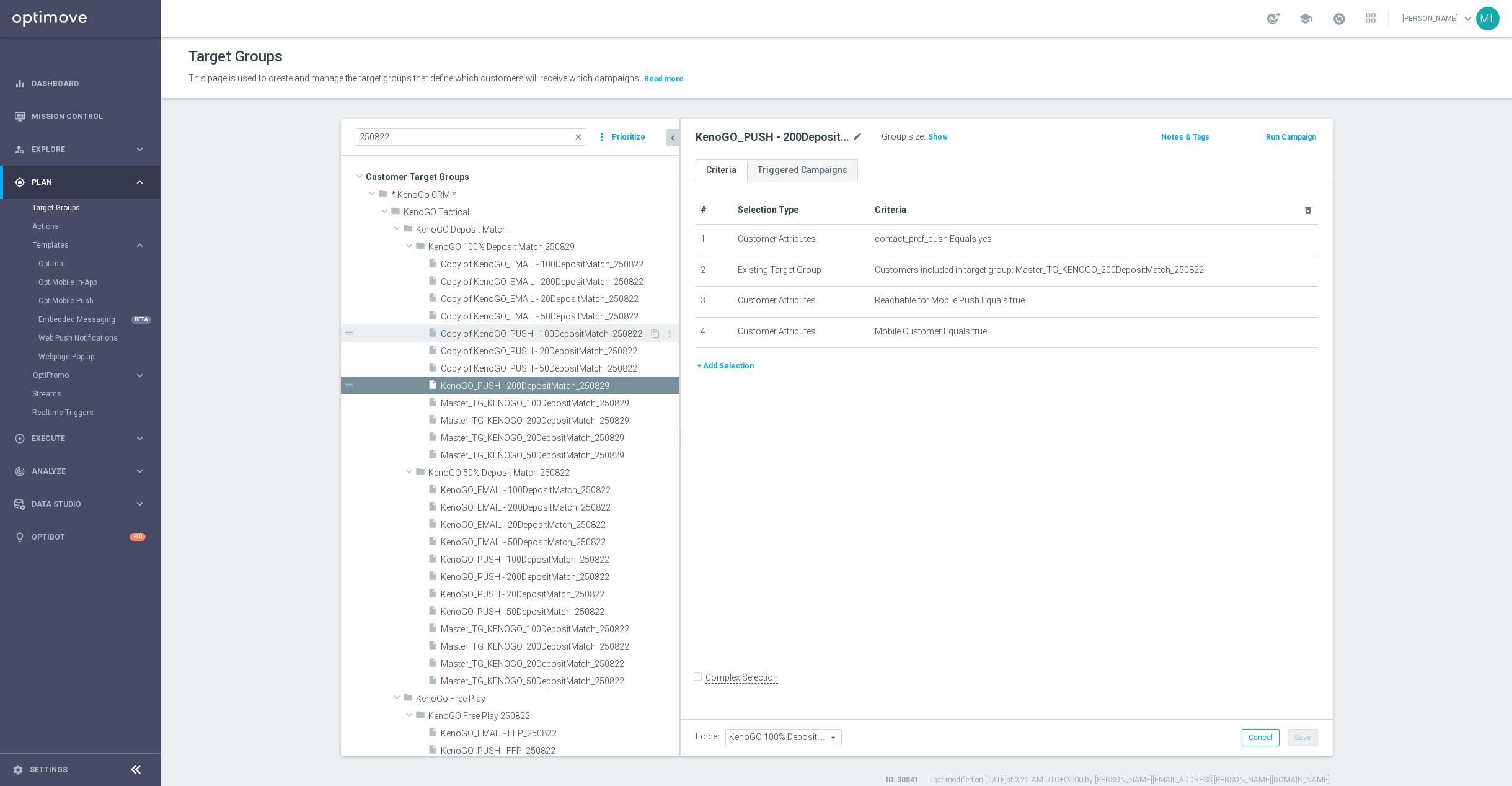
click at [554, 333] on span "Copy of KenoGO_PUSH - 100DepositMatch_250822" at bounding box center [545, 334] width 209 height 11
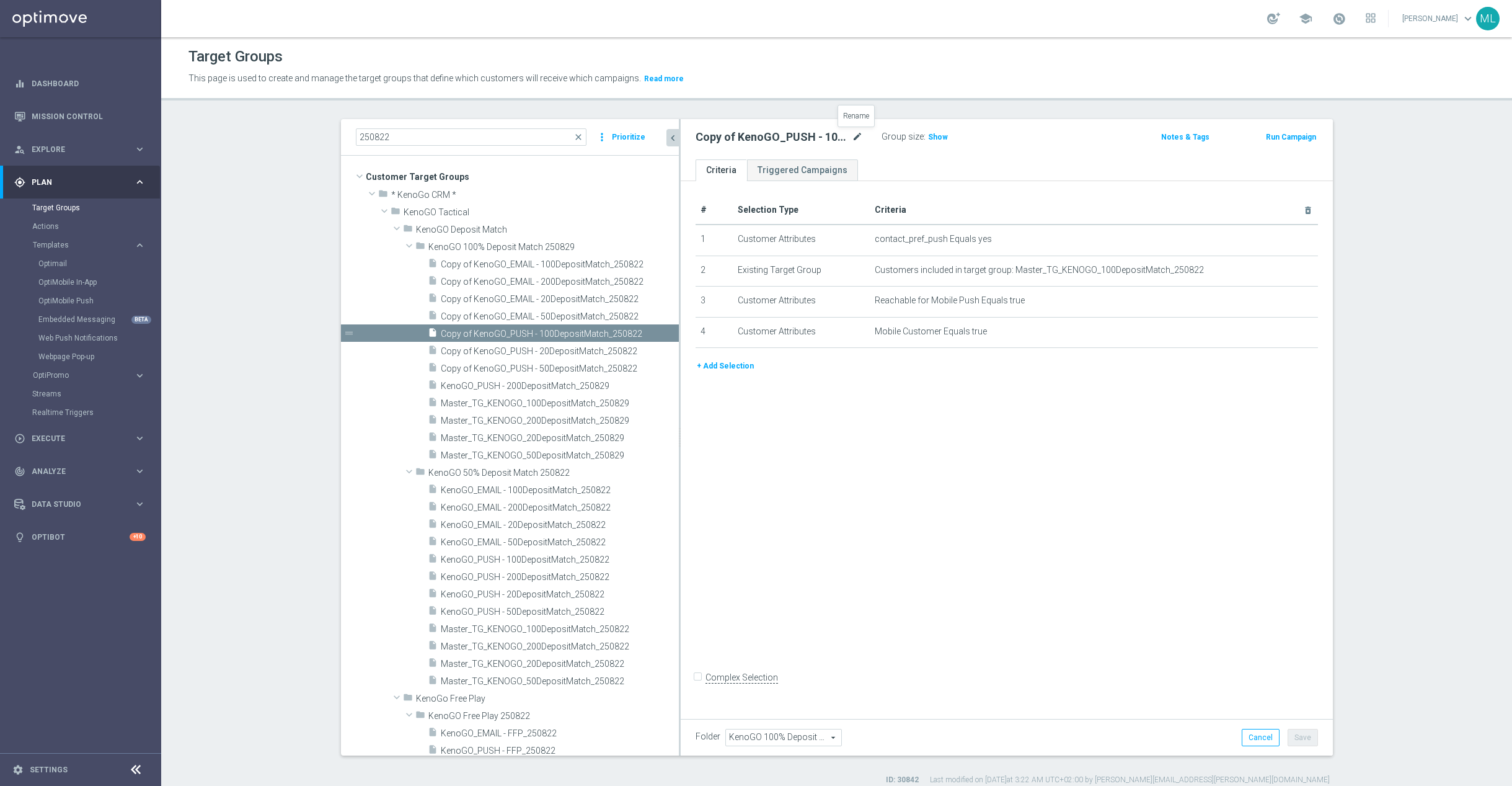
click at [858, 137] on icon "mode_edit" at bounding box center [857, 137] width 11 height 15
click at [855, 139] on input "Copy of KenoGO_PUSH - 100DepositMatch_250822" at bounding box center [778, 138] width 168 height 17
click at [858, 138] on input "Copy of KenoGO_PUSH - 100DepositMatch_250822" at bounding box center [778, 138] width 168 height 17
click at [706, 138] on input "Copy of KenoGO_PUSH - 100DepositMatch_250829" at bounding box center [778, 138] width 168 height 17
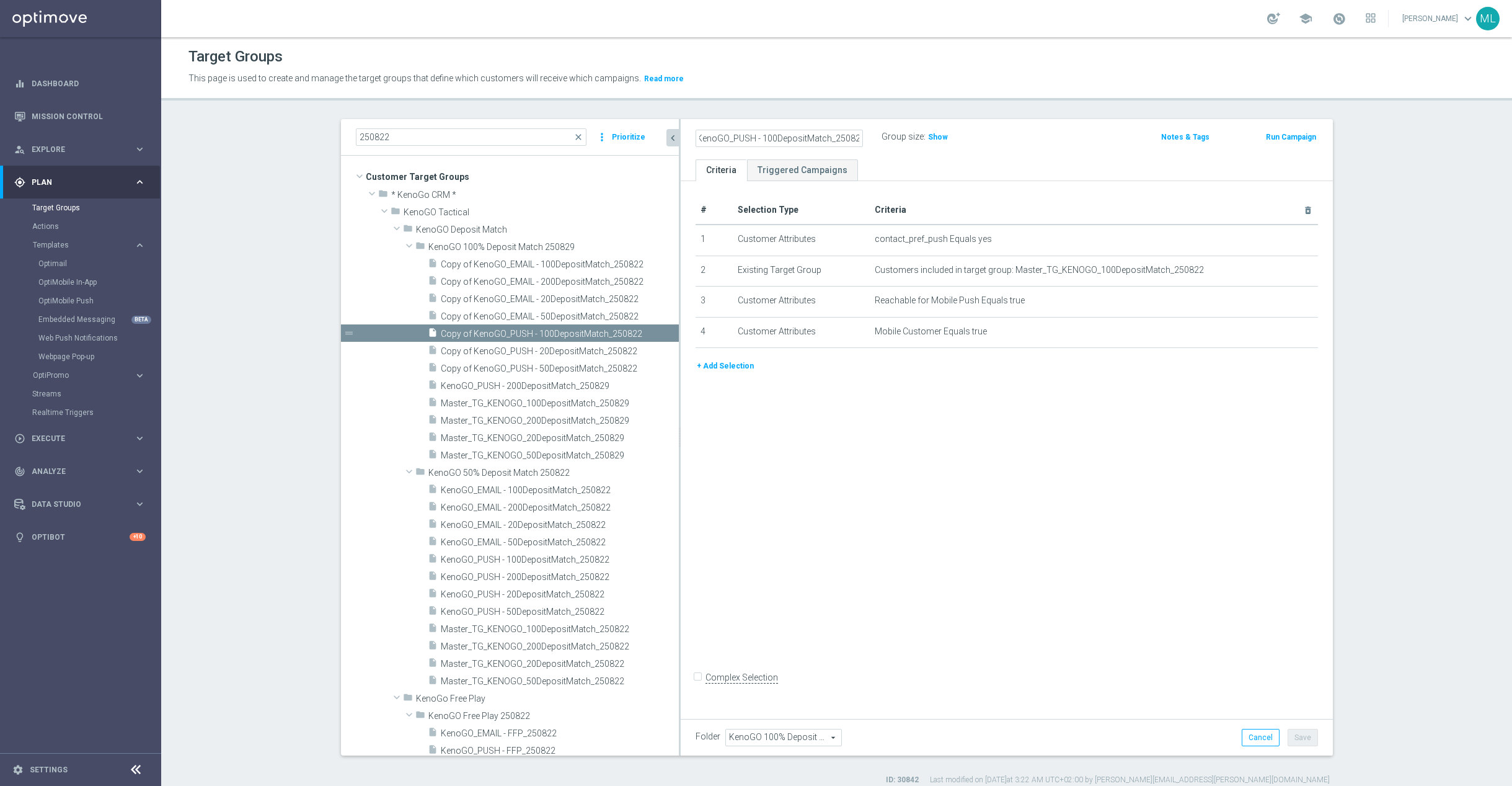
scroll to position [0, 0]
type input "KenoGO_PUSH - 100DepositMatch_250829"
click at [1019, 142] on div "KenoGO_PUSH - 100DepositMatch_250829 Group size : Show" at bounding box center [899, 137] width 427 height 19
click at [1302, 742] on button "Save" at bounding box center [1302, 737] width 30 height 17
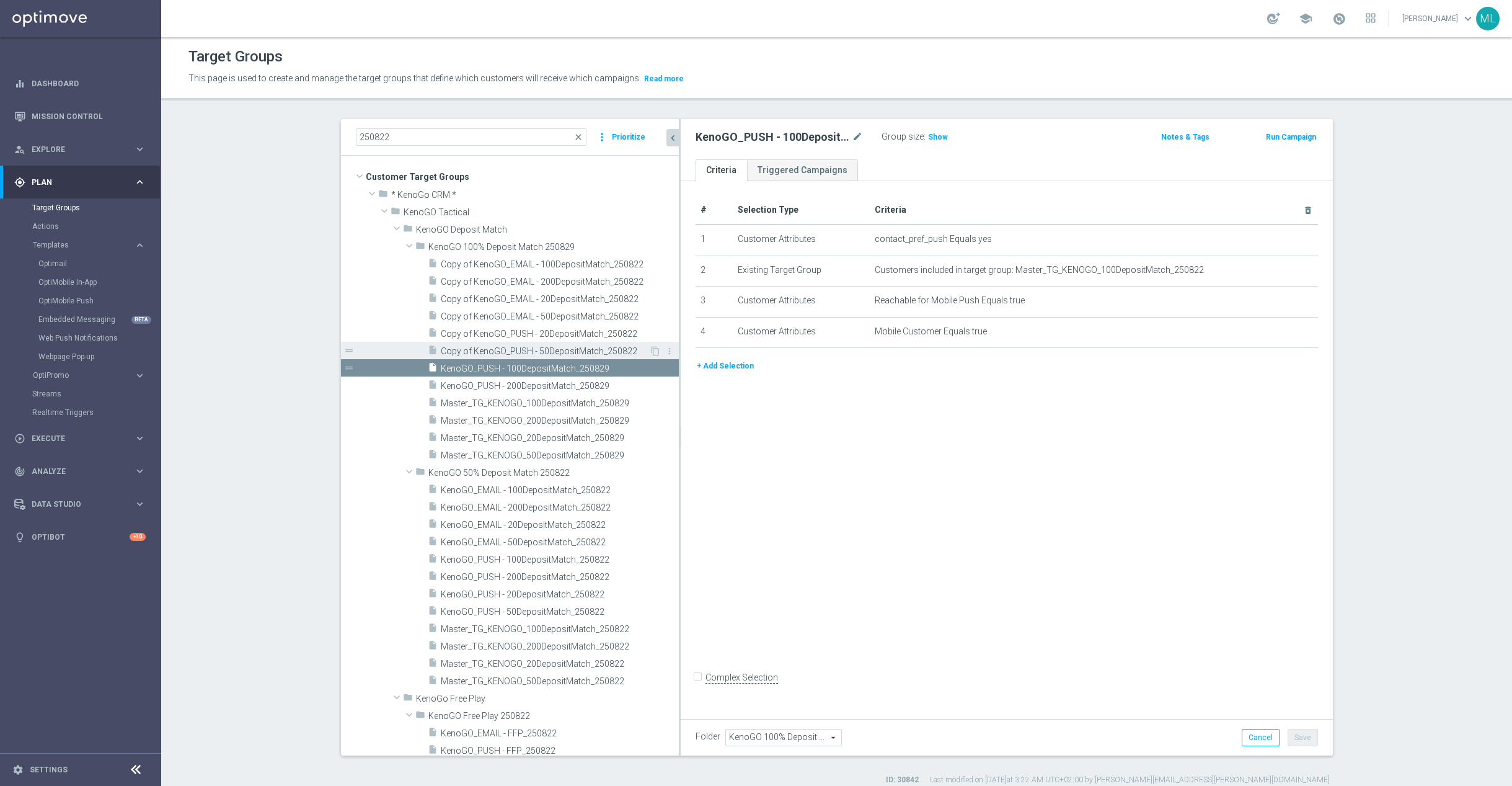
click at [561, 350] on span "Copy of KenoGO_PUSH - 50DepositMatch_250822" at bounding box center [545, 351] width 209 height 11
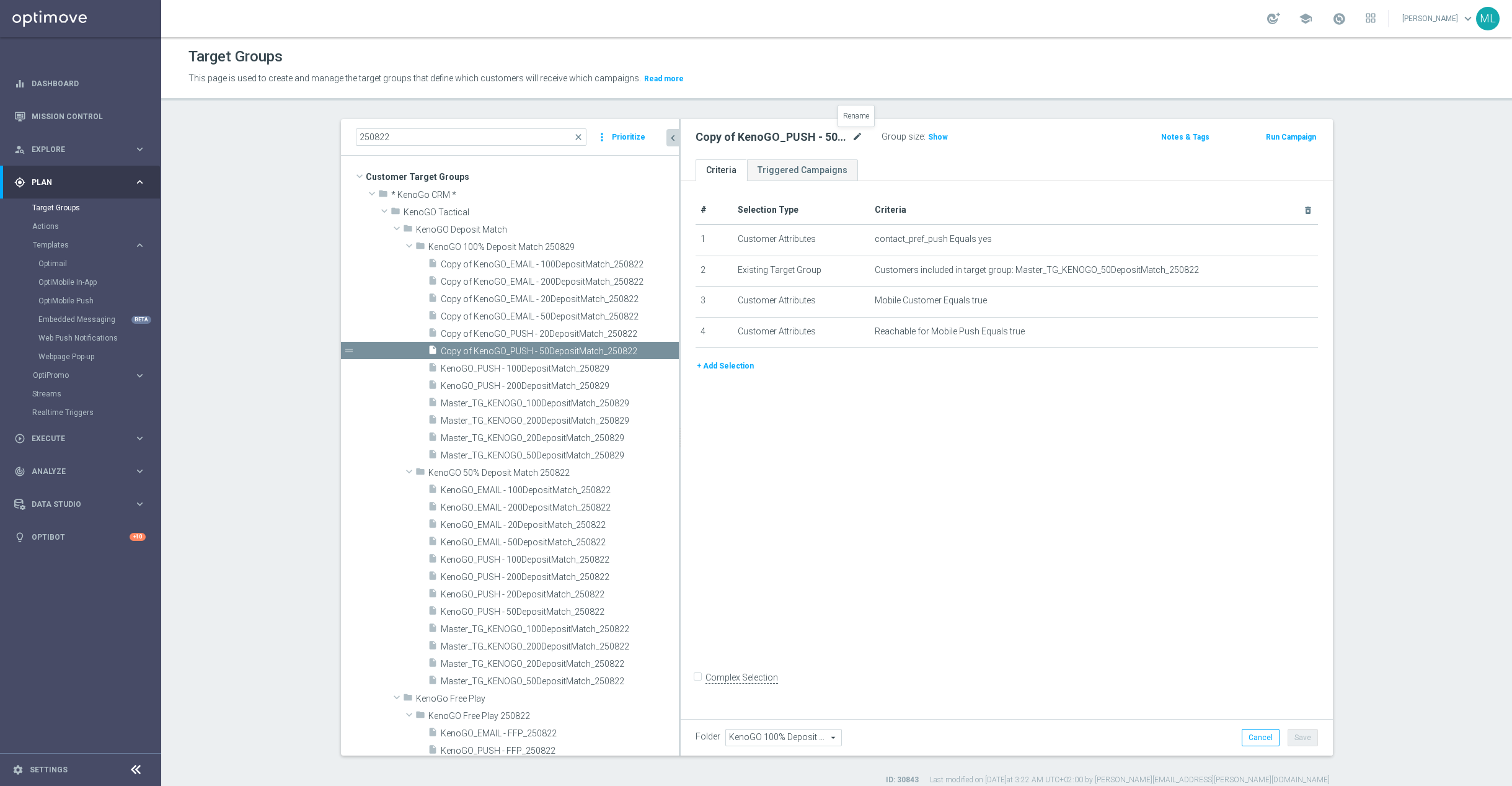
click at [860, 136] on icon "mode_edit" at bounding box center [857, 137] width 11 height 15
click at [860, 140] on input "Copy of KenoGO_PUSH - 50DepositMatch_250822" at bounding box center [778, 138] width 168 height 17
click at [703, 140] on input "Copy of KenoGO_PUSH - 50DepositMatch_250829" at bounding box center [778, 138] width 168 height 17
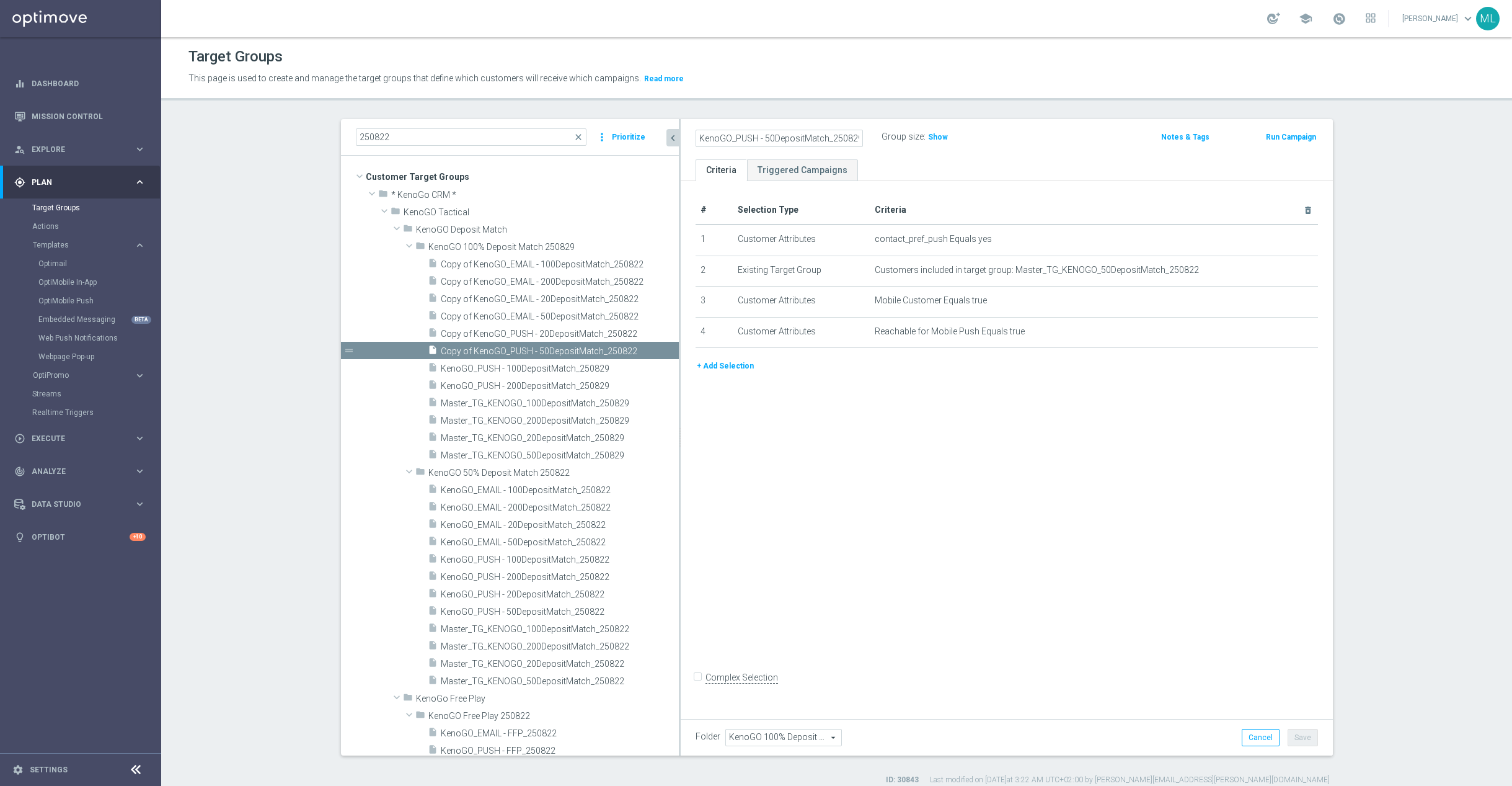
type input "KenoGO_PUSH - 50DepositMatch_250829"
drag, startPoint x: 1066, startPoint y: 154, endPoint x: 1027, endPoint y: 155, distance: 39.0
click at [1066, 154] on div "KenoGO_PUSH - 50DepositMatch_250829 Group size : Show Notes & Tags Run Campaign" at bounding box center [1007, 139] width 652 height 40
click at [1308, 737] on button "Save" at bounding box center [1302, 737] width 30 height 17
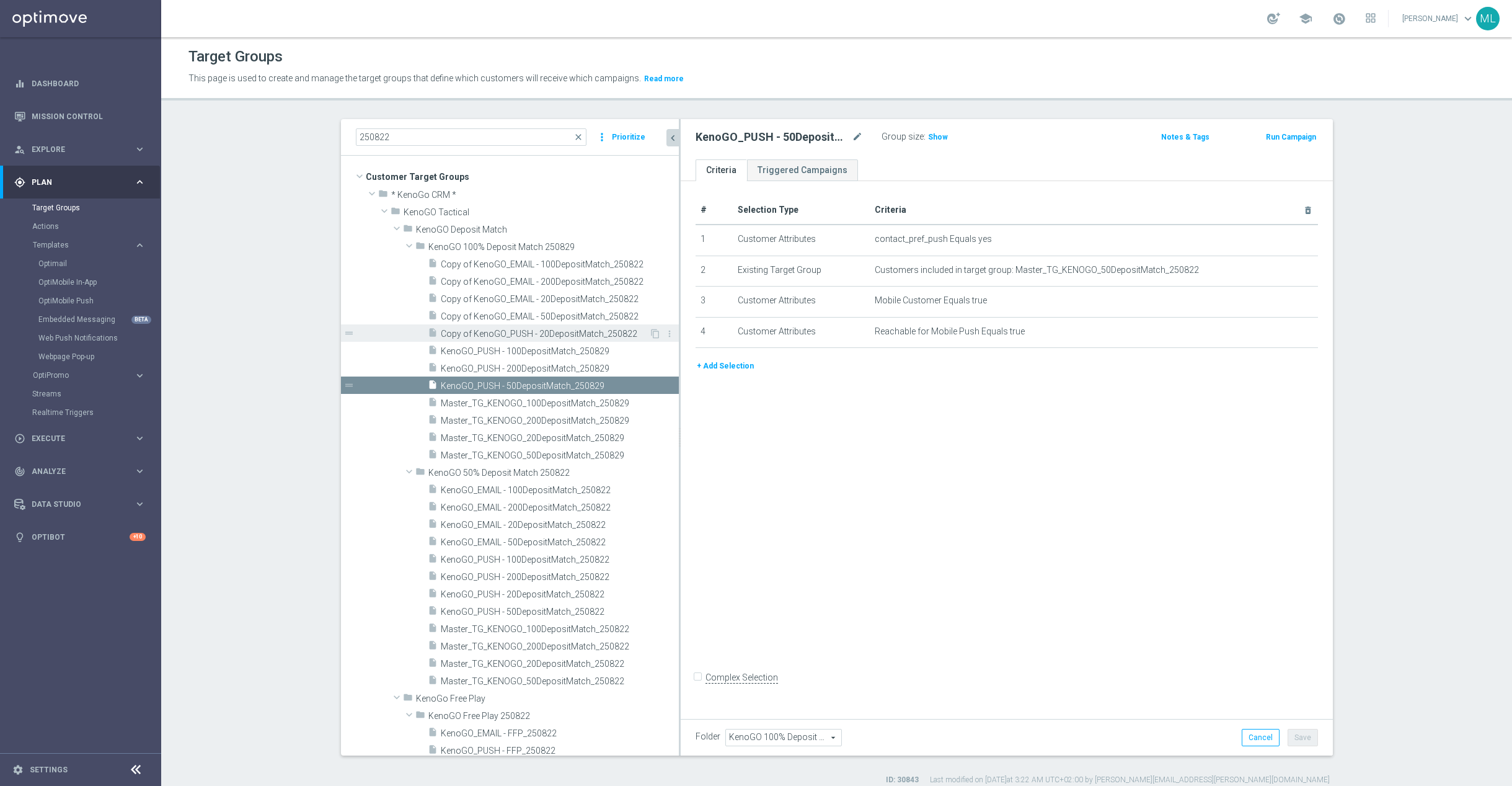
click at [512, 330] on span "Copy of KenoGO_PUSH - 20DepositMatch_250822" at bounding box center [545, 334] width 209 height 11
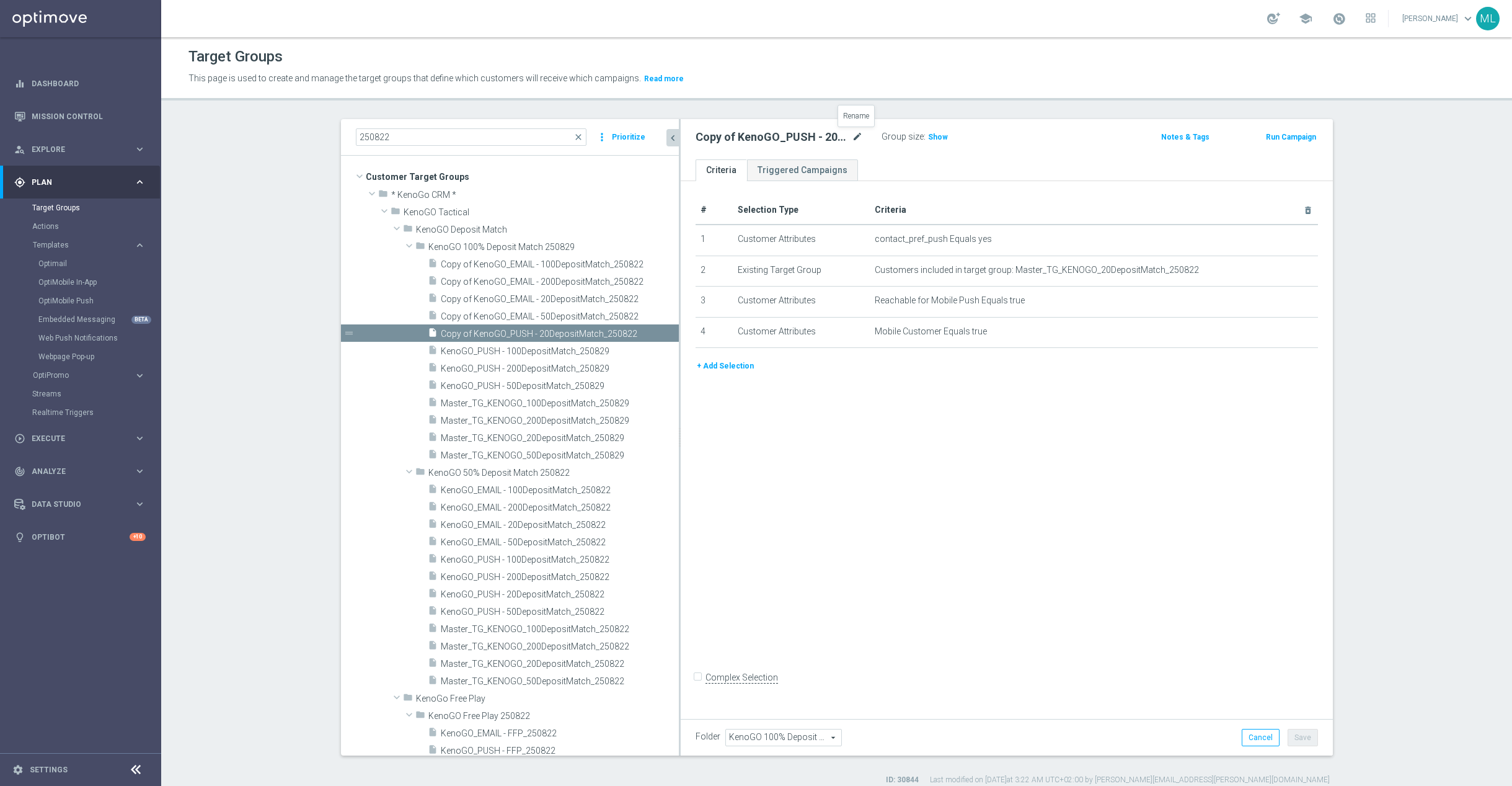
click at [855, 134] on icon "mode_edit" at bounding box center [857, 137] width 11 height 15
click at [860, 136] on input "Copy of KenoGO_PUSH - 20DepositMatch_250822" at bounding box center [778, 138] width 168 height 17
drag, startPoint x: 701, startPoint y: 138, endPoint x: 755, endPoint y: 146, distance: 54.6
click at [701, 138] on input "Copy of KenoGO_PUSH - 20DepositMatch_250829" at bounding box center [778, 138] width 168 height 17
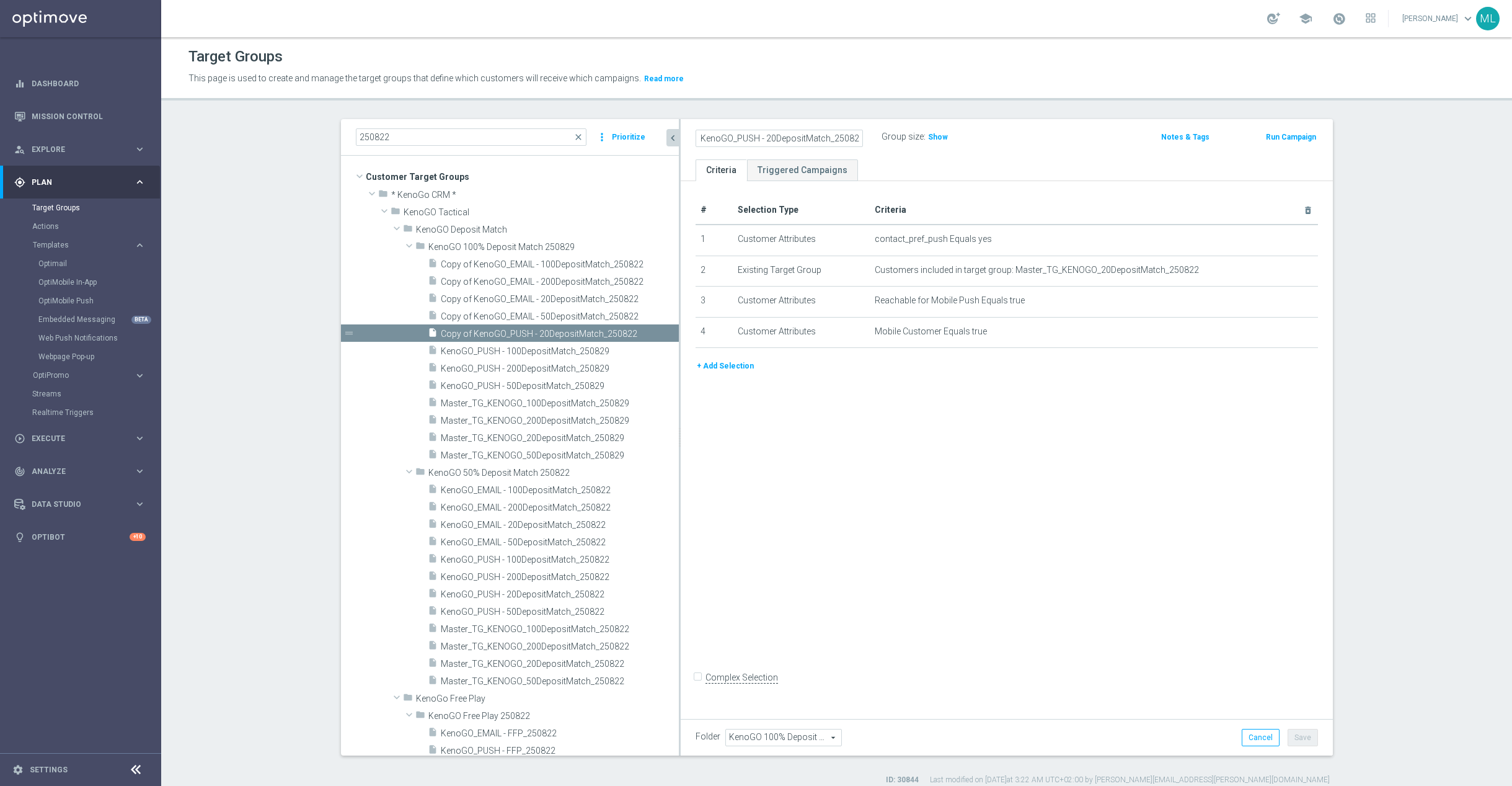
drag, startPoint x: 702, startPoint y: 140, endPoint x: 710, endPoint y: 140, distance: 8.0
click at [704, 140] on input "Copy of KenoGO_PUSH - 20DepositMatch_250829" at bounding box center [778, 138] width 168 height 17
type input "KenoGO_PUSH - 20DepositMatch_250829"
click at [1018, 140] on div "KenoGO_PUSH - 20DepositMatch_250829 Group size : Show" at bounding box center [899, 137] width 427 height 19
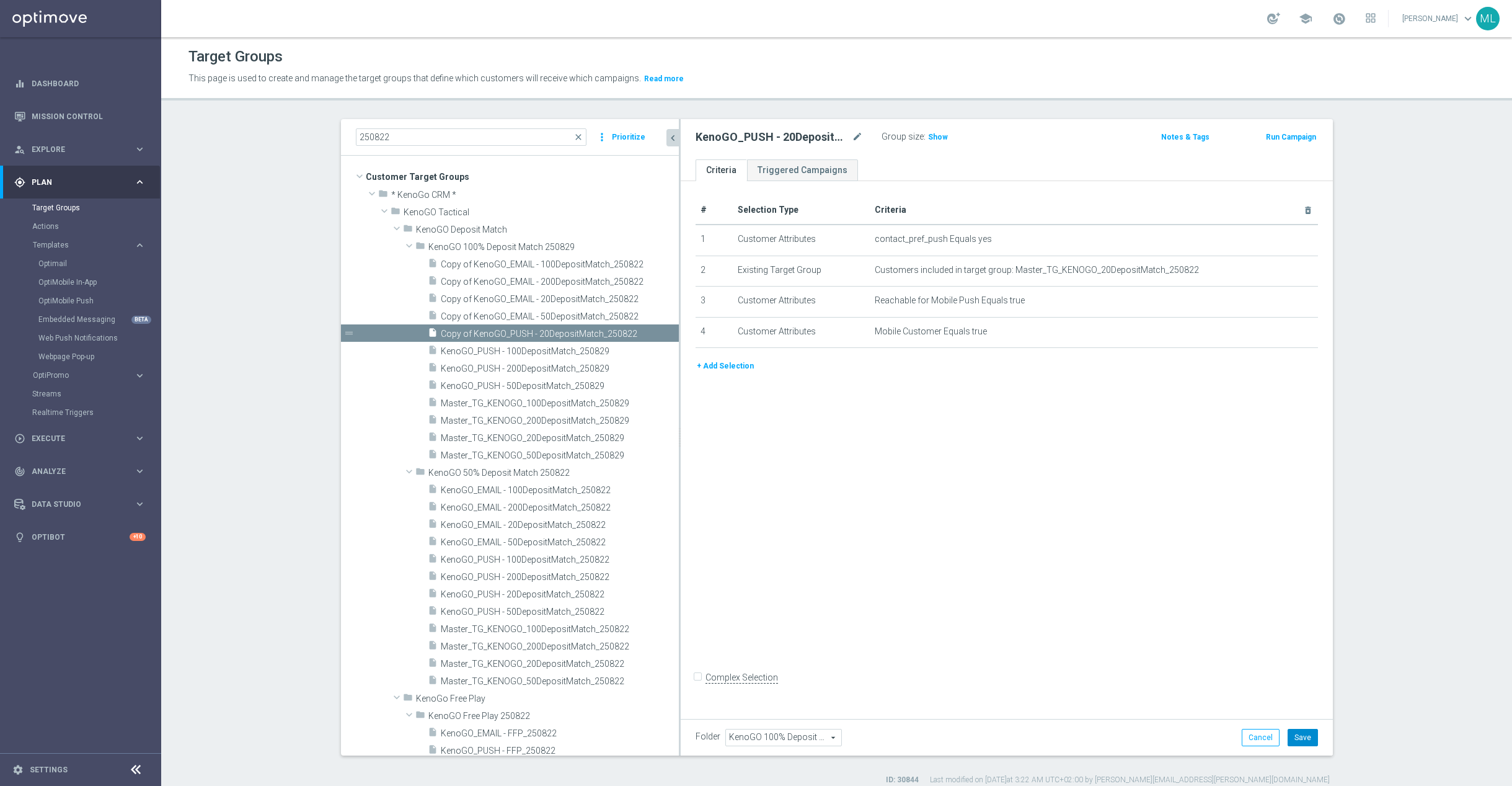
click at [1295, 738] on button "Save" at bounding box center [1302, 737] width 30 height 17
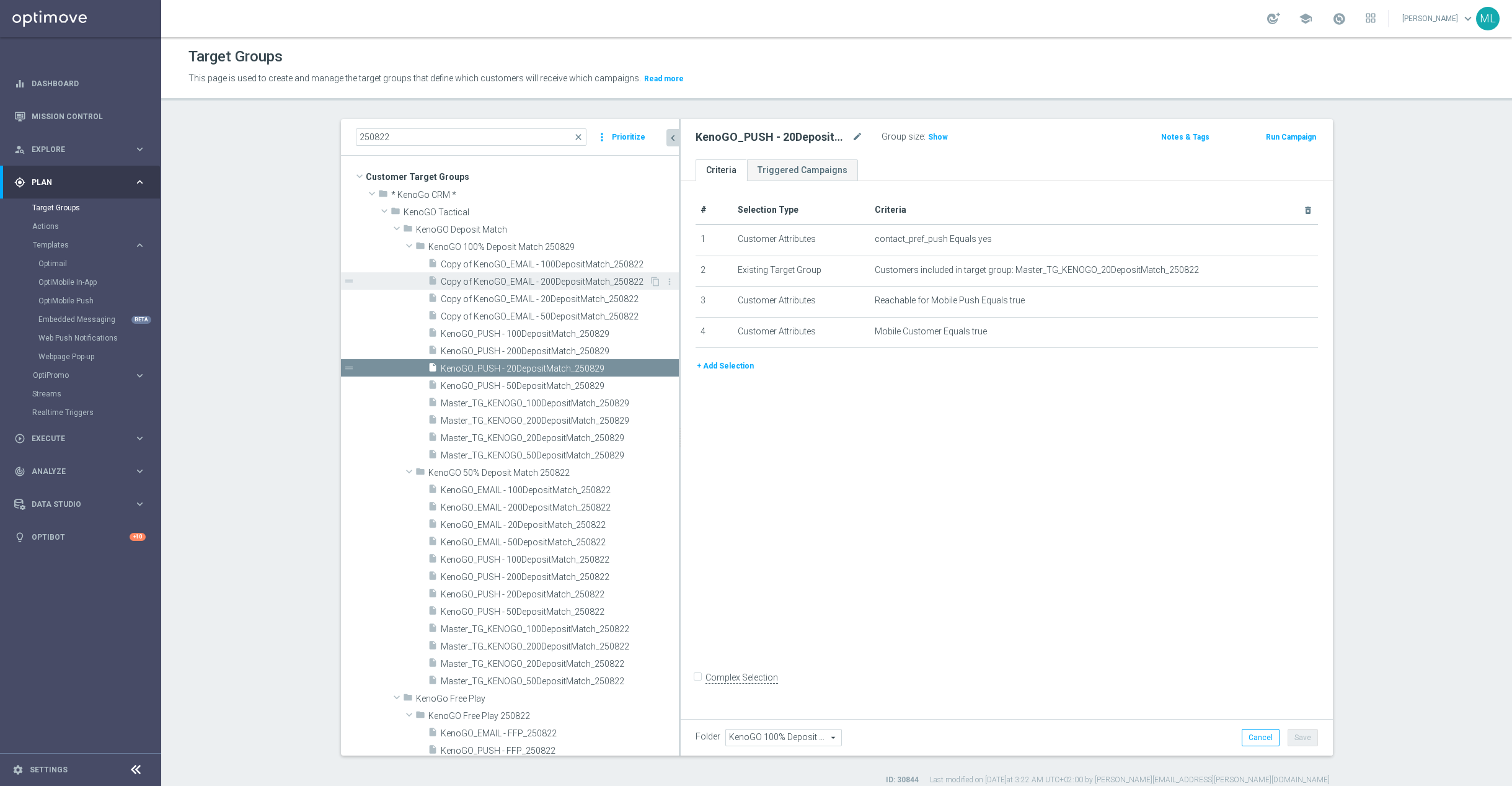
click at [546, 285] on span "Copy of KenoGO_EMAIL - 200DepositMatch_250822" at bounding box center [545, 282] width 209 height 11
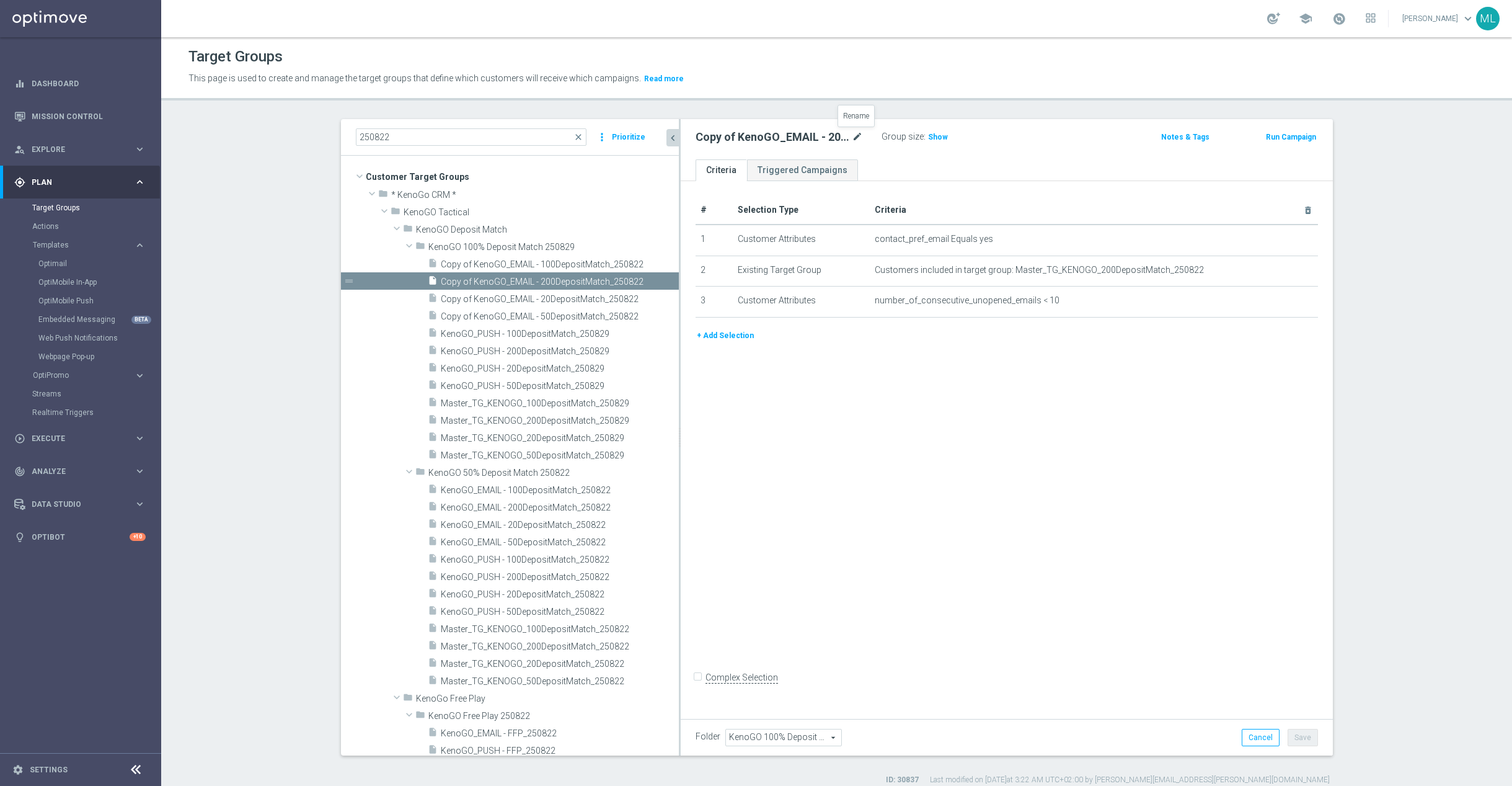
click at [855, 133] on icon "mode_edit" at bounding box center [857, 137] width 11 height 15
click at [858, 139] on input "Copy of KenoGO_EMAIL - 200DepositMatch_250822" at bounding box center [778, 138] width 168 height 17
drag, startPoint x: 715, startPoint y: 134, endPoint x: 790, endPoint y: 150, distance: 76.7
click at [716, 135] on input "Copy of KenoGO_EMAIL - 200DepositMatch_250829" at bounding box center [778, 138] width 168 height 17
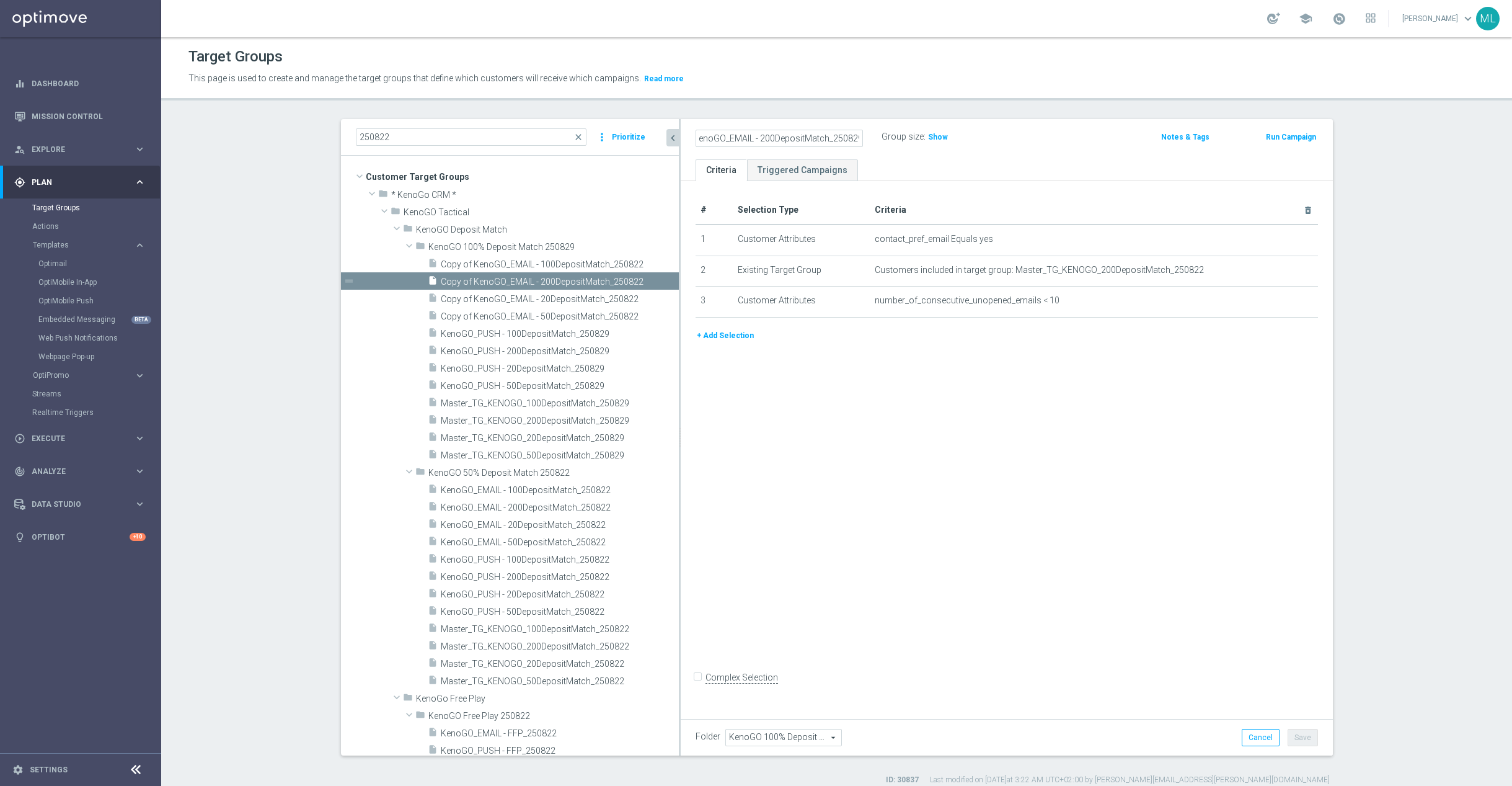
scroll to position [0, 0]
type input "KenoGO_EMAIL - 200DepositMatch_250829"
click at [1076, 136] on div "KenoGO_EMAIL - 200DepositMatch_250829 Group size : Show" at bounding box center [899, 137] width 427 height 19
click at [1311, 732] on button "Save" at bounding box center [1302, 737] width 30 height 17
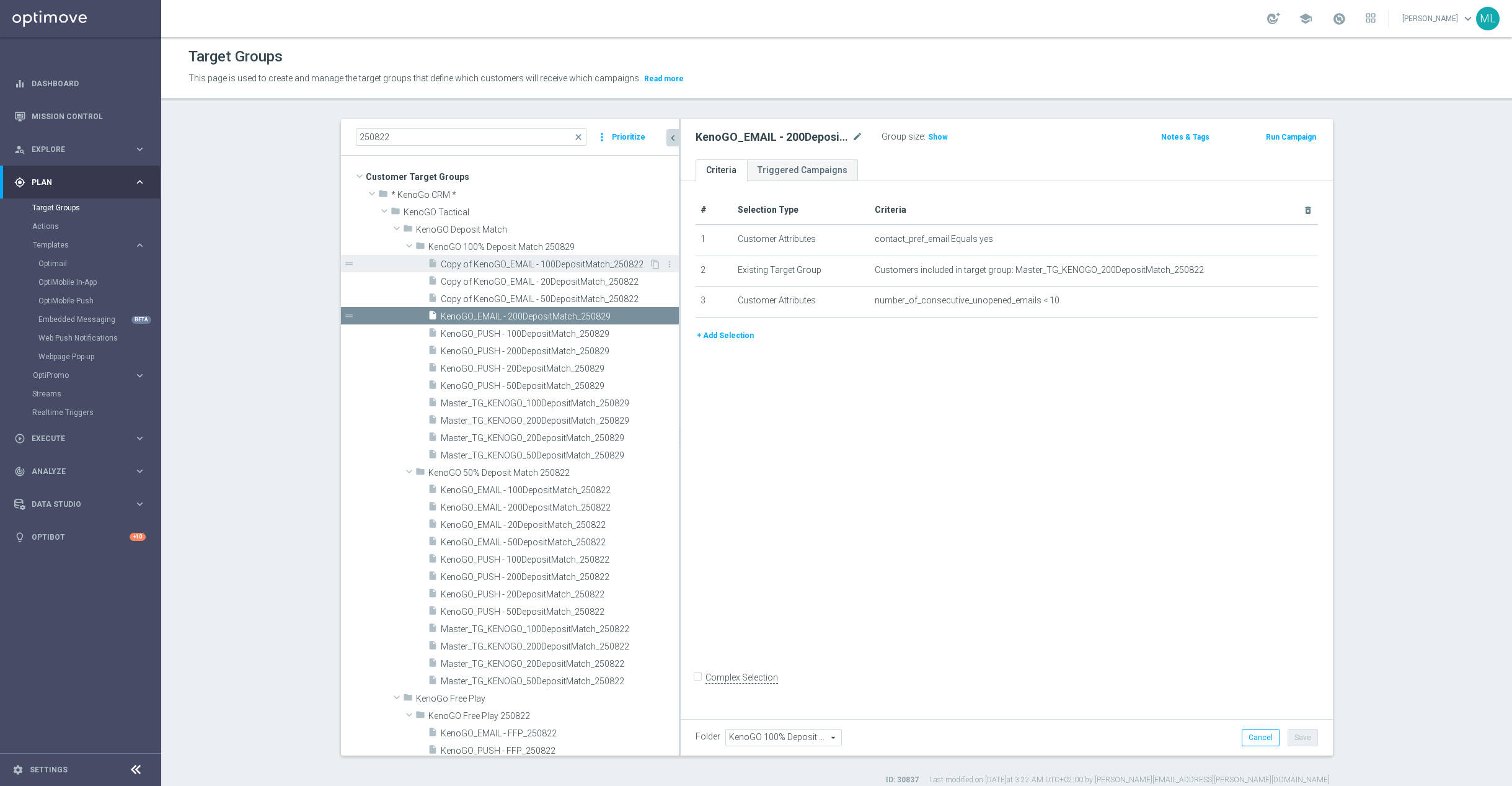
click at [569, 267] on span "Copy of KenoGO_EMAIL - 100DepositMatch_250822" at bounding box center [545, 264] width 209 height 11
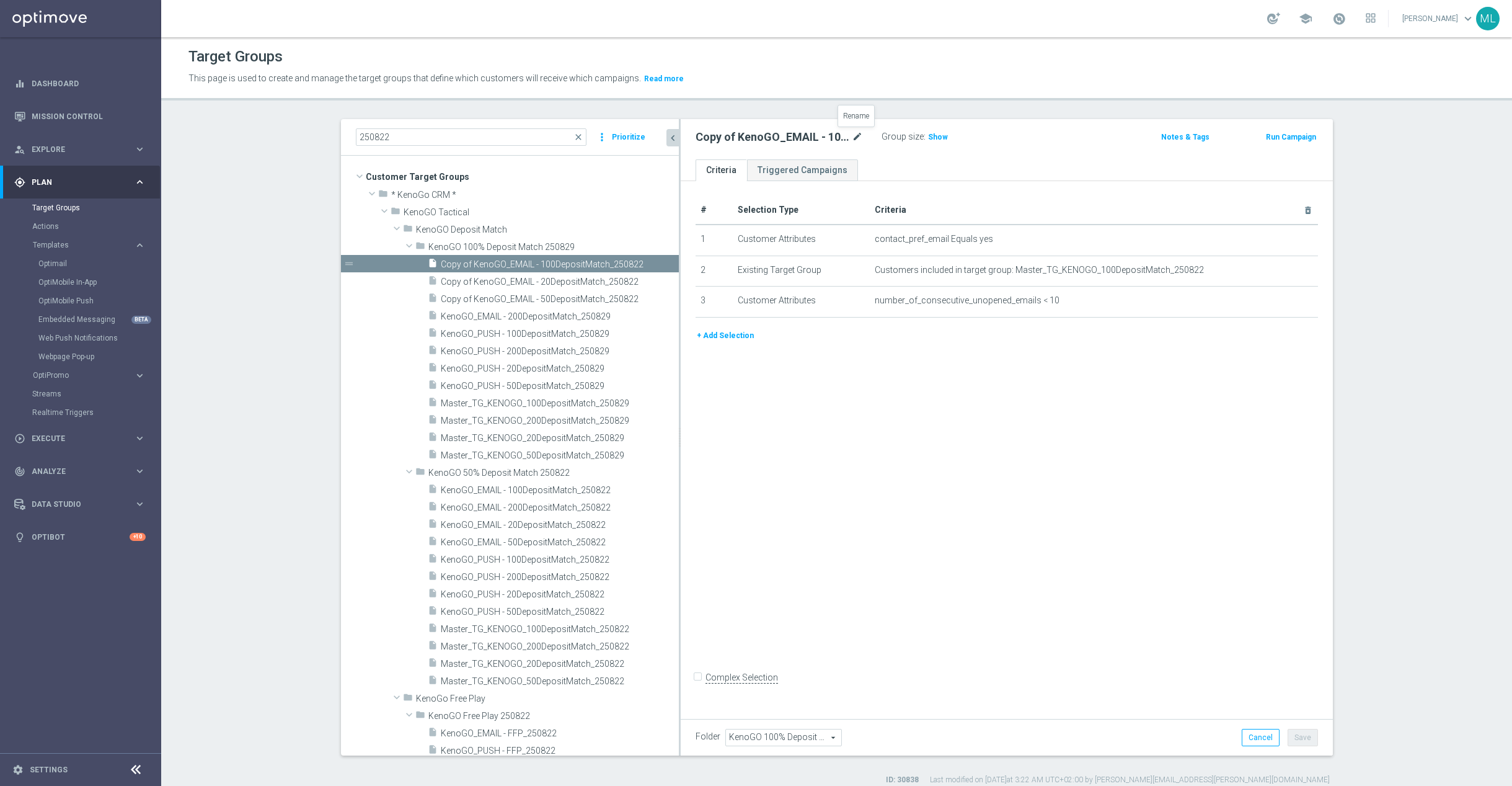
click at [857, 136] on icon "mode_edit" at bounding box center [857, 137] width 11 height 15
click at [858, 136] on input "Copy of KenoGO_EMAIL - 100DepositMatch_250822" at bounding box center [778, 138] width 168 height 17
drag, startPoint x: 712, startPoint y: 140, endPoint x: 802, endPoint y: 147, distance: 90.3
click at [713, 139] on input "Copy of KenoGO_EMAIL - 100DepositMatch_250829" at bounding box center [778, 138] width 168 height 17
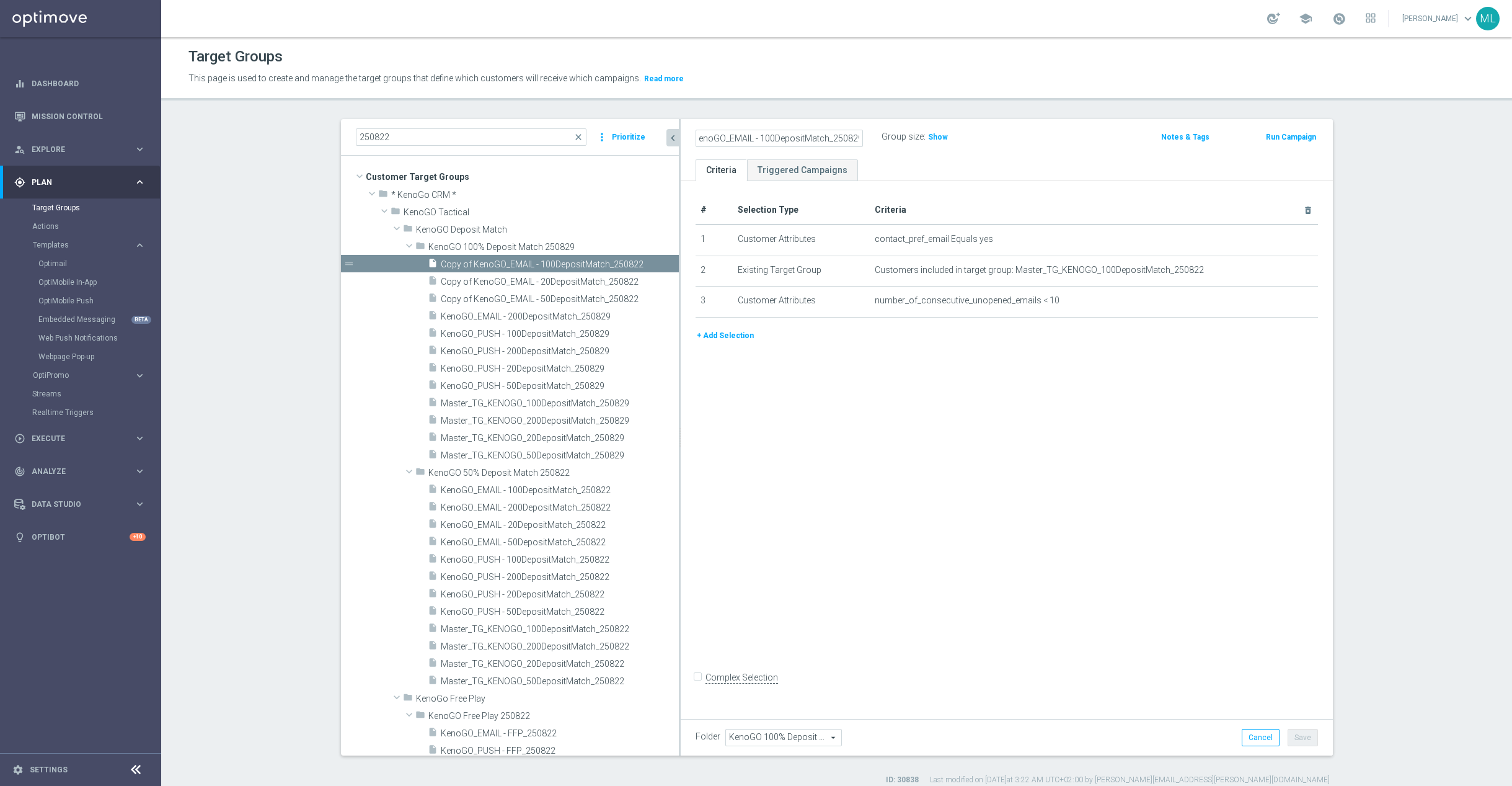
scroll to position [0, 0]
type input "KenoGO_EMAIL - 100DepositMatch_250829"
drag, startPoint x: 1075, startPoint y: 143, endPoint x: 1059, endPoint y: 144, distance: 16.0
click at [1075, 143] on div "KenoGO_EMAIL - 100DepositMatch_250829 Group size : Show" at bounding box center [899, 137] width 427 height 19
click at [1293, 741] on button "Save" at bounding box center [1302, 737] width 30 height 17
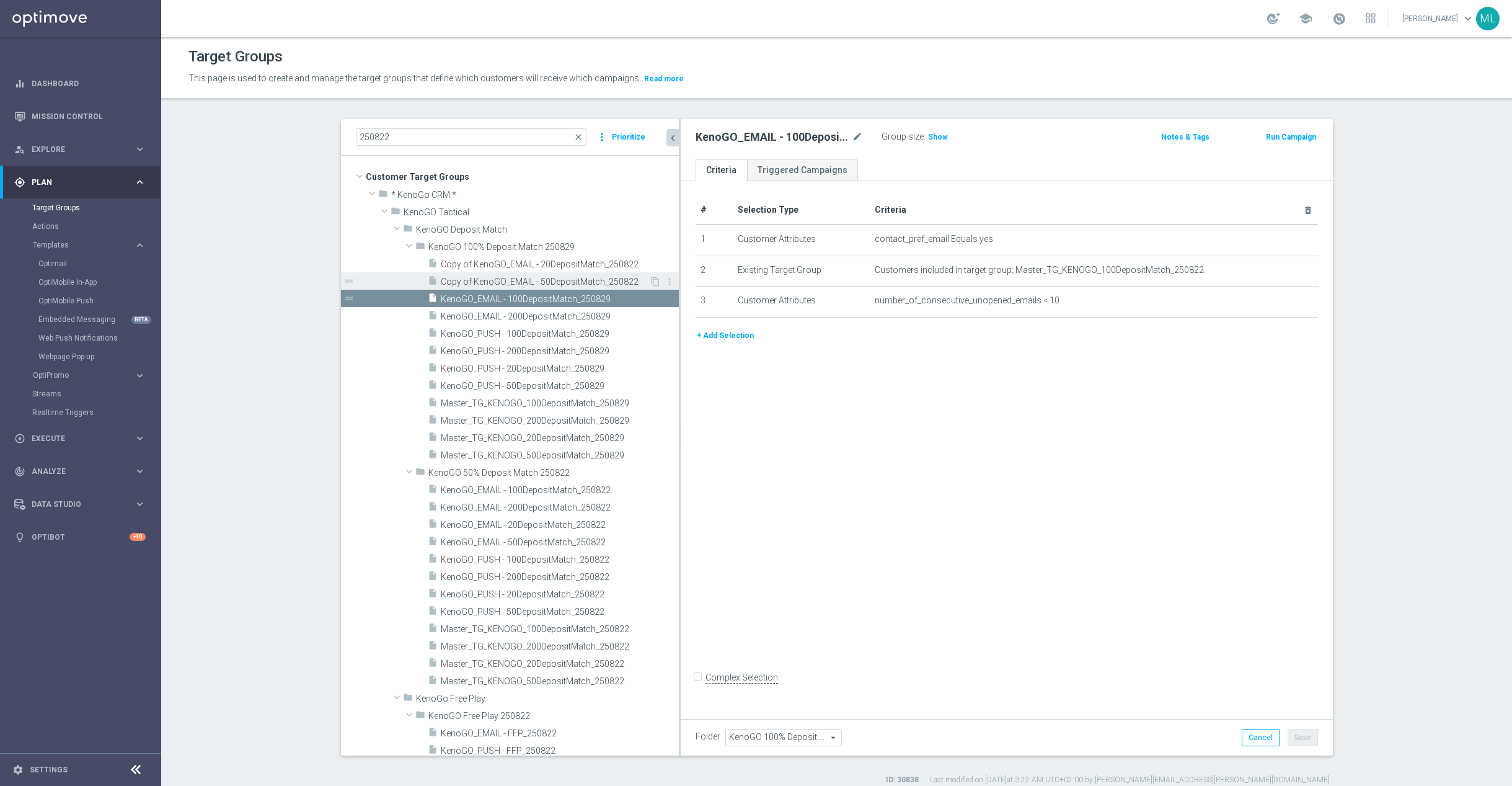
click at [566, 273] on div "insert_drive_file Copy of KenoGO_EMAIL - 50DepositMatch_250822" at bounding box center [537, 281] width 221 height 17
click at [856, 130] on icon "mode_edit" at bounding box center [857, 137] width 11 height 15
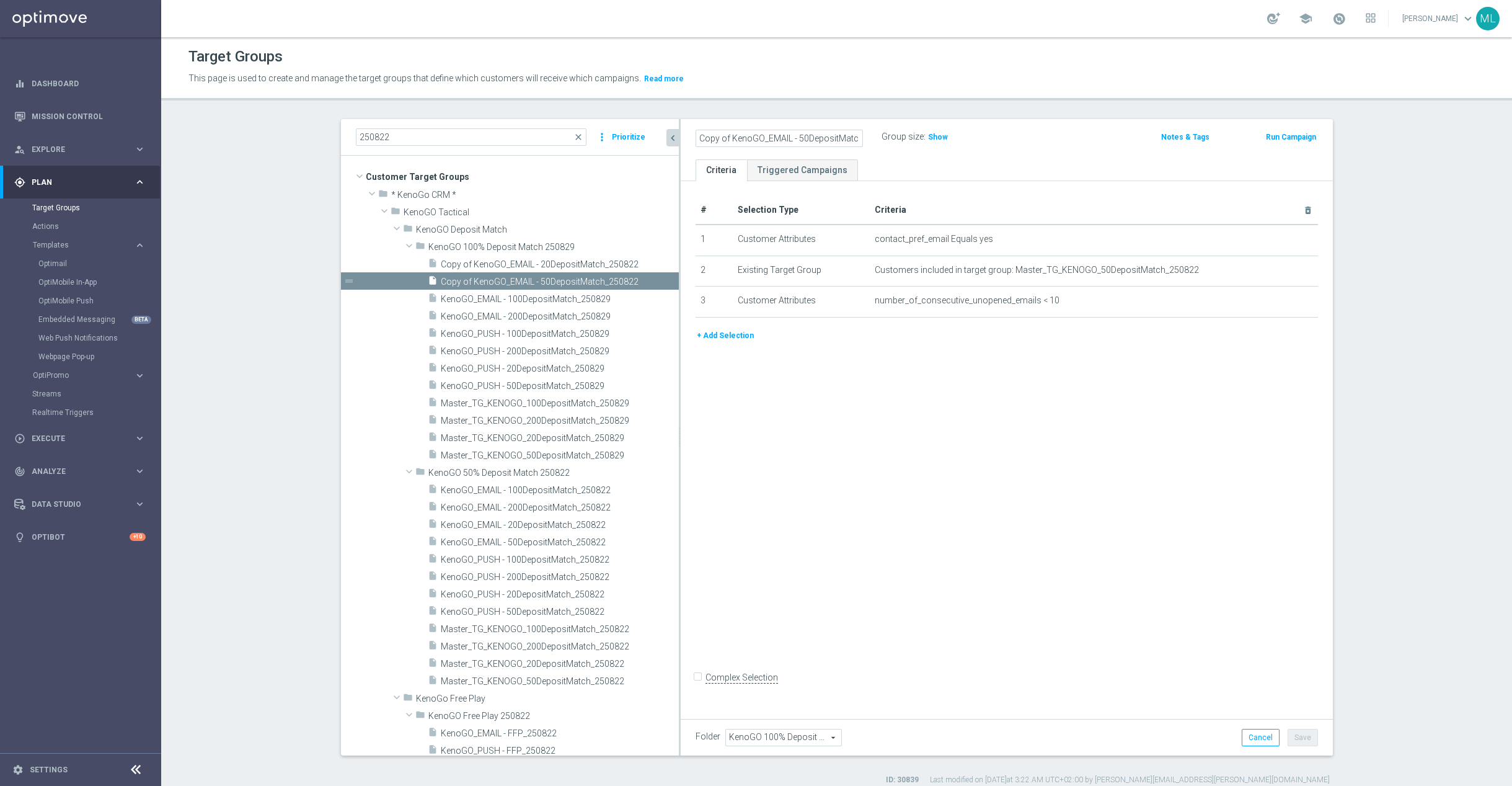
scroll to position [0, 34]
drag, startPoint x: 858, startPoint y: 138, endPoint x: 875, endPoint y: 140, distance: 17.1
click at [859, 138] on input "Copy of KenoGO_EMAIL - 50DepositMatch_250822" at bounding box center [778, 138] width 168 height 17
click at [707, 136] on input "Copy of KenoGO_EMAIL - 50DepositMatch_250829" at bounding box center [778, 138] width 168 height 17
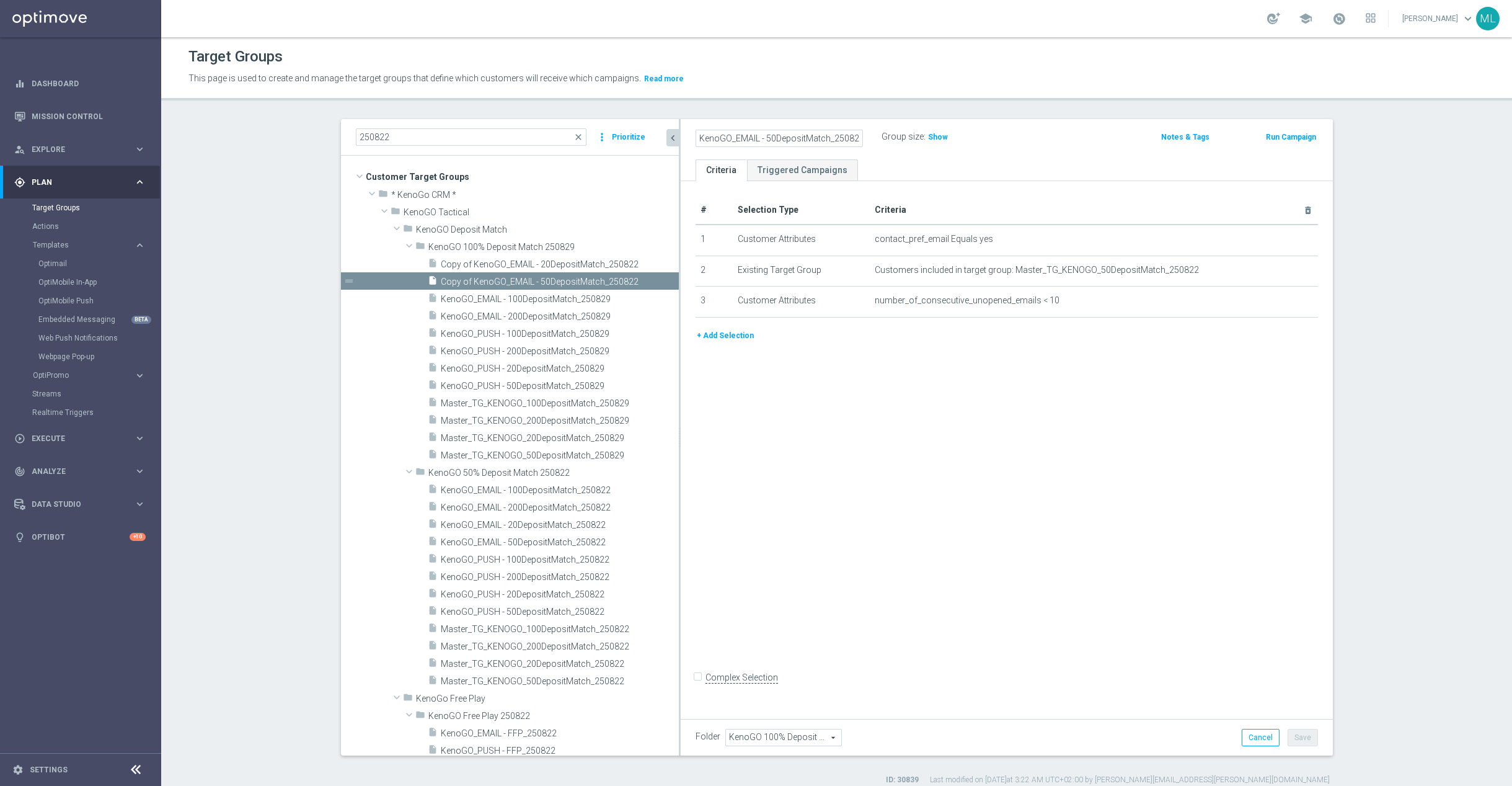
type input "KenoGO_EMAIL - 50DepositMatch_250829"
drag, startPoint x: 1008, startPoint y: 140, endPoint x: 999, endPoint y: 145, distance: 10.3
click at [1008, 140] on div "KenoGO_EMAIL - 50DepositMatch_250829 Group size : Show" at bounding box center [899, 137] width 427 height 19
click at [1309, 737] on button "Save" at bounding box center [1302, 737] width 30 height 17
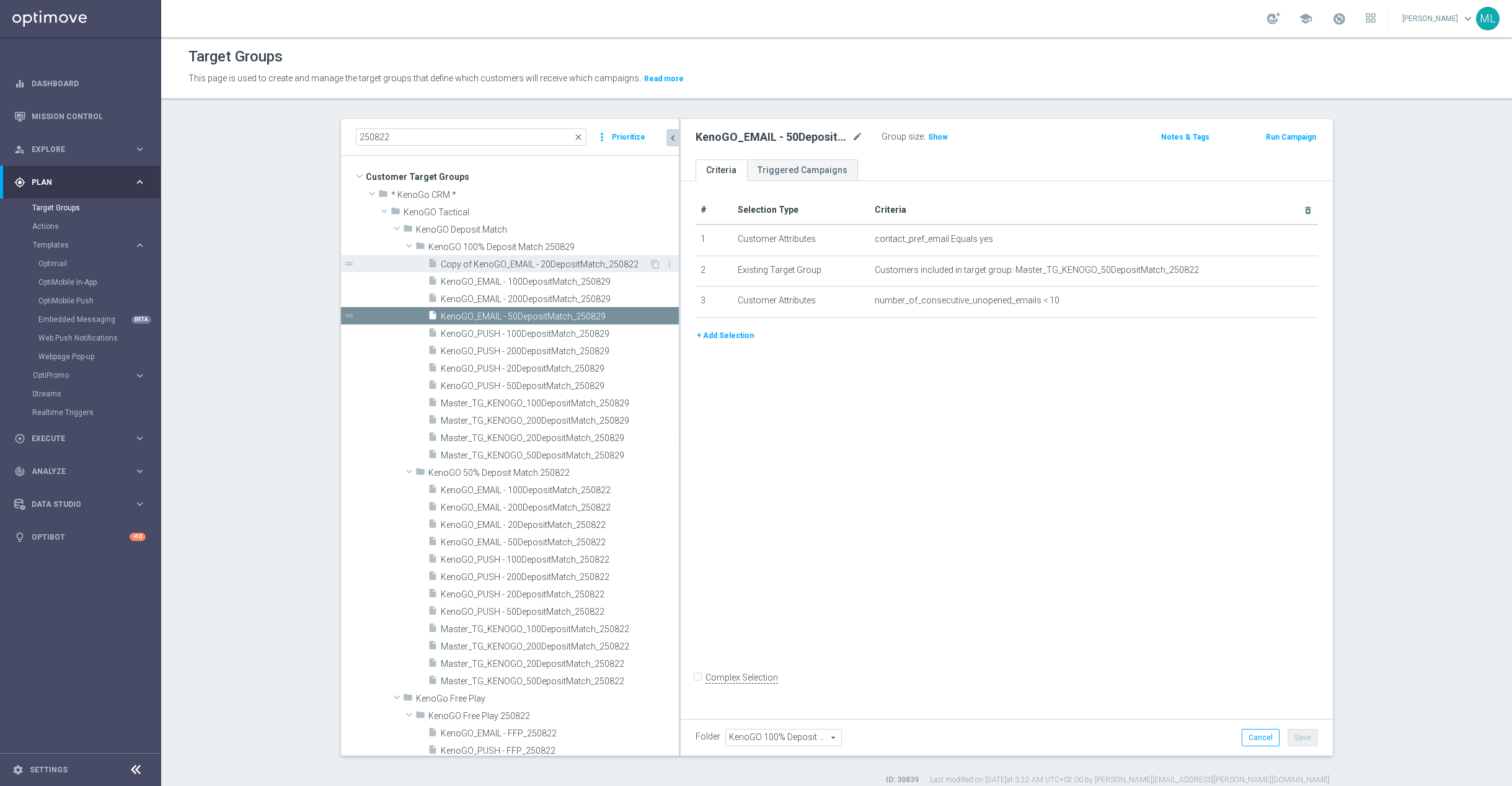
click at [546, 266] on span "Copy of KenoGO_EMAIL - 20DepositMatch_250822" at bounding box center [545, 264] width 209 height 11
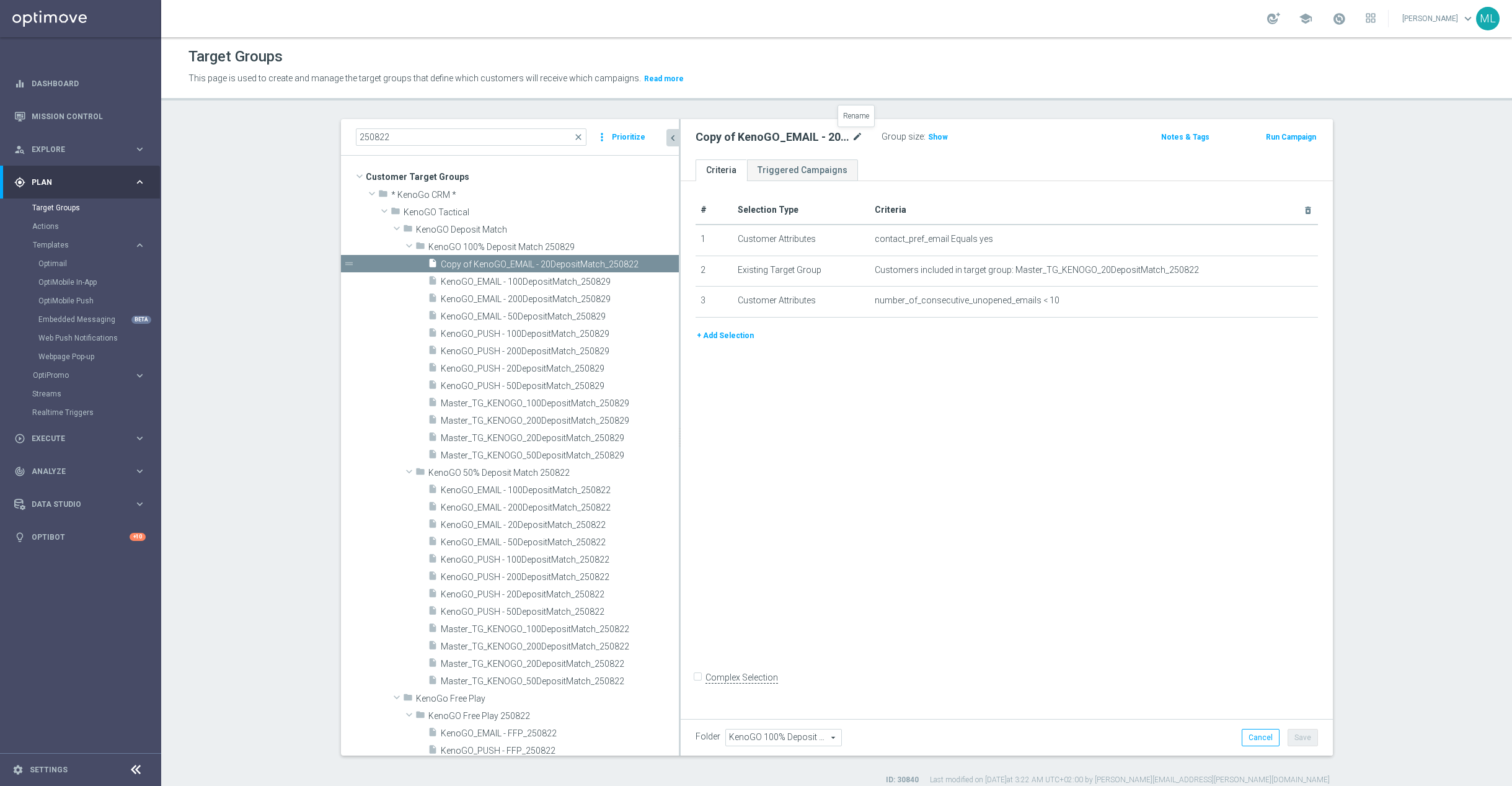
click at [859, 137] on icon "mode_edit" at bounding box center [857, 137] width 11 height 15
click at [858, 141] on input "Copy of KenoGO_EMAIL - 20DepositMatch_250822" at bounding box center [778, 138] width 168 height 17
drag, startPoint x: 703, startPoint y: 134, endPoint x: 725, endPoint y: 140, distance: 22.8
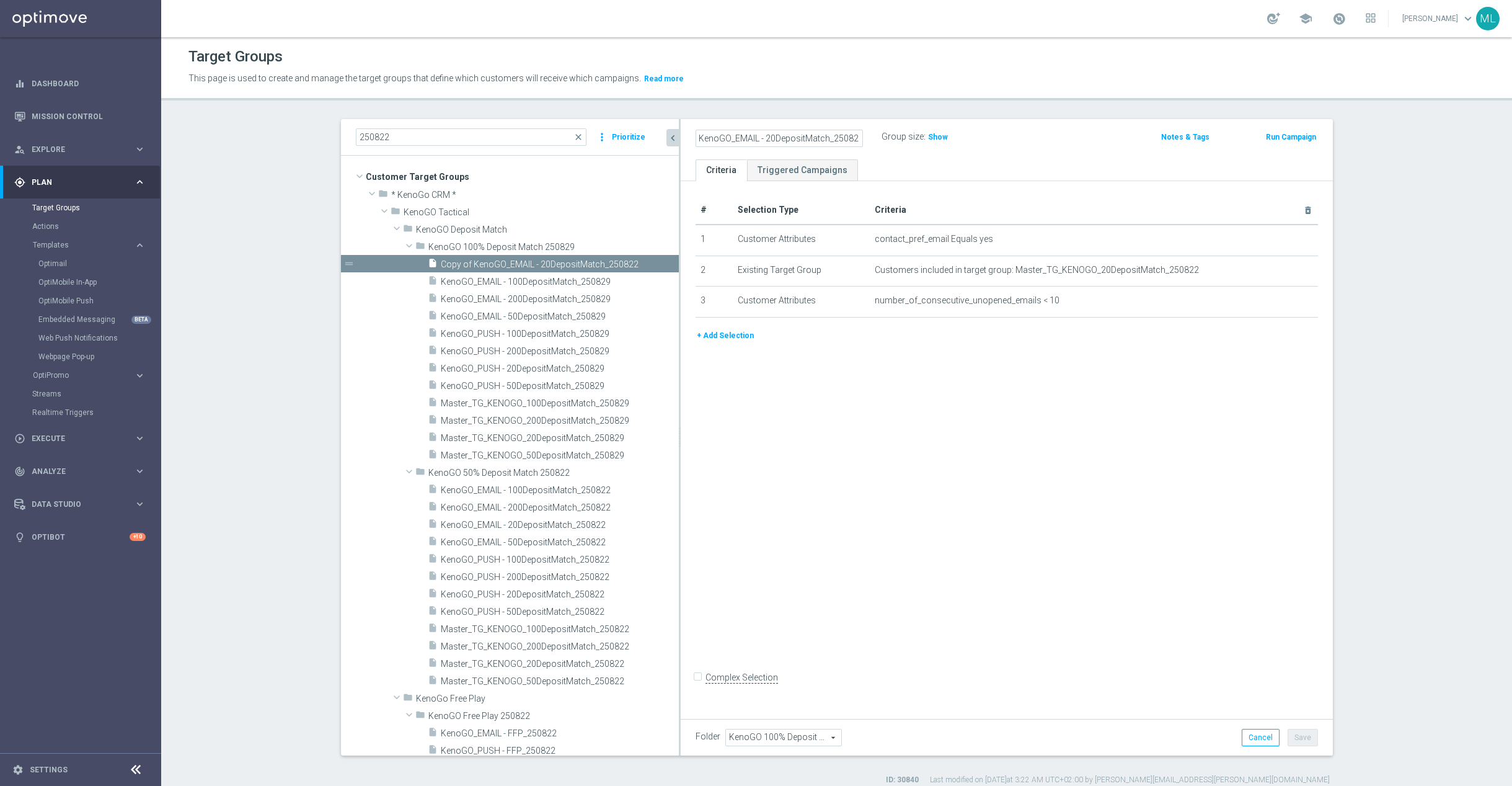
click at [703, 135] on input "Copy of KenoGO_EMAIL - 20DepositMatch_250829" at bounding box center [778, 138] width 168 height 17
type input "KenoGO_EMAIL - 20DepositMatch_250829"
drag, startPoint x: 1037, startPoint y: 146, endPoint x: 1027, endPoint y: 146, distance: 10.0
click at [1037, 145] on div "KenoGO_EMAIL - 20DepositMatch_250829 Group size : Show" at bounding box center [899, 137] width 427 height 19
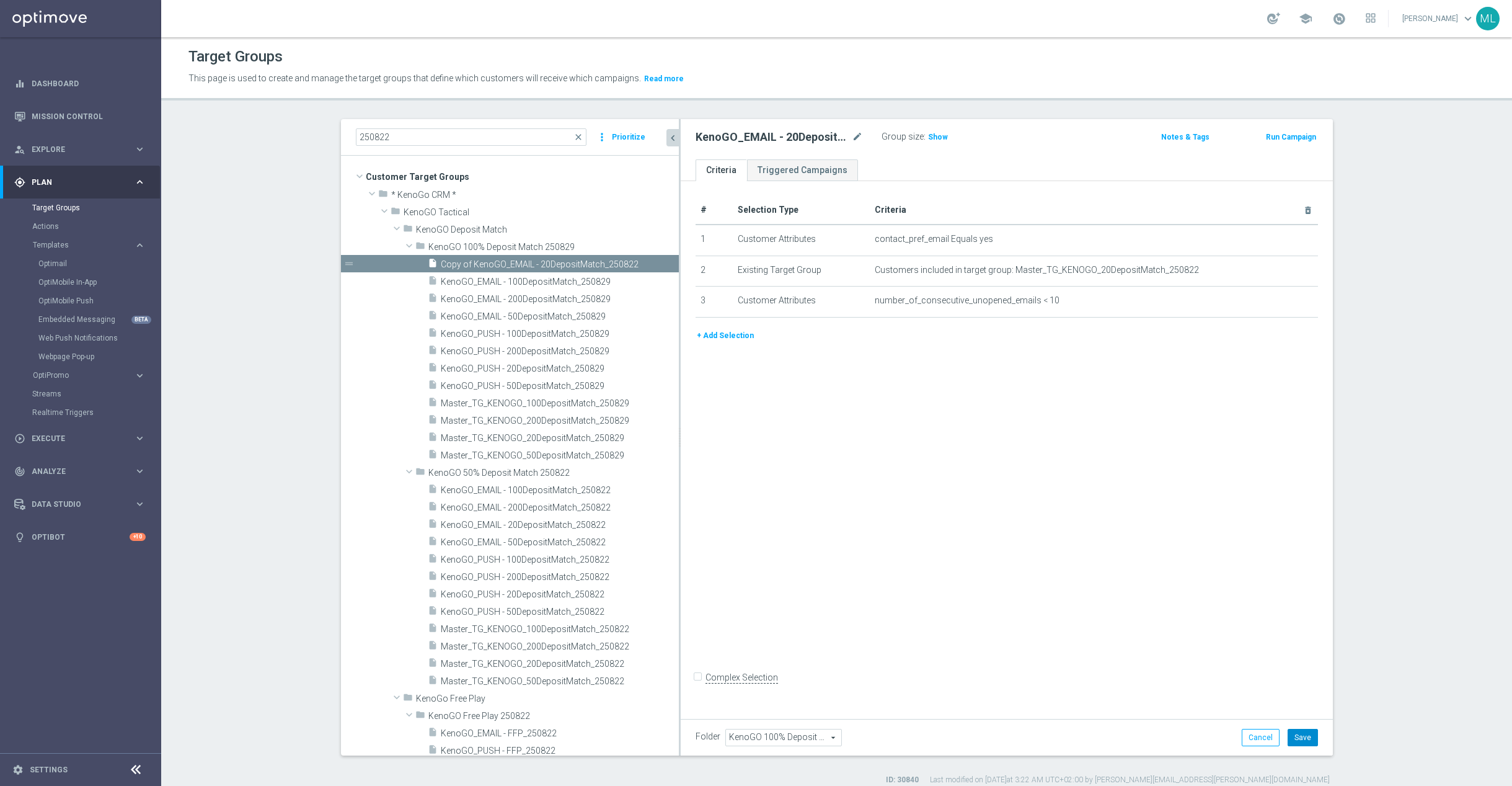
click at [1309, 729] on button "Save" at bounding box center [1302, 737] width 30 height 17
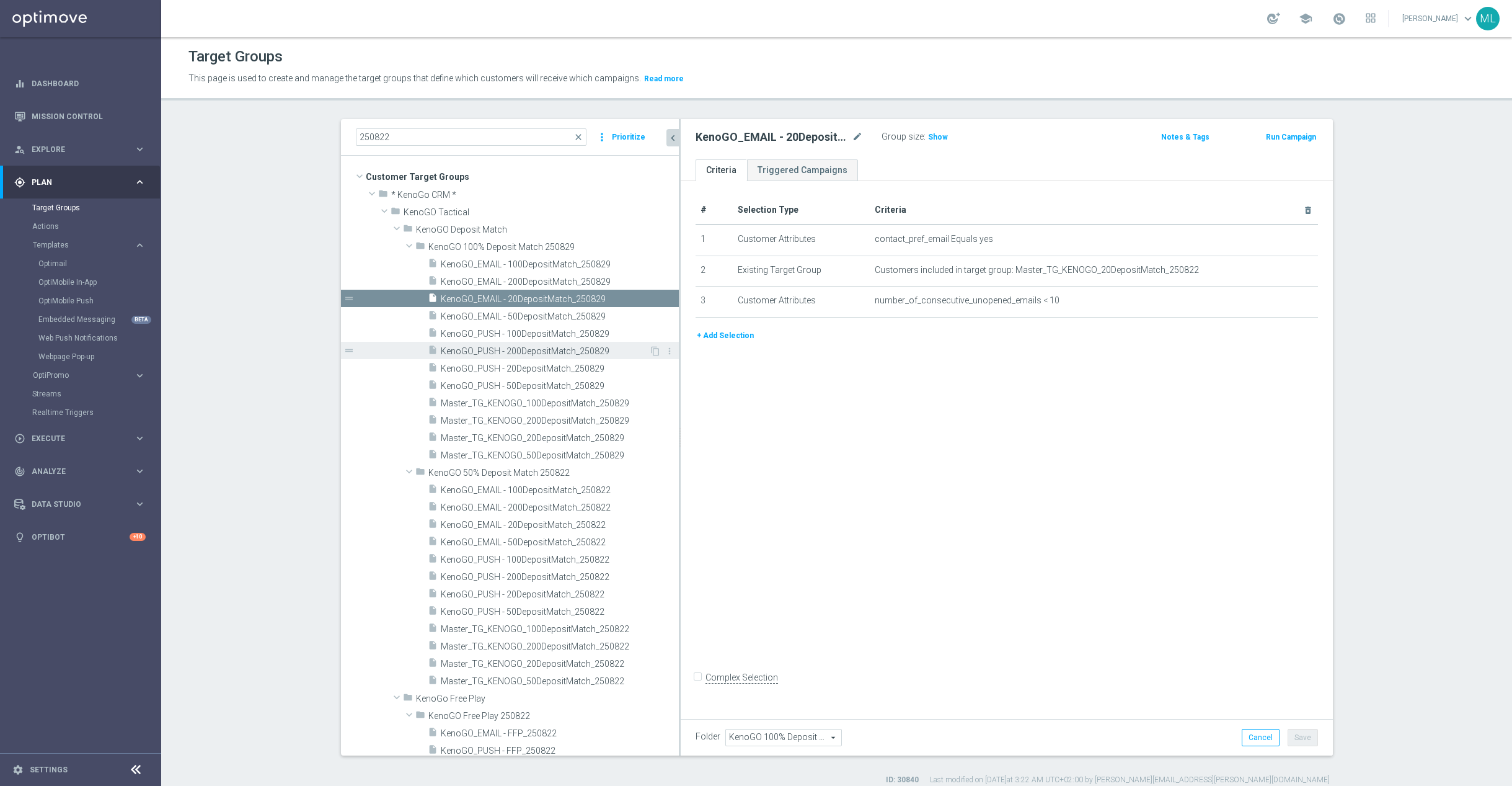
click at [562, 353] on span "KenoGO_PUSH - 200DepositMatch_250829" at bounding box center [545, 351] width 209 height 11
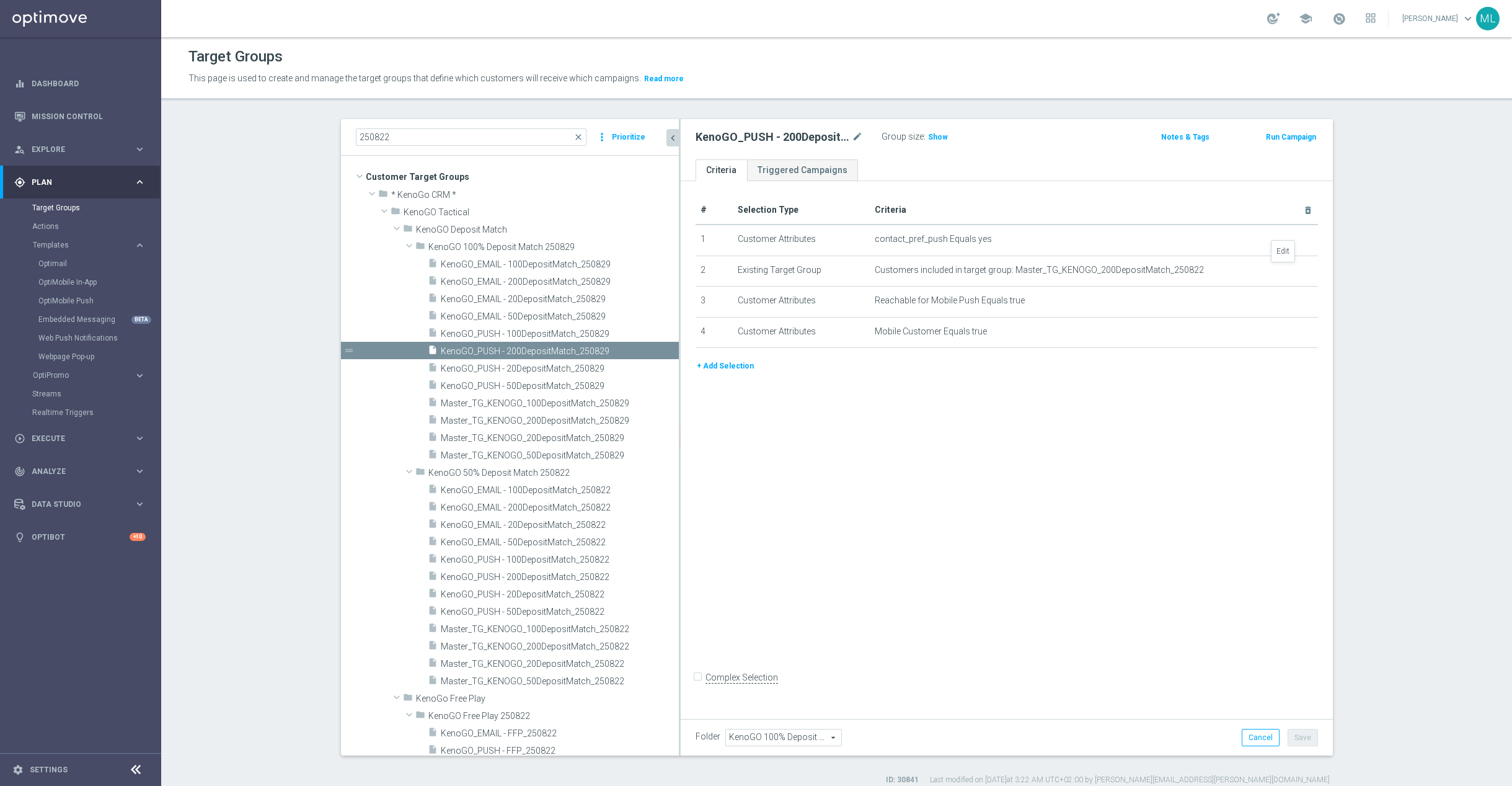
click at [0, 0] on icon "mode_edit" at bounding box center [0, 0] width 0 height 0
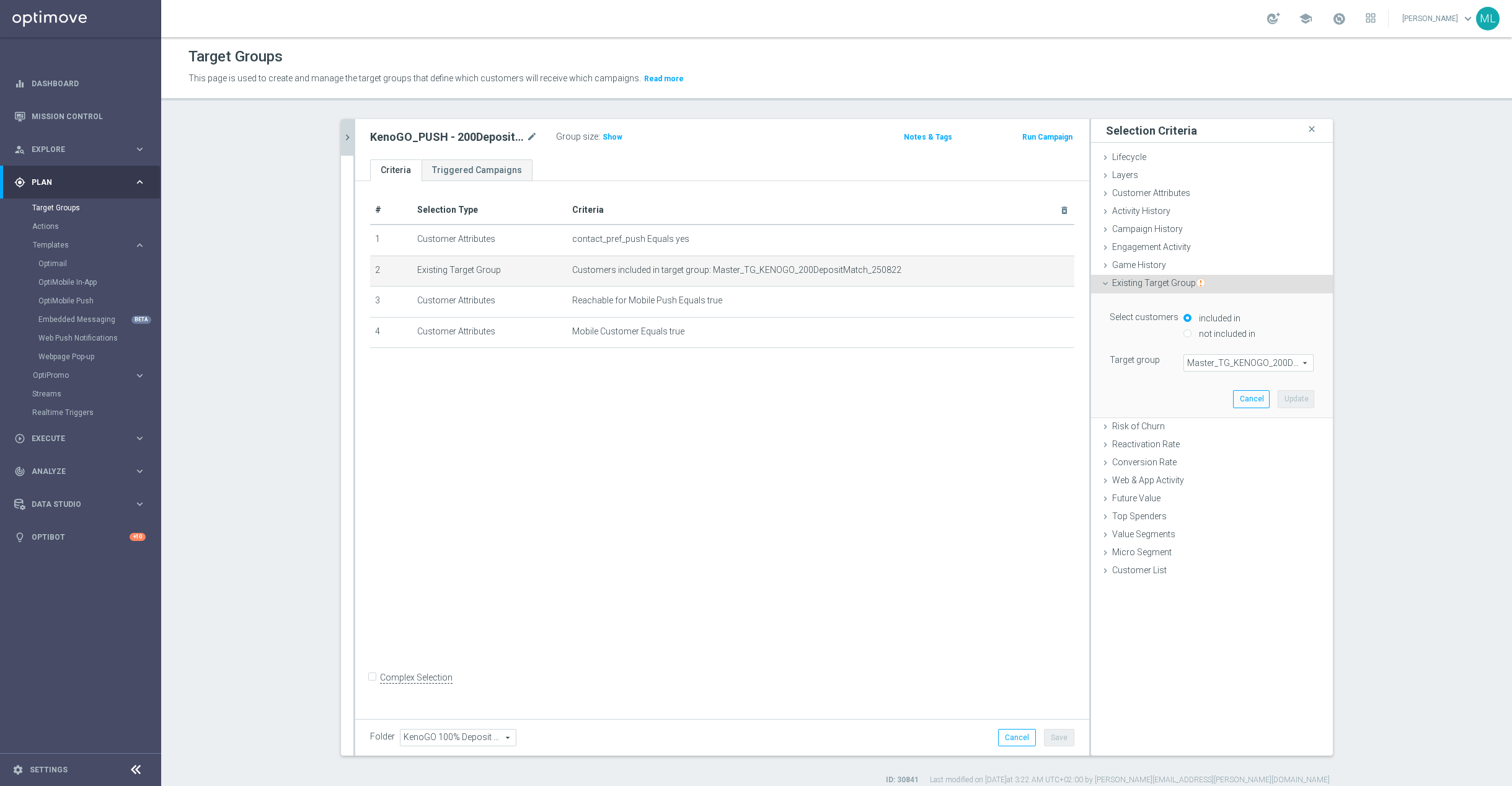
drag, startPoint x: 1233, startPoint y: 362, endPoint x: 1226, endPoint y: 367, distance: 8.6
click at [1233, 363] on span "Master_TG_KENOGO_200DepositMatch_250822" at bounding box center [1249, 363] width 129 height 16
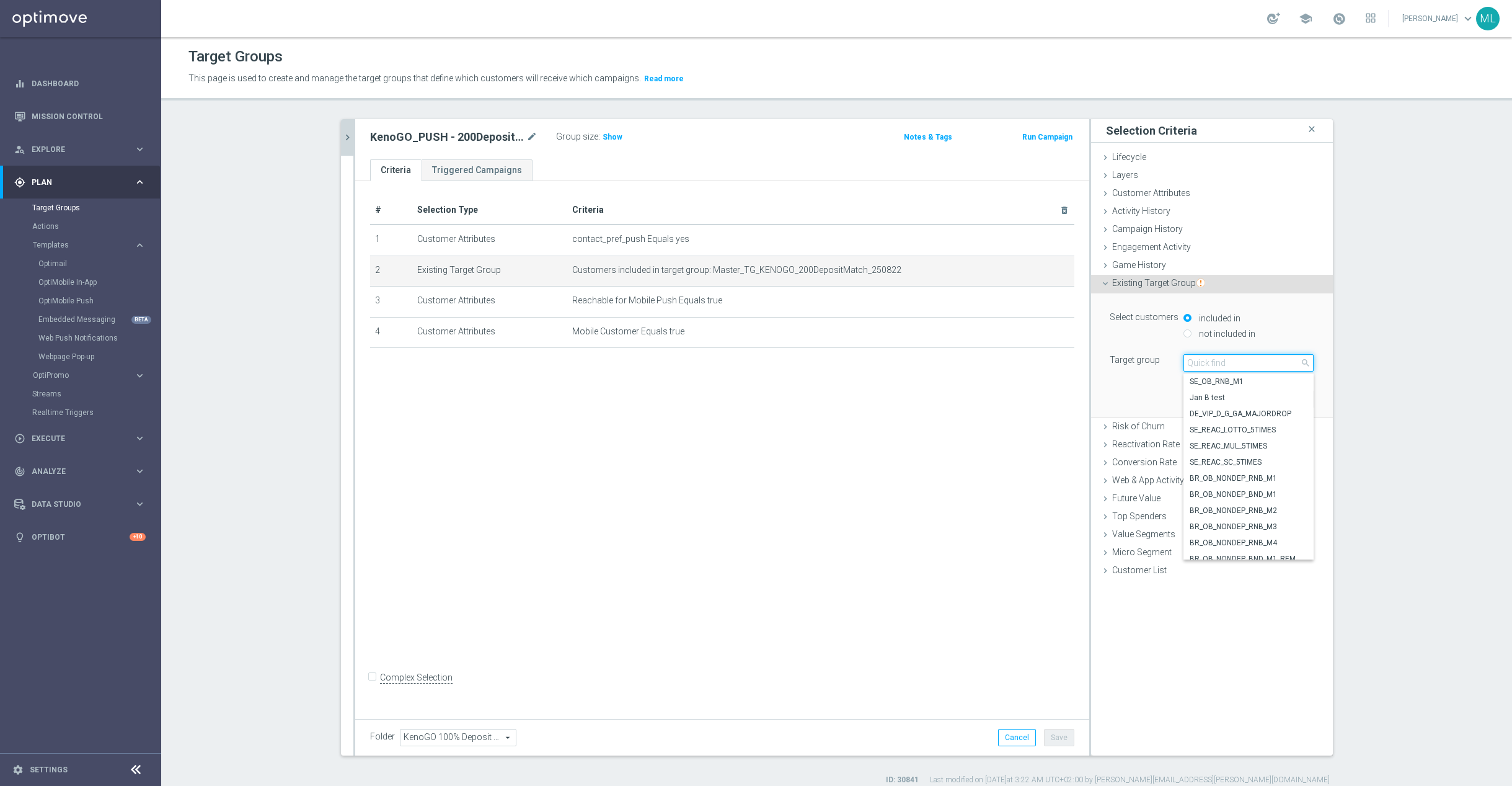
click at [1215, 367] on input "search" at bounding box center [1248, 362] width 130 height 17
type input "250829"
click at [1267, 416] on span "Master_TG_KENOGO_200HappyHour_250829" at bounding box center [1248, 413] width 117 height 10
type input "Master_TG_KENOGO_200HappyHour_250829"
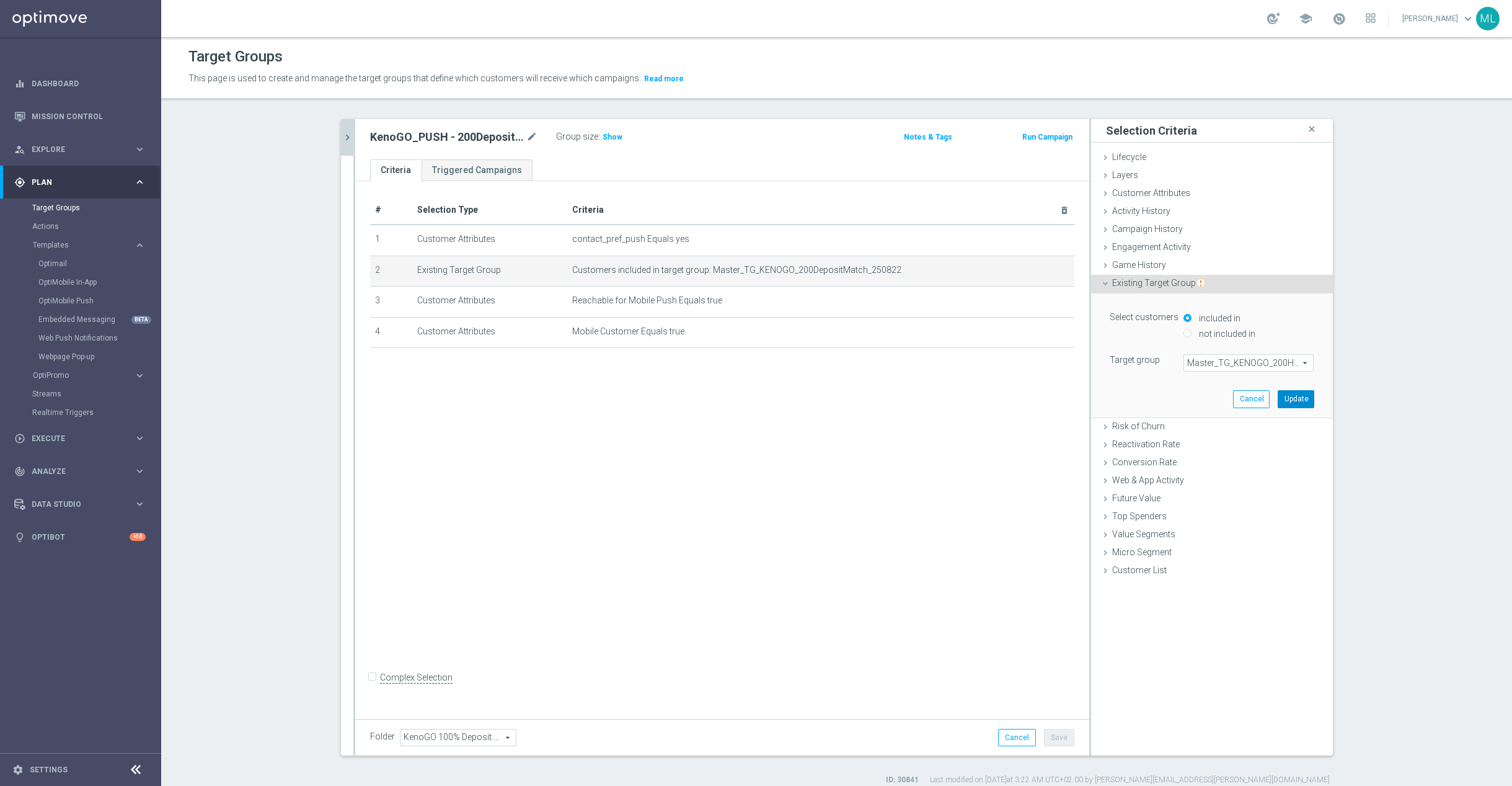
click at [1299, 403] on button "Update" at bounding box center [1295, 398] width 37 height 17
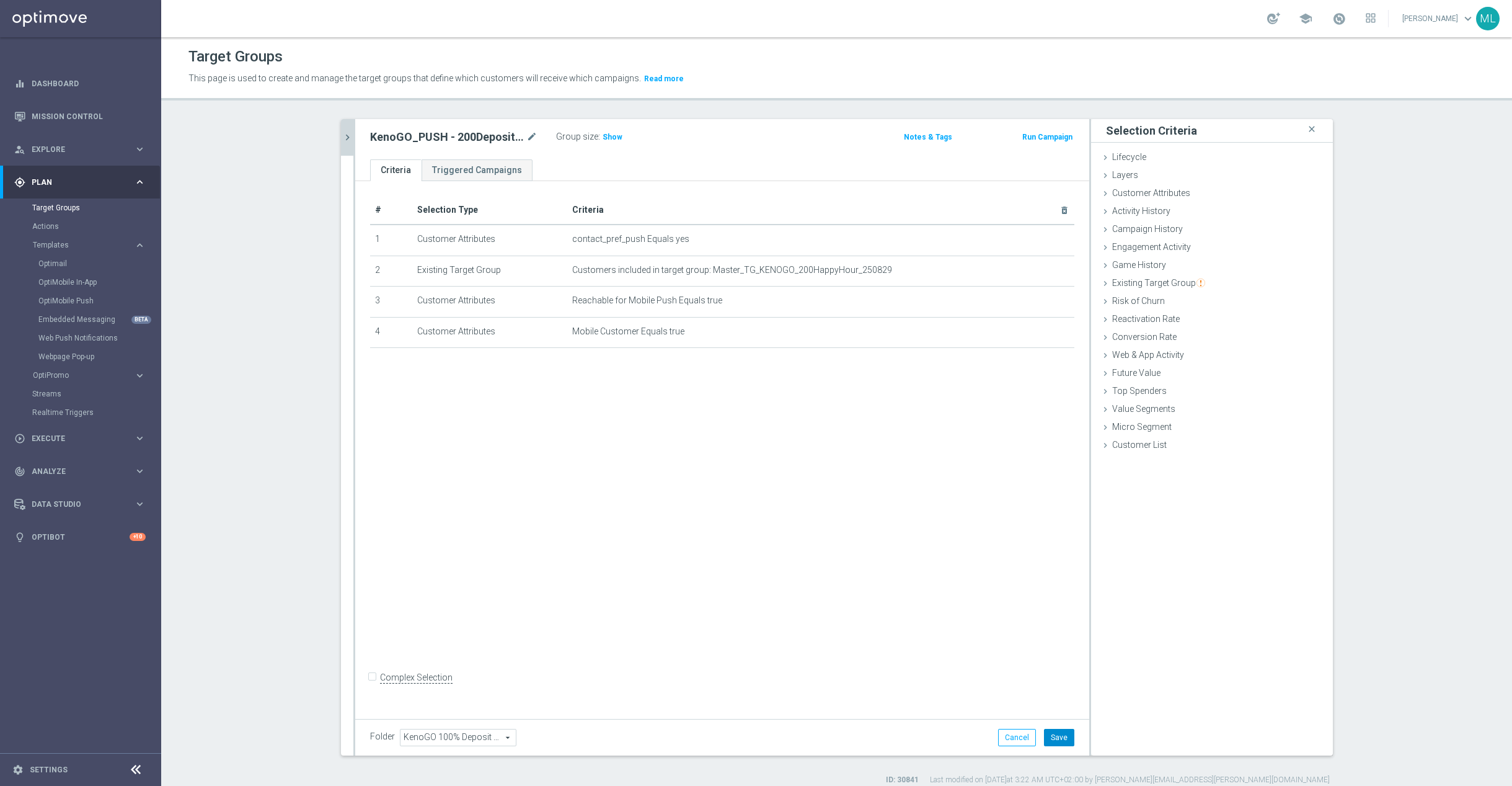
click at [1053, 734] on button "Save" at bounding box center [1059, 737] width 30 height 17
click at [347, 141] on icon "chevron_right" at bounding box center [347, 137] width 12 height 12
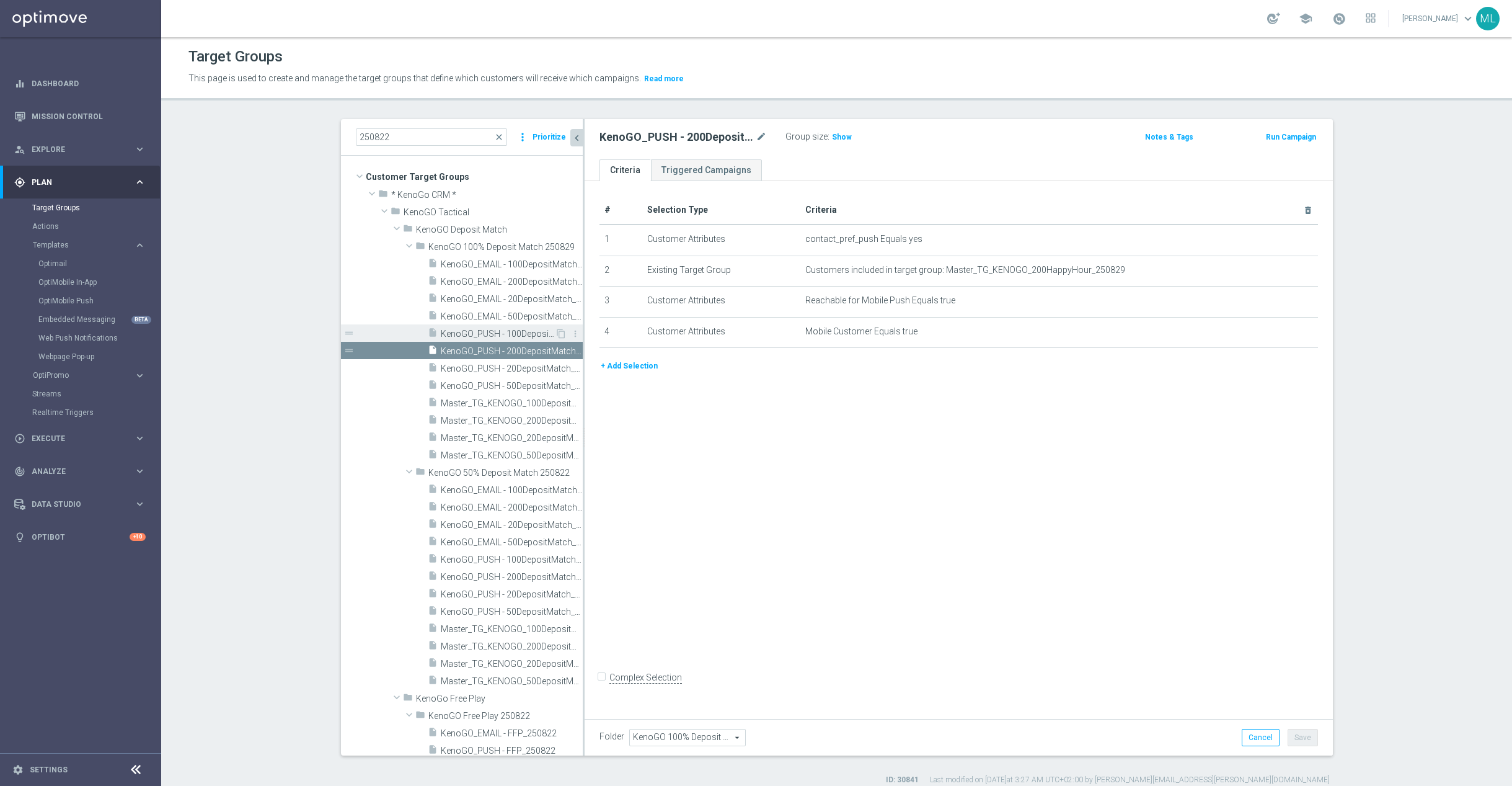
click at [520, 333] on span "KenoGO_PUSH - 100DepositMatch_250829" at bounding box center [497, 334] width 114 height 11
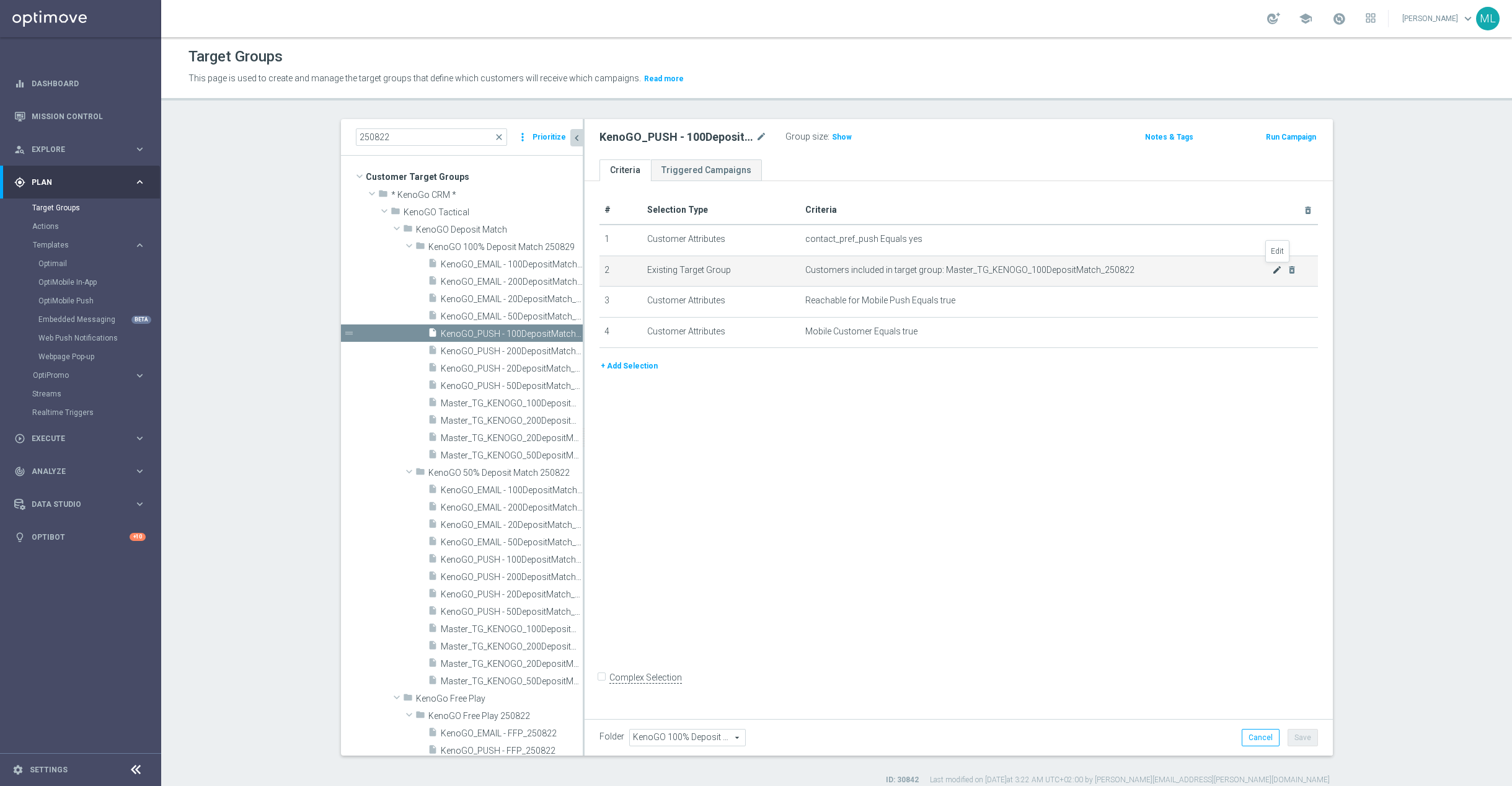
click at [1275, 271] on icon "mode_edit" at bounding box center [1276, 269] width 10 height 10
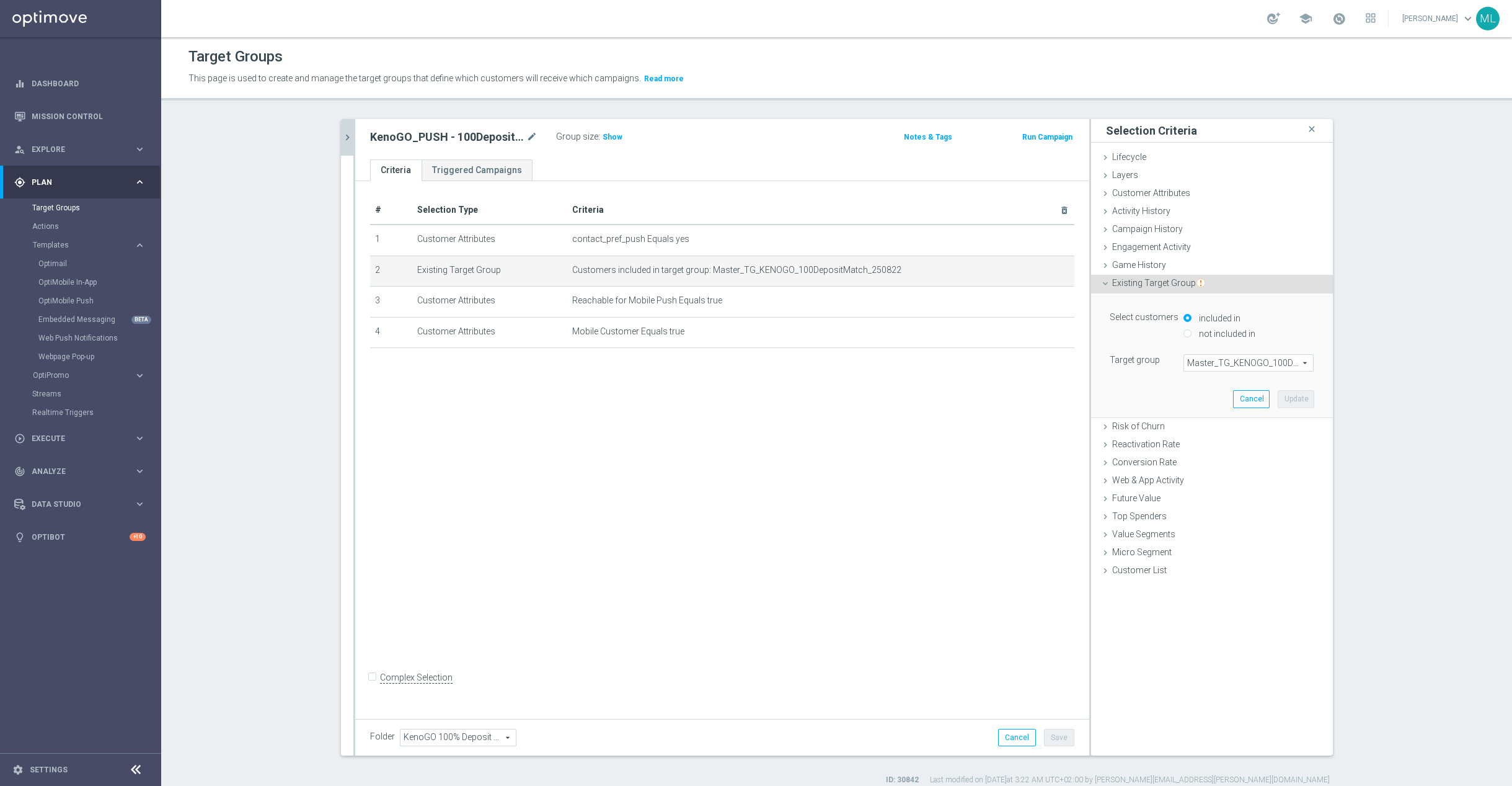
click at [1214, 361] on span "Master_TG_KENOGO_100DepositMatch_250822" at bounding box center [1249, 363] width 129 height 16
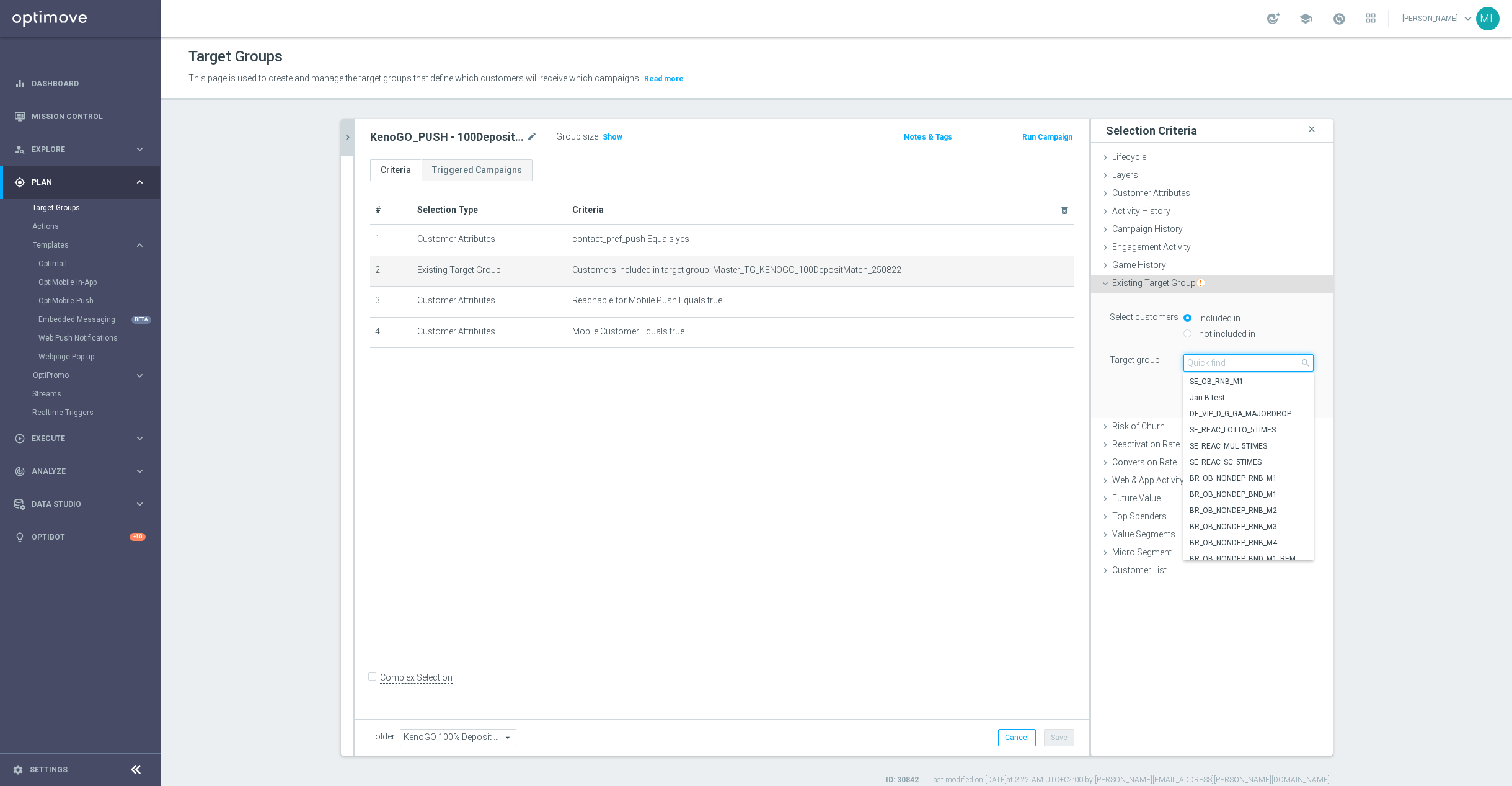
click at [1213, 364] on input "search" at bounding box center [1248, 362] width 130 height 17
type input "250829"
click at [1275, 432] on span "Master_TG_KENOGO_100HappyHour_250829" at bounding box center [1248, 429] width 117 height 10
type input "Master_TG_KENOGO_100HappyHour_250829"
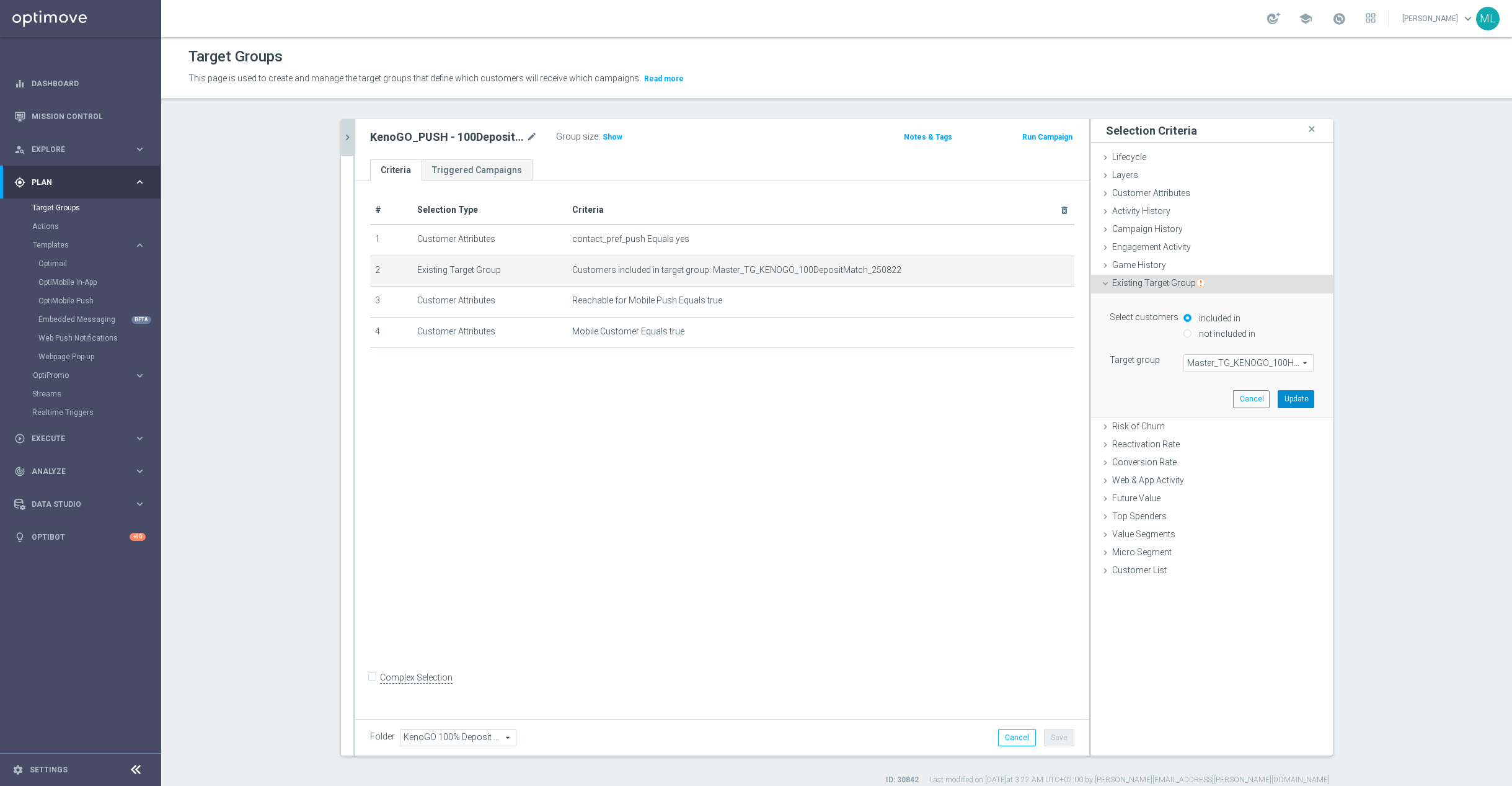
click at [1291, 404] on button "Update" at bounding box center [1295, 398] width 37 height 17
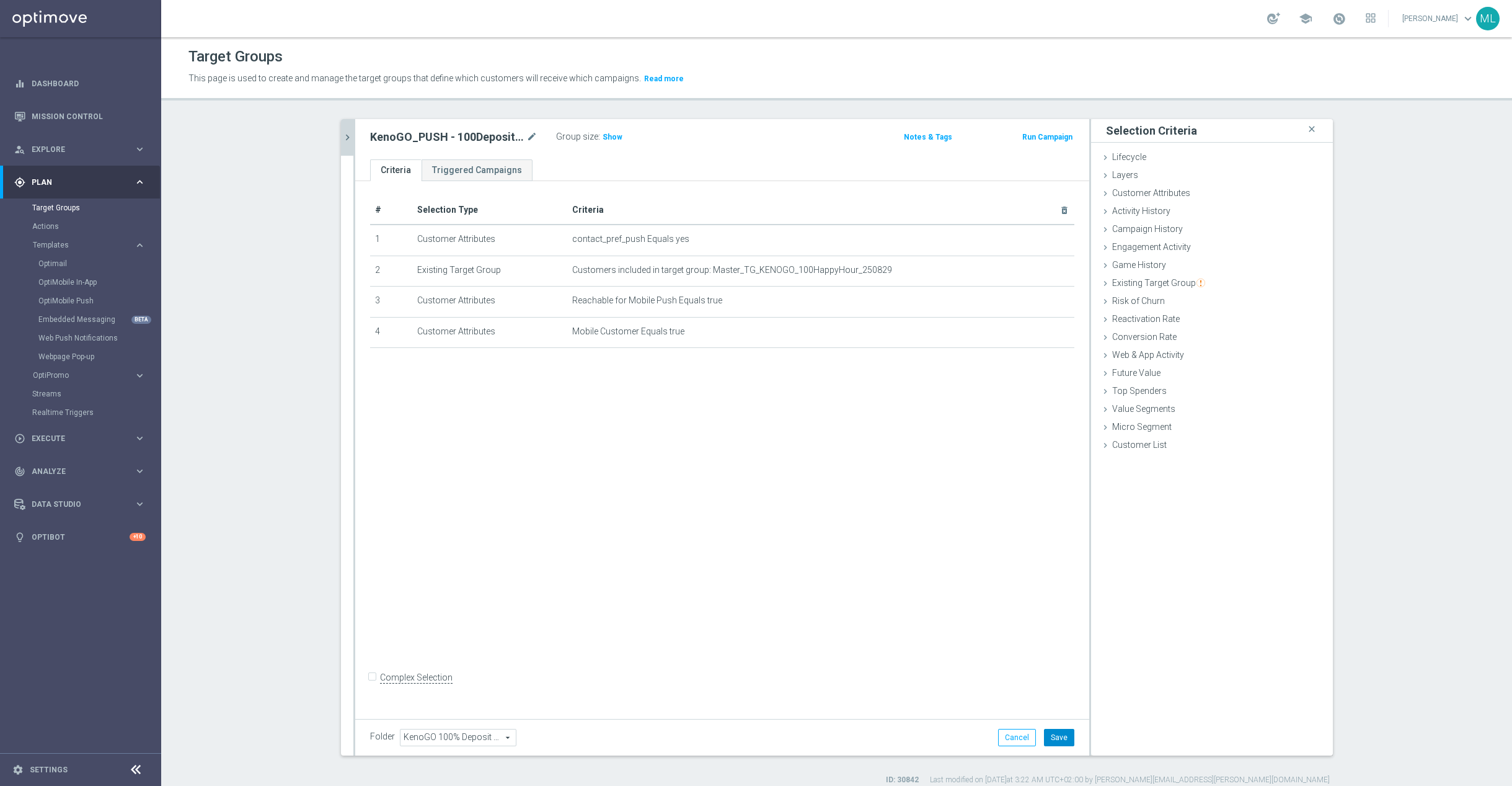
click at [1059, 738] on button "Save" at bounding box center [1059, 737] width 30 height 17
click at [348, 142] on icon "chevron_right" at bounding box center [347, 137] width 12 height 12
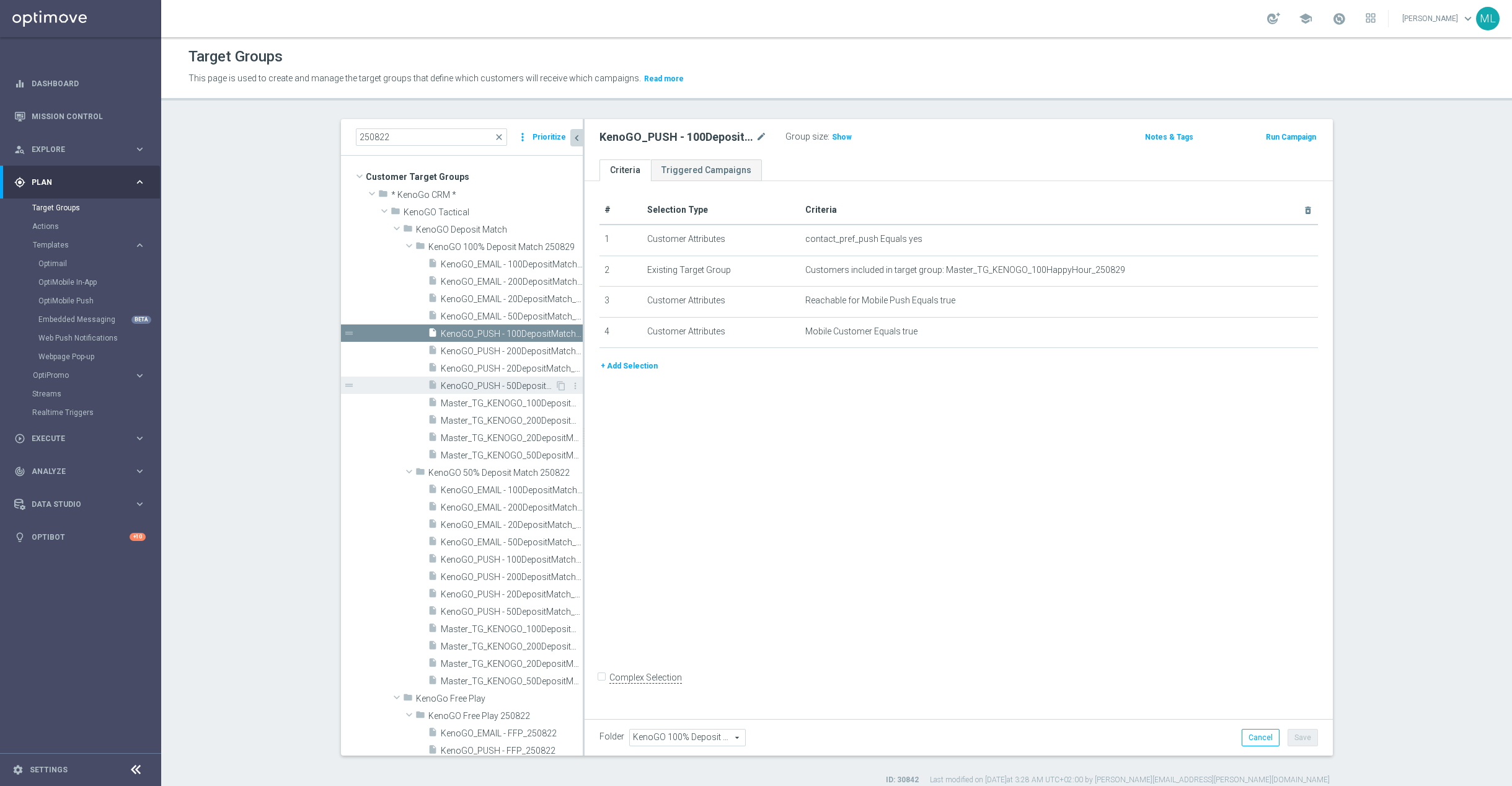
click at [518, 385] on span "KenoGO_PUSH - 50DepositMatch_250829" at bounding box center [497, 386] width 114 height 11
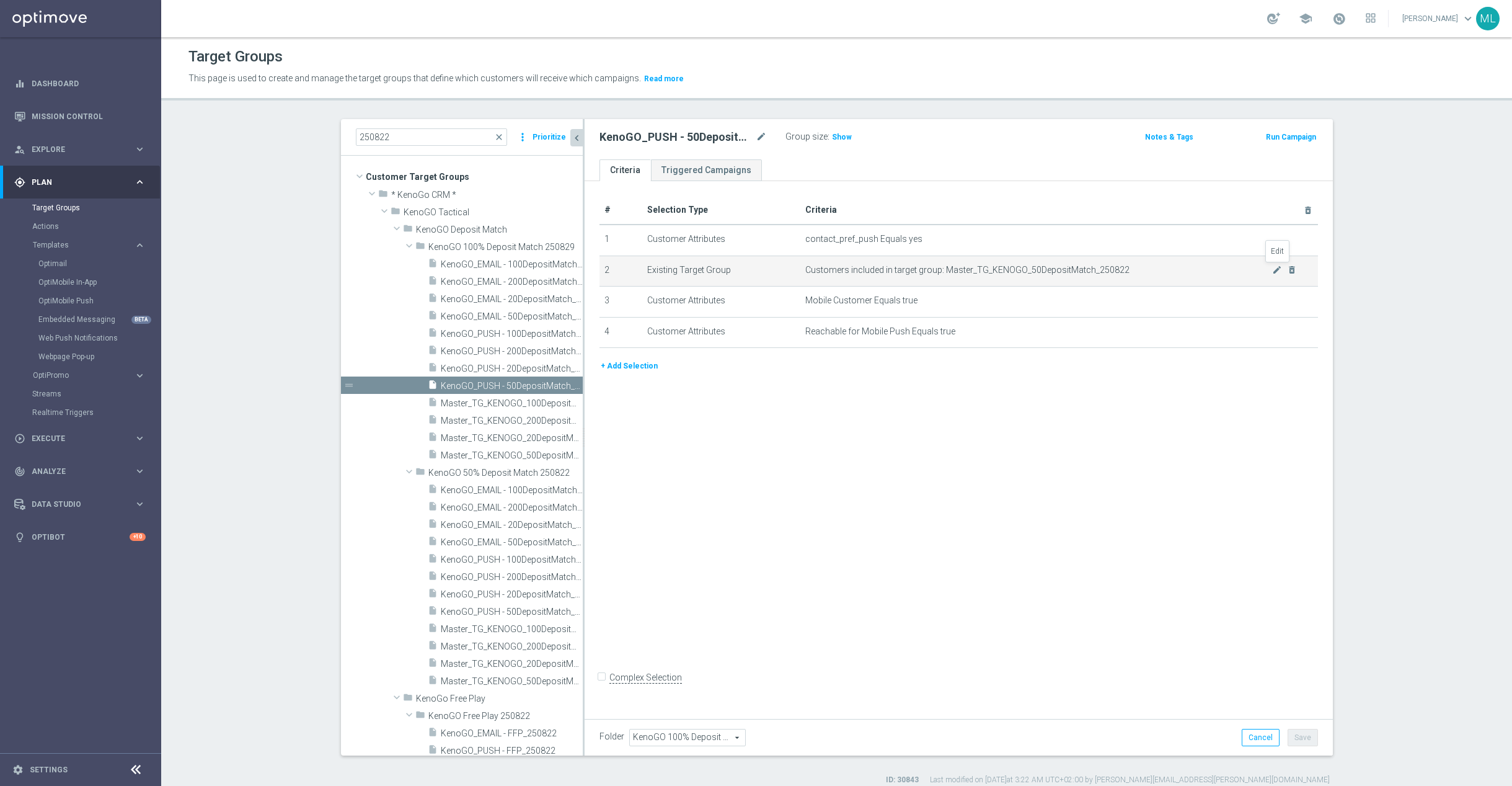
click at [1273, 272] on icon "mode_edit" at bounding box center [1276, 269] width 10 height 10
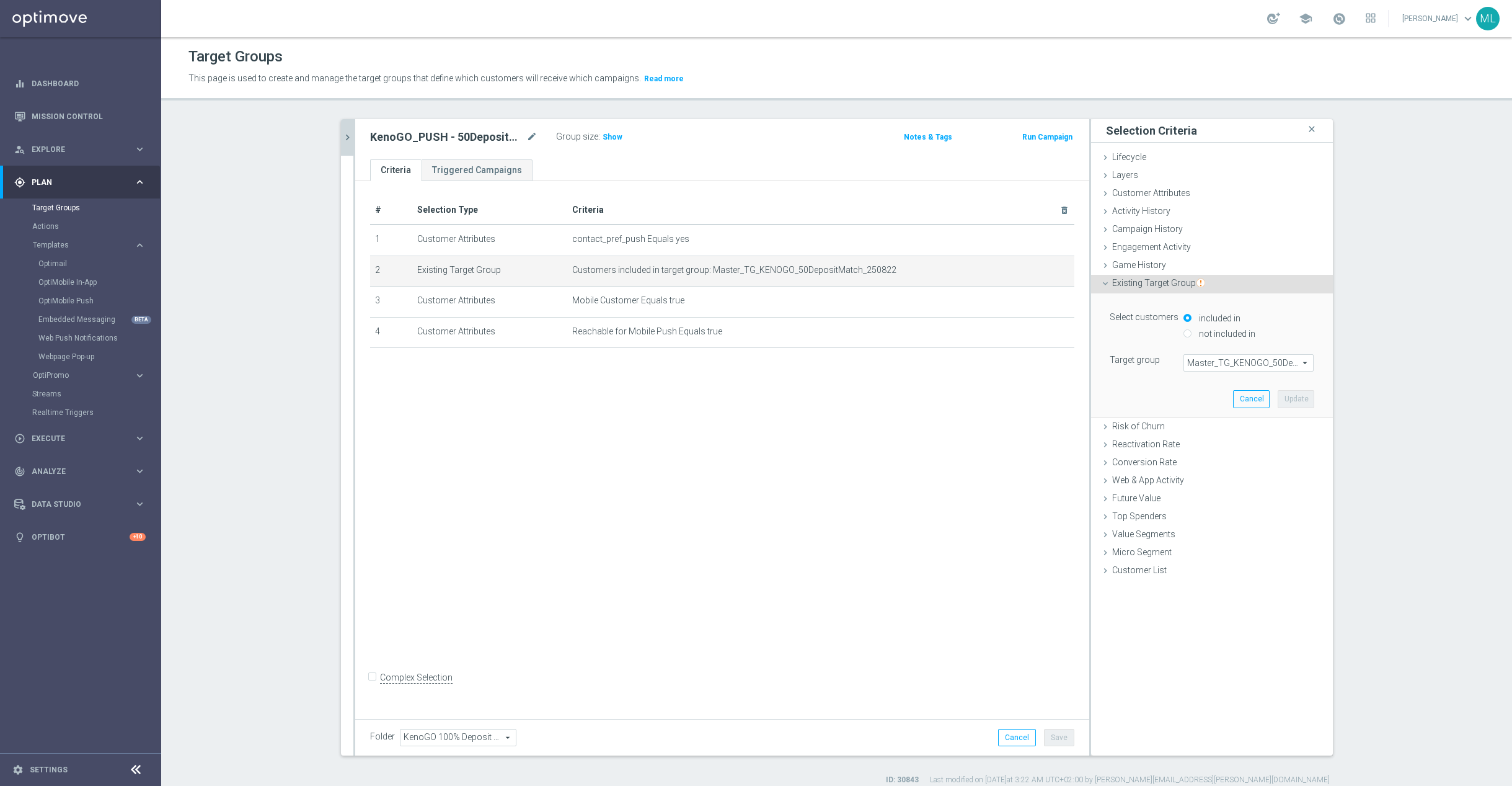
drag, startPoint x: 1219, startPoint y: 366, endPoint x: 1207, endPoint y: 369, distance: 12.4
click at [1219, 367] on span "Master_TG_KENOGO_50DepositMatch_250822" at bounding box center [1249, 363] width 129 height 16
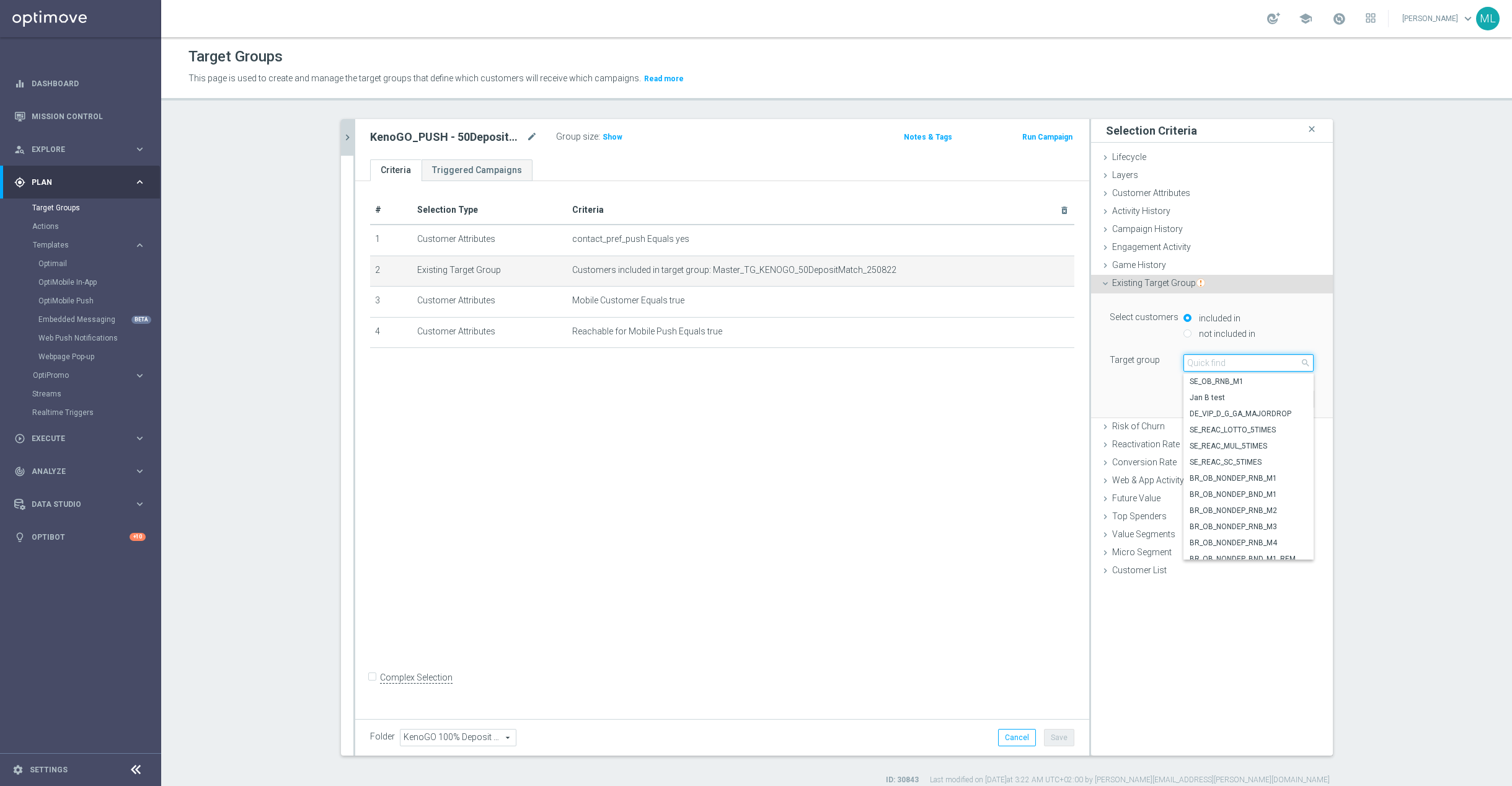
click at [1193, 365] on input "search" at bounding box center [1248, 362] width 130 height 17
type input "250829"
click at [1277, 384] on span "Master_TG_KENOGO_50HappyHour_250829" at bounding box center [1248, 381] width 117 height 10
type input "Master_TG_KENOGO_50HappyHour_250829"
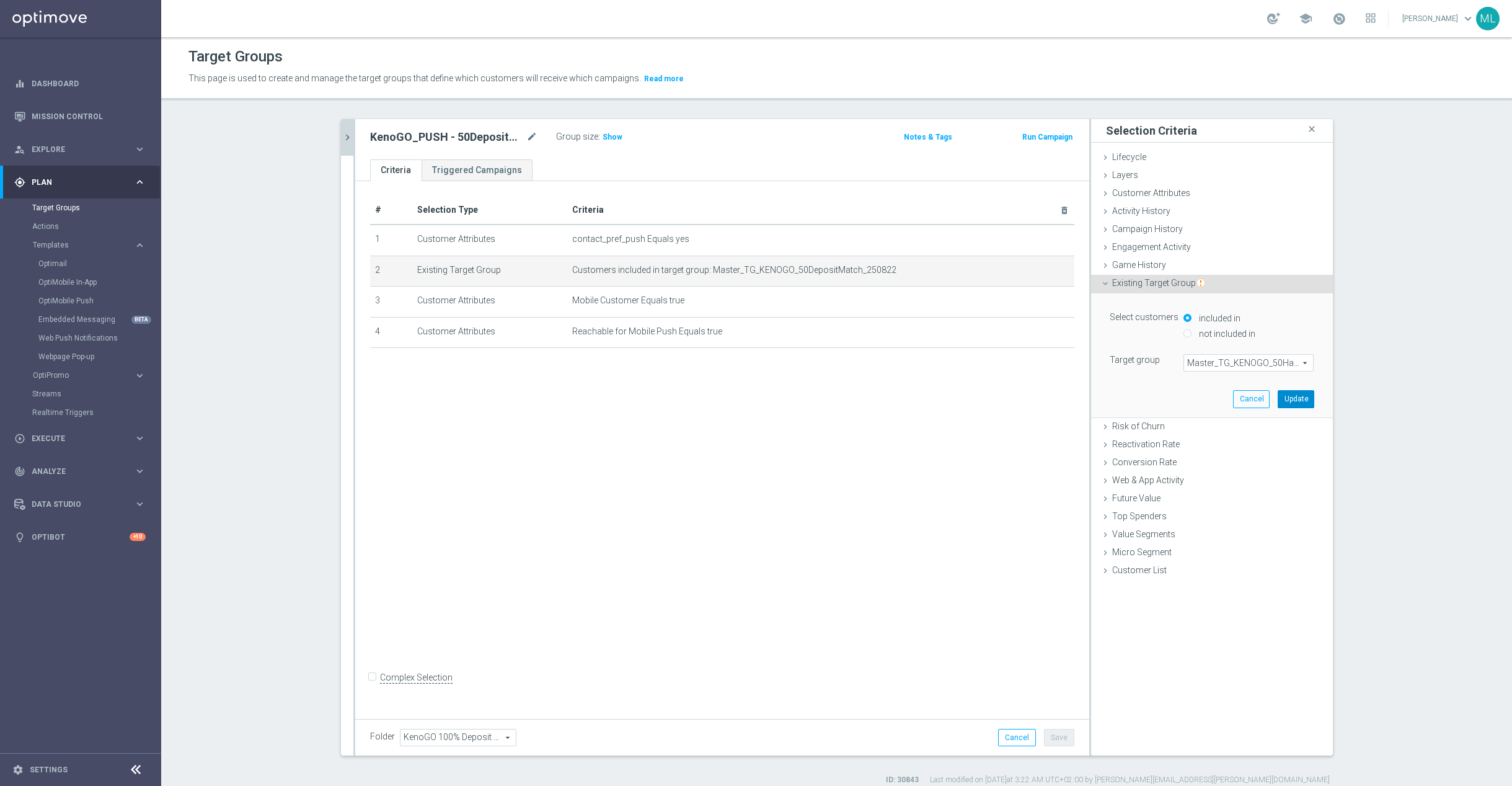
click at [1301, 402] on button "Update" at bounding box center [1295, 398] width 37 height 17
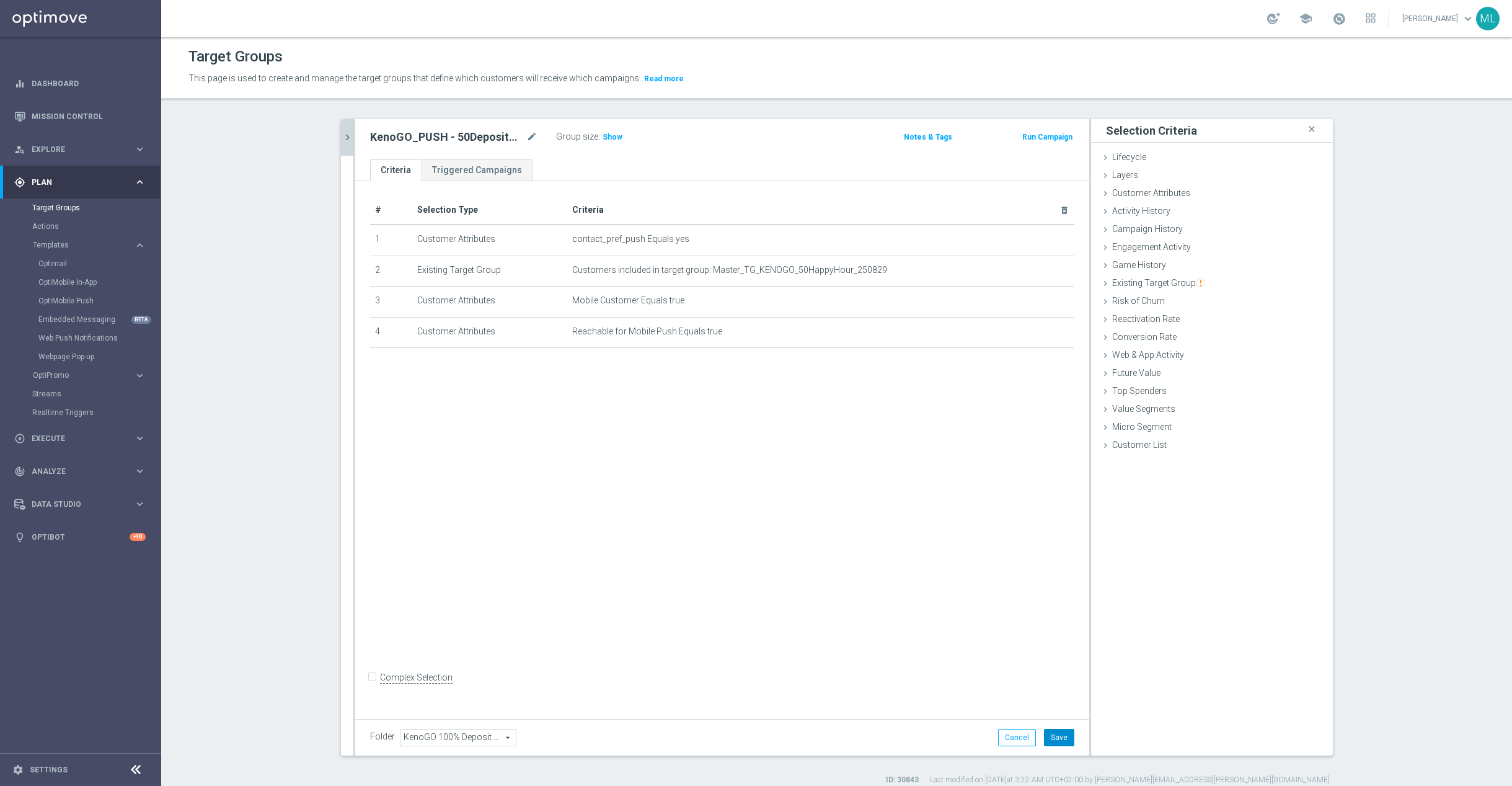
drag, startPoint x: 1058, startPoint y: 732, endPoint x: 1064, endPoint y: 734, distance: 6.3
click at [1059, 732] on button "Save" at bounding box center [1059, 737] width 30 height 17
click at [348, 144] on button "chevron_right" at bounding box center [348, 137] width 13 height 37
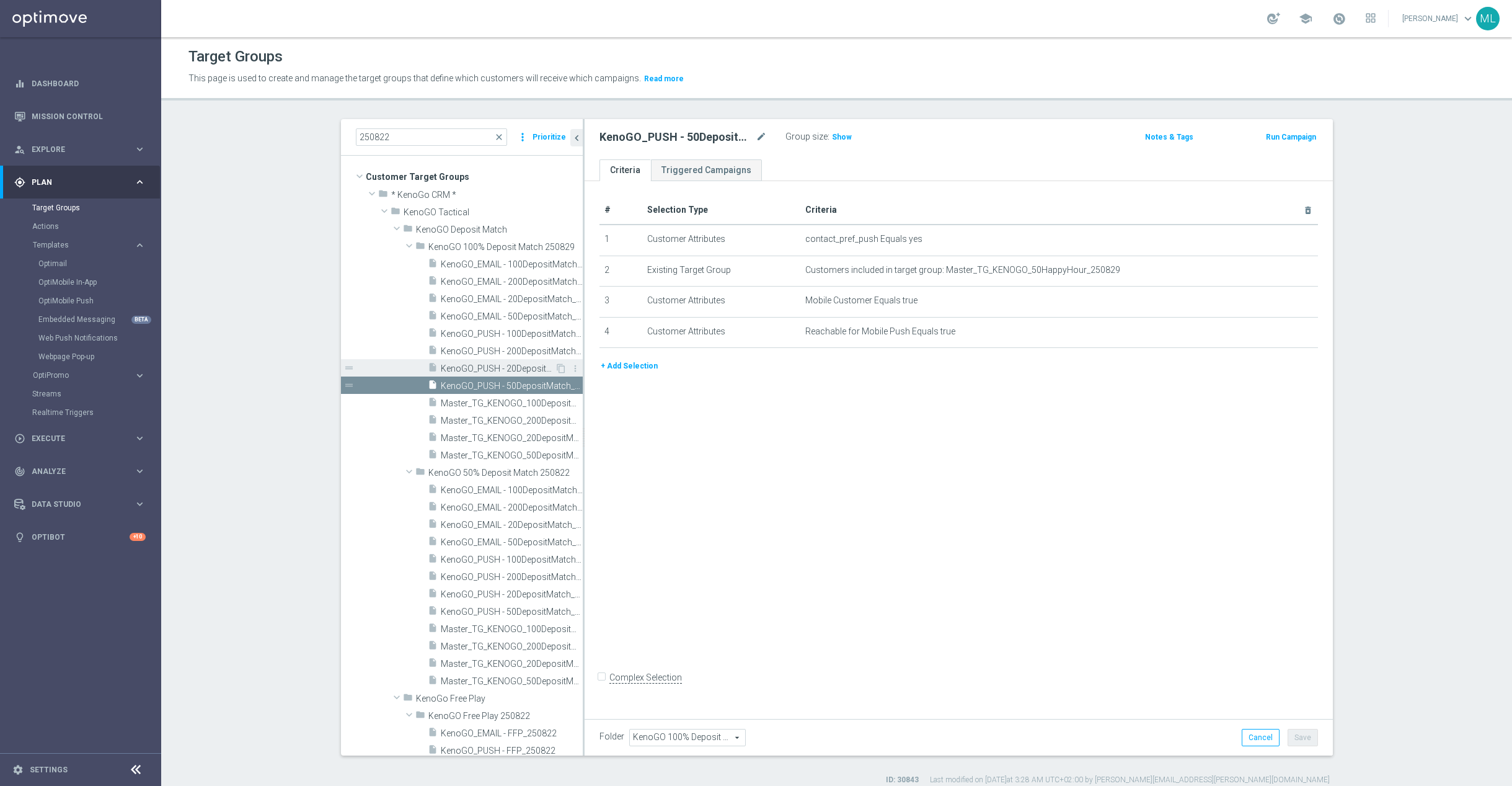
click at [513, 372] on span "KenoGO_PUSH - 20DepositMatch_250829" at bounding box center [497, 369] width 114 height 11
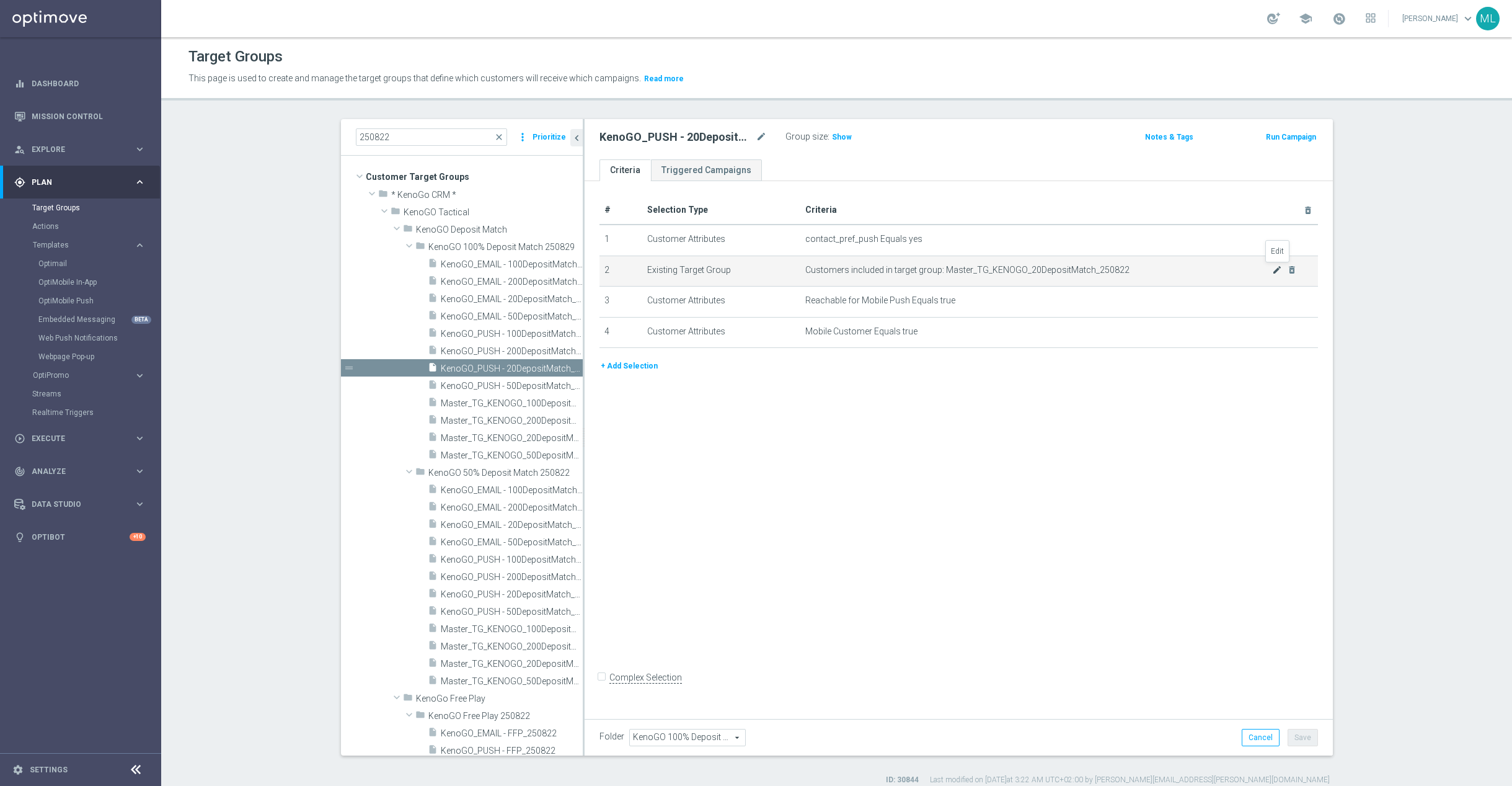
click at [1279, 270] on icon "mode_edit" at bounding box center [1276, 269] width 10 height 10
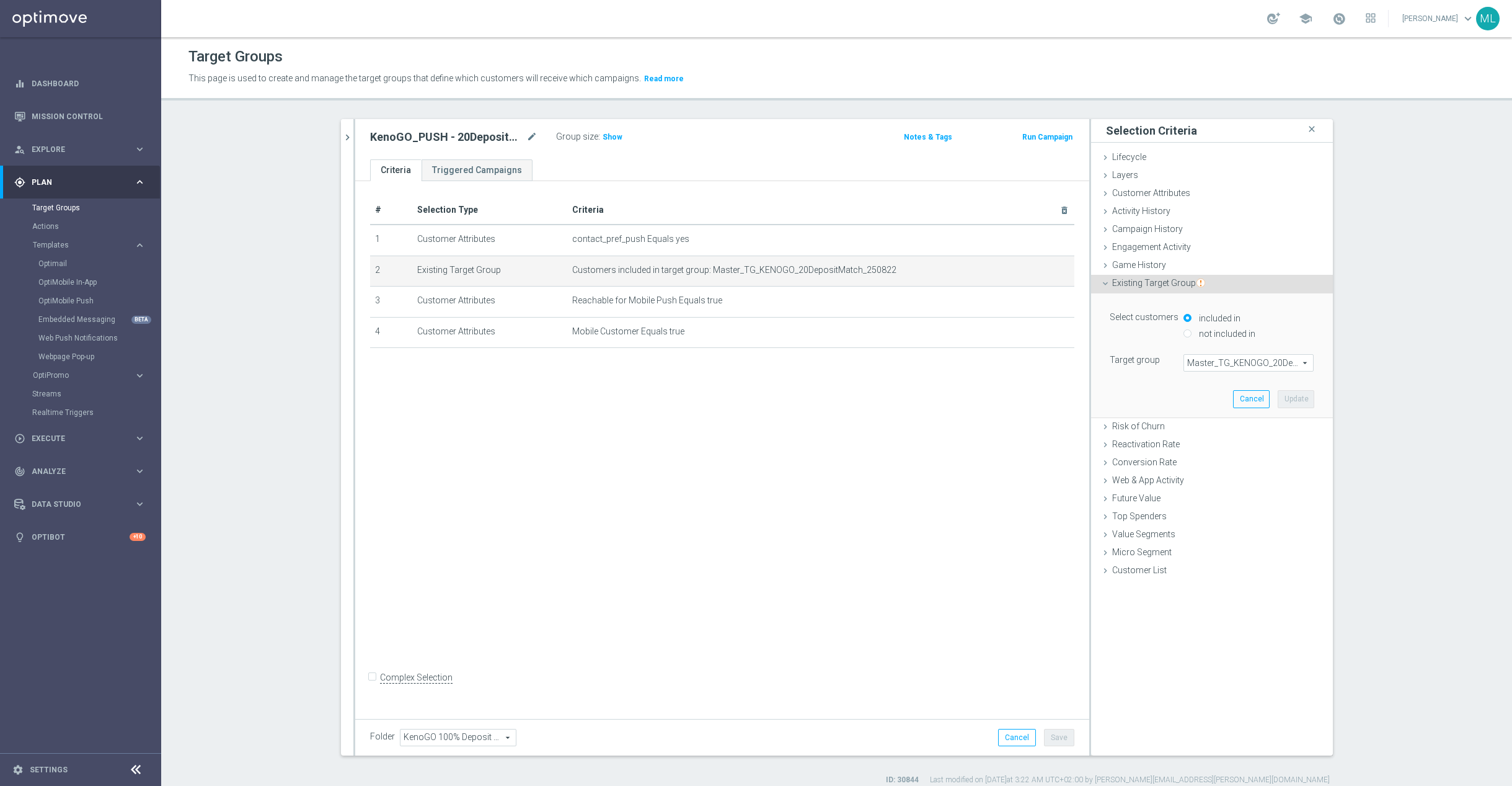
click at [1223, 361] on span "Master_TG_KENOGO_20DepositMatch_250822" at bounding box center [1249, 363] width 129 height 16
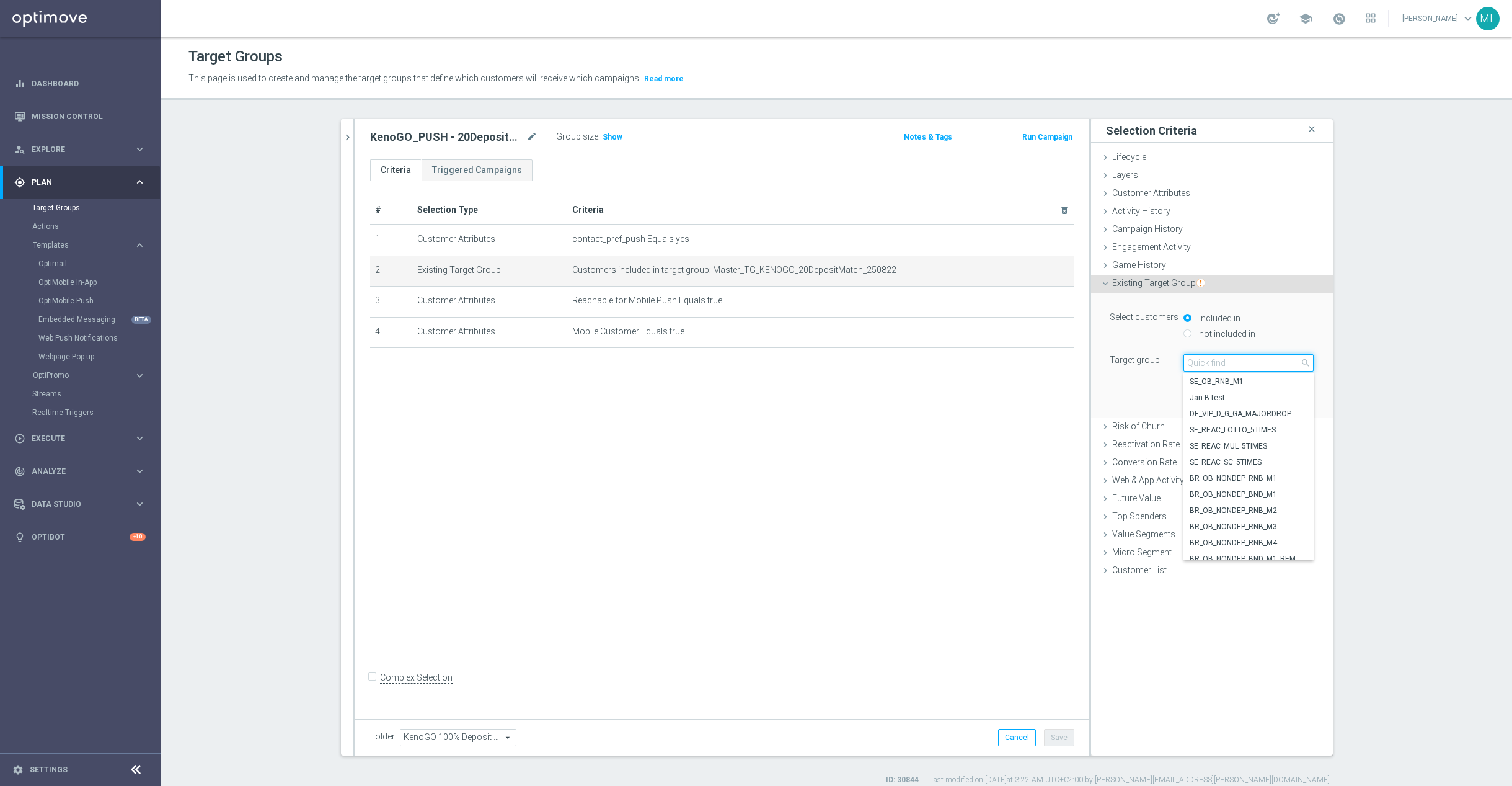
click at [1216, 361] on input "search" at bounding box center [1248, 362] width 130 height 17
type input "250829"
click at [1260, 400] on span "Master_TG_KENOGO_20HappyHour_250829" at bounding box center [1248, 397] width 117 height 10
type input "Master_TG_KENOGO_20HappyHour_250829"
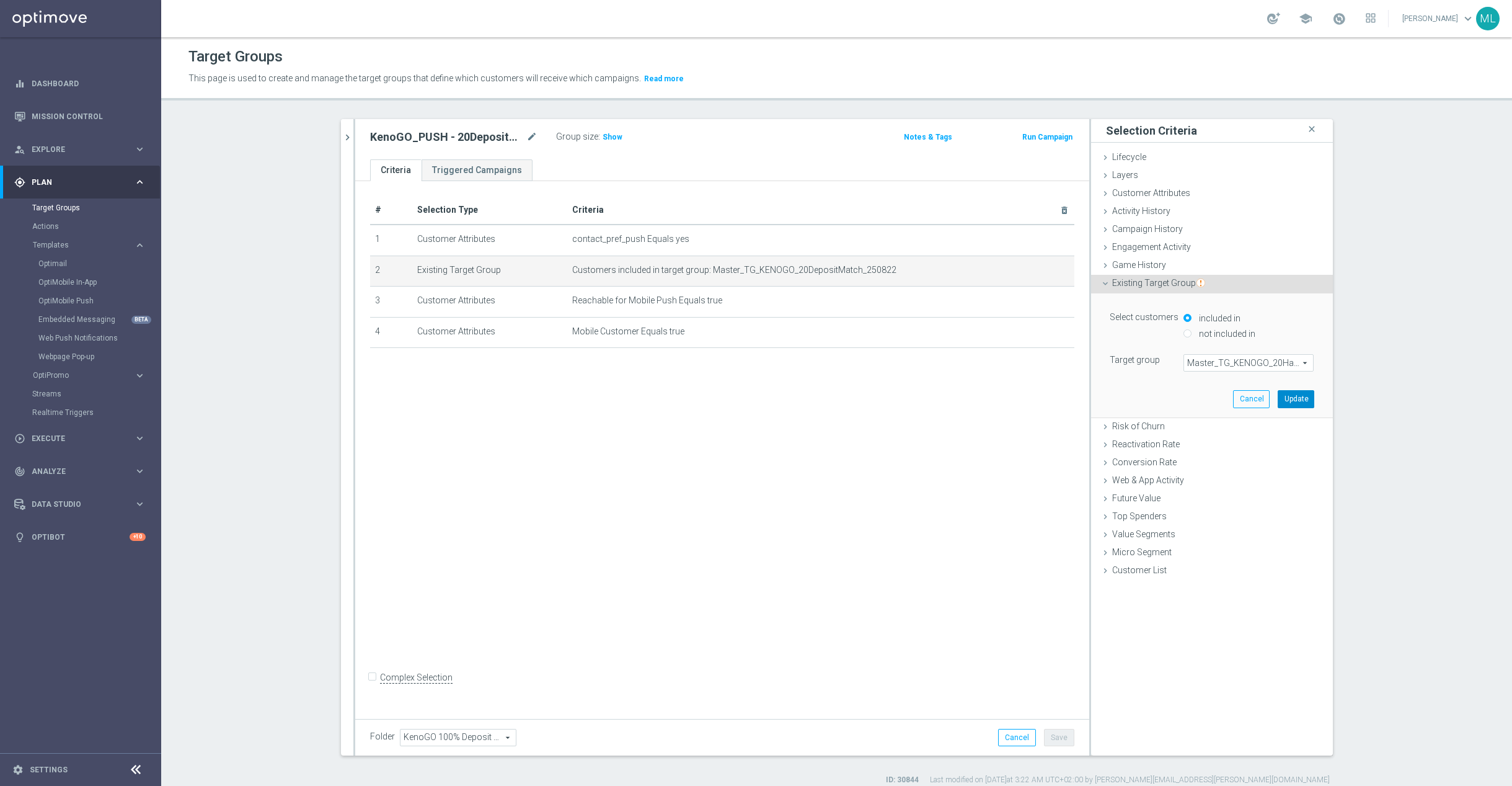
click at [1291, 395] on button "Update" at bounding box center [1295, 398] width 37 height 17
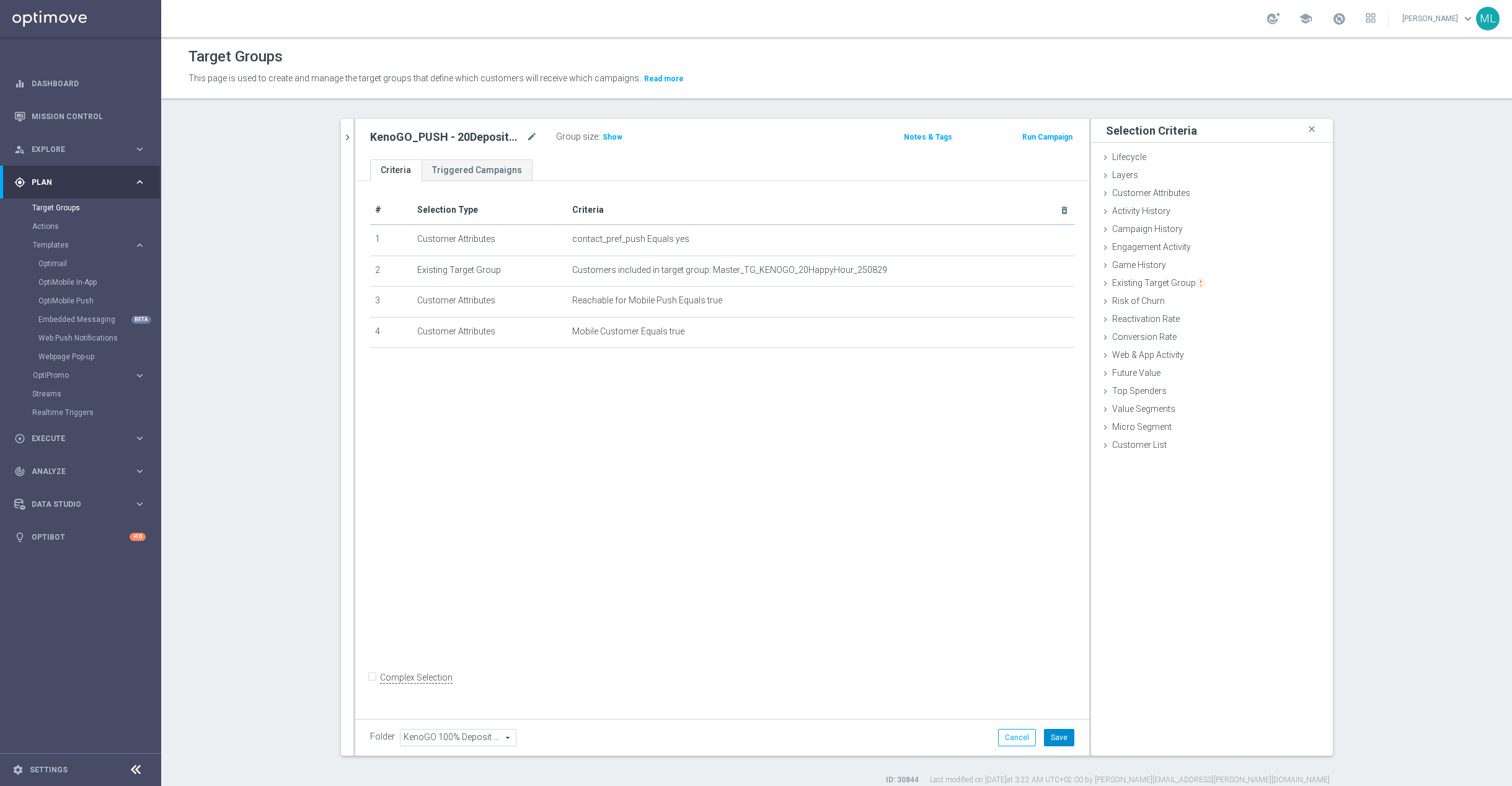
click at [1063, 734] on button "Save" at bounding box center [1059, 737] width 30 height 17
click at [348, 140] on icon "chevron_right" at bounding box center [347, 137] width 12 height 12
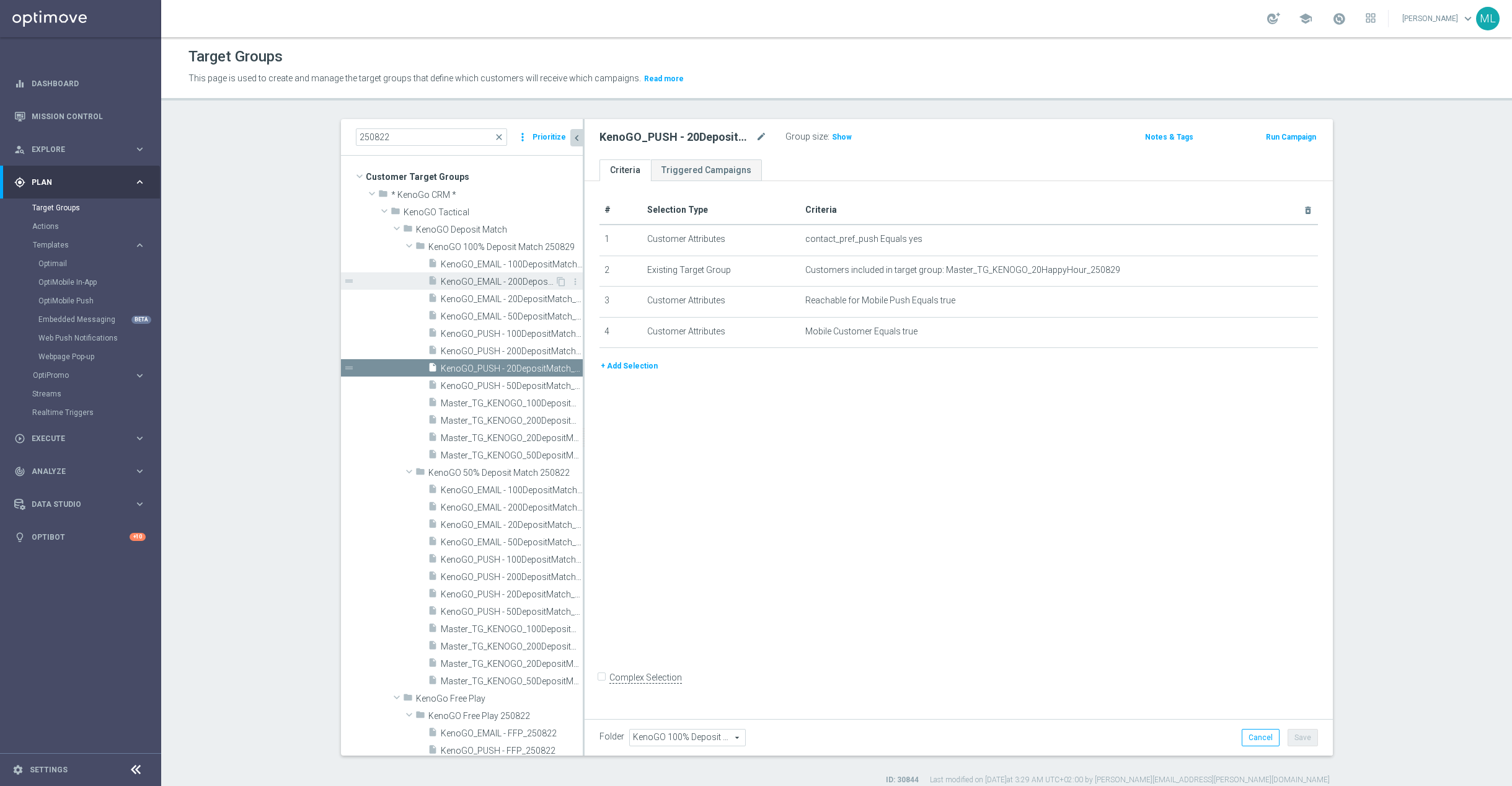
click at [524, 285] on span "KenoGO_EMAIL - 200DepositMatch_250829" at bounding box center [497, 282] width 114 height 11
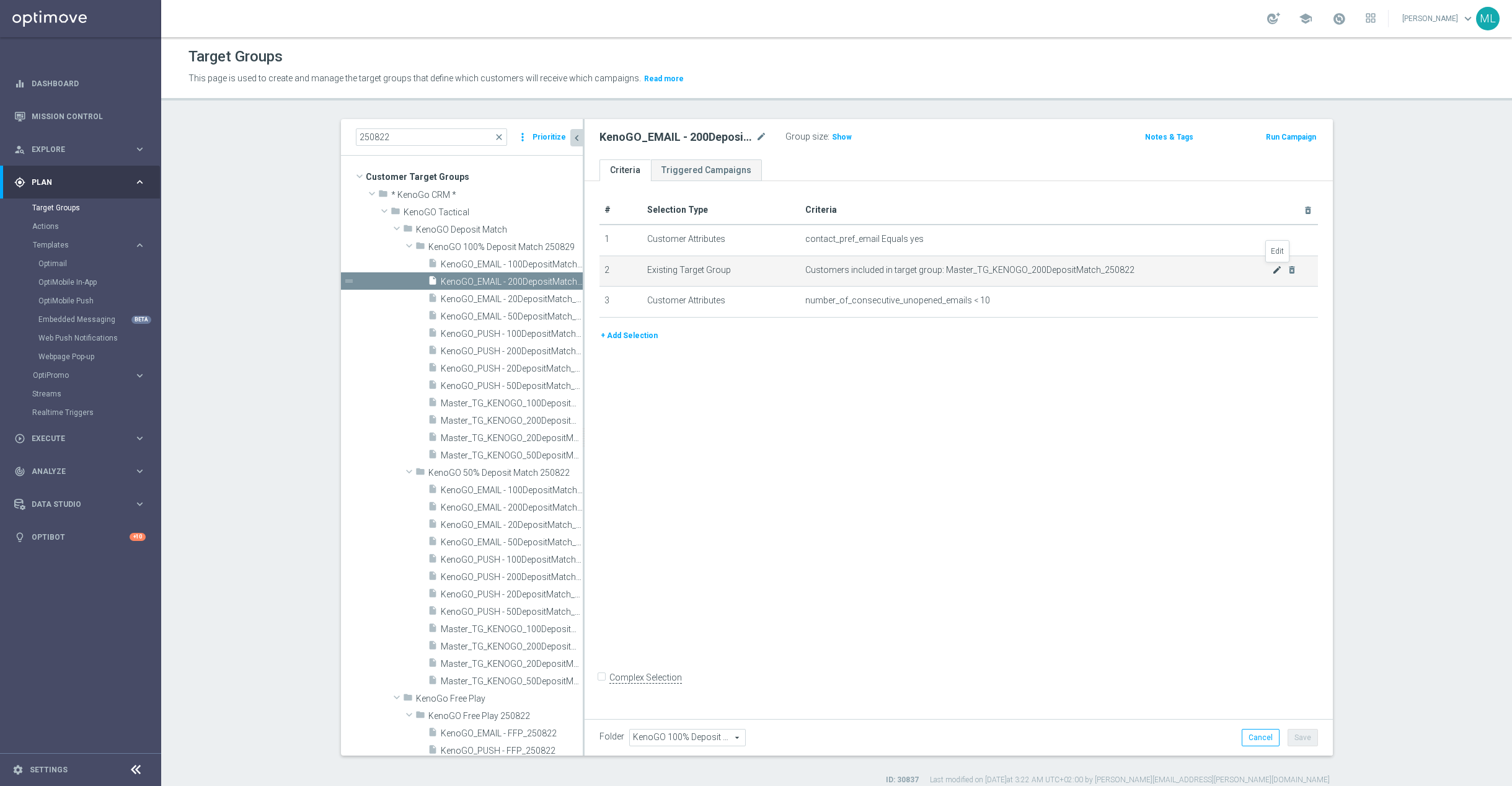
click at [1276, 269] on icon "mode_edit" at bounding box center [1276, 269] width 10 height 10
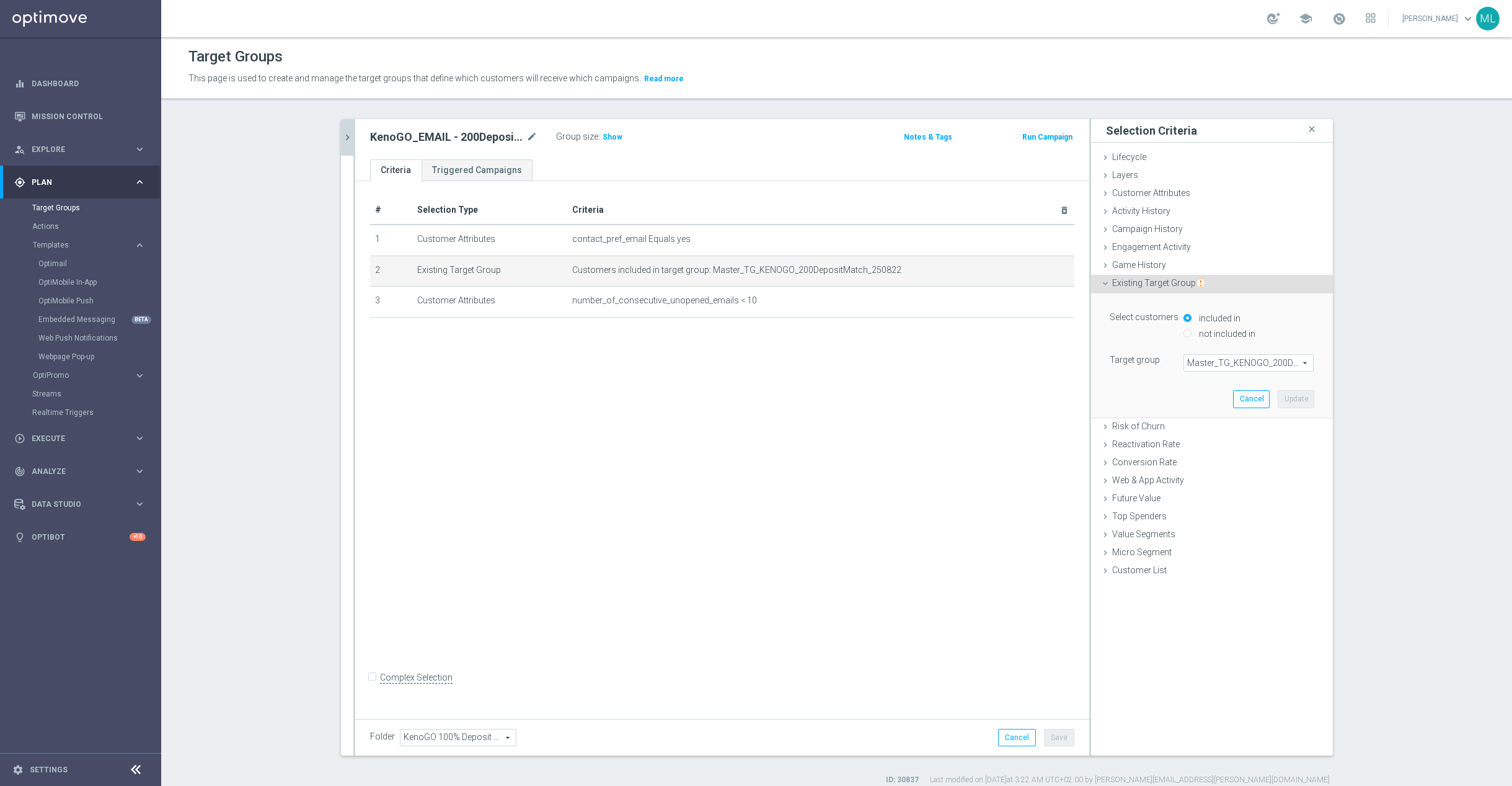
click at [1242, 365] on span "Master_TG_KENOGO_200DepositMatch_250822" at bounding box center [1249, 363] width 129 height 16
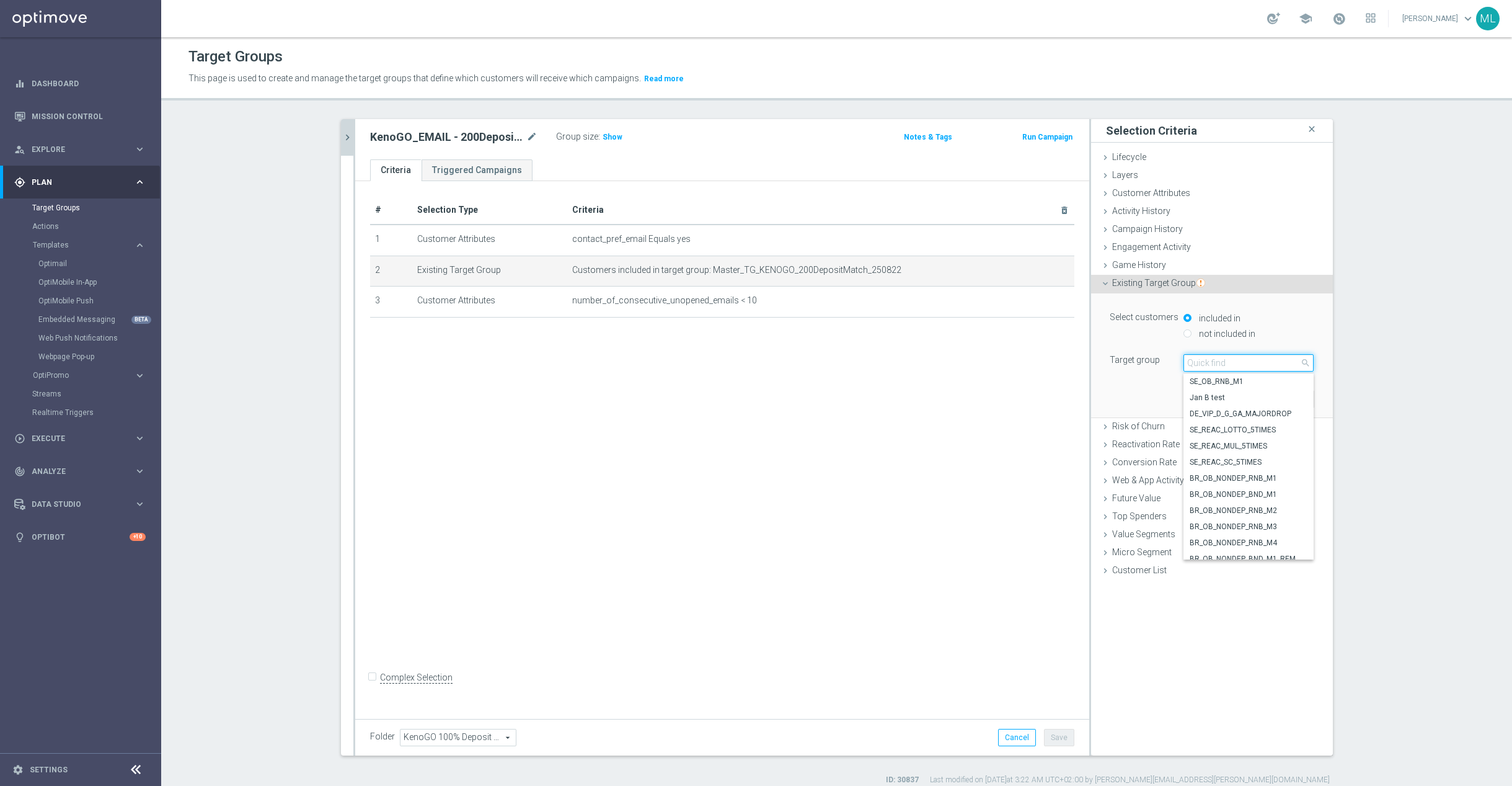
click at [1217, 367] on input "search" at bounding box center [1248, 362] width 130 height 17
type input "250829"
drag, startPoint x: 1260, startPoint y: 418, endPoint x: 1268, endPoint y: 412, distance: 10.0
click at [1260, 418] on span "Master_TG_KENOGO_200HappyHour_250829" at bounding box center [1248, 413] width 117 height 10
type input "Master_TG_KENOGO_200HappyHour_250829"
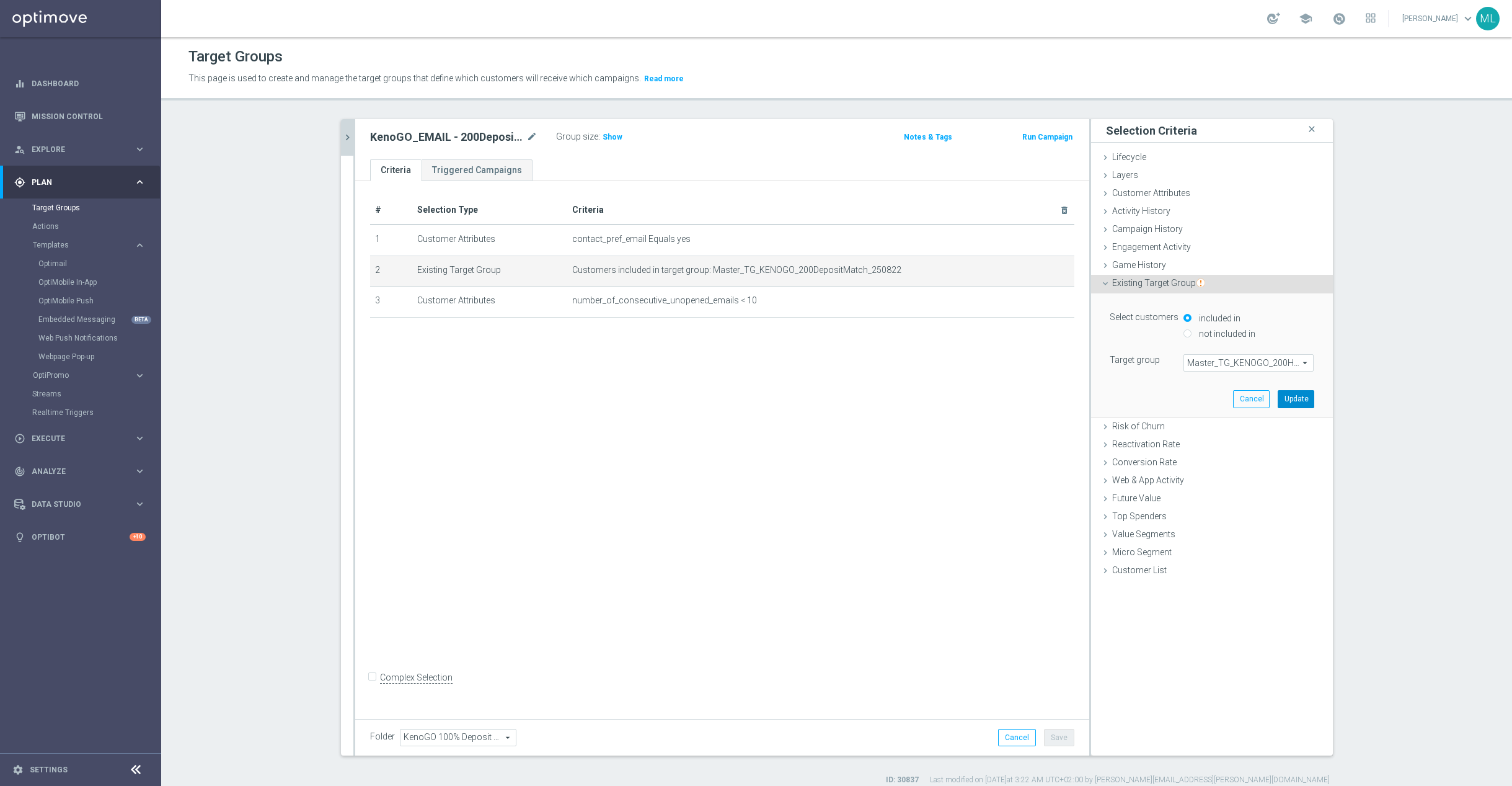
click at [1297, 400] on button "Update" at bounding box center [1295, 398] width 37 height 17
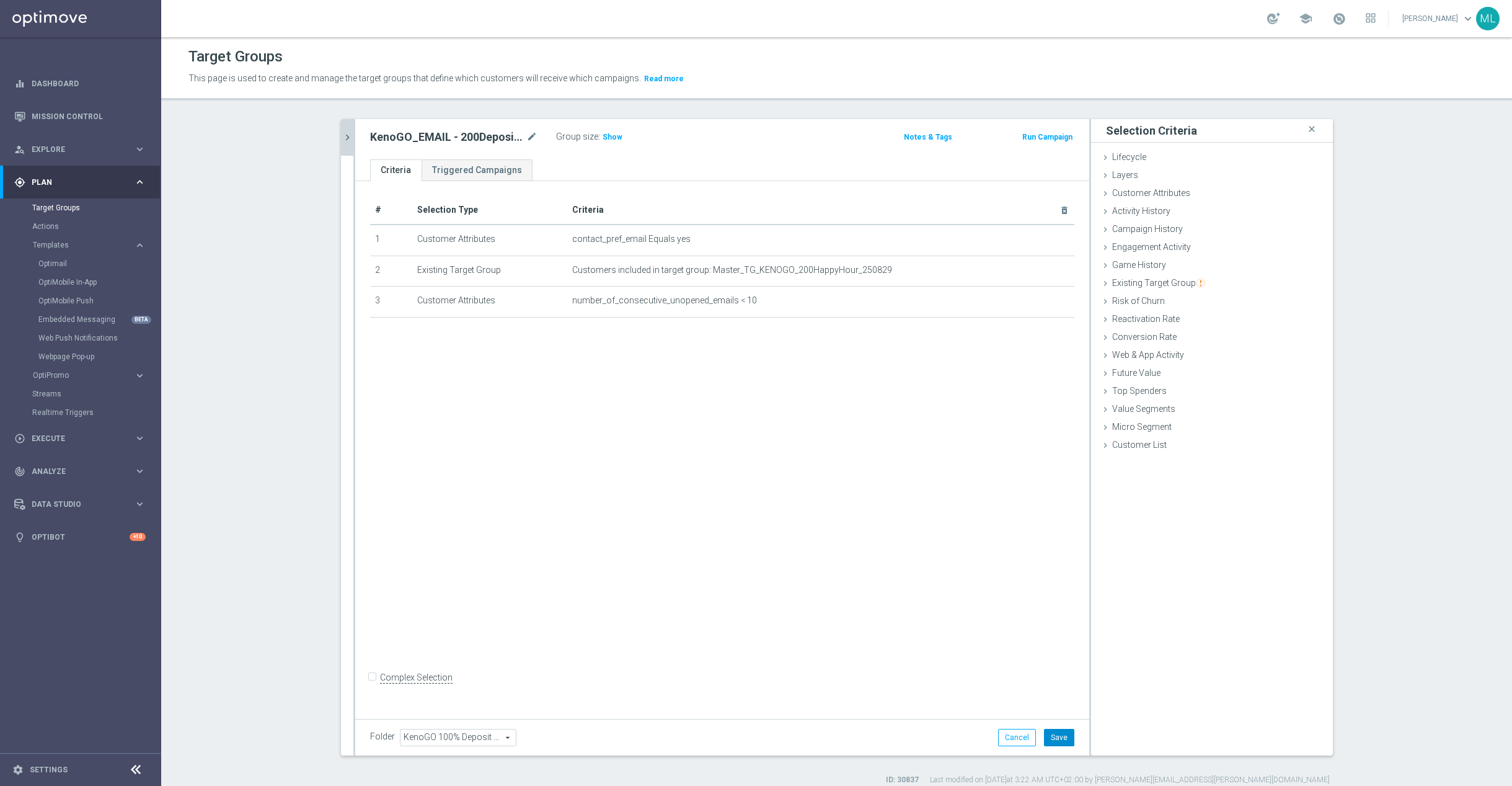
click at [1061, 735] on button "Save" at bounding box center [1059, 737] width 30 height 17
click at [346, 137] on icon "chevron_right" at bounding box center [347, 137] width 12 height 12
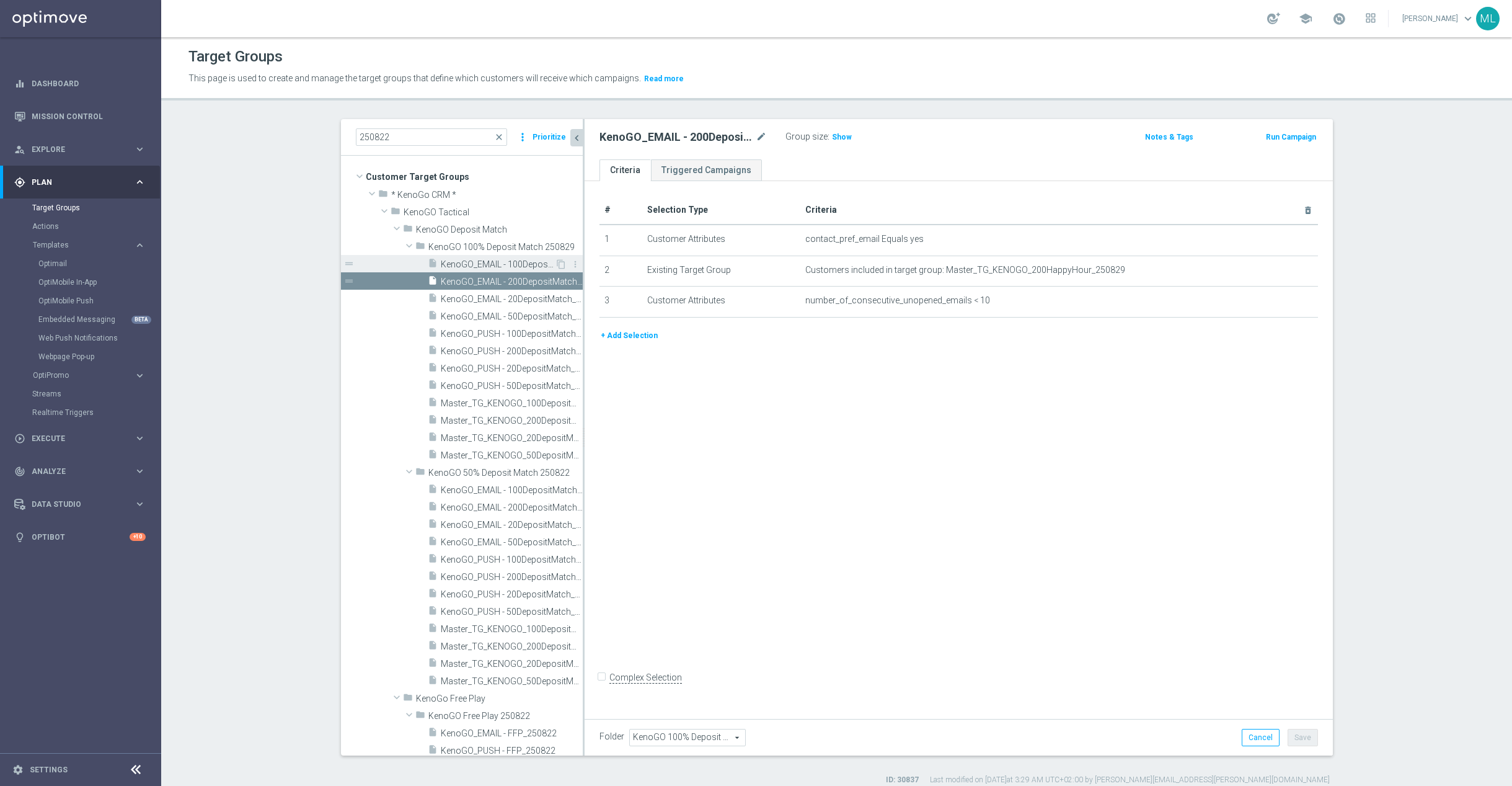
click at [519, 264] on span "KenoGO_EMAIL - 100DepositMatch_250829" at bounding box center [497, 264] width 114 height 11
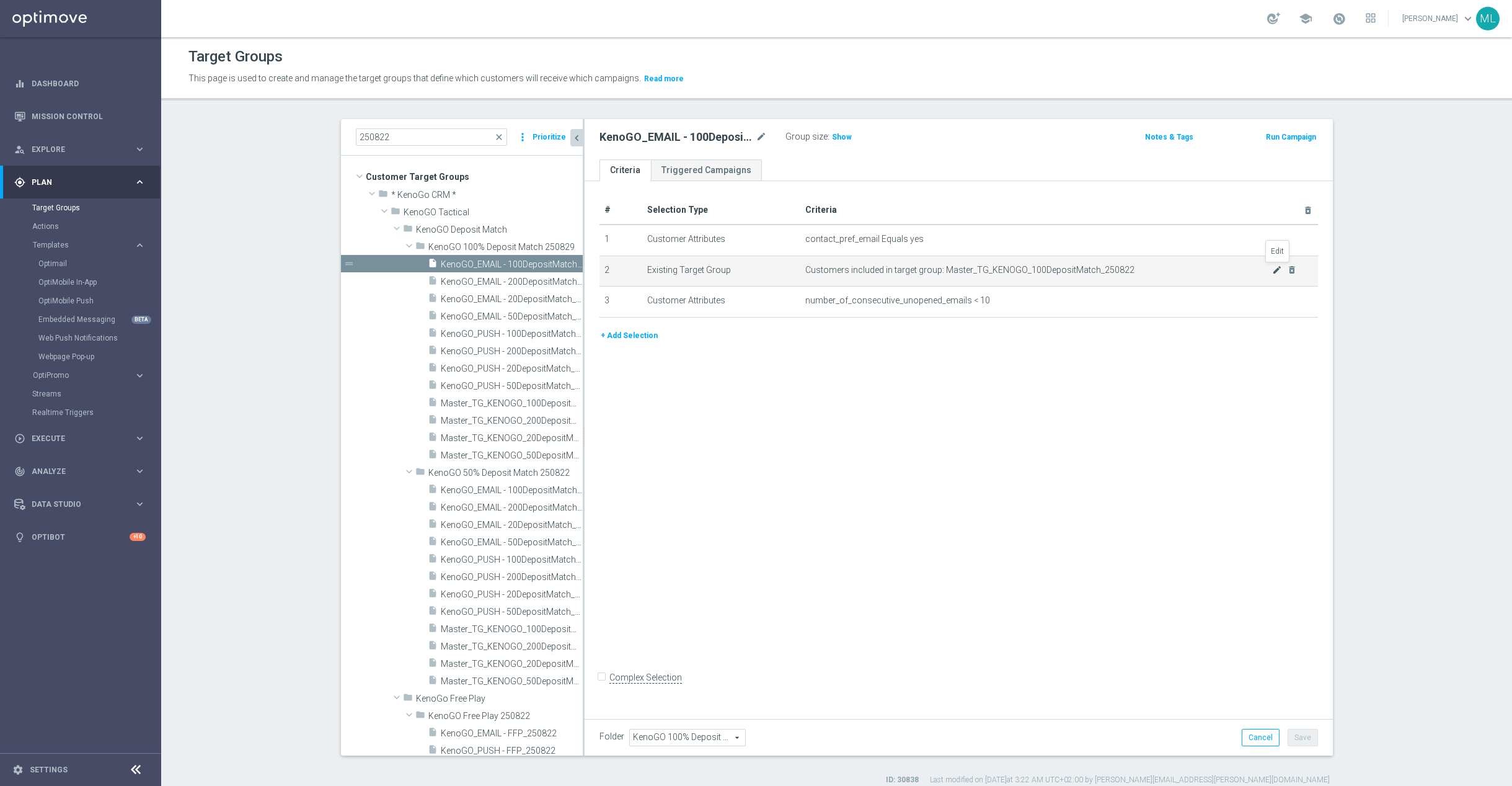
click at [1276, 271] on icon "mode_edit" at bounding box center [1276, 269] width 10 height 10
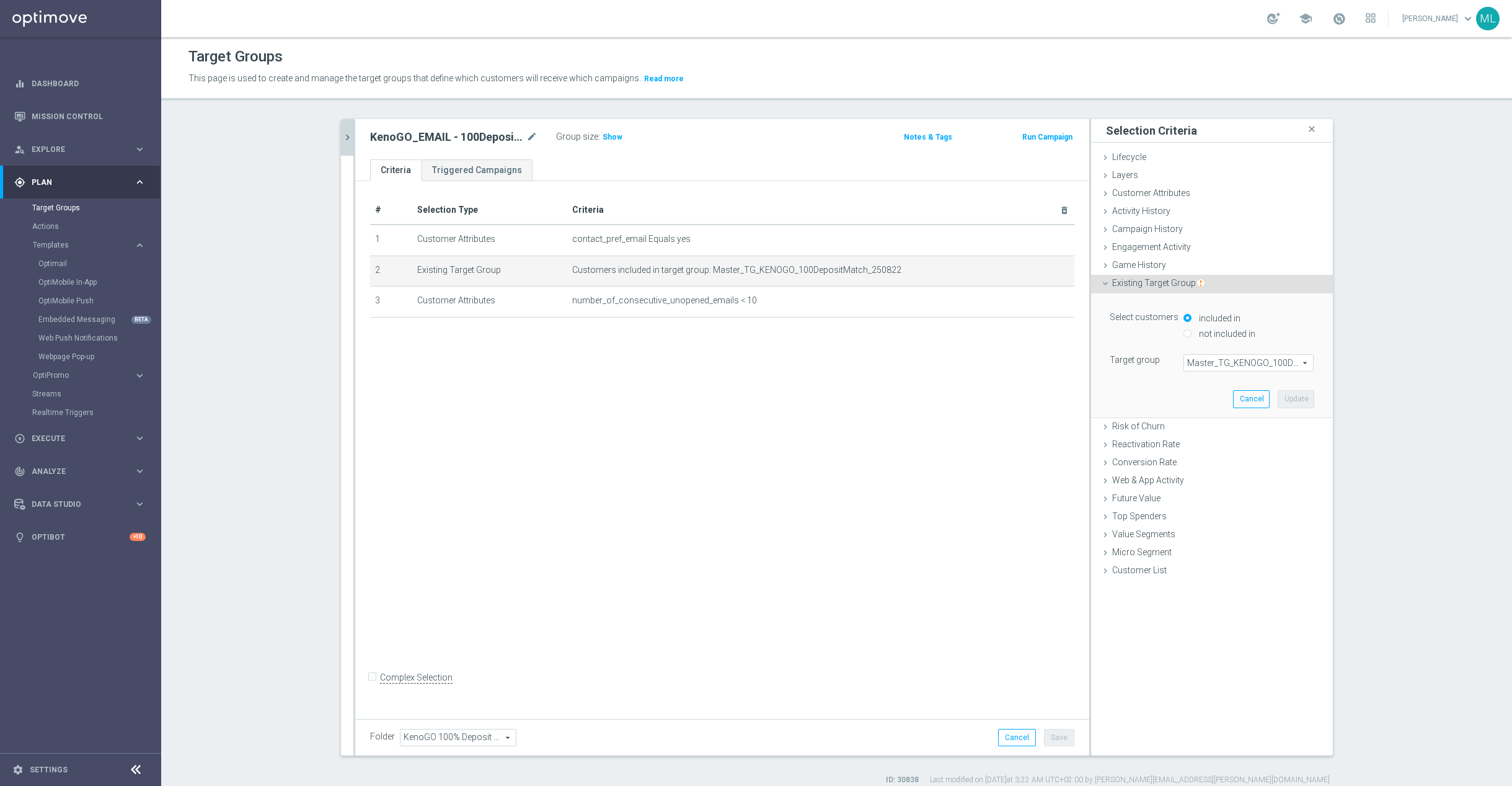
click at [1216, 366] on span "Master_TG_KENOGO_100DepositMatch_250822" at bounding box center [1249, 363] width 129 height 16
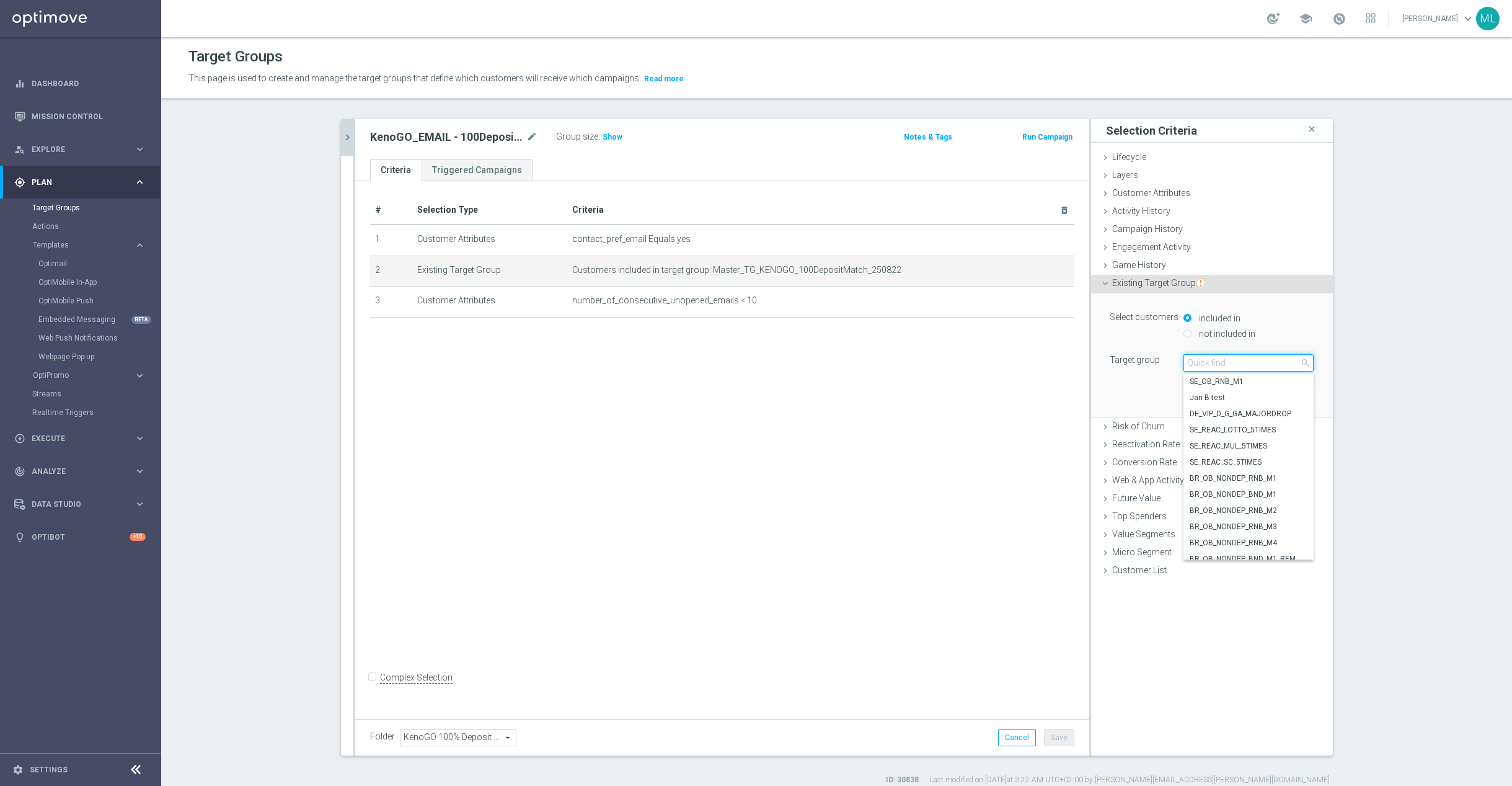
click at [1205, 364] on input "search" at bounding box center [1248, 362] width 130 height 17
type input "250829"
click at [1279, 426] on span "Master_TG_KENOGO_100HappyHour_250829" at bounding box center [1248, 429] width 117 height 10
type input "Master_TG_KENOGO_100HappyHour_250829"
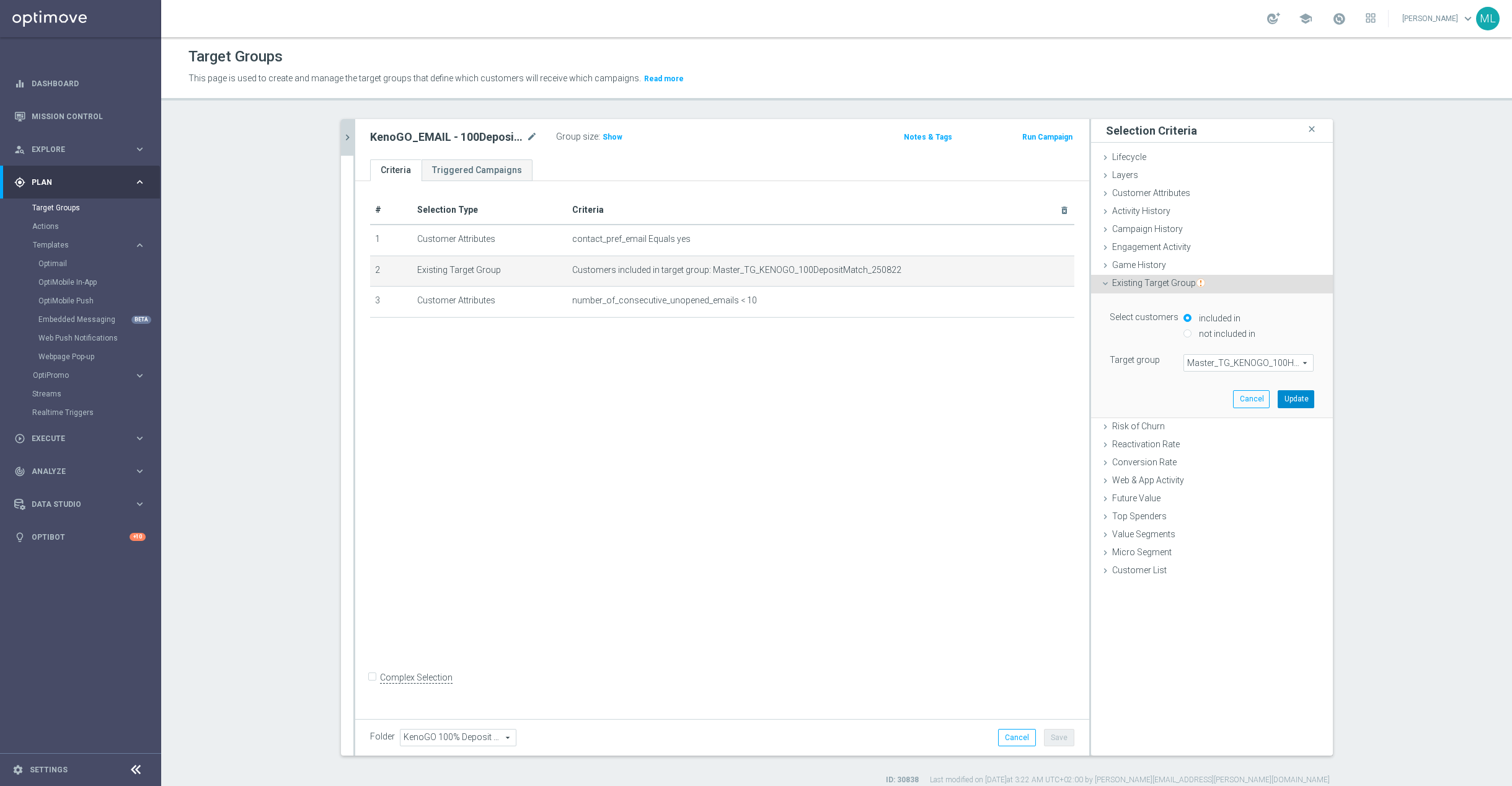
click at [1289, 403] on button "Update" at bounding box center [1295, 398] width 37 height 17
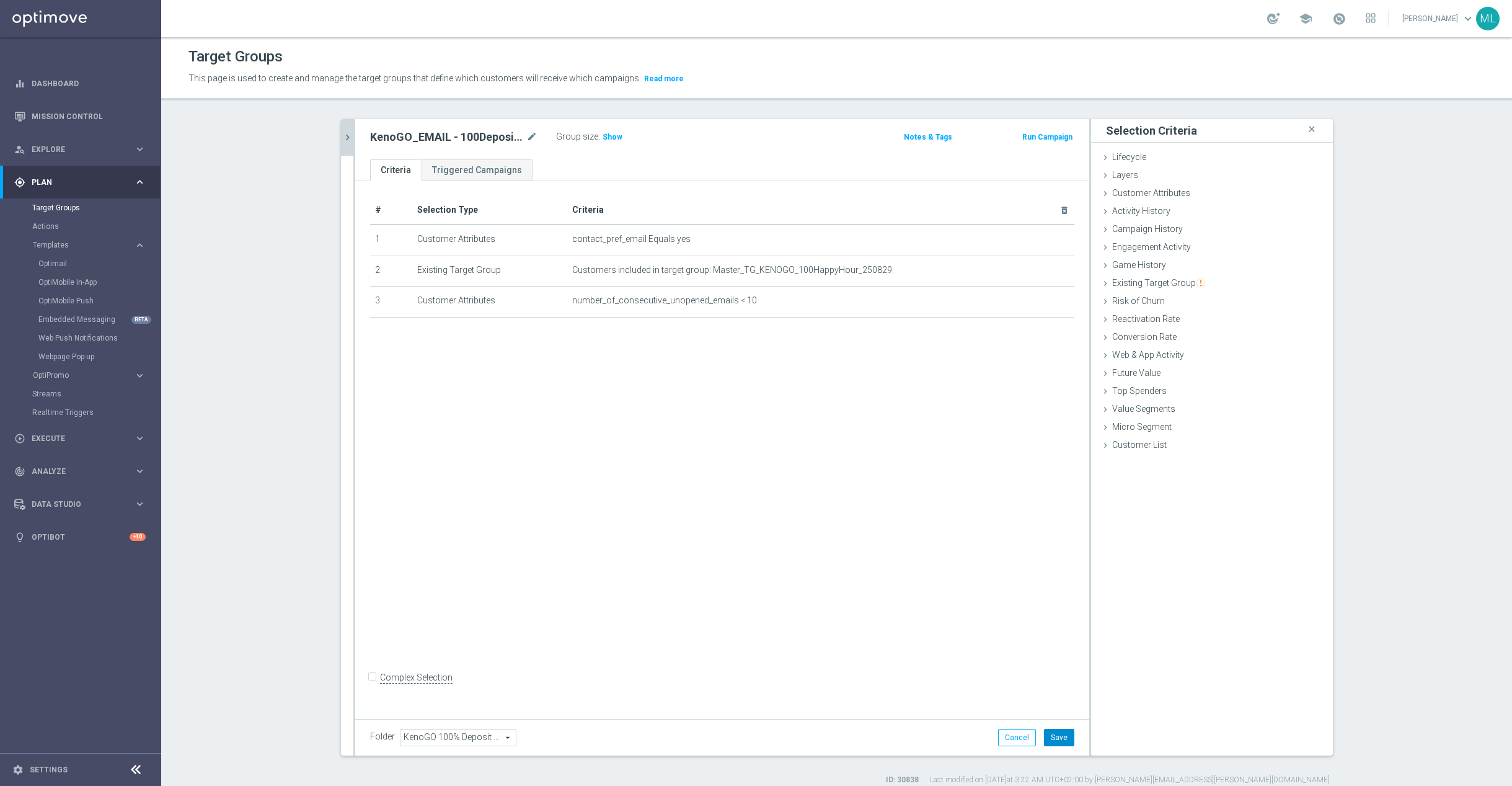
click at [1053, 736] on button "Save" at bounding box center [1059, 737] width 30 height 17
click at [348, 142] on icon "chevron_right" at bounding box center [347, 137] width 12 height 12
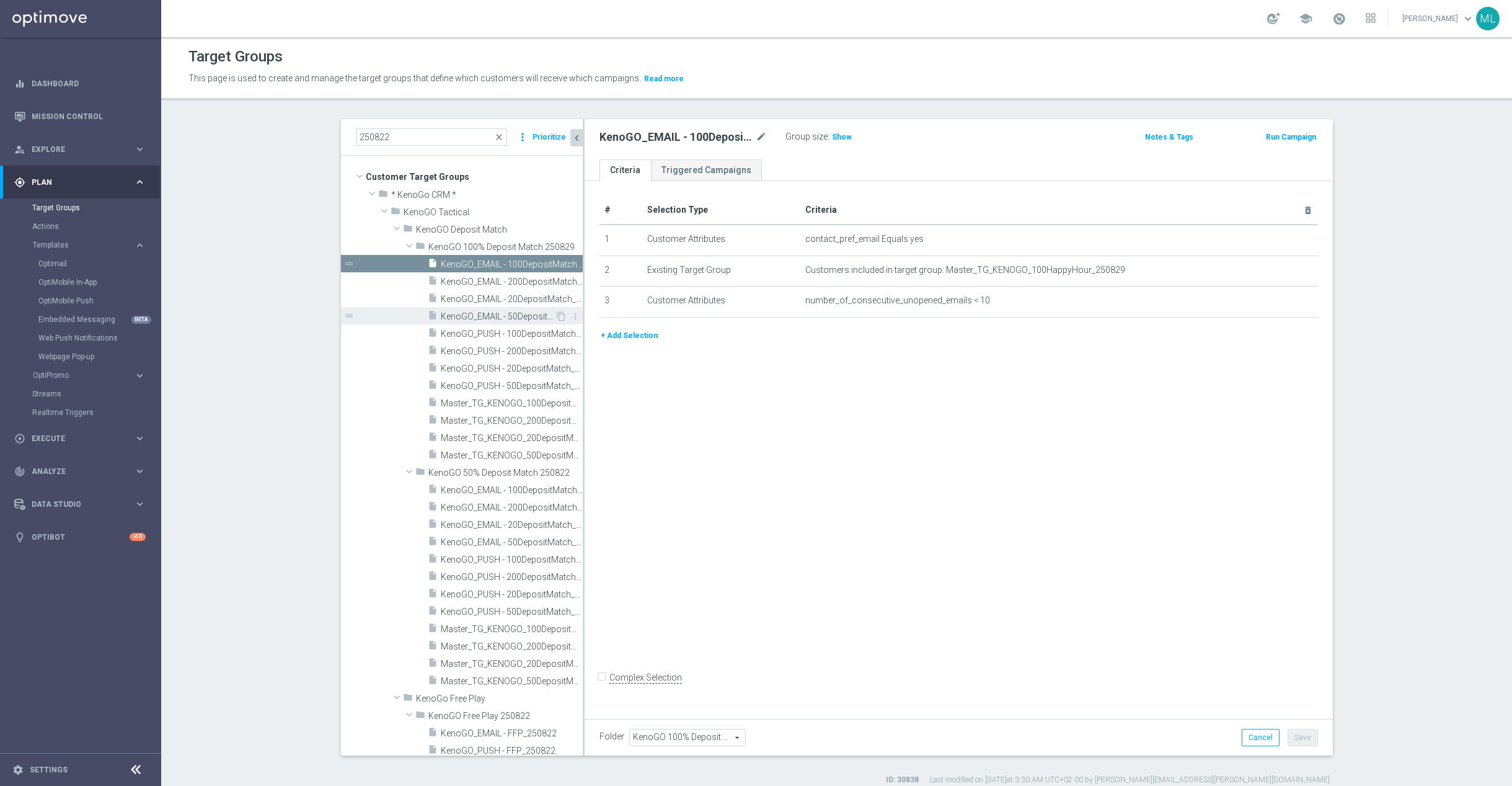
click at [523, 313] on span "KenoGO_EMAIL - 50DepositMatch_250829" at bounding box center [497, 316] width 114 height 11
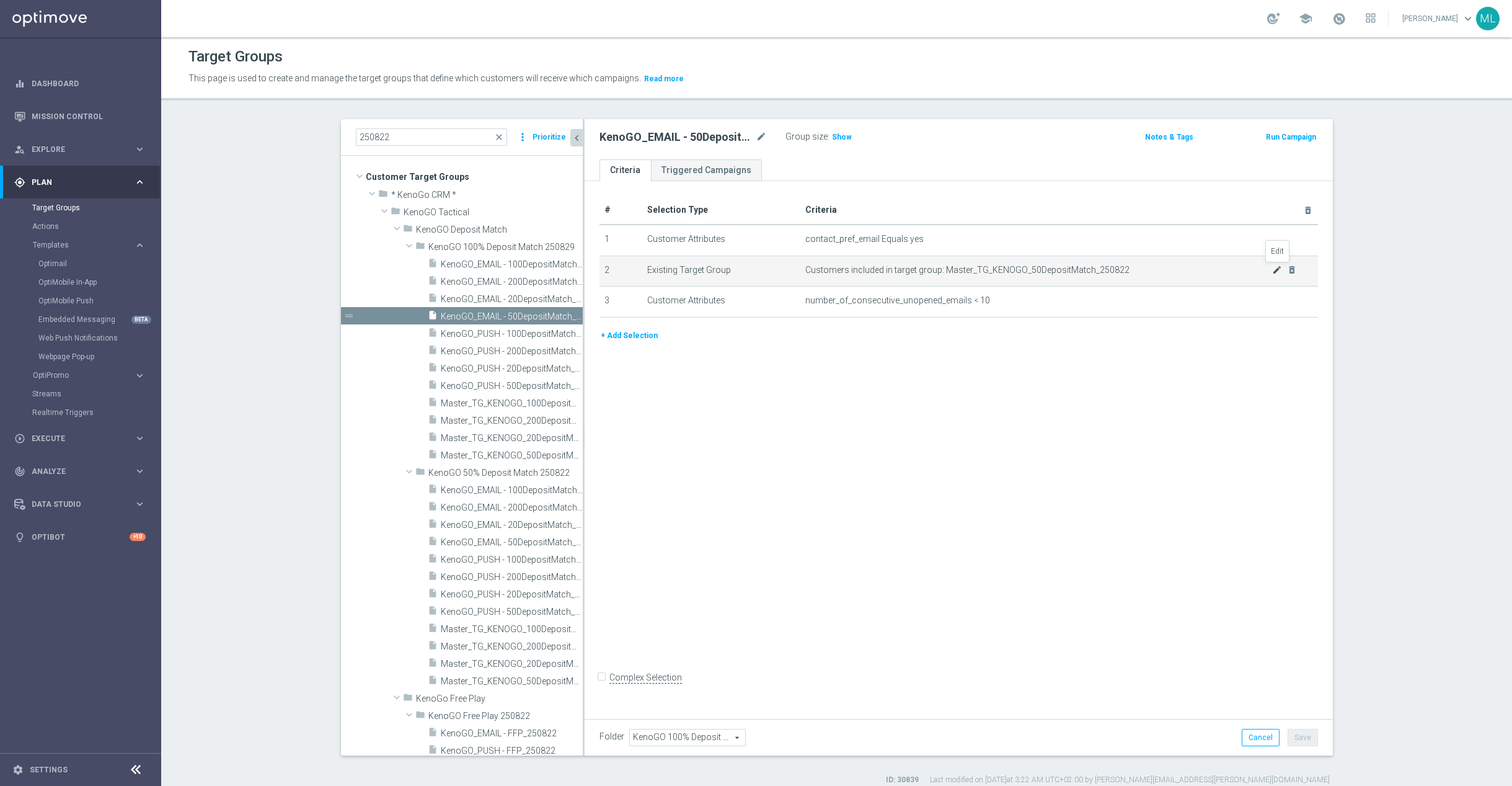
click at [1275, 269] on icon "mode_edit" at bounding box center [1276, 269] width 10 height 10
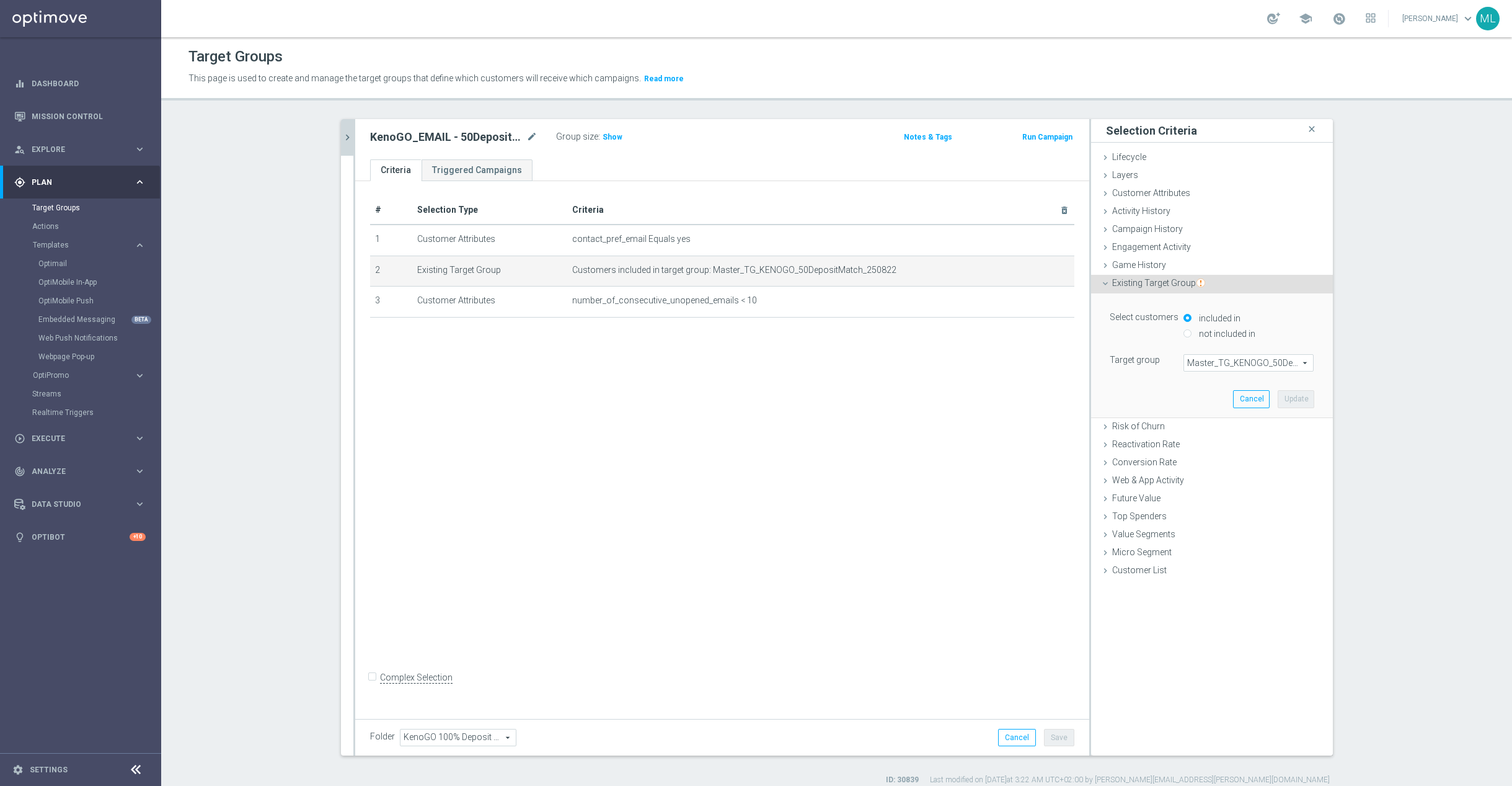
click at [1224, 358] on span "Master_TG_KENOGO_50DepositMatch_250822" at bounding box center [1249, 363] width 129 height 16
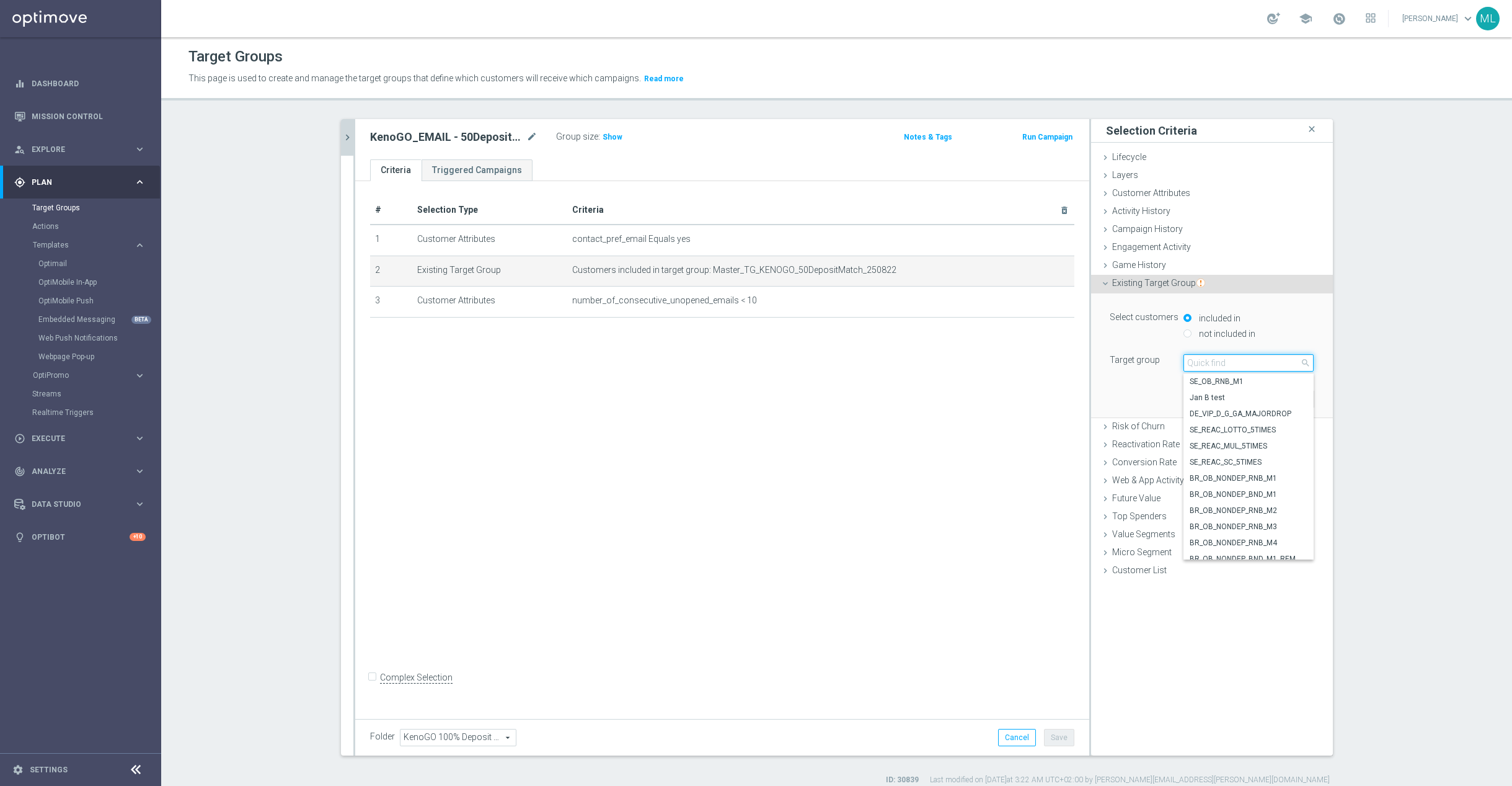
click at [1211, 367] on input "search" at bounding box center [1248, 362] width 130 height 17
type input "250829"
click at [1262, 384] on span "Master_TG_KENOGO_50HappyHour_250829" at bounding box center [1248, 381] width 117 height 10
type input "Master_TG_KENOGO_50HappyHour_250829"
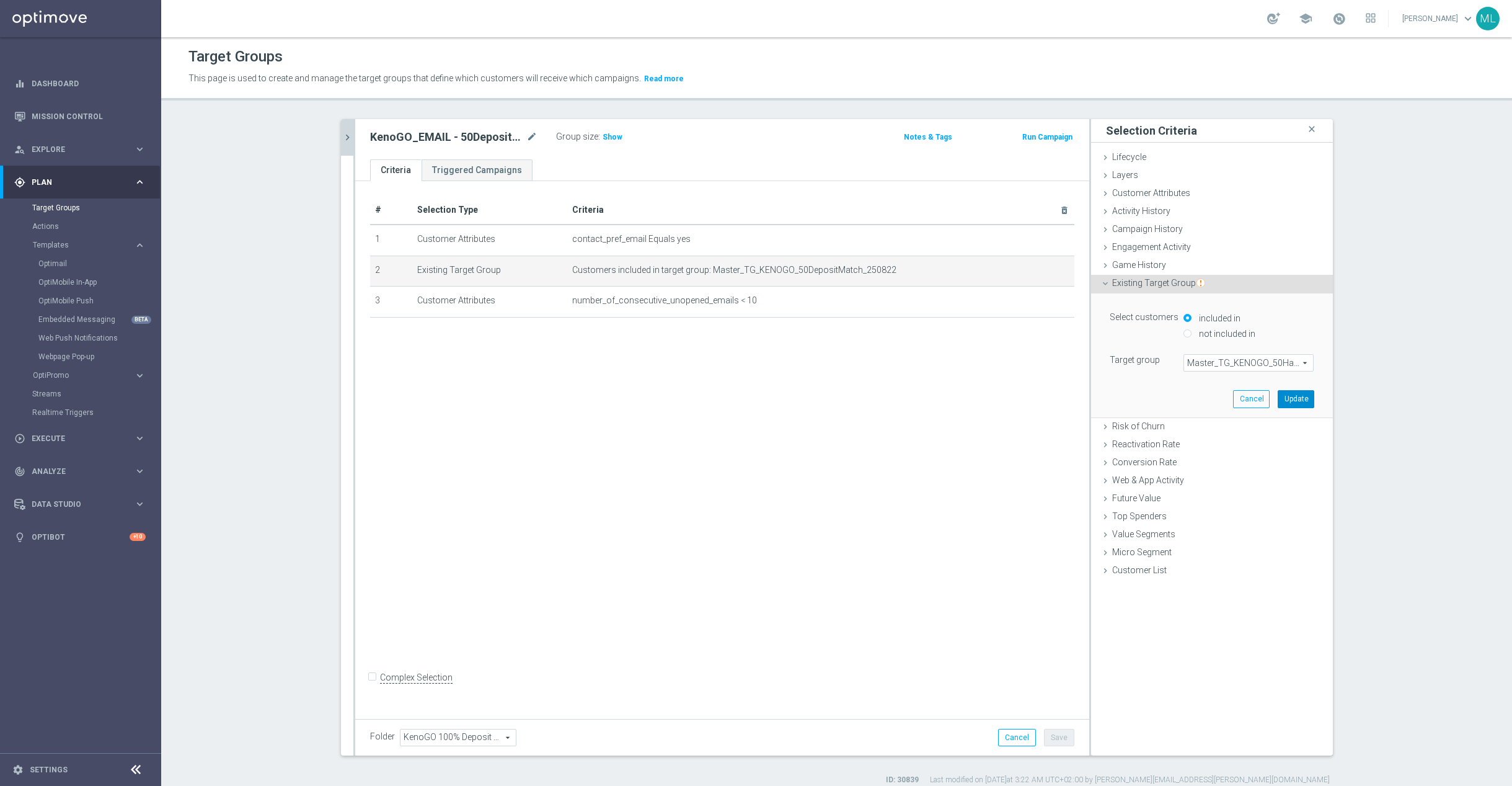
click at [1291, 402] on button "Update" at bounding box center [1295, 398] width 37 height 17
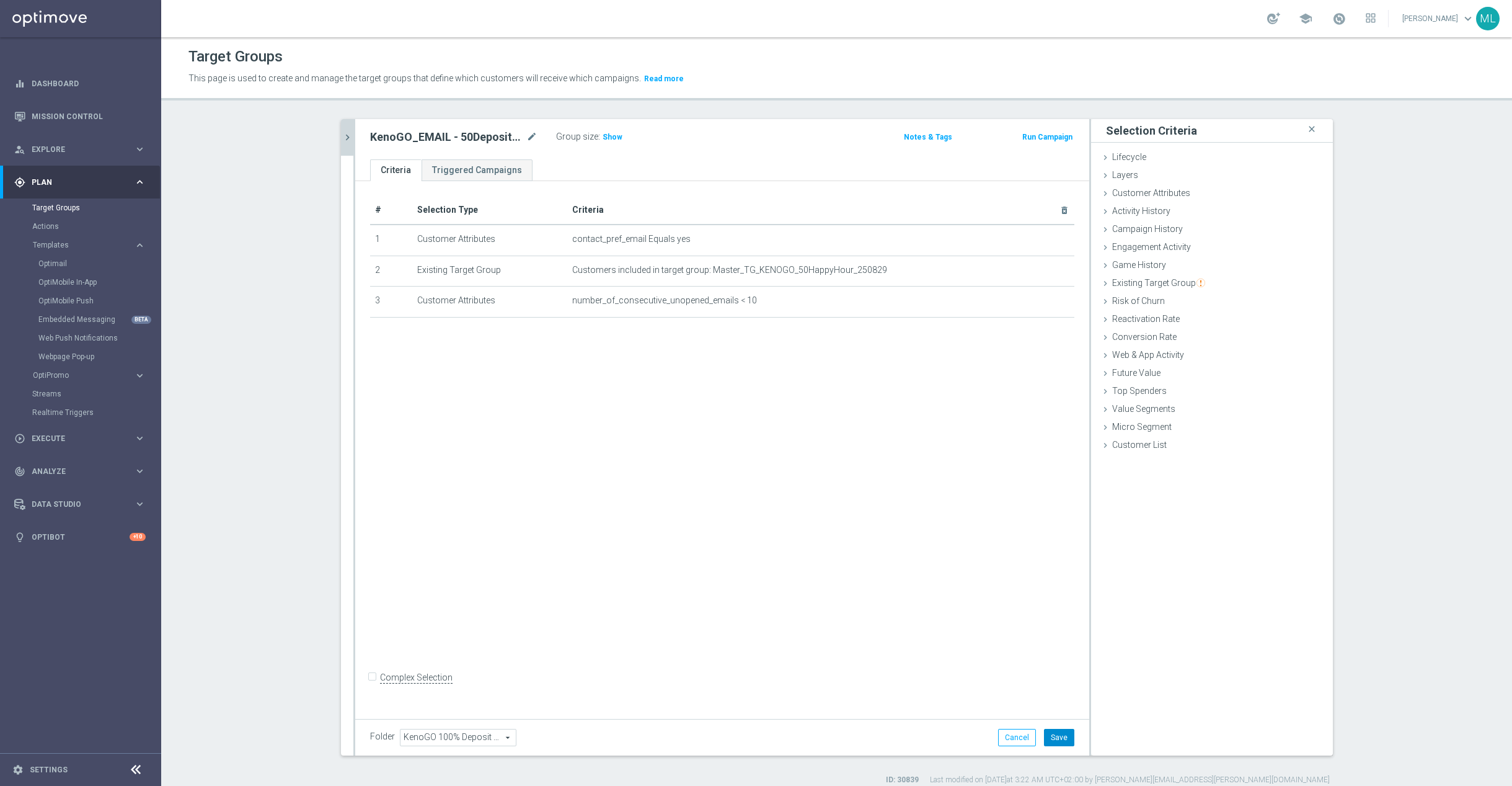
click at [1058, 730] on button "Save" at bounding box center [1059, 737] width 30 height 17
click at [347, 136] on icon "chevron_right" at bounding box center [347, 137] width 12 height 12
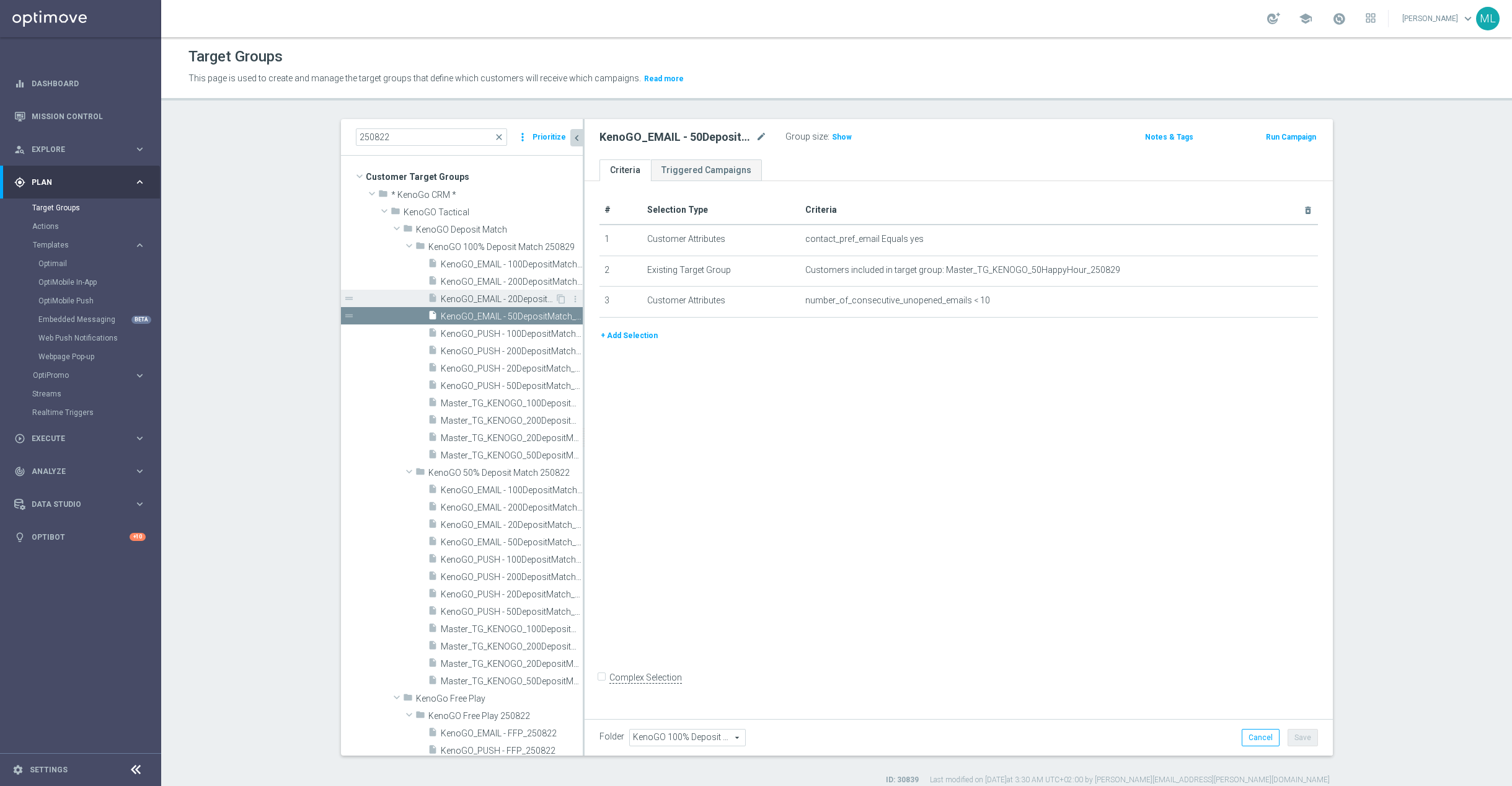
click at [514, 294] on span "KenoGO_EMAIL - 20DepositMatch_250829" at bounding box center [497, 299] width 114 height 11
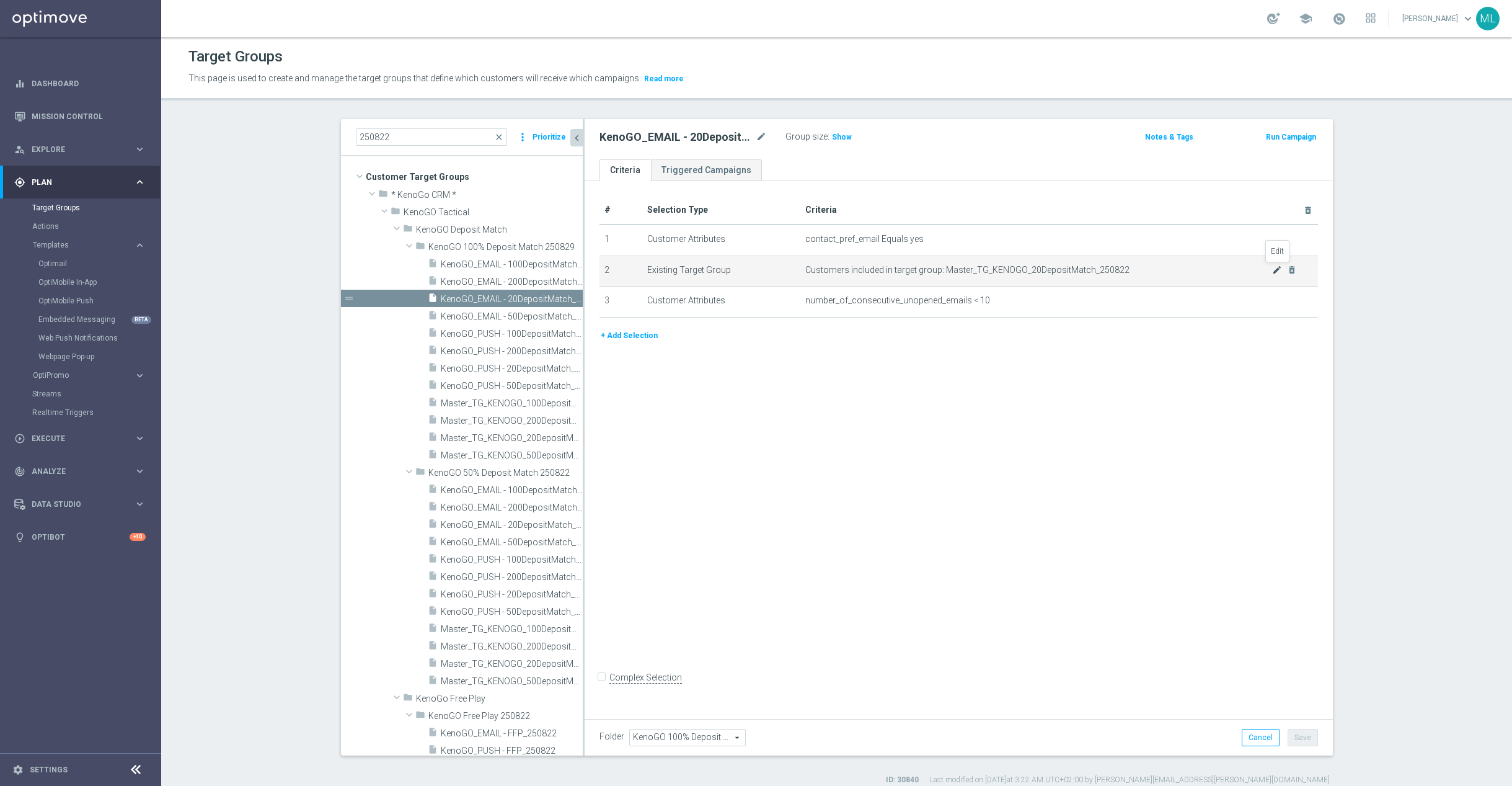
click at [1276, 270] on icon "mode_edit" at bounding box center [1276, 269] width 10 height 10
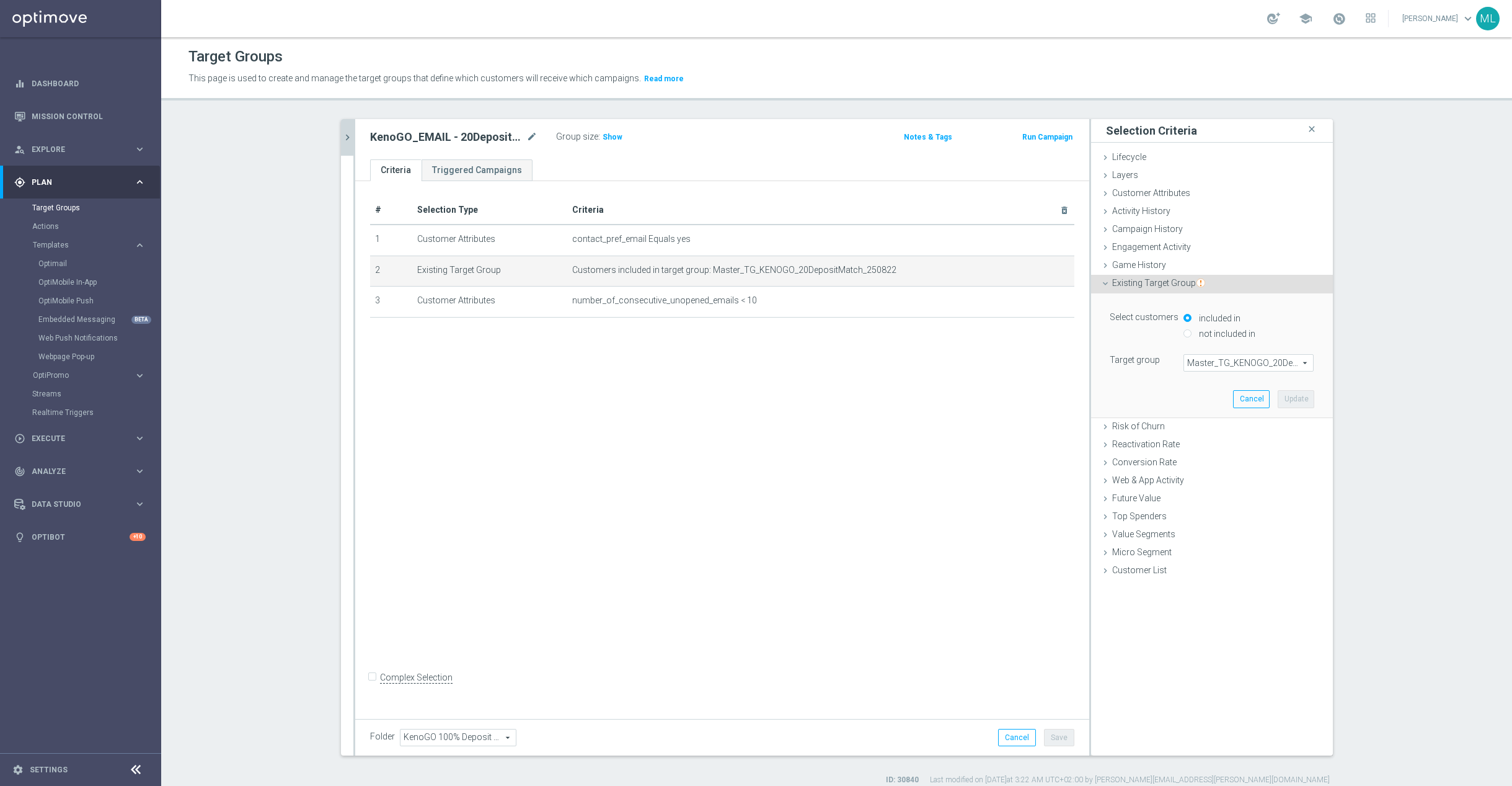
click at [1208, 364] on span "Master_TG_KENOGO_20DepositMatch_250822" at bounding box center [1249, 363] width 129 height 16
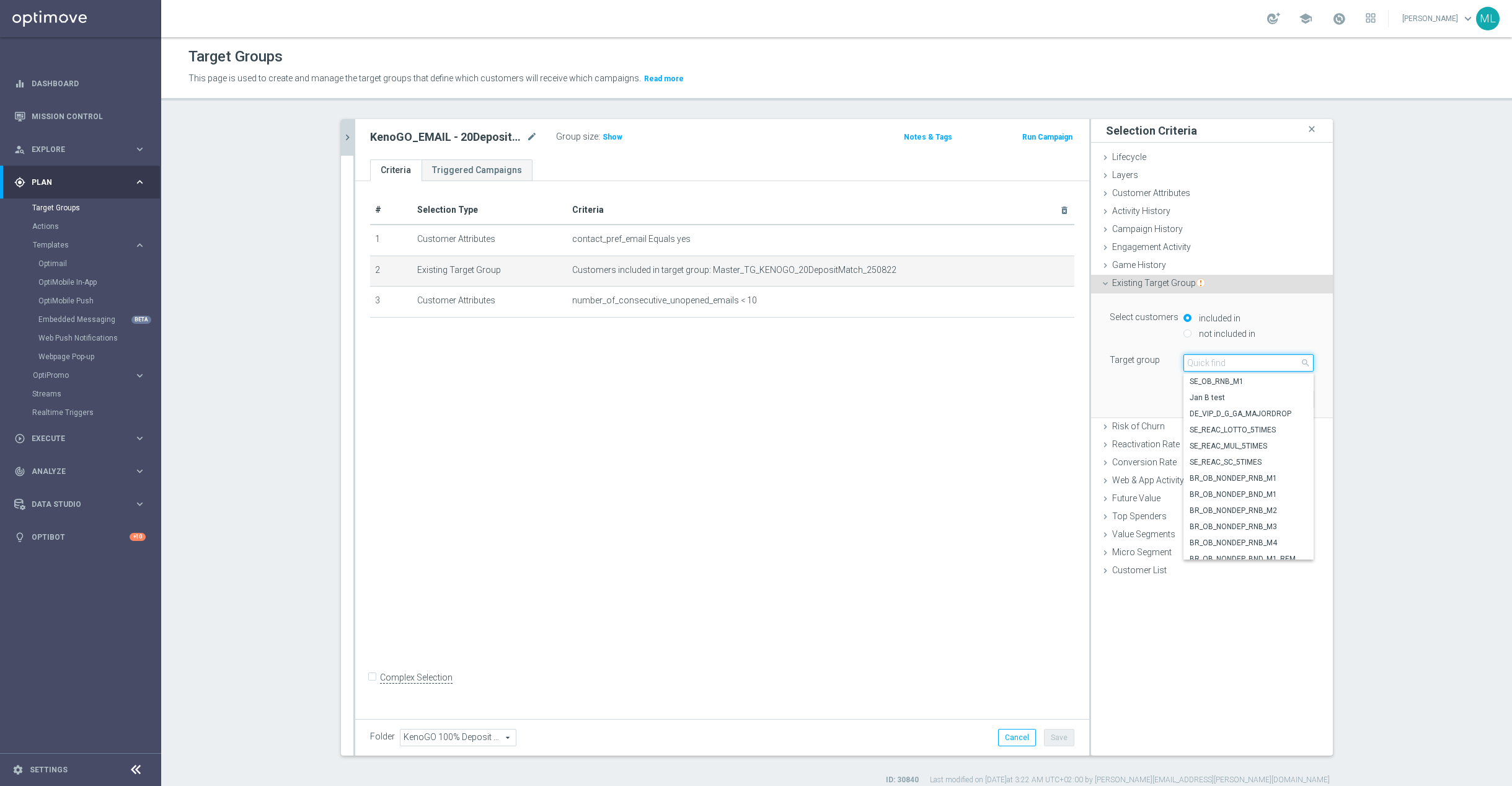
click at [1214, 366] on input "search" at bounding box center [1248, 362] width 130 height 17
type input "250829"
click at [1259, 400] on span "Master_TG_KENOGO_20HappyHour_250829" at bounding box center [1248, 397] width 117 height 10
type input "Master_TG_KENOGO_20HappyHour_250829"
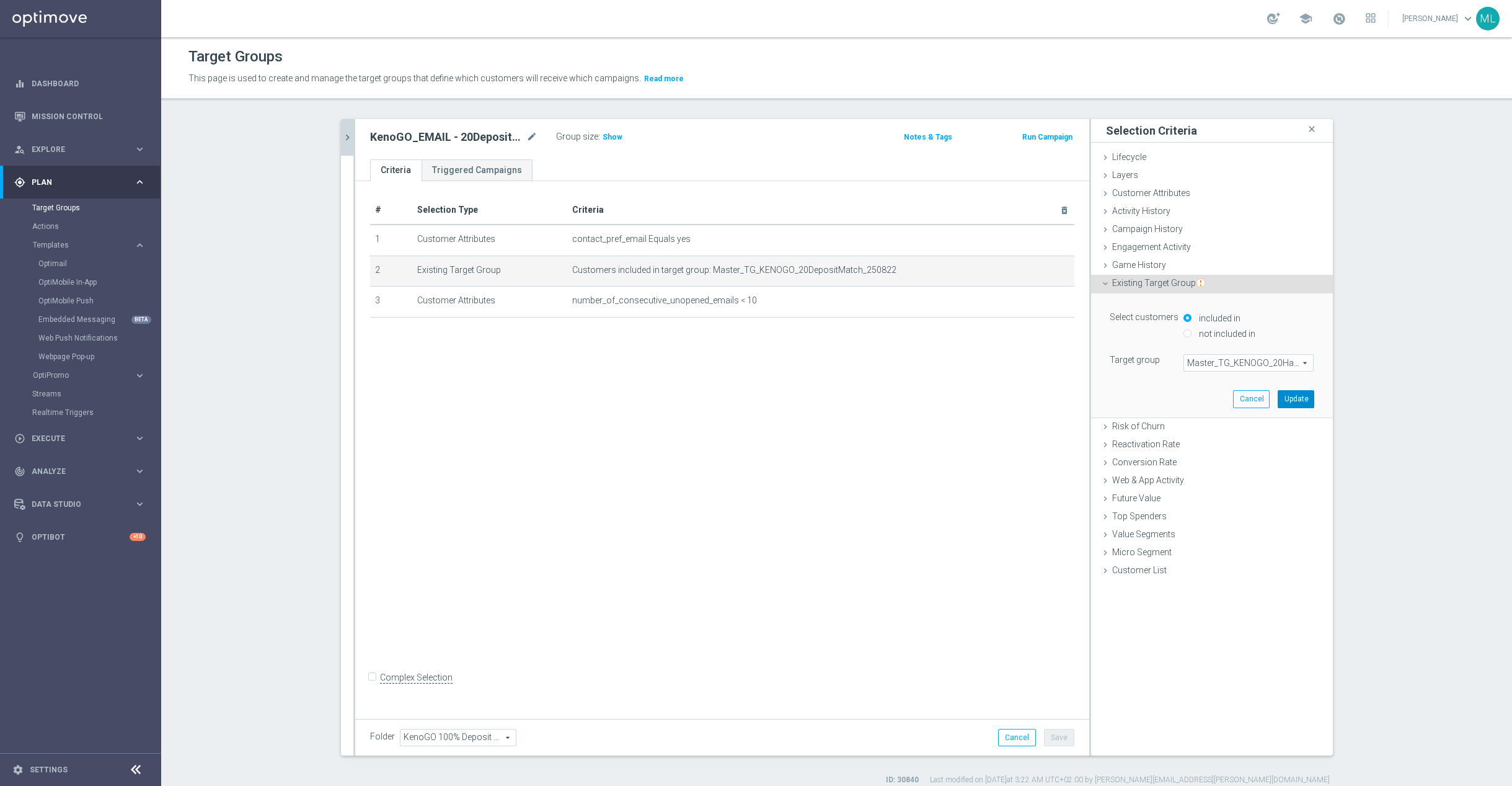
click at [1293, 392] on button "Update" at bounding box center [1295, 398] width 37 height 17
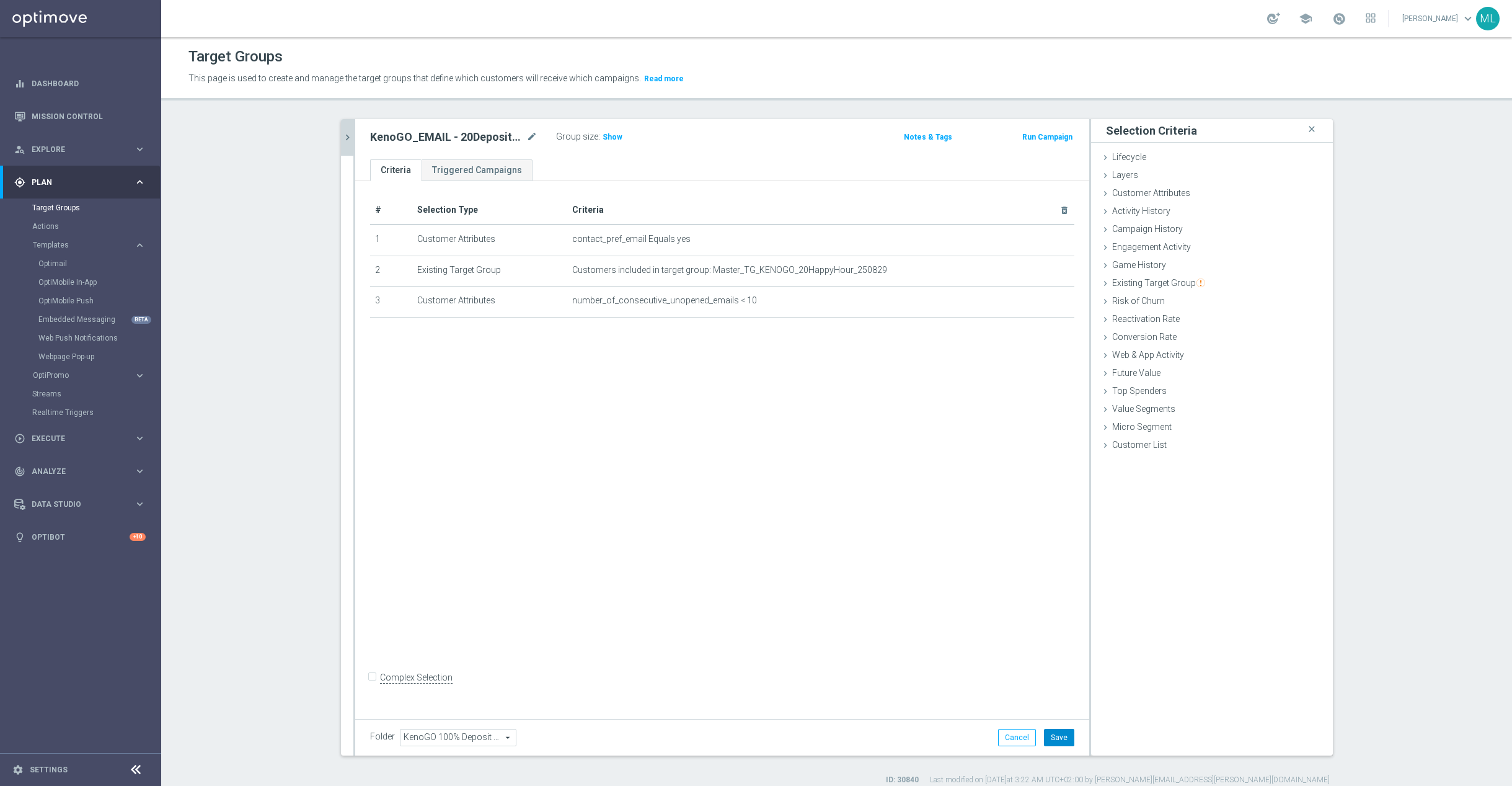
click at [1060, 738] on button "Save" at bounding box center [1059, 737] width 30 height 17
click at [348, 144] on button "chevron_right" at bounding box center [348, 137] width 13 height 37
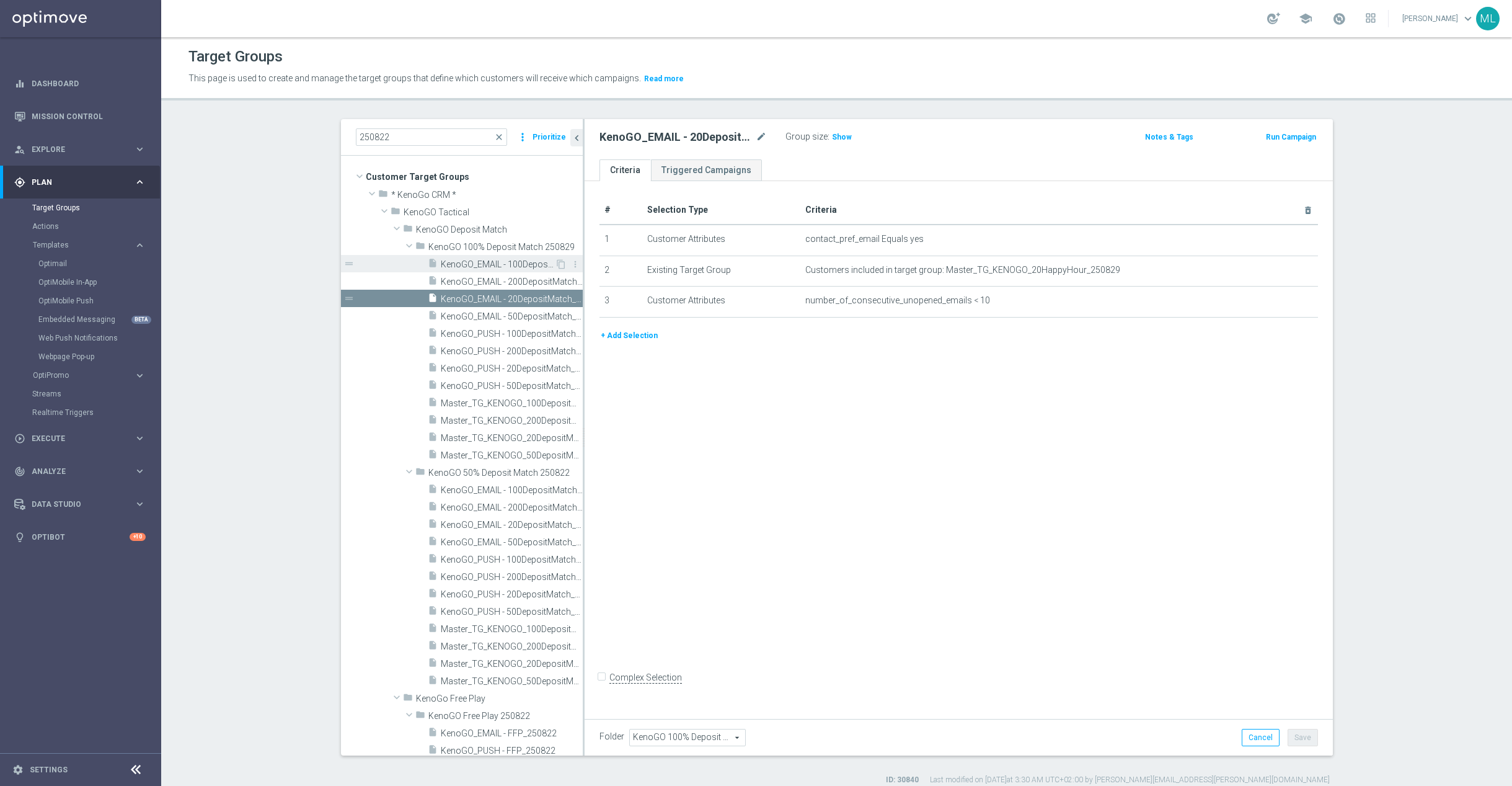
click at [486, 261] on span "KenoGO_EMAIL - 100DepositMatch_250829" at bounding box center [497, 264] width 114 height 11
click at [488, 277] on span "KenoGO_EMAIL - 200DepositMatch_250829" at bounding box center [497, 282] width 114 height 11
click at [488, 297] on span "KenoGO_EMAIL - 20DepositMatch_250829" at bounding box center [497, 299] width 114 height 11
click at [489, 312] on span "KenoGO_EMAIL - 50DepositMatch_250829" at bounding box center [497, 316] width 114 height 11
click at [483, 332] on span "KenoGO_PUSH - 100DepositMatch_250829" at bounding box center [497, 334] width 114 height 11
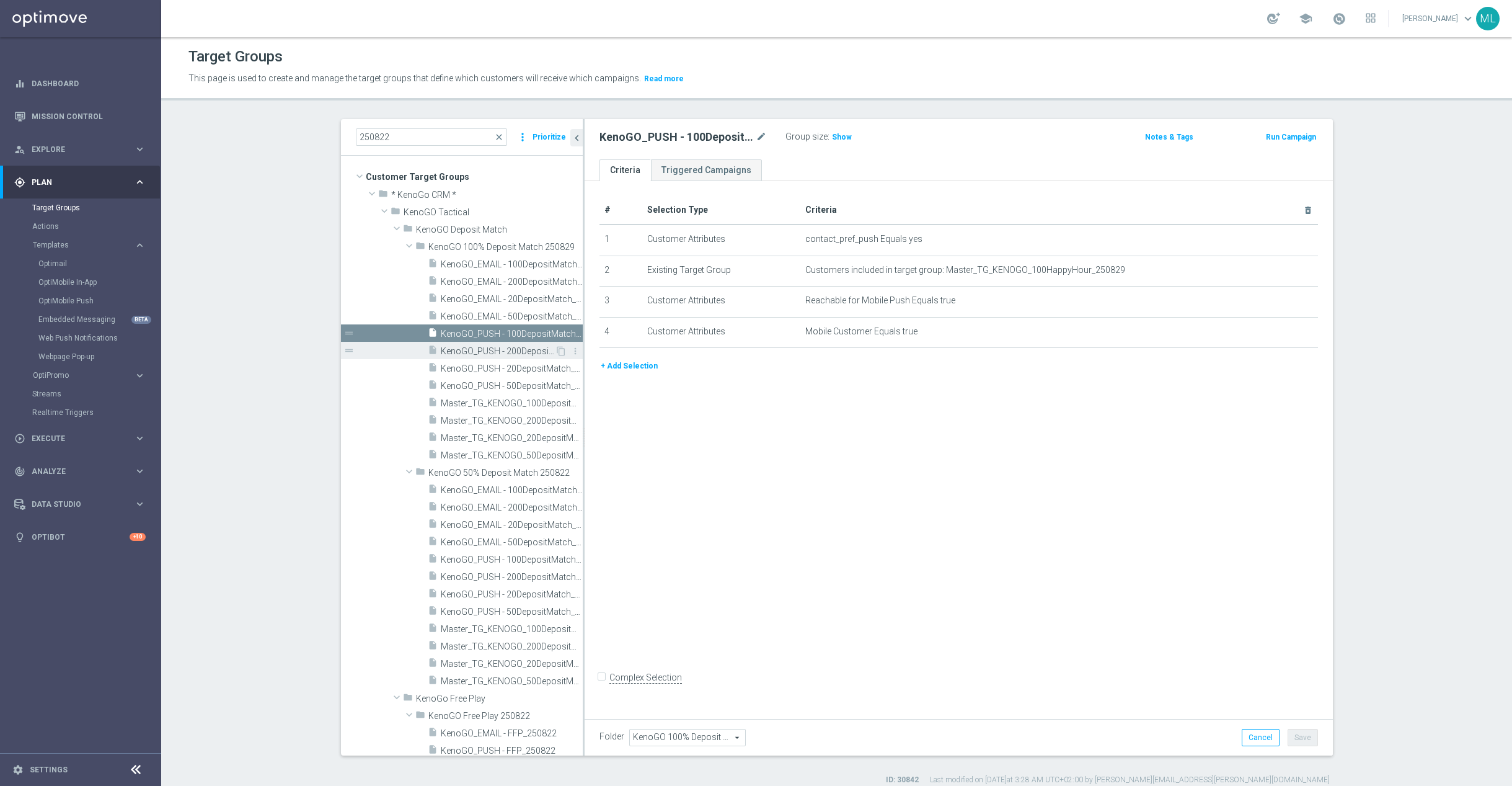
click at [479, 351] on span "KenoGO_PUSH - 200DepositMatch_250829" at bounding box center [497, 351] width 114 height 11
click at [479, 367] on span "KenoGO_PUSH - 20DepositMatch_250829" at bounding box center [497, 369] width 114 height 11
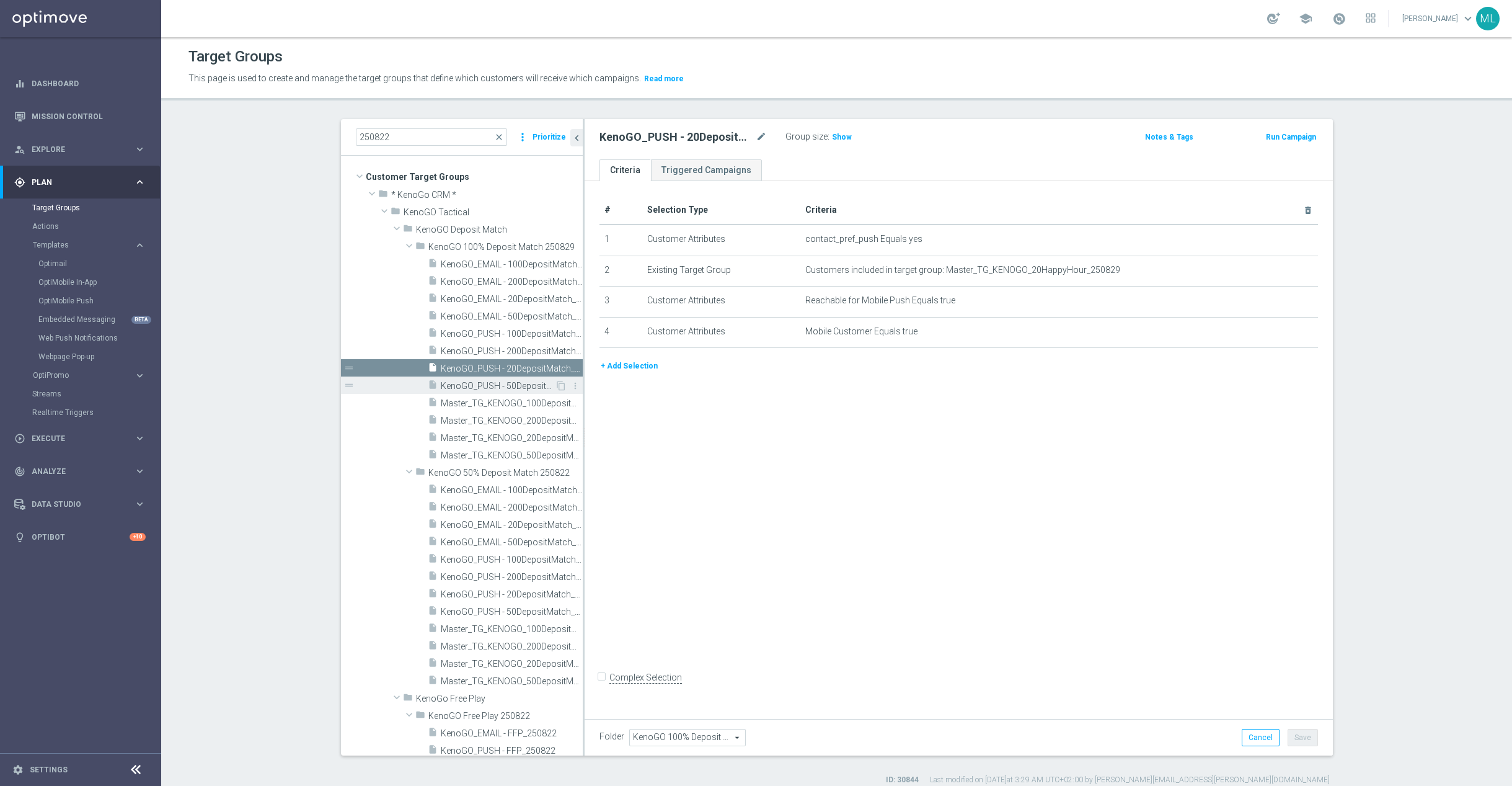
click at [480, 385] on span "KenoGO_PUSH - 50DepositMatch_250829" at bounding box center [497, 386] width 114 height 11
click at [483, 405] on span "Master_TG_KENOGO_100DepositMatch_250829" at bounding box center [497, 403] width 114 height 11
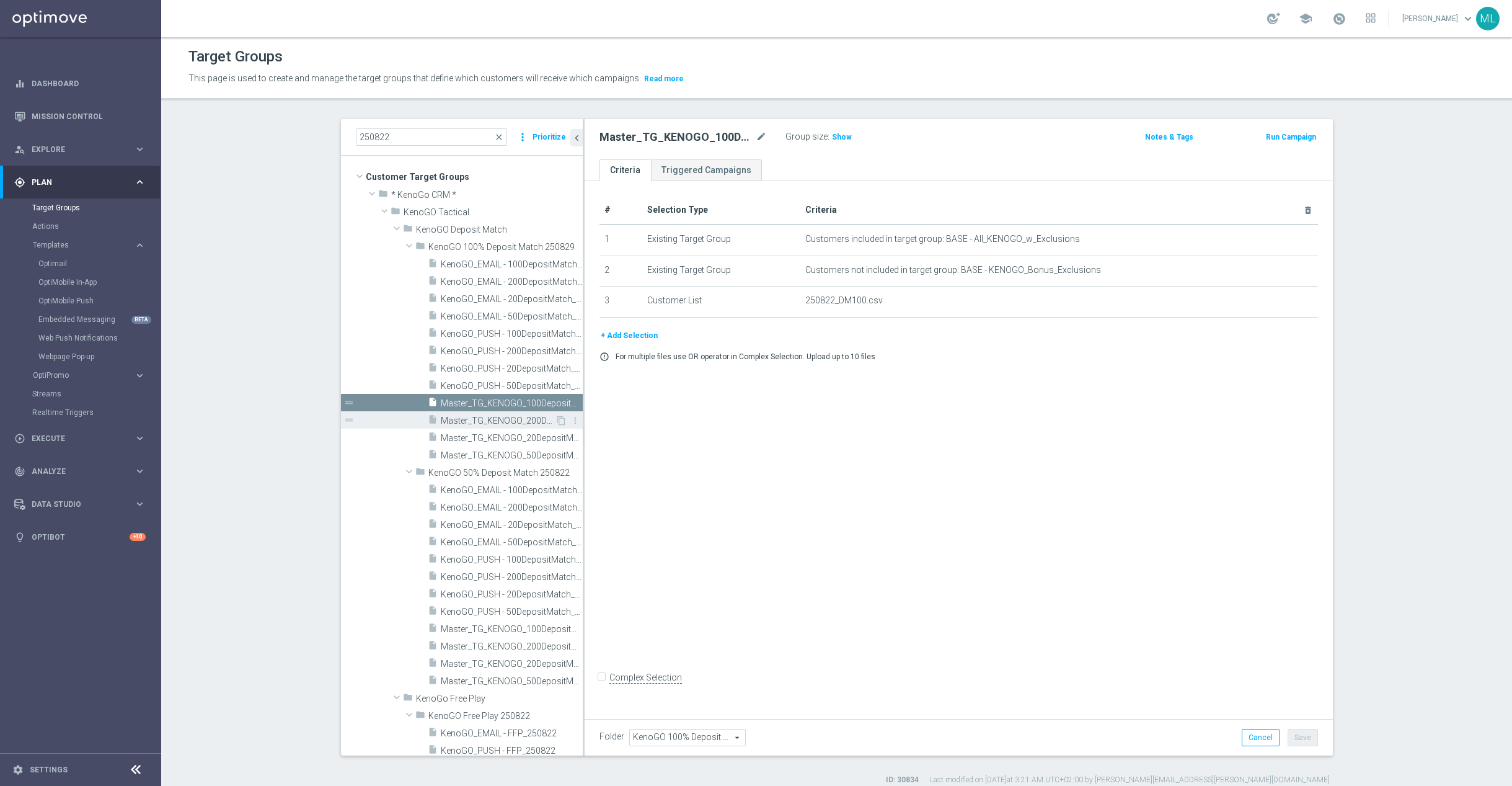
click at [490, 421] on span "Master_TG_KENOGO_200DepositMatch_250829" at bounding box center [497, 421] width 114 height 11
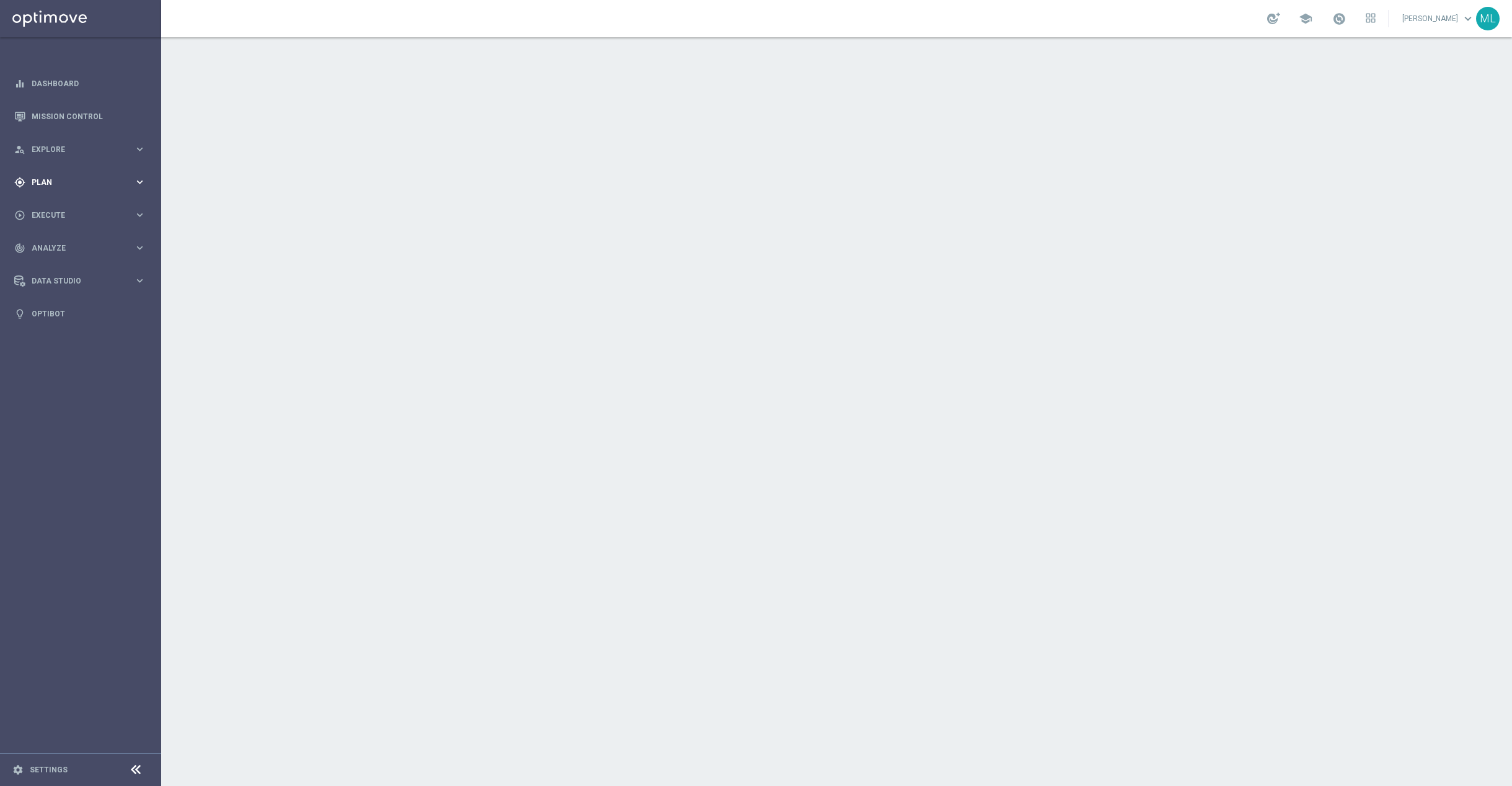
click at [133, 180] on icon "keyboard_arrow_right" at bounding box center [139, 182] width 12 height 12
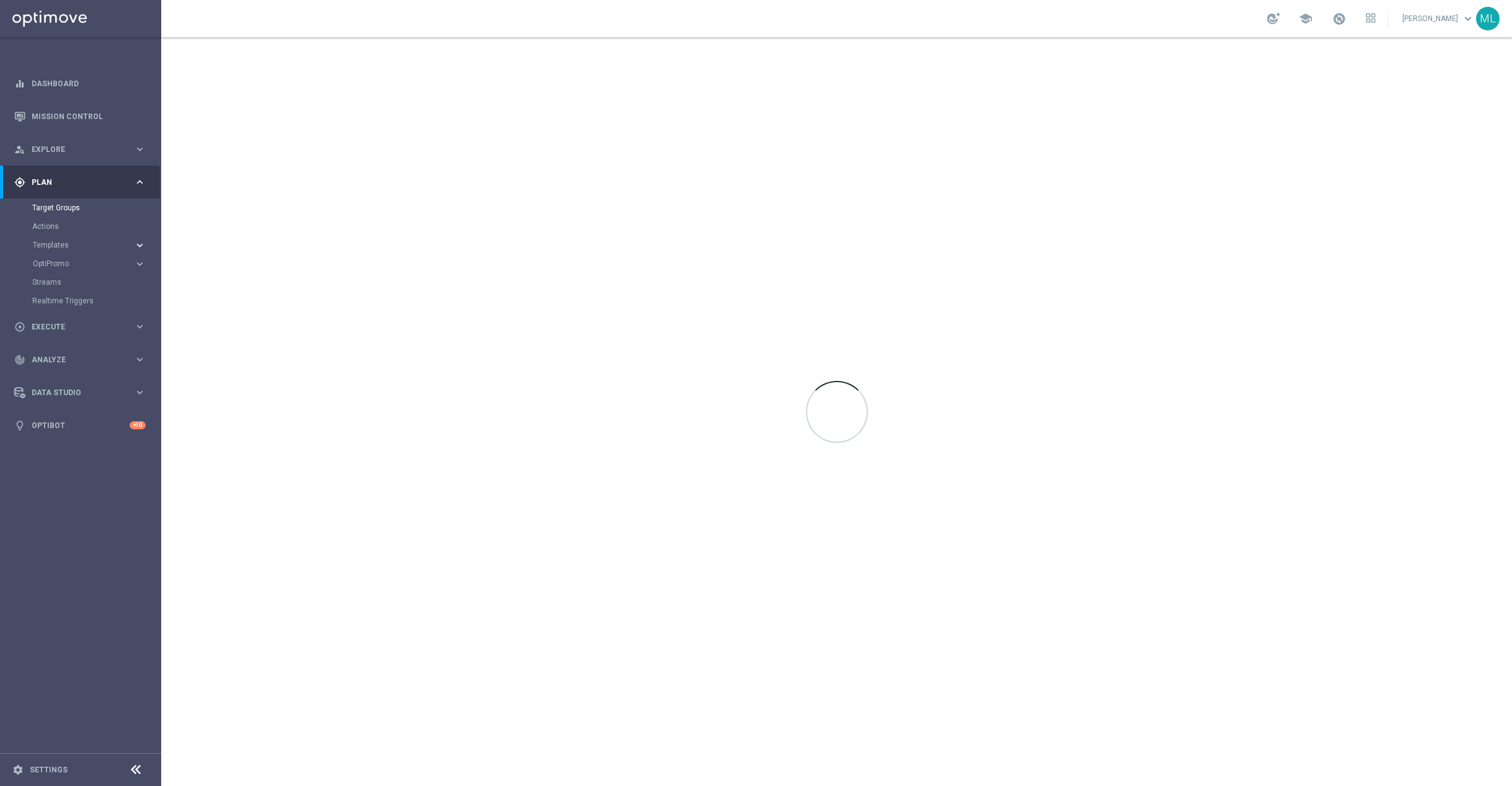
click at [140, 243] on icon "keyboard_arrow_right" at bounding box center [139, 245] width 12 height 12
click at [65, 265] on link "Optimail" at bounding box center [83, 263] width 90 height 10
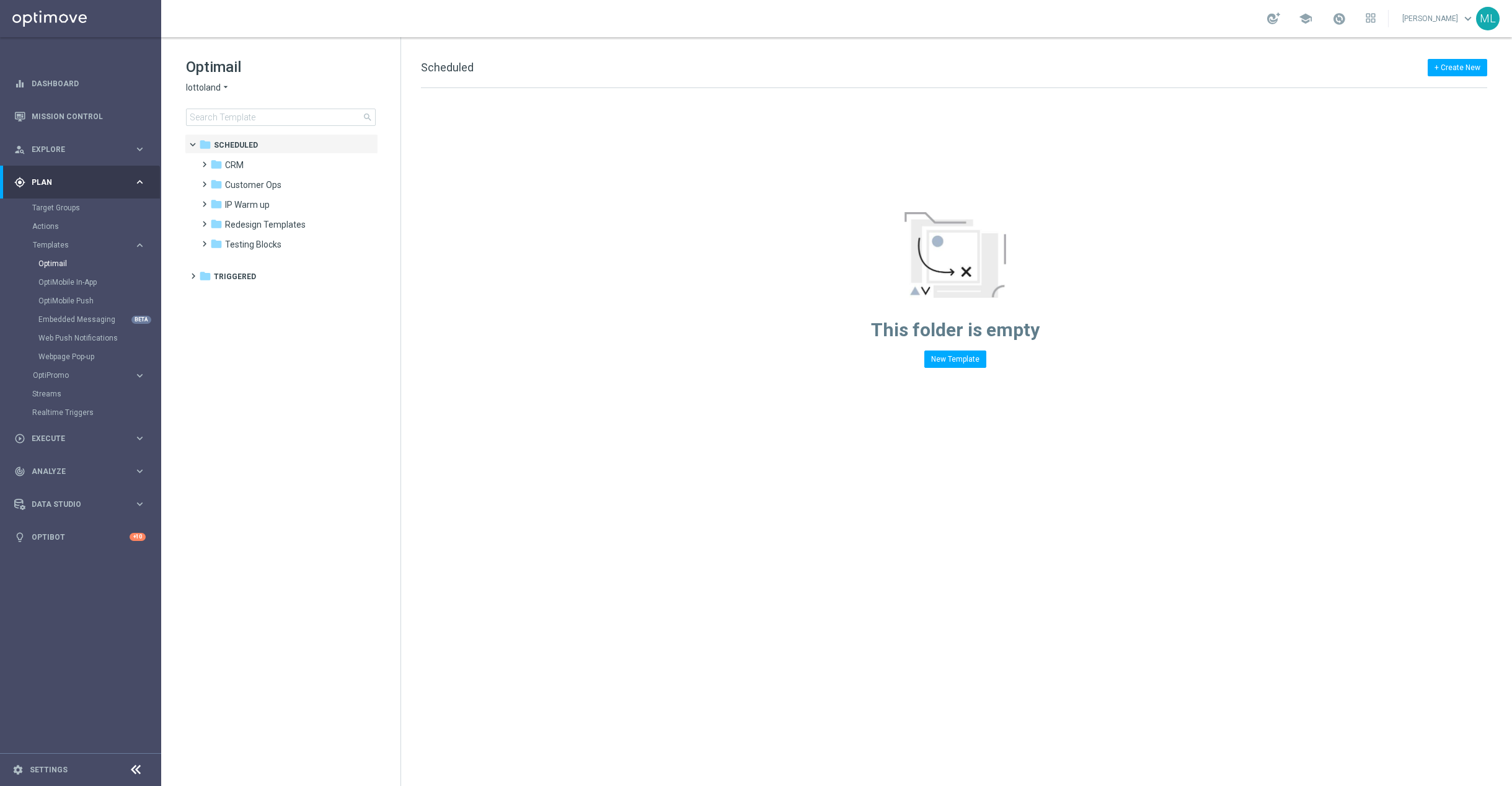
click at [228, 88] on icon "arrow_drop_down" at bounding box center [225, 87] width 10 height 12
click at [230, 117] on div "KenoGO" at bounding box center [233, 117] width 93 height 15
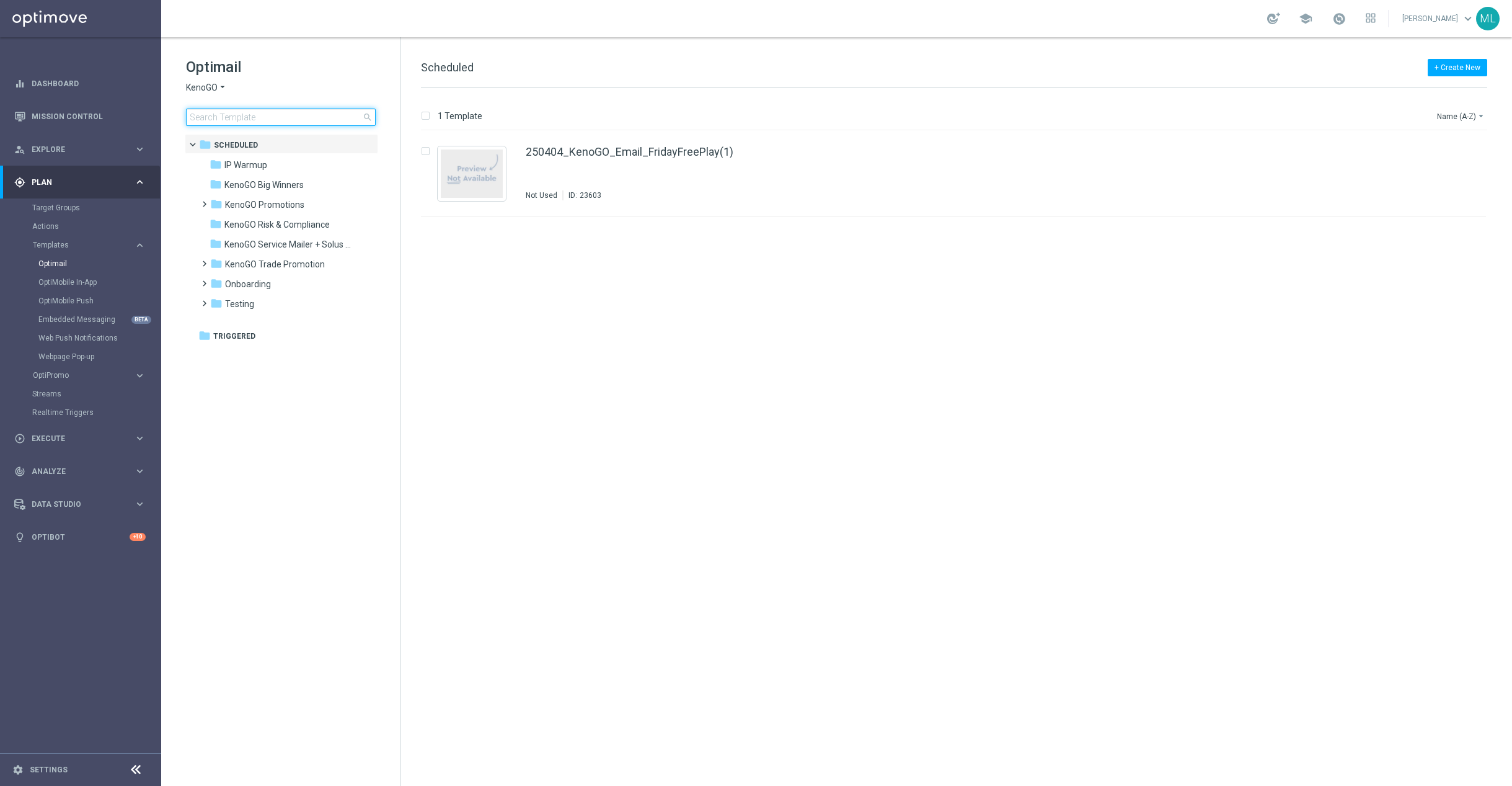
click at [262, 121] on input at bounding box center [281, 117] width 190 height 17
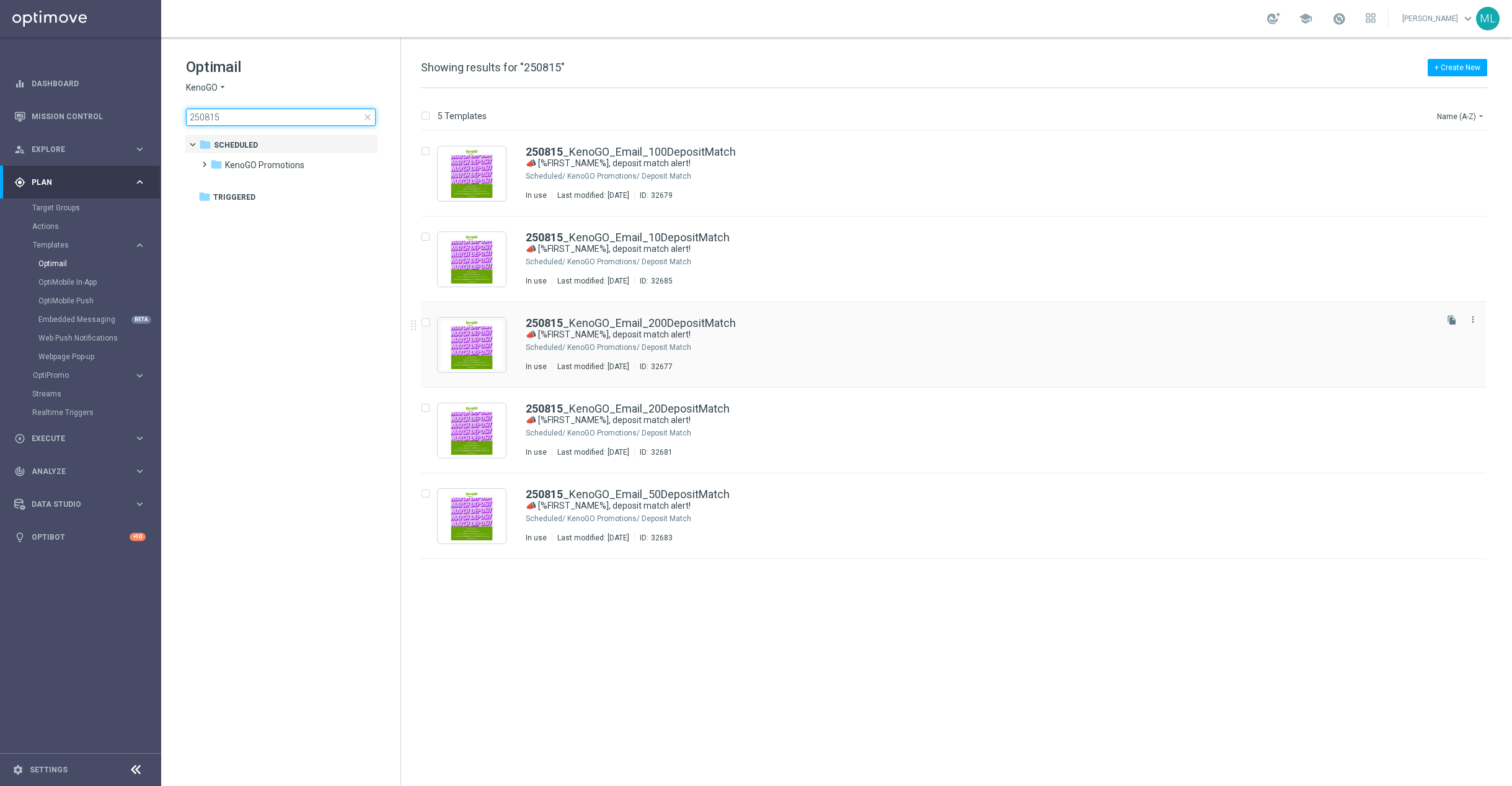
type input "250815"
click at [752, 350] on div "KenoGO Promotions/ Deposit Match" at bounding box center [1000, 347] width 866 height 10
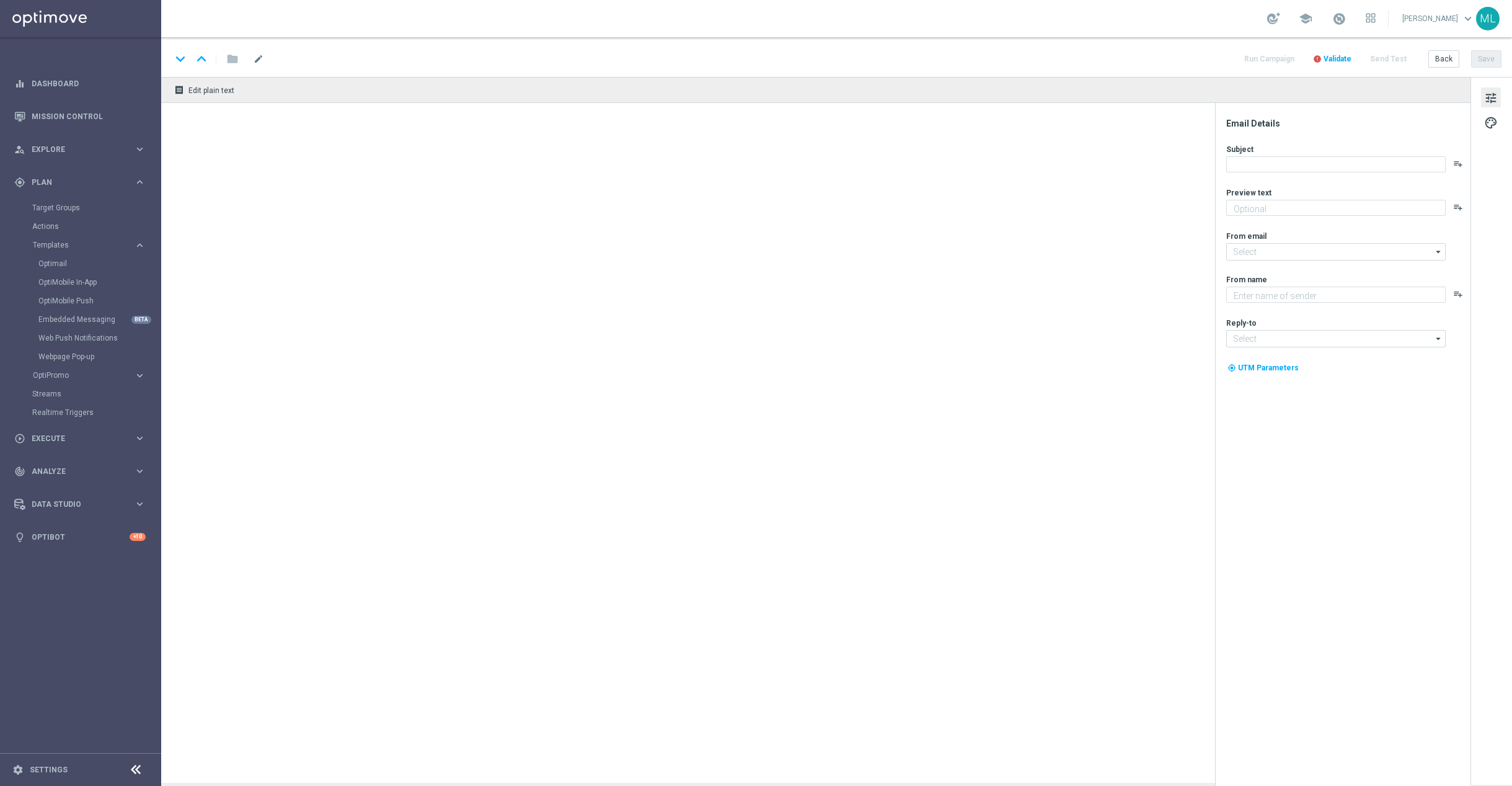
type textarea "Your turn to get matched!"
type textarea "KenoGO"
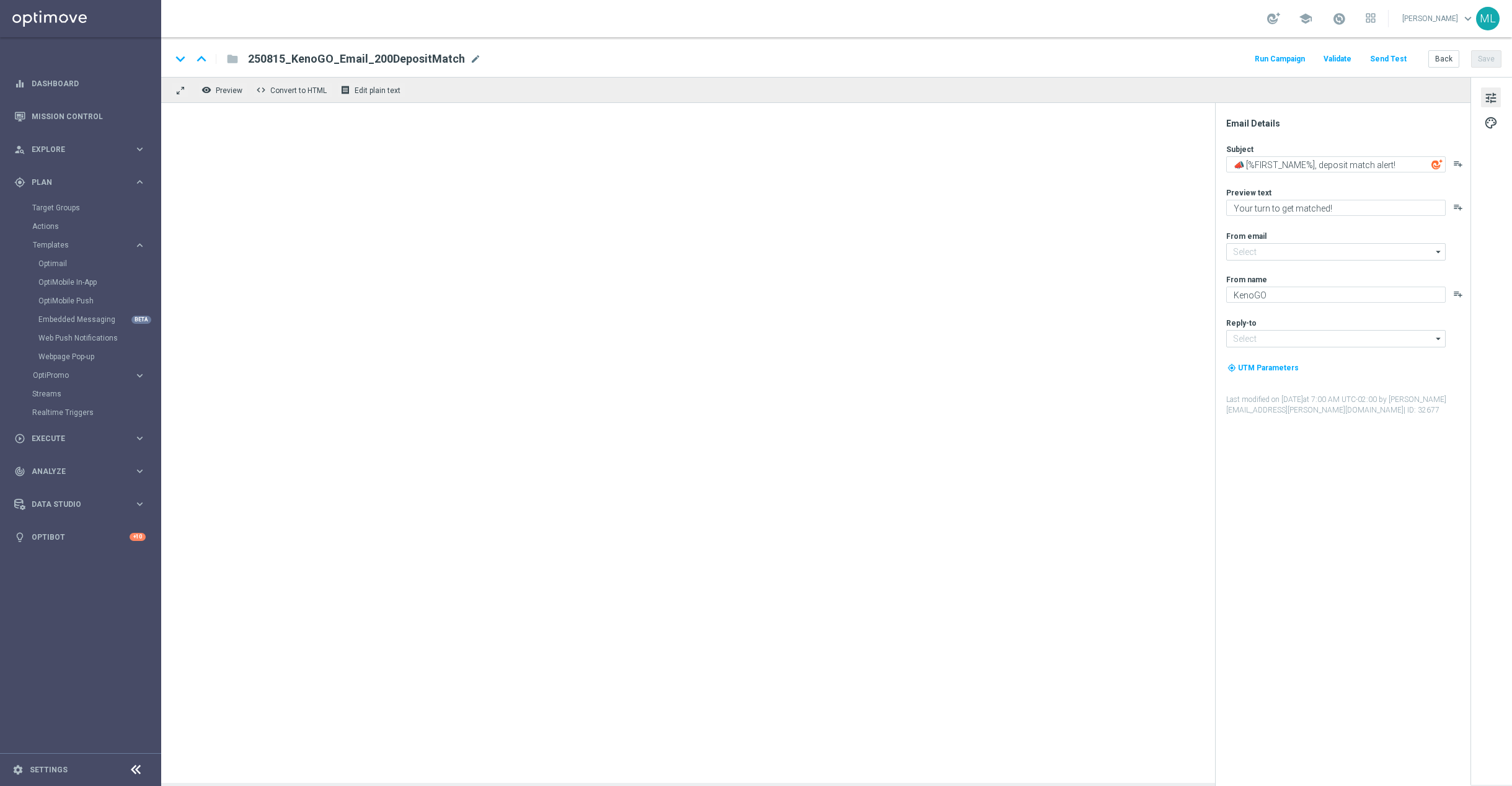
type input "[EMAIL_ADDRESS][DOMAIN_NAME]"
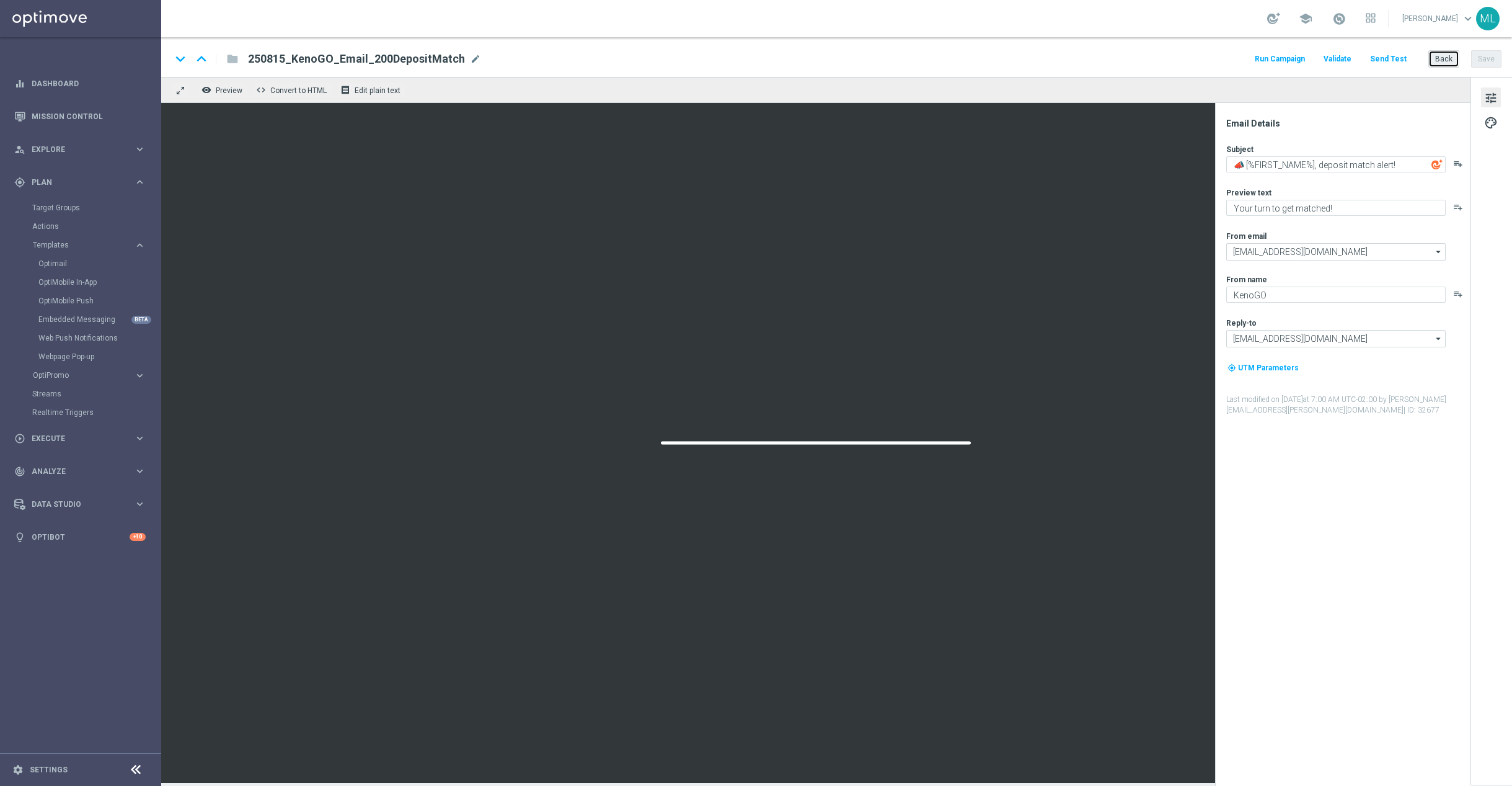
click at [1442, 58] on button "Back" at bounding box center [1443, 58] width 31 height 17
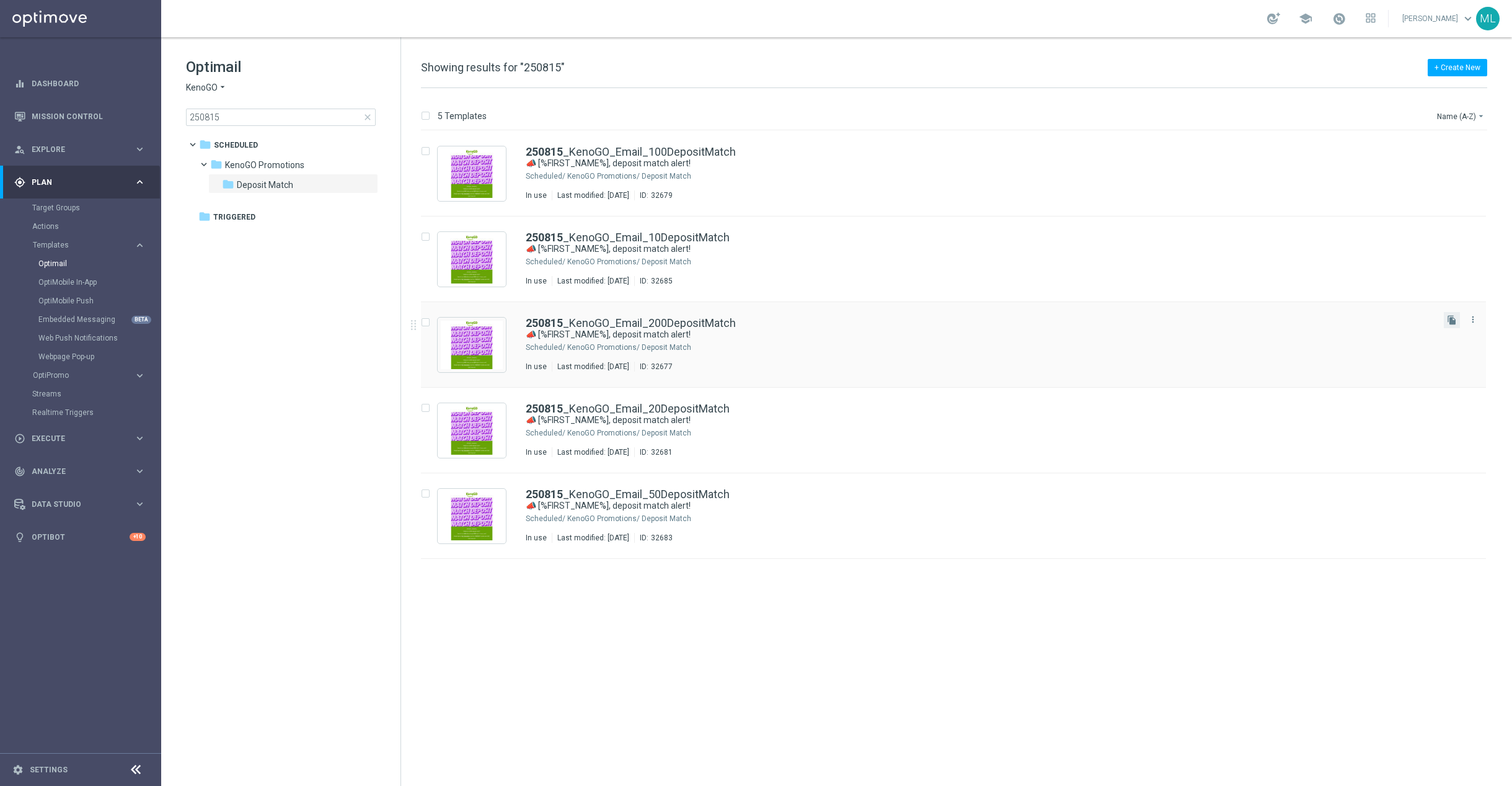
click at [1457, 321] on button "file_copy" at bounding box center [1452, 320] width 16 height 16
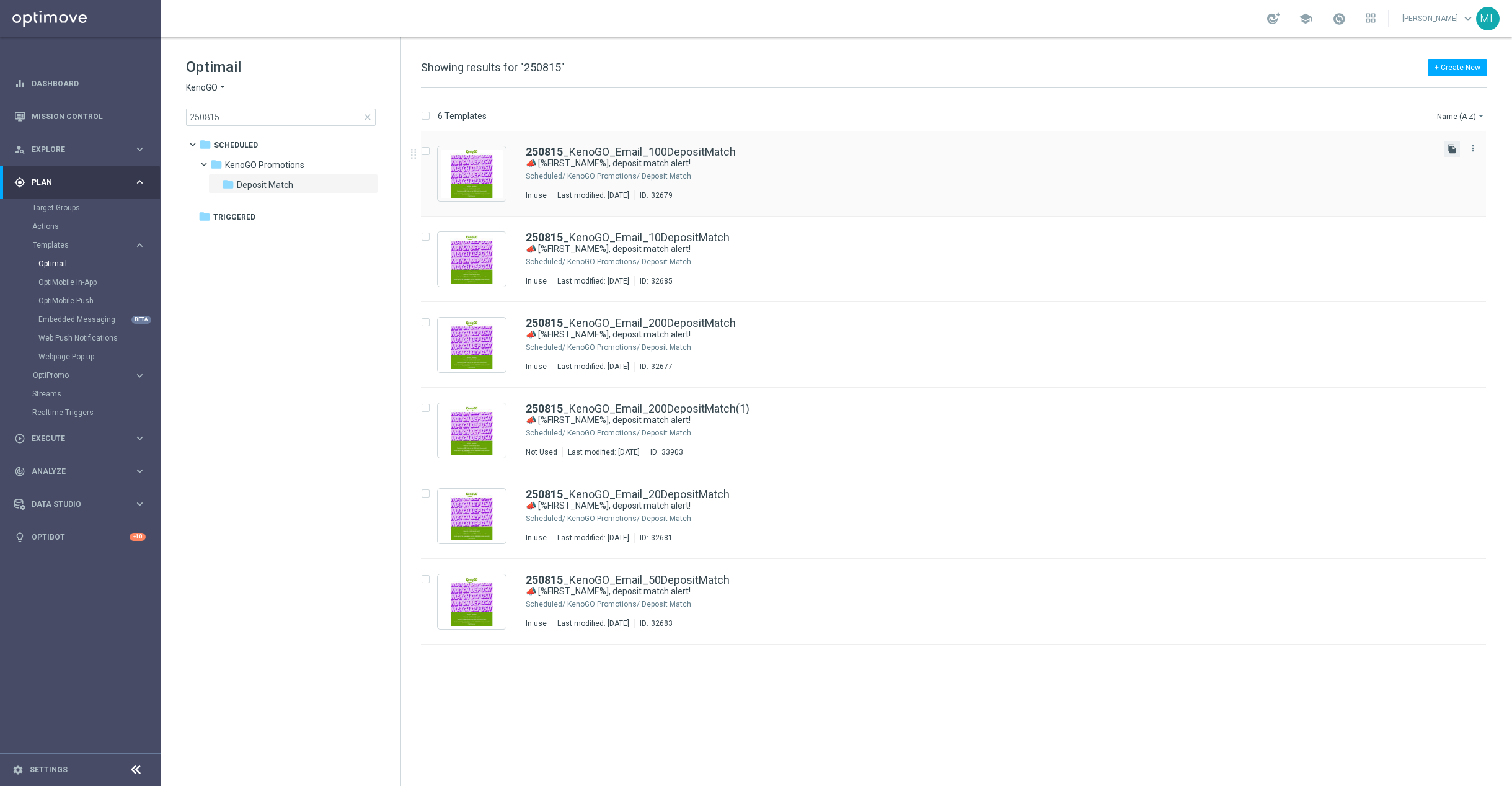
click at [1456, 152] on icon "file_copy" at bounding box center [1451, 149] width 10 height 10
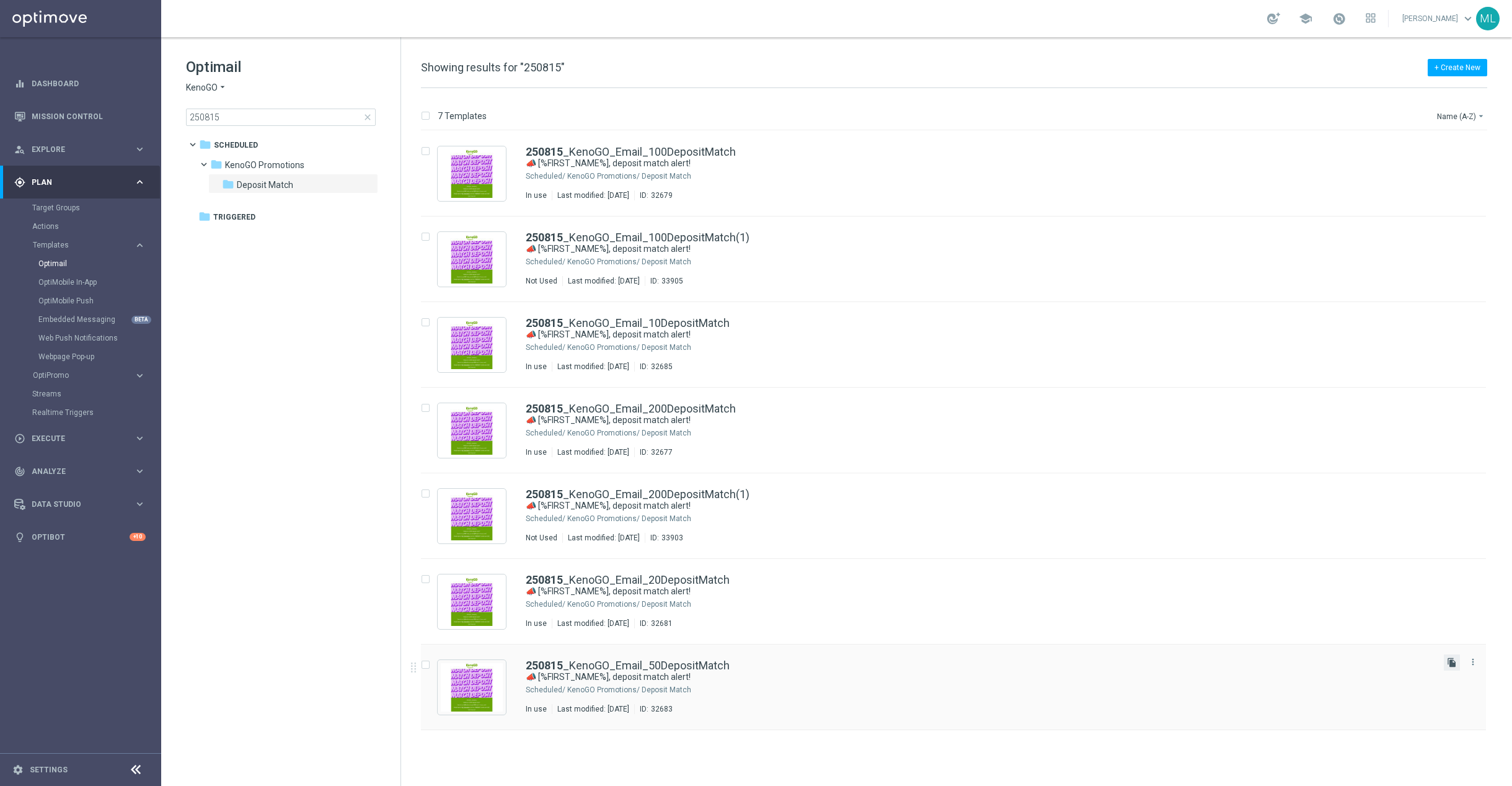
click at [1453, 665] on icon "file_copy" at bounding box center [1451, 661] width 10 height 10
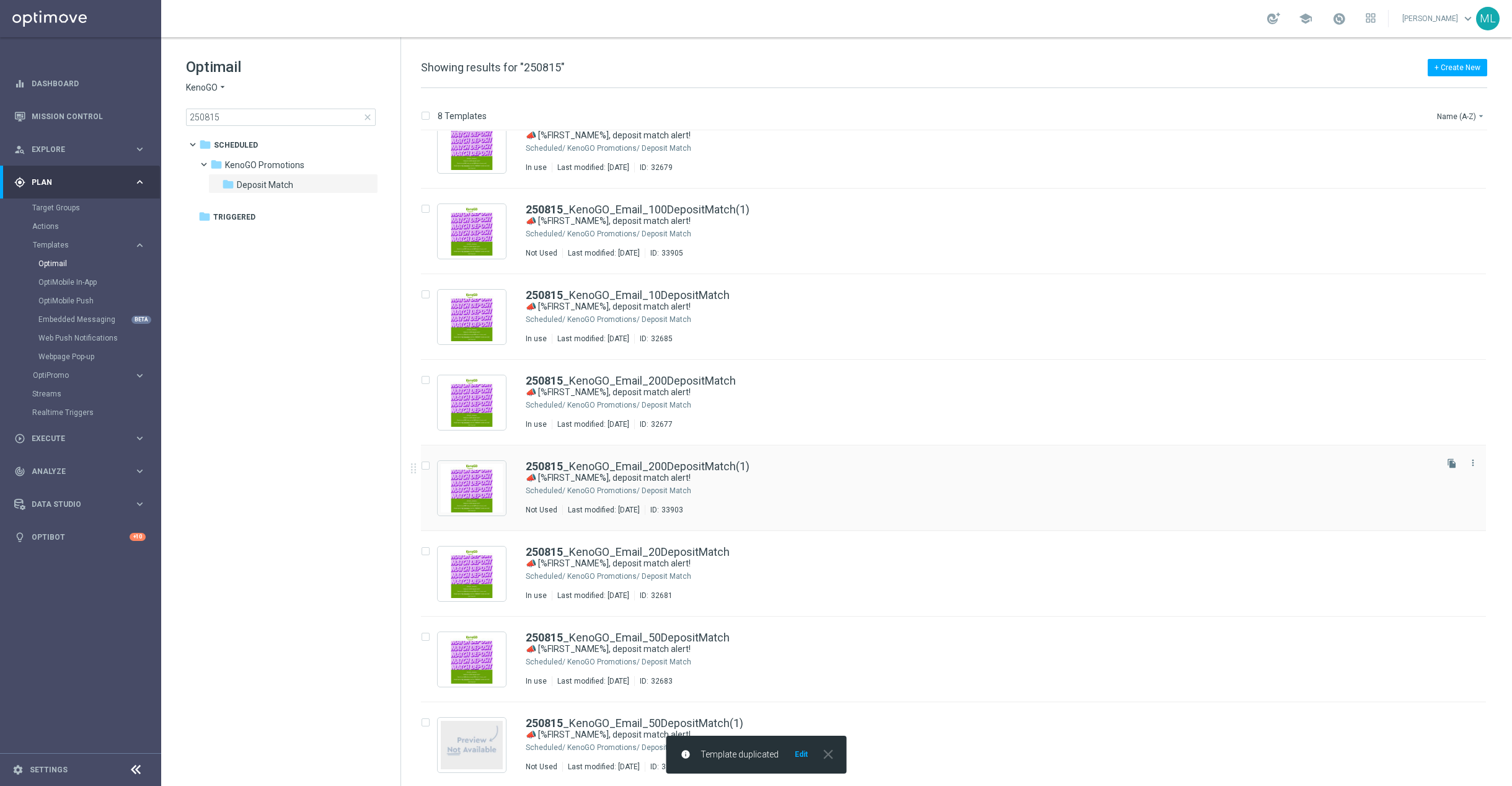
scroll to position [30, 0]
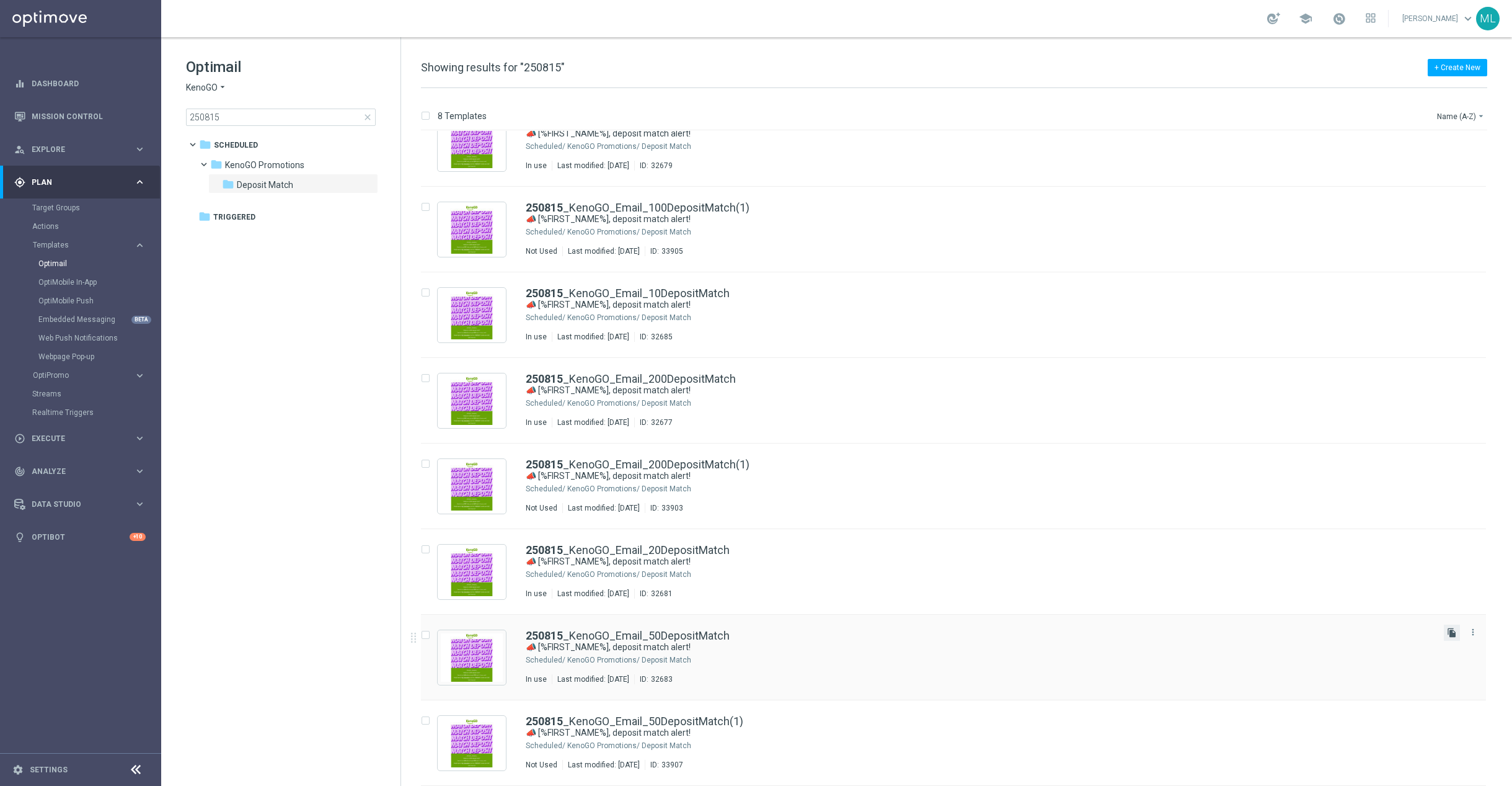
click at [1452, 636] on icon "file_copy" at bounding box center [1451, 632] width 10 height 10
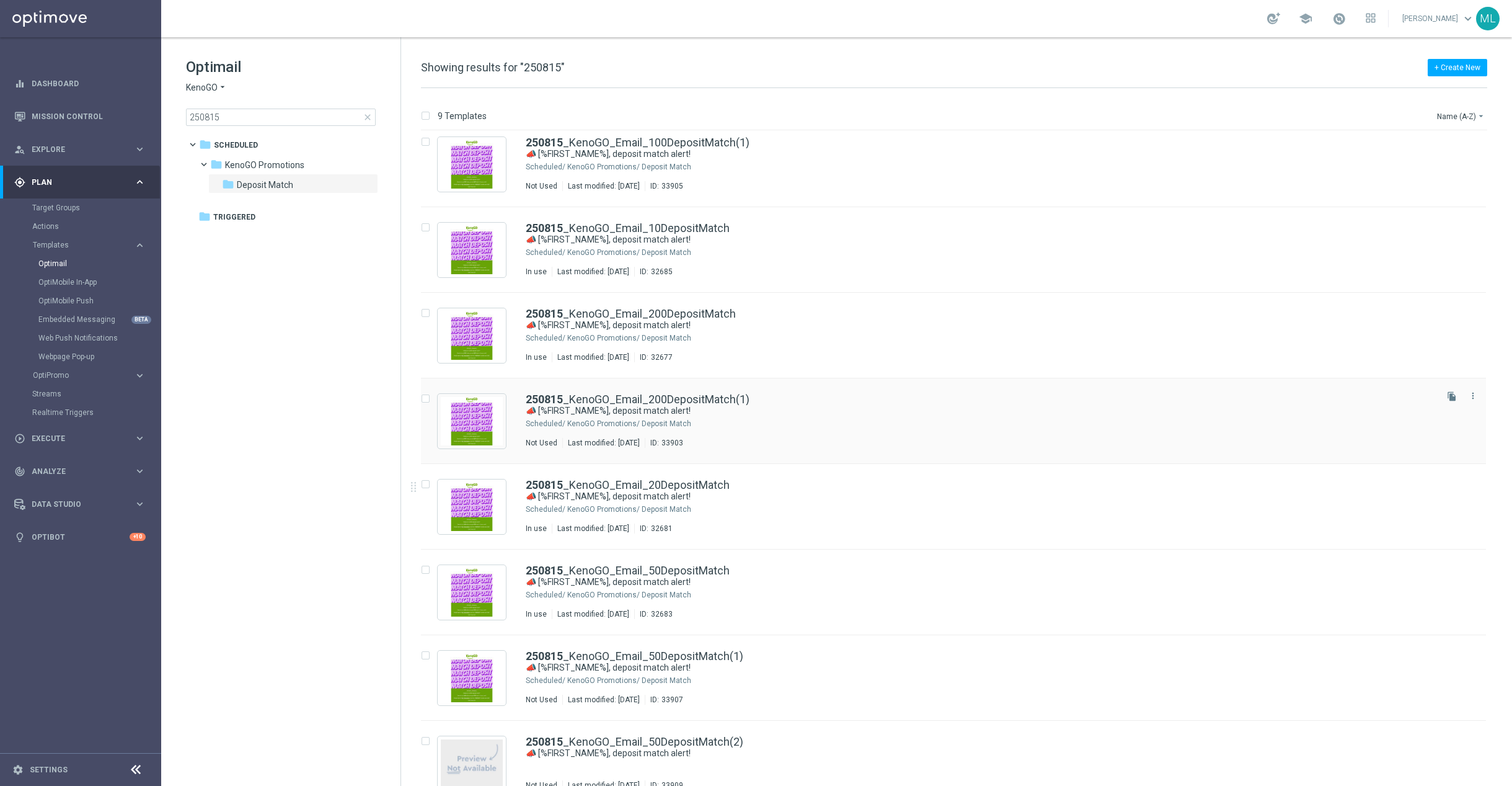
scroll to position [102, 0]
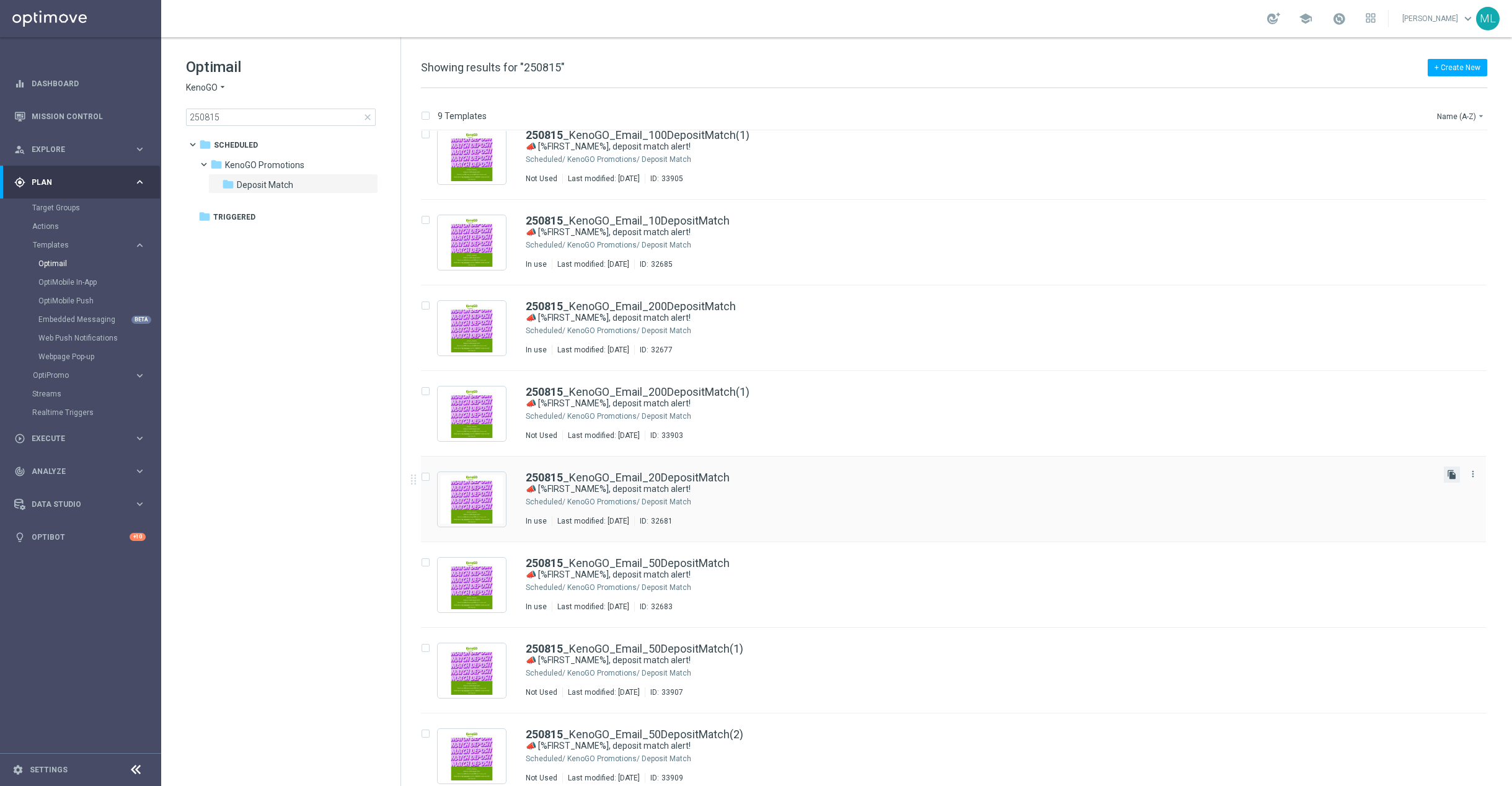
click at [1449, 475] on icon "file_copy" at bounding box center [1451, 474] width 10 height 10
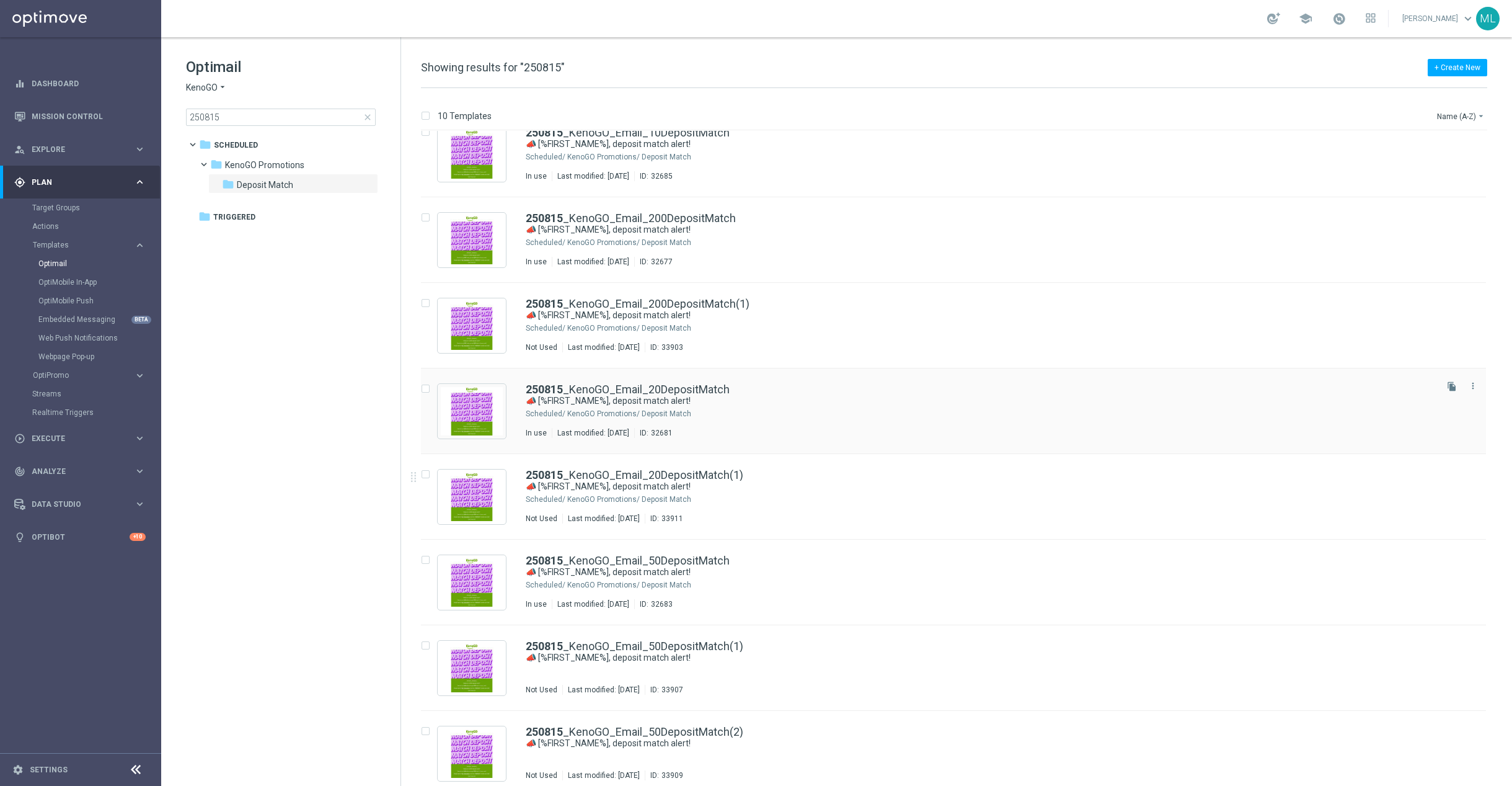
scroll to position [201, 0]
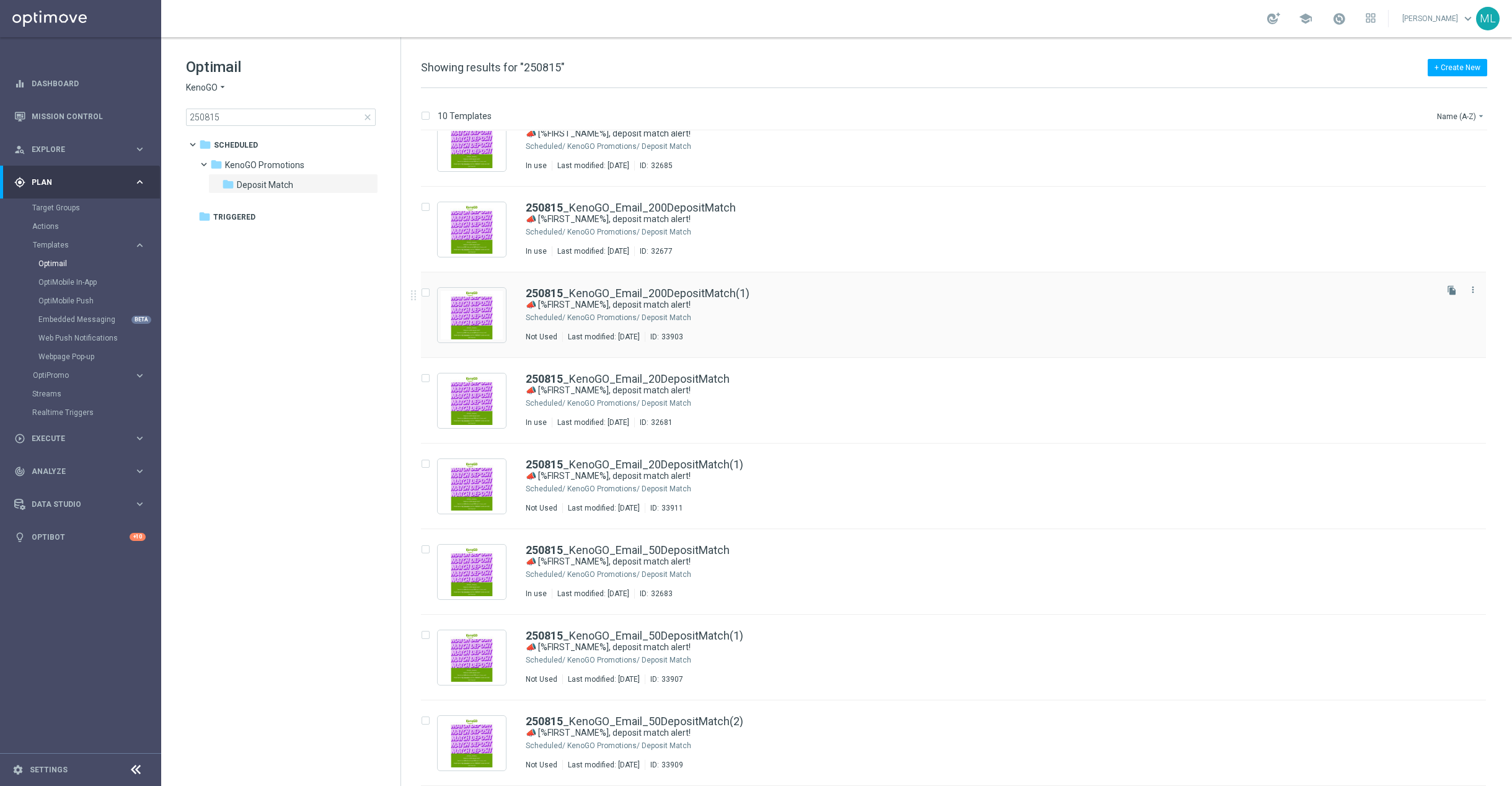
click at [840, 324] on div "250815 _KenoGO_Email_200DepositMatch(1) 📣 [%FIRST_NAME%], deposit match alert! …" at bounding box center [980, 315] width 908 height 54
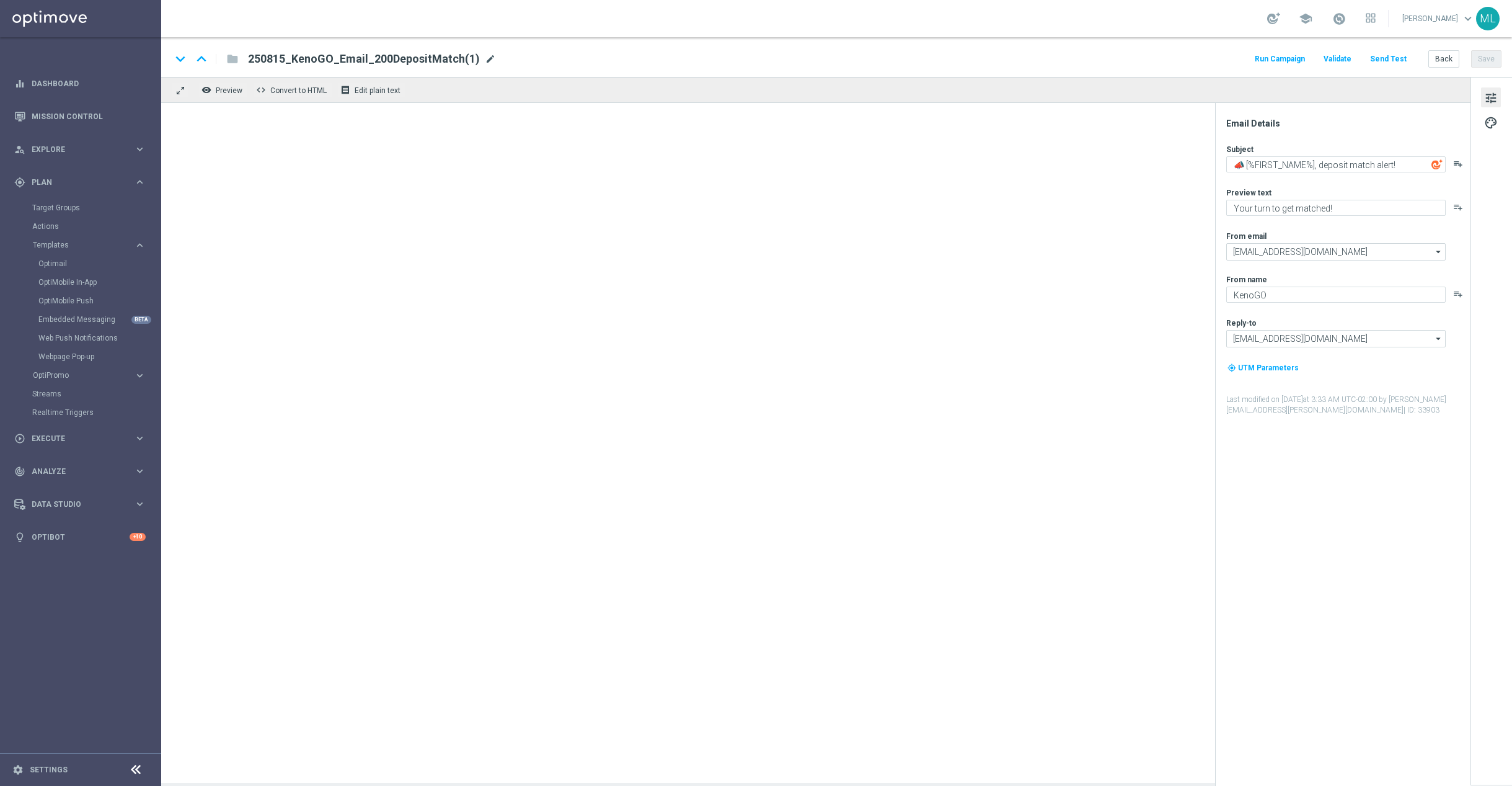
click at [485, 56] on span "mode_edit" at bounding box center [490, 59] width 11 height 11
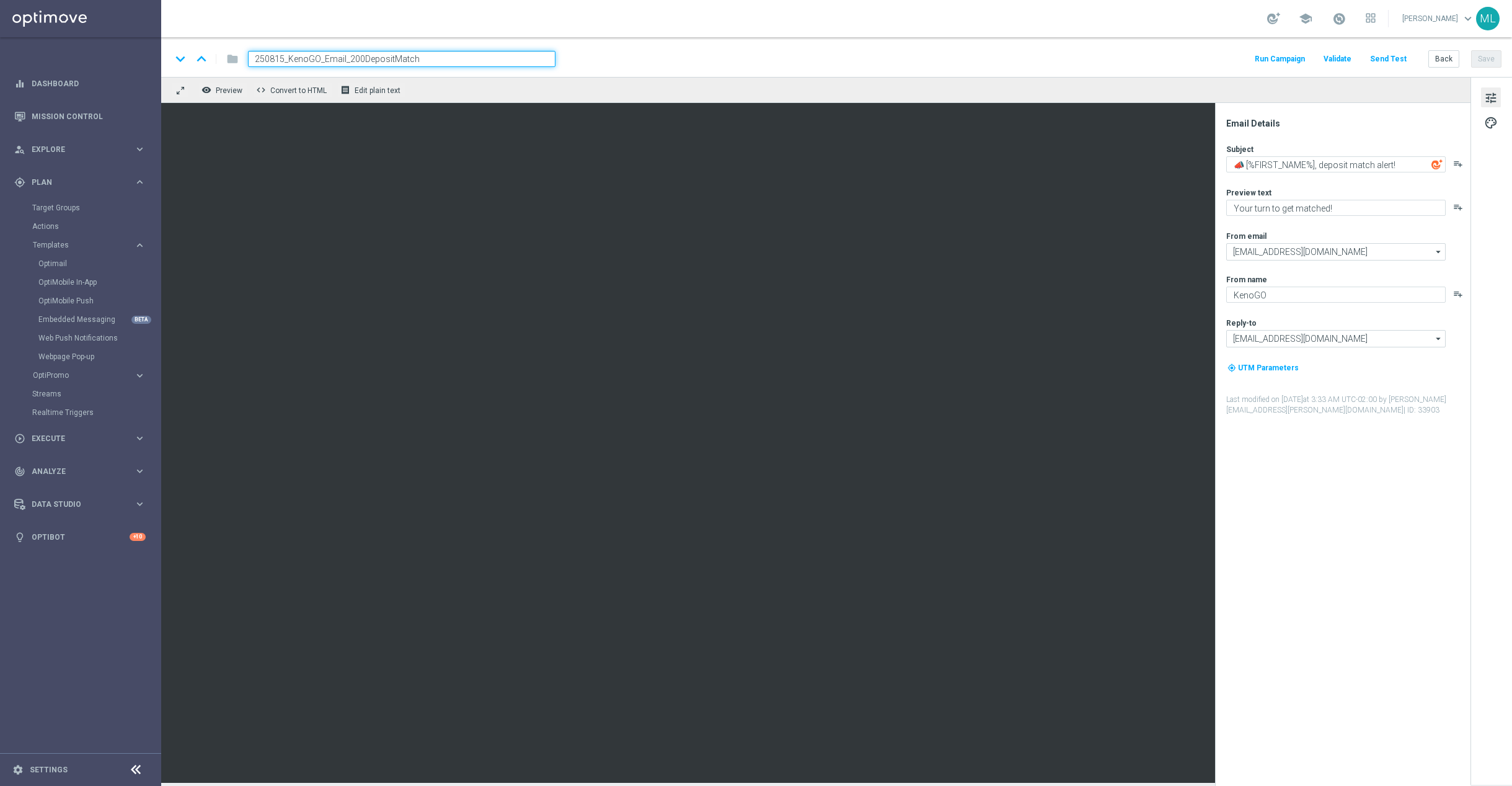
drag, startPoint x: 283, startPoint y: 59, endPoint x: 293, endPoint y: 59, distance: 10.0
click at [284, 59] on input "250815_KenoGO_Email_200DepositMatch" at bounding box center [401, 59] width 307 height 16
type input "250829_KenoGO_Email_200DepositMatch"
click at [1483, 58] on button "Save" at bounding box center [1486, 58] width 30 height 17
click at [1444, 61] on button "Back" at bounding box center [1443, 58] width 31 height 17
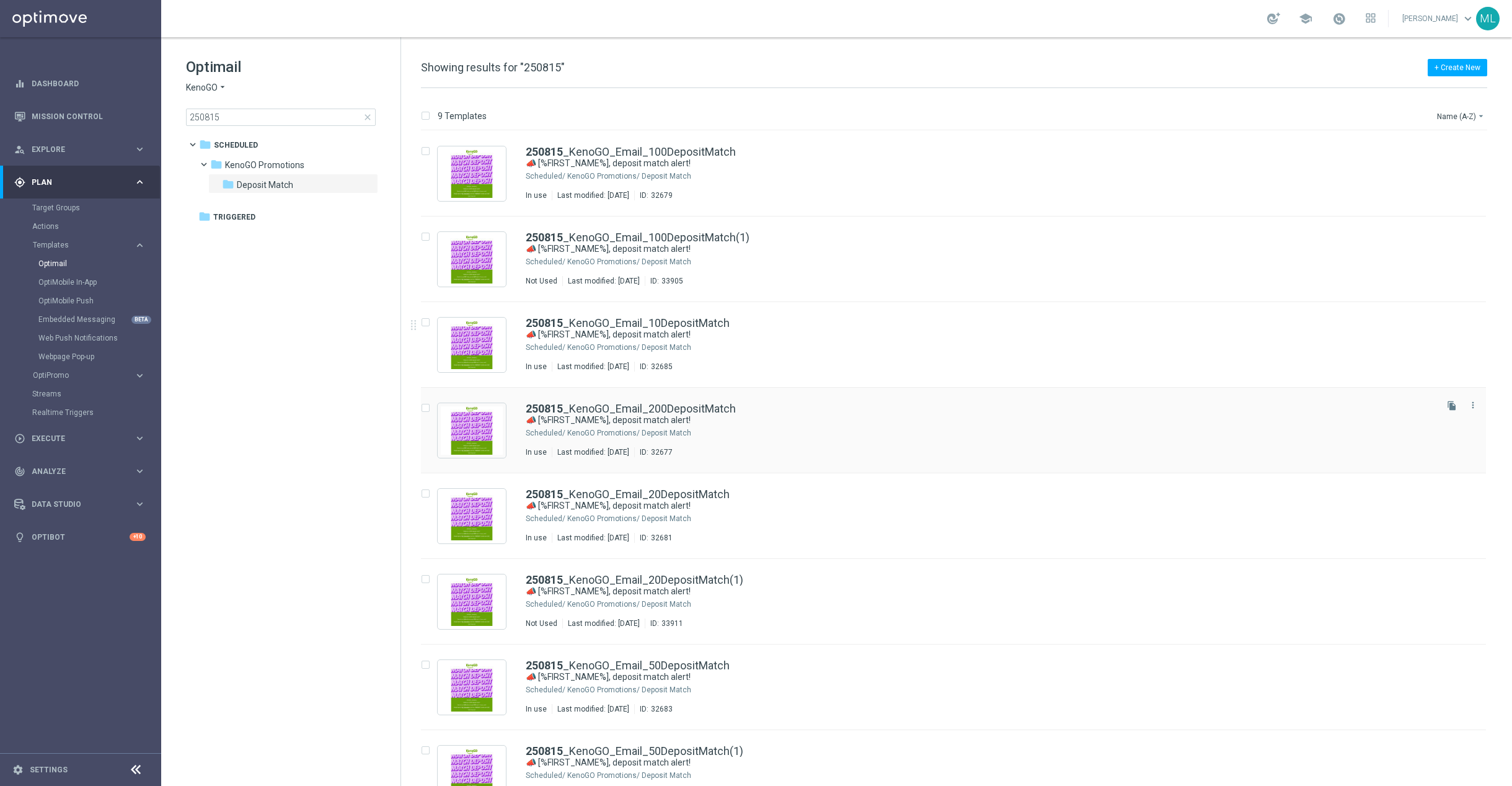
scroll to position [116, 0]
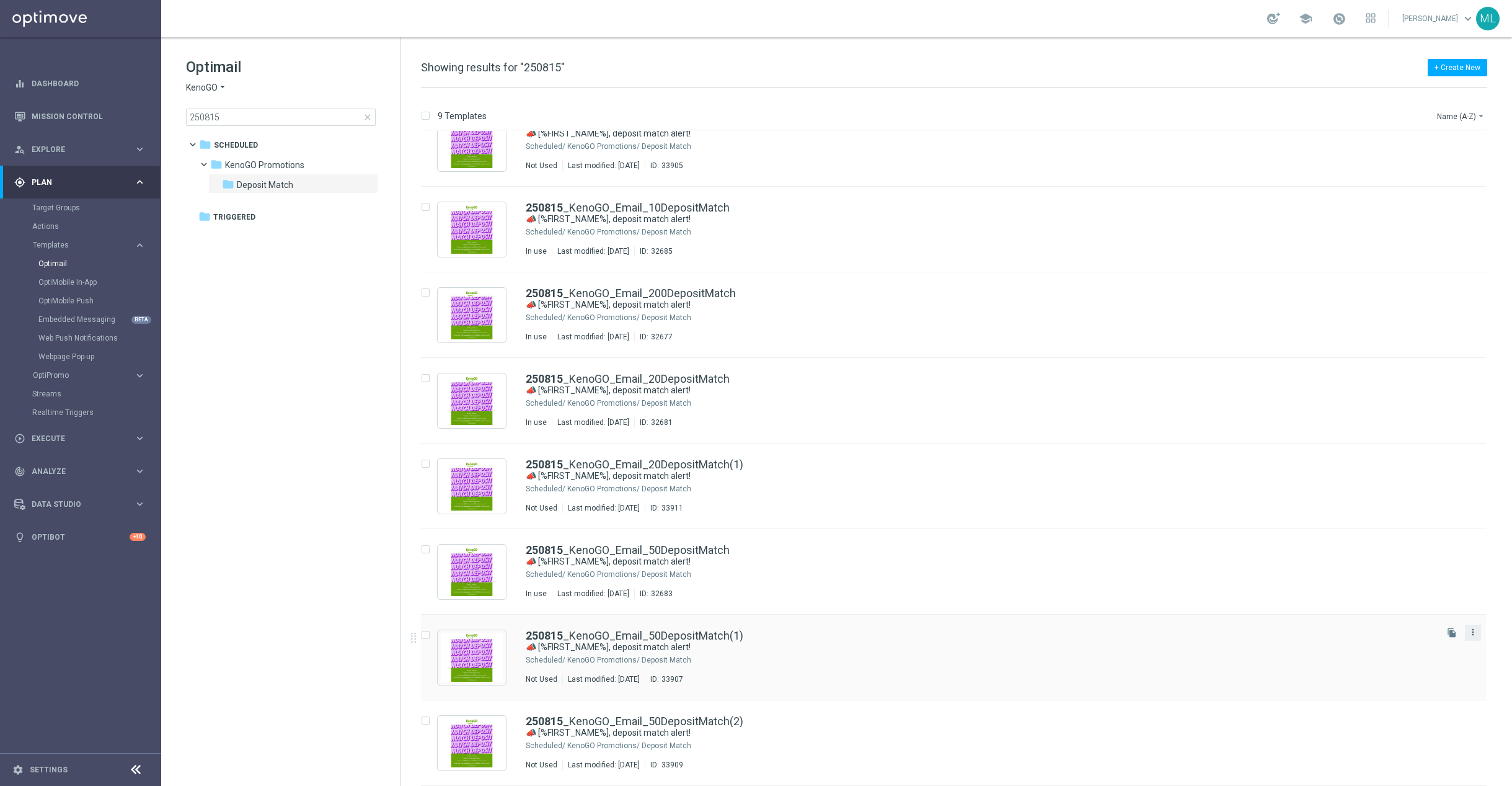
click at [1473, 637] on icon "more_vert" at bounding box center [1473, 632] width 10 height 10
click at [1407, 679] on div "Delete" at bounding box center [1422, 681] width 75 height 9
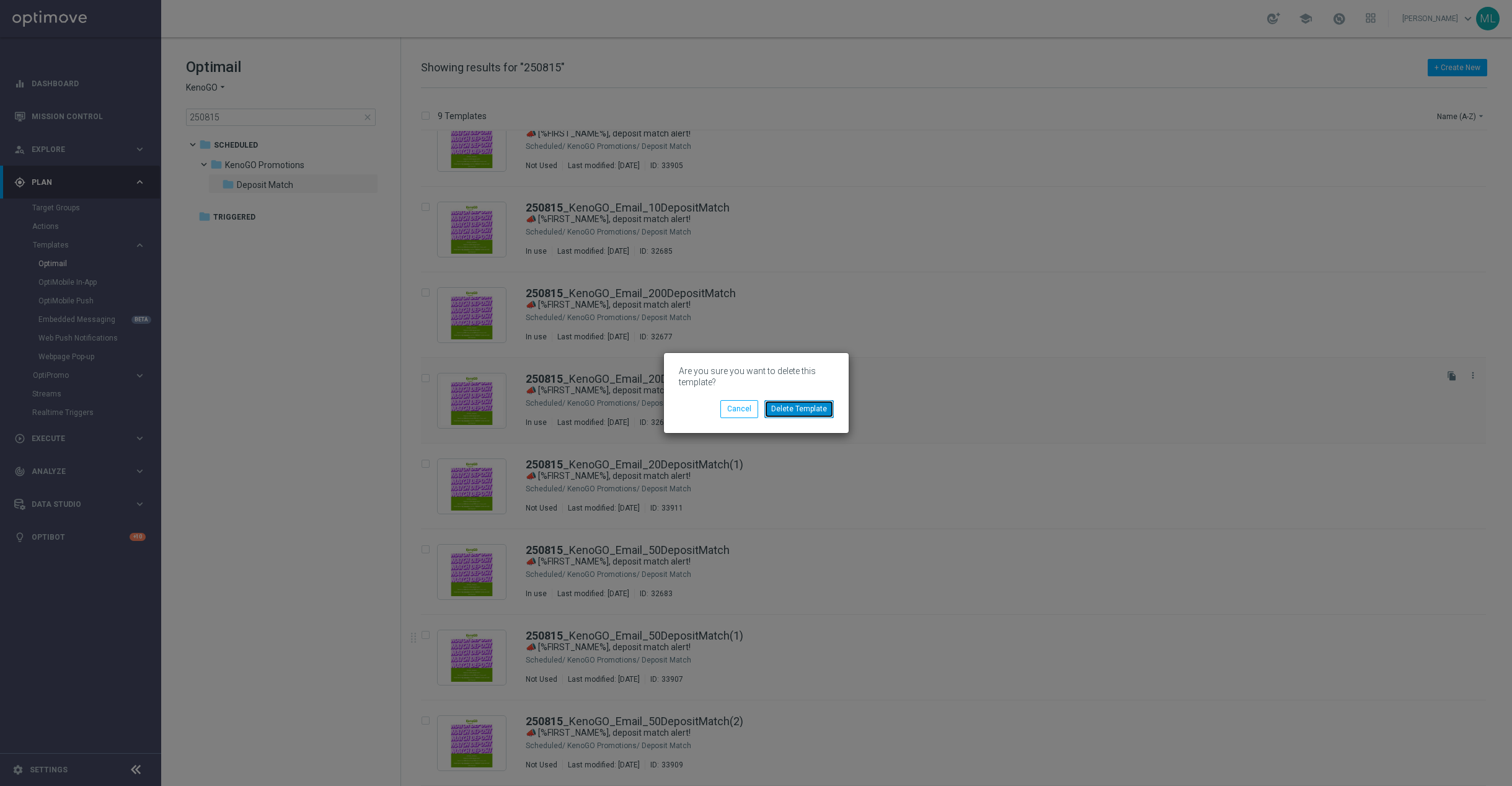
click at [803, 407] on button "Delete Template" at bounding box center [799, 408] width 70 height 17
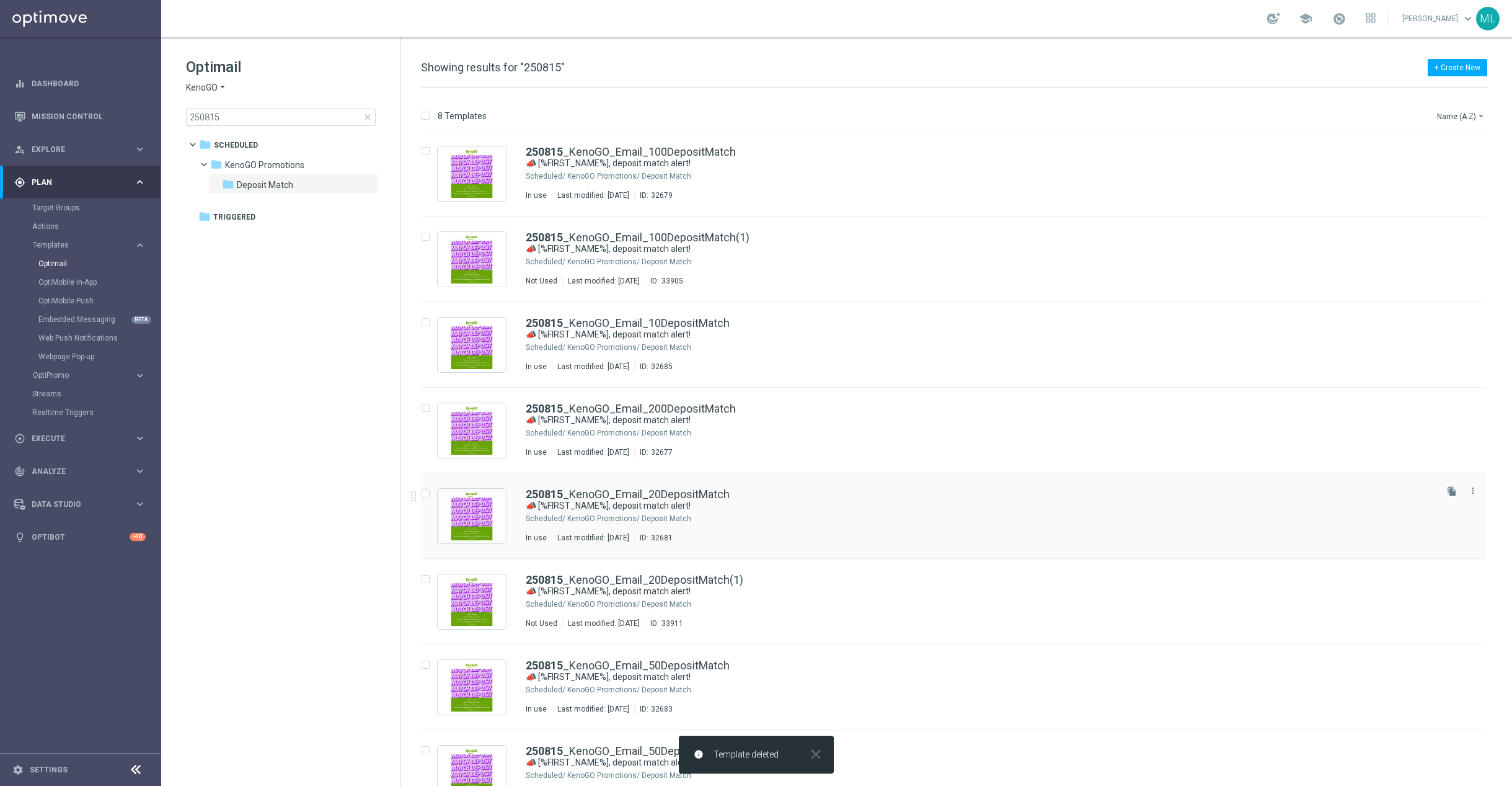
scroll to position [30, 0]
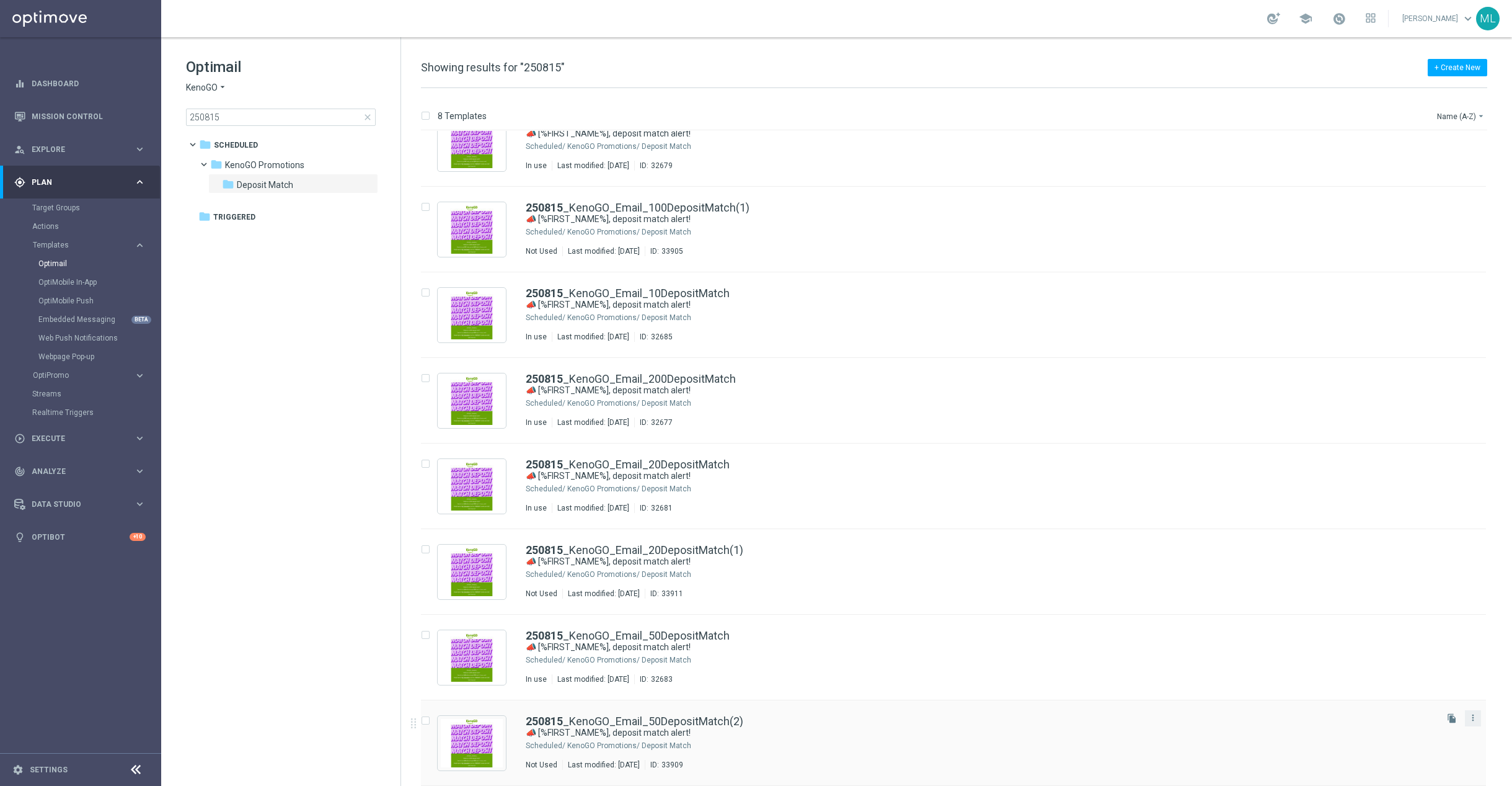
click at [1471, 723] on button "more_vert" at bounding box center [1473, 717] width 13 height 15
click at [1403, 770] on span "Delete" at bounding box center [1396, 766] width 23 height 9
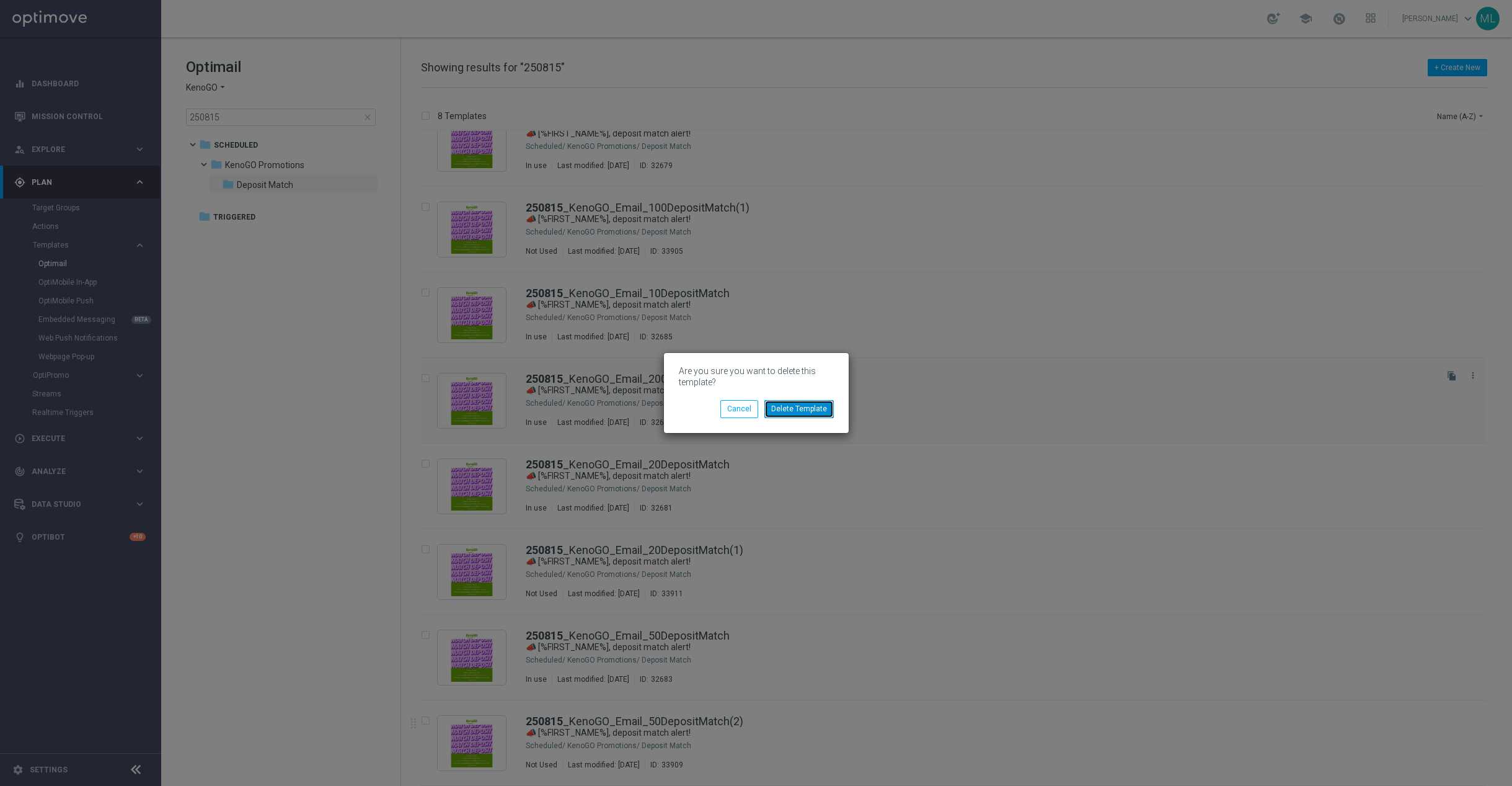
click at [789, 410] on button "Delete Template" at bounding box center [799, 408] width 70 height 17
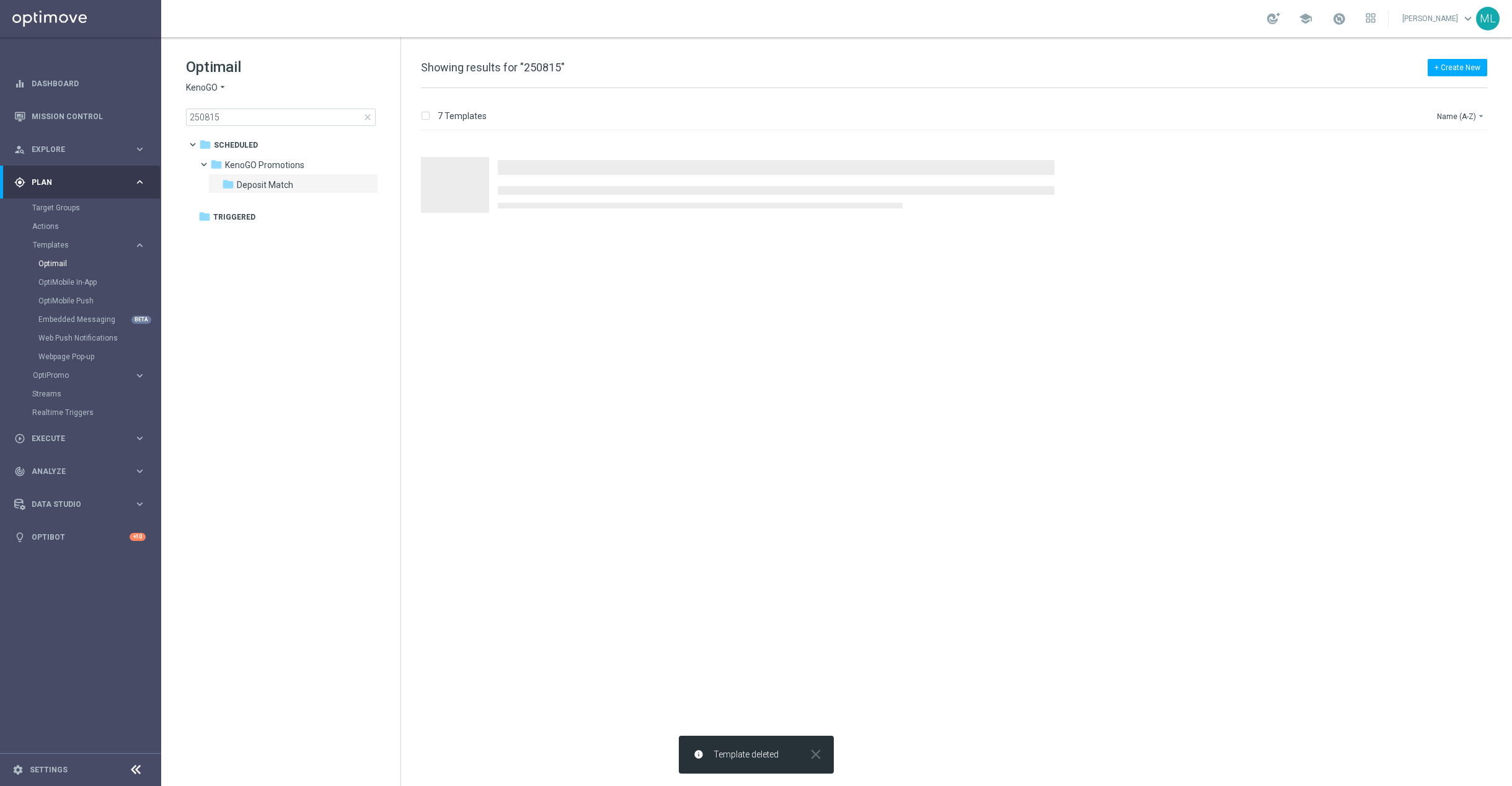
scroll to position [0, 0]
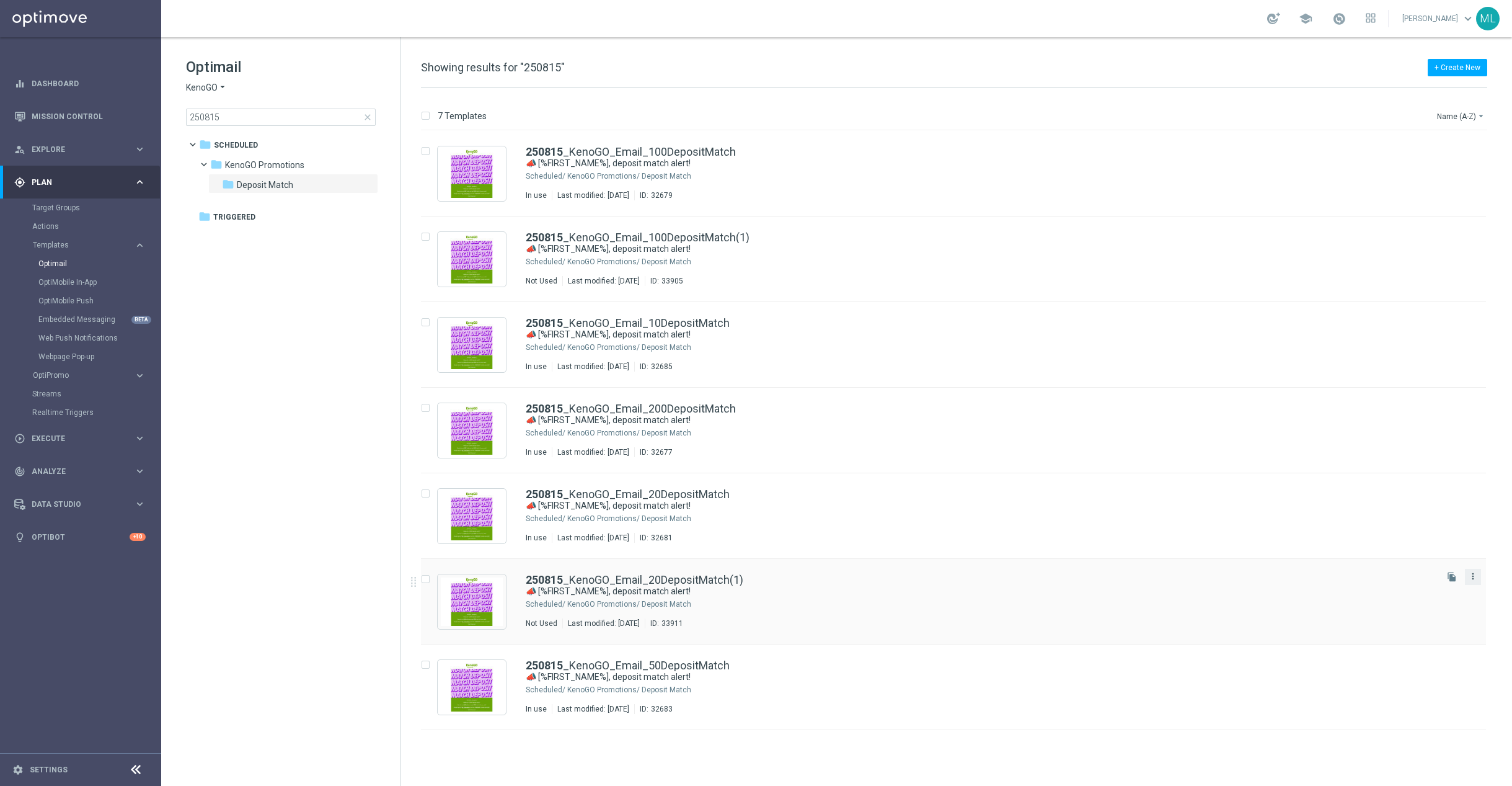
click at [1471, 578] on icon "more_vert" at bounding box center [1473, 575] width 10 height 10
click at [1430, 627] on div "Delete" at bounding box center [1423, 626] width 75 height 9
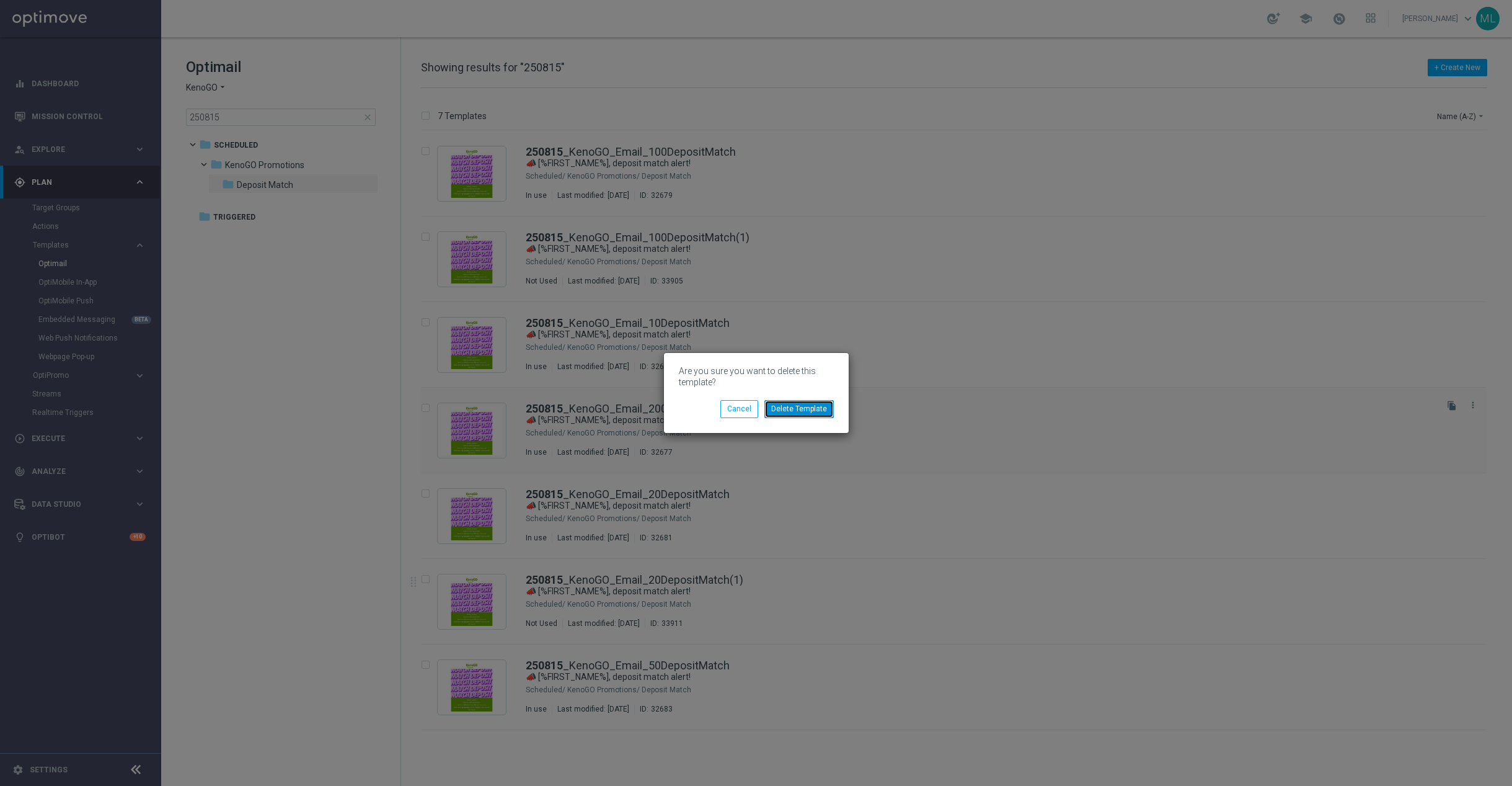
click at [796, 410] on button "Delete Template" at bounding box center [799, 408] width 70 height 17
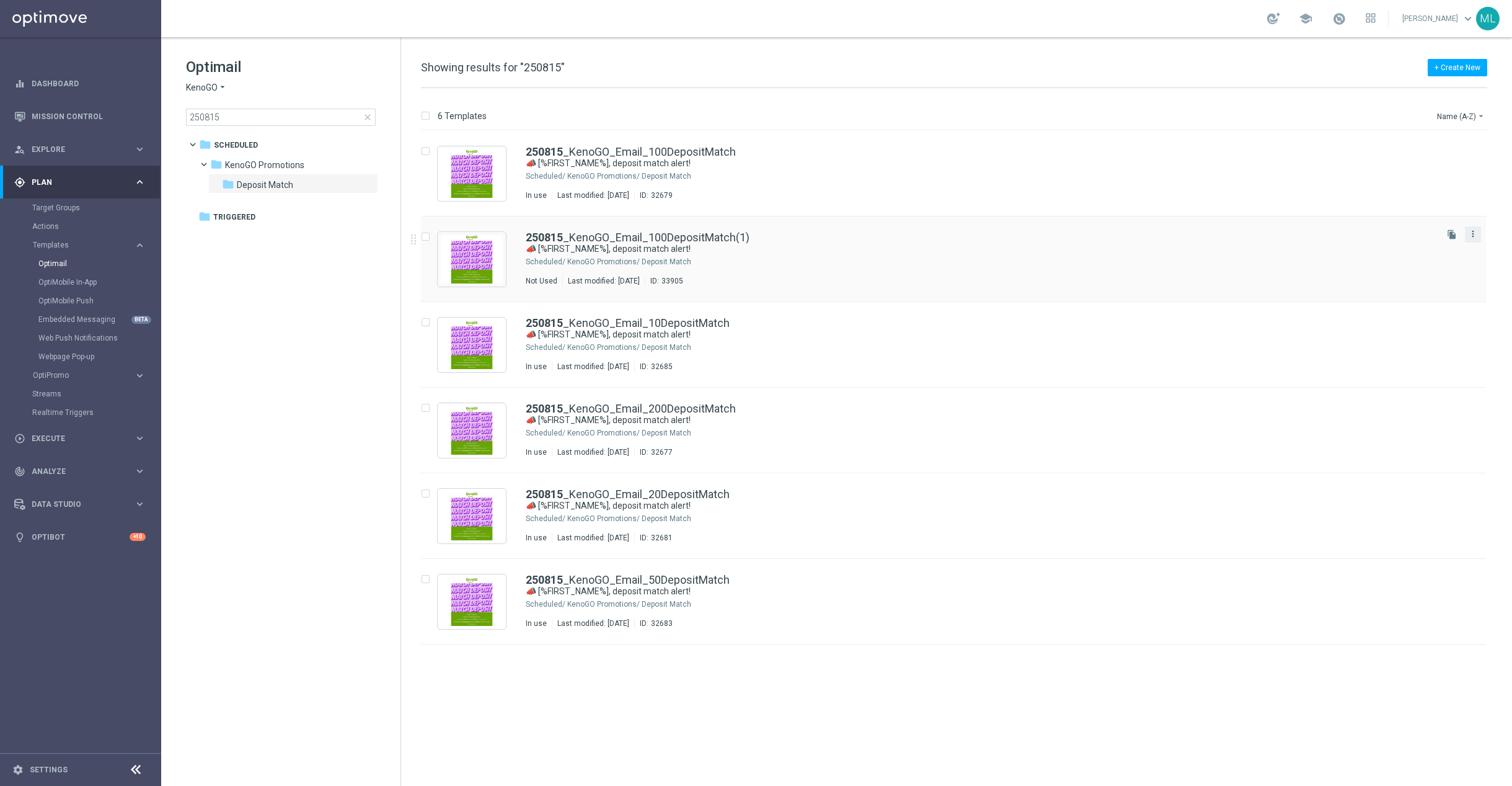
click at [1473, 238] on icon "more_vert" at bounding box center [1473, 233] width 10 height 10
click at [1428, 281] on div "Delete" at bounding box center [1423, 283] width 75 height 9
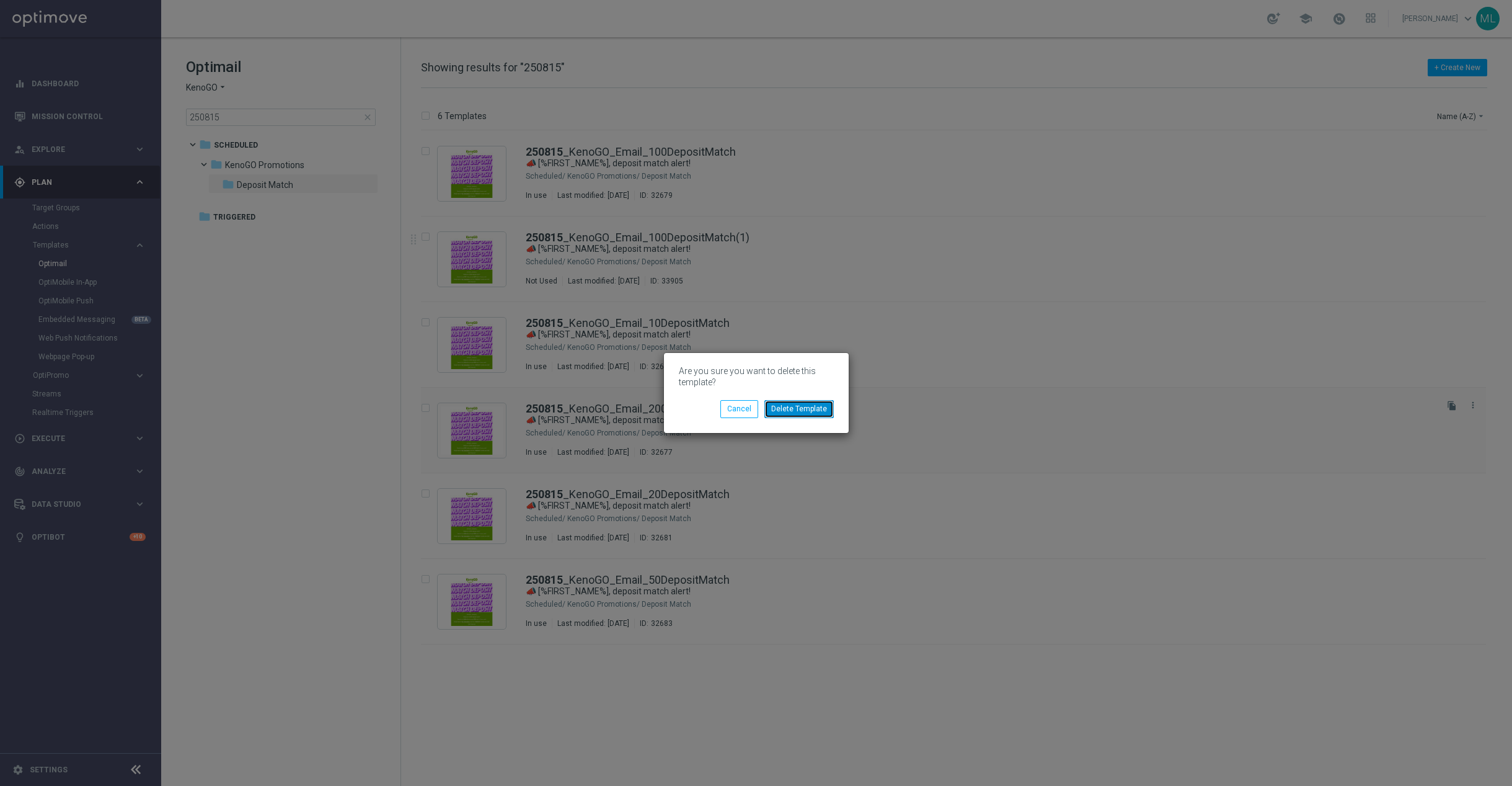
click at [810, 411] on button "Delete Template" at bounding box center [799, 408] width 70 height 17
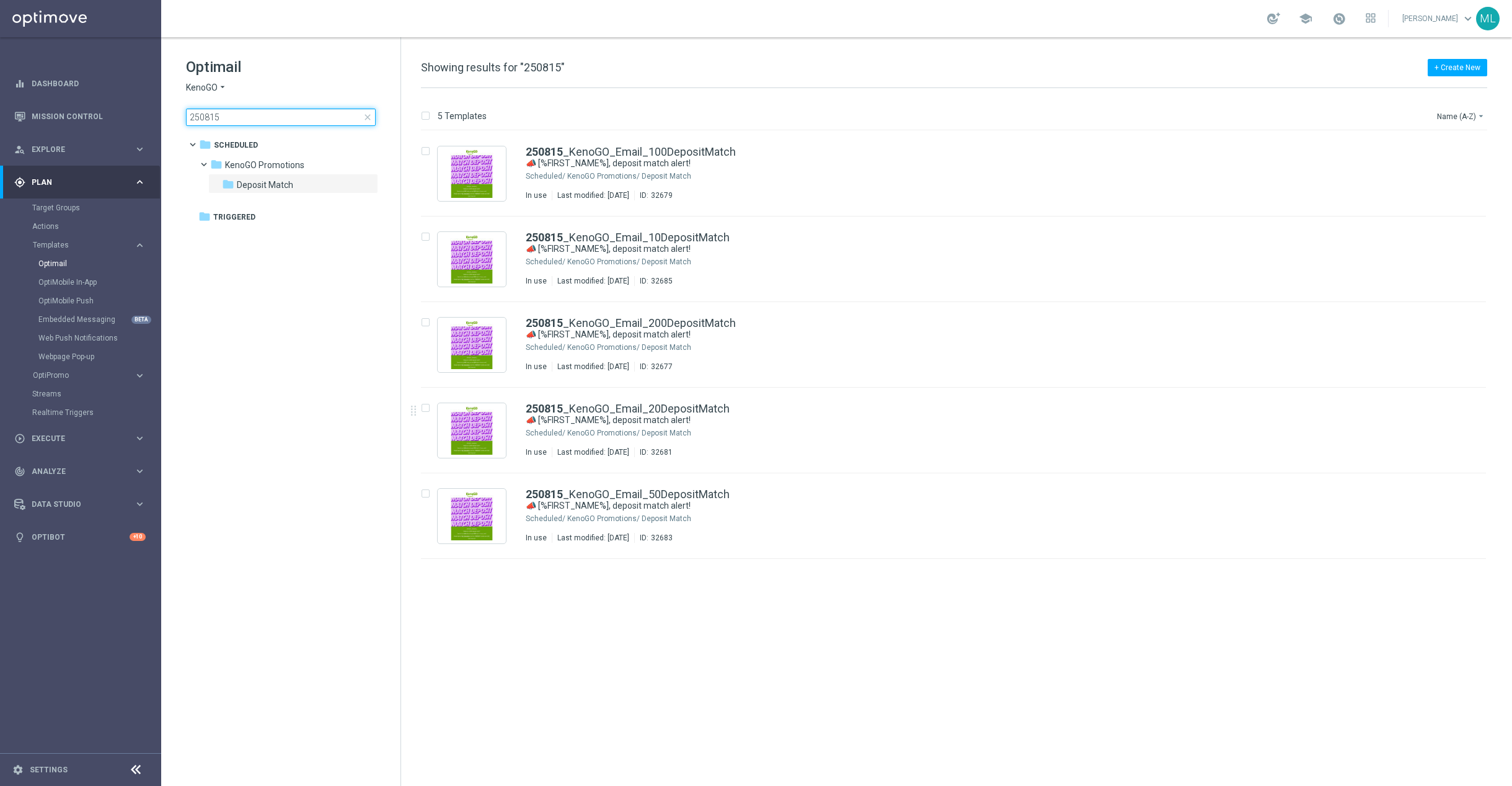
drag, startPoint x: 258, startPoint y: 116, endPoint x: 171, endPoint y: 108, distance: 87.4
click at [171, 108] on div "Optimail KenoGO arrow_drop_down × KenoGO 250815 close folder 1 Folder folder Sc…" at bounding box center [280, 123] width 239 height 170
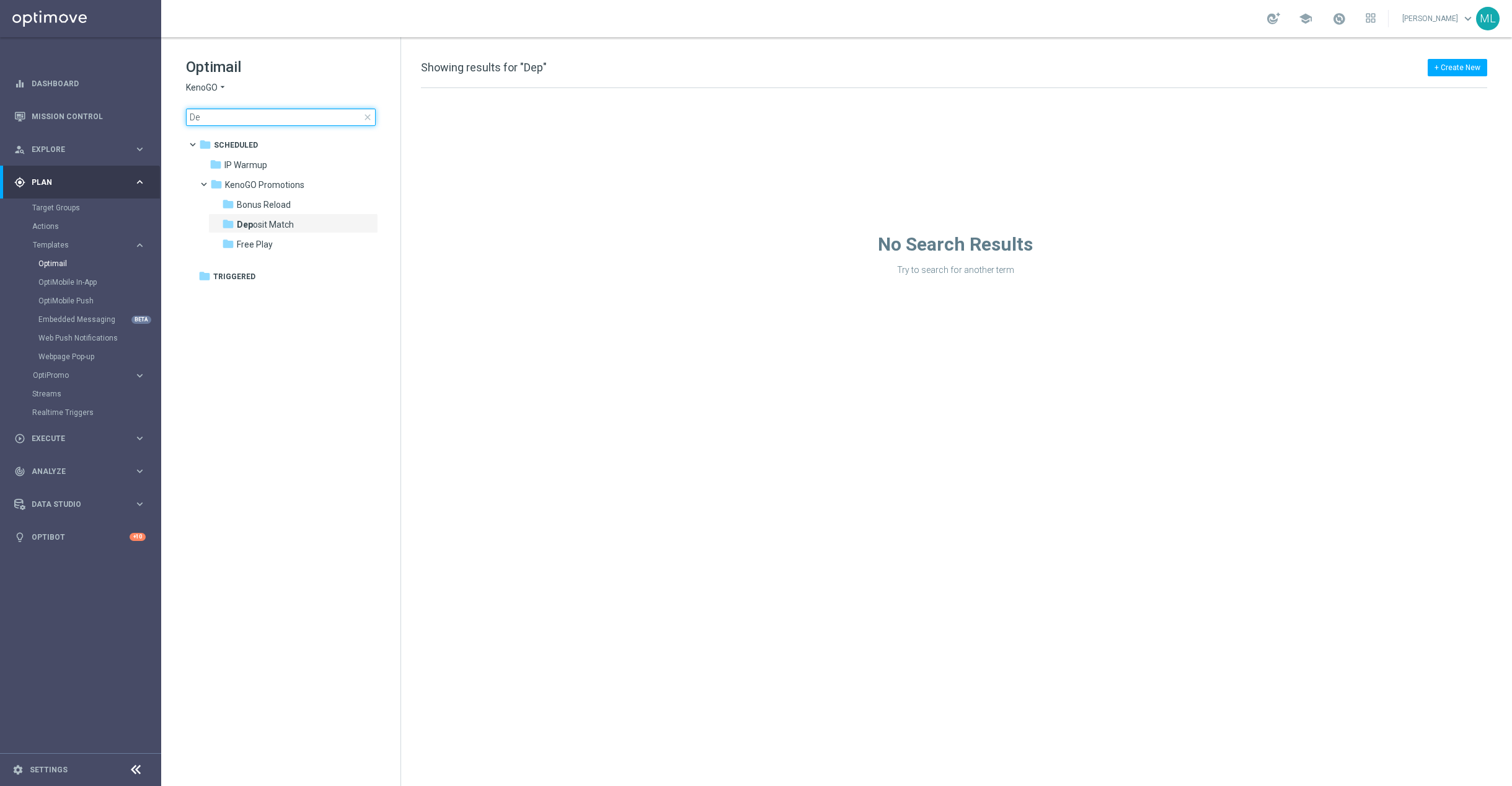
type input "D"
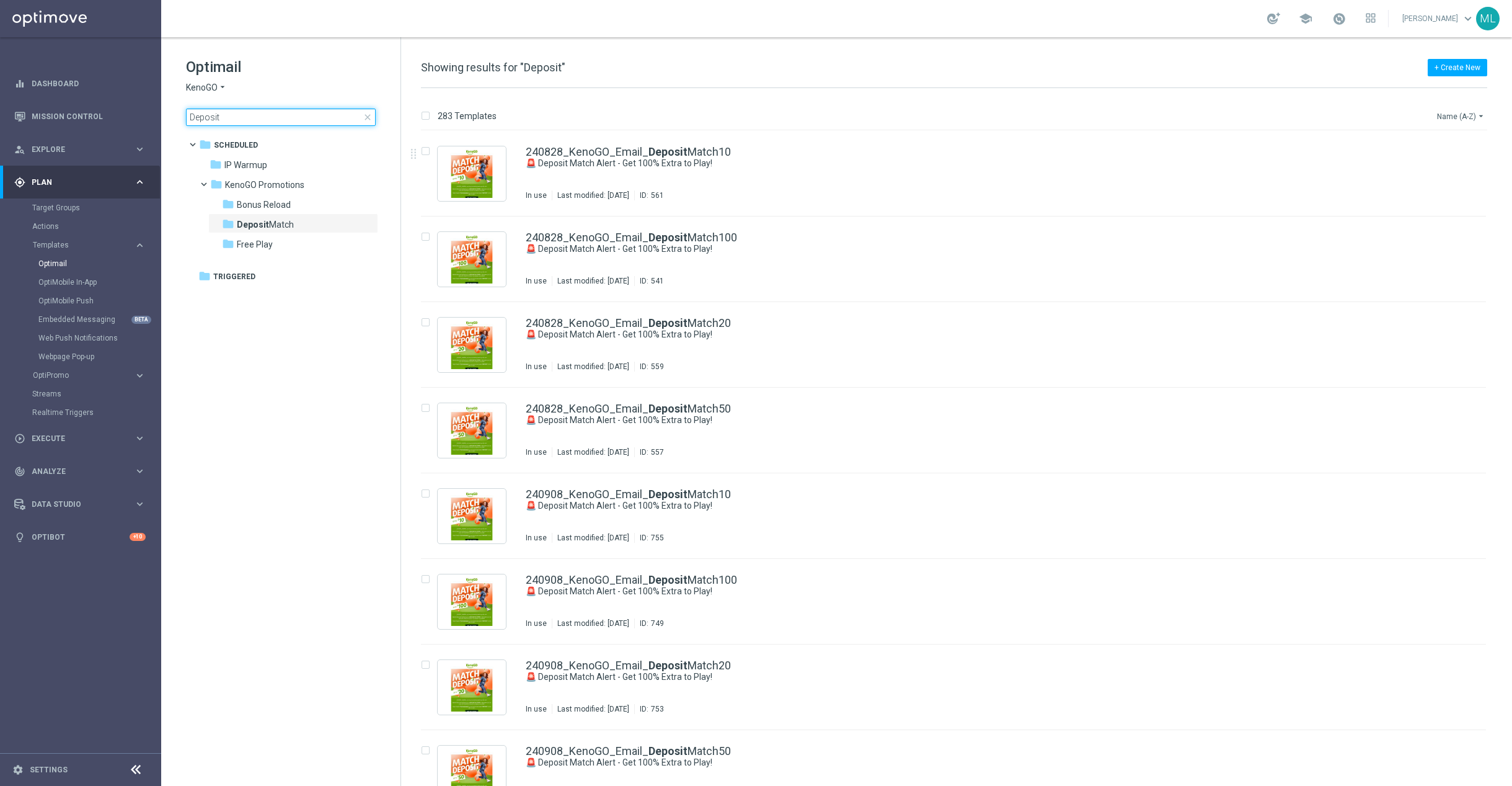
type input "Deposit"
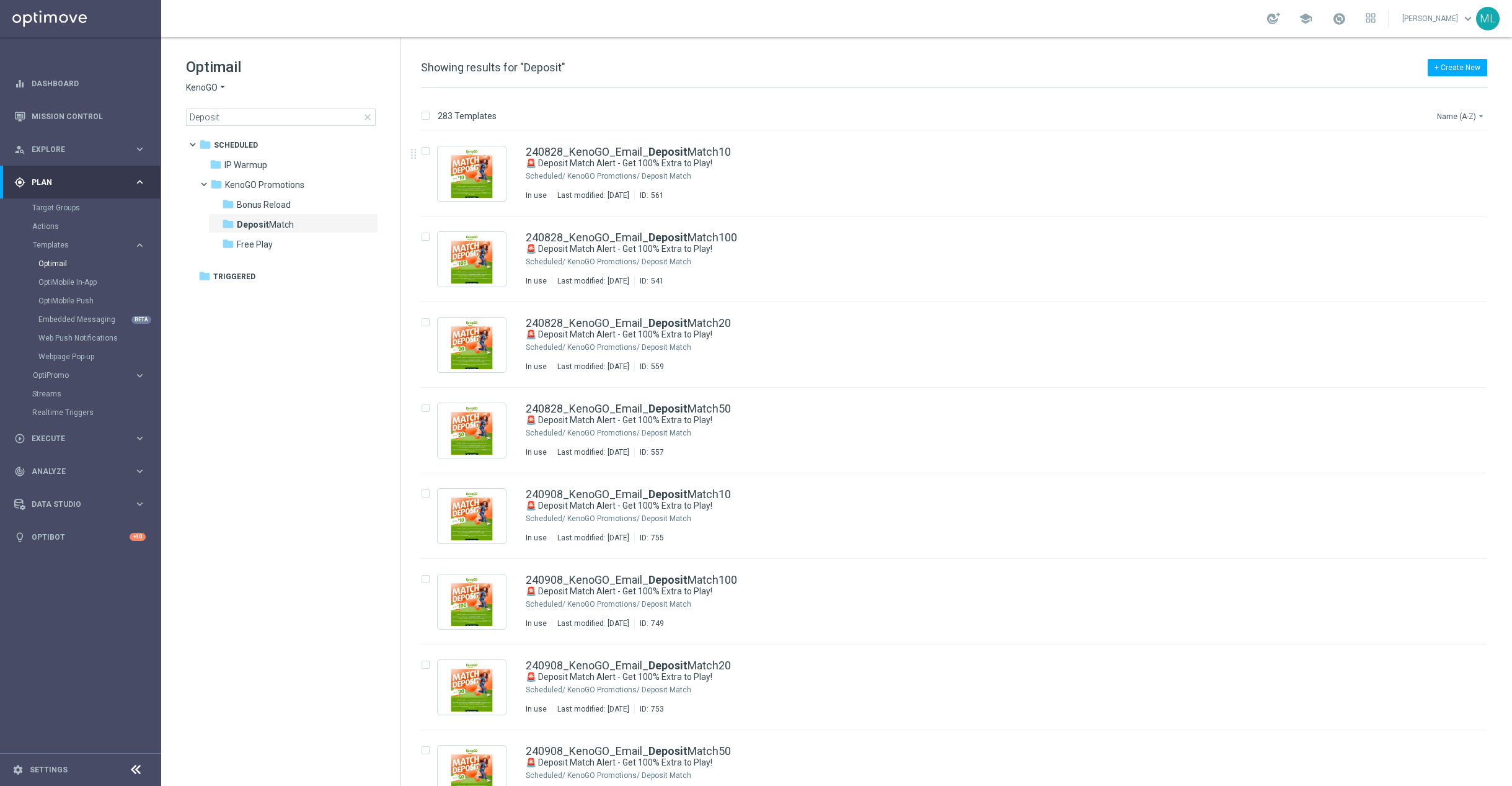
click at [1479, 118] on icon "arrow_drop_down" at bounding box center [1481, 116] width 10 height 10
click at [1454, 174] on span "Date Modified (Newest)" at bounding box center [1439, 172] width 83 height 9
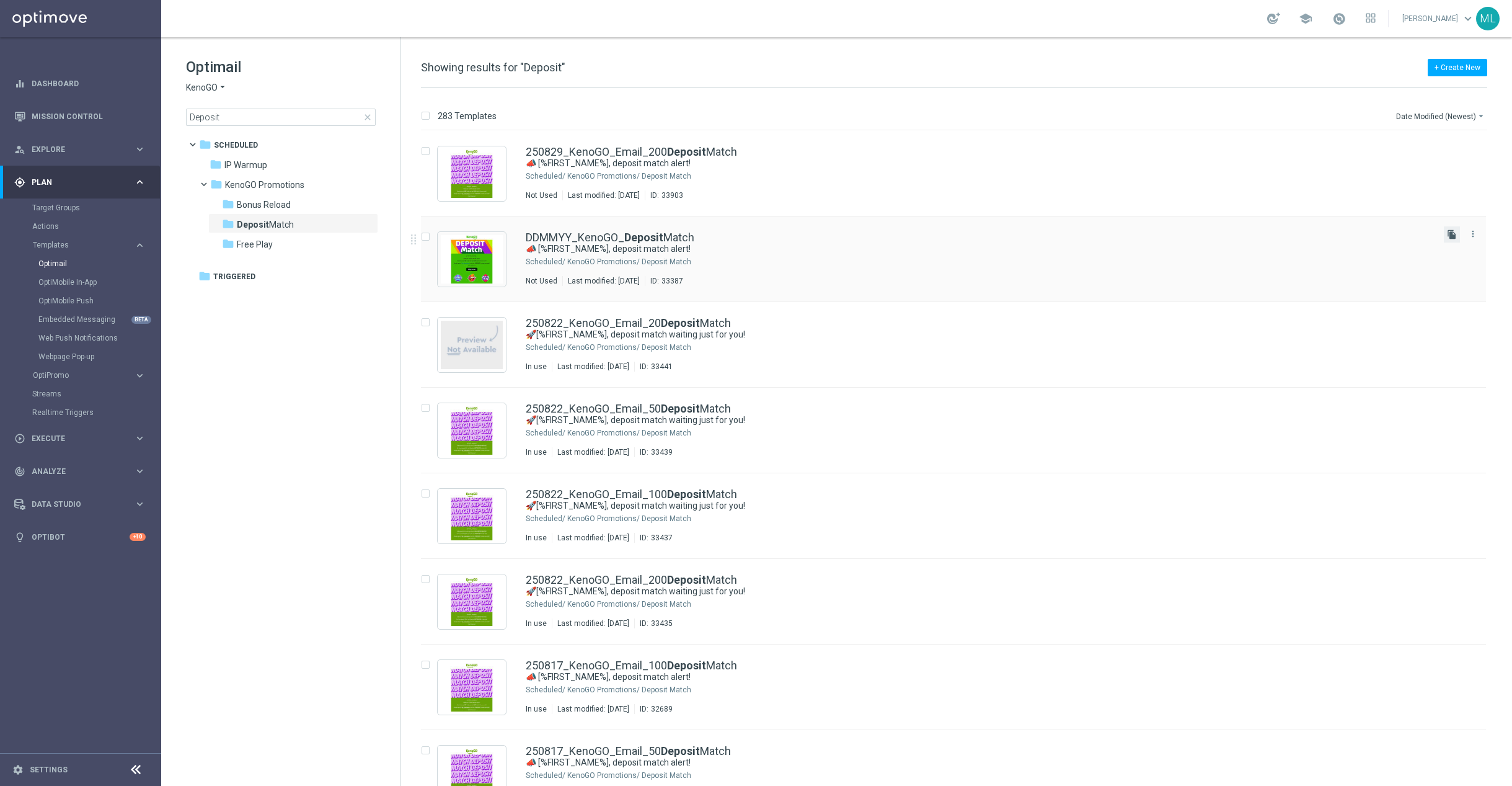
click at [1448, 232] on icon "file_copy" at bounding box center [1451, 234] width 10 height 10
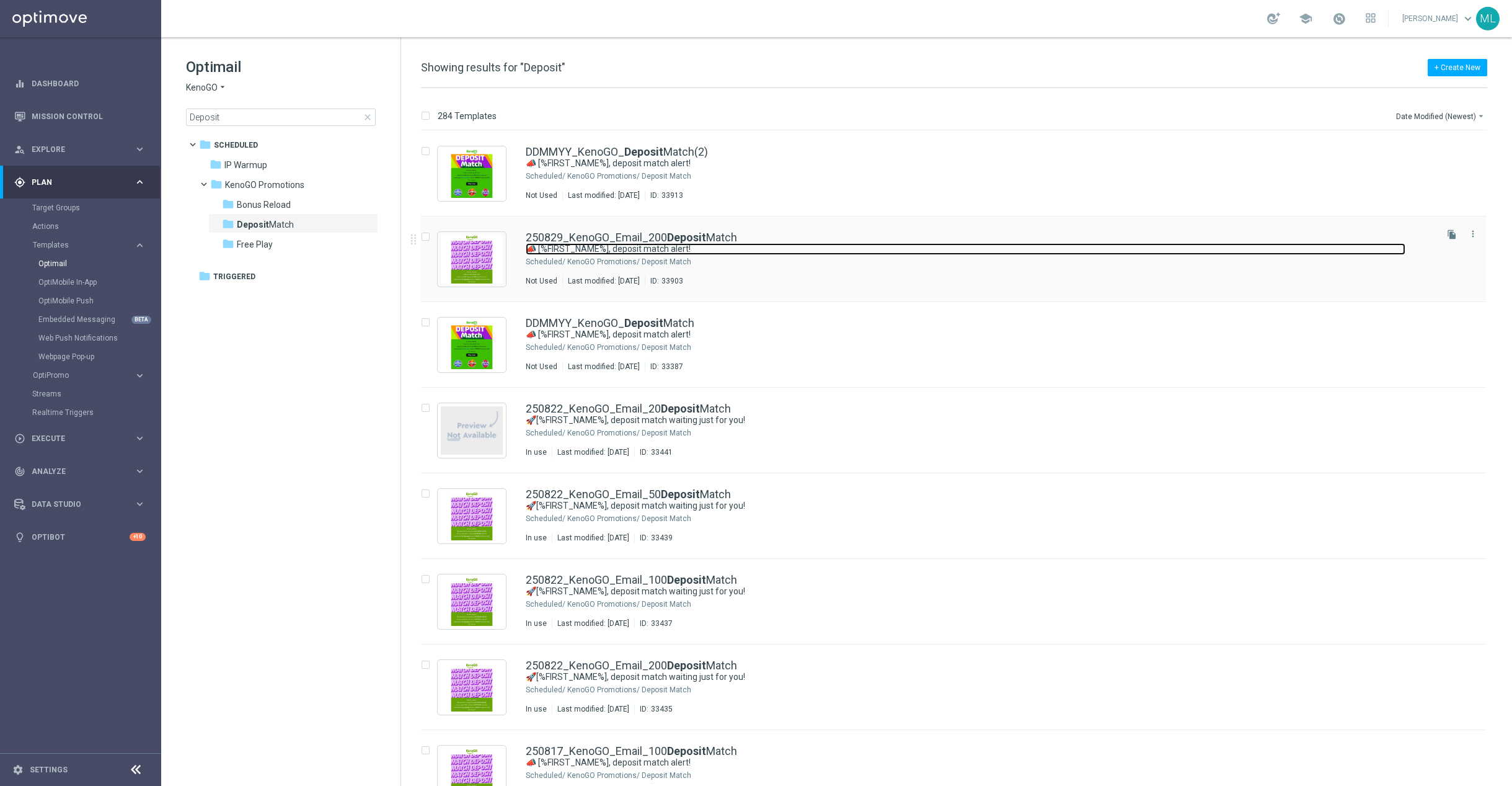
scroll to position [1, 0]
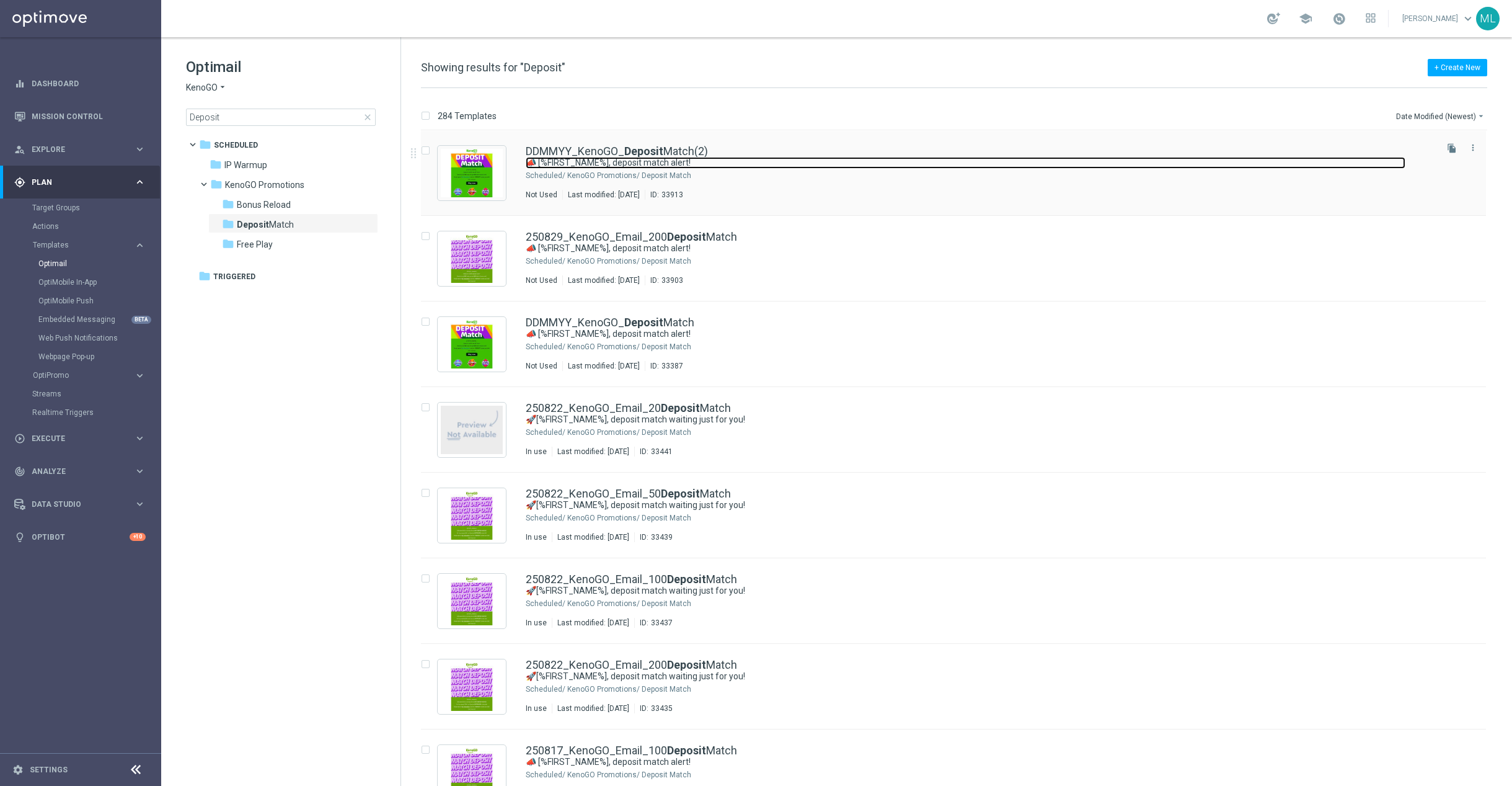
click at [1006, 158] on link "📣 [%FIRST_NAME%], deposit match alert!" at bounding box center [966, 162] width 880 height 12
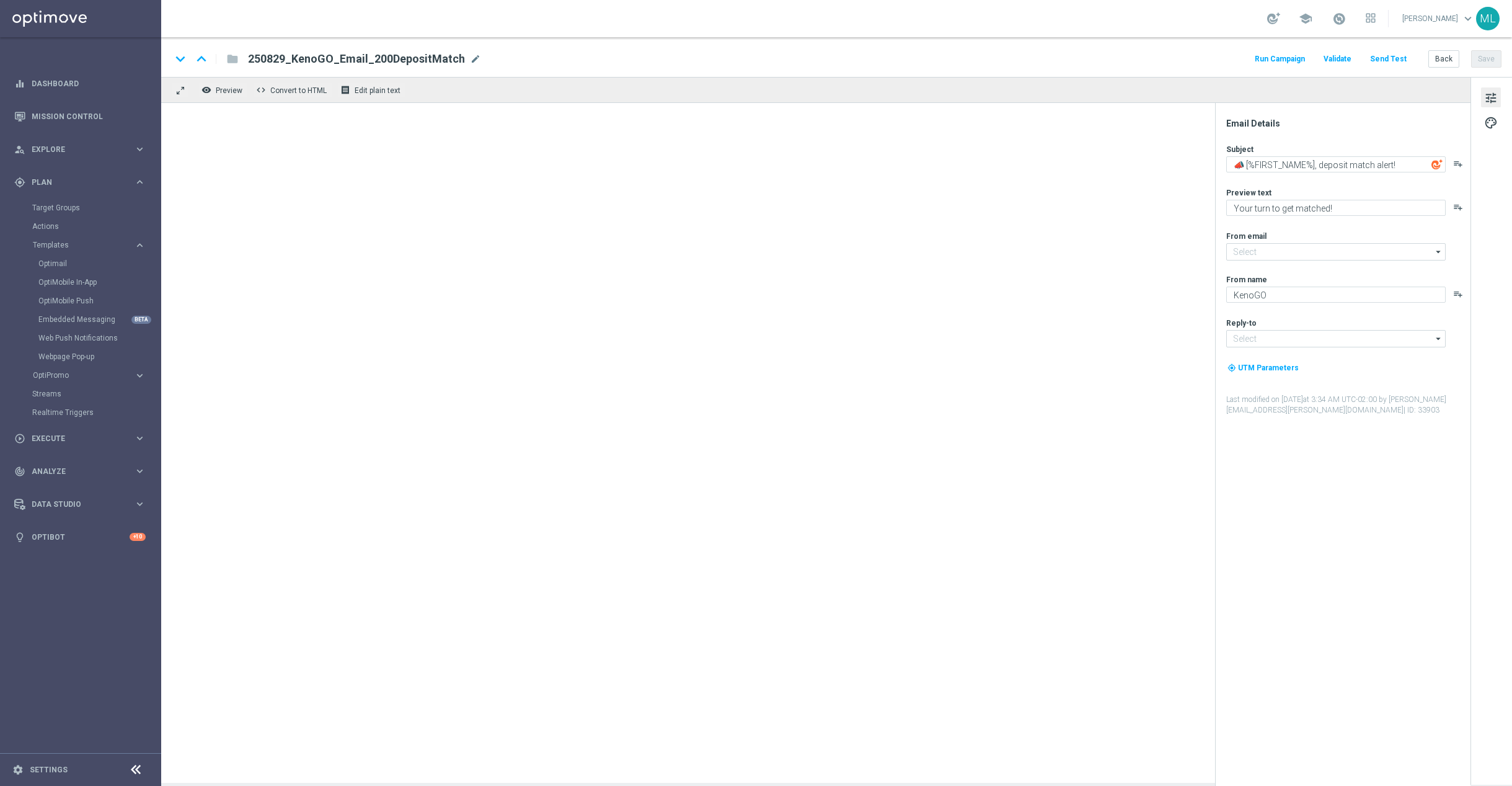
type input "mail@crm.kenogo.com.au"
type input "support@kenogo.com.au"
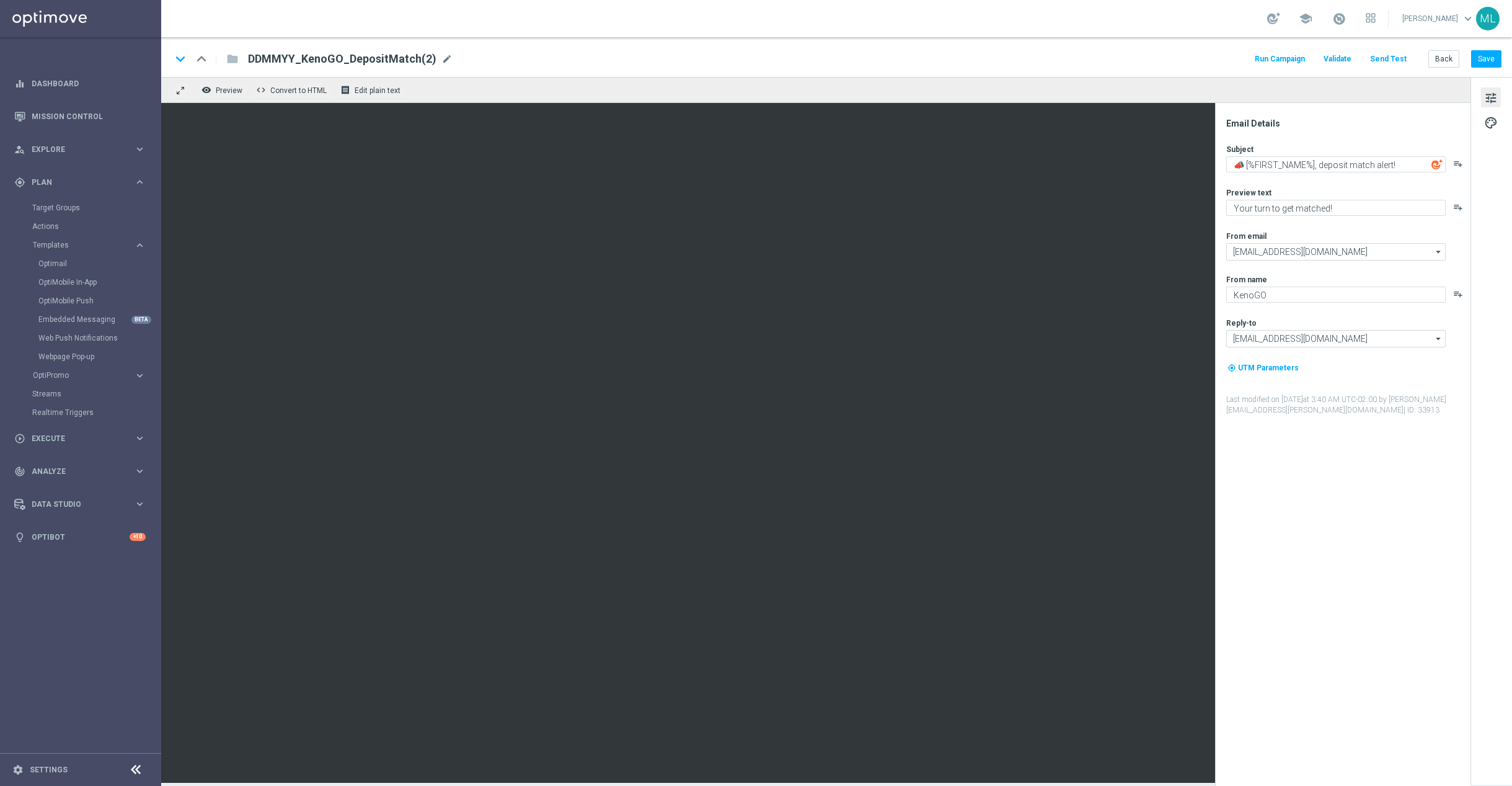
click at [442, 59] on span "mode_edit" at bounding box center [447, 59] width 11 height 11
drag, startPoint x: 291, startPoint y: 56, endPoint x: 240, endPoint y: 56, distance: 51.0
click at [240, 56] on div "DDMMYY_KenoGO_DepositMatch(2)" at bounding box center [397, 59] width 317 height 16
click at [391, 57] on input "250829_KenoGO_DepositMatch(2)" at bounding box center [401, 59] width 307 height 16
click at [421, 57] on span "mode_edit" at bounding box center [426, 59] width 11 height 11
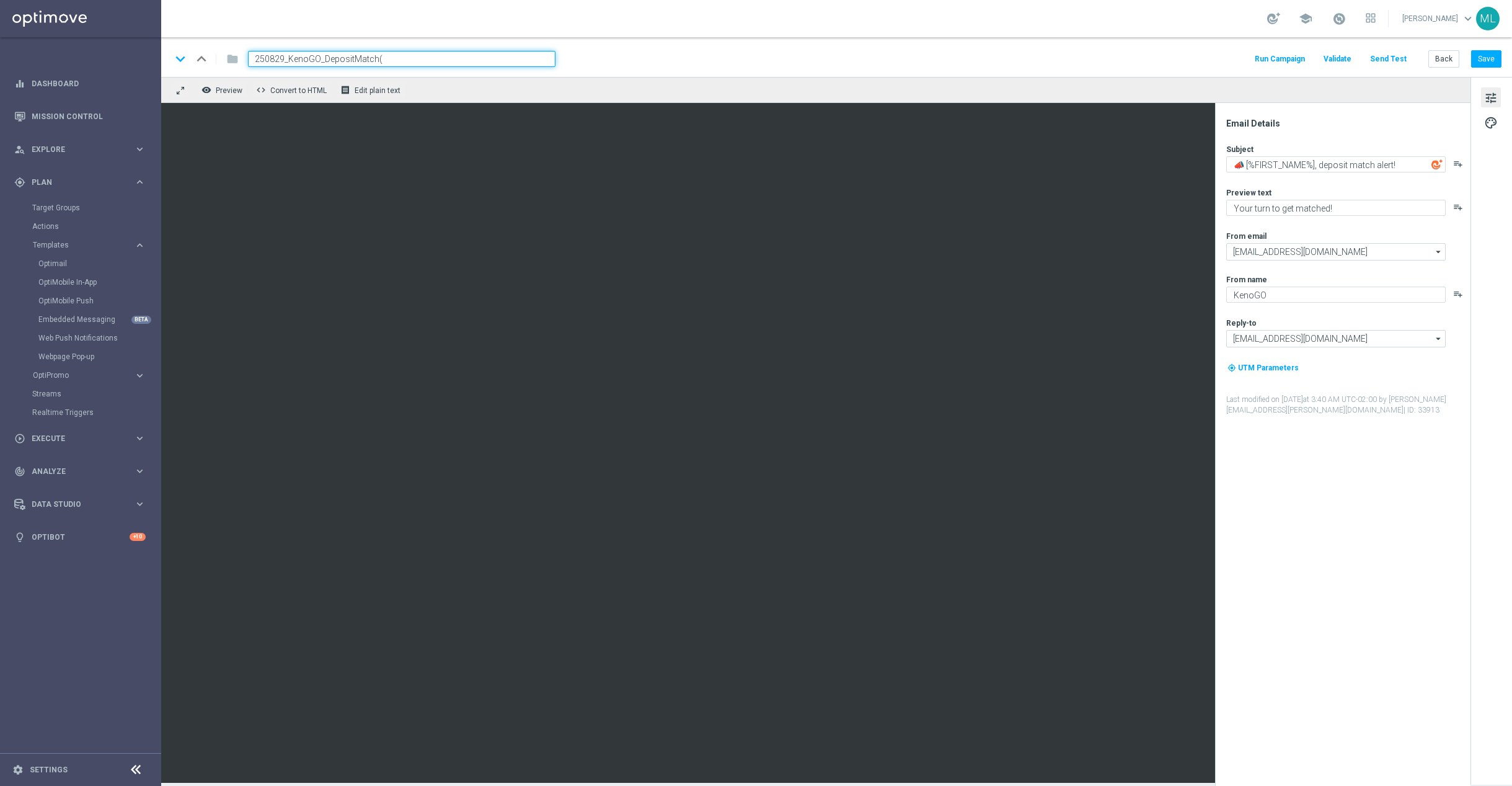
click at [344, 58] on input "250829_KenoGO_DepositMatch(" at bounding box center [401, 59] width 307 height 16
paste input "Email_200"
click at [442, 59] on input "250829_KenoGO_Email_200DepositMatch(" at bounding box center [401, 59] width 307 height 16
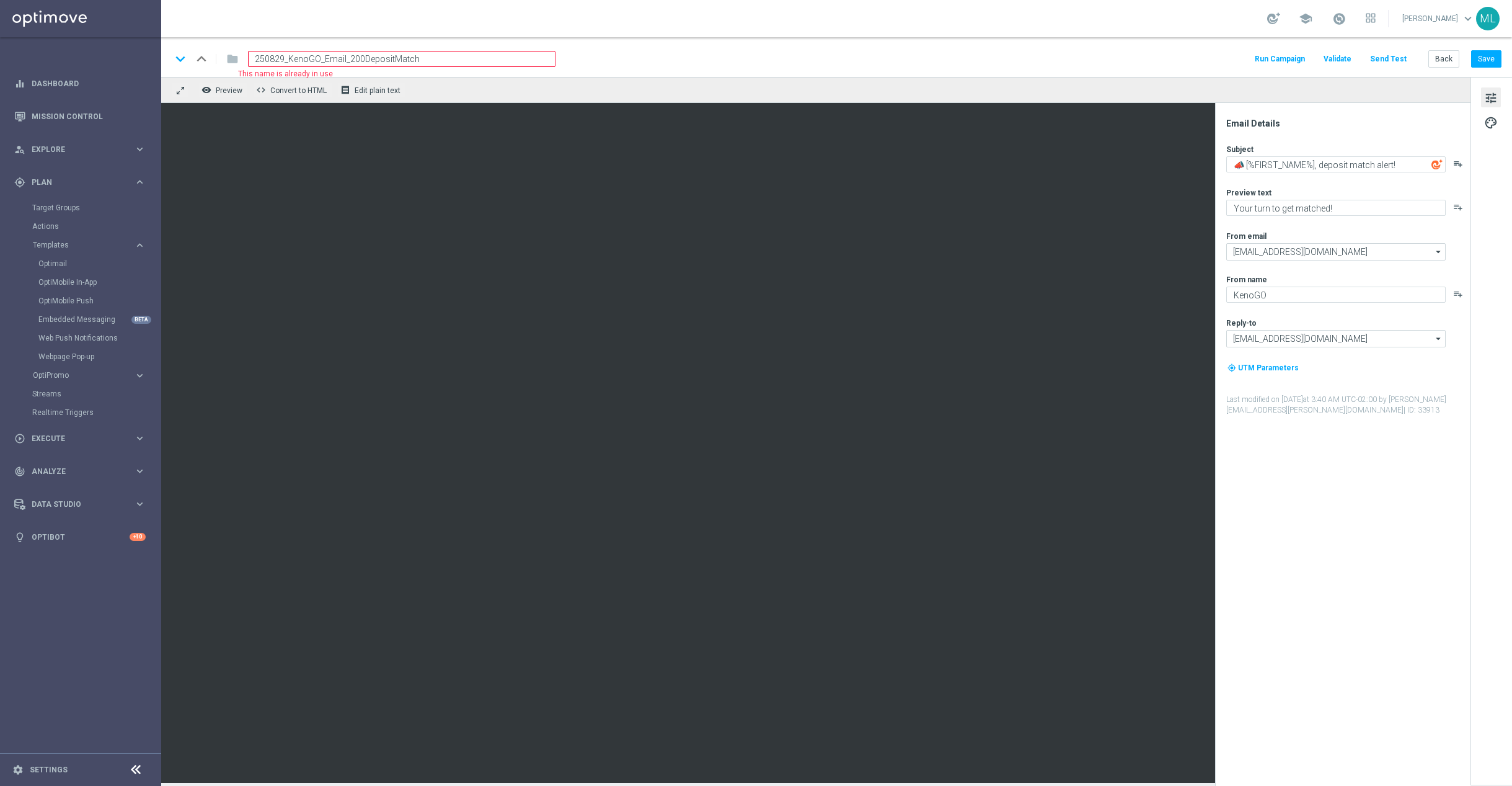
click at [430, 59] on input "250829_KenoGO_Email_200DepositMatch" at bounding box center [401, 59] width 307 height 16
type input "250829_KenoGO_Email_200DepositMatch"
click at [626, 57] on div "keyboard_arrow_down keyboard_arrow_up folder 250829_KenoGO_Email_200DepositMatc…" at bounding box center [836, 59] width 1330 height 16
click at [438, 56] on input "250829_KenoGO_Email_200DepositMatch" at bounding box center [401, 59] width 307 height 16
click at [597, 57] on div "keyboard_arrow_down keyboard_arrow_up folder 250829_KenoGO_Email_200DepositMatc…" at bounding box center [836, 59] width 1330 height 16
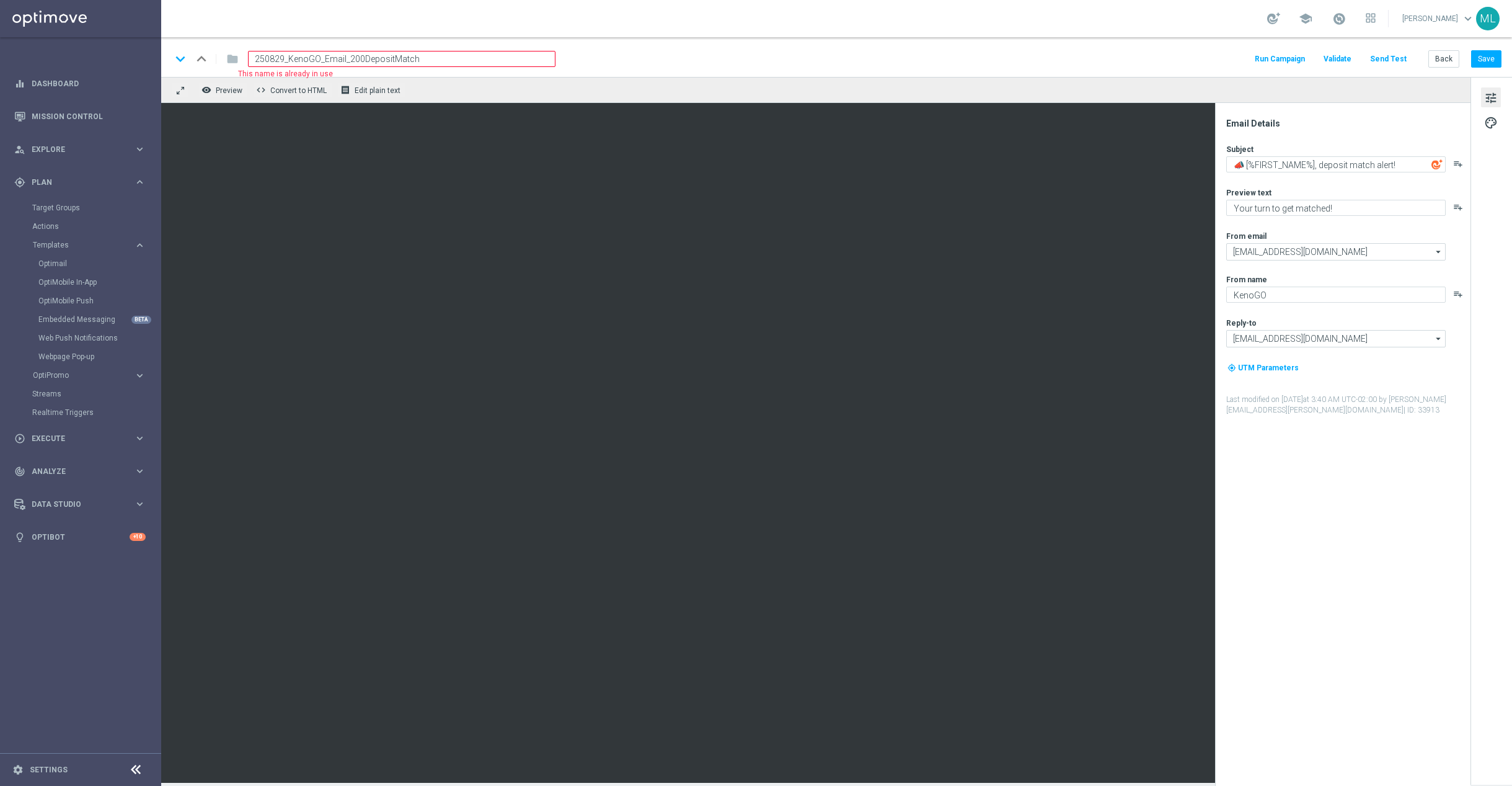
click at [498, 62] on input "250829_KenoGO_Email_200DepositMatch" at bounding box center [401, 59] width 307 height 16
drag, startPoint x: 864, startPoint y: 53, endPoint x: 881, endPoint y: 60, distance: 18.4
click at [865, 54] on div "keyboard_arrow_down keyboard_arrow_up folder 250829_KenoGO_Email_200DepositMatc…" at bounding box center [836, 59] width 1330 height 16
click at [1496, 62] on button "Save" at bounding box center [1486, 58] width 30 height 17
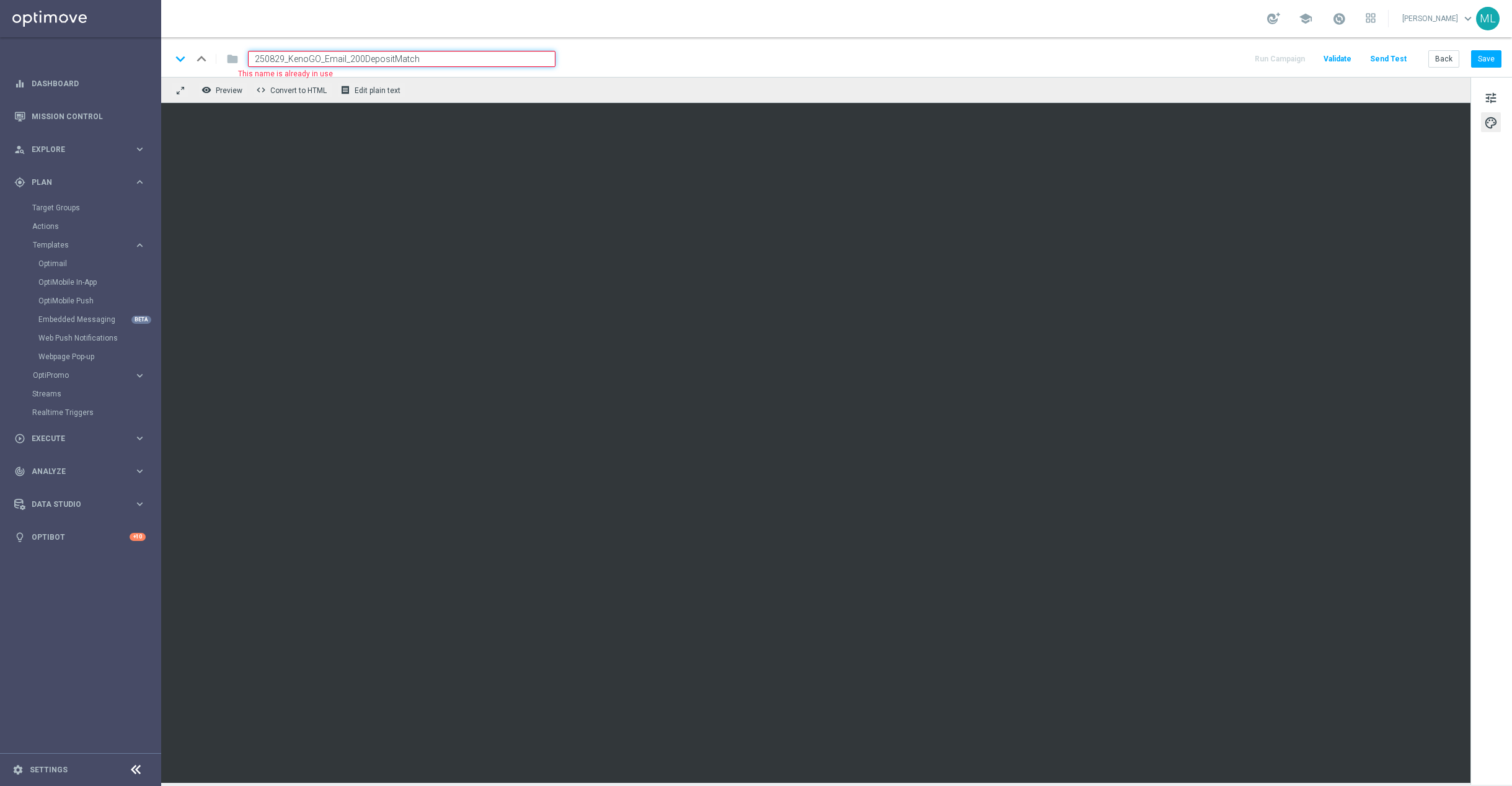
click at [1473, 345] on div "tune palette" at bounding box center [1491, 431] width 41 height 708
click at [1471, 59] on button "Save" at bounding box center [1486, 58] width 30 height 17
click at [1449, 62] on button "Back" at bounding box center [1443, 58] width 31 height 17
click at [959, 73] on div "keyboard_arrow_down keyboard_arrow_up folder 250829_KenoGO_Email_200DepositMatc…" at bounding box center [837, 57] width 1351 height 39
click at [953, 57] on div "keyboard_arrow_down keyboard_arrow_up folder 250829_KenoGO_Email_200DepositMatc…" at bounding box center [836, 59] width 1330 height 16
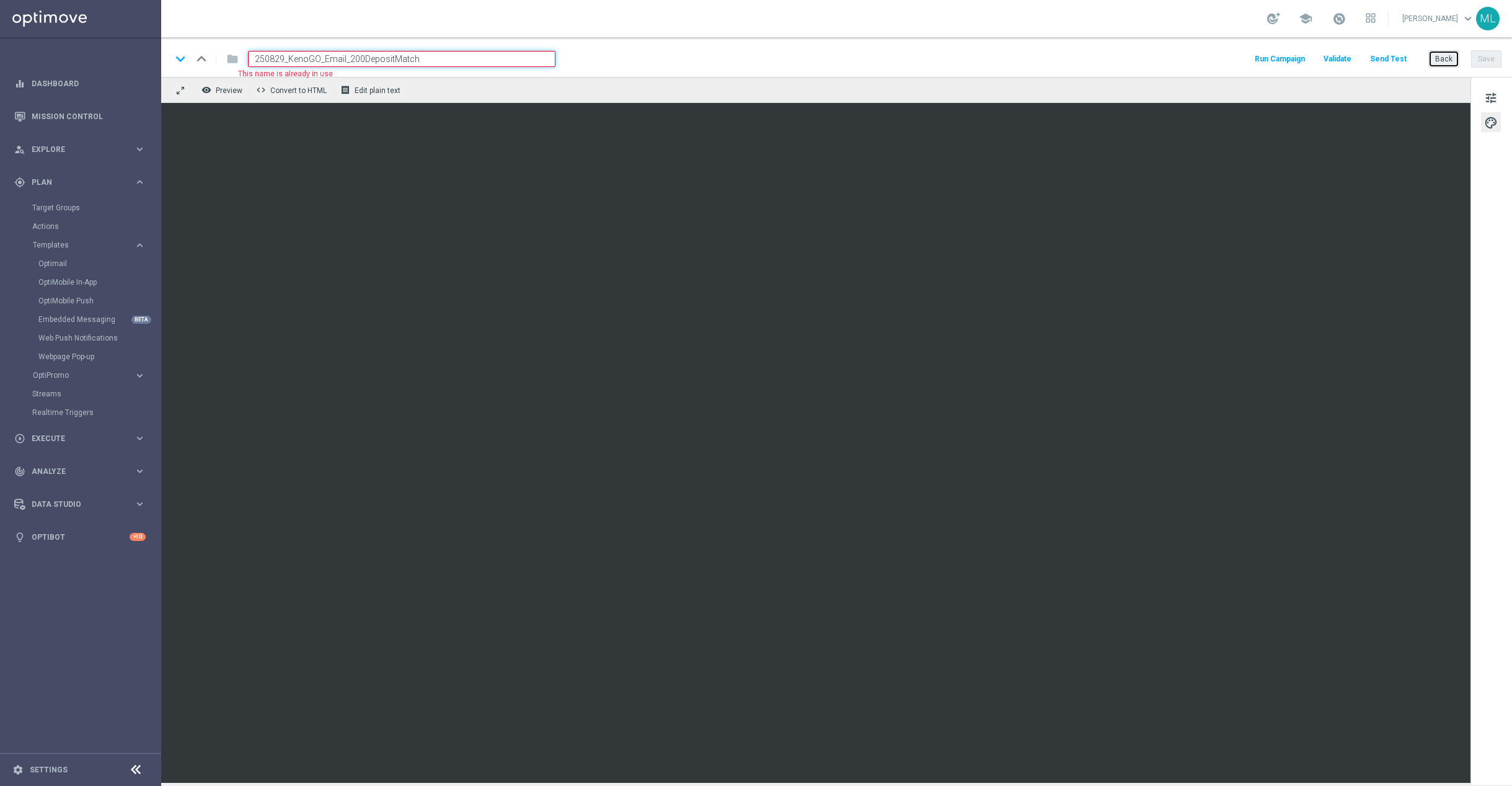
click at [1442, 56] on button "Back" at bounding box center [1443, 58] width 31 height 17
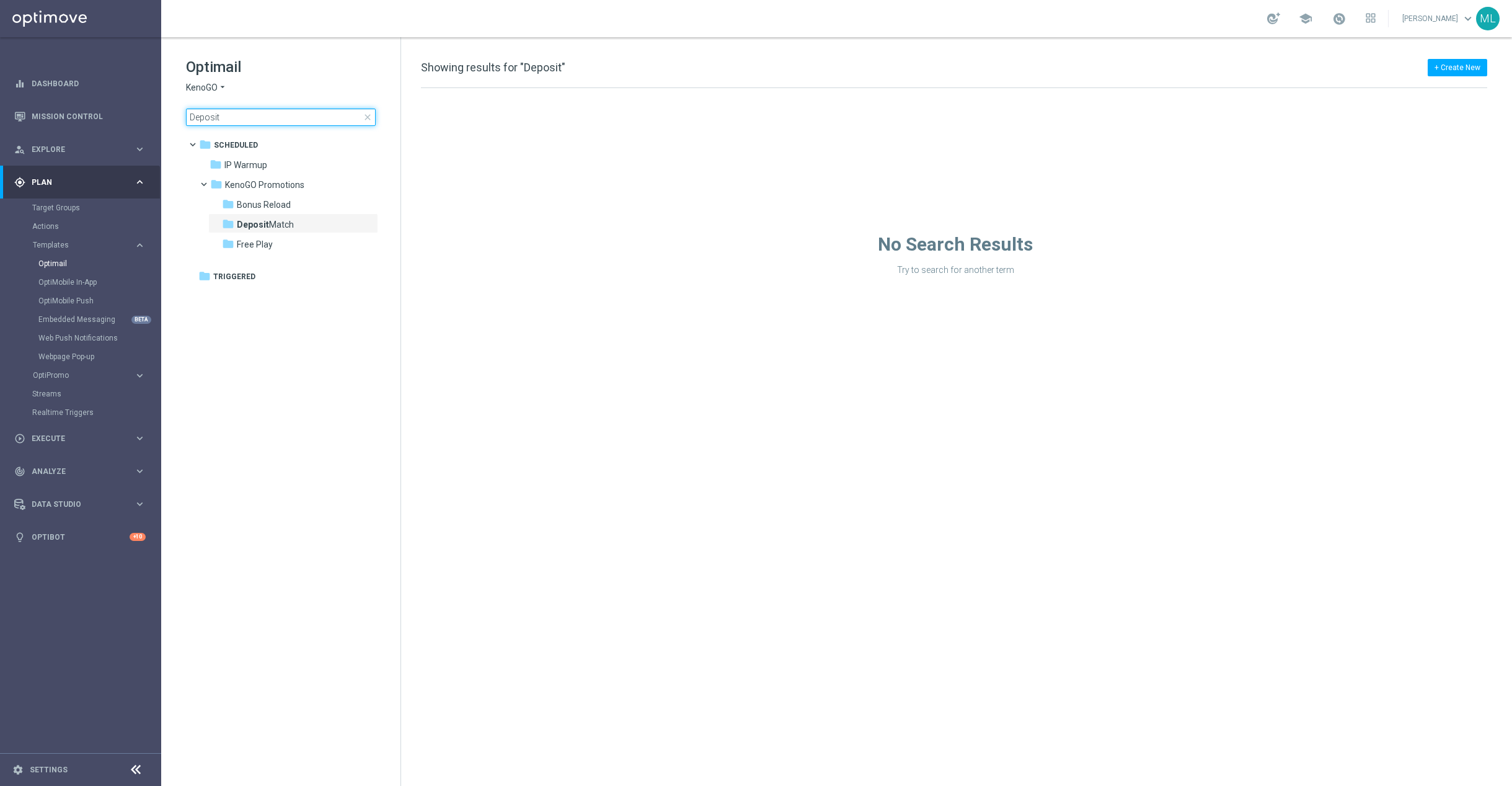
click at [236, 114] on input "Deposit" at bounding box center [281, 117] width 190 height 17
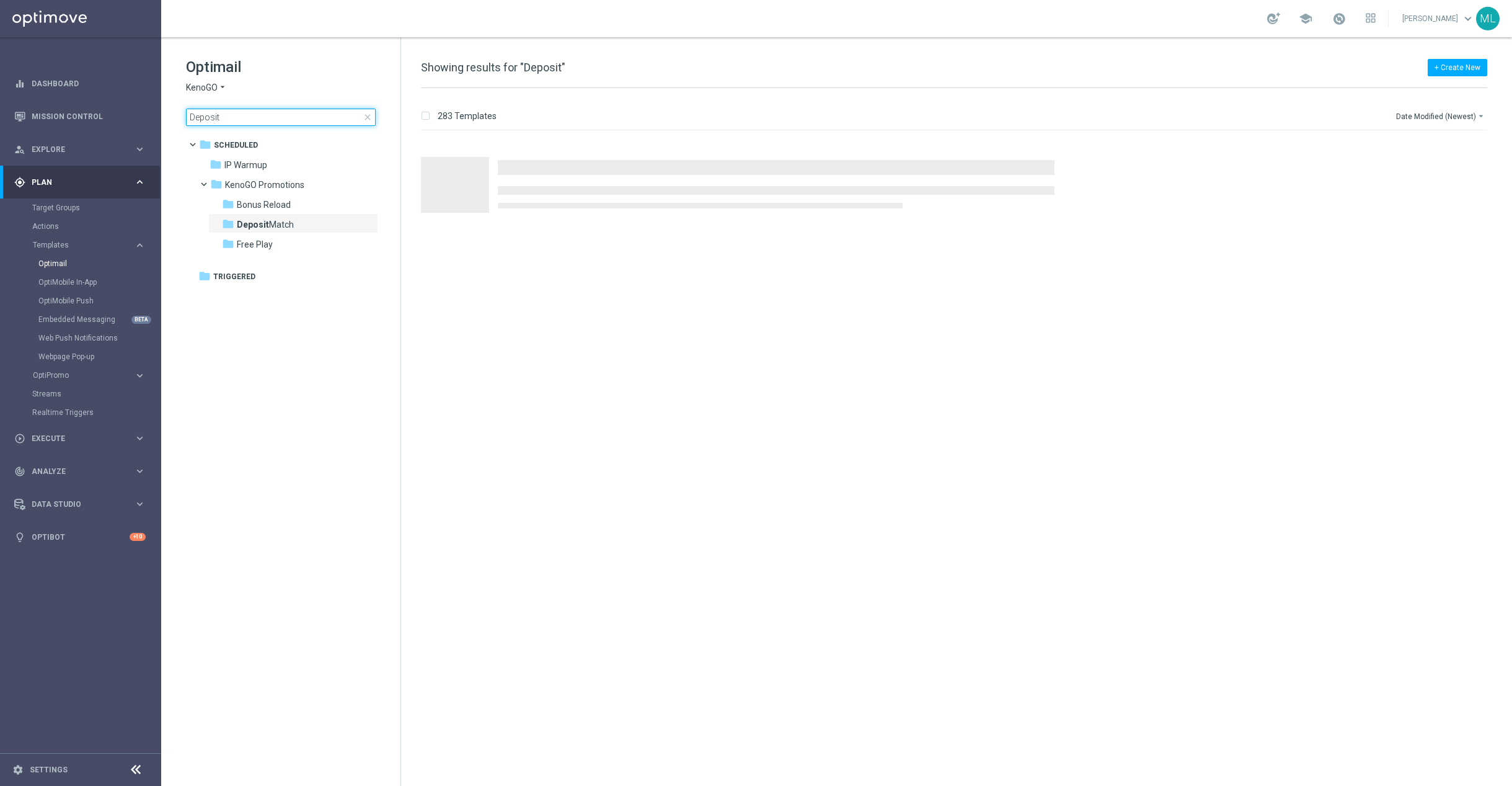
drag, startPoint x: 182, startPoint y: 114, endPoint x: 160, endPoint y: 113, distance: 22.0
click at [160, 113] on main "equalizer Dashboard Mission Control" at bounding box center [756, 393] width 1512 height 786
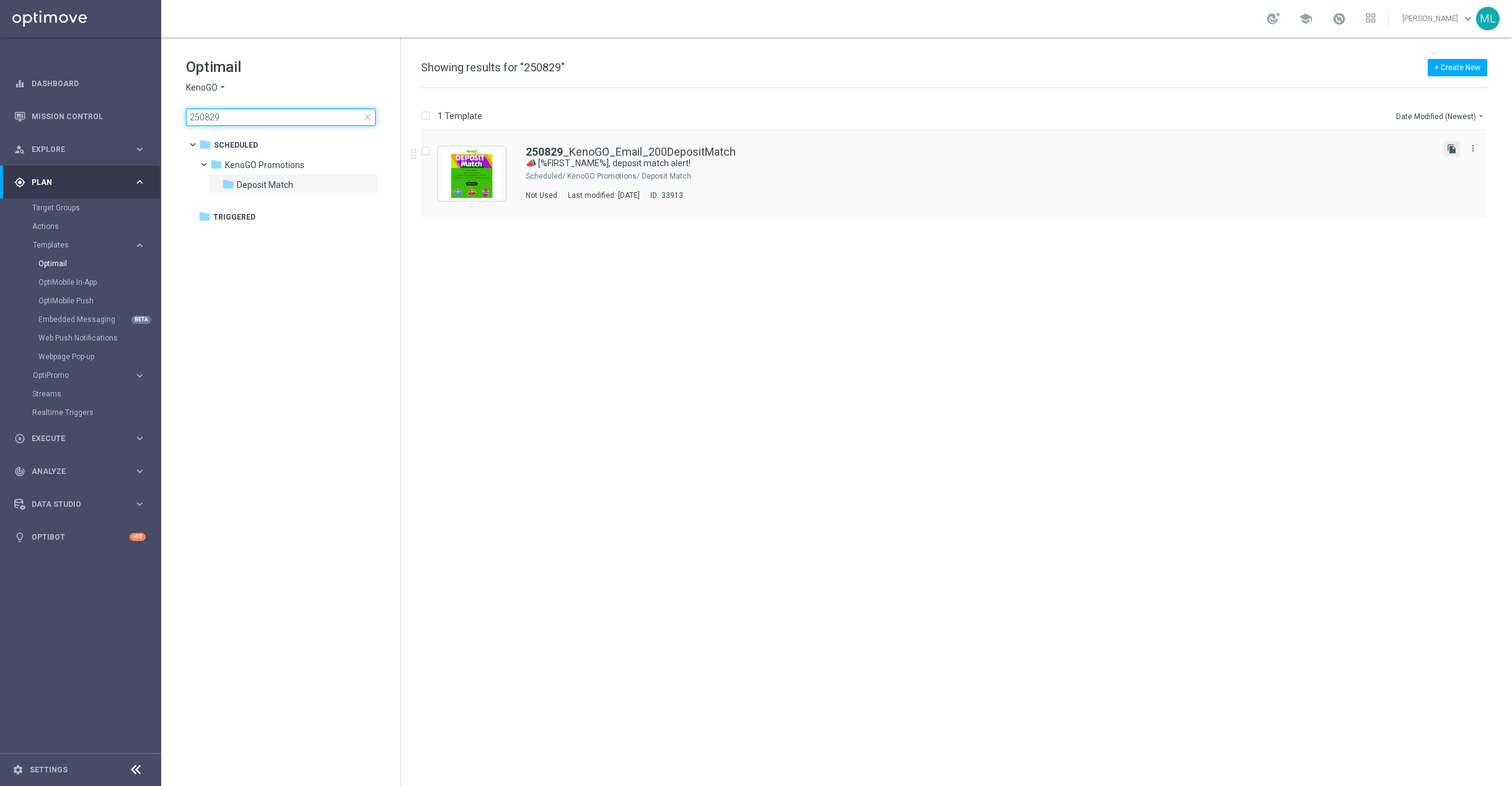
type input "250829"
click at [1448, 149] on icon "file_copy" at bounding box center [1451, 149] width 10 height 10
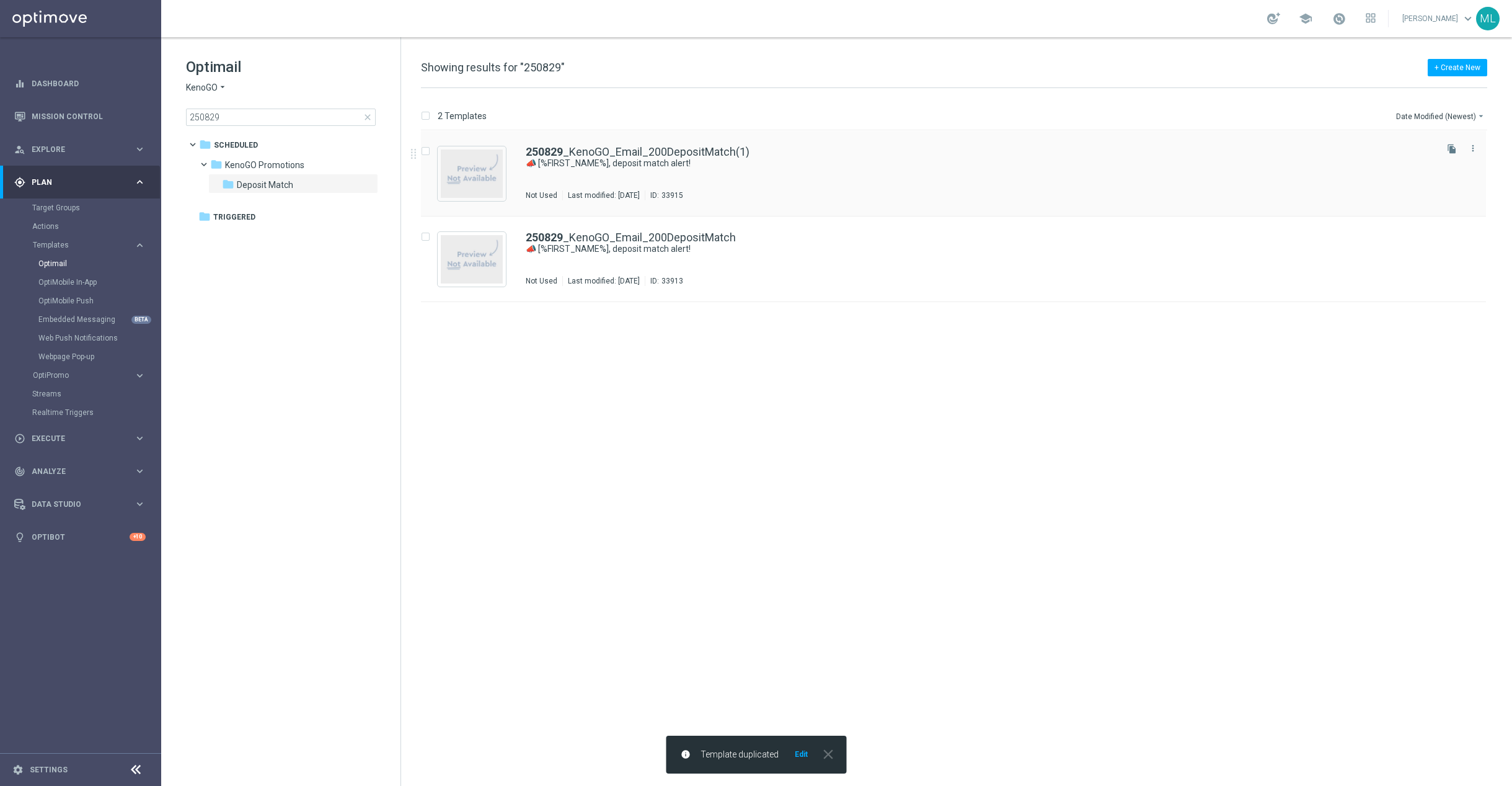
click at [796, 154] on div "250829 _KenoGO_Email_200DepositMatch(1)" at bounding box center [980, 151] width 908 height 11
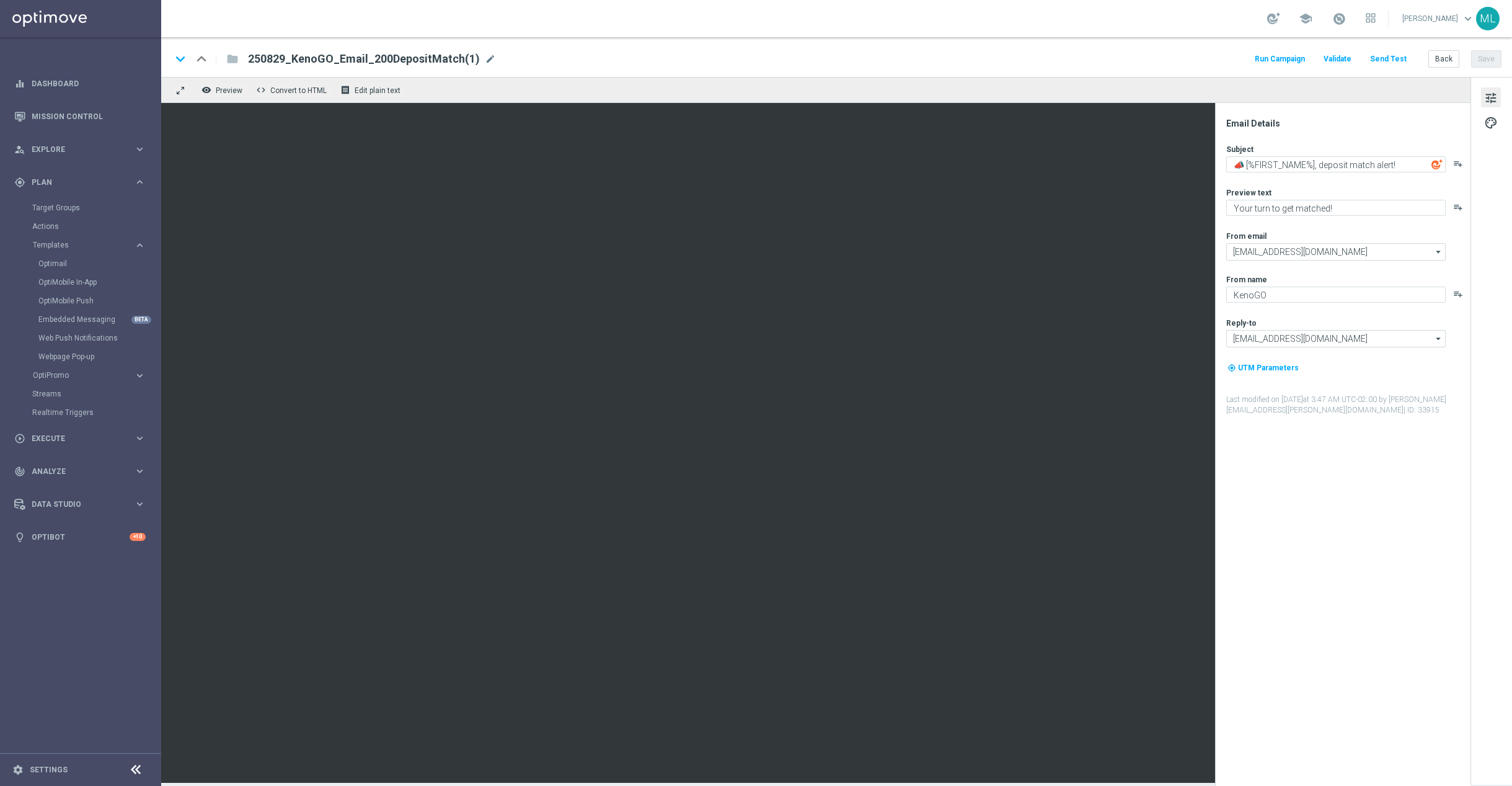
click at [487, 60] on span "mode_edit" at bounding box center [490, 59] width 11 height 11
click at [351, 58] on input "250829_KenoGO_Email_200DepositMatch" at bounding box center [401, 59] width 307 height 16
type input "250829_KenoGO_Email_100DepositMatch"
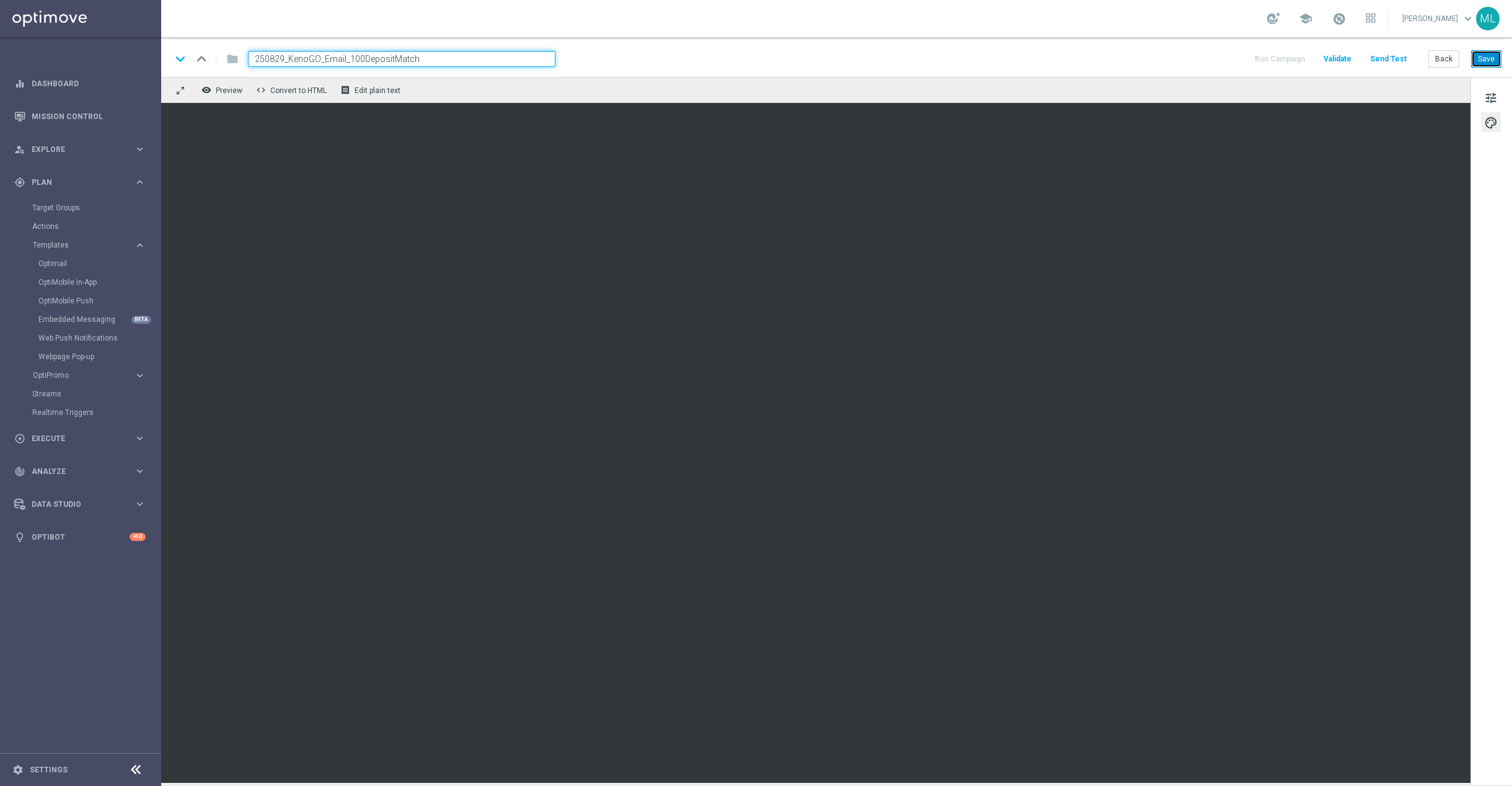
click at [1479, 62] on button "Save" at bounding box center [1486, 58] width 30 height 17
click at [1439, 59] on button "Back" at bounding box center [1443, 58] width 31 height 17
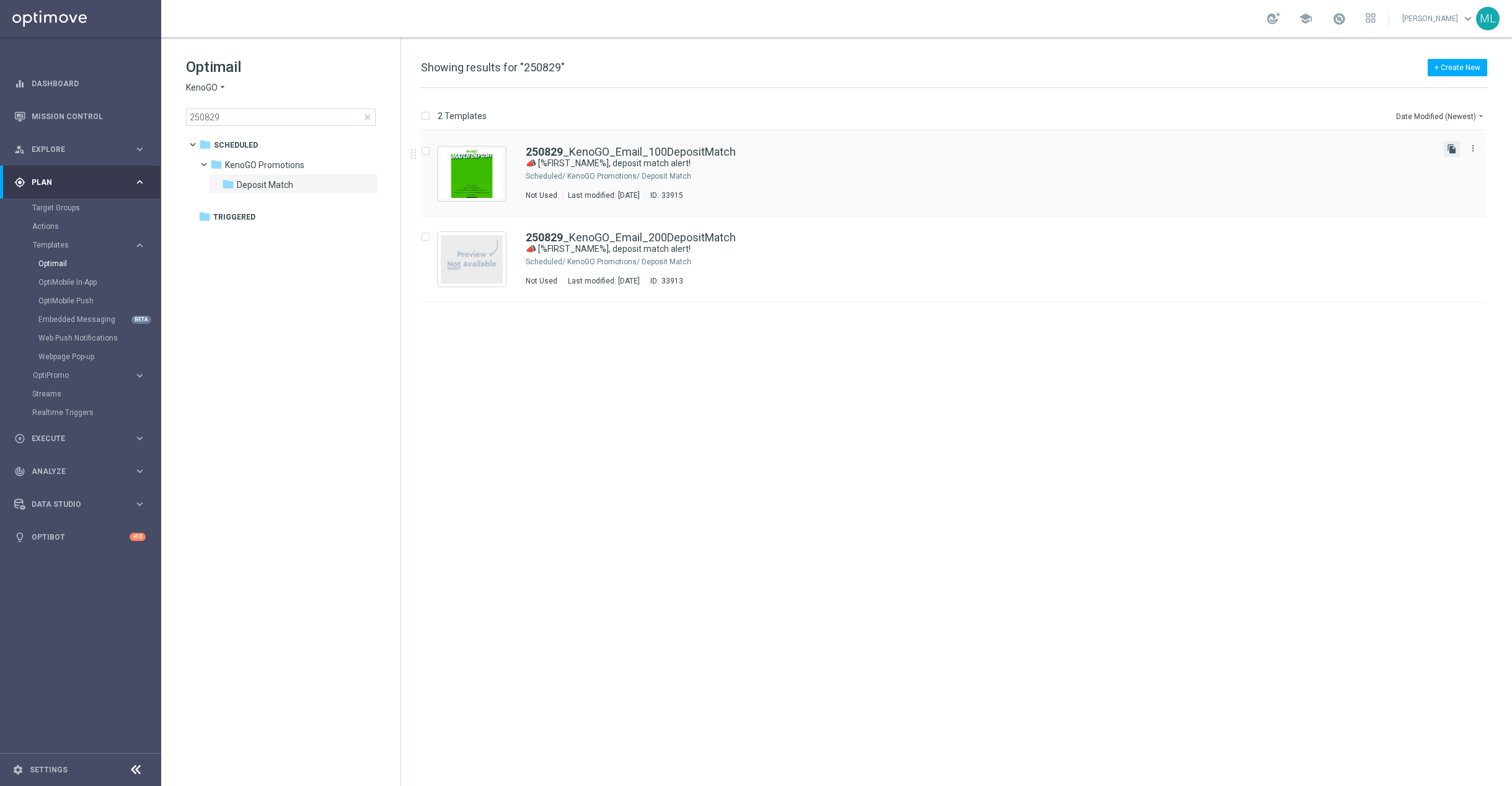
click at [1448, 144] on icon "file_copy" at bounding box center [1451, 149] width 10 height 10
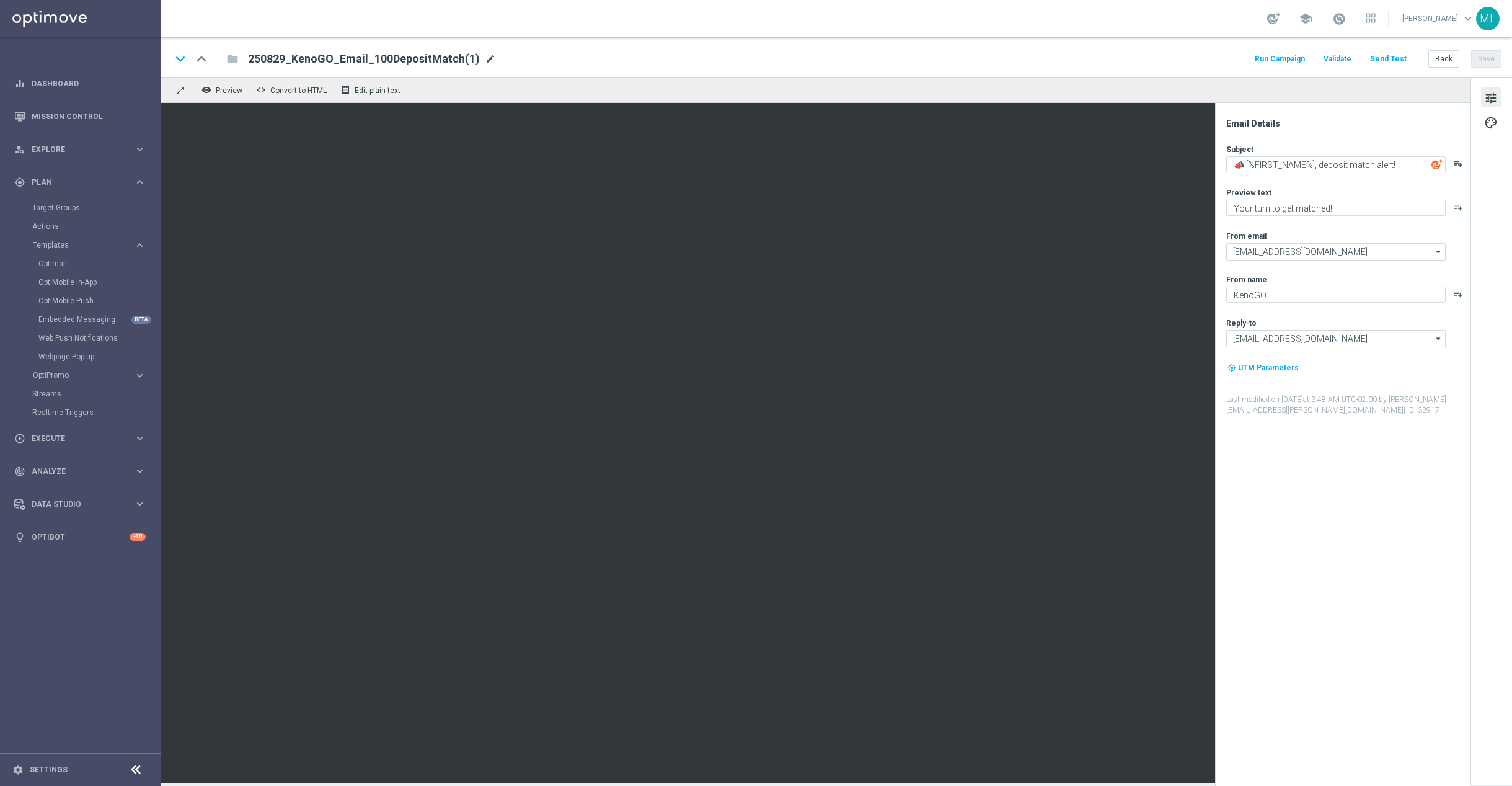
click at [485, 59] on span "mode_edit" at bounding box center [490, 59] width 11 height 11
drag, startPoint x: 356, startPoint y: 62, endPoint x: 367, endPoint y: 61, distance: 11.0
click at [356, 62] on input "250829_KenoGO_Email_100DepositMatch" at bounding box center [401, 59] width 307 height 16
type input "250829_KenoGO_Email_50DepositMatch"
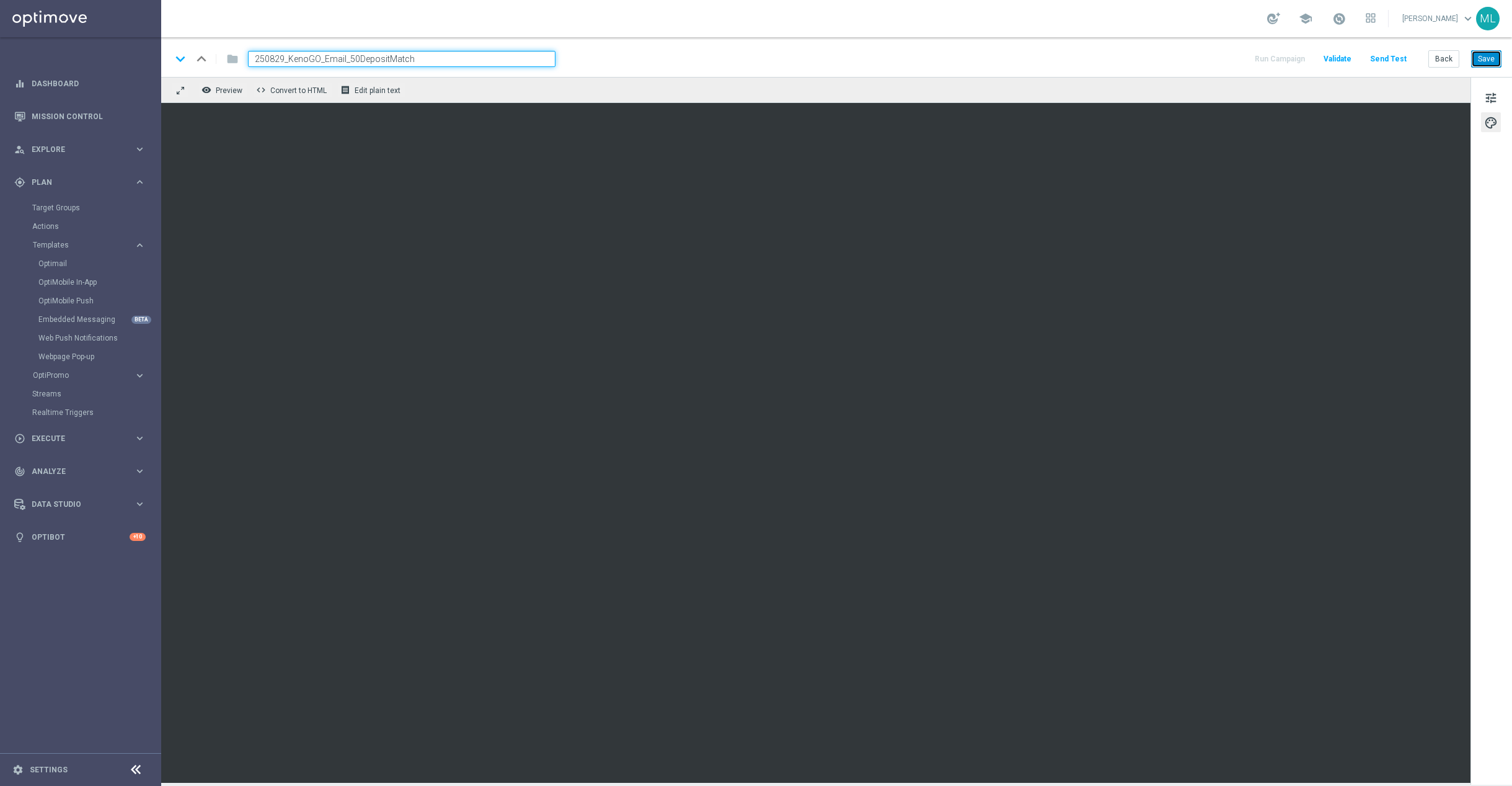
click at [1489, 53] on button "Save" at bounding box center [1486, 58] width 30 height 17
click at [1440, 62] on button "Back" at bounding box center [1443, 58] width 31 height 17
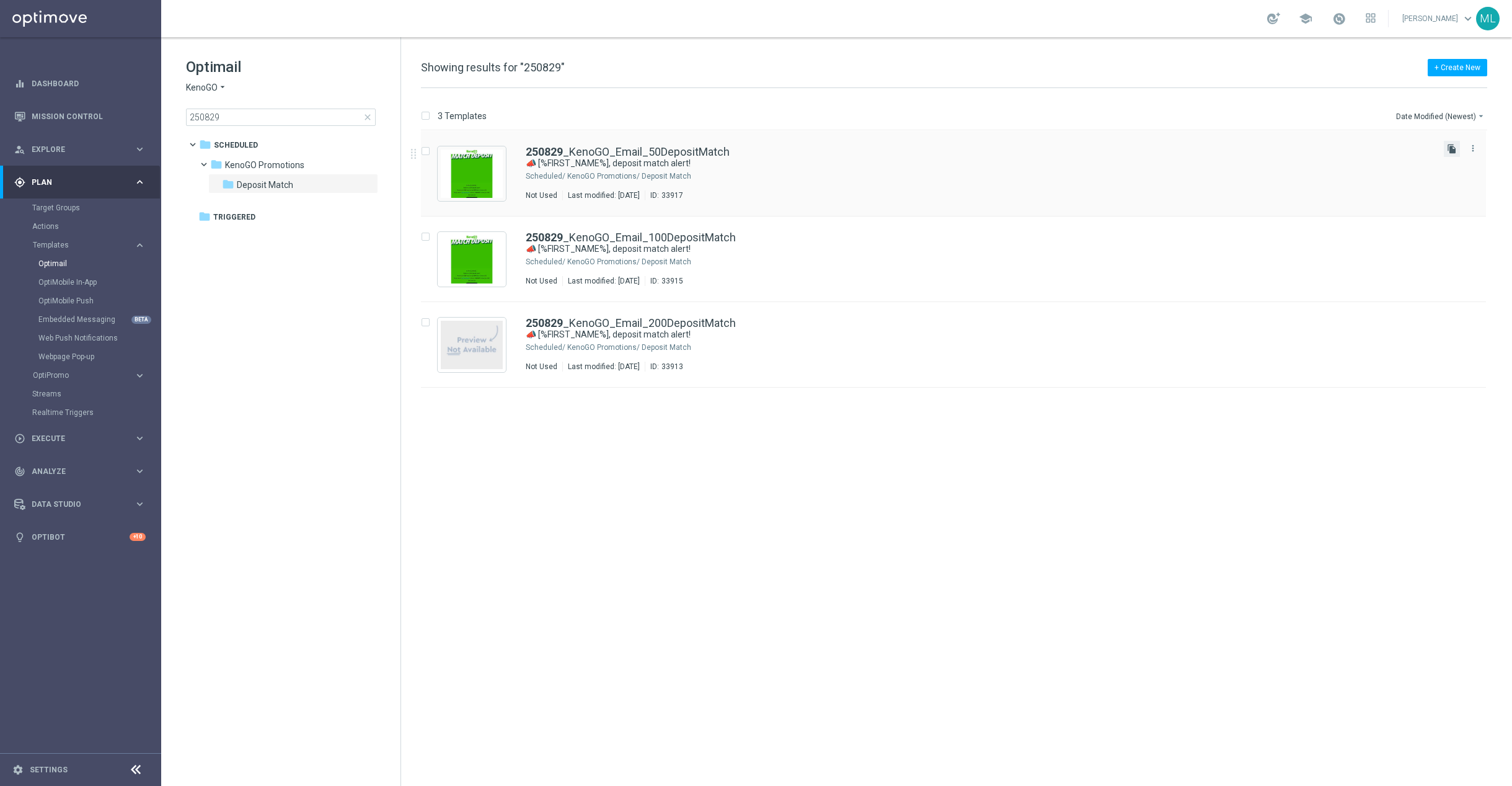
click at [1450, 148] on icon "file_copy" at bounding box center [1451, 149] width 10 height 10
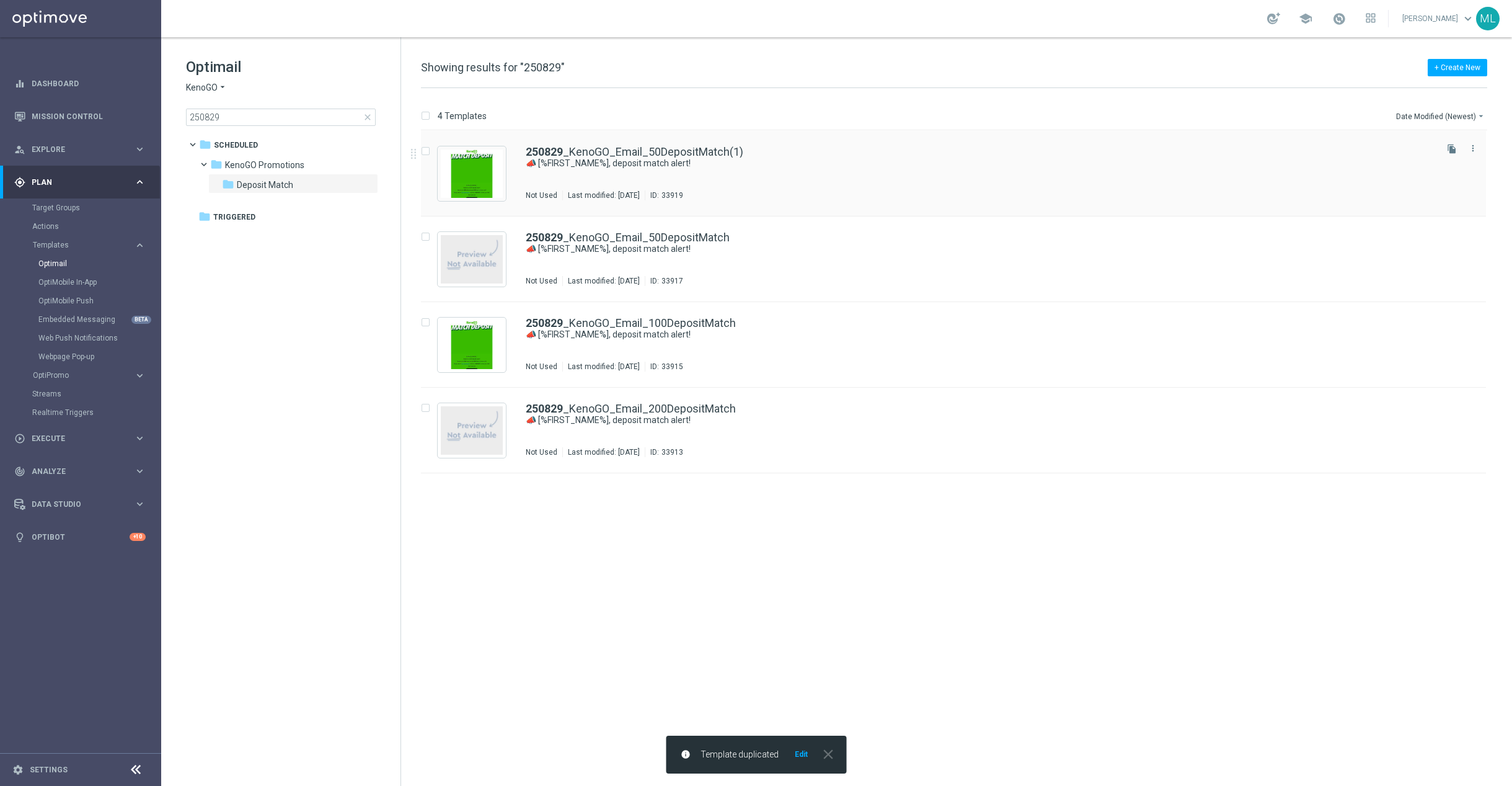
click at [890, 177] on div "250829 _KenoGO_Email_50DepositMatch(1) 📣 [%FIRST_NAME%], deposit match alert! N…" at bounding box center [980, 173] width 908 height 54
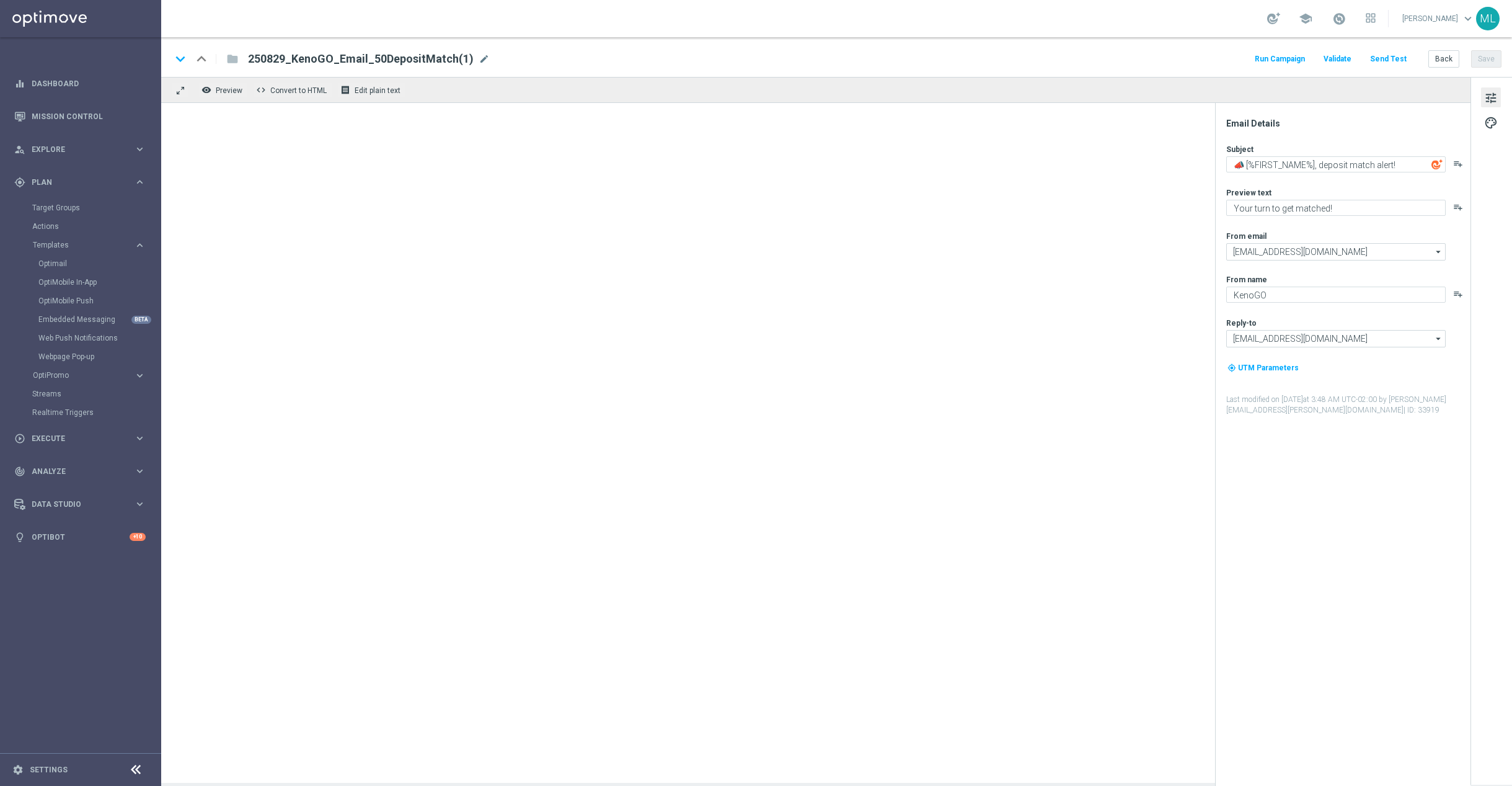
click at [480, 57] on span "mode_edit" at bounding box center [484, 59] width 11 height 11
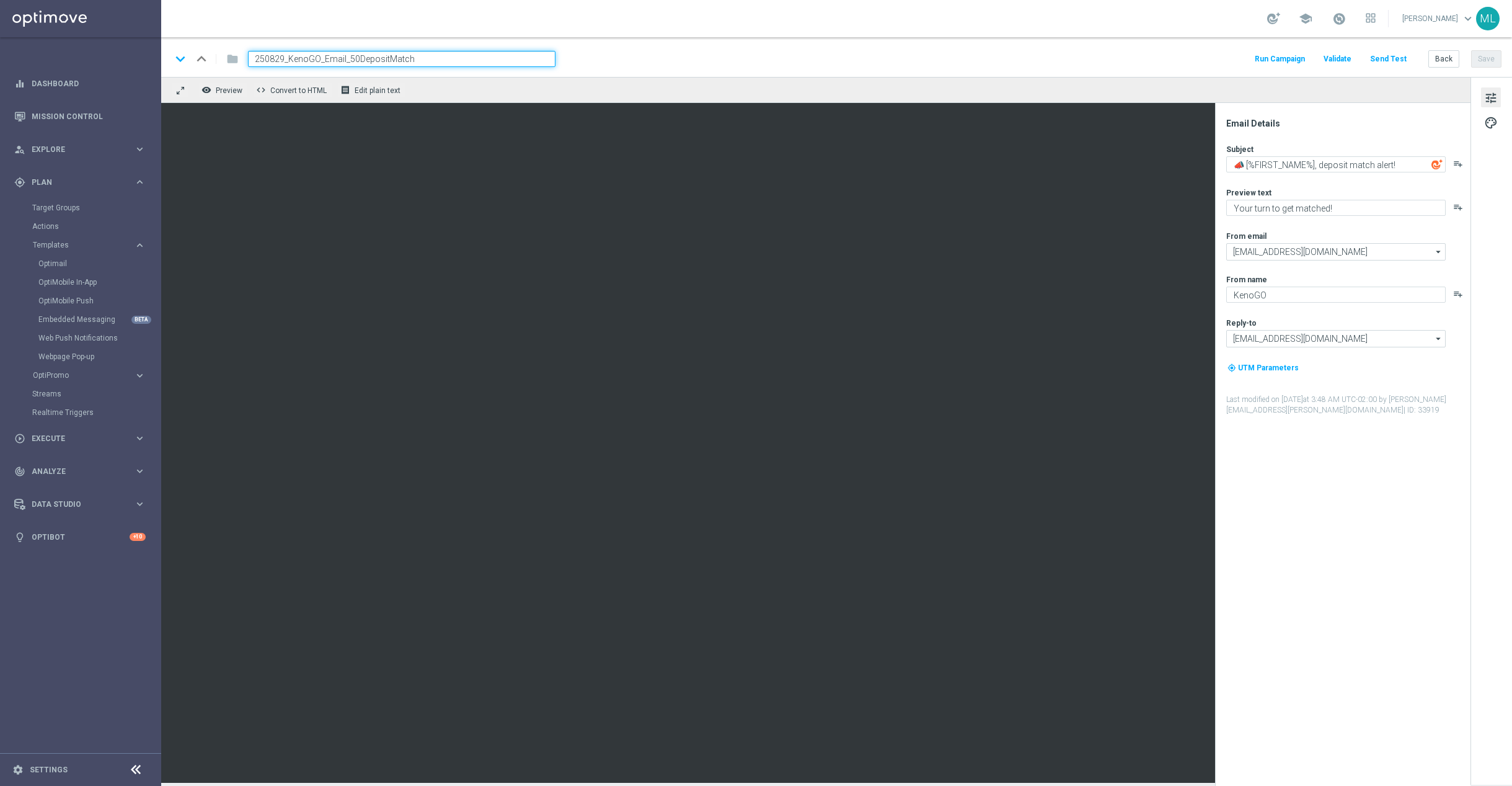
click at [351, 61] on input "250829_KenoGO_Email_50DepositMatch" at bounding box center [401, 59] width 307 height 16
type input "250829_KenoGO_Email_20DepositMatch"
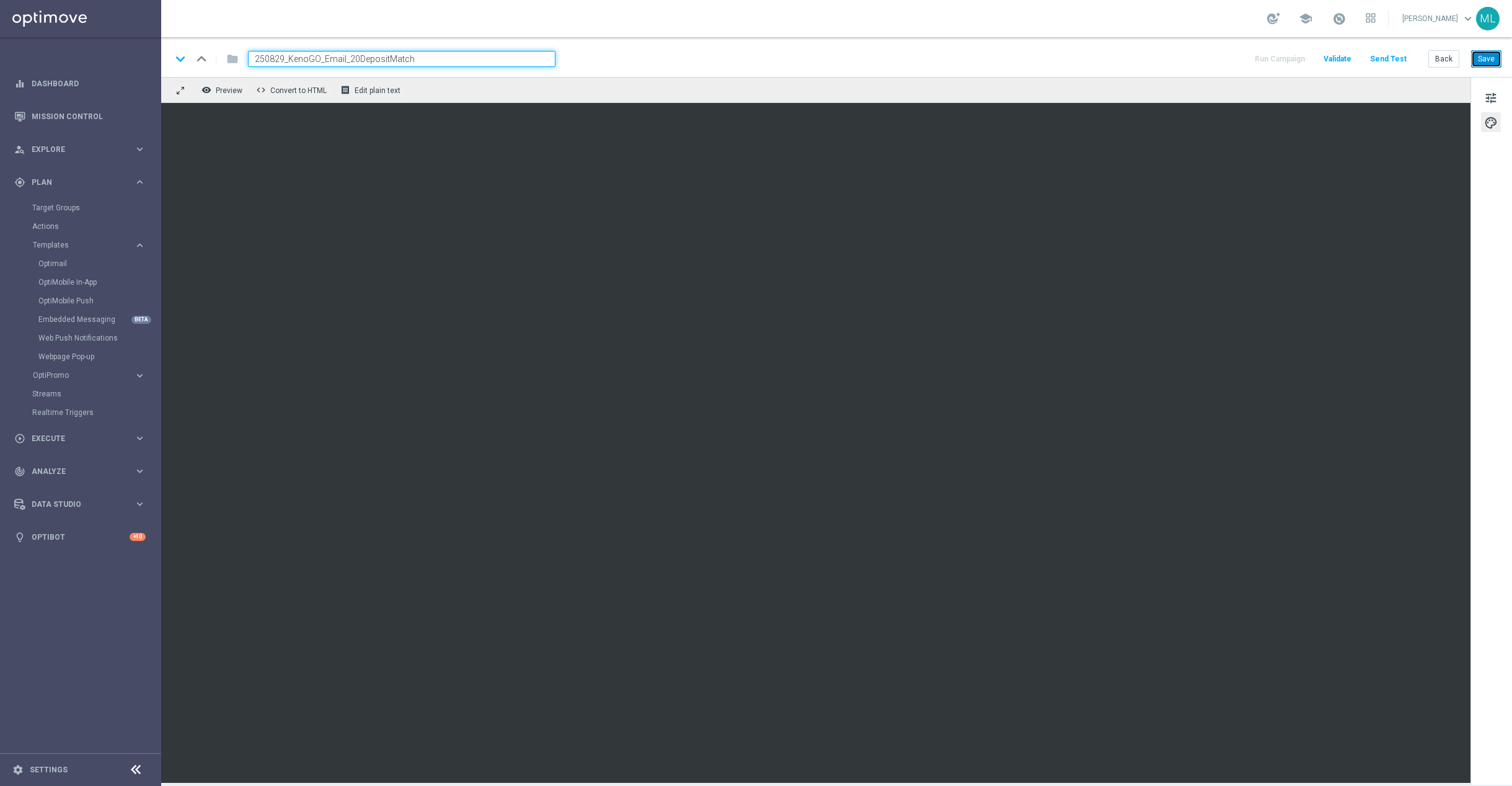
click at [1490, 57] on button "Save" at bounding box center [1486, 58] width 30 height 17
click at [1438, 61] on button "Back" at bounding box center [1443, 58] width 31 height 17
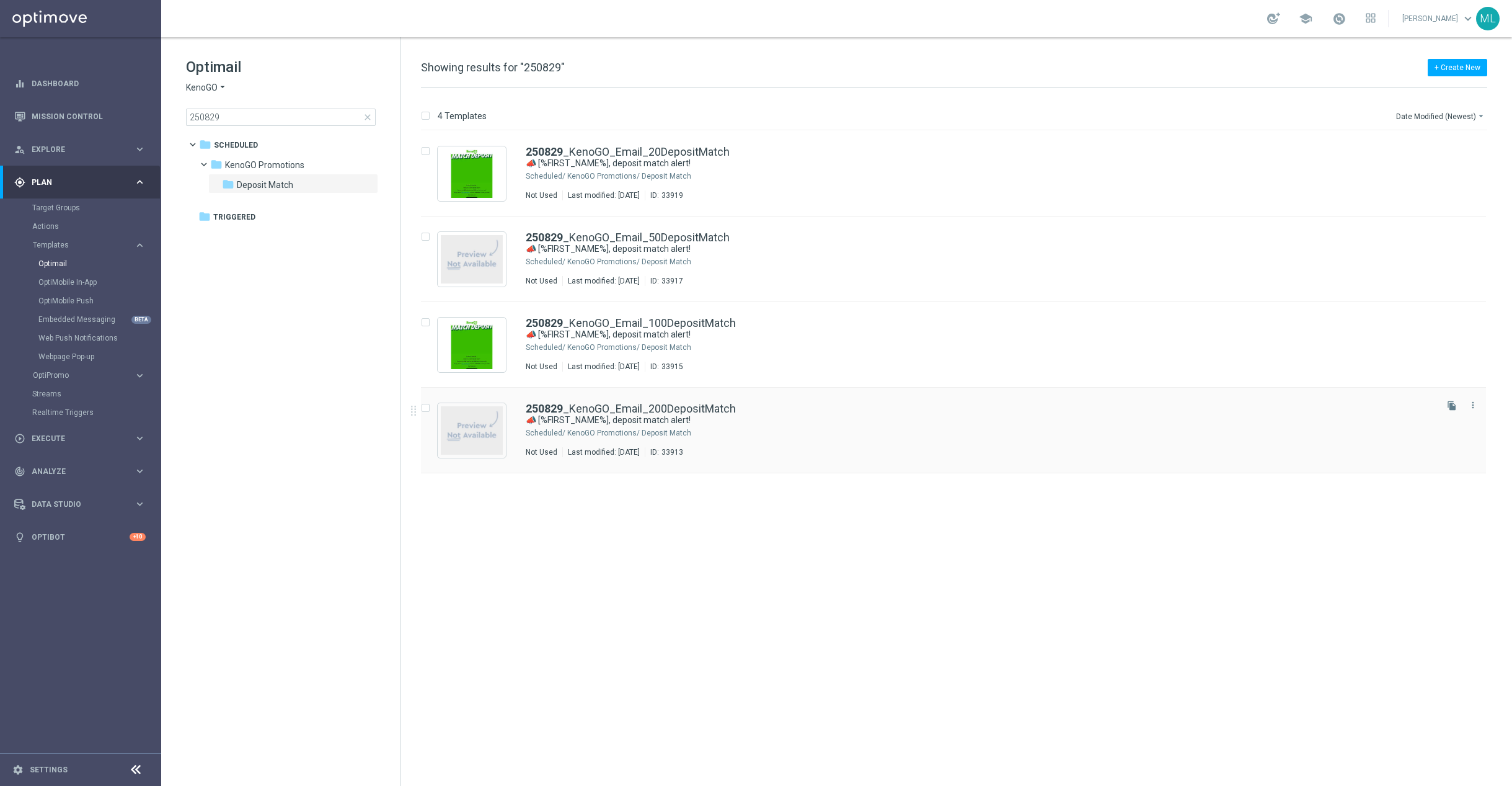
click at [810, 397] on div "250829 _KenoGO_Email_200DepositMatch 📣 [%FIRST_NAME%], deposit match alert! Sch…" at bounding box center [953, 429] width 1065 height 85
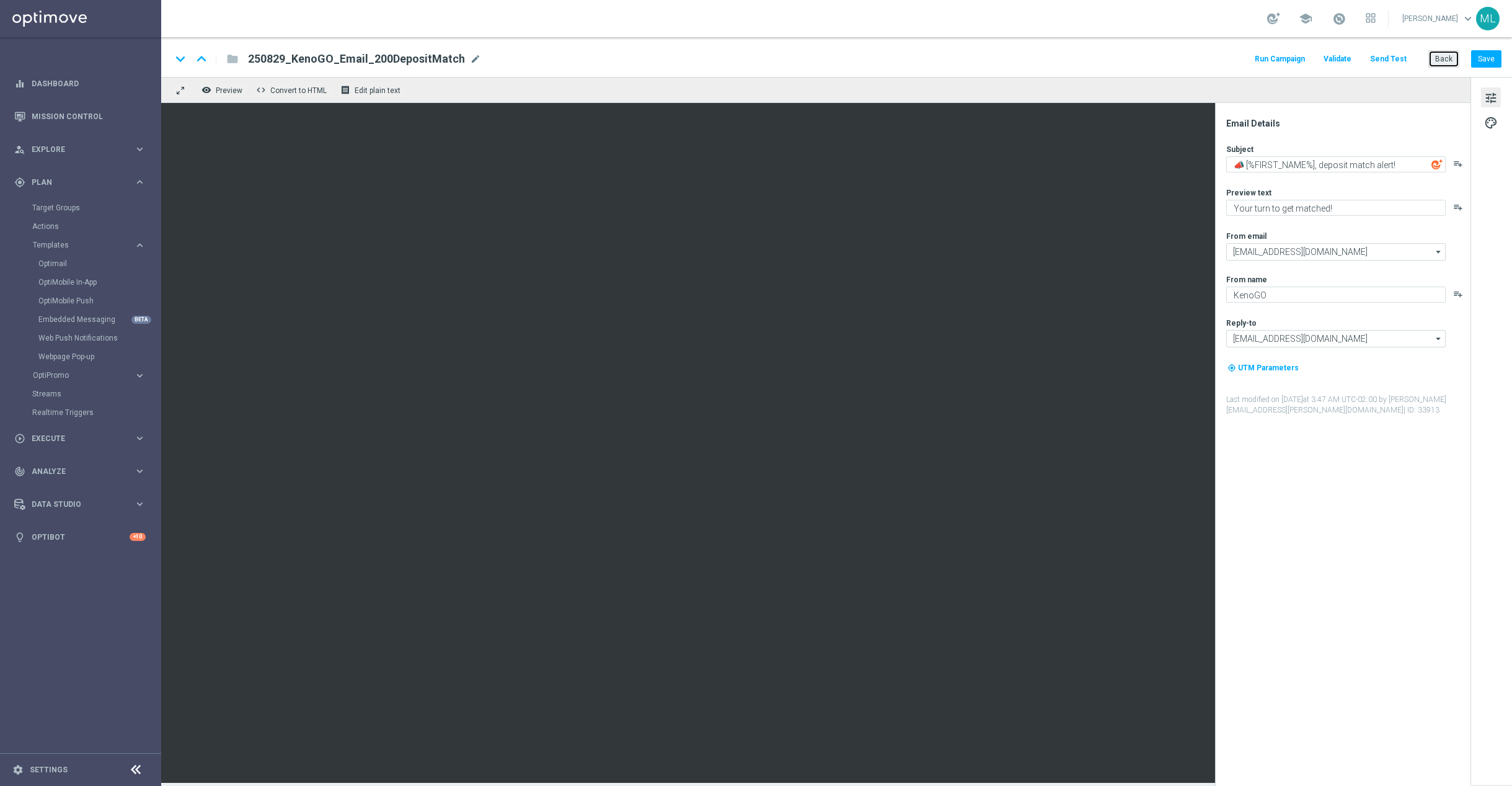
click at [1436, 55] on button "Back" at bounding box center [1443, 58] width 31 height 17
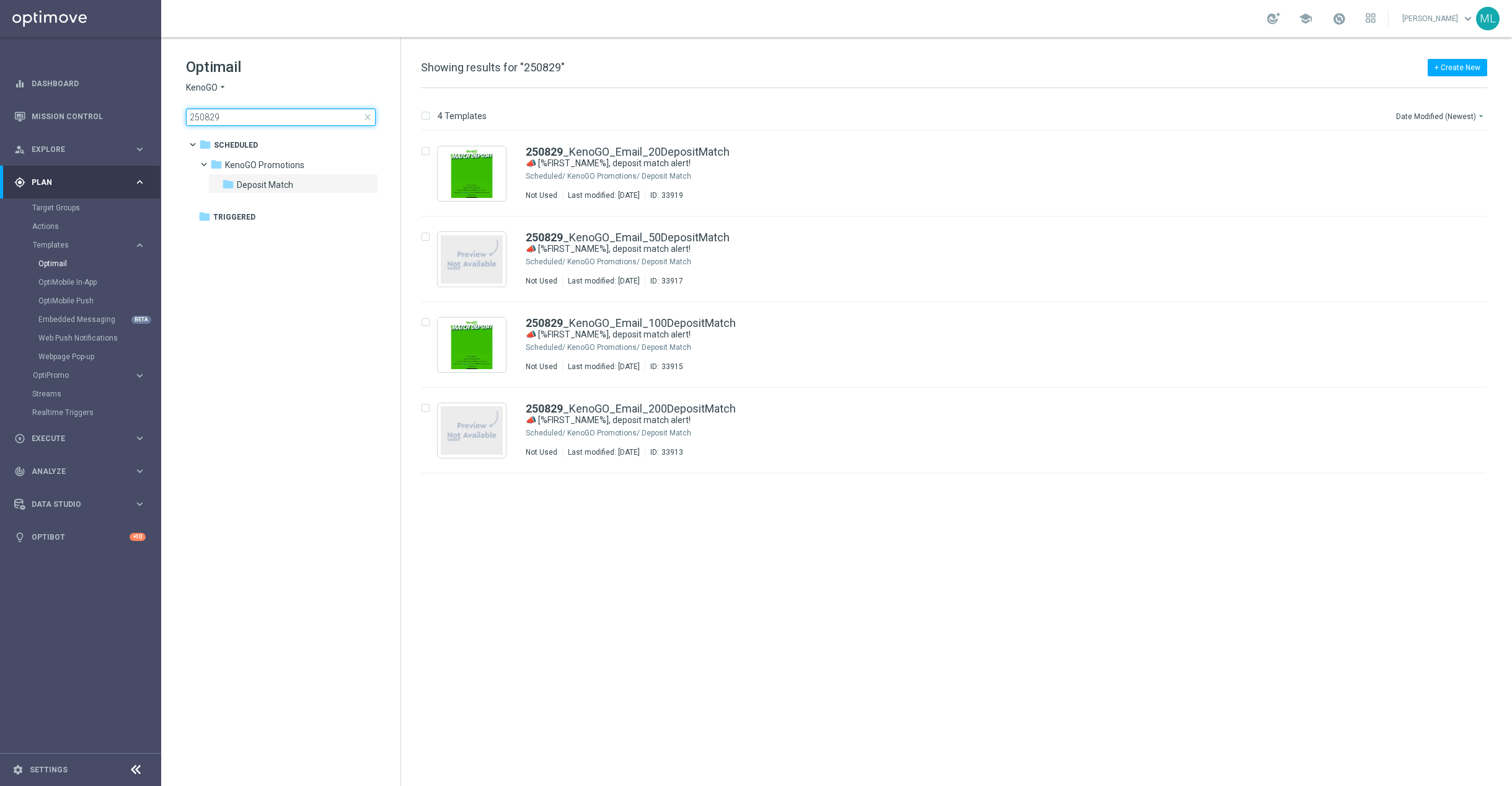
drag, startPoint x: 248, startPoint y: 117, endPoint x: 176, endPoint y: 115, distance: 72.0
click at [177, 116] on div "Optimail KenoGO arrow_drop_down × KenoGO 250829 close folder 1 Folder folder Sc…" at bounding box center [280, 123] width 239 height 170
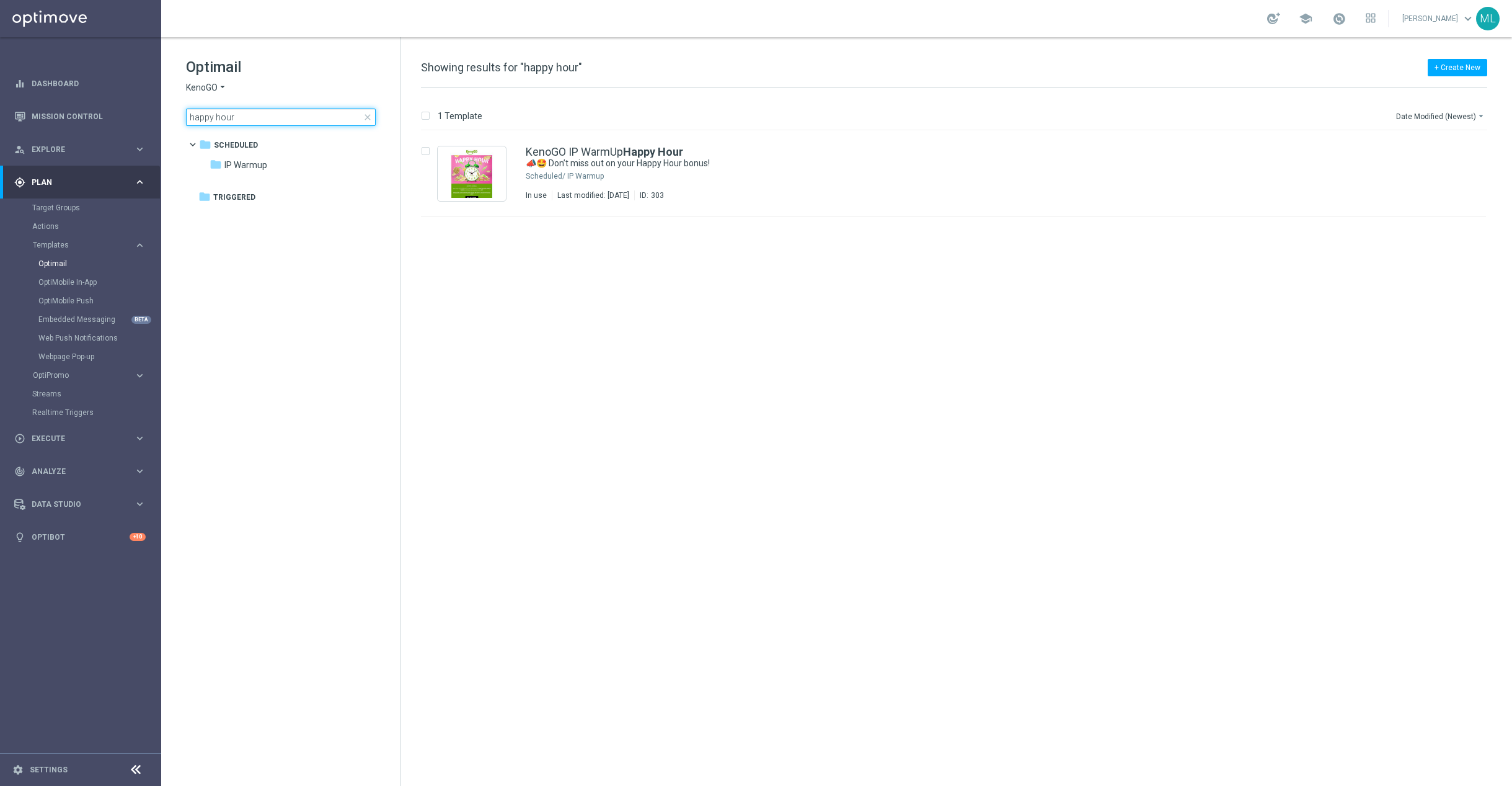
drag, startPoint x: 261, startPoint y: 117, endPoint x: 170, endPoint y: 116, distance: 91.0
click at [170, 116] on div "Optimail KenoGO arrow_drop_down × KenoGO happy hour close folder 1 Folder folde…" at bounding box center [280, 123] width 239 height 170
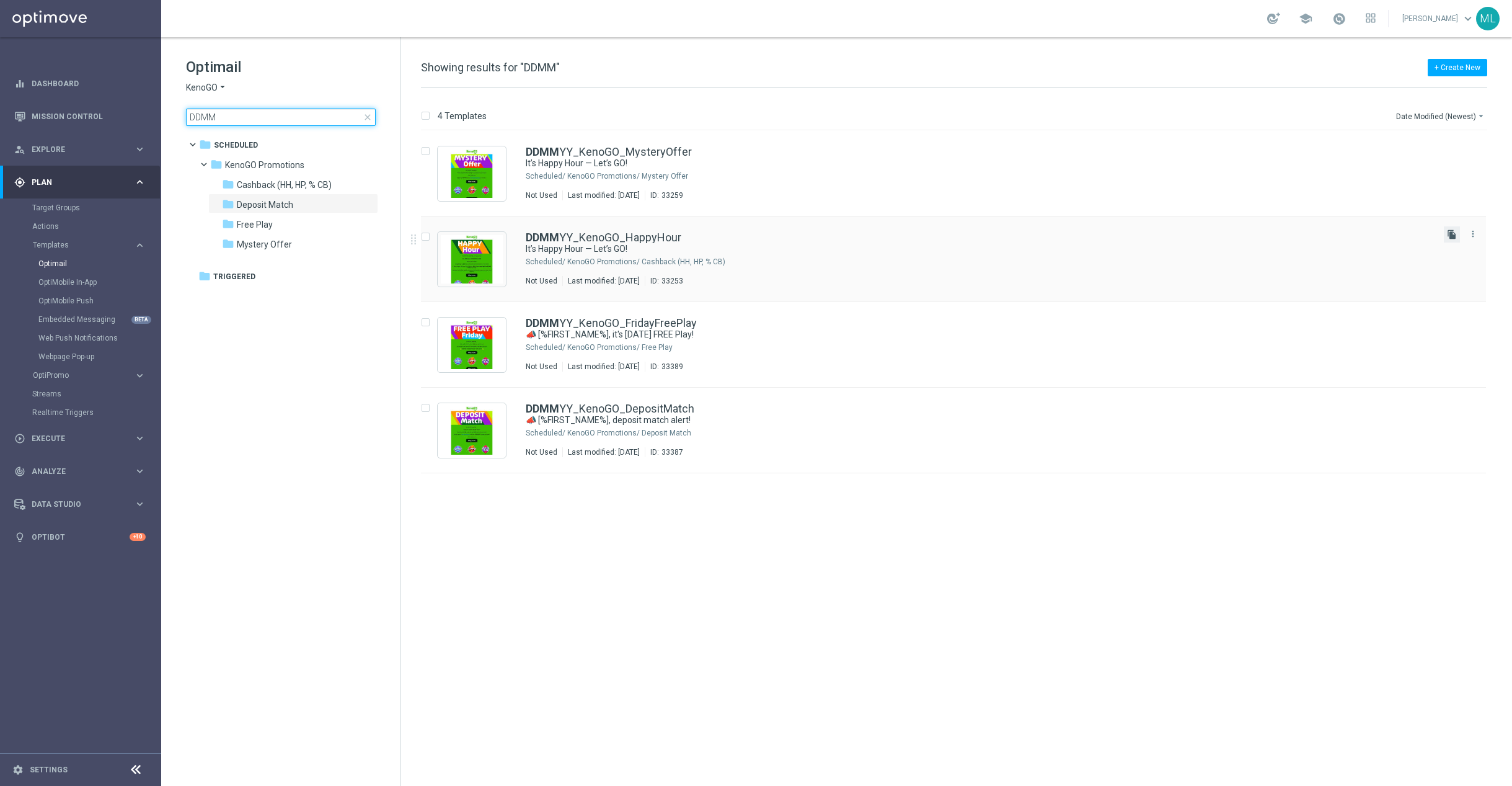
type input "DDMM"
click at [1454, 237] on icon "file_copy" at bounding box center [1451, 234] width 10 height 10
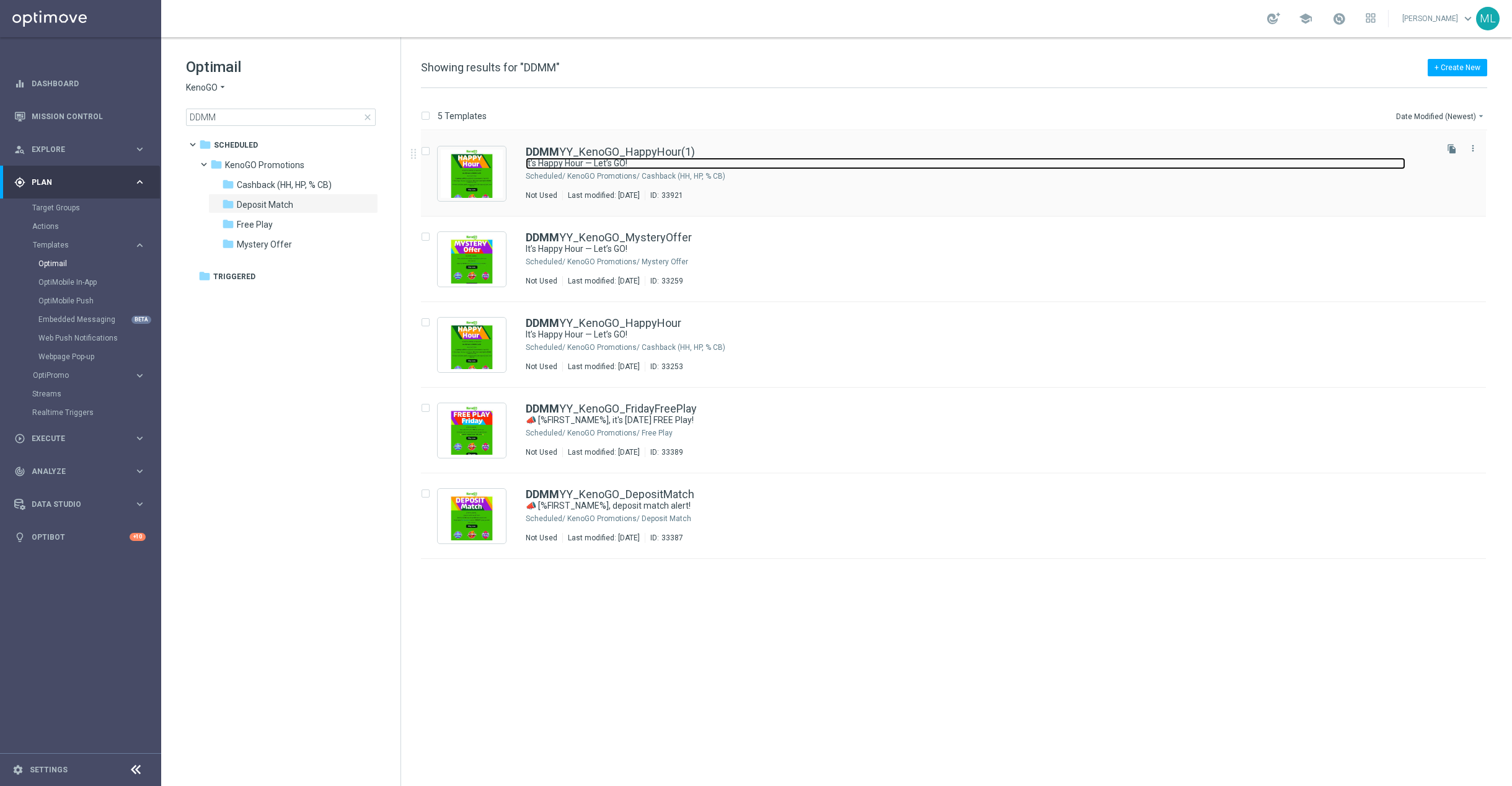
click at [1072, 168] on link "It’s Happy Hour — Let’s GO!" at bounding box center [966, 163] width 880 height 12
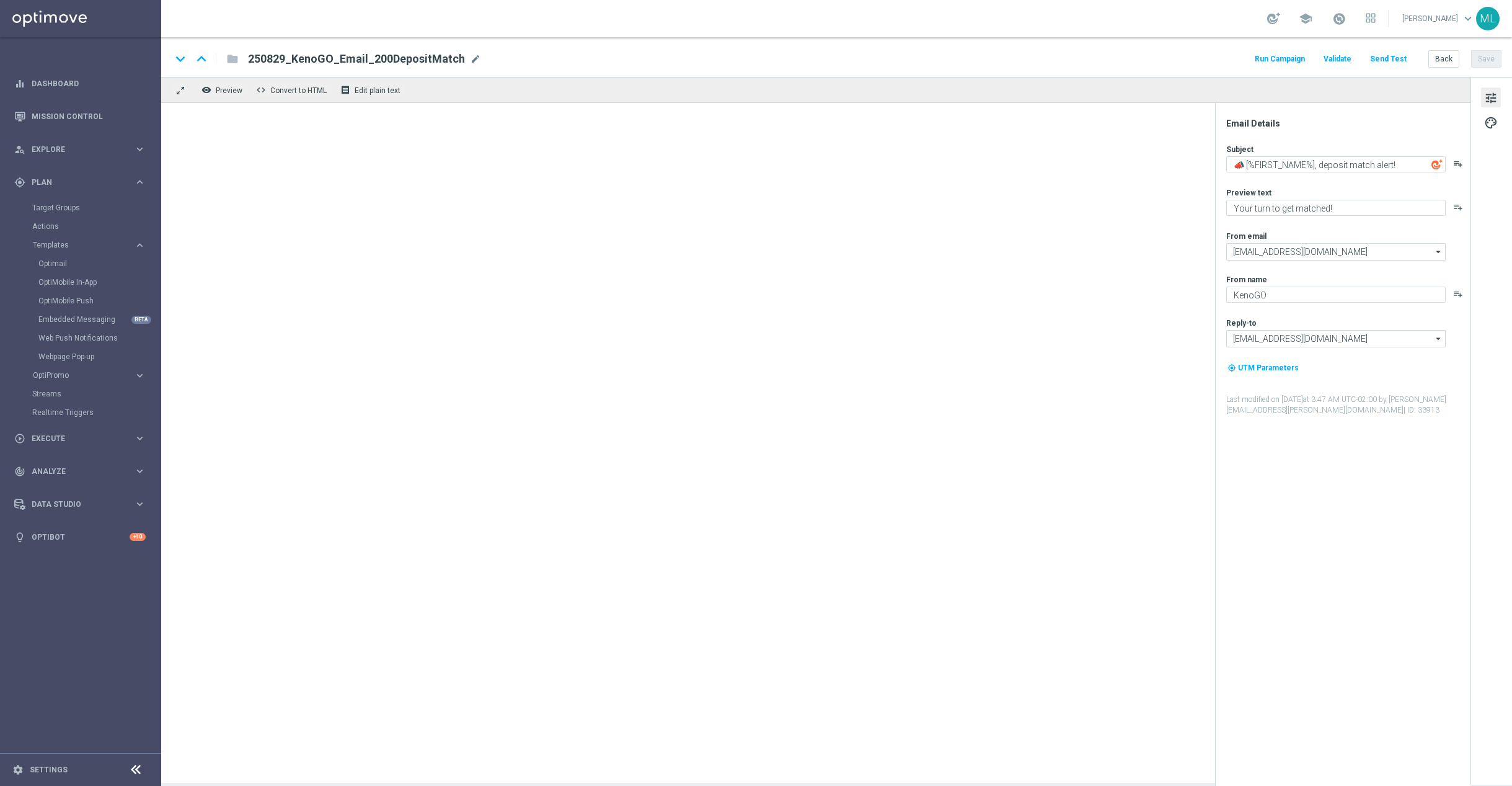
type textarea "It’s Happy Hour — Let’s GO!"
type textarea "Get 50% back in BONUS CASH!"
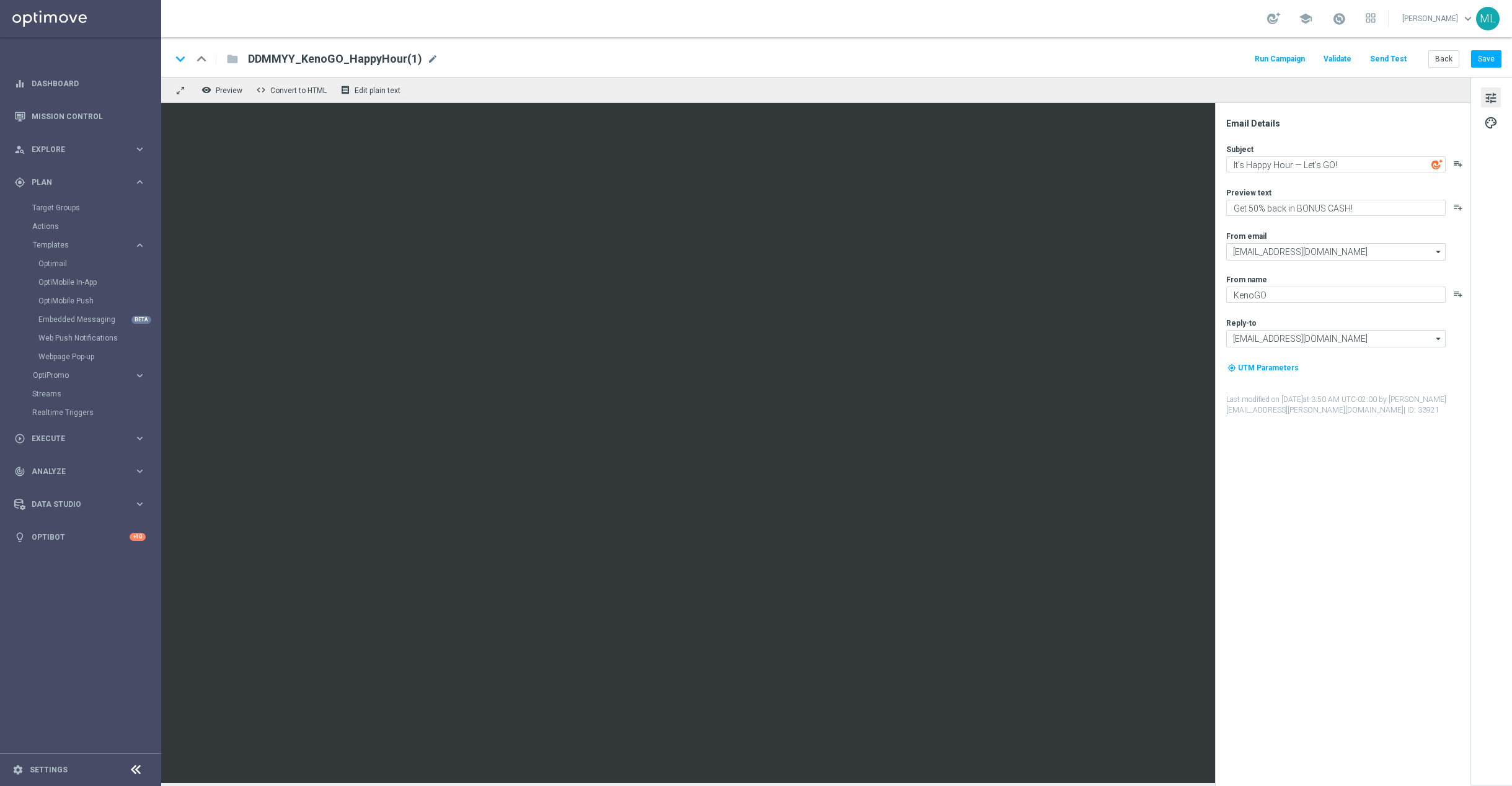
drag, startPoint x: 426, startPoint y: 56, endPoint x: 414, endPoint y: 59, distance: 12.4
click at [427, 55] on span "mode_edit" at bounding box center [433, 59] width 11 height 11
click at [337, 57] on input "DDMMYY_KenoGO_HappyHour(1)" at bounding box center [401, 59] width 307 height 16
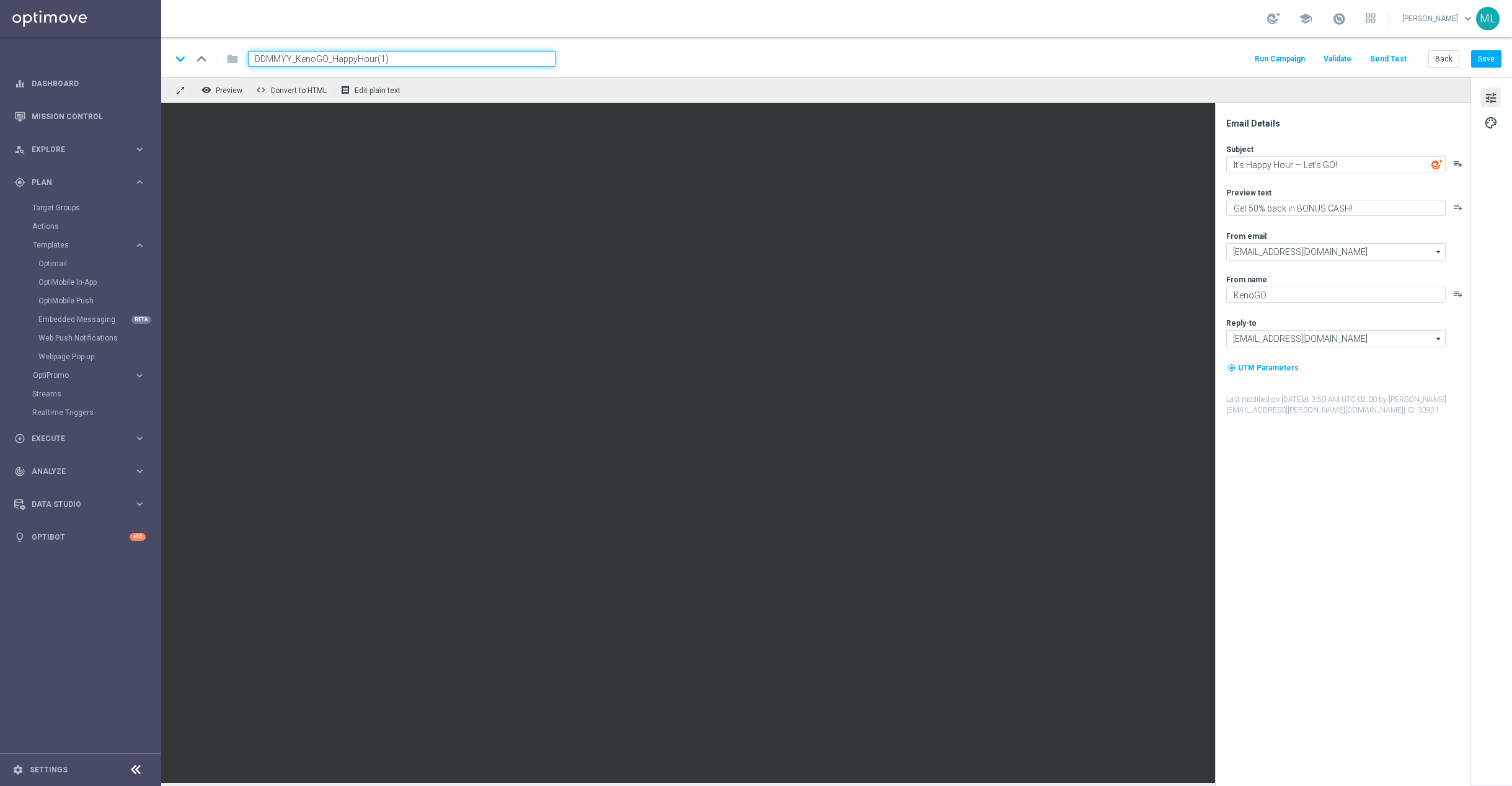
paste input "250819_KenoGO_Email_HappyHour200"
drag, startPoint x: 279, startPoint y: 59, endPoint x: 314, endPoint y: 60, distance: 35.0
click at [279, 58] on input "250819_KenoGO_Email_HappyHour200" at bounding box center [401, 59] width 307 height 16
type input "250829_KenoGO_Email_HappyHour200"
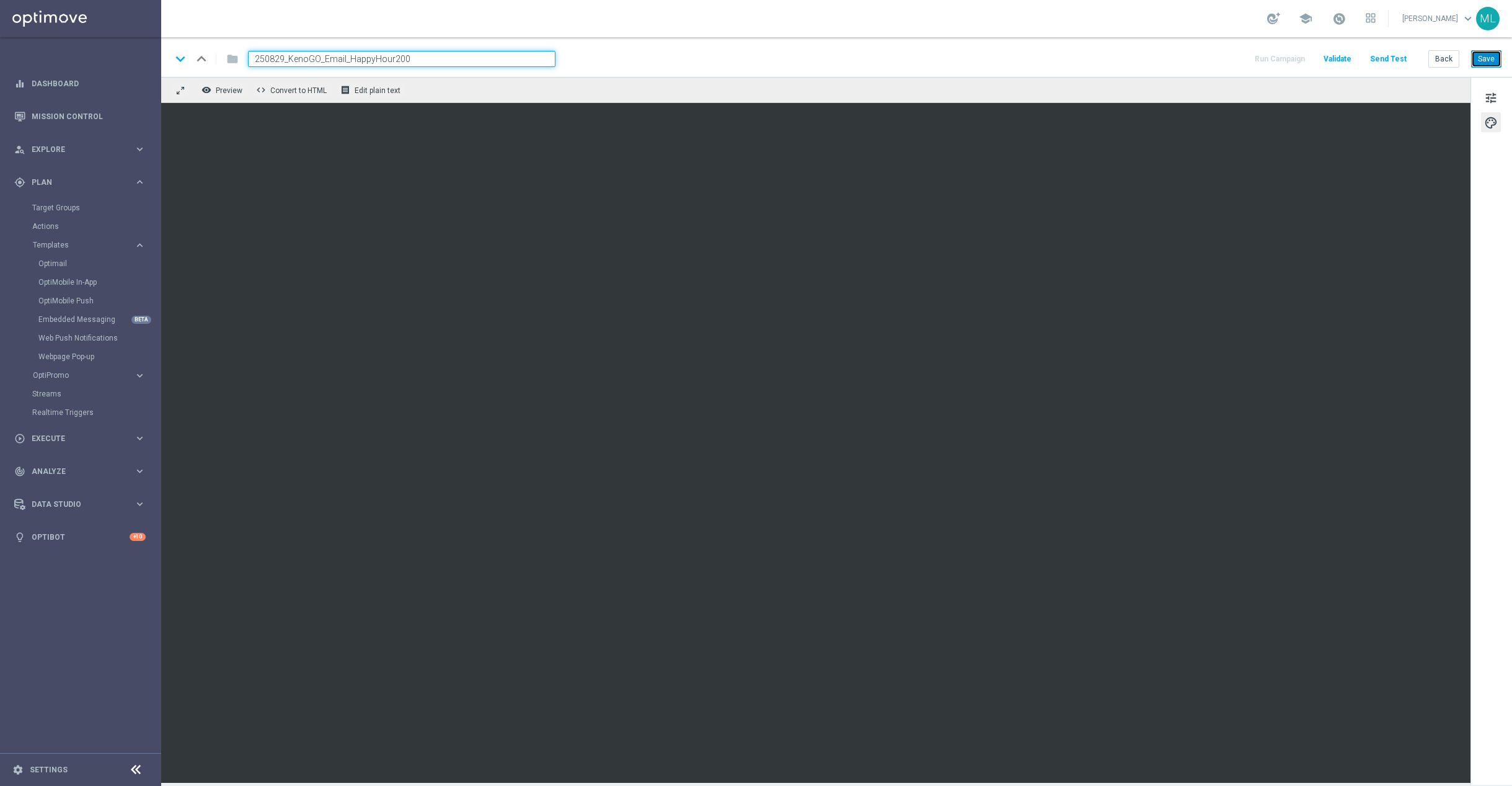
click at [1484, 59] on button "Save" at bounding box center [1486, 58] width 30 height 17
click at [1446, 56] on button "Back" at bounding box center [1443, 58] width 31 height 17
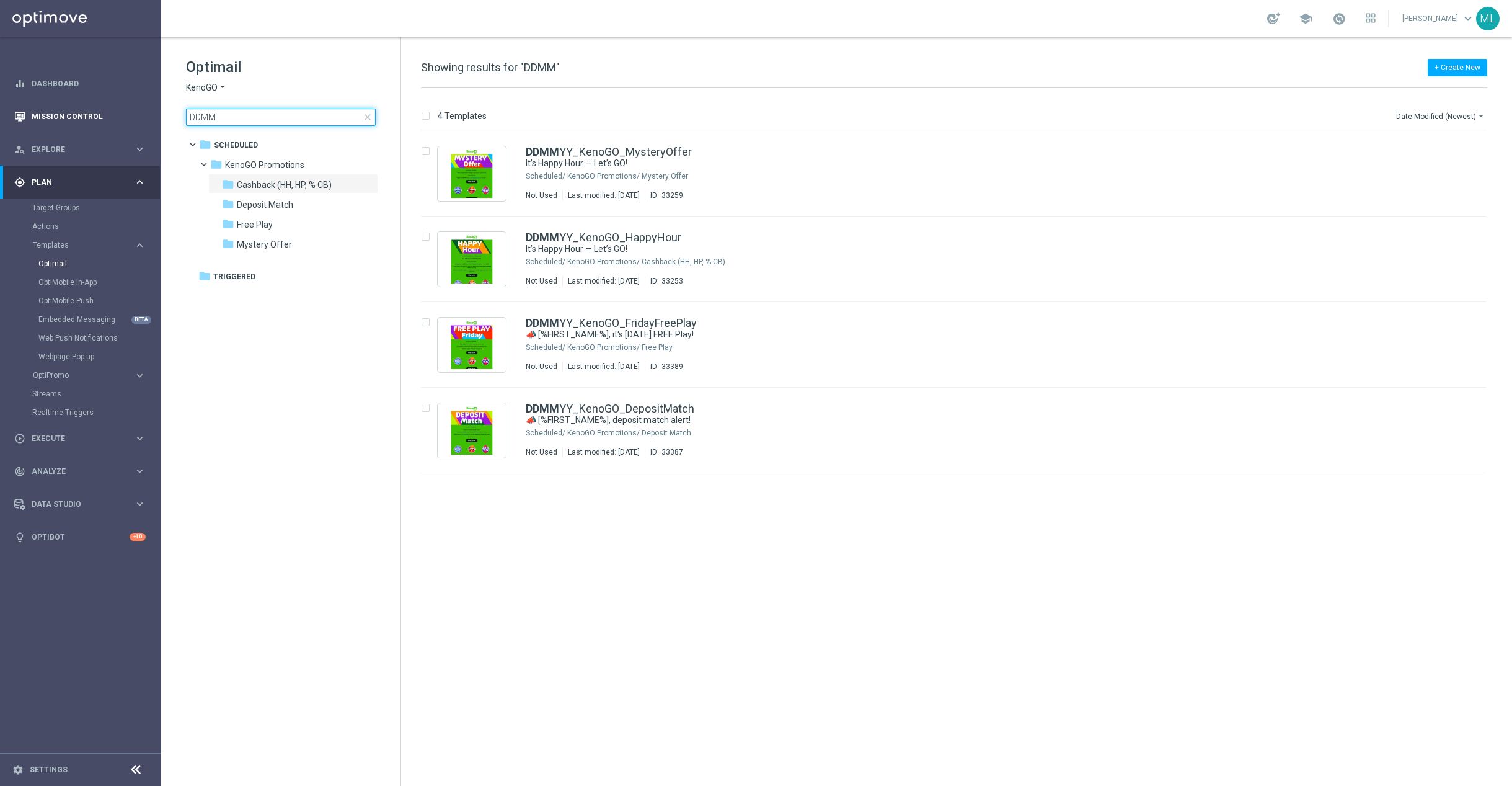
drag, startPoint x: 249, startPoint y: 118, endPoint x: 152, endPoint y: 112, distance: 97.2
click at [152, 112] on main "equalizer Dashboard Mission Control" at bounding box center [756, 393] width 1512 height 786
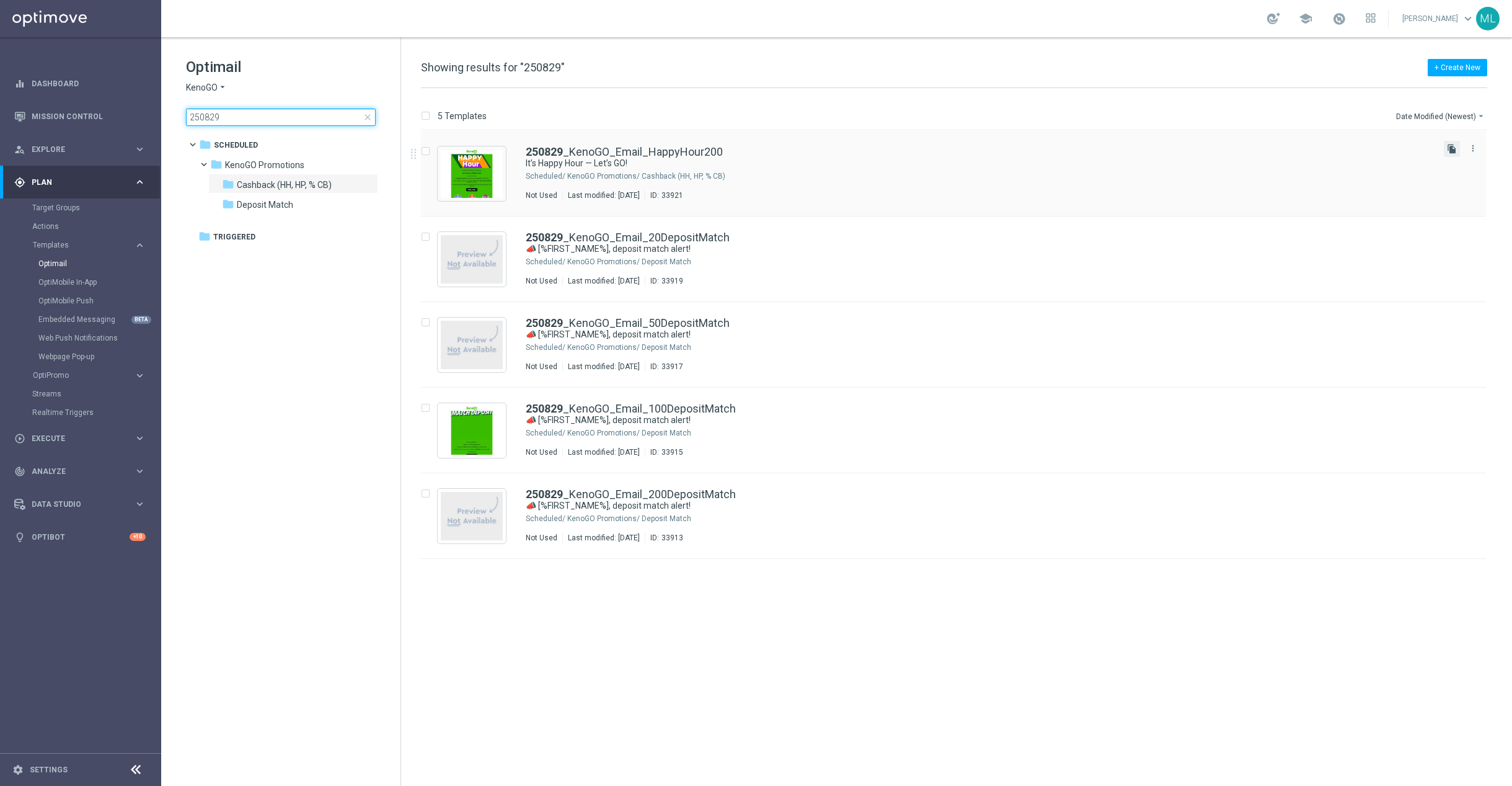
type input "250829"
click at [1448, 148] on icon "file_copy" at bounding box center [1451, 149] width 10 height 10
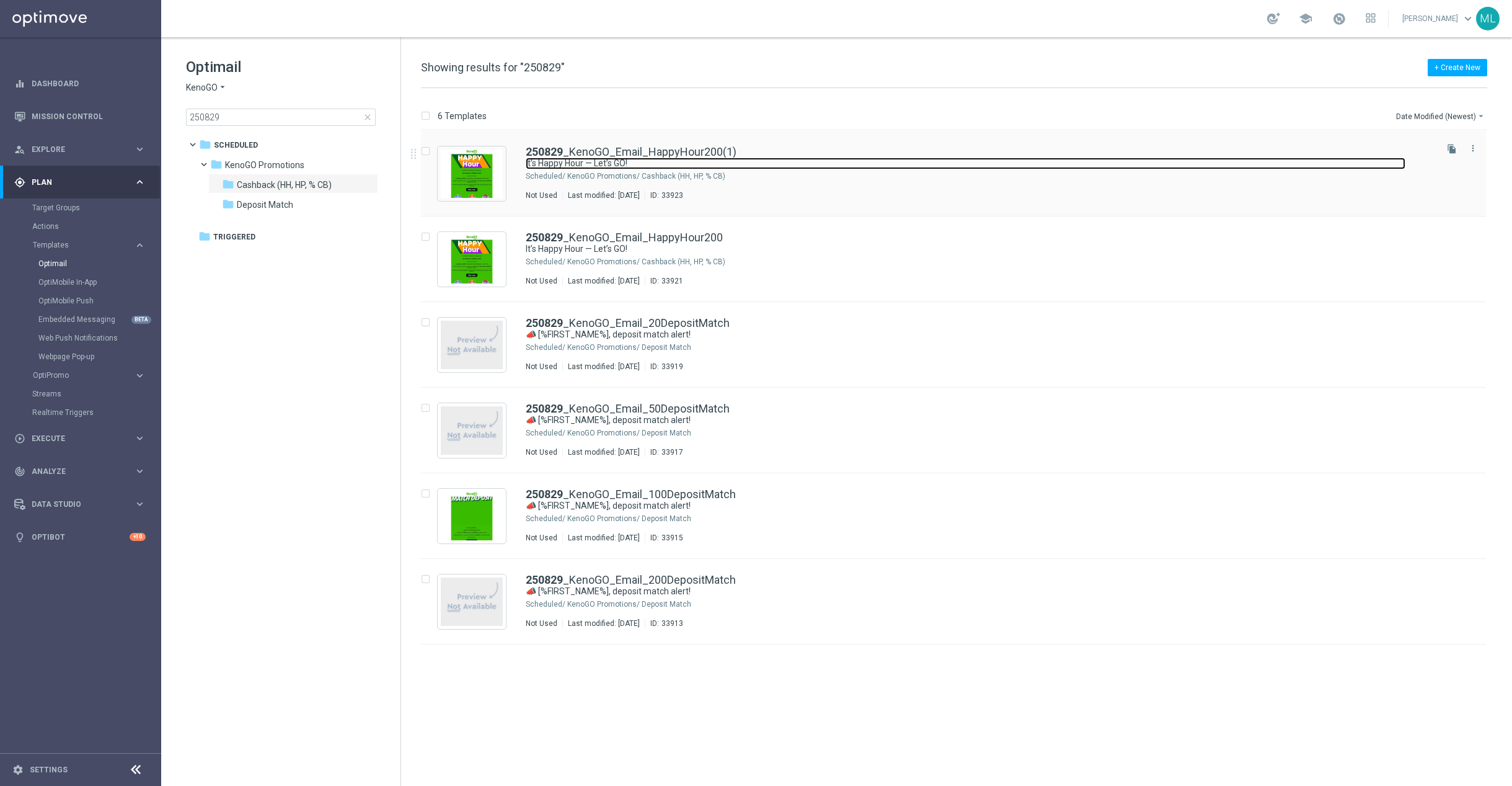
click at [826, 158] on link "It’s Happy Hour — Let’s GO!" at bounding box center [966, 163] width 880 height 12
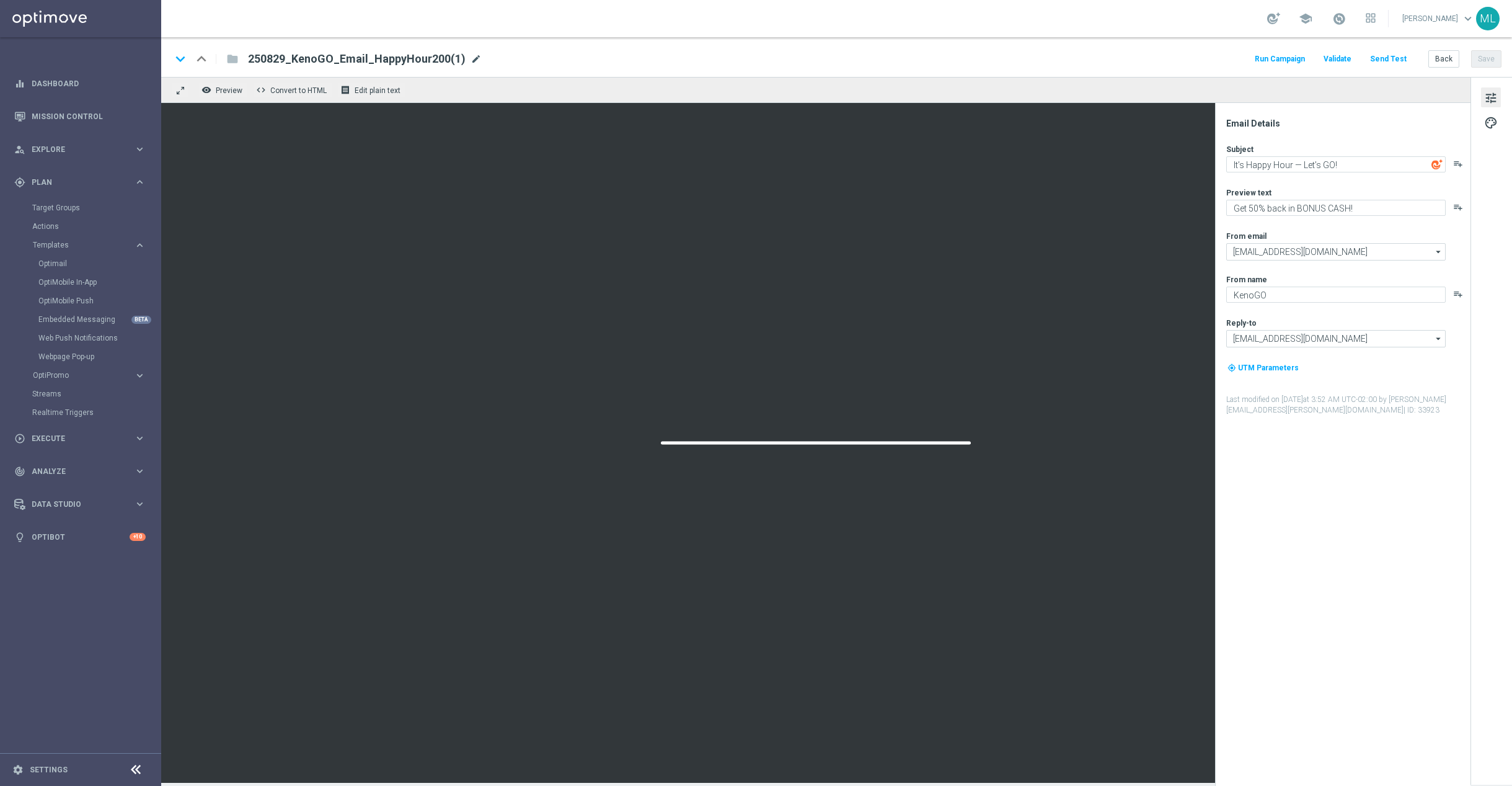
click at [470, 59] on span "mode_edit" at bounding box center [476, 59] width 11 height 11
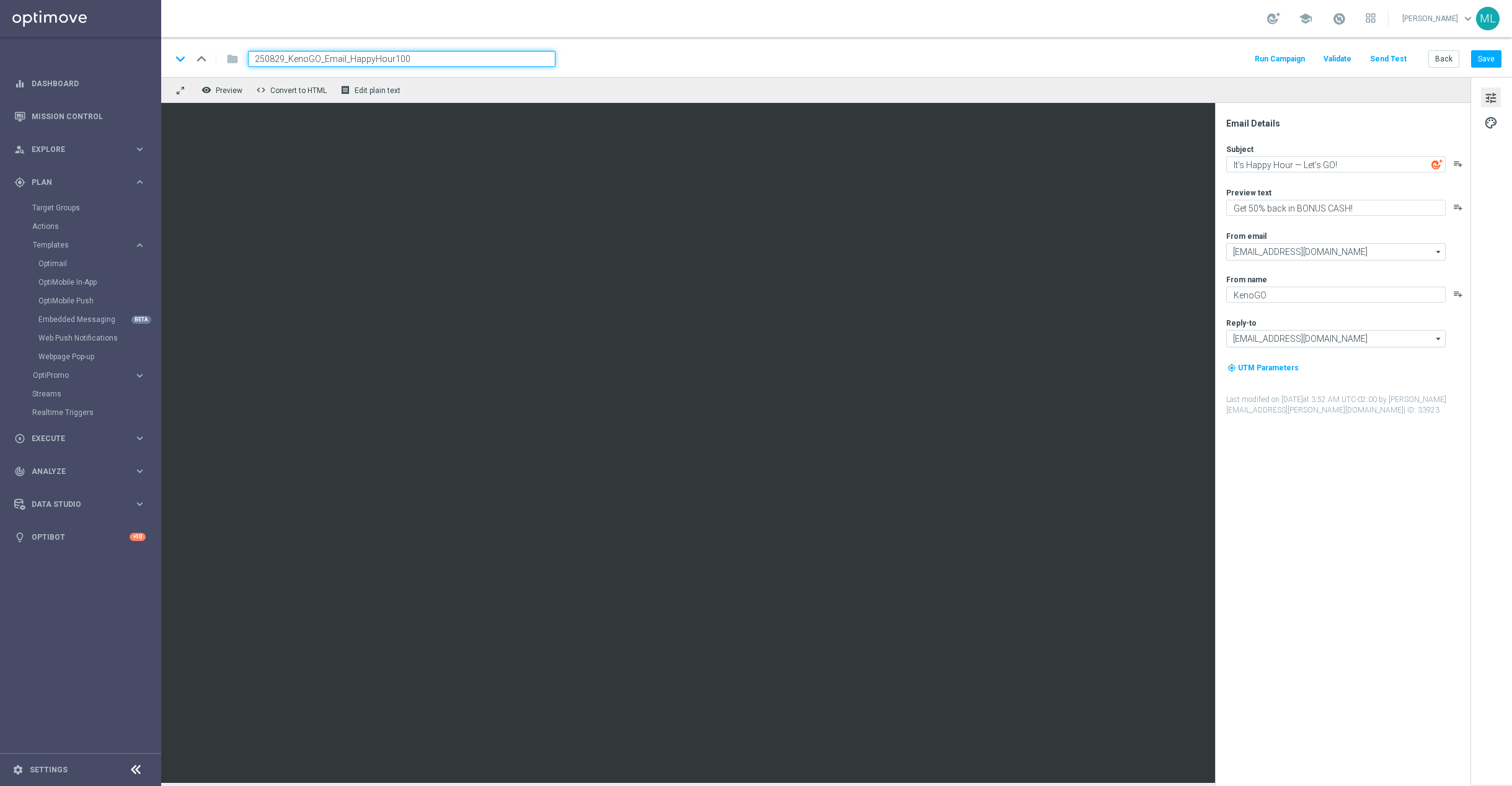
type input "250829_KenoGO_Email_HappyHour100"
click at [705, 54] on div "keyboard_arrow_down keyboard_arrow_up folder 250829_KenoGO_Email_HappyHour100 R…" at bounding box center [836, 59] width 1330 height 16
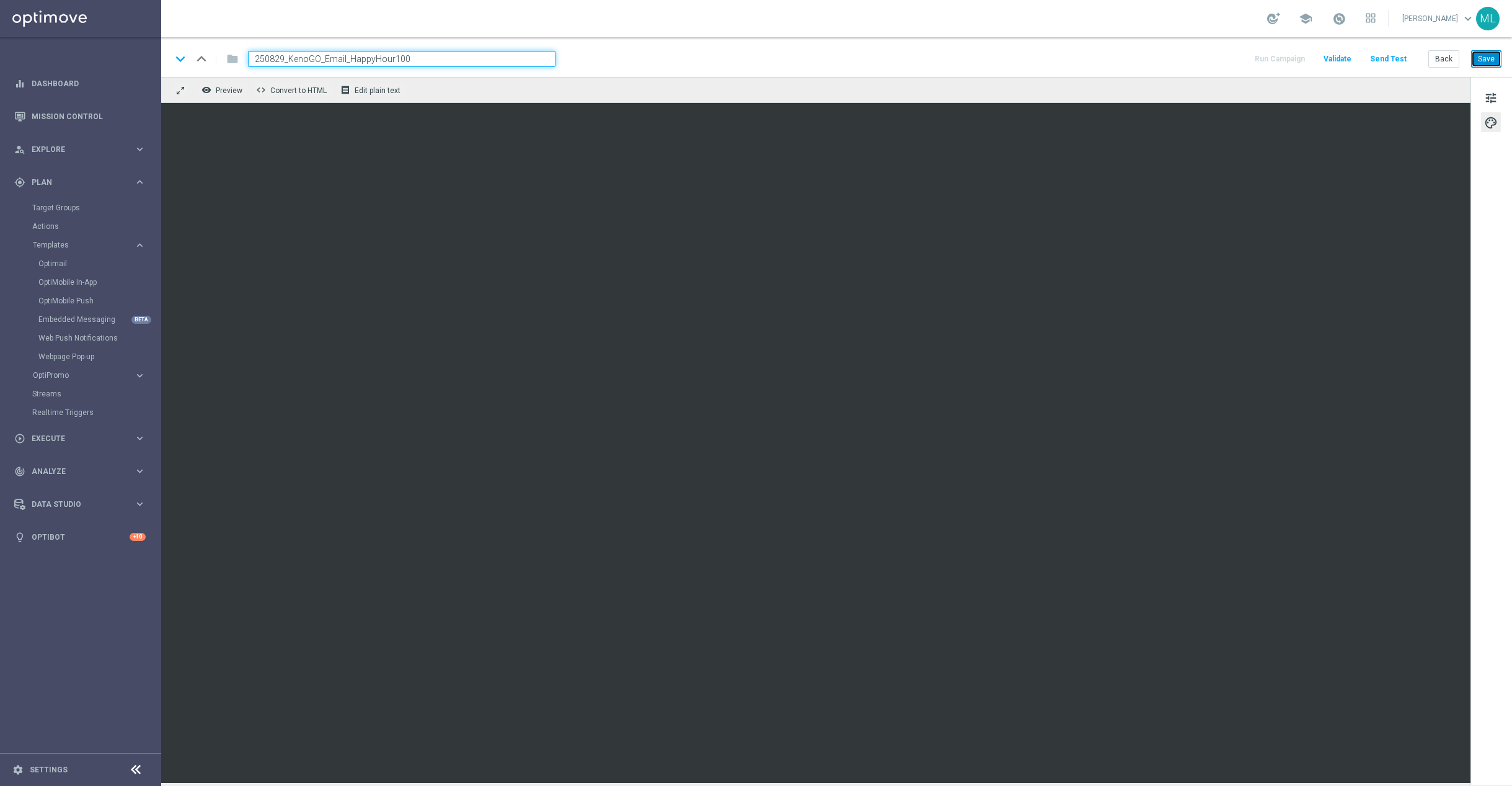
click at [1487, 63] on button "Save" at bounding box center [1486, 58] width 30 height 17
click at [1486, 65] on button "Save" at bounding box center [1486, 58] width 30 height 17
click at [1438, 64] on button "Back" at bounding box center [1443, 58] width 31 height 17
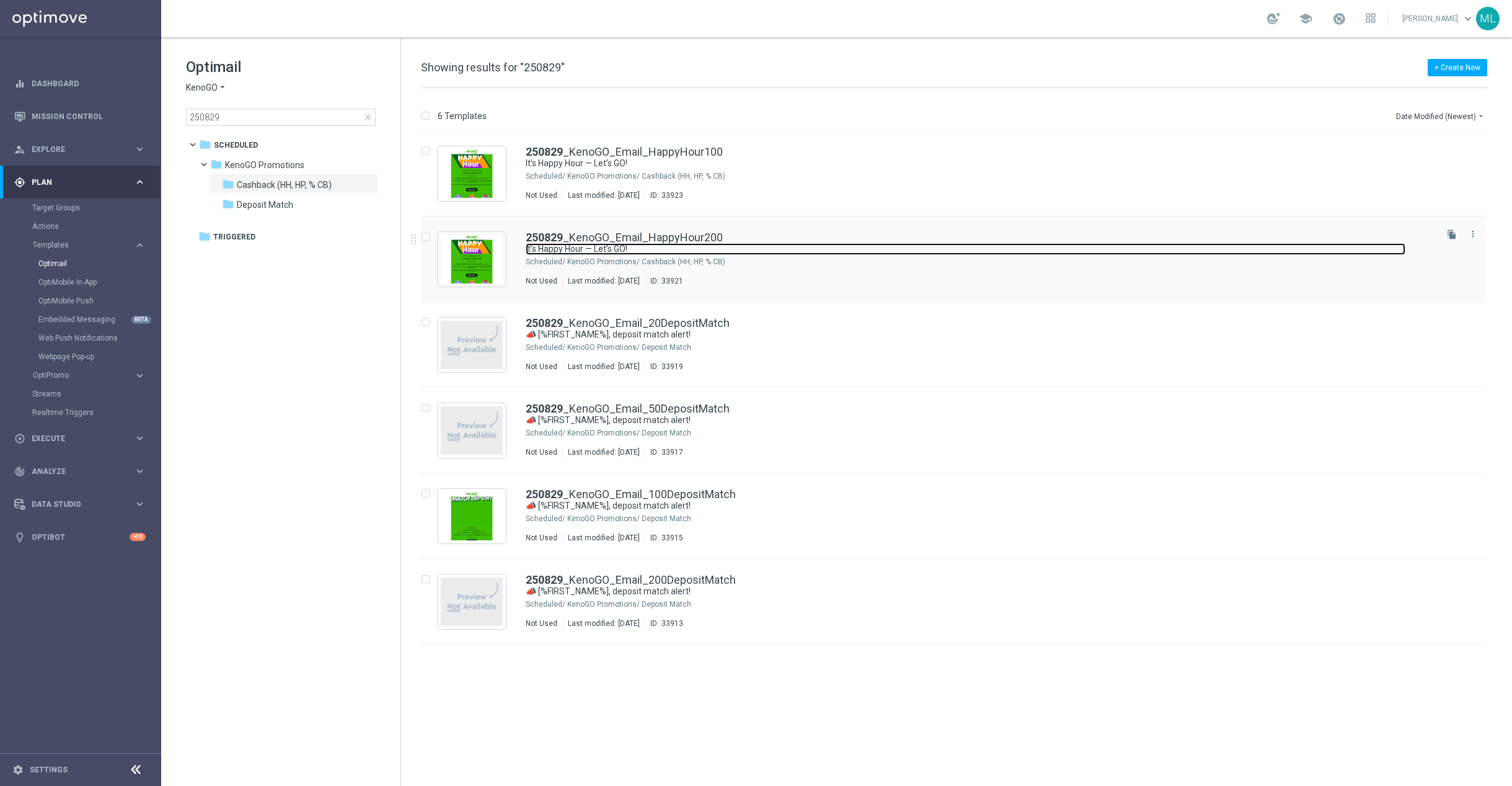
click at [742, 253] on link "It’s Happy Hour — Let’s GO!" at bounding box center [966, 248] width 880 height 12
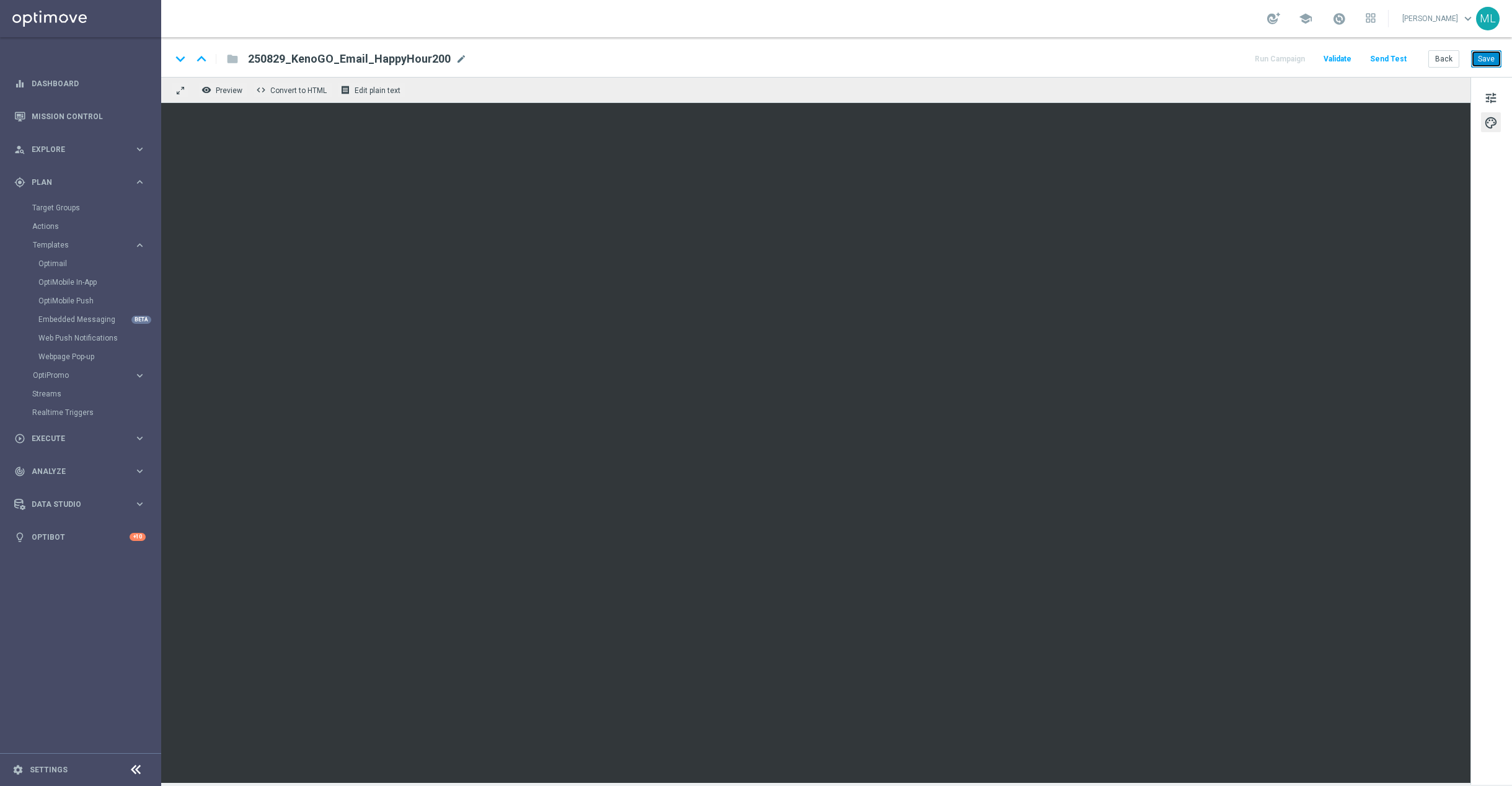
click at [1482, 54] on button "Save" at bounding box center [1486, 58] width 30 height 17
click at [1439, 59] on button "Back" at bounding box center [1443, 58] width 31 height 17
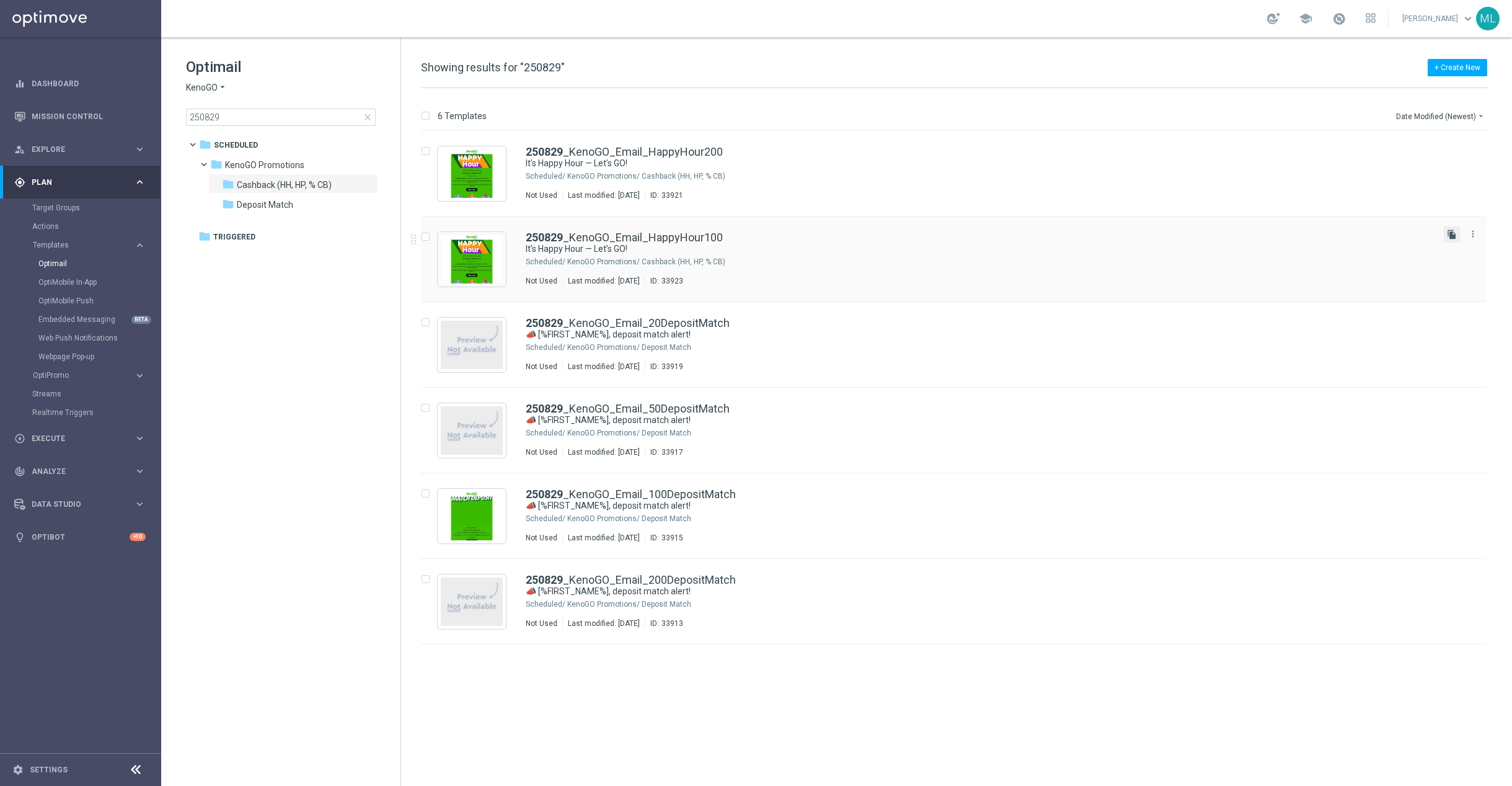
click at [1452, 233] on icon "file_copy" at bounding box center [1451, 234] width 10 height 10
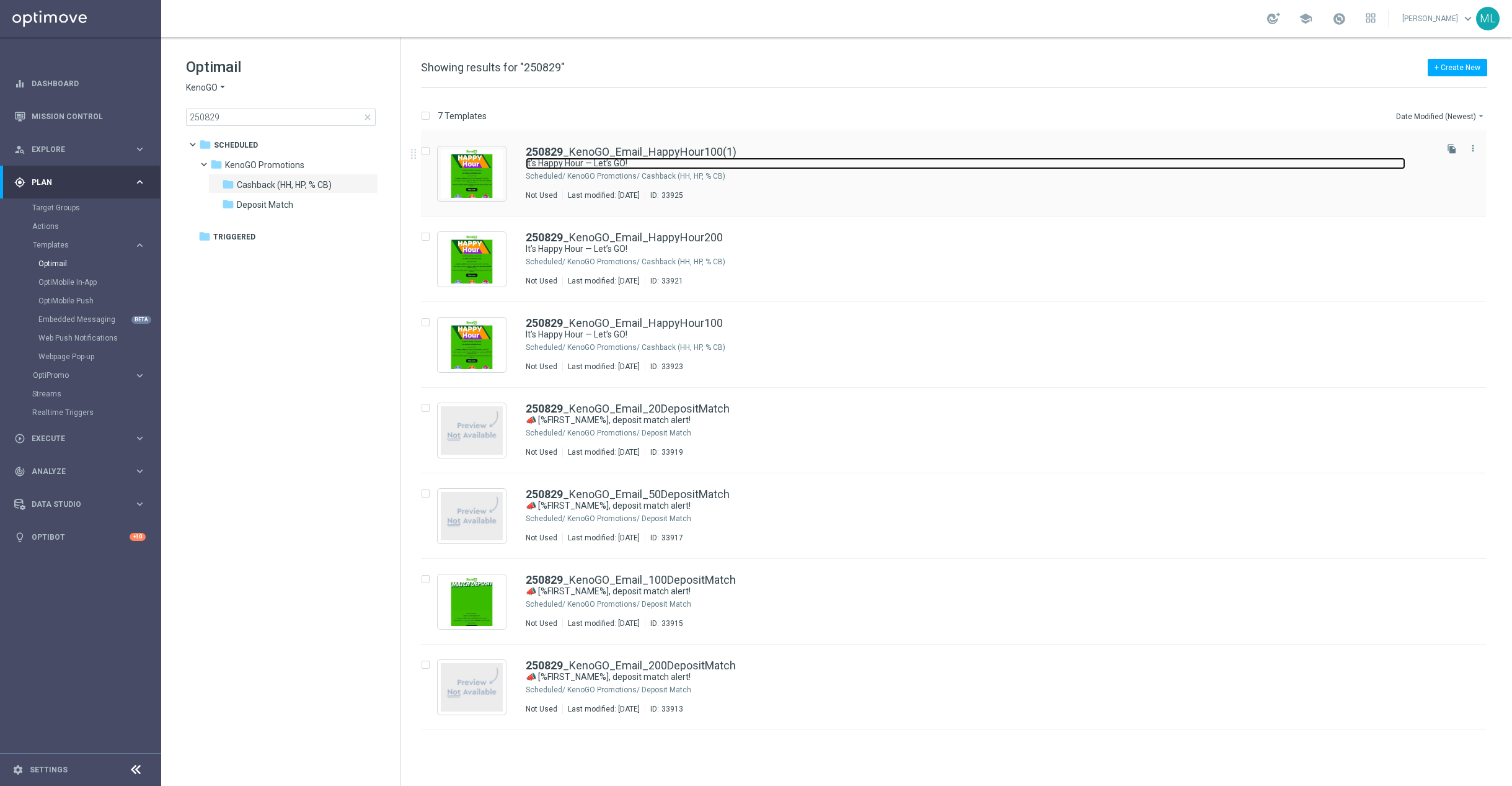
click at [822, 162] on link "It’s Happy Hour — Let’s GO!" at bounding box center [966, 163] width 880 height 12
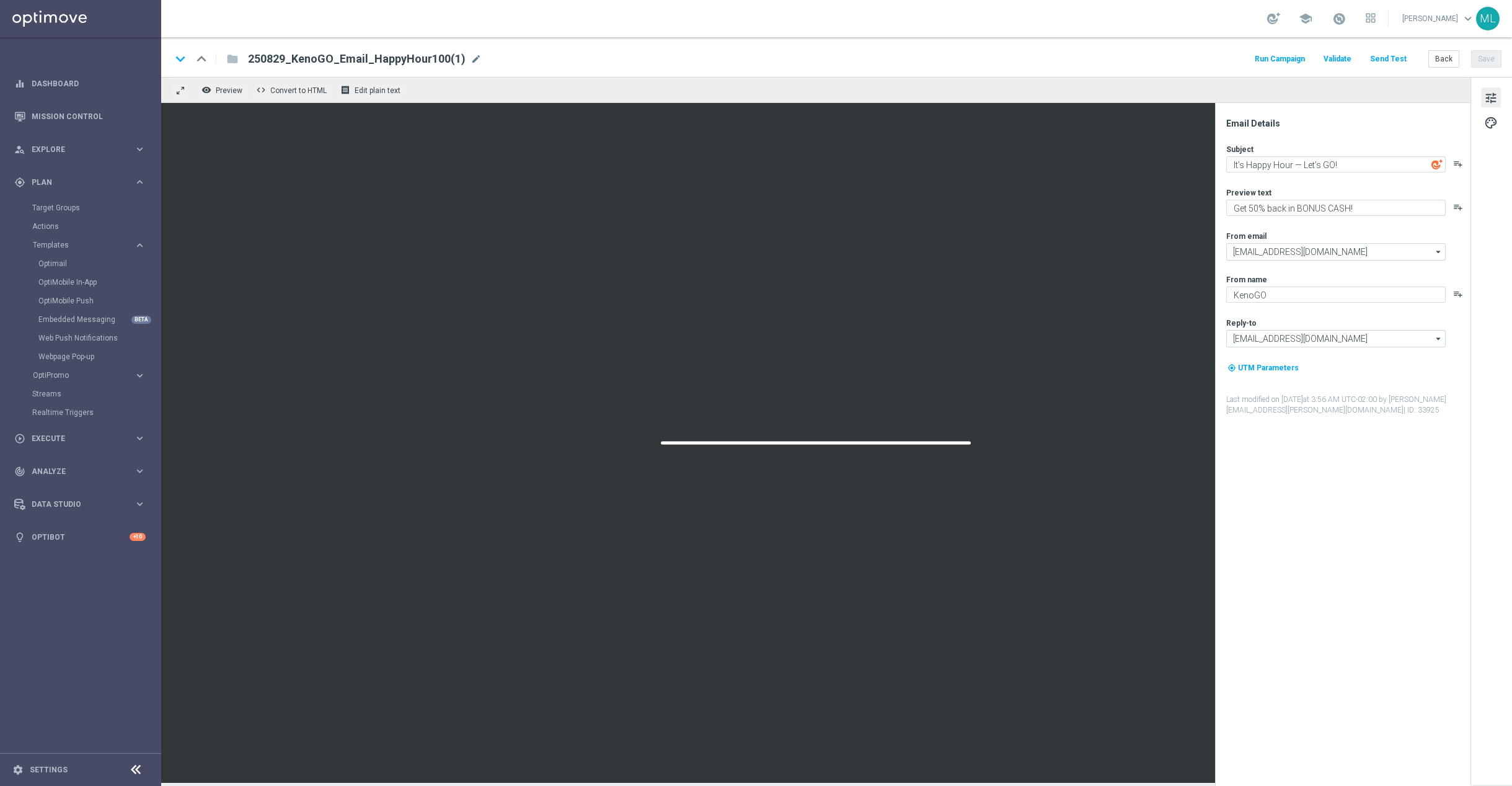
click at [470, 58] on span "mode_edit" at bounding box center [476, 59] width 11 height 11
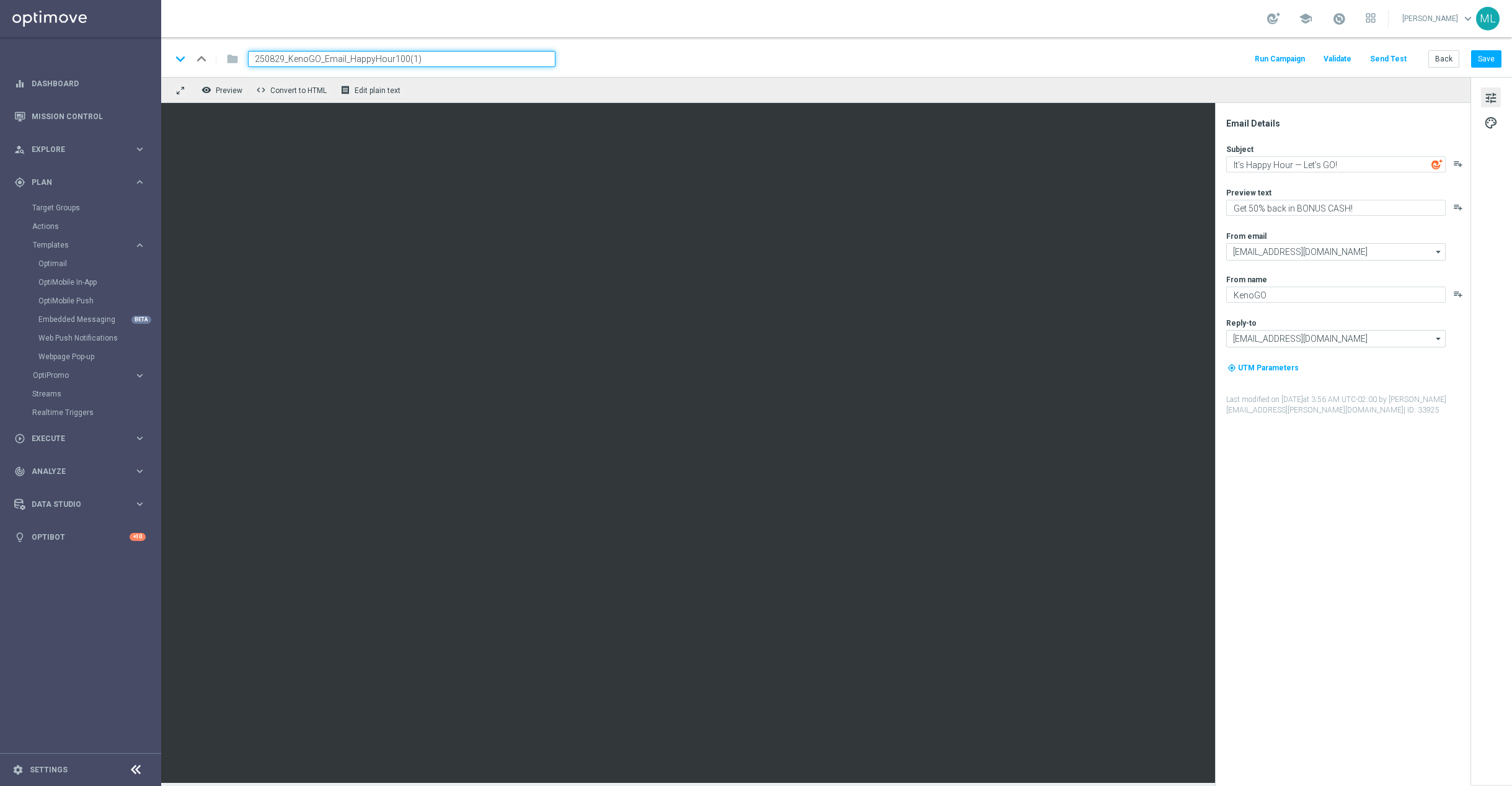
click at [423, 57] on input "250829_KenoGO_Email_HappyHour100(1)" at bounding box center [401, 59] width 307 height 16
type input "250829_KenoGO_Email_HappyHour50"
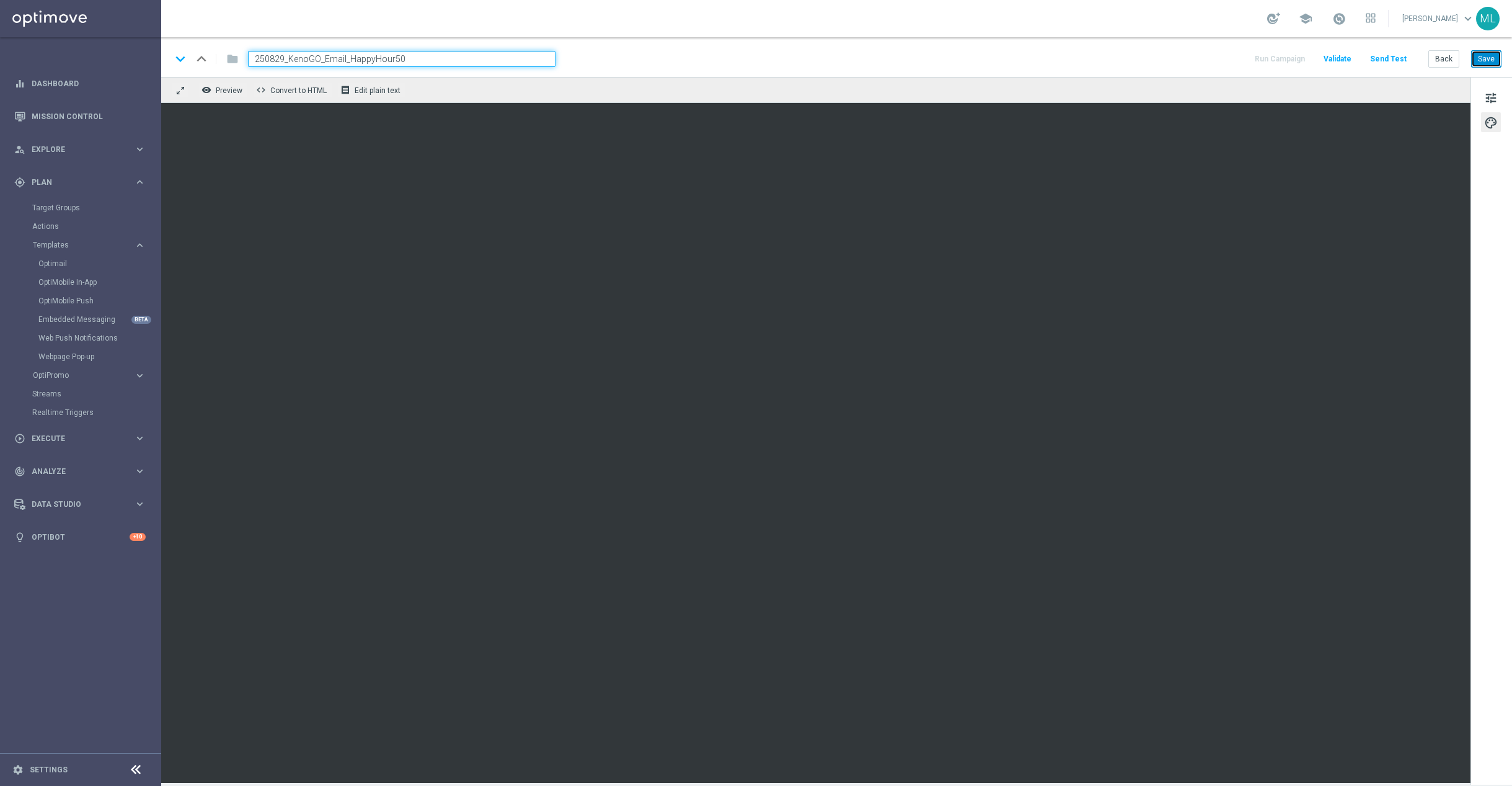
click at [1485, 56] on button "Save" at bounding box center [1486, 58] width 30 height 17
click at [1443, 62] on button "Back" at bounding box center [1443, 58] width 31 height 17
click at [1448, 62] on button "Back" at bounding box center [1443, 58] width 31 height 17
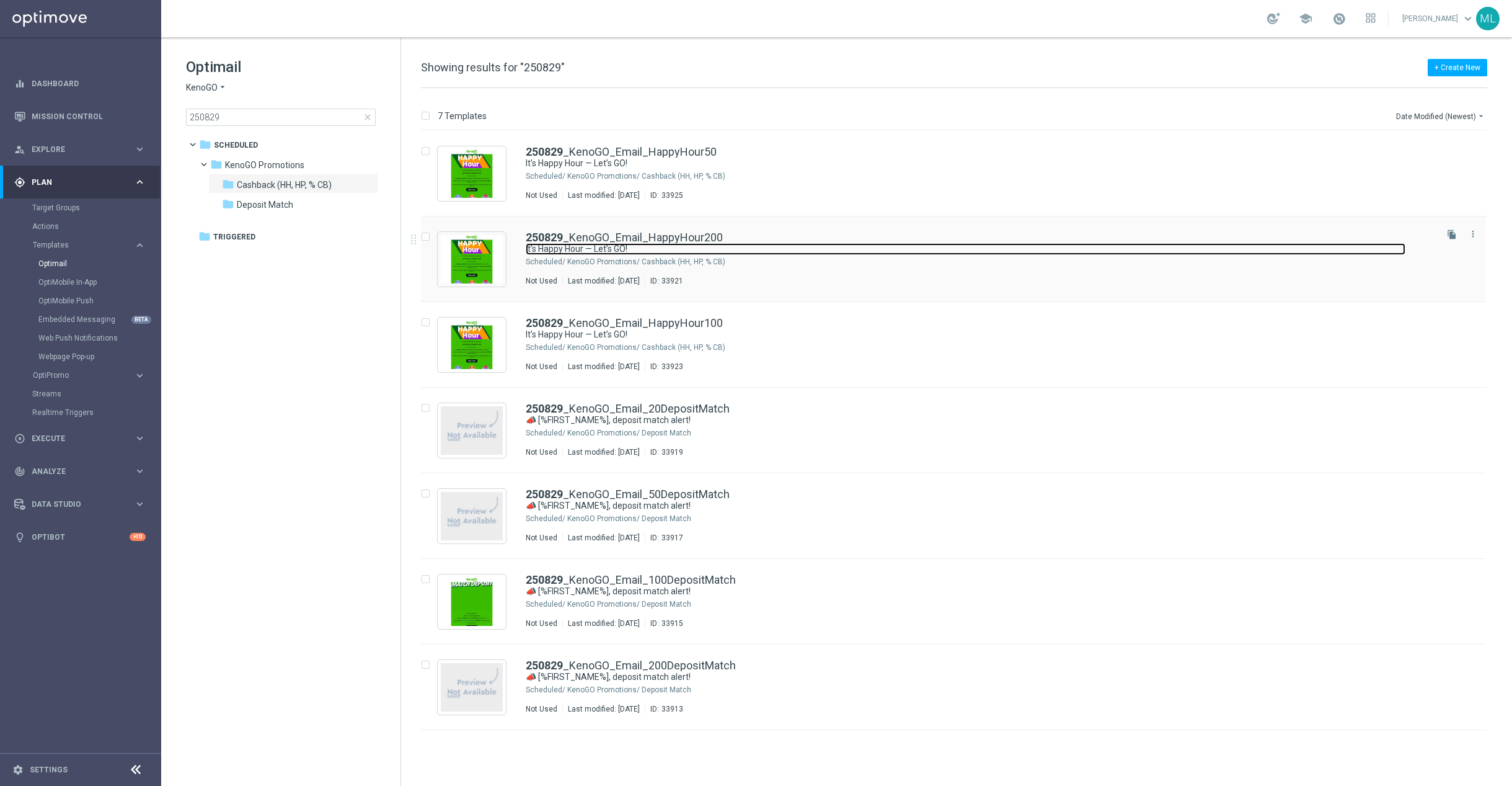
click at [807, 247] on link "It’s Happy Hour — Let’s GO!" at bounding box center [966, 248] width 880 height 12
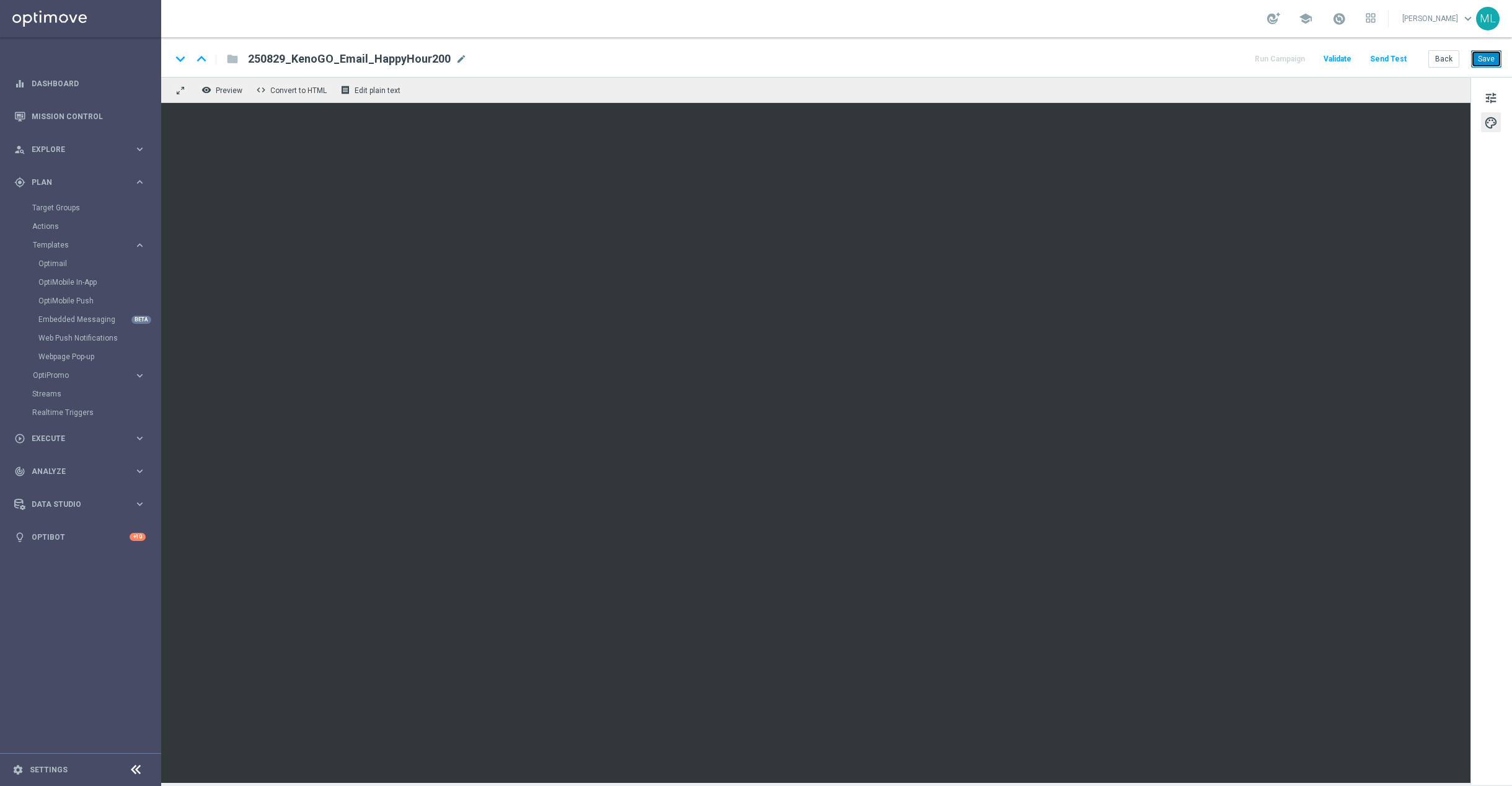
click at [1490, 65] on button "Save" at bounding box center [1486, 58] width 30 height 17
click at [1452, 61] on button "Back" at bounding box center [1443, 58] width 31 height 17
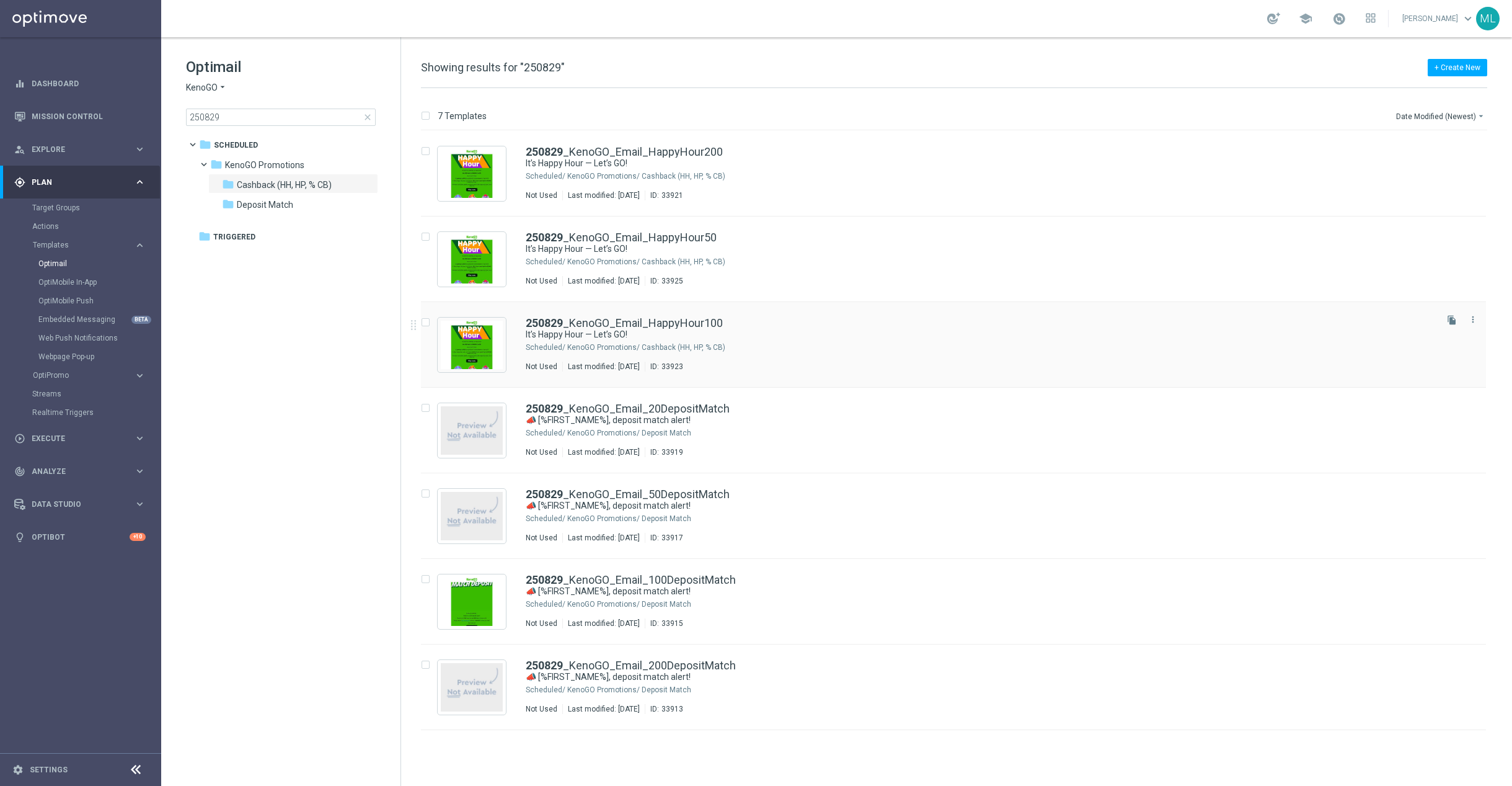
click at [844, 358] on div "250829 _KenoGO_Email_HappyHour100 It’s Happy Hour — Let’s GO! Scheduled/ KenoGO…" at bounding box center [980, 344] width 908 height 54
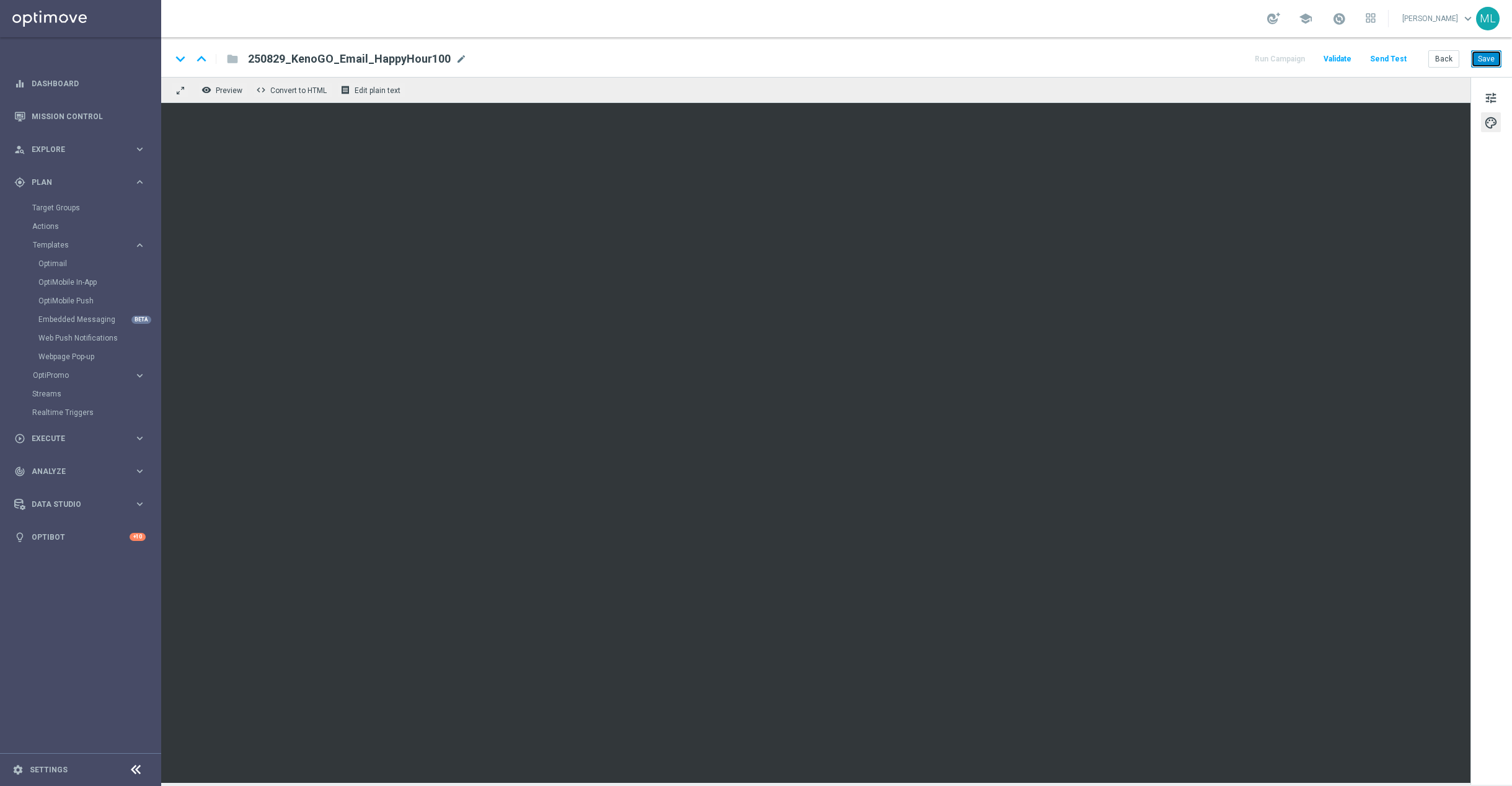
click at [1484, 62] on button "Save" at bounding box center [1486, 58] width 30 height 17
click at [1438, 63] on button "Back" at bounding box center [1443, 58] width 31 height 17
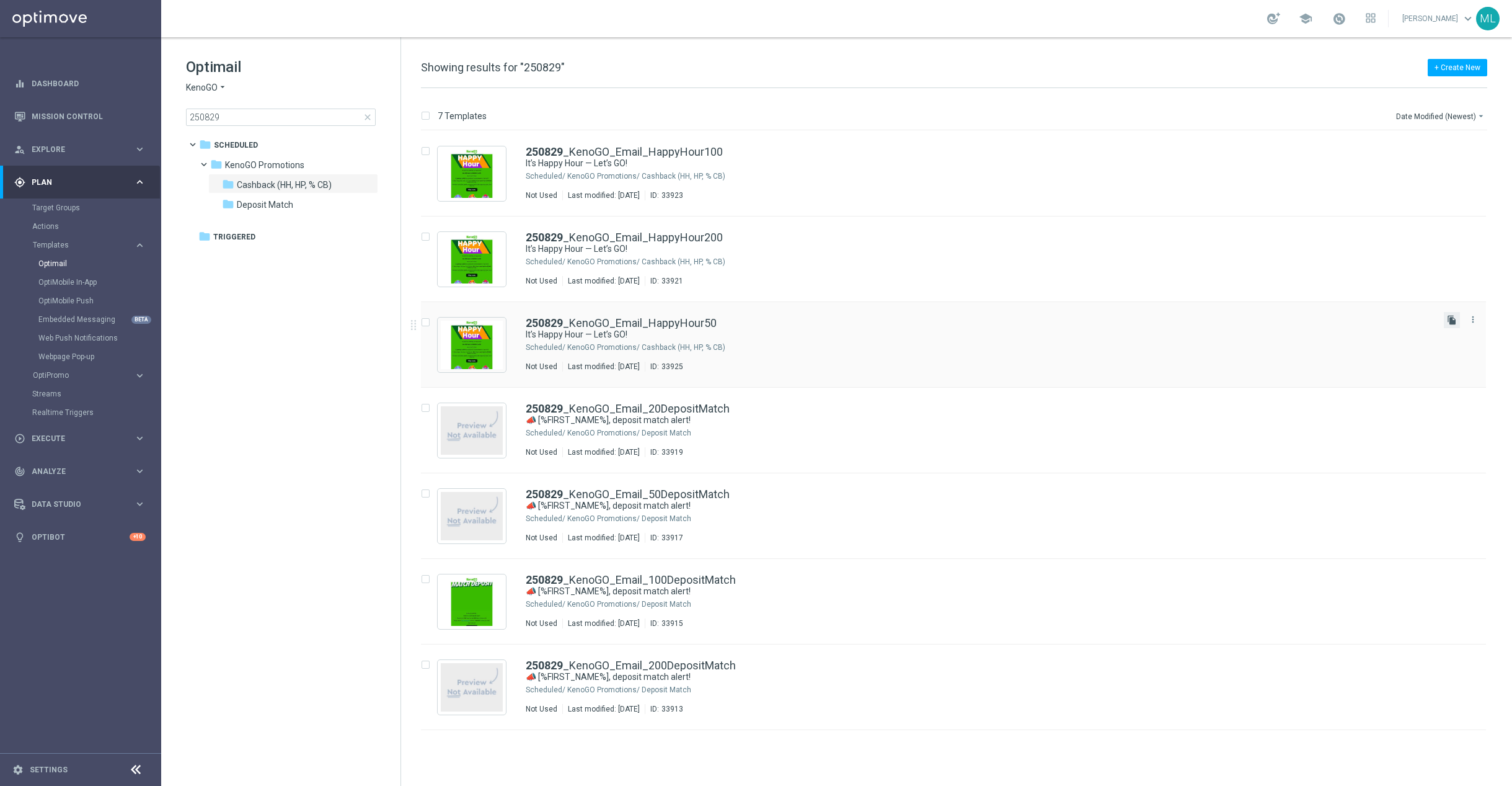
click at [1448, 321] on icon "file_copy" at bounding box center [1451, 320] width 10 height 10
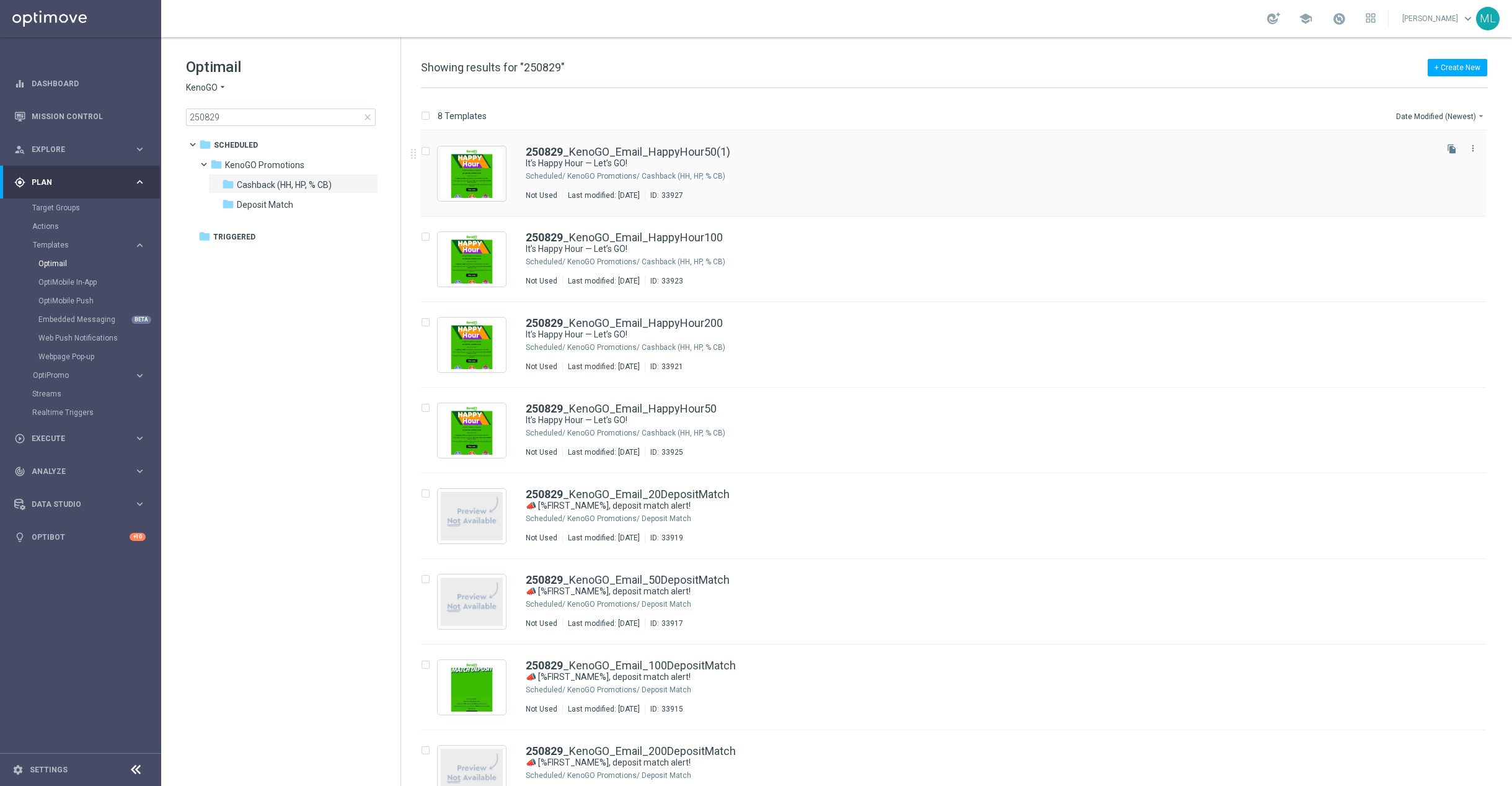
click at [809, 149] on div "250829 _KenoGO_Email_HappyHour50(1)" at bounding box center [980, 151] width 908 height 11
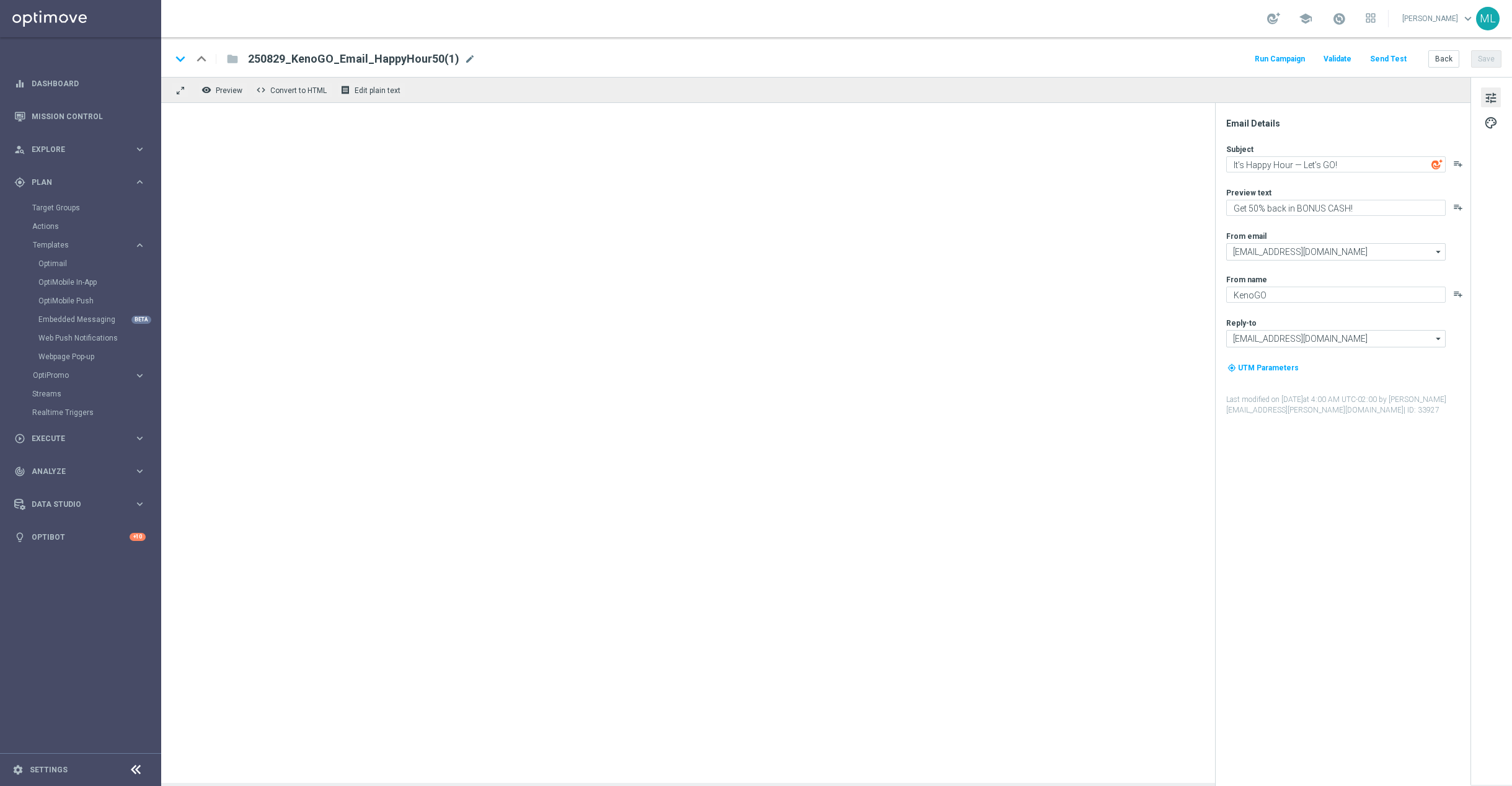
click at [466, 56] on span "mode_edit" at bounding box center [469, 59] width 11 height 11
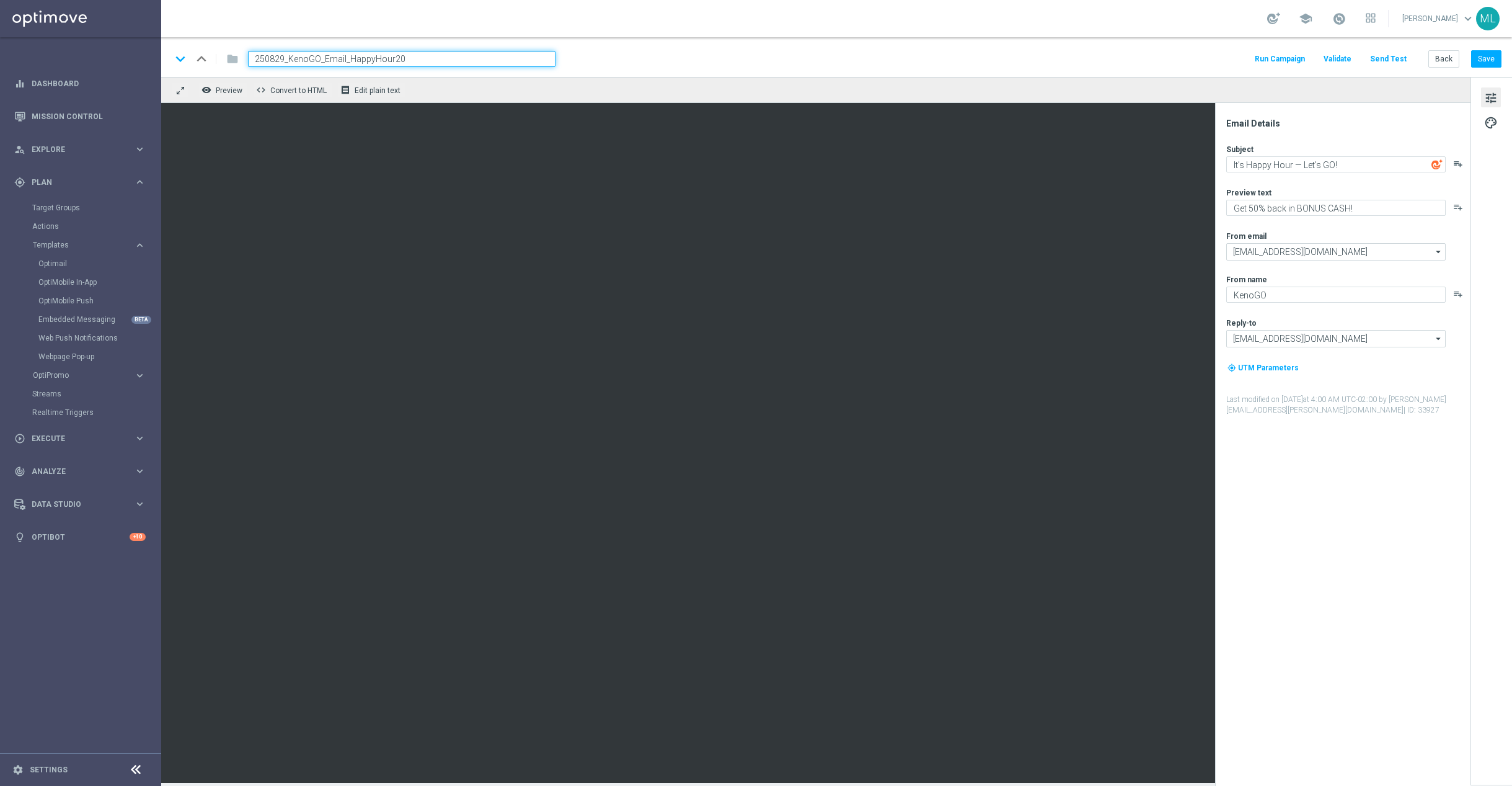
type input "250829_KenoGO_Email_HappyHour20"
click at [782, 77] on div "remove_red_eye Preview code Convert to HTML receipt Edit plain text" at bounding box center [815, 90] width 1309 height 26
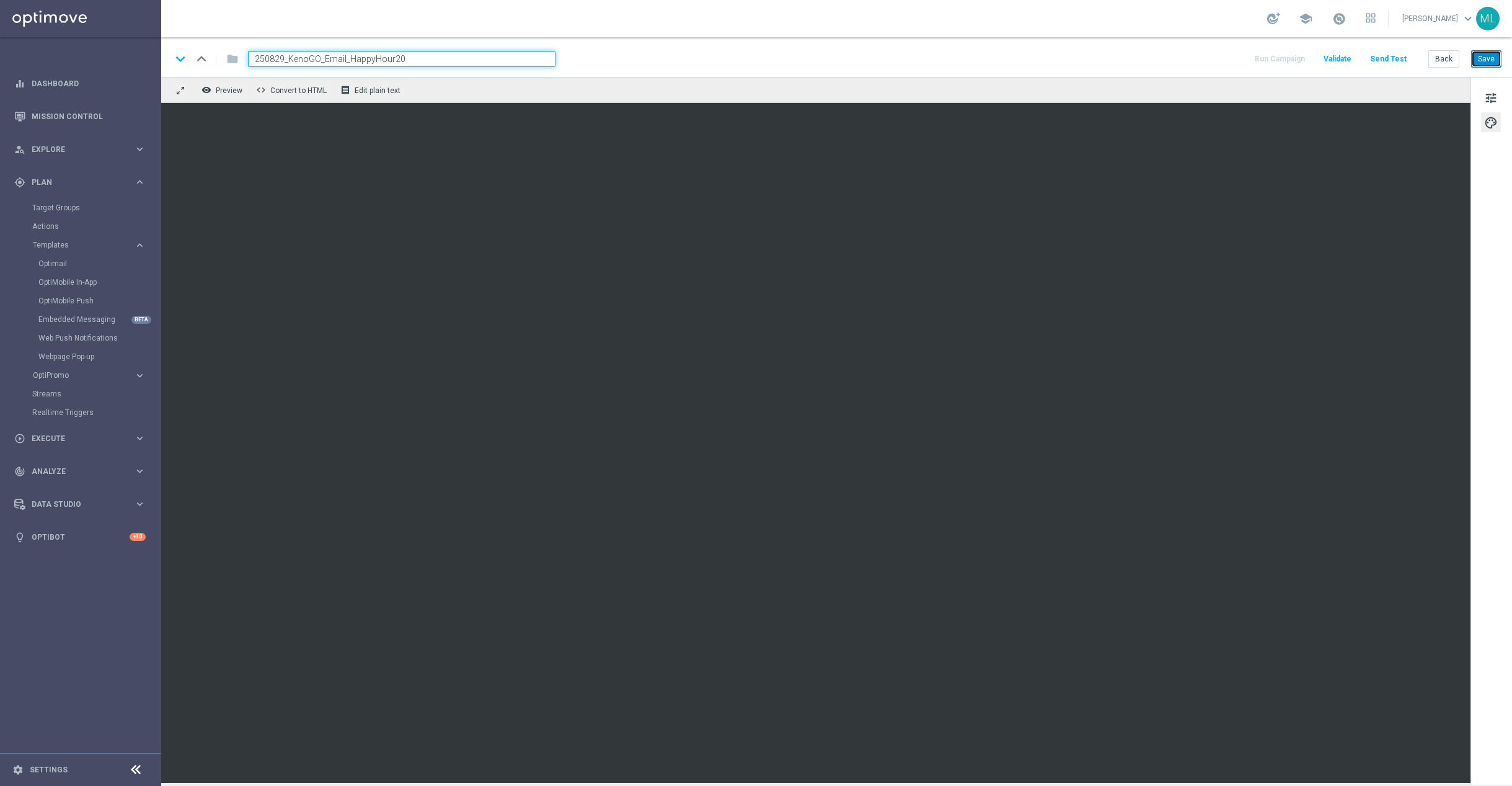
click at [1486, 57] on button "Save" at bounding box center [1486, 58] width 30 height 17
click at [1445, 63] on button "Back" at bounding box center [1443, 58] width 31 height 17
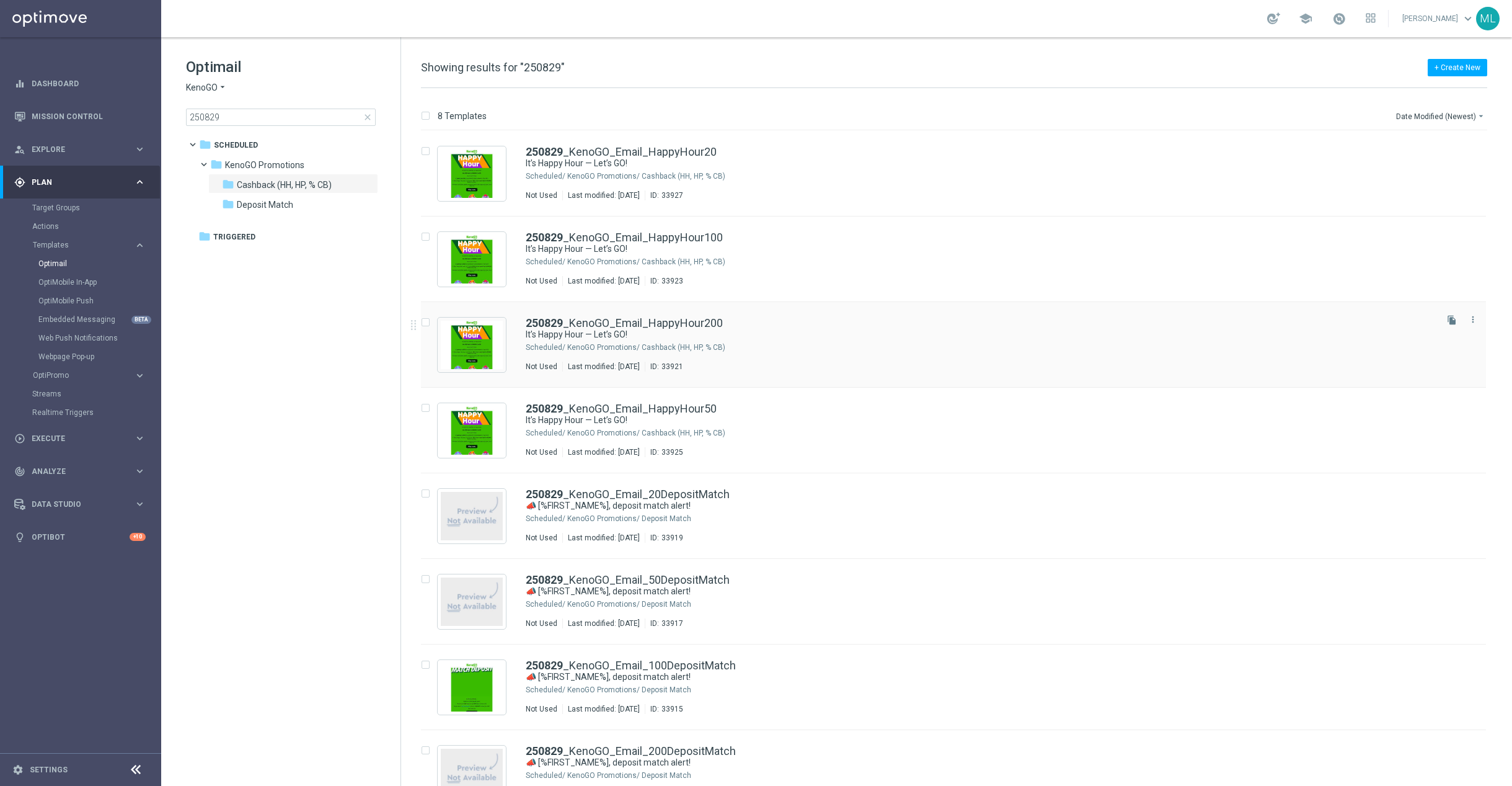
click at [888, 315] on div "250829 _KenoGO_Email_HappyHour200 It’s Happy Hour — Let’s GO! Scheduled/ KenoGO…" at bounding box center [953, 344] width 1065 height 85
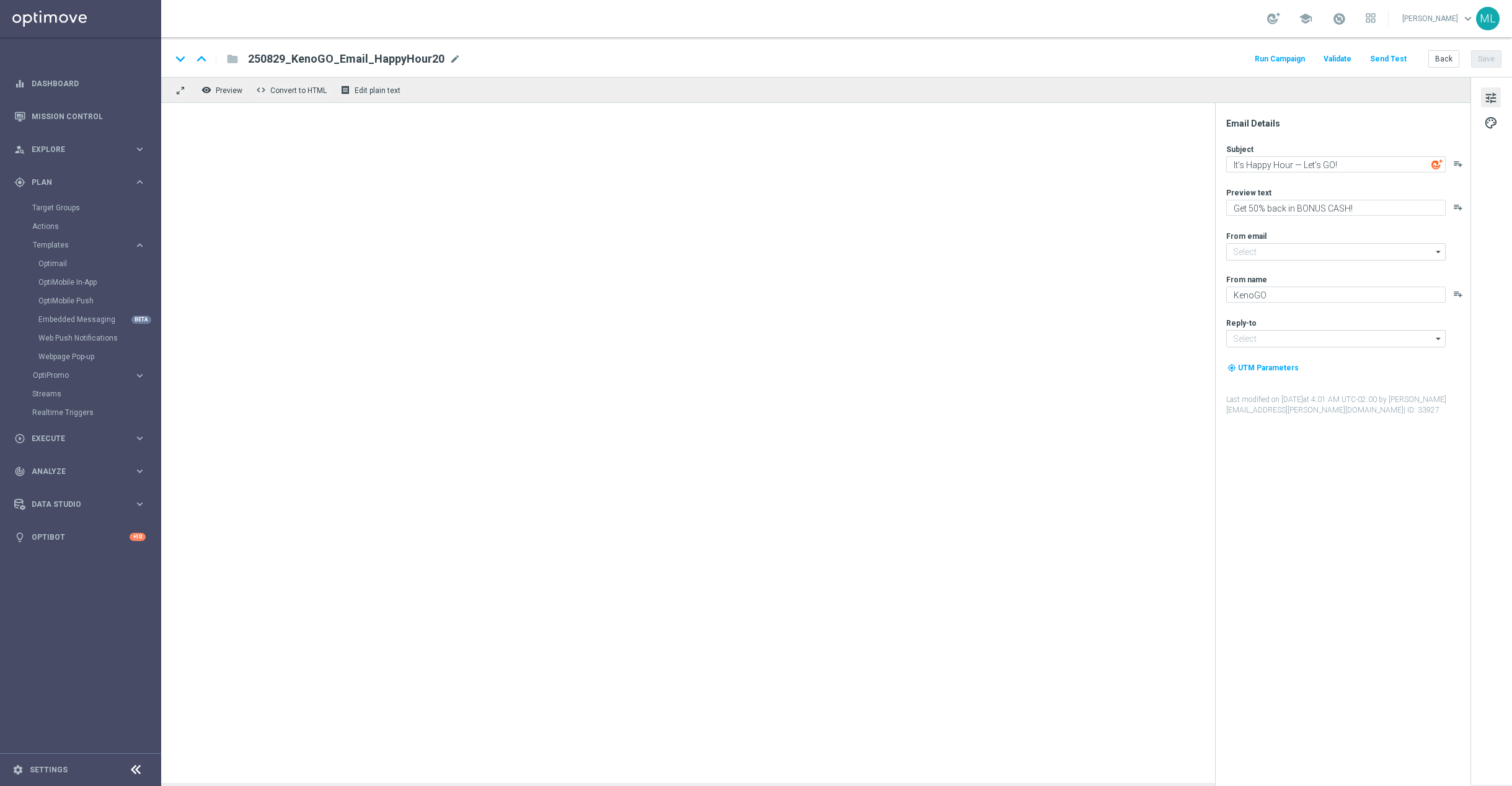
type input "mail@crm.kenogo.com.au"
type input "support@kenogo.com.au"
click at [1443, 64] on button "Back" at bounding box center [1443, 58] width 31 height 17
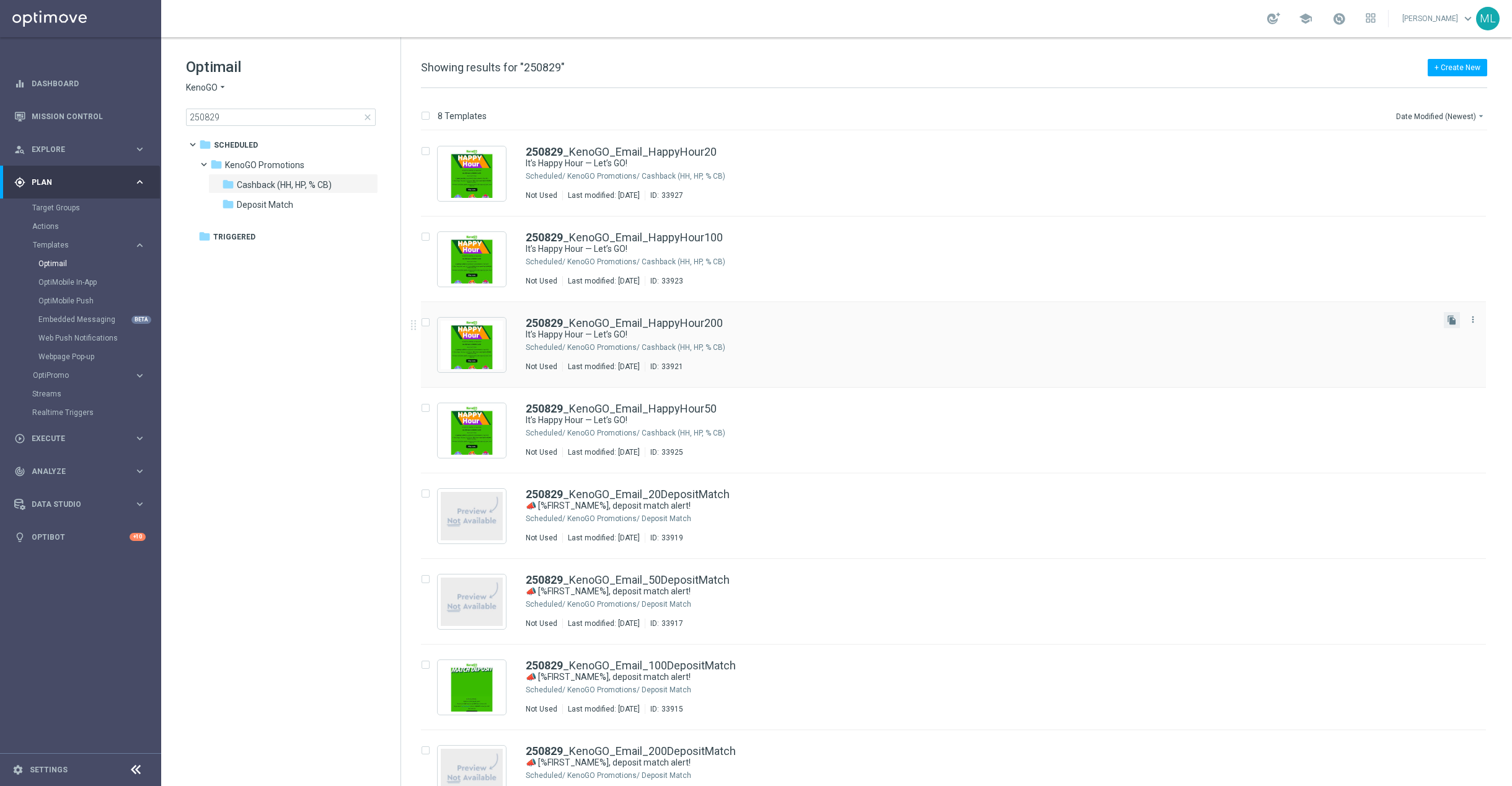
click at [1449, 325] on button "file_copy" at bounding box center [1452, 320] width 16 height 16
click at [773, 153] on div "250829 _KenoGO_Email_HappyHour200(1)" at bounding box center [980, 151] width 908 height 11
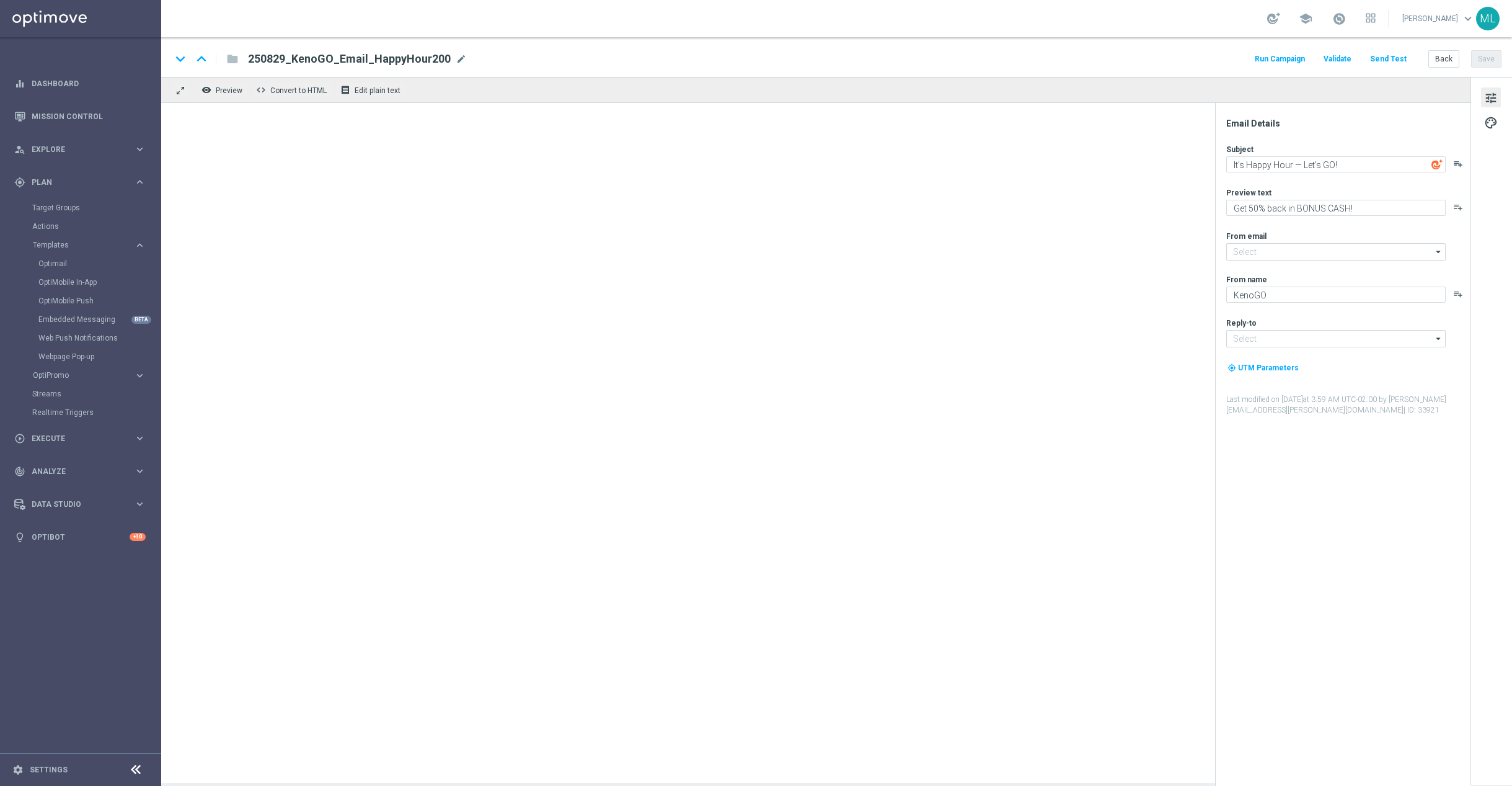
type input "mail@crm.kenogo.com.au"
type input "support@kenogo.com.au"
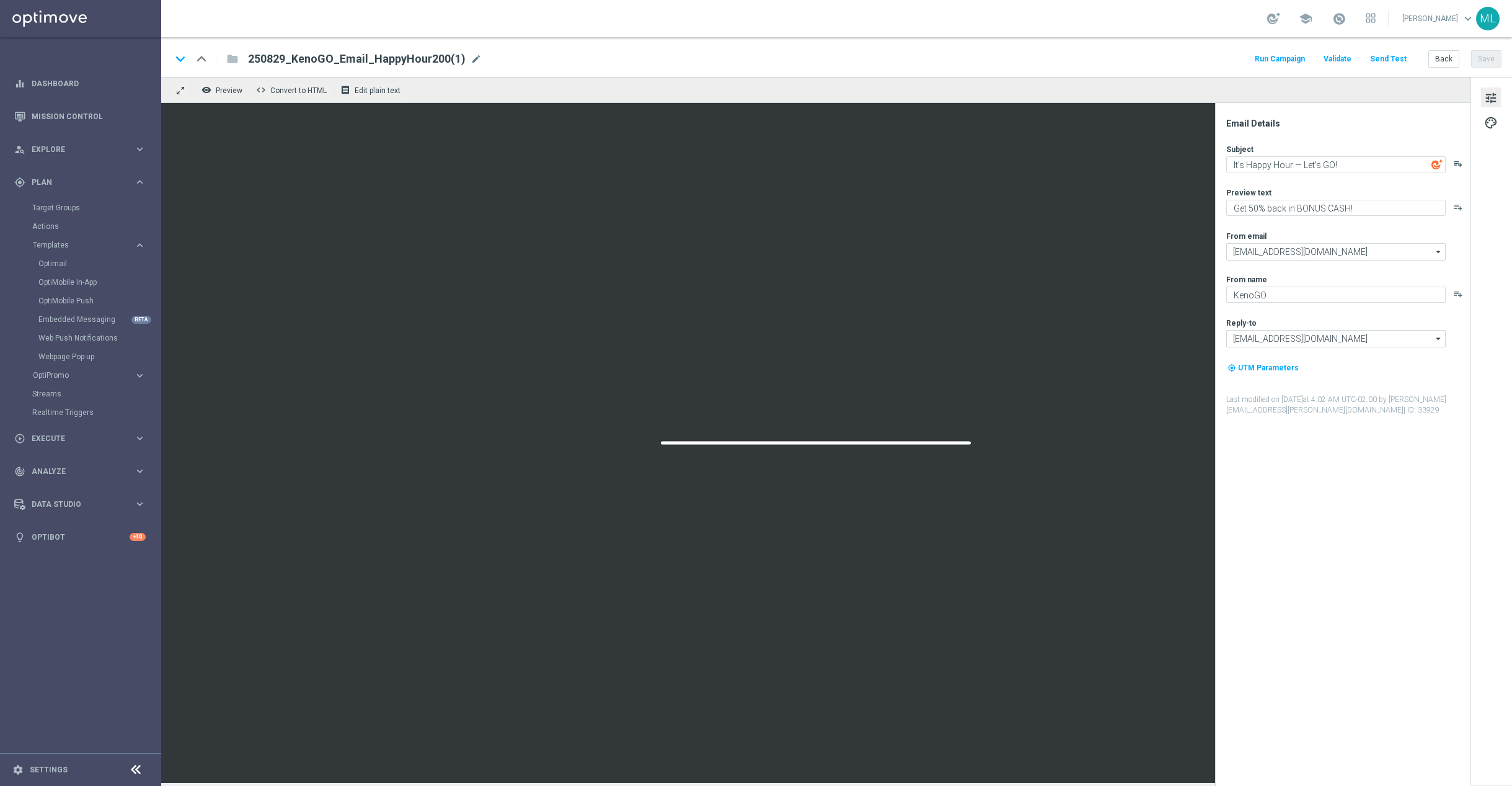
click at [337, 57] on span "250829_KenoGO_Email_HappyHour200(1)" at bounding box center [357, 58] width 218 height 15
drag, startPoint x: 323, startPoint y: 60, endPoint x: 337, endPoint y: 62, distance: 14.1
click at [325, 61] on input "250829_KenoGO_Email_HappyHour200(1)" at bounding box center [401, 59] width 307 height 16
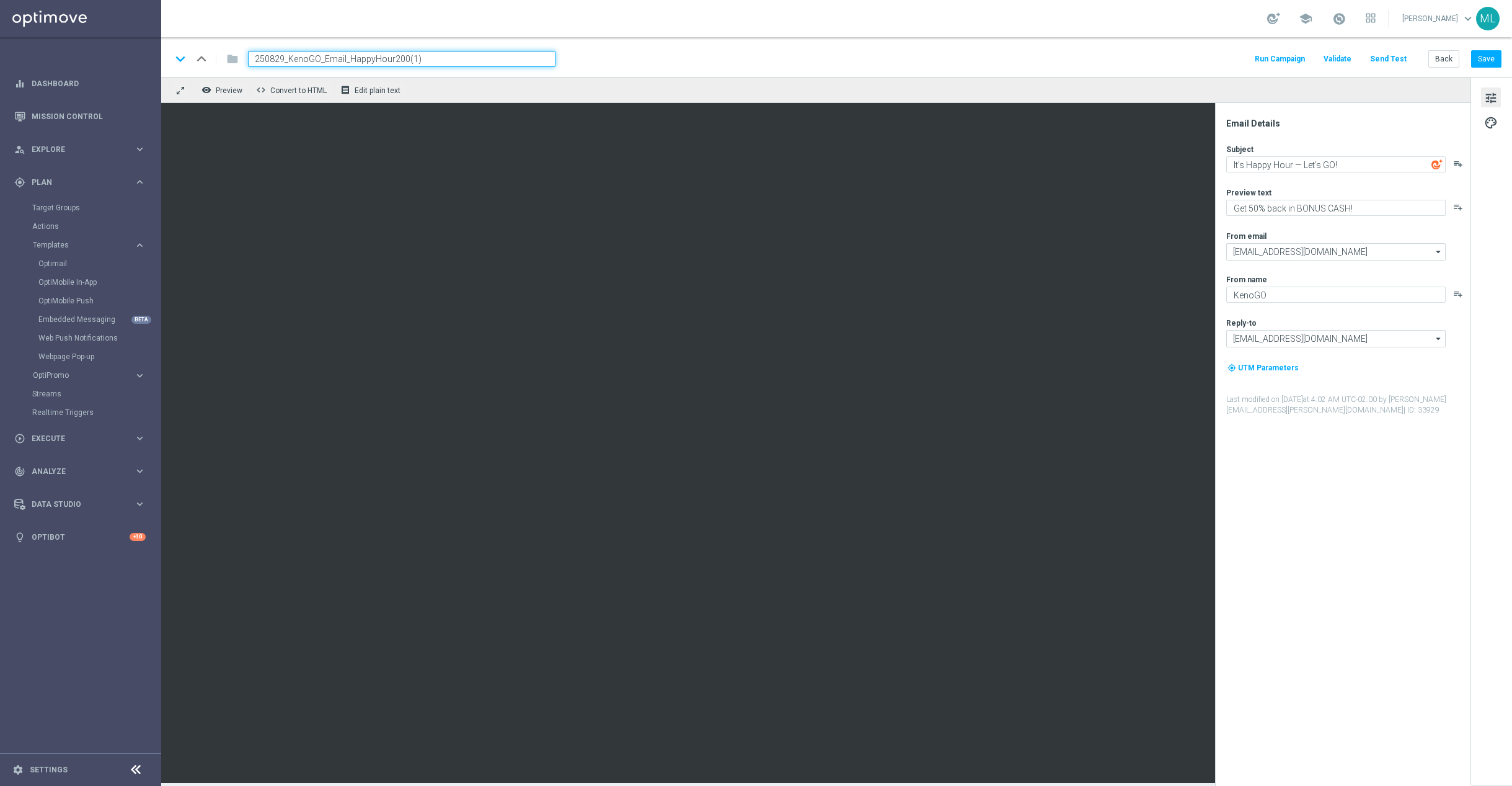
click at [327, 56] on input "250829_KenoGO_Email_HappyHour200(1)" at bounding box center [401, 59] width 307 height 16
click at [323, 59] on input "250829_KenoGO_Email_HappyHour200(1)" at bounding box center [401, 59] width 307 height 16
click at [432, 57] on input "250829_KenoGO_WAEmail_HappyHour200(1)" at bounding box center [401, 59] width 307 height 16
type input "250829_KenoGO_WAEmail_HappyHour200"
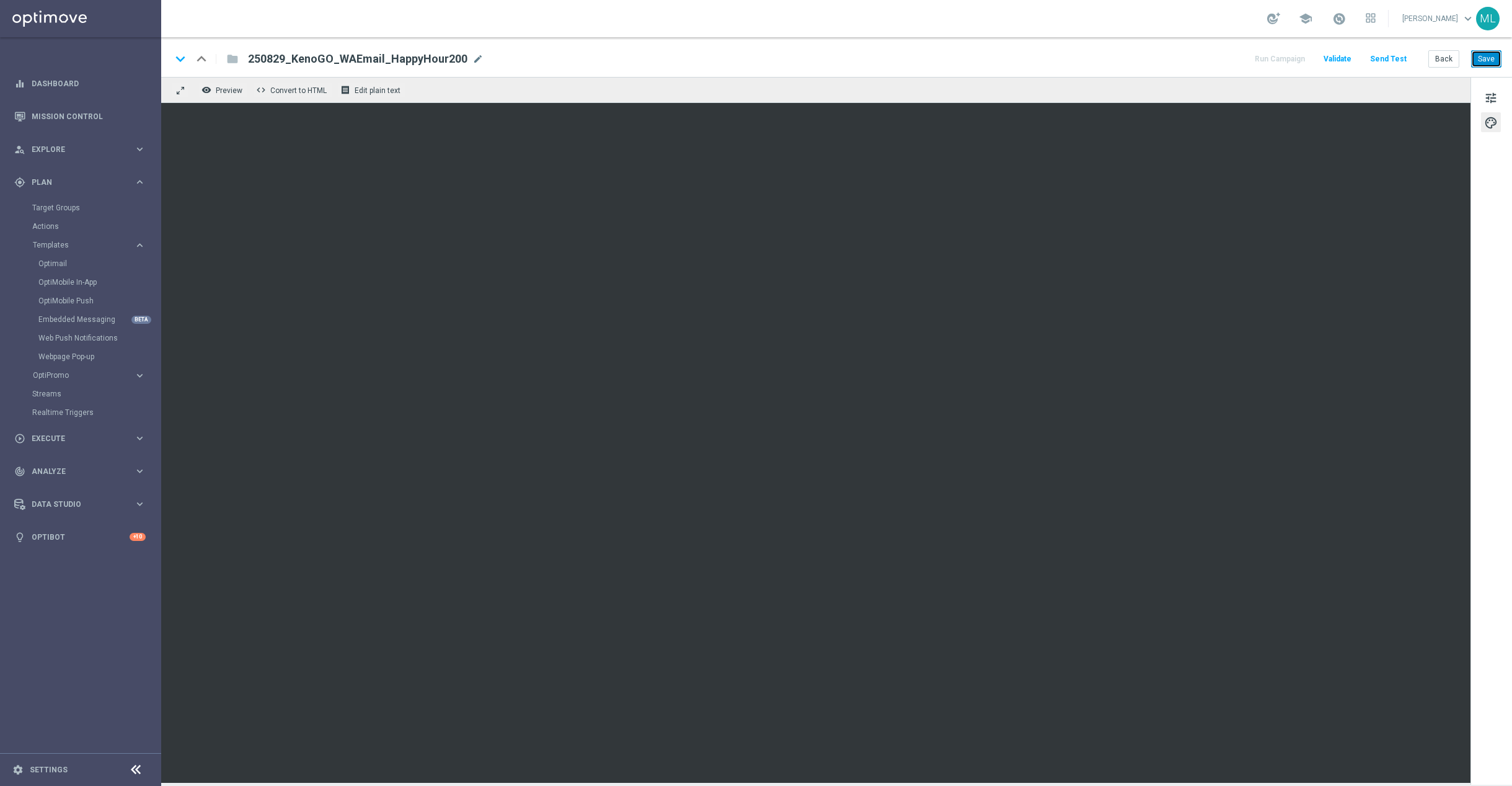
click at [1492, 62] on button "Save" at bounding box center [1486, 58] width 30 height 17
click at [1442, 62] on button "Back" at bounding box center [1443, 58] width 31 height 17
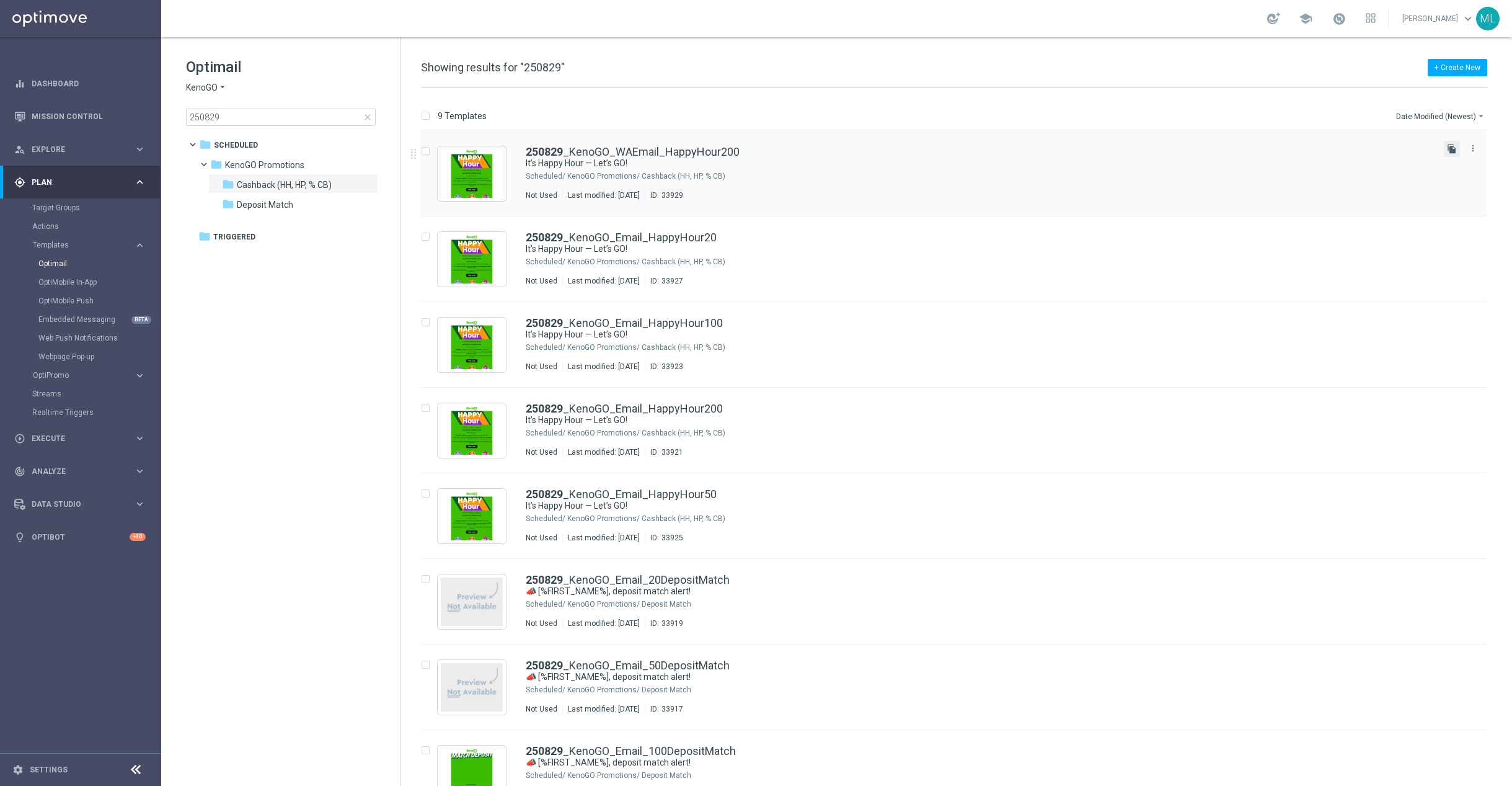
click at [1448, 152] on icon "file_copy" at bounding box center [1451, 149] width 10 height 10
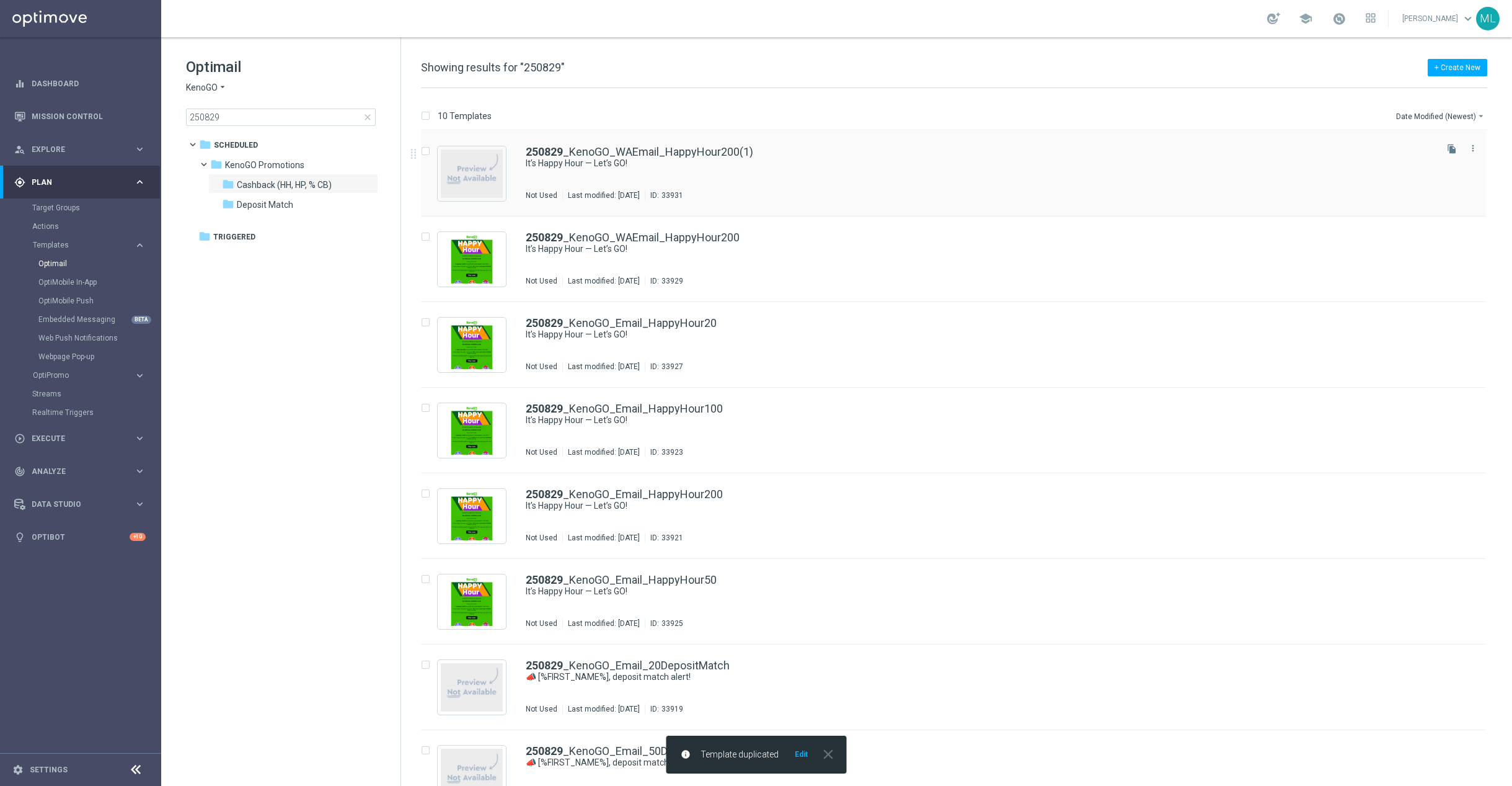
click at [812, 172] on div "250829 _KenoGO_WAEmail_HappyHour200(1) It’s Happy Hour — Let’s GO! Not Used Las…" at bounding box center [980, 173] width 908 height 54
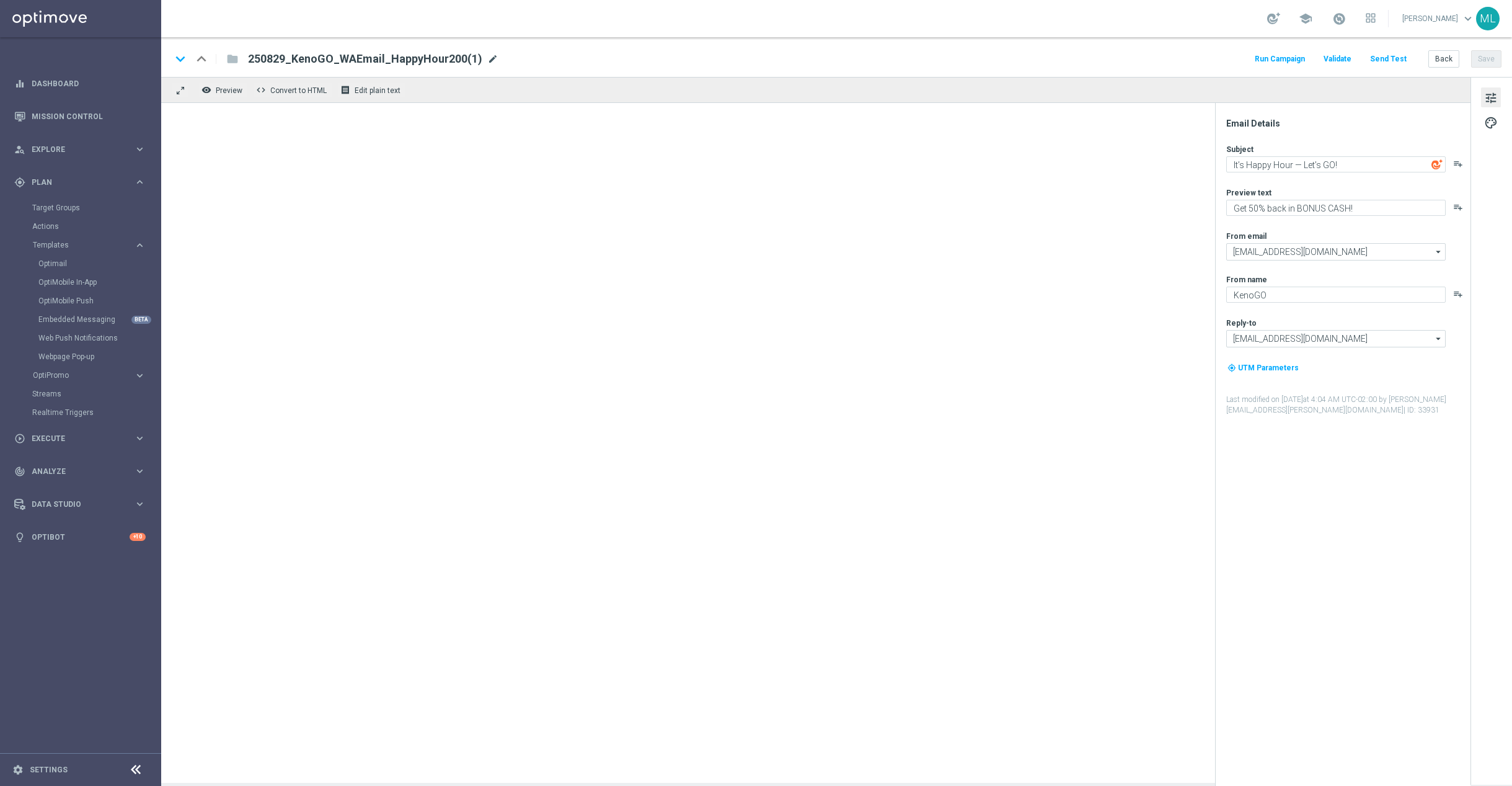
click at [487, 59] on span "mode_edit" at bounding box center [493, 59] width 11 height 11
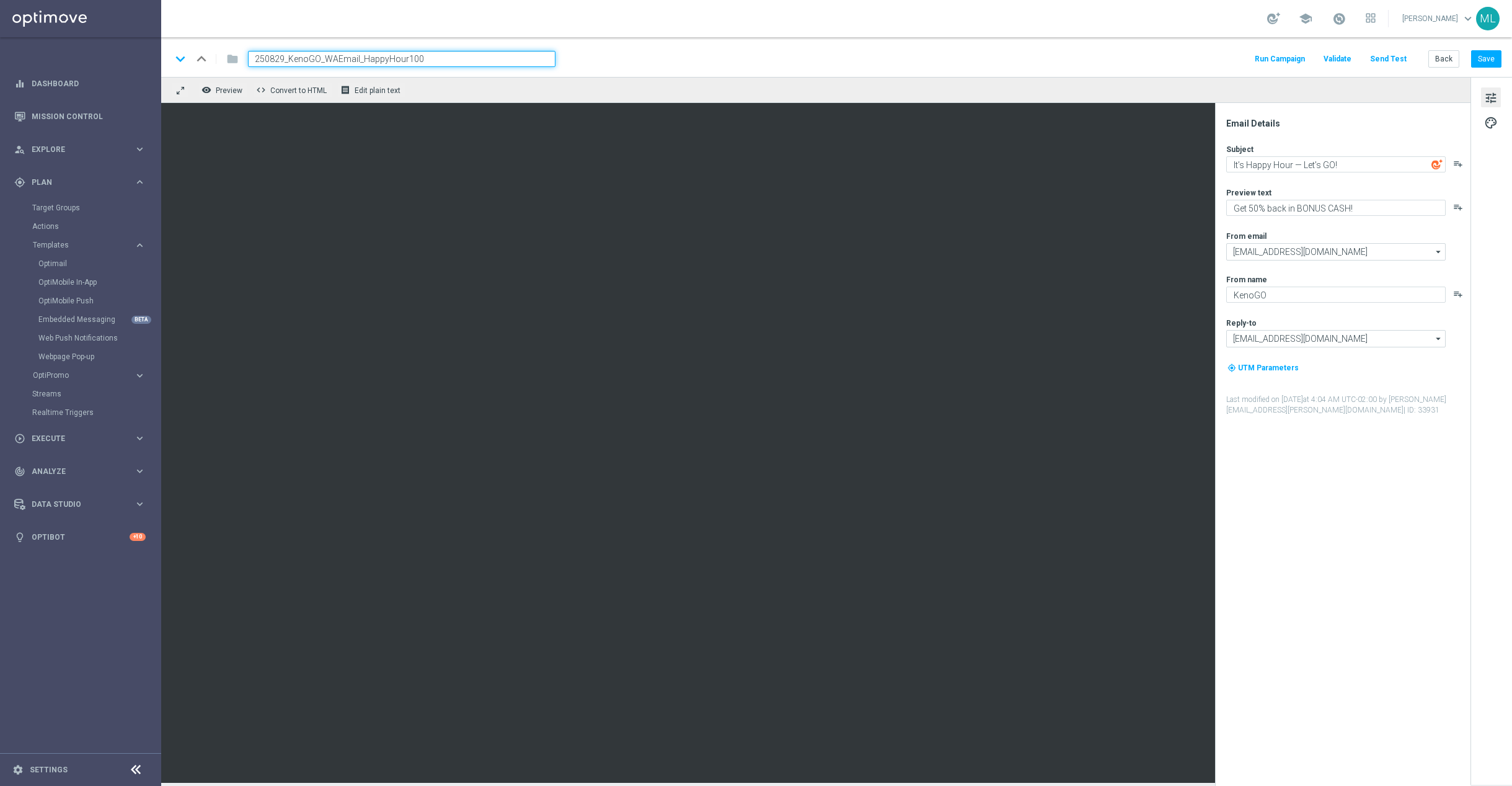
type input "250829_KenoGO_WAEmail_HappyHour100"
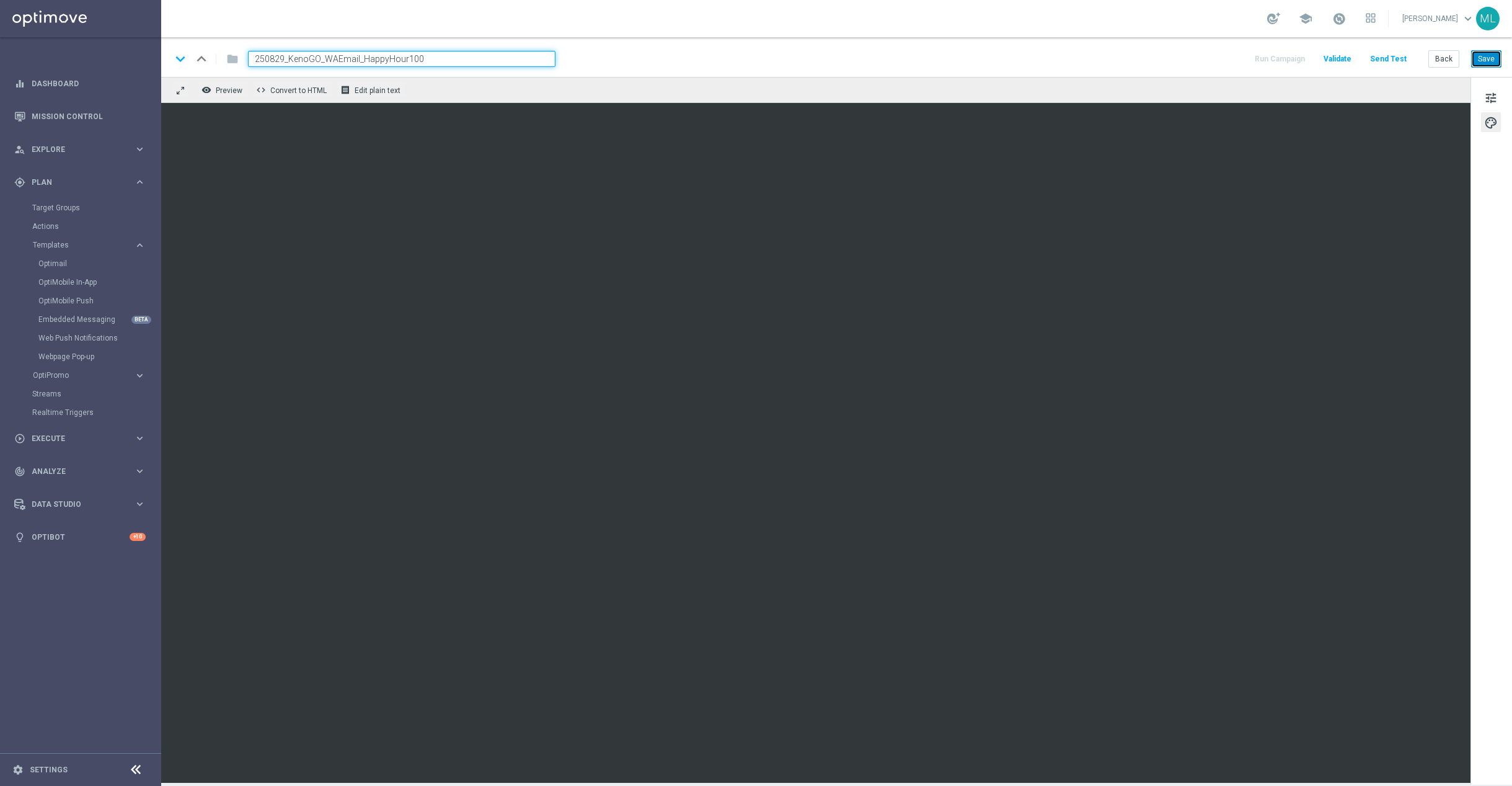
click at [1485, 57] on button "Save" at bounding box center [1486, 58] width 30 height 17
click at [1446, 62] on button "Back" at bounding box center [1443, 58] width 31 height 17
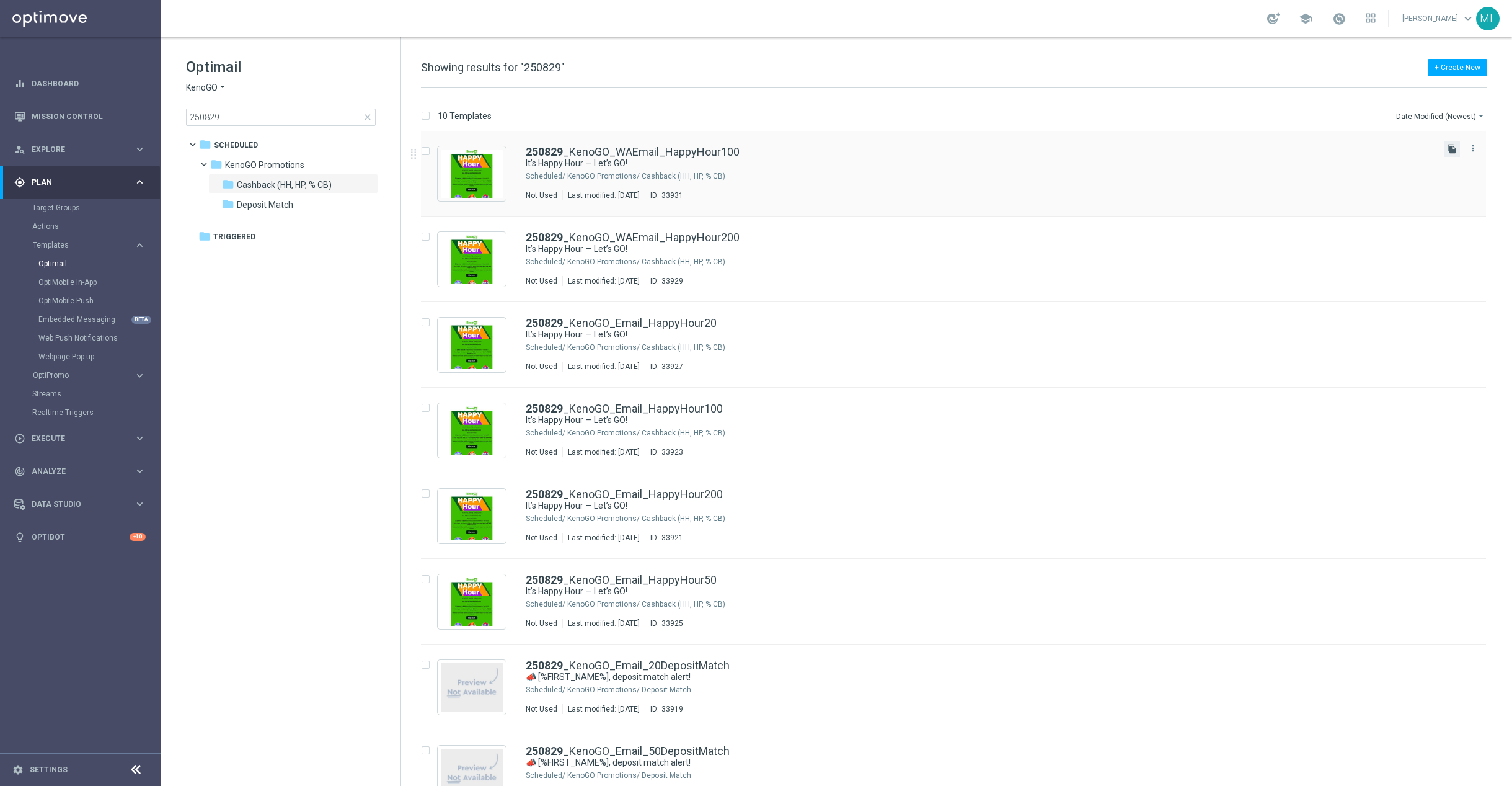
click at [1448, 148] on icon "file_copy" at bounding box center [1451, 149] width 10 height 10
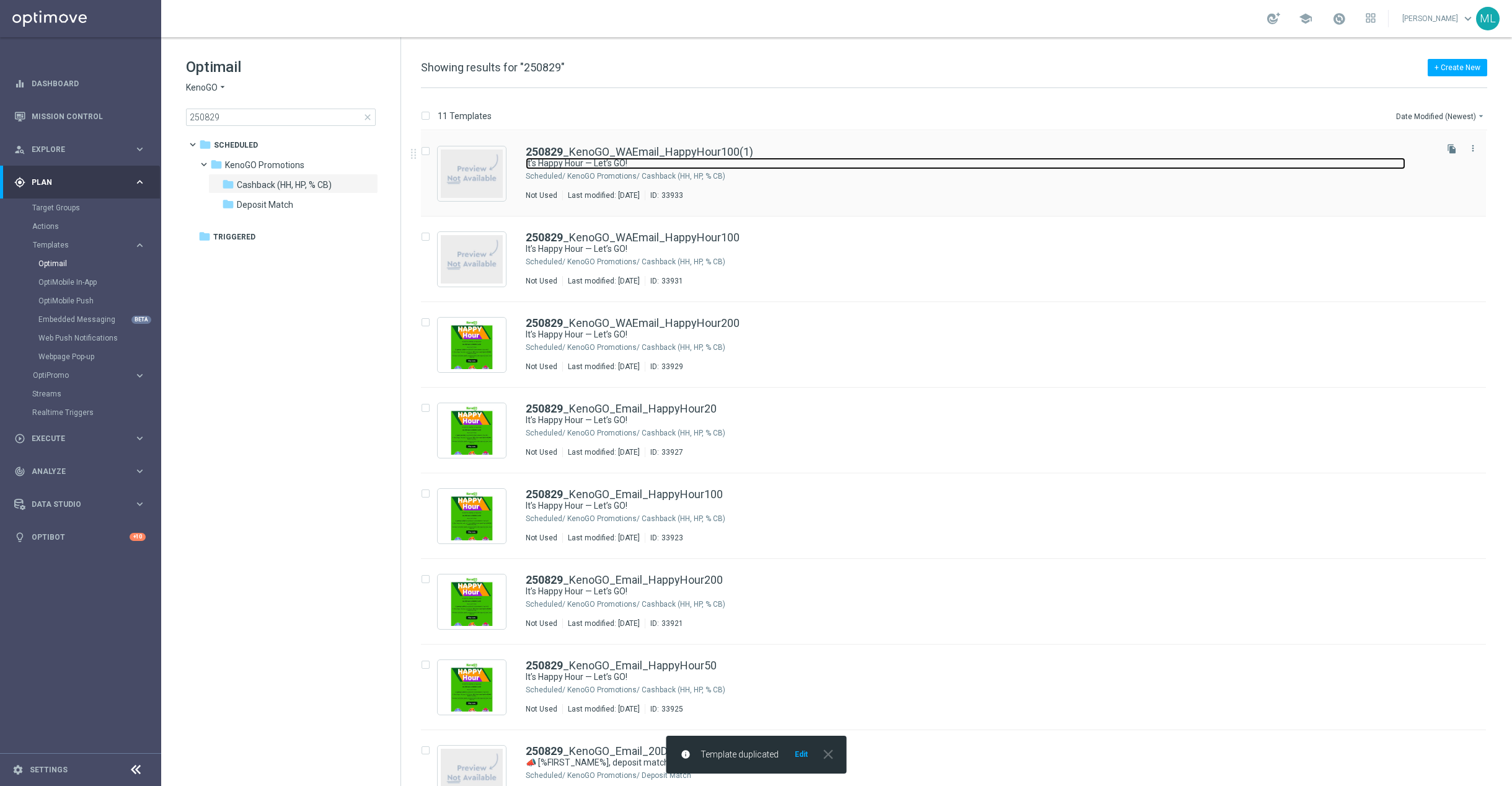
click at [805, 166] on link "It’s Happy Hour — Let’s GO!" at bounding box center [966, 163] width 880 height 12
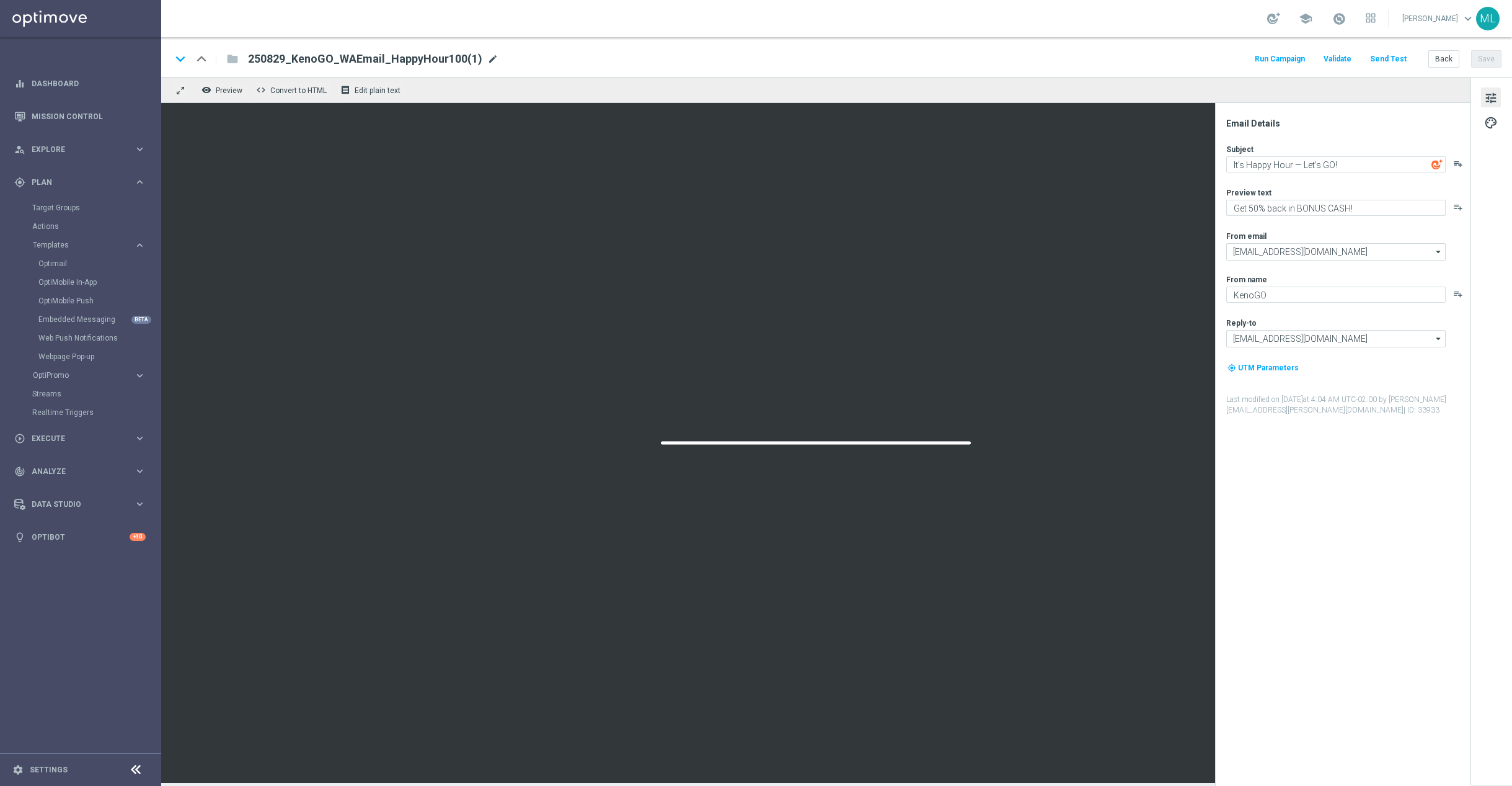
click at [489, 56] on span "mode_edit" at bounding box center [493, 59] width 11 height 11
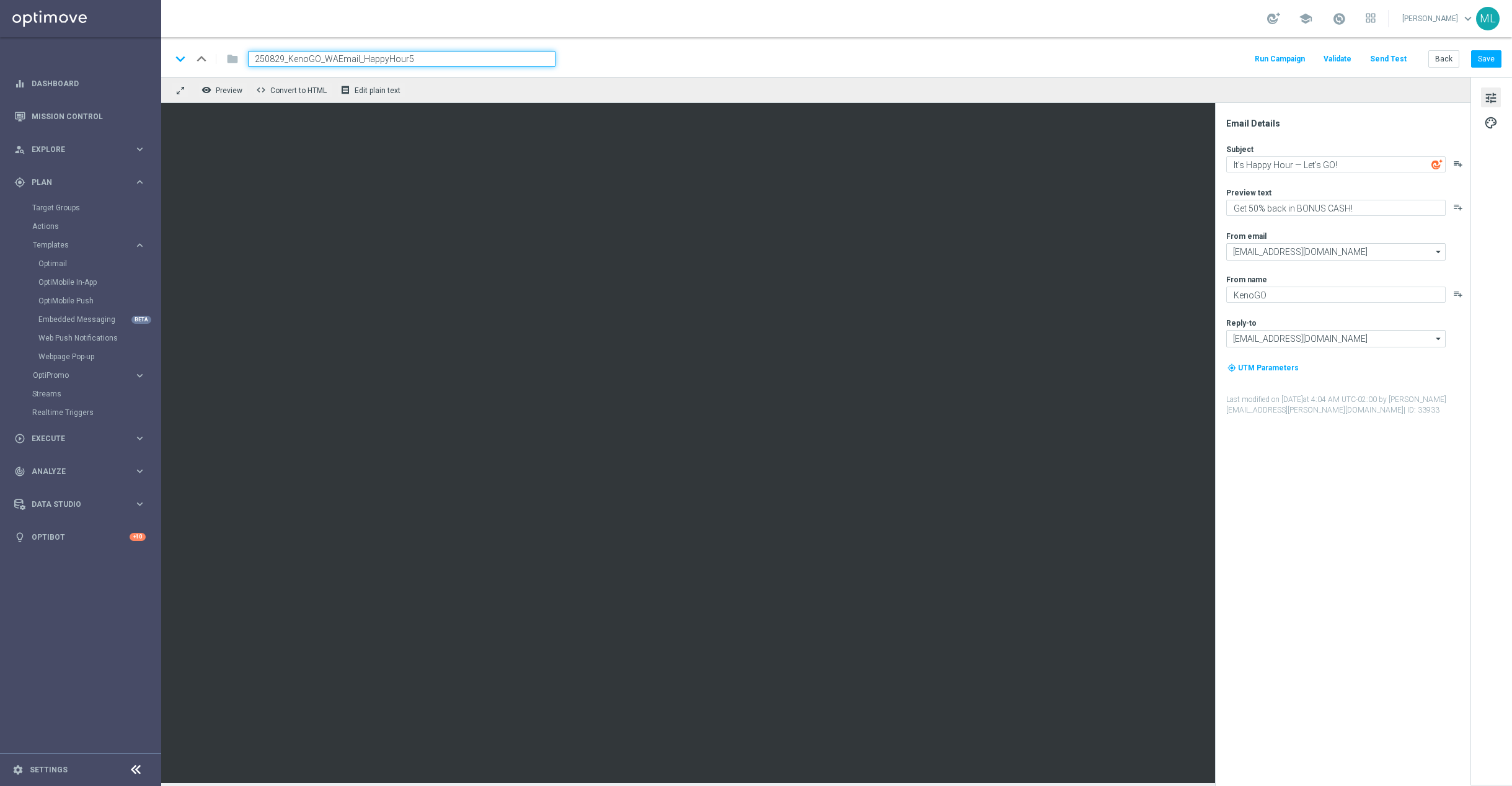
type input "250829_KenoGO_WAEmail_HappyHour50"
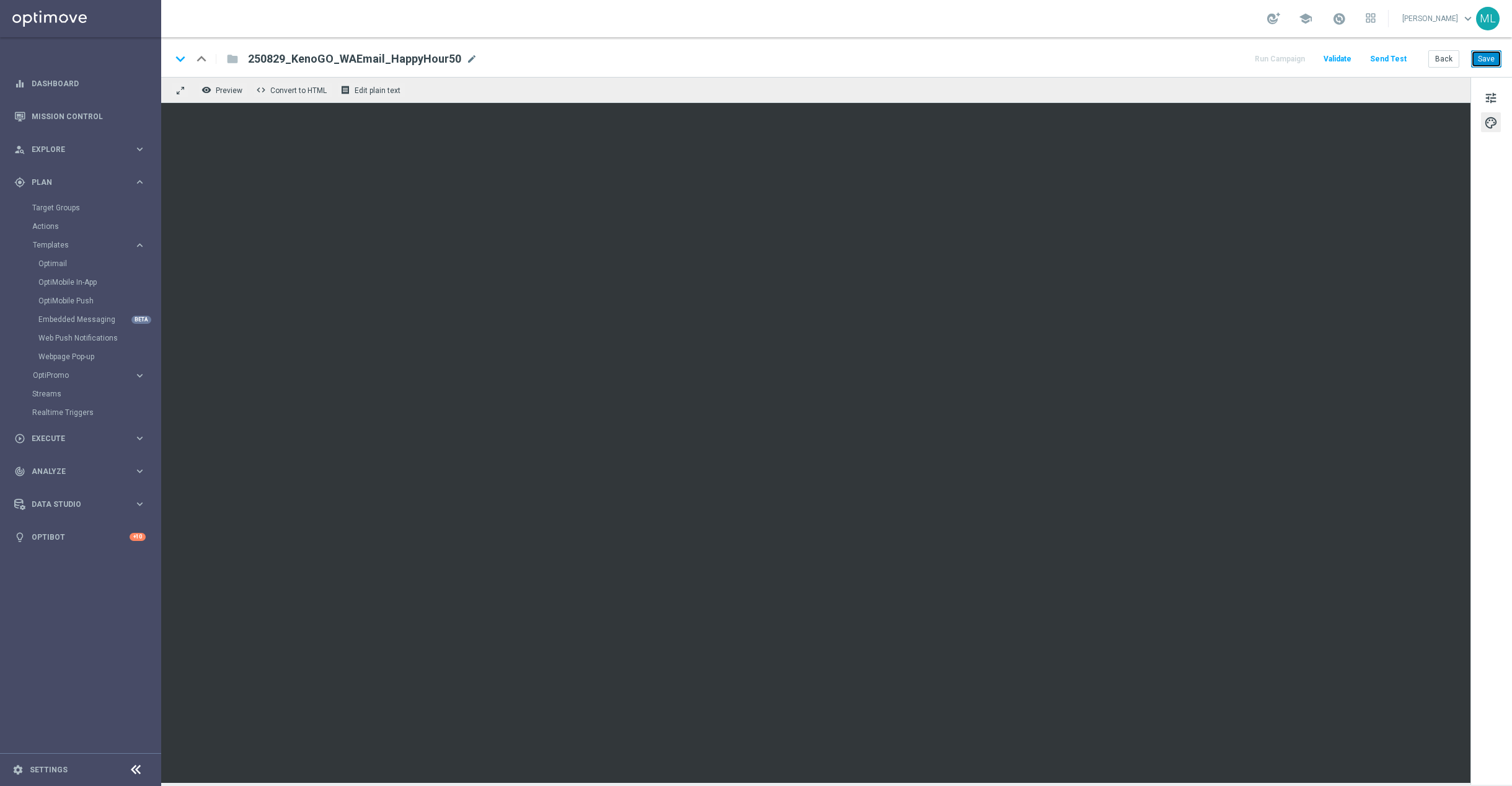
click at [1484, 64] on button "Save" at bounding box center [1486, 58] width 30 height 17
click at [1448, 59] on button "Back" at bounding box center [1443, 58] width 31 height 17
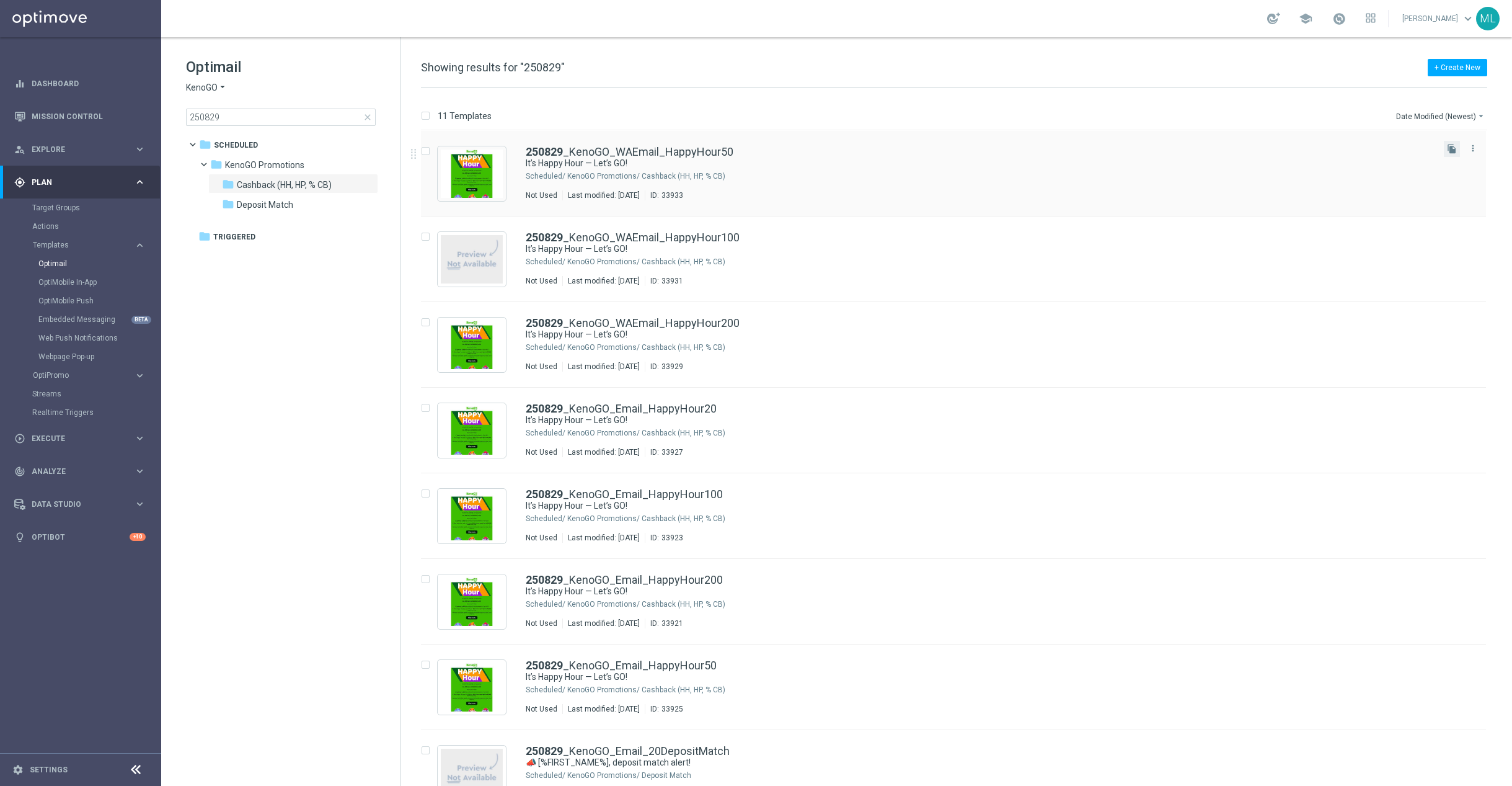
click at [1453, 154] on button "file_copy" at bounding box center [1452, 149] width 16 height 16
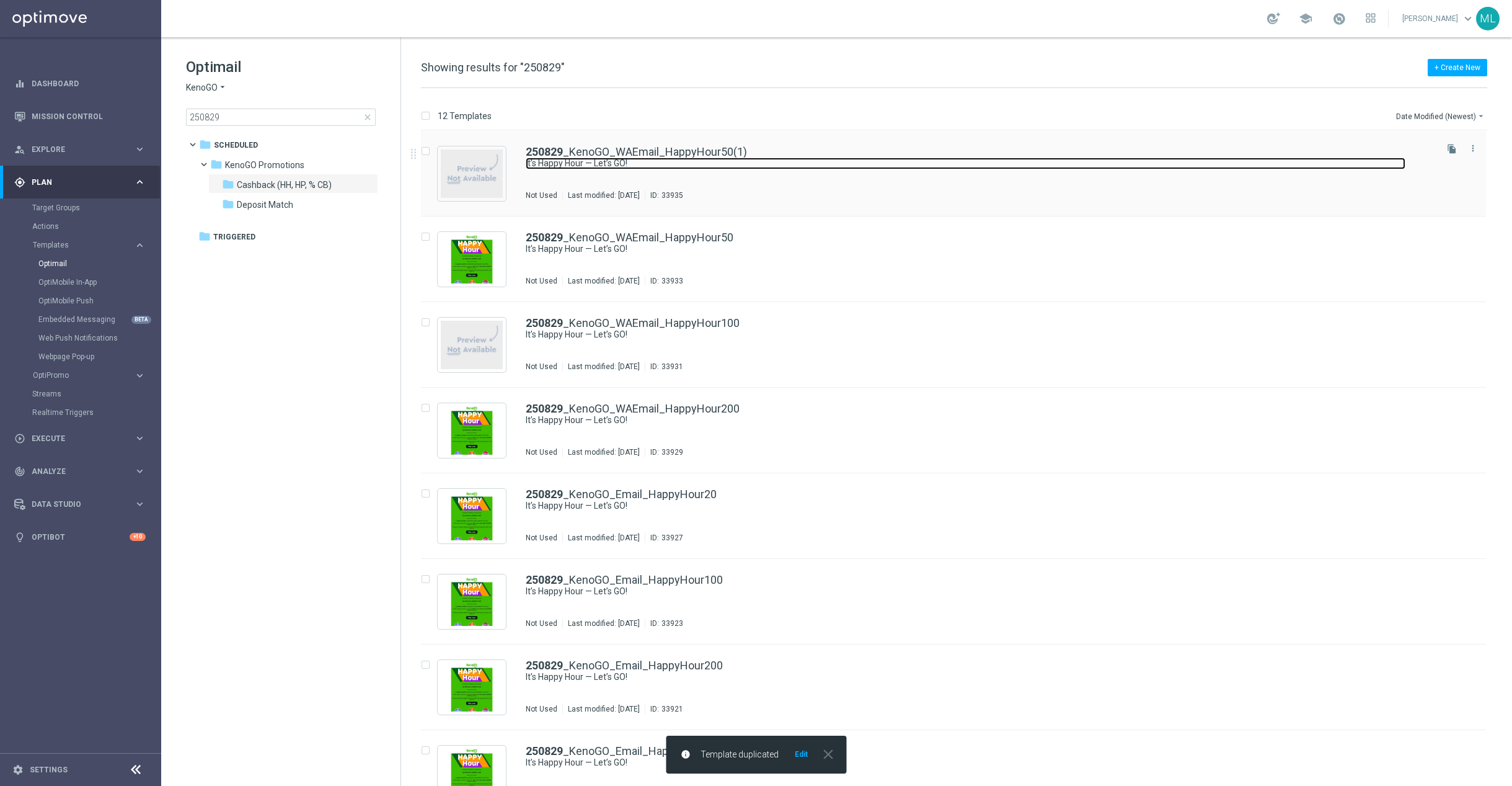
click at [815, 163] on link "It’s Happy Hour — Let’s GO!" at bounding box center [966, 163] width 880 height 12
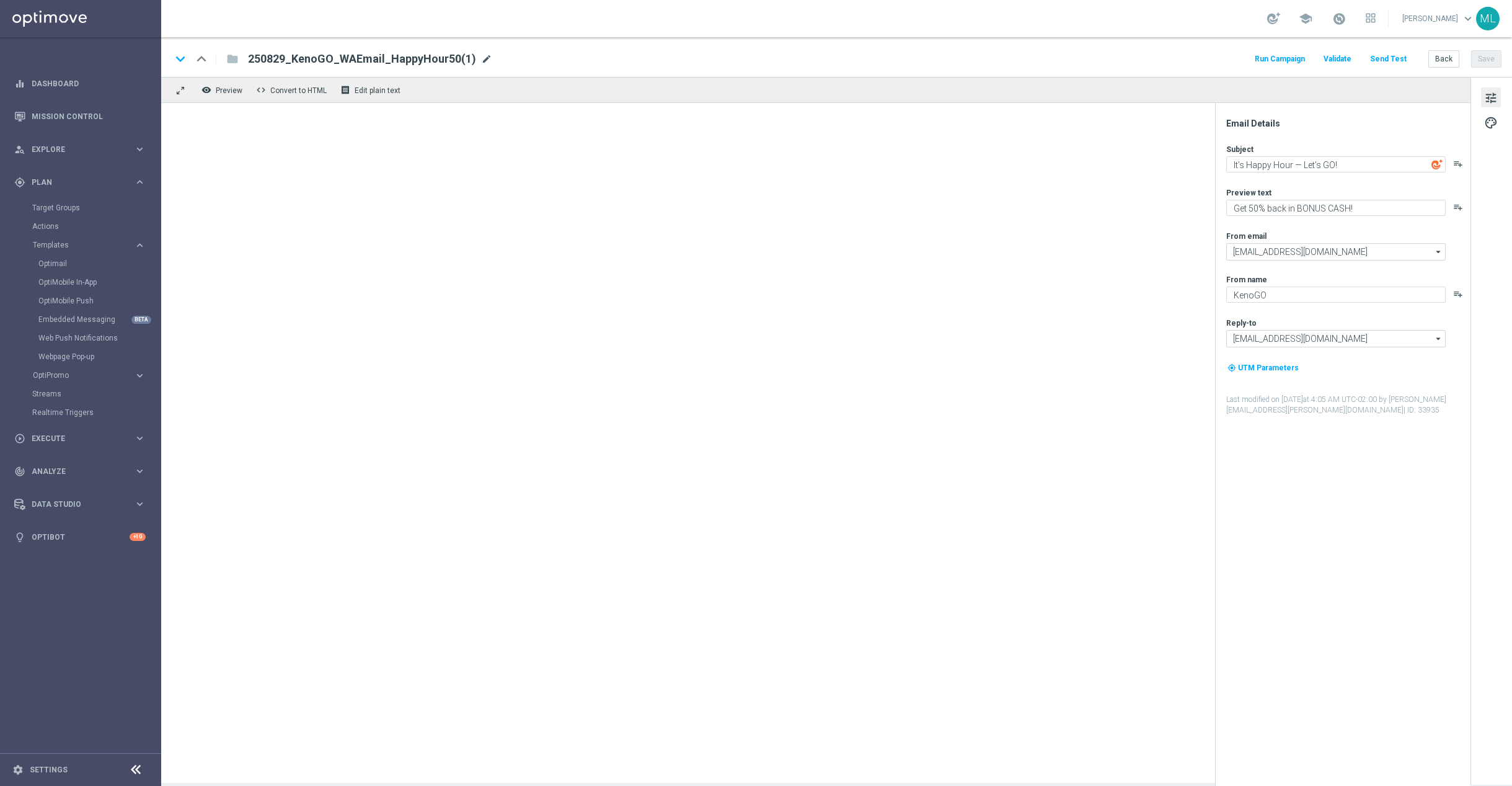
click at [481, 59] on span "mode_edit" at bounding box center [486, 59] width 11 height 11
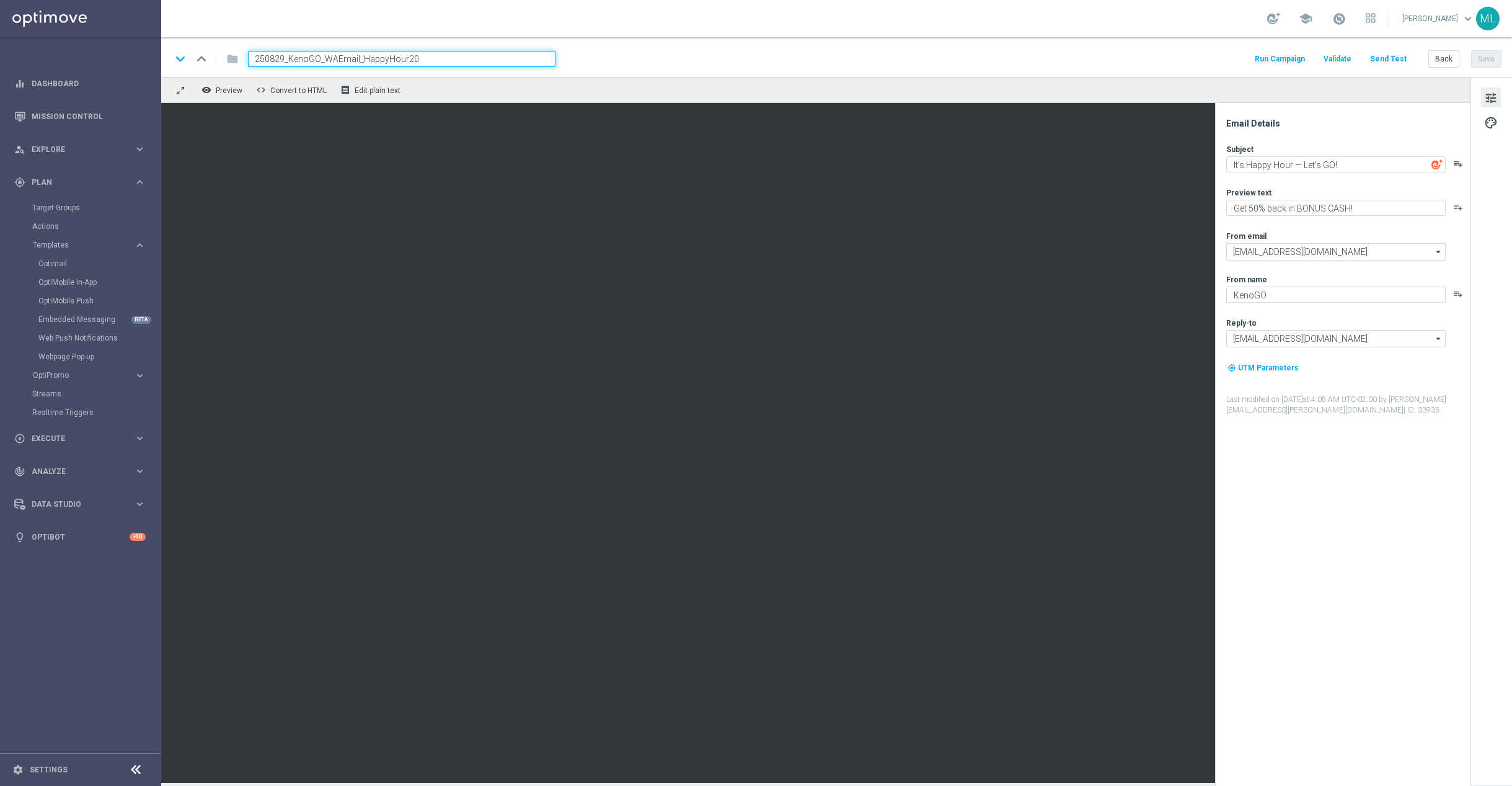
type input "250829_KenoGO_WAEmail_HappyHour20"
click at [717, 73] on div "keyboard_arrow_down keyboard_arrow_up folder 250829_KenoGO_WAEmail_HappyHour20 …" at bounding box center [837, 57] width 1351 height 39
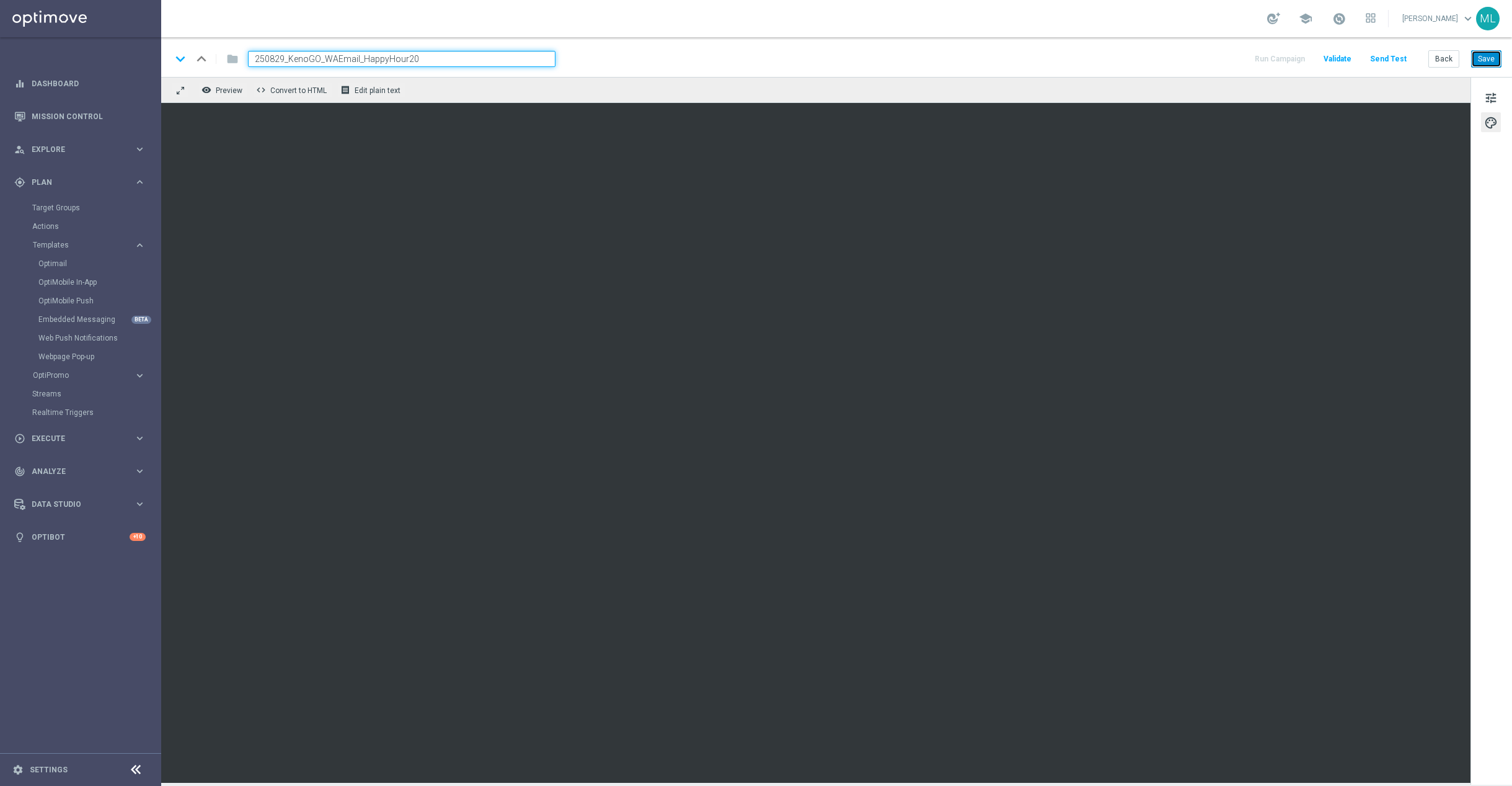
click at [1488, 63] on button "Save" at bounding box center [1486, 58] width 30 height 17
click at [1439, 62] on button "Back" at bounding box center [1443, 58] width 31 height 17
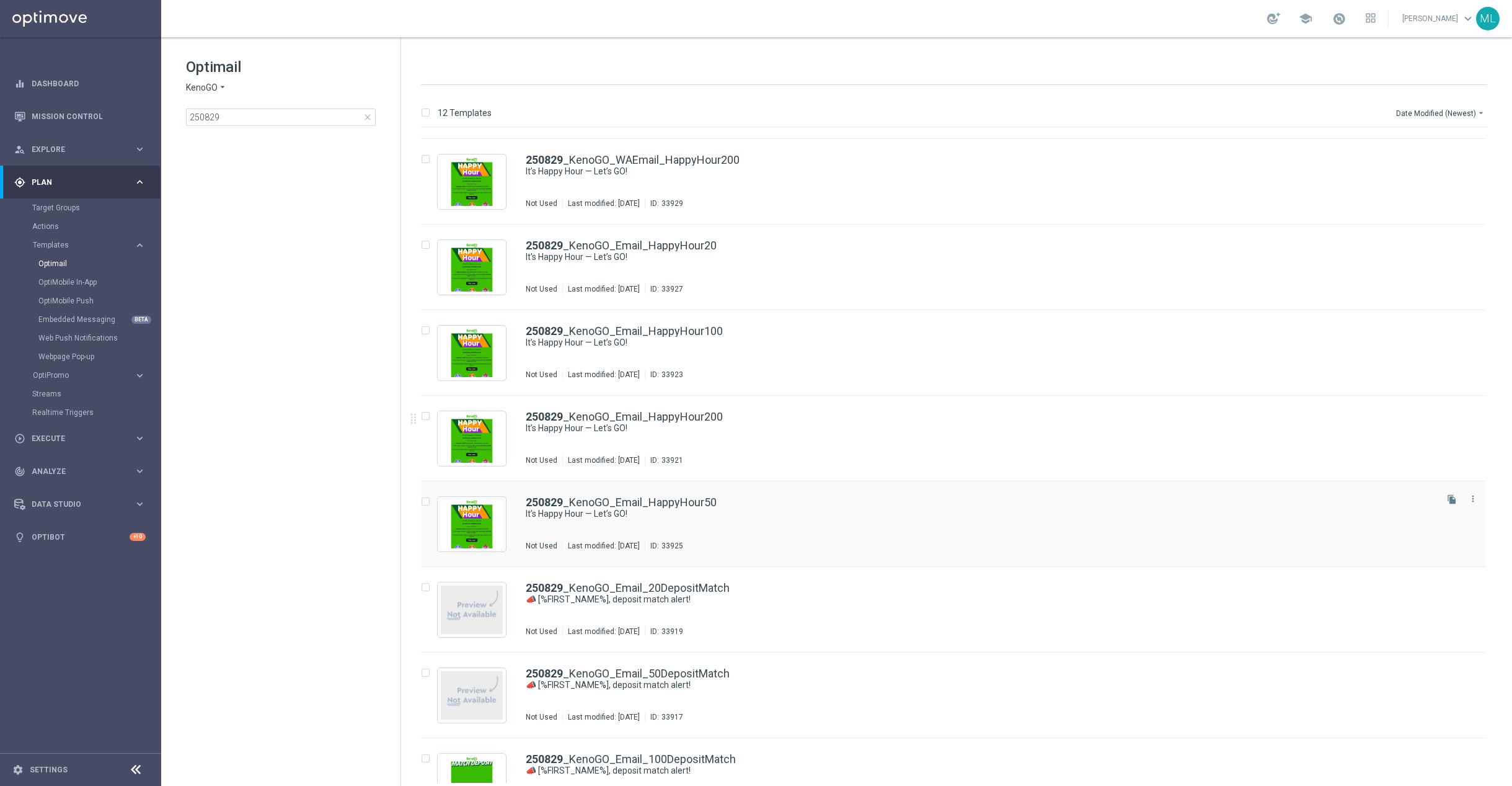
scroll to position [252, 0]
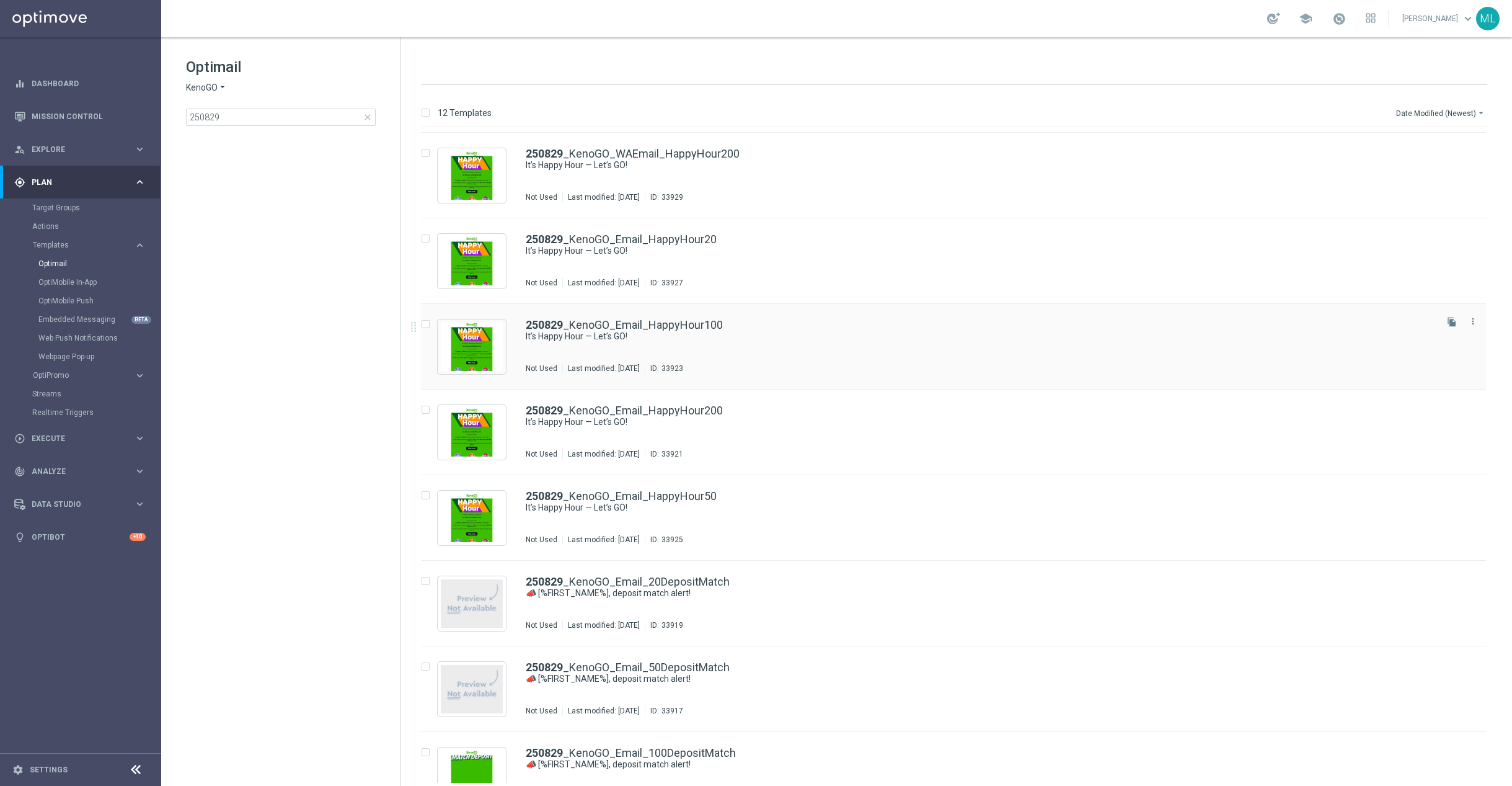
click at [786, 364] on div "Not Used Last modified: Thursday, August 28, 2025 ID: 33923" at bounding box center [980, 368] width 908 height 10
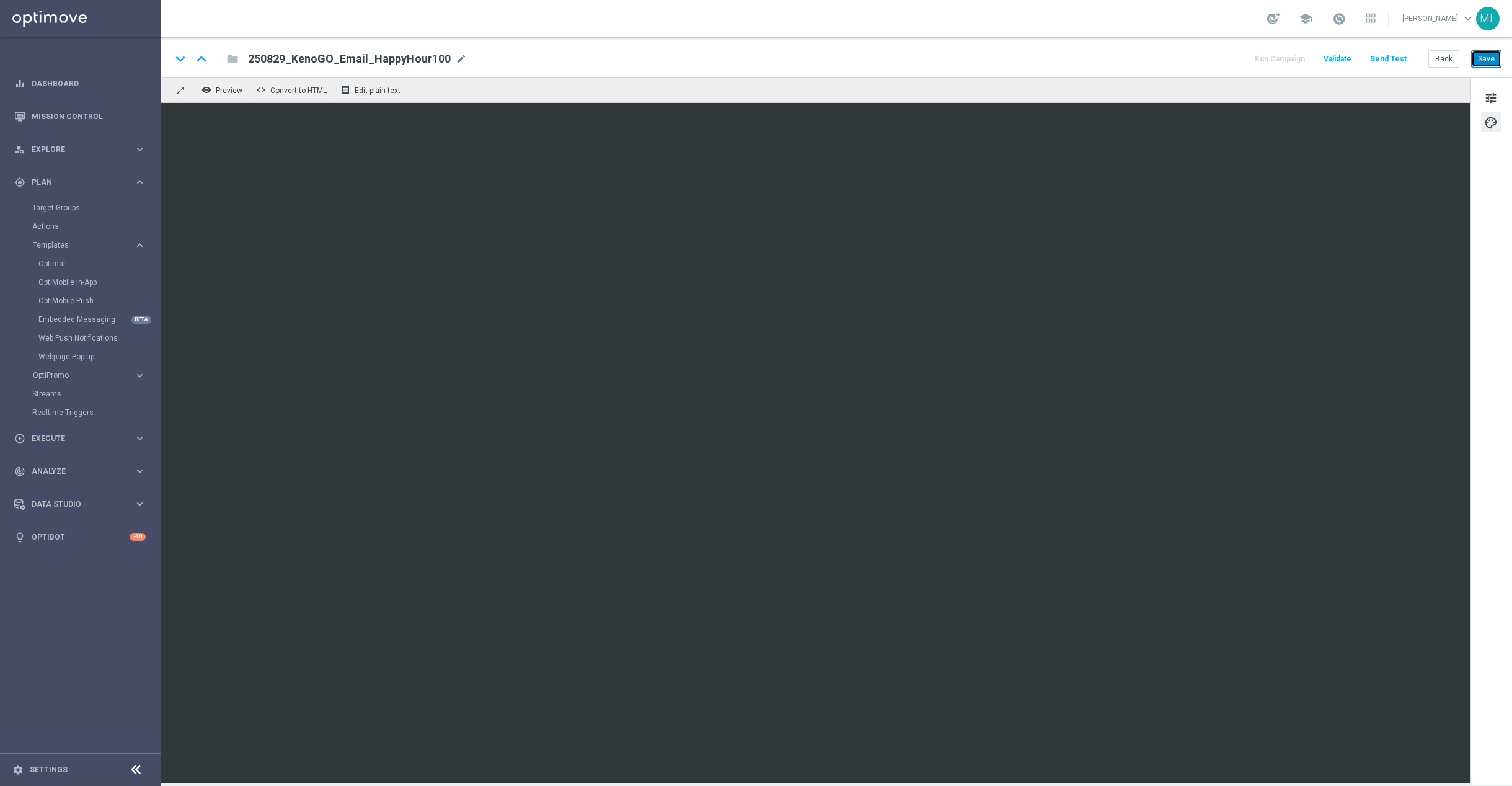
click at [1488, 60] on button "Save" at bounding box center [1486, 58] width 30 height 17
click at [1444, 61] on button "Back" at bounding box center [1443, 58] width 31 height 17
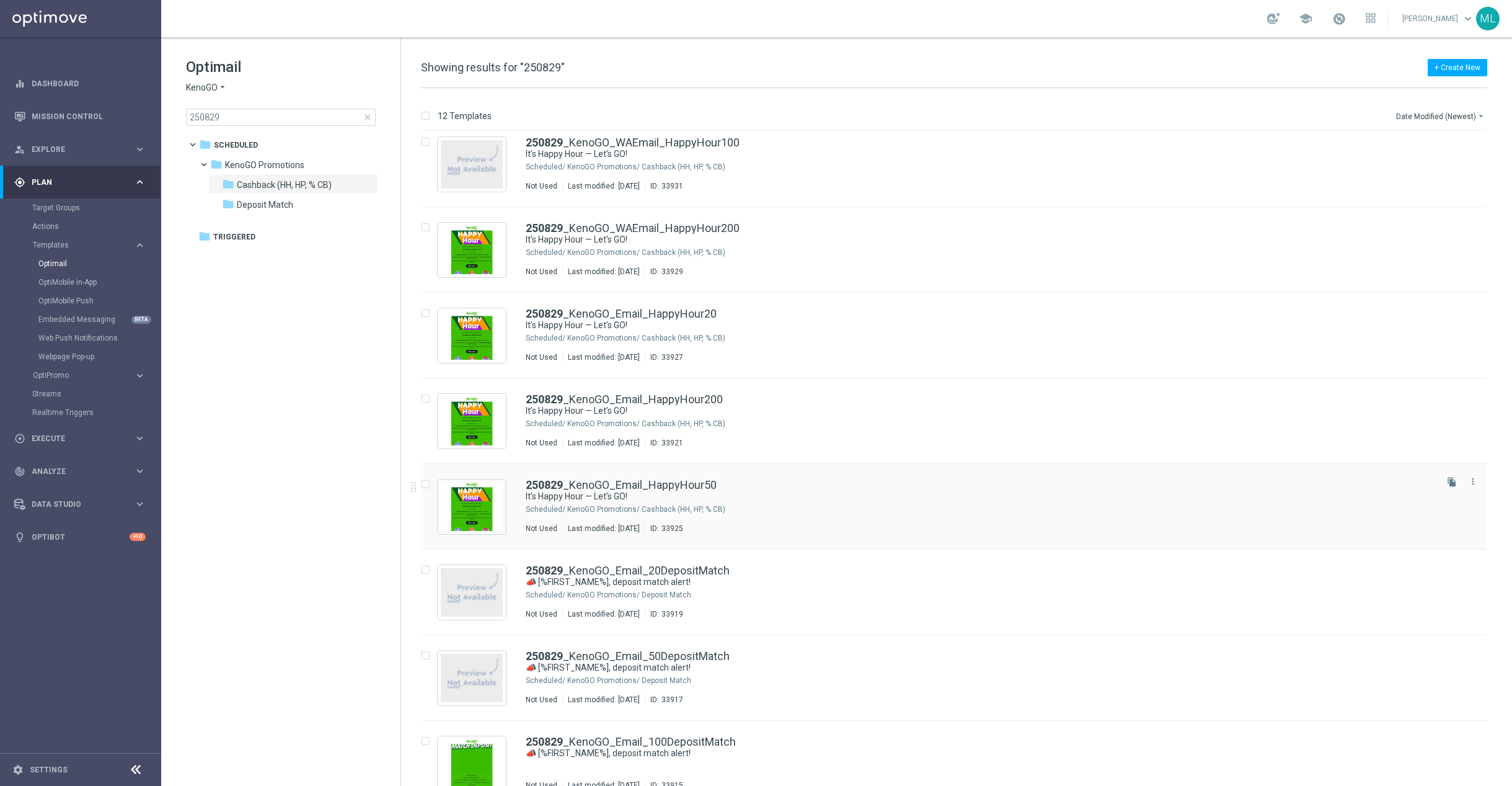
scroll to position [271, 0]
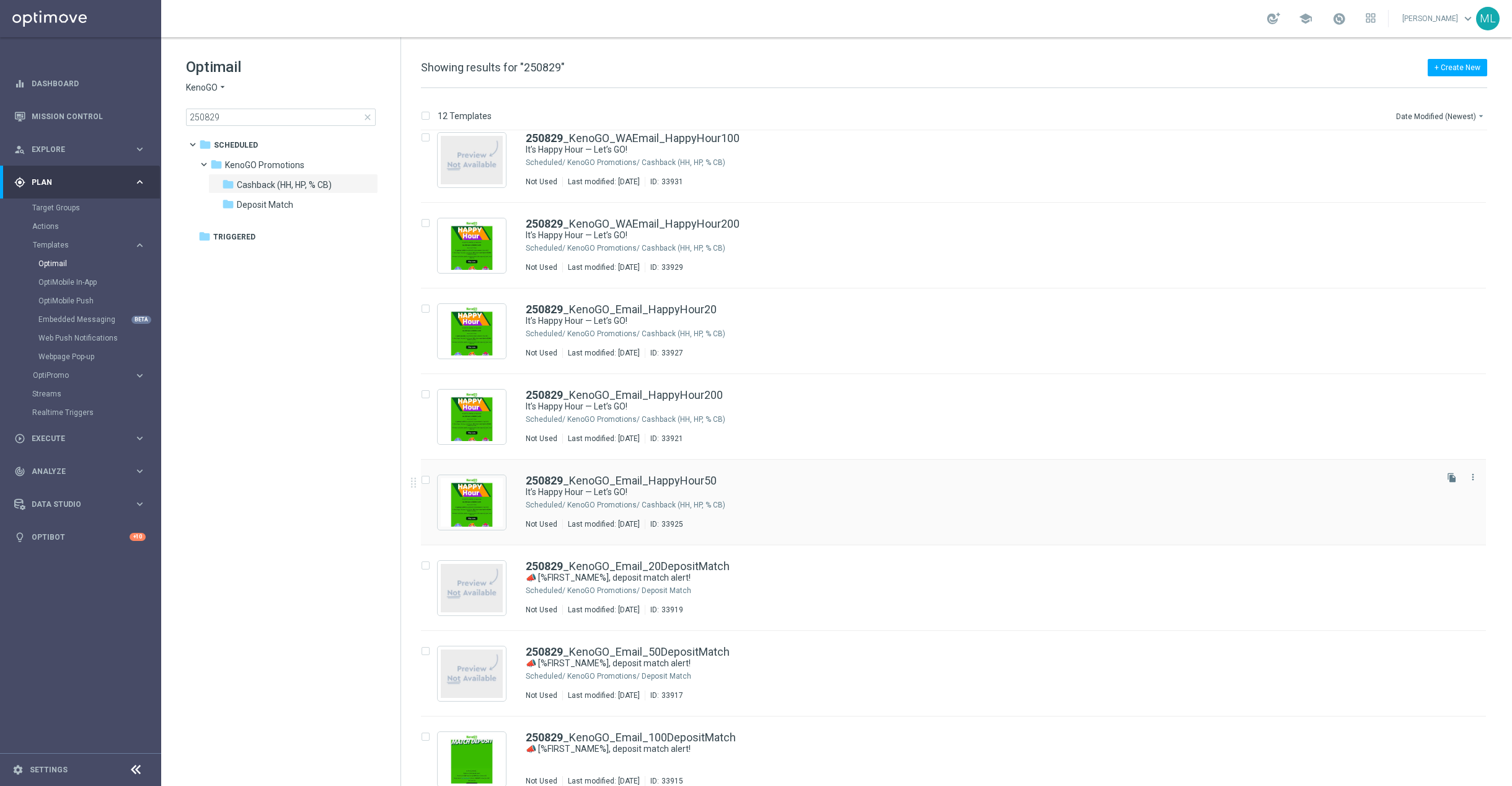
click at [849, 519] on div "Not Used Last modified: Thursday, August 28, 2025 ID: 33925" at bounding box center [980, 523] width 908 height 10
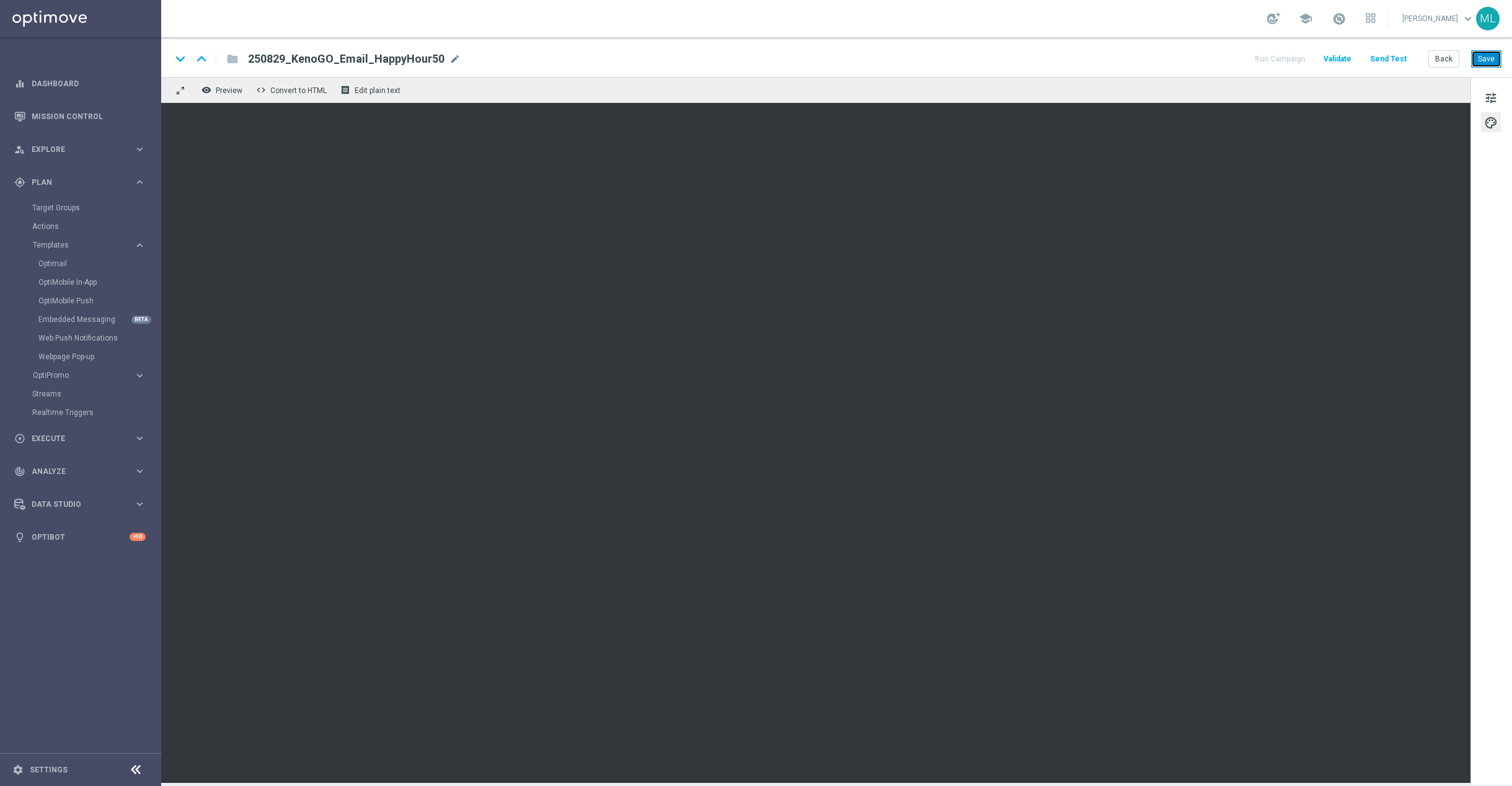
click at [1483, 64] on button "Save" at bounding box center [1486, 58] width 30 height 17
click at [1448, 61] on button "Back" at bounding box center [1443, 58] width 31 height 17
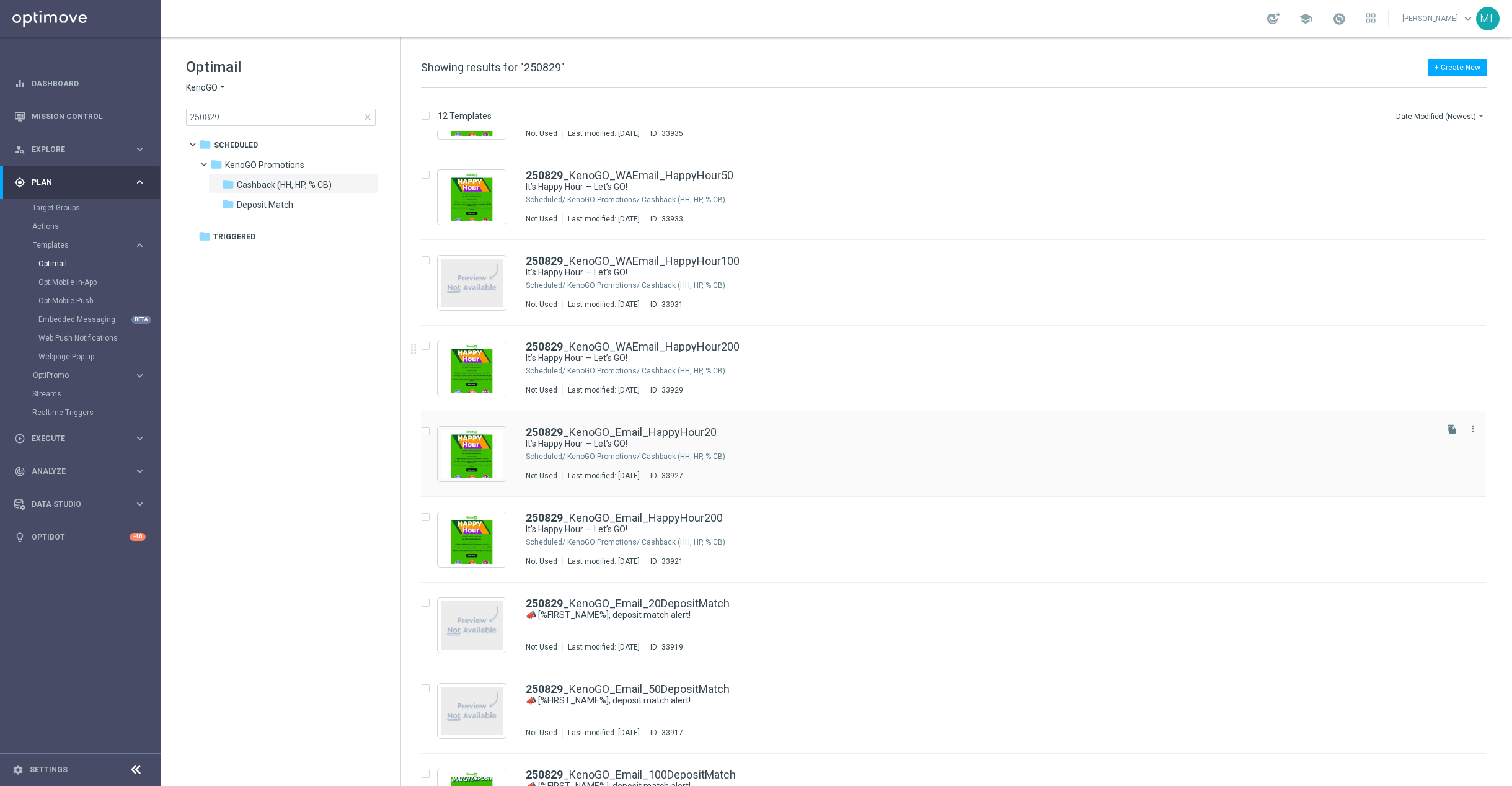
scroll to position [237, 0]
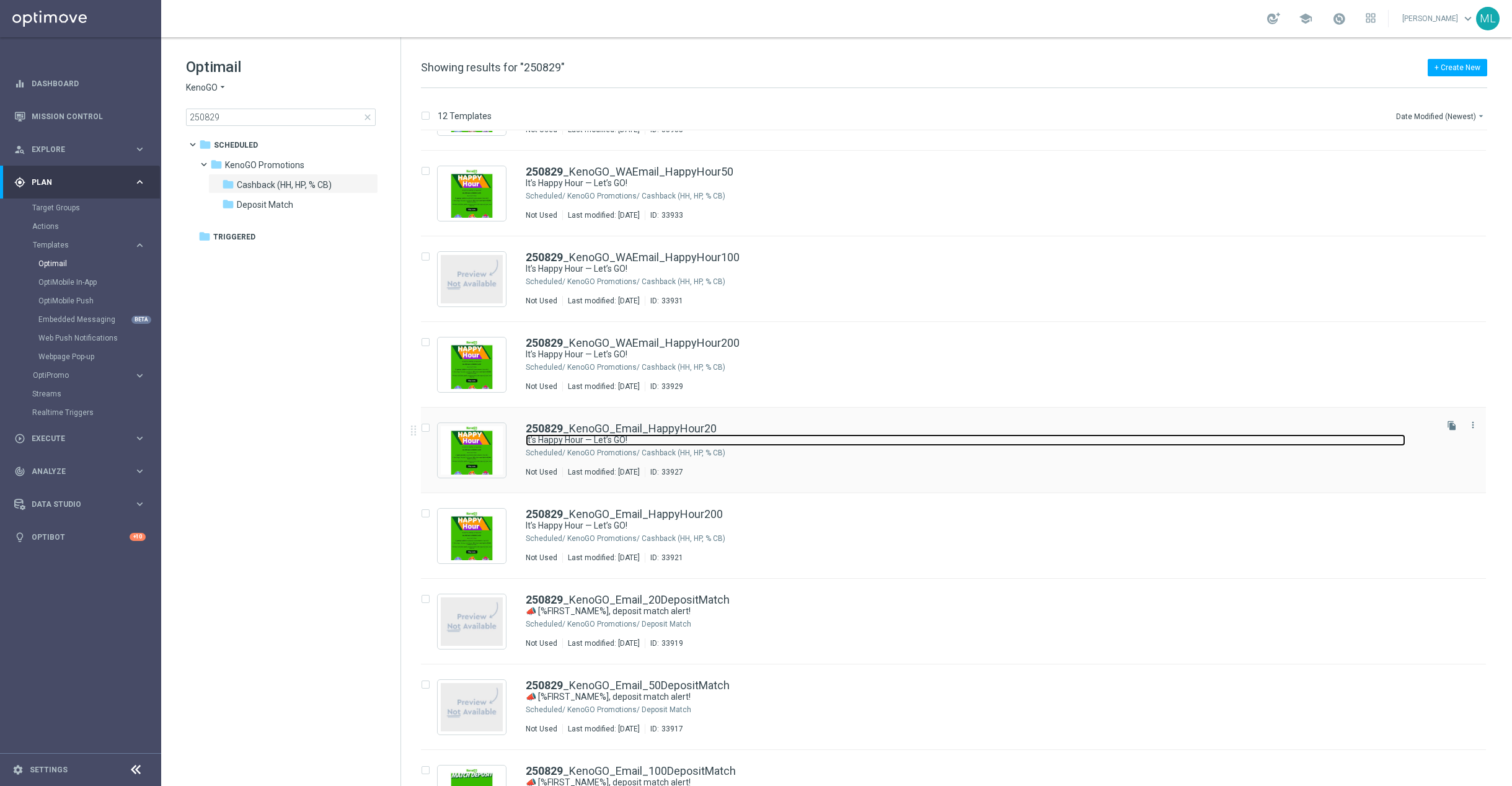
click at [869, 434] on link "It’s Happy Hour — Let’s GO!" at bounding box center [966, 439] width 880 height 12
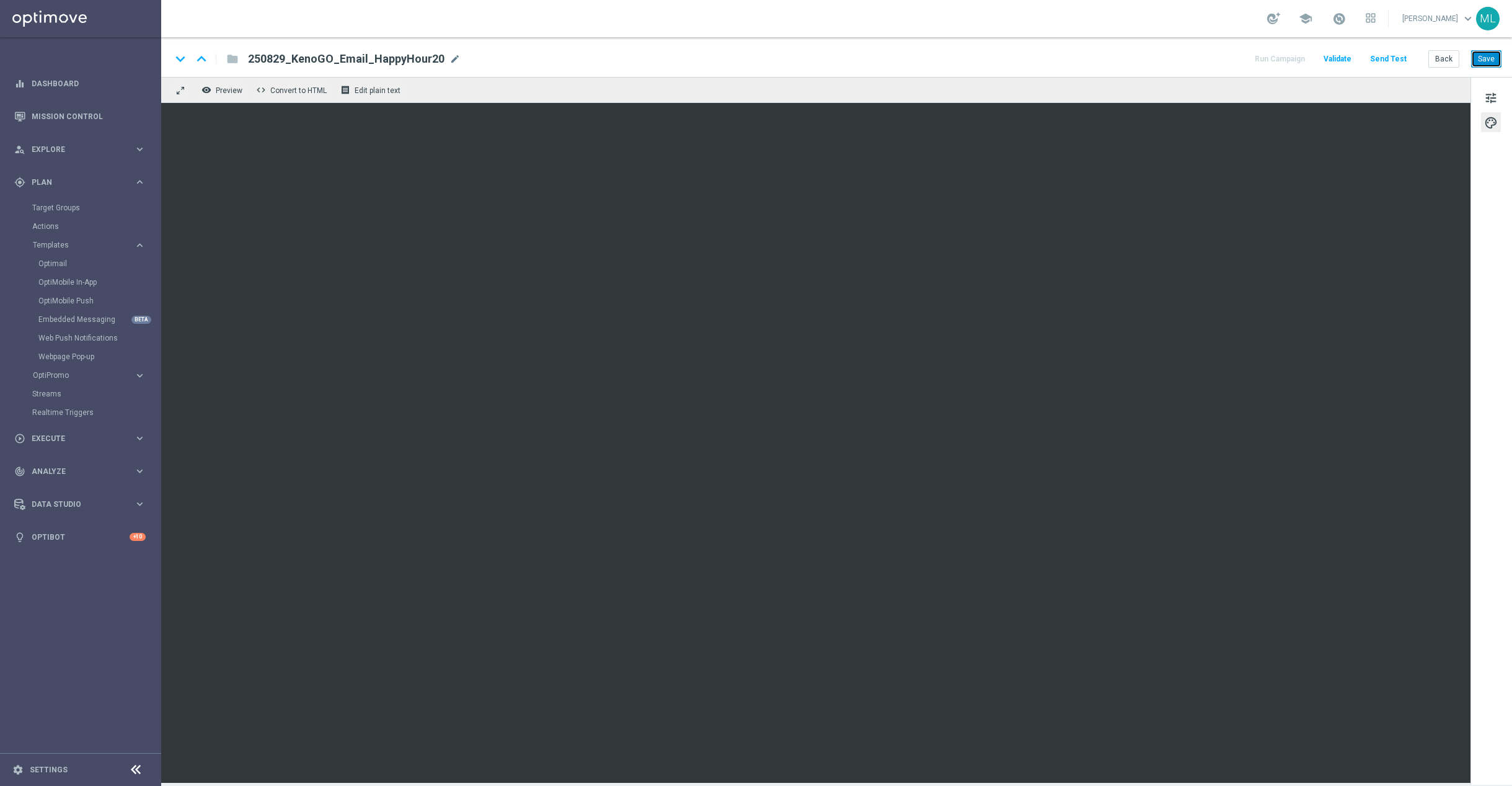
click at [1485, 53] on button "Save" at bounding box center [1486, 58] width 30 height 17
click at [1491, 61] on button "Save" at bounding box center [1486, 58] width 30 height 17
click at [1448, 62] on button "Back" at bounding box center [1443, 58] width 31 height 17
click at [1439, 59] on button "Back" at bounding box center [1443, 58] width 31 height 17
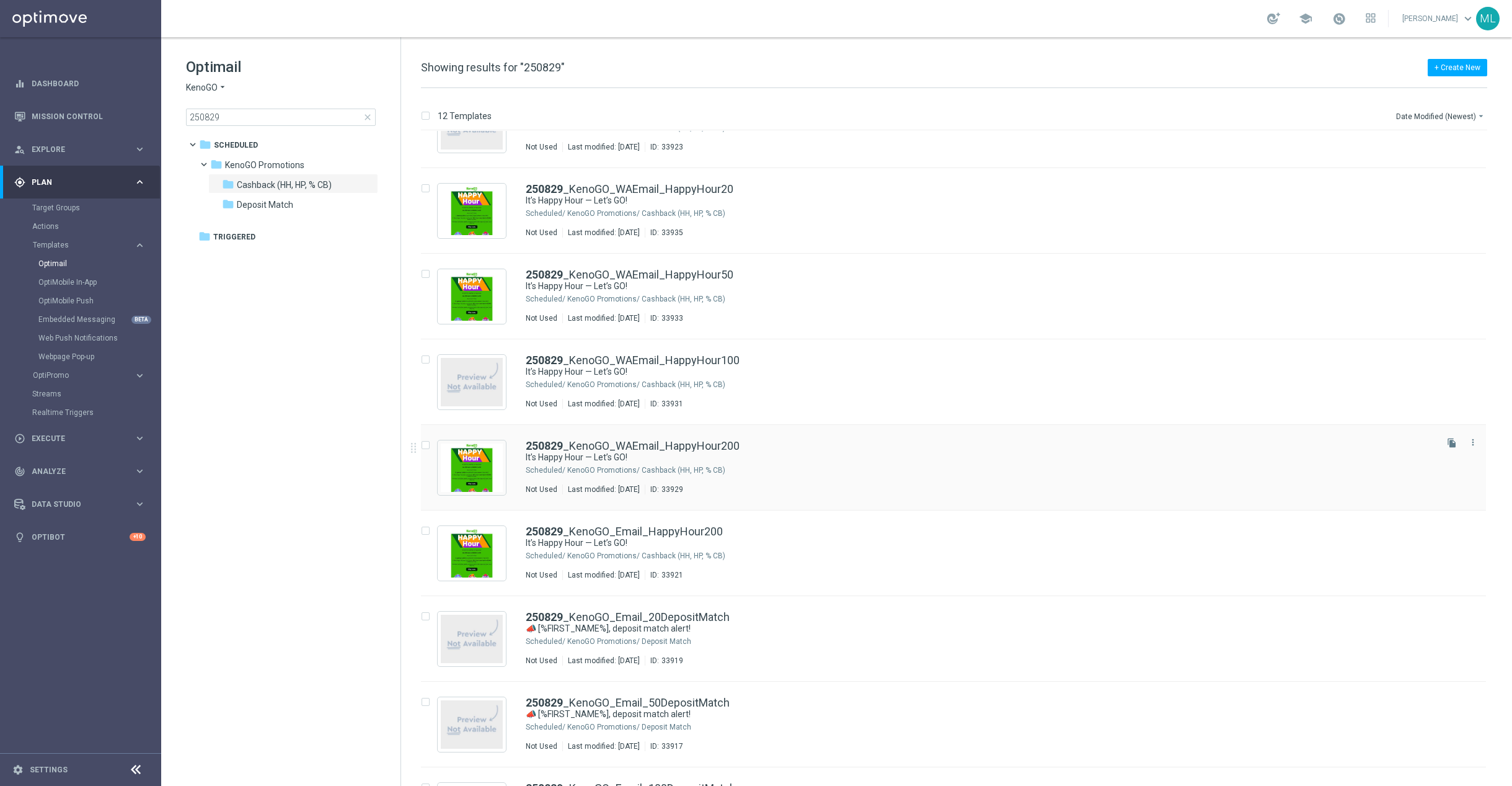
scroll to position [223, 0]
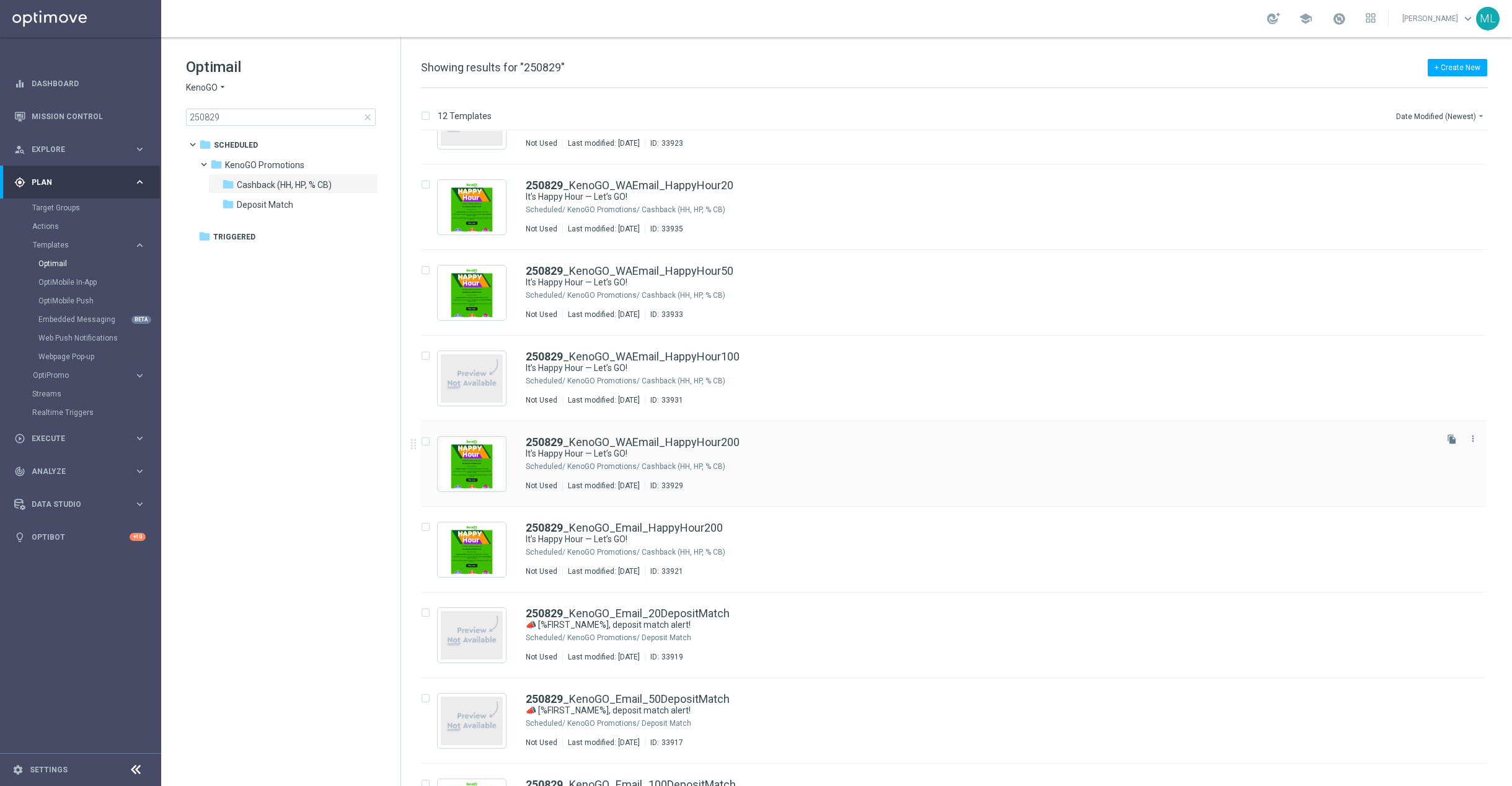
click at [800, 471] on div "250829 _KenoGO_WAEmail_HappyHour200 It’s Happy Hour — Let’s GO! Scheduled/ Keno…" at bounding box center [980, 463] width 908 height 54
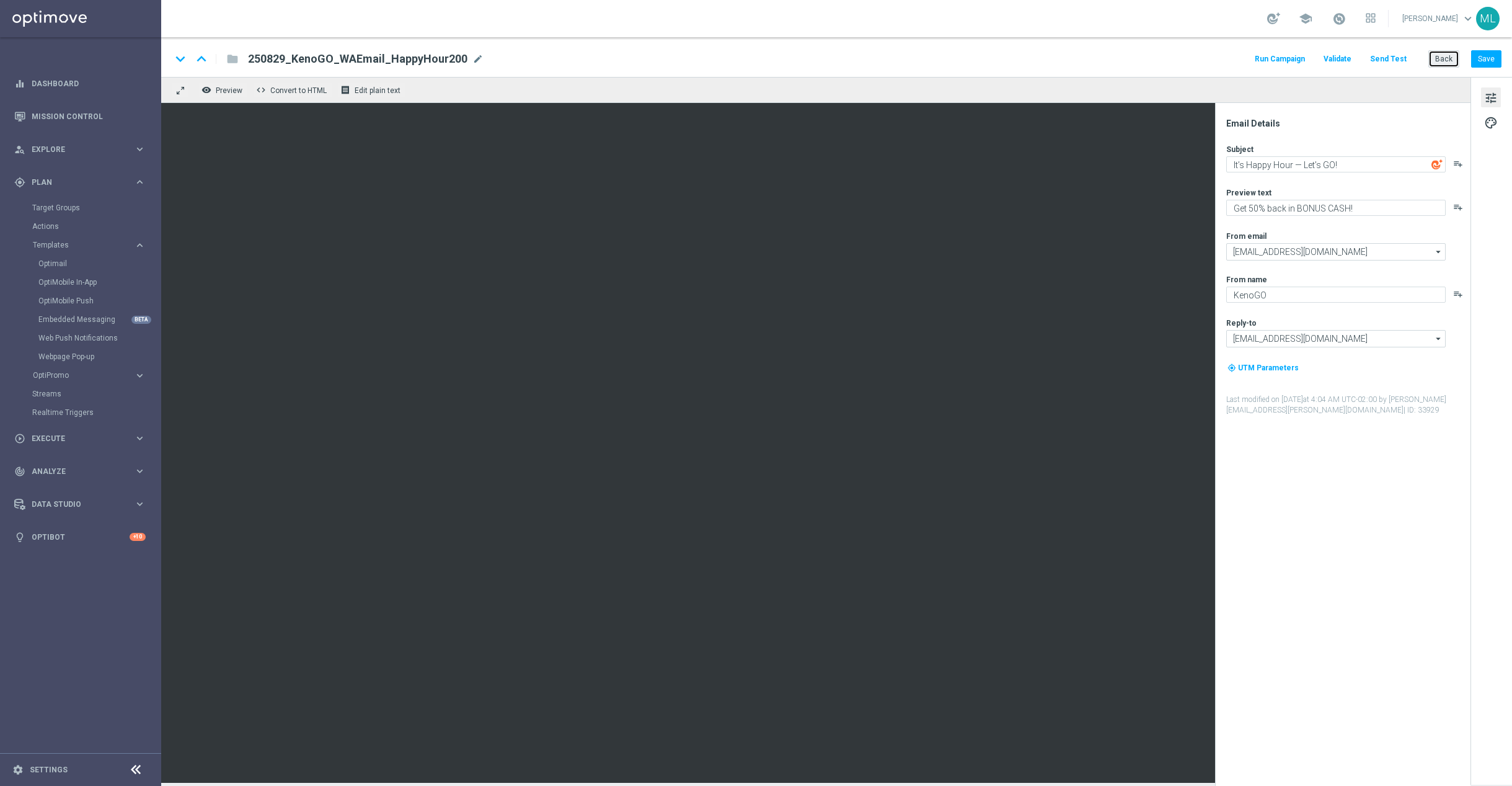
click at [1440, 62] on button "Back" at bounding box center [1443, 58] width 31 height 17
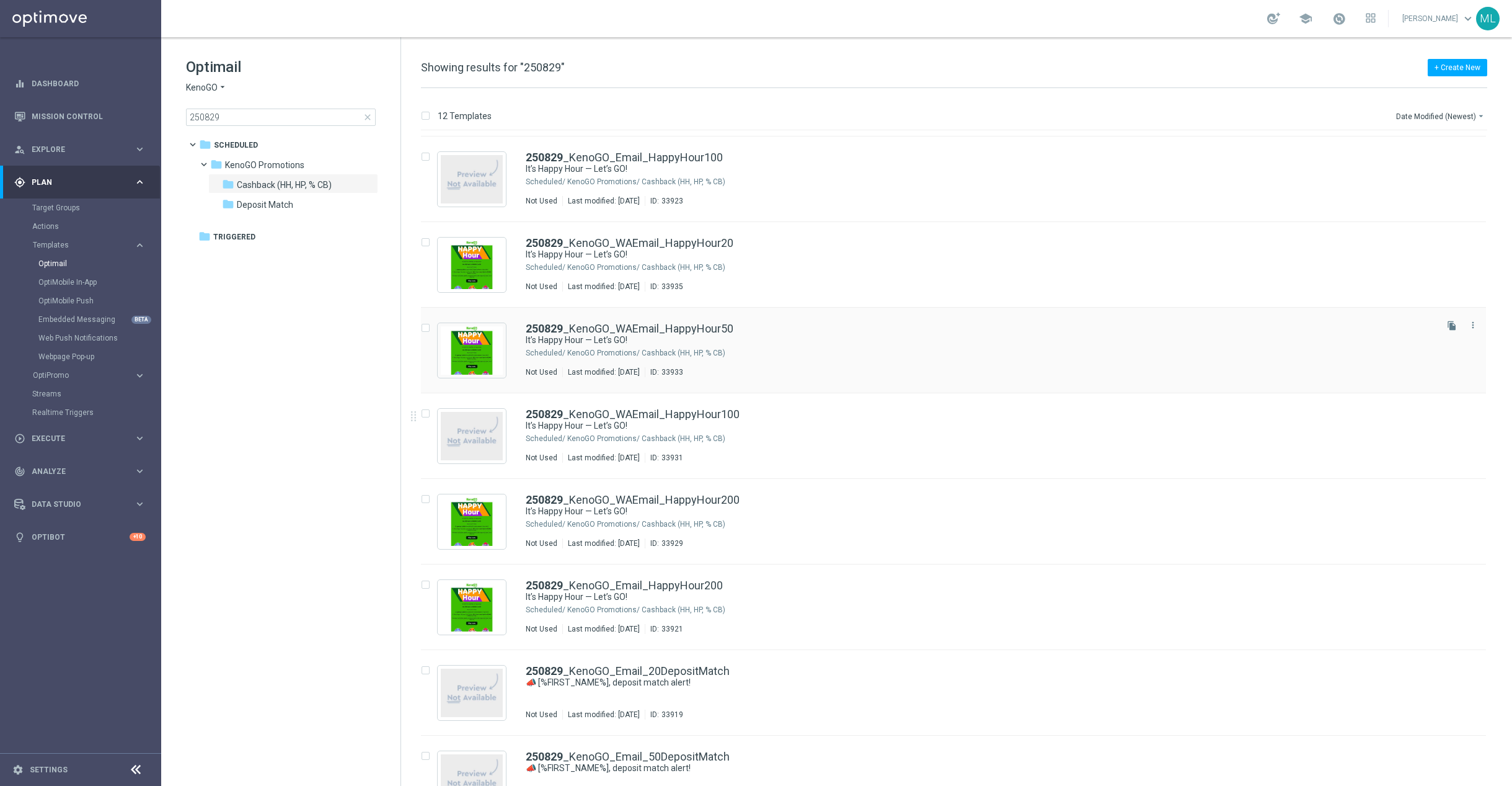
scroll to position [174, 0]
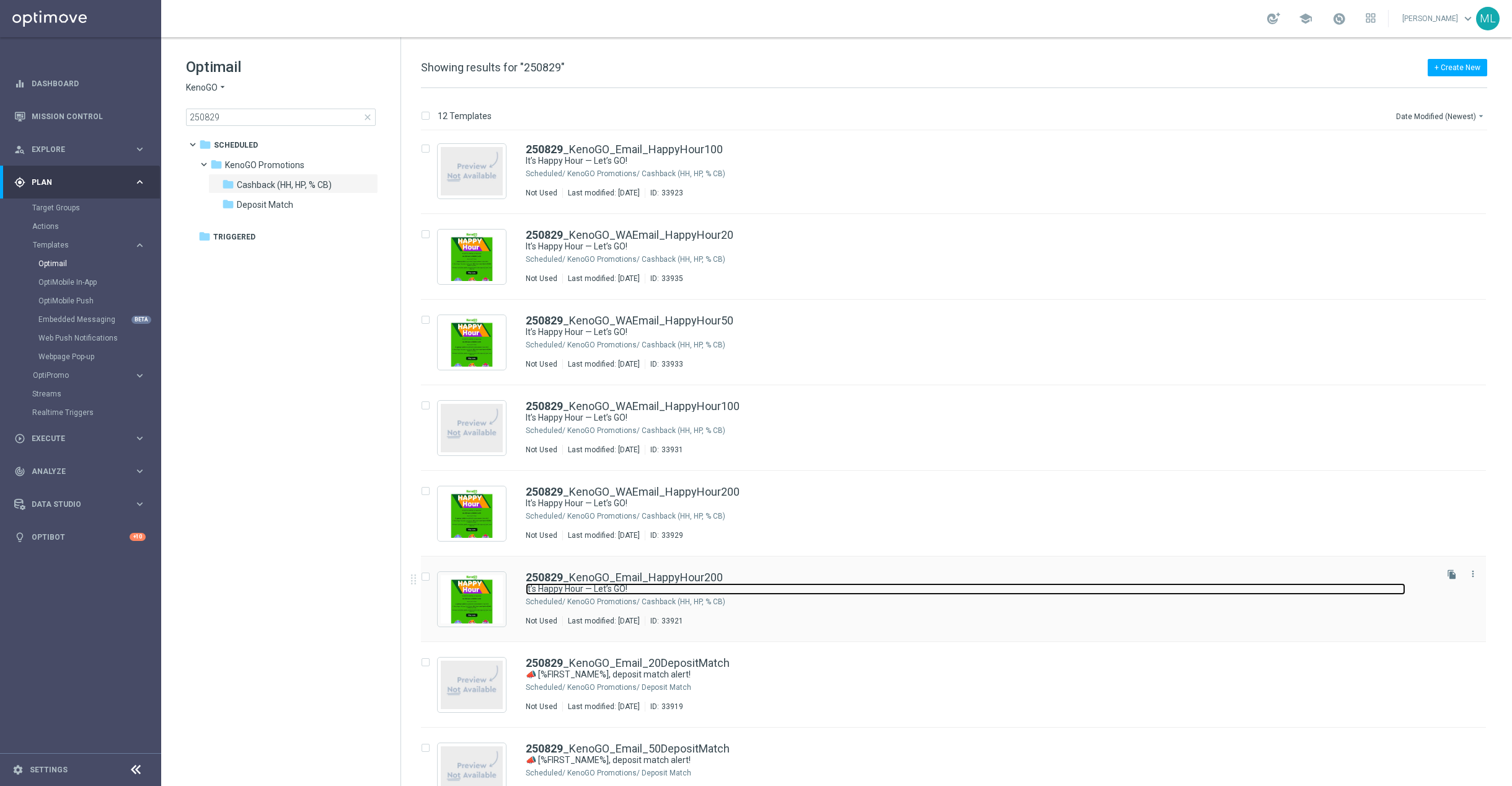
click at [801, 593] on link "It’s Happy Hour — Let’s GO!" at bounding box center [966, 588] width 880 height 12
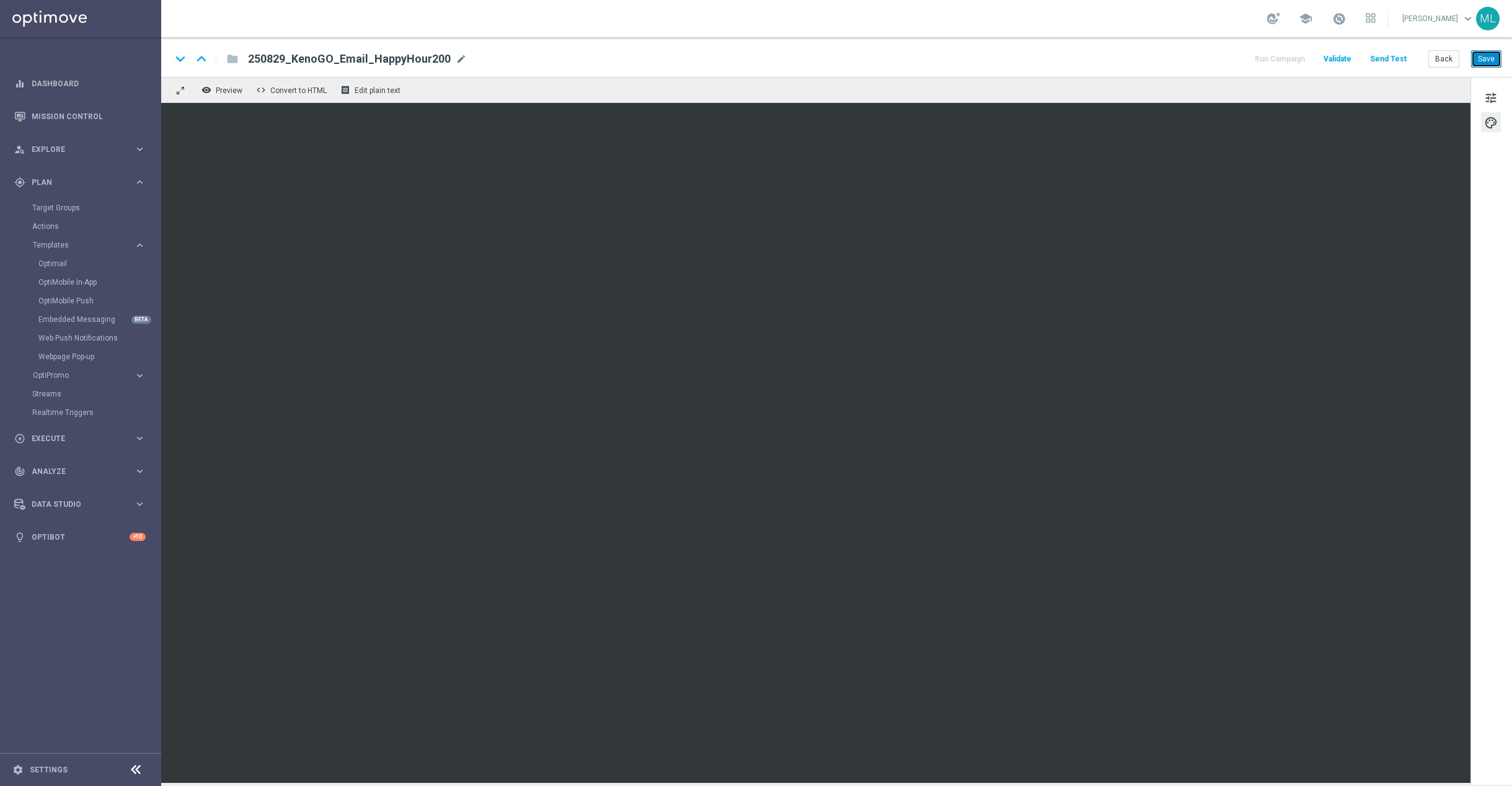
click at [1486, 60] on button "Save" at bounding box center [1486, 58] width 30 height 17
click at [1442, 57] on button "Back" at bounding box center [1443, 58] width 31 height 17
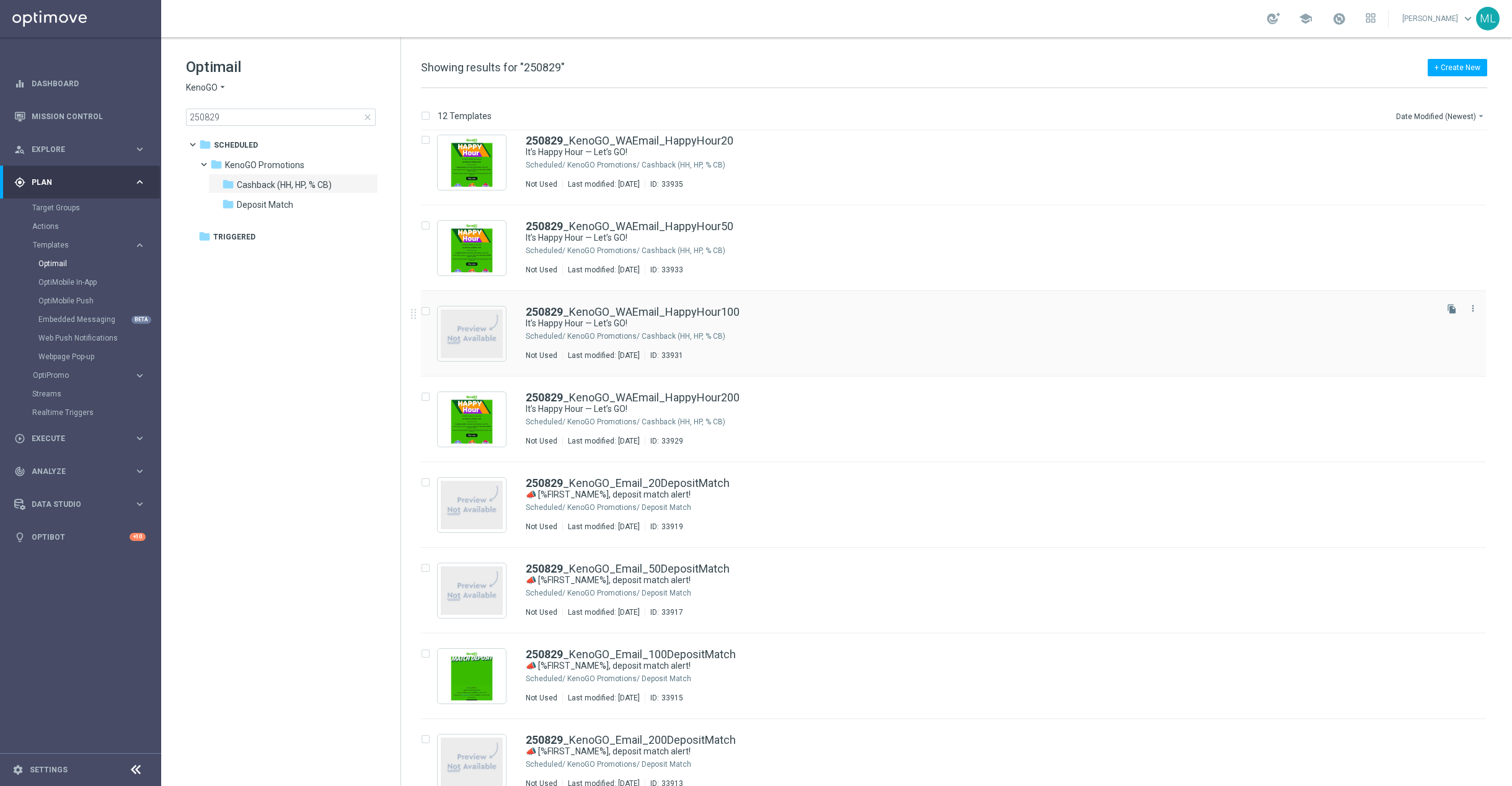
scroll to position [372, 0]
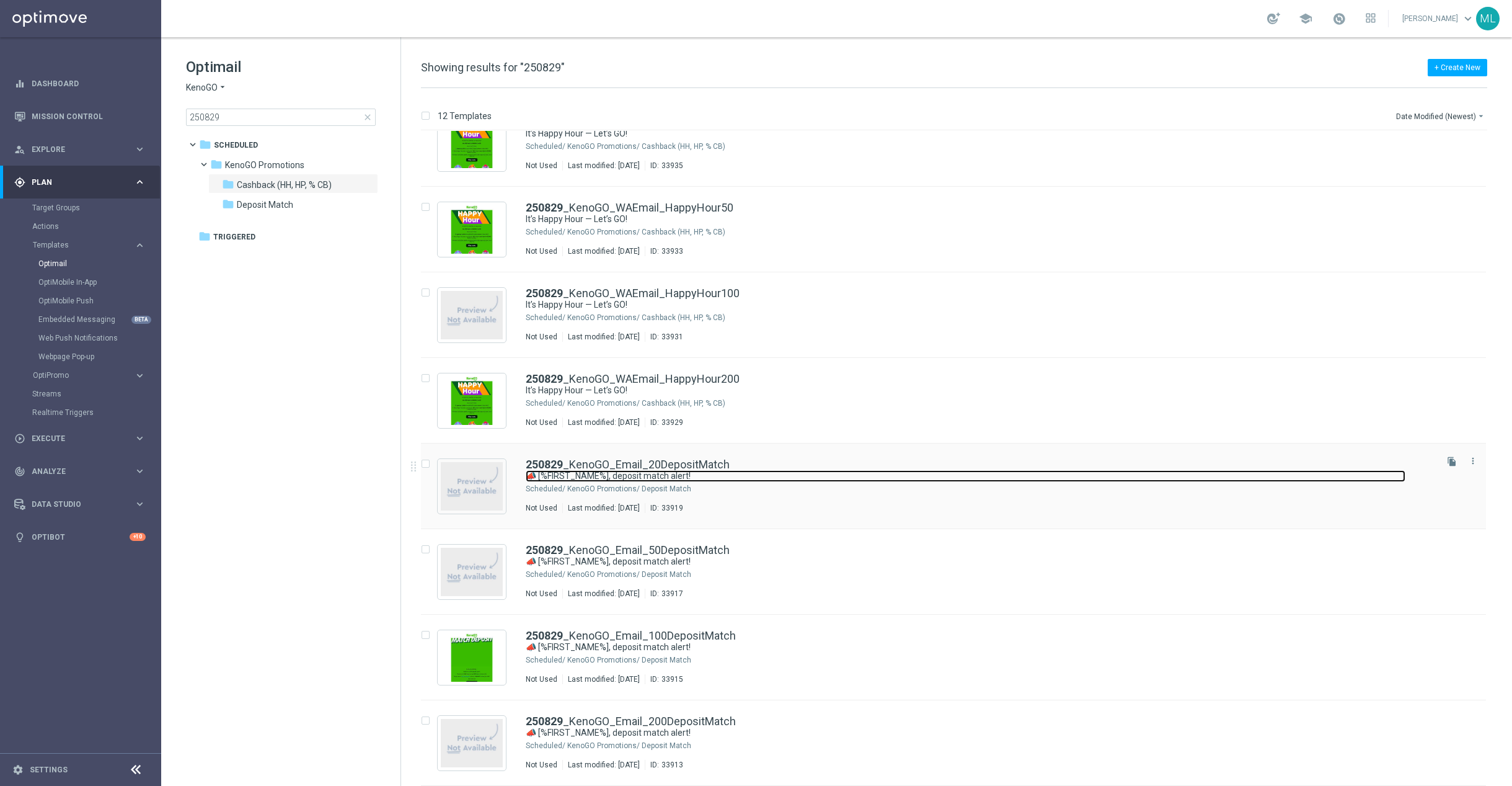
click at [824, 479] on link "📣 [%FIRST_NAME%], deposit match alert!" at bounding box center [966, 476] width 880 height 12
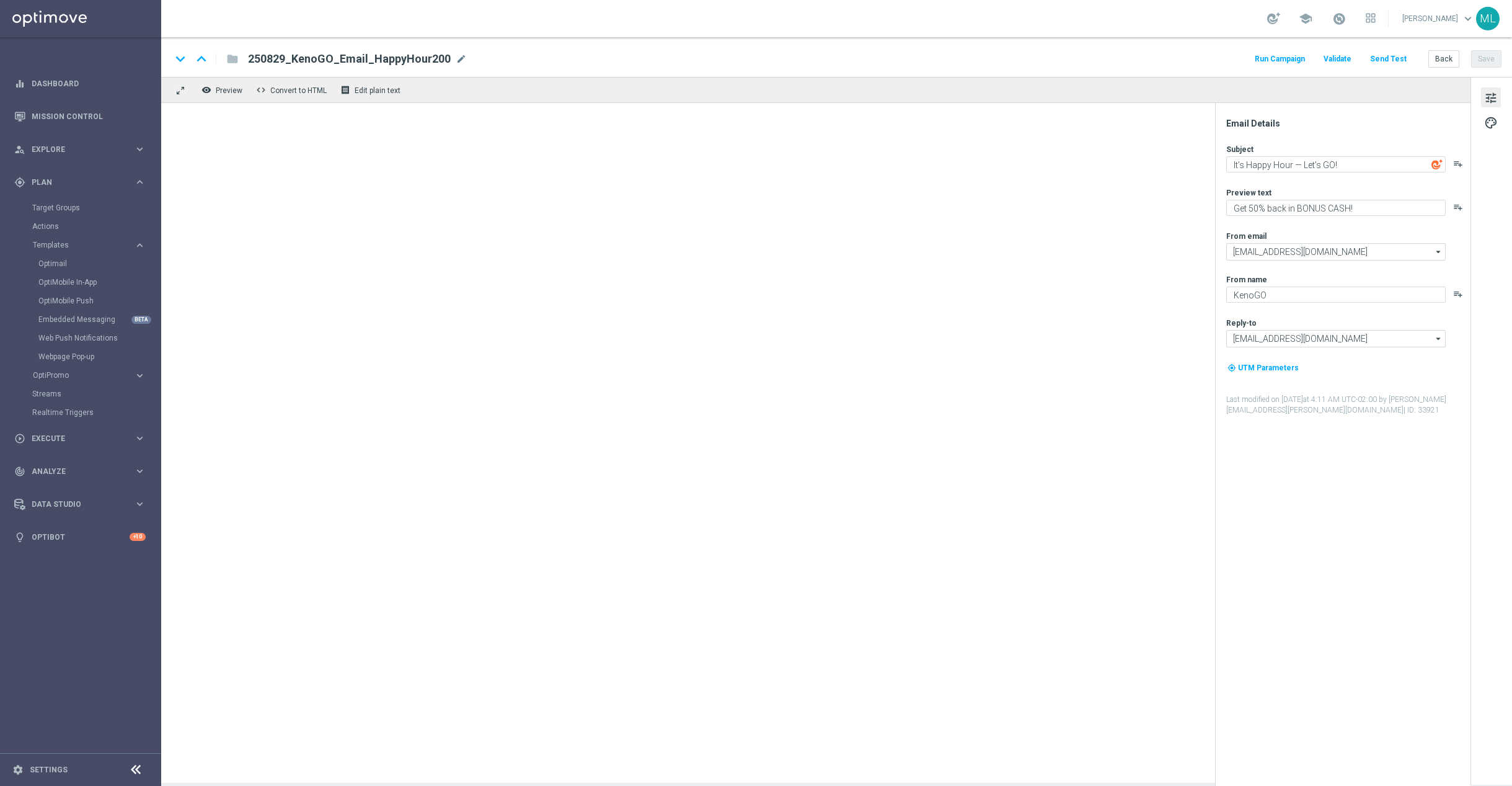
type textarea "📣 [%FIRST_NAME%], deposit match alert!"
type textarea "Your turn to get matched!"
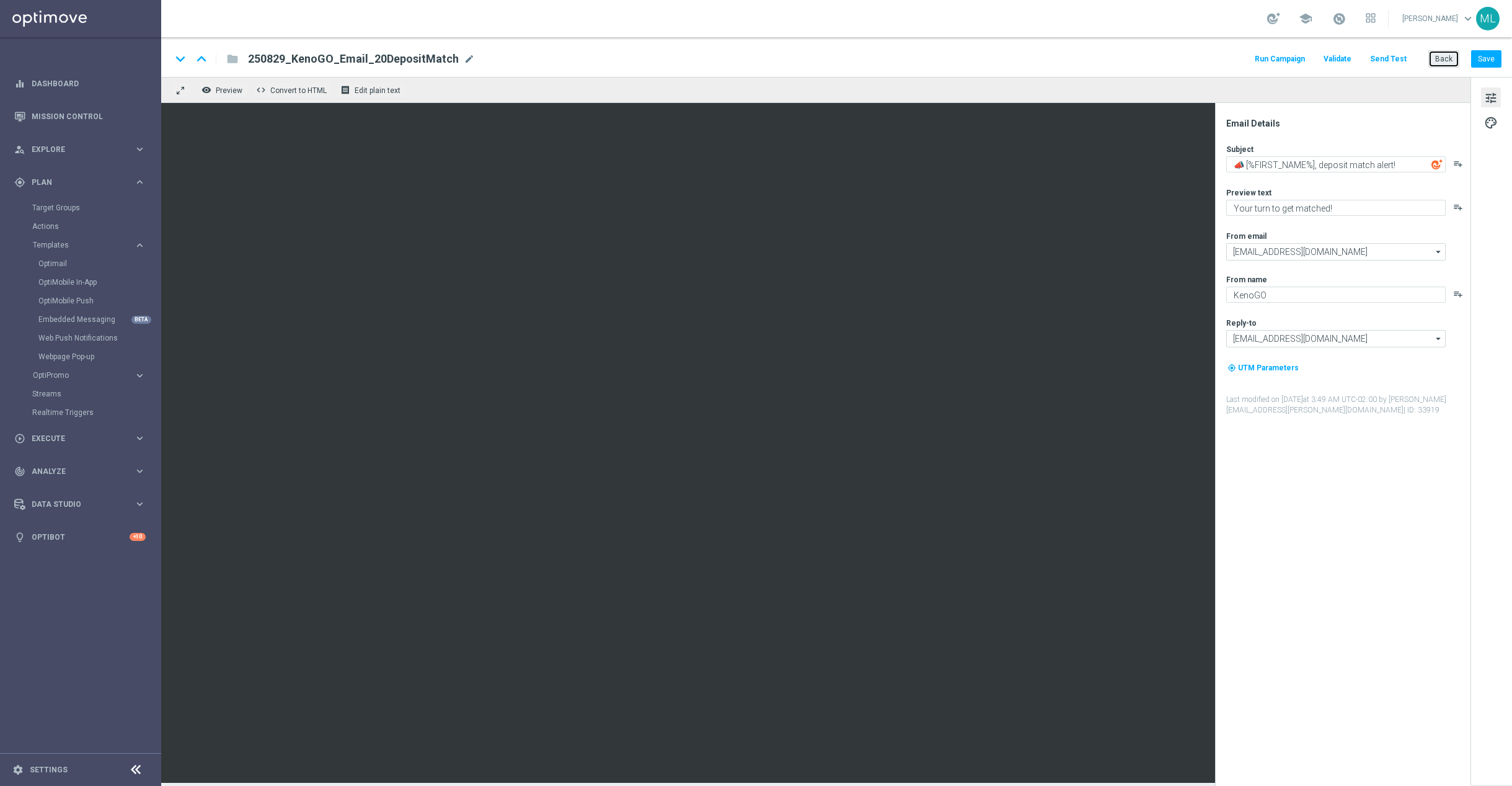
click at [1439, 57] on button "Back" at bounding box center [1443, 58] width 31 height 17
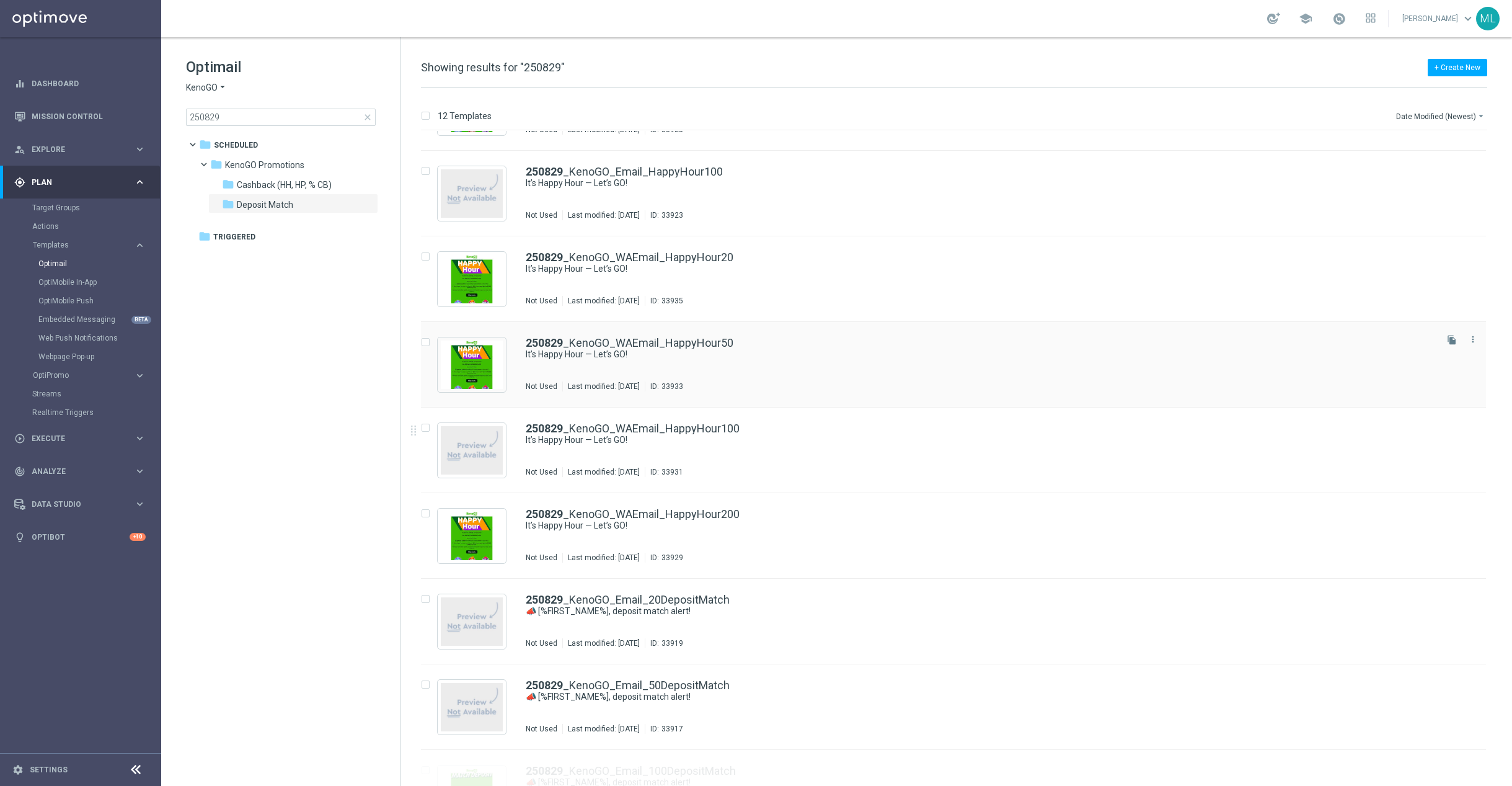
scroll to position [372, 0]
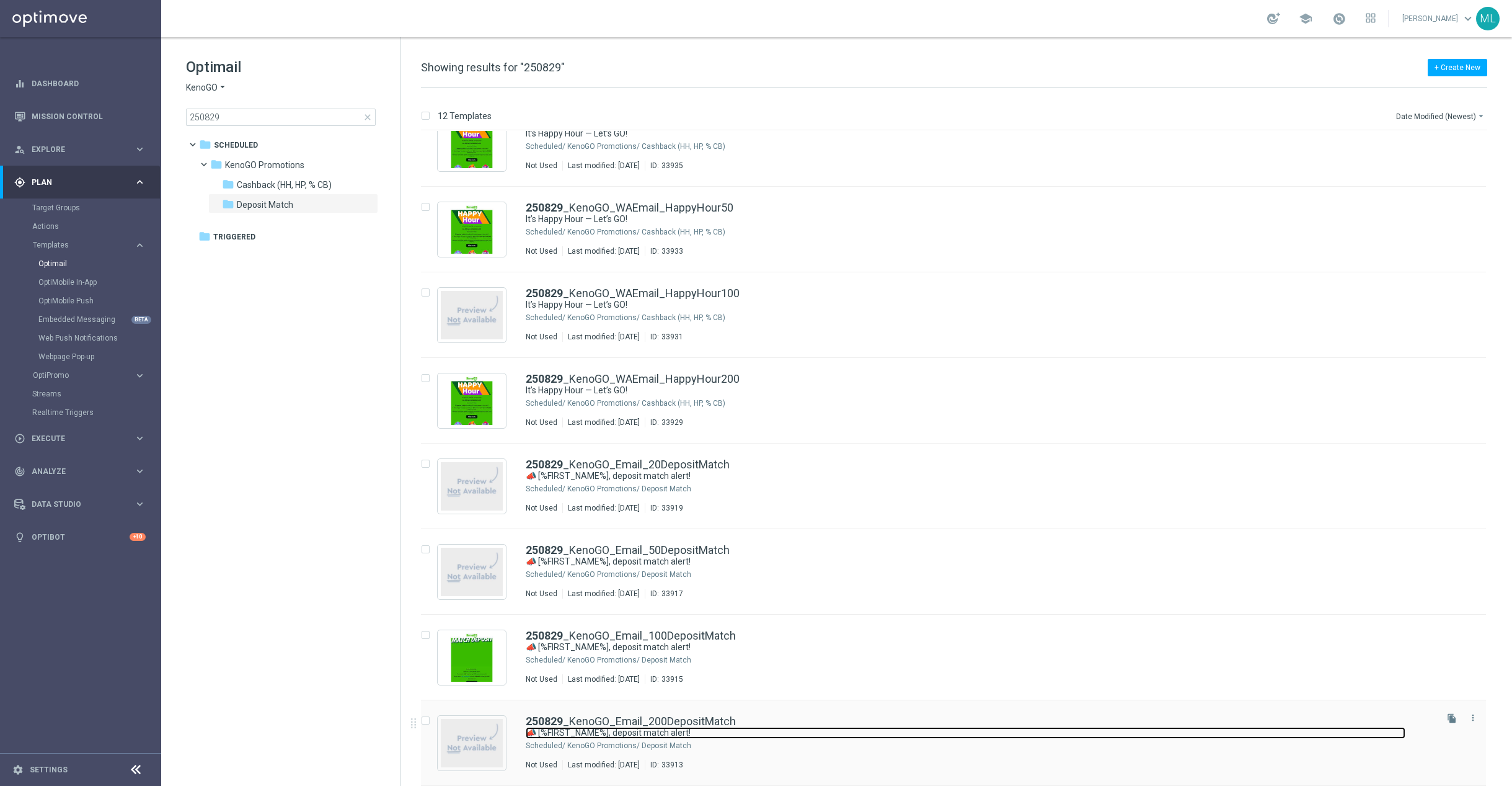
click at [786, 736] on link "📣 [%FIRST_NAME%], deposit match alert!" at bounding box center [966, 732] width 880 height 12
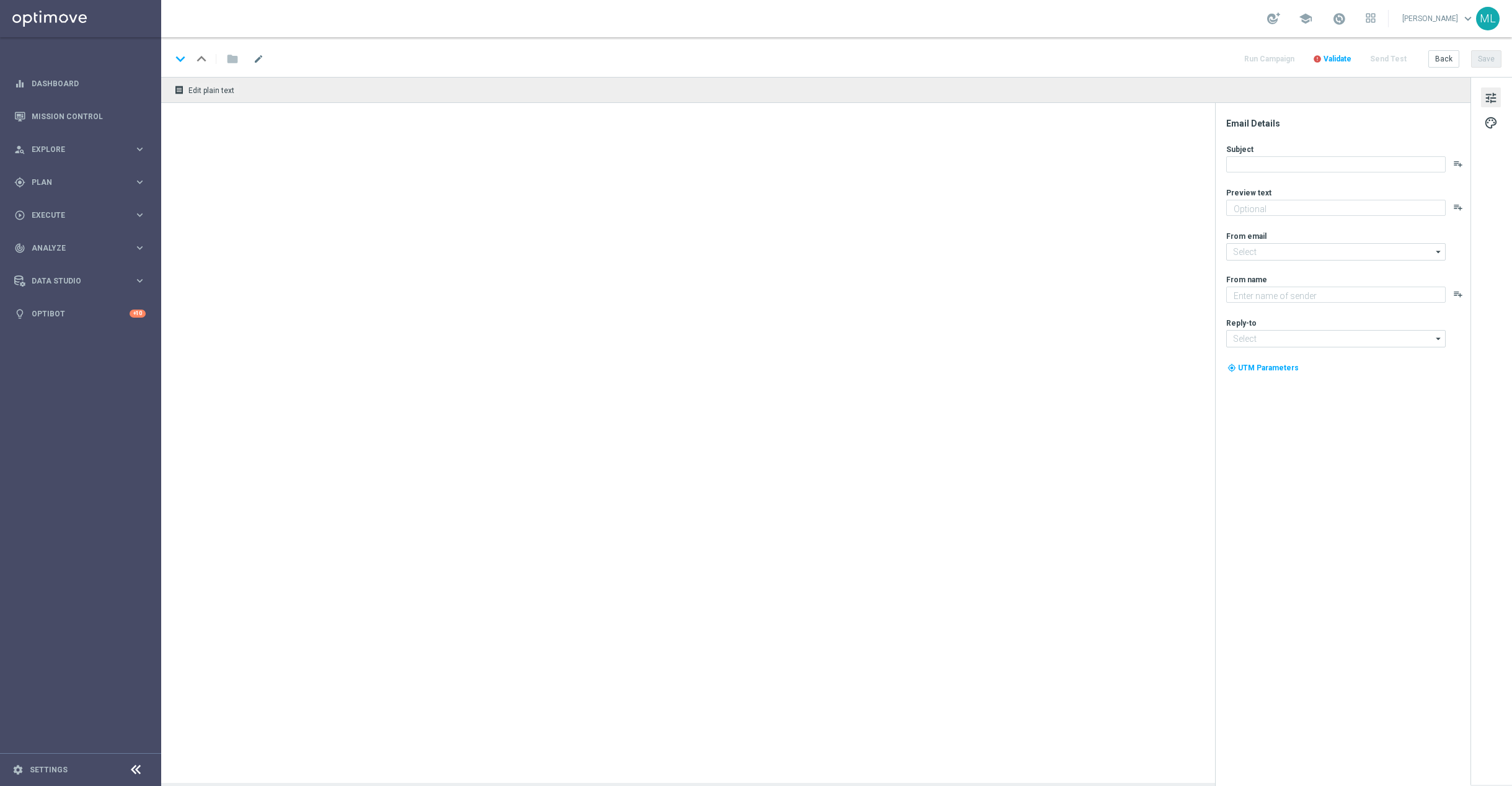
type textarea "Your turn to get matched!"
type input "[EMAIL_ADDRESS][DOMAIN_NAME]"
type textarea "KenoGO"
type input "[EMAIL_ADDRESS][DOMAIN_NAME]"
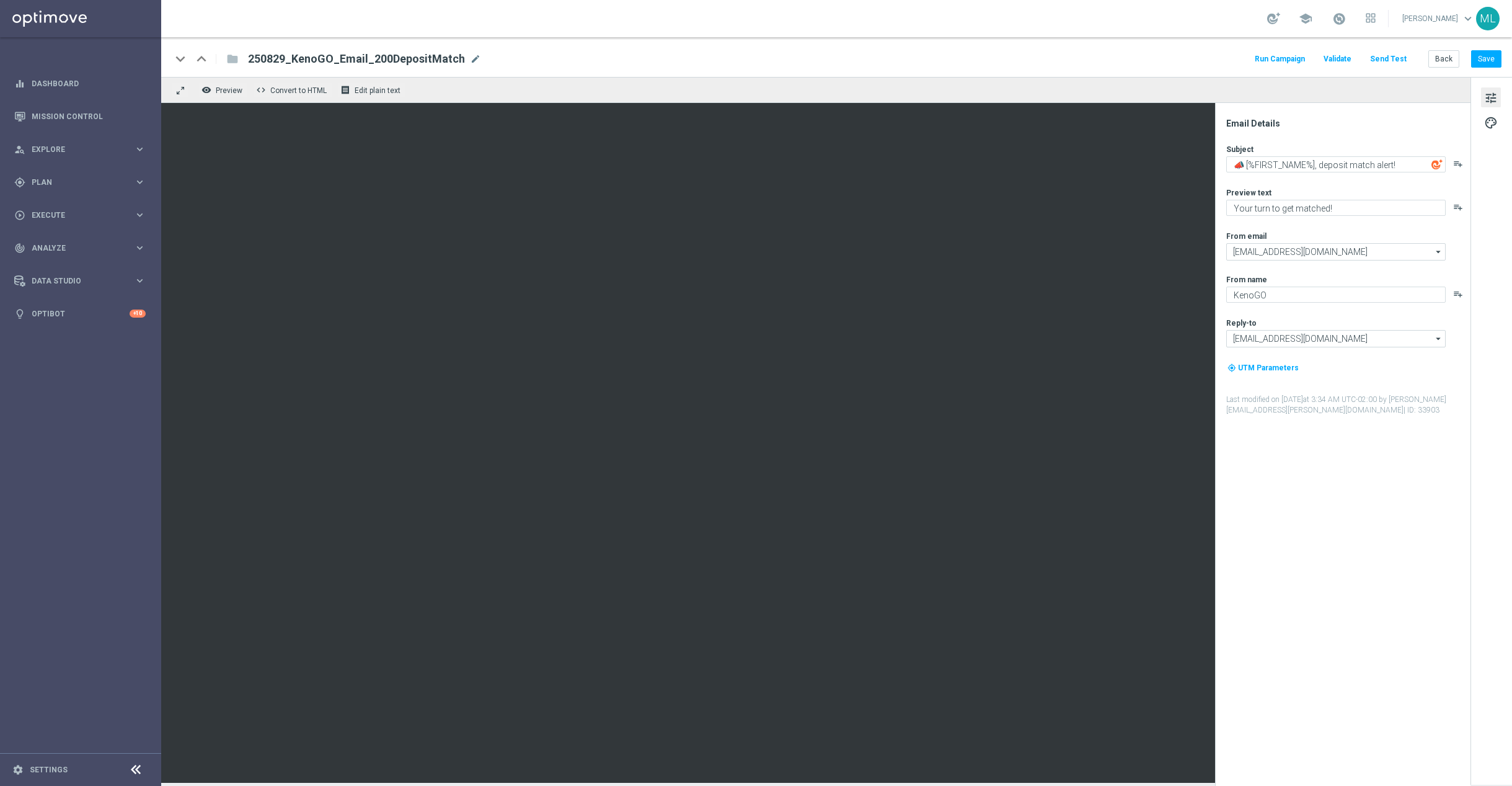
drag, startPoint x: 470, startPoint y: 60, endPoint x: 460, endPoint y: 64, distance: 10.8
click at [470, 61] on span "mode_edit" at bounding box center [476, 59] width 11 height 11
drag, startPoint x: 254, startPoint y: 56, endPoint x: 457, endPoint y: 64, distance: 203.2
click at [462, 62] on input "250829_KenoGO_Email_200DepositMatch" at bounding box center [401, 59] width 307 height 16
click at [1438, 61] on button "Back" at bounding box center [1443, 58] width 31 height 17
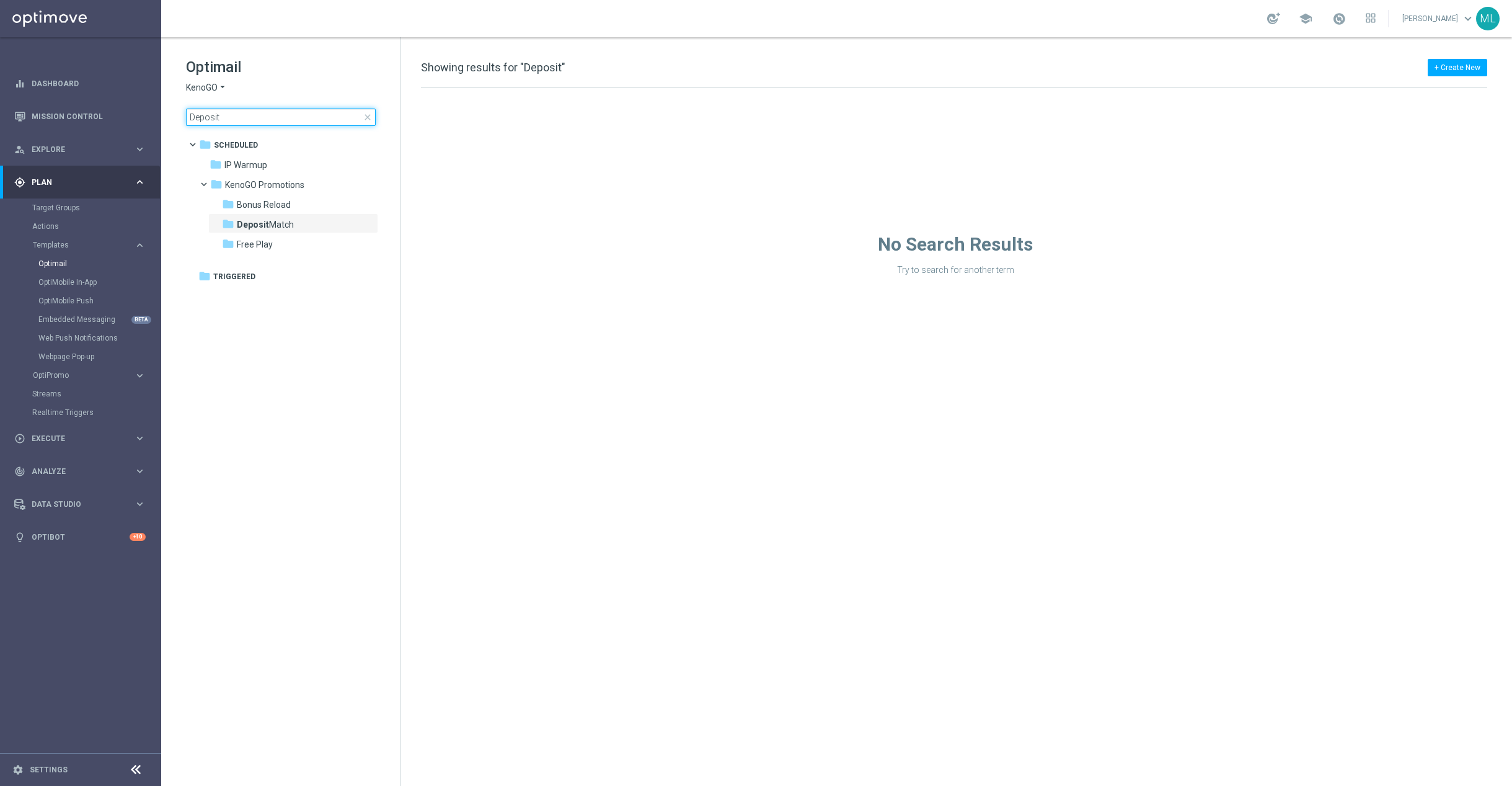
drag, startPoint x: 202, startPoint y: 117, endPoint x: 177, endPoint y: 117, distance: 25.0
click at [177, 117] on div "Optimail KenoGO arrow_drop_down × KenoGO Deposit close folder 1 Folder folder S…" at bounding box center [280, 123] width 239 height 170
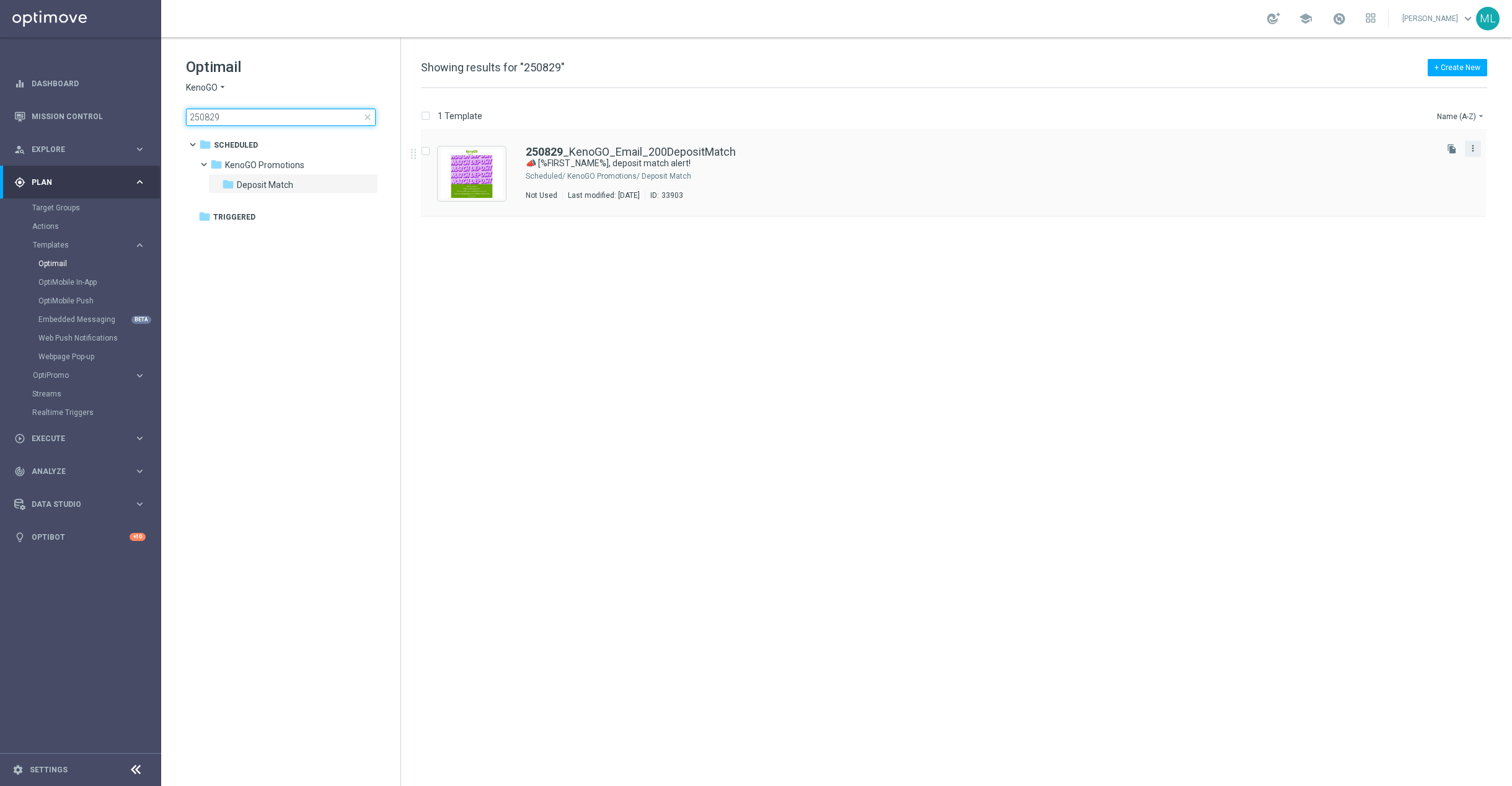
type input "250829"
click at [1472, 150] on icon "more_vert" at bounding box center [1473, 148] width 10 height 10
click at [1426, 198] on div "Delete" at bounding box center [1423, 197] width 75 height 9
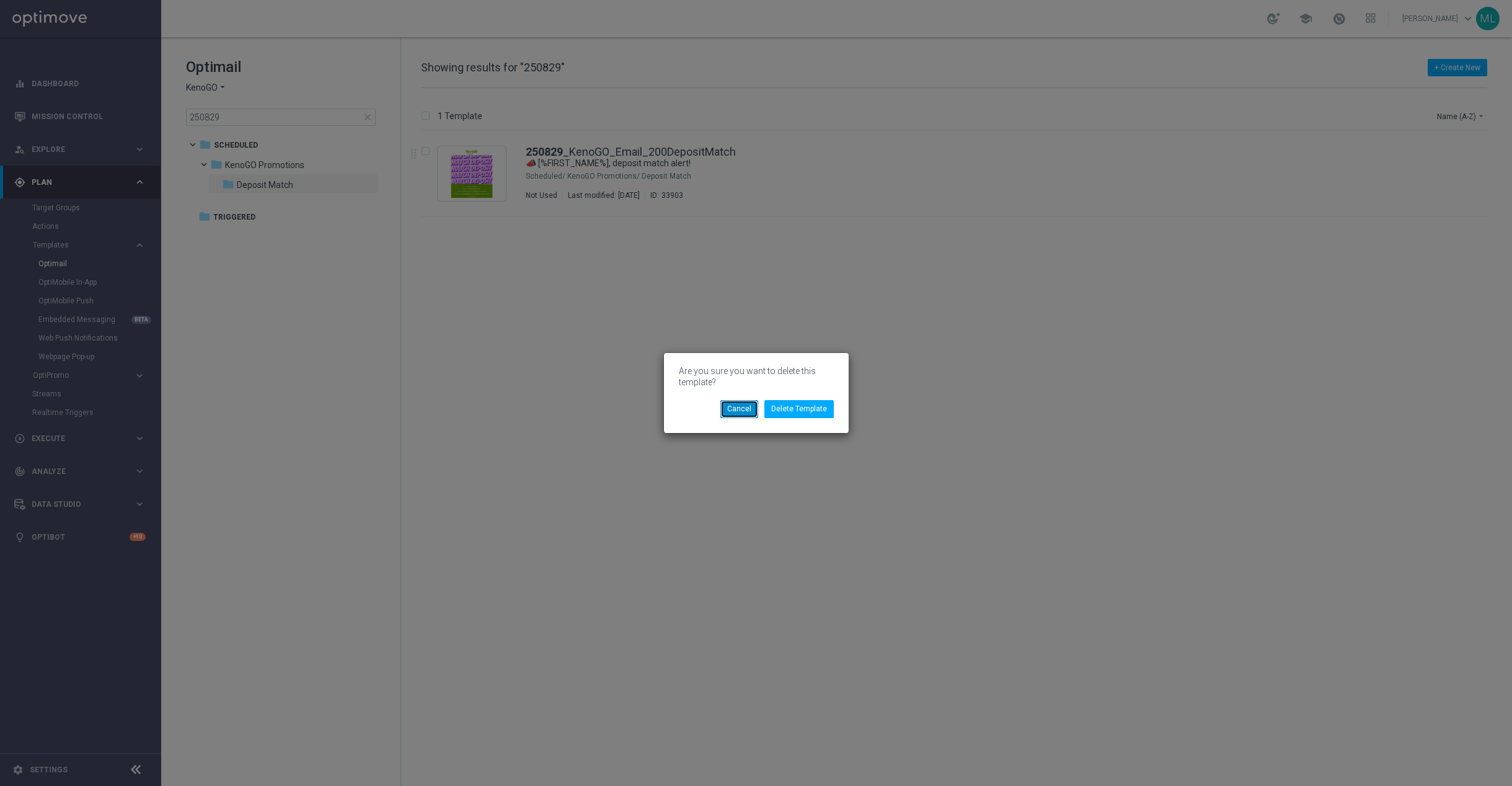
click at [741, 412] on button "Cancel" at bounding box center [739, 408] width 38 height 17
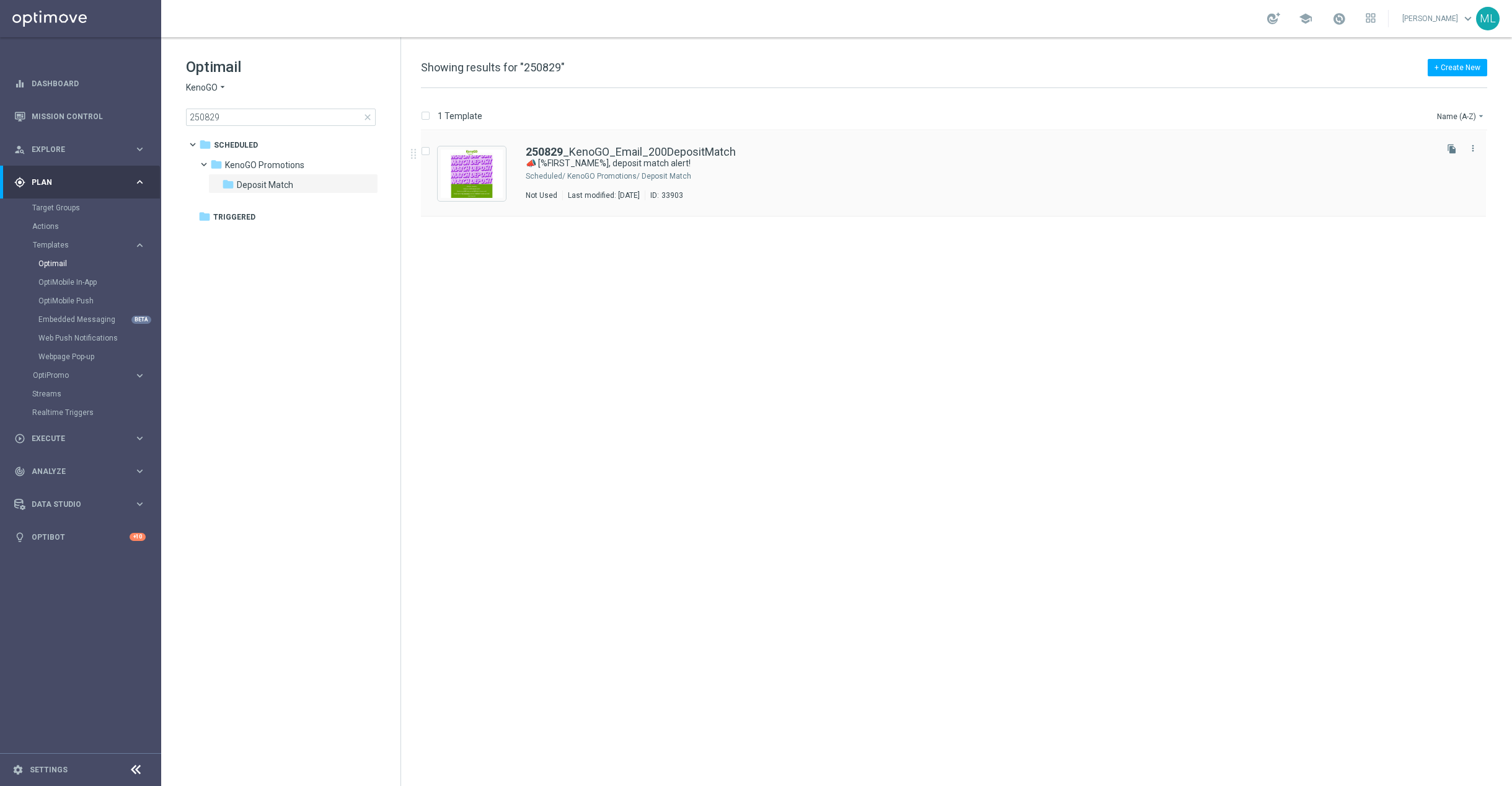
click at [1297, 146] on div "250829 _KenoGO_Email_200DepositMatch" at bounding box center [980, 151] width 908 height 11
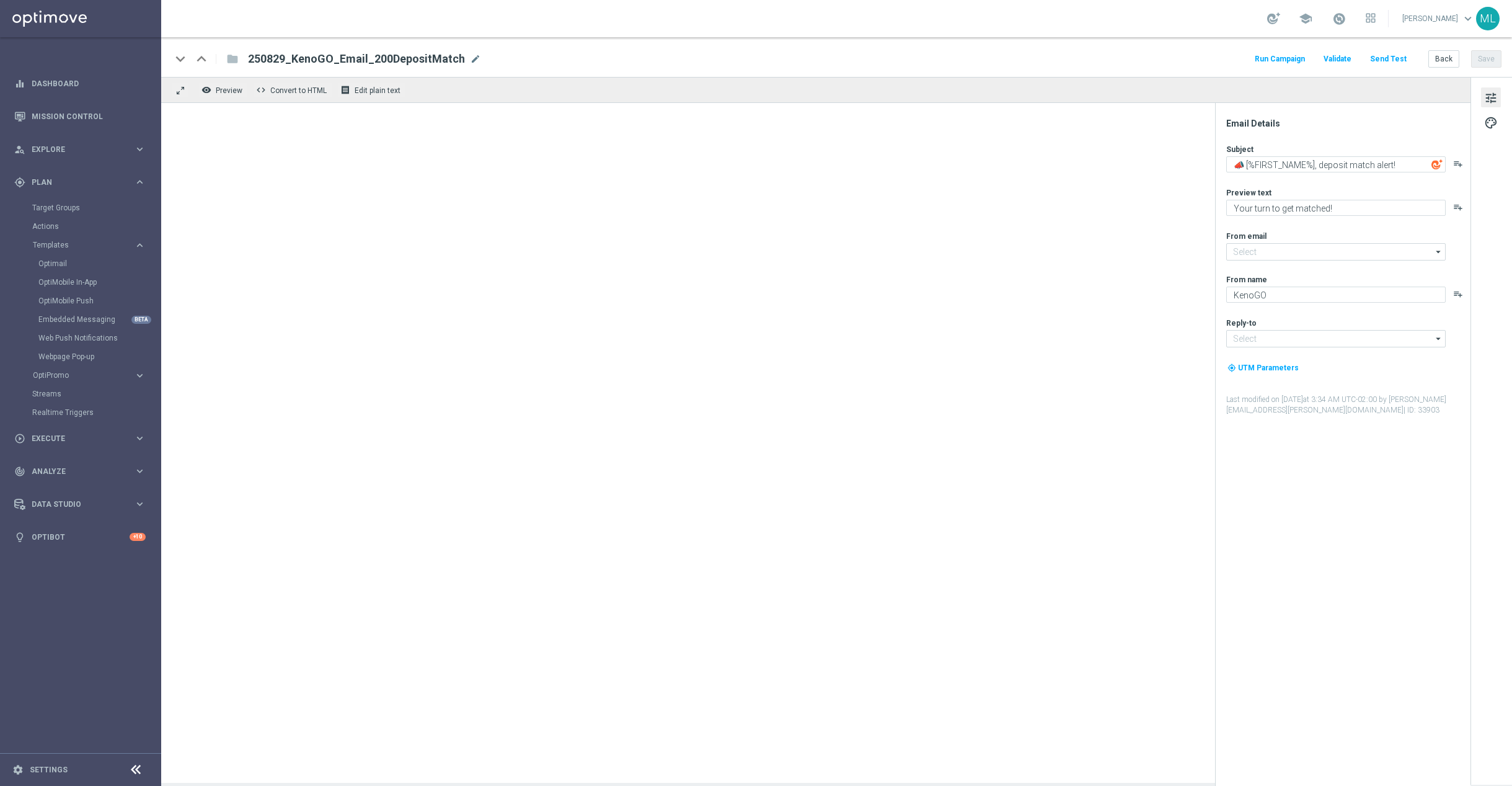
type input "[EMAIL_ADDRESS][DOMAIN_NAME]"
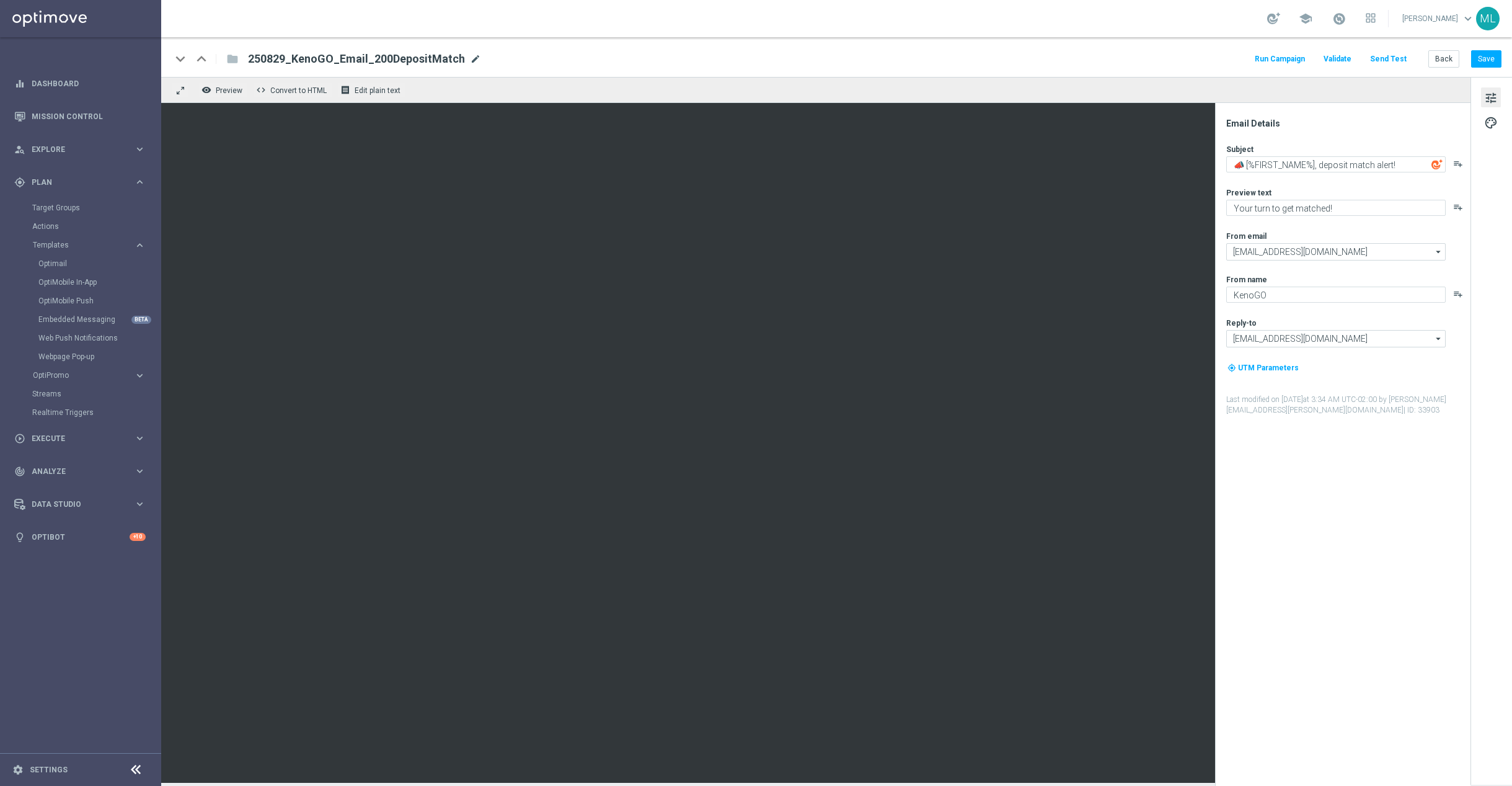
click at [470, 57] on span "mode_edit" at bounding box center [476, 59] width 11 height 11
click at [470, 57] on input "250829_KenoGO_Email_200DepositMatch" at bounding box center [401, 59] width 307 height 16
click at [286, 61] on input "250829_KenoGO_Email_200DepositMatch" at bounding box center [401, 59] width 307 height 16
drag, startPoint x: 282, startPoint y: 60, endPoint x: 296, endPoint y: 60, distance: 14.0
click at [282, 60] on input "250829_KenoGO_Email_200DepositMatch" at bounding box center [401, 59] width 307 height 16
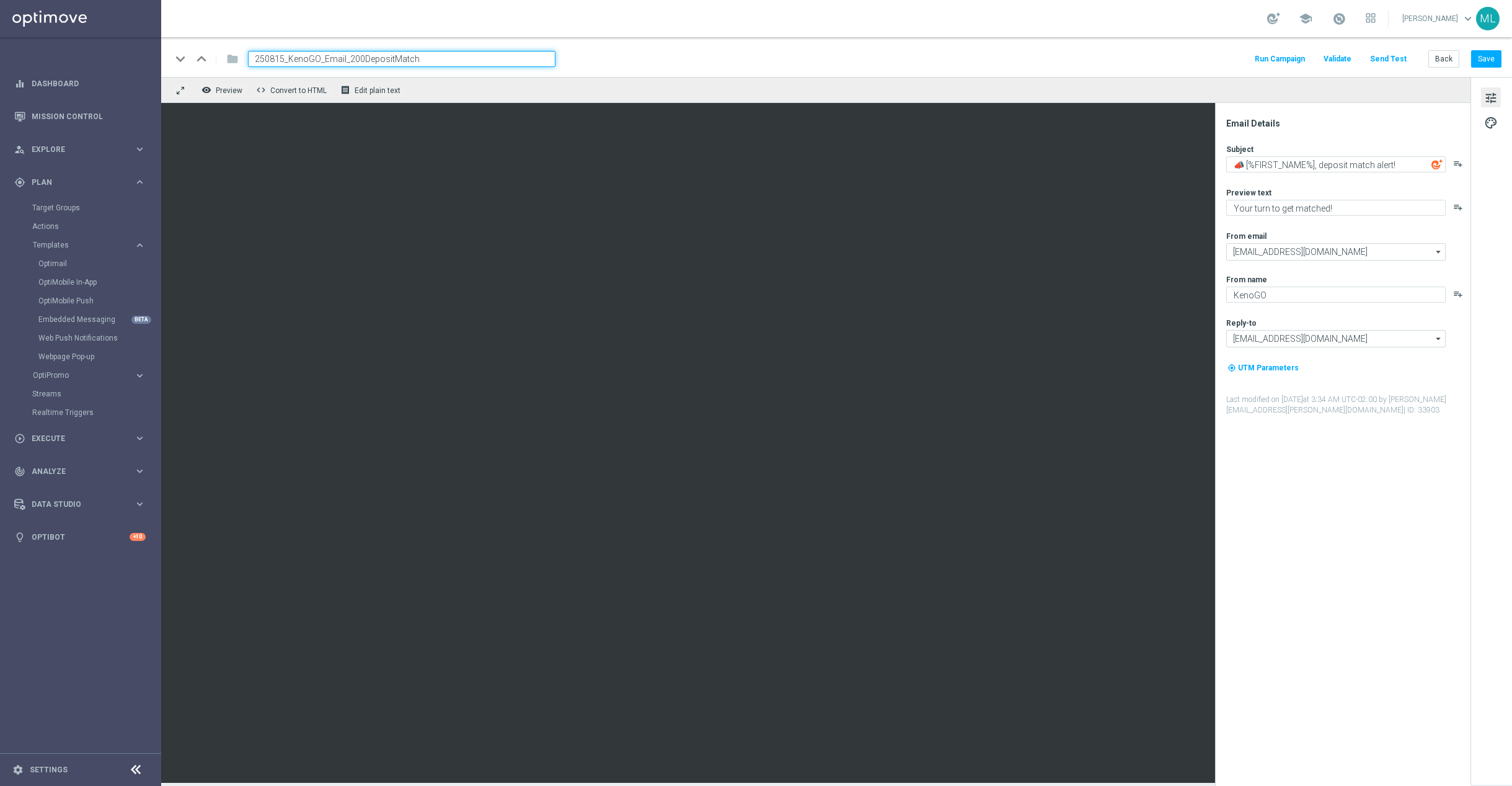
type input "250815_KenoGO_Email_200DepositMatch"
drag, startPoint x: 738, startPoint y: 59, endPoint x: 731, endPoint y: 64, distance: 8.6
click at [743, 57] on div "keyboard_arrow_down keyboard_arrow_up folder 250815_KenoGO_Email_200DepositMatc…" at bounding box center [836, 59] width 1330 height 16
click at [1474, 59] on button "Save" at bounding box center [1486, 58] width 30 height 17
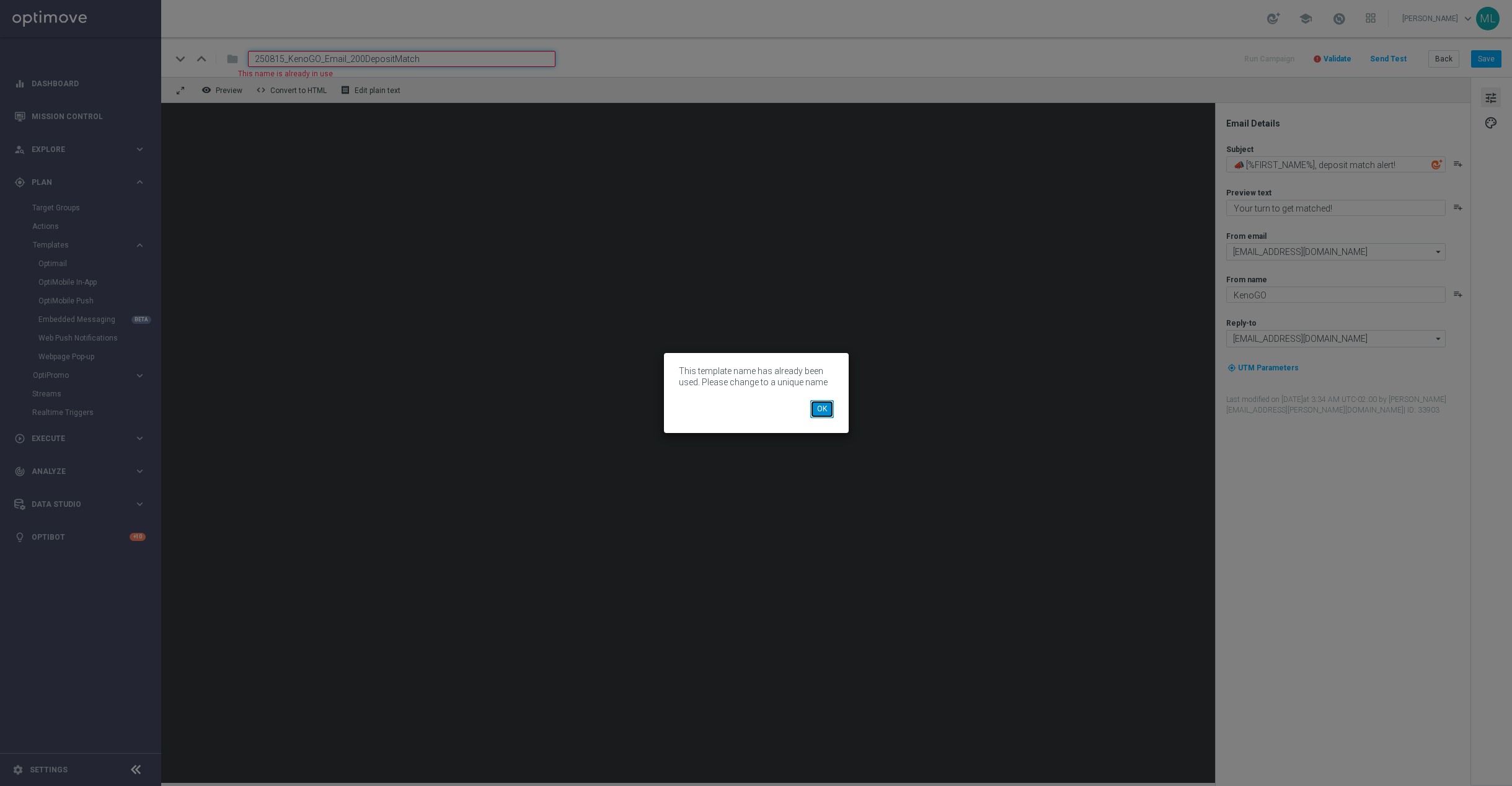
click at [813, 406] on button "OK" at bounding box center [821, 408] width 23 height 17
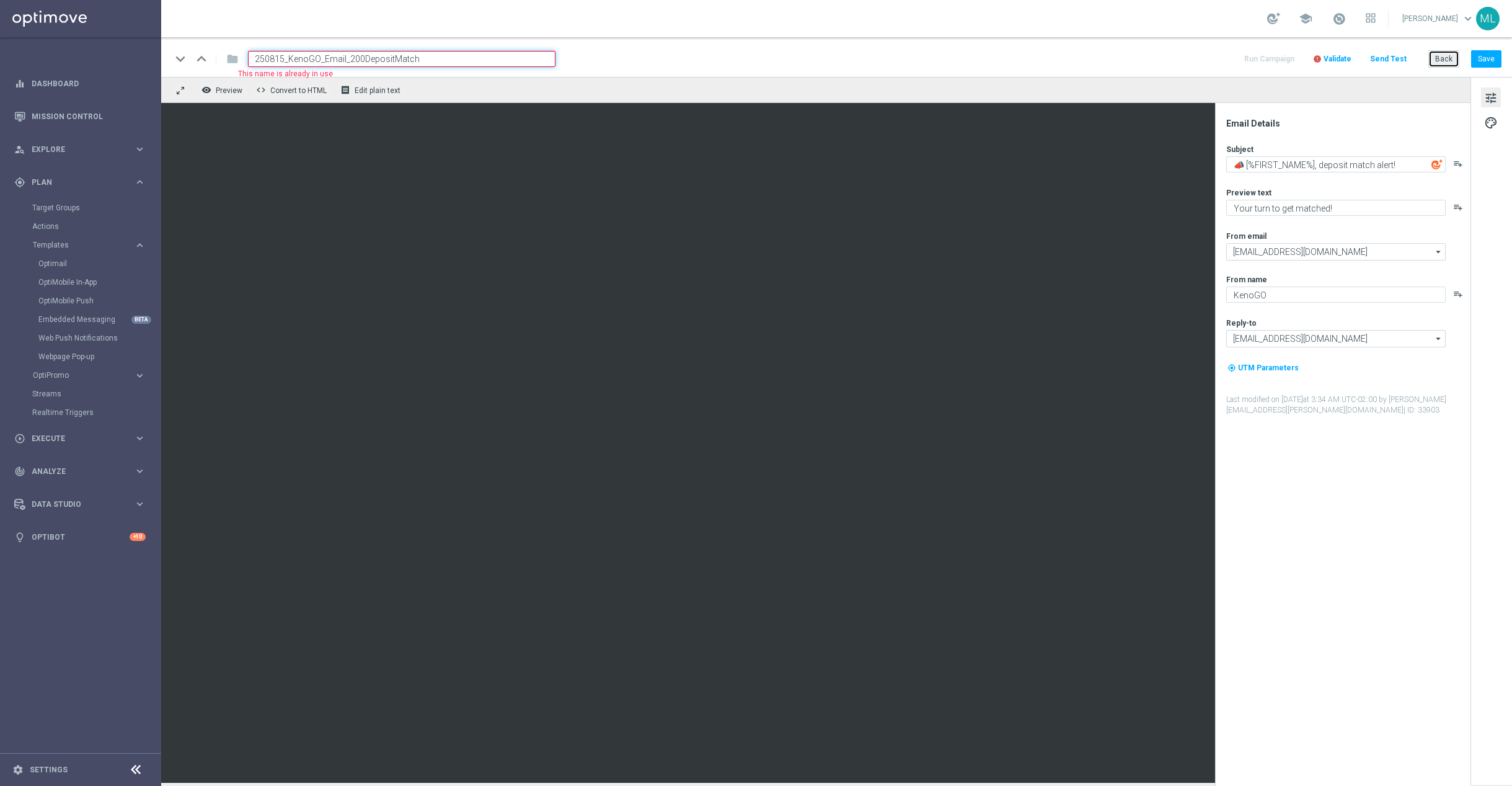
click at [1442, 65] on button "Back" at bounding box center [1443, 58] width 31 height 17
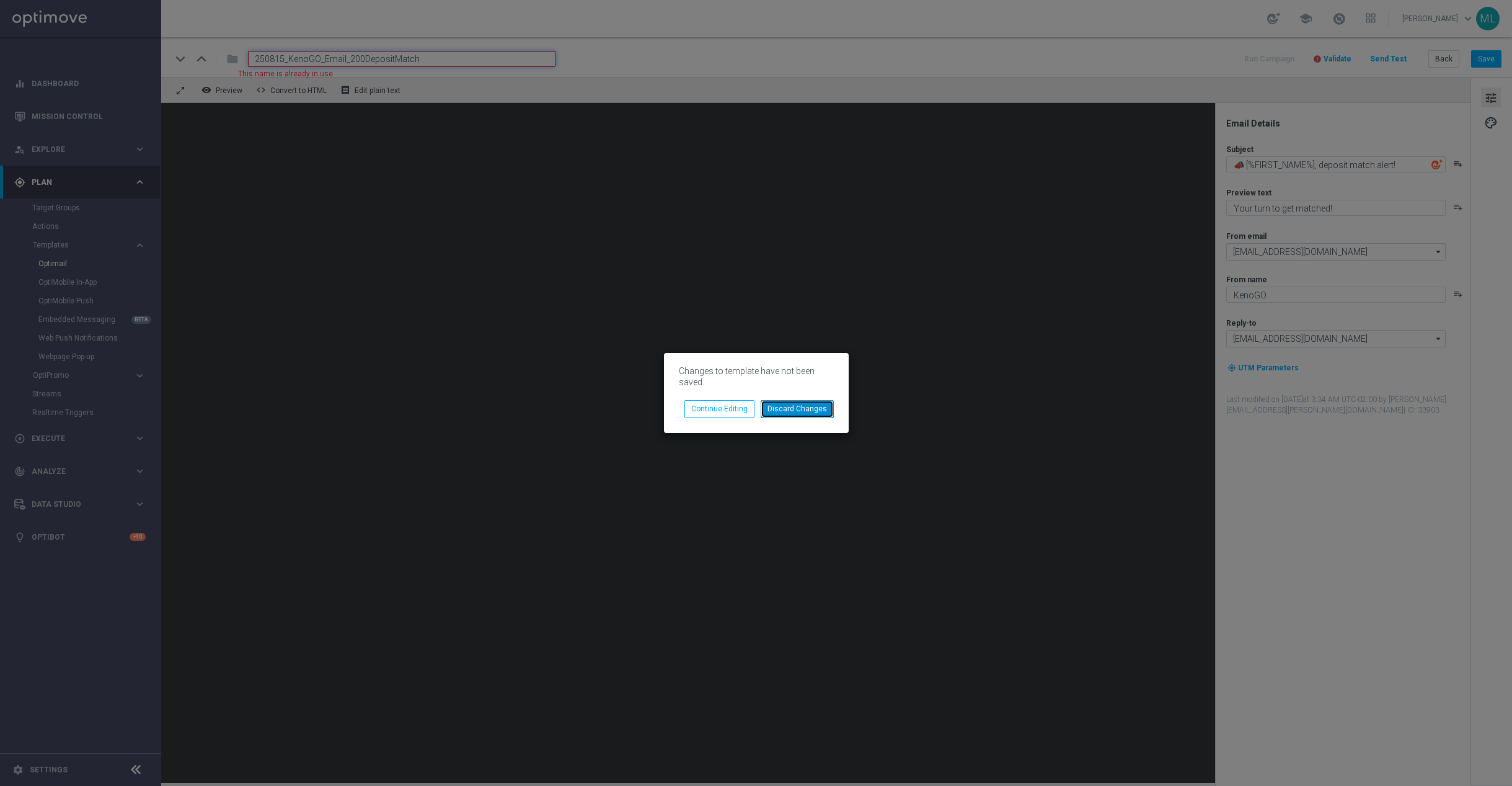
click at [800, 413] on button "Discard Changes" at bounding box center [797, 408] width 73 height 17
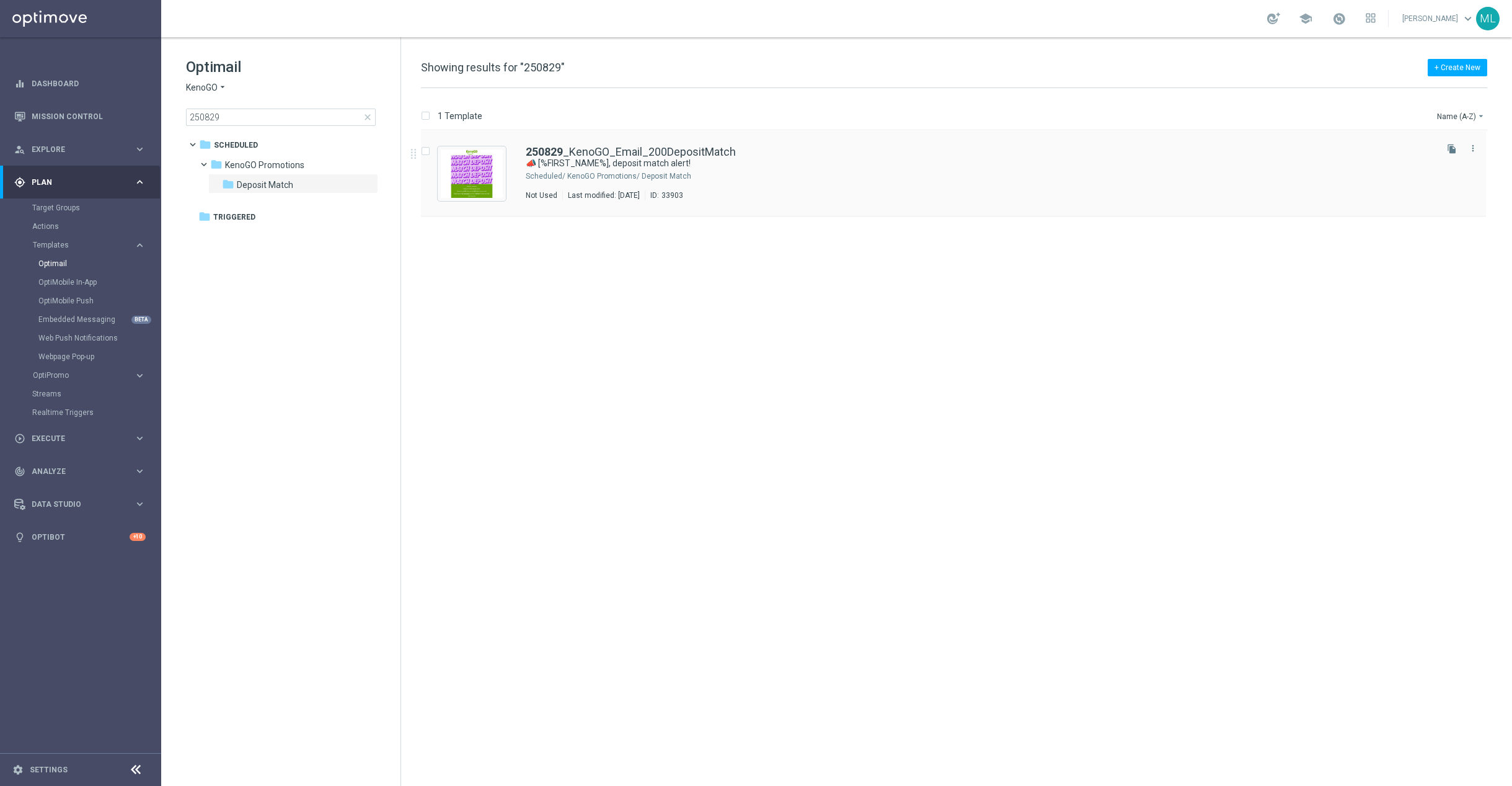
drag, startPoint x: 1478, startPoint y: 145, endPoint x: 1471, endPoint y: 158, distance: 14.8
click at [1478, 145] on button "more_vert" at bounding box center [1473, 148] width 13 height 15
click at [1423, 203] on div "delete_forever Delete" at bounding box center [1417, 196] width 99 height 17
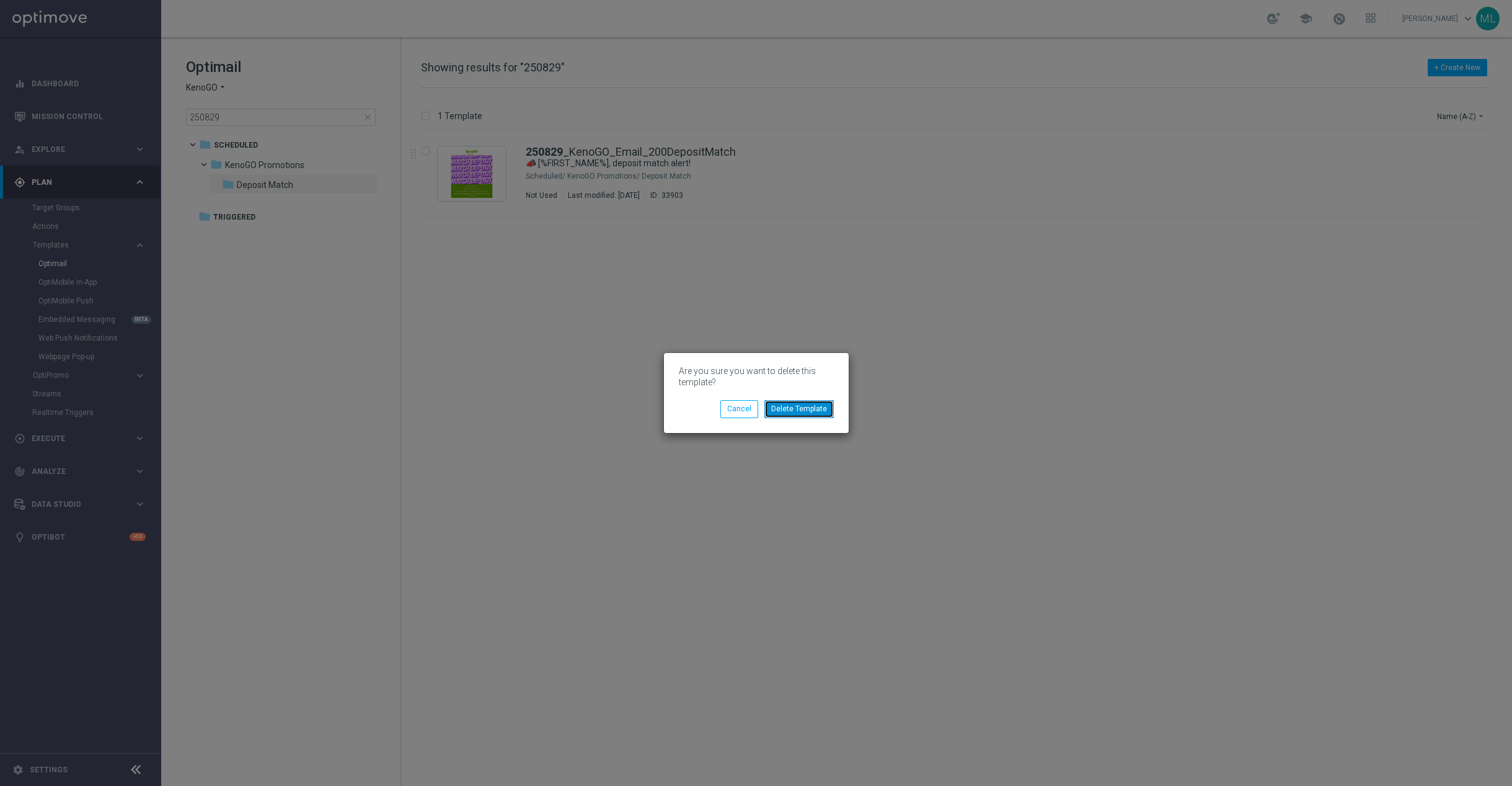
click at [807, 416] on button "Delete Template" at bounding box center [799, 408] width 70 height 17
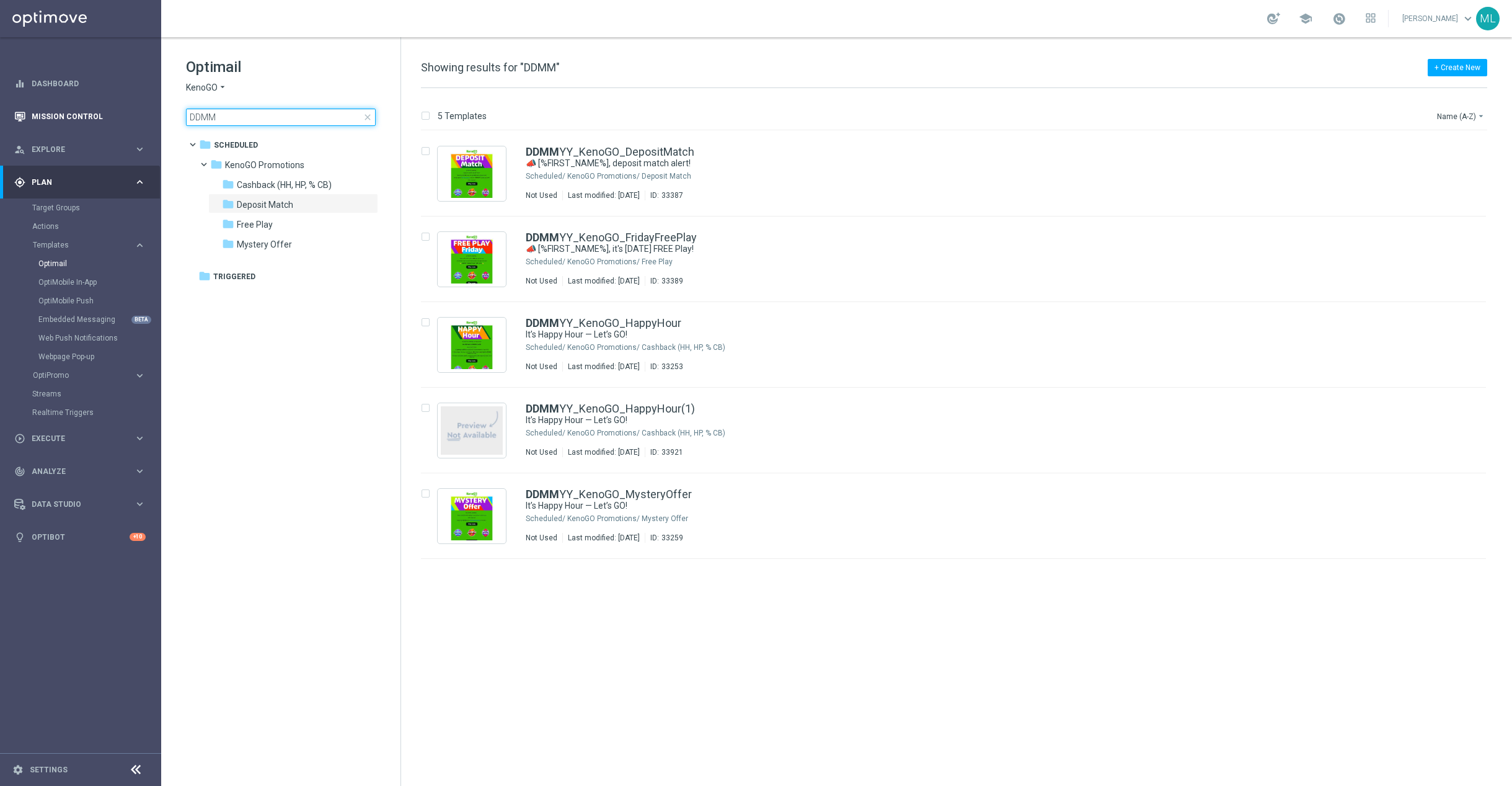
drag, startPoint x: 238, startPoint y: 120, endPoint x: 155, endPoint y: 110, distance: 83.6
click at [155, 110] on main "equalizer Dashboard Mission Control" at bounding box center [756, 393] width 1512 height 786
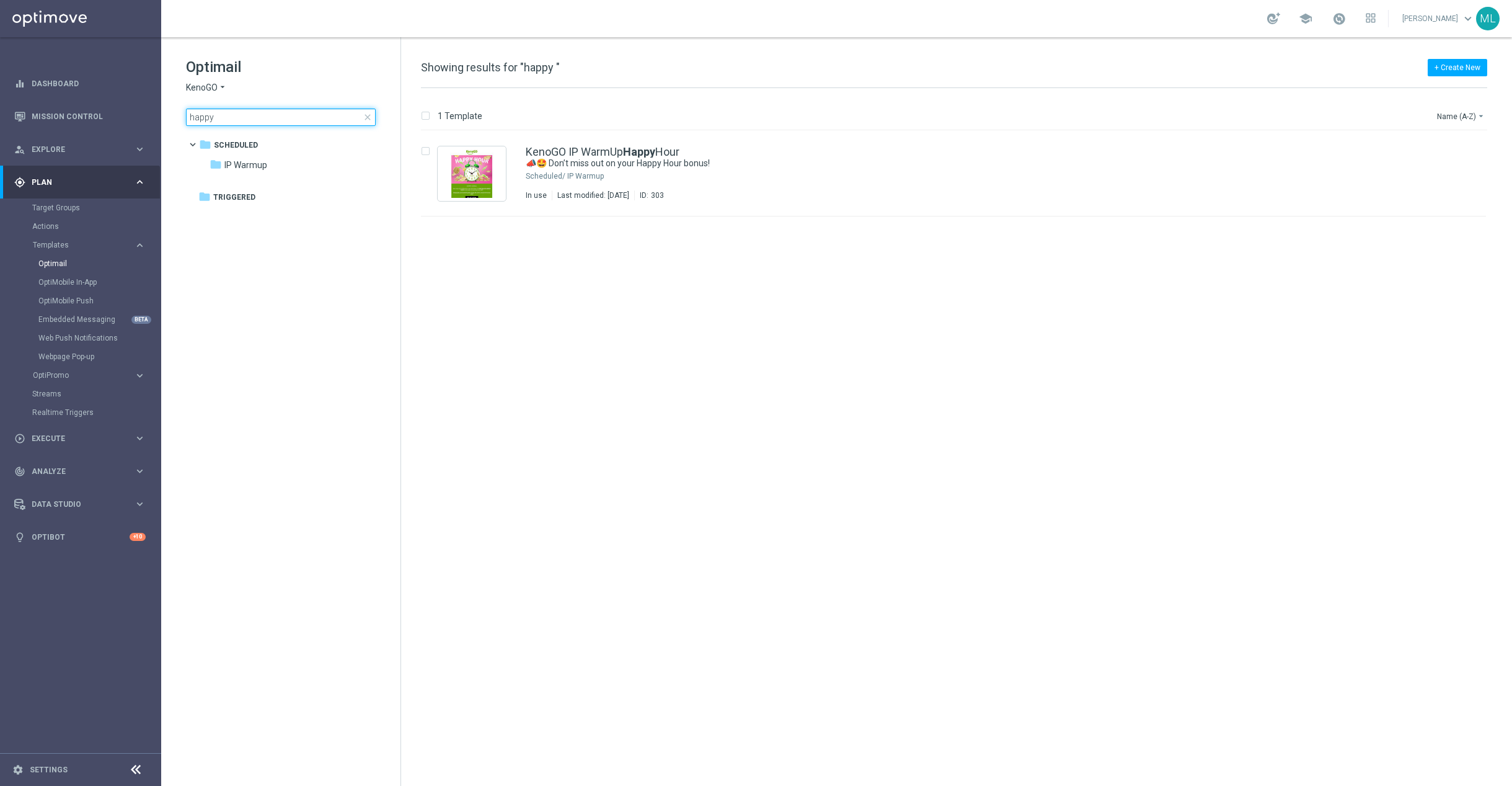
drag, startPoint x: 224, startPoint y: 118, endPoint x: 168, endPoint y: 116, distance: 56.0
click at [168, 116] on div "Optimail KenoGO arrow_drop_down × KenoGO happy close folder 1 Folder folder Sch…" at bounding box center [280, 123] width 239 height 170
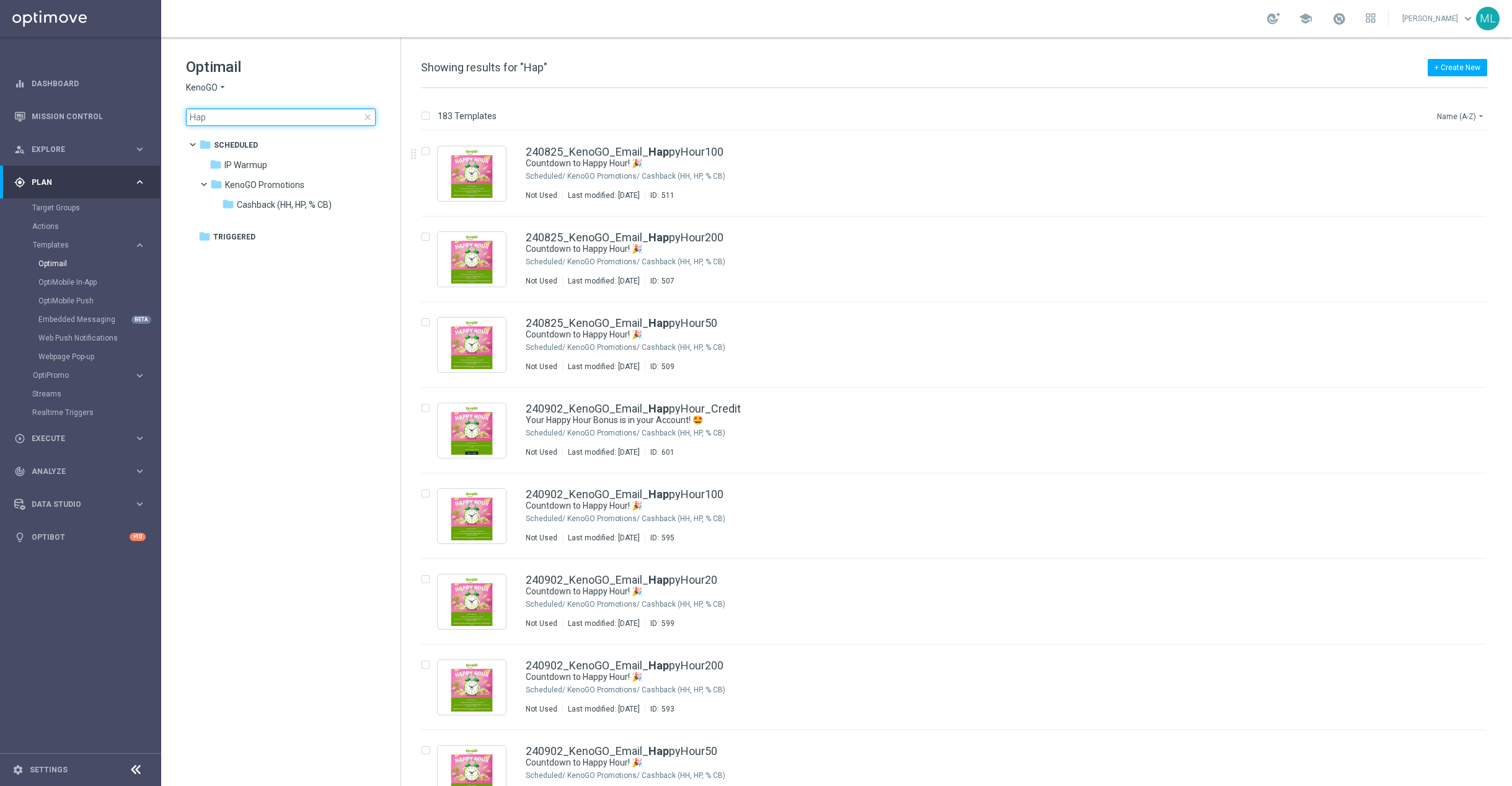
type input "Hap"
click at [1475, 108] on button "Name (A-Z) arrow_drop_down" at bounding box center [1461, 116] width 51 height 15
click at [1458, 170] on span "Date Modified (Newest)" at bounding box center [1439, 172] width 83 height 9
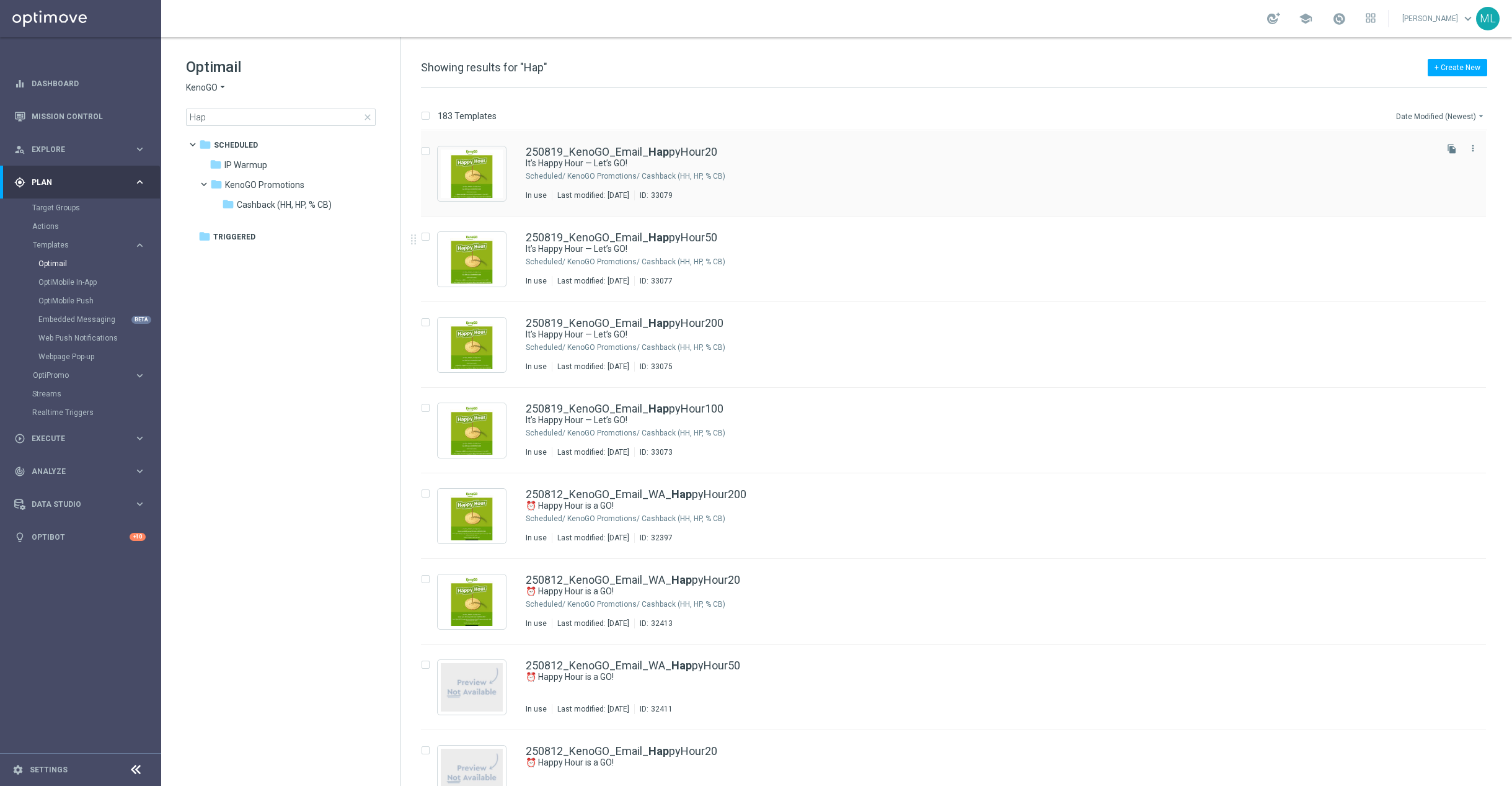
scroll to position [520, 0]
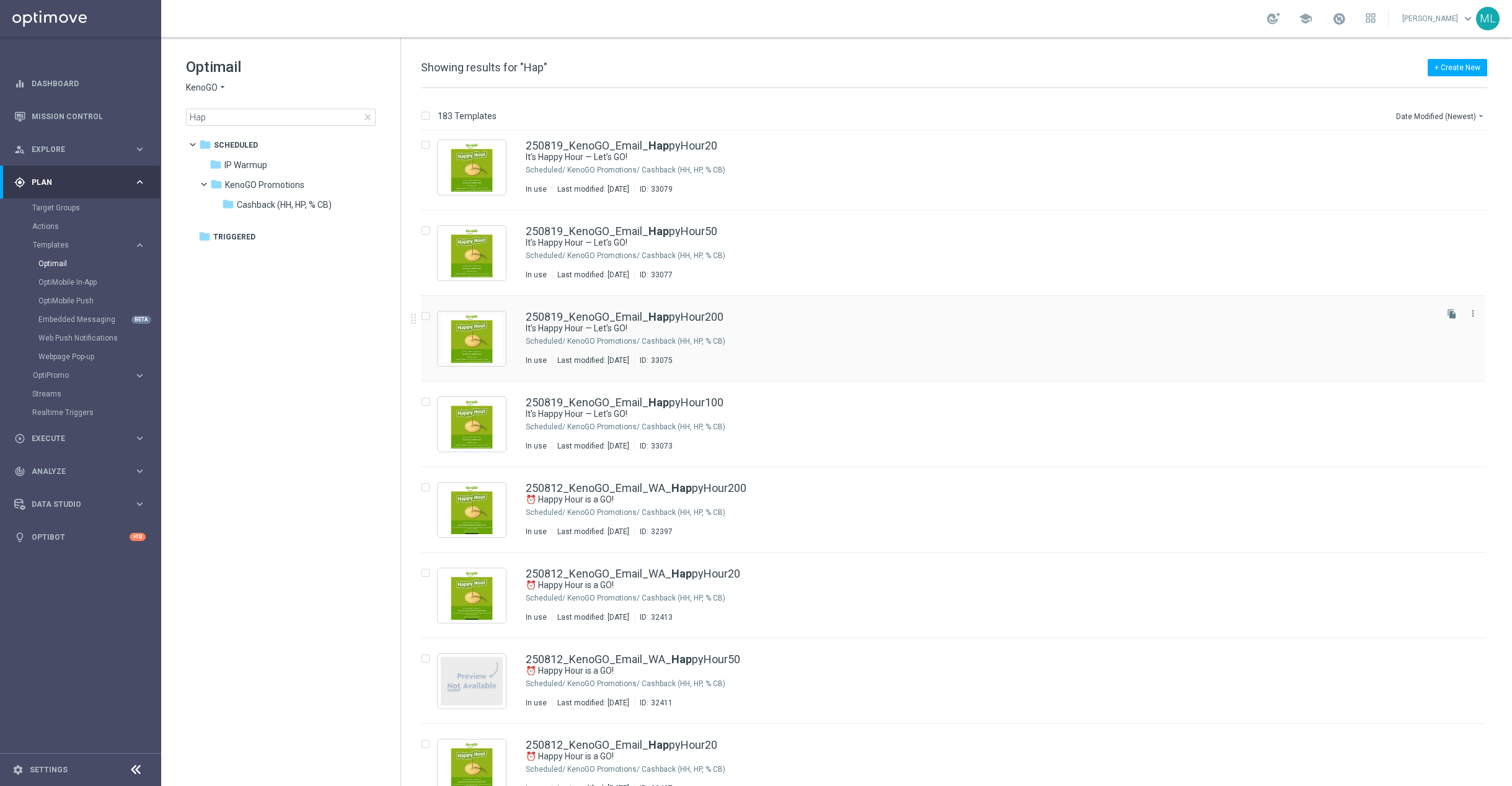
click at [771, 319] on div "250819_KenoGO_Email_ Hap pyHour200" at bounding box center [980, 316] width 908 height 11
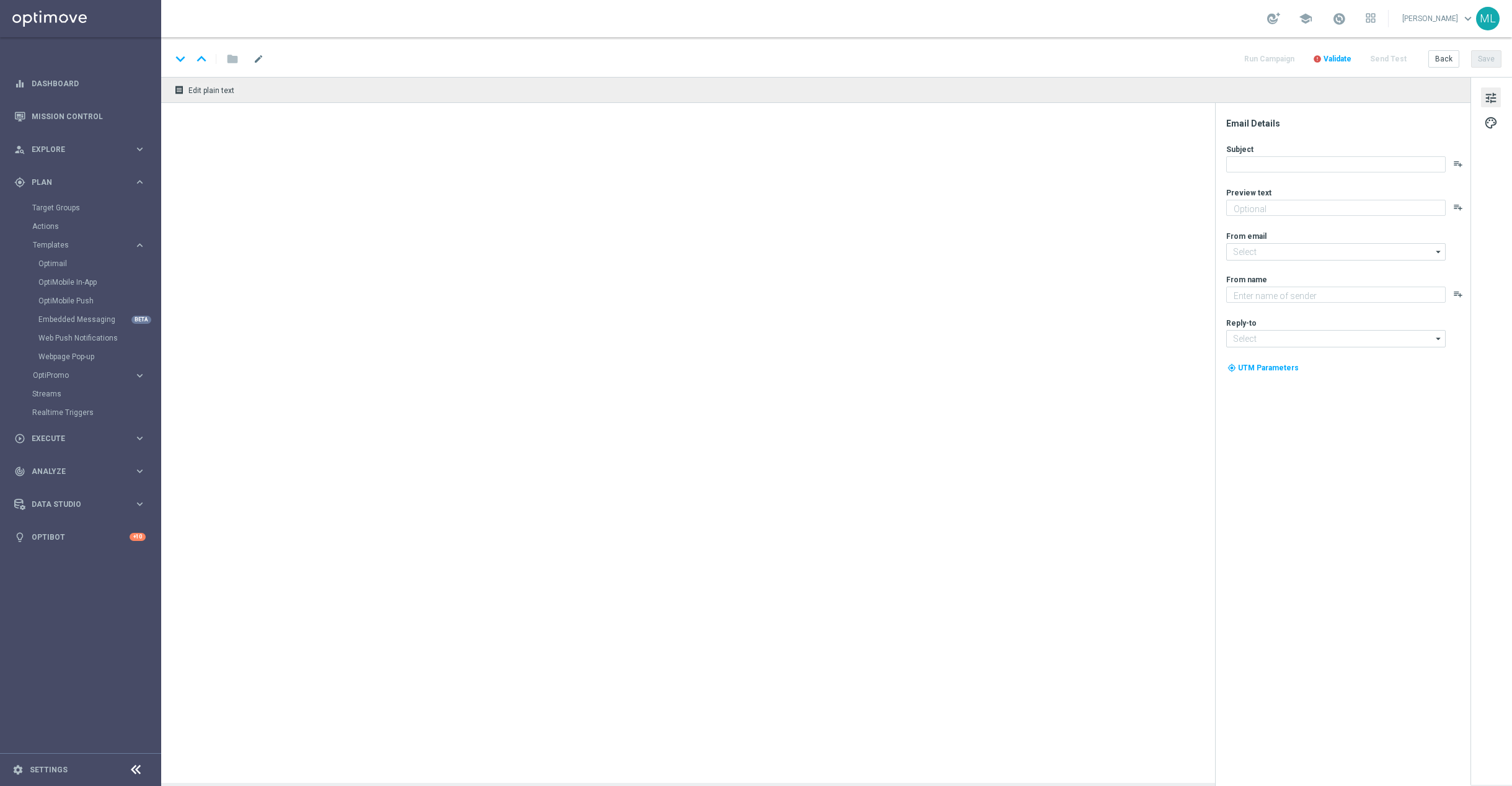
type input "250819_KenoGO_Email_HappyHour200"
type textarea "Get 50% back in BONUS CASH!"
type input "[EMAIL_ADDRESS][DOMAIN_NAME]"
type textarea "KenoGO"
type input "[EMAIL_ADDRESS][DOMAIN_NAME]"
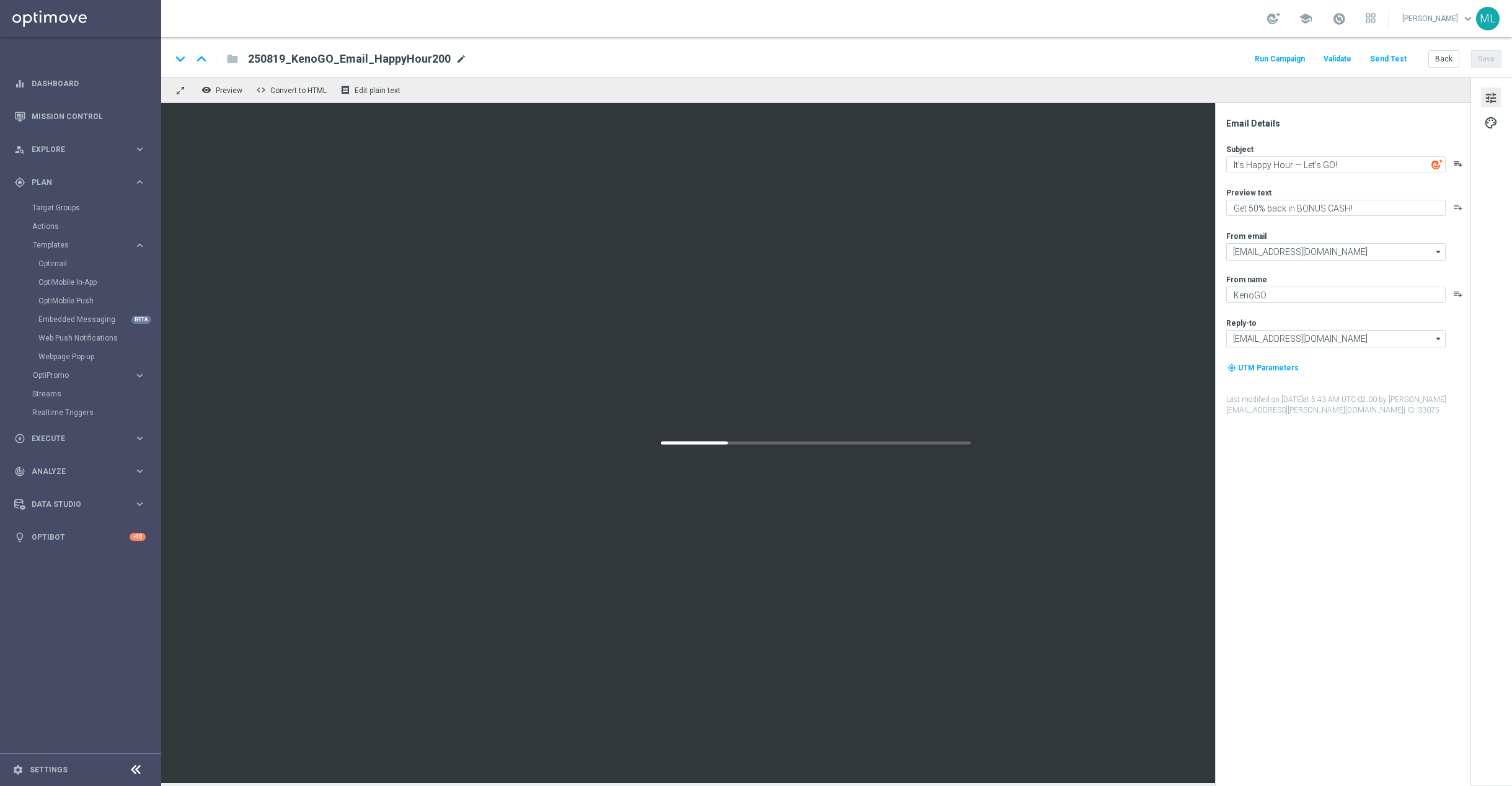
click at [456, 57] on span "mode_edit" at bounding box center [461, 59] width 11 height 11
drag, startPoint x: 406, startPoint y: 58, endPoint x: 220, endPoint y: 54, distance: 186.0
click at [220, 54] on div "keyboard_arrow_down keyboard_arrow_up folder 250819_KenoGO_Email_HappyHour200" at bounding box center [363, 59] width 384 height 16
click at [1450, 61] on button "Back" at bounding box center [1443, 58] width 31 height 17
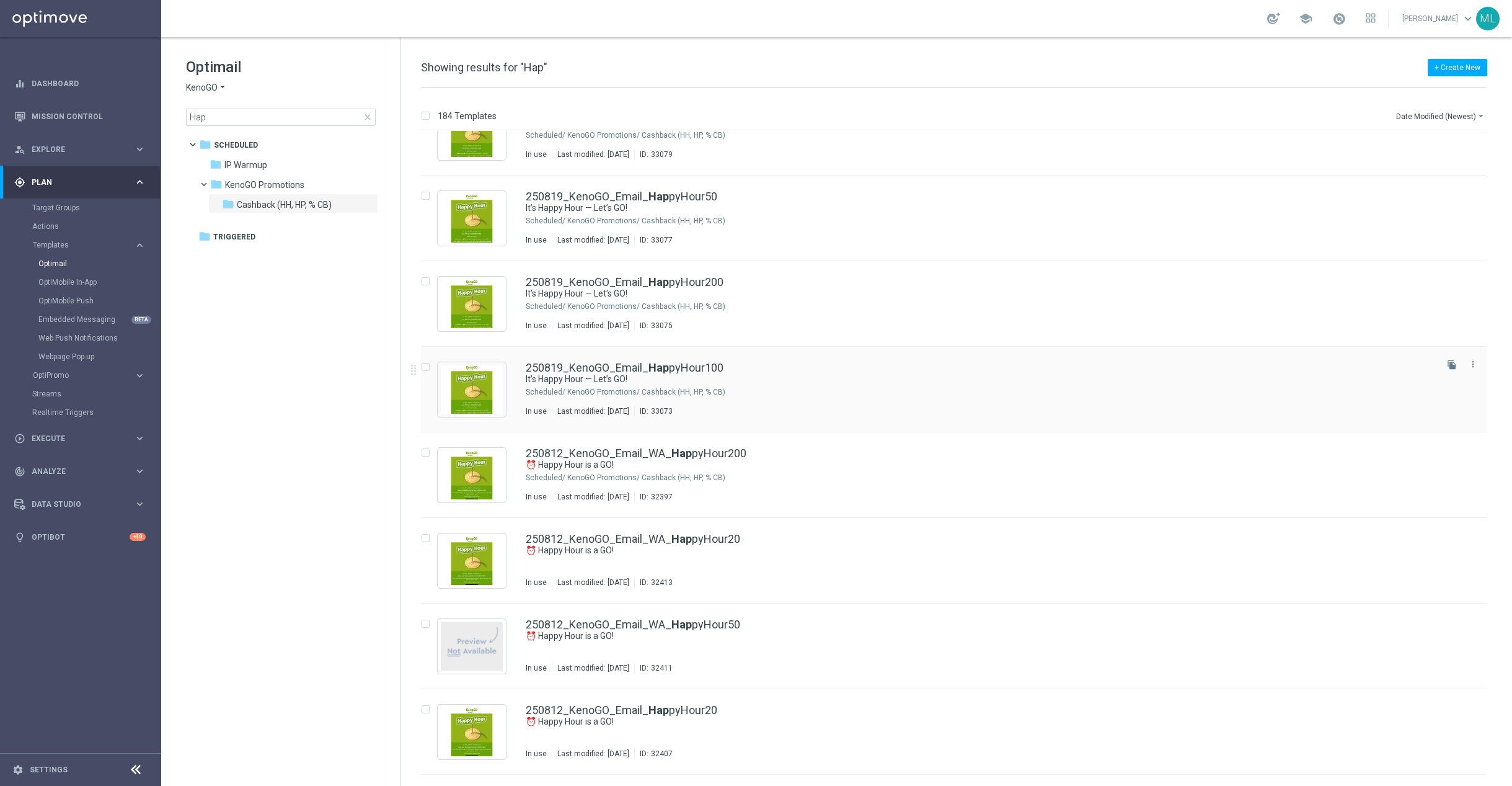
scroll to position [641, 0]
click at [836, 389] on div "KenoGO Promotions/ Cashback (HH, HP, % CB)" at bounding box center [1000, 391] width 866 height 10
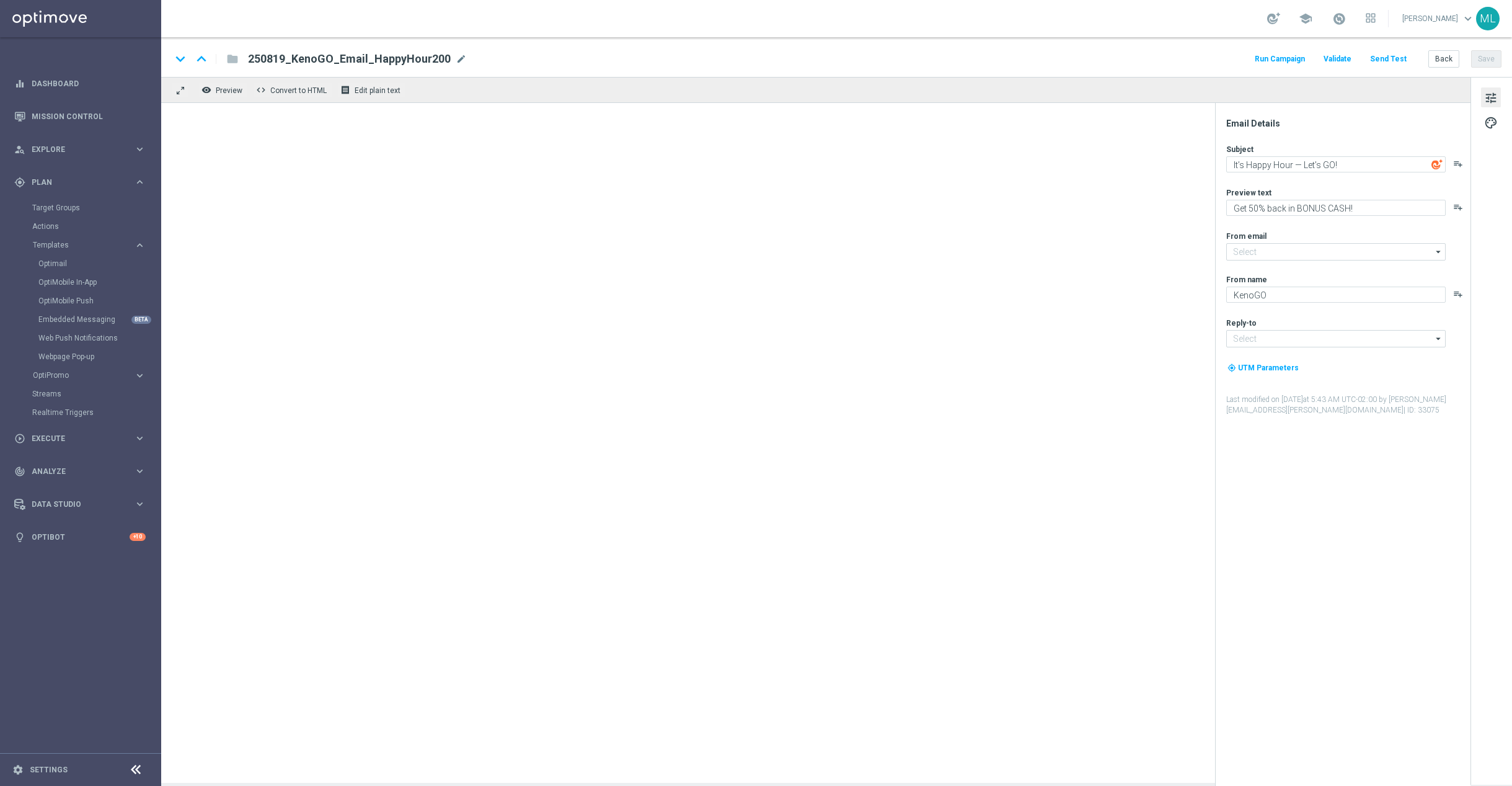
type input "[EMAIL_ADDRESS][DOMAIN_NAME]"
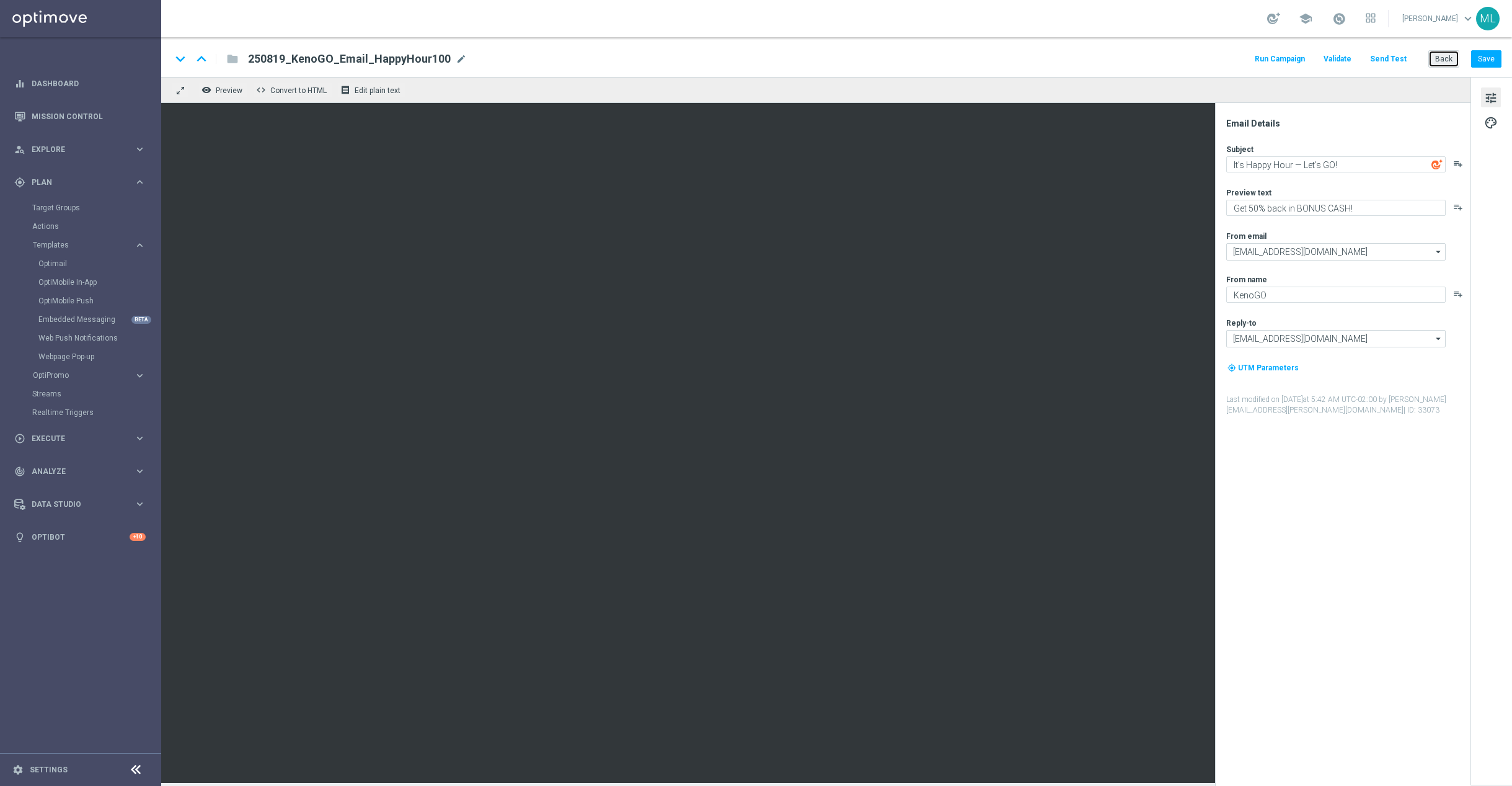
click at [1445, 60] on button "Back" at bounding box center [1443, 58] width 31 height 17
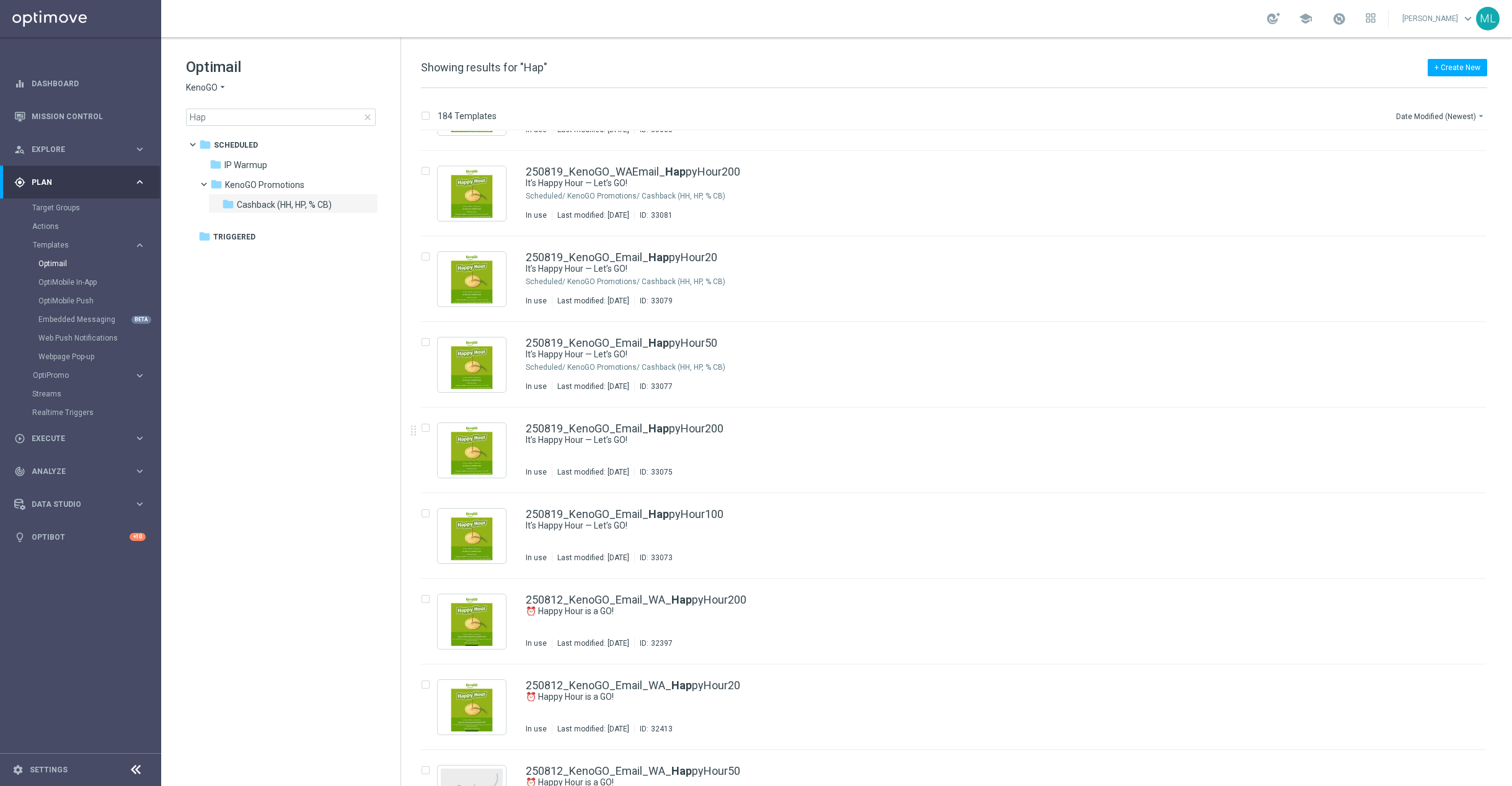
scroll to position [499, 0]
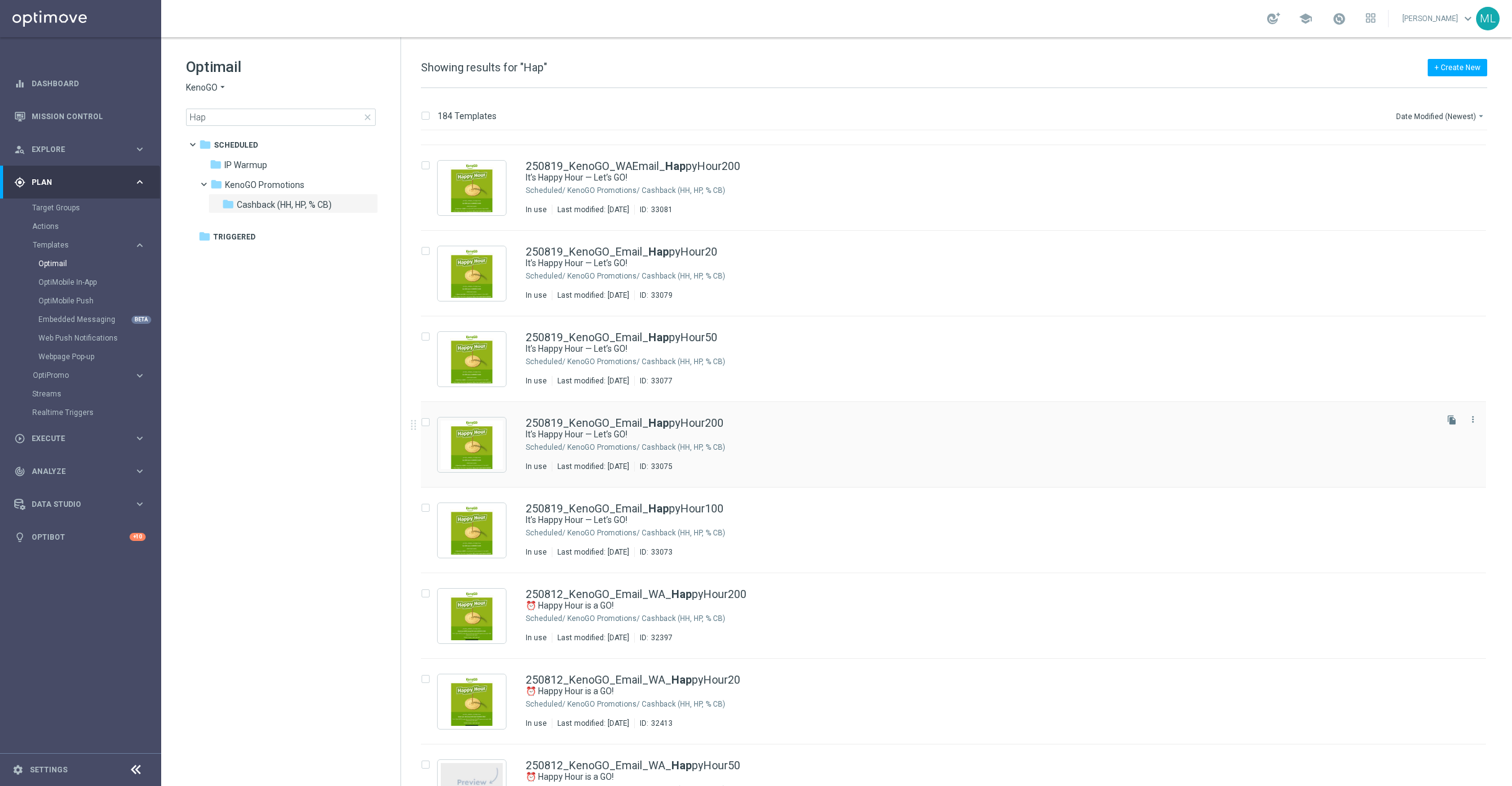
click at [783, 423] on div "250819_KenoGO_Email_ Hap pyHour200" at bounding box center [980, 423] width 908 height 11
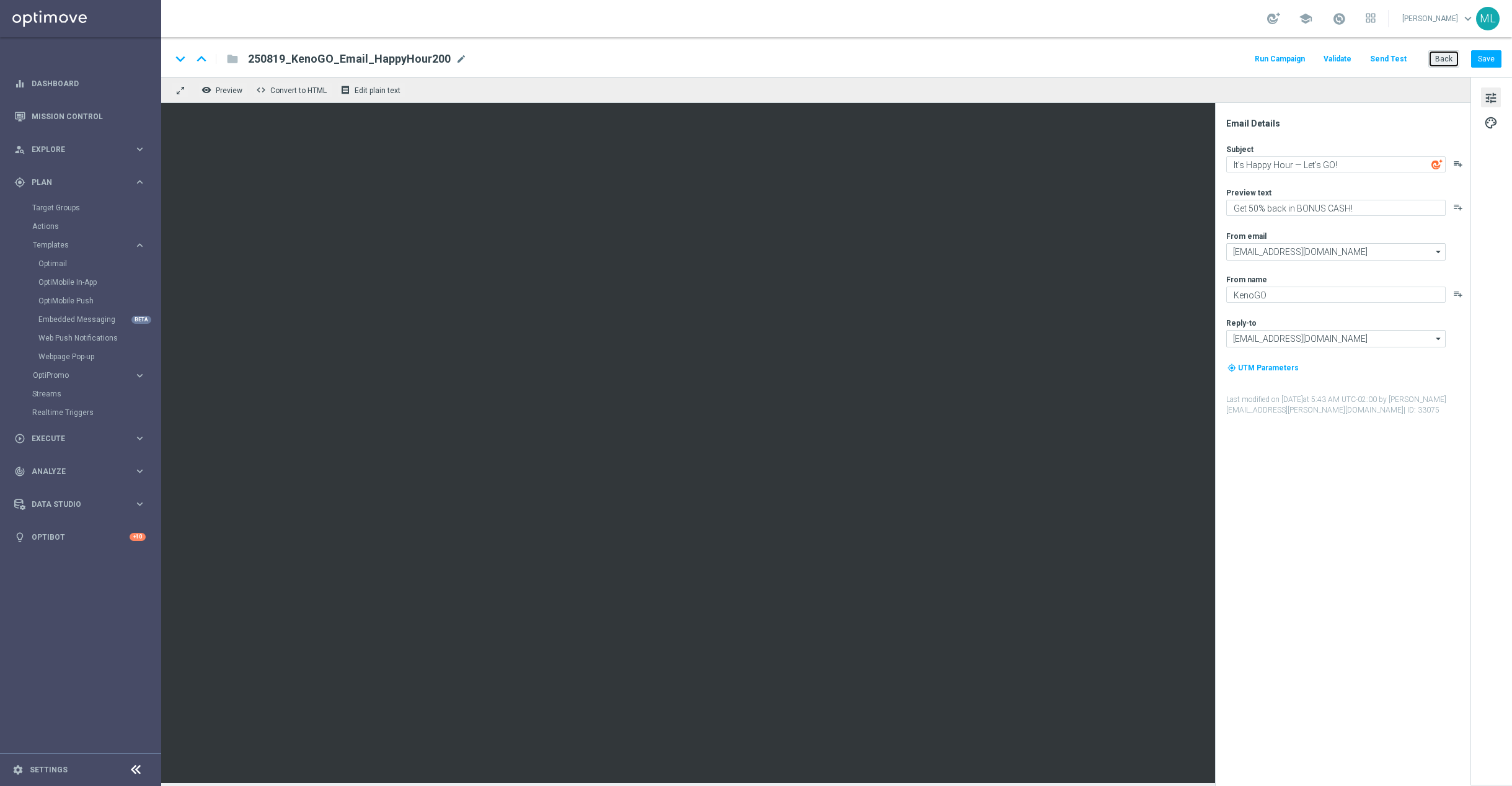
click at [1439, 58] on button "Back" at bounding box center [1443, 58] width 31 height 17
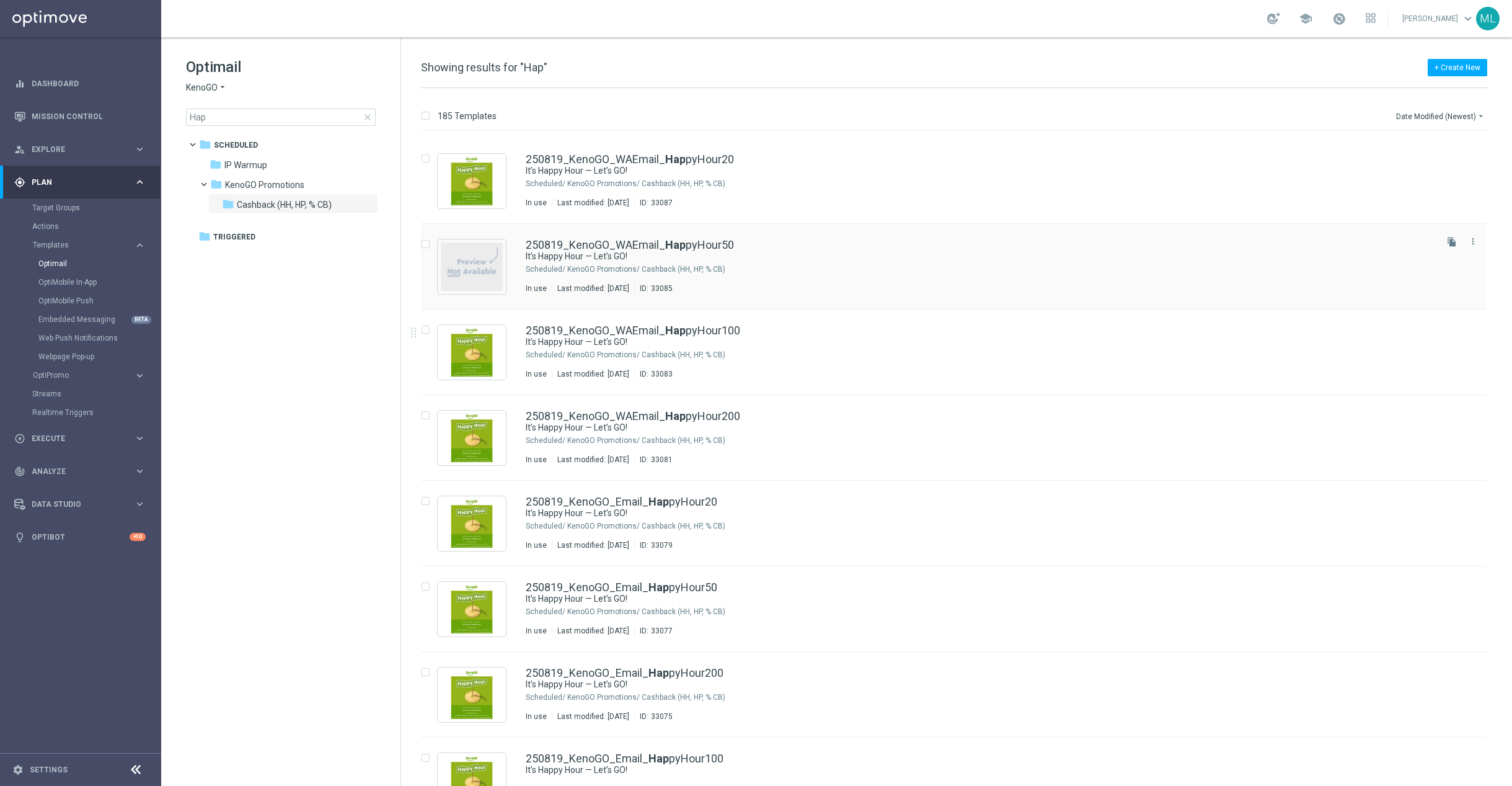
scroll to position [380, 0]
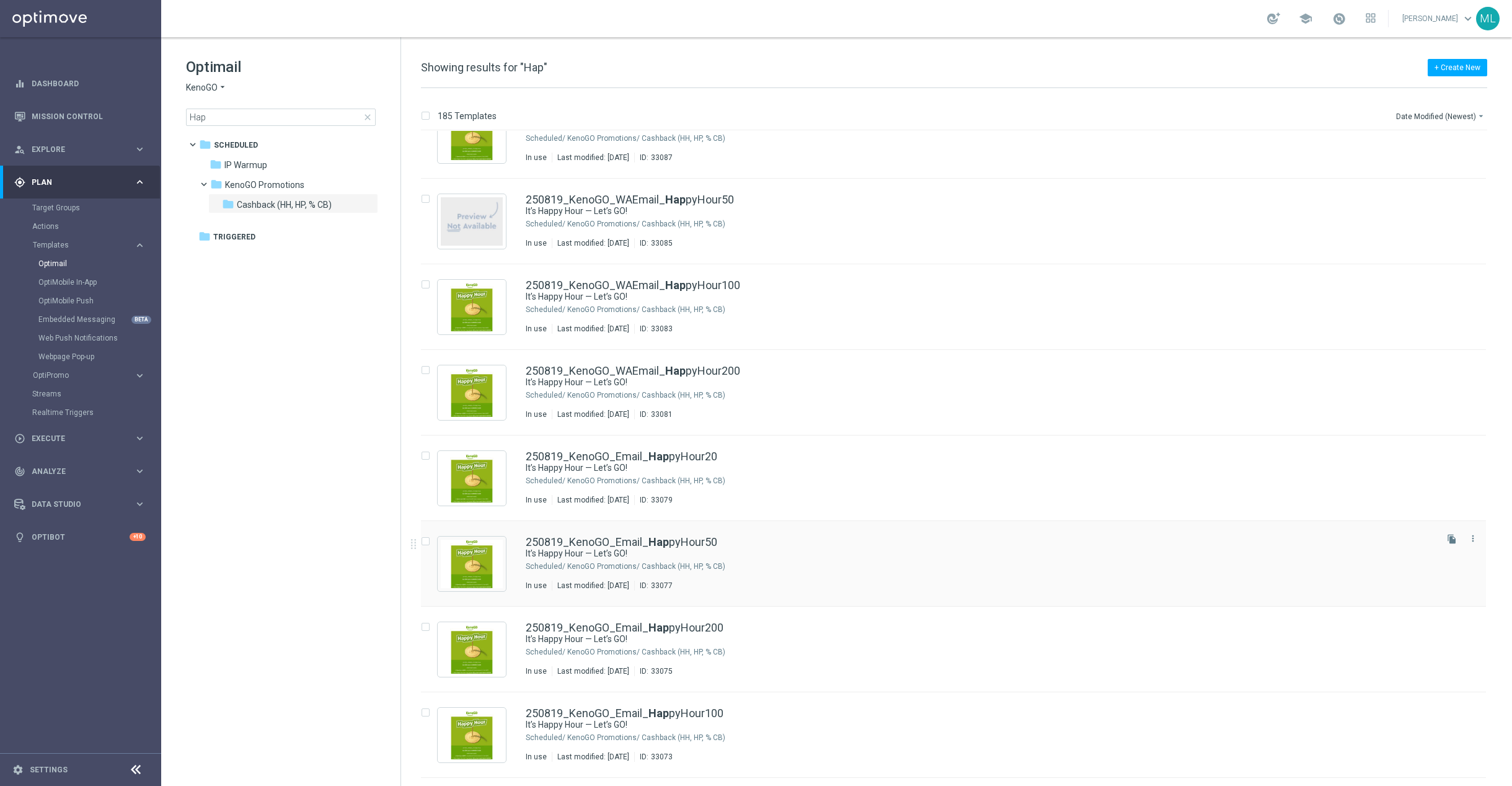
click at [830, 539] on div "250819_KenoGO_Email_ Hap pyHour50" at bounding box center [980, 542] width 908 height 11
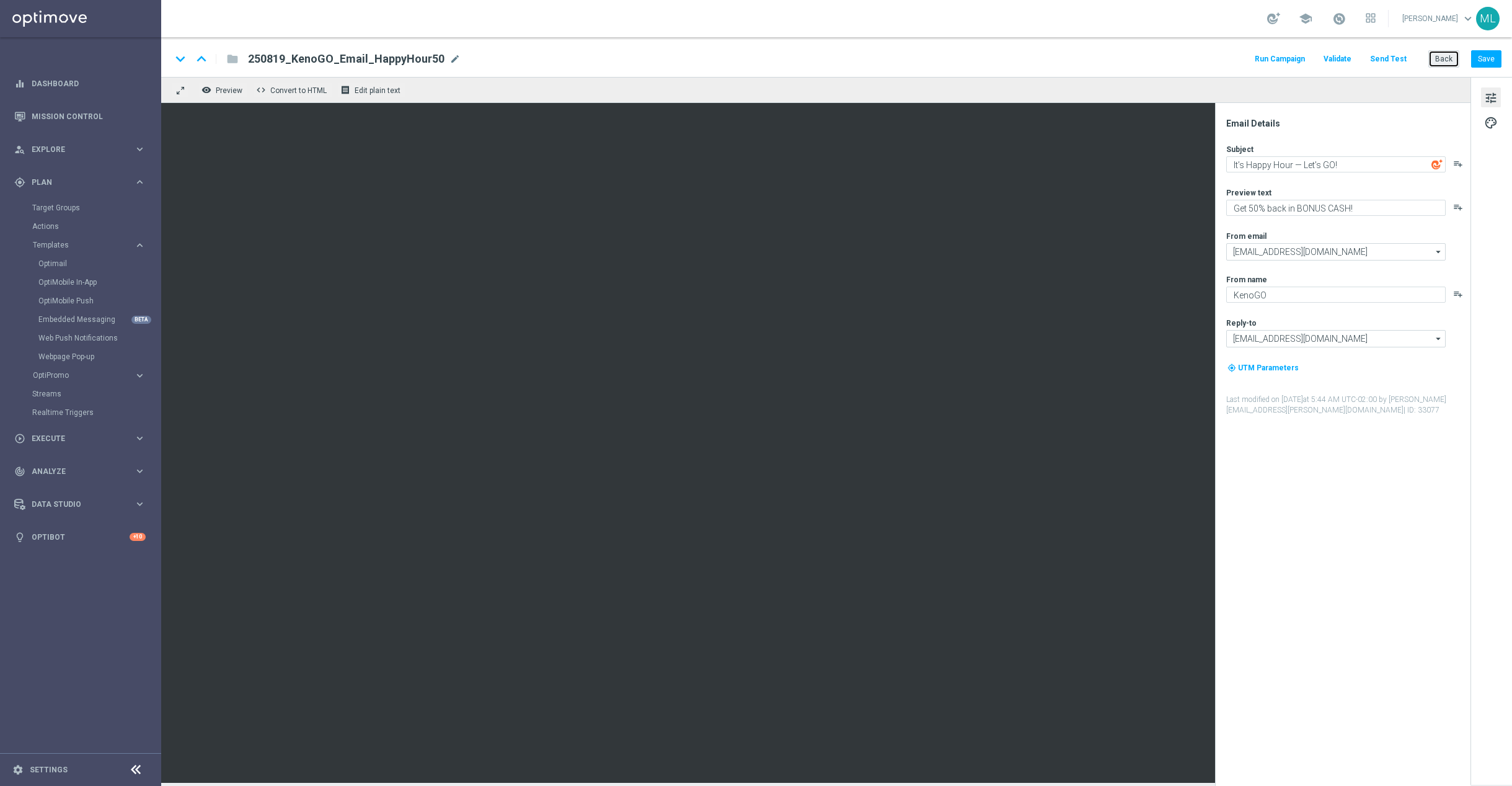
click at [1442, 58] on button "Back" at bounding box center [1443, 58] width 31 height 17
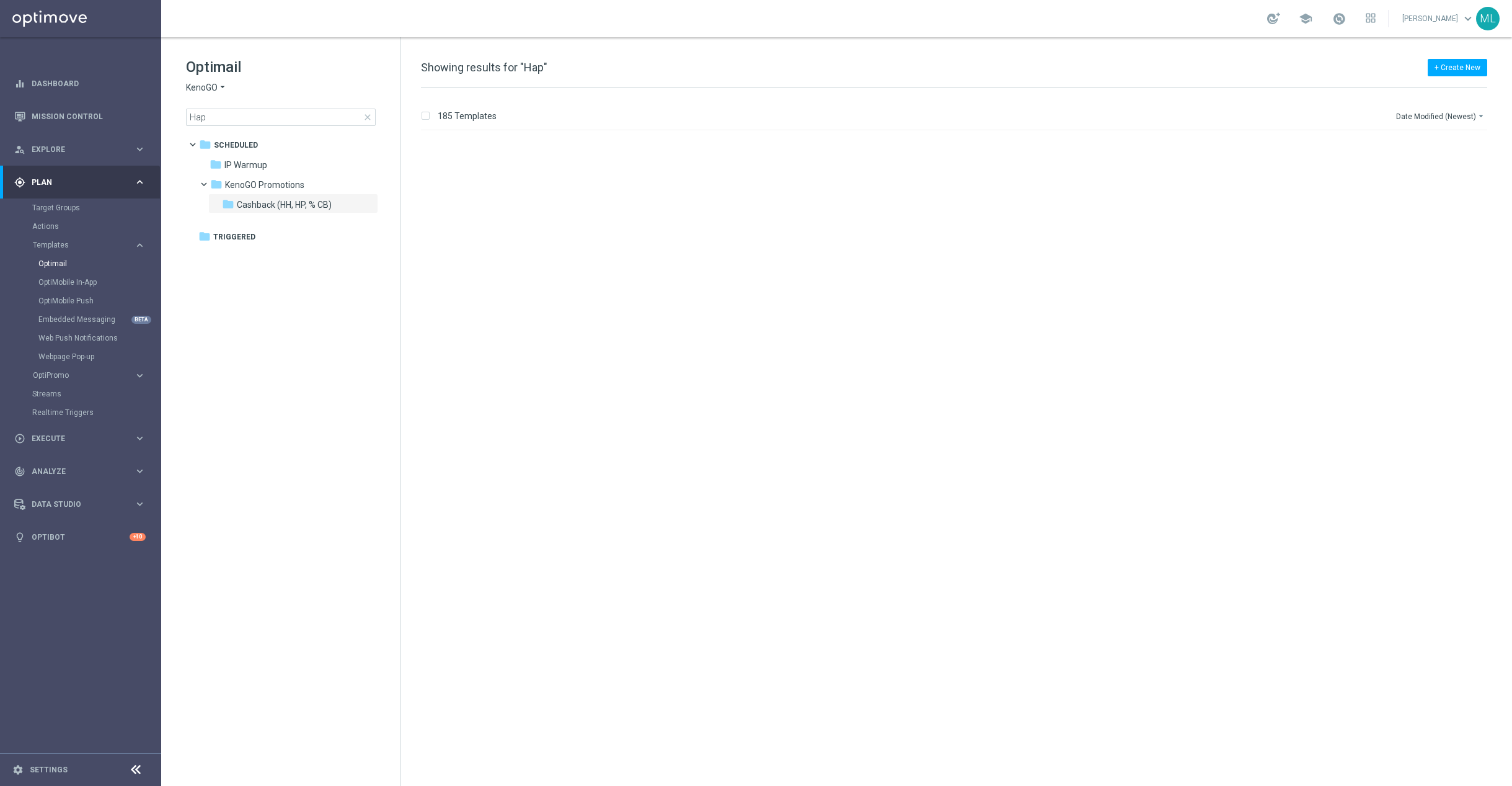
scroll to position [1143, 0]
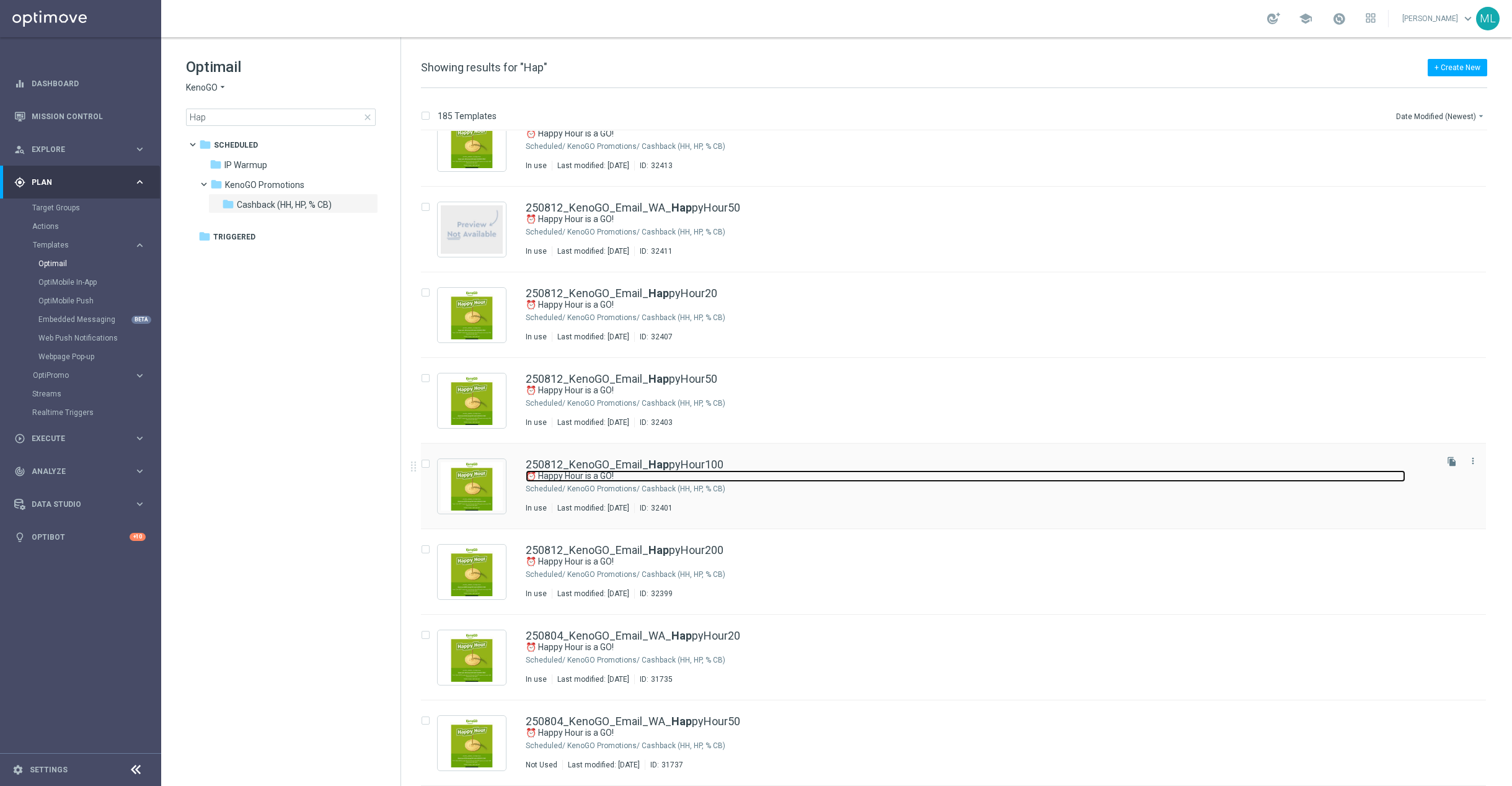
click at [882, 476] on link "⏰ Happy Hour is a GO!" at bounding box center [966, 476] width 880 height 12
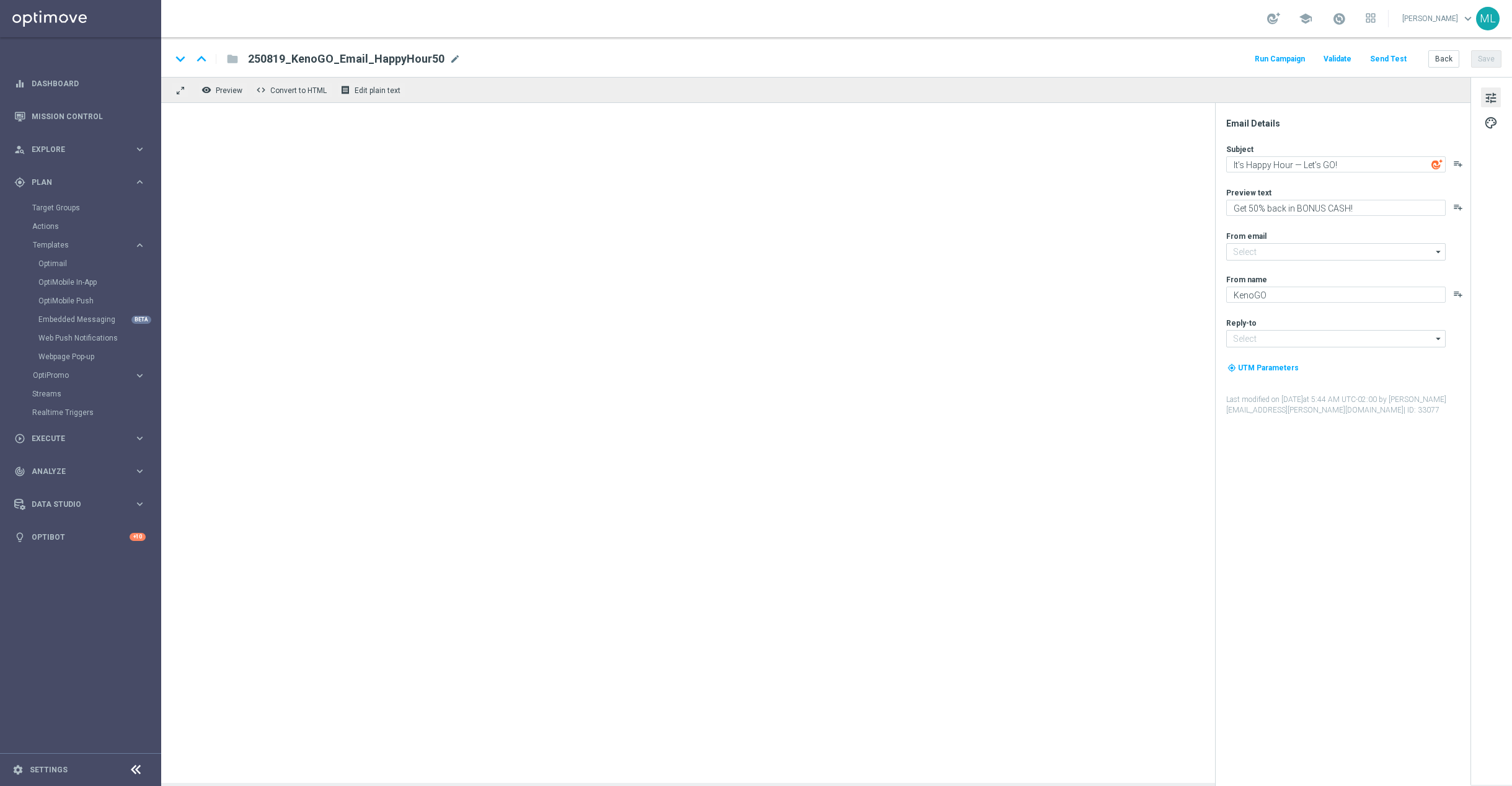
type input "[EMAIL_ADDRESS][DOMAIN_NAME]"
type textarea "⏰ Happy Hour is a GO!"
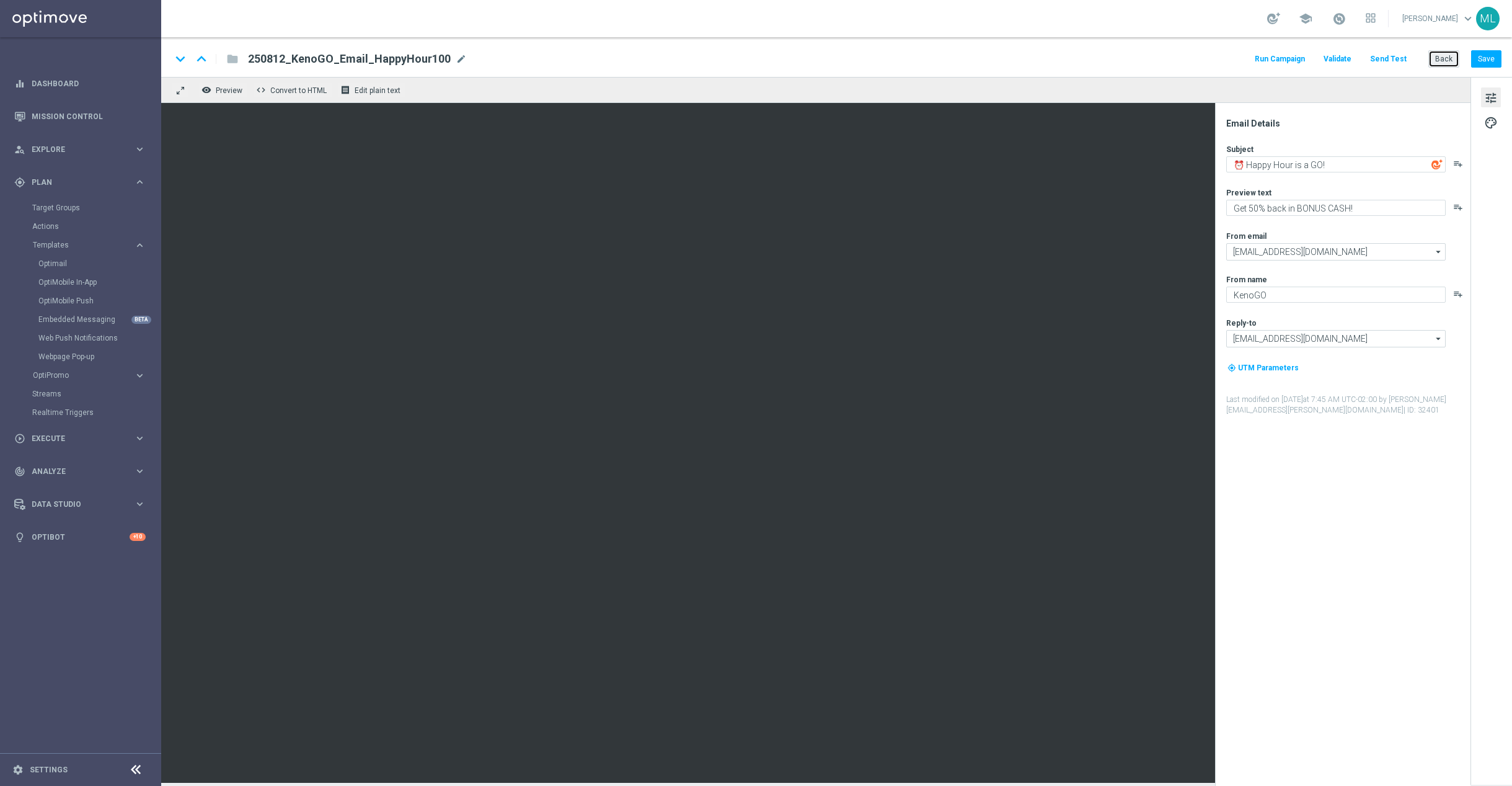
click at [1447, 59] on button "Back" at bounding box center [1443, 58] width 31 height 17
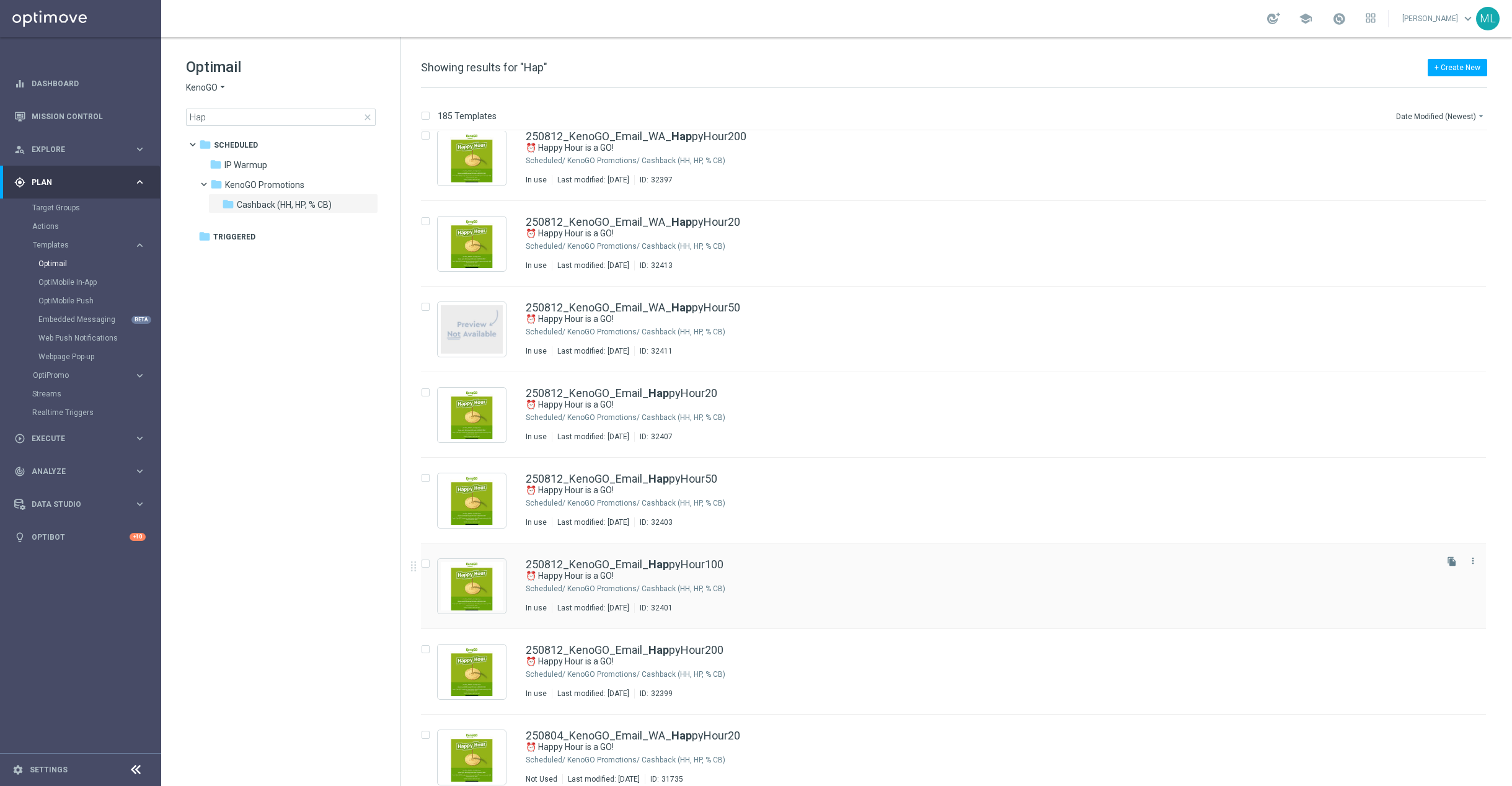
scroll to position [1050, 0]
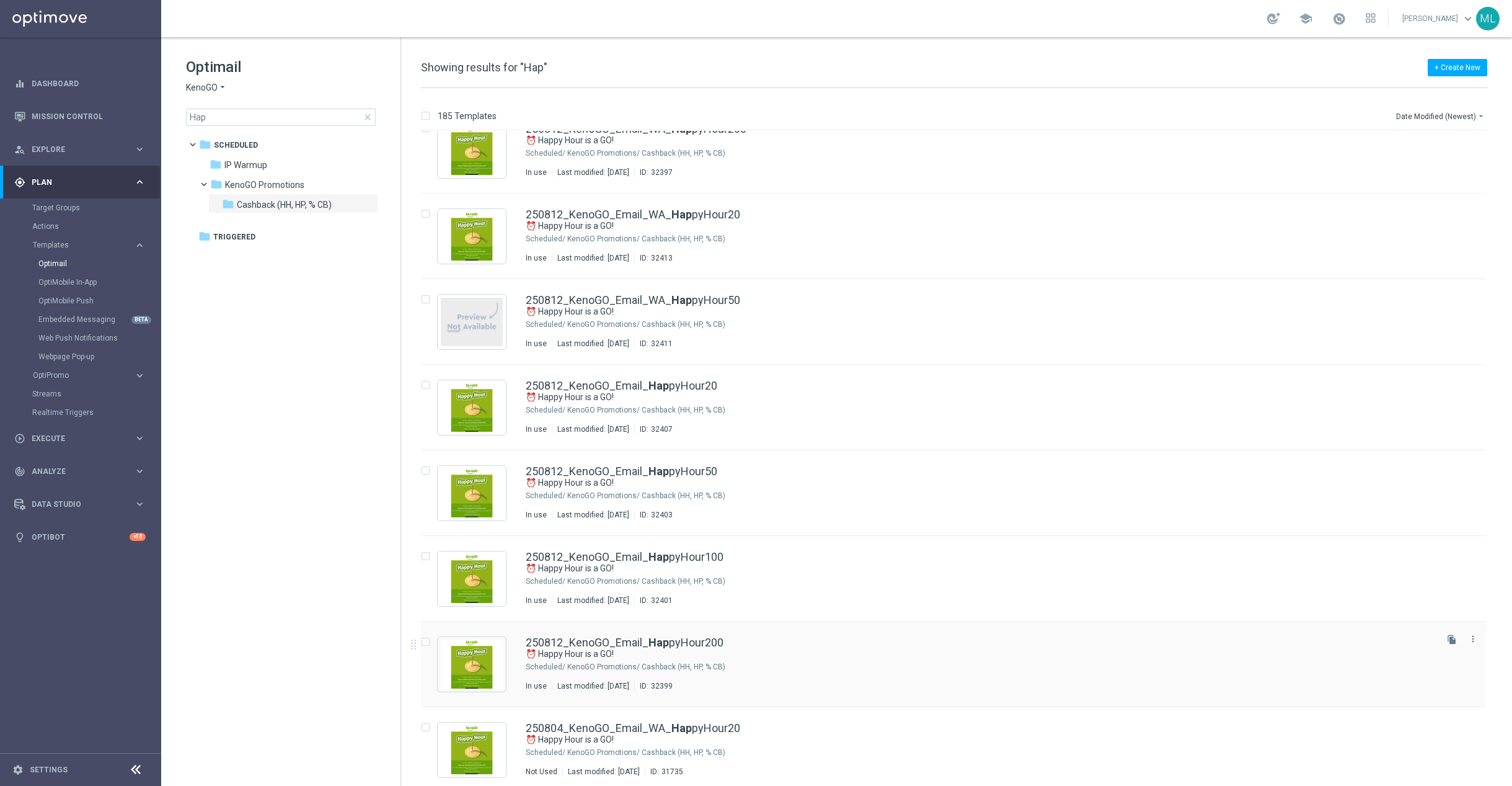
click at [804, 643] on div "250812_KenoGO_Email_ Hap pyHour200" at bounding box center [980, 643] width 908 height 11
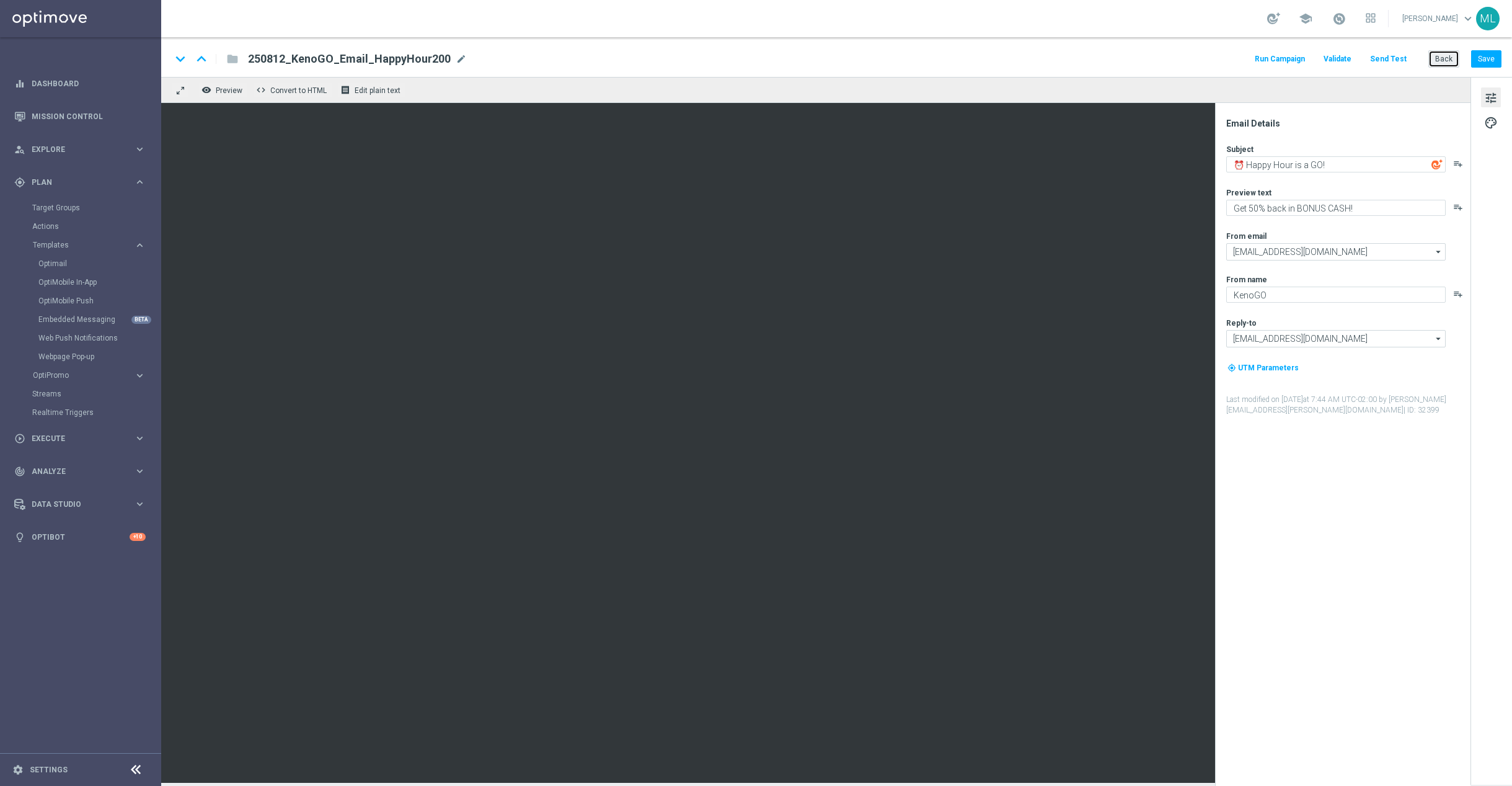
click at [1450, 65] on button "Back" at bounding box center [1443, 58] width 31 height 17
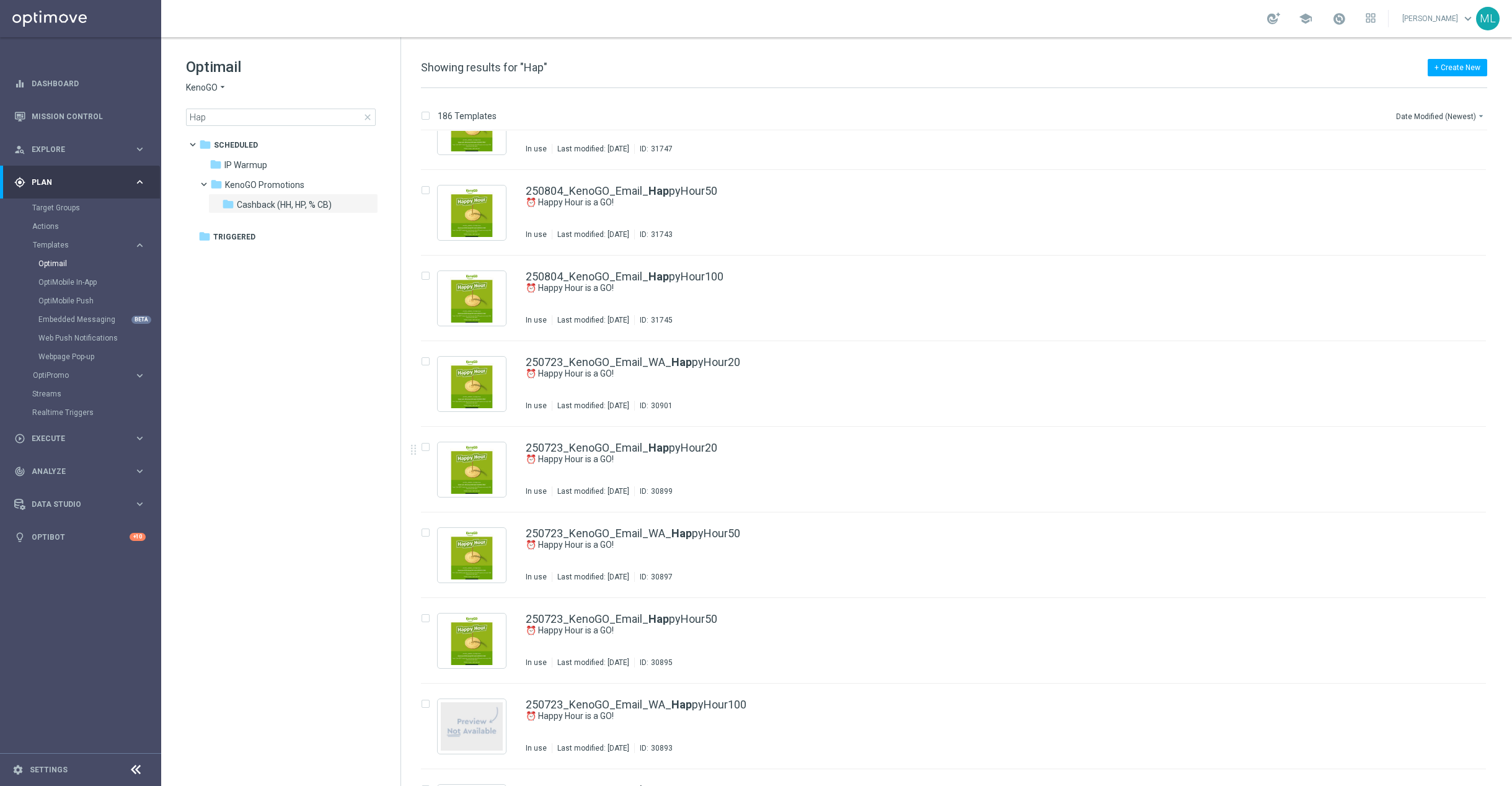
scroll to position [2190, 0]
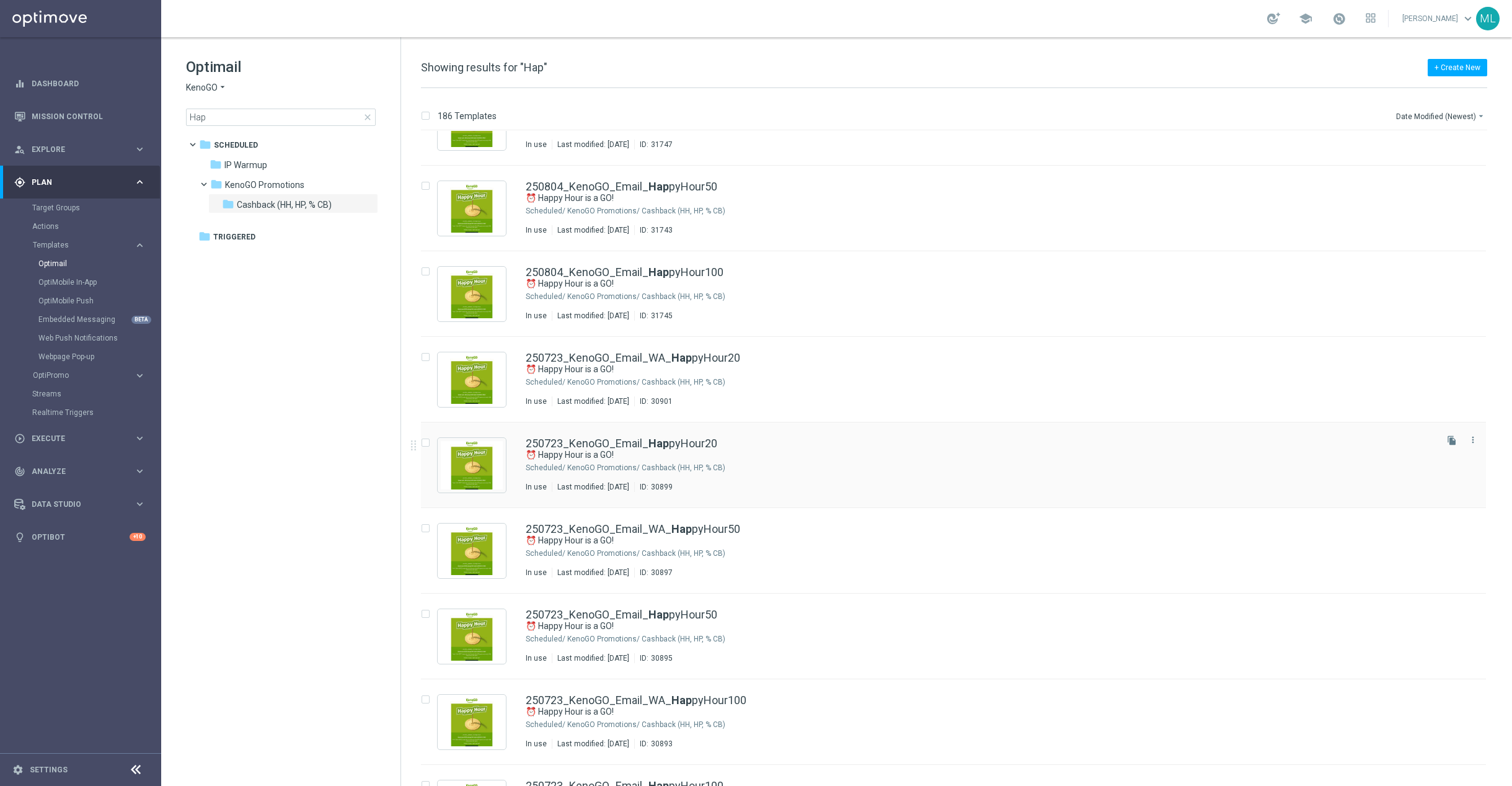
click at [889, 471] on div "KenoGO Promotions/ Cashback (HH, HP, % CB)" at bounding box center [1000, 467] width 866 height 10
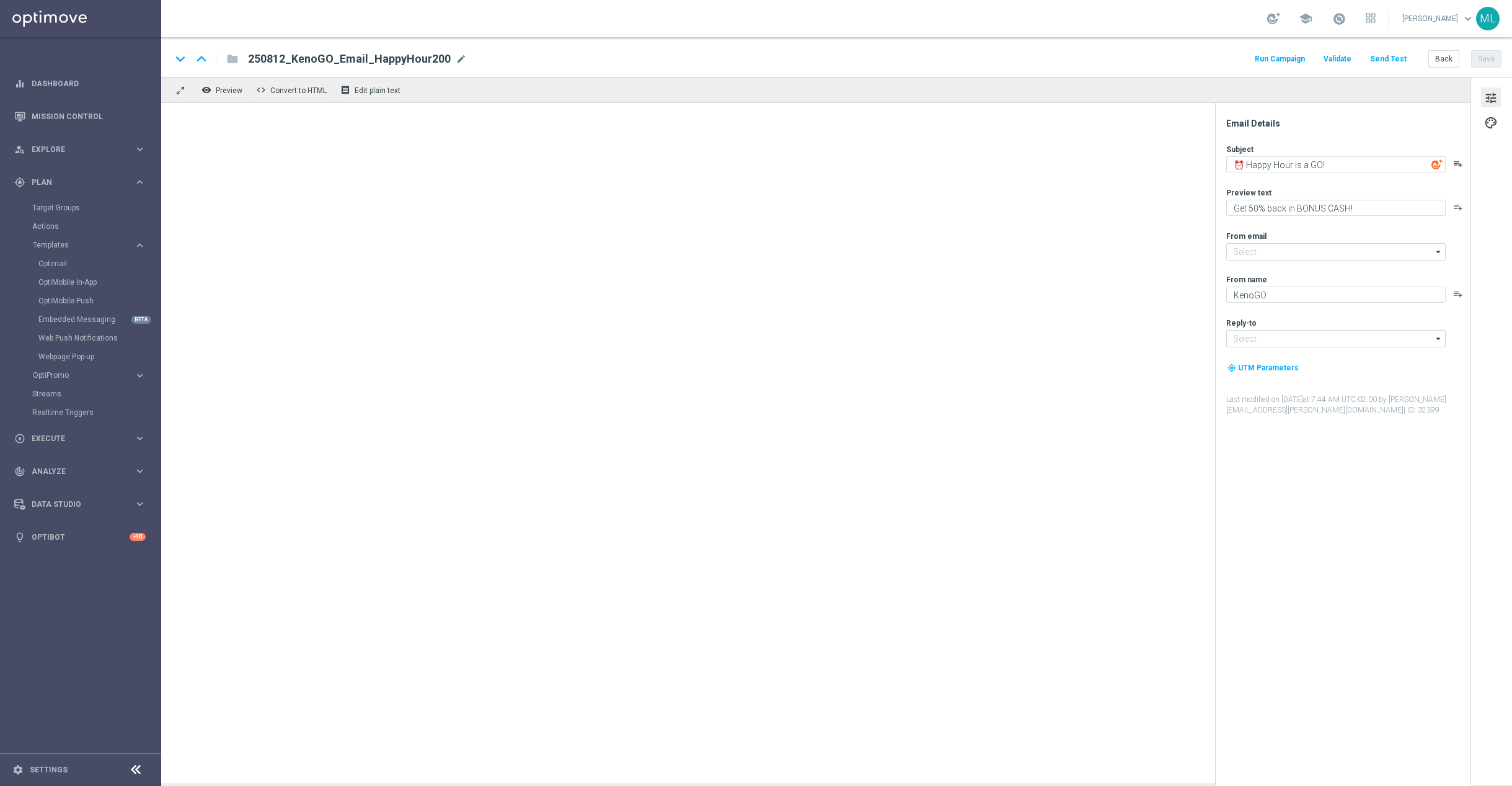
type input "[EMAIL_ADDRESS][DOMAIN_NAME]"
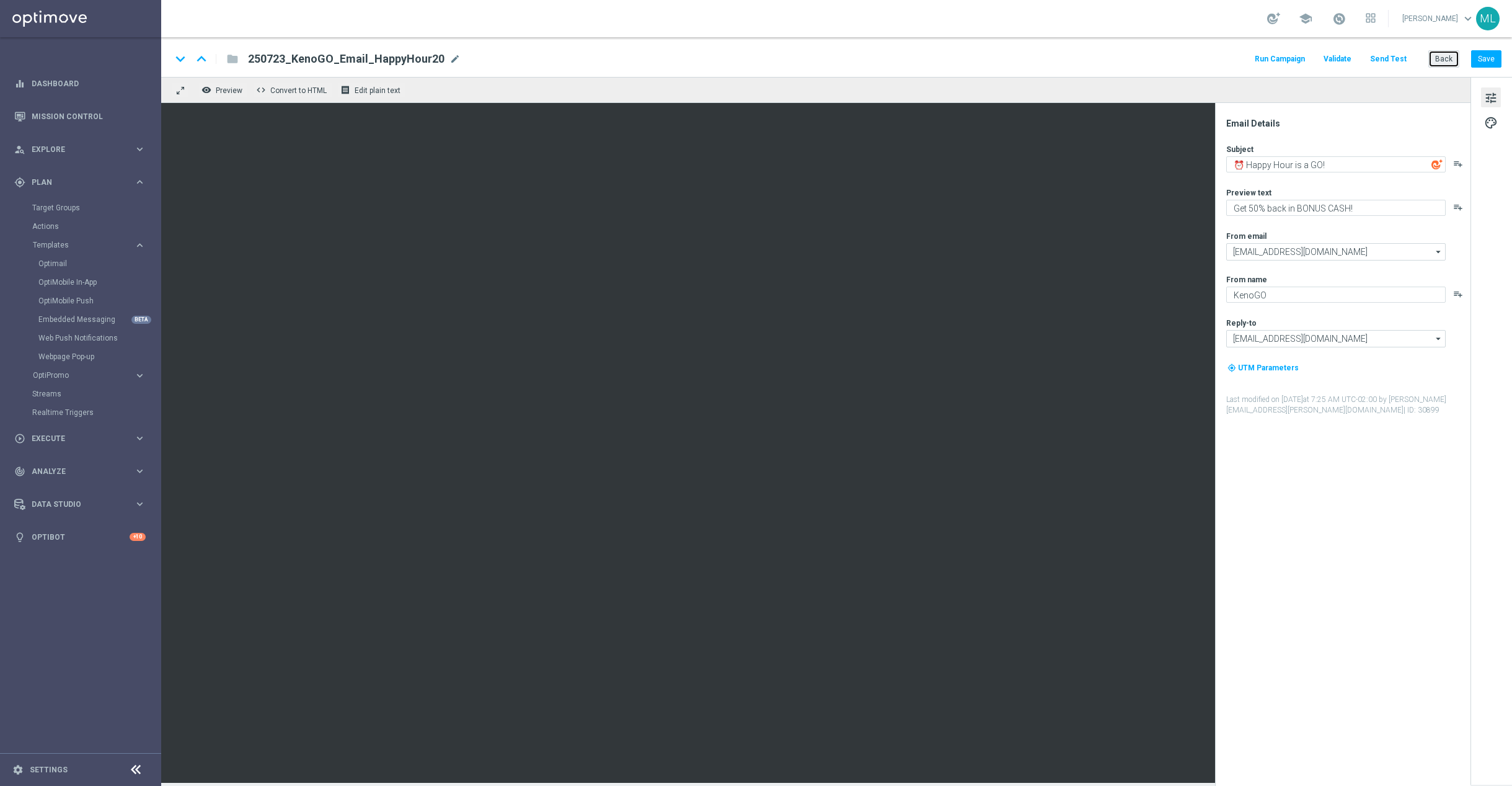
click at [1445, 57] on button "Back" at bounding box center [1443, 58] width 31 height 17
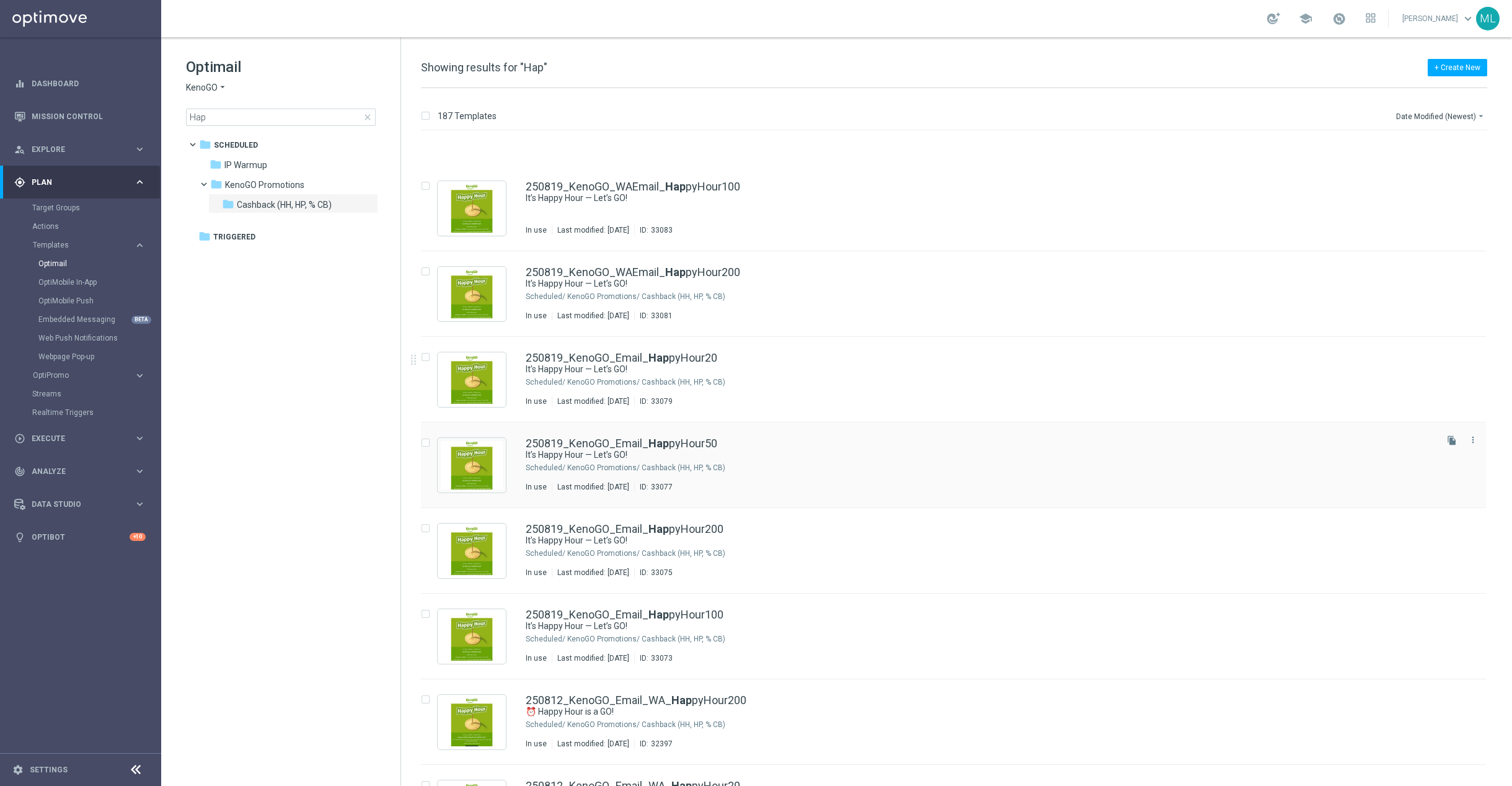
scroll to position [627, 0]
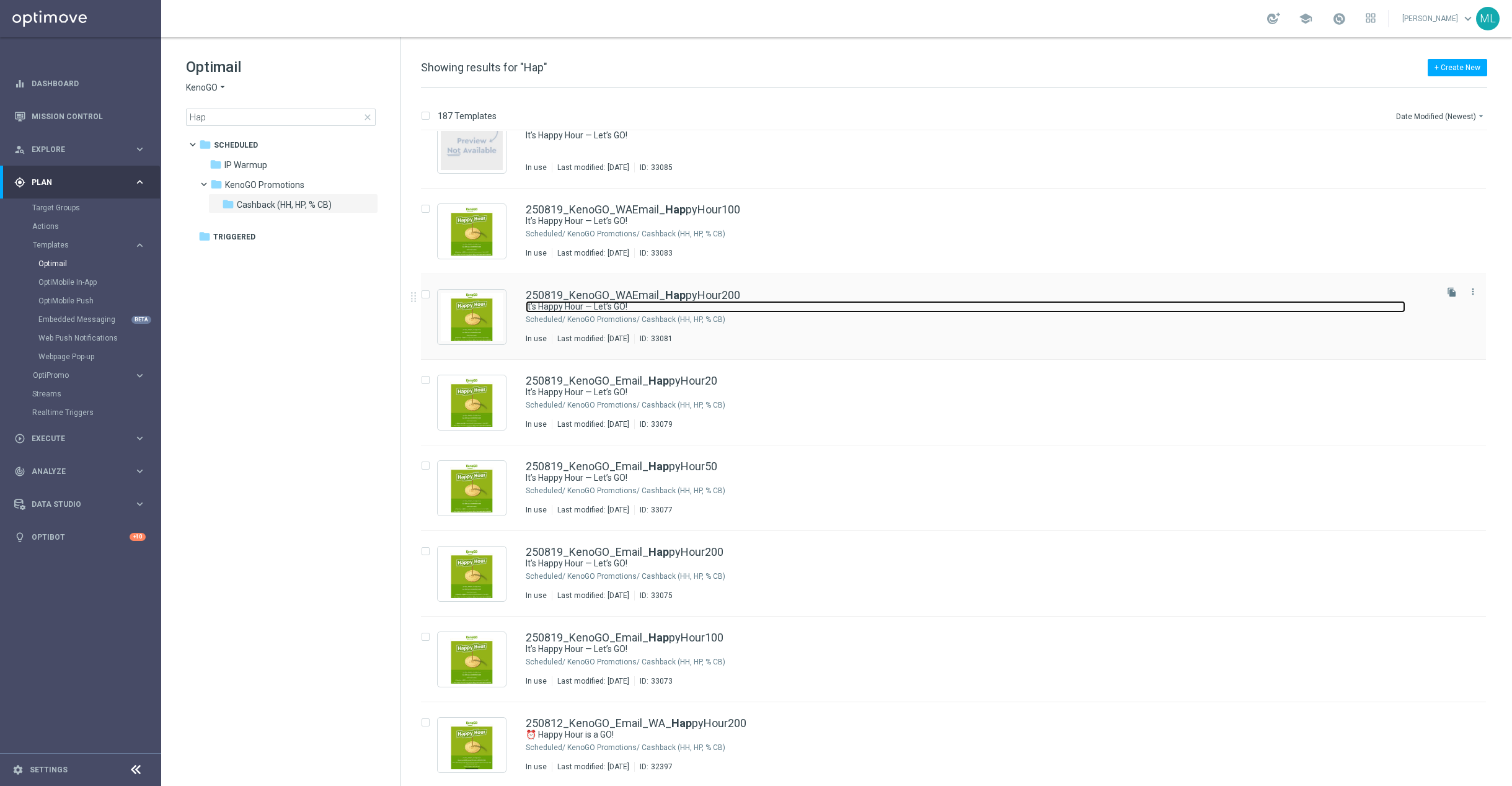
click at [815, 307] on link "It’s Happy Hour — Let’s GO!" at bounding box center [966, 307] width 880 height 12
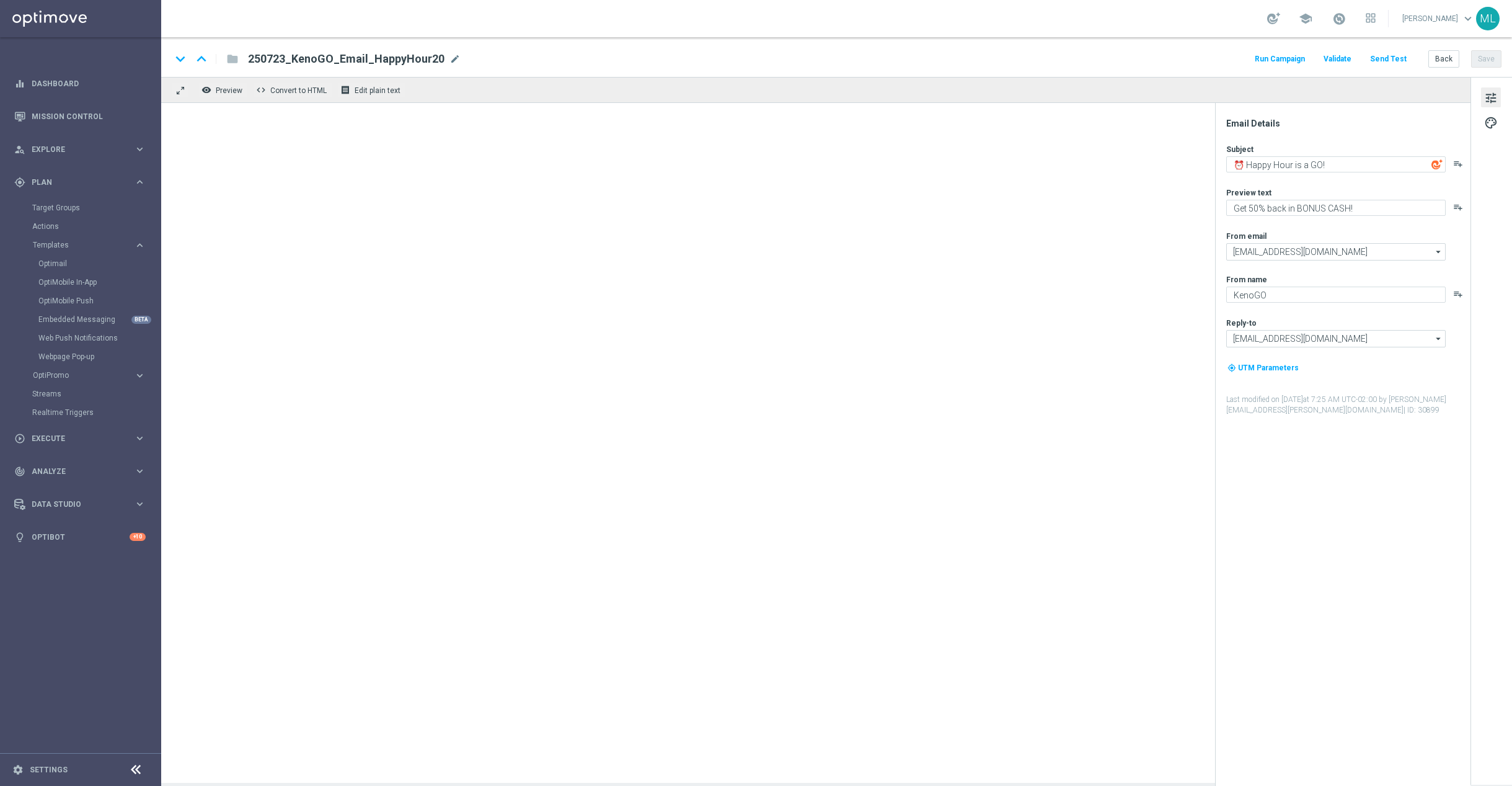
type textarea "It’s Happy Hour — Let’s GO!"
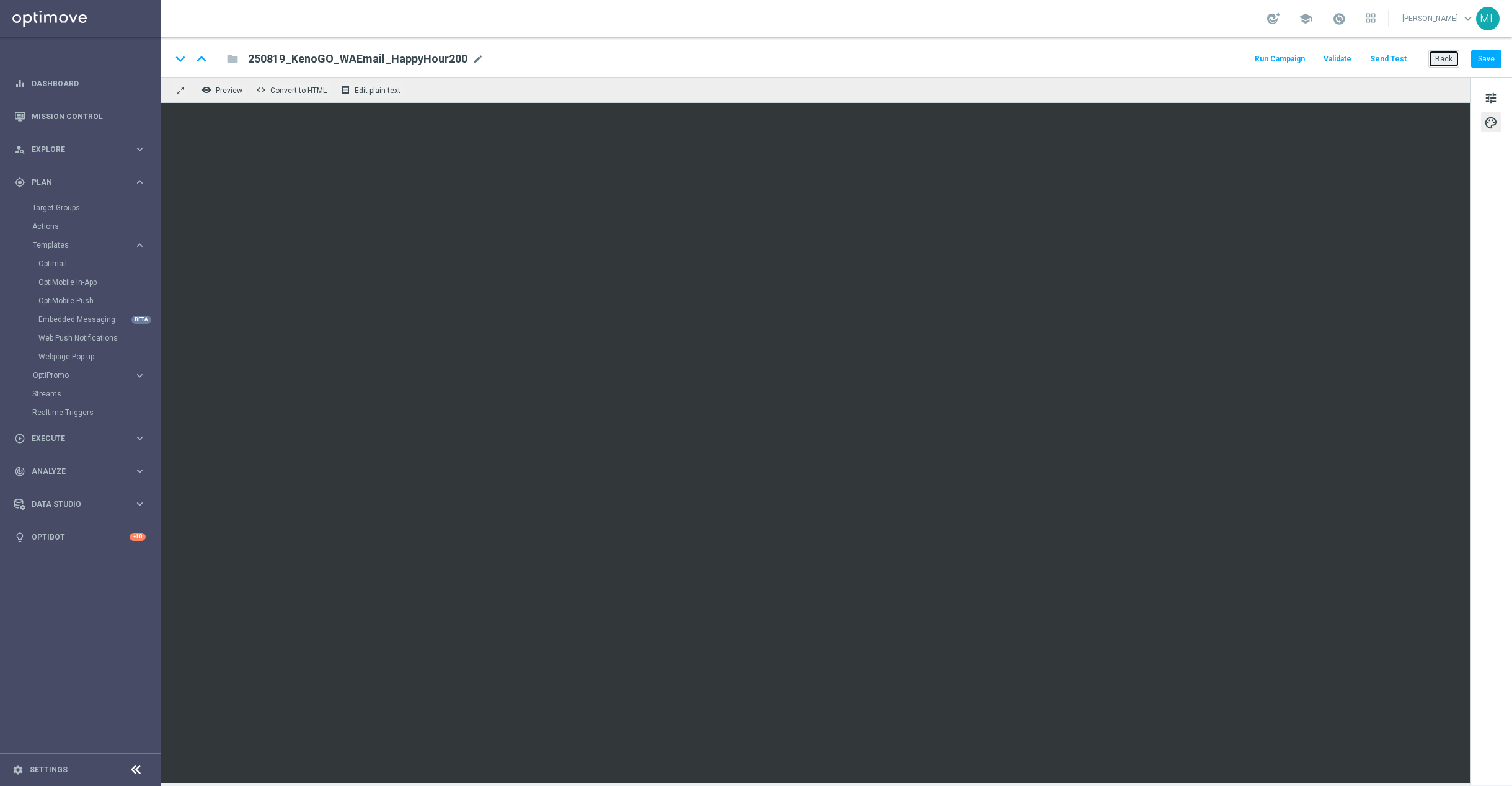
click at [1441, 62] on button "Back" at bounding box center [1443, 58] width 31 height 17
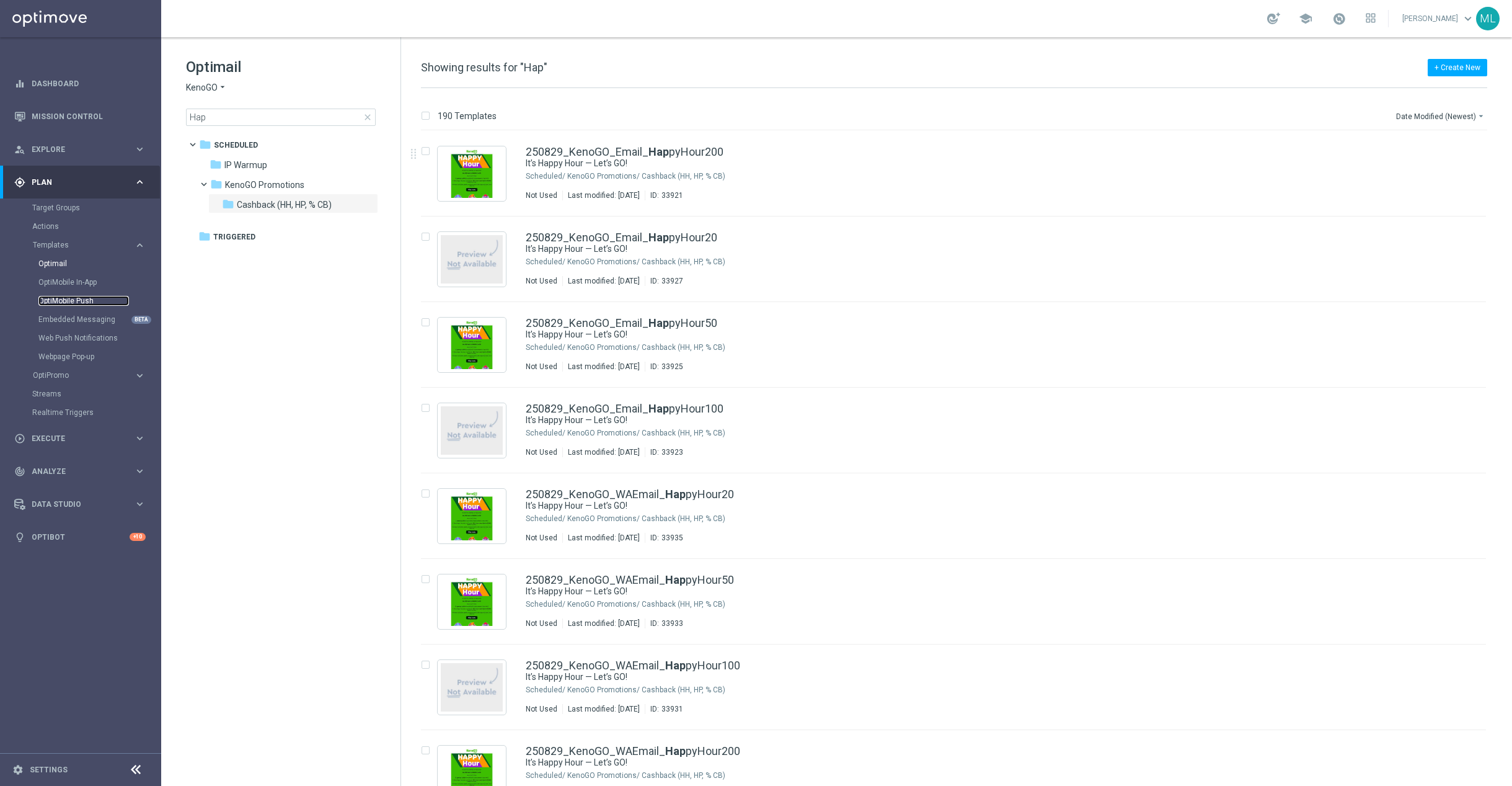
drag, startPoint x: 85, startPoint y: 301, endPoint x: 73, endPoint y: 303, distance: 12.2
click at [85, 301] on link "OptiMobile Push" at bounding box center [83, 300] width 90 height 10
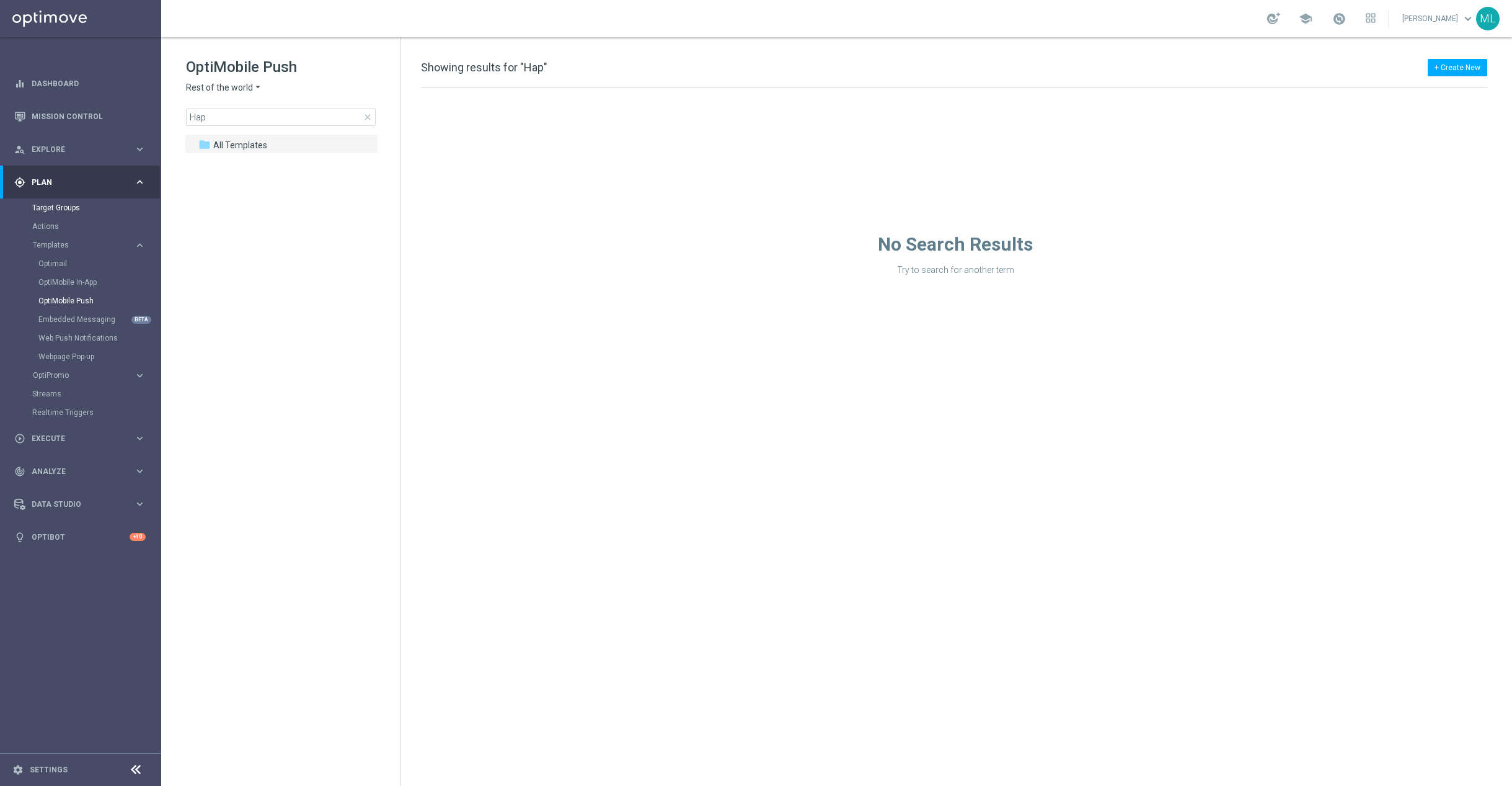
drag, startPoint x: 83, startPoint y: 198, endPoint x: 68, endPoint y: 206, distance: 17.0
click at [83, 198] on div "Target Groups" at bounding box center [96, 207] width 128 height 19
click at [68, 206] on link "Target Groups" at bounding box center [81, 207] width 97 height 10
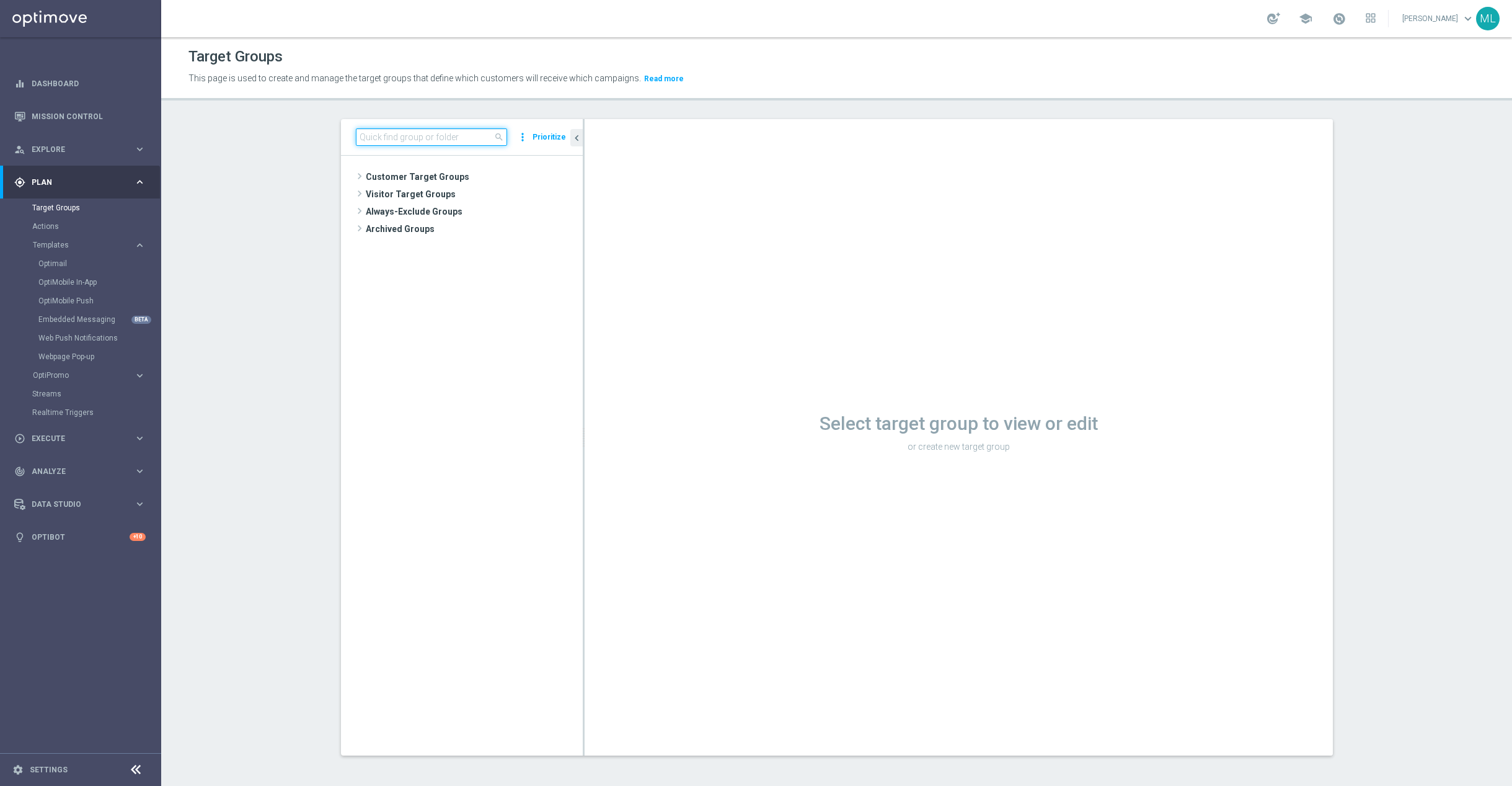
click at [394, 138] on input at bounding box center [431, 136] width 151 height 17
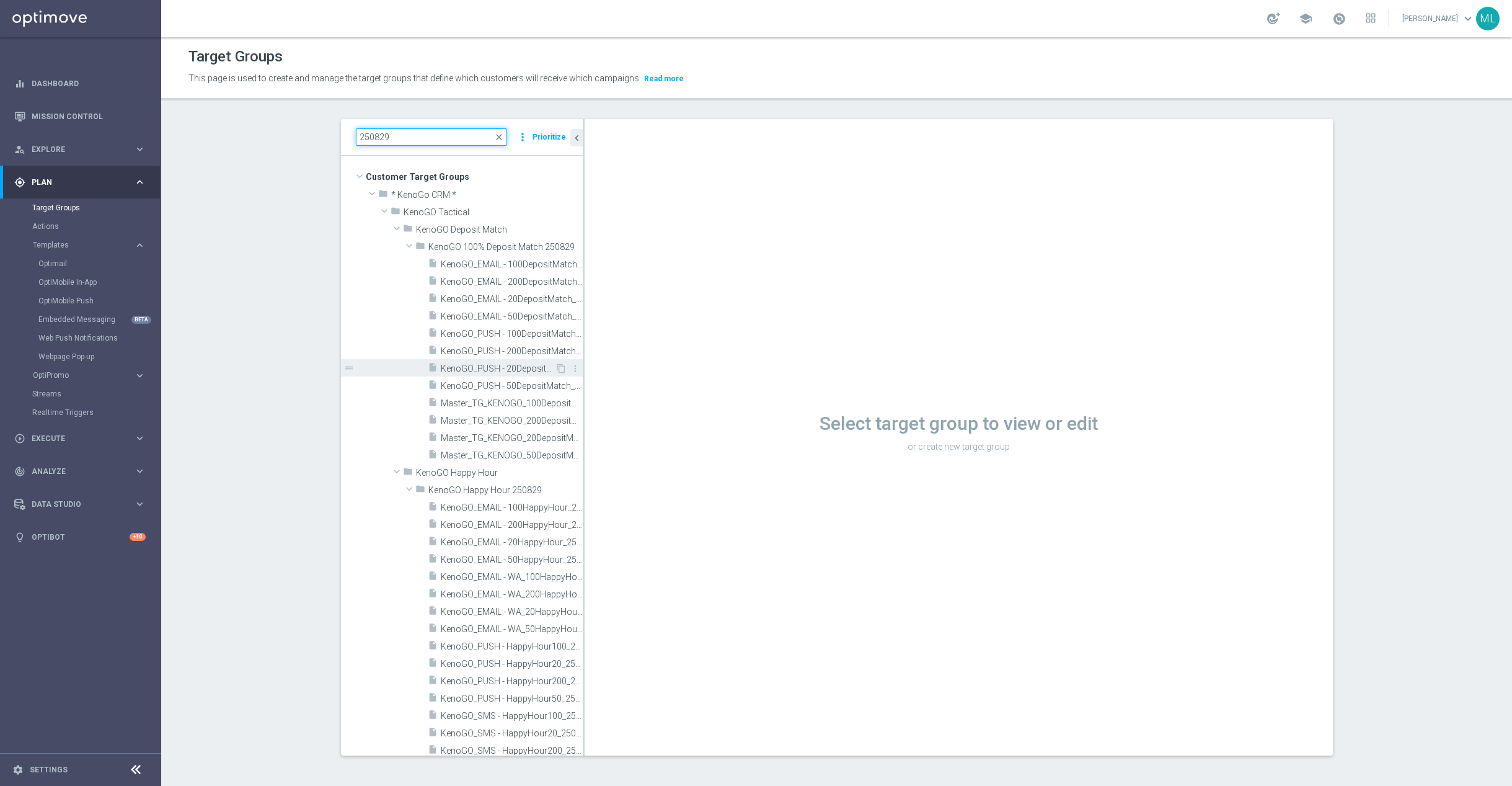
scroll to position [91, 0]
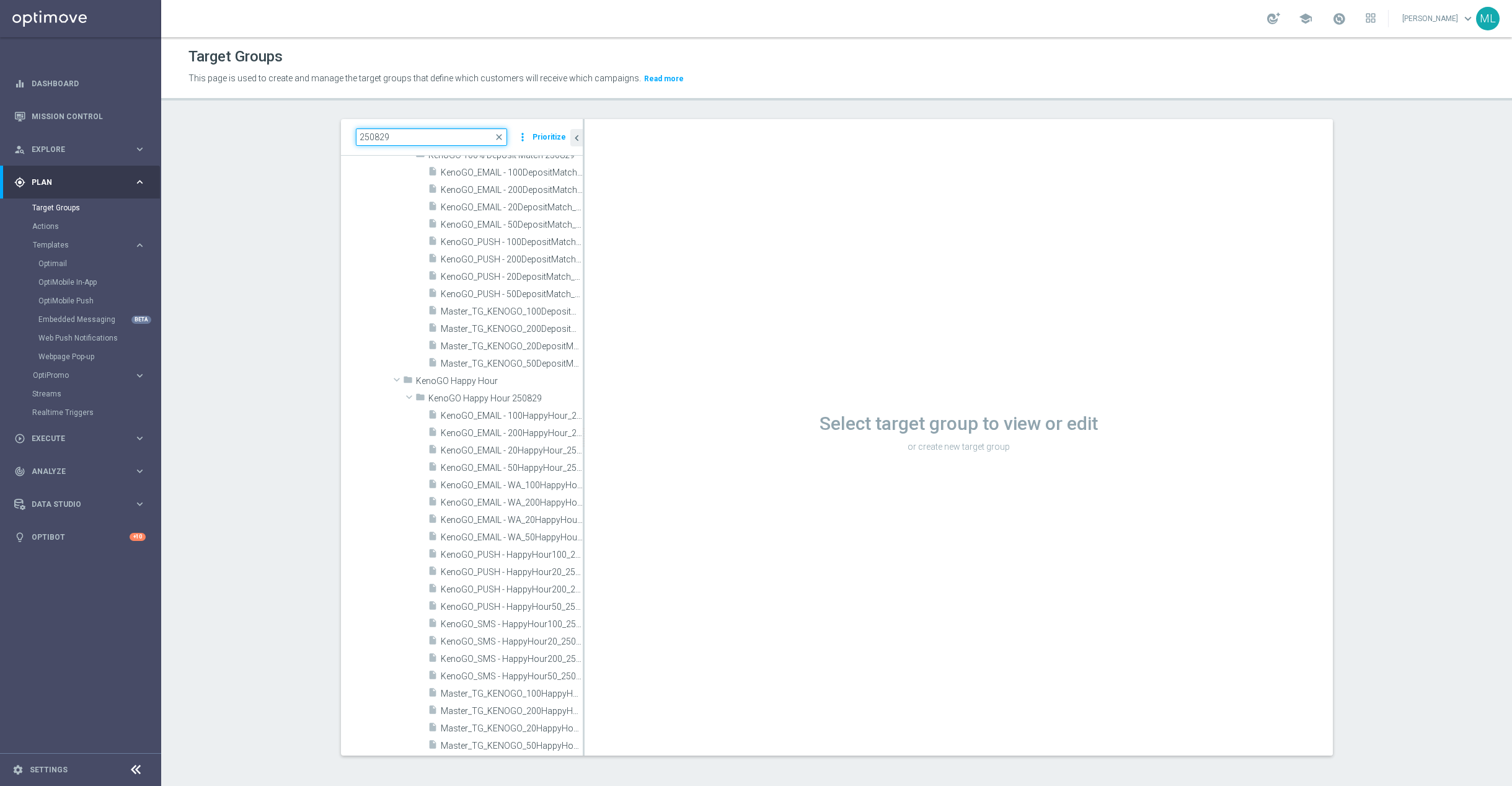
type input "250829"
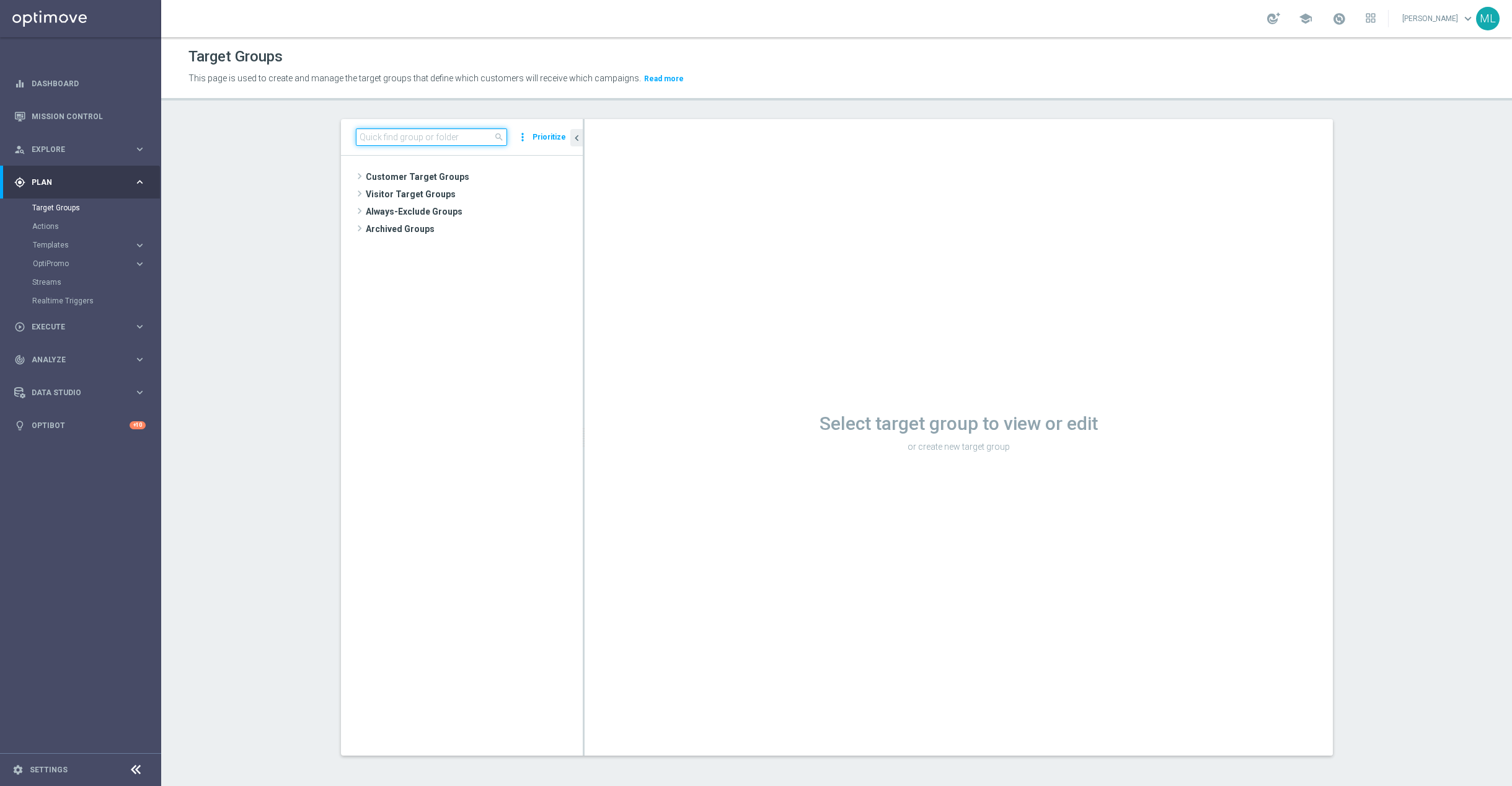
click at [411, 137] on input at bounding box center [431, 136] width 151 height 17
click at [142, 243] on icon "keyboard_arrow_right" at bounding box center [139, 245] width 12 height 12
click at [75, 299] on link "OptiMobile Push" at bounding box center [83, 300] width 90 height 10
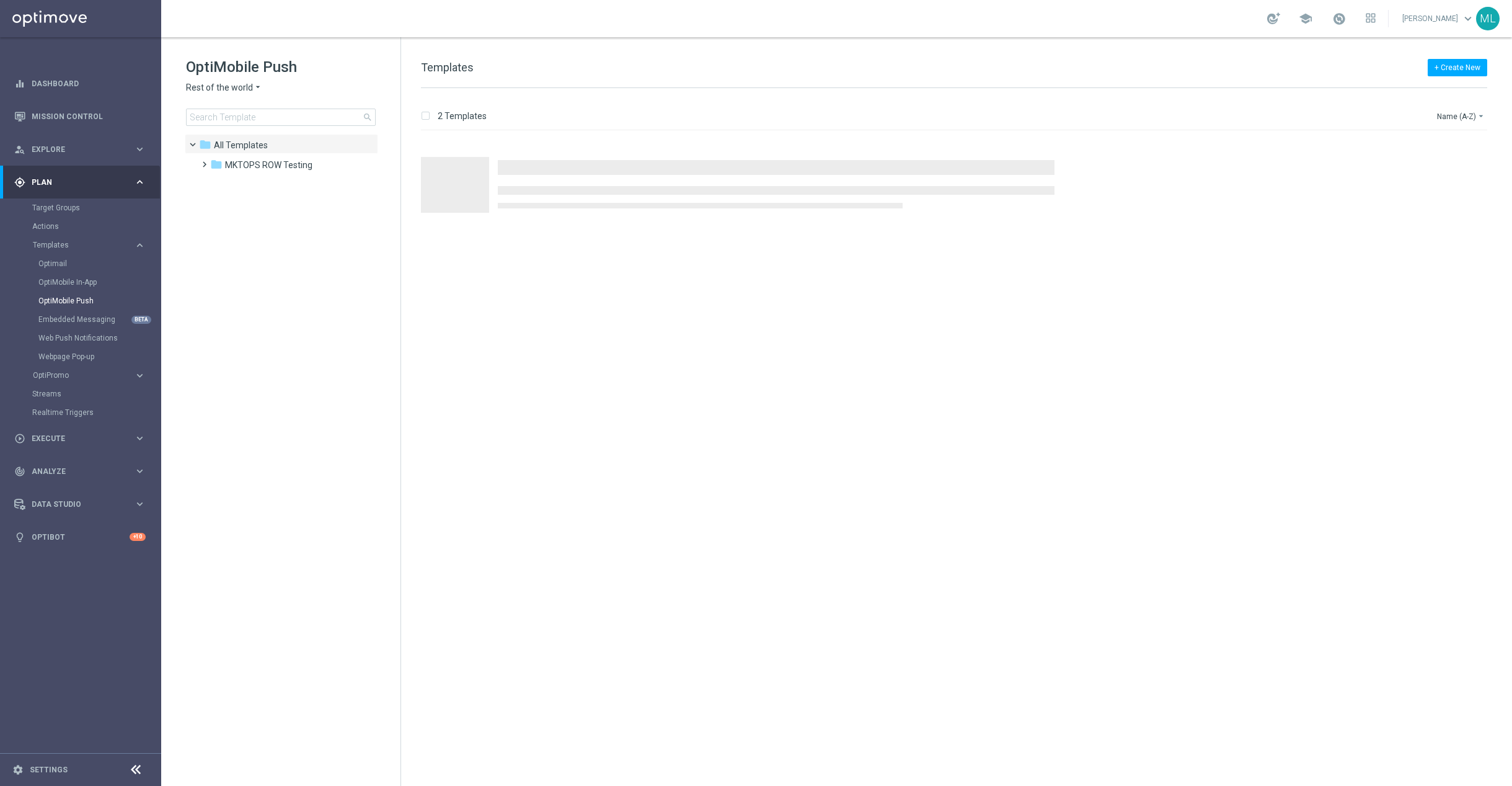
click at [259, 88] on icon "arrow_drop_down" at bounding box center [257, 87] width 10 height 12
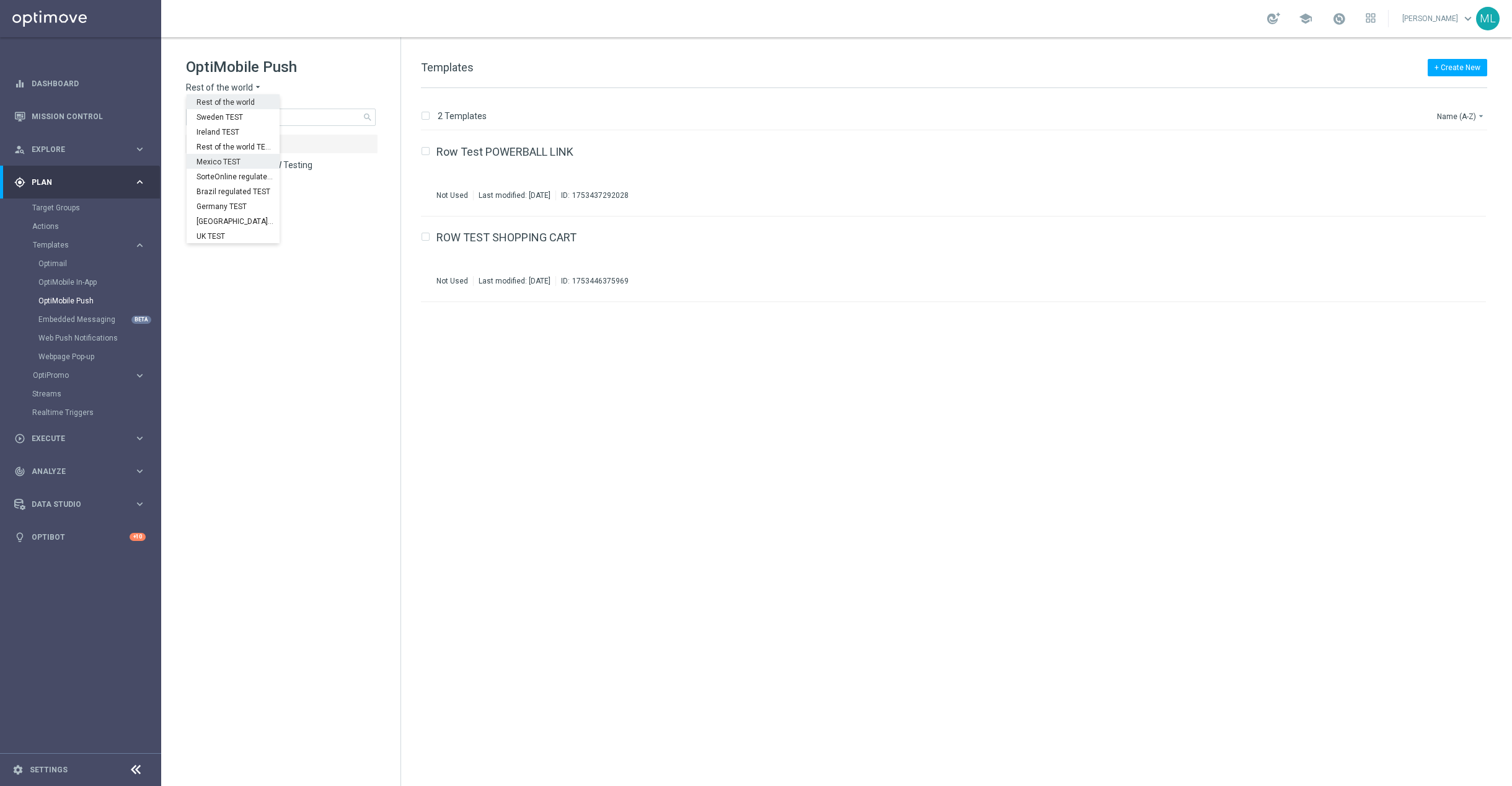
scroll to position [387, 0]
click at [0, 0] on span "KenoGO [GEOGRAPHIC_DATA]" at bounding box center [0, 0] width 0 height 0
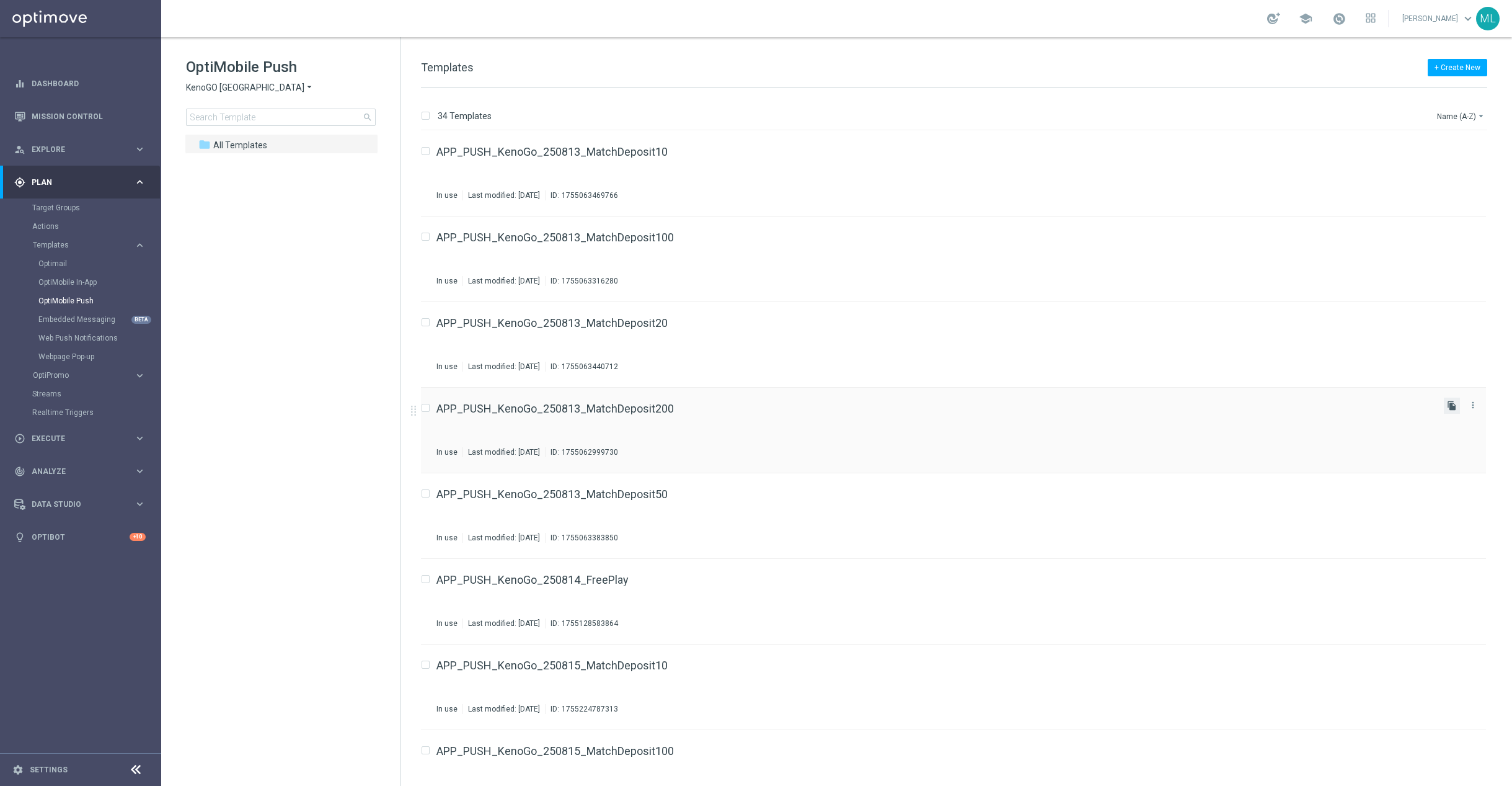
click at [1448, 406] on icon "file_copy" at bounding box center [1451, 405] width 10 height 10
click at [995, 514] on div "APP_PUSH_KenoGo_250813_MatchDeposit200(1) Not Used Last modified: [DATE] ID: 17…" at bounding box center [934, 515] width 997 height 54
click at [847, 411] on div "APP_PUSH_KenoGo_250813_MatchDeposit200" at bounding box center [934, 409] width 997 height 11
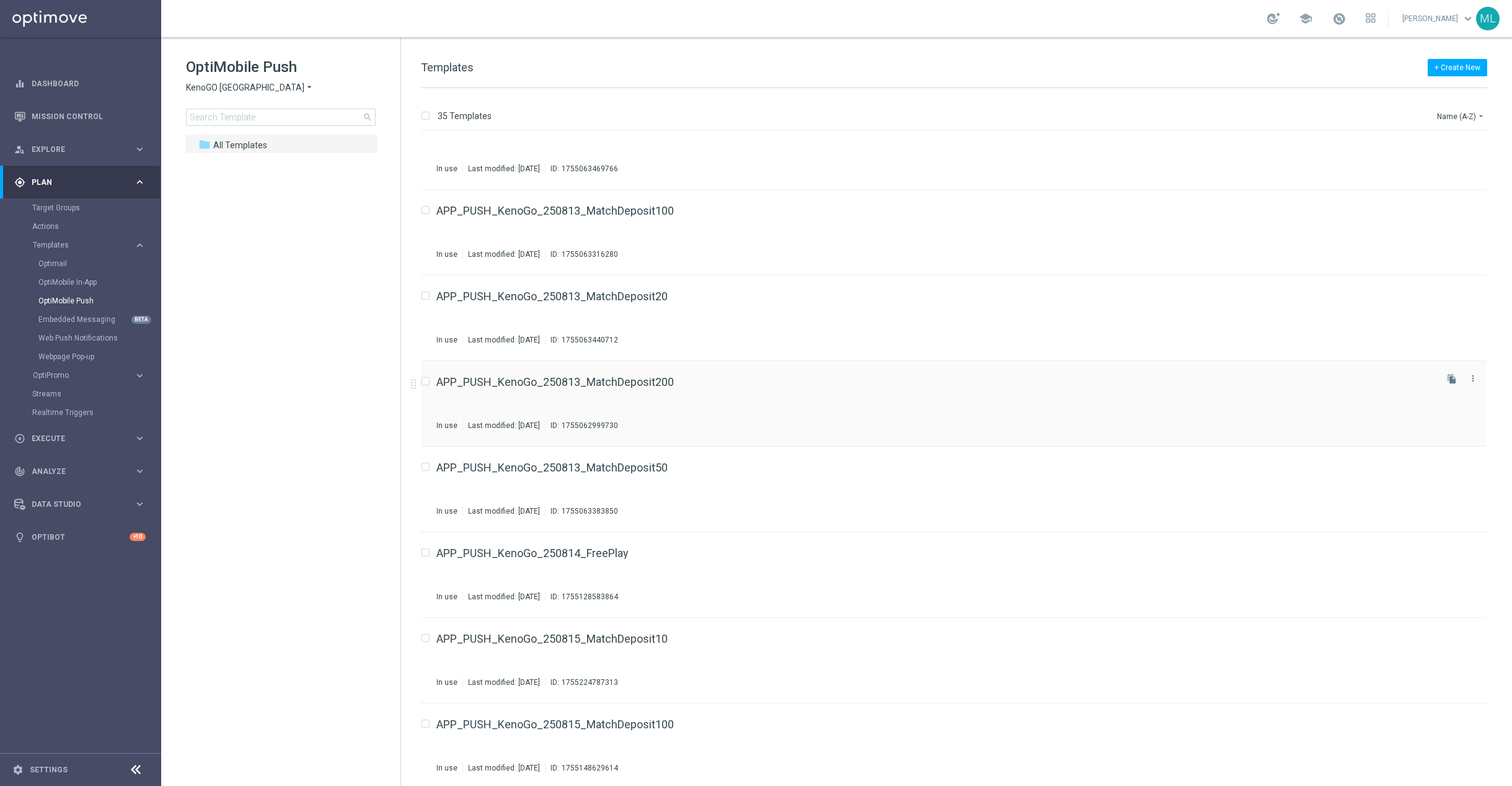
scroll to position [33, 0]
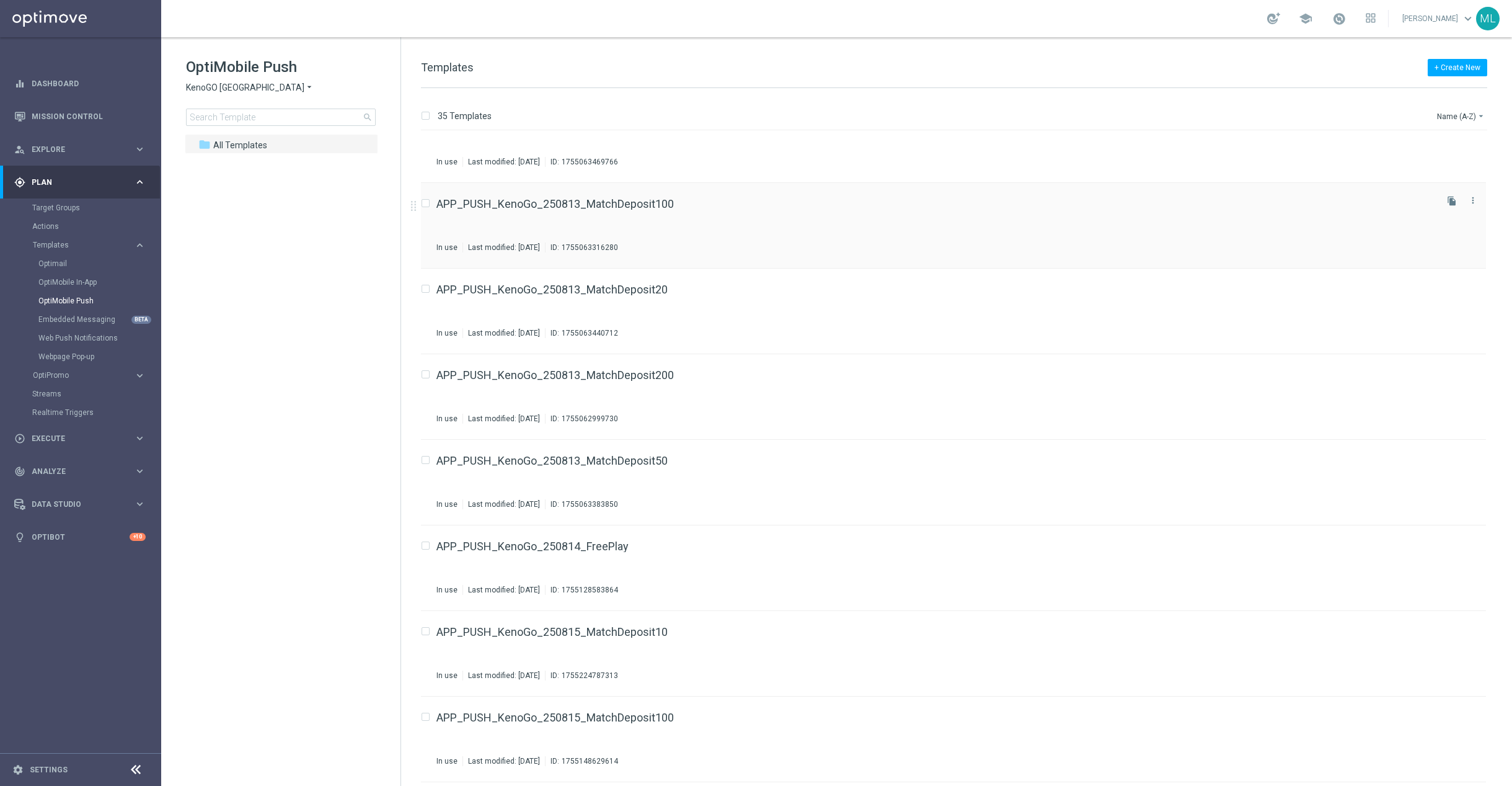
click at [1448, 198] on icon "file_copy" at bounding box center [1451, 201] width 10 height 10
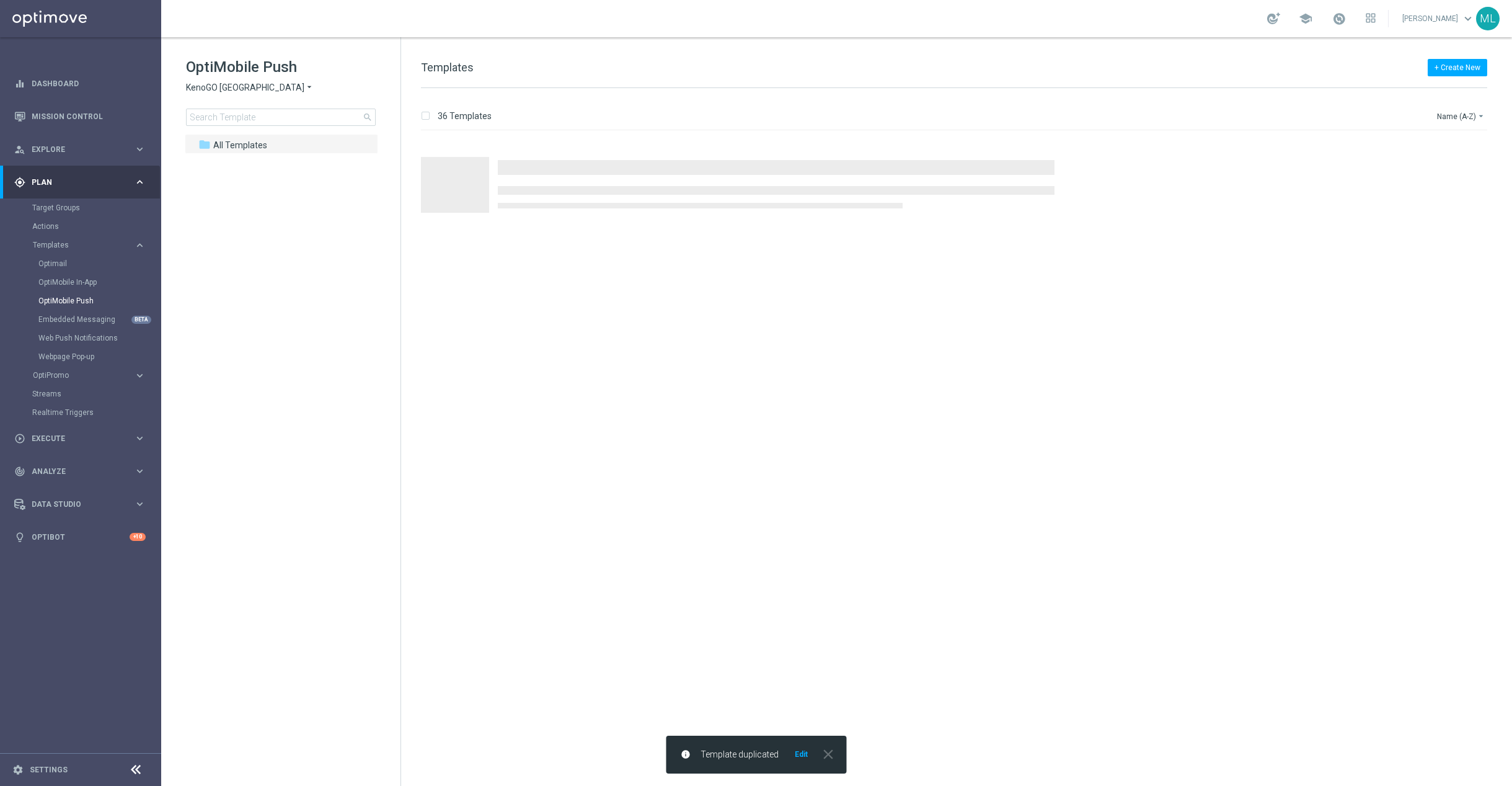
scroll to position [0, 0]
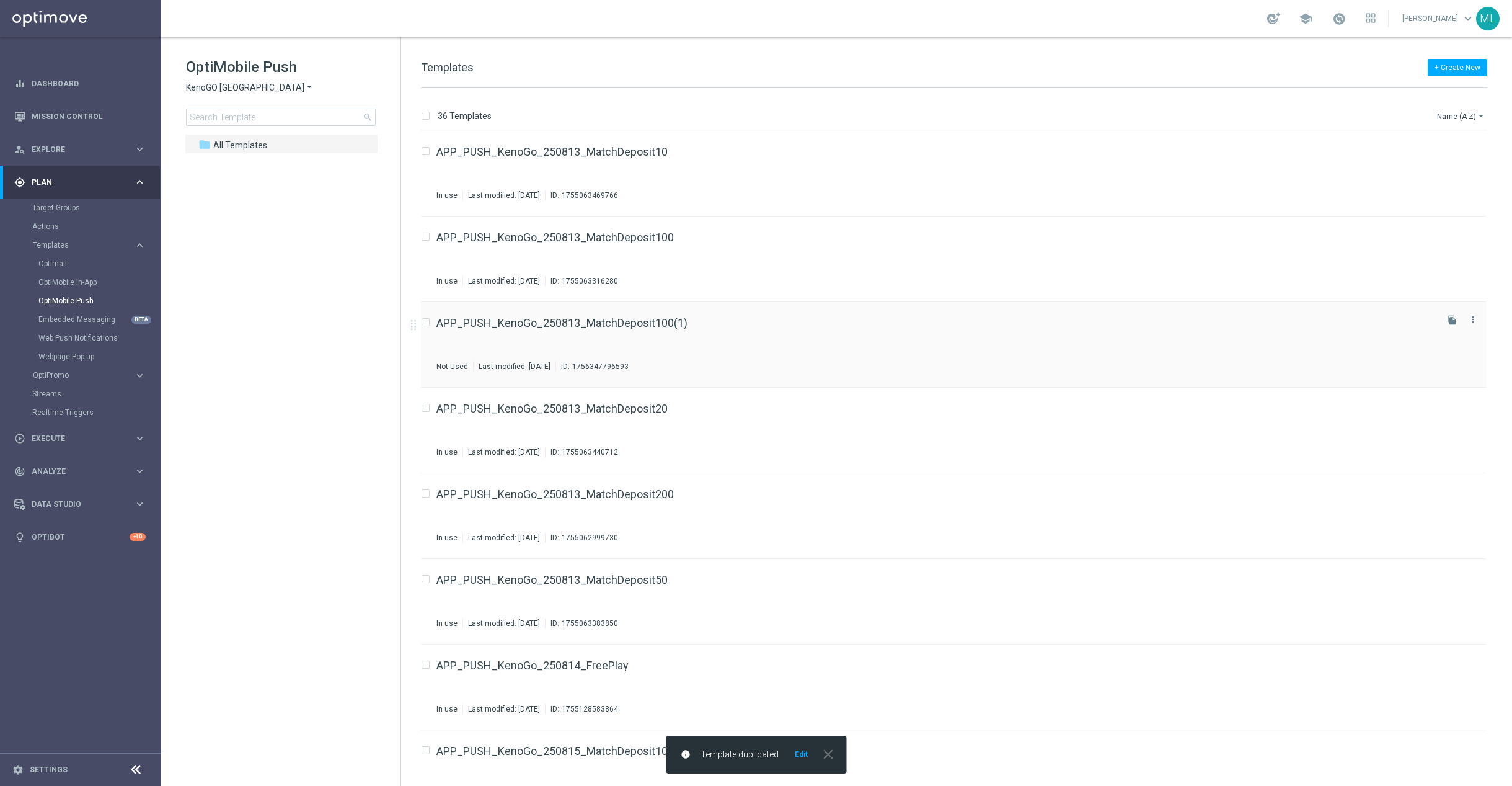
click at [973, 347] on div "APP_PUSH_KenoGo_250813_MatchDeposit100(1) Not Used Last modified: [DATE] ID: 17…" at bounding box center [934, 344] width 997 height 54
click at [1452, 495] on icon "file_copy" at bounding box center [1451, 491] width 10 height 10
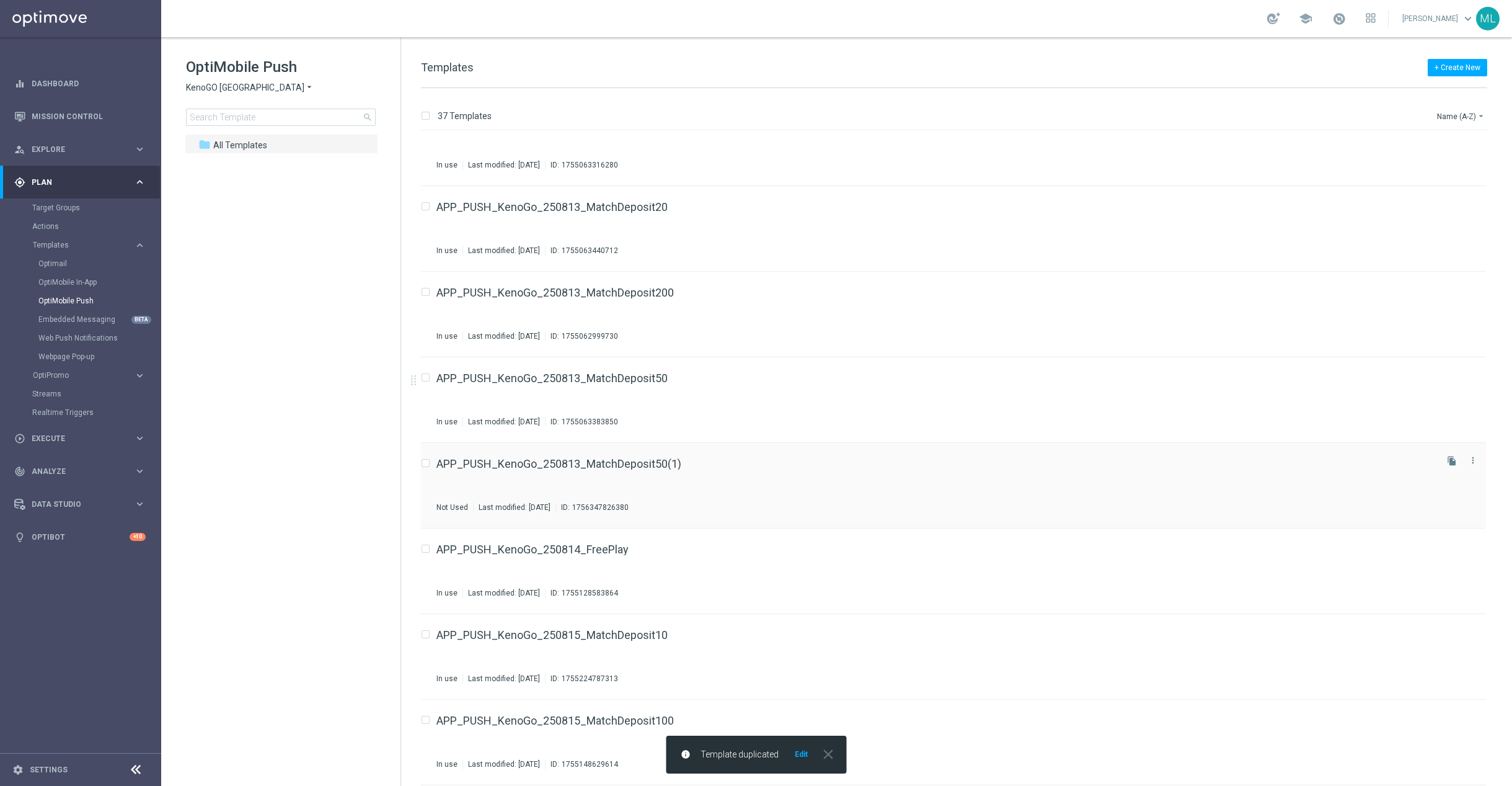
scroll to position [124, 0]
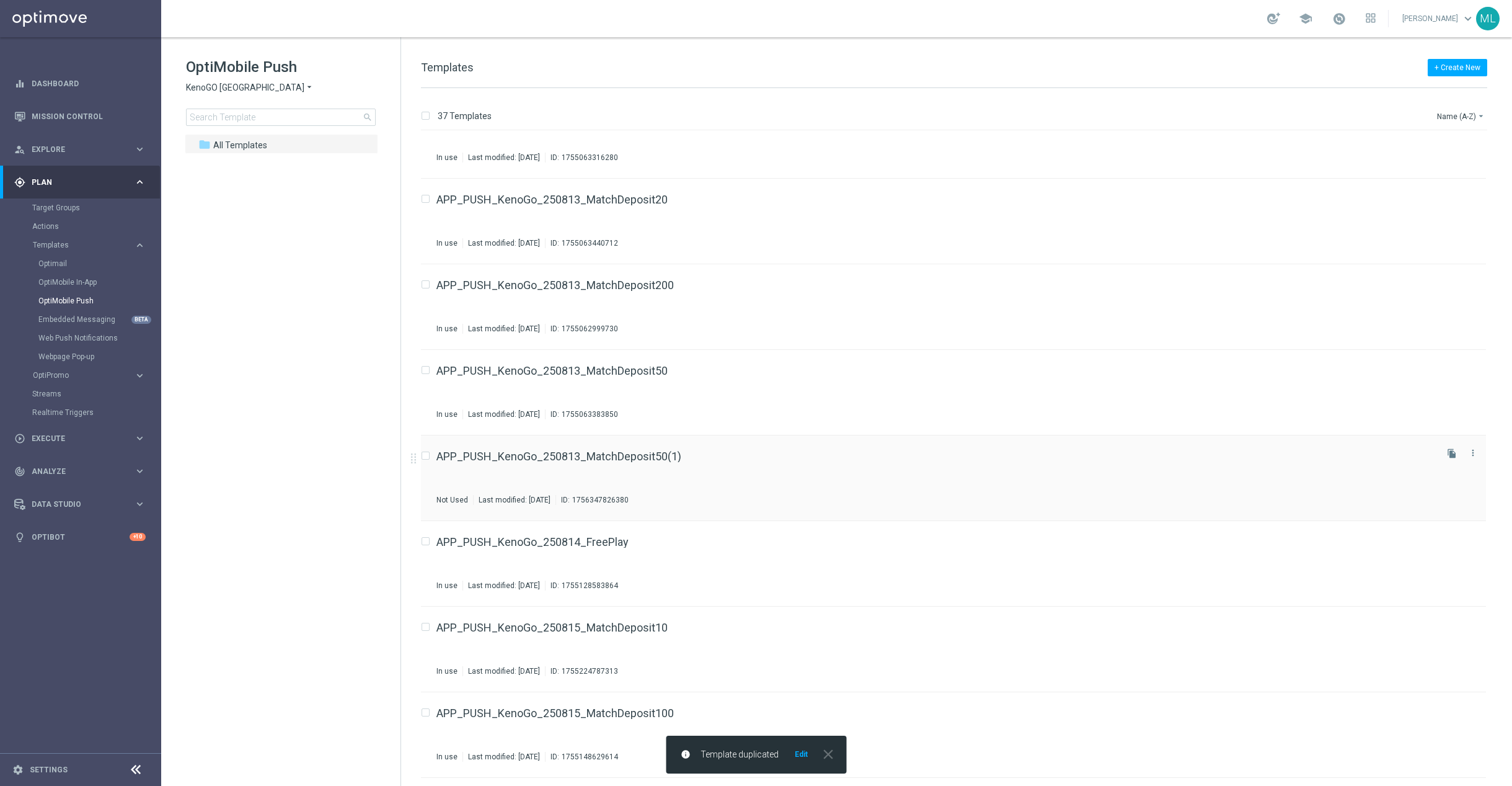
click at [726, 462] on div "APP_PUSH_KenoGo_250813_MatchDeposit50(1) Not Used Last modified: [DATE] ID: 175…" at bounding box center [934, 478] width 997 height 54
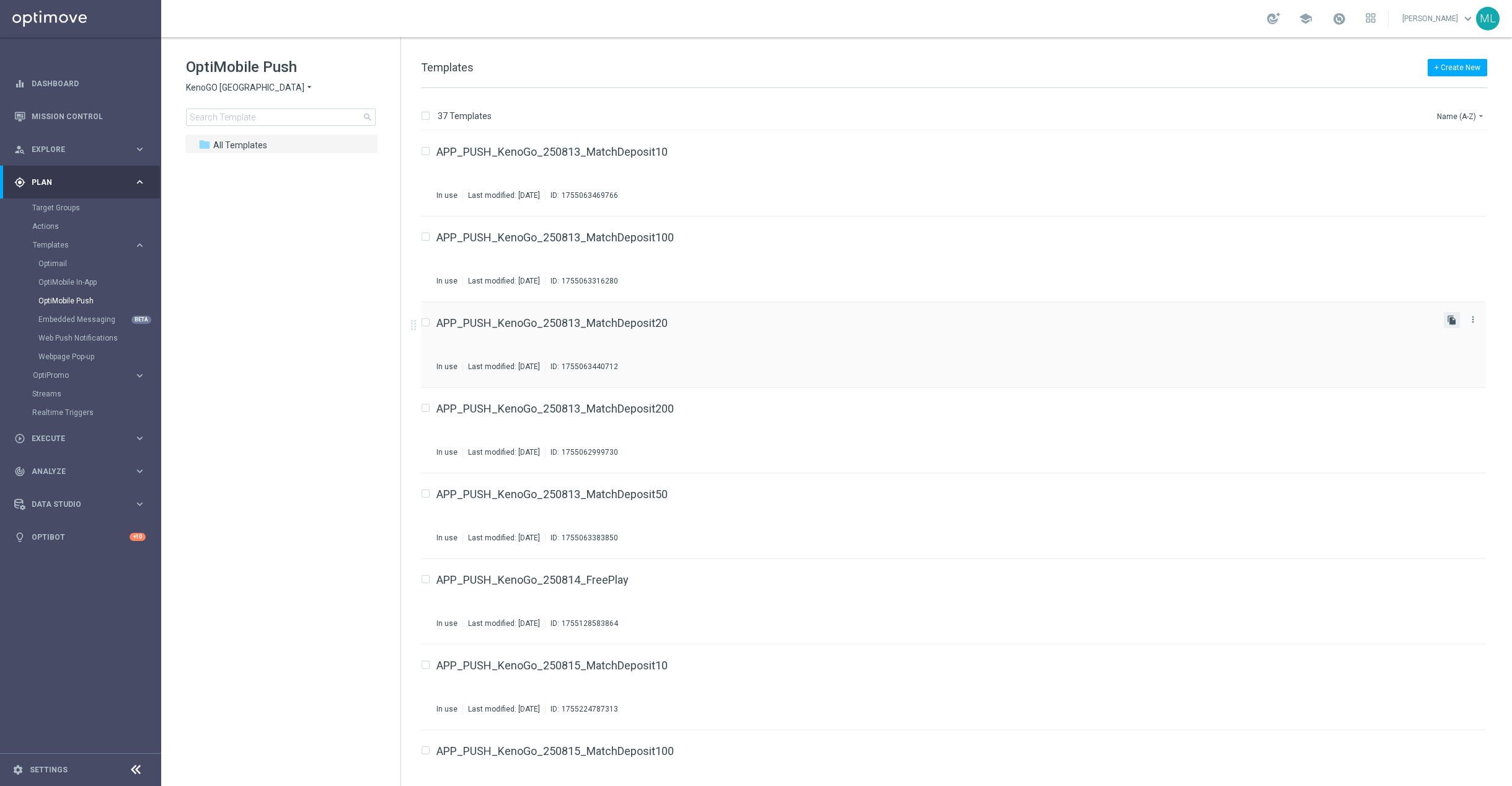
click at [1450, 321] on icon "file_copy" at bounding box center [1451, 320] width 10 height 10
click at [742, 430] on div "APP_PUSH_KenoGo_250813_MatchDeposit20(1) Not Used Last modified: [DATE] ID: 175…" at bounding box center [934, 430] width 997 height 54
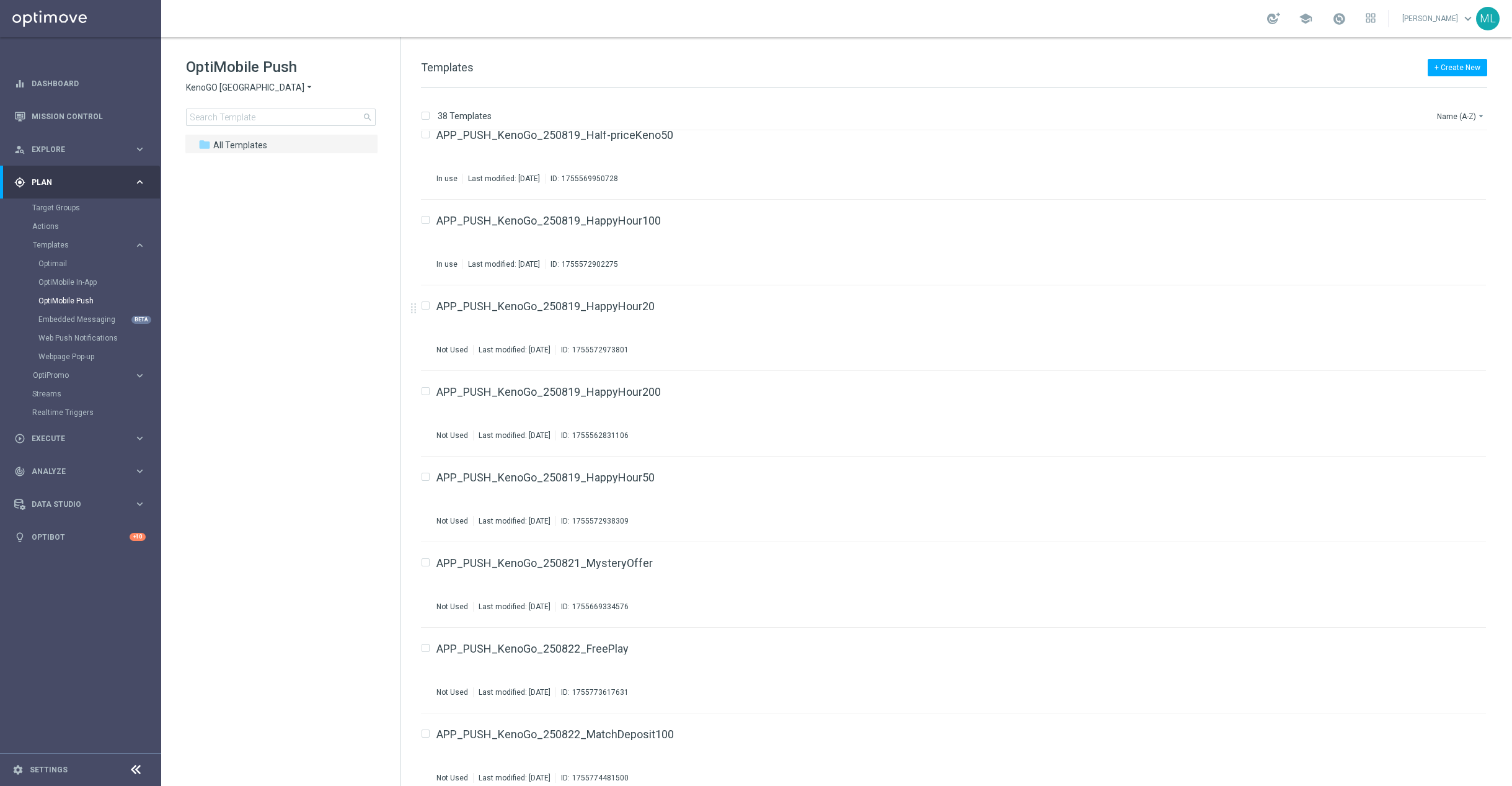
scroll to position [1573, 0]
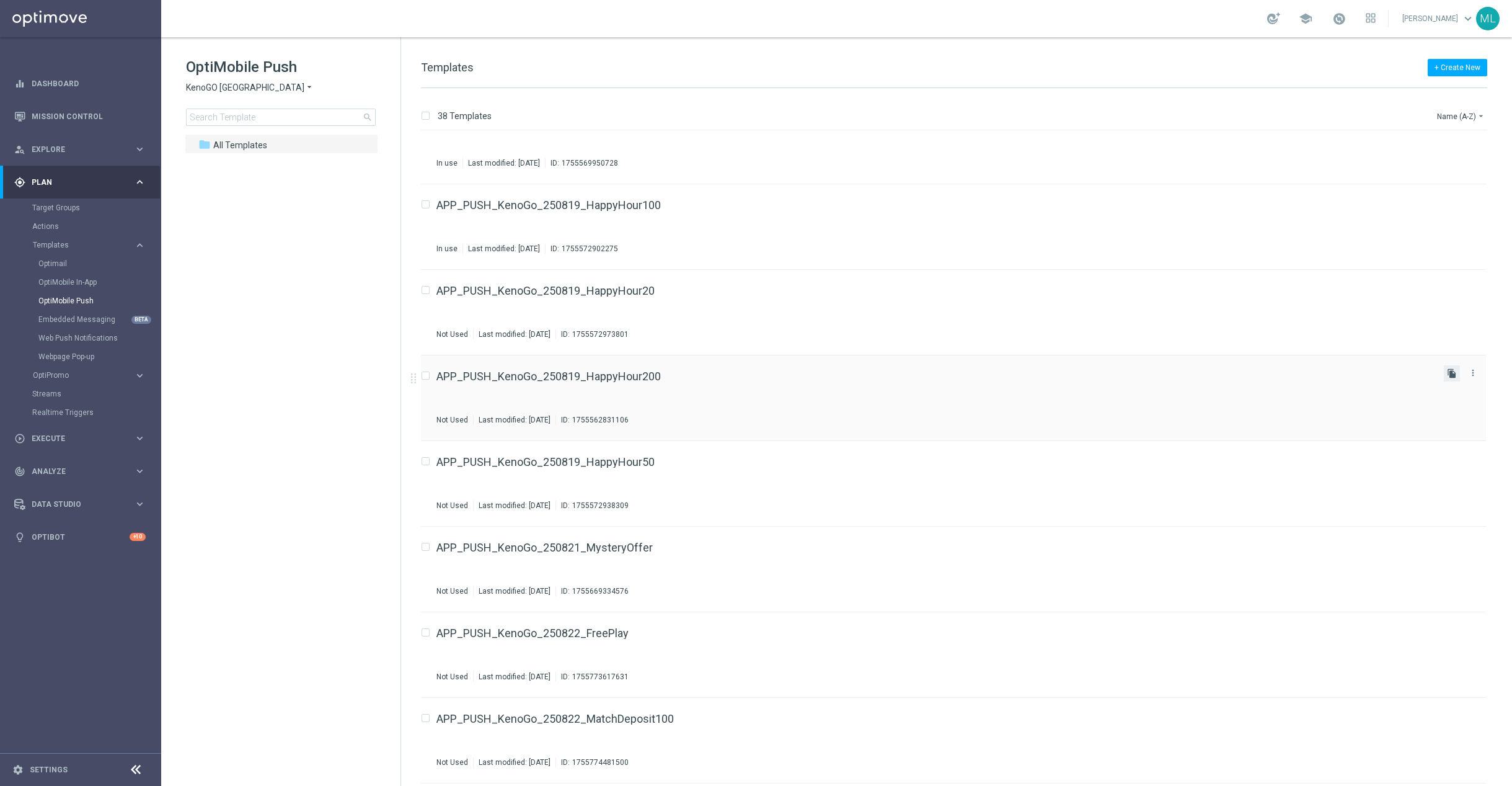
click at [1454, 374] on icon "file_copy" at bounding box center [1451, 373] width 10 height 10
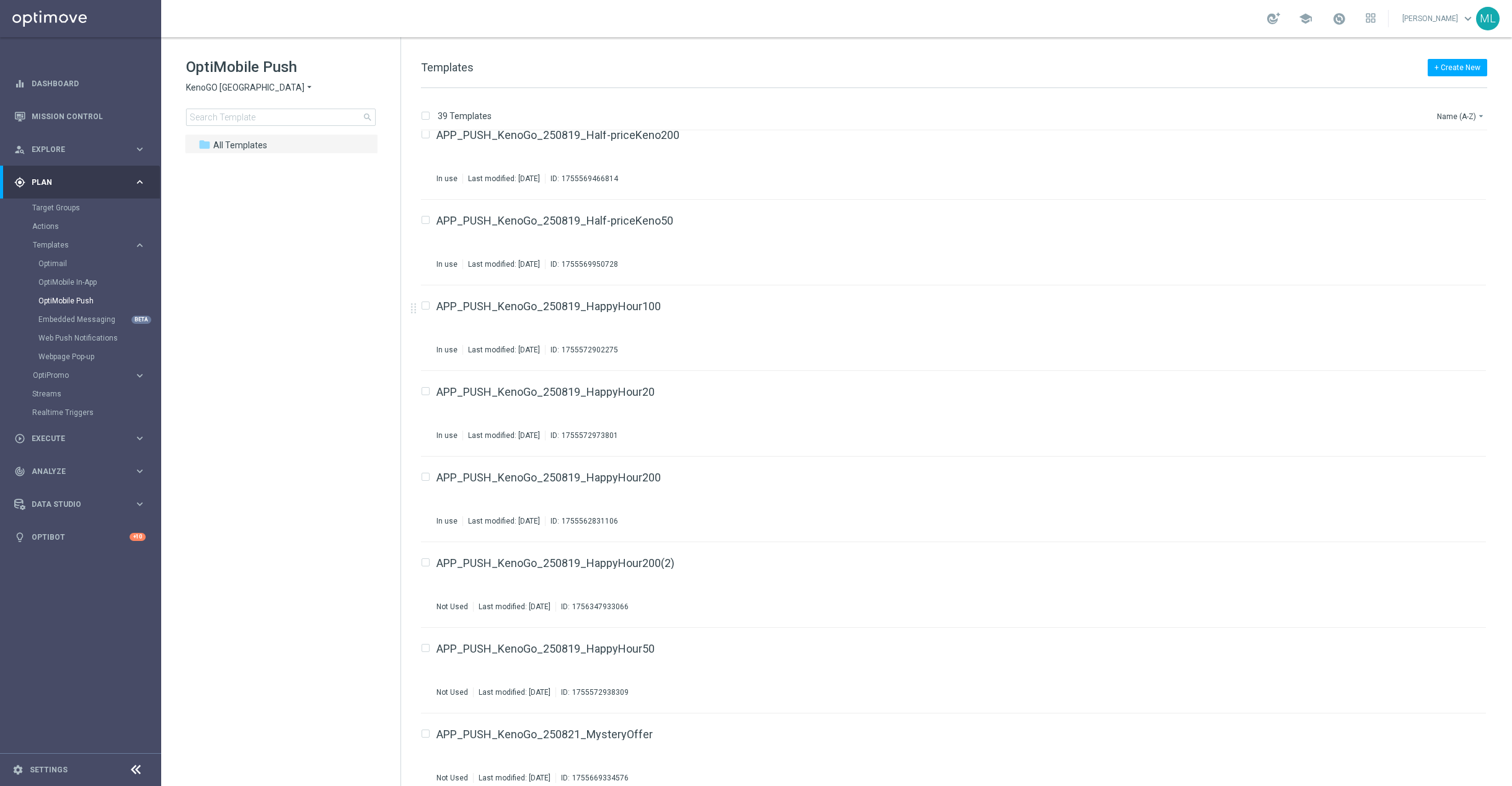
scroll to position [1473, 0]
click at [769, 566] on div "APP_PUSH_KenoGo_250819_HappyHour200(2) Not Used Last modified: Thursday, August…" at bounding box center [934, 583] width 997 height 54
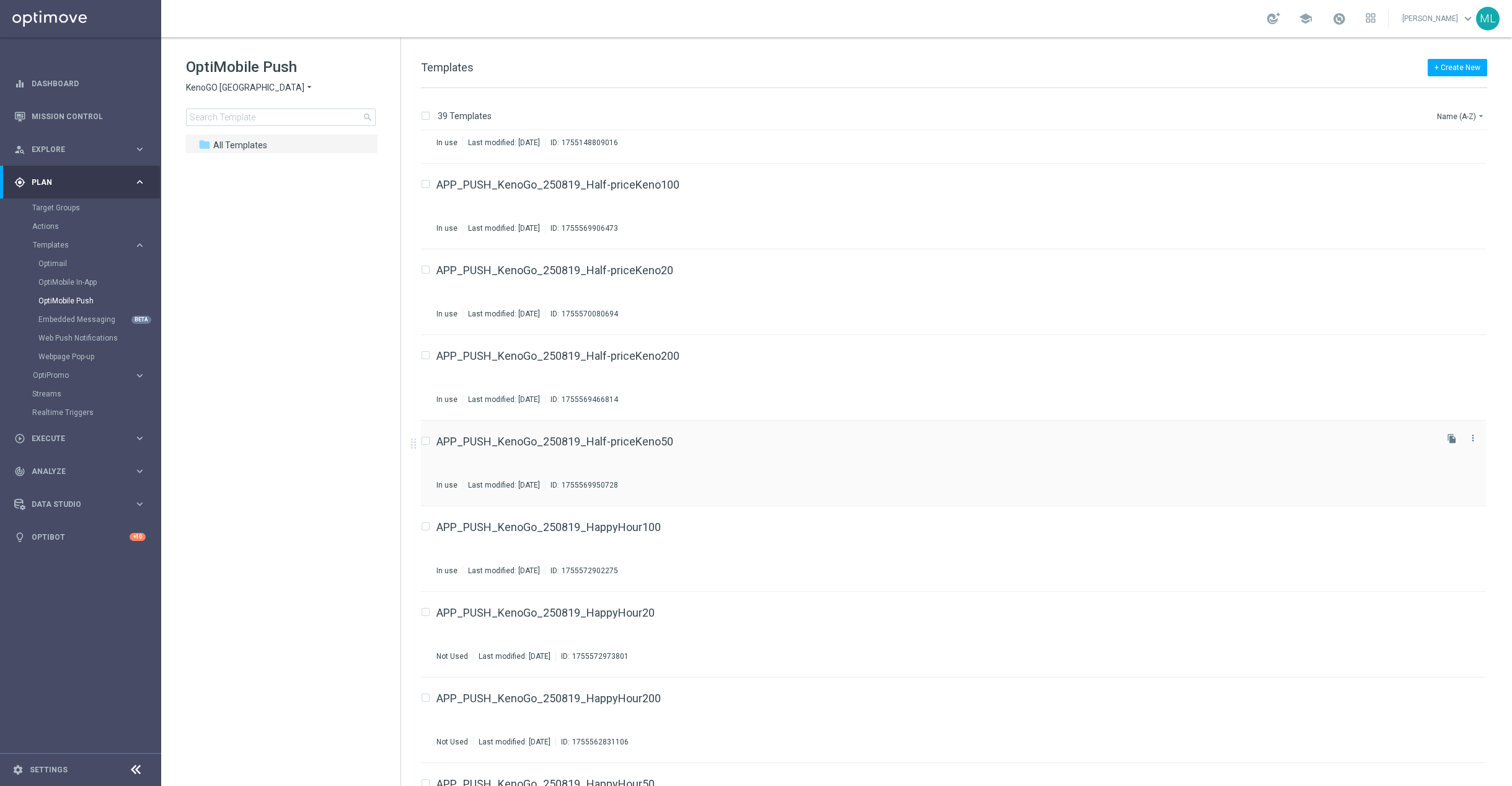
scroll to position [1253, 0]
click at [1447, 525] on icon "file_copy" at bounding box center [1451, 522] width 10 height 10
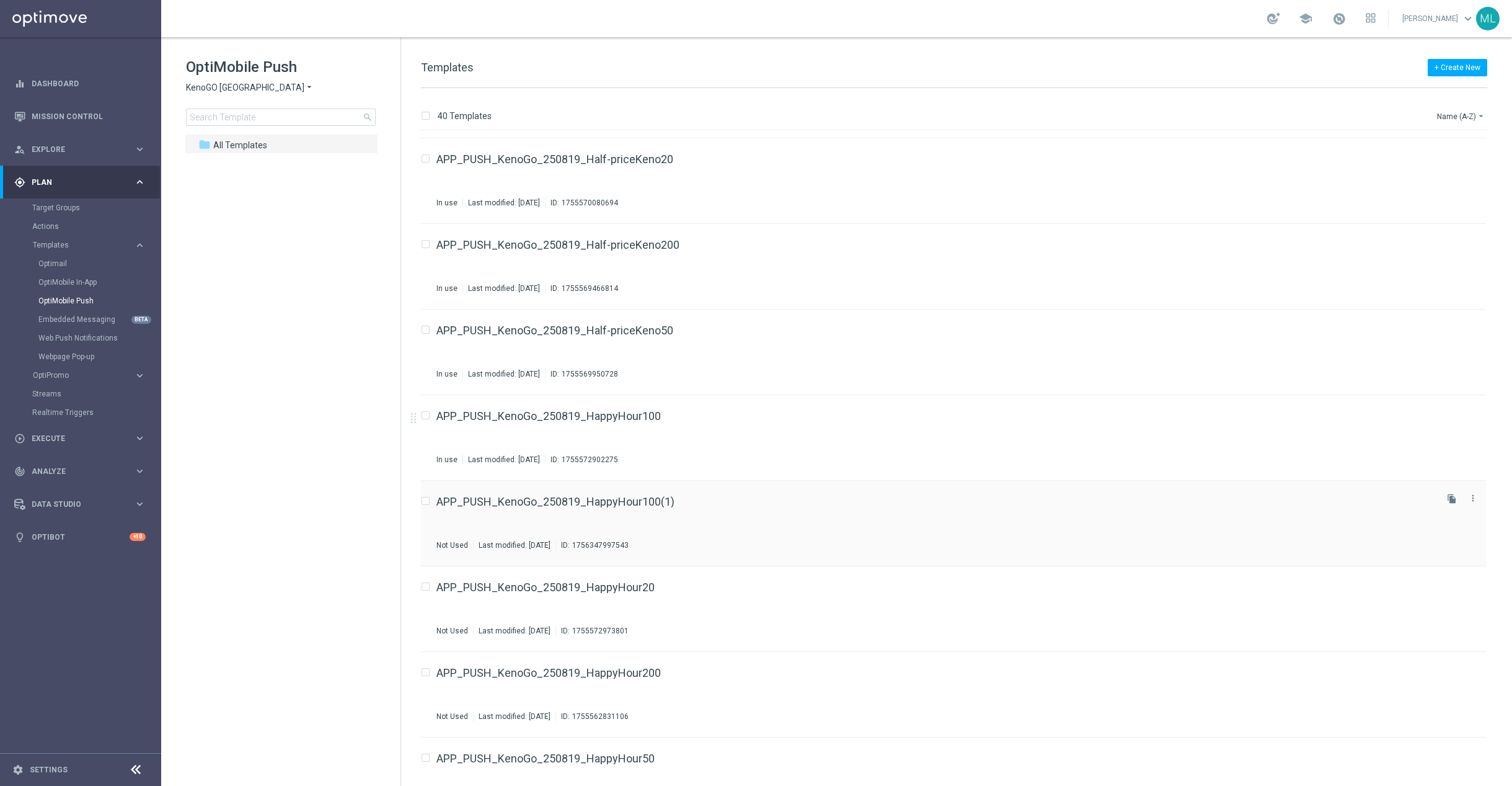
scroll to position [1366, 0]
click at [762, 503] on div "APP_PUSH_KenoGo_250819_HappyHour100(1) Not Used Last modified: Thursday, August…" at bounding box center [934, 519] width 997 height 54
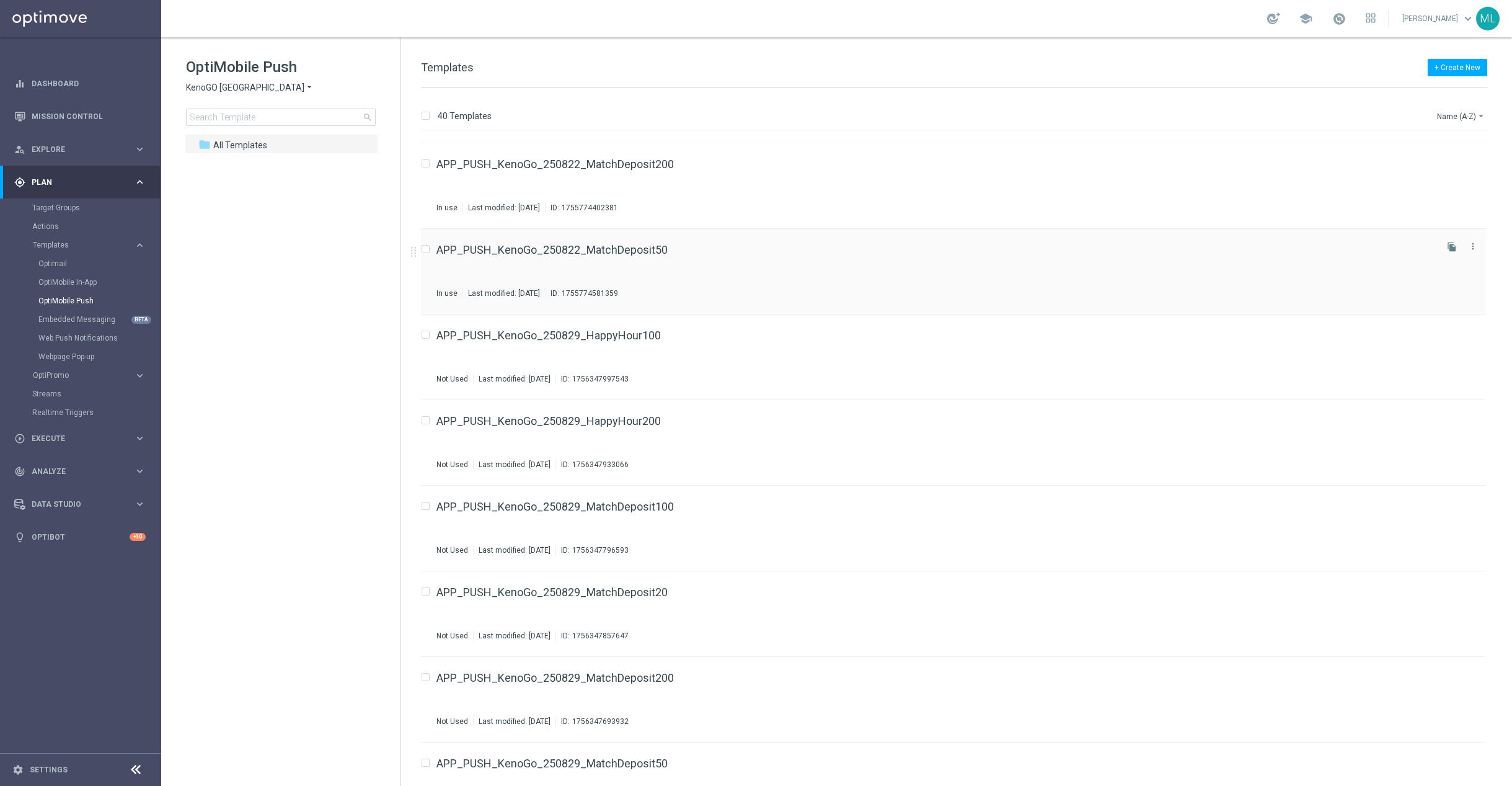
scroll to position [2296, 0]
click at [242, 116] on input at bounding box center [281, 117] width 190 height 17
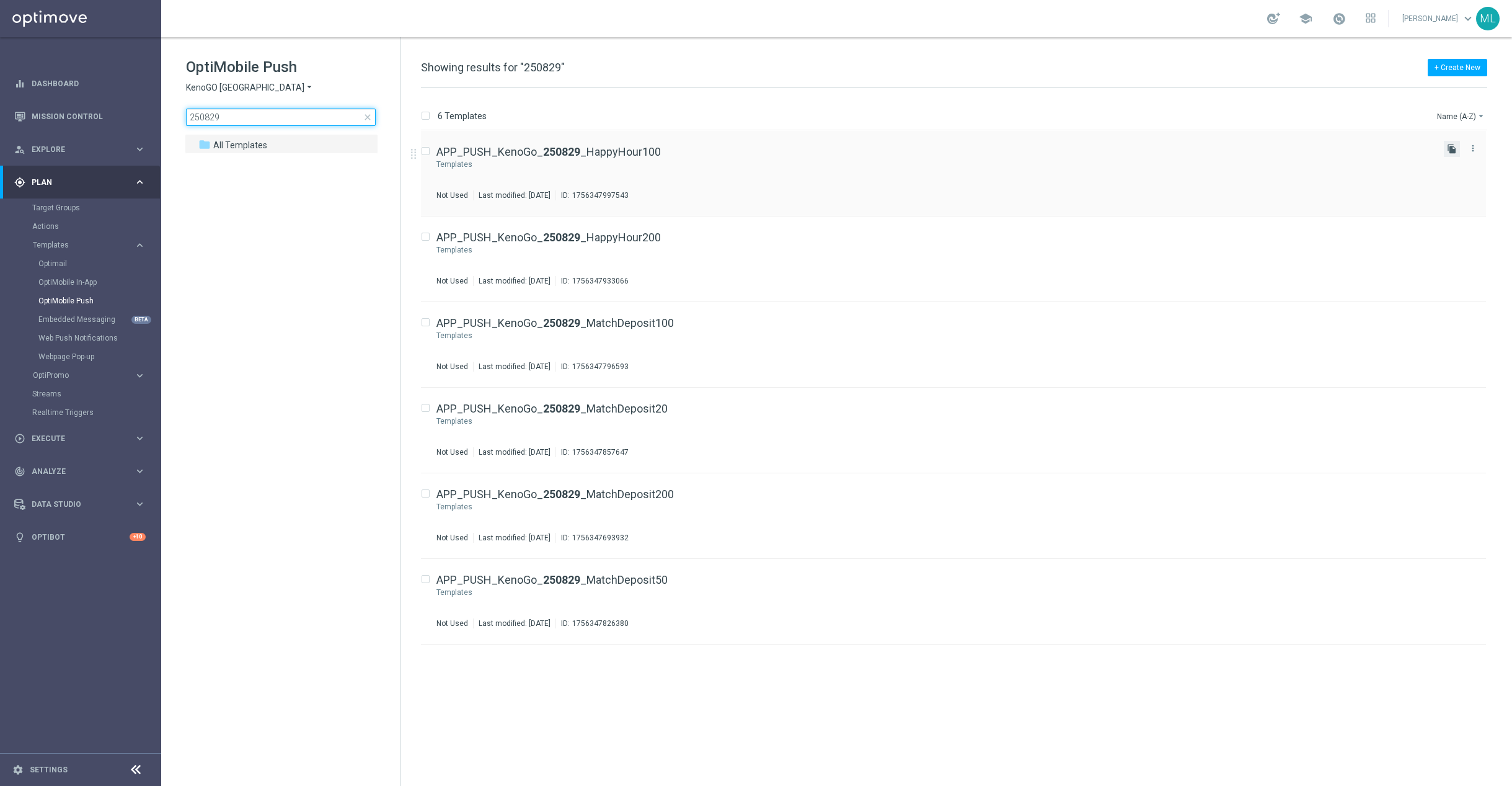
type input "250829"
click at [1452, 148] on icon "file_copy" at bounding box center [1451, 149] width 10 height 10
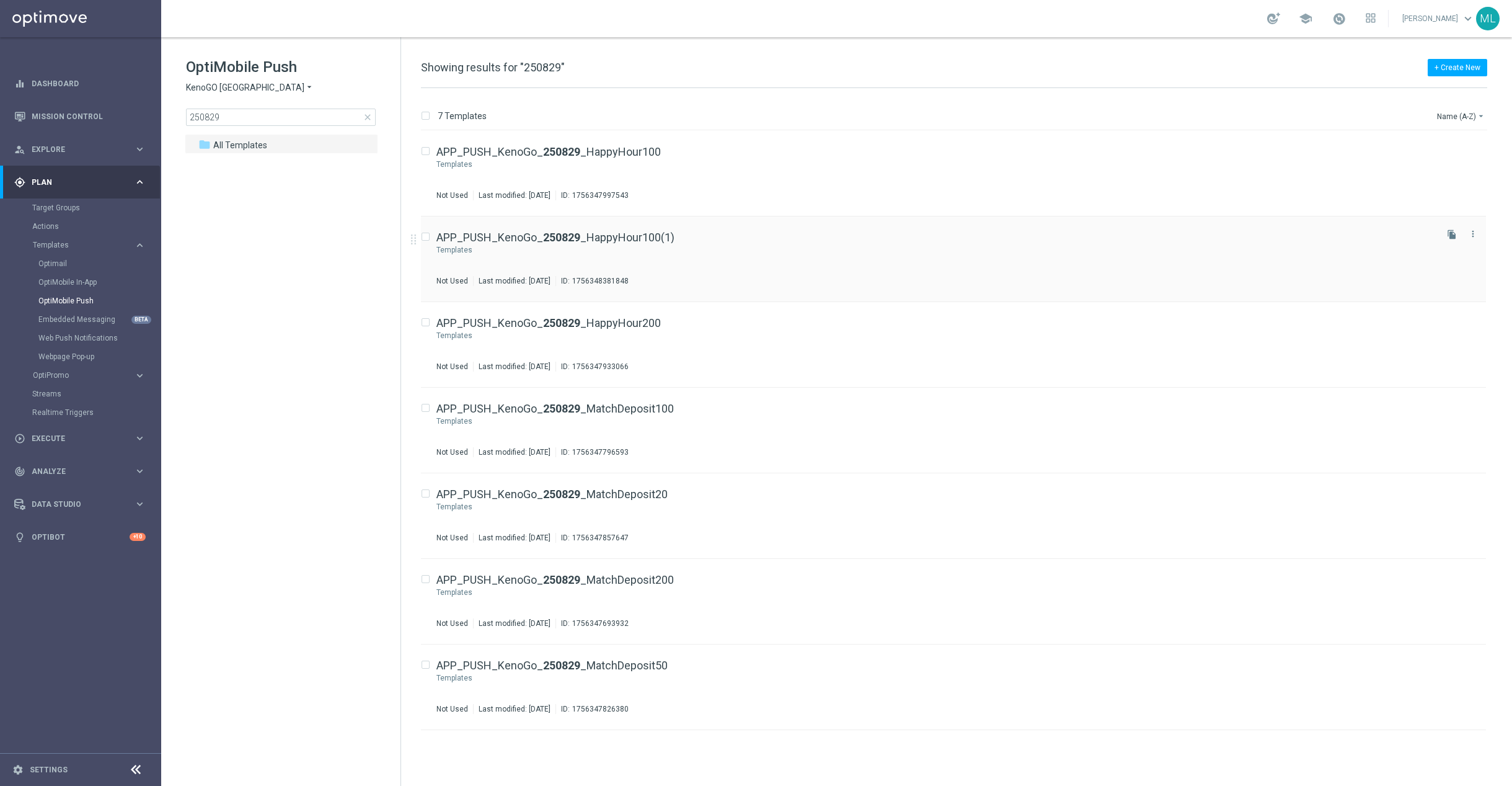
click at [993, 228] on div "APP_PUSH_KenoGo_ 250829 _HappyHour100(1) Templates Not Used Last modified: Thur…" at bounding box center [953, 259] width 1065 height 85
click at [1450, 324] on icon "file_copy" at bounding box center [1451, 320] width 10 height 10
click at [779, 430] on div "APP_PUSH_KenoGo_ 250829 _HappyHour50(1) Templates Not Used Last modified: Thurs…" at bounding box center [934, 430] width 997 height 54
drag, startPoint x: 59, startPoint y: 245, endPoint x: 66, endPoint y: 243, distance: 7.3
click at [61, 244] on span "Templates" at bounding box center [77, 245] width 89 height 7
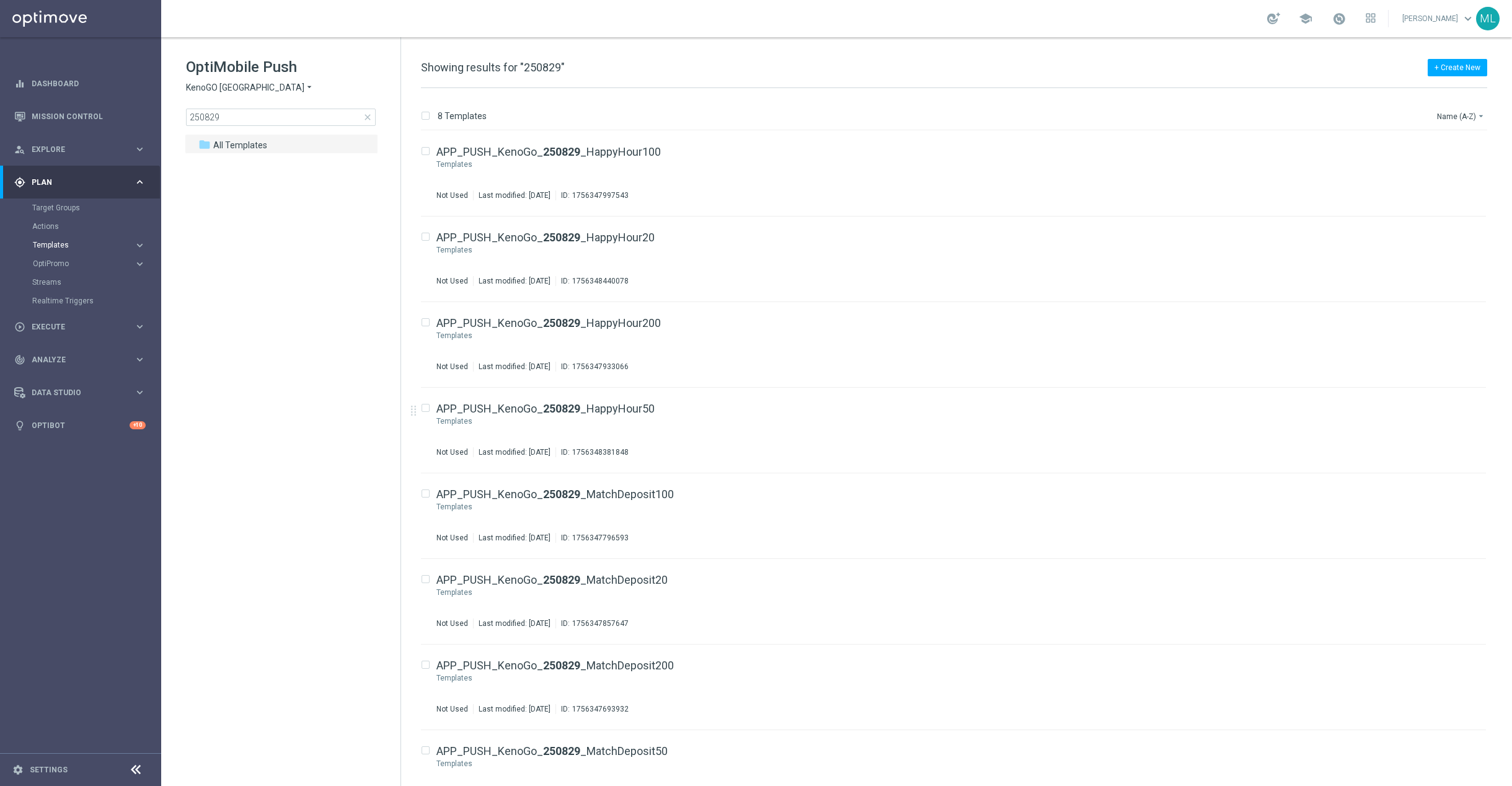
click at [122, 243] on div "Templates" at bounding box center [83, 245] width 101 height 7
click at [52, 262] on link "Optimail" at bounding box center [83, 263] width 90 height 10
click at [220, 88] on icon "arrow_drop_down" at bounding box center [225, 87] width 10 height 12
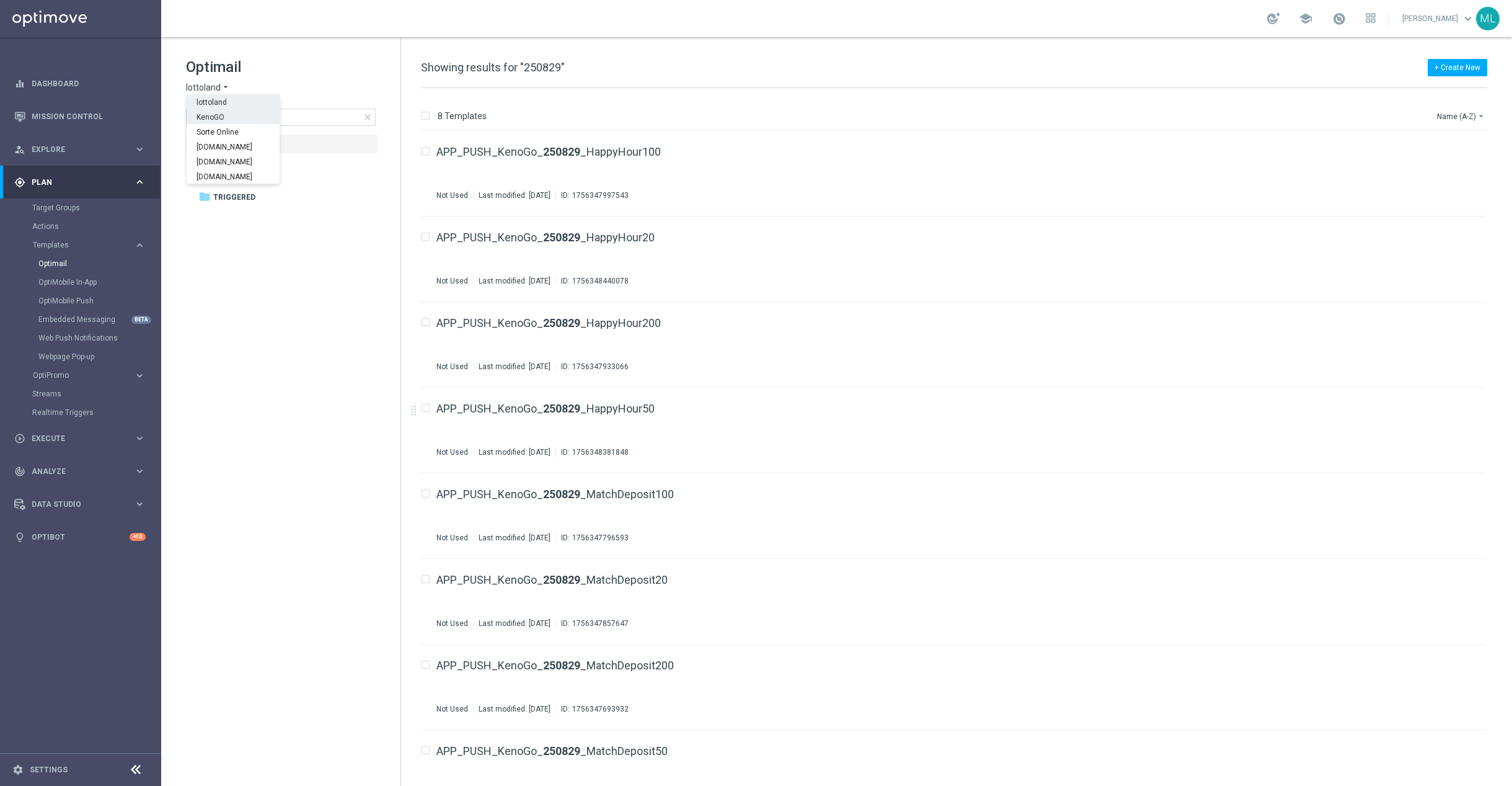
click at [0, 0] on span "KenoGO" at bounding box center [0, 0] width 0 height 0
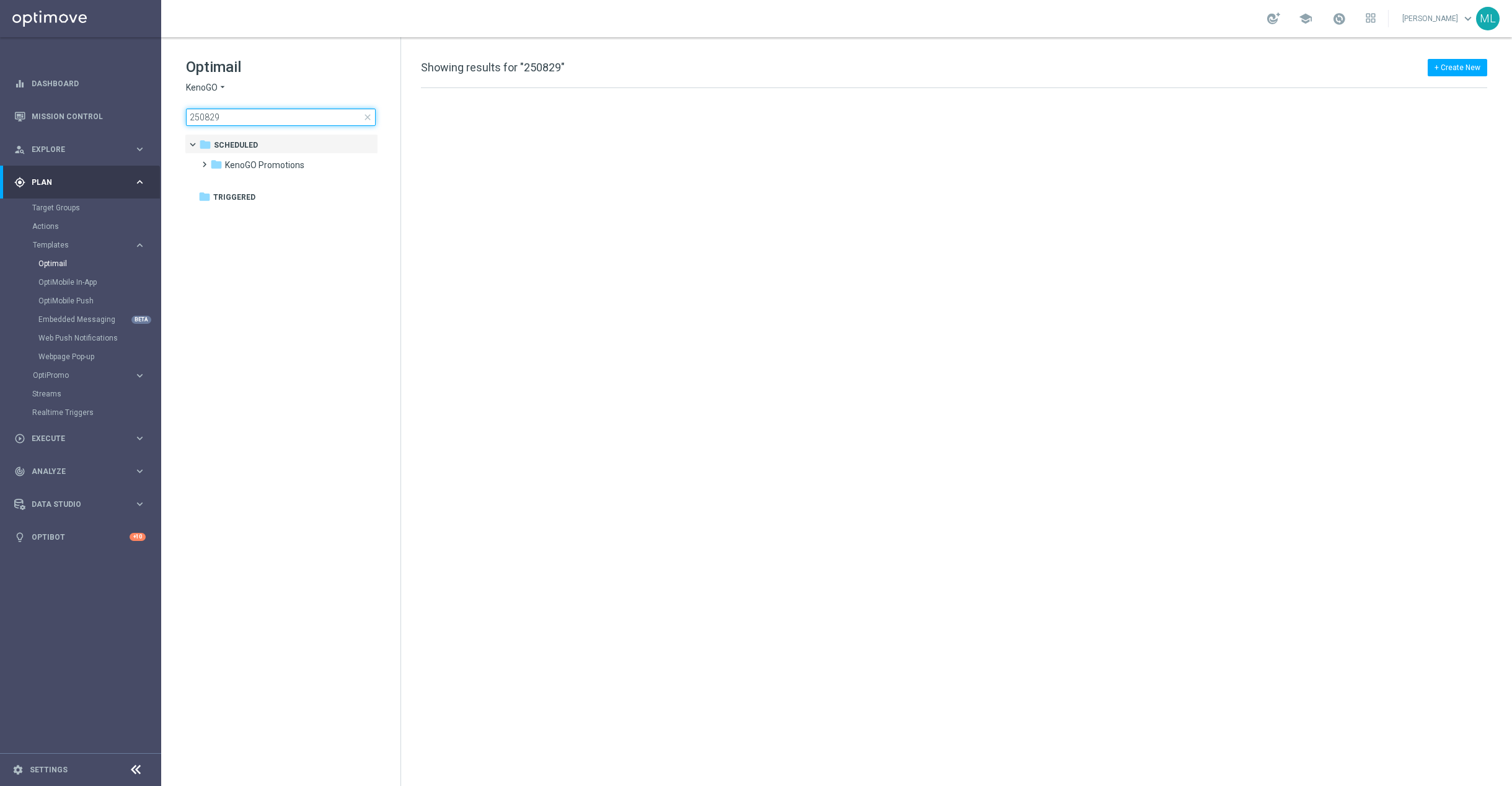
click at [237, 123] on input "250829" at bounding box center [281, 117] width 190 height 17
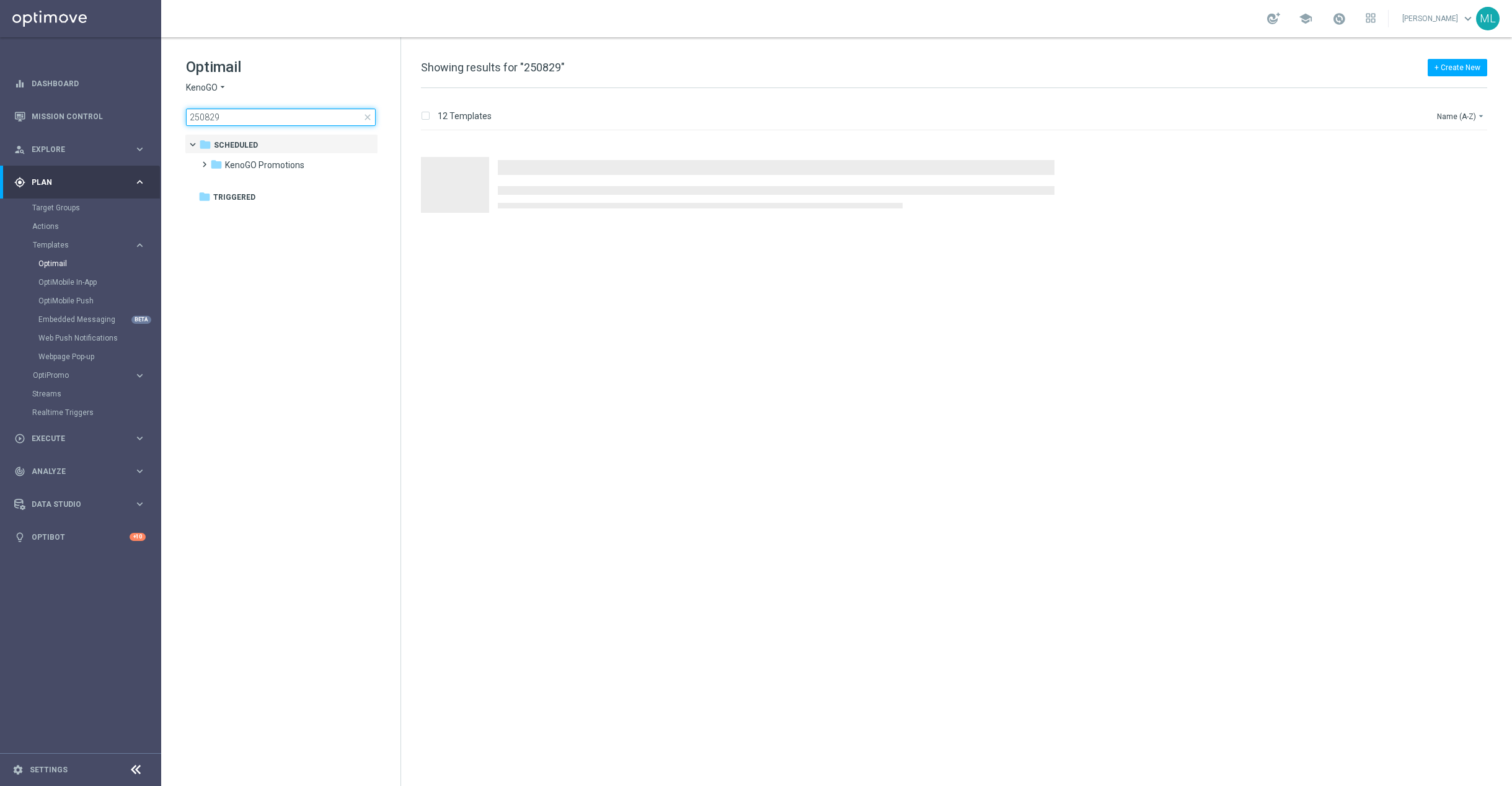
click at [195, 117] on input "250829" at bounding box center [281, 117] width 190 height 17
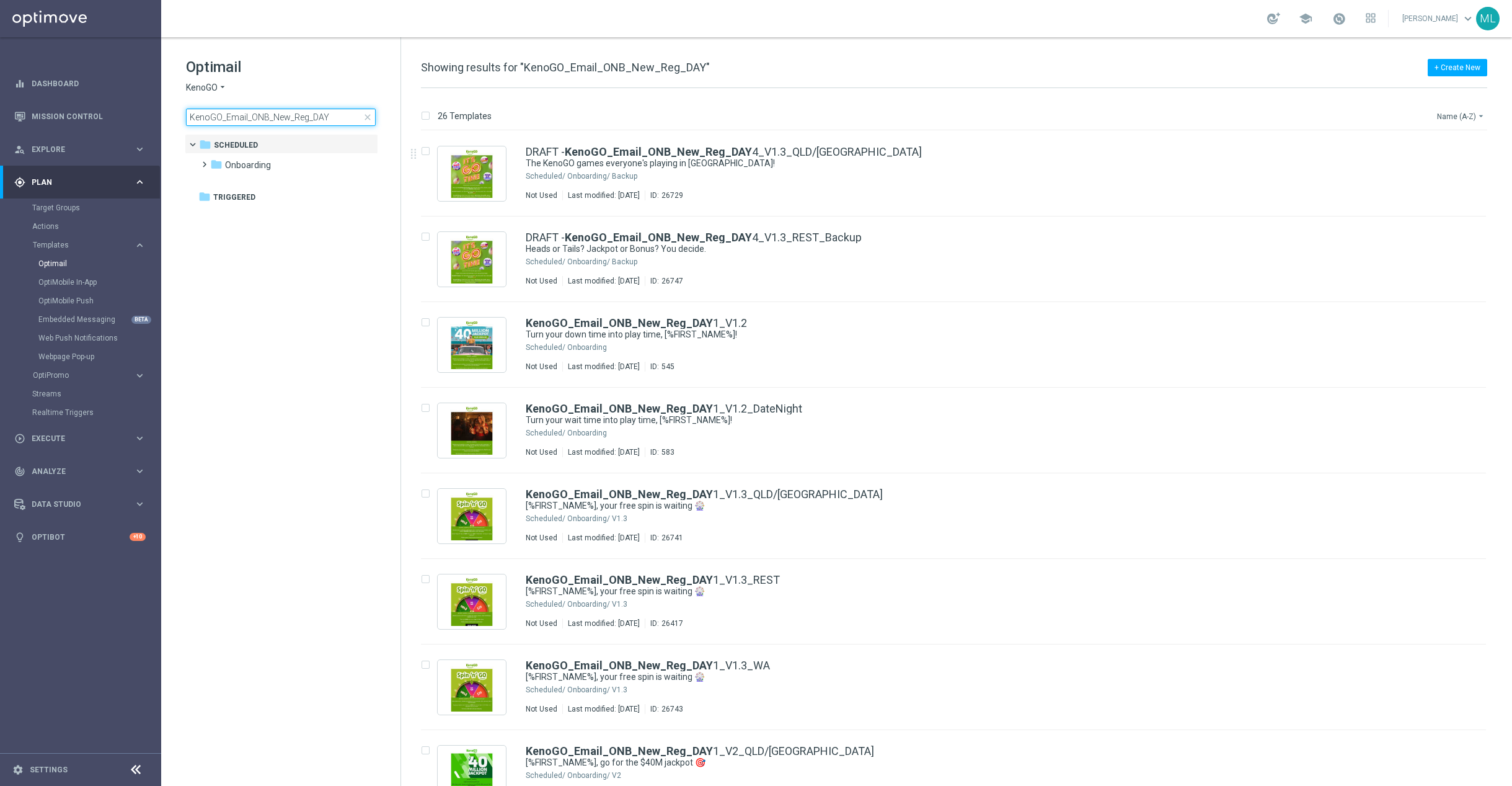
type input "KenoGO_Email_ONB_New_Reg_DAY"
click at [1473, 114] on button "Name (A-Z) arrow_drop_down" at bounding box center [1461, 116] width 51 height 15
click at [1442, 173] on span "Date Modified (Newest)" at bounding box center [1439, 172] width 83 height 9
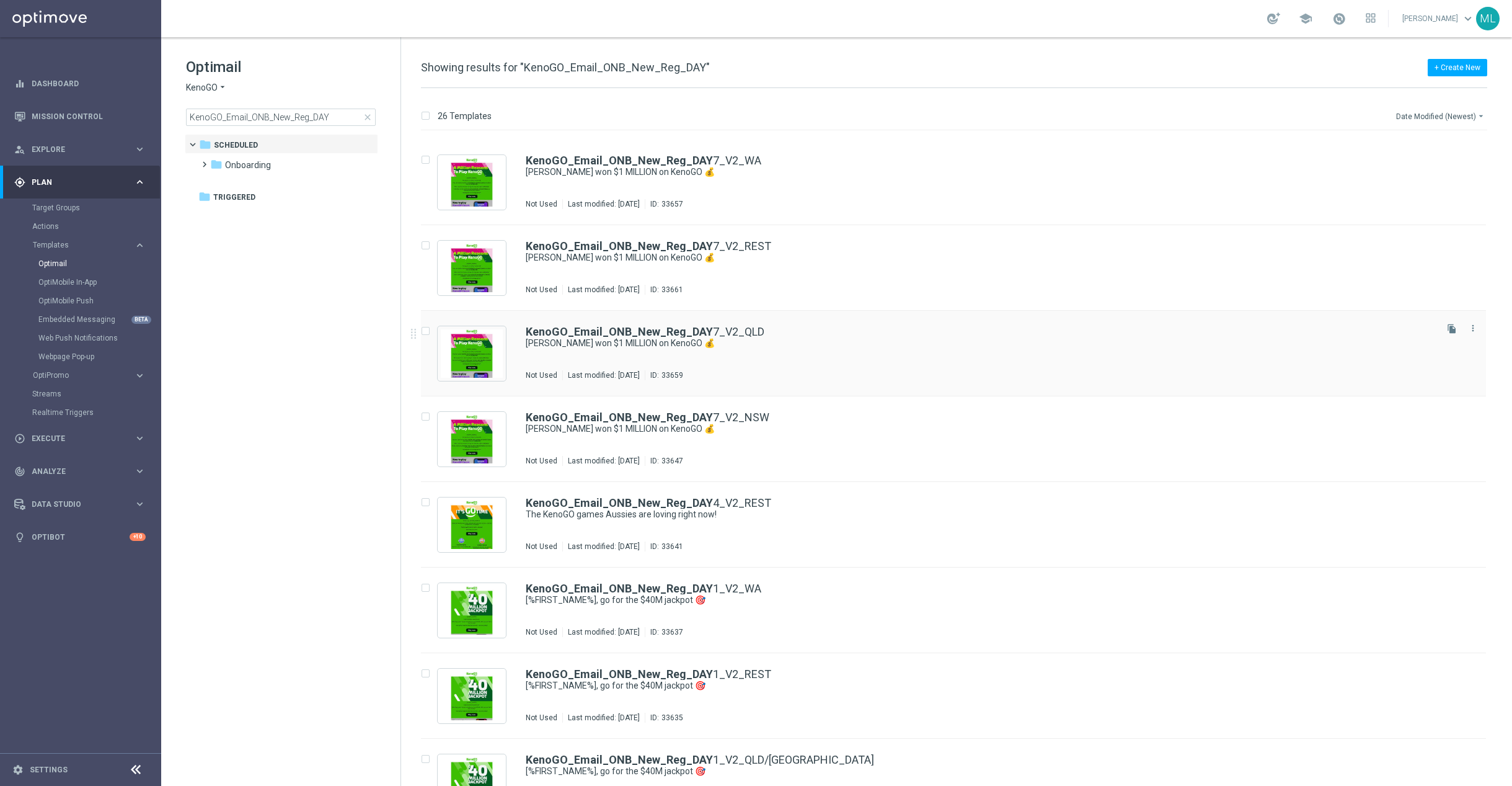
scroll to position [142, 0]
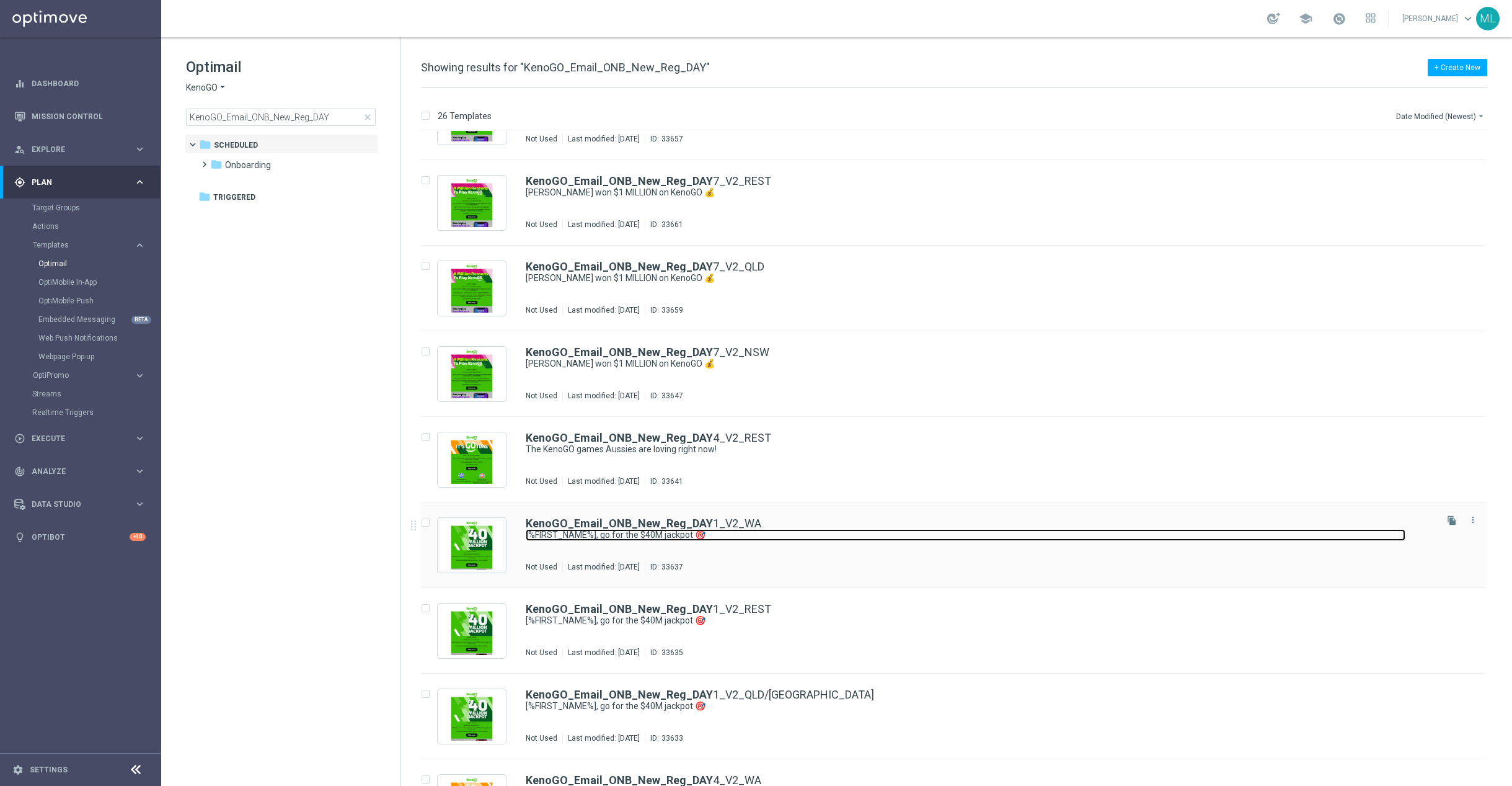
click at [810, 531] on link "[%FIRST_NAME%], go for the $40M jackpot 🎯" at bounding box center [966, 534] width 880 height 12
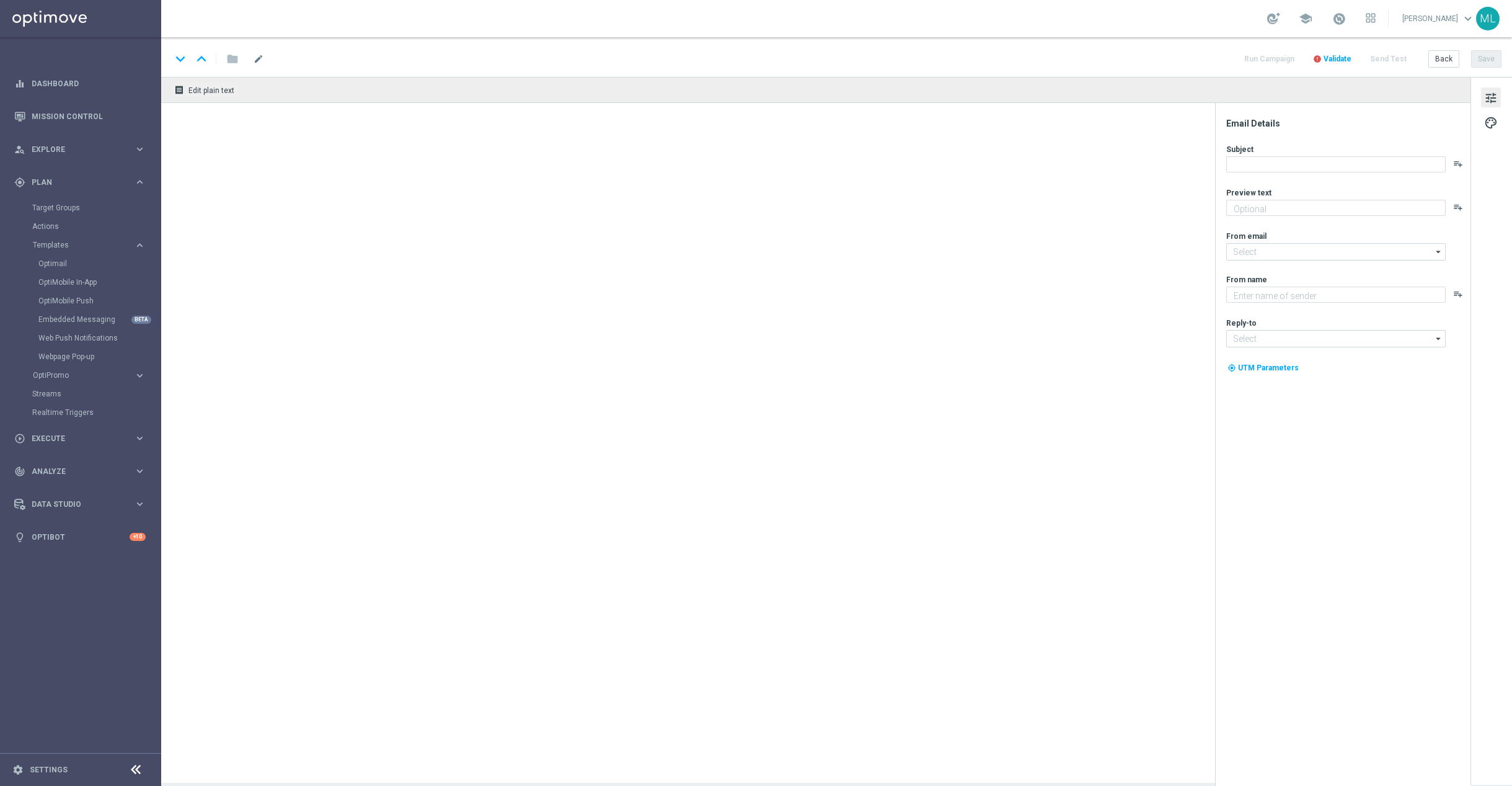
type textarea "Draws every 3 minutes – win big!"
type textarea "KenoGO"
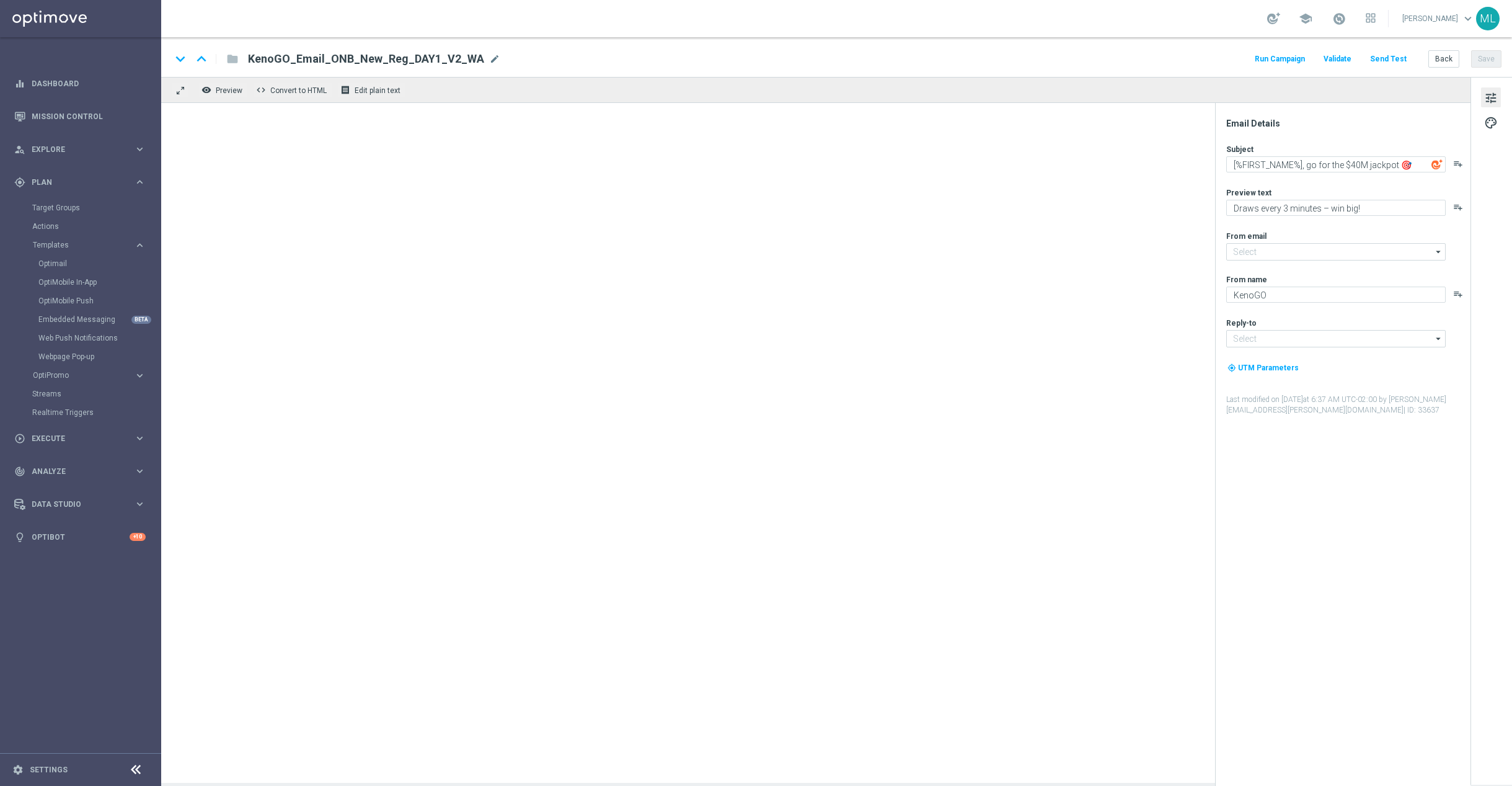
type input "mail@crm.kenogo.com.au"
type input "support@kenogo.com.au"
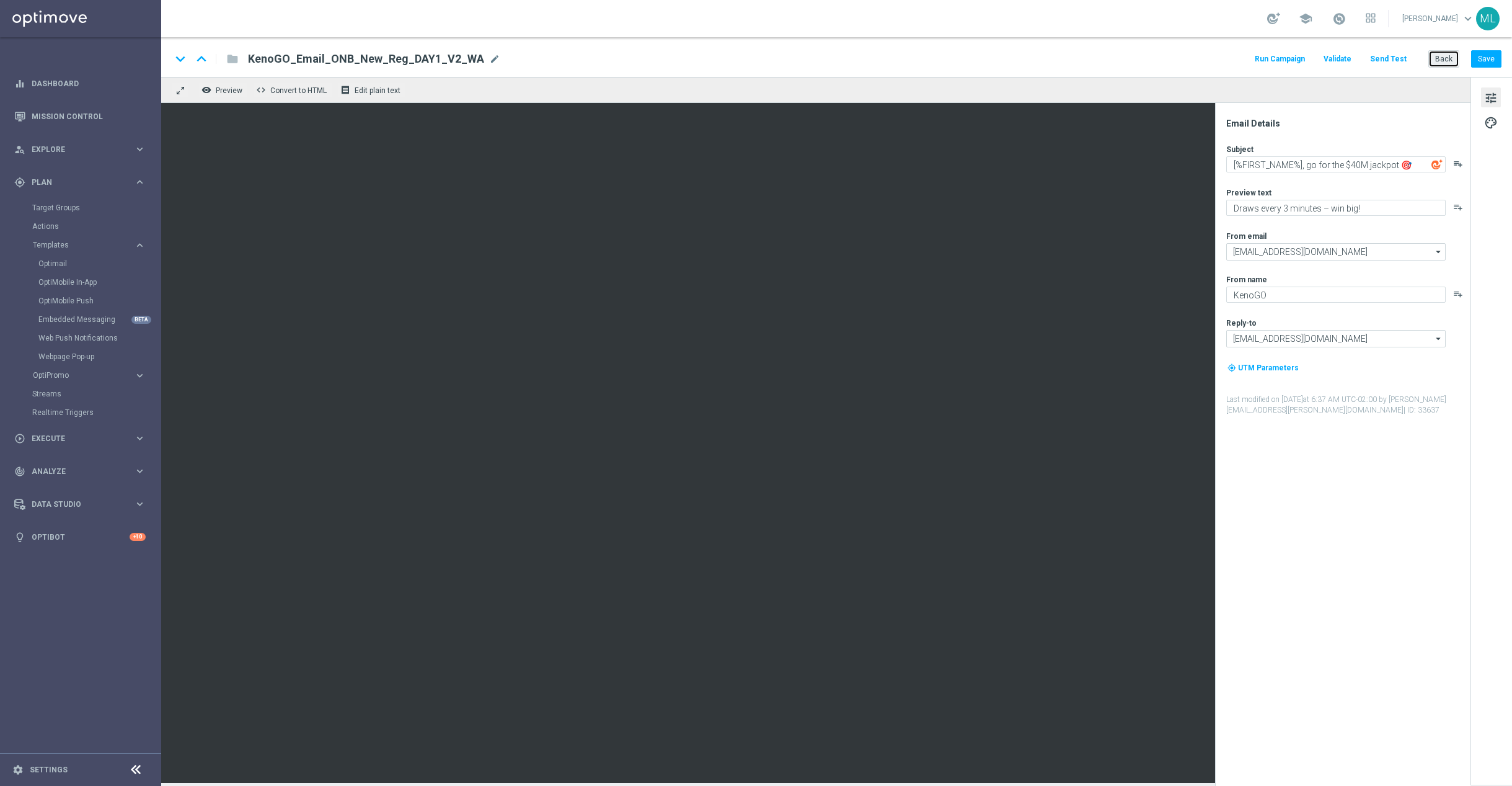
click at [1439, 63] on button "Back" at bounding box center [1443, 58] width 31 height 17
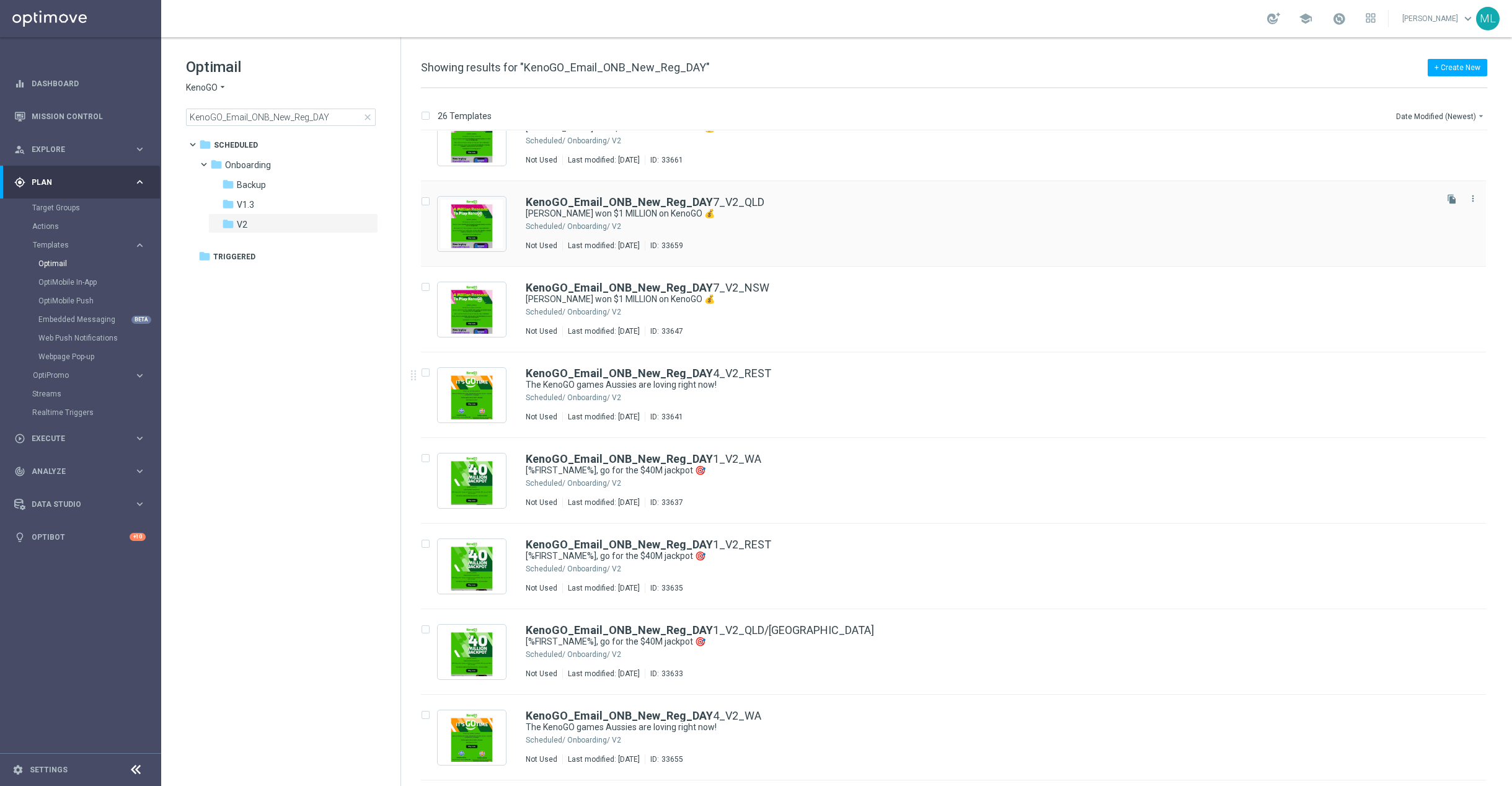
scroll to position [209, 0]
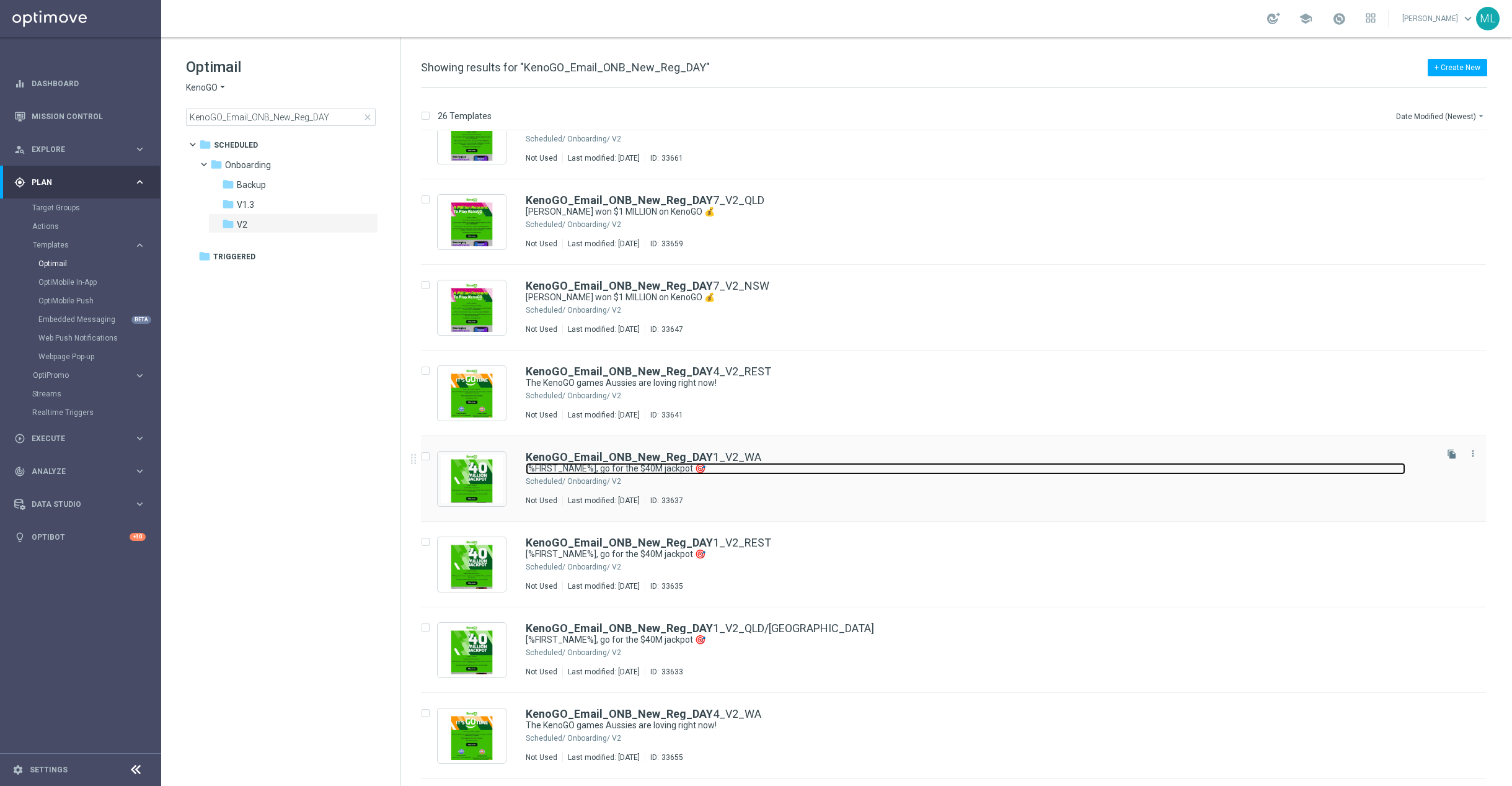
click at [818, 465] on link "[%FIRST_NAME%], go for the $40M jackpot 🎯" at bounding box center [966, 468] width 880 height 12
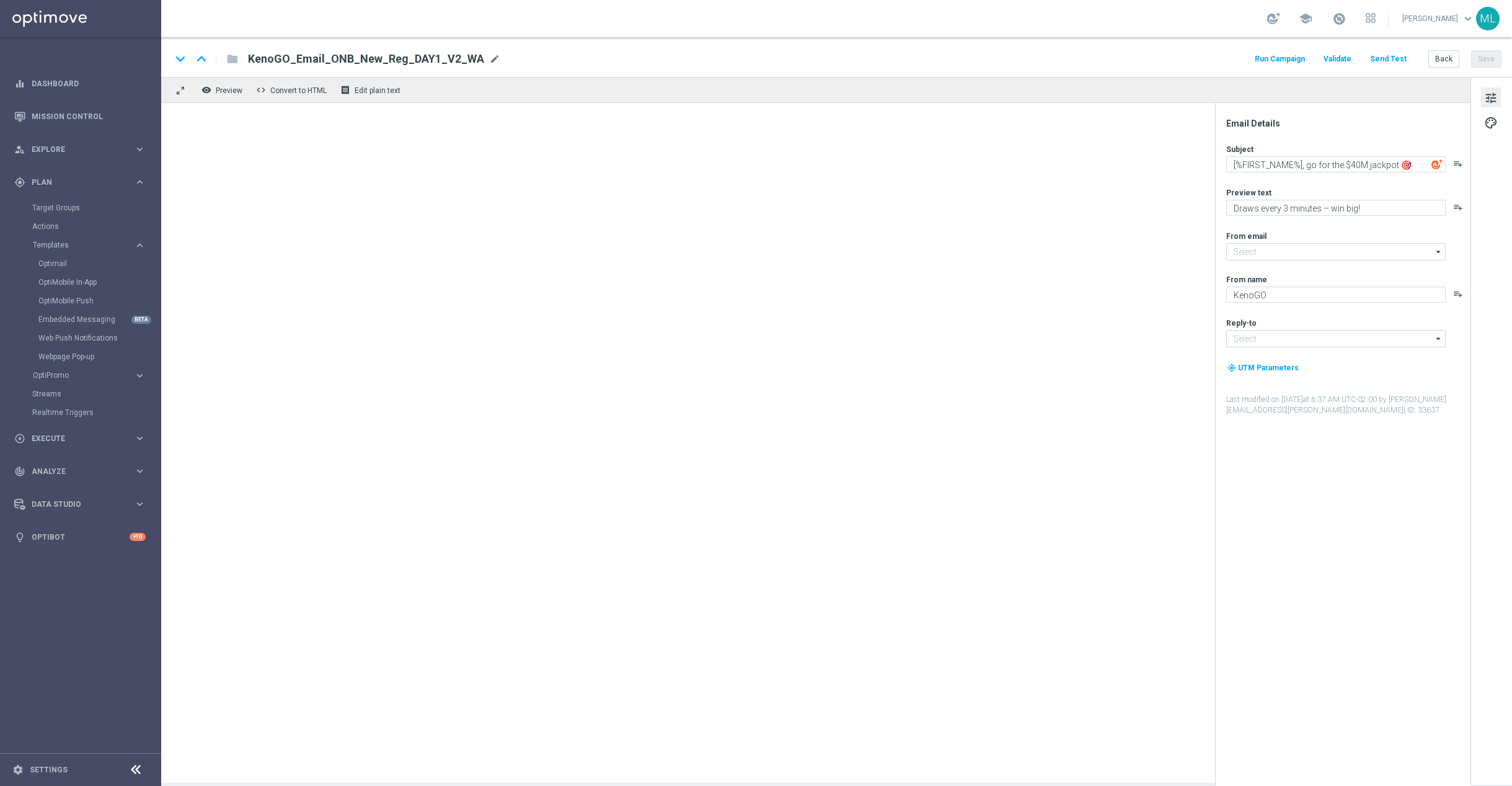
type input "mail@crm.kenogo.com.au"
type input "support@kenogo.com.au"
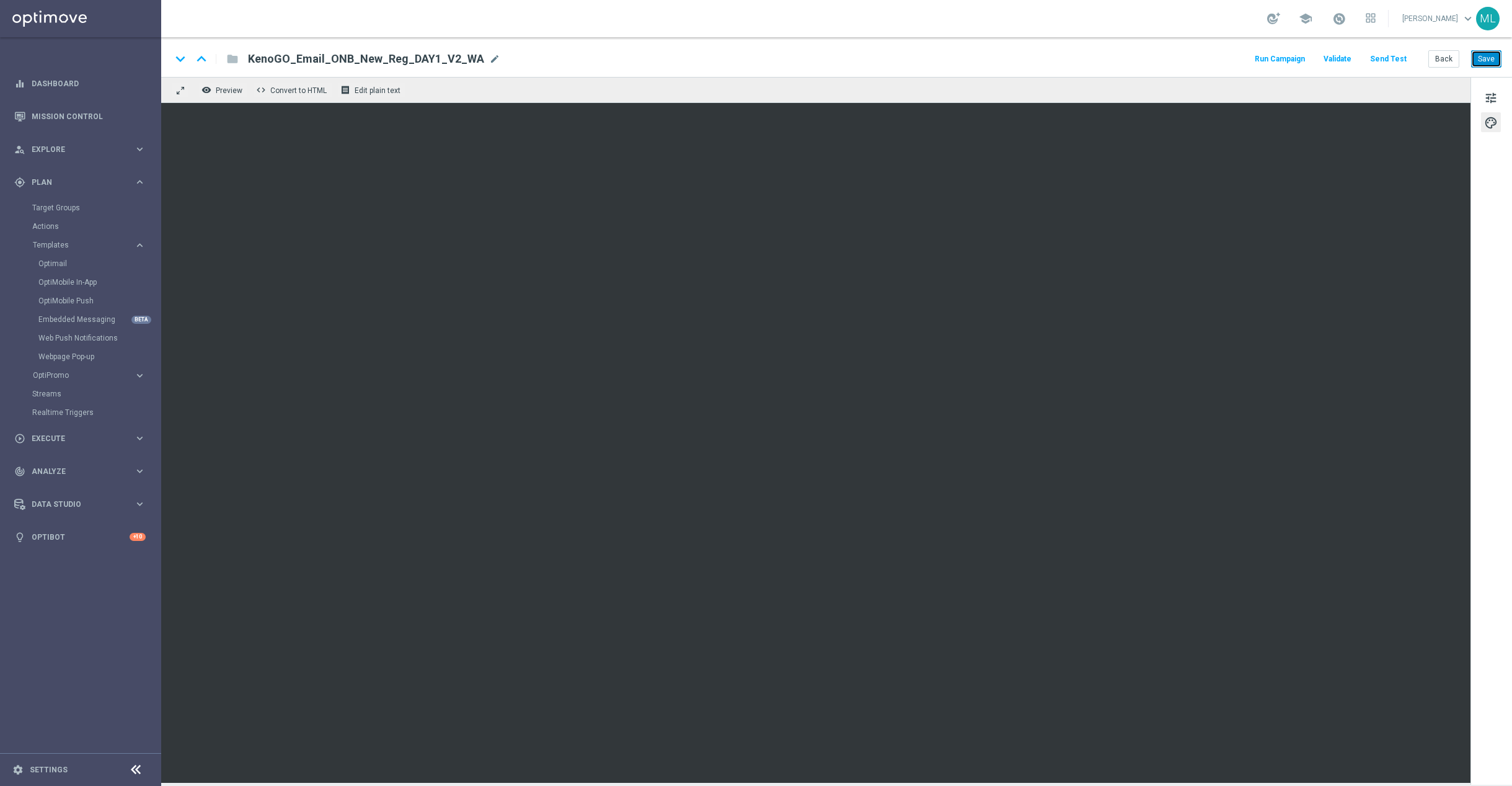
click at [1492, 62] on button "Save" at bounding box center [1486, 58] width 30 height 17
click at [1446, 62] on button "Back" at bounding box center [1443, 58] width 31 height 17
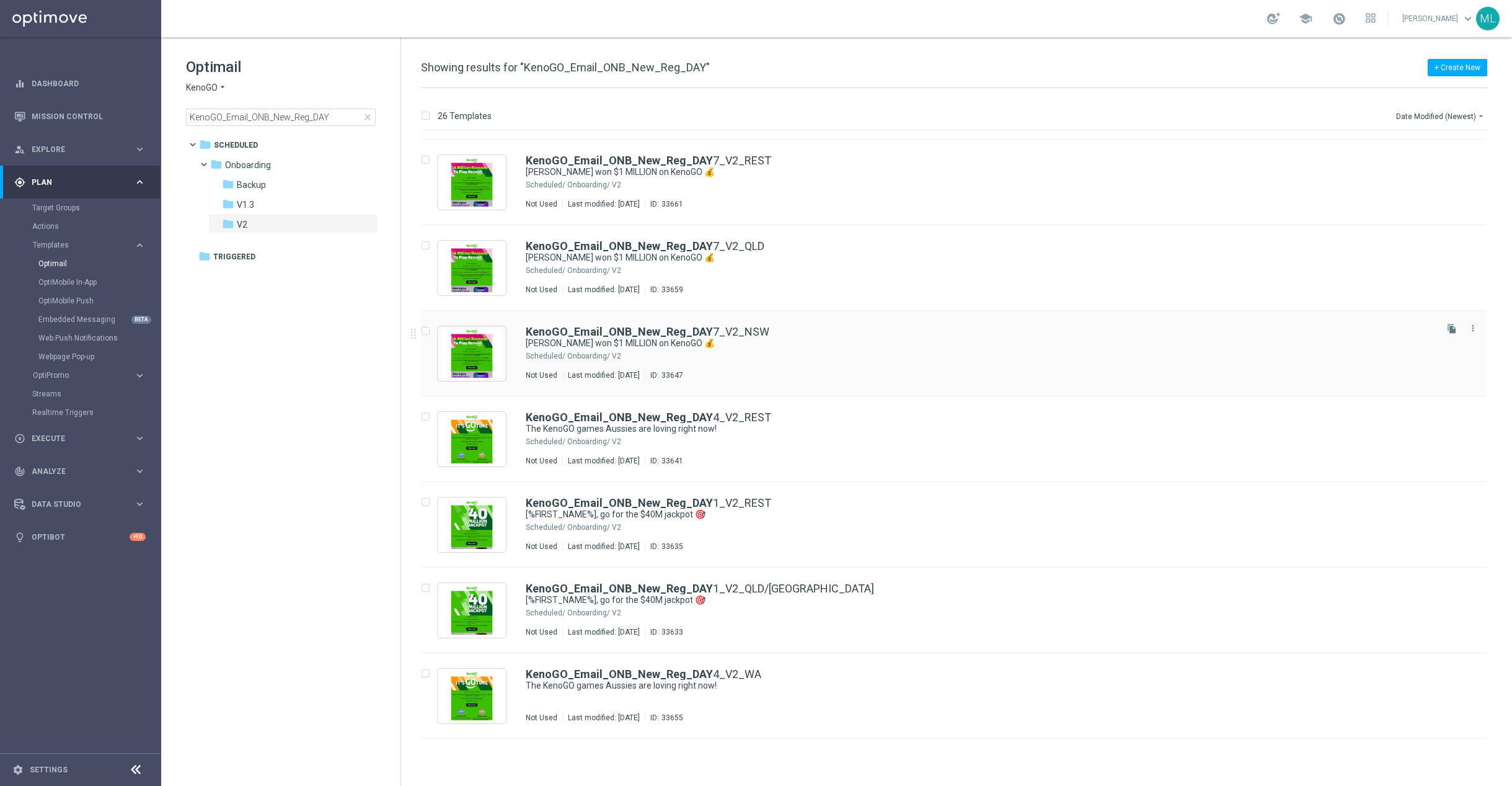
scroll to position [252, 0]
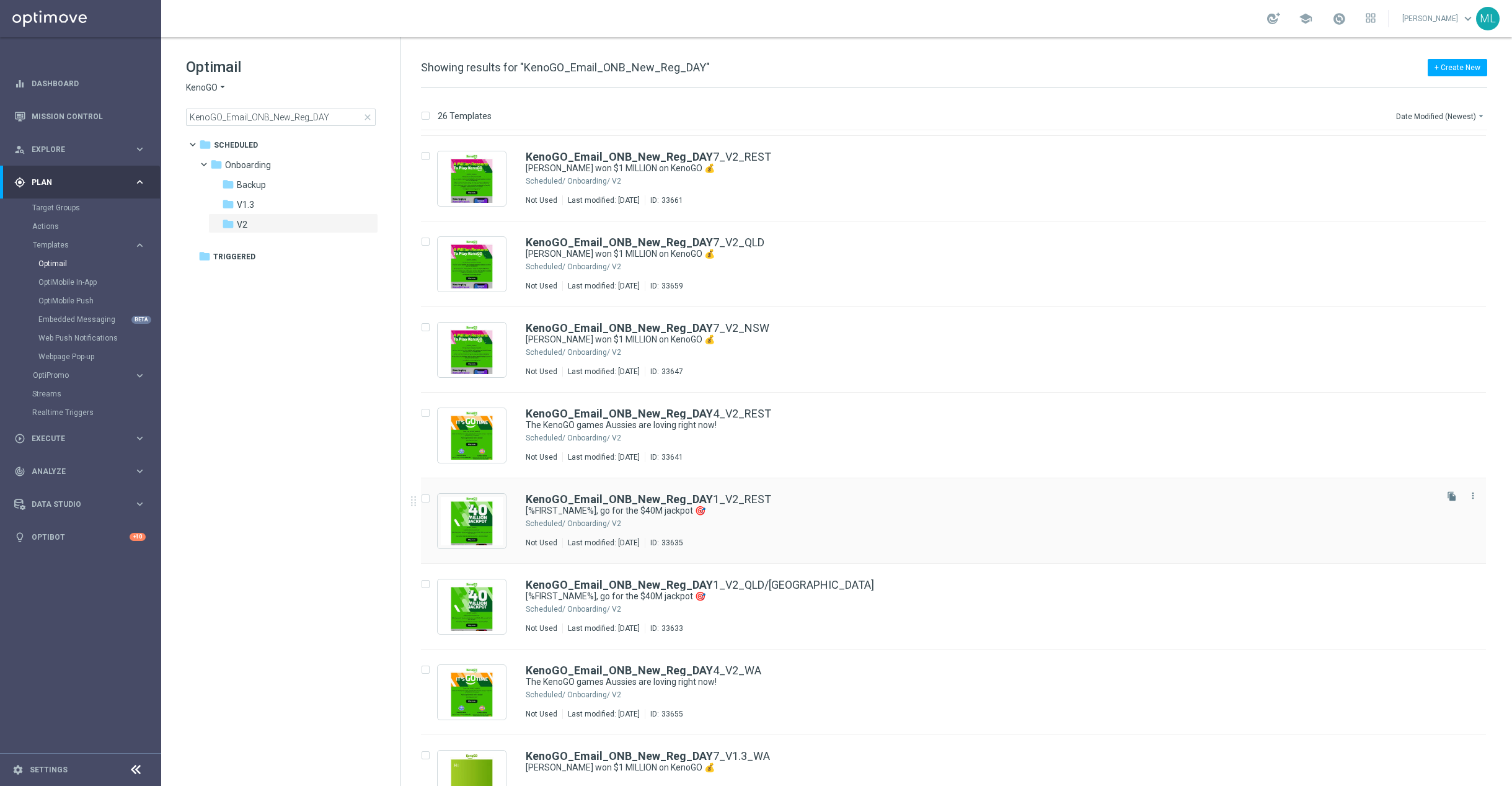
click at [824, 502] on div "KenoGO_Email_ONB_New_Reg_DAY 1_V2_REST" at bounding box center [980, 499] width 908 height 11
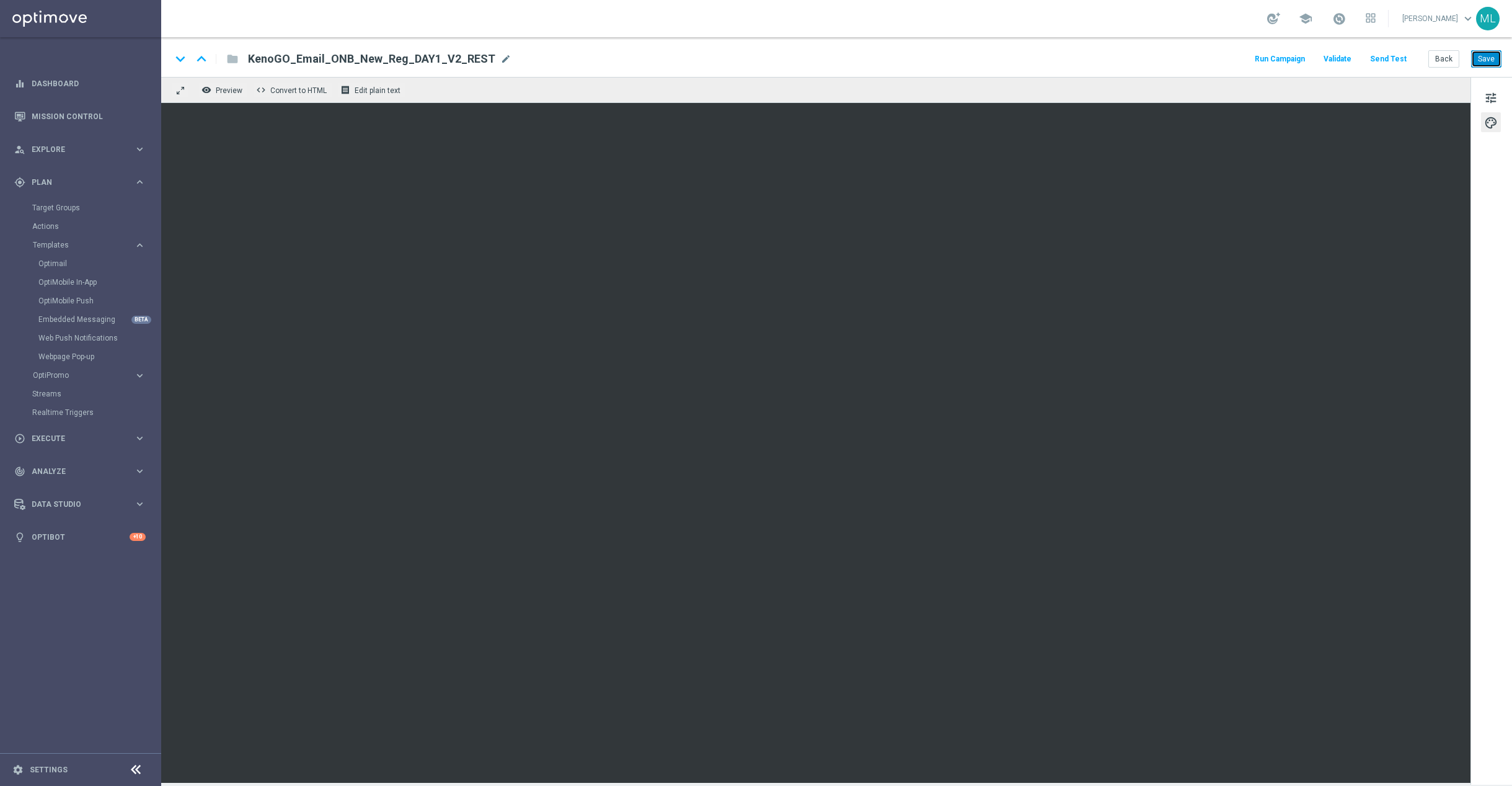
click at [1482, 63] on button "Save" at bounding box center [1486, 58] width 30 height 17
click at [1440, 59] on button "Back" at bounding box center [1443, 58] width 31 height 17
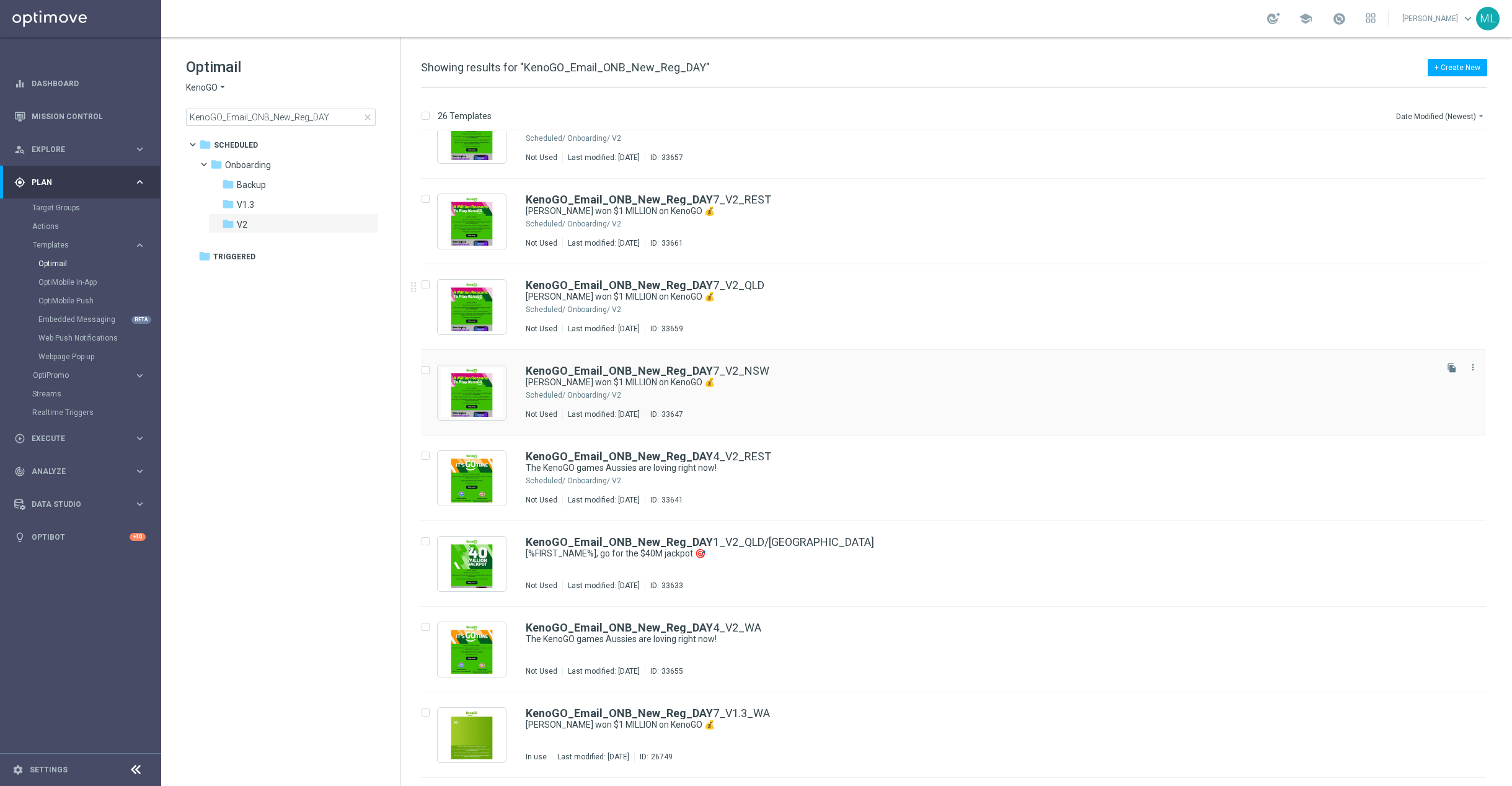
scroll to position [296, 0]
click at [852, 564] on div "Onboarding/ V2" at bounding box center [1000, 565] width 866 height 10
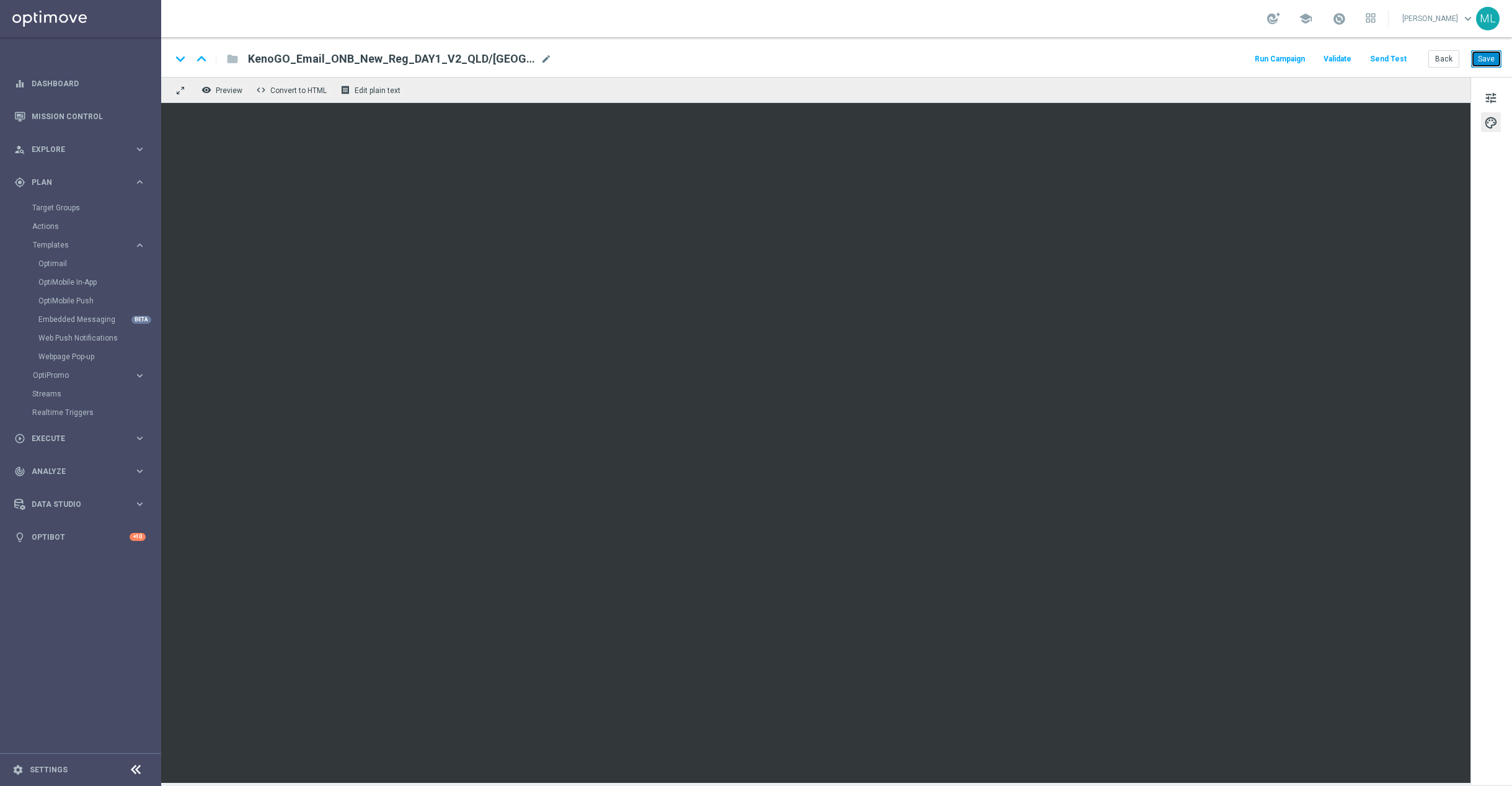
click at [1482, 59] on button "Save" at bounding box center [1486, 58] width 30 height 17
click at [1441, 62] on button "Back" at bounding box center [1443, 58] width 31 height 17
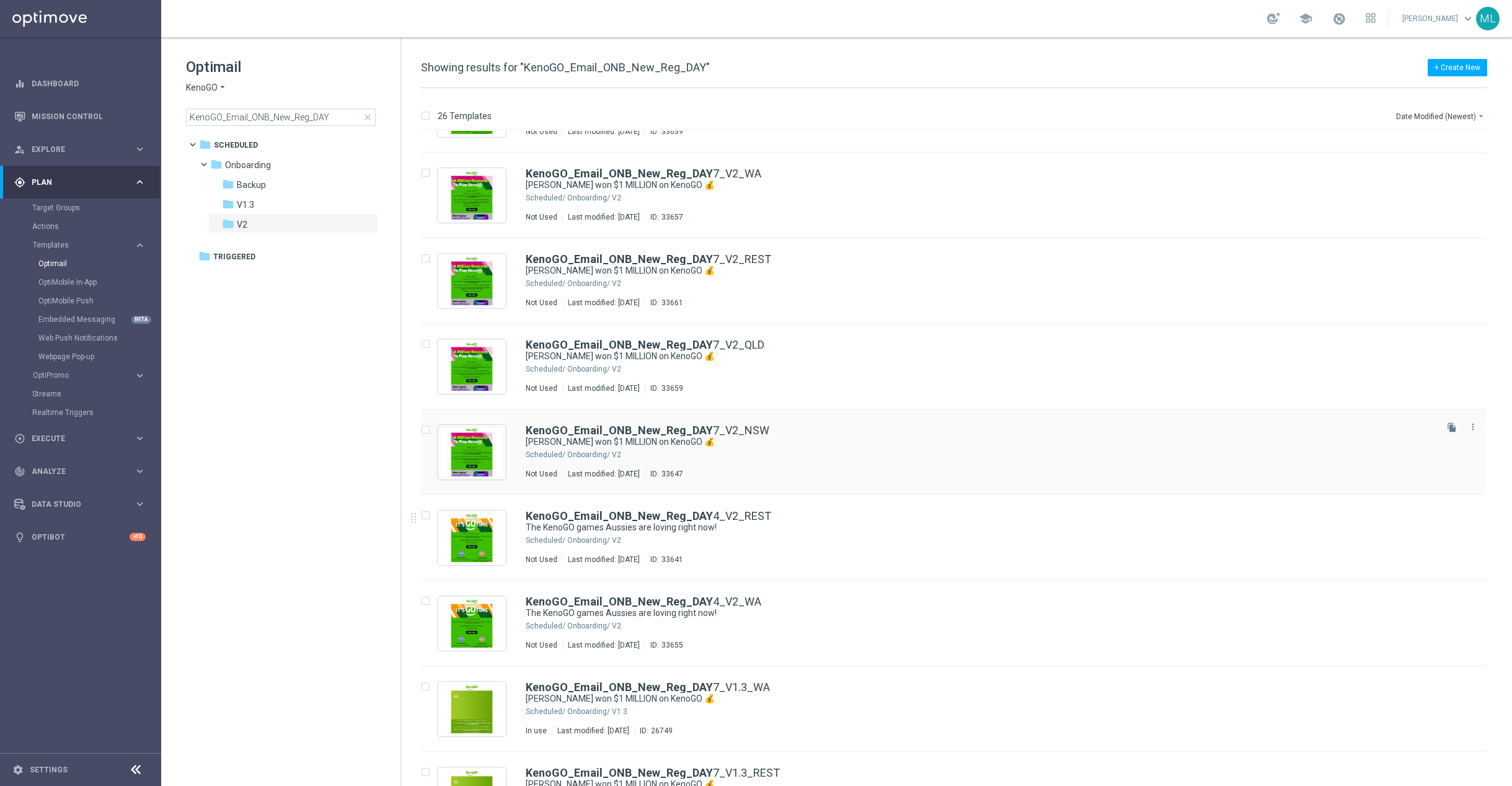
scroll to position [324, 0]
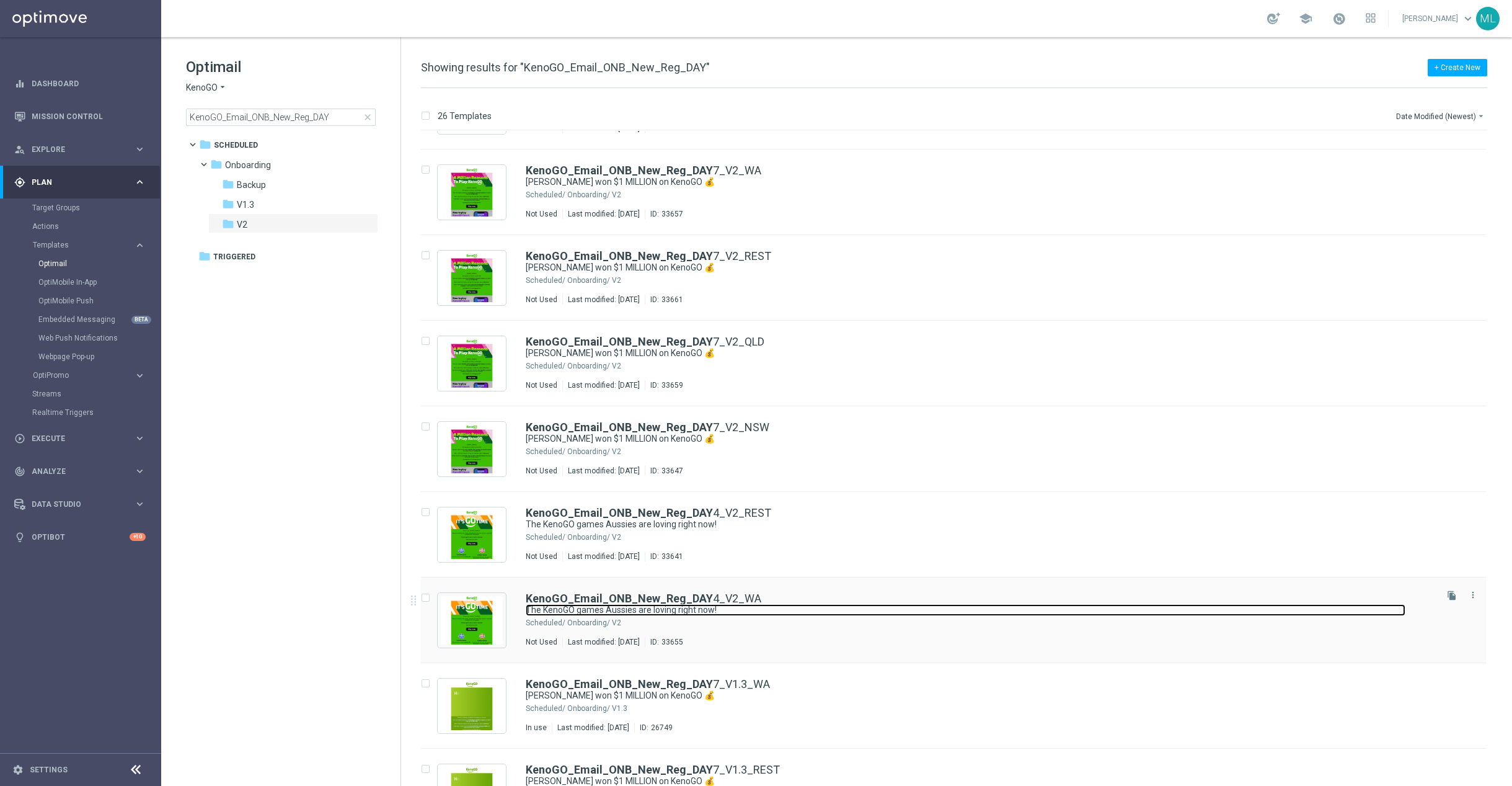
click at [791, 609] on link "The KenoGO games Aussies are loving right now!" at bounding box center [966, 609] width 880 height 12
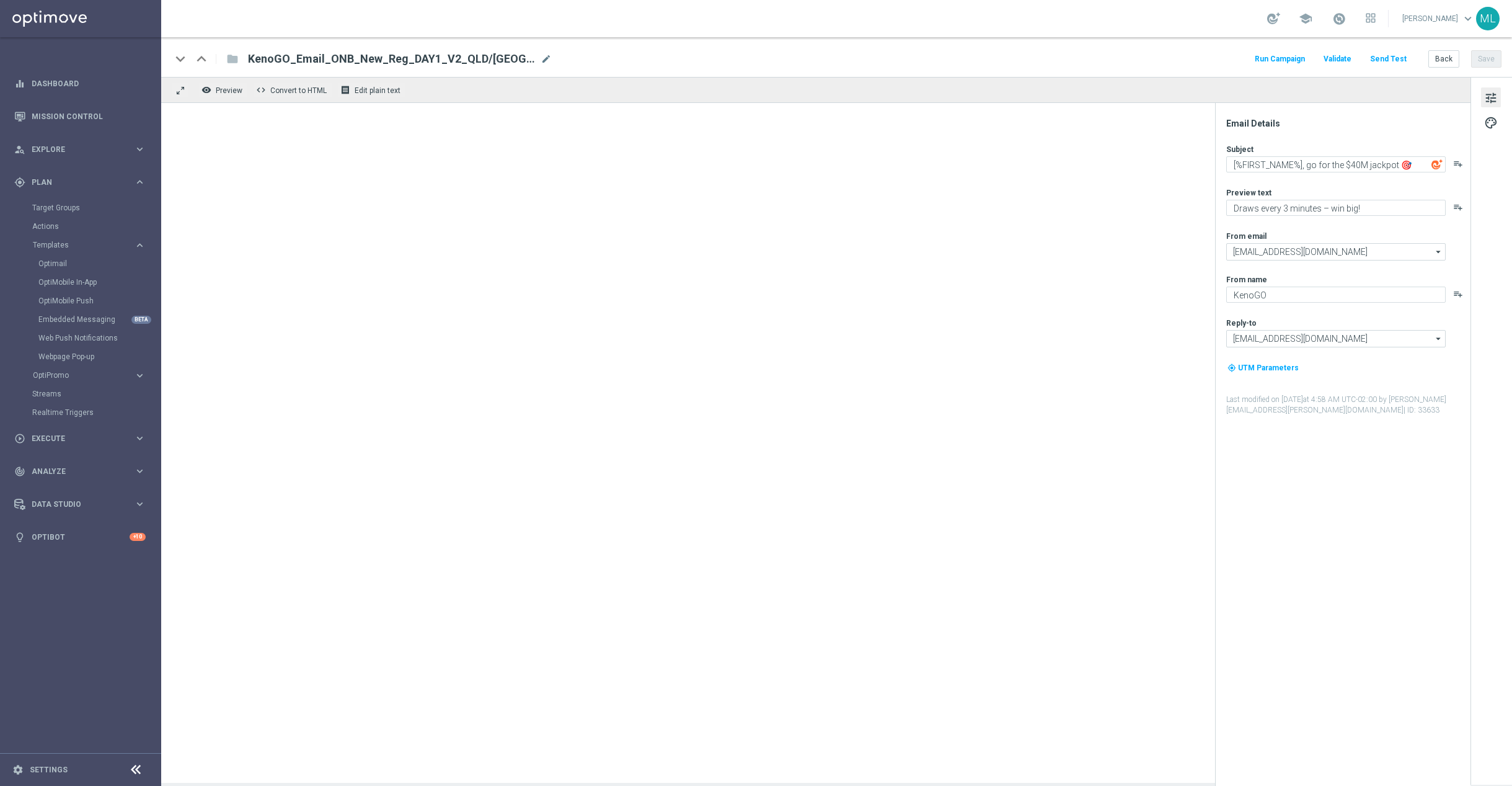
type textarea "The KenoGO games Aussies are loving right now!"
type textarea "From the classics to the world’s biggest Keno…"
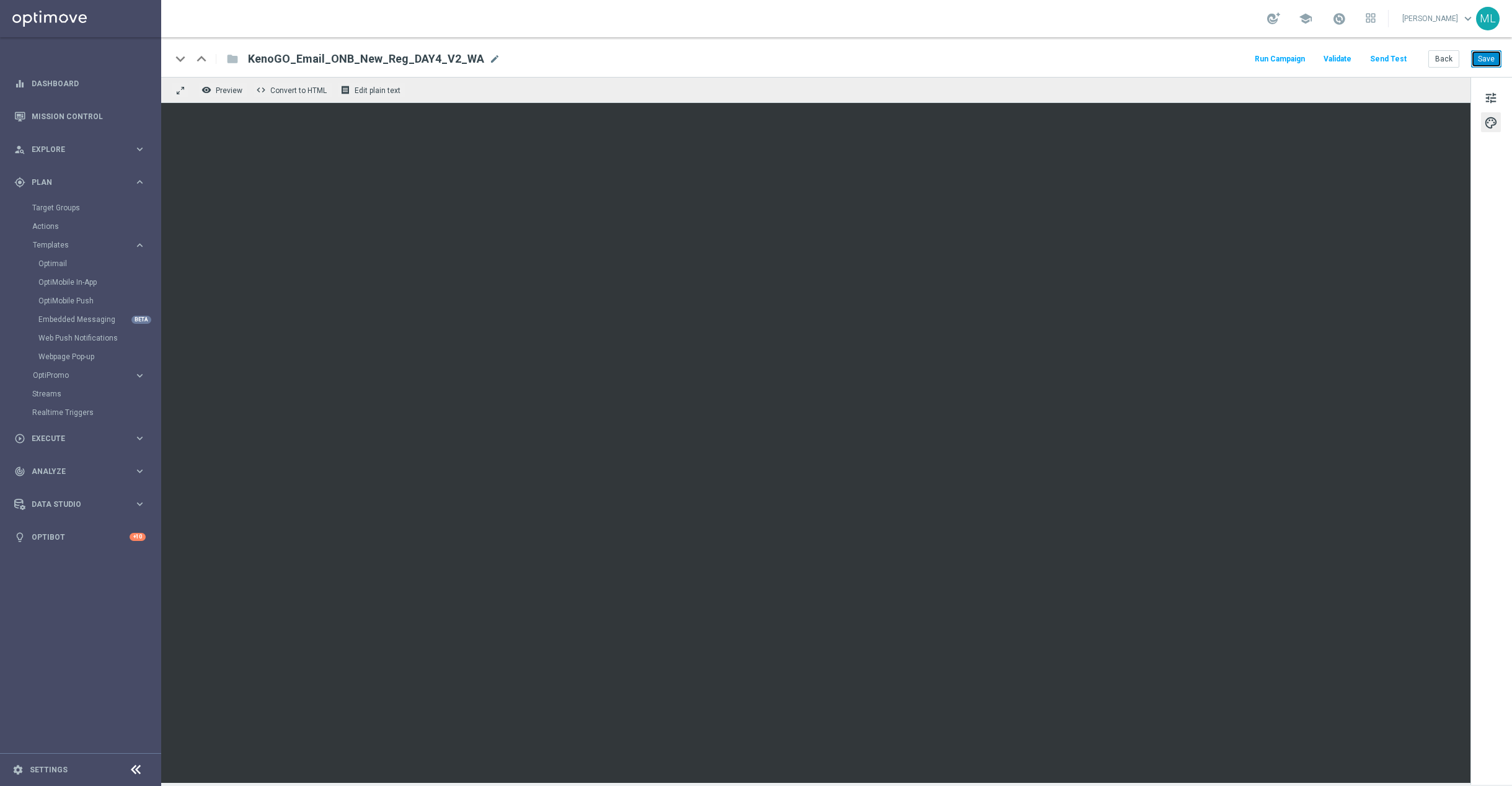
click at [1493, 65] on button "Save" at bounding box center [1486, 58] width 30 height 17
click at [1443, 63] on button "Back" at bounding box center [1443, 58] width 31 height 17
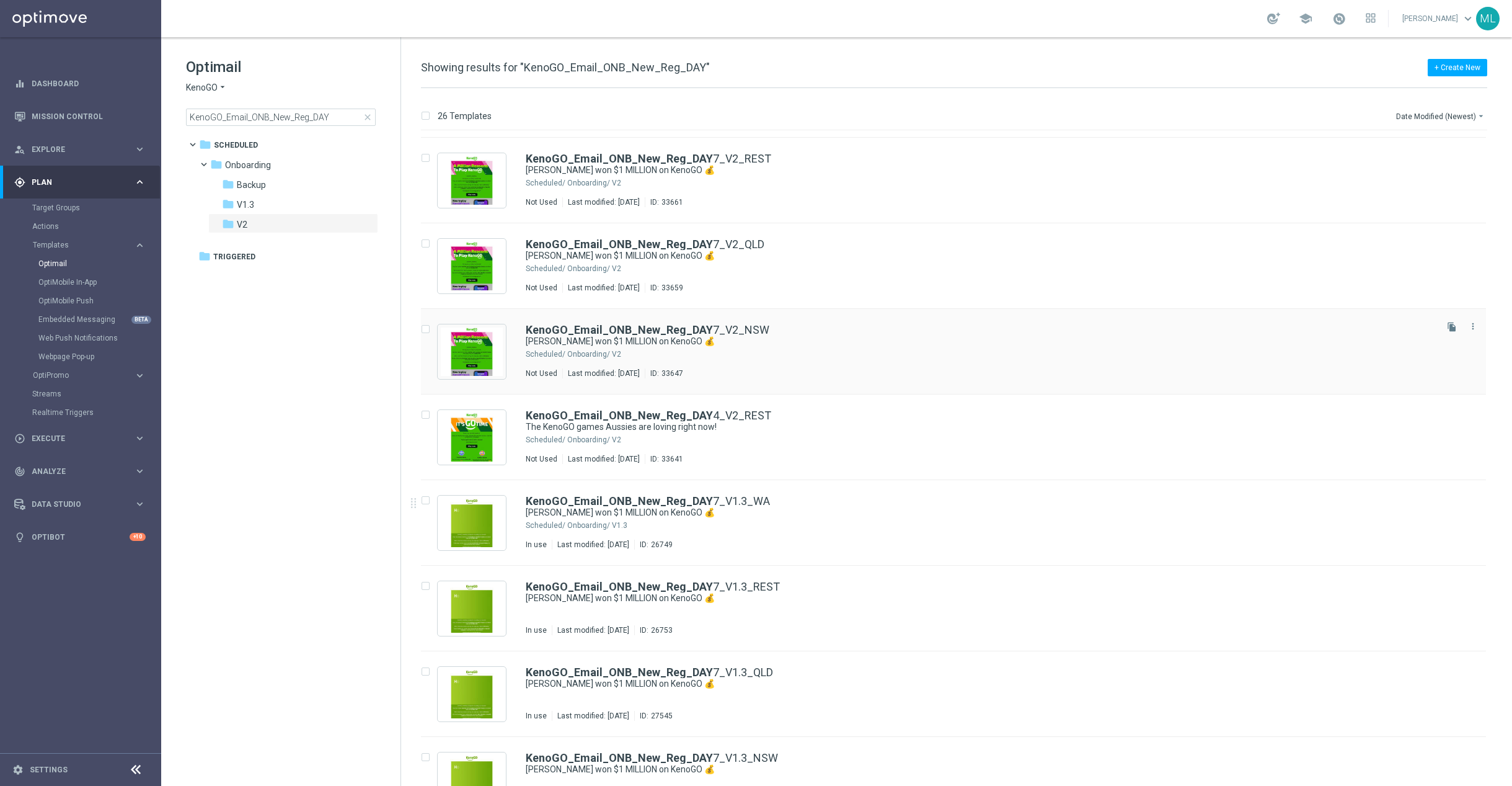
scroll to position [508, 0]
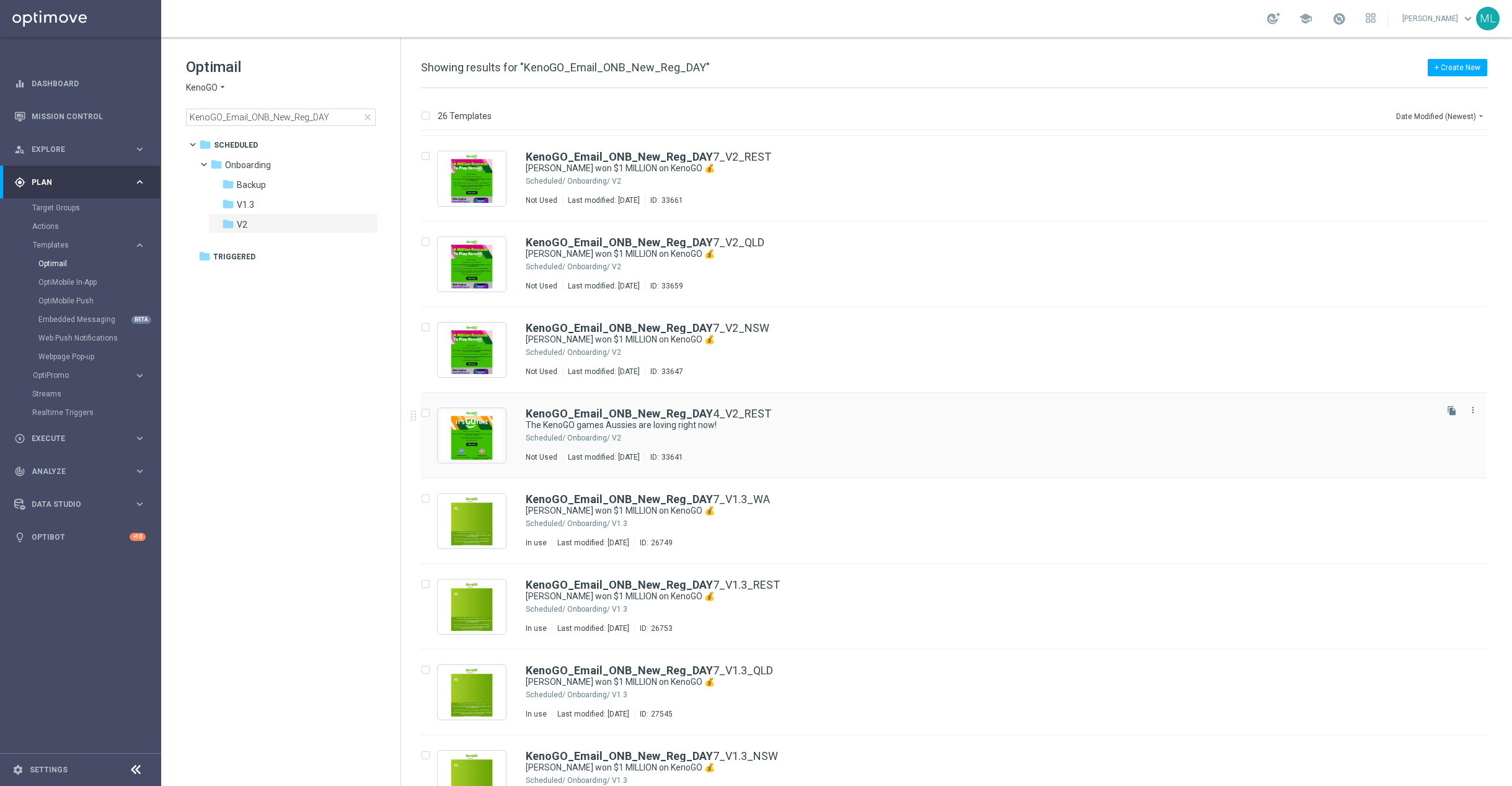
click at [830, 448] on div "KenoGO_Email_ONB_New_Reg_DAY 4_V2_REST The KenoGO games Aussies are loving righ…" at bounding box center [980, 435] width 908 height 54
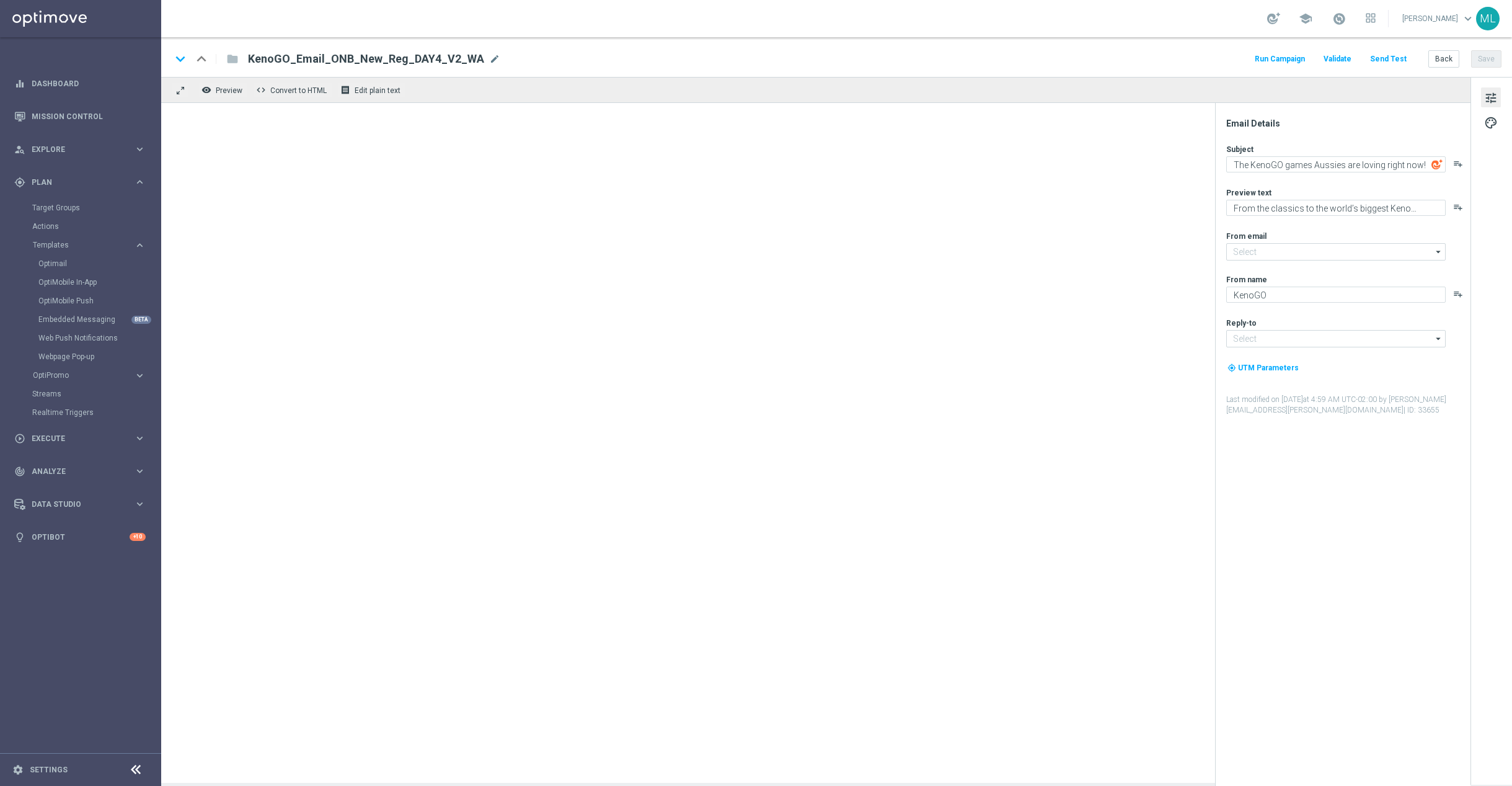
type input "mail@crm.kenogo.com.au"
type input "support@kenogo.com.au"
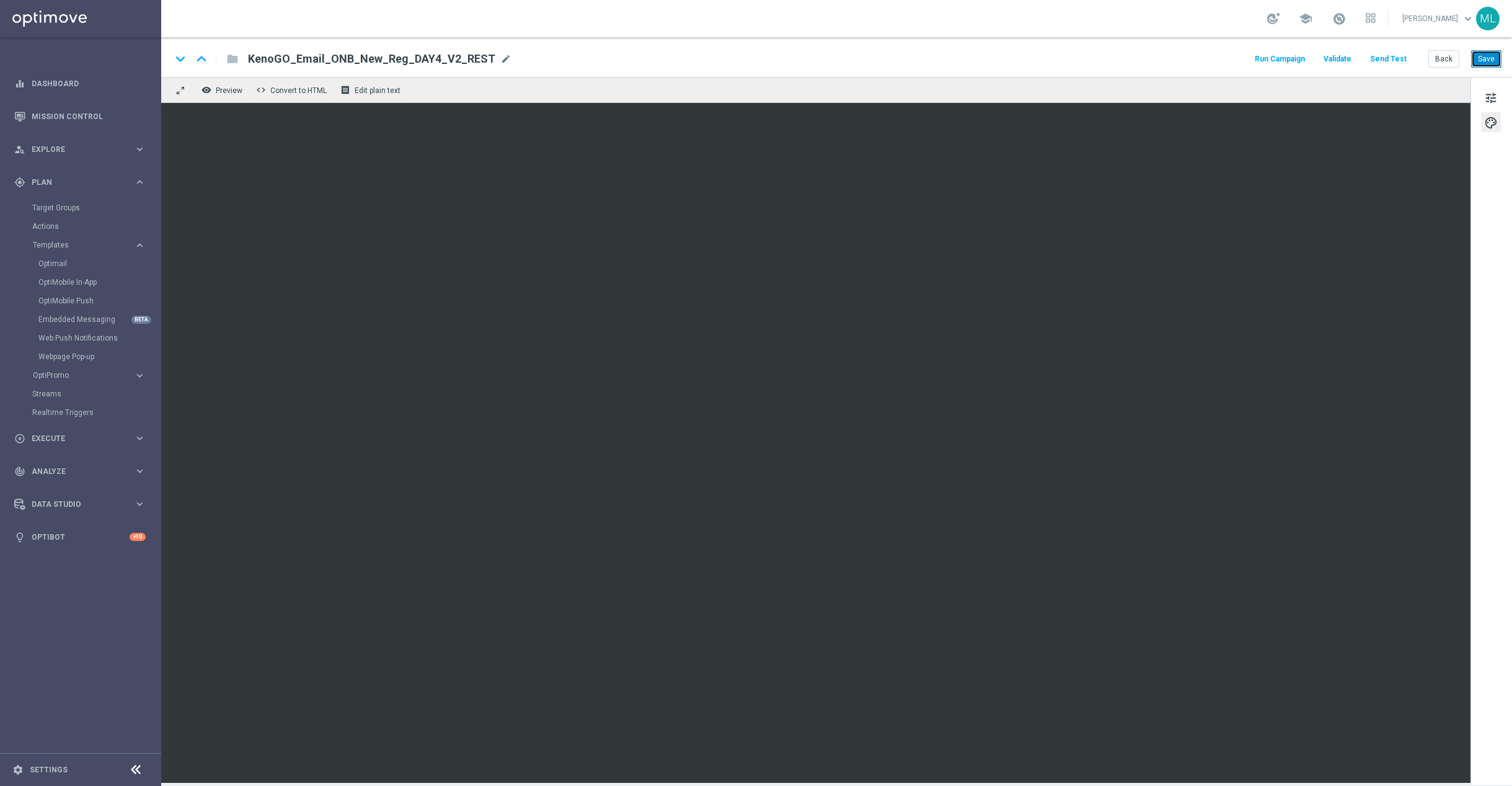
click at [1499, 63] on button "Save" at bounding box center [1486, 58] width 30 height 17
click at [1441, 63] on button "Back" at bounding box center [1443, 58] width 31 height 17
click at [1438, 62] on button "Back" at bounding box center [1443, 58] width 31 height 17
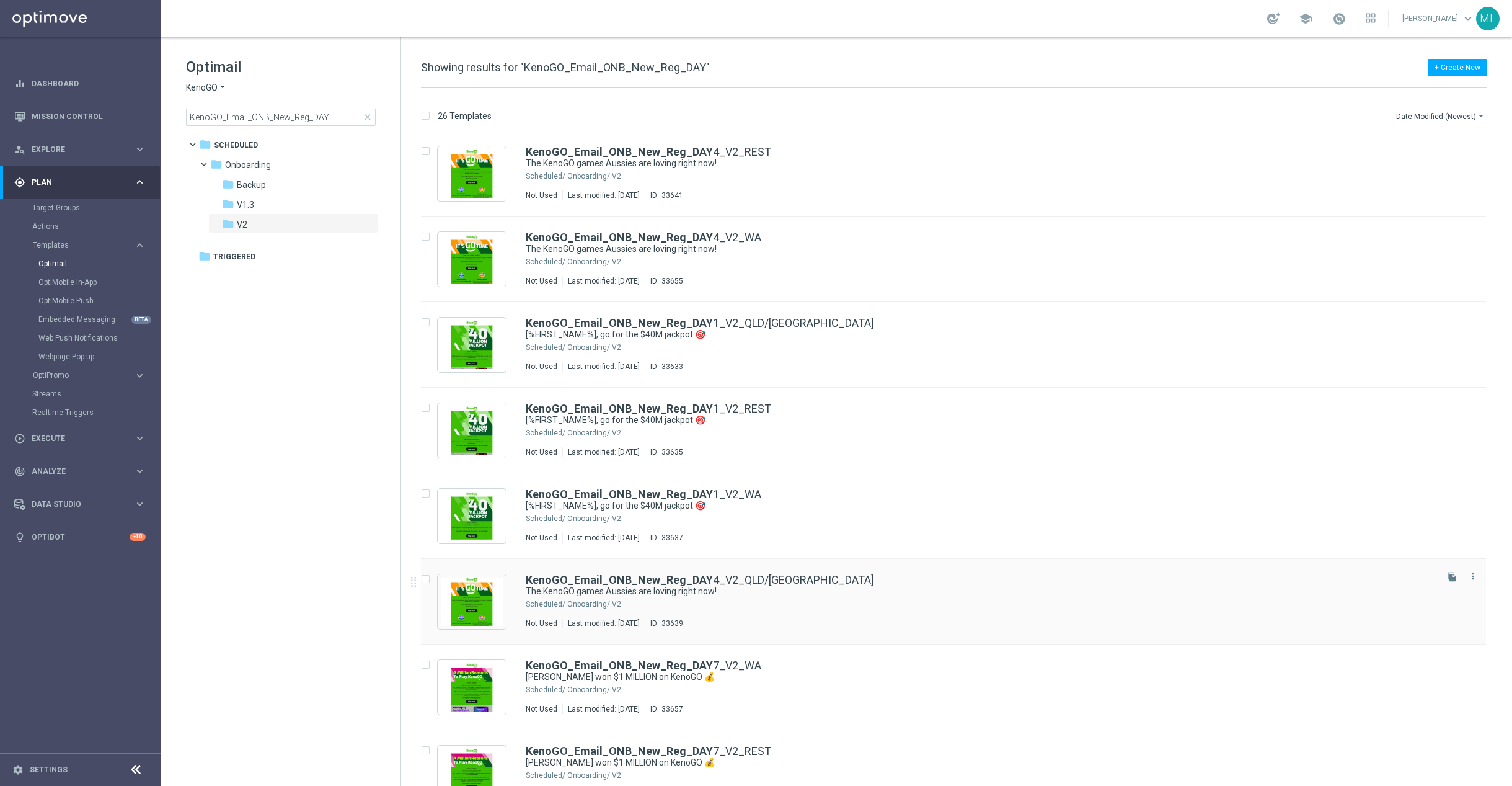
click at [812, 606] on div "Onboarding/ V2" at bounding box center [1000, 603] width 866 height 10
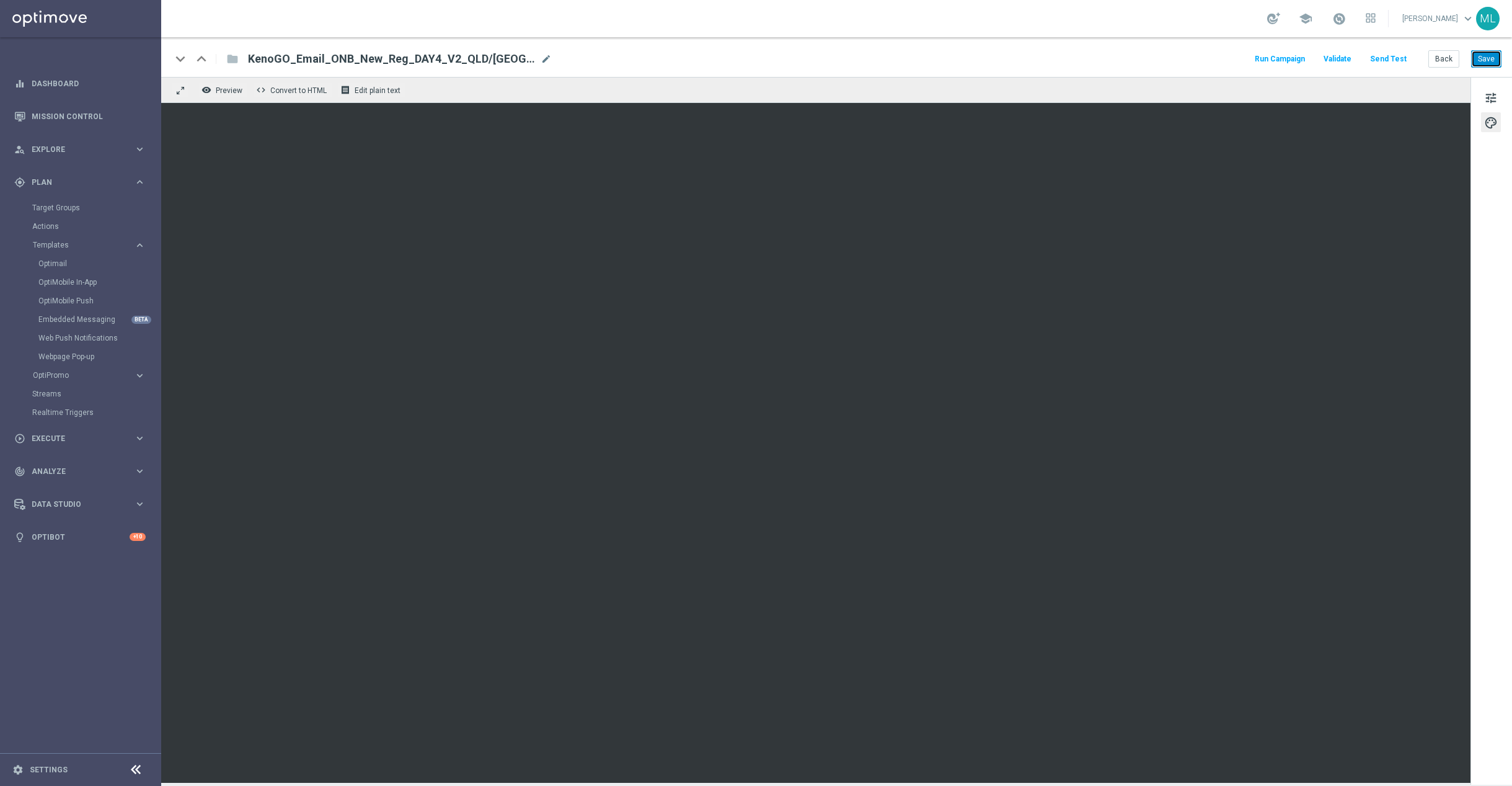
click at [1477, 61] on button "Save" at bounding box center [1486, 58] width 30 height 17
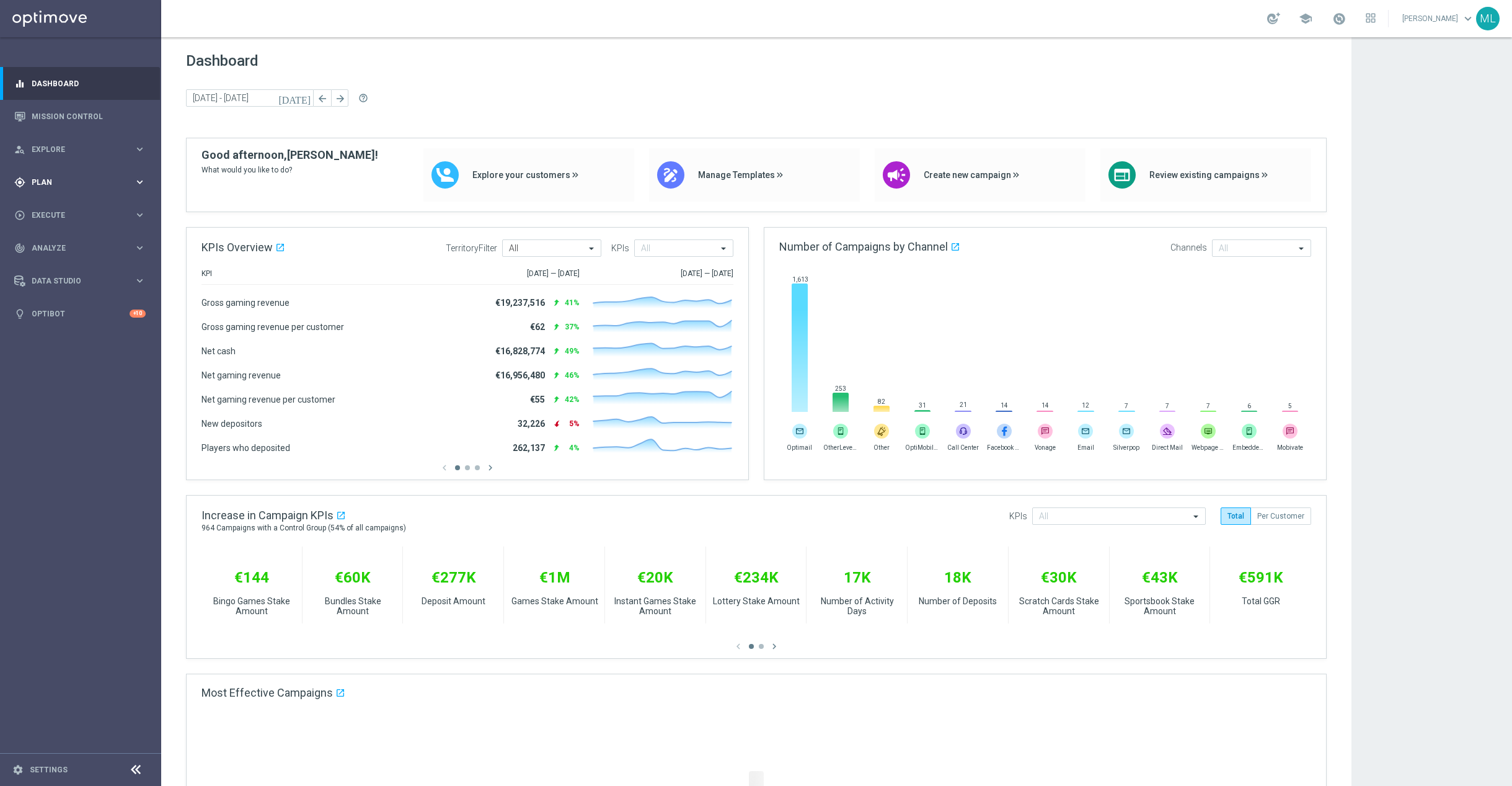
click at [143, 181] on icon "keyboard_arrow_right" at bounding box center [139, 182] width 12 height 12
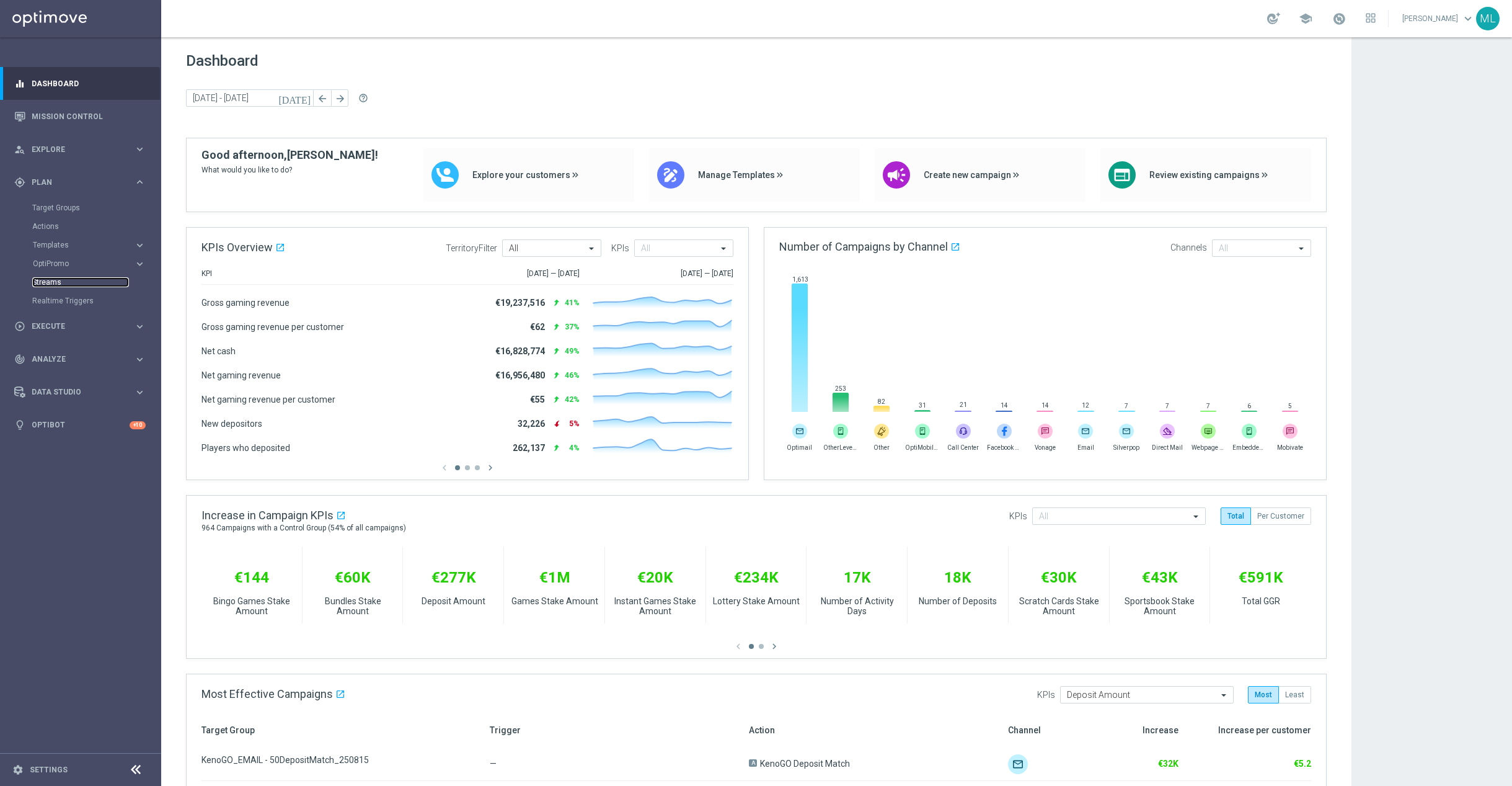
click at [57, 281] on link "Streams" at bounding box center [81, 281] width 97 height 10
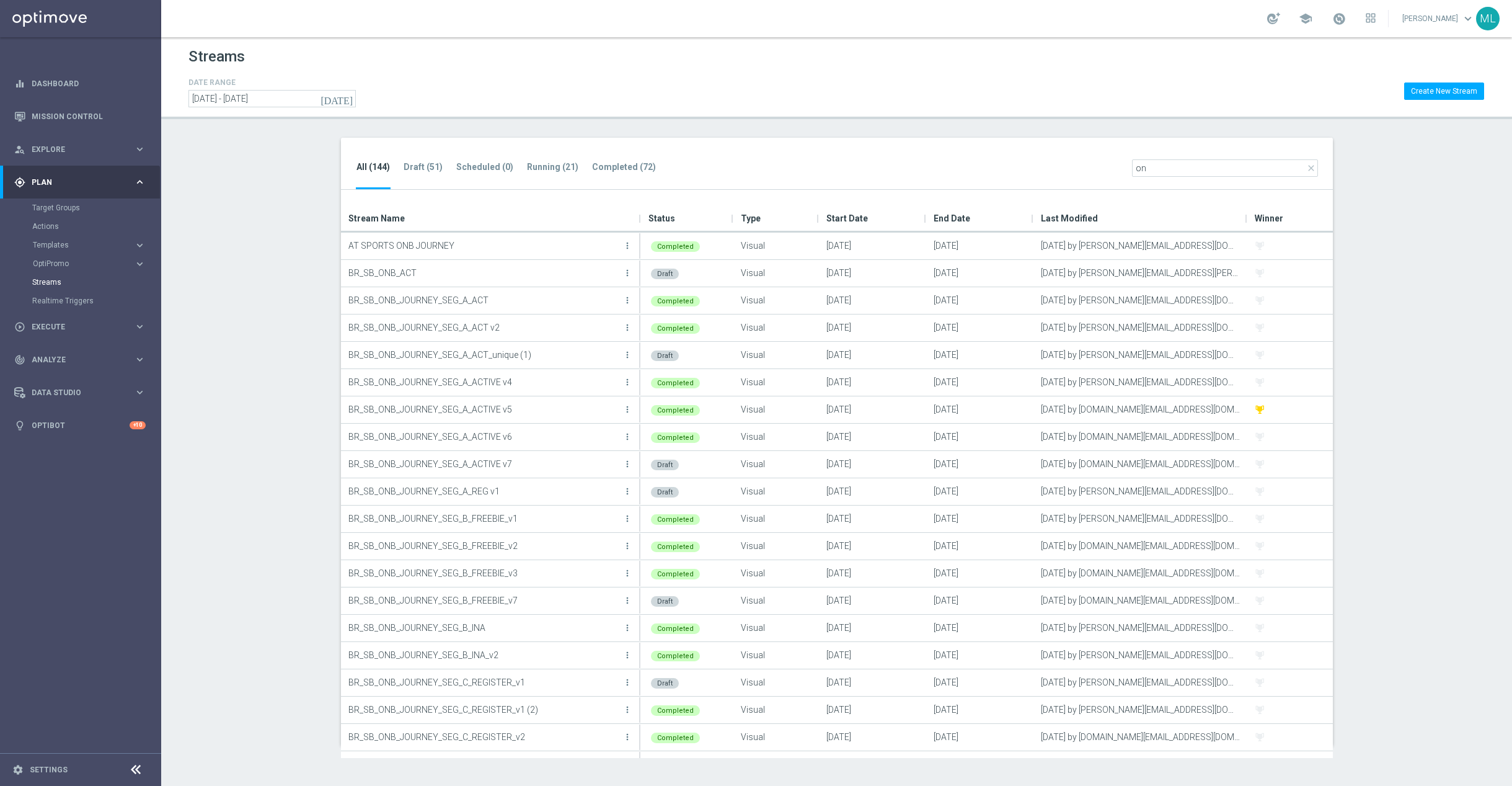
drag, startPoint x: 1147, startPoint y: 169, endPoint x: 1120, endPoint y: 166, distance: 27.2
click at [1120, 166] on div "All (144) Draft (51) Scheduled (0) Running (21) Completed (72) close on" at bounding box center [837, 164] width 992 height 53
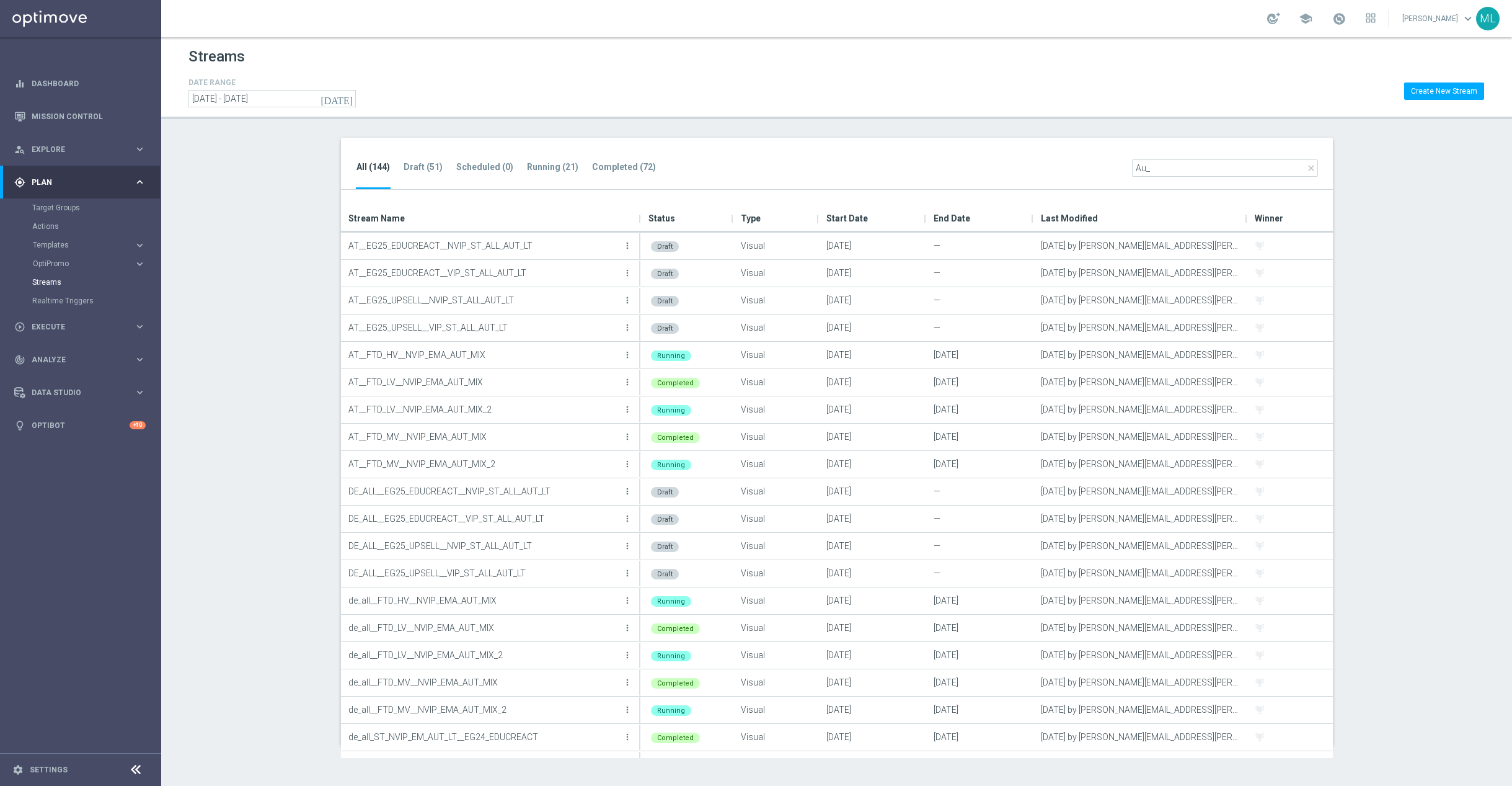
drag, startPoint x: 1159, startPoint y: 171, endPoint x: 1119, endPoint y: 166, distance: 40.3
click at [1119, 166] on div "All (144) Draft (51) Scheduled (0) Running (21) Completed (72) close Au_" at bounding box center [837, 164] width 992 height 53
type input "AU_"
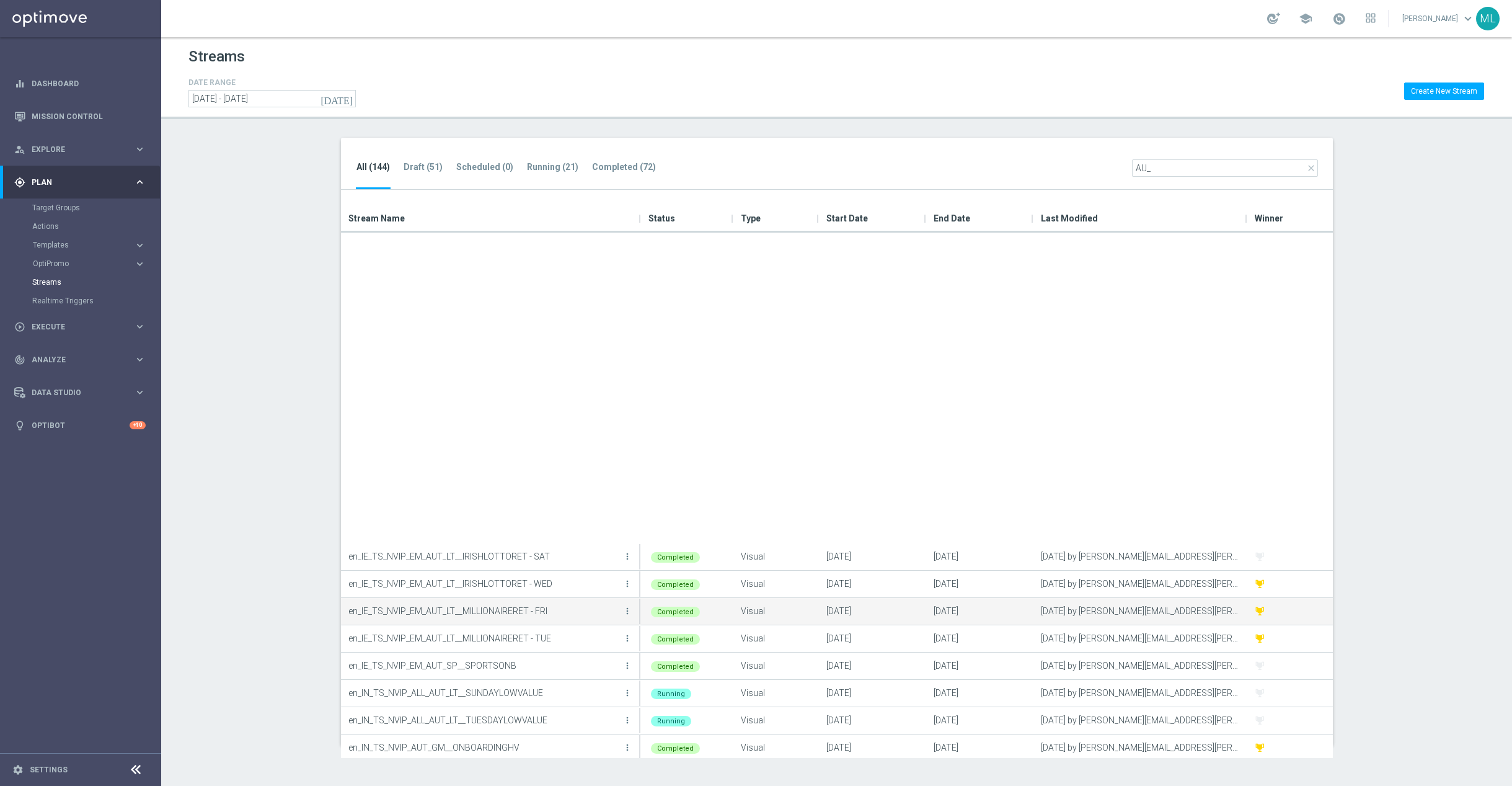
scroll to position [1739, 0]
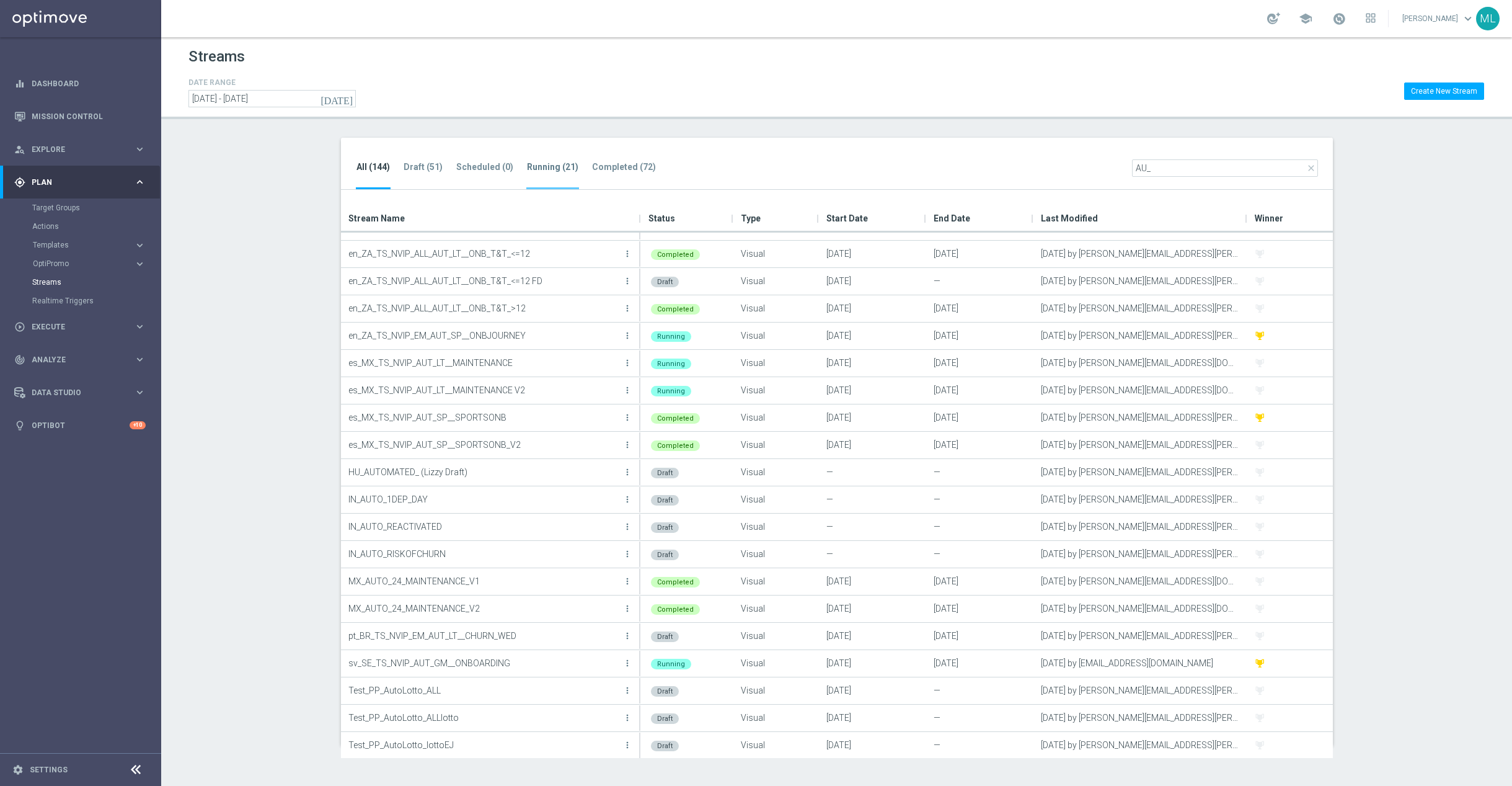
click at [546, 166] on tab-header "Running (21)" at bounding box center [552, 168] width 51 height 11
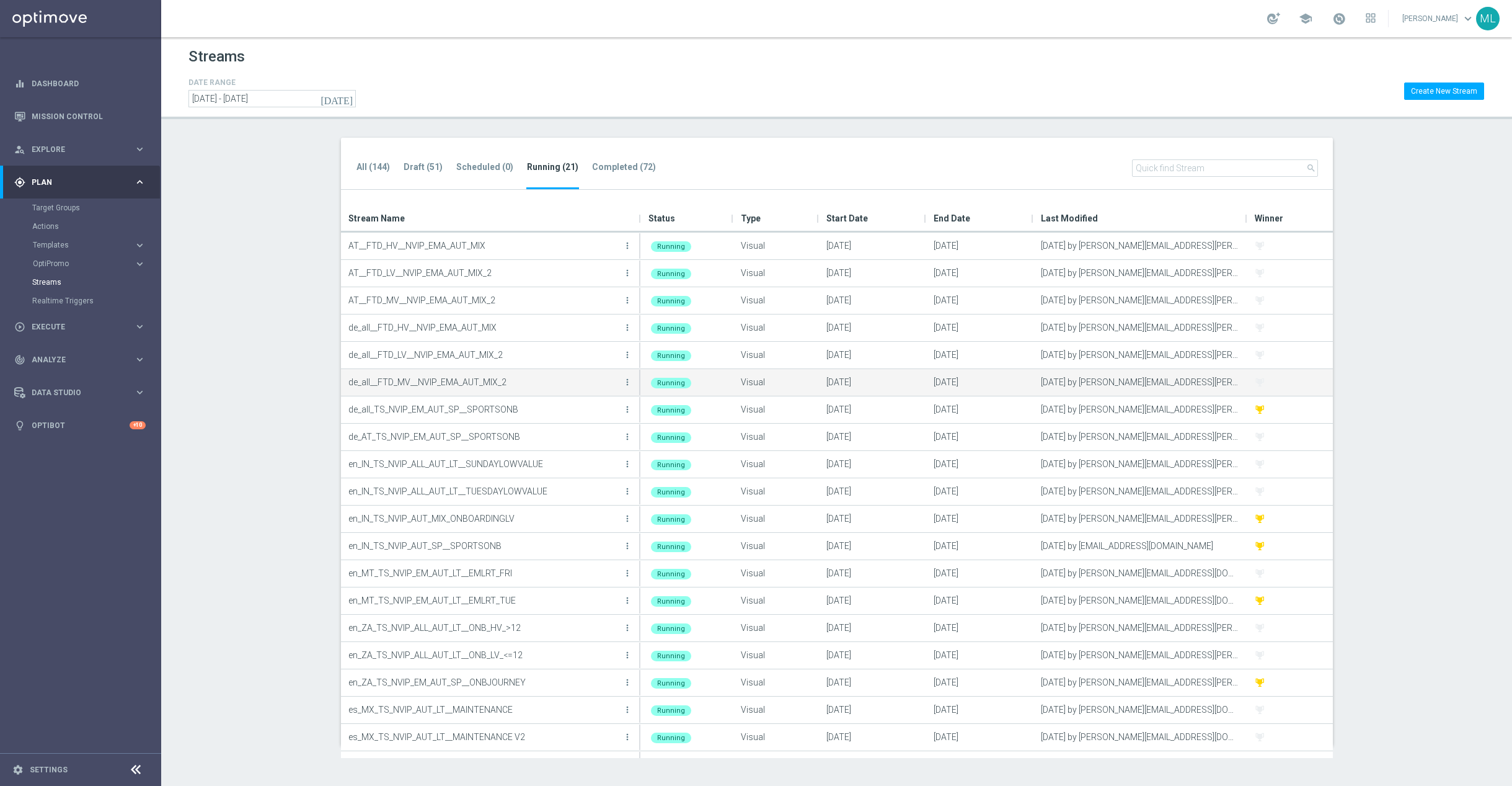
scroll to position [48, 0]
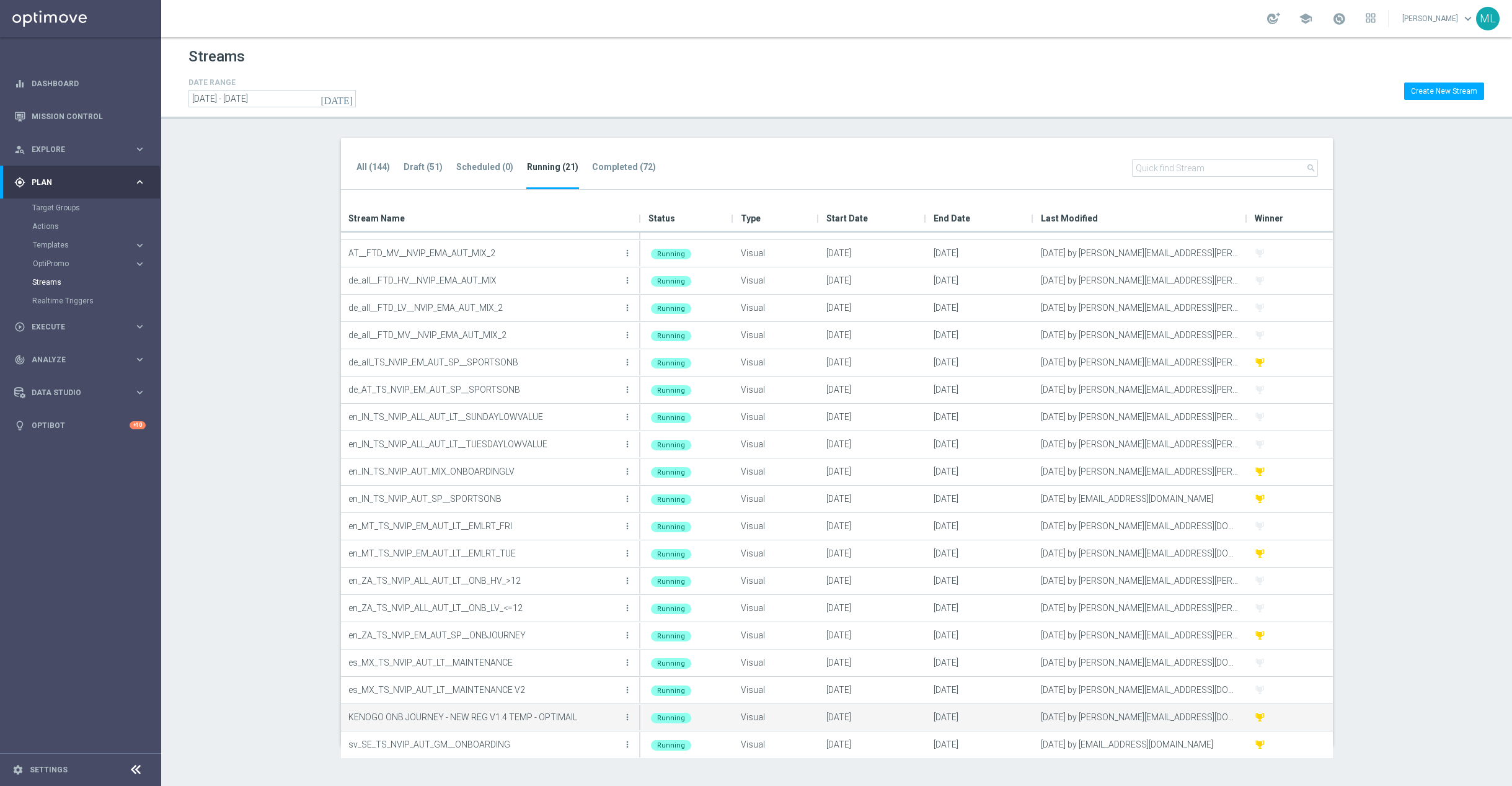
click at [512, 710] on p "KENOGO ONB JOURNEY - NEW REG V1.4 TEMP - OPTIMAIL" at bounding box center [484, 717] width 271 height 19
drag, startPoint x: 345, startPoint y: 713, endPoint x: 579, endPoint y: 721, distance: 234.1
click at [579, 721] on div "KENOGO ONB JOURNEY - NEW REG V1.4 TEMP - OPTIMAIL more_vert" at bounding box center [491, 717] width 300 height 27
copy p "KENOGO ONB JOURNEY - NEW REG V1.4 TEMP - OPTIMAIL"
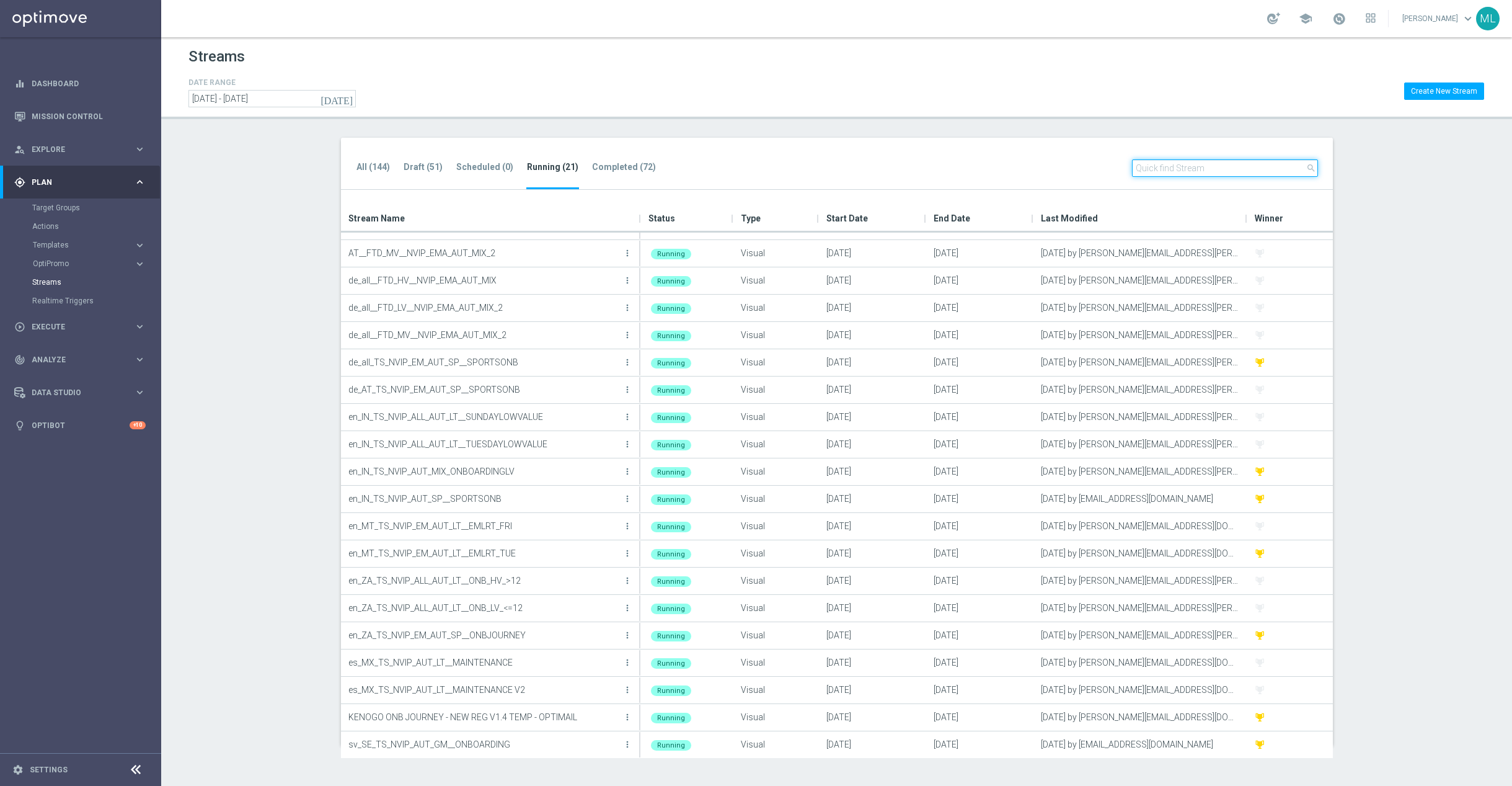
click at [1172, 164] on input "text" at bounding box center [1225, 168] width 186 height 17
paste input "KENOGO ONB JOURNEY - NEW REG V1.4 TEMP - OPTIMAIL"
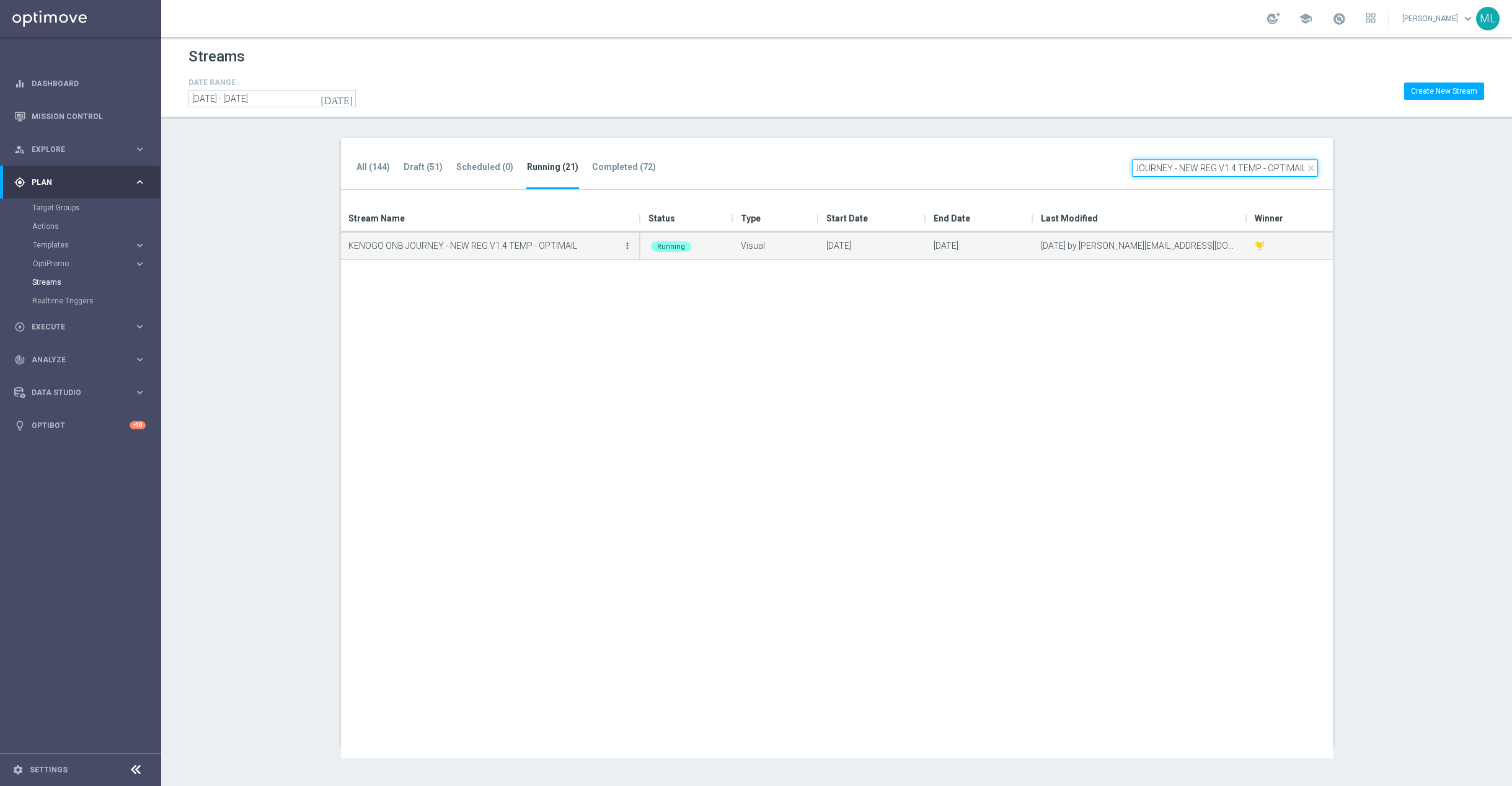
type input "KENOGO ONB JOURNEY - NEW REG V1.4 TEMP - OPTIMAIL"
click at [628, 246] on icon "more_vert" at bounding box center [627, 245] width 10 height 10
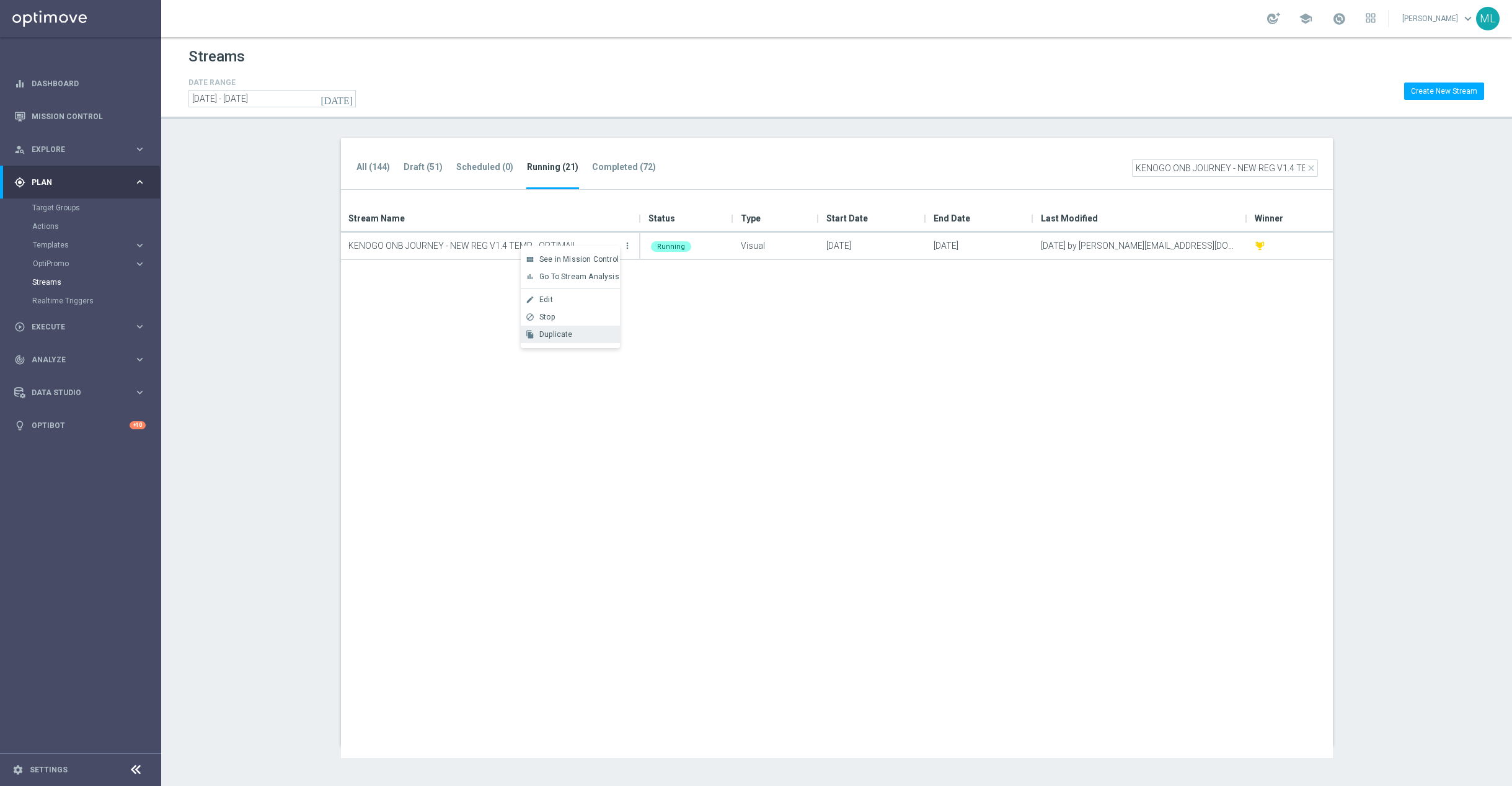
click at [576, 334] on div "Duplicate" at bounding box center [577, 334] width 75 height 9
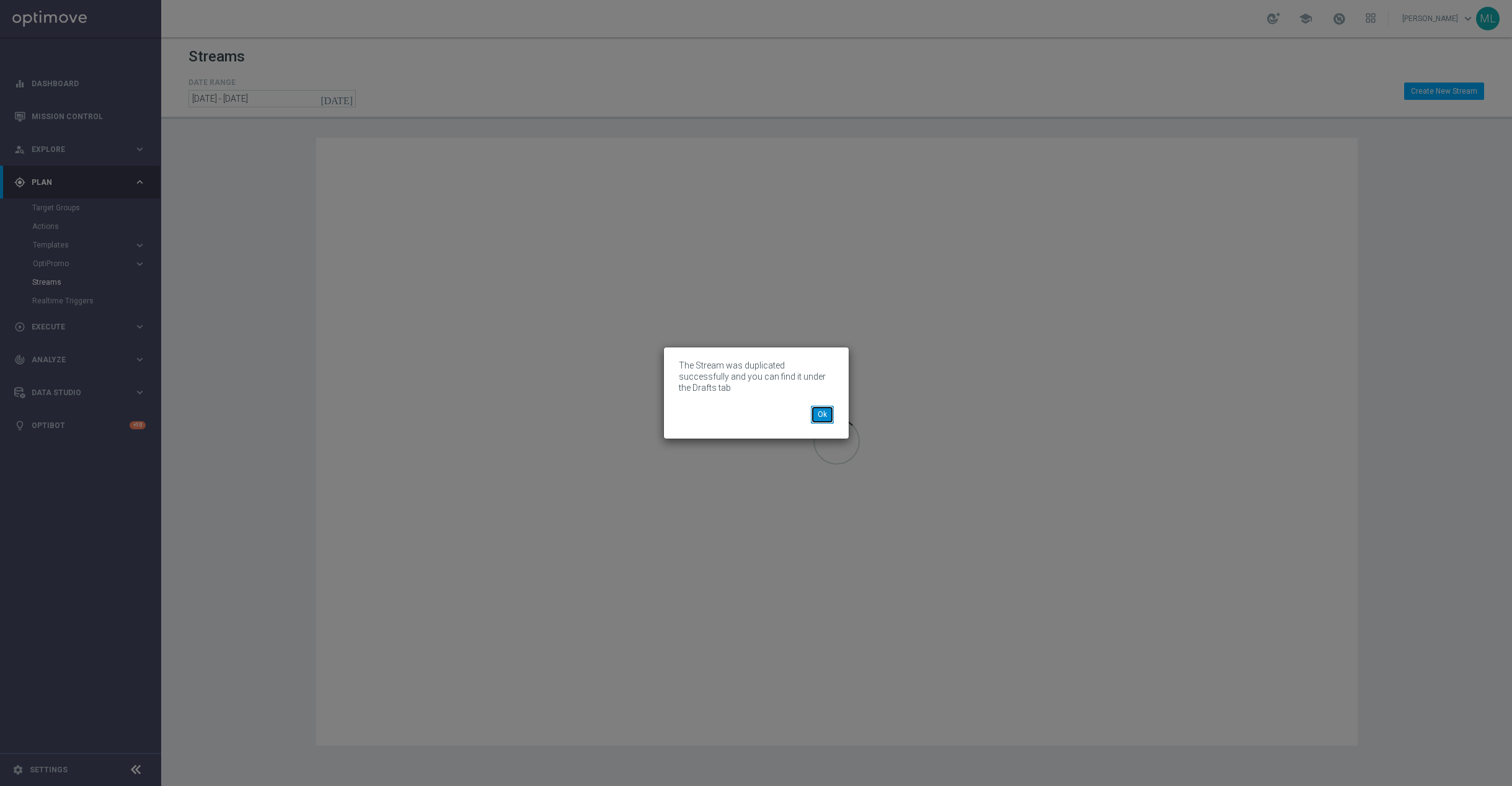
click at [826, 408] on button "Ok" at bounding box center [822, 414] width 23 height 17
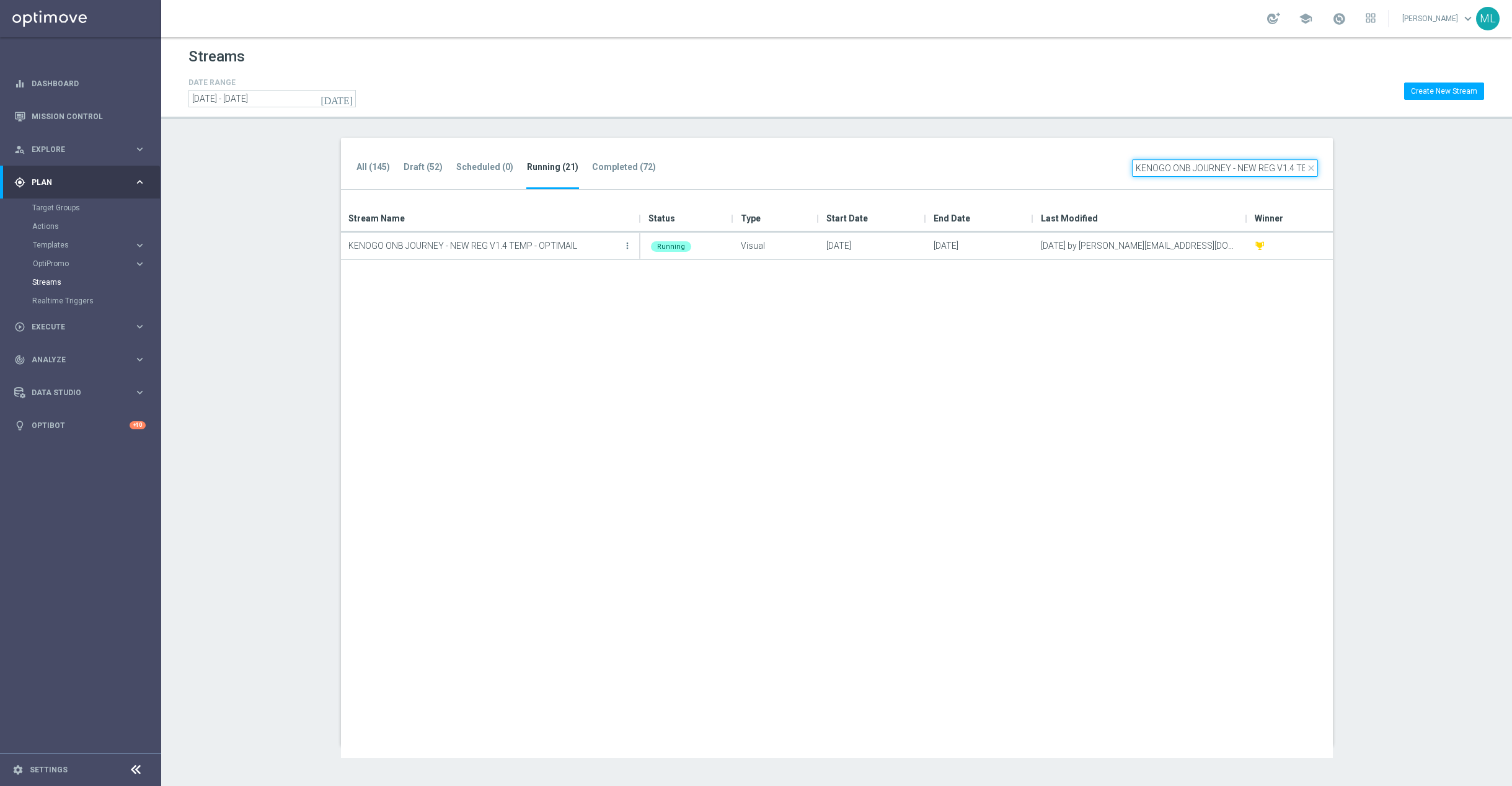
click at [1289, 170] on input "KENOGO ONB JOURNEY - NEW REG V1.4 TEMP - OPTIMAIL" at bounding box center [1225, 168] width 186 height 17
click at [1170, 320] on div "KENOGO ONB JOURNEY - NEW REG V1.4 TEMP - OPTIMAIL more_vert Running Visual [DAT…" at bounding box center [837, 495] width 992 height 525
click at [1181, 170] on input "KENOGO ONB JOURNEY - NEW REG V1.4 TEMP - OPTIMAIL" at bounding box center [1225, 168] width 186 height 17
drag, startPoint x: 1148, startPoint y: 169, endPoint x: 1157, endPoint y: 169, distance: 9.0
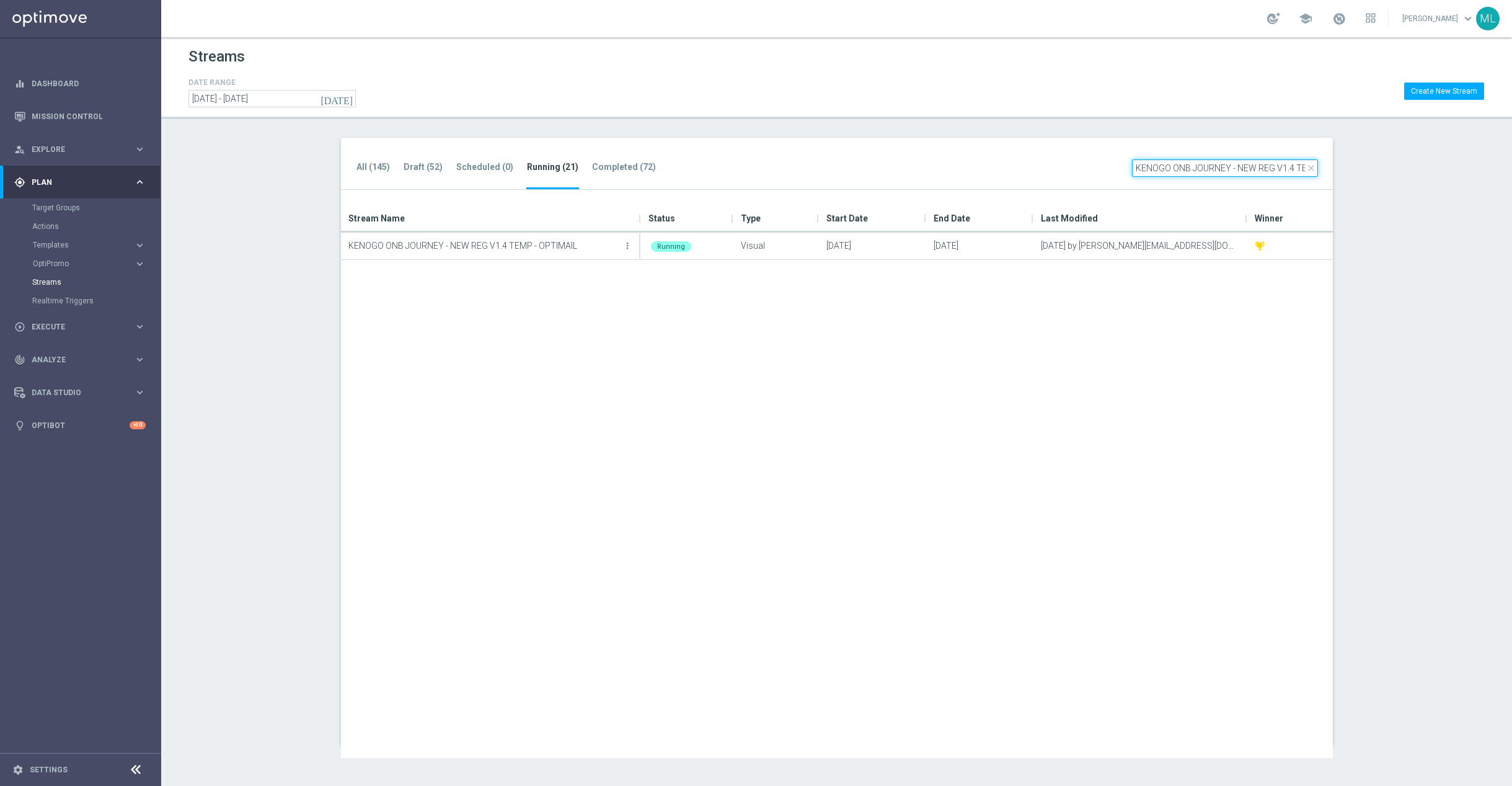
click at [1148, 169] on input "KENOGO ONB JOURNEY - NEW REG V1.4 TEMP - OPTIMAIL" at bounding box center [1225, 168] width 186 height 17
click at [1136, 168] on input "KENOGO ONB JOURNEY - NEW REG V1.4 TEMP - OPTIMAIL" at bounding box center [1225, 168] width 186 height 17
drag, startPoint x: 1189, startPoint y: 164, endPoint x: 1132, endPoint y: 168, distance: 57.1
click at [1132, 168] on input "KENOGO ONB JOURNEY - NEW REG V1.4 TEMP - OPTIMAIL" at bounding box center [1225, 168] width 186 height 17
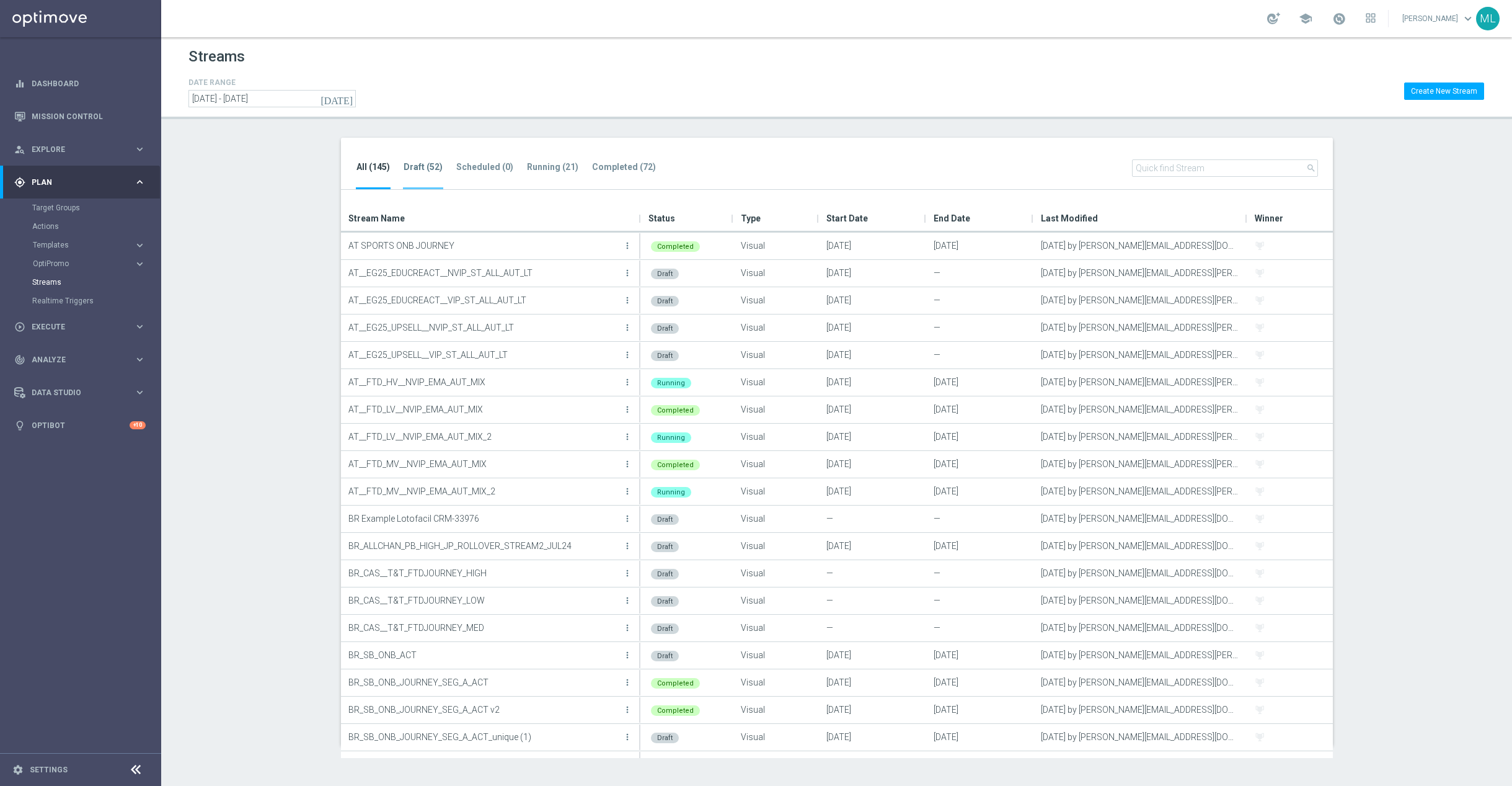
click at [424, 168] on tab-header "Draft (52)" at bounding box center [423, 168] width 39 height 11
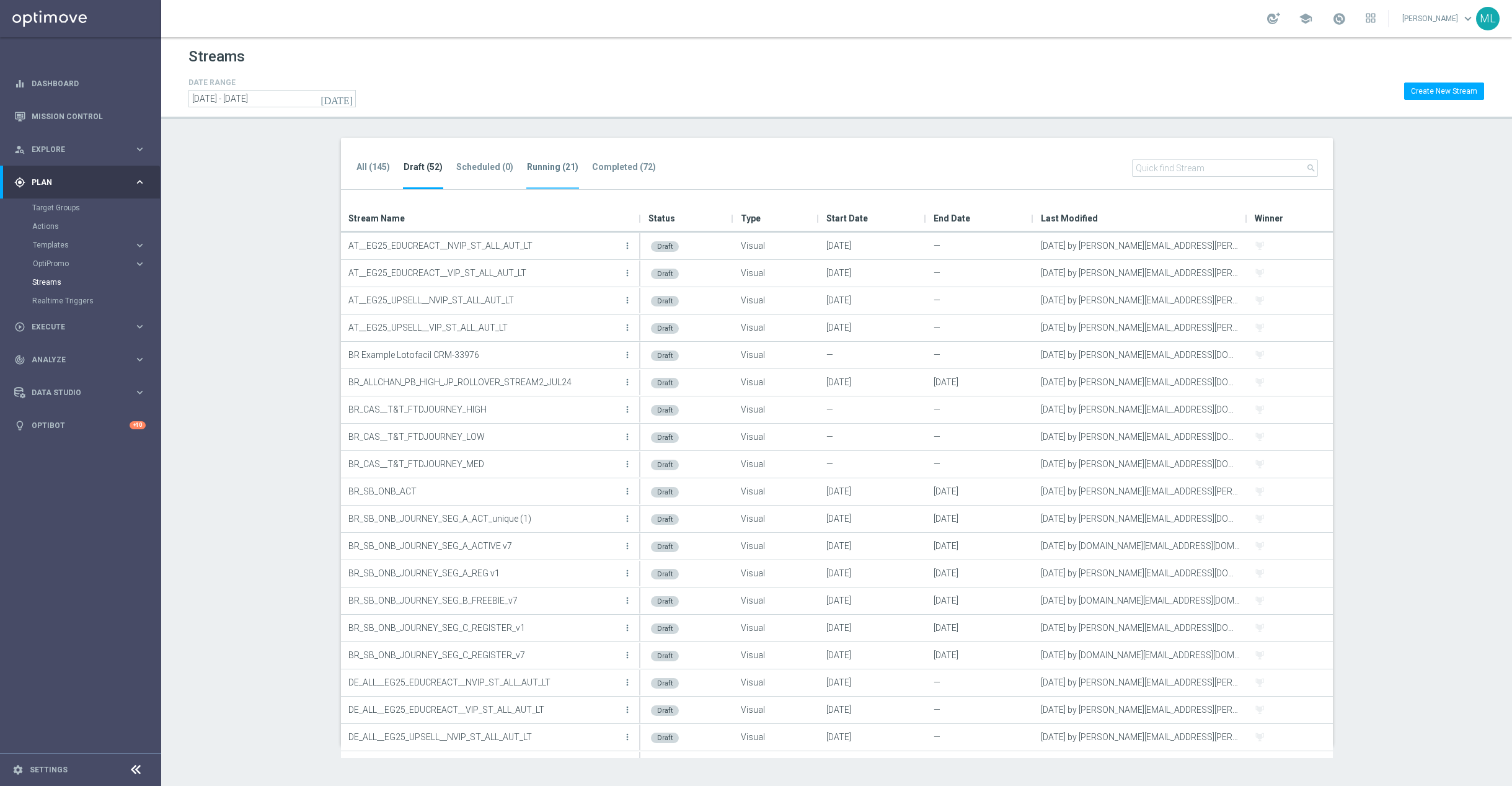
click at [561, 170] on tab-header "Running (21)" at bounding box center [552, 168] width 51 height 11
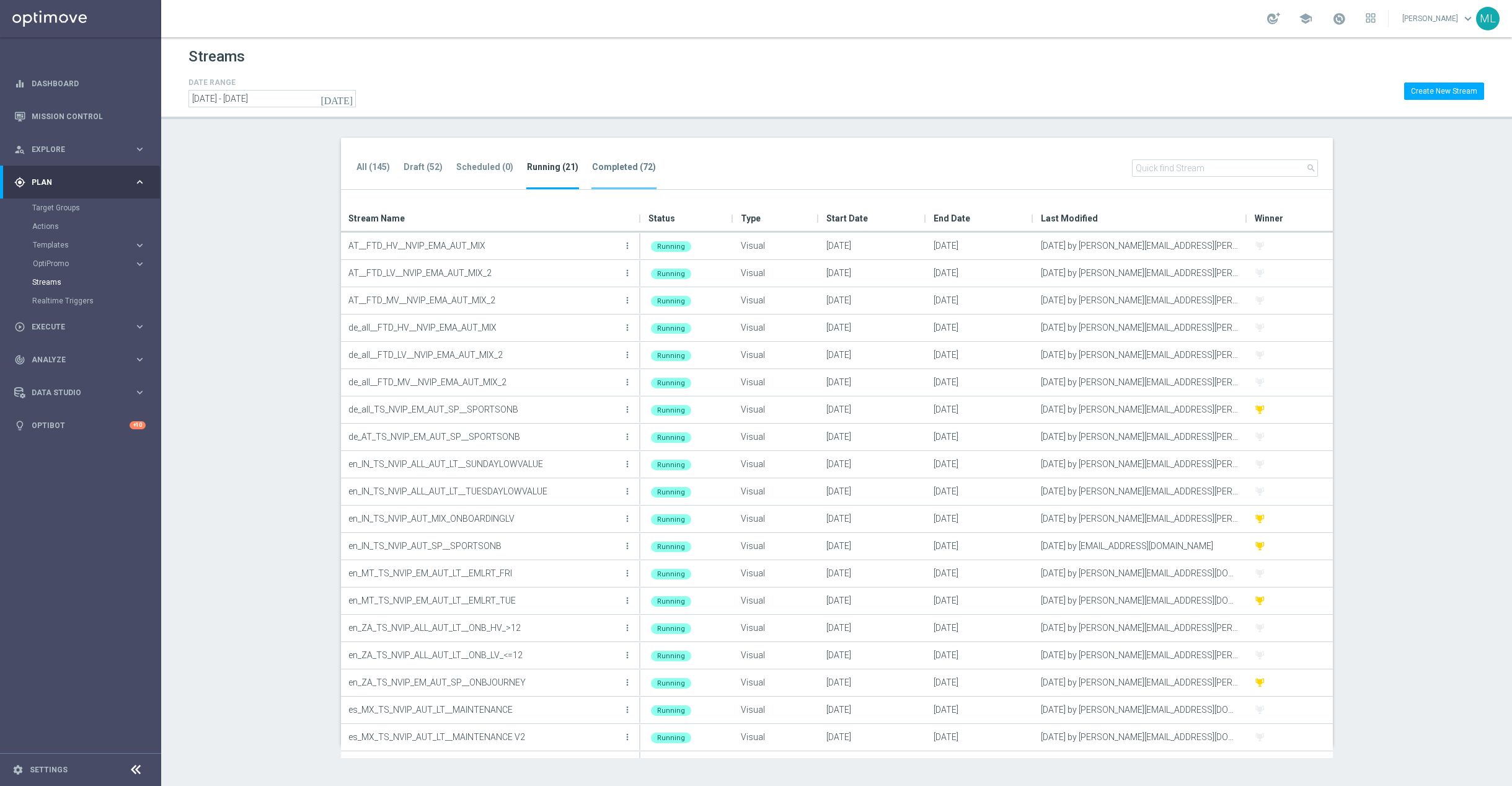
click at [639, 169] on tab-header "Completed (72)" at bounding box center [623, 168] width 64 height 11
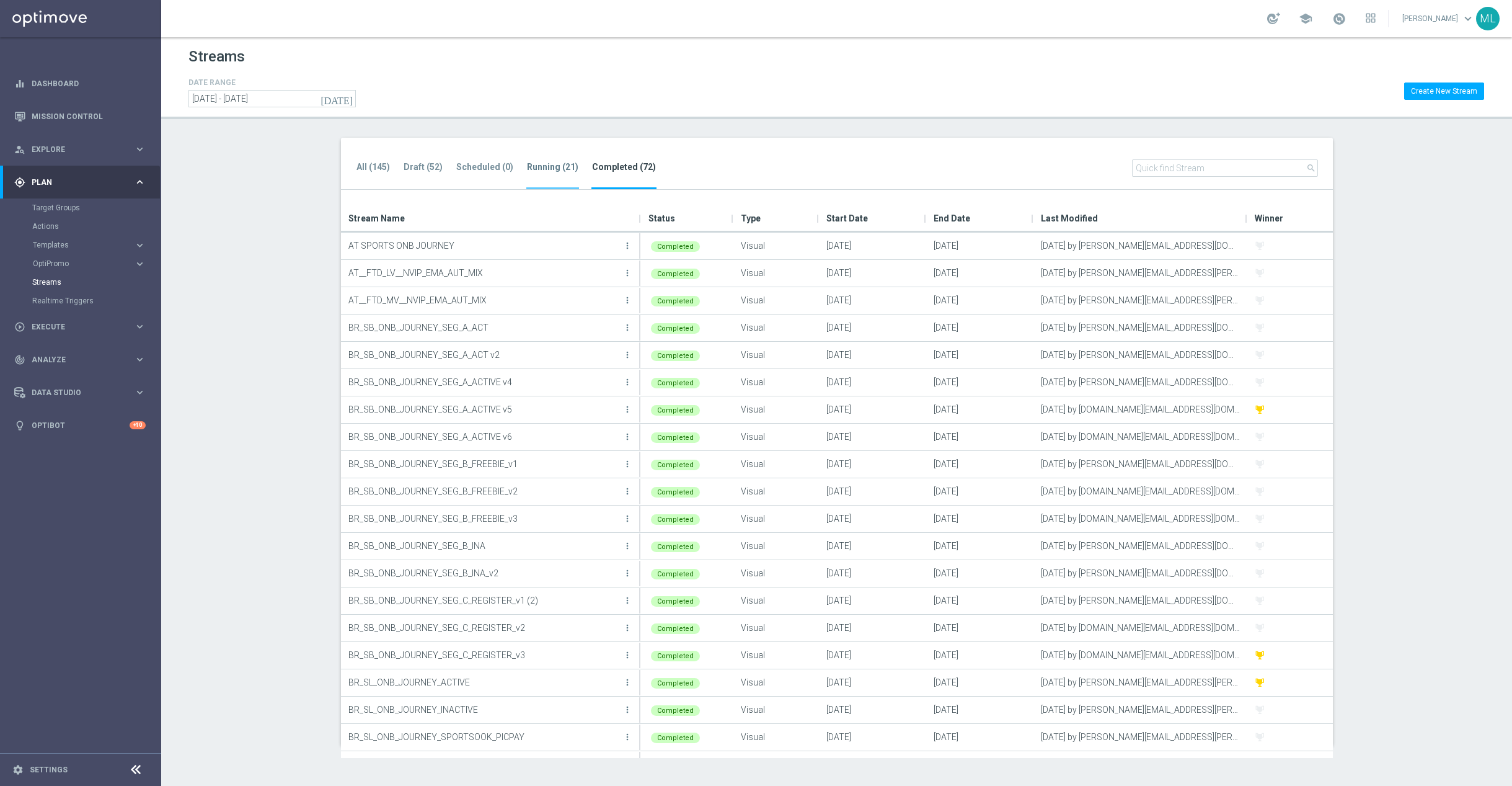
click at [552, 168] on tab-header "Running (21)" at bounding box center [552, 168] width 51 height 11
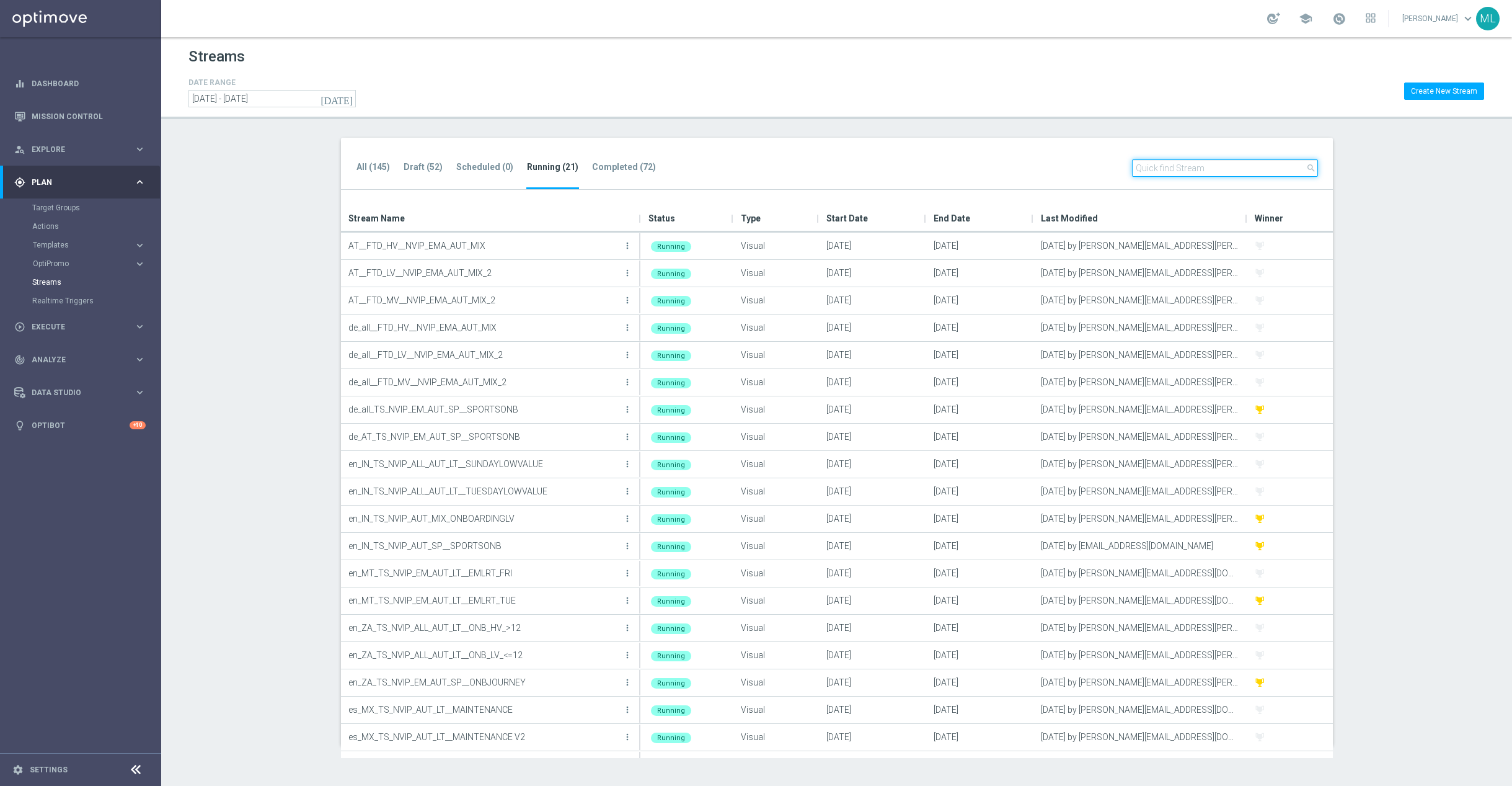
click at [1180, 172] on input "text" at bounding box center [1225, 168] width 186 height 17
type input "j"
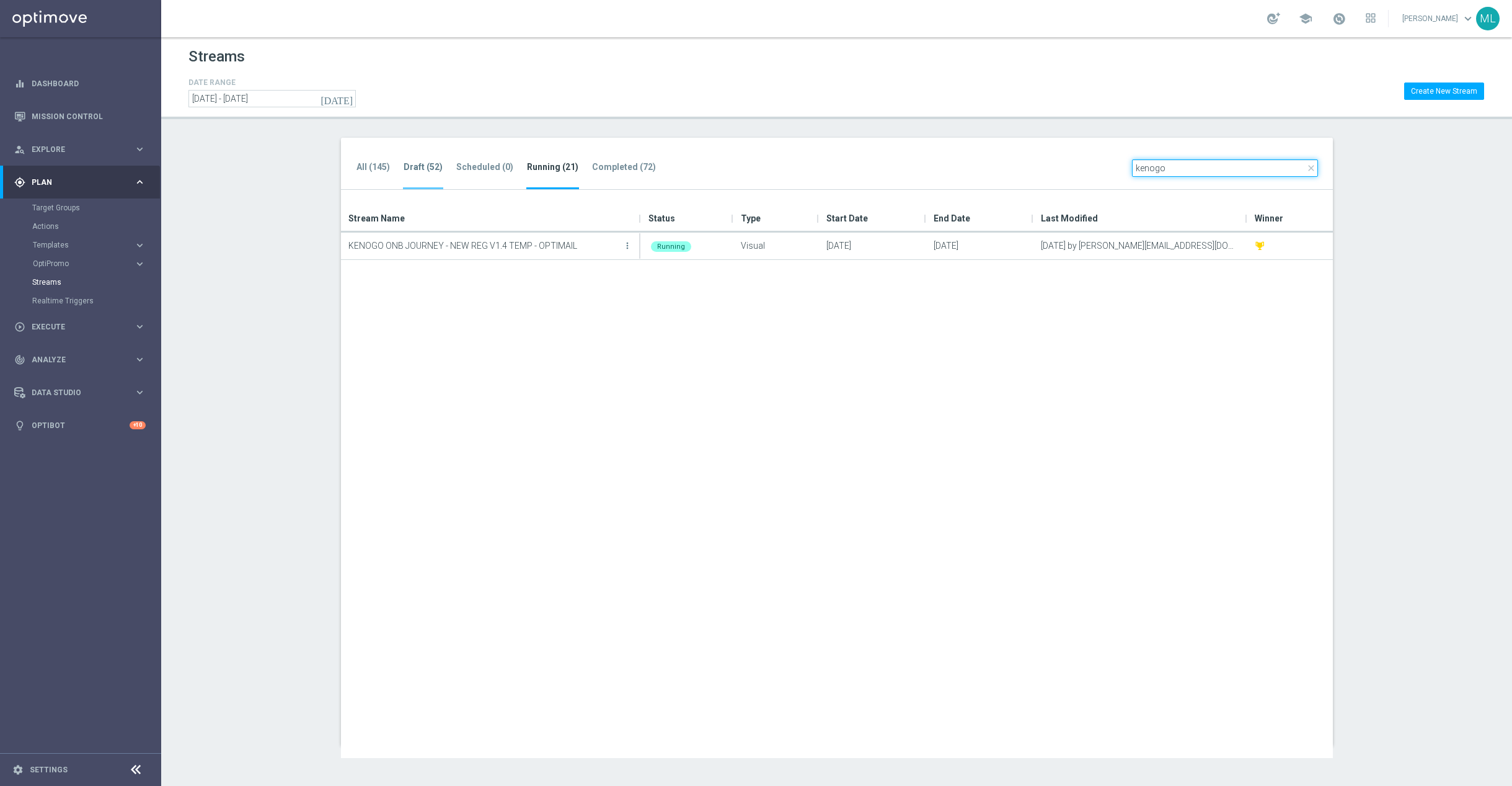
type input "kenogo"
click at [415, 168] on tab-header "Draft (52)" at bounding box center [423, 168] width 39 height 11
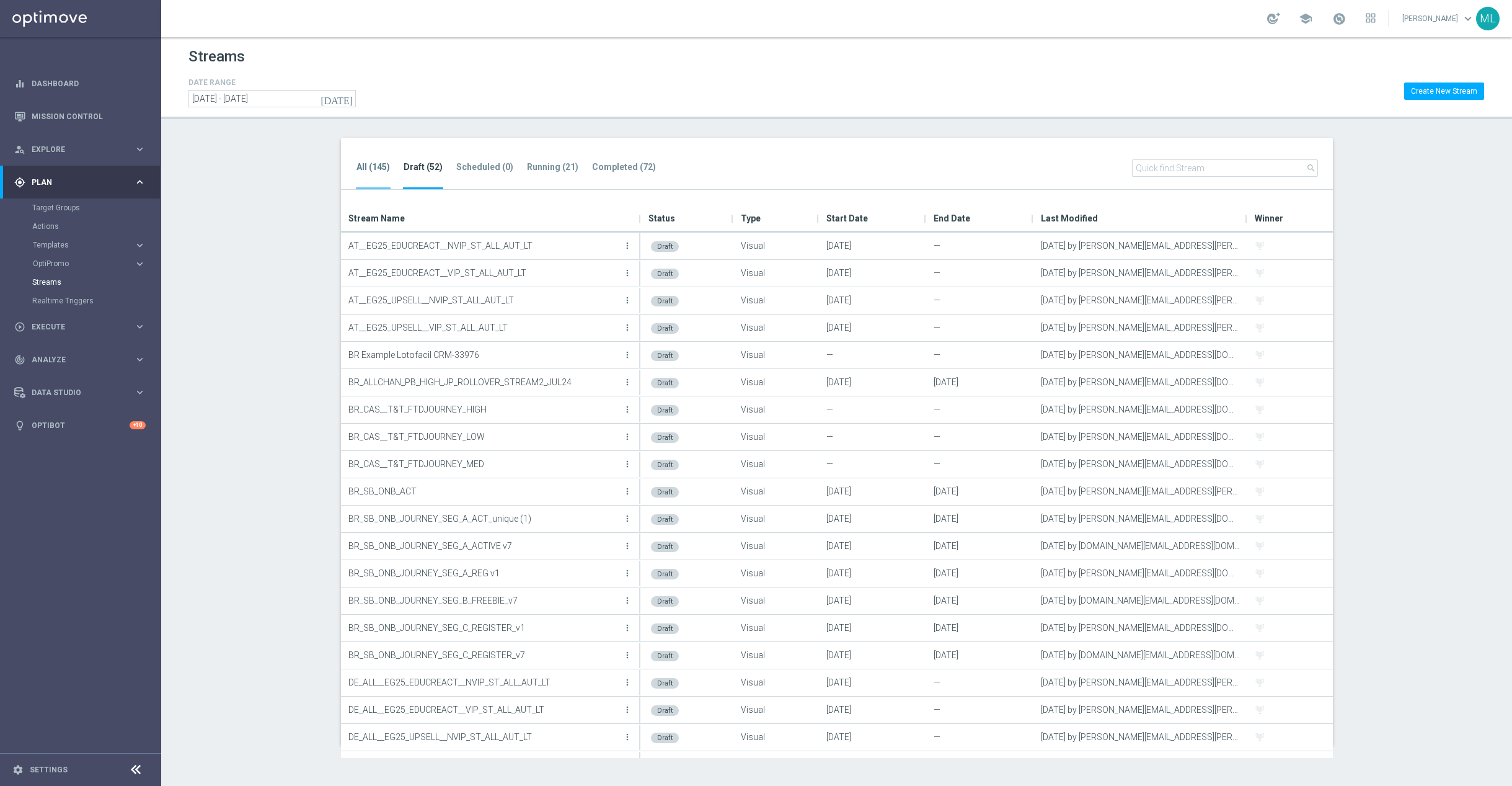
click at [373, 168] on tab-header "All (145)" at bounding box center [373, 168] width 33 height 11
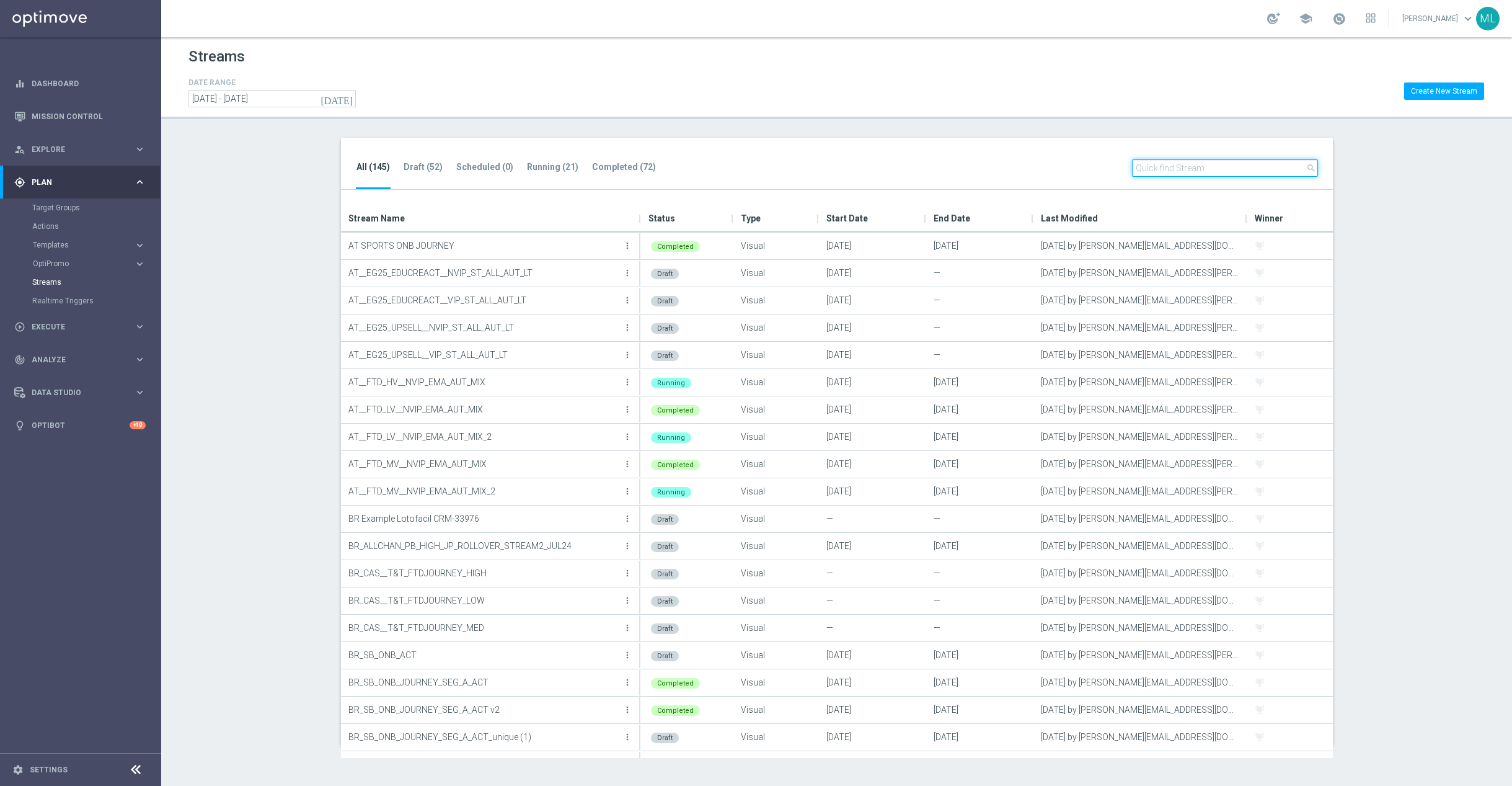
click at [1198, 164] on input "text" at bounding box center [1225, 168] width 186 height 17
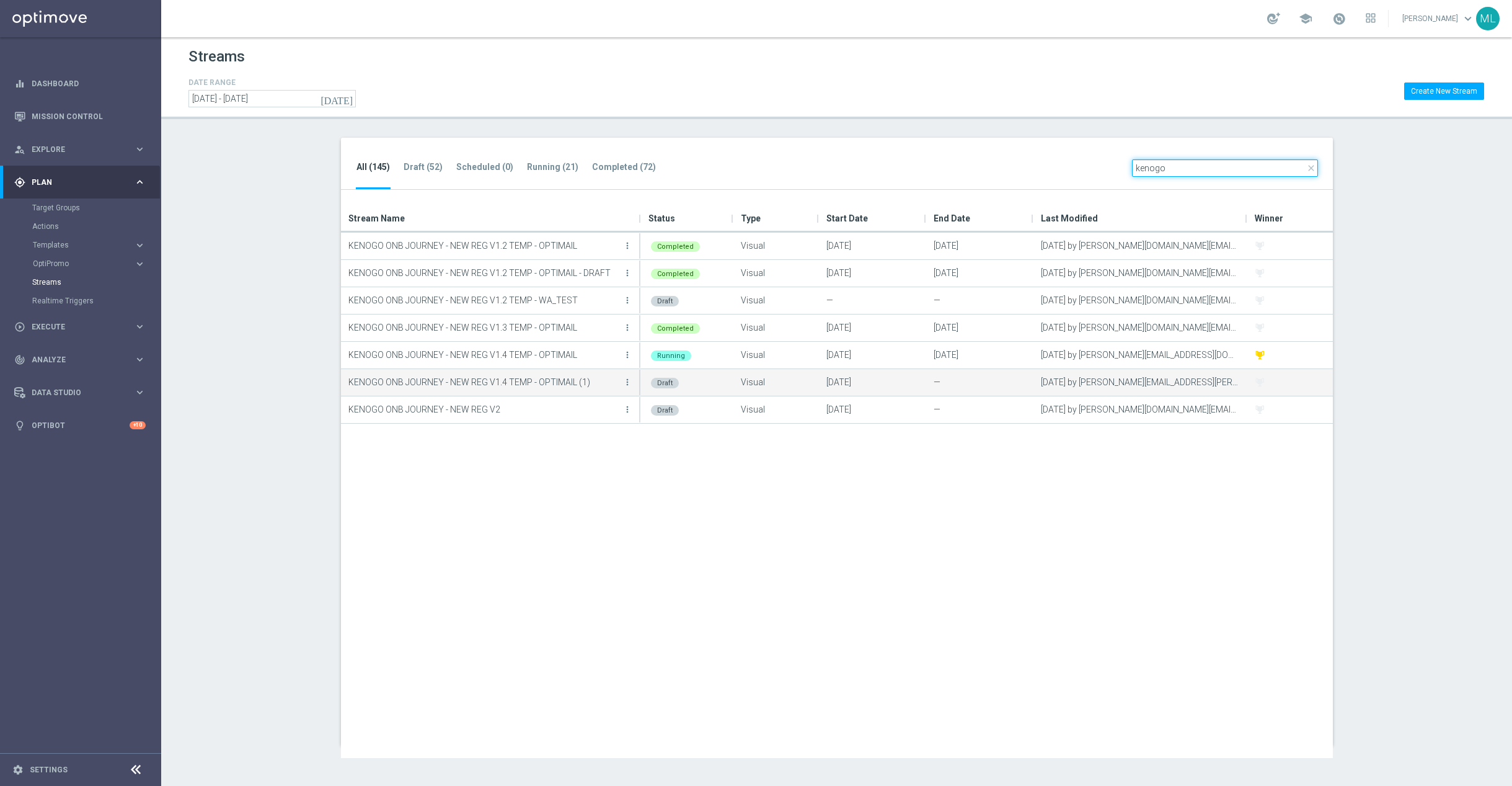
type input "kenogo"
click at [582, 382] on p "KENOGO ONB JOURNEY - NEW REG V1.4 TEMP - OPTIMAIL (1)" at bounding box center [484, 382] width 271 height 19
click at [537, 382] on p "KENOGO ONB JOURNEY - NEW REG V1.4 TEMP - OPTIMAIL (1)" at bounding box center [484, 382] width 271 height 19
click at [630, 382] on icon "more_vert" at bounding box center [627, 382] width 10 height 10
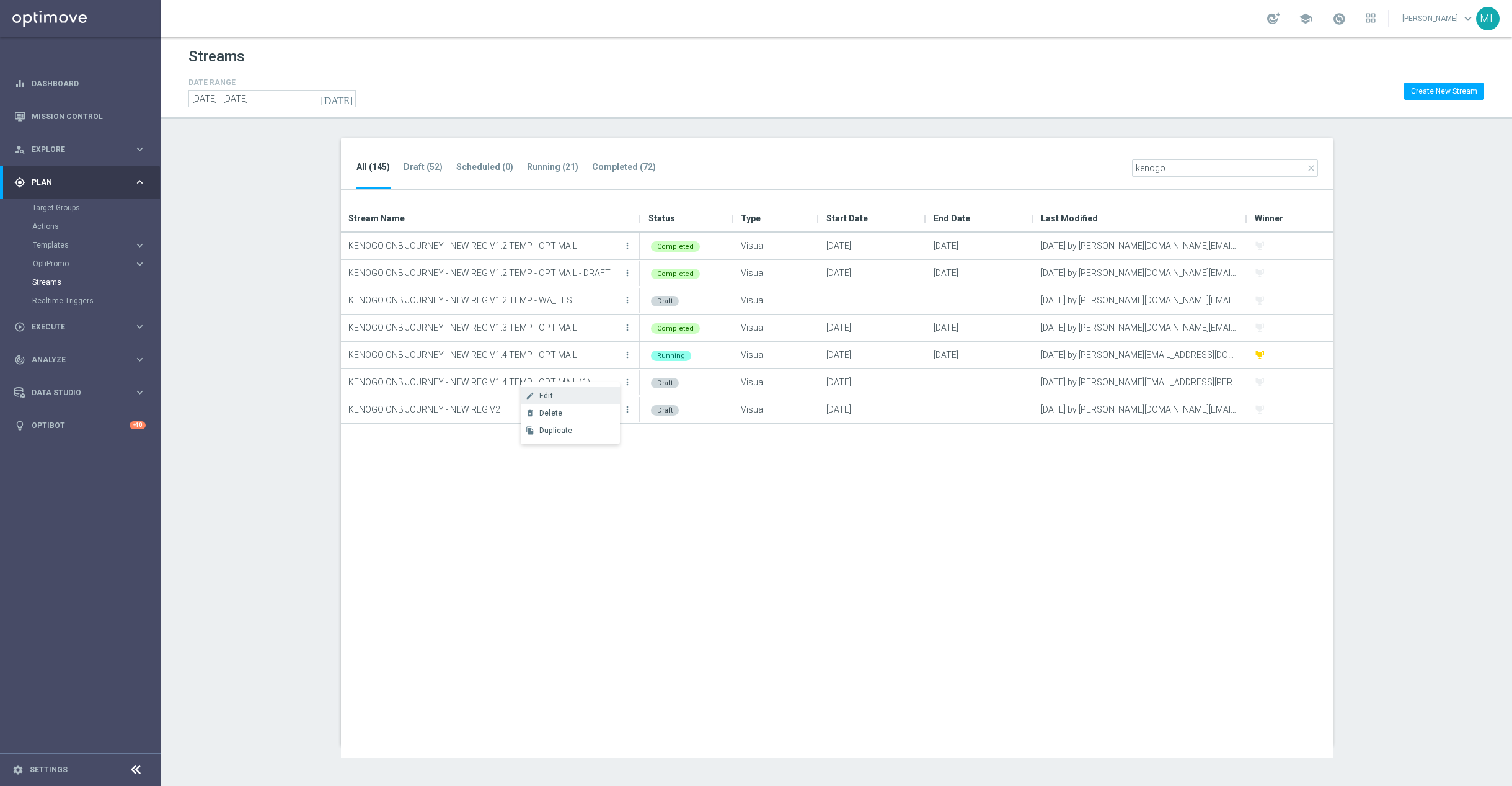
click at [582, 393] on div "Edit" at bounding box center [577, 396] width 75 height 9
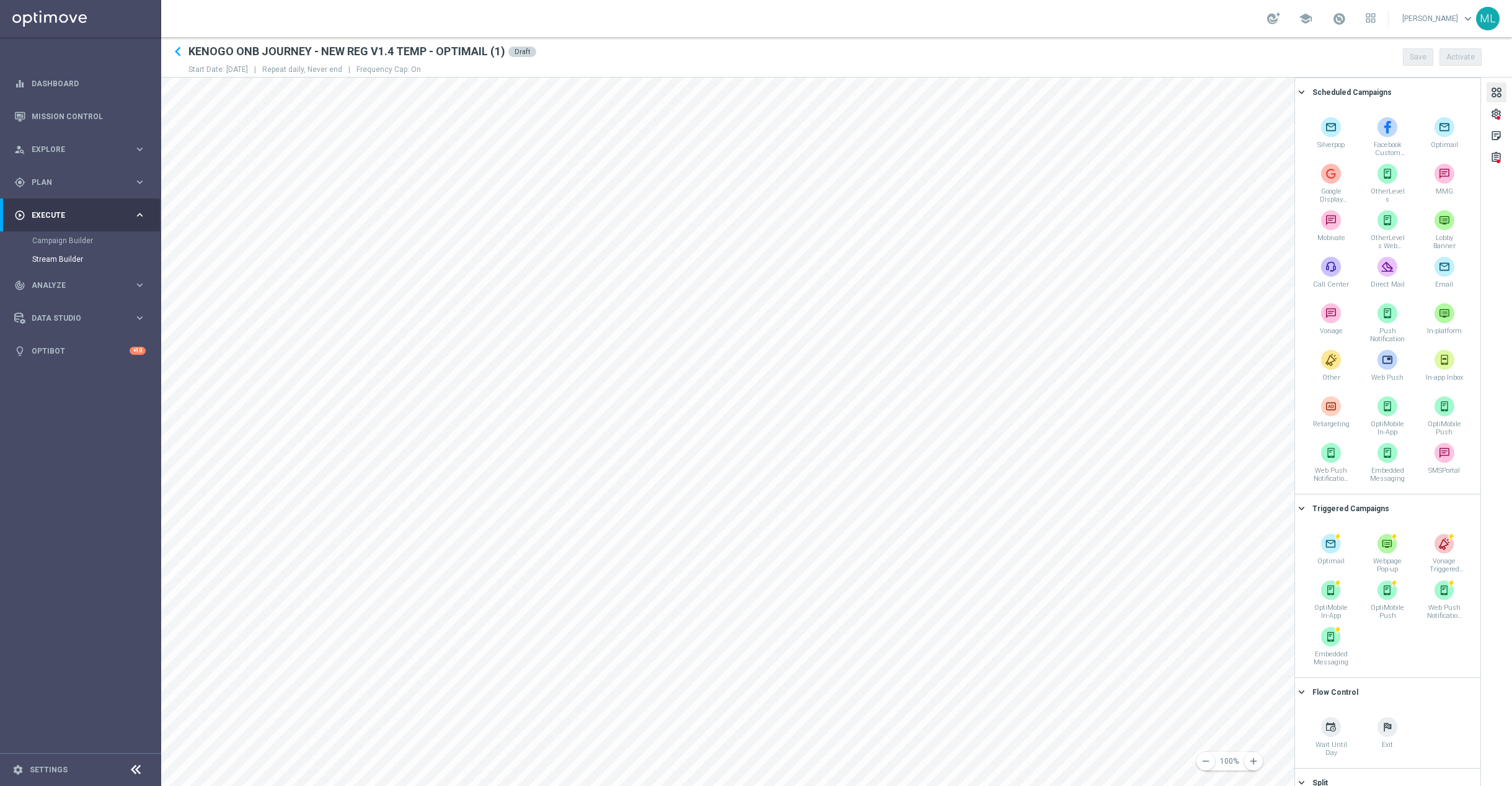
click at [452, 50] on h2 "KENOGO ONB JOURNEY - NEW REG V1.4 TEMP - OPTIMAIL (1)" at bounding box center [347, 51] width 317 height 15
drag, startPoint x: 322, startPoint y: 49, endPoint x: 398, endPoint y: 50, distance: 76.0
click at [334, 48] on h2 "KENOGO ONB JOURNEY - NEW REG V1.4 TEMP - OPTIMAIL (1)" at bounding box center [347, 51] width 317 height 15
click at [414, 49] on h2 "KENOGO ONB JOURNEY - NEW REG V1.4 TEMP - OPTIMAIL (1)" at bounding box center [347, 51] width 317 height 15
click at [463, 49] on h2 "KENOGO ONB JOURNEY - NEW REG V1.4 TEMP - OPTIMAIL (1)" at bounding box center [347, 51] width 317 height 15
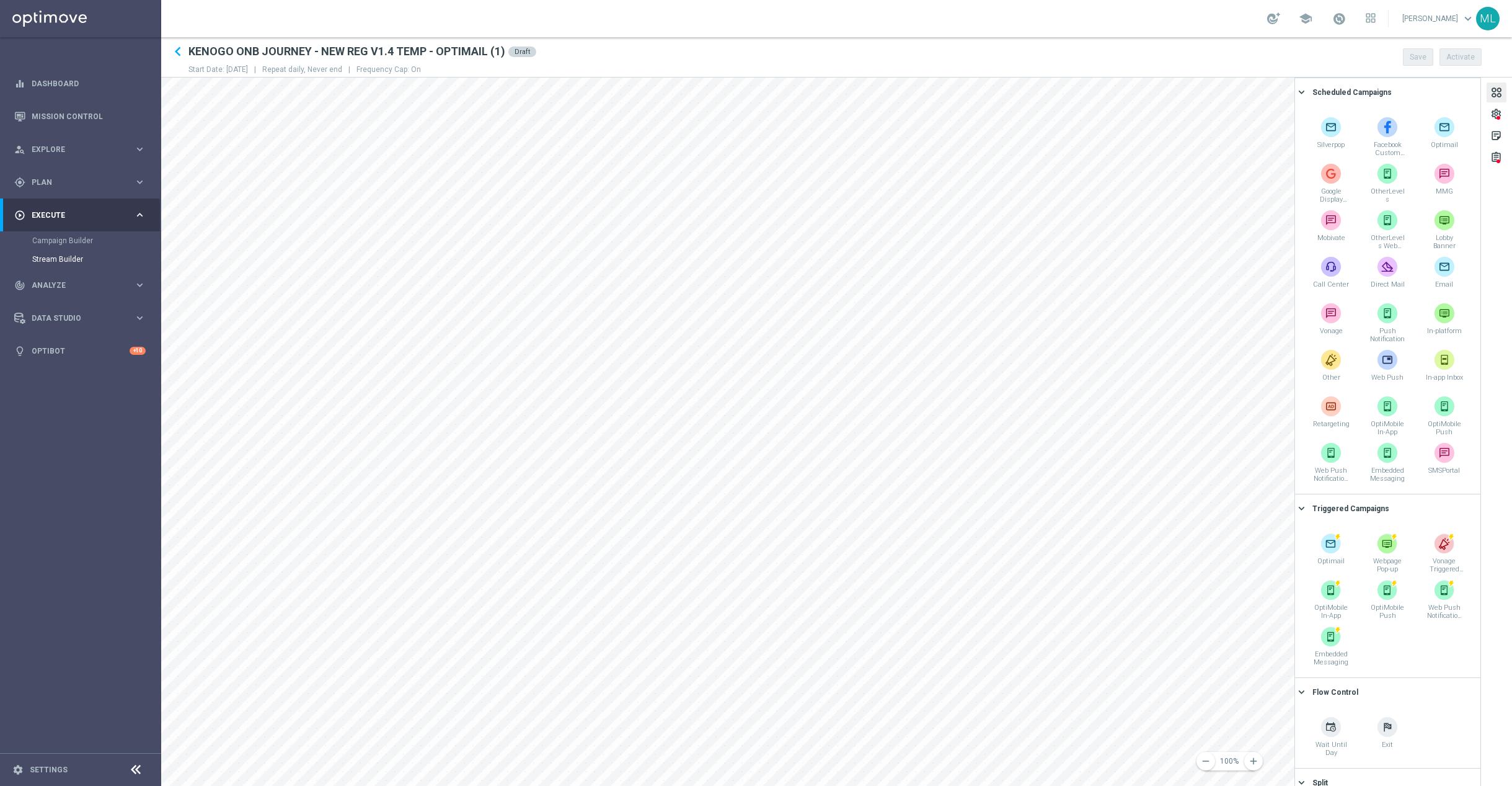
drag, startPoint x: 464, startPoint y: 49, endPoint x: 485, endPoint y: 49, distance: 21.0
click at [466, 49] on h2 "KENOGO ONB JOURNEY - NEW REG V1.4 TEMP - OPTIMAIL (1)" at bounding box center [347, 51] width 317 height 15
click at [521, 51] on div "Draft" at bounding box center [521, 52] width 28 height 11
click at [472, 49] on h2 "KENOGO ONB JOURNEY - NEW REG V1.4 TEMP - OPTIMAIL (1)" at bounding box center [347, 51] width 317 height 15
drag, startPoint x: 492, startPoint y: 48, endPoint x: 503, endPoint y: 49, distance: 11.0
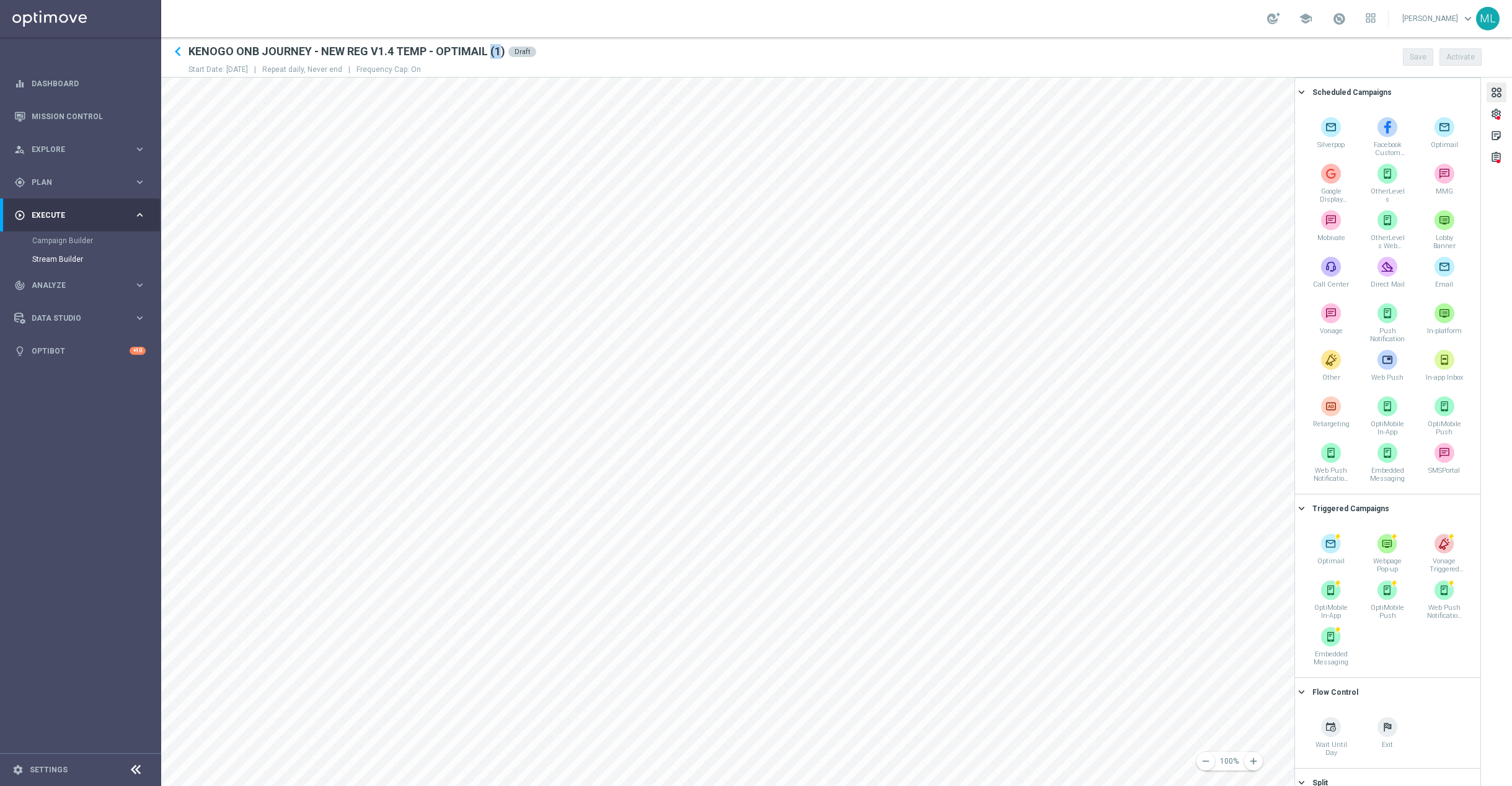
click at [503, 49] on h2 "KENOGO ONB JOURNEY - NEW REG V1.4 TEMP - OPTIMAIL (1)" at bounding box center [347, 51] width 317 height 15
click at [406, 50] on h2 "KENOGO ONB JOURNEY - NEW REG V1.4 TEMP - OPTIMAIL (1)" at bounding box center [347, 51] width 317 height 15
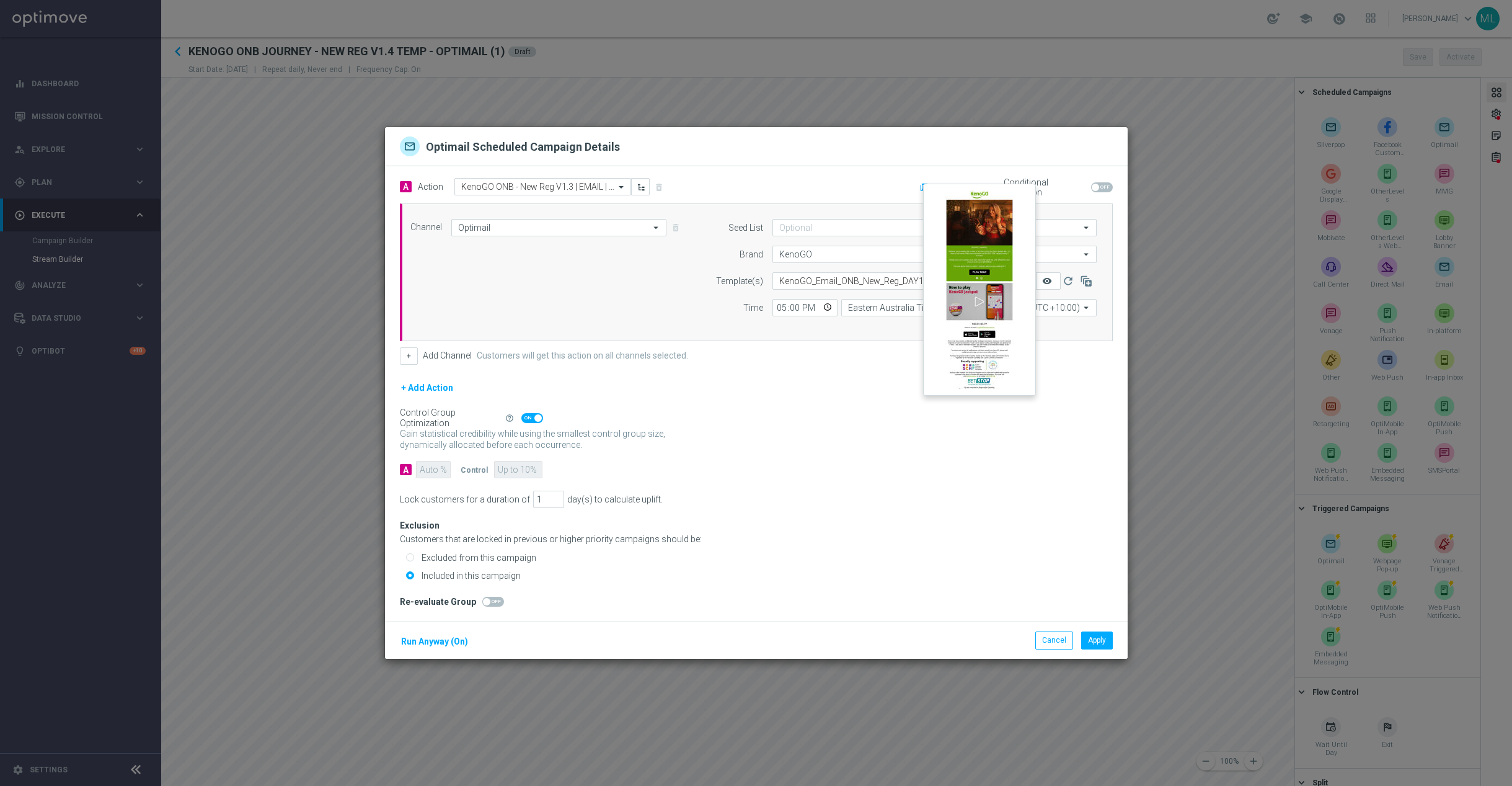
click at [1047, 281] on icon "remove_red_eye" at bounding box center [1046, 281] width 10 height 10
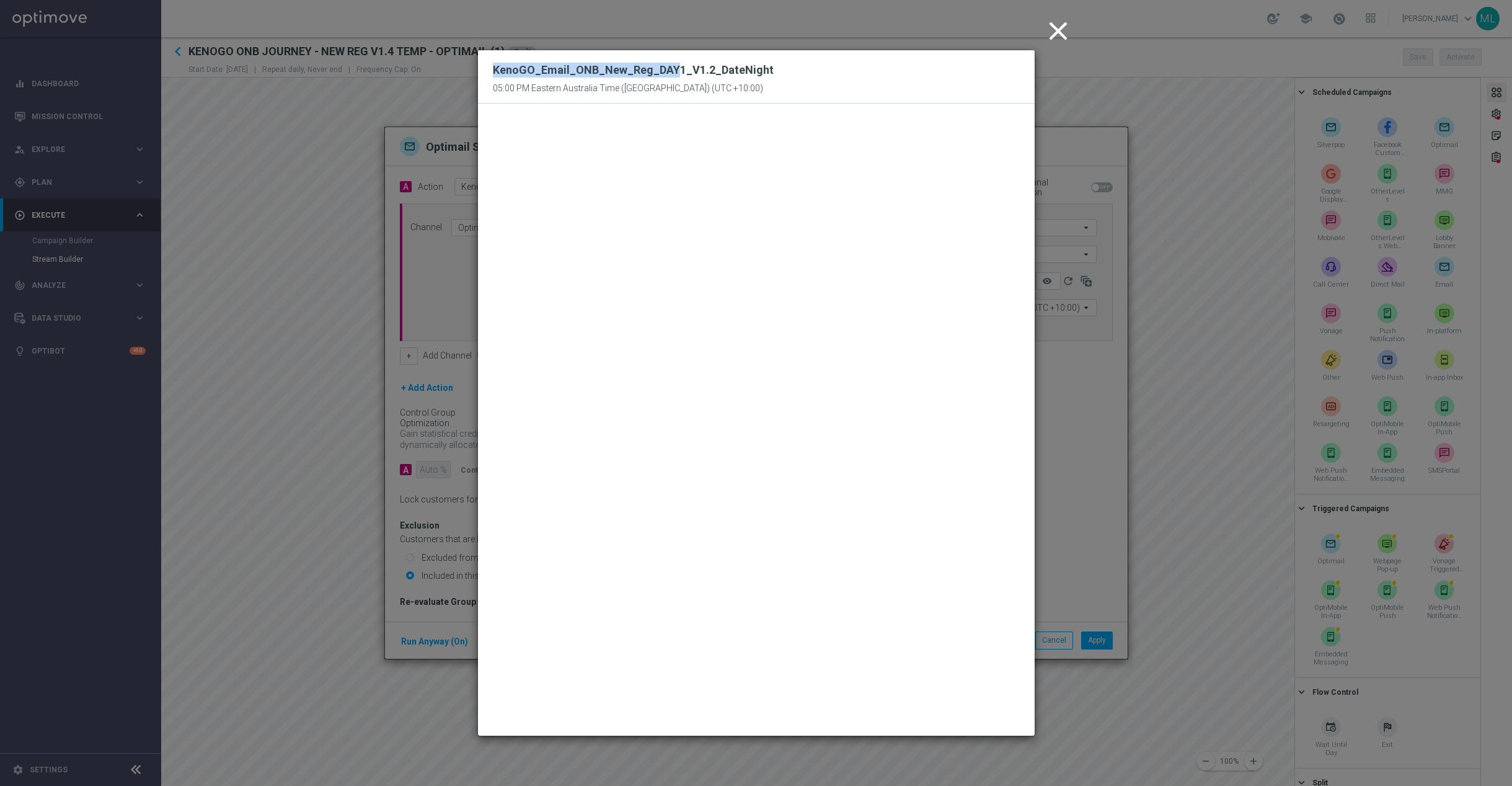
drag, startPoint x: 494, startPoint y: 69, endPoint x: 671, endPoint y: 70, distance: 177.0
click at [671, 70] on h2 "KenoGO_Email_ONB_New_Reg_DAY1_V1.2_DateNight" at bounding box center [632, 70] width 280 height 15
copy h2 "KenoGO_Email_ONB_New_Reg_DAY"
click at [1057, 35] on icon "close" at bounding box center [1058, 30] width 31 height 31
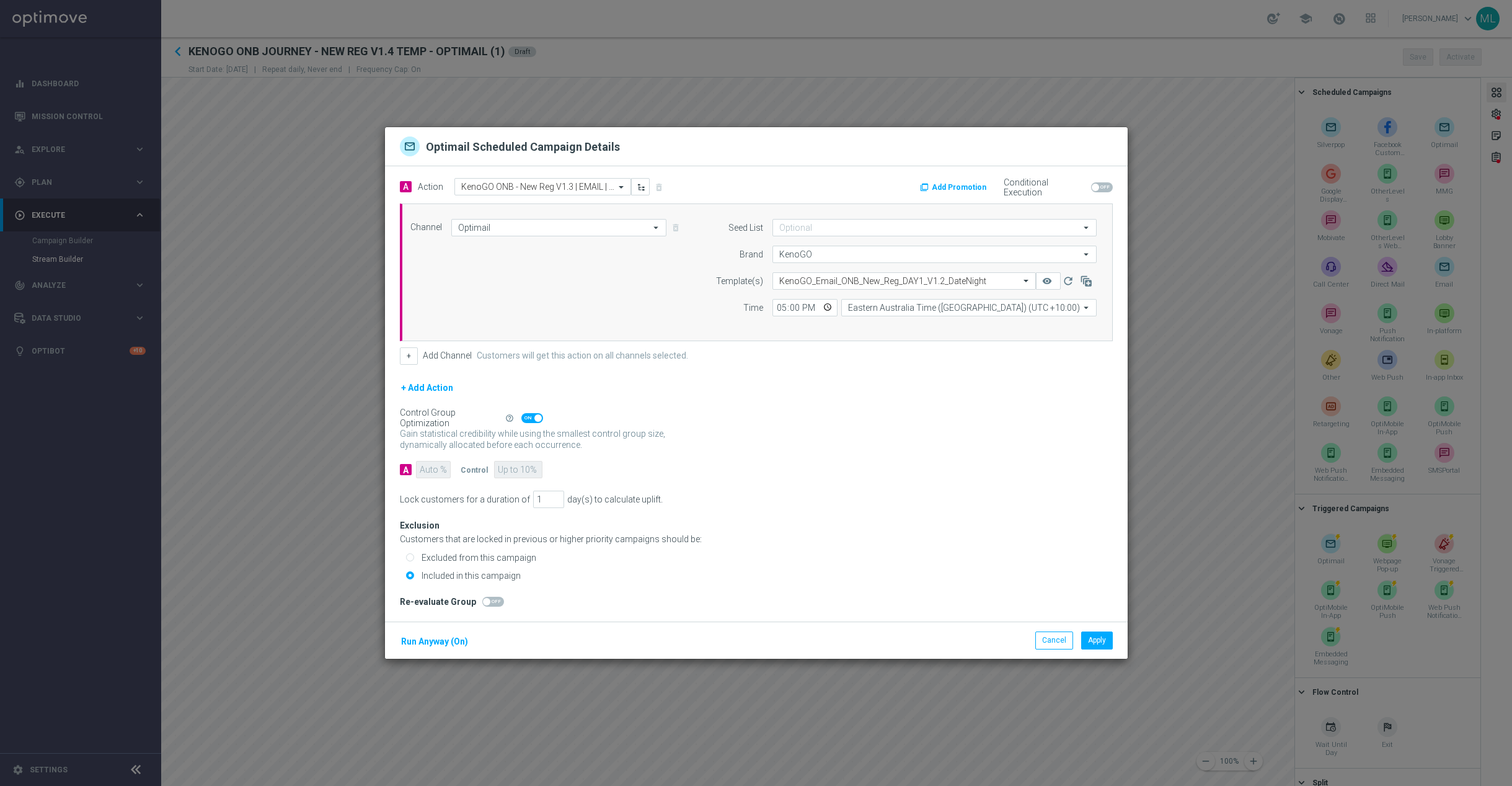
click at [1152, 65] on modal-container "Optimail Scheduled Campaign Details A Action Select action KenoGO ONB - New Reg…" at bounding box center [756, 393] width 1512 height 786
click at [1054, 643] on button "Cancel" at bounding box center [1054, 639] width 38 height 17
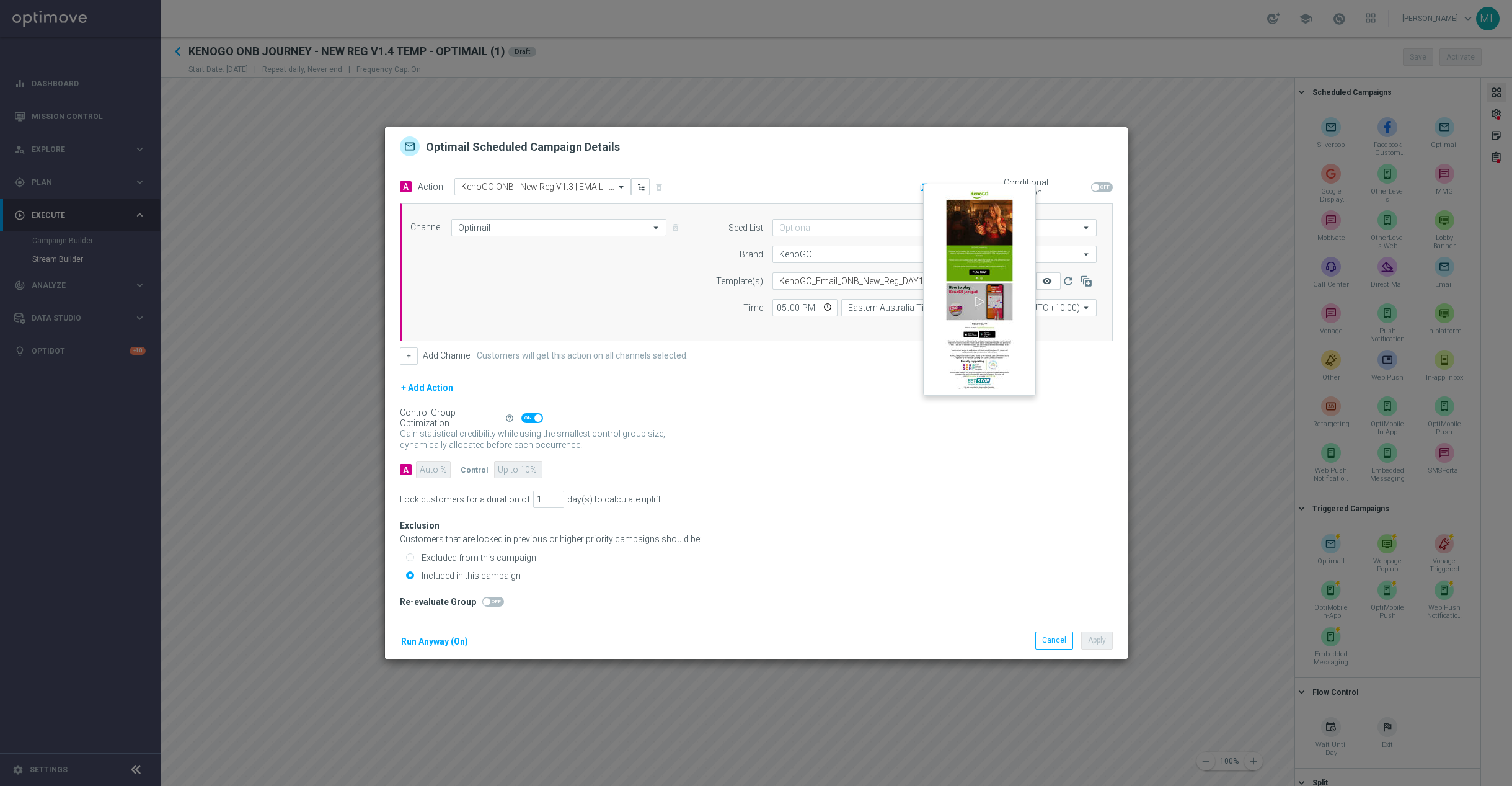
click at [1045, 277] on icon "remove_red_eye" at bounding box center [1046, 281] width 10 height 10
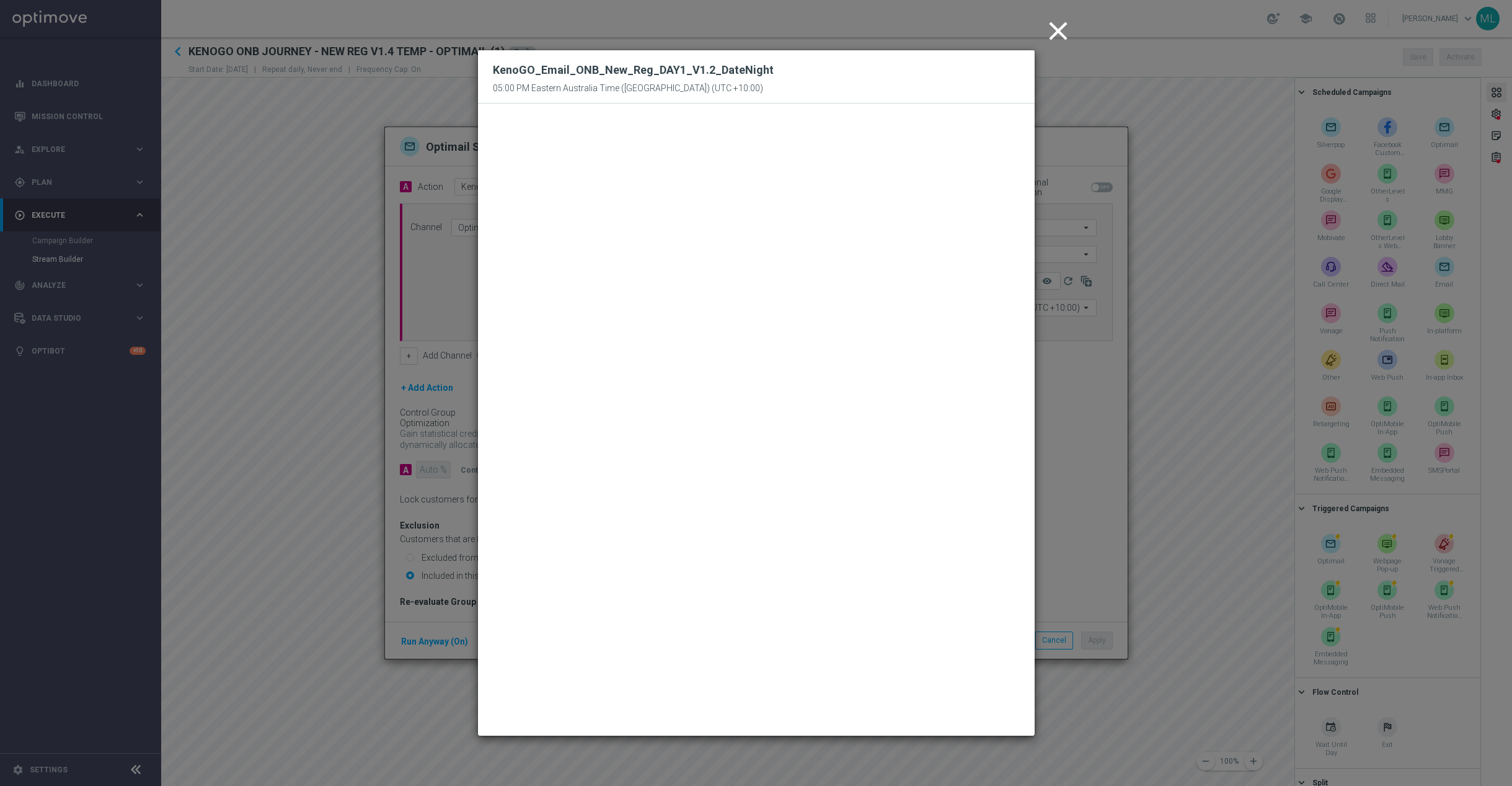
click at [1048, 39] on icon "close" at bounding box center [1058, 30] width 31 height 31
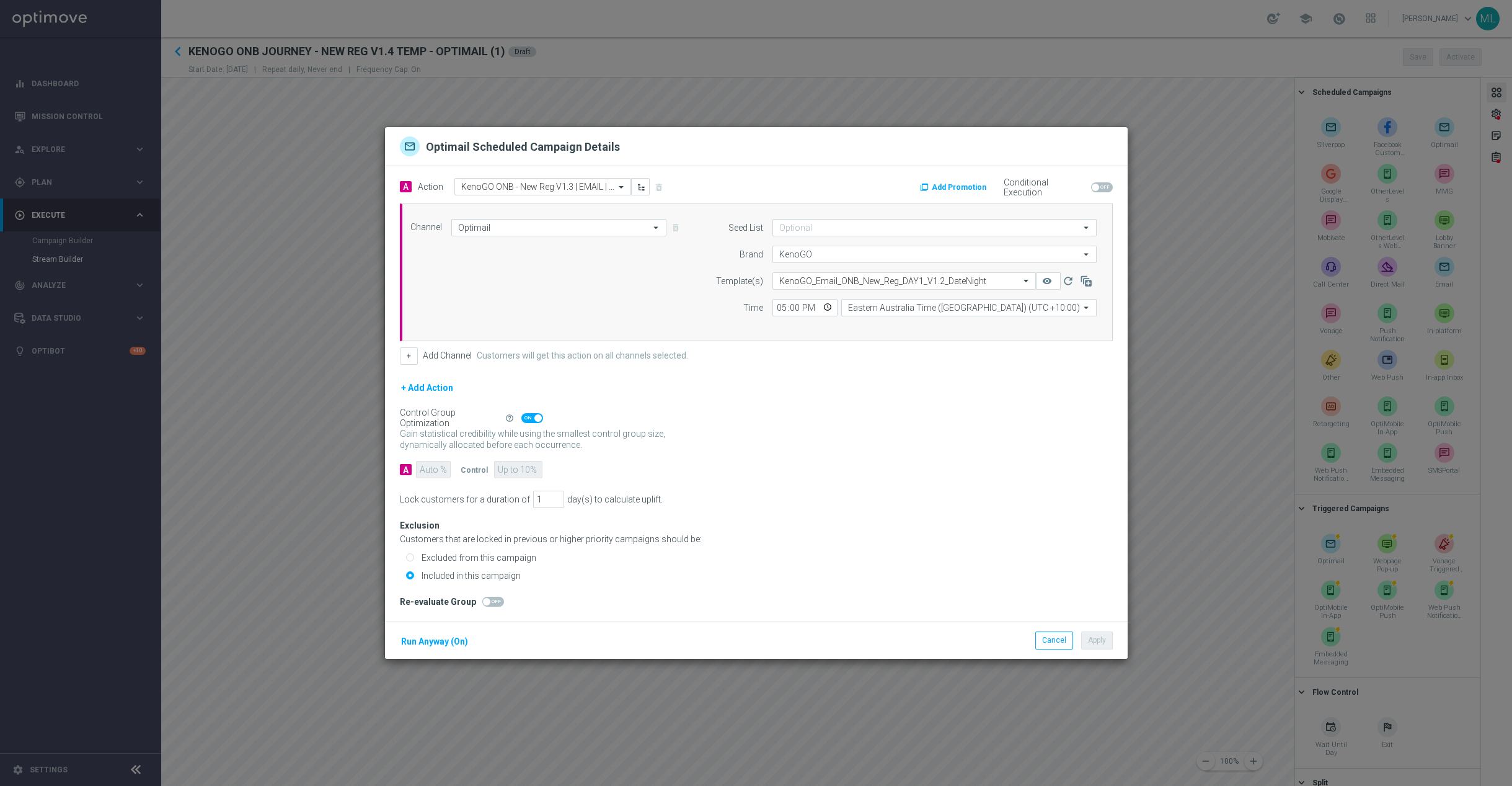
click at [1178, 93] on modal-container "Optimail Scheduled Campaign Details A Action Select action KenoGO ONB - New Reg…" at bounding box center [756, 393] width 1512 height 786
drag, startPoint x: 1189, startPoint y: 168, endPoint x: 1198, endPoint y: 151, distance: 19.2
click at [1189, 167] on modal-container "Optimail Scheduled Campaign Details A Action Select action KenoGO ONB - New Reg…" at bounding box center [756, 393] width 1512 height 786
click at [1050, 646] on button "Cancel" at bounding box center [1054, 639] width 38 height 17
click at [1061, 371] on form "A Action Select action KenoGO ONB - New Reg V1.3 | EMAIL | Day 1 - USPs delete_…" at bounding box center [756, 329] width 713 height 301
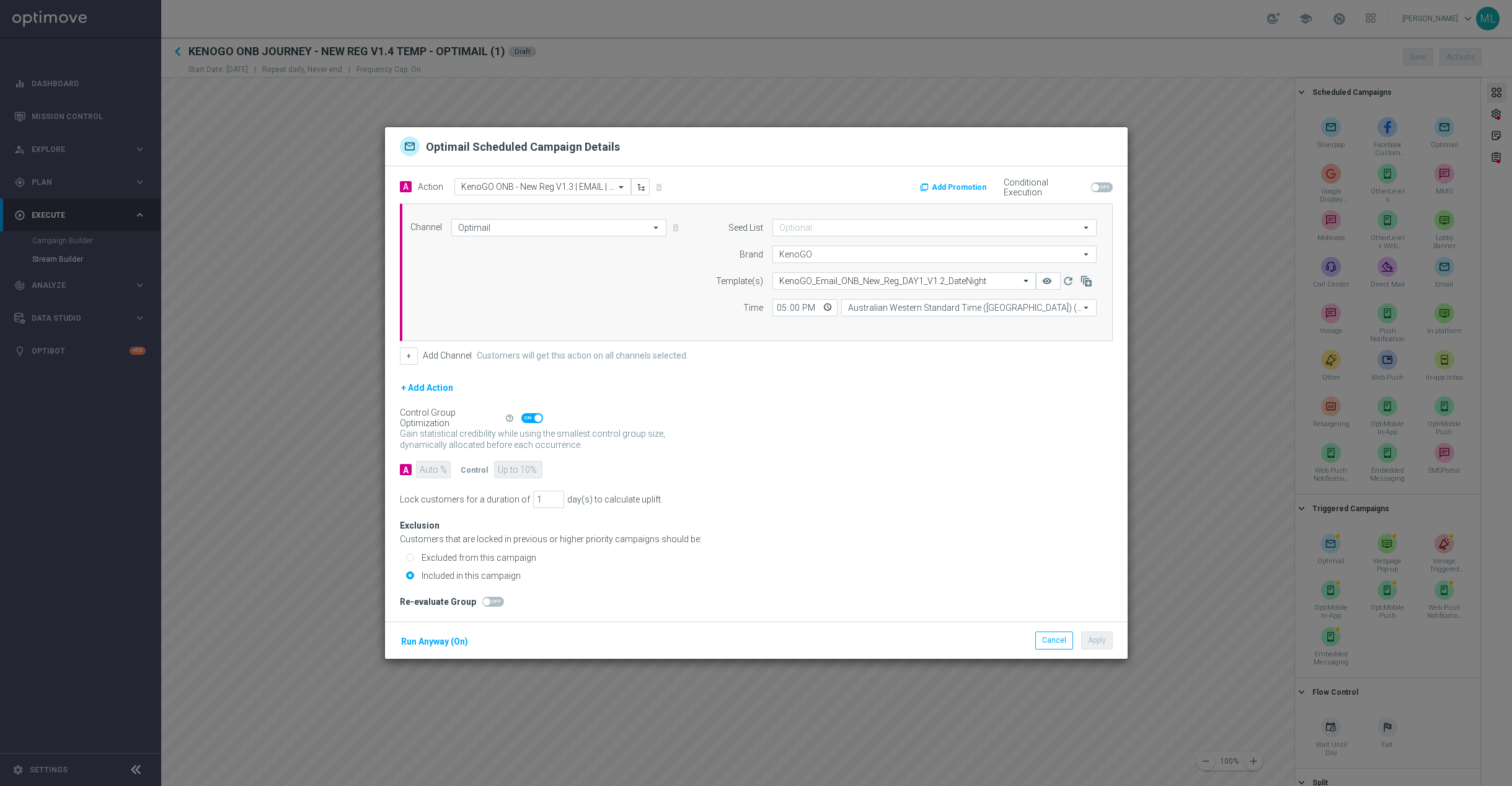
click at [1164, 426] on modal-container "Optimail Scheduled Campaign Details A Action Select action KenoGO ONB - New Reg…" at bounding box center [756, 393] width 1512 height 786
click at [1060, 647] on button "Cancel" at bounding box center [1054, 639] width 38 height 17
click at [1053, 640] on button "Cancel" at bounding box center [1054, 639] width 38 height 17
click at [1176, 469] on modal-container "Optimail Scheduled Campaign Details A Action Select action KenoGO ONB - New Reg…" at bounding box center [756, 393] width 1512 height 786
click at [1041, 638] on button "Cancel" at bounding box center [1054, 639] width 38 height 17
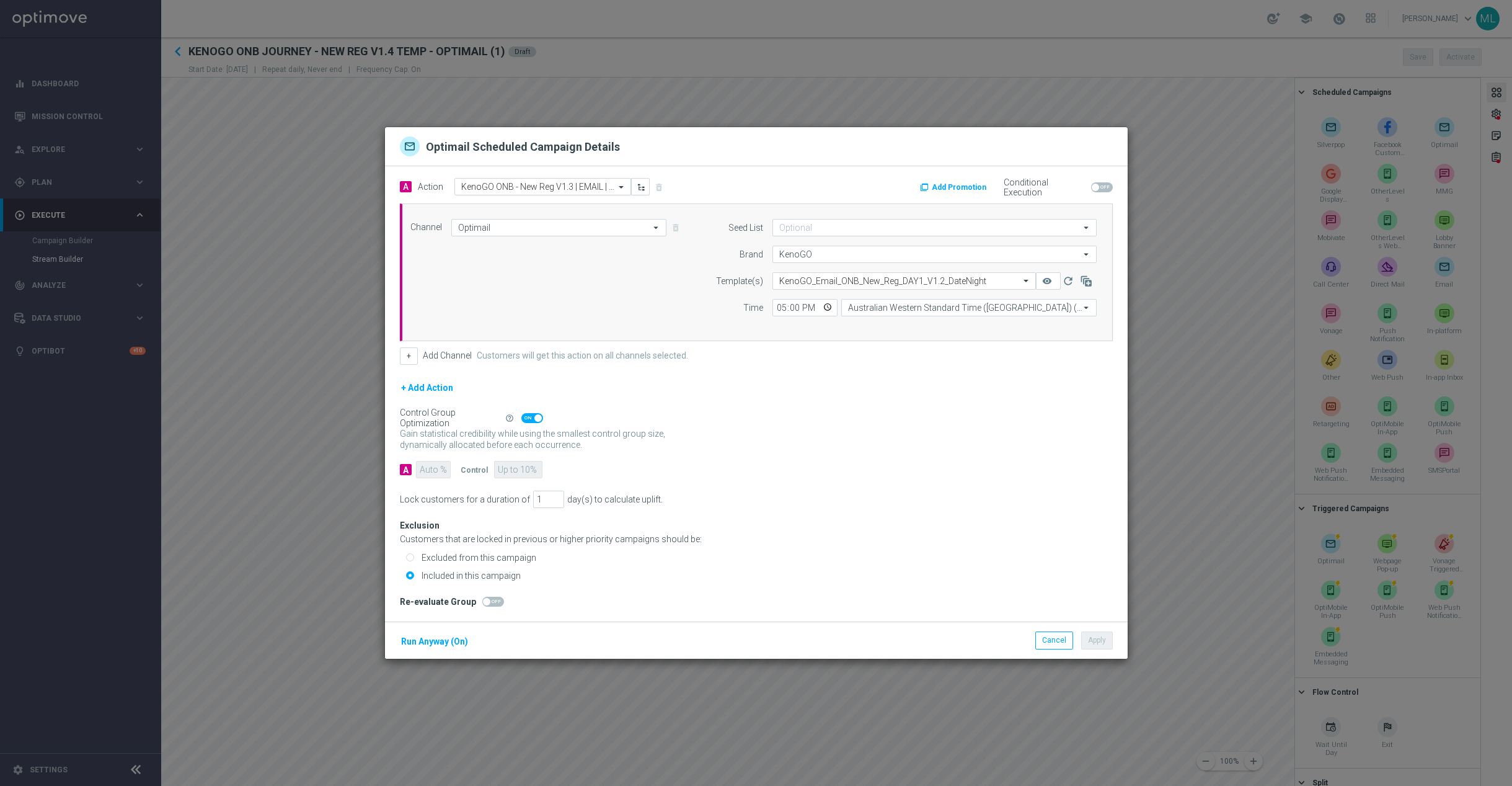
click at [1170, 460] on modal-container "Optimail Scheduled Campaign Details A Action Select action KenoGO ONB - New Reg…" at bounding box center [756, 393] width 1512 height 786
click at [1047, 635] on button "Cancel" at bounding box center [1054, 639] width 38 height 17
click at [1163, 474] on modal-container "Optimail Scheduled Campaign Details A Action Select action KenoGO ONB - New Reg…" at bounding box center [756, 393] width 1512 height 786
click at [1163, 471] on modal-container "Optimail Scheduled Campaign Details A Action Select action KenoGO ONB - New Reg…" at bounding box center [756, 393] width 1512 height 786
click at [1057, 646] on button "Cancel" at bounding box center [1054, 639] width 38 height 17
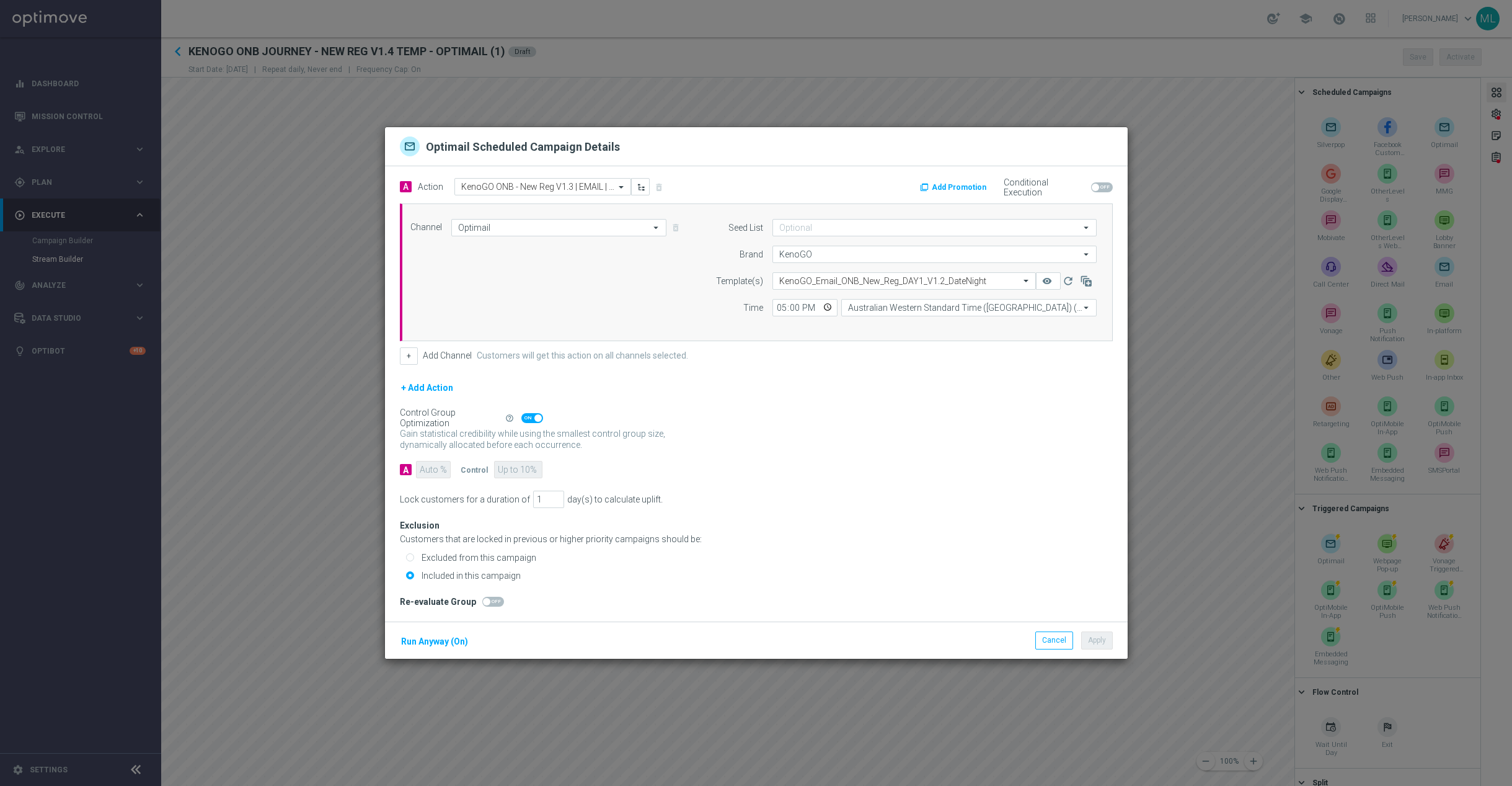
click at [1173, 425] on modal-container "Optimail Scheduled Campaign Details A Action Select action KenoGO ONB - New Reg…" at bounding box center [756, 393] width 1512 height 786
click at [1047, 642] on button "Cancel" at bounding box center [1054, 639] width 38 height 17
click at [1048, 645] on button "Cancel" at bounding box center [1054, 639] width 38 height 17
drag, startPoint x: 1061, startPoint y: 641, endPoint x: 1049, endPoint y: 637, distance: 12.6
click at [1060, 641] on button "Cancel" at bounding box center [1054, 639] width 38 height 17
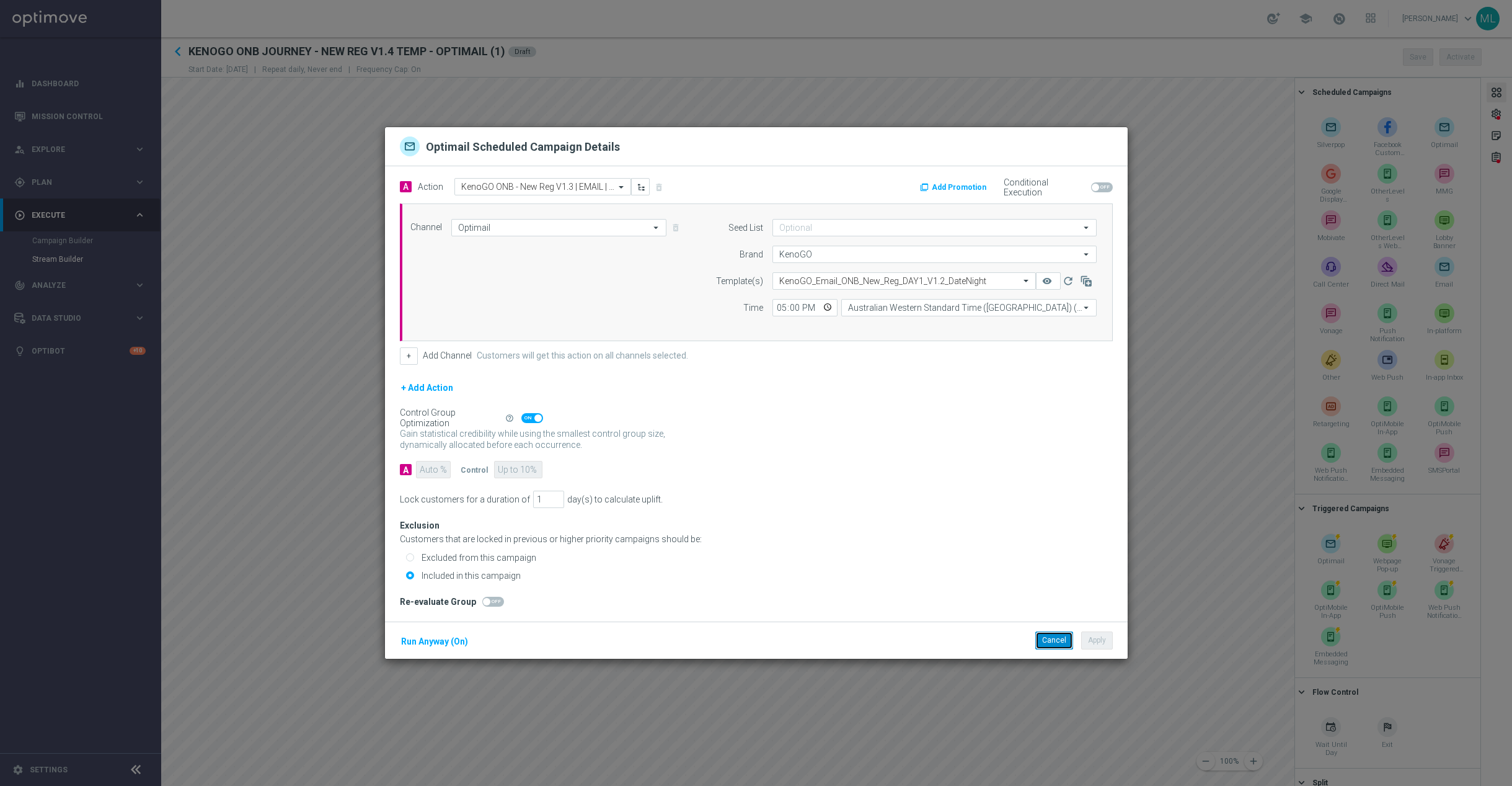
click at [1059, 649] on button "Cancel" at bounding box center [1054, 639] width 38 height 17
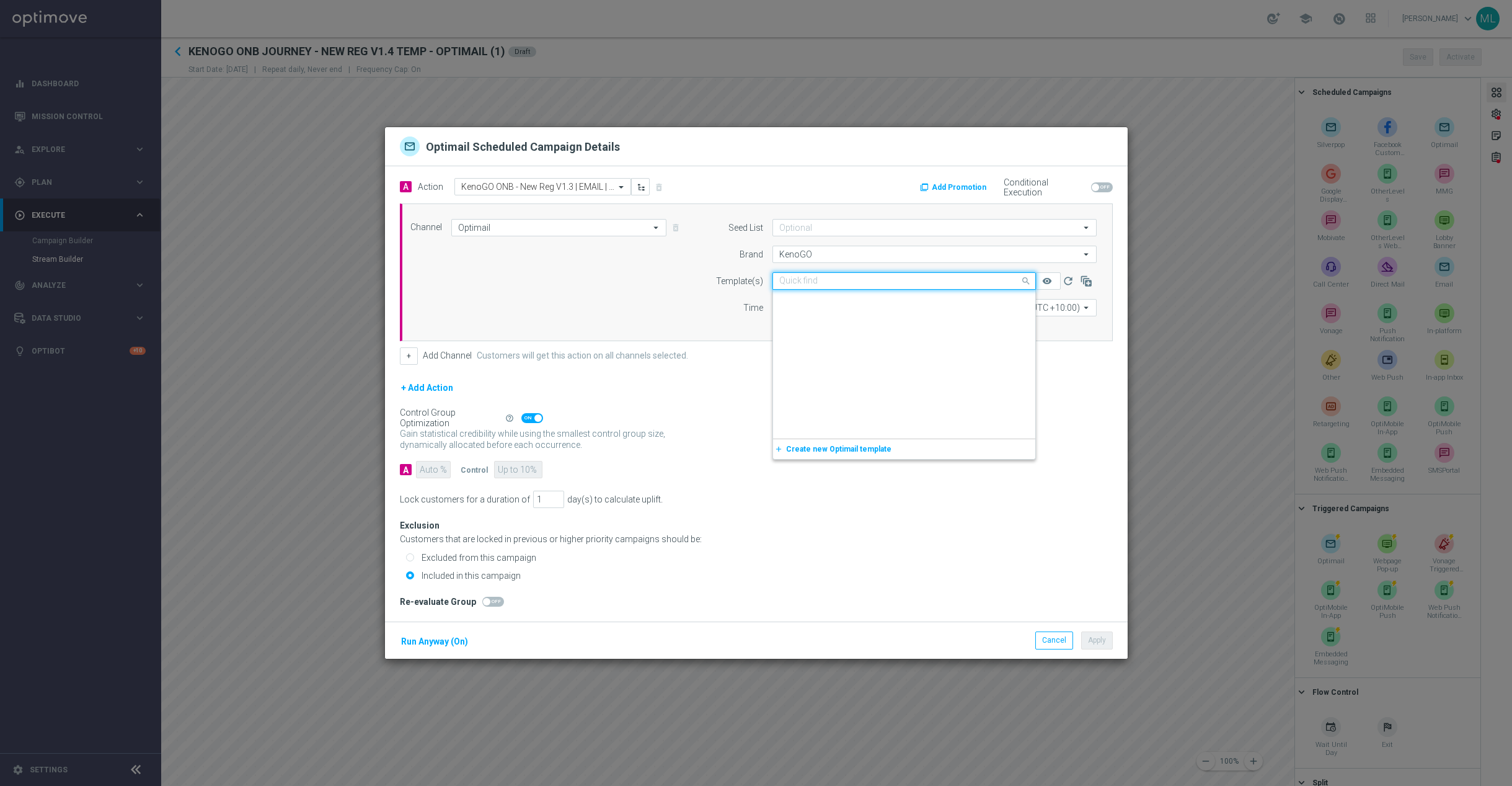
scroll to position [13364, 0]
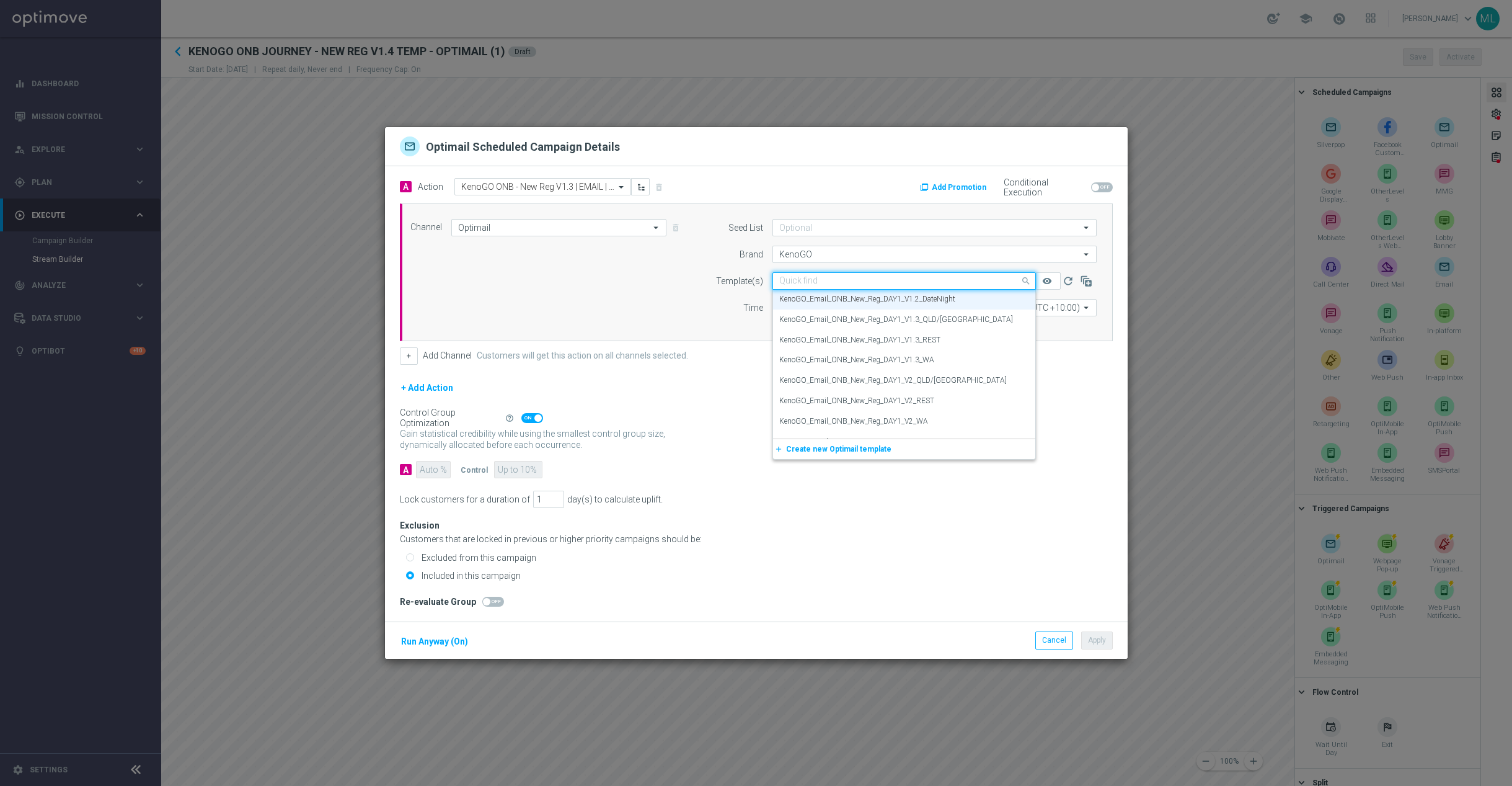
click at [1021, 279] on span at bounding box center [1027, 280] width 15 height 15
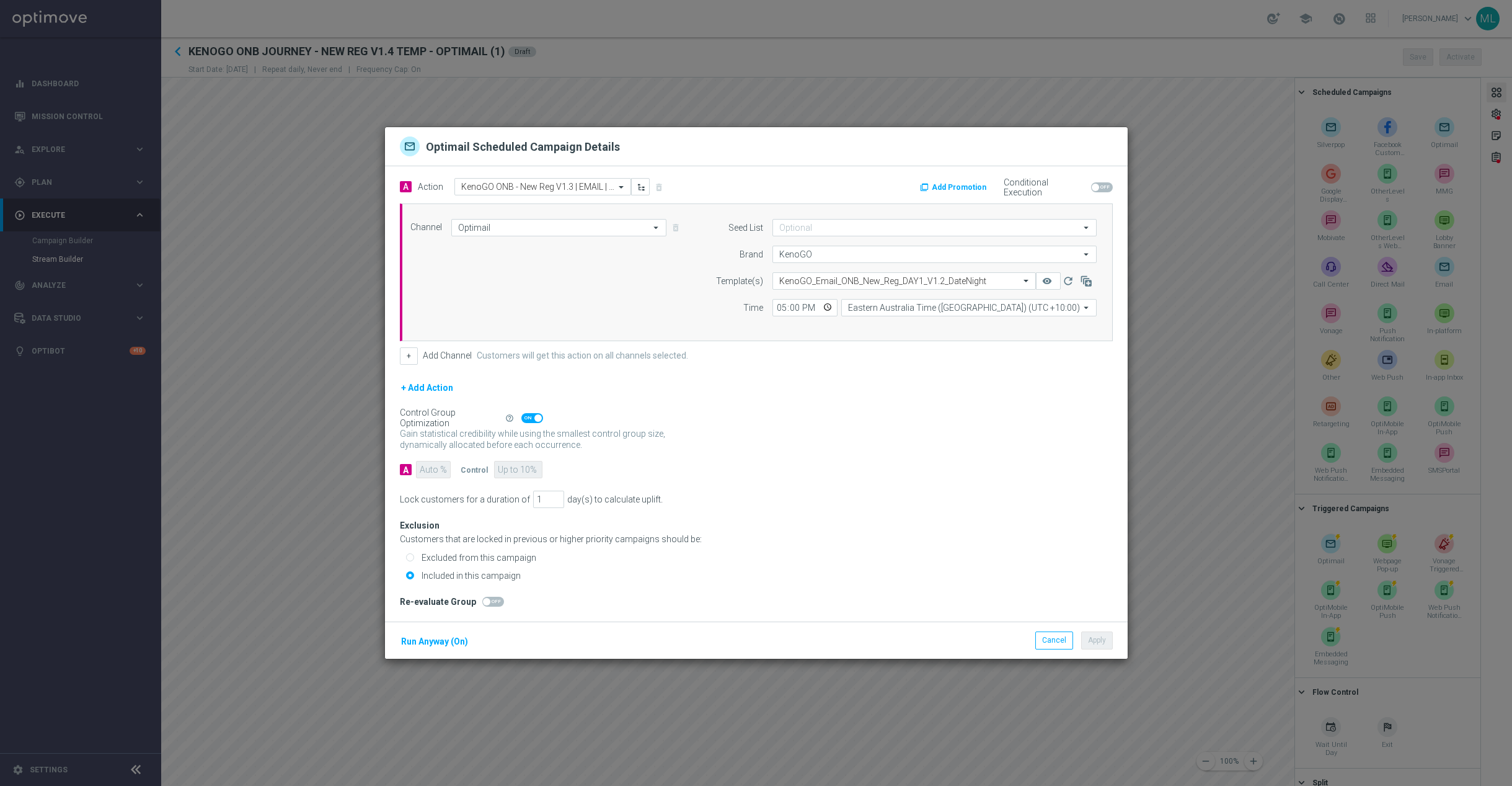
click at [1060, 364] on div "+ Add Channel Customers will get this action on all channels selected." at bounding box center [756, 356] width 713 height 17
click at [1015, 278] on div at bounding box center [904, 281] width 262 height 11
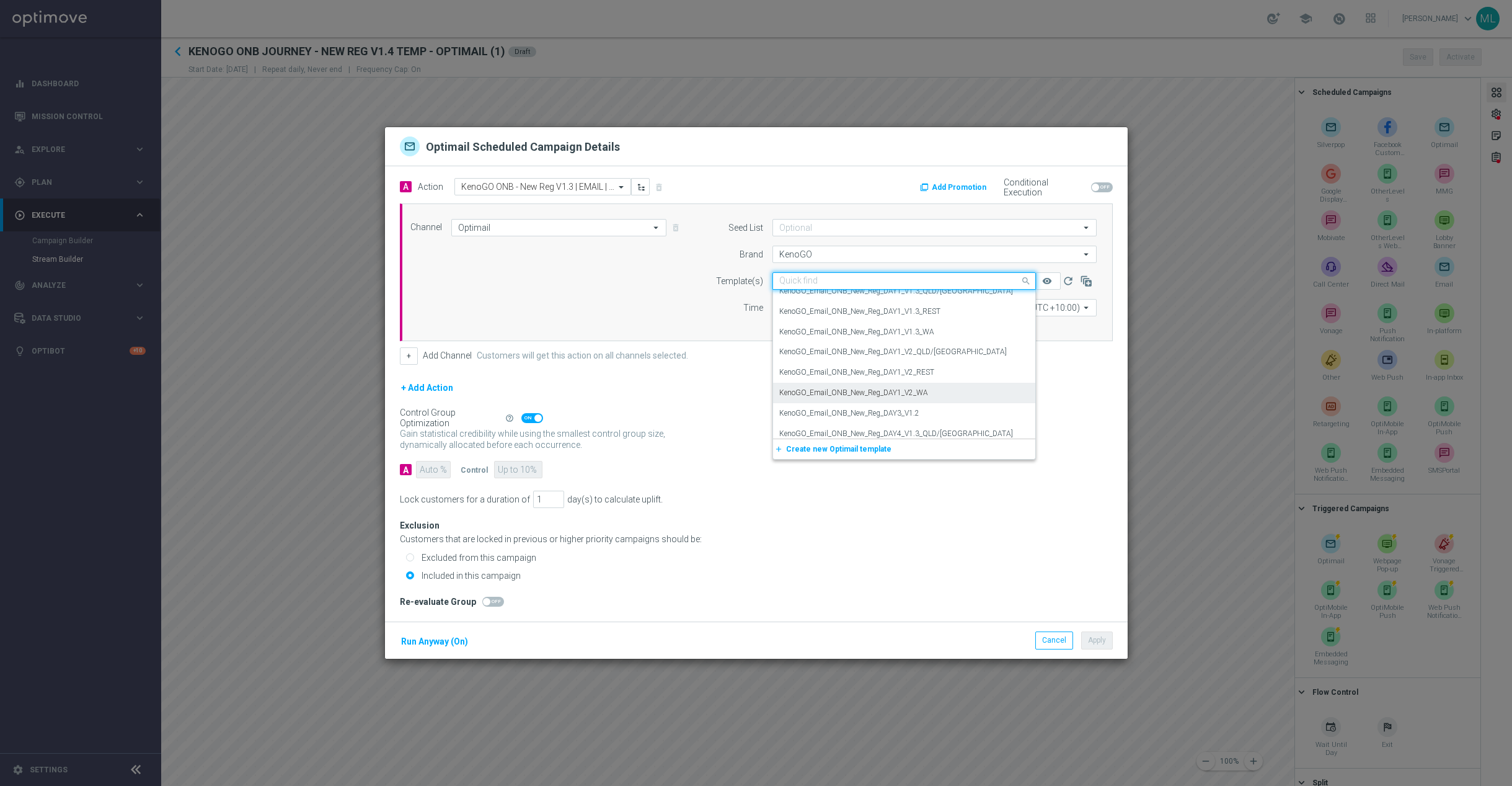
scroll to position [13396, 0]
click at [968, 349] on div "KenoGO_Email_ONB_New_Reg_DAY1_V2_QLD/NSW" at bounding box center [904, 349] width 250 height 21
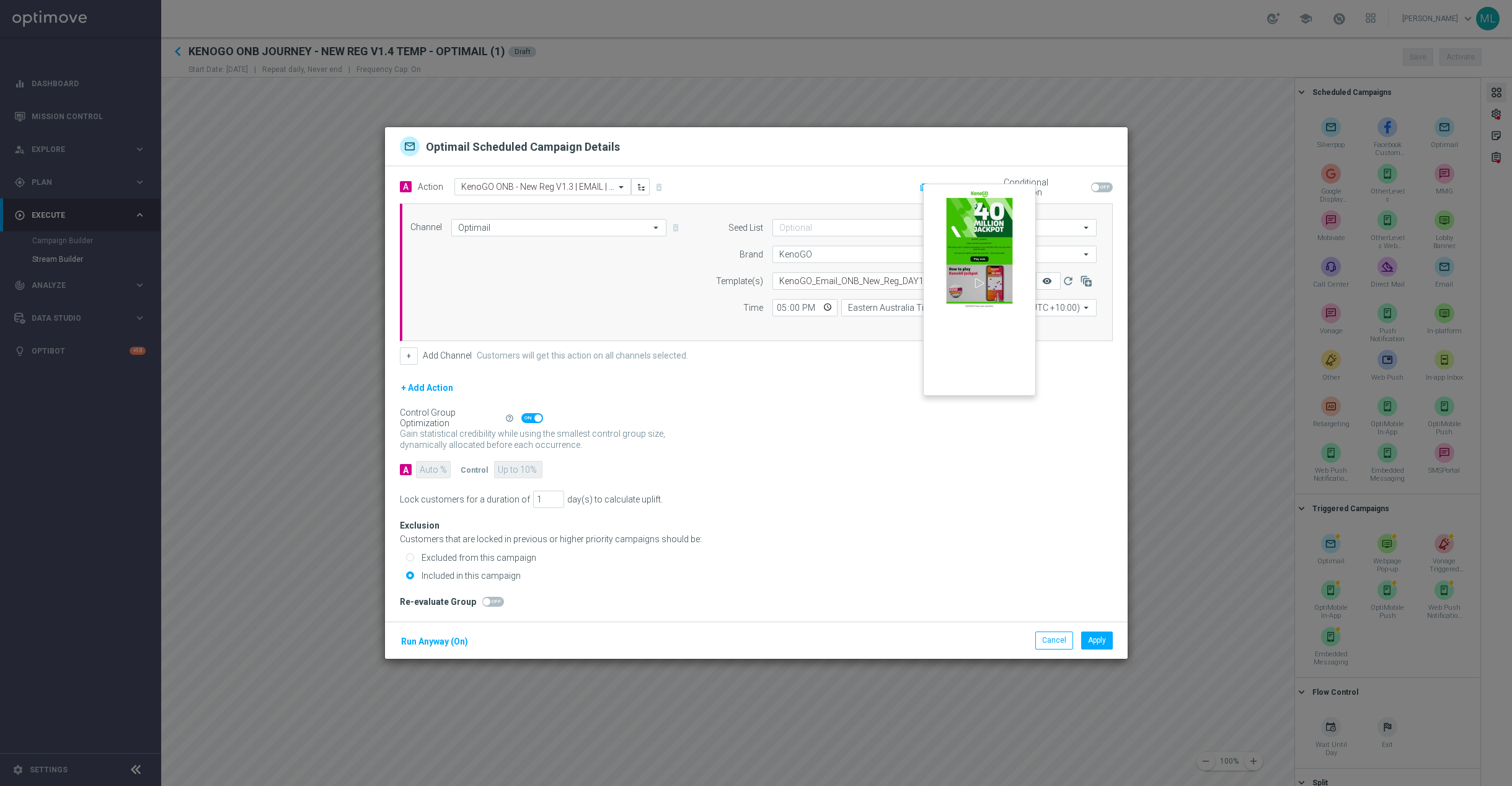
click at [1049, 277] on icon "remove_red_eye" at bounding box center [1046, 281] width 10 height 10
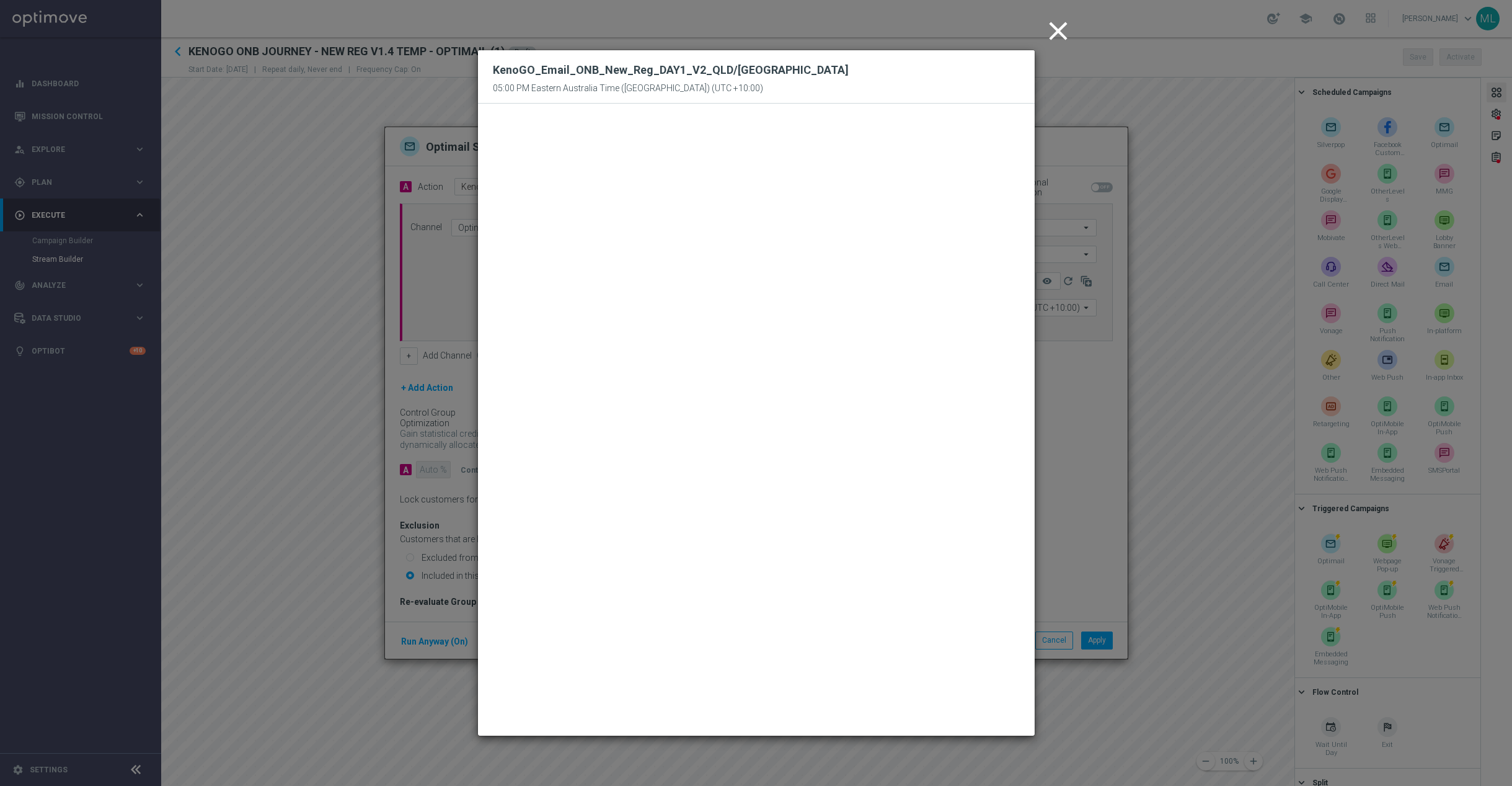
click at [1065, 31] on icon "close" at bounding box center [1058, 30] width 31 height 31
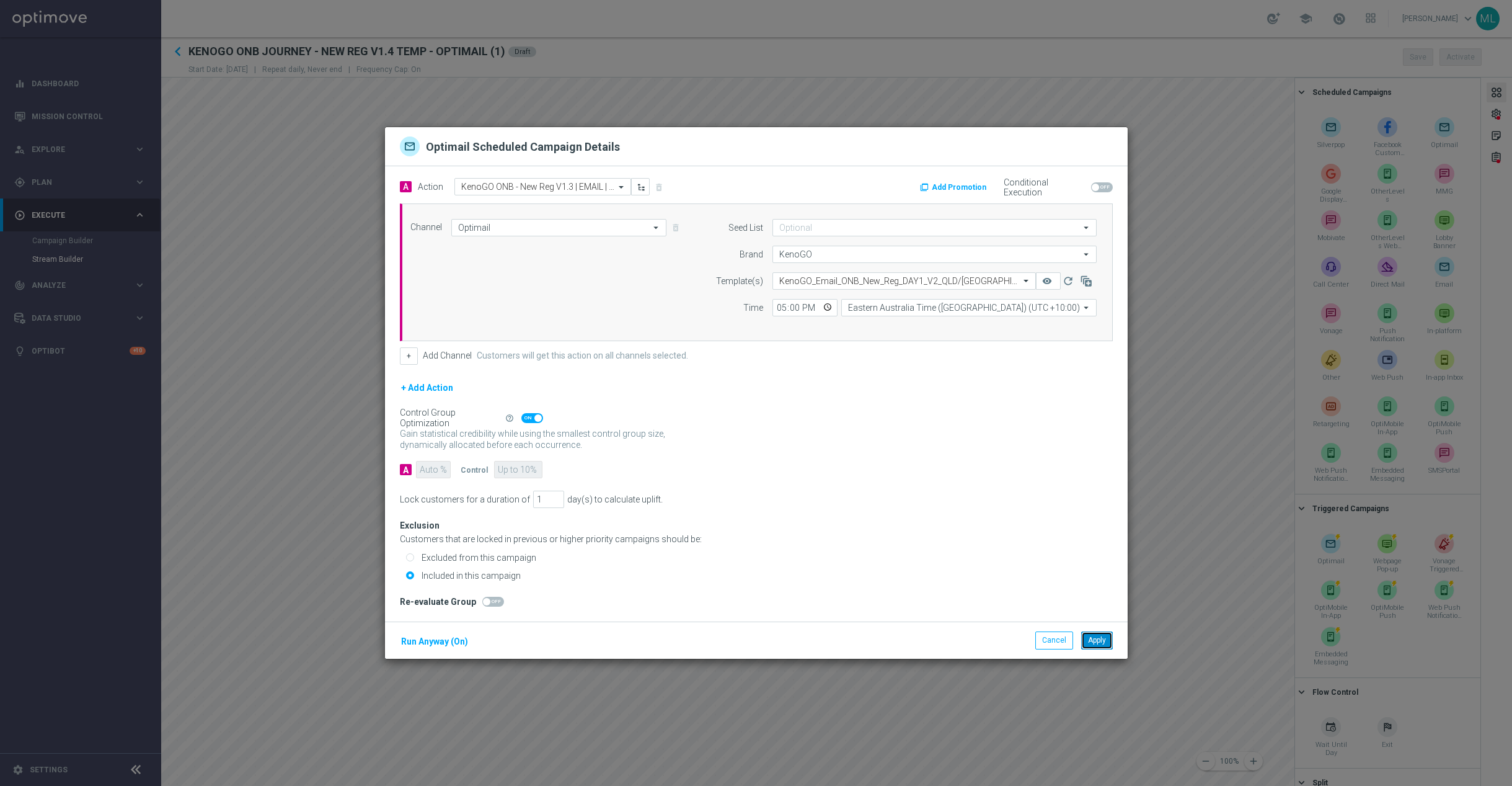
click at [1098, 645] on button "Apply" at bounding box center [1096, 639] width 31 height 17
click at [1009, 281] on div at bounding box center [904, 281] width 262 height 11
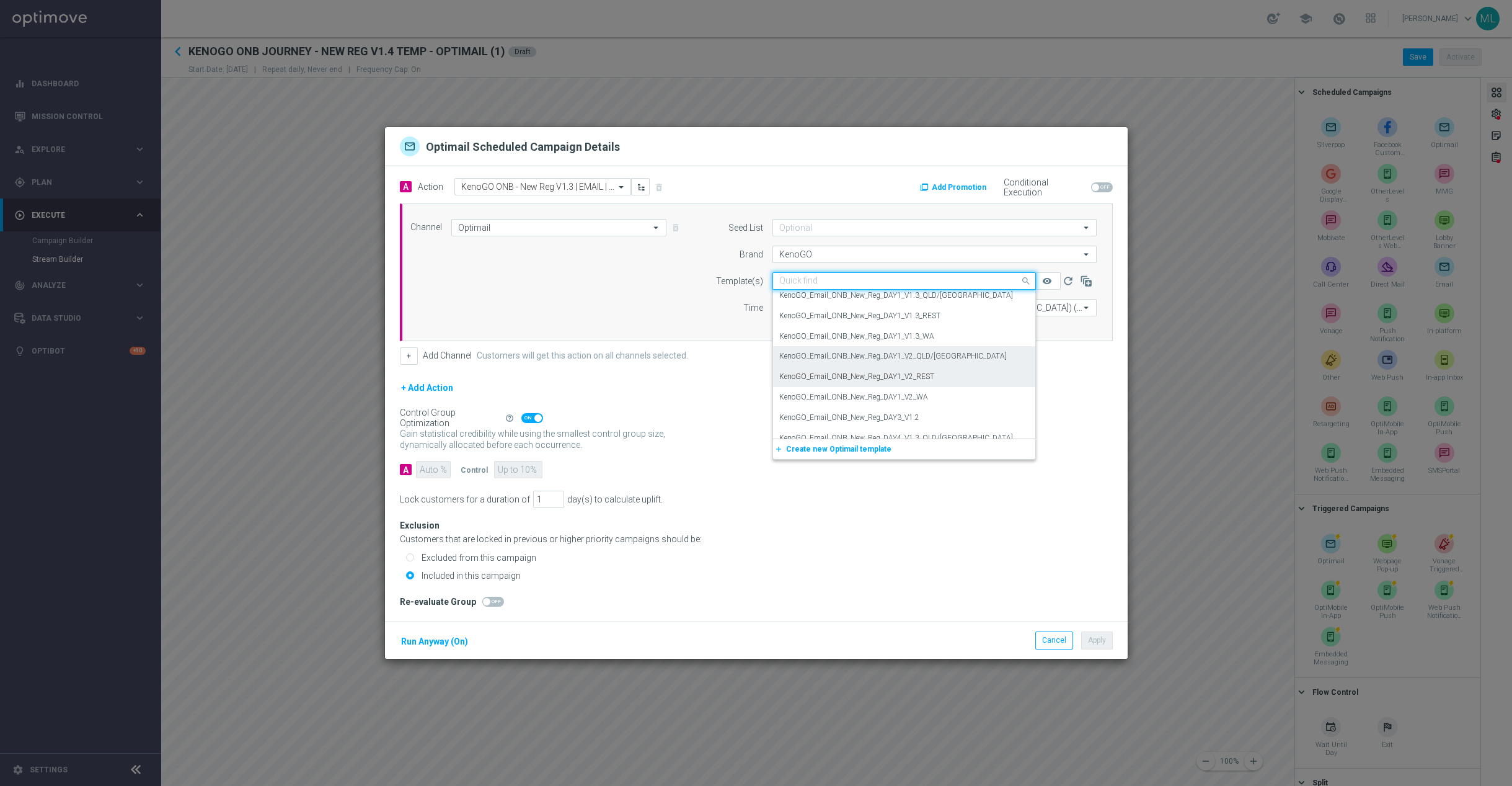
scroll to position [13402, 0]
click at [939, 382] on div "KenoGO_Email_ONB_New_Reg_DAY1_V2_WA" at bounding box center [904, 384] width 250 height 21
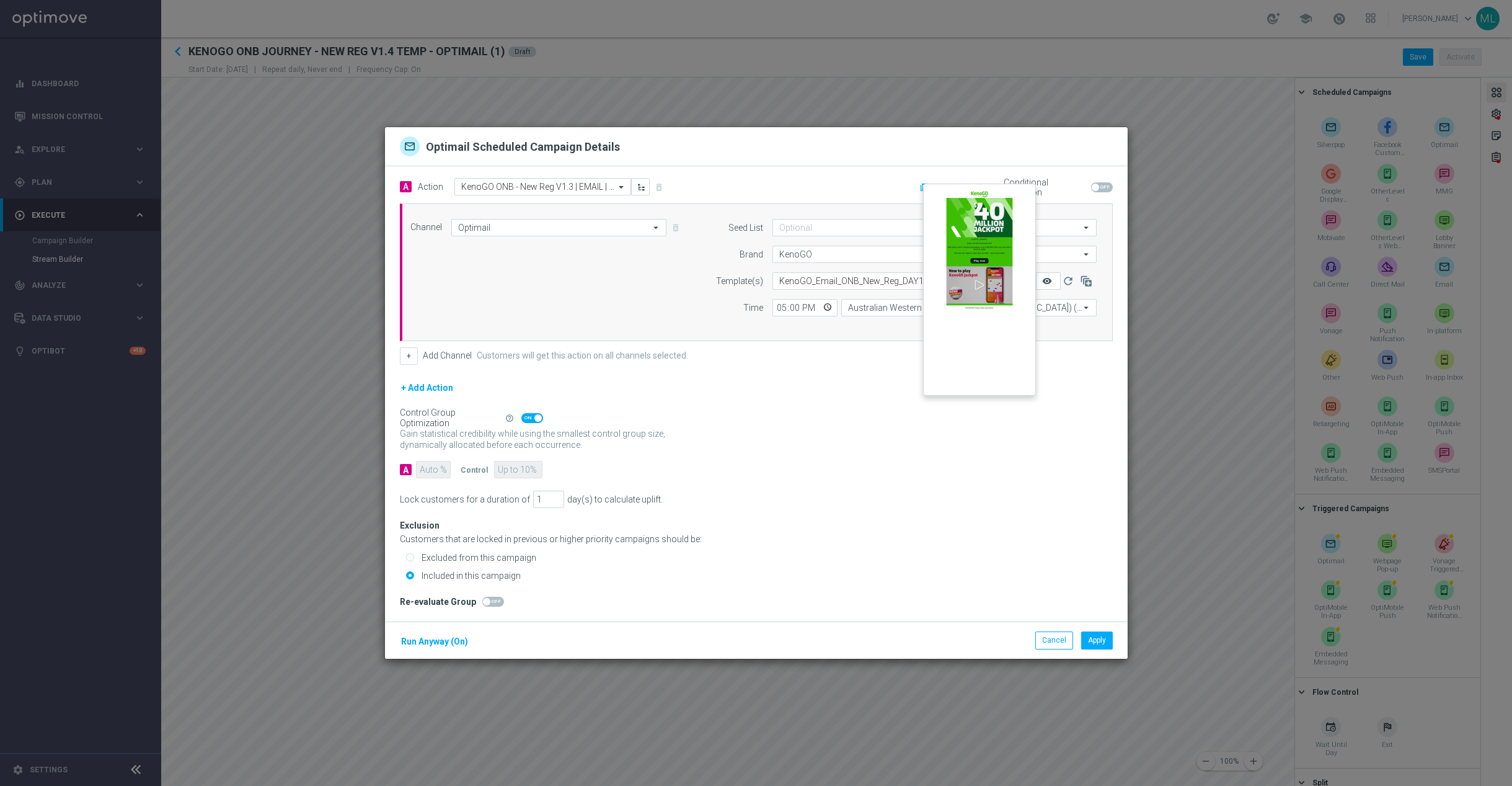
click at [1047, 279] on icon "remove_red_eye" at bounding box center [1046, 281] width 10 height 10
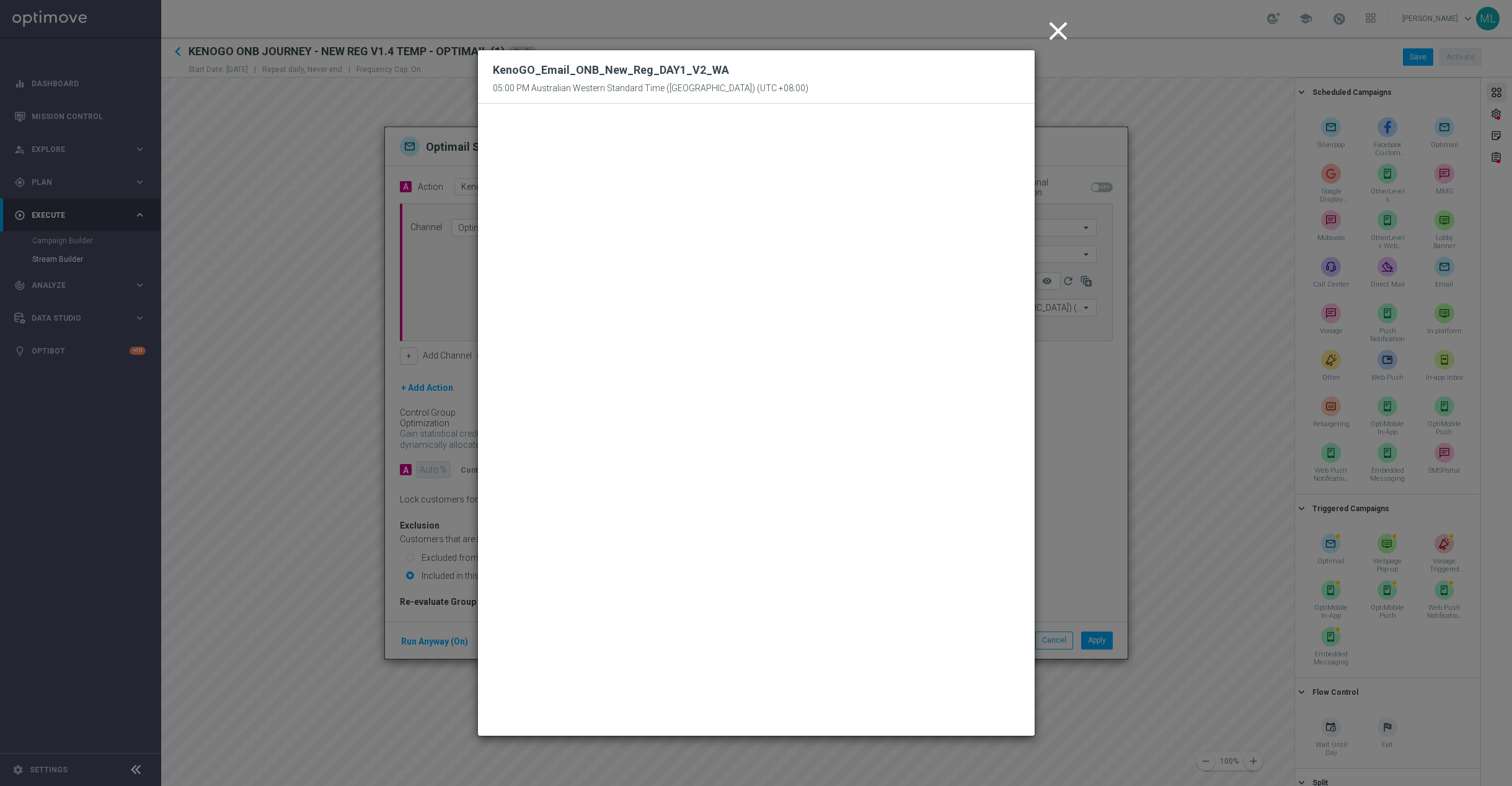
click at [1055, 36] on icon "close" at bounding box center [1058, 30] width 31 height 31
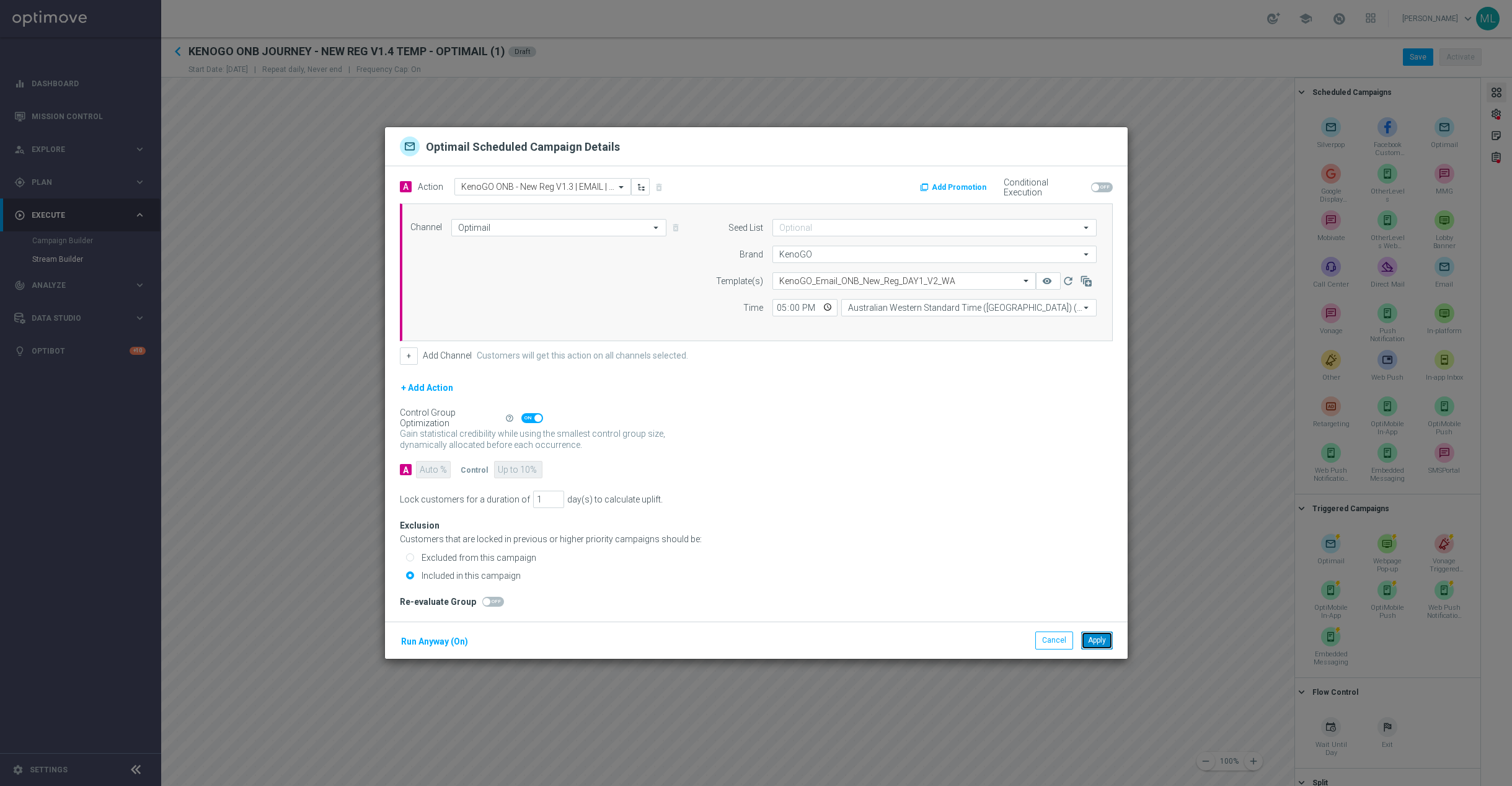
click at [1099, 645] on button "Apply" at bounding box center [1096, 639] width 31 height 17
click at [1015, 279] on div at bounding box center [904, 281] width 262 height 11
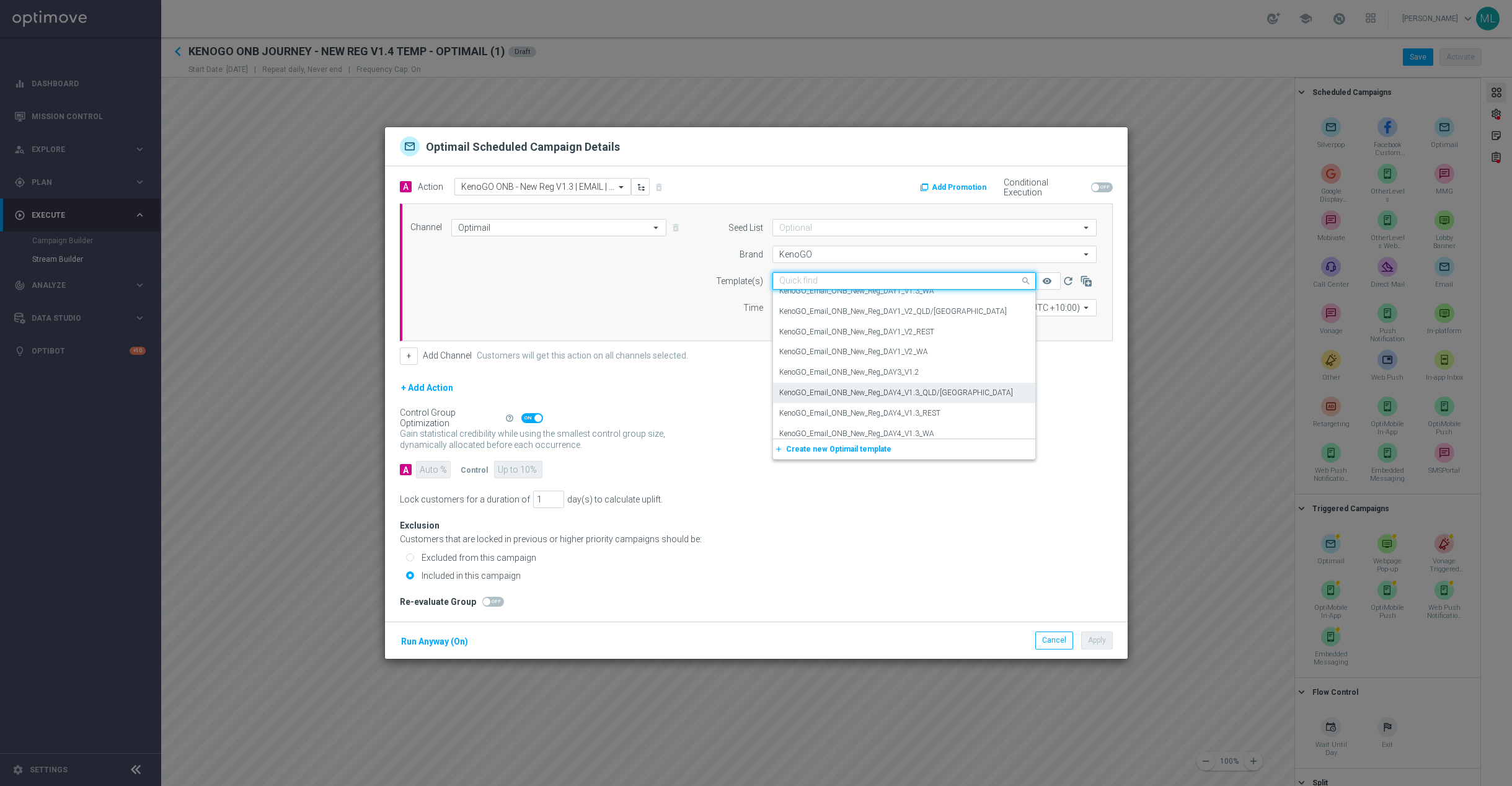
scroll to position [13410, 0]
click at [935, 357] on div "KenoGO_Email_ONB_New_Reg_DAY1_V2_REST" at bounding box center [904, 355] width 250 height 21
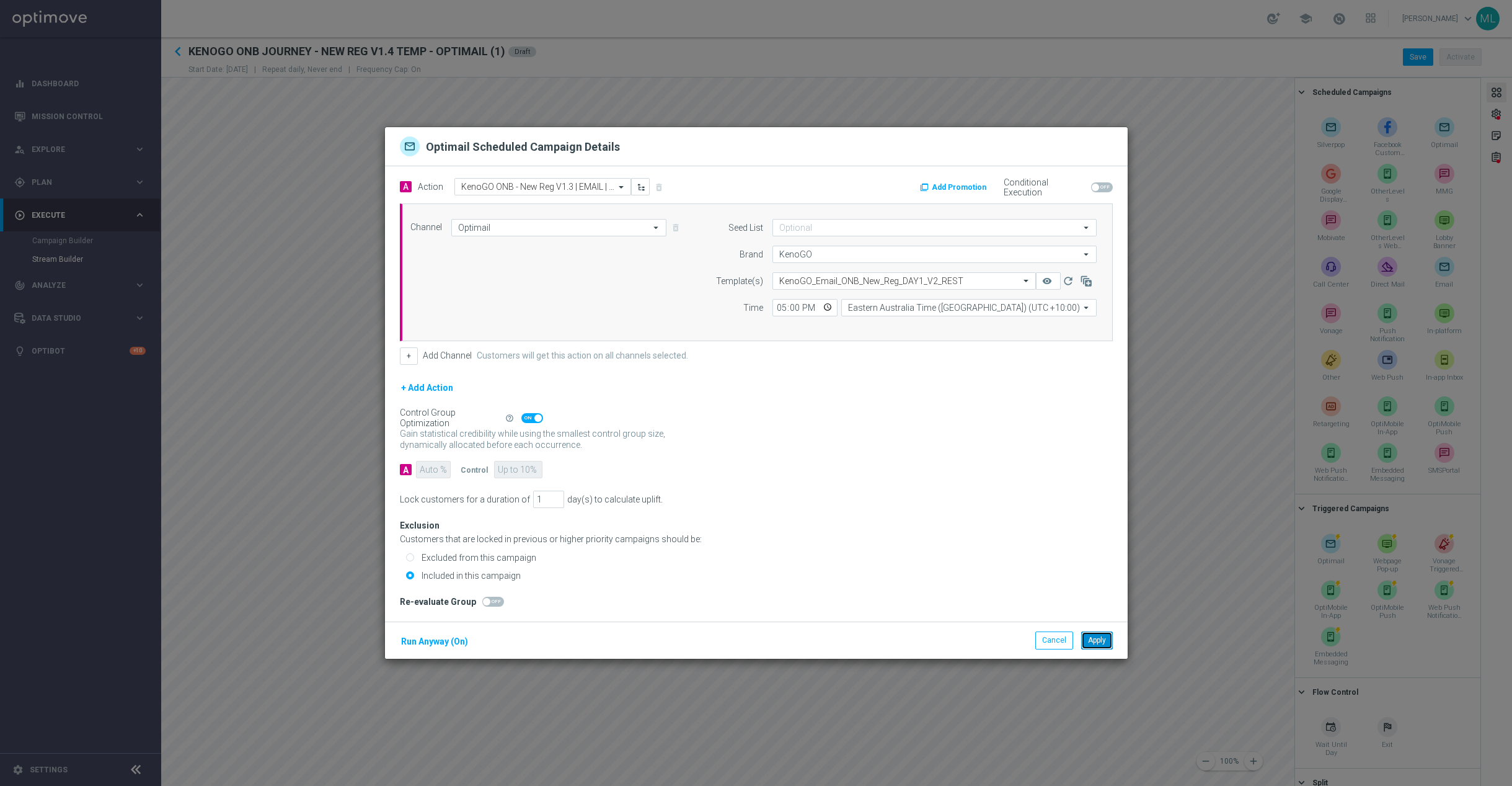
click at [1099, 644] on button "Apply" at bounding box center [1096, 639] width 31 height 17
click at [1011, 281] on div at bounding box center [904, 281] width 262 height 11
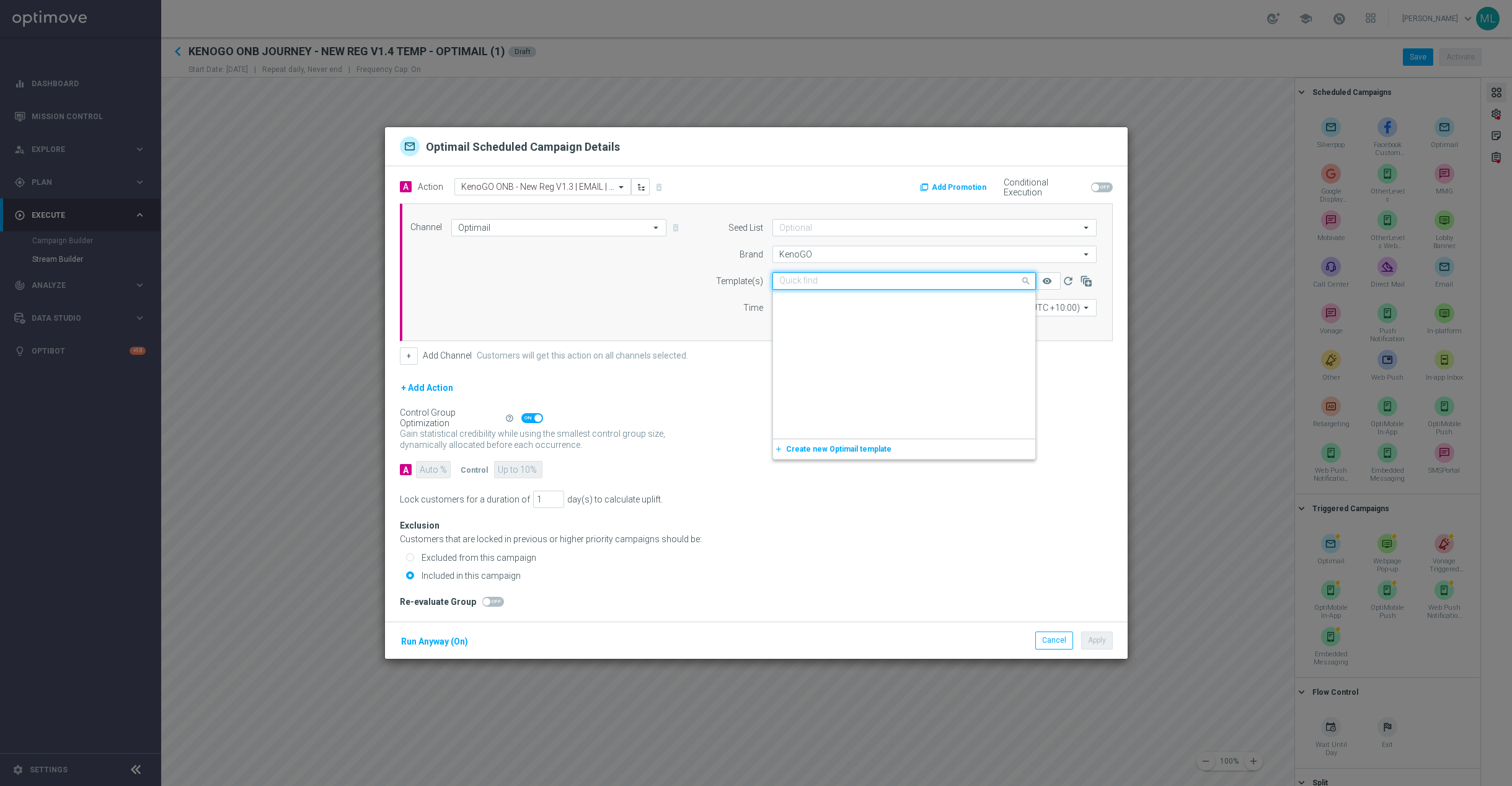
scroll to position [13528, 0]
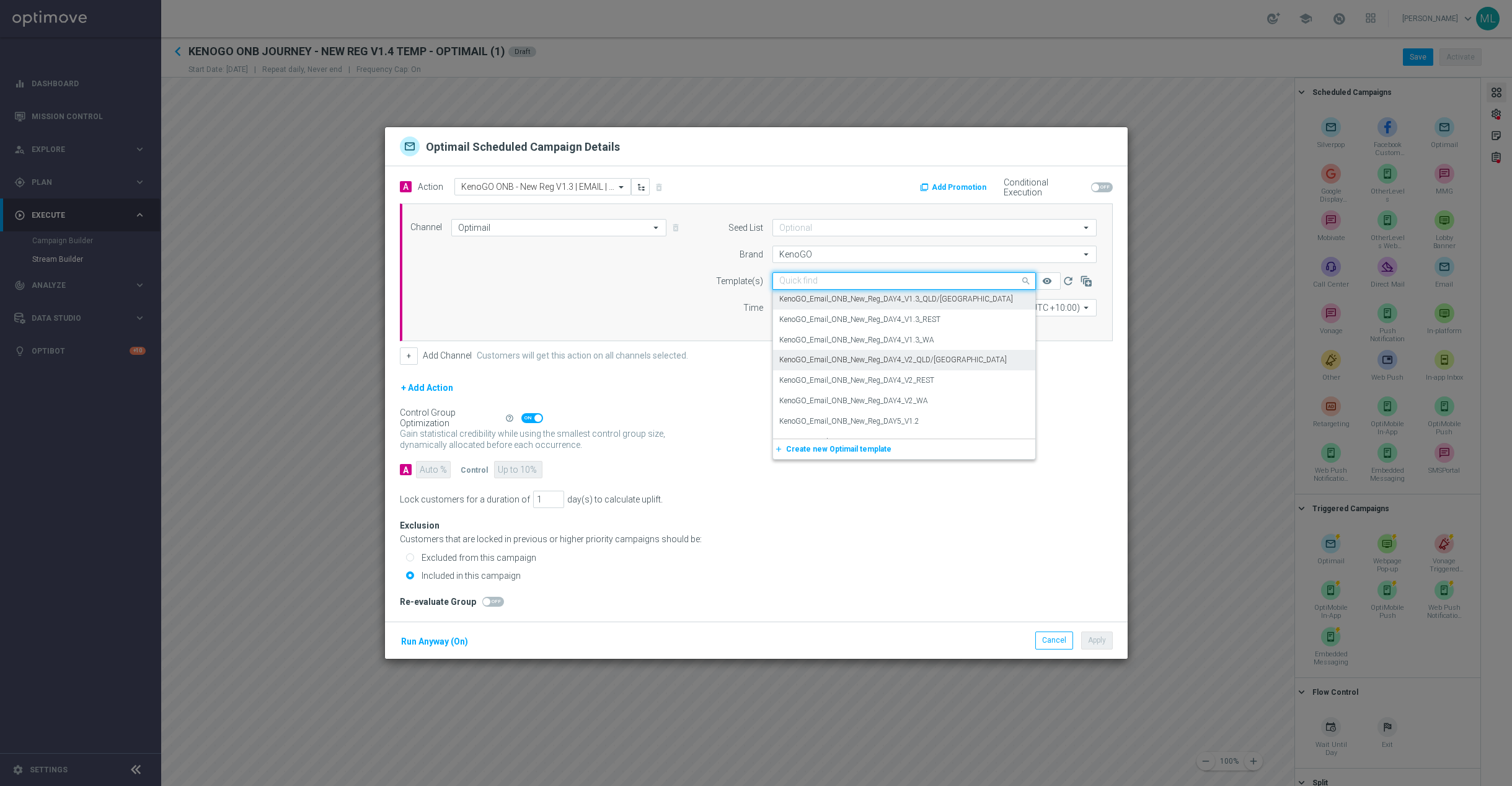
click at [959, 359] on div "KenoGO_Email_ONB_New_Reg_DAY4_V2_QLD/NSW" at bounding box center [904, 359] width 250 height 21
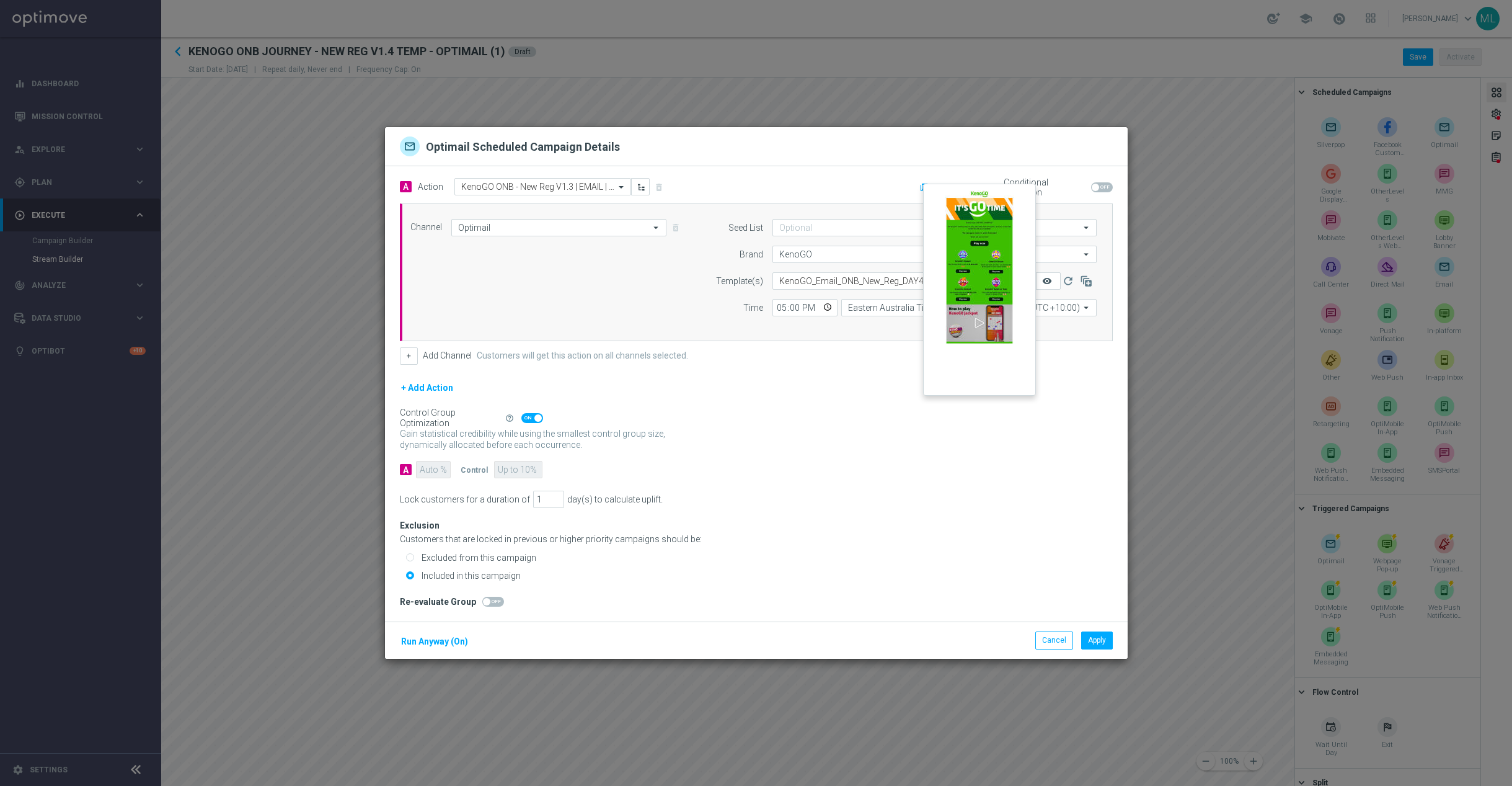
click at [1045, 279] on icon "remove_red_eye" at bounding box center [1046, 281] width 10 height 10
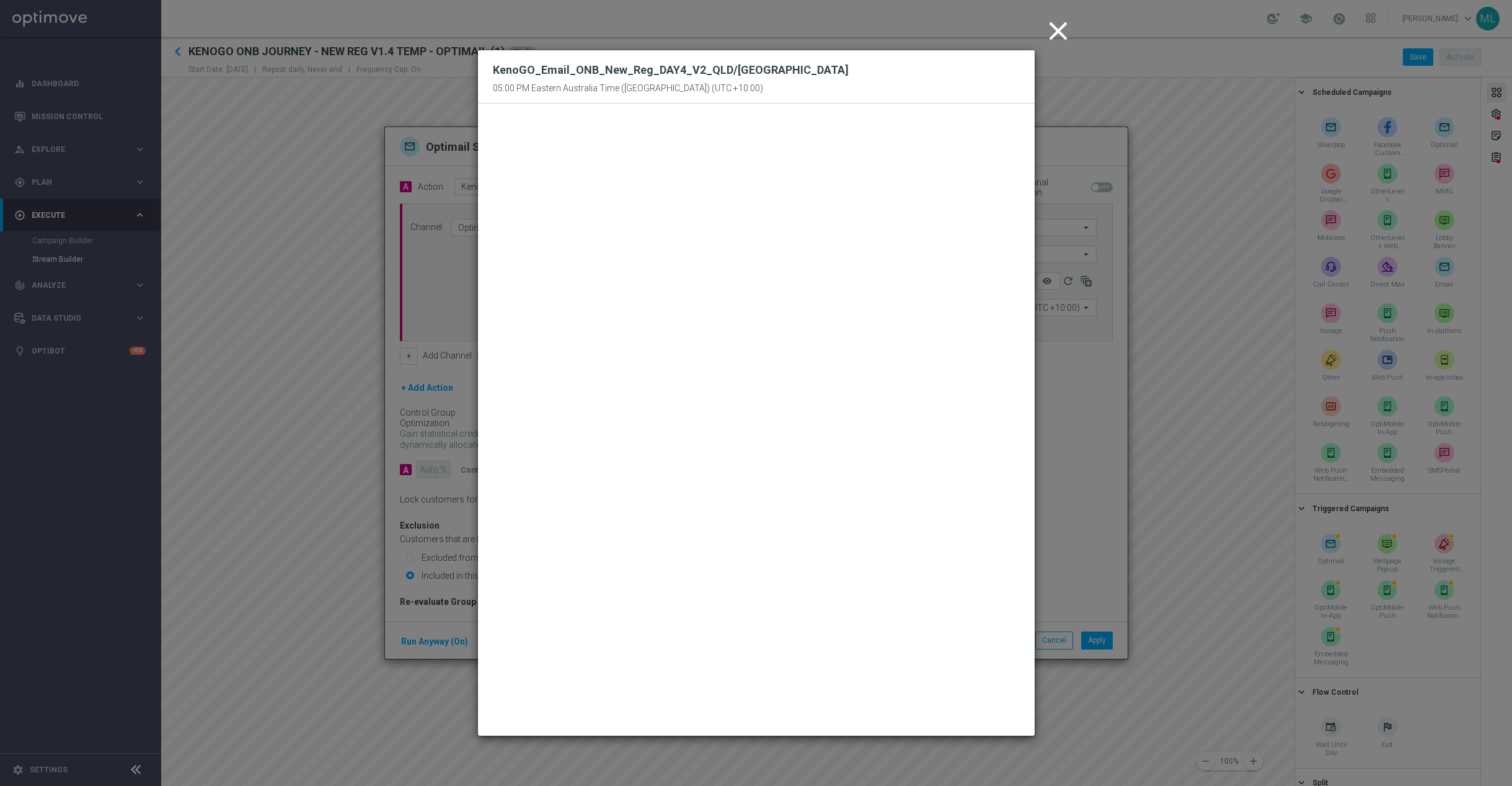
click at [1058, 33] on icon "close" at bounding box center [1058, 30] width 31 height 31
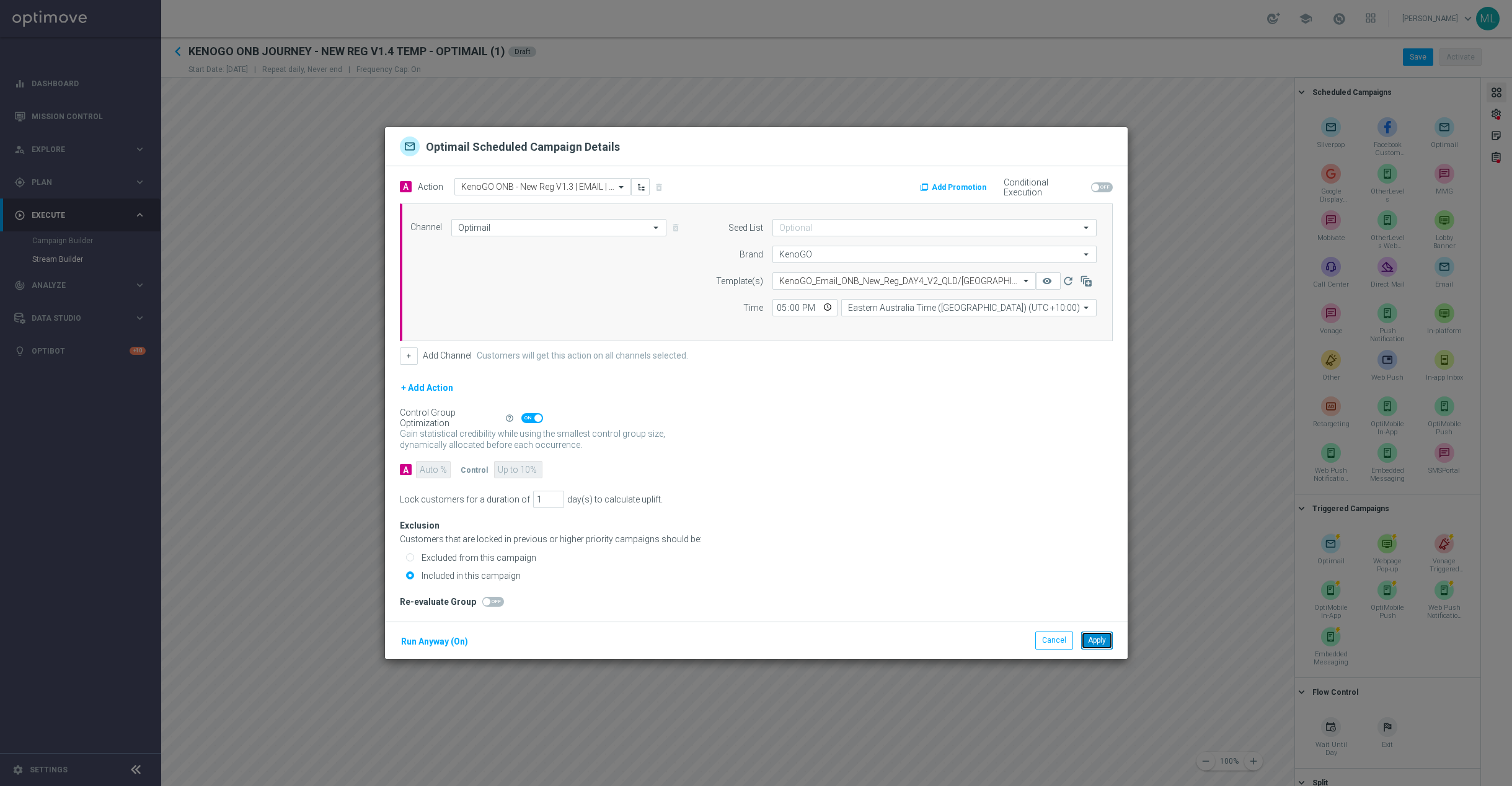
click at [1101, 645] on button "Apply" at bounding box center [1096, 639] width 31 height 17
click at [1013, 277] on div at bounding box center [904, 281] width 262 height 11
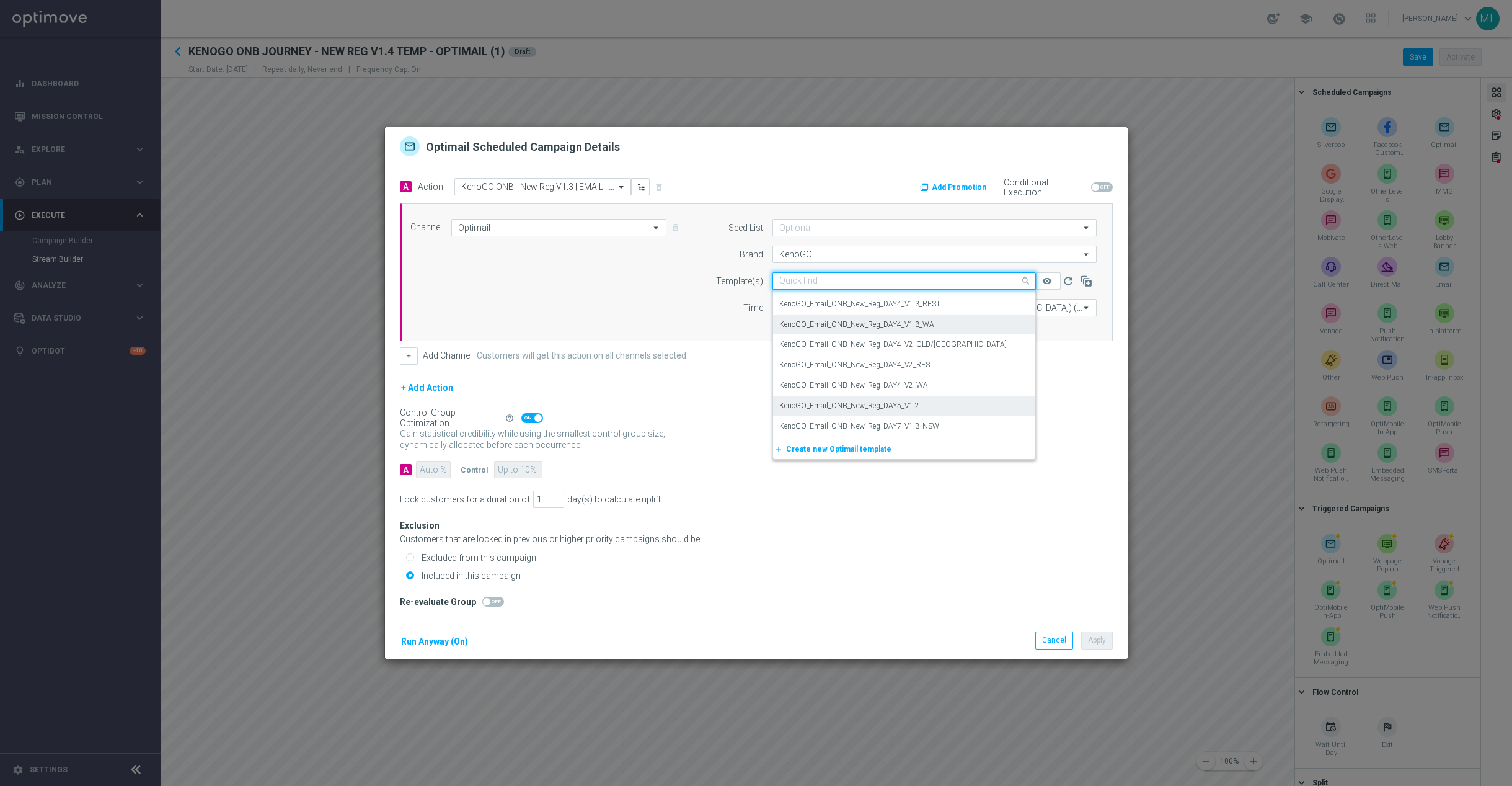
scroll to position [13512, 0]
click at [950, 409] on div "KenoGO_Email_ONB_New_Reg_DAY4_V2_WA" at bounding box center [904, 417] width 250 height 21
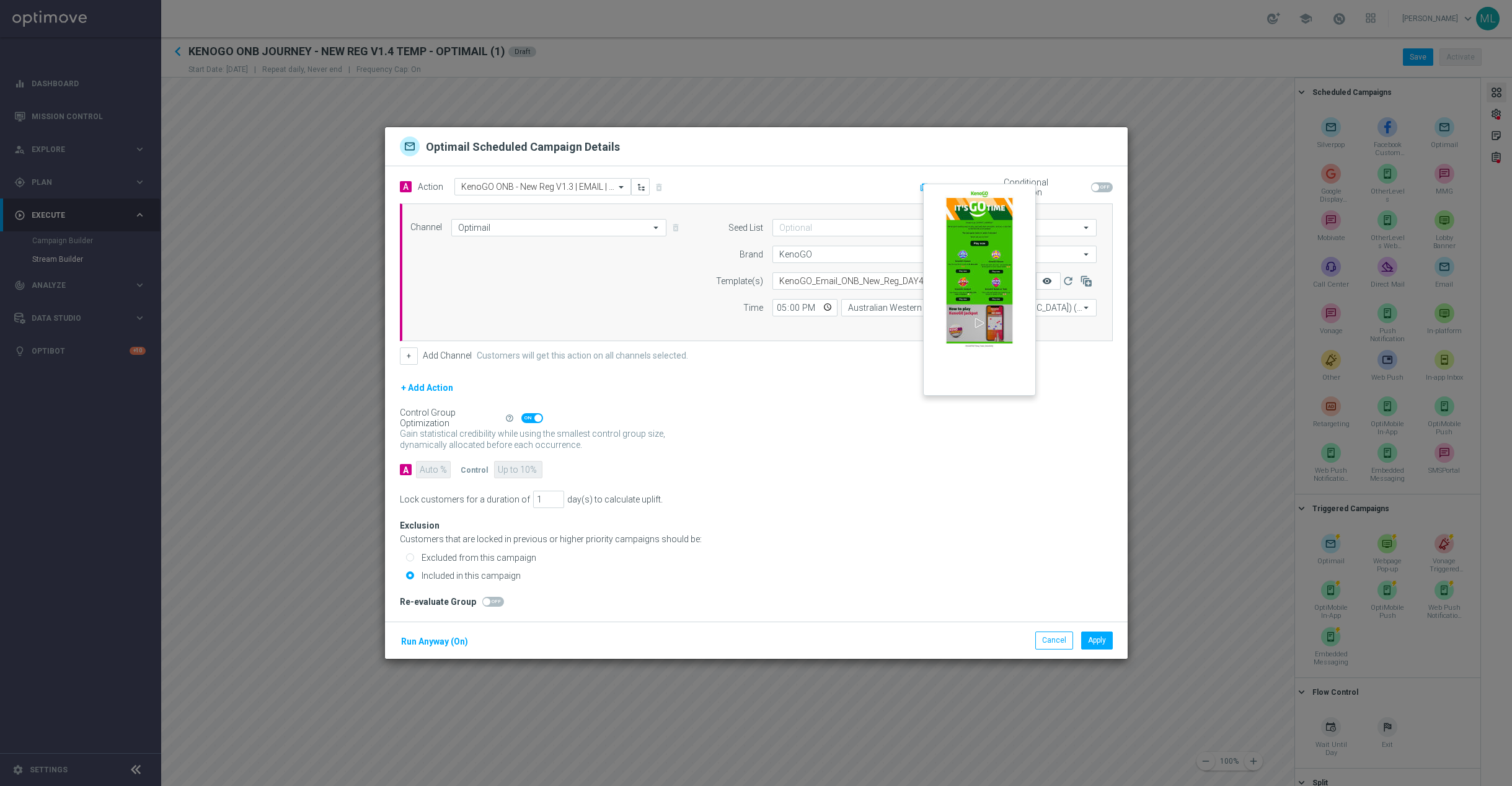
click at [1046, 281] on icon "remove_red_eye" at bounding box center [1046, 281] width 10 height 10
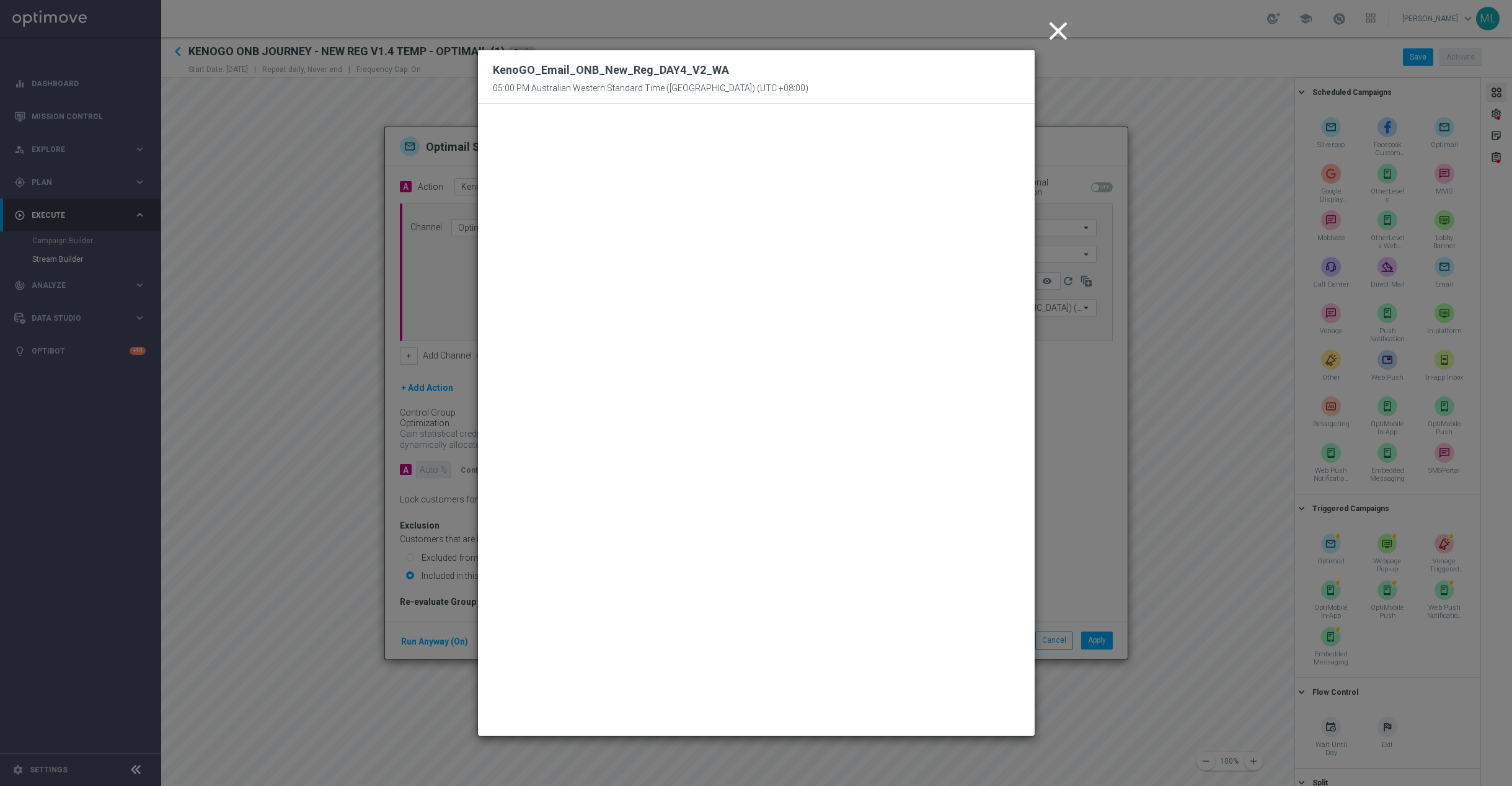
click at [1064, 35] on icon "close" at bounding box center [1058, 30] width 31 height 31
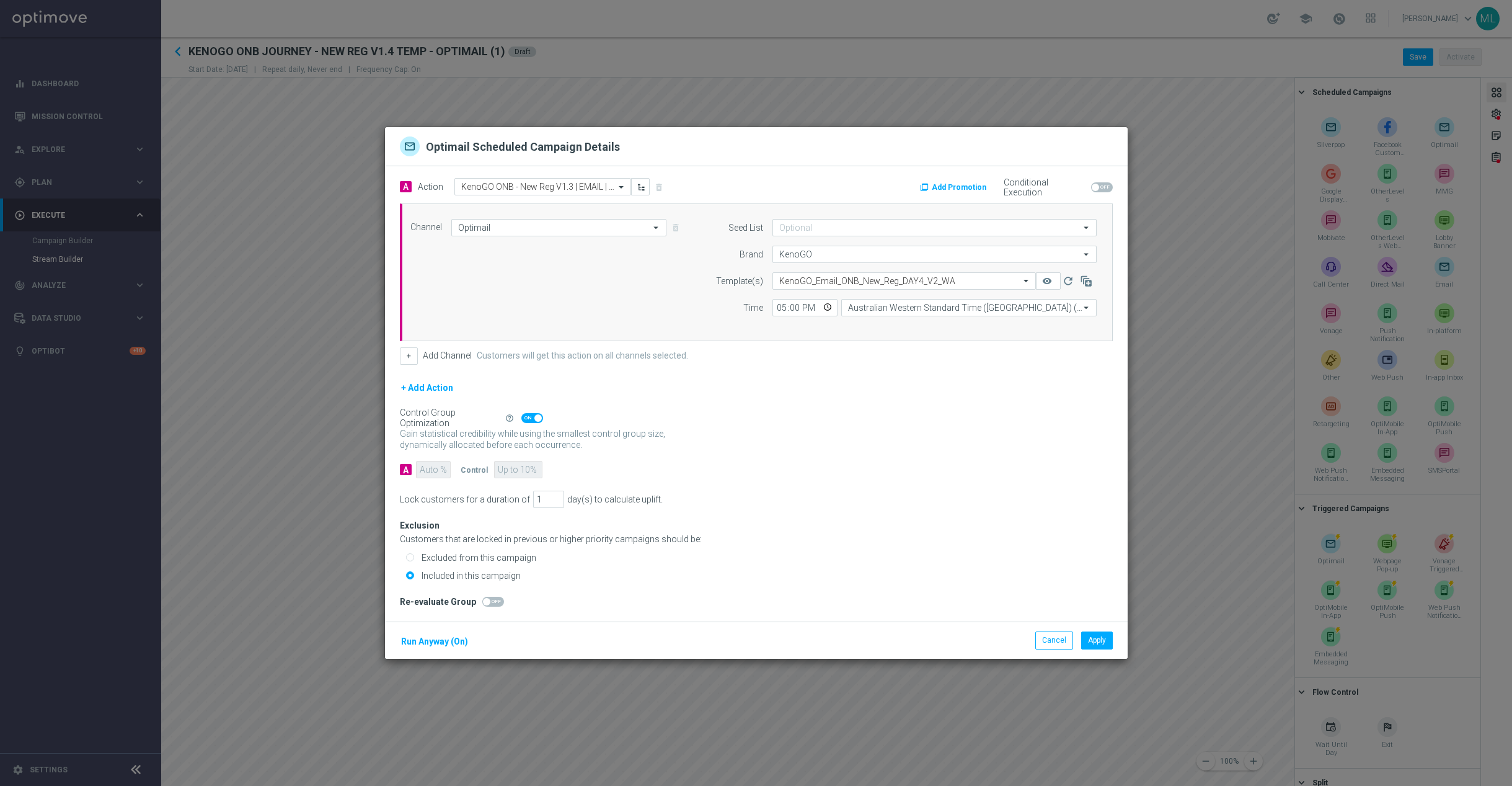
click at [1095, 652] on div "Cancel Apply Run Anyway (On)" at bounding box center [756, 640] width 743 height 38
click at [1095, 646] on button "Apply" at bounding box center [1096, 639] width 31 height 17
click at [987, 283] on input "text" at bounding box center [891, 281] width 225 height 11
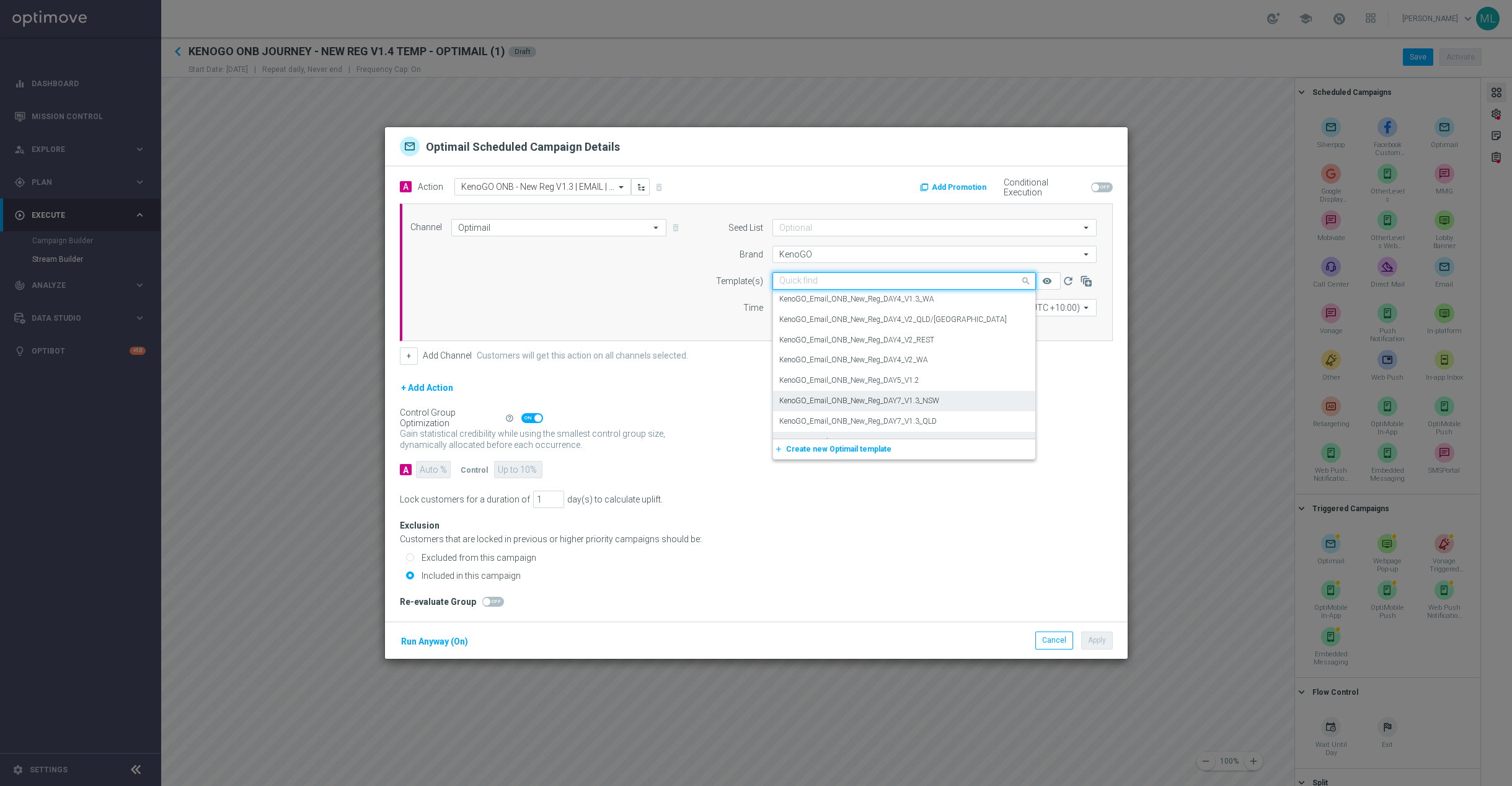
scroll to position [13545, 0]
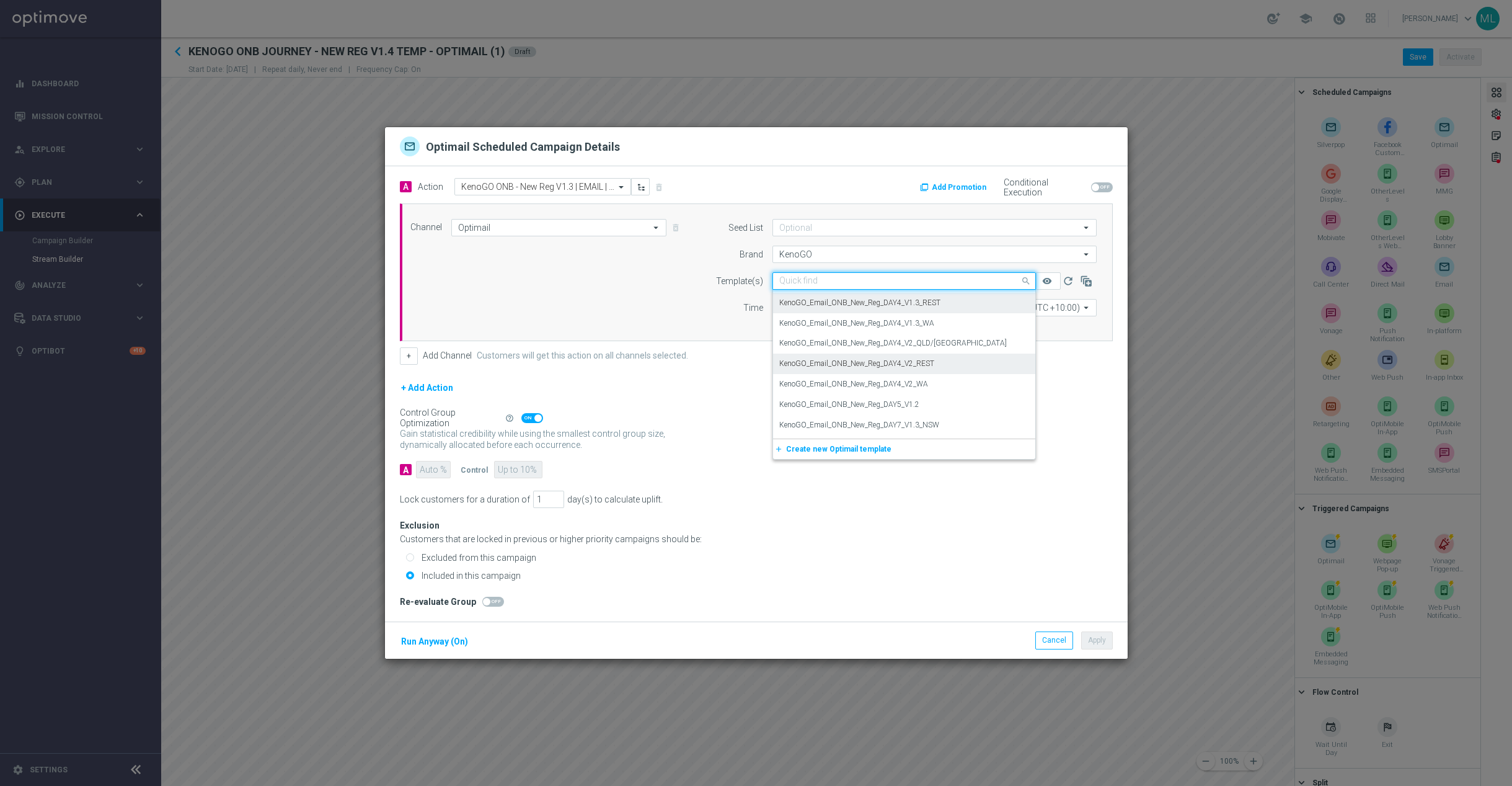
click at [965, 361] on div "KenoGO_Email_ONB_New_Reg_DAY4_V2_REST" at bounding box center [904, 363] width 250 height 21
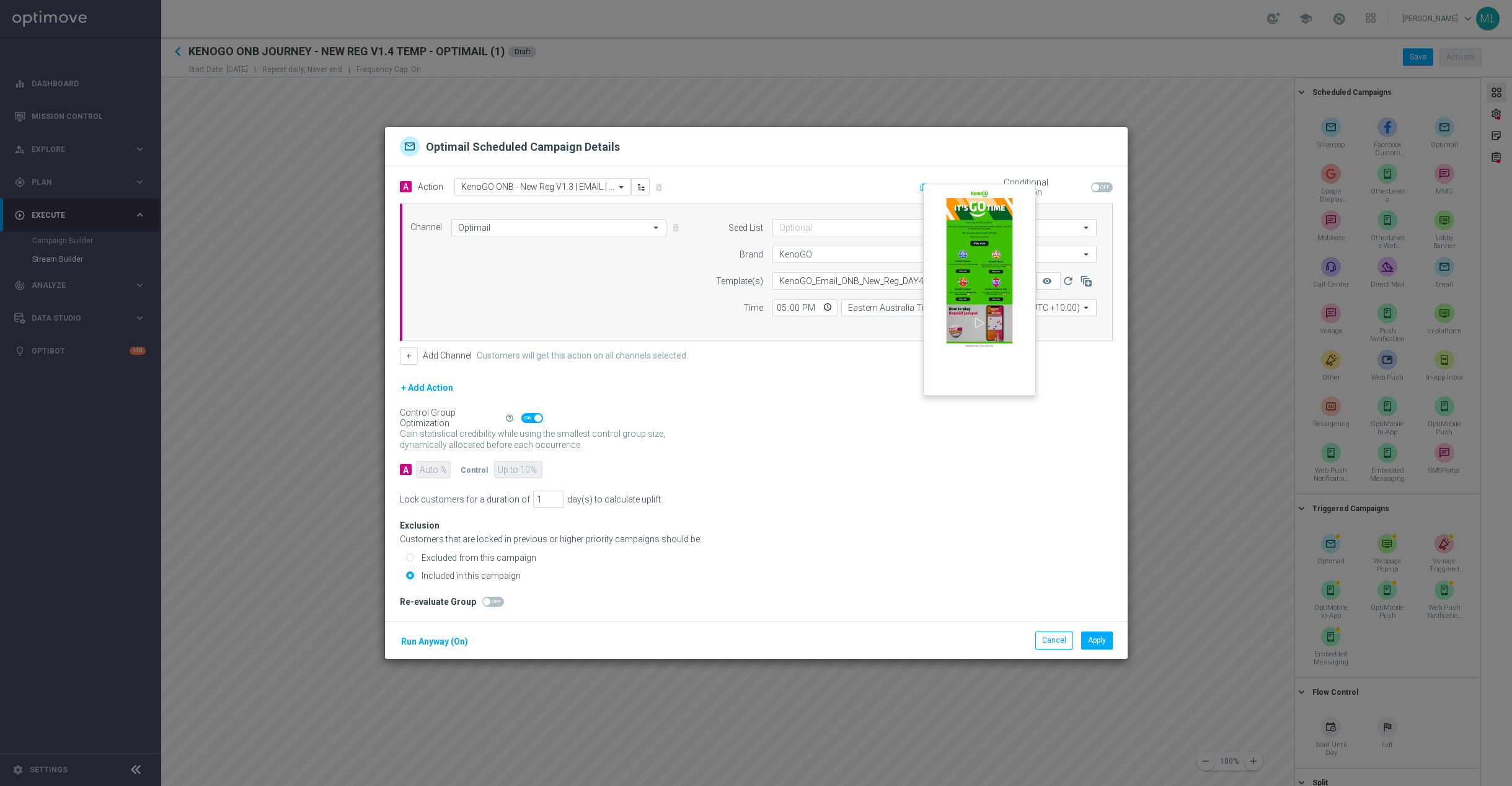
click at [1051, 278] on button "remove_red_eye" at bounding box center [1048, 281] width 25 height 17
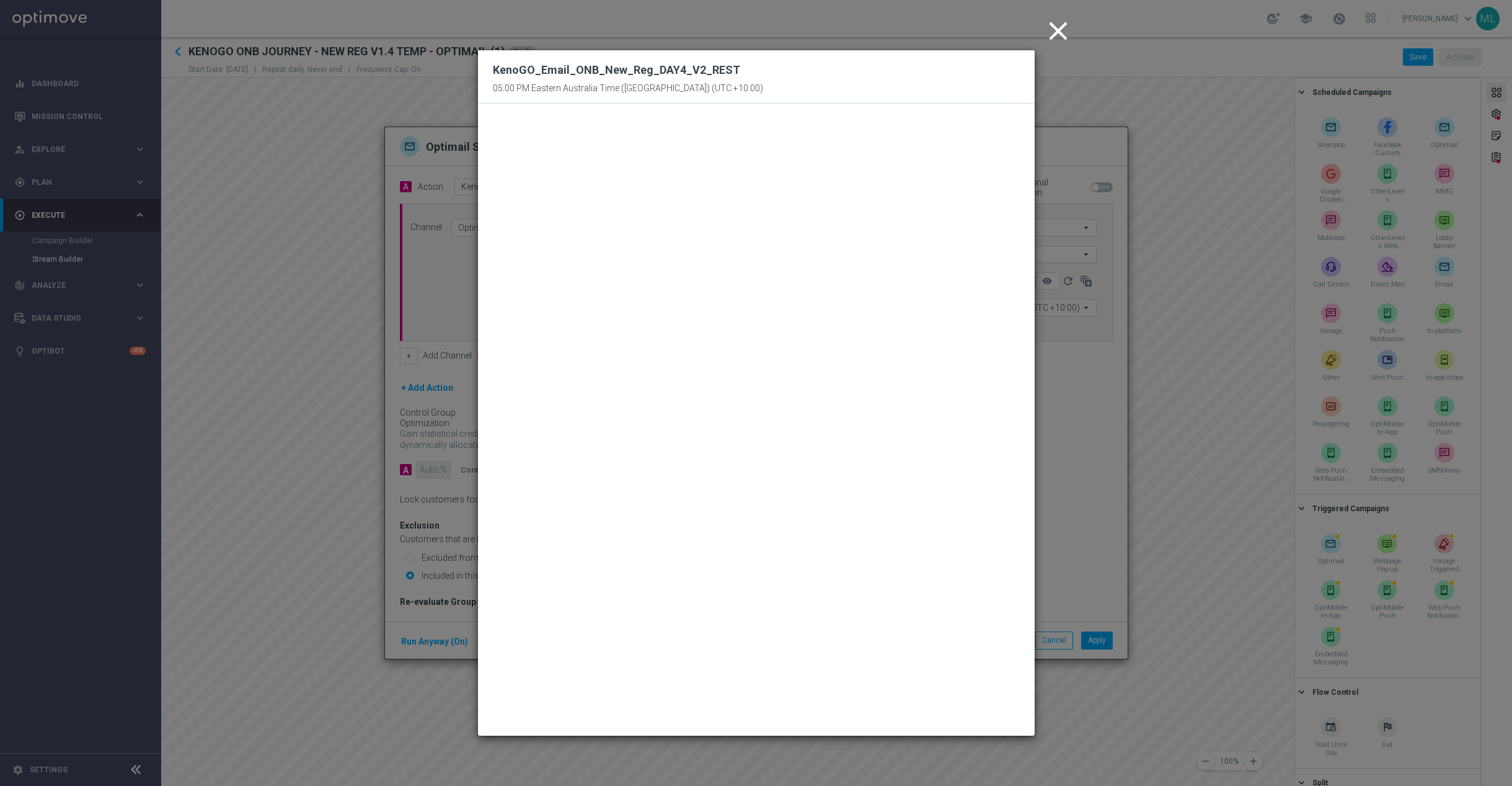
drag, startPoint x: 1061, startPoint y: 31, endPoint x: 1068, endPoint y: 56, distance: 26.0
click at [1061, 31] on icon "close" at bounding box center [1058, 30] width 31 height 31
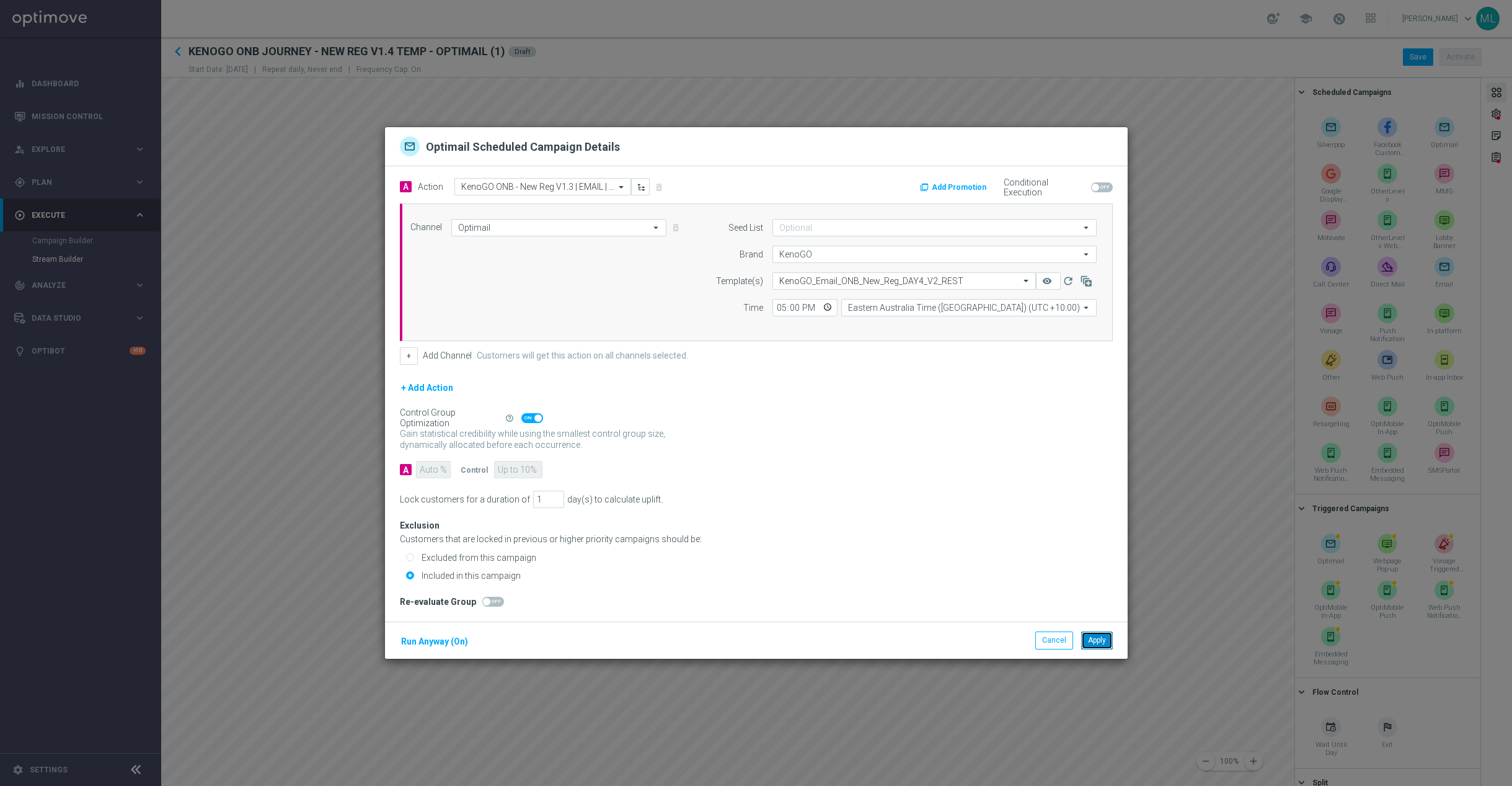
click at [1096, 644] on button "Apply" at bounding box center [1096, 639] width 31 height 17
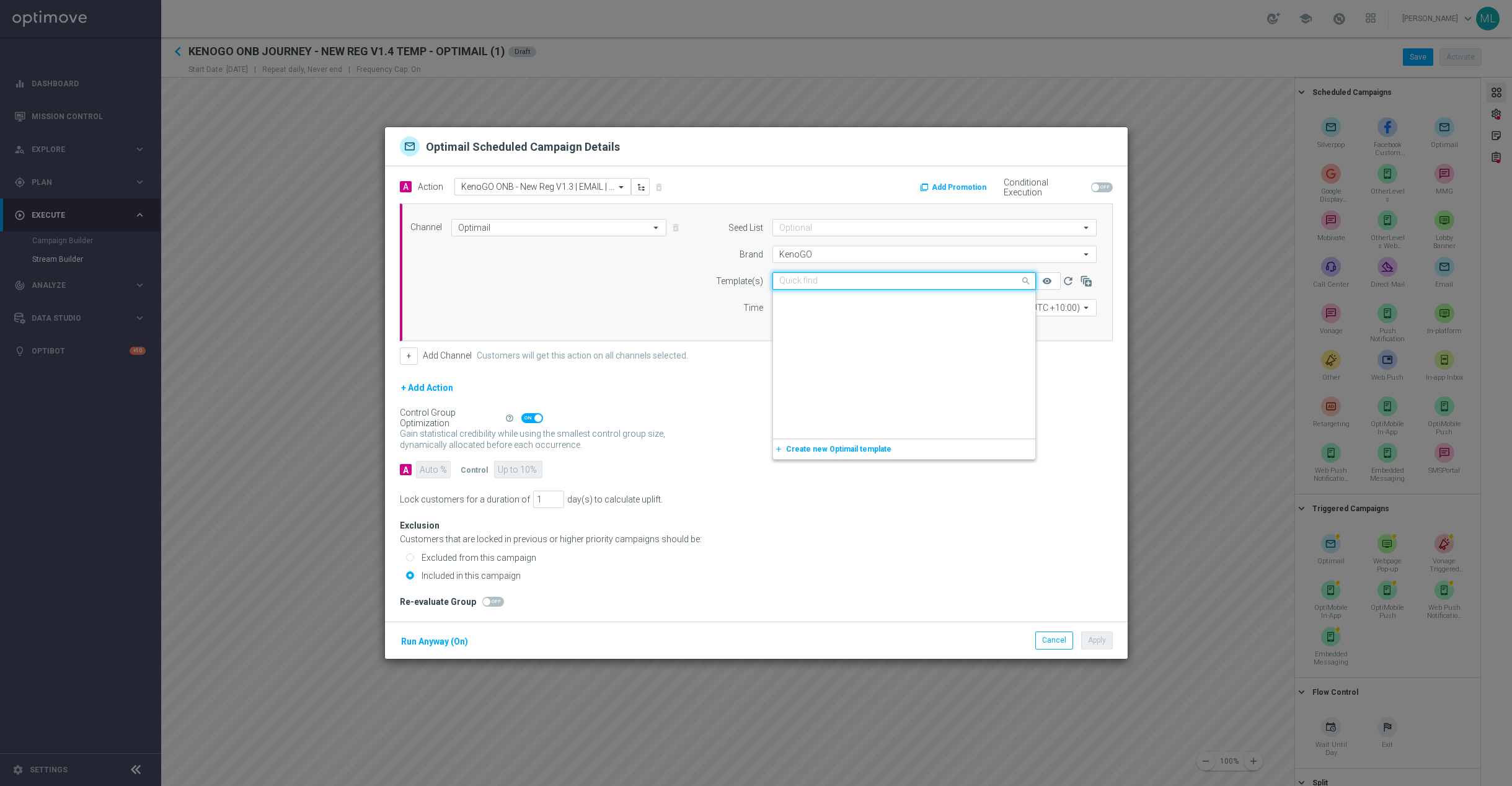
click at [977, 279] on input "text" at bounding box center [891, 281] width 225 height 11
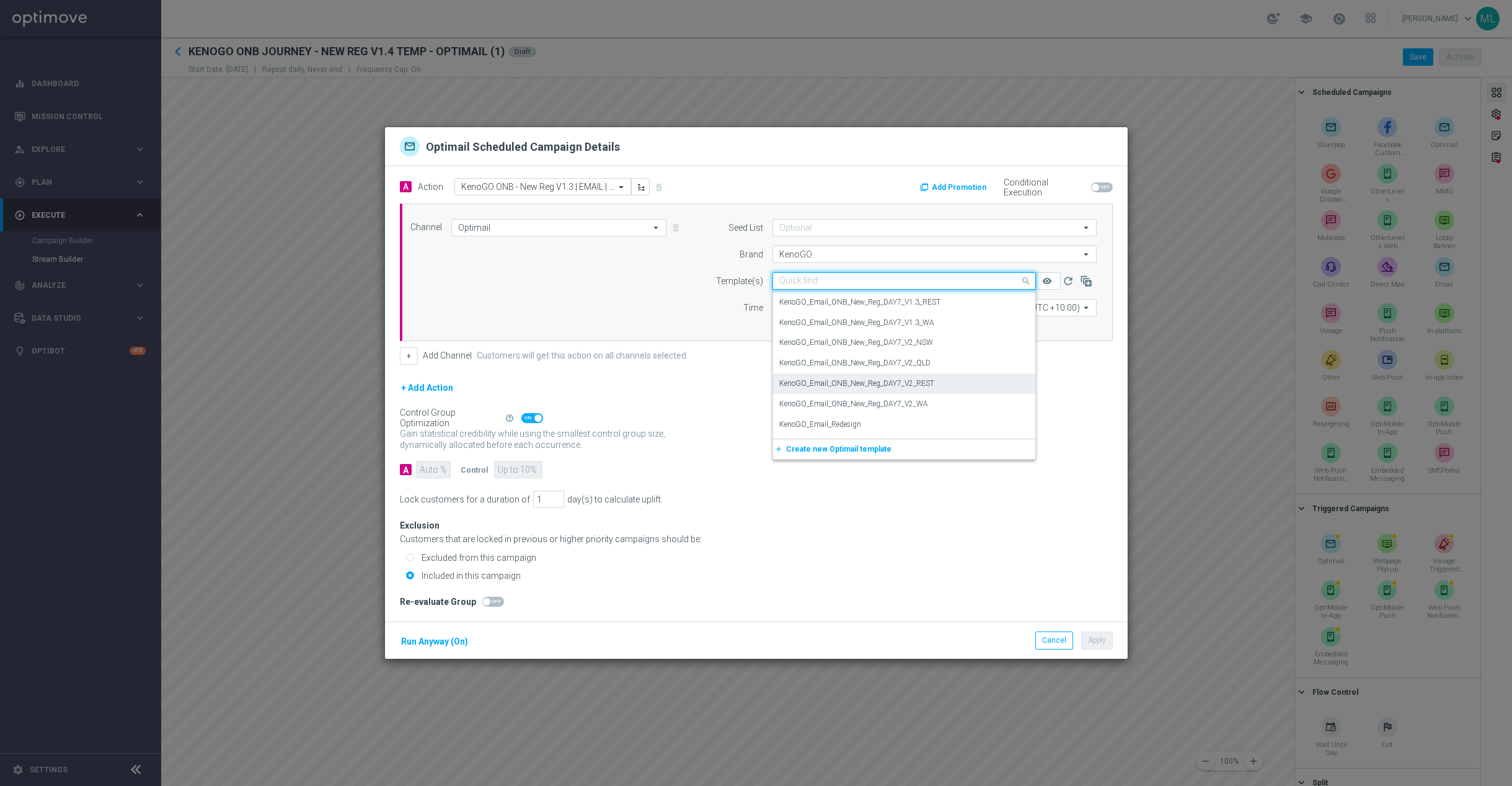
scroll to position [13712, 0]
click at [949, 358] on div "KenoGO_Email_ONB_New_Reg_DAY7_V2_QLD" at bounding box center [904, 359] width 250 height 21
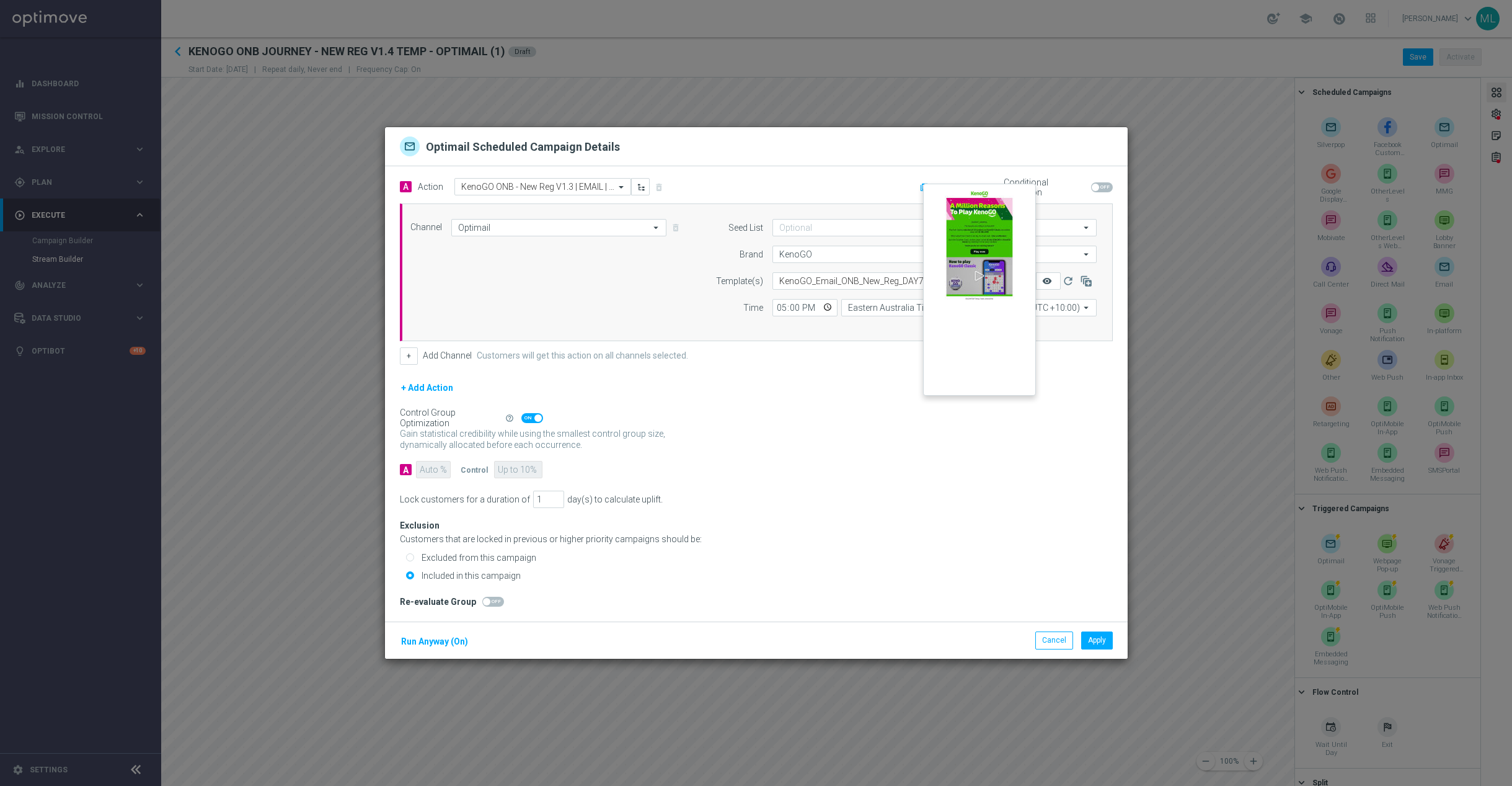
click at [1048, 279] on icon "remove_red_eye" at bounding box center [1046, 281] width 10 height 10
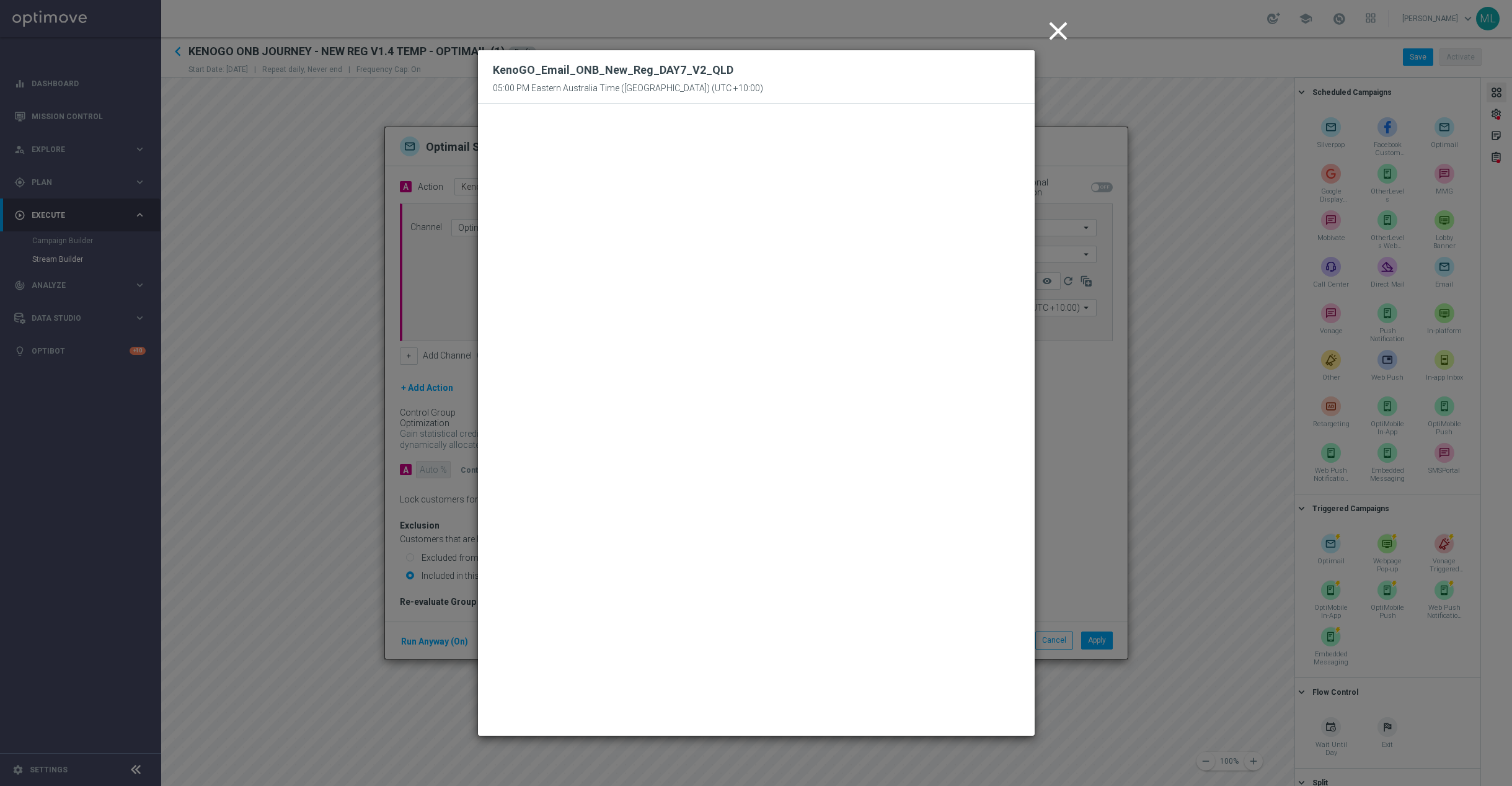
click at [1060, 27] on icon "close" at bounding box center [1058, 30] width 31 height 31
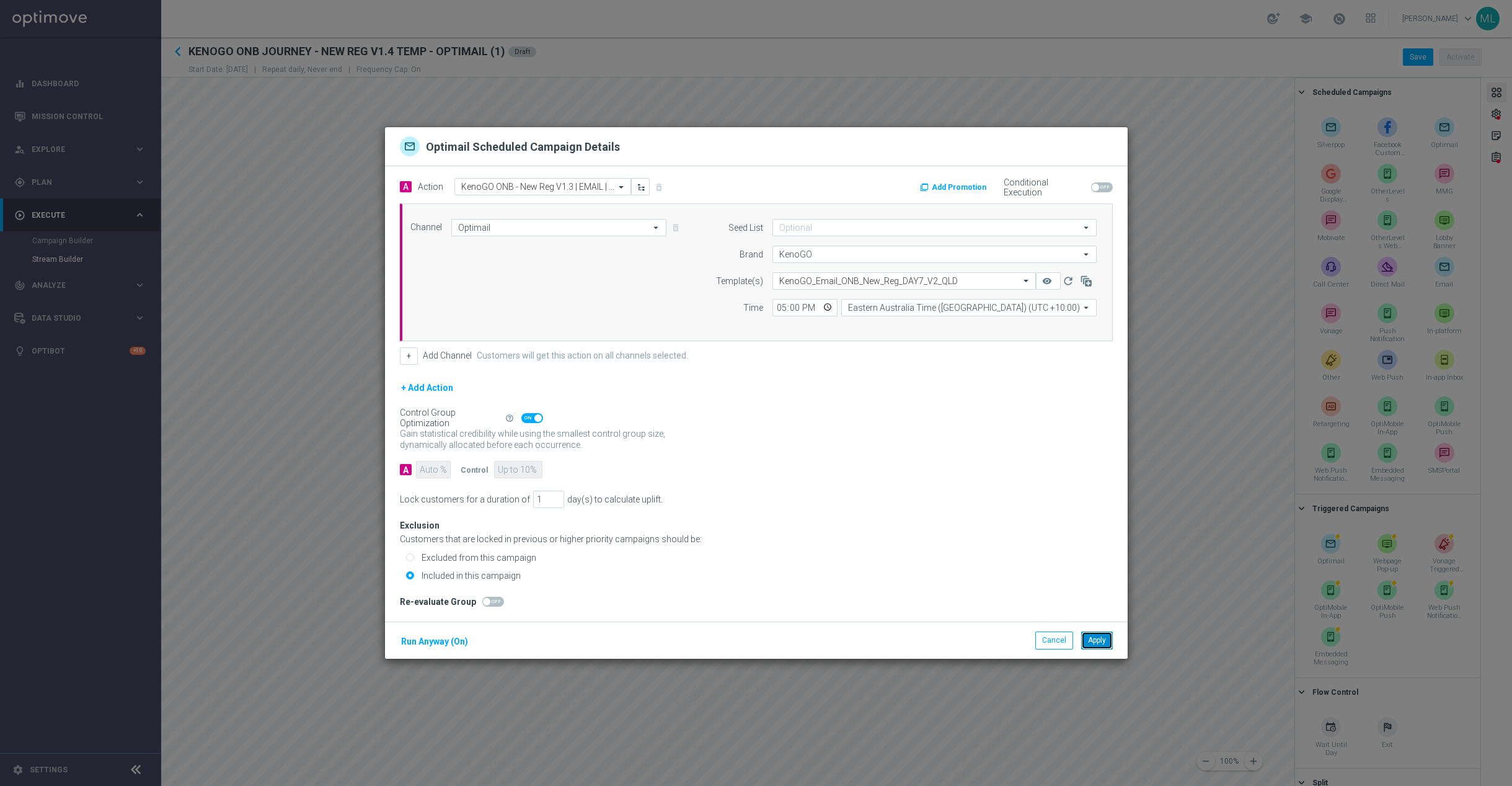
click at [1098, 644] on button "Apply" at bounding box center [1096, 639] width 31 height 17
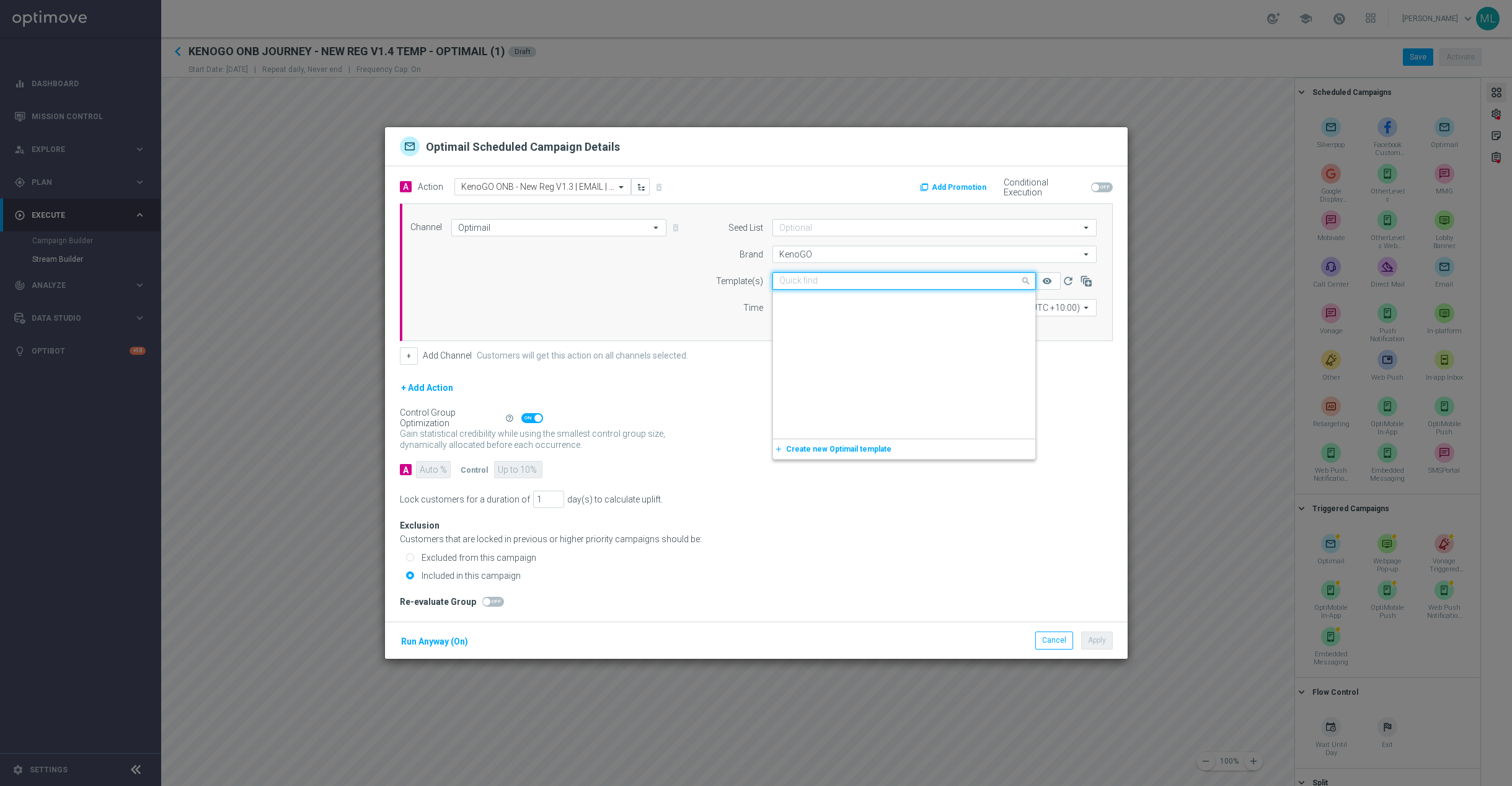
click at [993, 281] on input "text" at bounding box center [891, 281] width 225 height 11
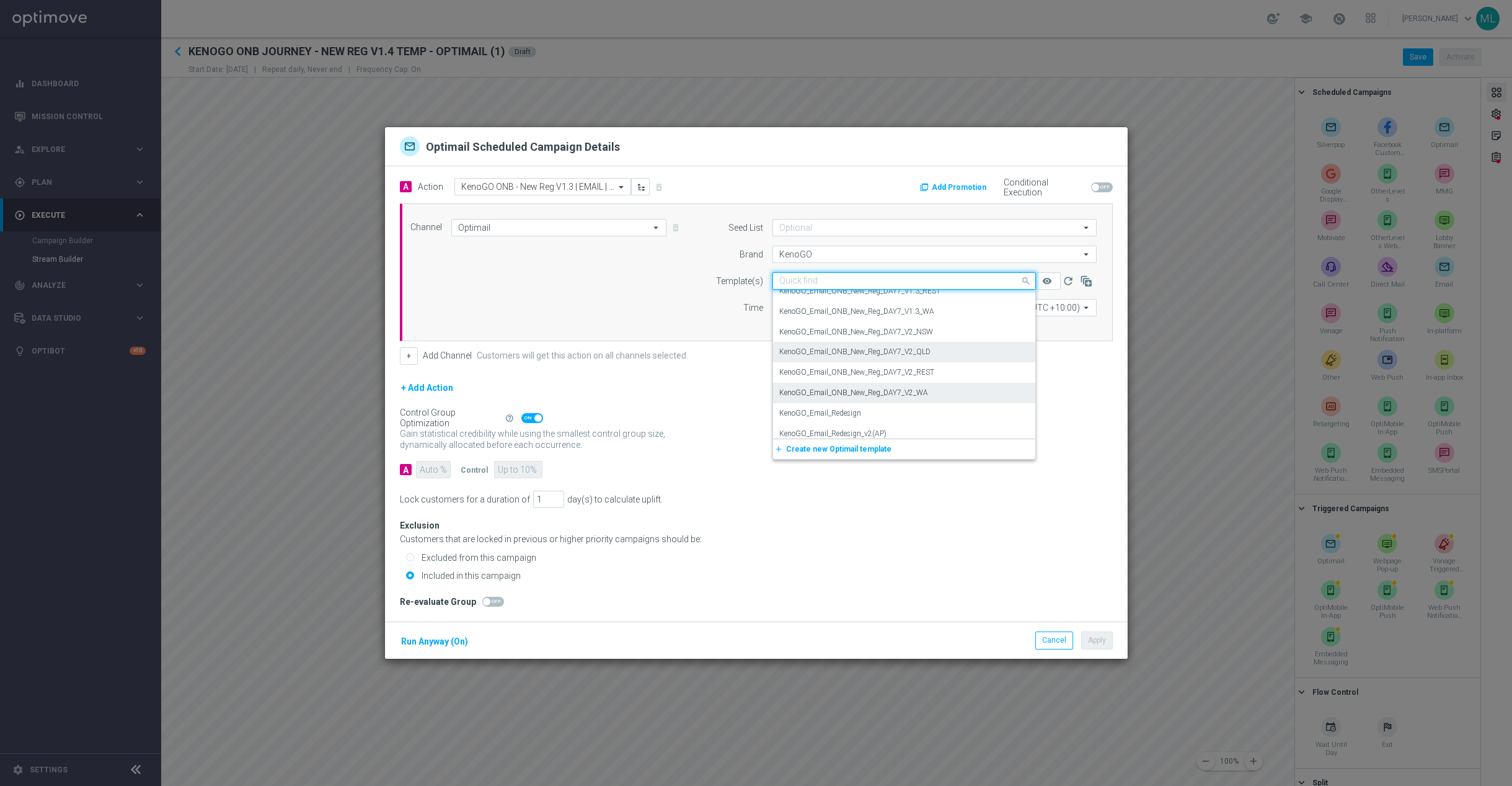
scroll to position [13722, 0]
click at [957, 324] on div "KenoGO_Email_ONB_New_Reg_DAY7_V2_NSW" at bounding box center [904, 330] width 250 height 21
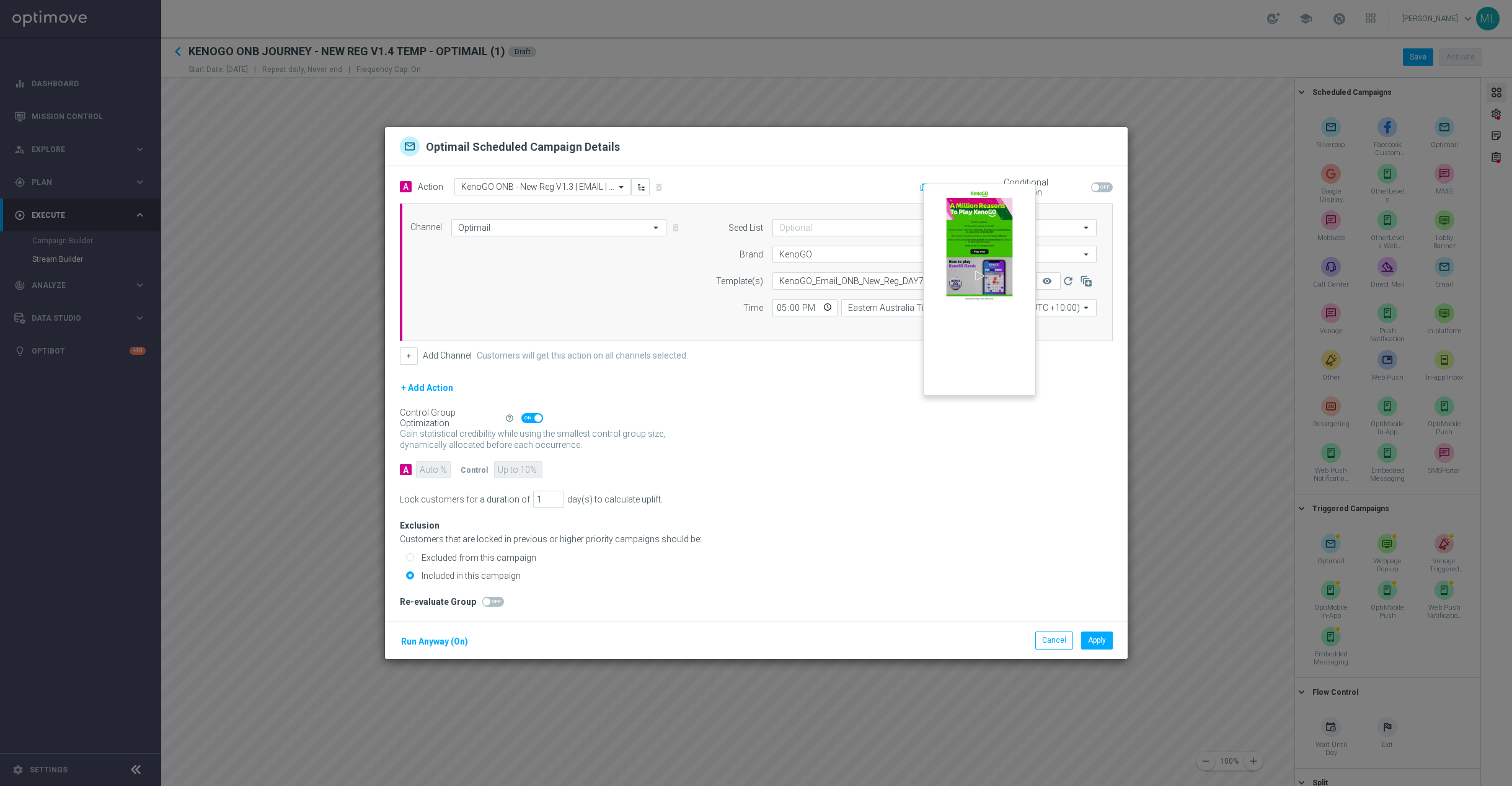
click at [1050, 281] on button "remove_red_eye" at bounding box center [1048, 281] width 25 height 17
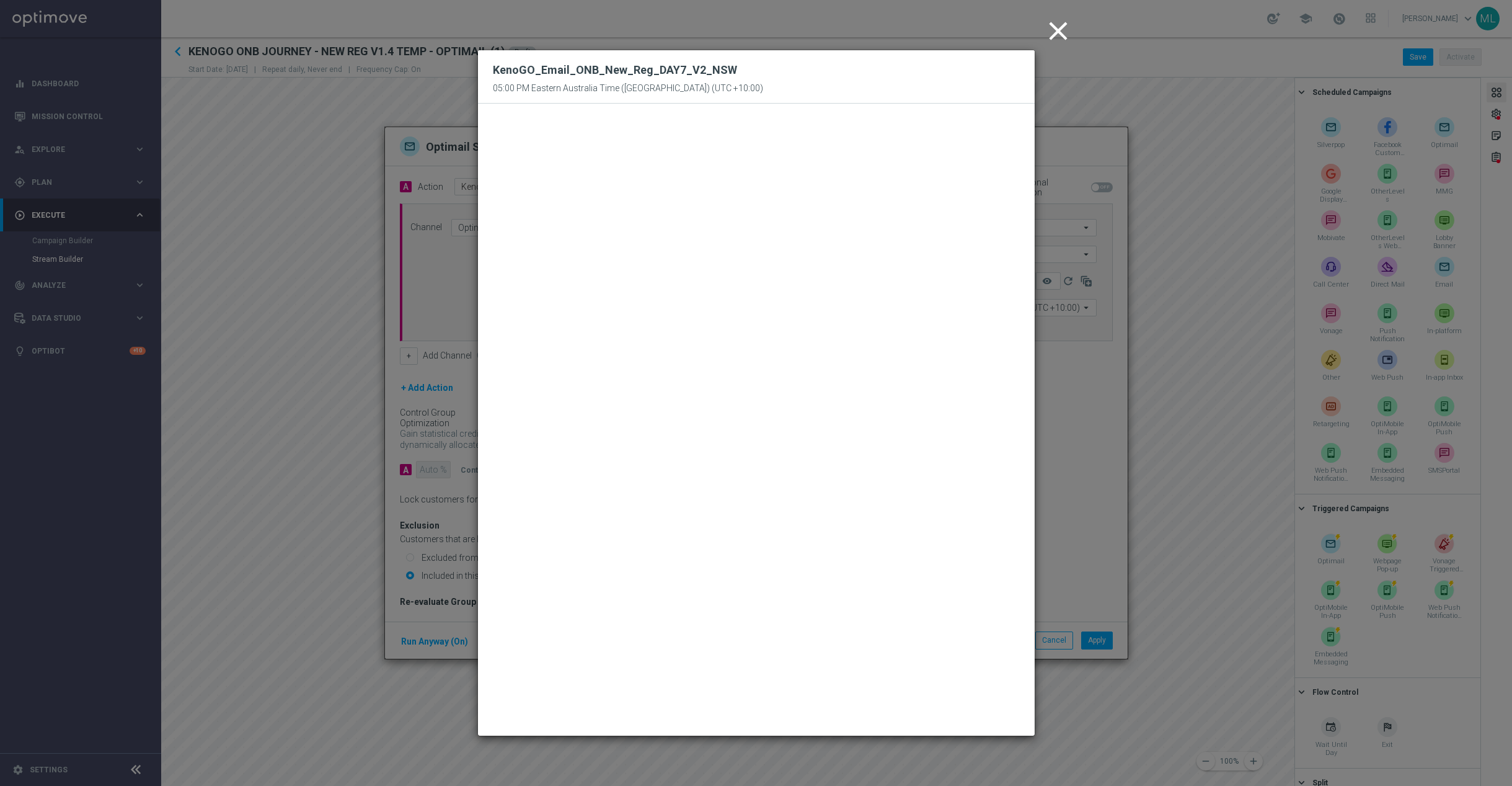
click at [1055, 27] on icon "close" at bounding box center [1058, 30] width 31 height 31
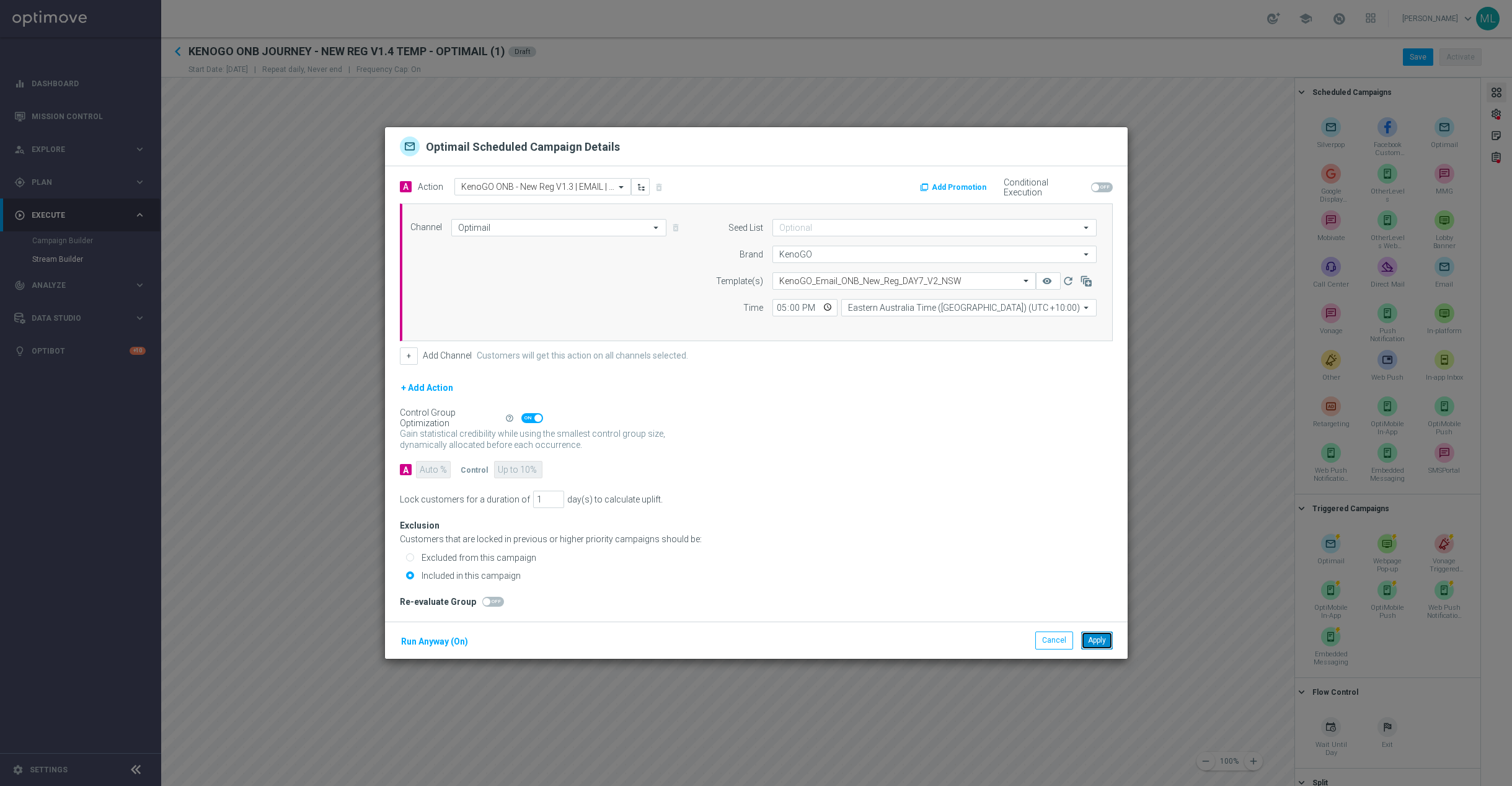
click at [1102, 640] on button "Apply" at bounding box center [1096, 639] width 31 height 17
click at [1019, 278] on span at bounding box center [1027, 281] width 15 height 11
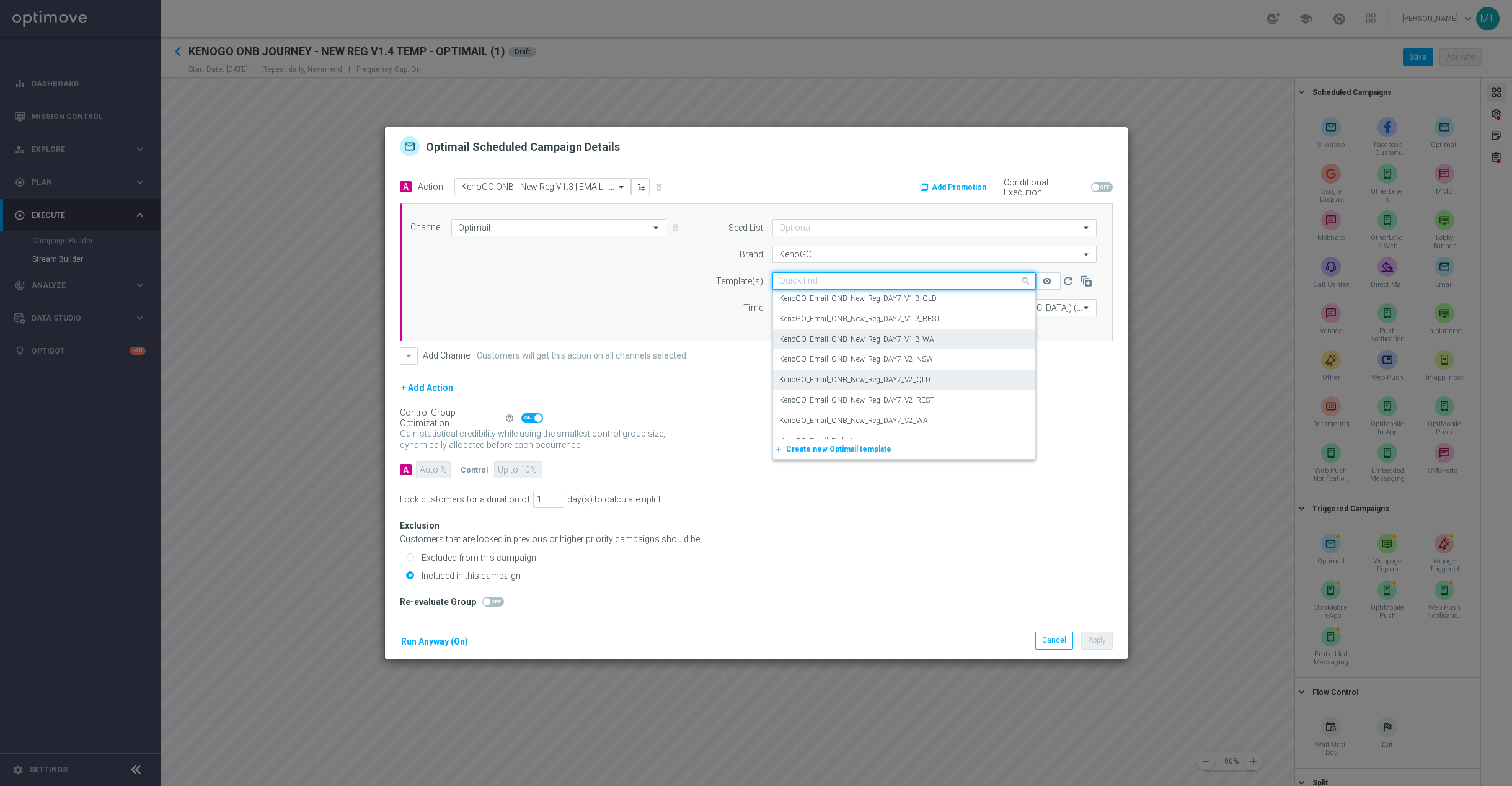
scroll to position [13679, 0]
click at [937, 424] on div "KenoGO_Email_ONB_New_Reg_DAY7_V2_WA" at bounding box center [904, 434] width 250 height 21
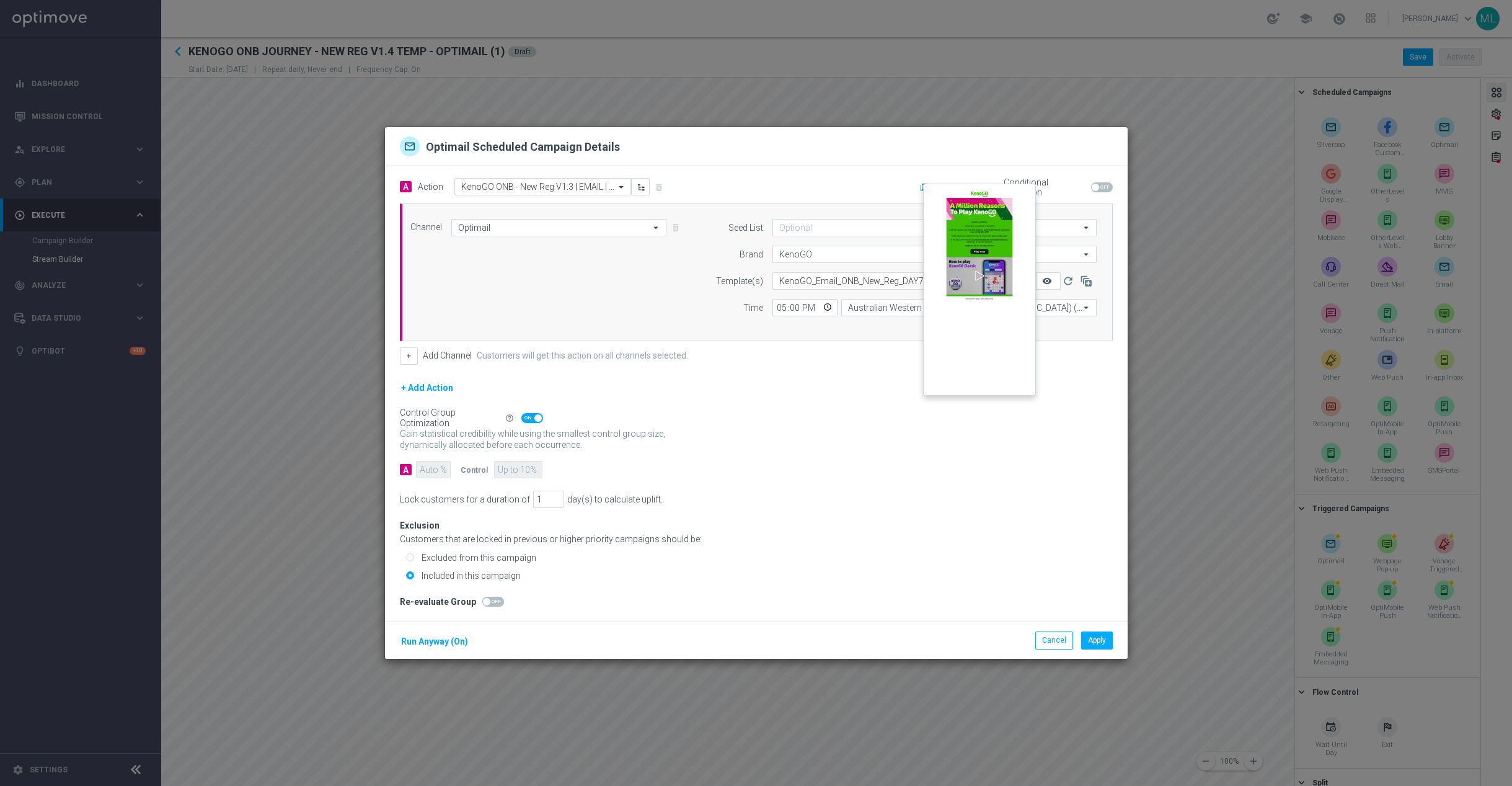
click at [1045, 278] on icon "remove_red_eye" at bounding box center [1046, 281] width 10 height 10
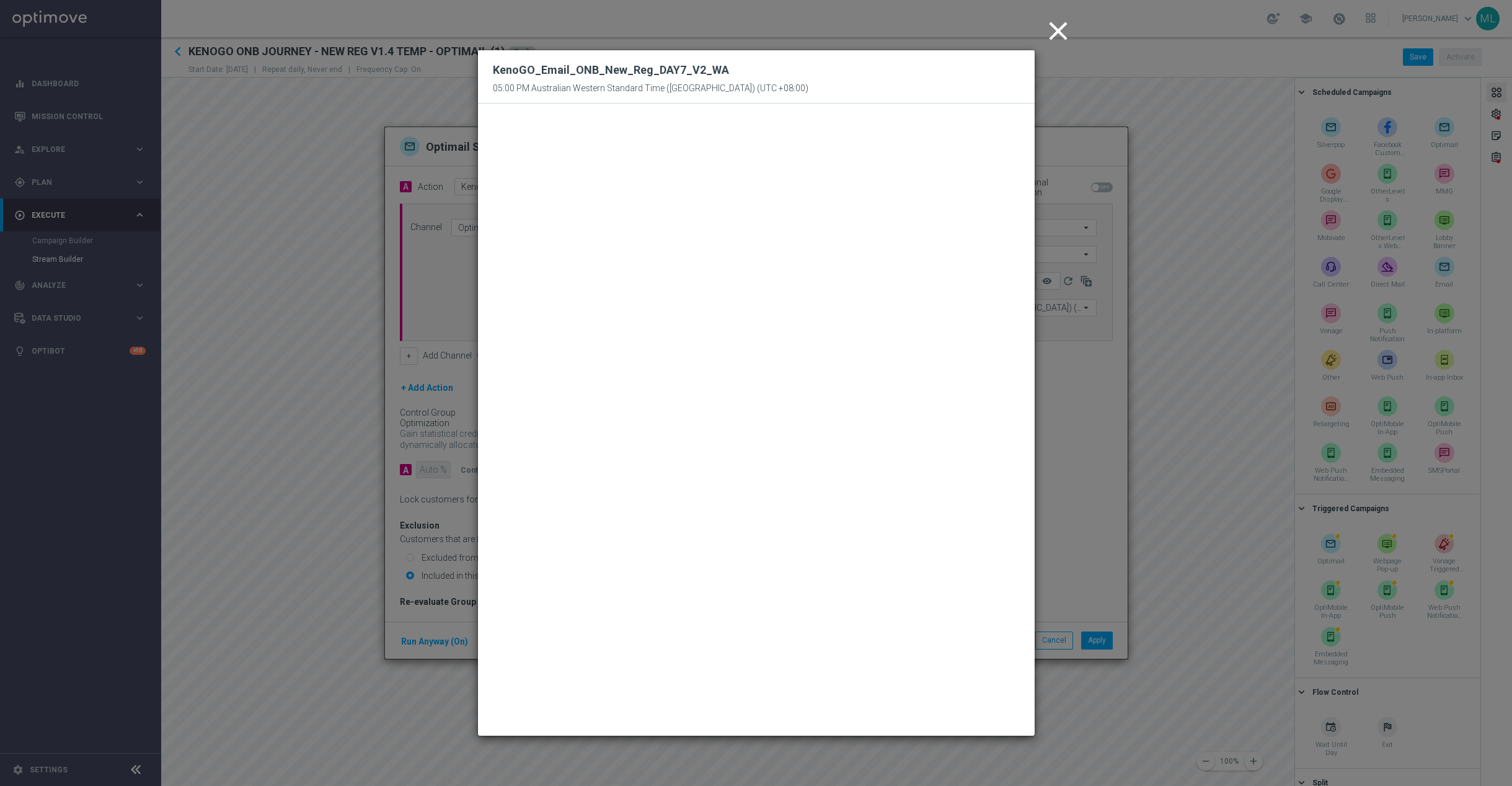
click at [1062, 30] on icon "close" at bounding box center [1058, 30] width 31 height 31
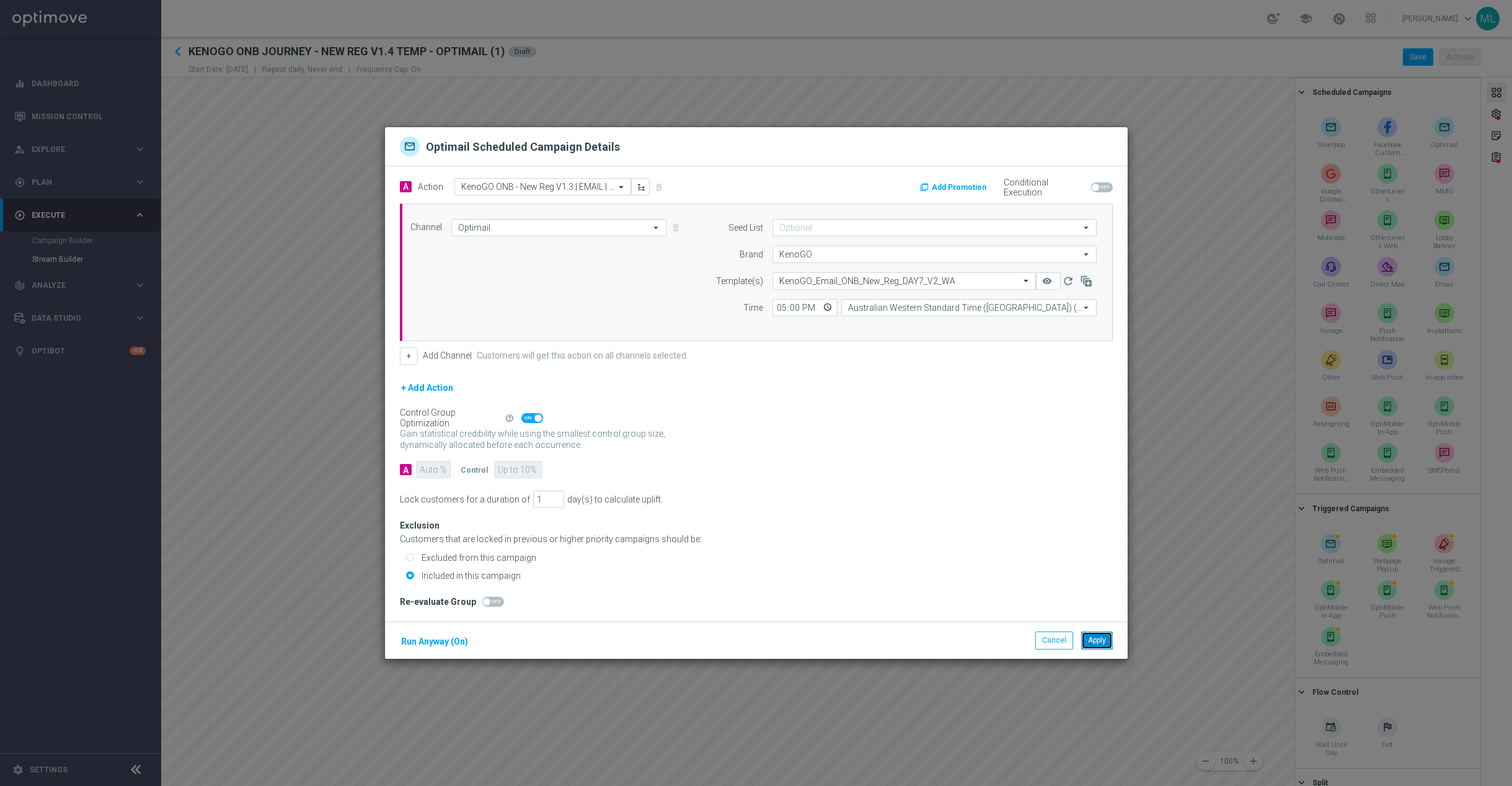
click at [1094, 639] on button "Apply" at bounding box center [1096, 639] width 31 height 17
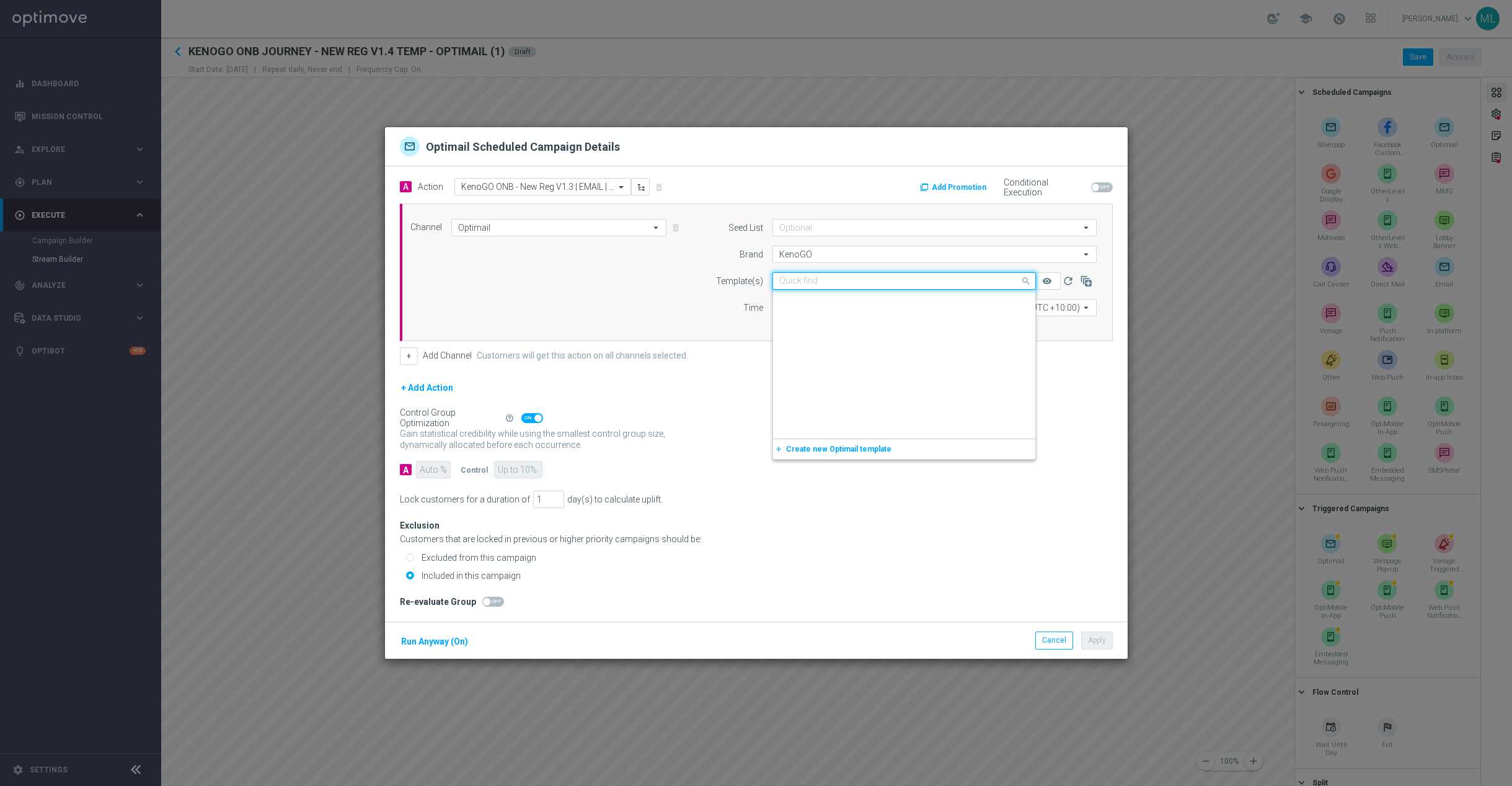
scroll to position [13712, 0]
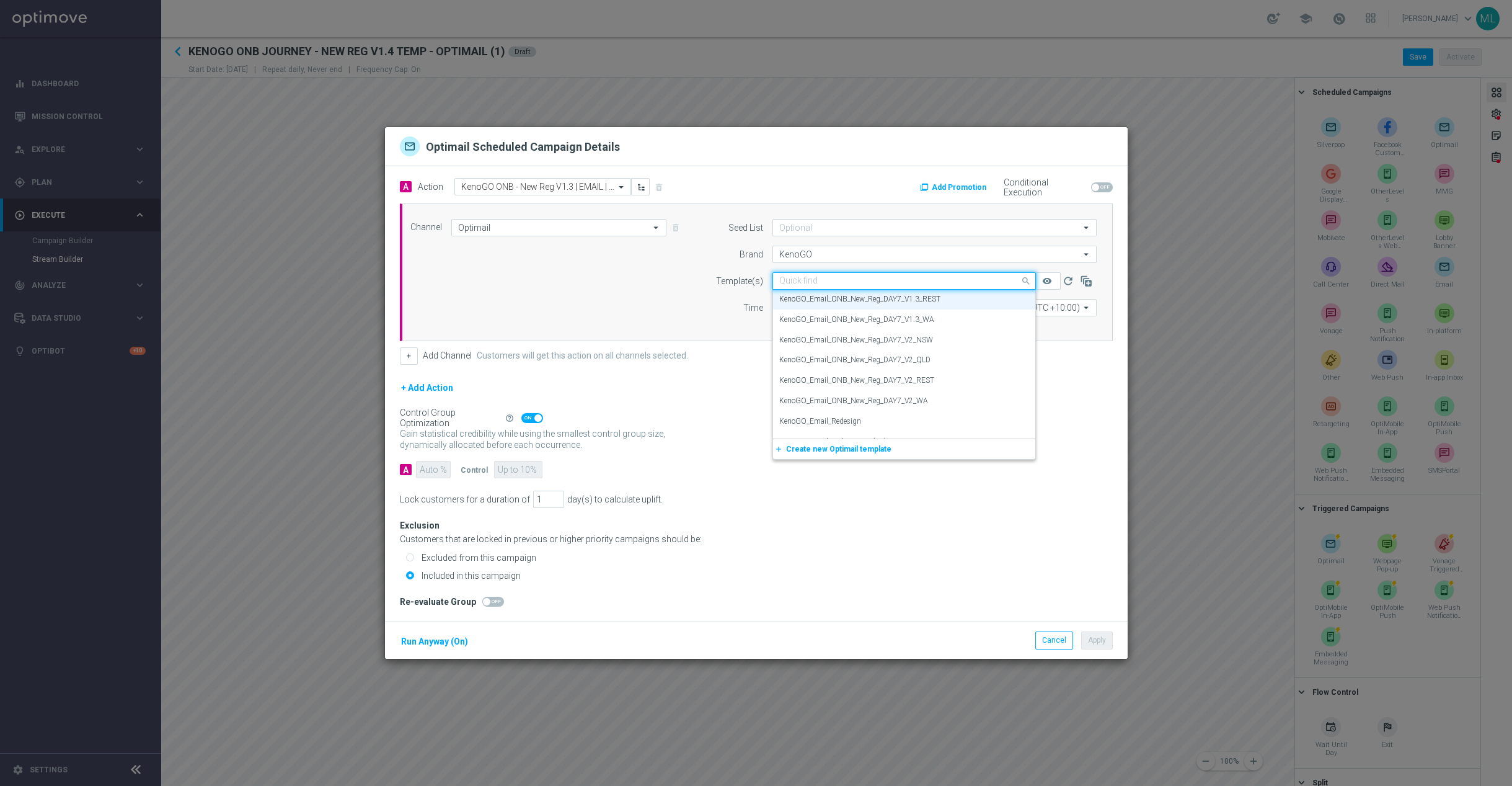
click at [937, 279] on input "text" at bounding box center [891, 281] width 225 height 11
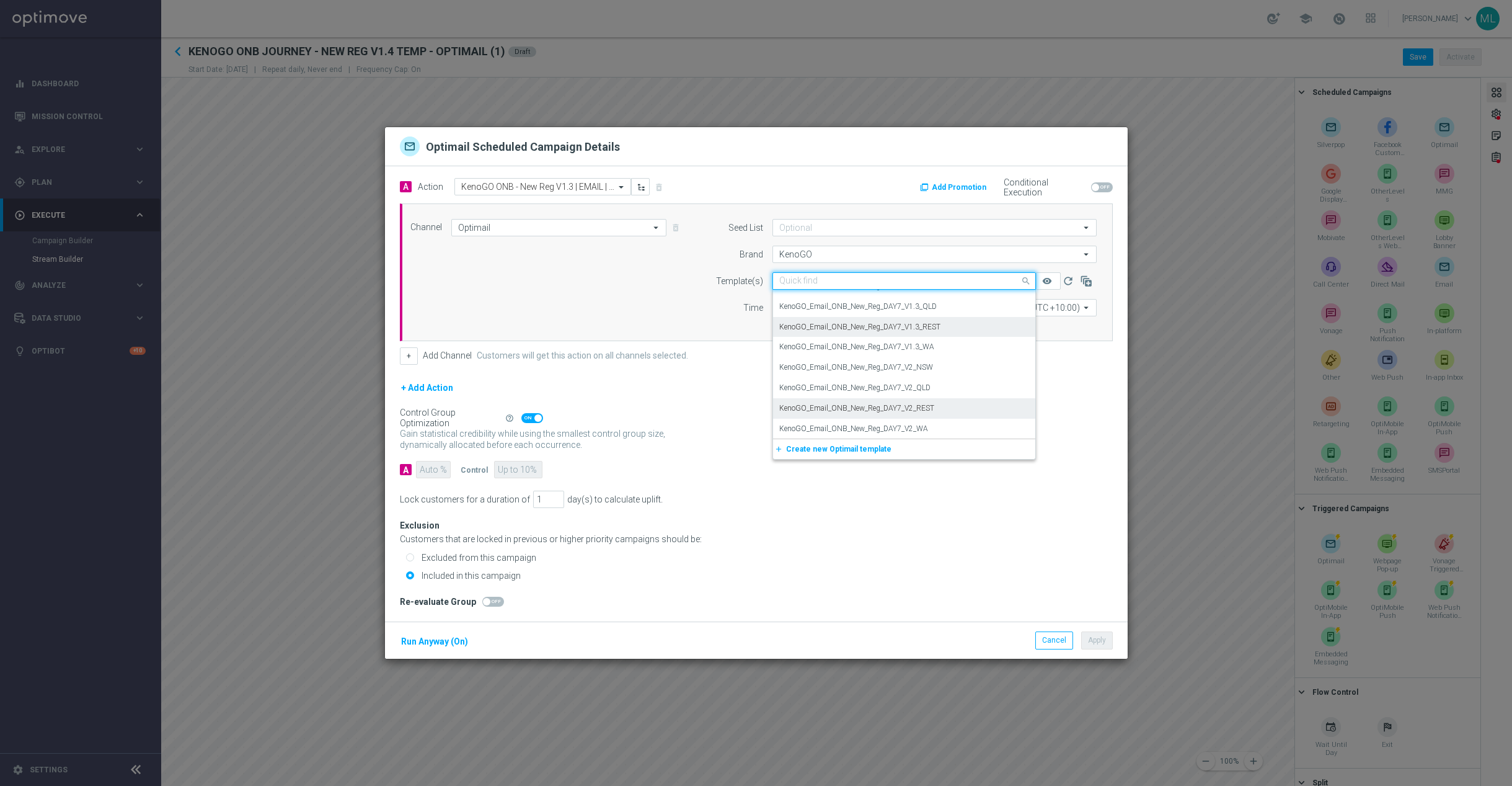
click at [949, 402] on div "KenoGO_Email_ONB_New_Reg_DAY7_V2_REST" at bounding box center [904, 408] width 250 height 21
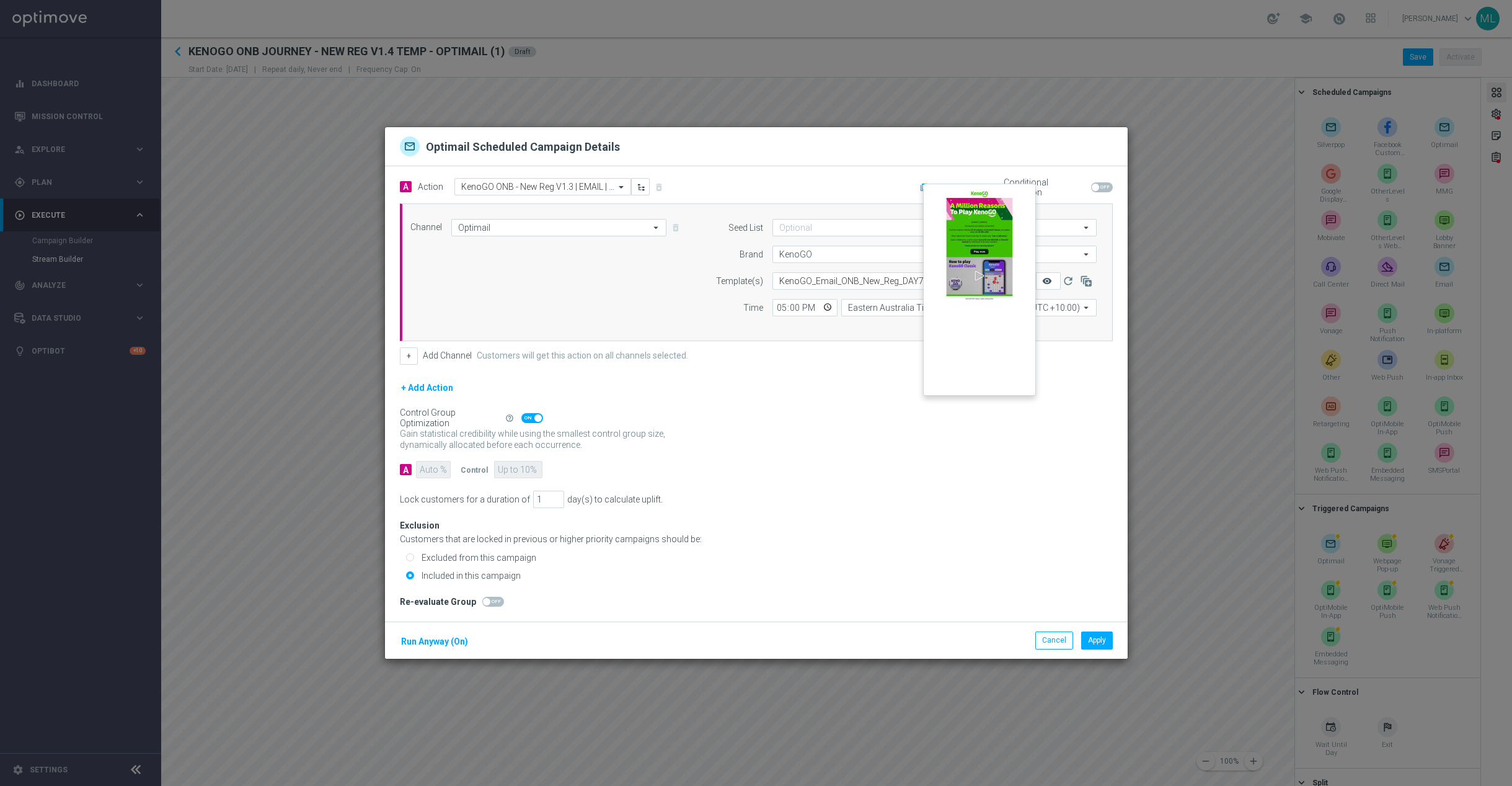
click at [1050, 277] on icon "remove_red_eye" at bounding box center [1046, 281] width 10 height 10
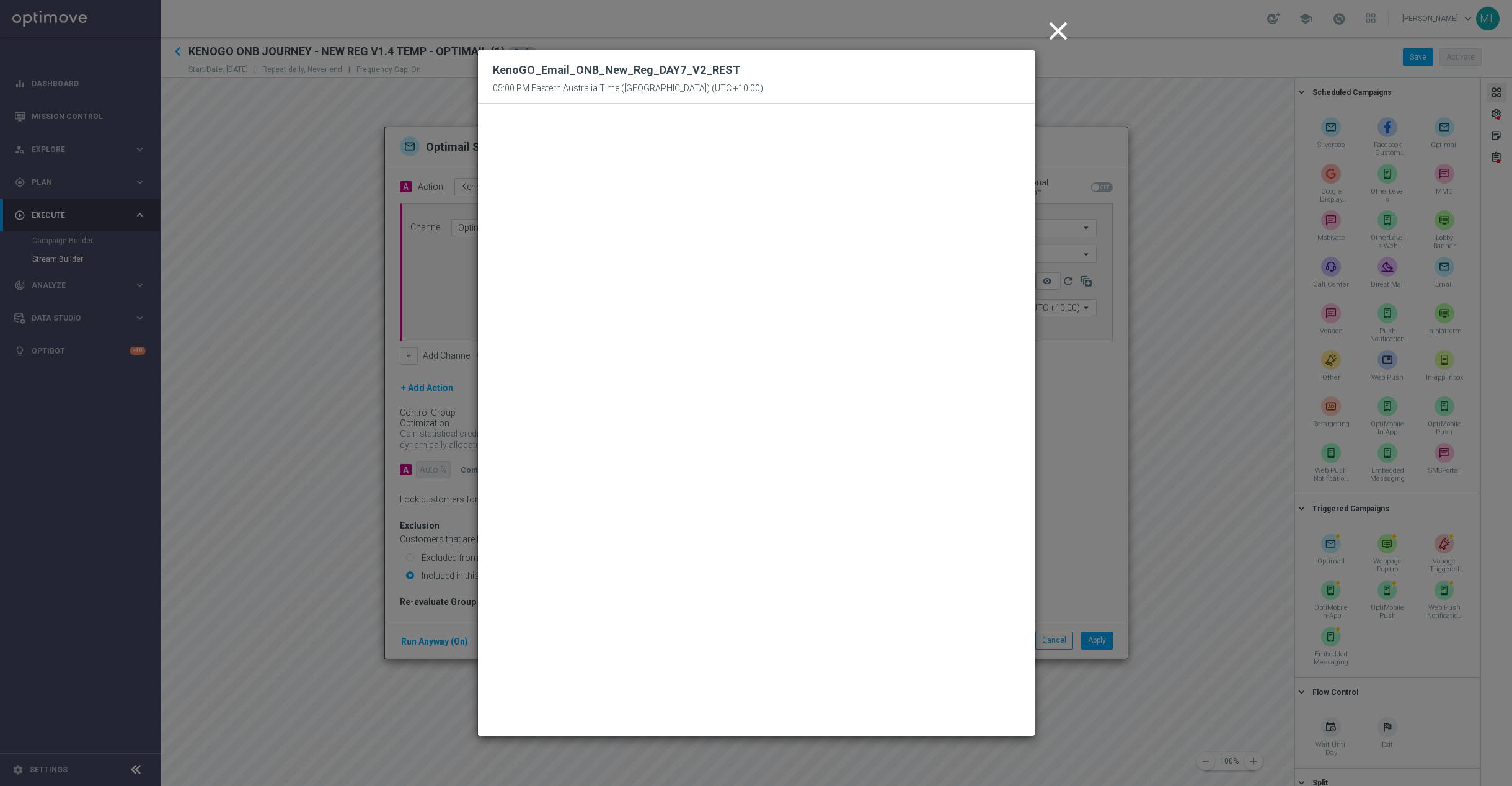
drag, startPoint x: 1059, startPoint y: 26, endPoint x: 1066, endPoint y: 33, distance: 9.9
click at [1059, 26] on icon "close" at bounding box center [1058, 30] width 31 height 31
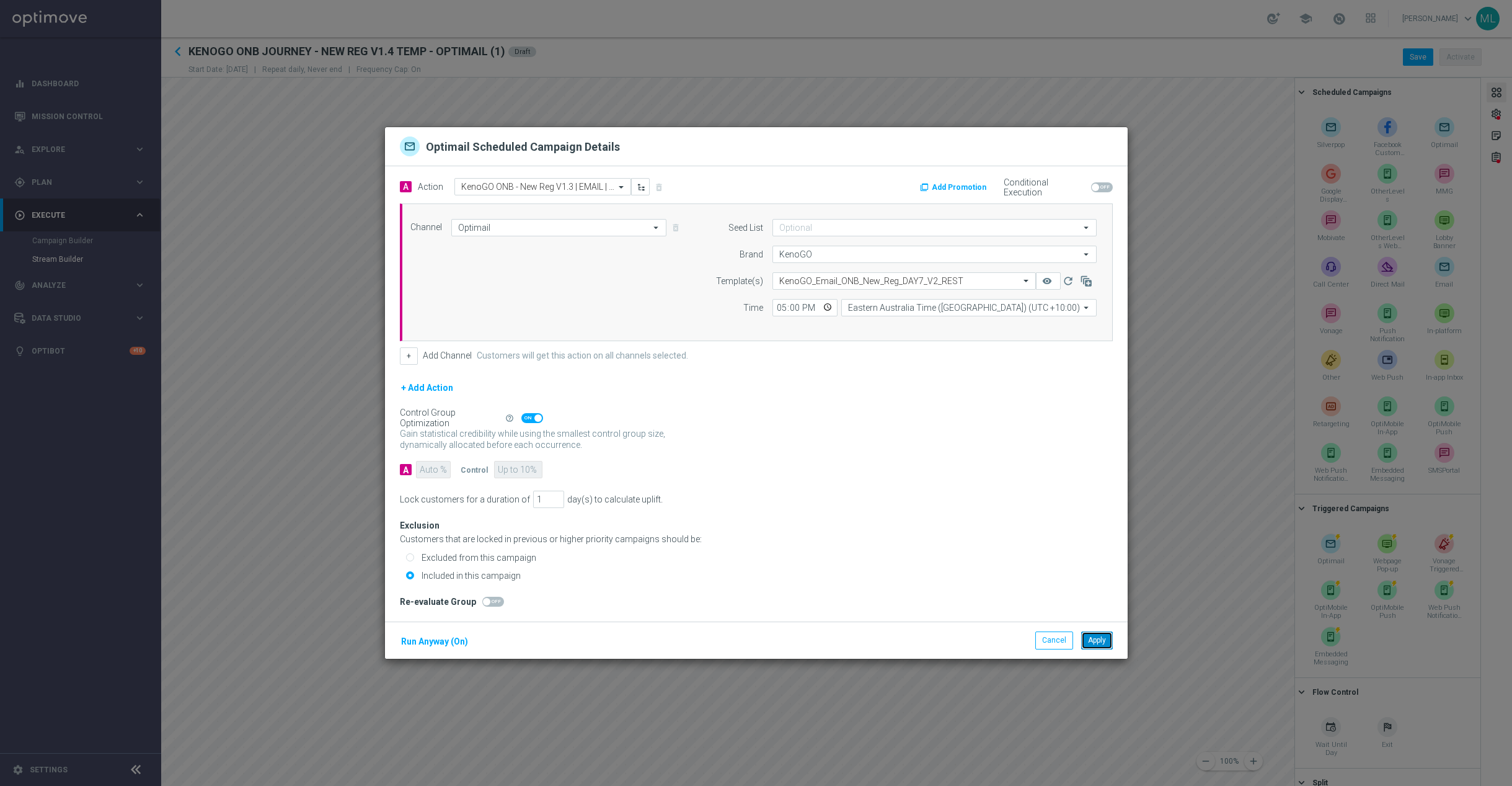
click at [1097, 635] on button "Apply" at bounding box center [1096, 639] width 31 height 17
click at [1053, 634] on button "Cancel" at bounding box center [1054, 639] width 38 height 17
click at [1058, 646] on button "Cancel" at bounding box center [1054, 639] width 38 height 17
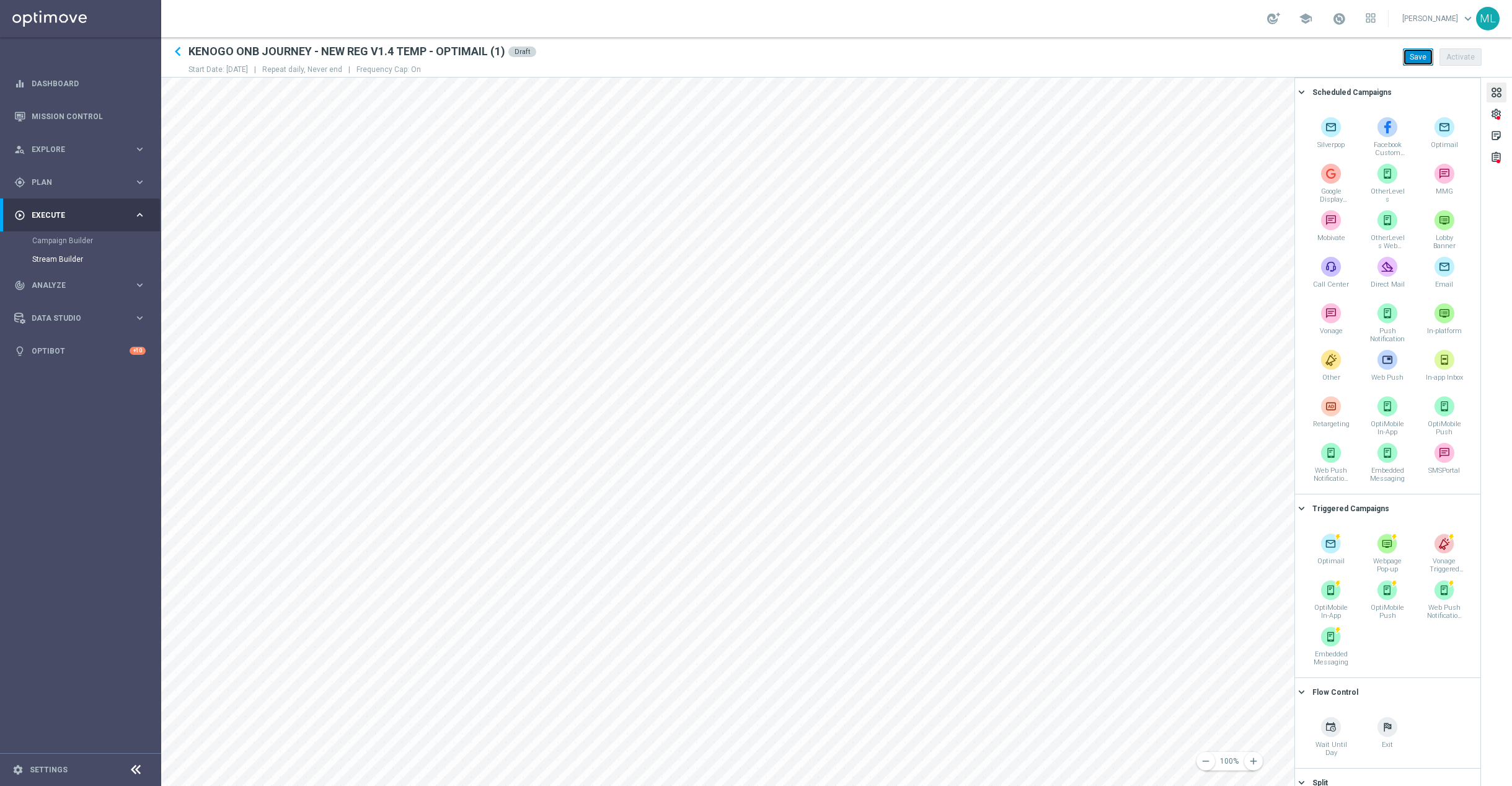
click at [1407, 51] on button "Save" at bounding box center [1418, 56] width 30 height 17
click at [182, 51] on icon "keyboard_arrow_left" at bounding box center [177, 51] width 19 height 19
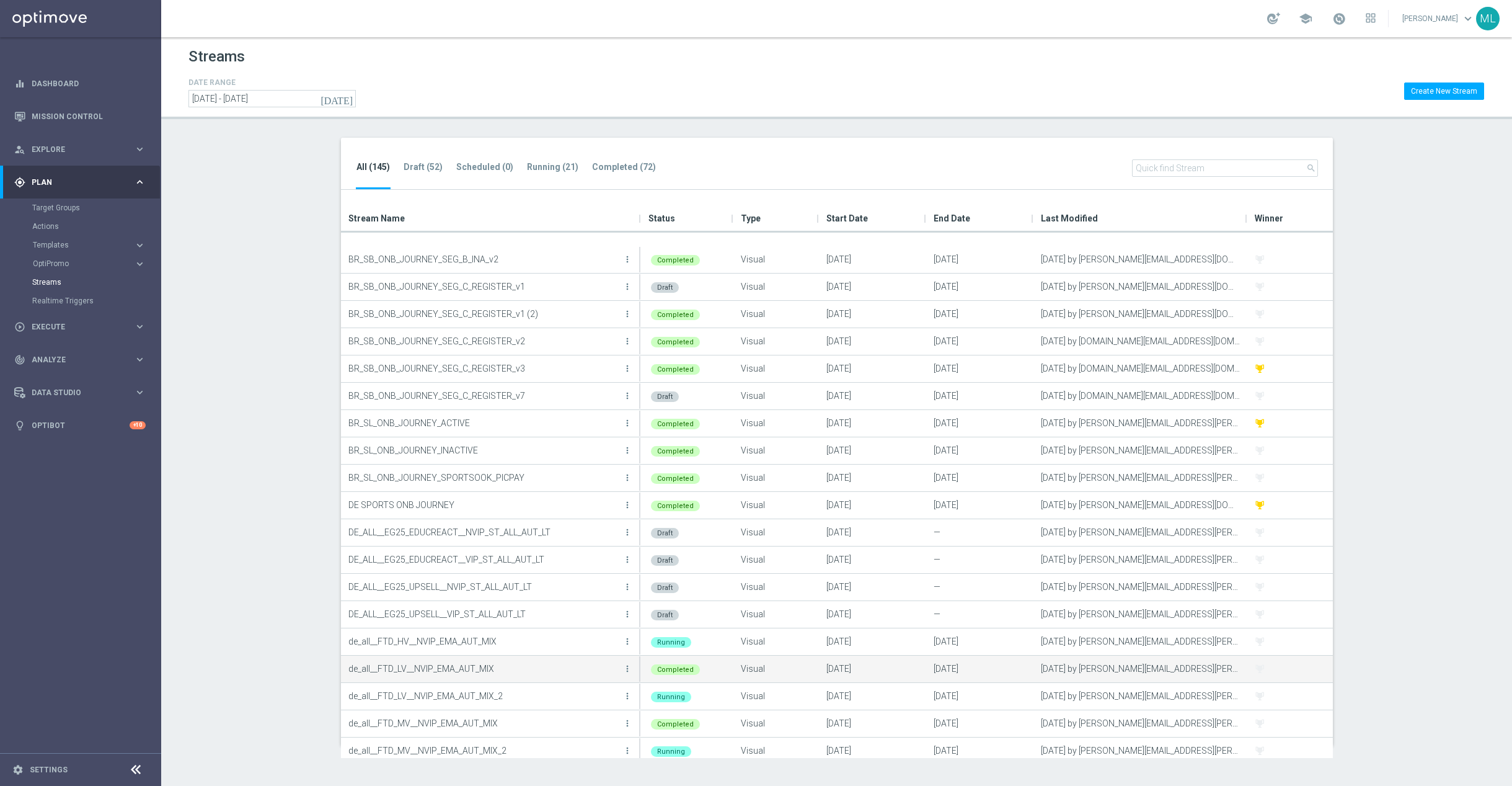
scroll to position [847, 0]
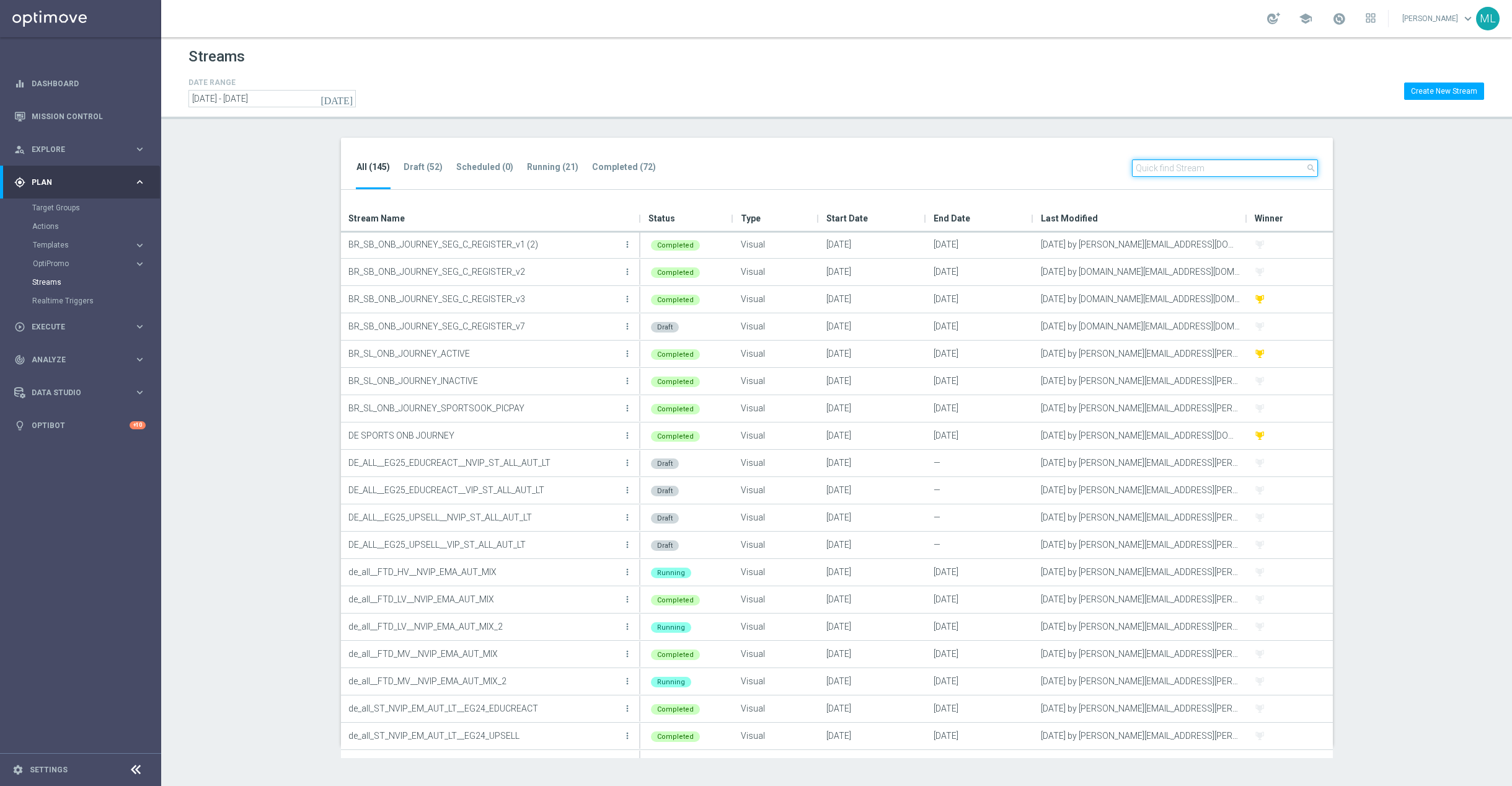
paste input "KENOGO ONB"
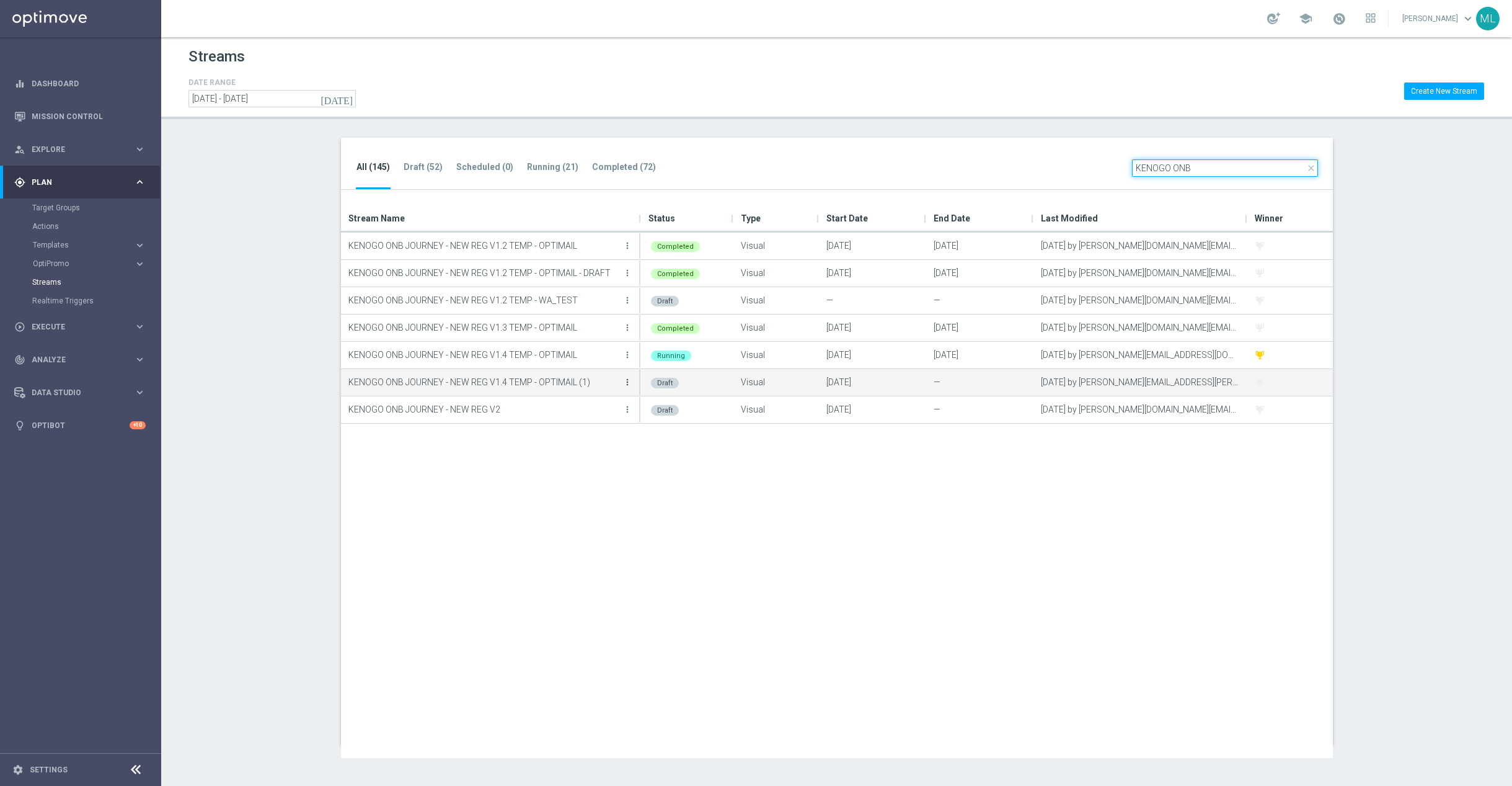
type input "KENOGO ONB"
click at [626, 383] on icon "more_vert" at bounding box center [627, 382] width 10 height 10
click at [474, 383] on p "KENOGO ONB JOURNEY - NEW REG V1.4 TEMP - OPTIMAIL (1)" at bounding box center [484, 382] width 271 height 19
click at [459, 382] on p "KENOGO ONB JOURNEY - NEW REG V1.4 TEMP - OPTIMAIL (1)" at bounding box center [484, 382] width 271 height 19
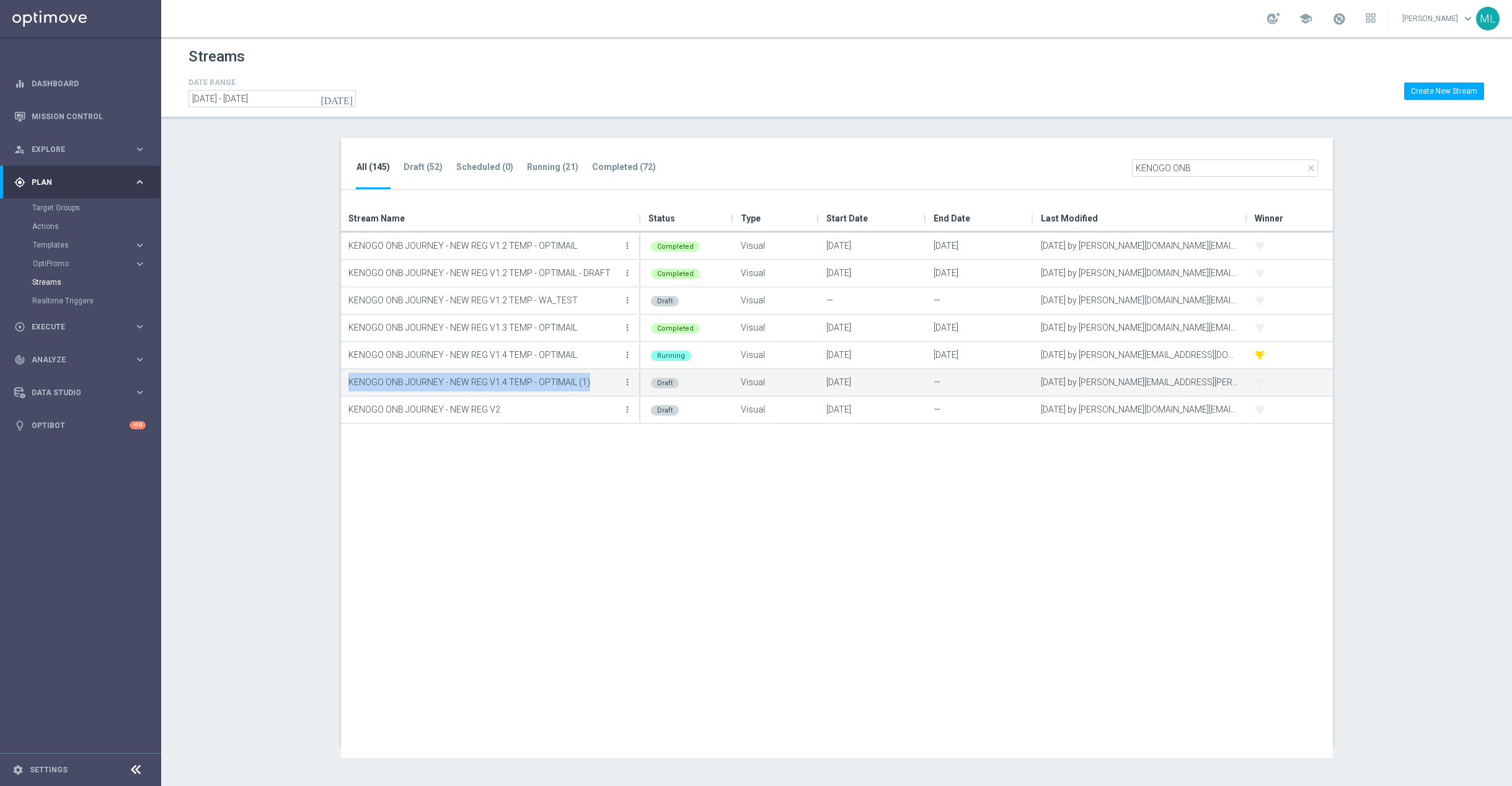
click at [459, 382] on p "KENOGO ONB JOURNEY - NEW REG V1.4 TEMP - OPTIMAIL (1)" at bounding box center [484, 382] width 271 height 19
click at [479, 382] on p "KENOGO ONB JOURNEY - NEW REG V1.4 TEMP - OPTIMAIL (1)" at bounding box center [484, 382] width 271 height 19
click at [626, 381] on icon "more_vert" at bounding box center [627, 382] width 10 height 10
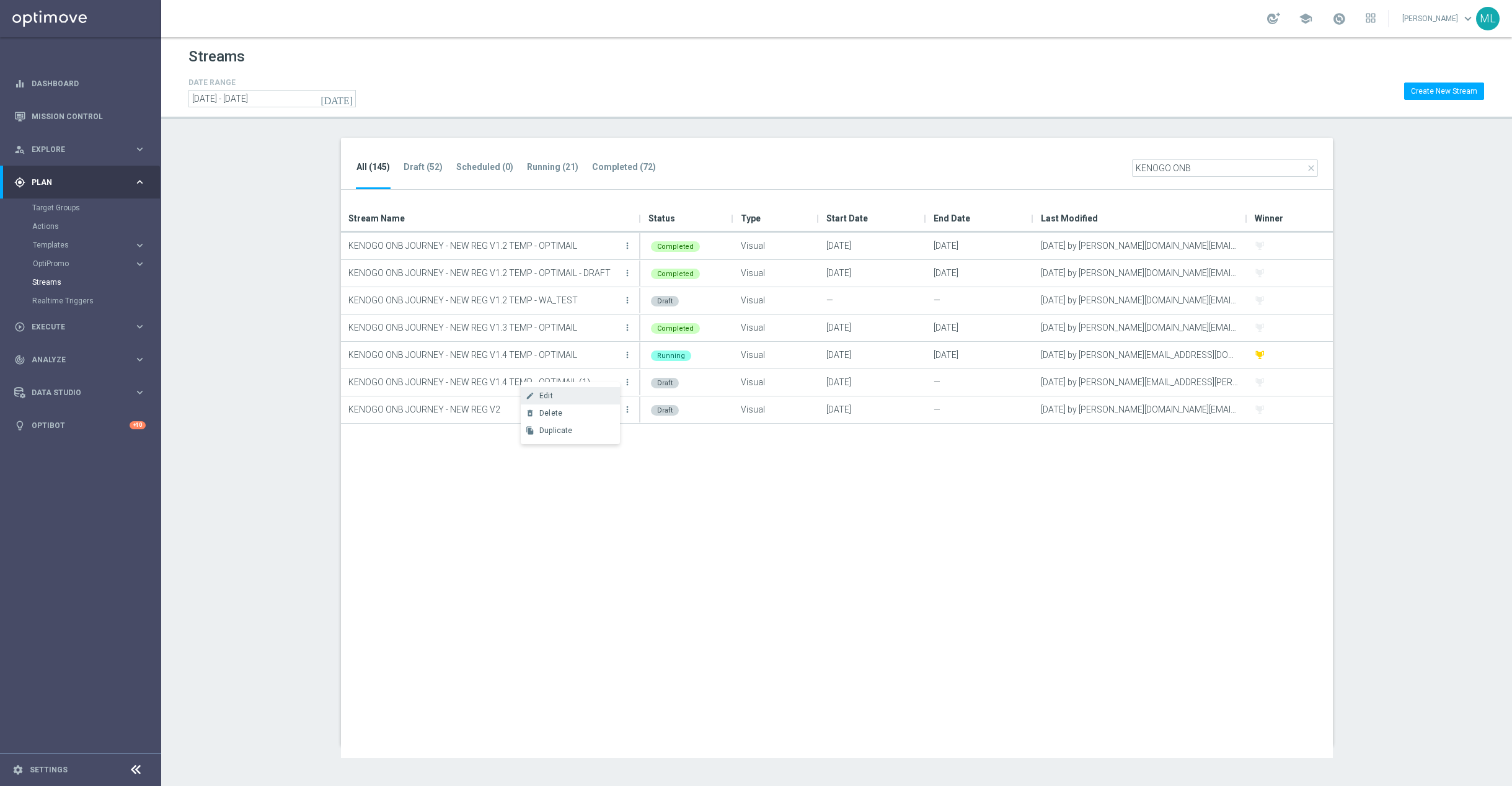
click at [567, 396] on div "Edit" at bounding box center [577, 396] width 75 height 9
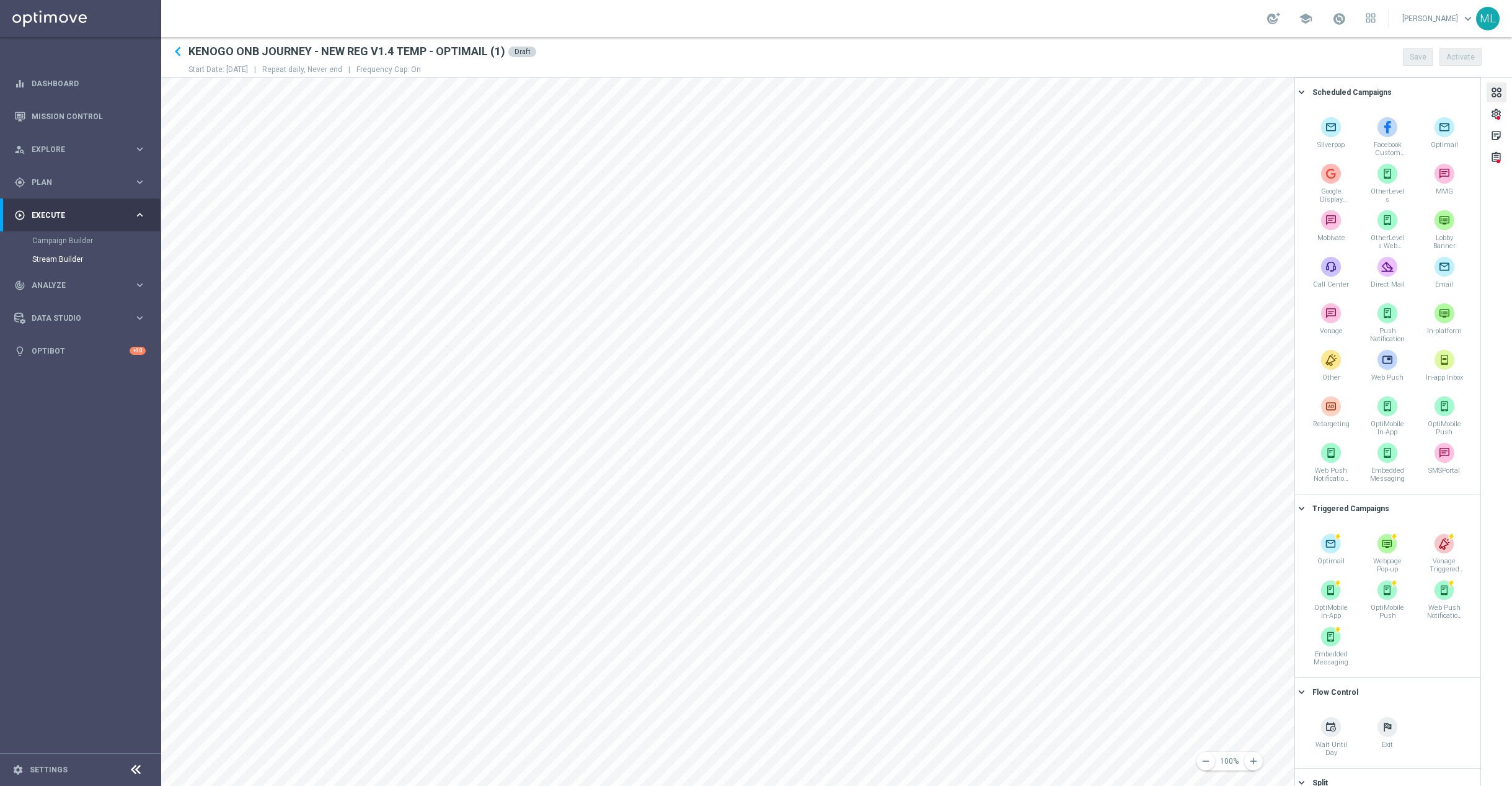
click at [494, 47] on h2 "KENOGO ONB JOURNEY - NEW REG V1.4 TEMP - OPTIMAIL (1)" at bounding box center [347, 51] width 317 height 15
drag, startPoint x: 504, startPoint y: 53, endPoint x: 495, endPoint y: 51, distance: 9.2
click at [504, 53] on h2 "KENOGO ONB JOURNEY - NEW REG V1.4 TEMP - OPTIMAIL (1)" at bounding box center [347, 51] width 317 height 15
click at [308, 47] on h2 "KENOGO ONB JOURNEY - NEW REG V1.4 TEMP - OPTIMAIL (1)" at bounding box center [347, 51] width 317 height 15
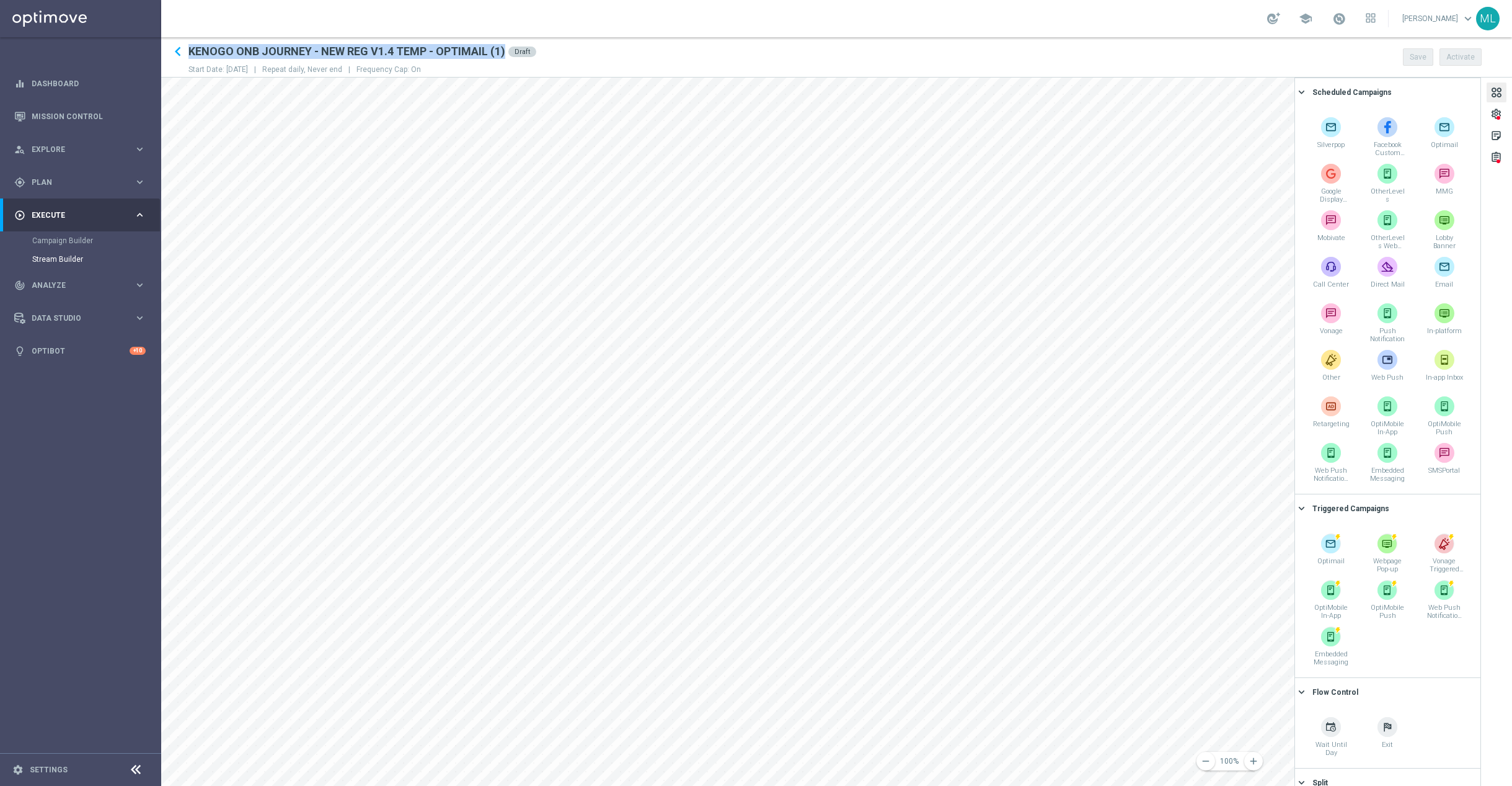
click at [308, 47] on h2 "KENOGO ONB JOURNEY - NEW REG V1.4 TEMP - OPTIMAIL (1)" at bounding box center [347, 51] width 317 height 15
click at [357, 54] on h2 "KENOGO ONB JOURNEY - NEW REG V1.4 TEMP - OPTIMAIL (1)" at bounding box center [347, 51] width 317 height 15
drag, startPoint x: 425, startPoint y: 46, endPoint x: 451, endPoint y: 48, distance: 26.1
click at [425, 46] on h2 "KENOGO ONB JOURNEY - NEW REG V1.4 TEMP - OPTIMAIL (1)" at bounding box center [347, 51] width 317 height 15
click at [514, 52] on div "Draft" at bounding box center [521, 52] width 28 height 11
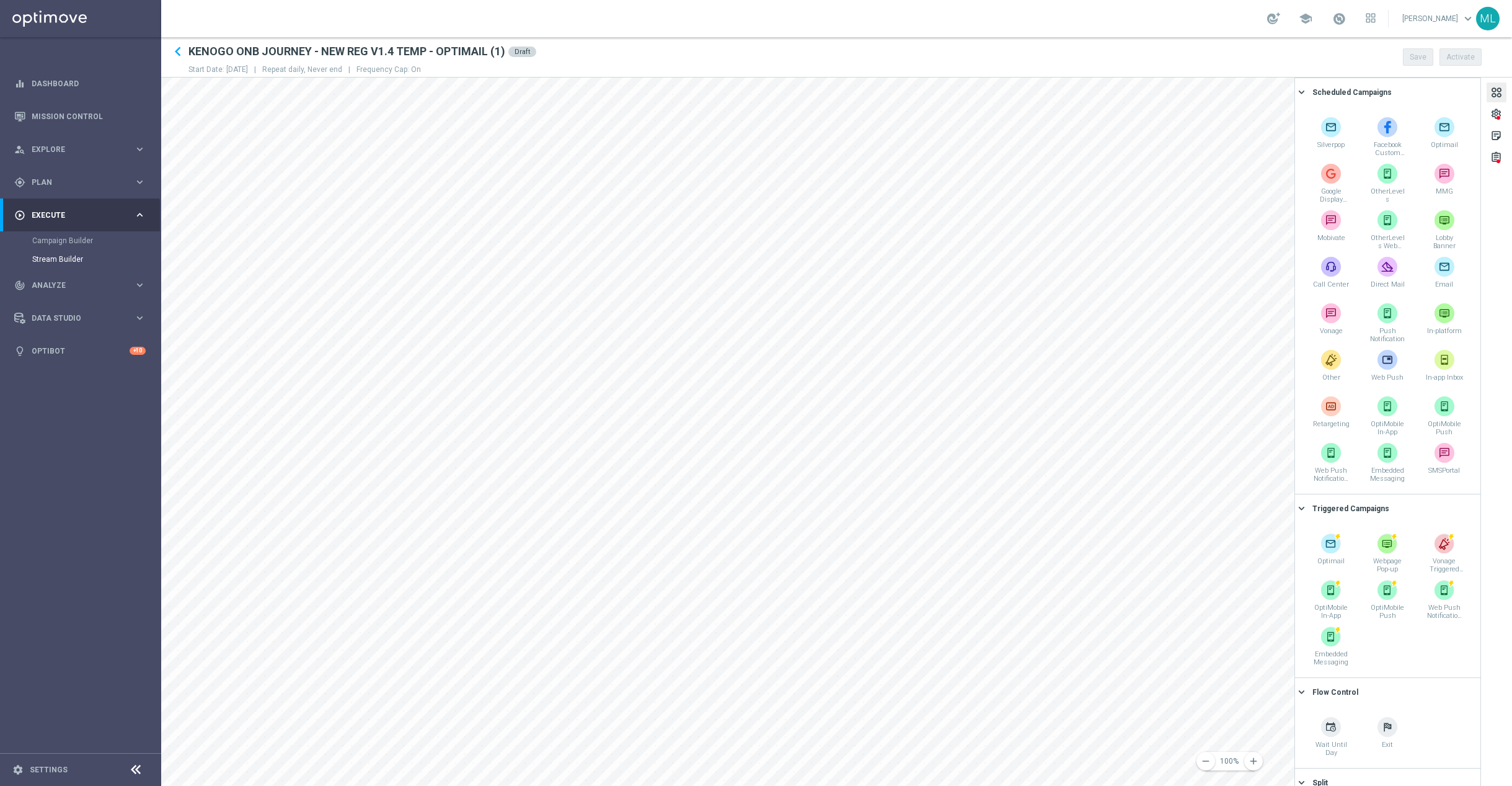
click at [528, 52] on div "Draft" at bounding box center [521, 52] width 28 height 11
click at [572, 55] on div "keyboard_arrow_left KENOGO ONB JOURNEY - NEW REG V1.4 TEMP - OPTIMAIL (1) Draft…" at bounding box center [837, 56] width 1351 height 30
click at [413, 49] on h2 "KENOGO ONB JOURNEY - NEW REG V1.4 TEMP - OPTIMAIL (1)" at bounding box center [347, 51] width 317 height 15
click at [403, 49] on h2 "KENOGO ONB JOURNEY - NEW REG V1.4 TEMP - OPTIMAIL (1)" at bounding box center [347, 51] width 317 height 15
click at [350, 45] on h2 "KENOGO ONB JOURNEY - NEW REG V1.4 TEMP - OPTIMAIL (1)" at bounding box center [347, 51] width 317 height 15
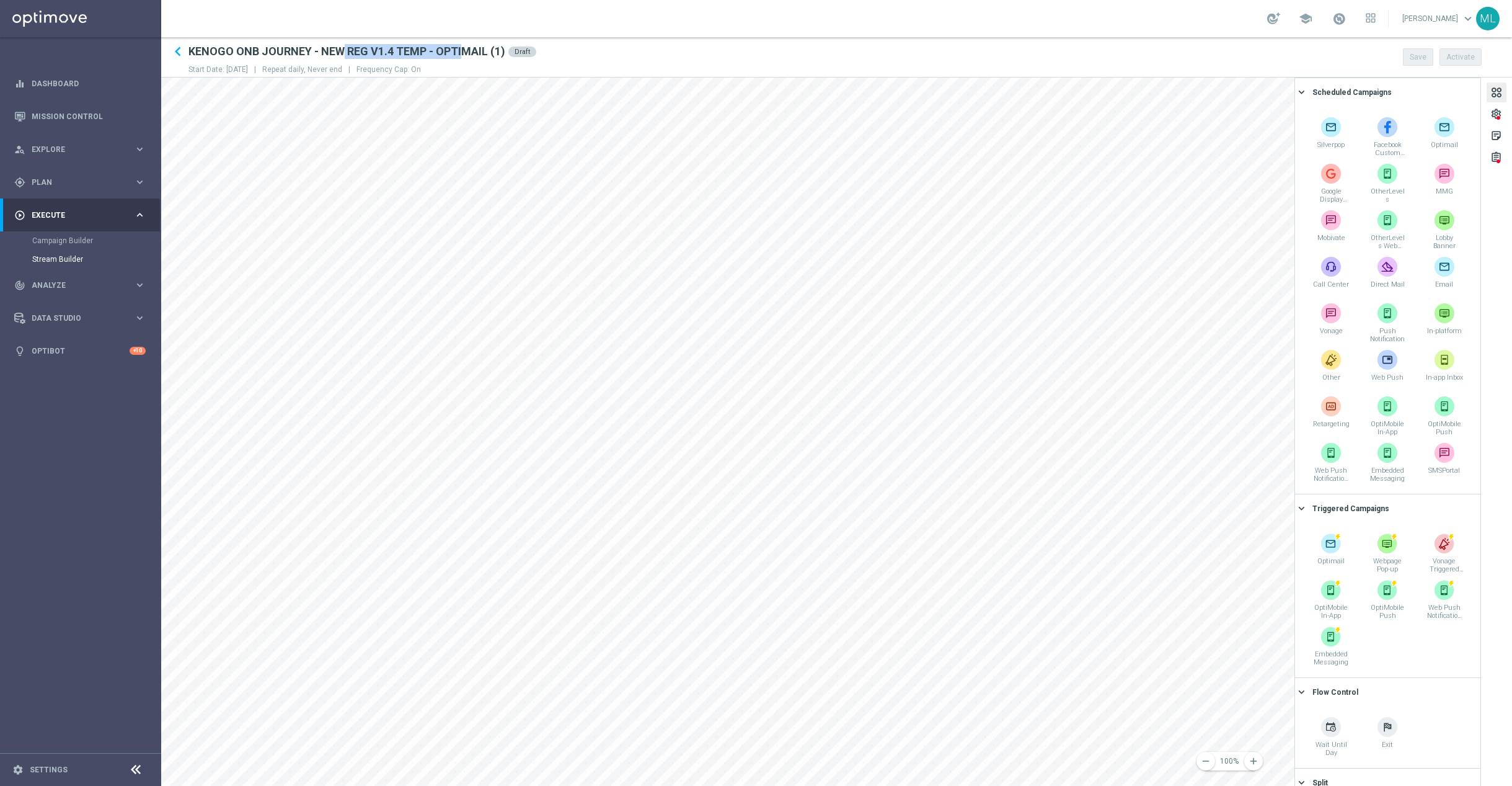
drag, startPoint x: 339, startPoint y: 49, endPoint x: 490, endPoint y: 56, distance: 151.2
click at [476, 55] on h2 "KENOGO ONB JOURNEY - NEW REG V1.4 TEMP - OPTIMAIL (1)" at bounding box center [347, 51] width 317 height 15
click at [500, 56] on h2 "KENOGO ONB JOURNEY - NEW REG V1.4 TEMP - OPTIMAIL (1)" at bounding box center [347, 51] width 317 height 15
drag, startPoint x: 503, startPoint y: 52, endPoint x: 496, endPoint y: 52, distance: 7.0
click at [501, 52] on h2 "KENOGO ONB JOURNEY - NEW REG V1.4 TEMP - OPTIMAIL (1)" at bounding box center [347, 51] width 317 height 15
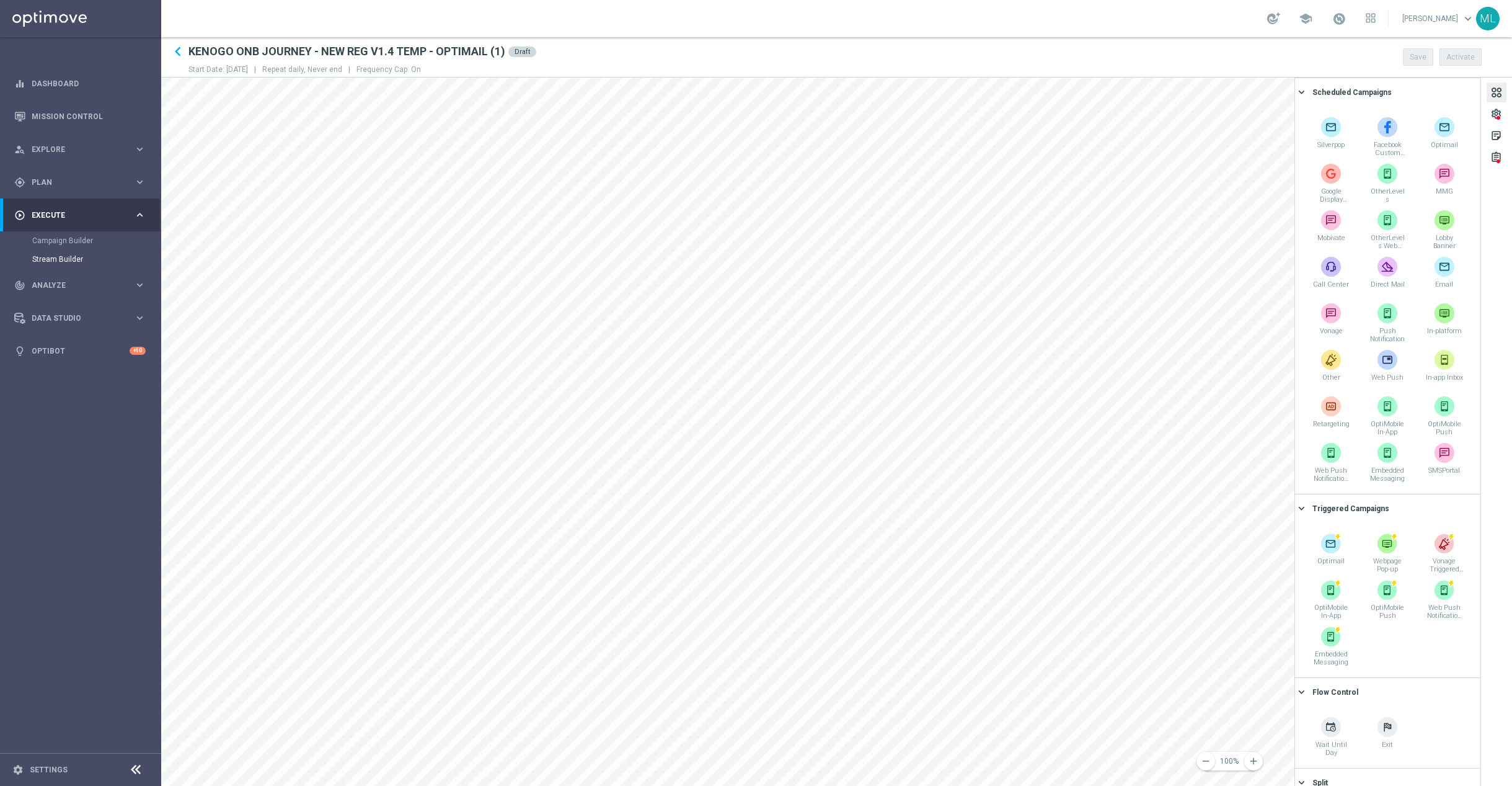
click at [477, 52] on h2 "KENOGO ONB JOURNEY - NEW REG V1.4 TEMP - OPTIMAIL (1)" at bounding box center [347, 51] width 317 height 15
click at [476, 52] on h2 "KENOGO ONB JOURNEY - NEW REG V1.4 TEMP - OPTIMAIL (1)" at bounding box center [347, 51] width 317 height 15
click at [474, 52] on h2 "KENOGO ONB JOURNEY - NEW REG V1.4 TEMP - OPTIMAIL (1)" at bounding box center [347, 51] width 317 height 15
click at [1496, 116] on div at bounding box center [1498, 117] width 4 height 6
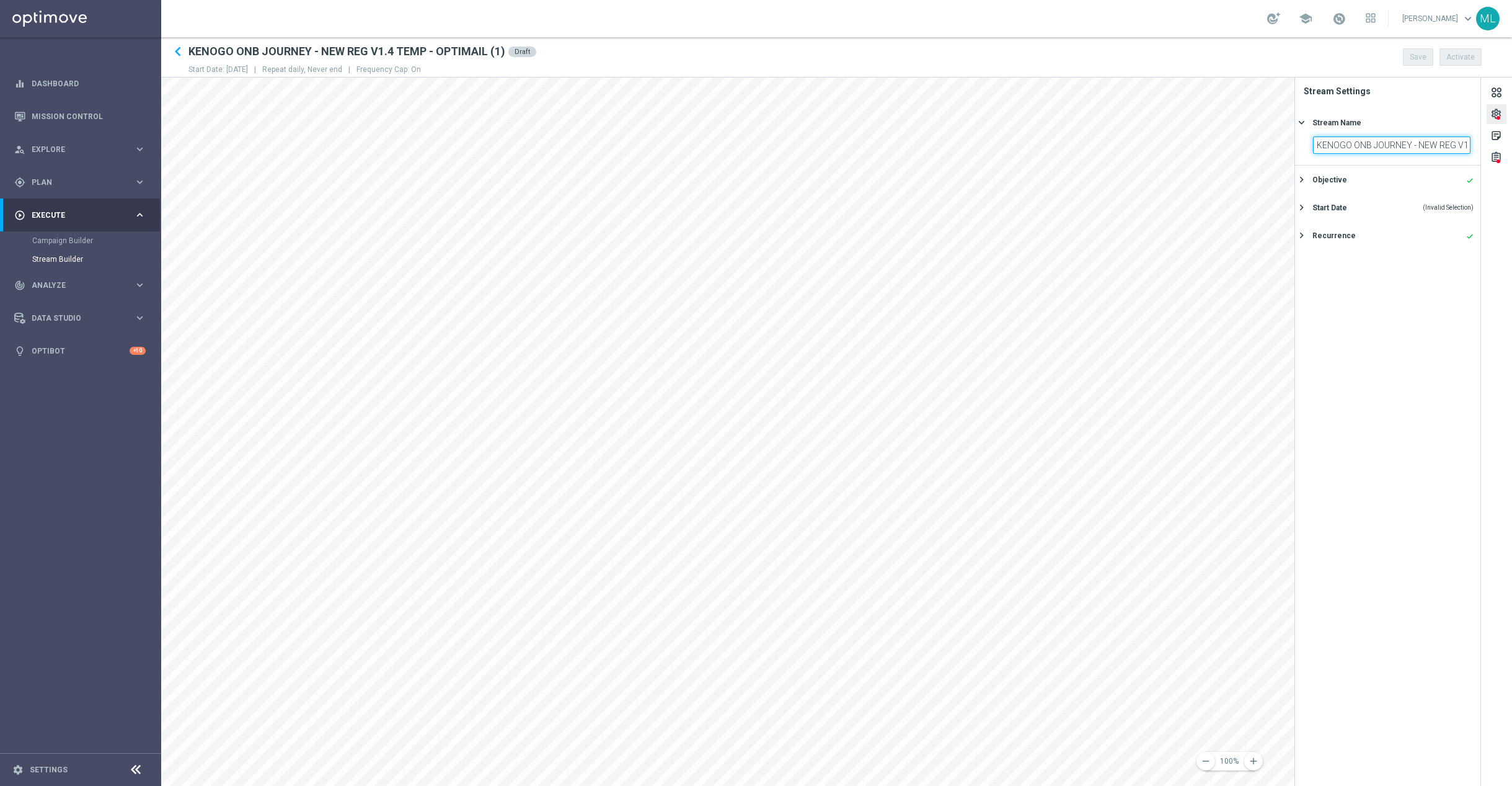
click at [1442, 140] on input "KENOGO ONB JOURNEY - NEW REG V1.4 TEMP - OPTIMAIL (1)" at bounding box center [1392, 144] width 158 height 17
click at [1436, 149] on input "KENOGO ONB JOURNEY - NEW REG V2 TEMP - OPTIMAIL (1)" at bounding box center [1392, 144] width 158 height 17
click at [1417, 58] on button "Save" at bounding box center [1418, 56] width 30 height 17
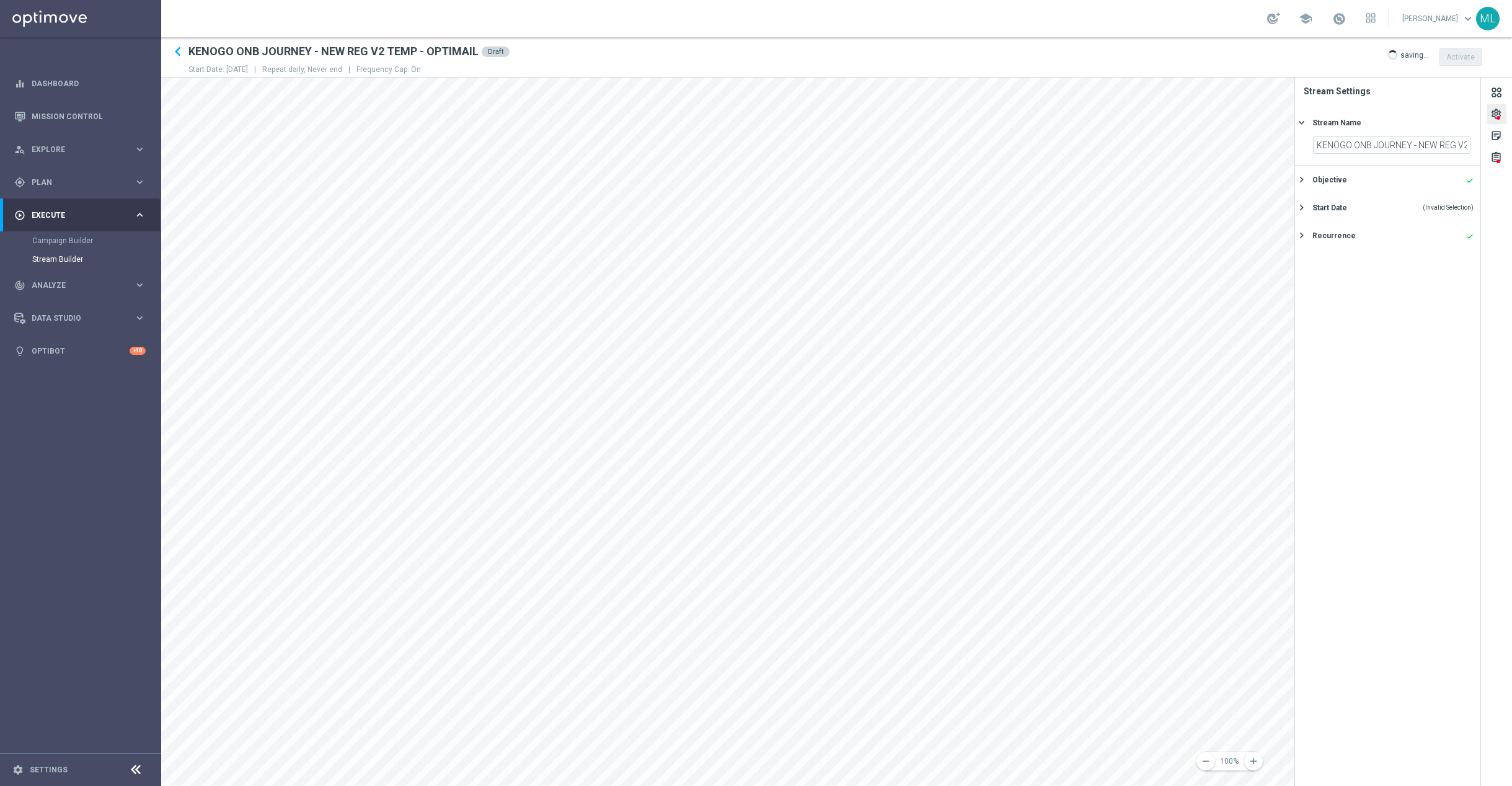
type input "KENOGO ONB JOURNEY - NEW REG V2 TEMP - OPTIMAIL"
